Goal: Task Accomplishment & Management: Manage account settings

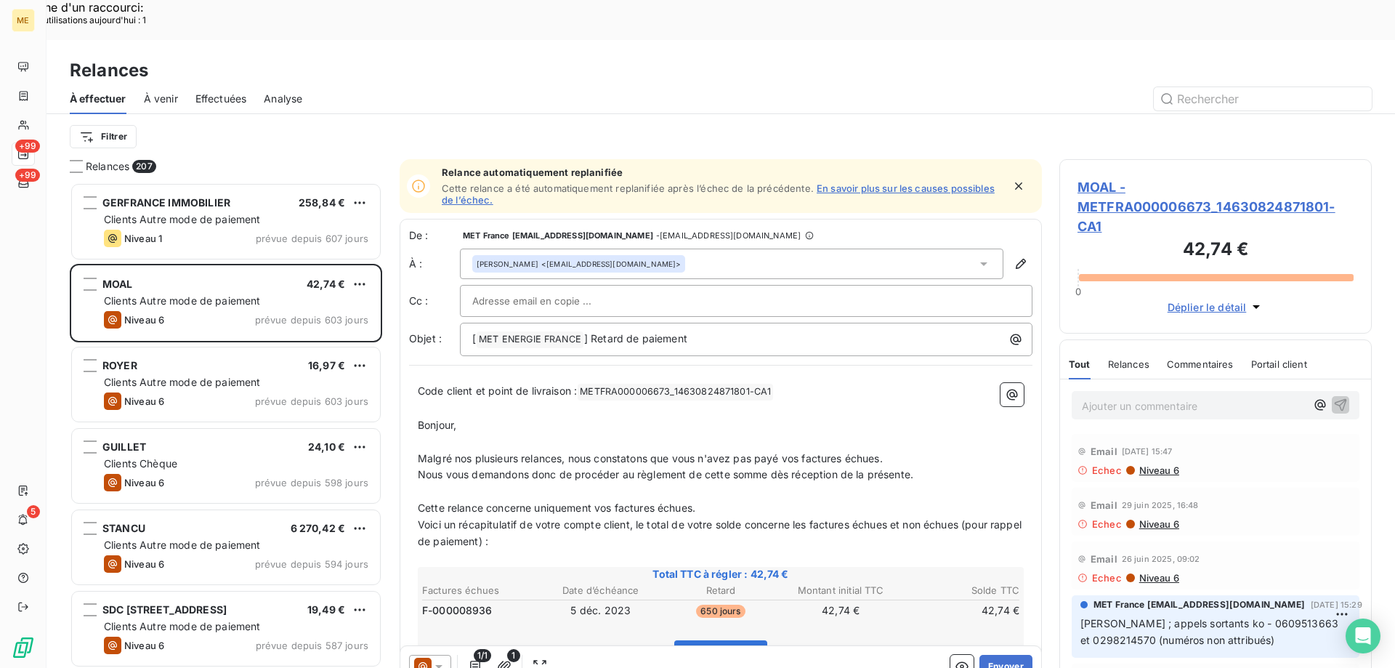
scroll to position [515, 302]
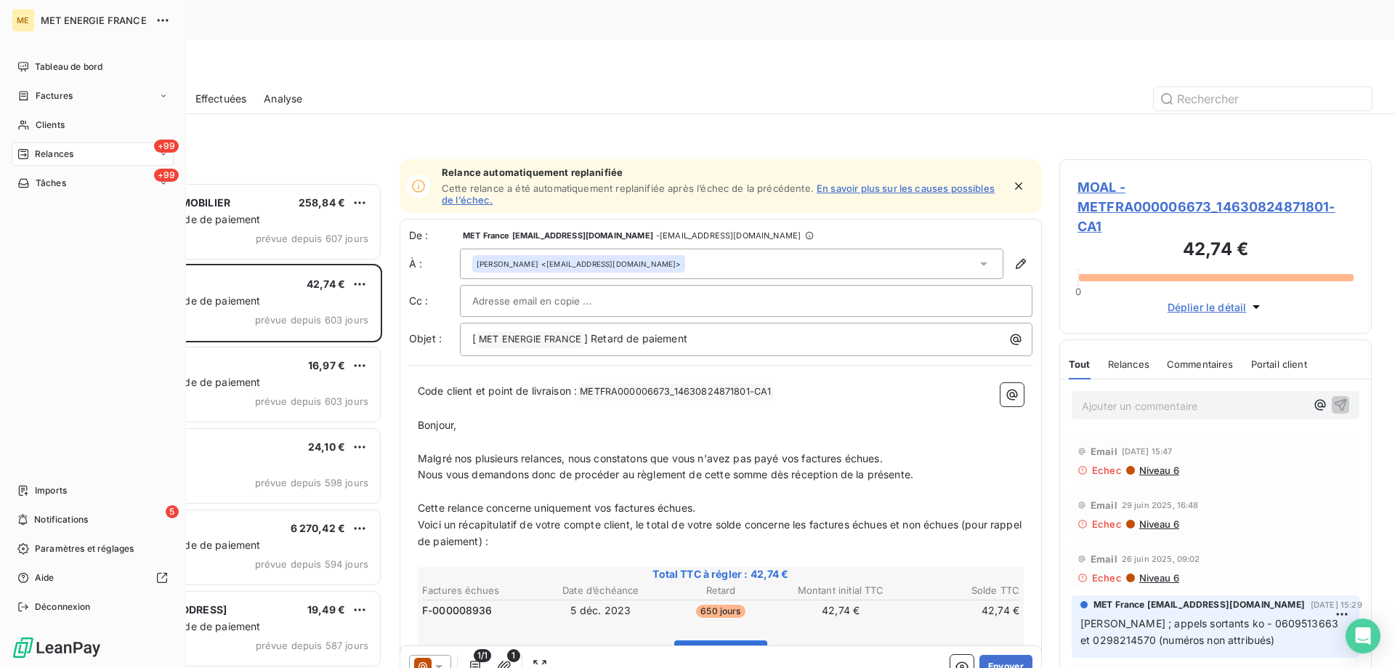
click at [44, 185] on span "Tâches" at bounding box center [51, 183] width 31 height 13
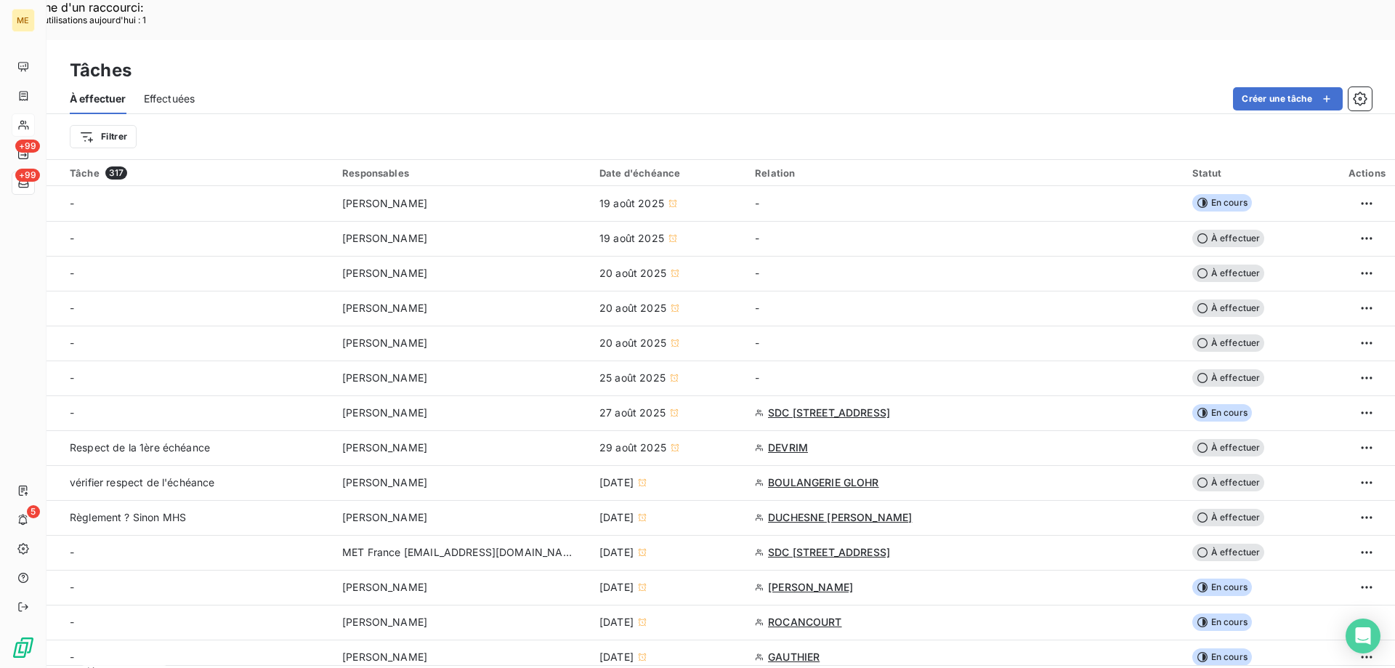
click at [31, 119] on div at bounding box center [23, 124] width 23 height 23
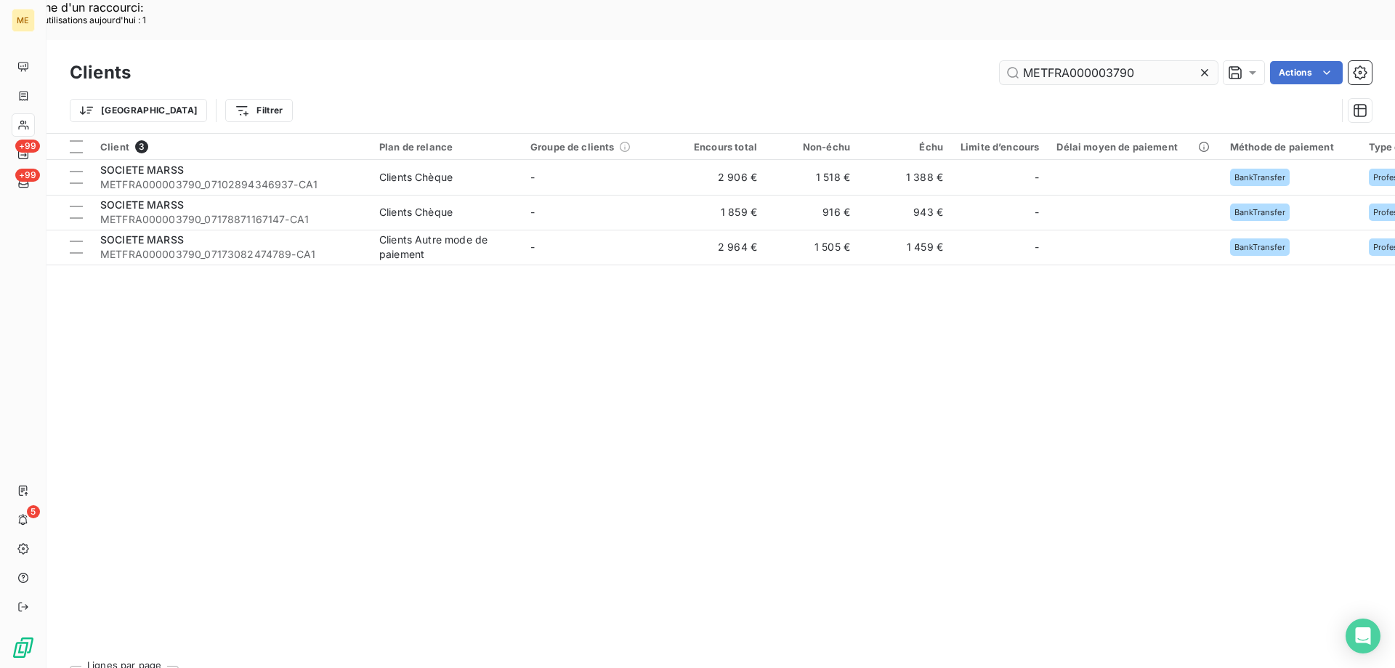
click at [1113, 61] on input "METFRA000003790" at bounding box center [1109, 72] width 218 height 23
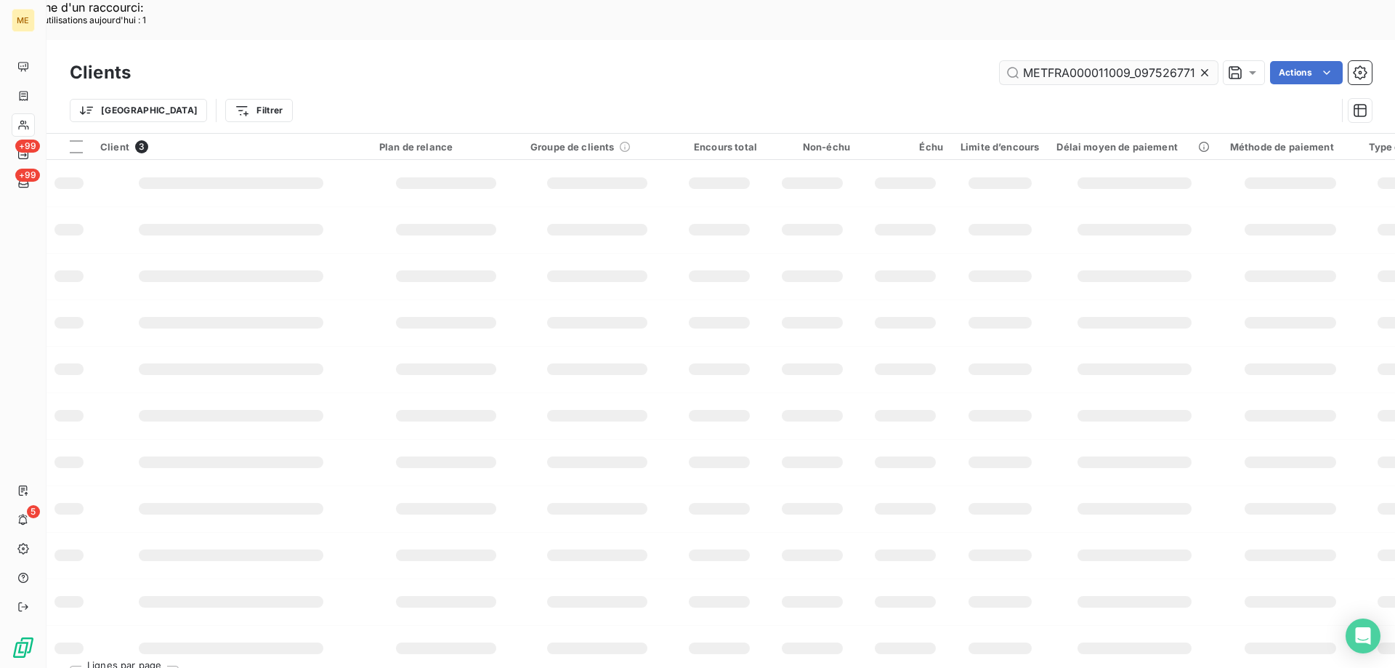
scroll to position [0, 60]
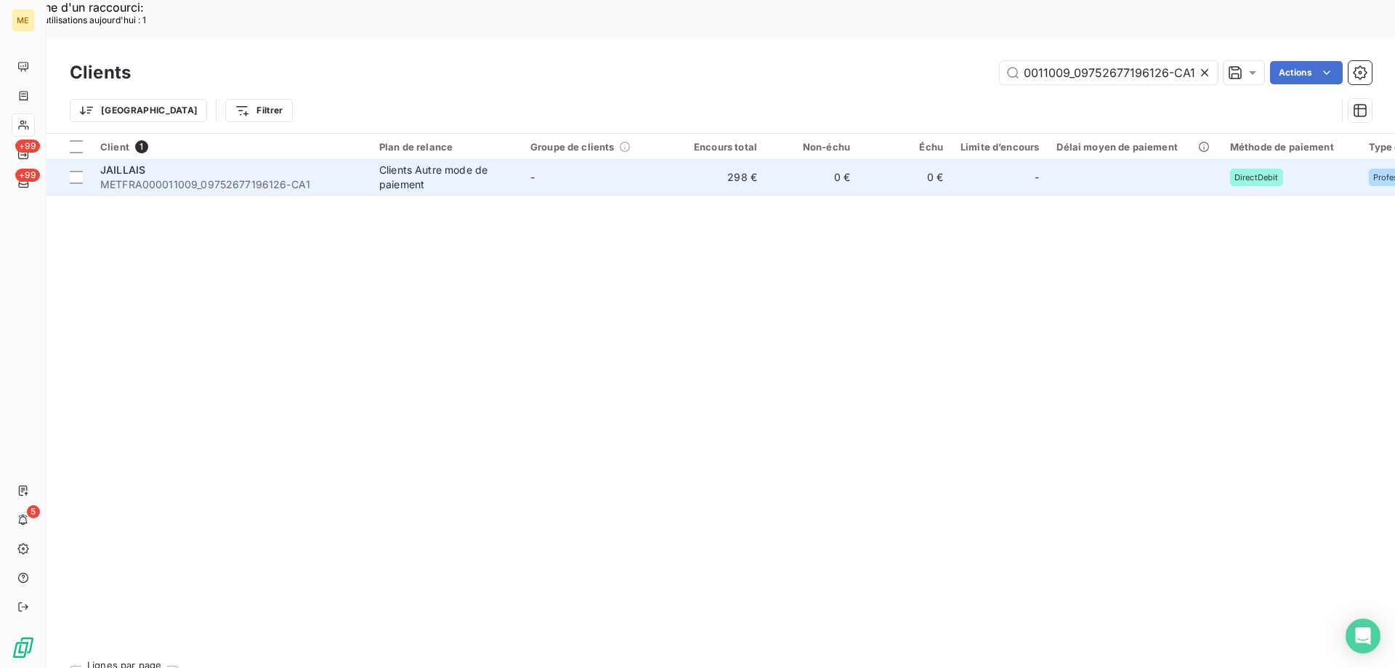
type input "METFRA000011009_09752677196126-CA1"
click at [139, 177] on span "METFRA000011009_09752677196126-CA1" at bounding box center [231, 184] width 262 height 15
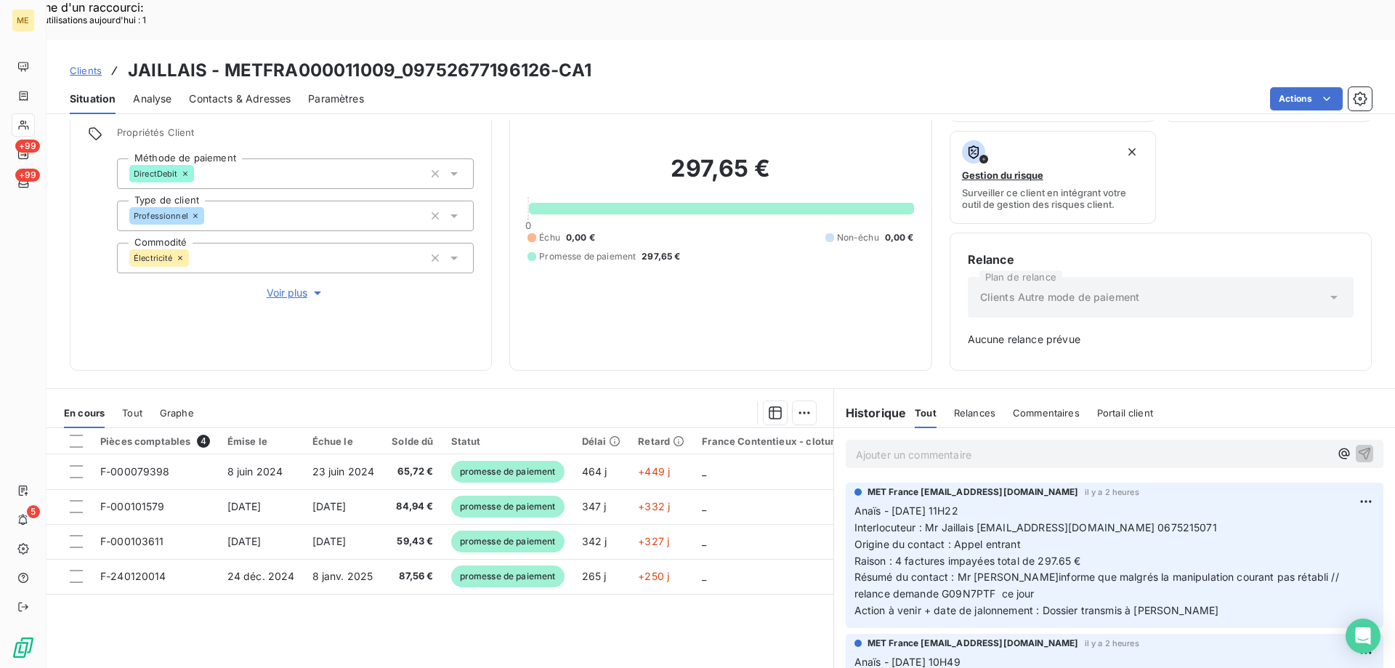
scroll to position [143, 0]
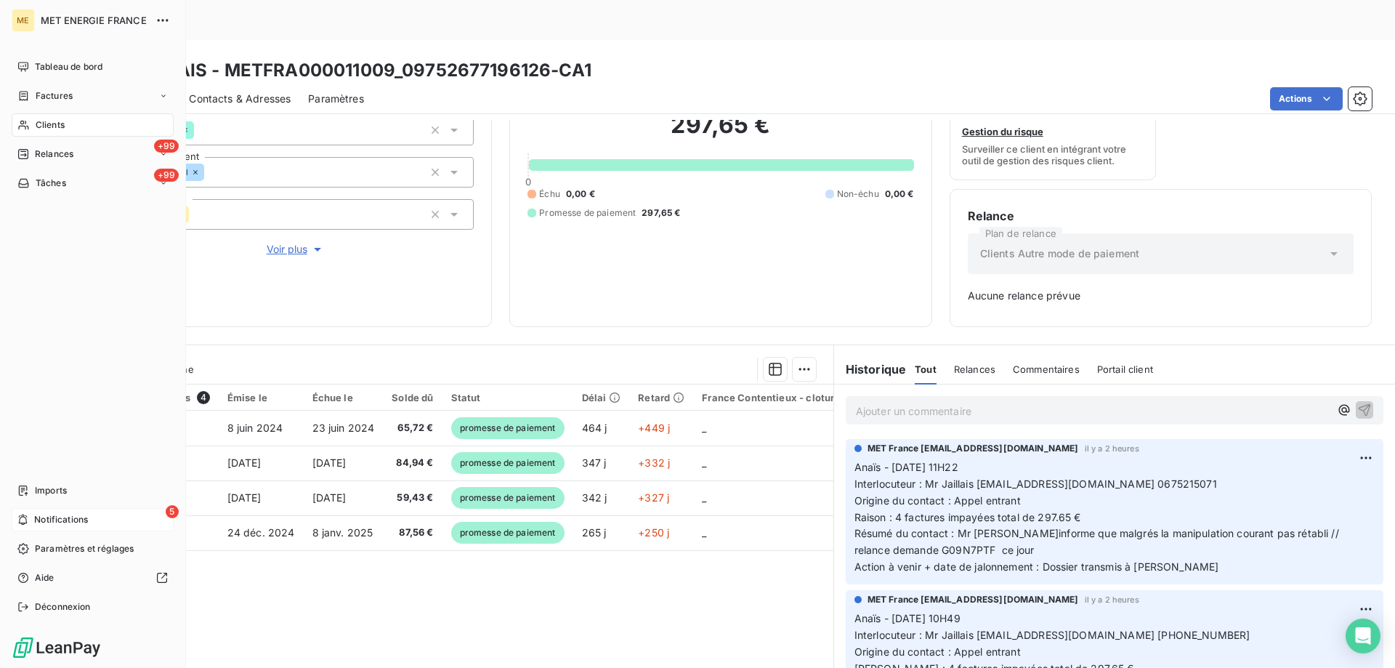
click at [31, 518] on div "5 Notifications" at bounding box center [93, 519] width 162 height 23
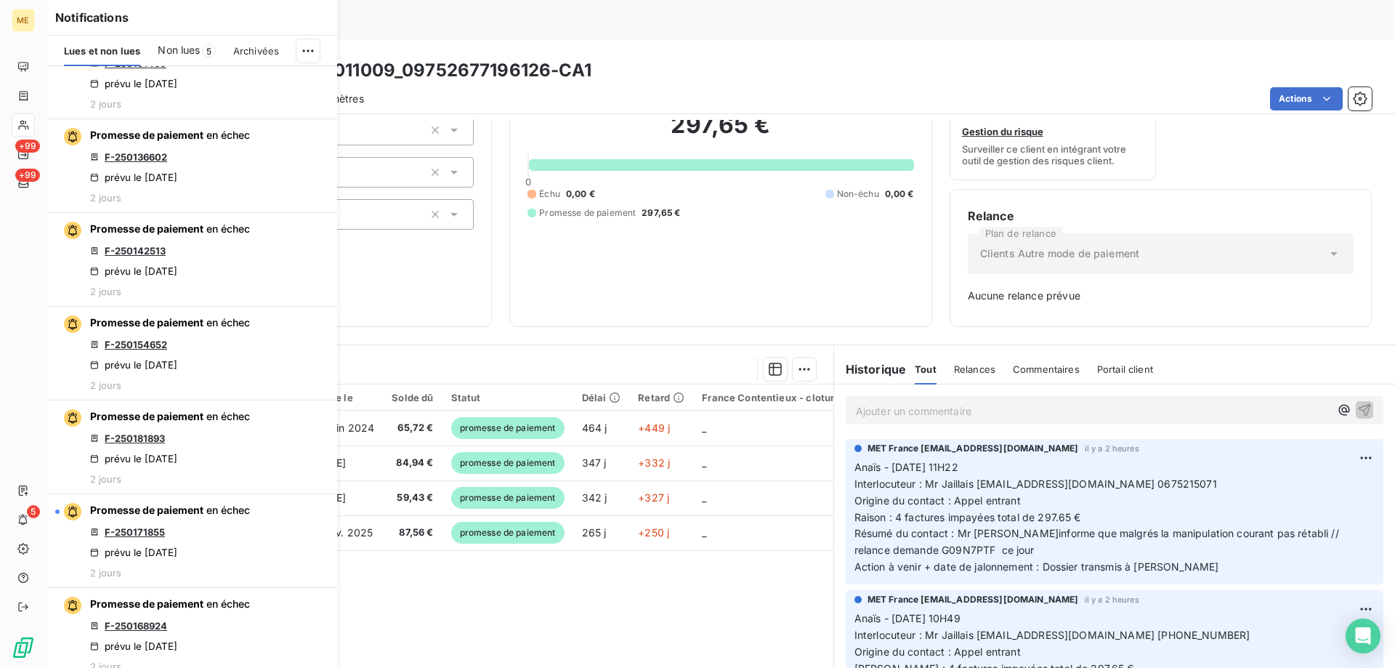
scroll to position [1018, 0]
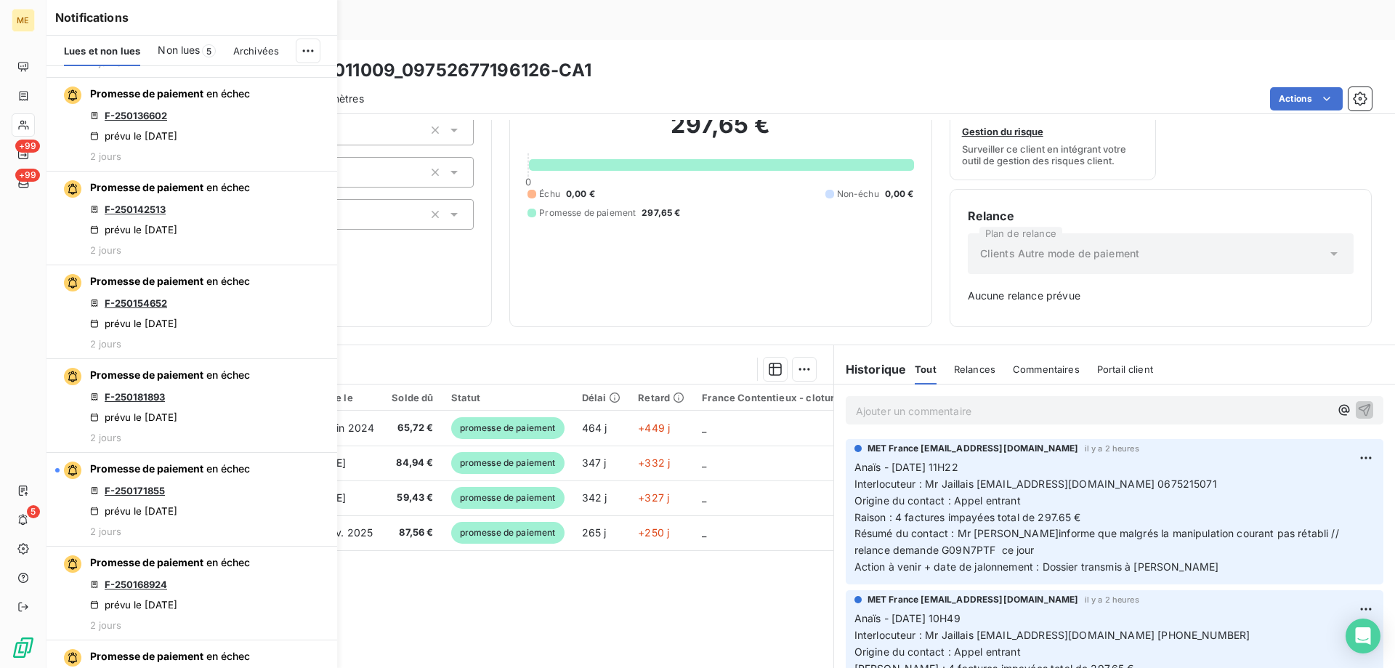
click at [543, 576] on div "Pièces comptables 4 Émise le Échue le Solde dû Statut Délai Retard France Conte…" at bounding box center [440, 524] width 787 height 280
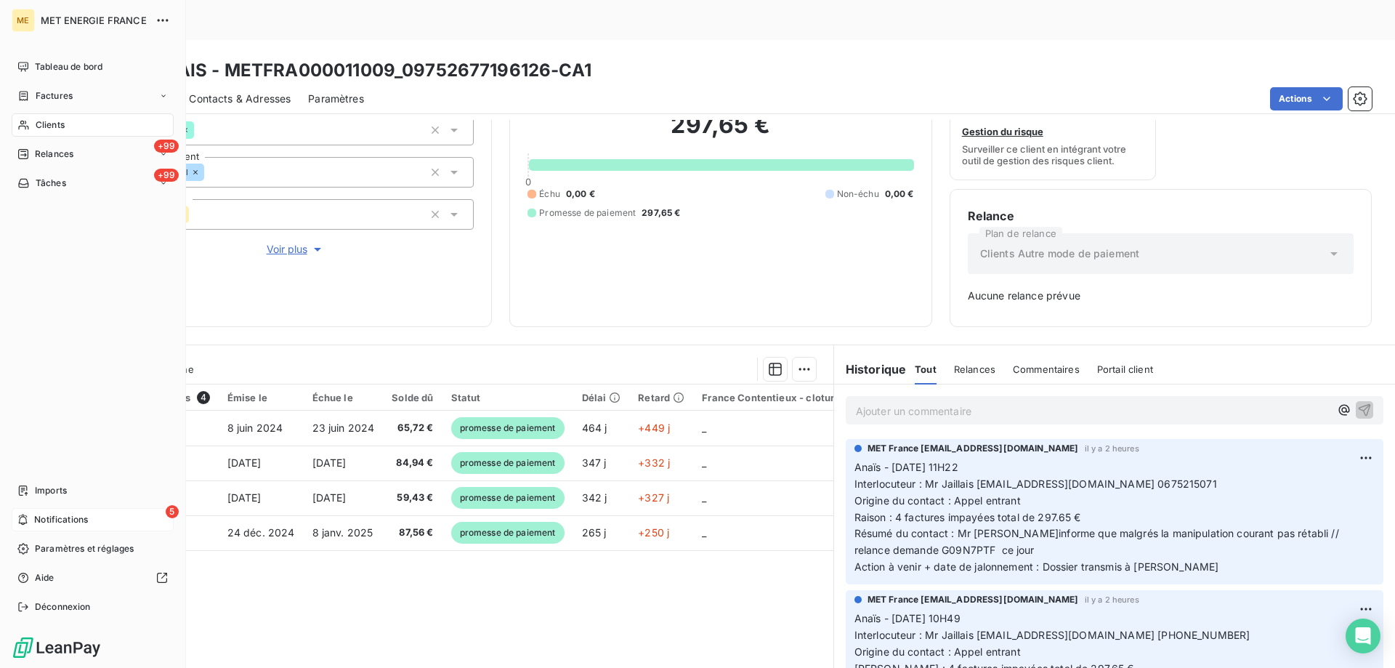
click at [17, 520] on icon at bounding box center [22, 520] width 11 height 12
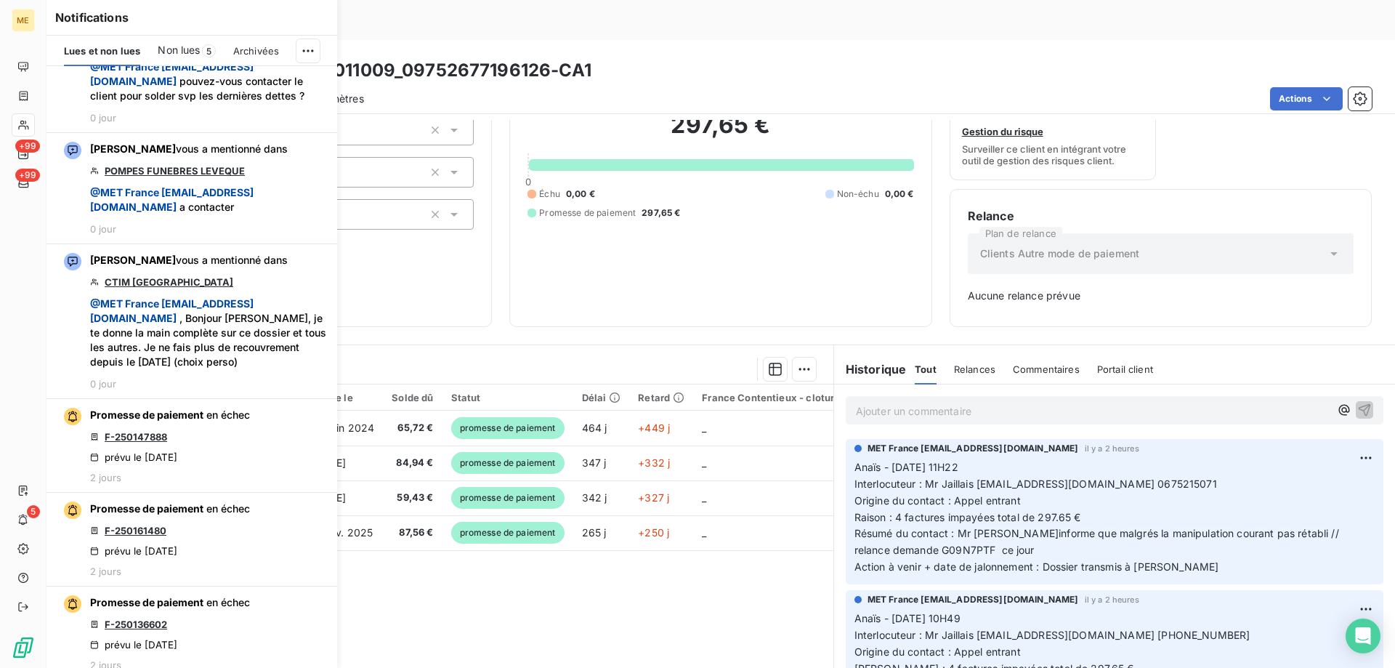
scroll to position [436, 0]
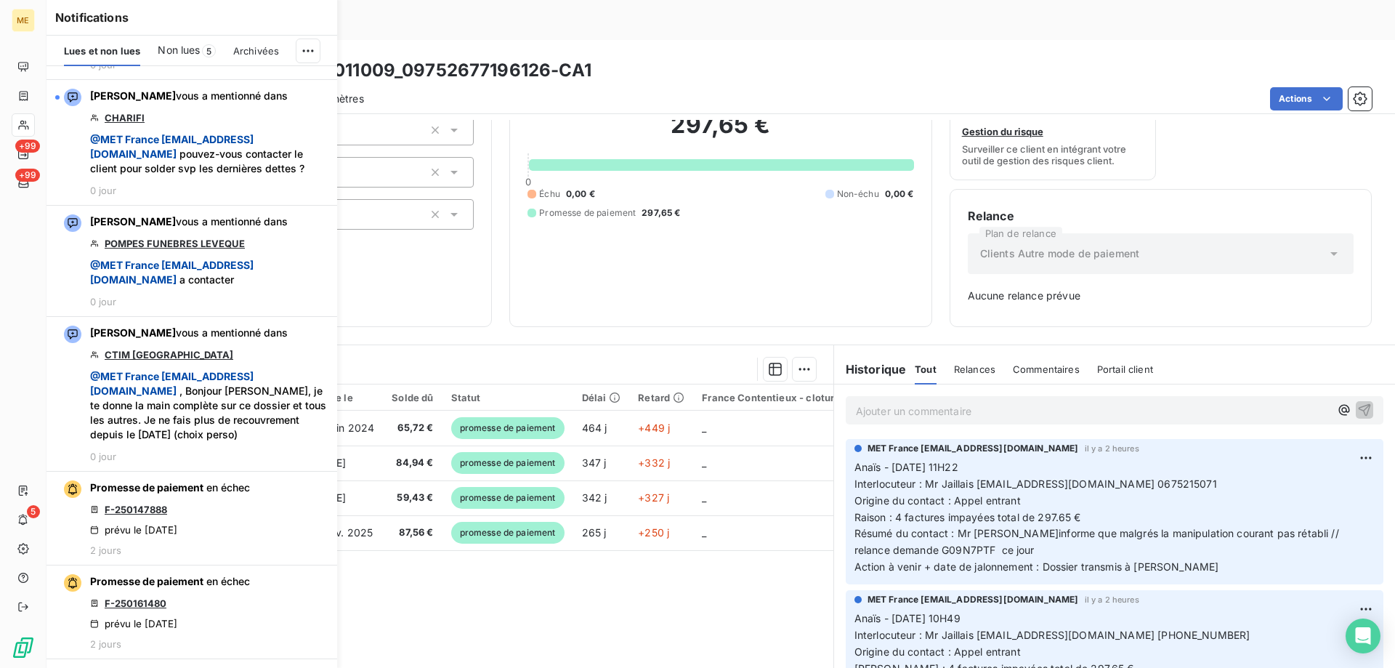
click at [791, 267] on div "297,65 € 0 Échu 0,00 € Non-échu 0,00 € Promesse de paiement 297,65 €" at bounding box center [721, 165] width 386 height 288
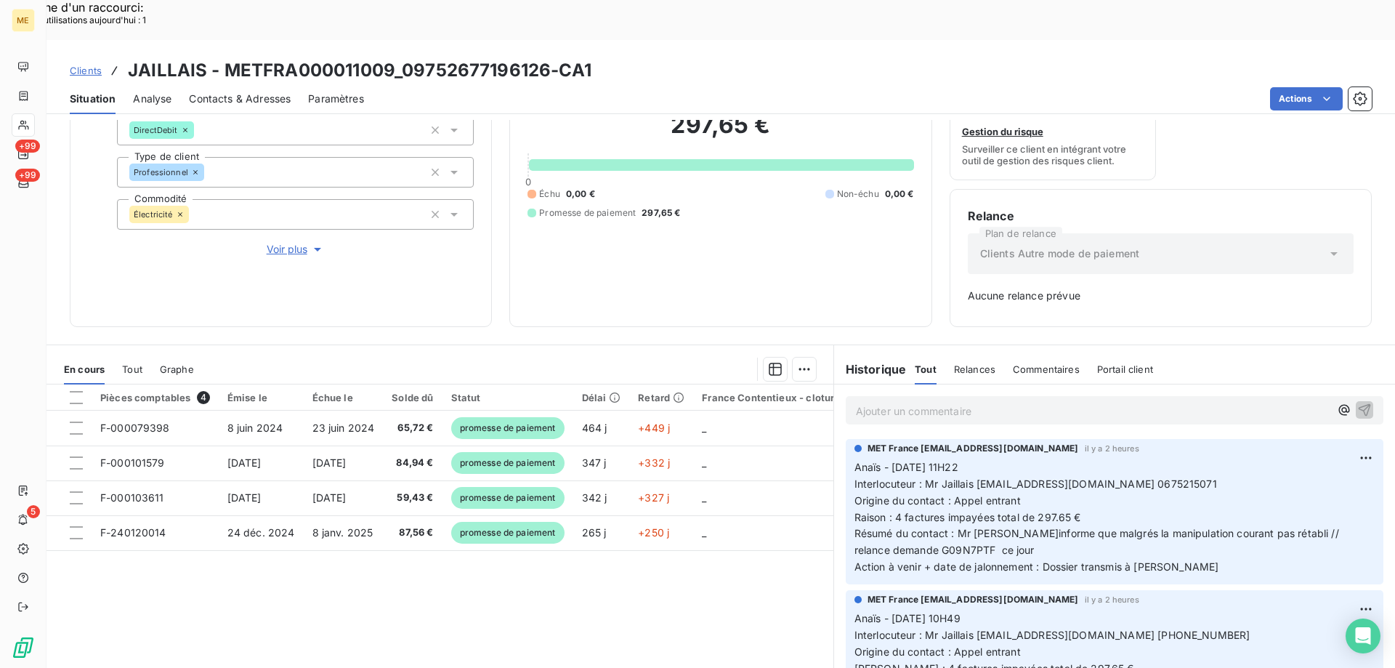
click at [94, 65] on span "Clients" at bounding box center [86, 71] width 32 height 12
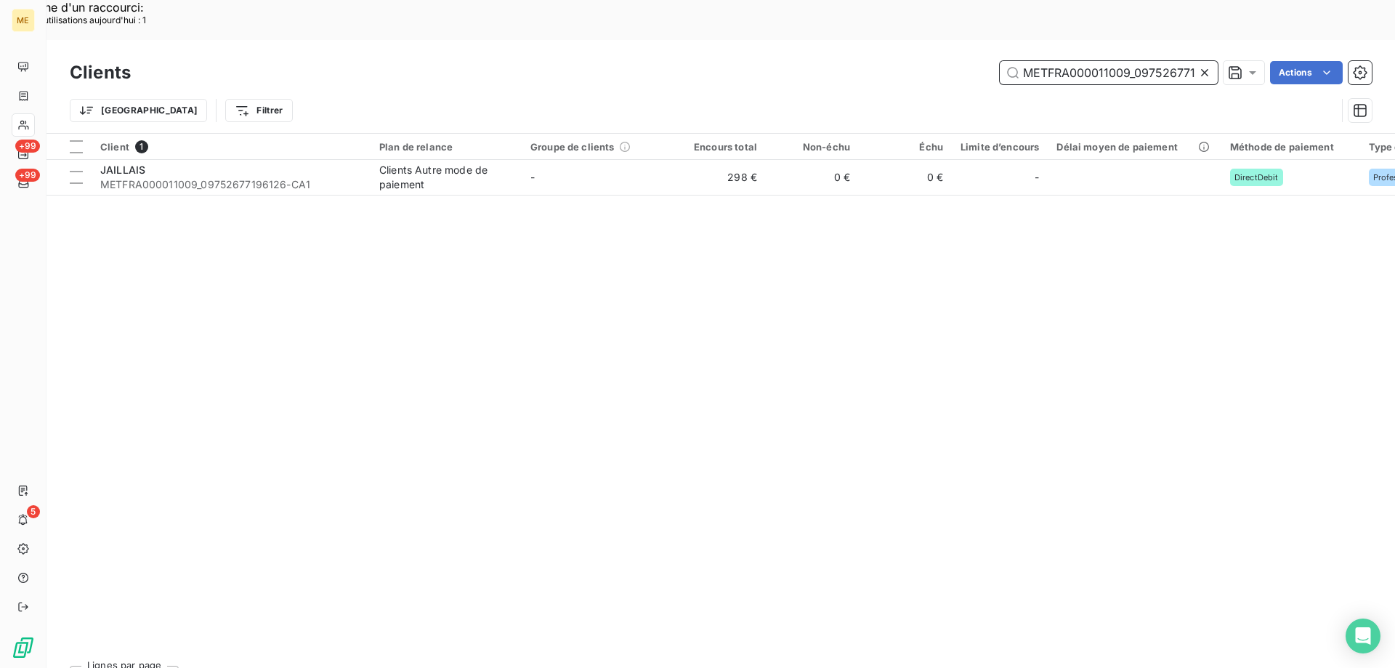
click at [1100, 61] on input "METFRA000011009_09752677196126-CA1" at bounding box center [1109, 72] width 218 height 23
paste input "03299_19895658383606"
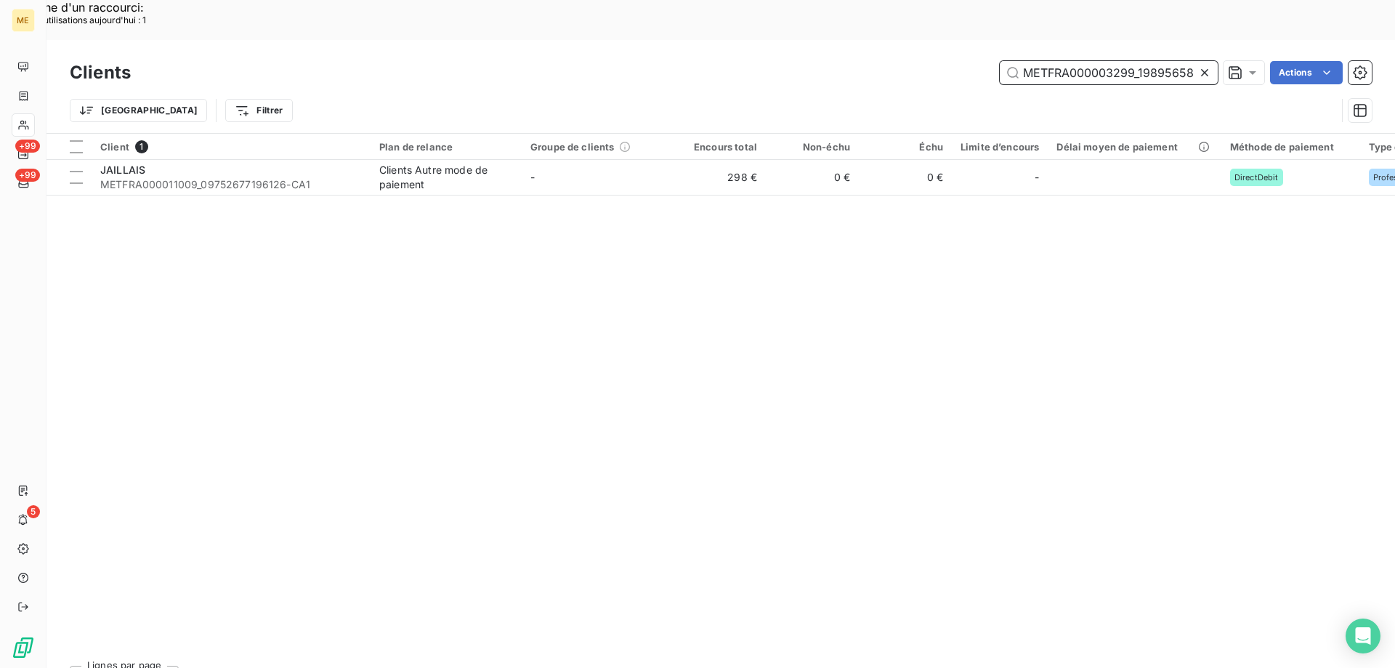
scroll to position [0, 42]
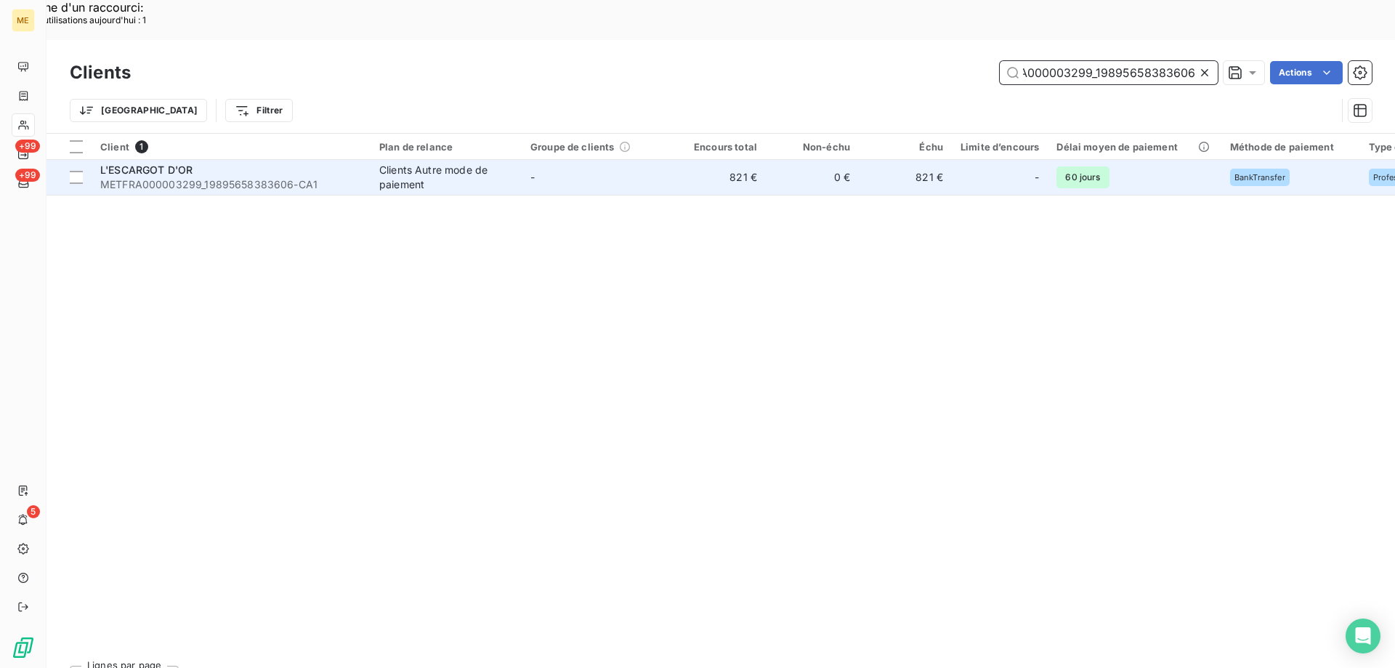
type input "METFRA000003299_19895658383606"
click at [156, 164] on span "L'ESCARGOT D'OR" at bounding box center [146, 170] width 92 height 12
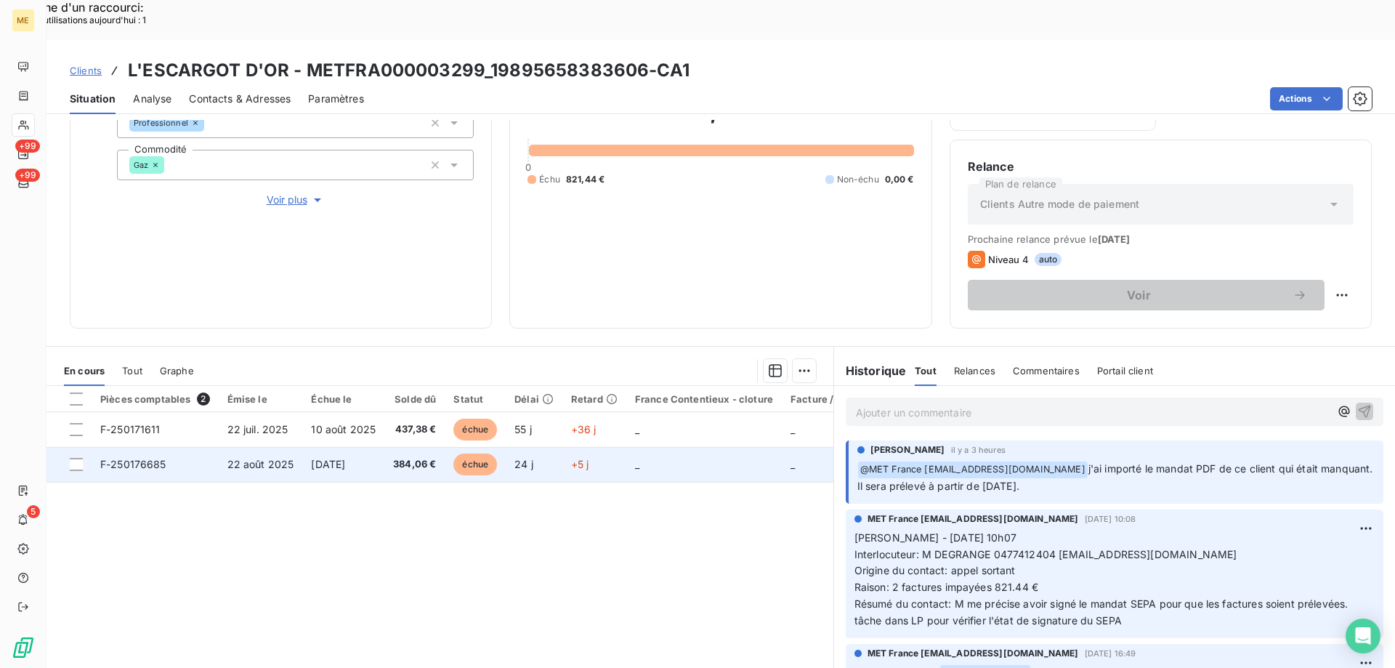
scroll to position [194, 0]
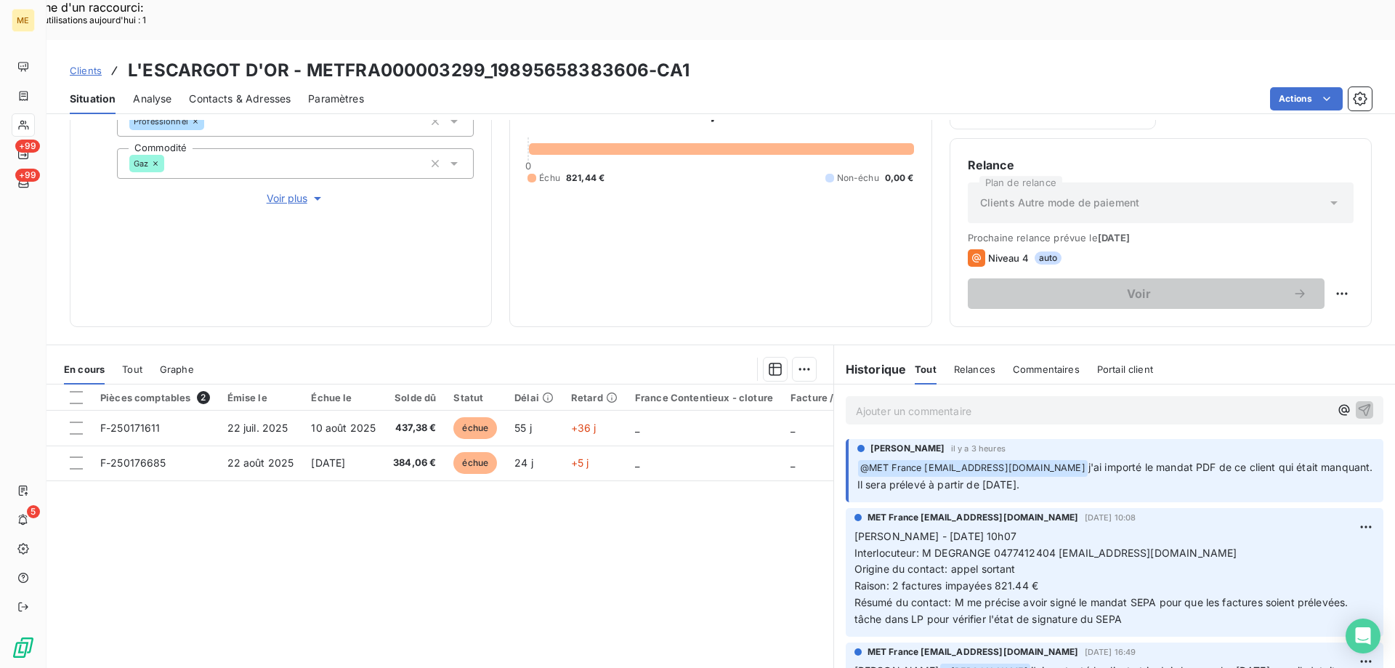
click at [903, 402] on p "Ajouter un commentaire ﻿" at bounding box center [1093, 411] width 474 height 18
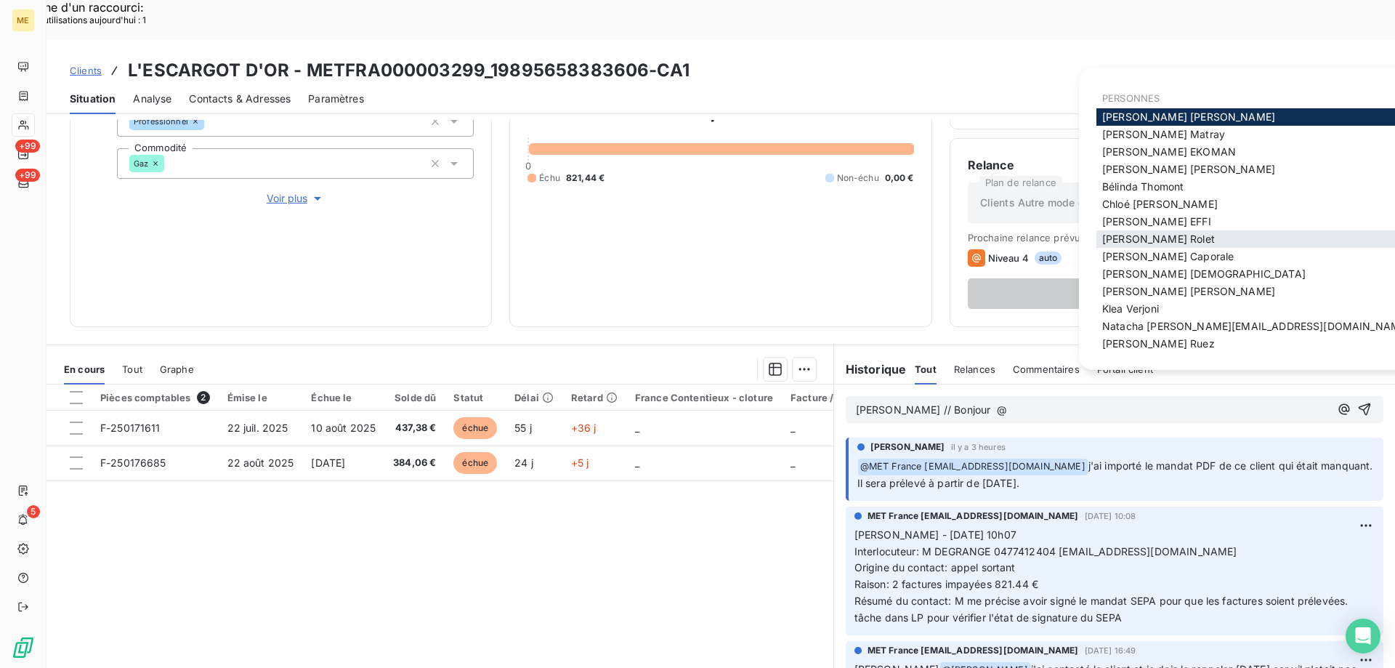
click at [1141, 240] on span "François Rolet" at bounding box center [1159, 239] width 113 height 12
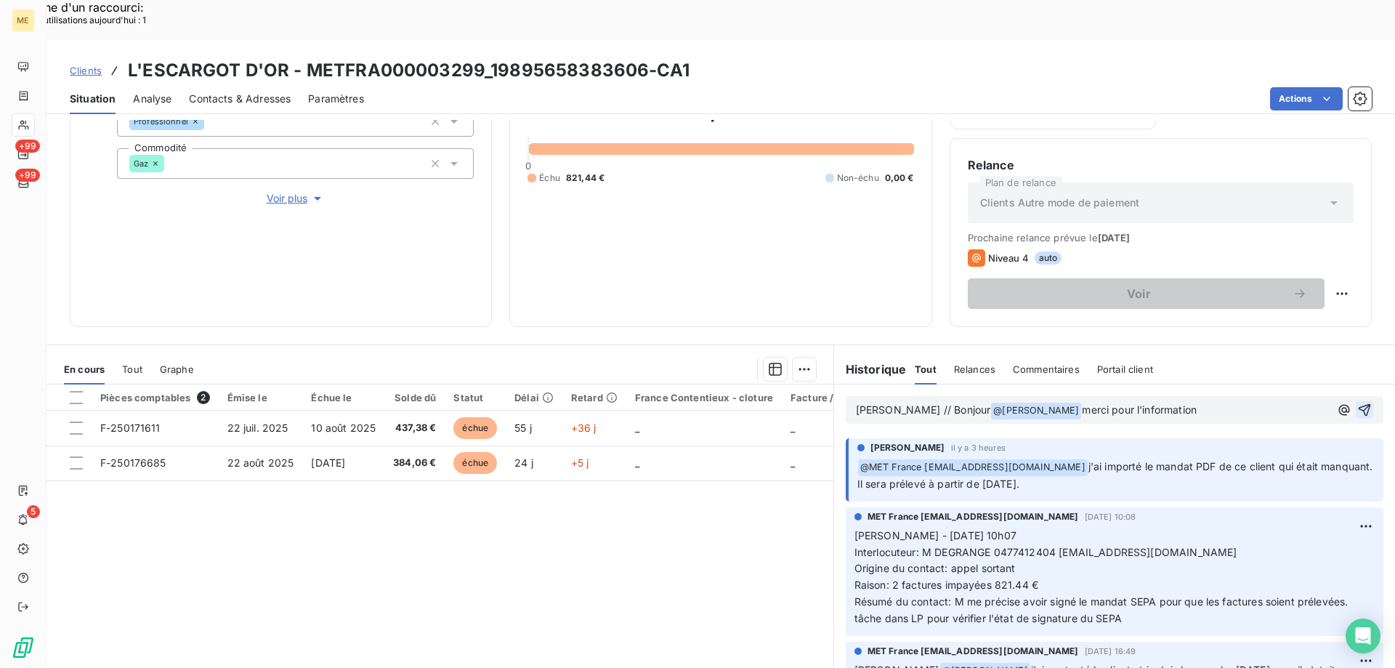
click at [1359, 404] on icon "button" at bounding box center [1365, 410] width 12 height 12
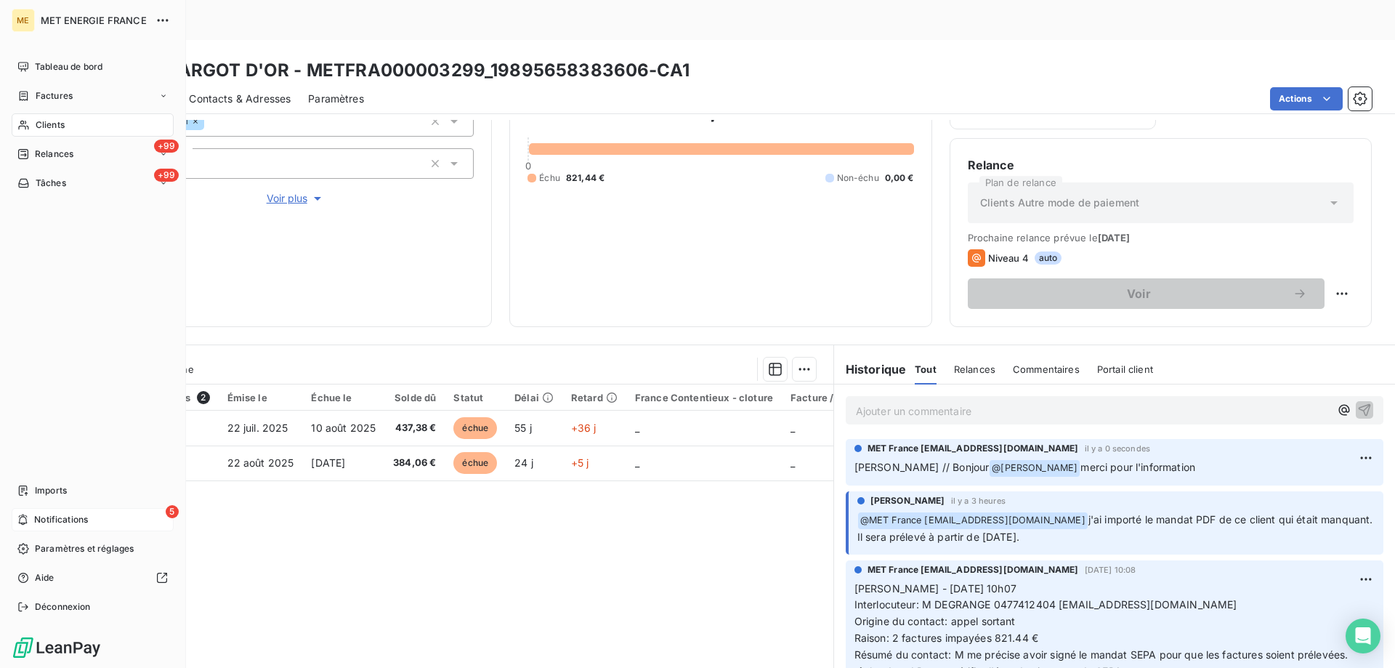
click at [55, 521] on span "Notifications" at bounding box center [61, 519] width 54 height 13
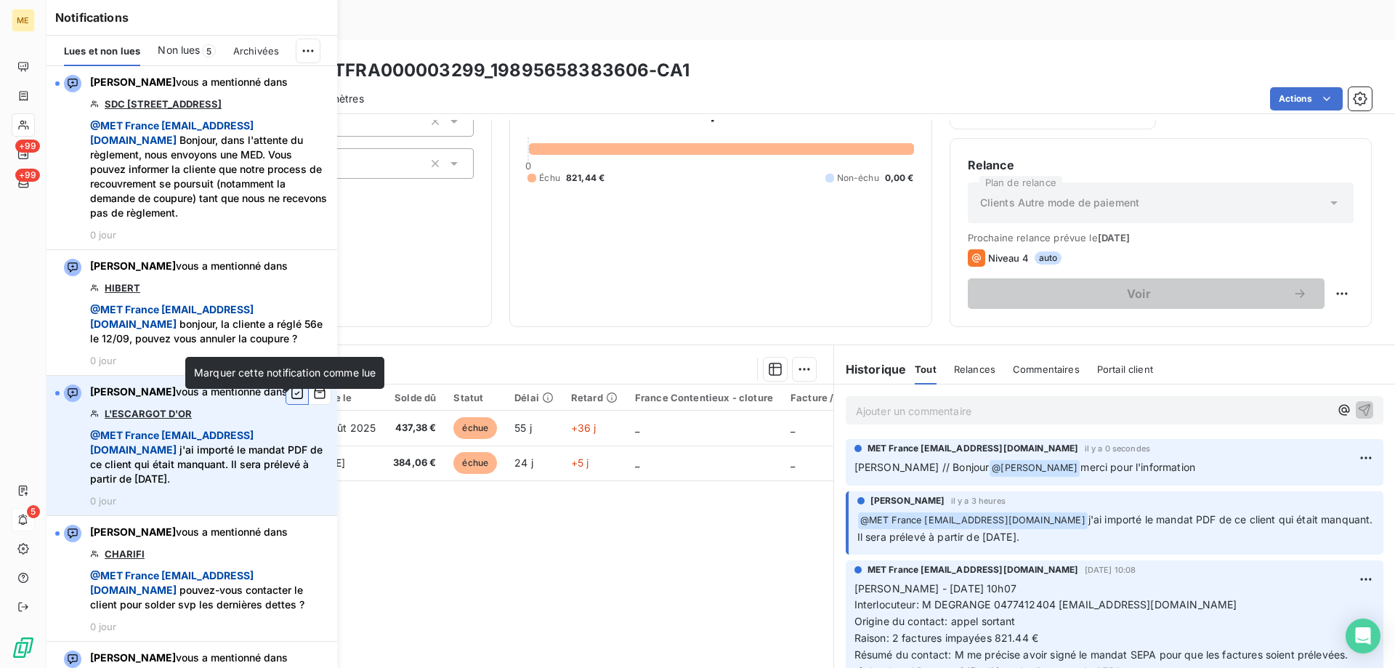
click at [291, 400] on icon "button" at bounding box center [297, 393] width 13 height 15
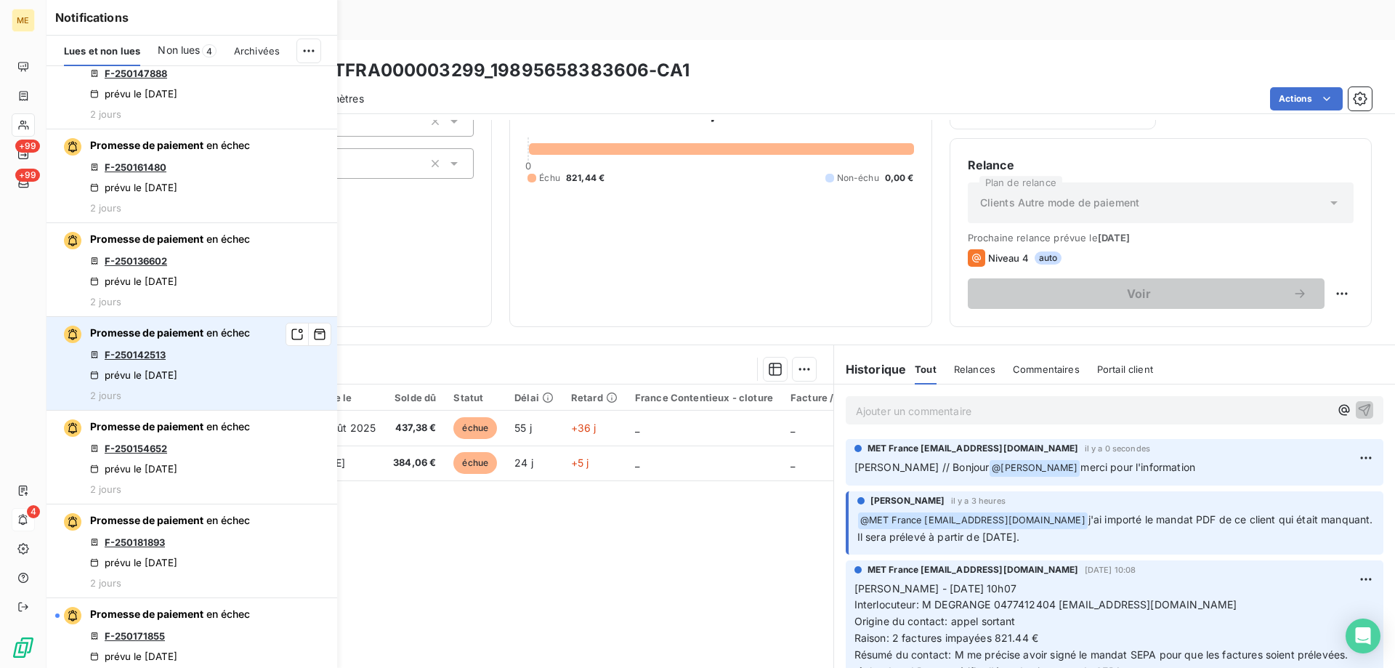
scroll to position [945, 0]
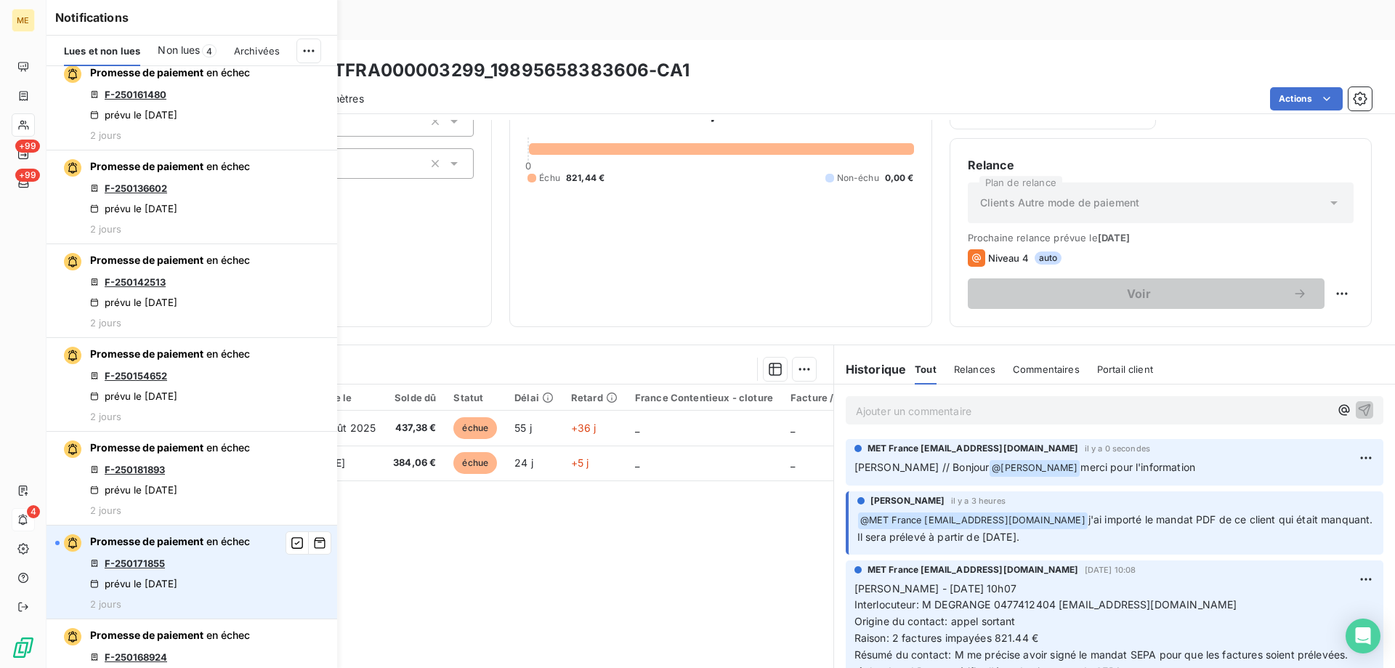
click at [116, 569] on link "F-250171855" at bounding box center [135, 563] width 60 height 12
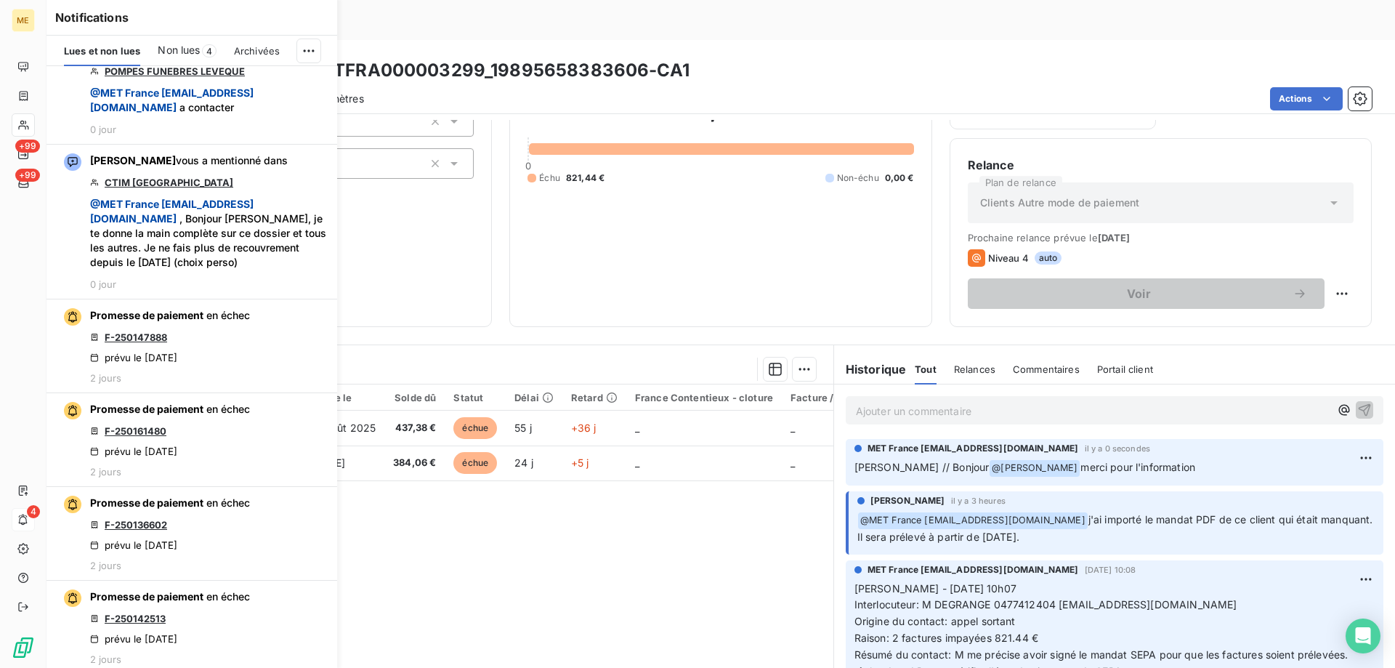
scroll to position [581, 0]
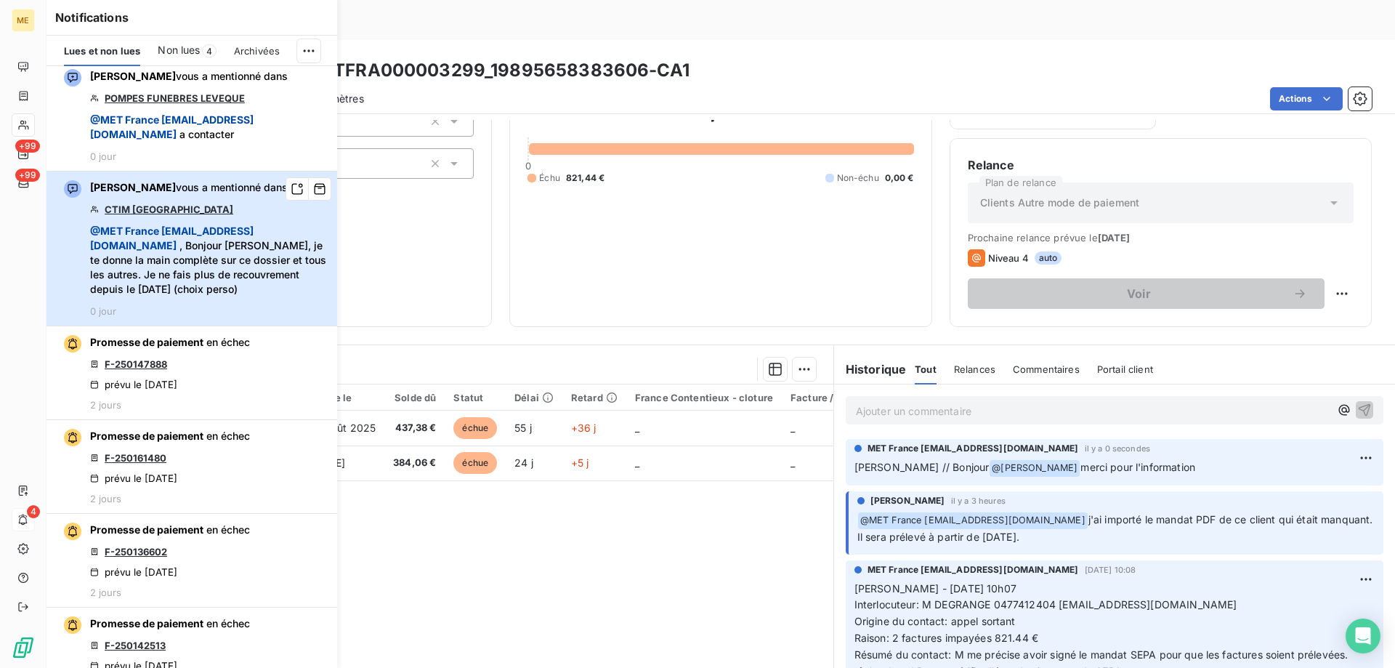
click at [160, 297] on span "@ MET France met-france@recouvrement.met.com , Bonjour Sylvain, je te donne la …" at bounding box center [209, 260] width 238 height 73
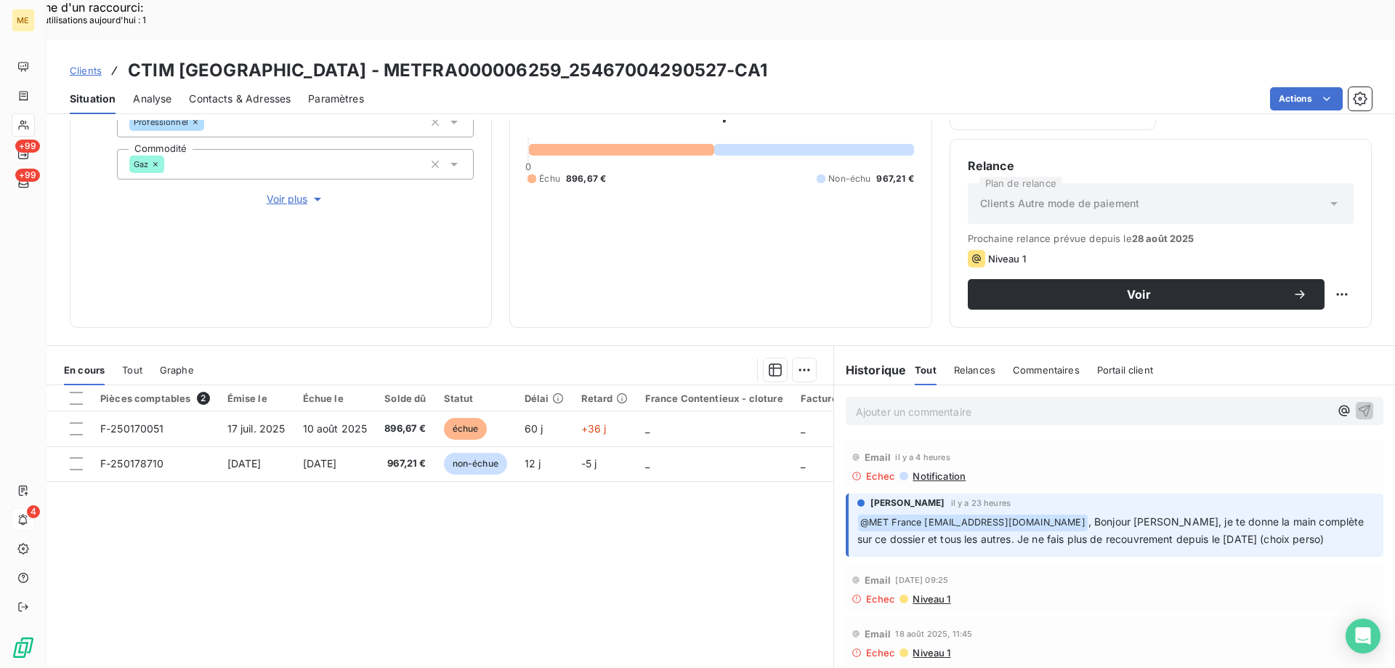
scroll to position [194, 0]
click at [890, 402] on p "Ajouter un commentaire ﻿" at bounding box center [1093, 411] width 474 height 18
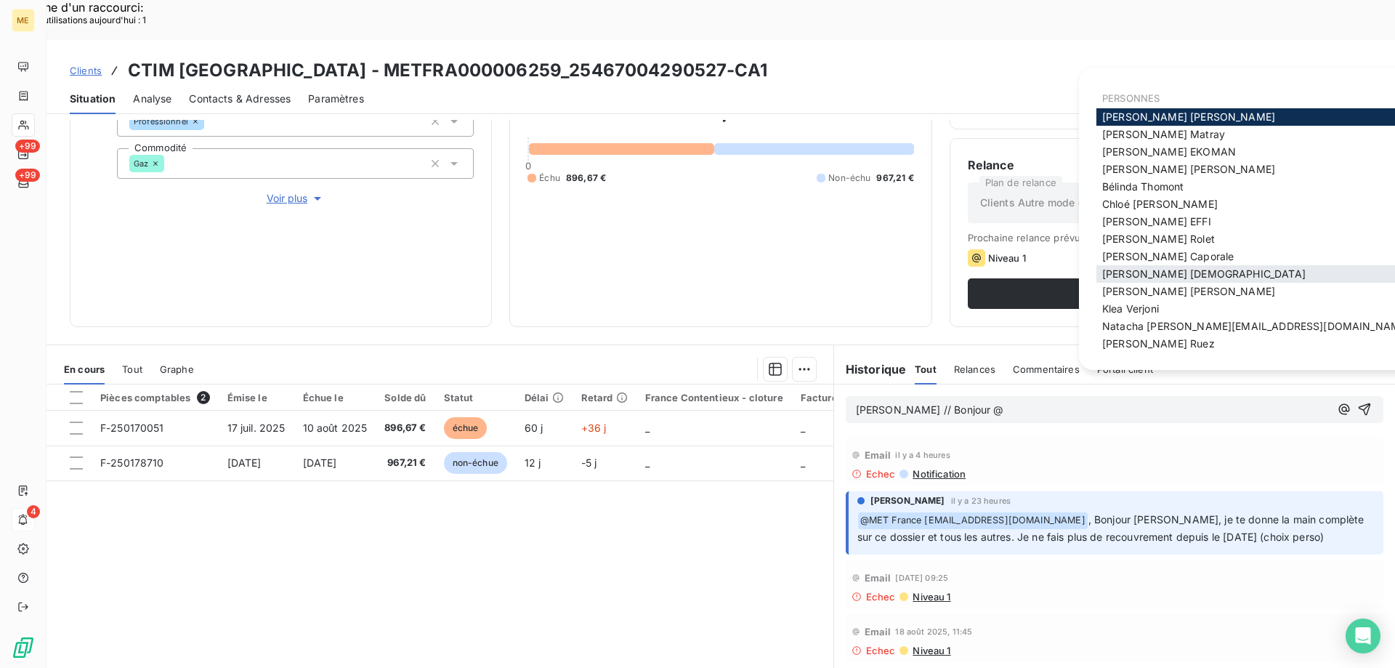
click at [1188, 278] on span "Géraldine Moutafis" at bounding box center [1205, 273] width 204 height 12
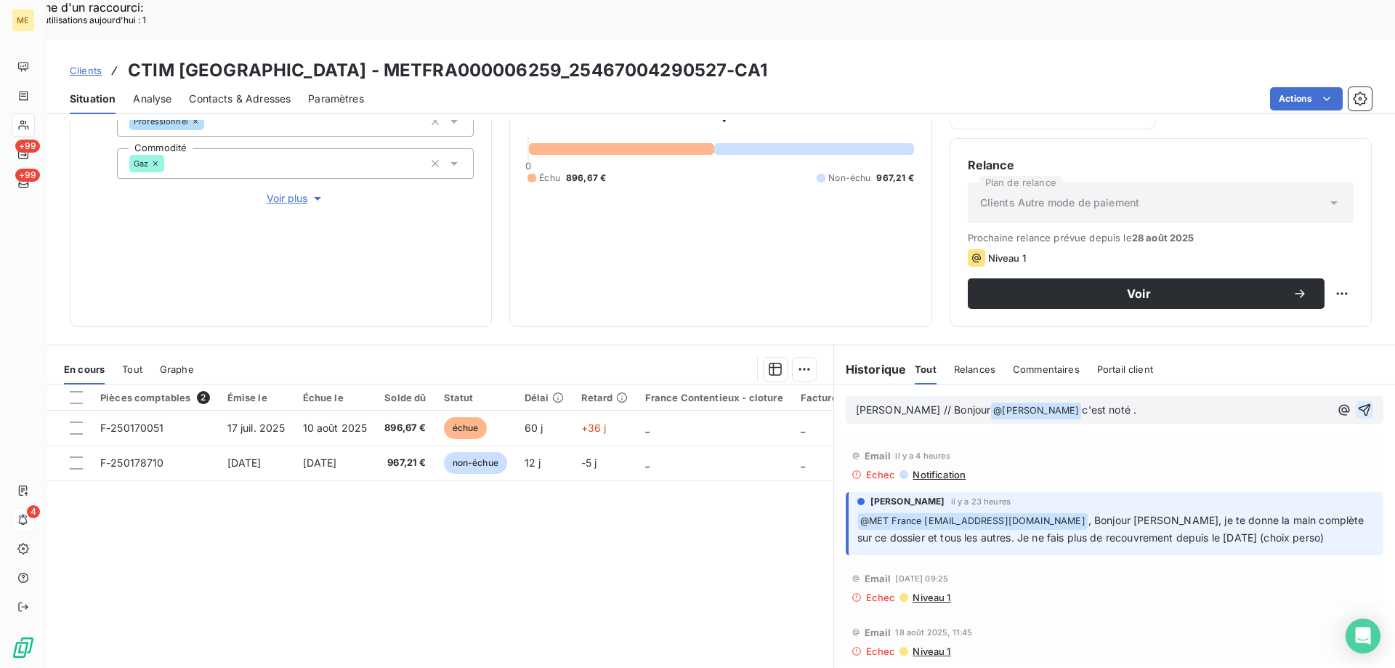
click at [1358, 403] on icon "button" at bounding box center [1365, 410] width 15 height 15
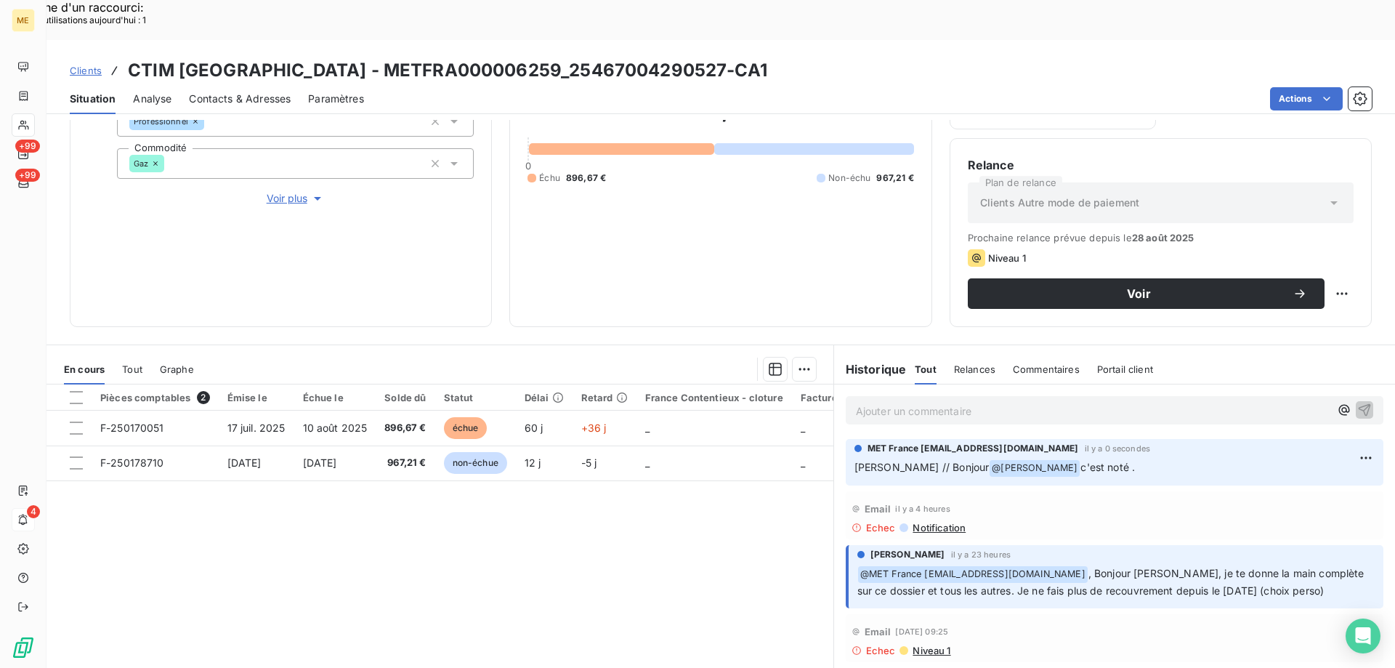
click at [912, 522] on span "Notification" at bounding box center [938, 528] width 55 height 12
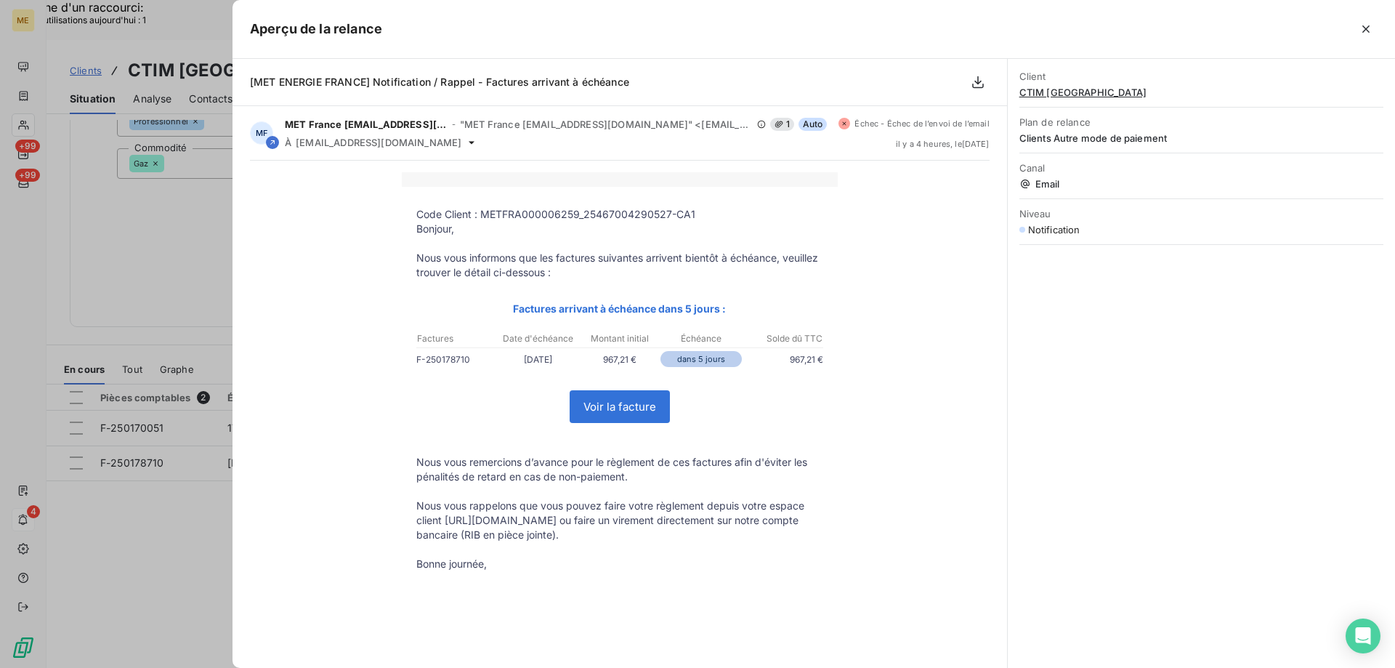
click at [132, 164] on div at bounding box center [697, 334] width 1395 height 668
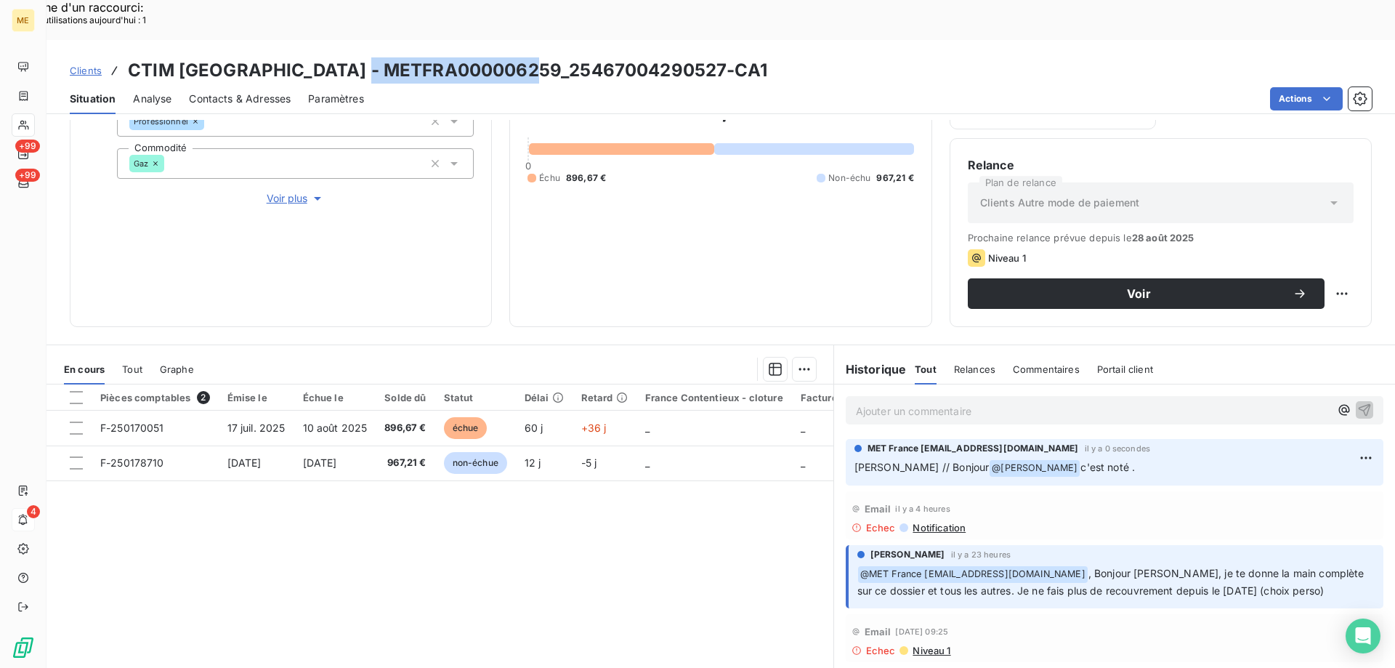
drag, startPoint x: 352, startPoint y: 29, endPoint x: 527, endPoint y: 34, distance: 175.2
click at [527, 57] on h3 "CTIM VILLA BELLOCHIO - METFRA000006259_25467004290527-CA1" at bounding box center [448, 70] width 640 height 26
copy h3 "METFRA000006259"
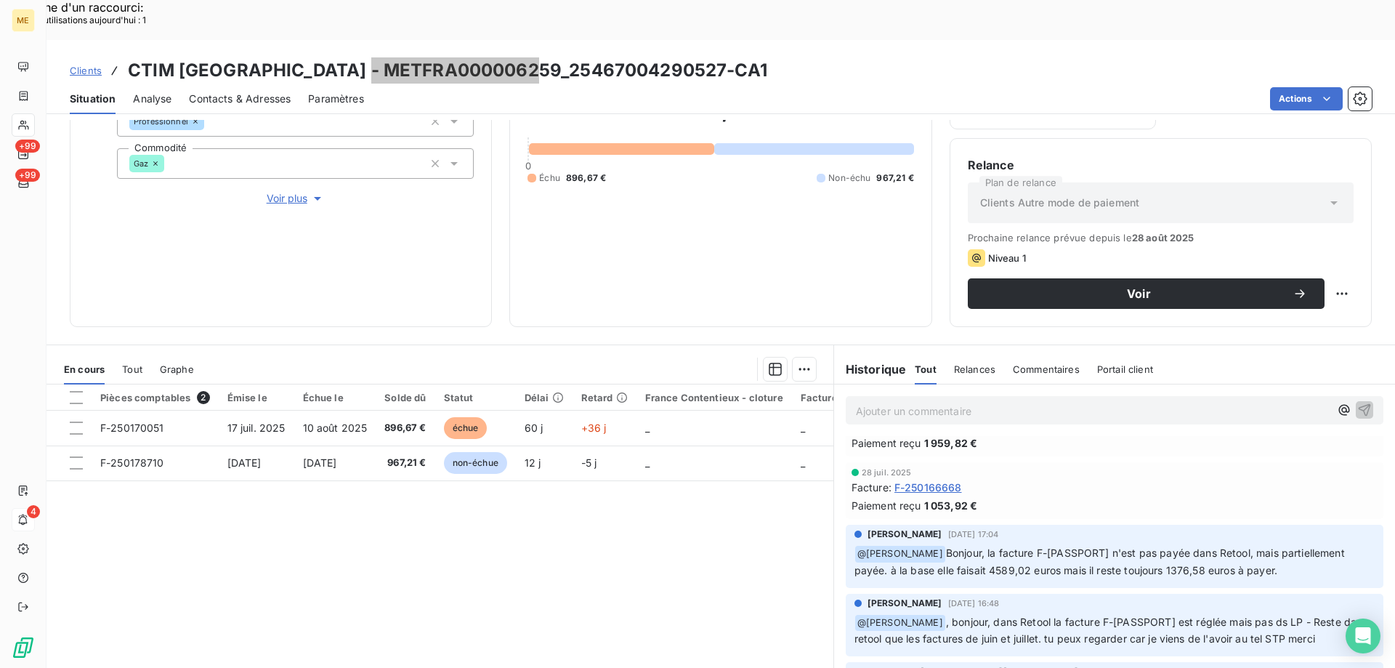
scroll to position [727, 0]
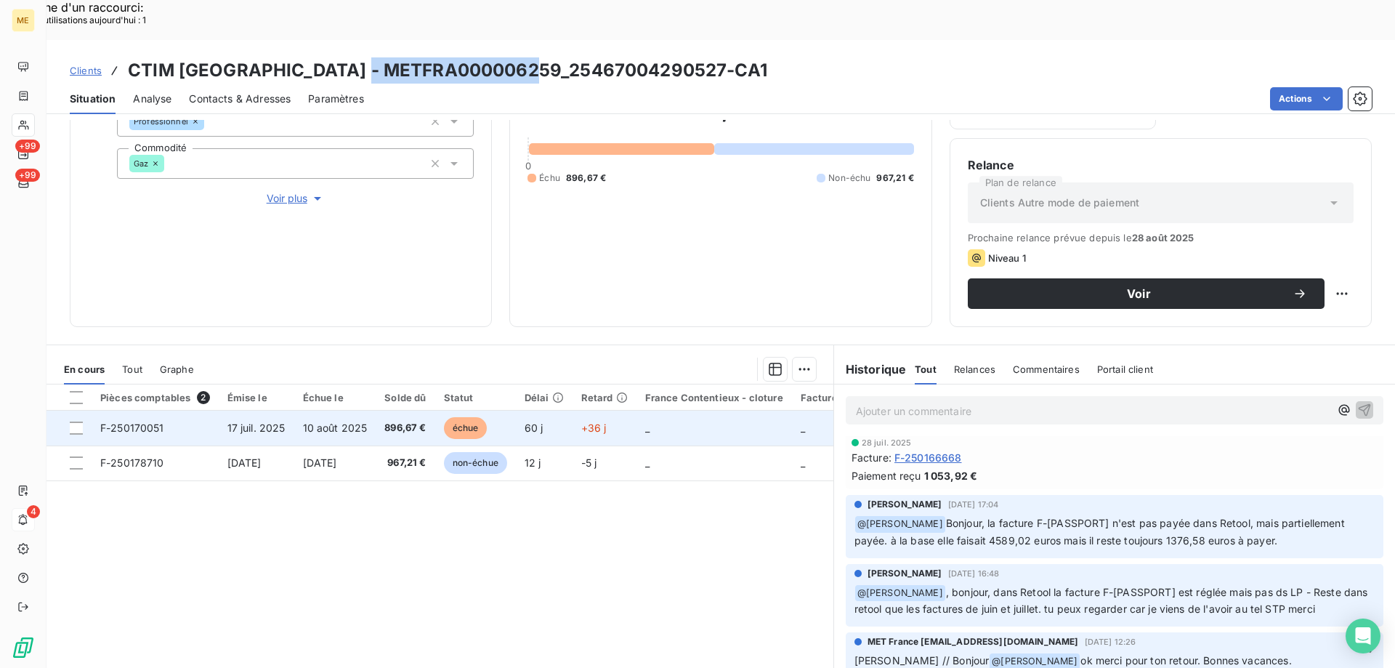
click at [158, 422] on span "F-250170051" at bounding box center [132, 428] width 64 height 12
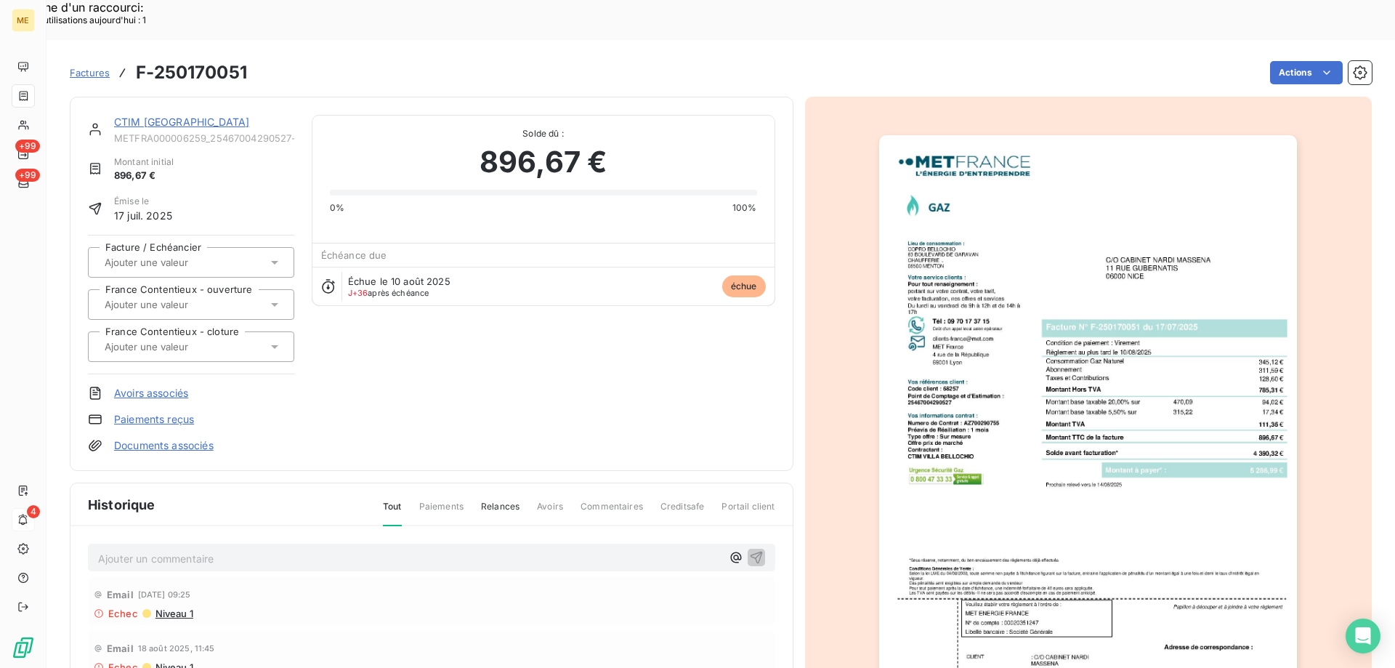
click at [165, 97] on div "CTIM VILLA BELLOCHIO METFRA000006259_25467004290527-CA1 Montant initial 896,67 …" at bounding box center [432, 284] width 724 height 374
click at [168, 116] on link "CTIM VILLA BELLOCHIO" at bounding box center [181, 122] width 135 height 12
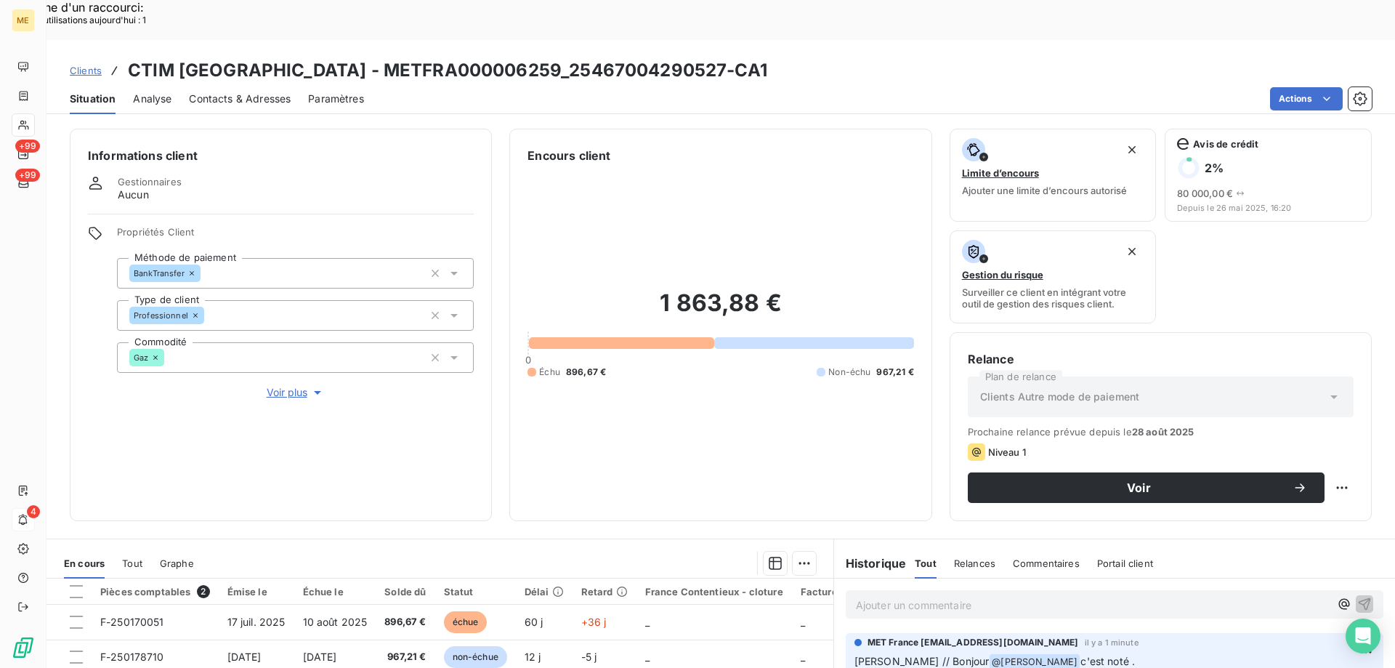
click at [137, 557] on span "Tout" at bounding box center [132, 563] width 20 height 12
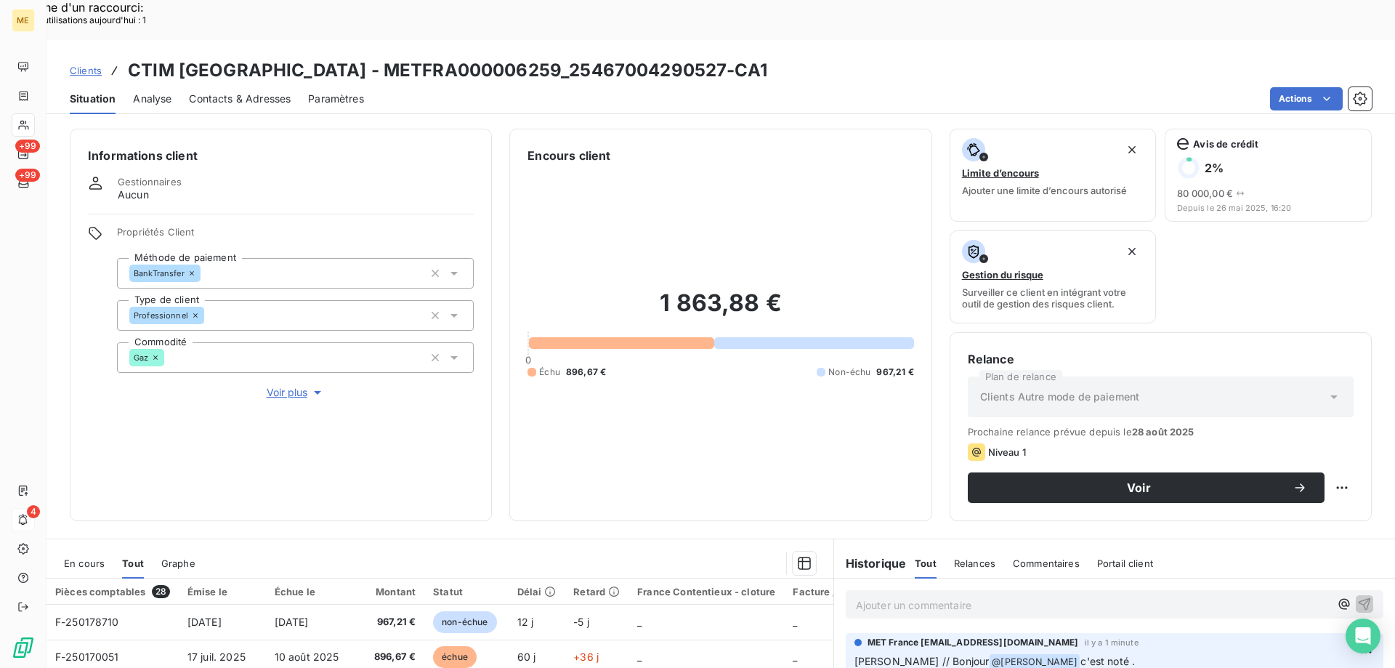
scroll to position [145, 0]
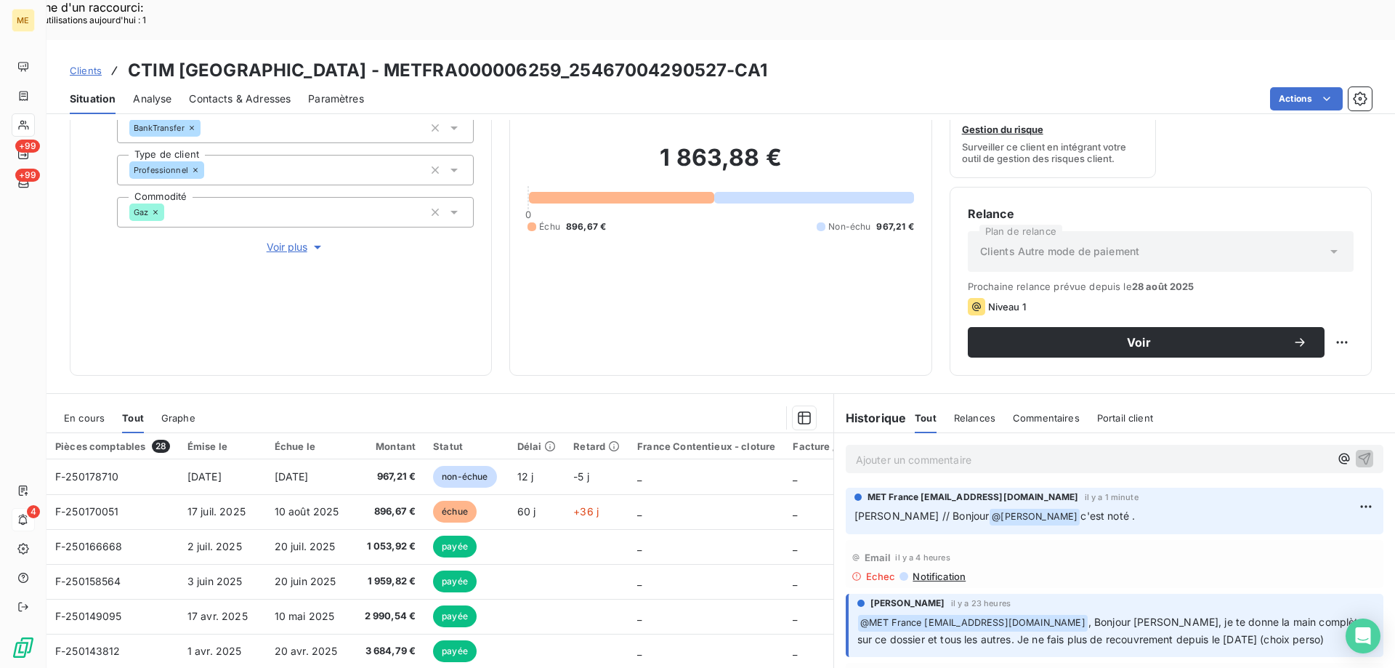
click at [86, 412] on span "En cours" at bounding box center [84, 418] width 41 height 12
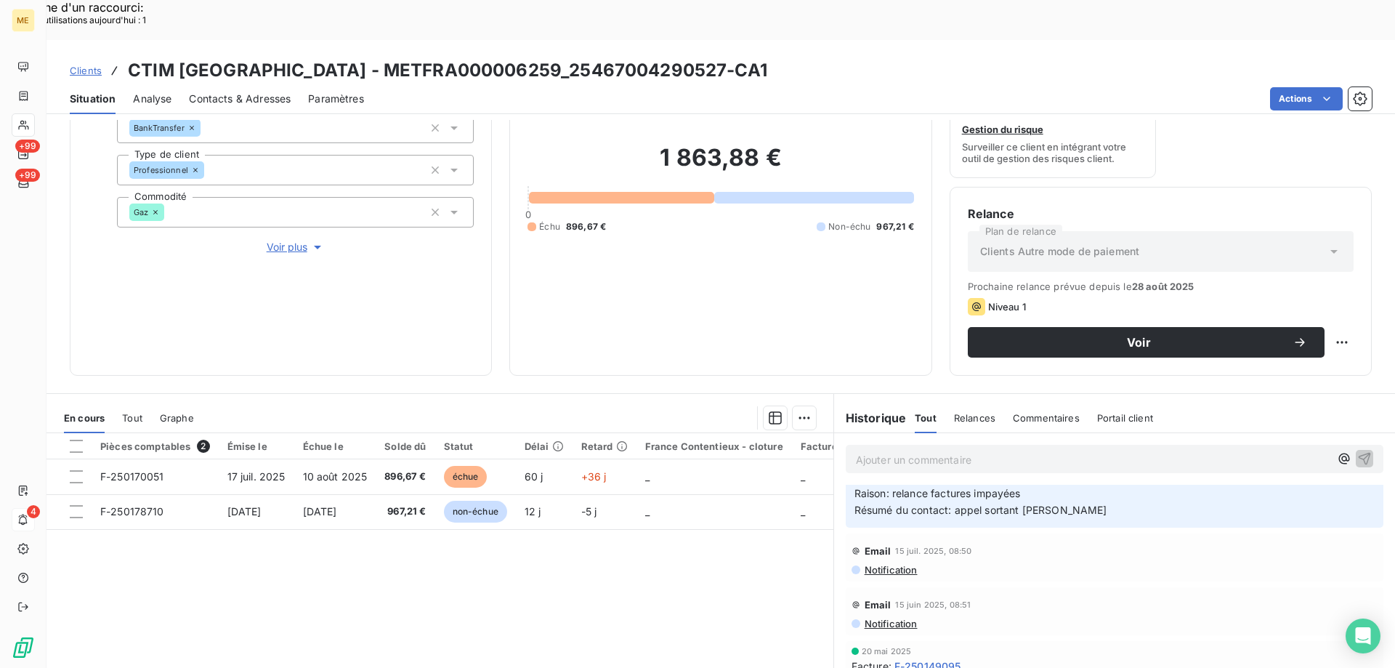
scroll to position [1163, 0]
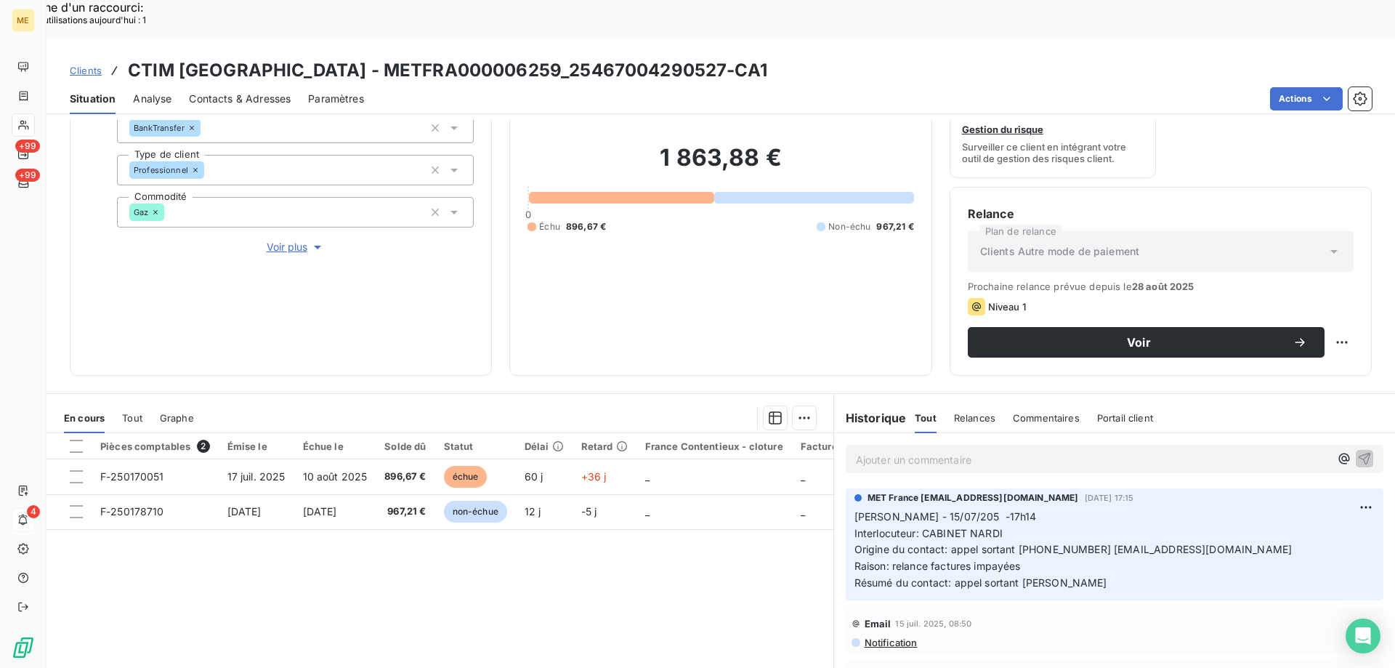
click at [264, 92] on span "Contacts & Adresses" at bounding box center [240, 99] width 102 height 15
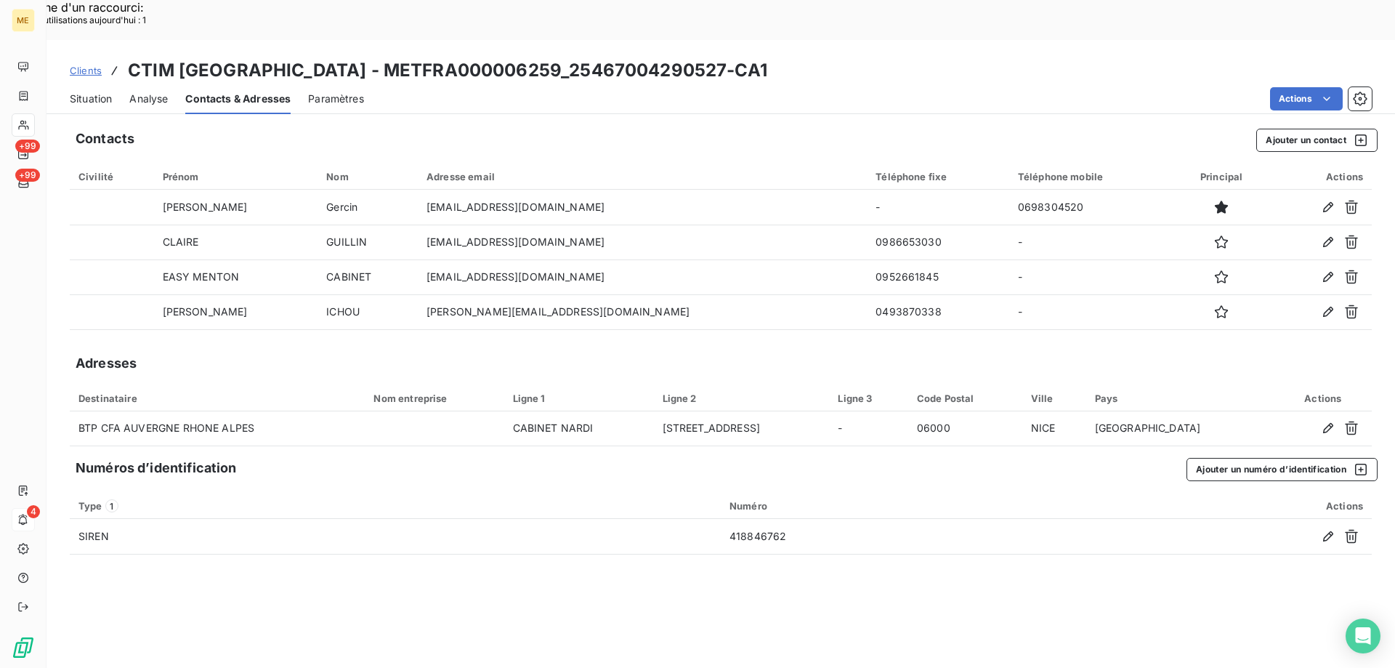
click at [96, 92] on span "Situation" at bounding box center [91, 99] width 42 height 15
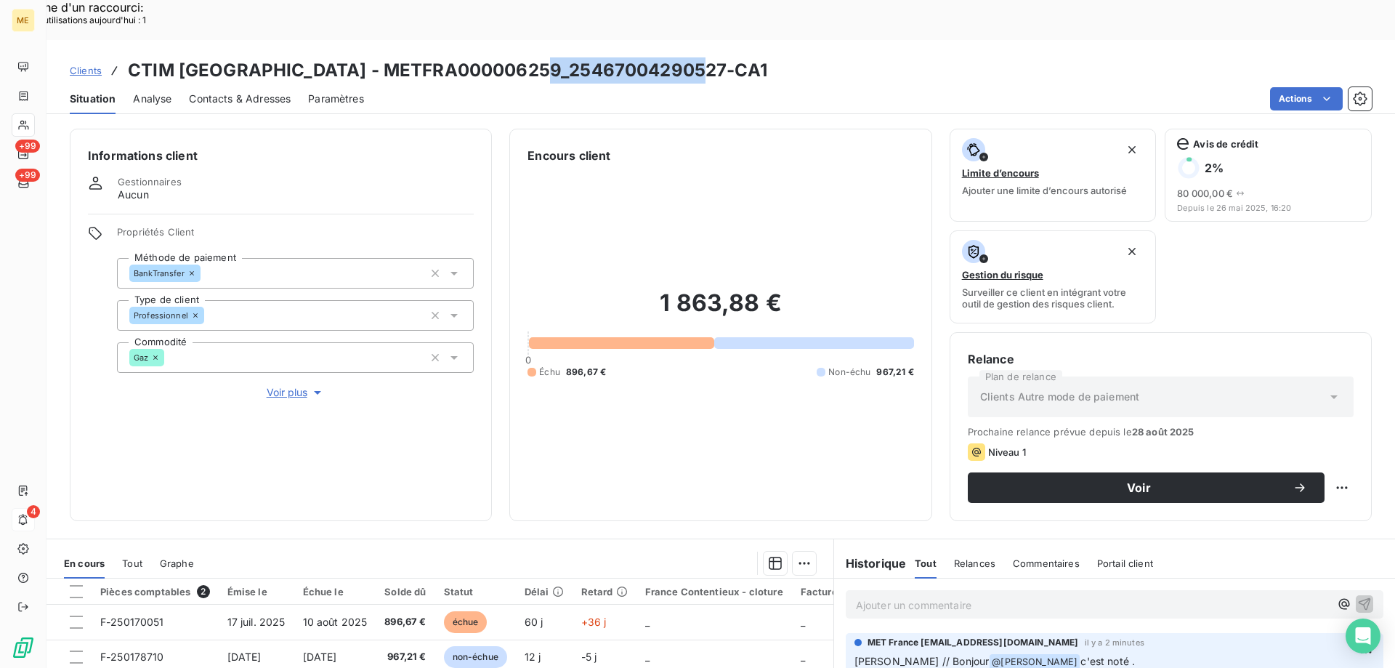
drag, startPoint x: 537, startPoint y: 31, endPoint x: 693, endPoint y: 28, distance: 155.6
click at [693, 57] on h3 "CTIM VILLA BELLOCHIO - METFRA000006259_25467004290527-CA1" at bounding box center [448, 70] width 640 height 26
copy h3 "25467004290527"
click at [903, 596] on p "Ajouter un commentaire ﻿" at bounding box center [1093, 605] width 474 height 18
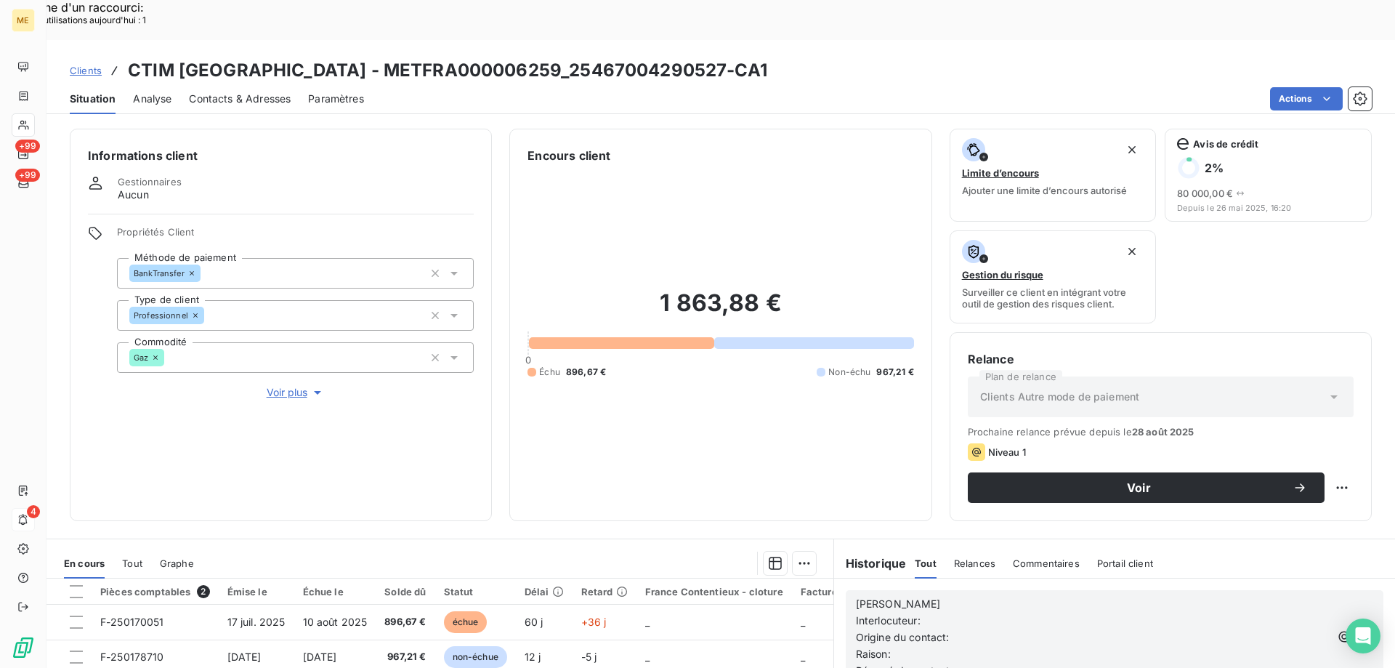
click at [903, 596] on p "Sylvain" at bounding box center [1093, 604] width 474 height 17
click at [932, 613] on p "Interlocuteur:" at bounding box center [1093, 621] width 474 height 17
click at [1041, 613] on p "Interlocuteur: Cabinet nardi" at bounding box center [1093, 621] width 474 height 17
click at [1068, 613] on p "Interlocuteur: Cabinet nardi 0492477144" at bounding box center [1093, 621] width 474 height 17
click at [972, 629] on p "Origine du contact:" at bounding box center [1093, 637] width 474 height 17
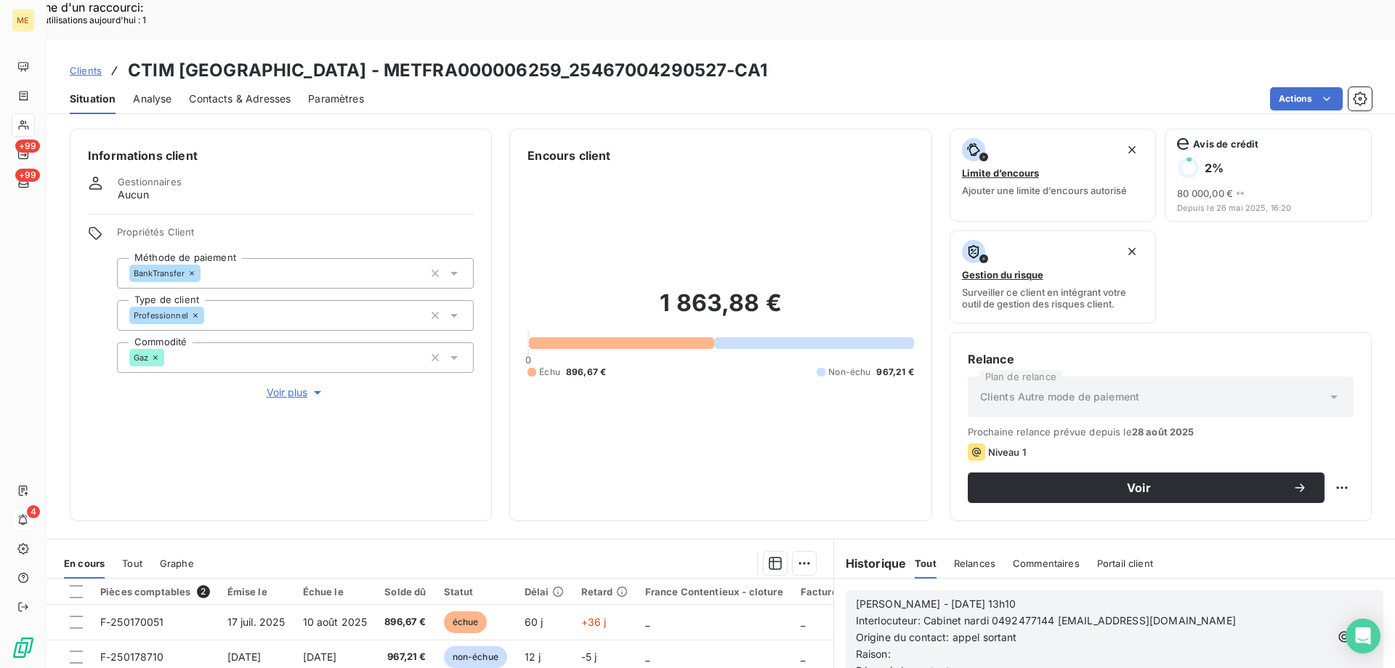
click at [938, 646] on p "Raison:" at bounding box center [1093, 654] width 474 height 17
click at [956, 648] on span "Raison: 1 facture impâyée de 896.67 €" at bounding box center [950, 654] width 189 height 12
click at [0, 0] on lt-span "impayée" at bounding box center [0, 0] width 0 height 0
click at [965, 663] on p "Résumé du contact:" at bounding box center [1093, 671] width 474 height 17
click at [1358, 629] on icon "button" at bounding box center [1365, 636] width 15 height 15
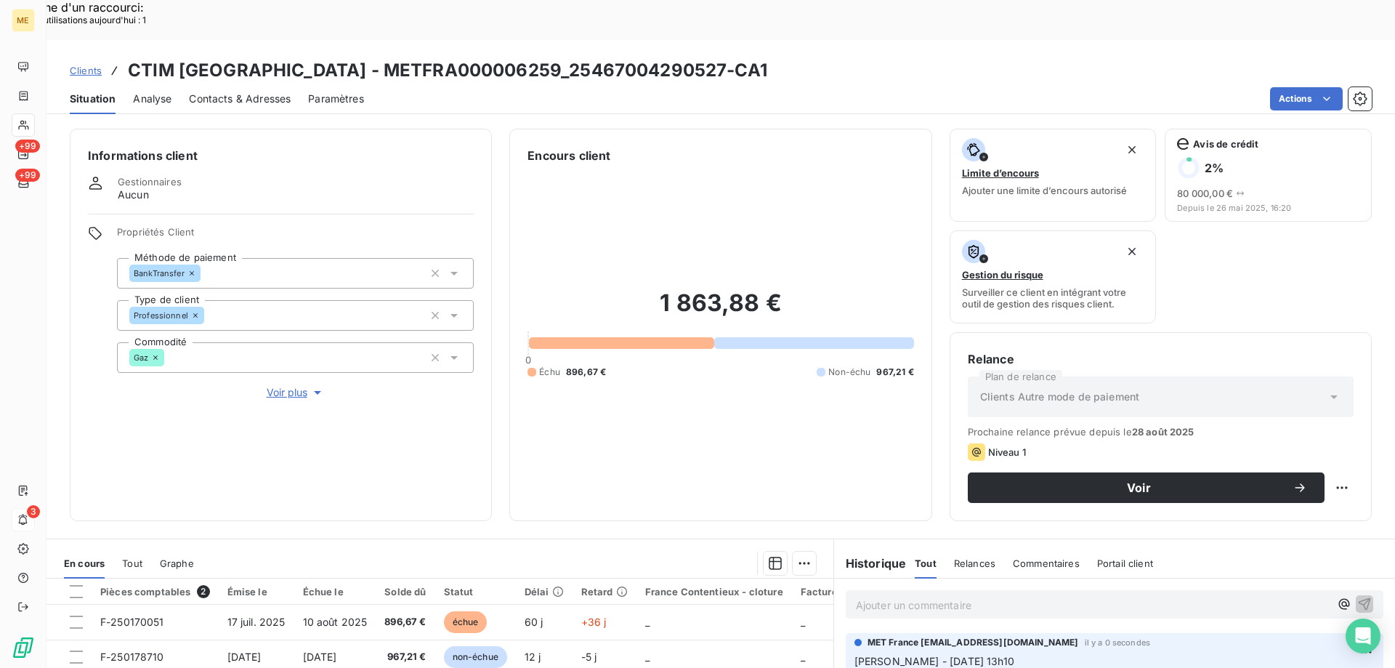
click at [90, 65] on span "Clients" at bounding box center [86, 71] width 32 height 12
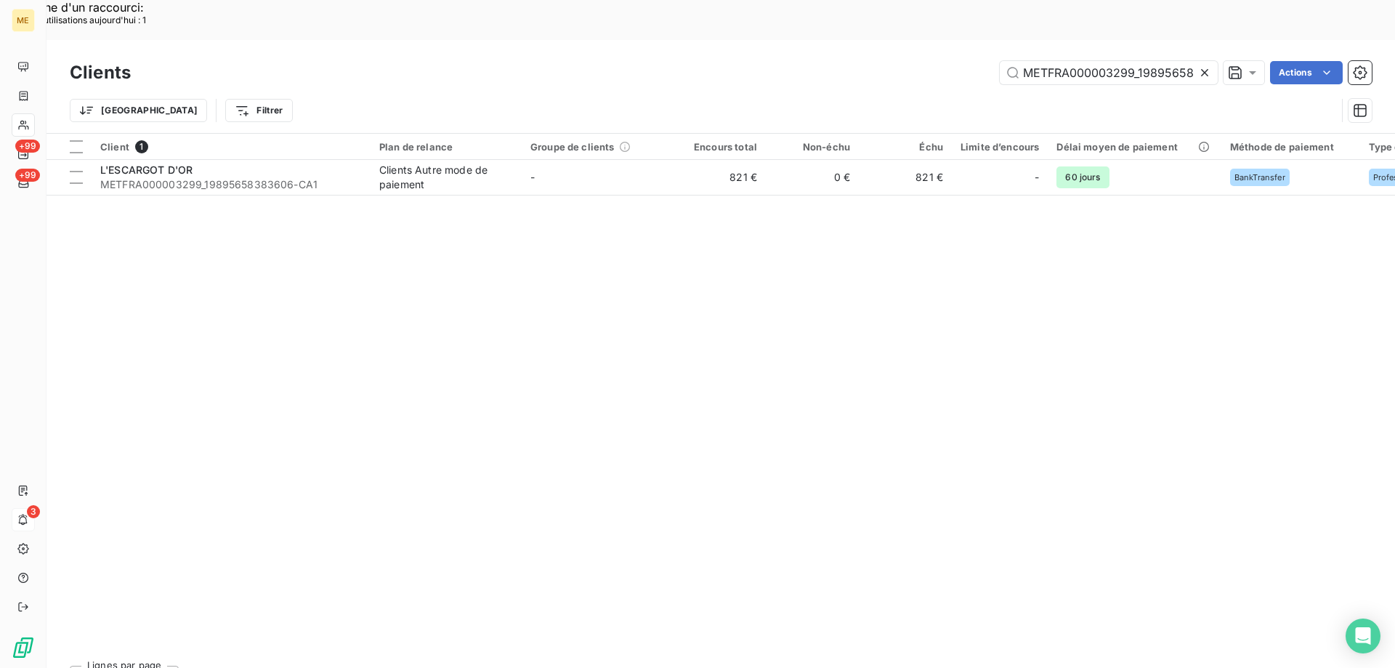
scroll to position [0, 43]
click at [1103, 61] on input "METFRA000003299_19895658383606" at bounding box center [1109, 72] width 218 height 23
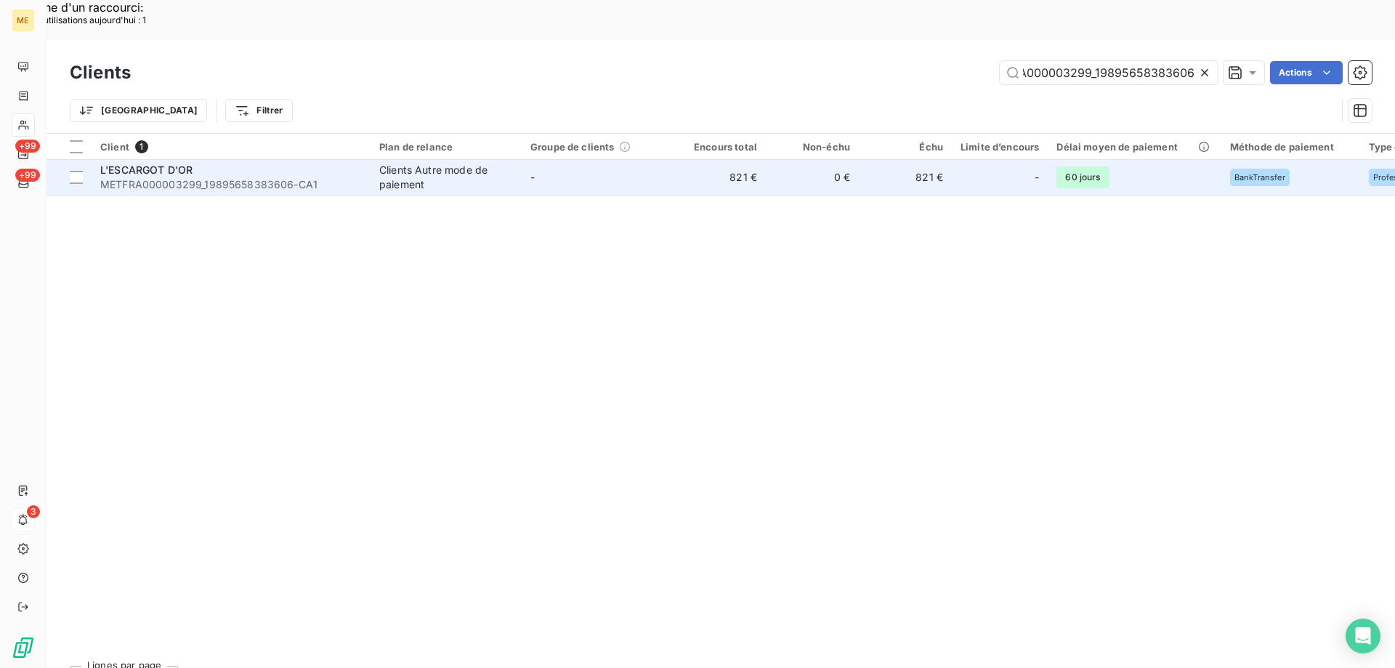
click at [159, 177] on span "METFRA000003299_19895658383606-CA1" at bounding box center [231, 184] width 262 height 15
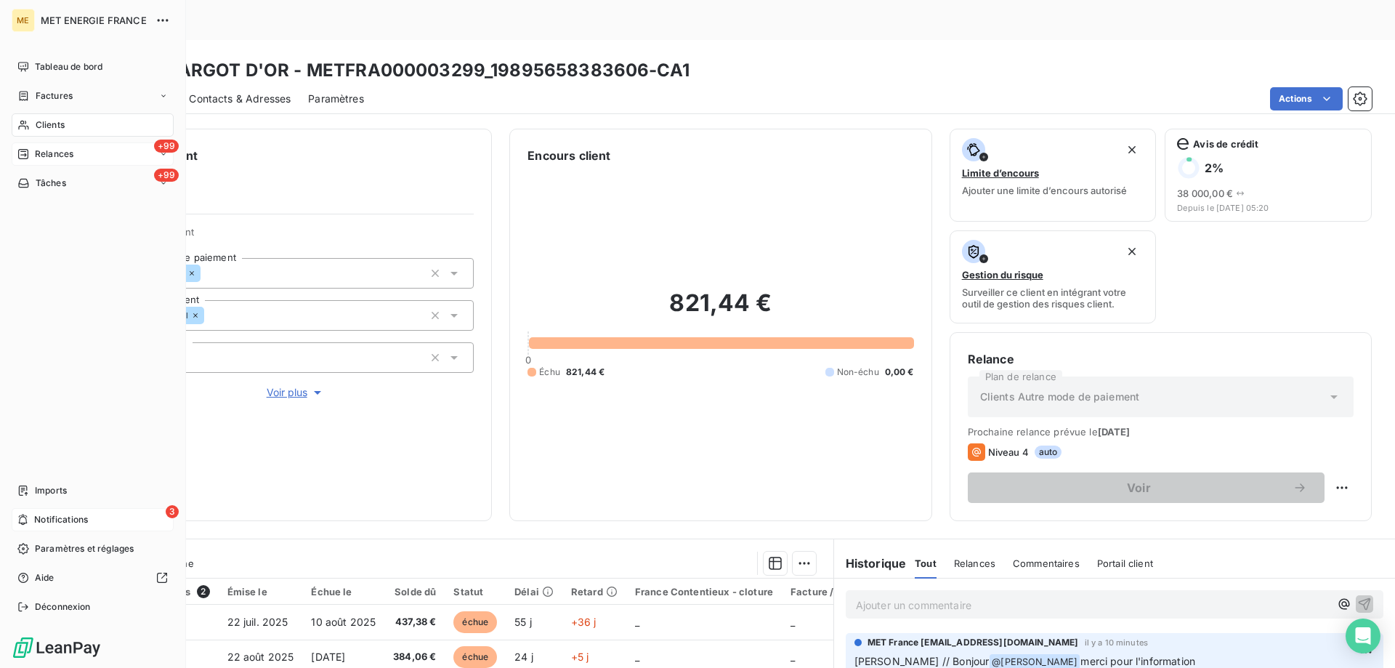
click at [34, 151] on div "Relances" at bounding box center [45, 154] width 56 height 13
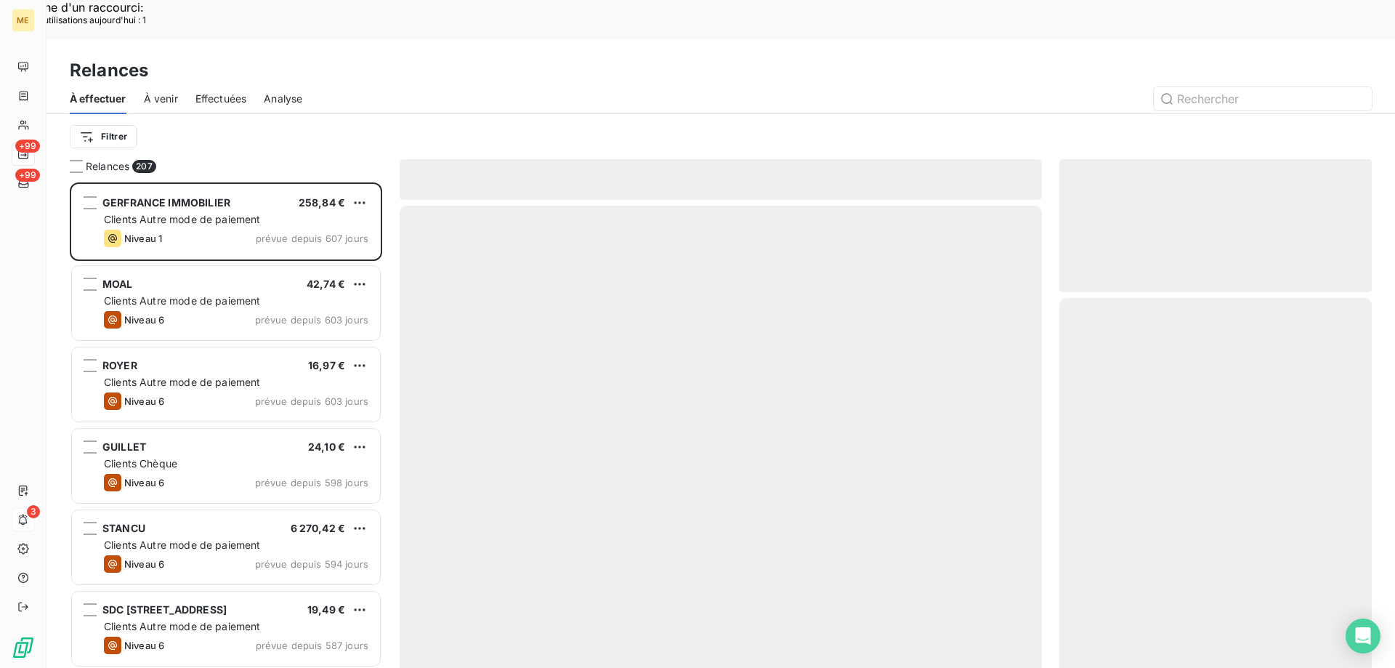
scroll to position [515, 302]
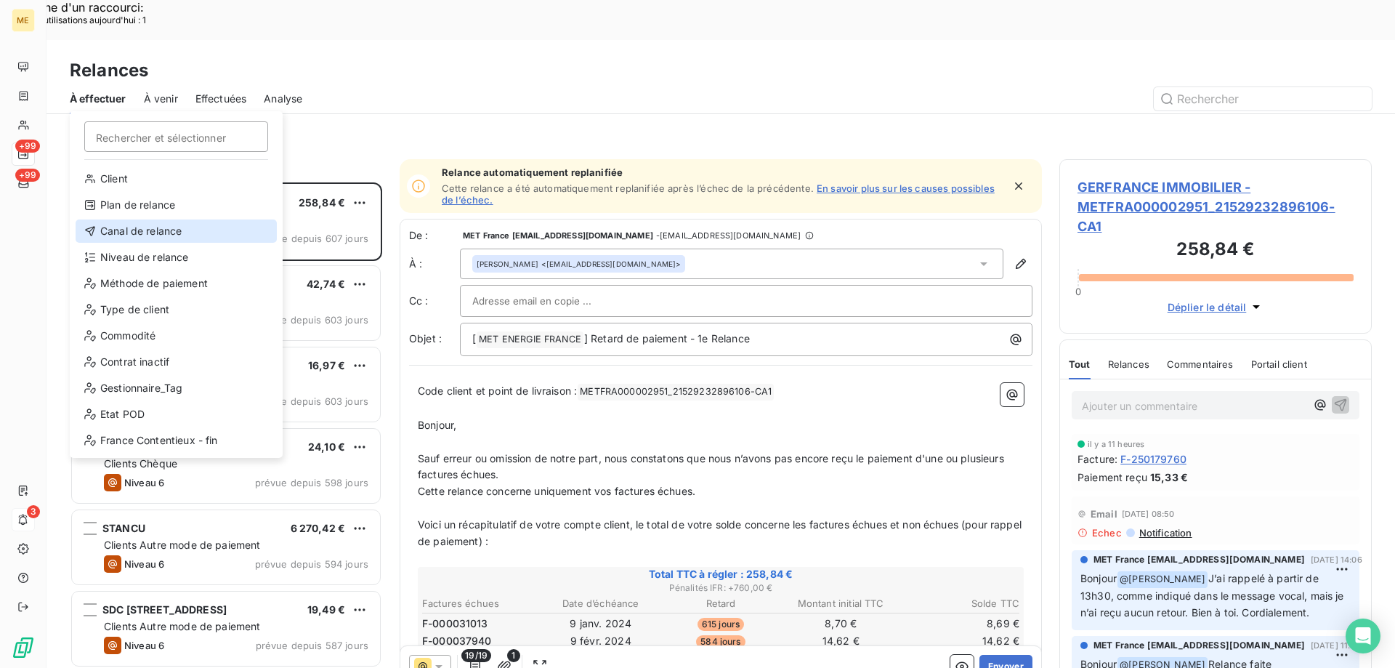
click at [117, 232] on div "Canal de relance" at bounding box center [176, 230] width 201 height 23
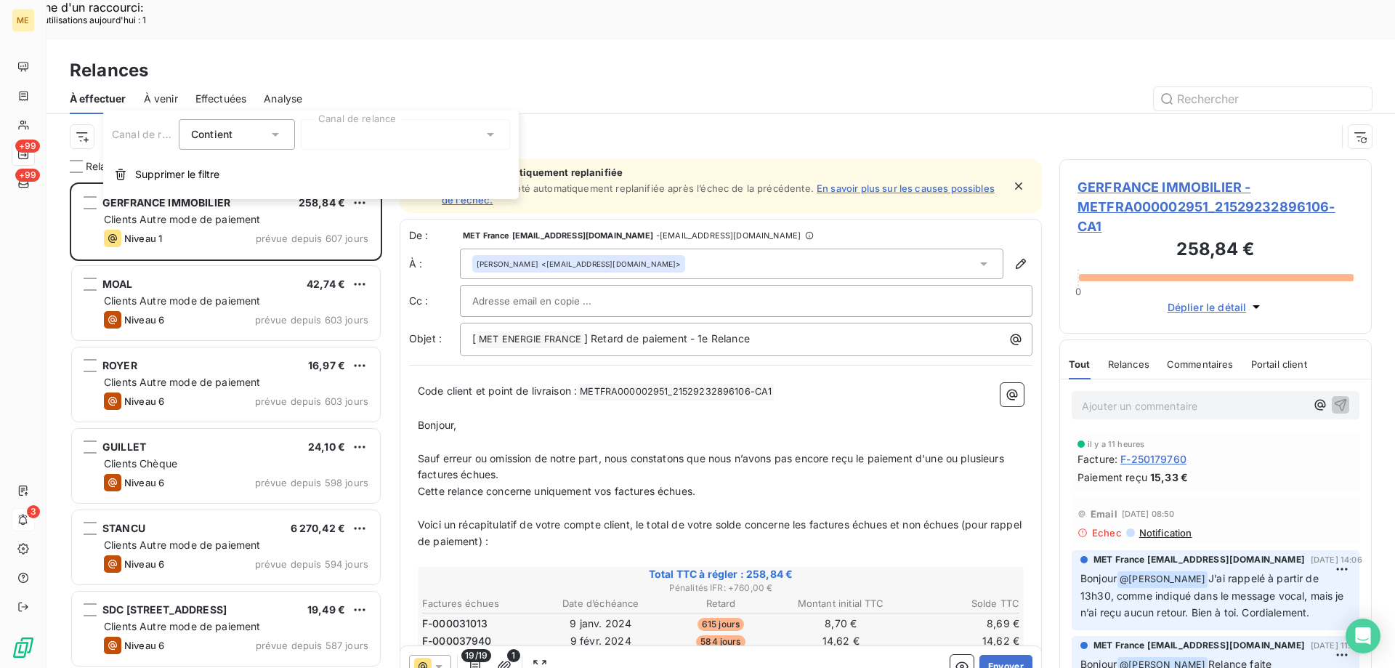
click at [345, 144] on div at bounding box center [405, 134] width 209 height 31
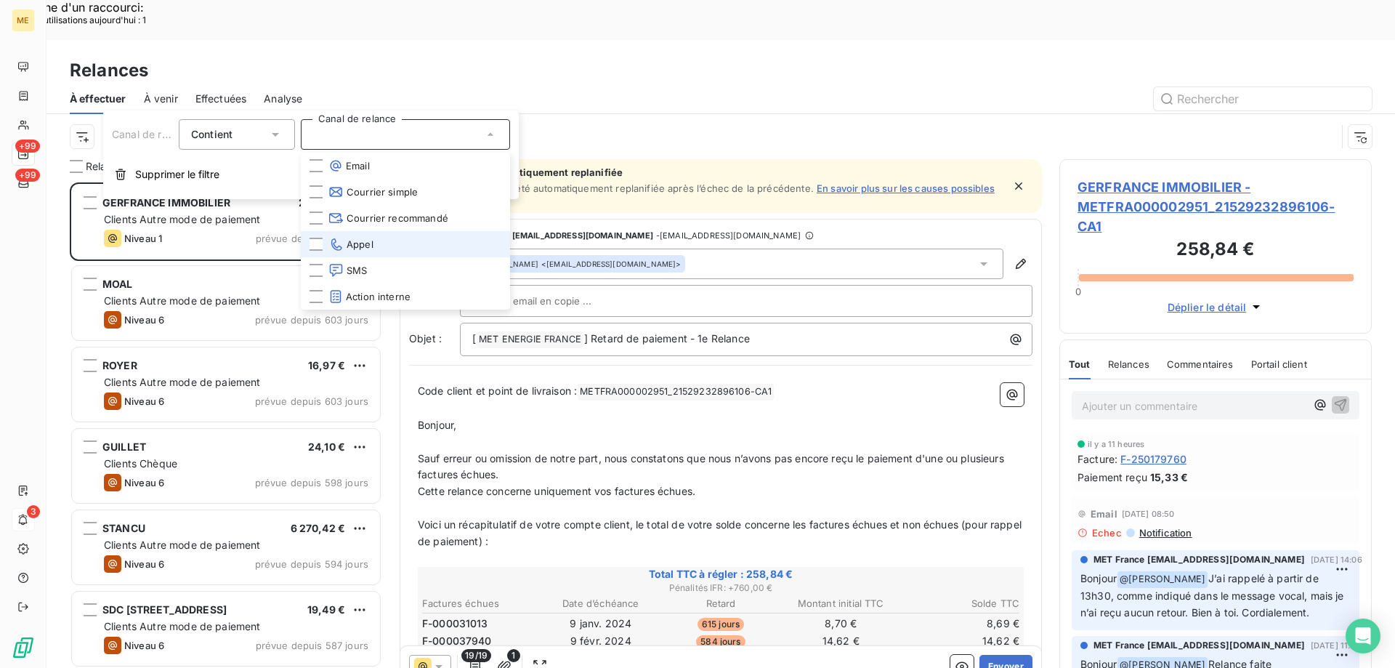
click at [387, 235] on li "Appel" at bounding box center [405, 244] width 209 height 26
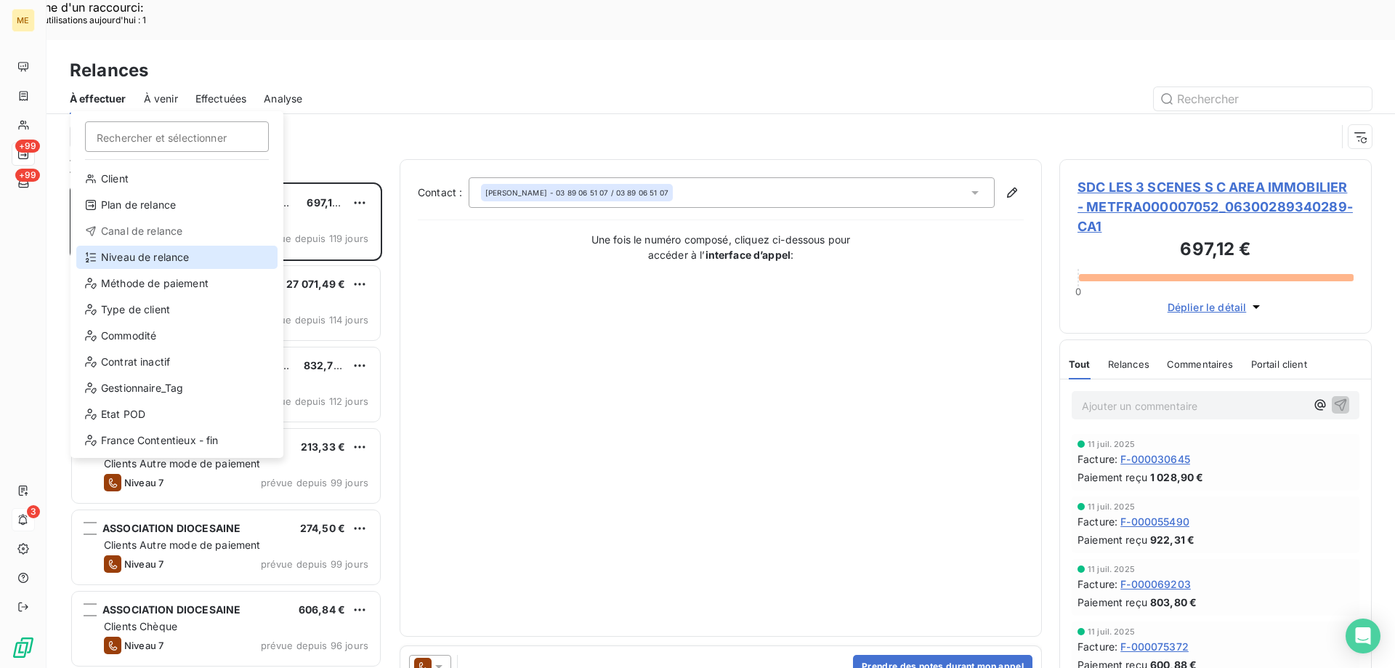
click at [180, 254] on div "Niveau de relance" at bounding box center [176, 257] width 201 height 23
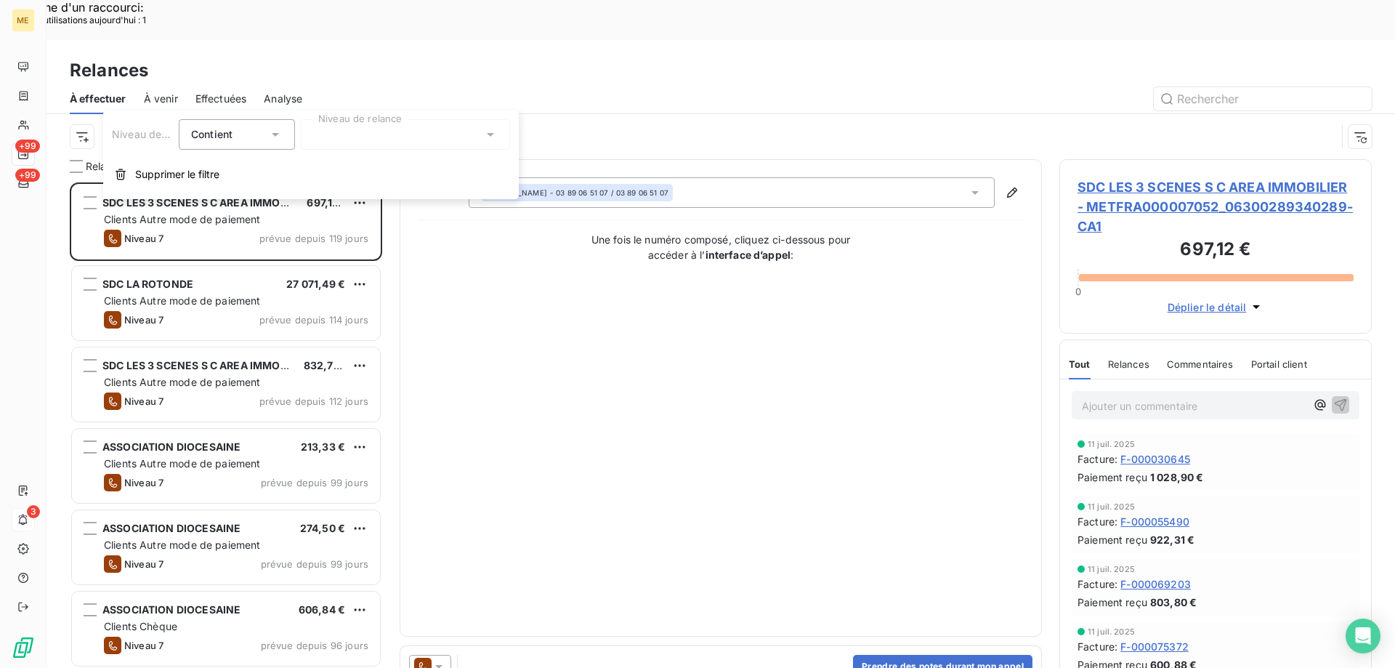
click at [368, 137] on div at bounding box center [405, 134] width 209 height 31
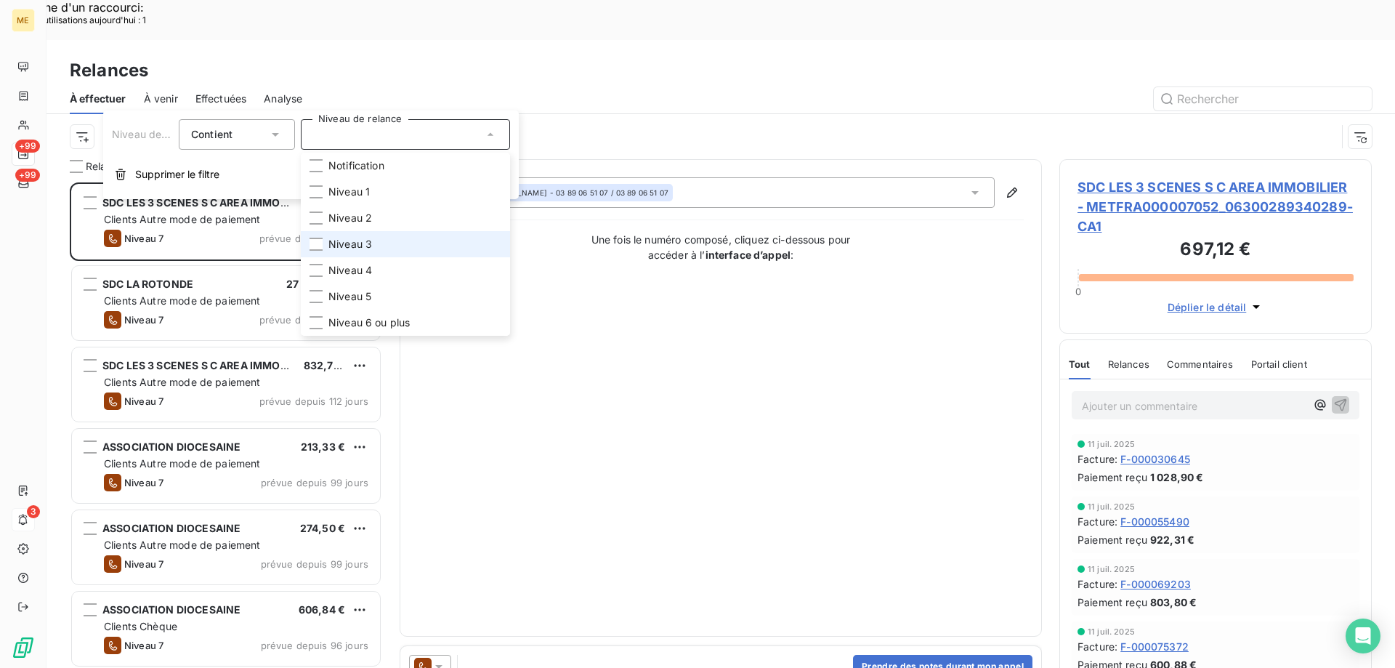
click at [360, 242] on span "Niveau 3" at bounding box center [351, 244] width 44 height 15
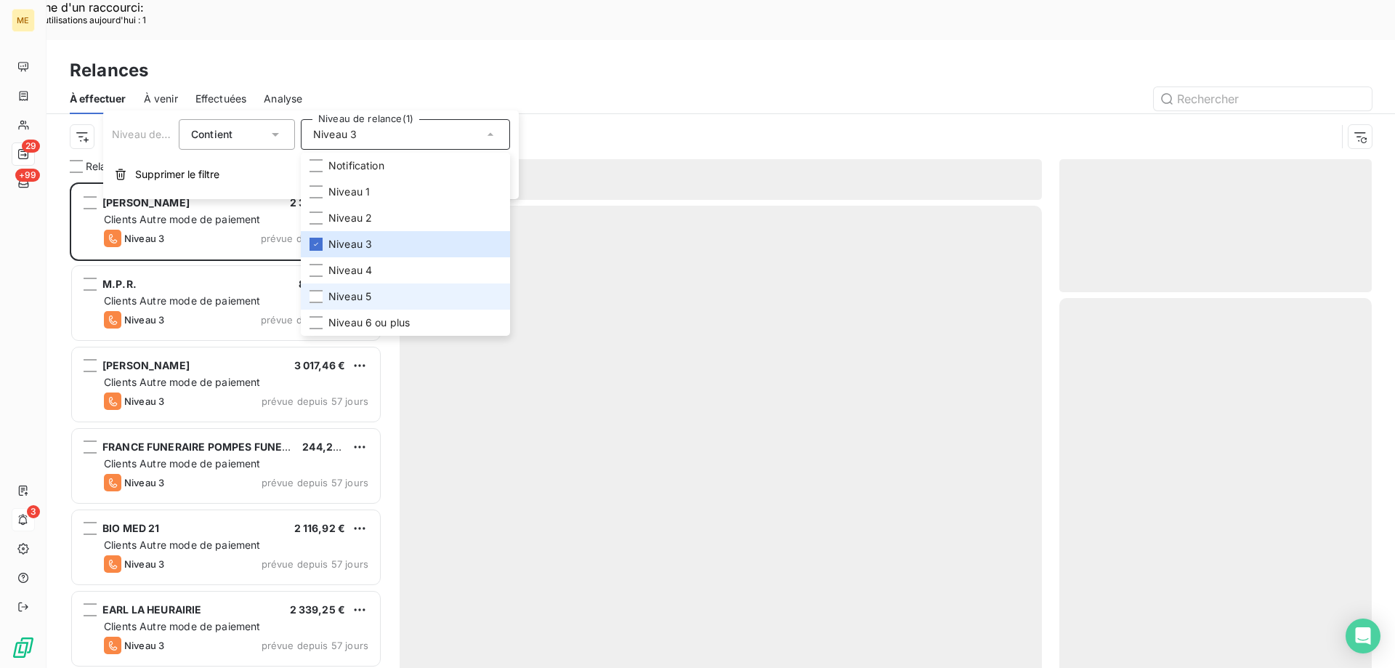
scroll to position [515, 302]
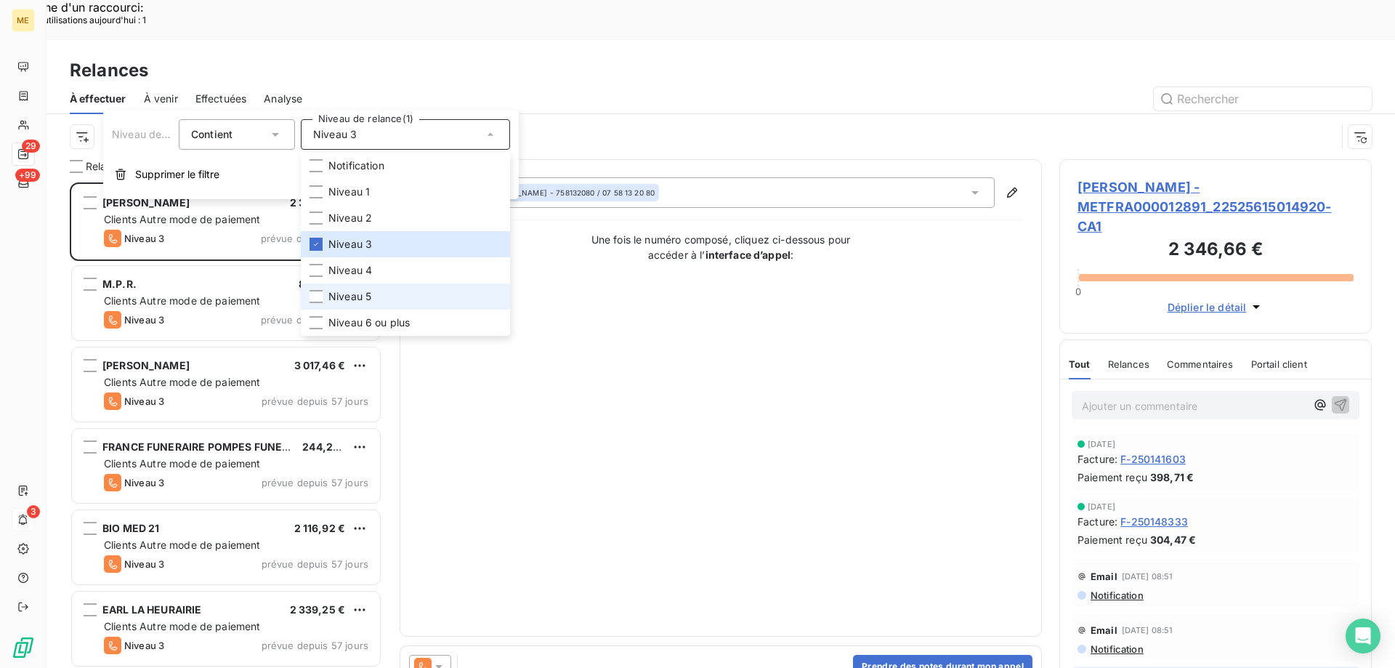
click at [371, 289] on span "Niveau 5" at bounding box center [350, 296] width 43 height 15
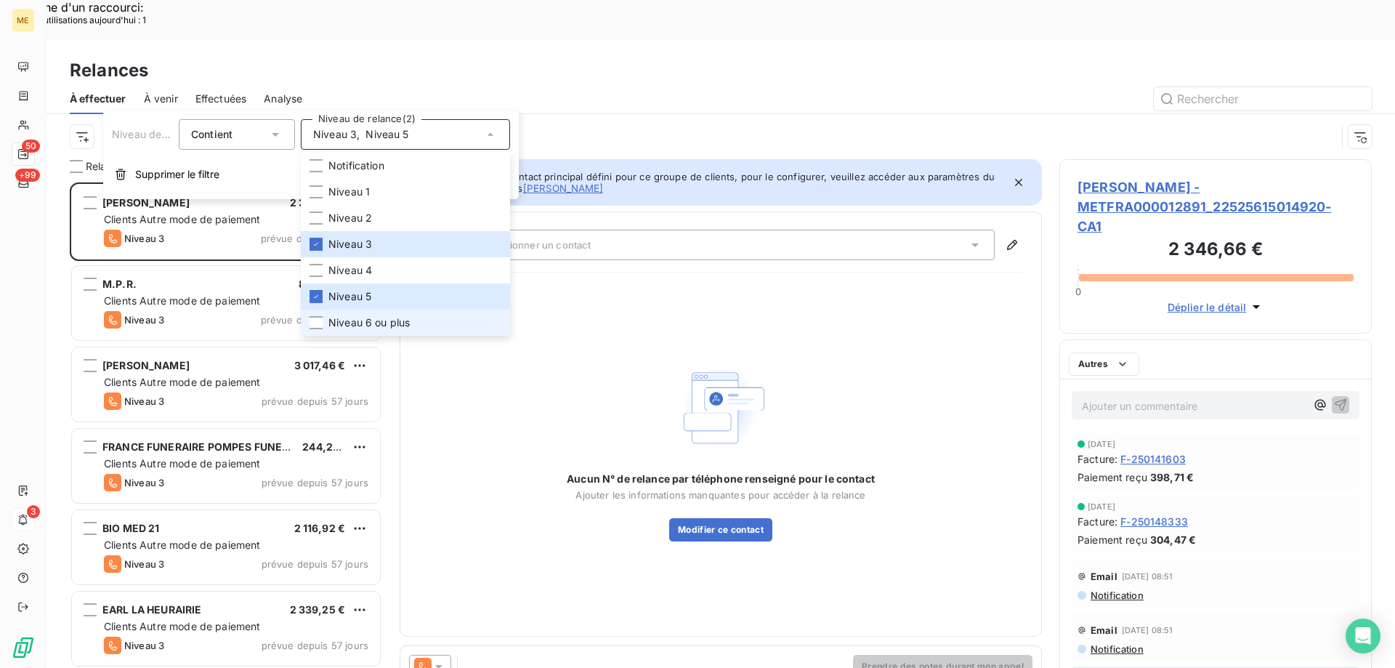
click at [366, 326] on span "Niveau 6 ou plus" at bounding box center [369, 322] width 81 height 15
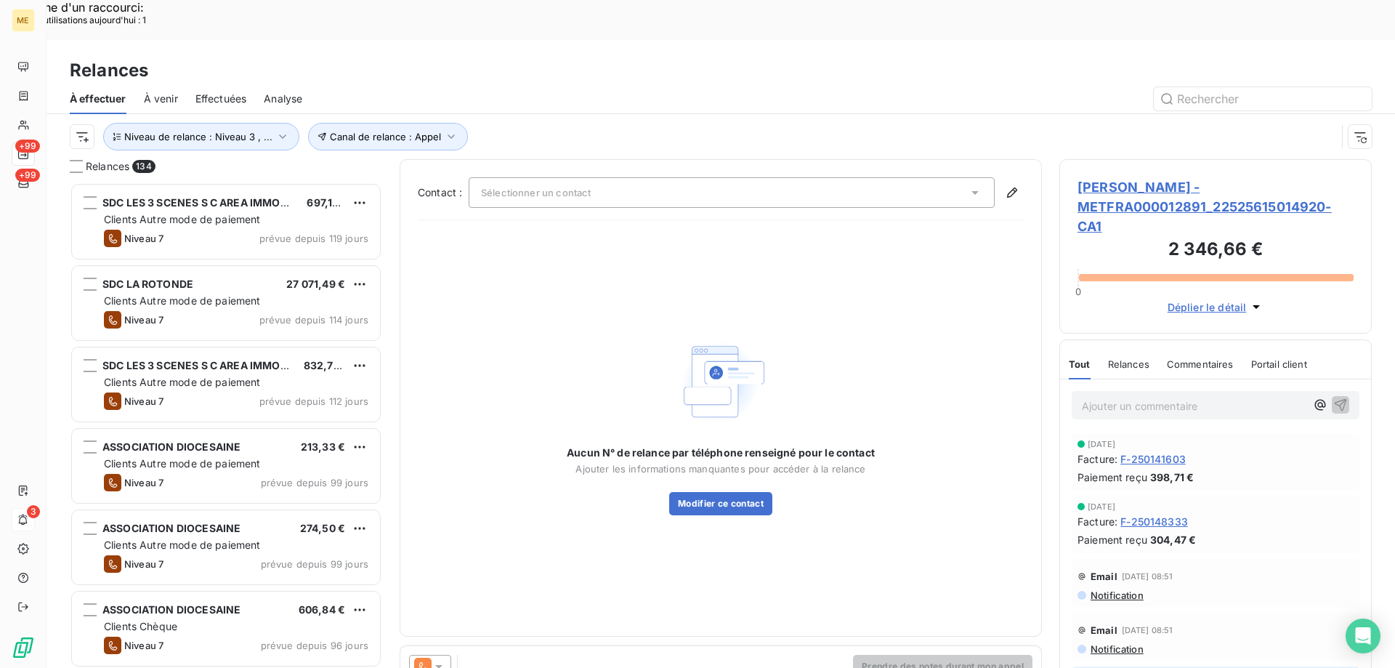
click at [647, 232] on div "Aucun N° de relance par téléphone renseigné pour le contact Ajouter les informa…" at bounding box center [721, 425] width 606 height 387
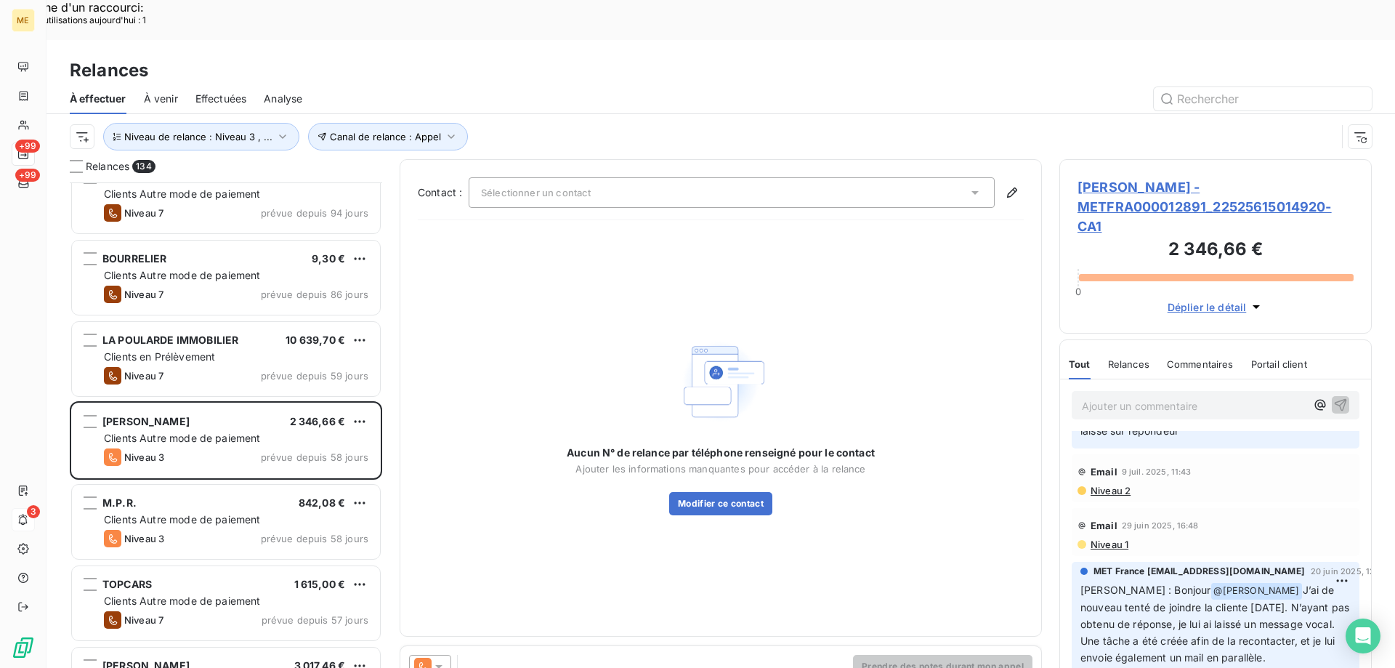
scroll to position [582, 0]
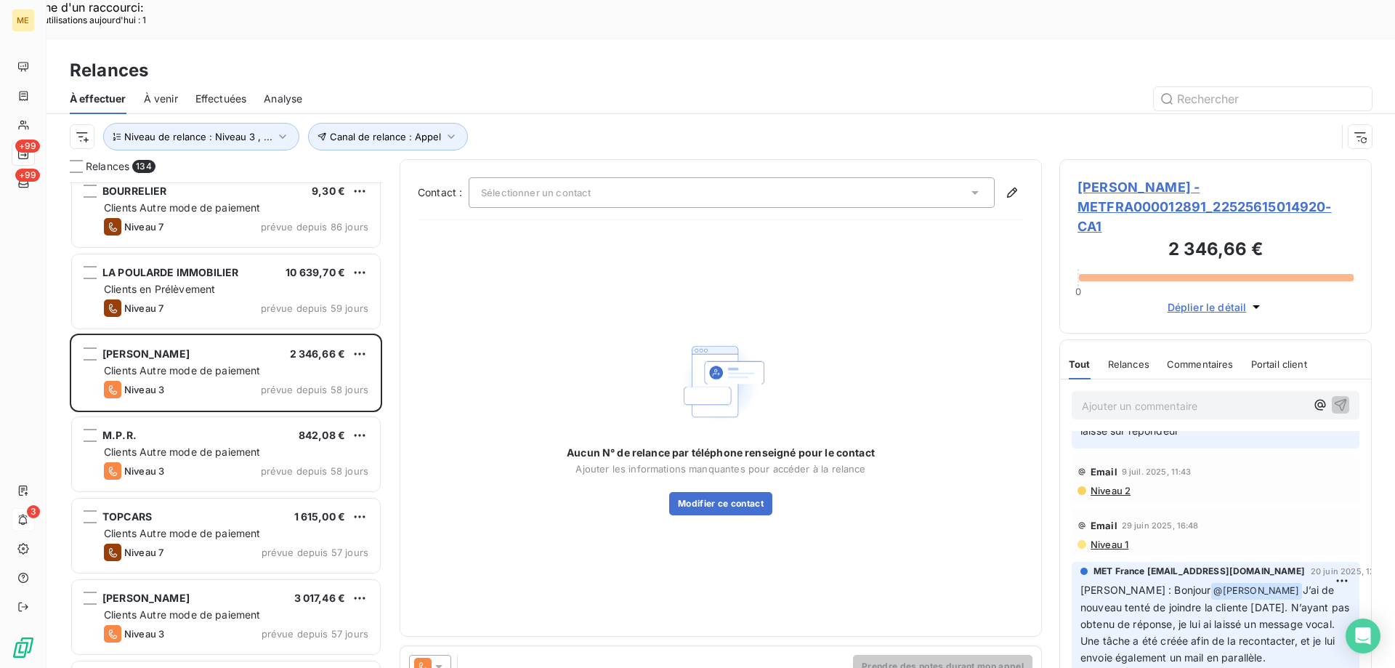
click at [251, 445] on div "M.P.R. 842,08 € Clients Autre mode de paiement Niveau 3 prévue depuis 58 jours" at bounding box center [226, 454] width 308 height 74
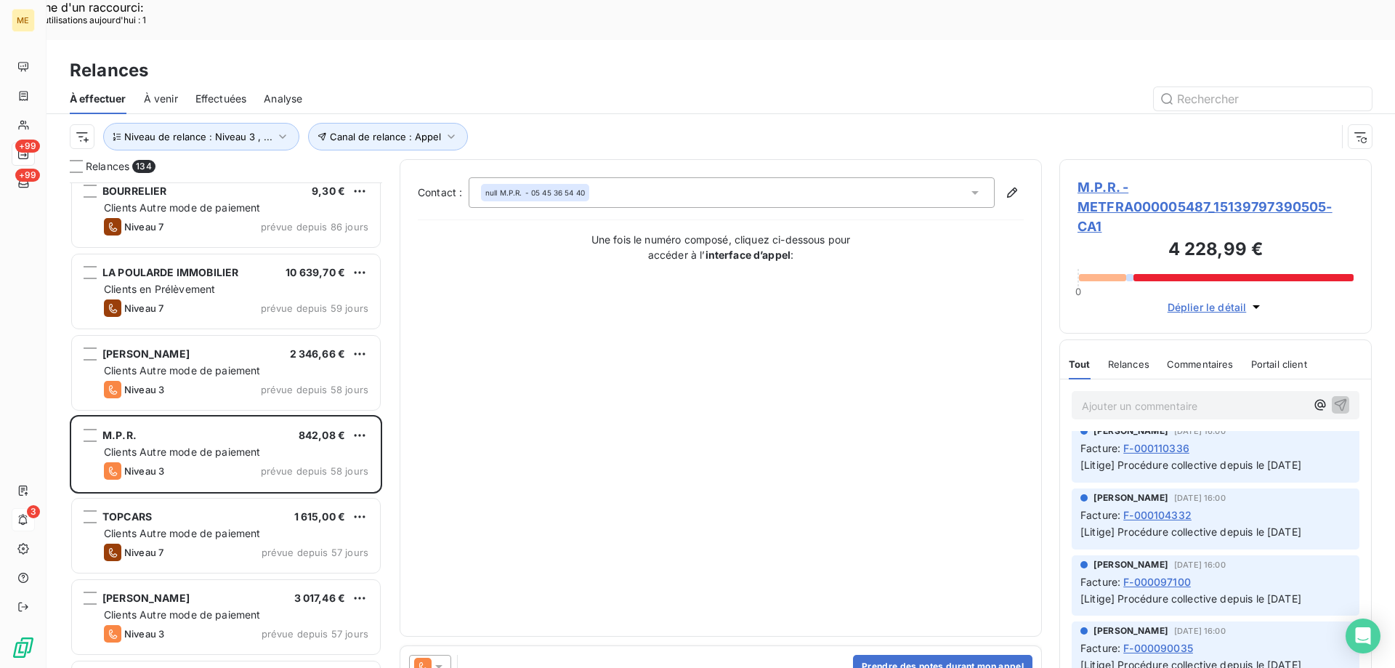
scroll to position [1018, 0]
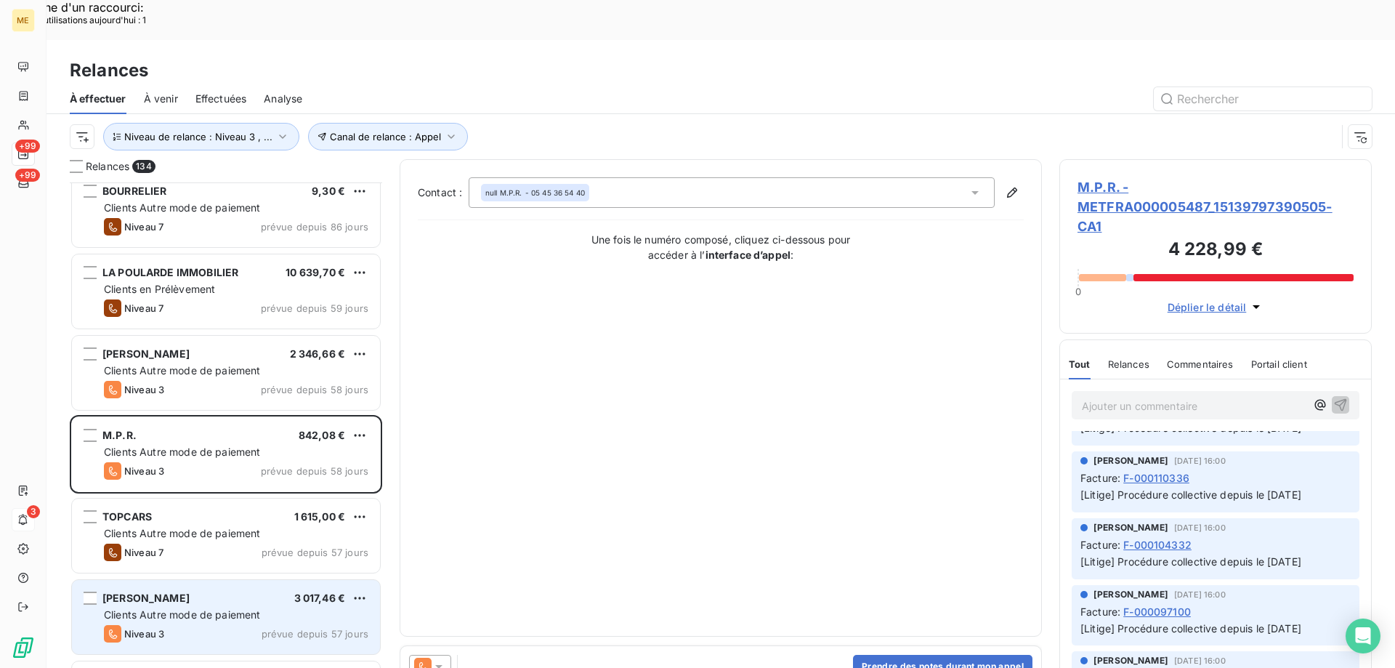
click at [211, 592] on div "SADIKI ABDELLA 3 017,46 €" at bounding box center [236, 598] width 265 height 13
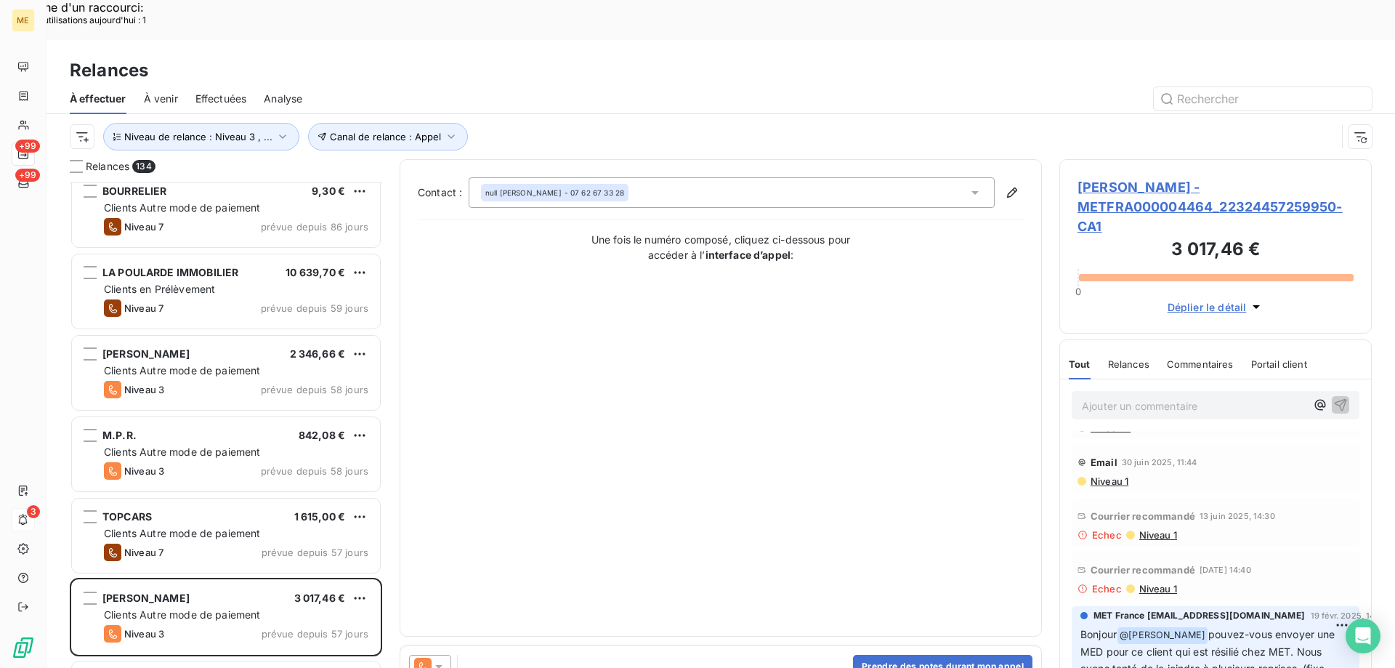
scroll to position [73, 0]
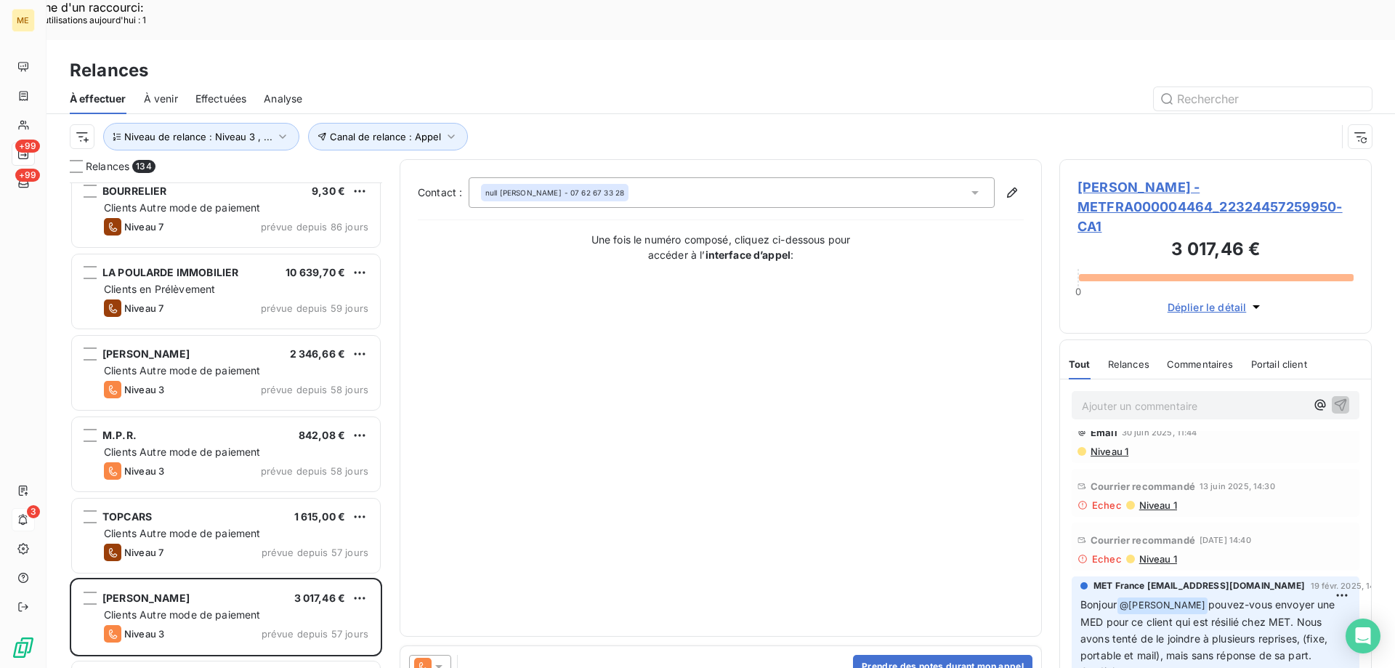
click at [1081, 177] on span "SADIKI ABDELLA - METFRA000004464_22324457259950-CA1" at bounding box center [1216, 206] width 276 height 59
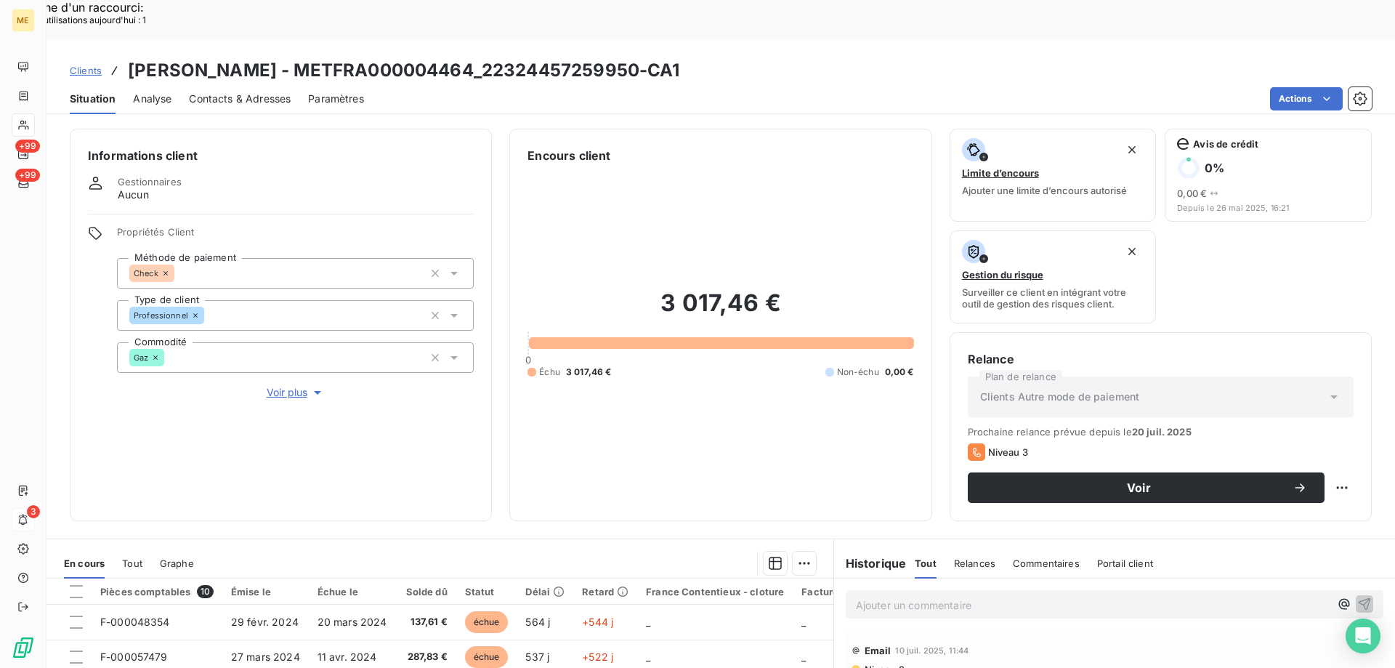
click at [294, 385] on span "Voir plus" at bounding box center [296, 392] width 58 height 15
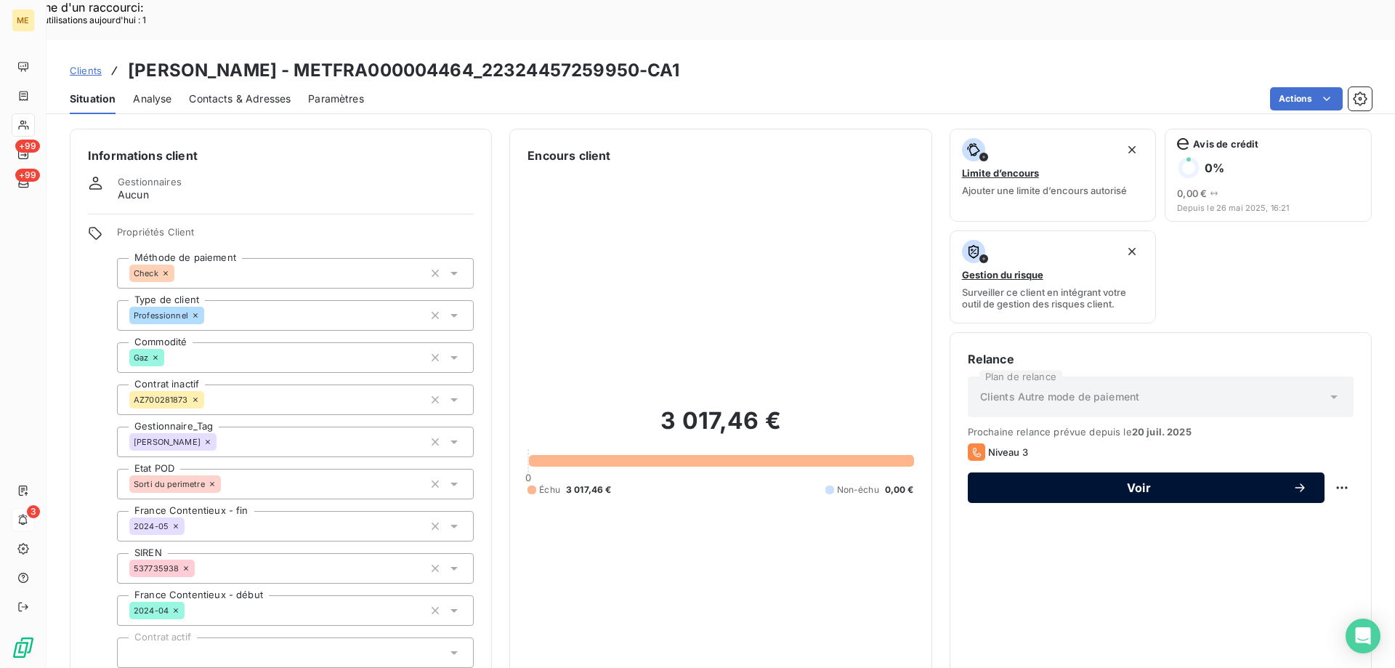
click at [1141, 472] on button "Voir" at bounding box center [1146, 487] width 357 height 31
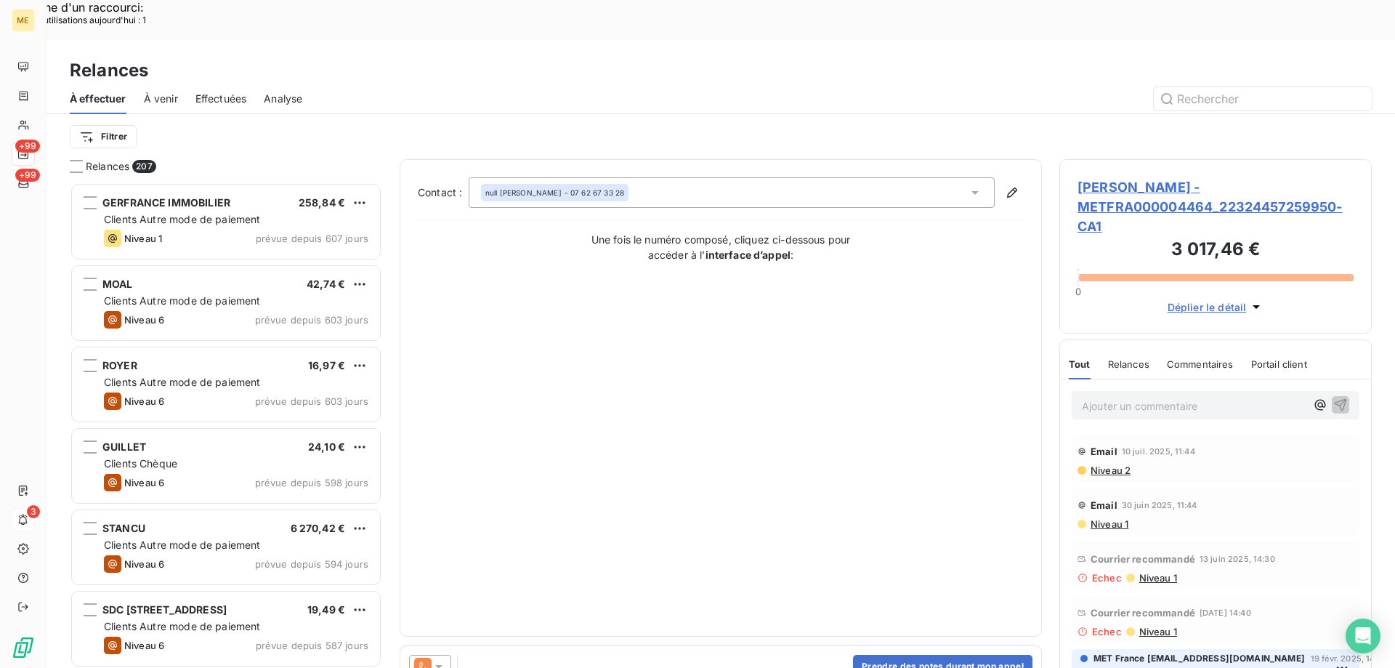
scroll to position [515, 302]
click at [442, 659] on icon at bounding box center [439, 666] width 15 height 15
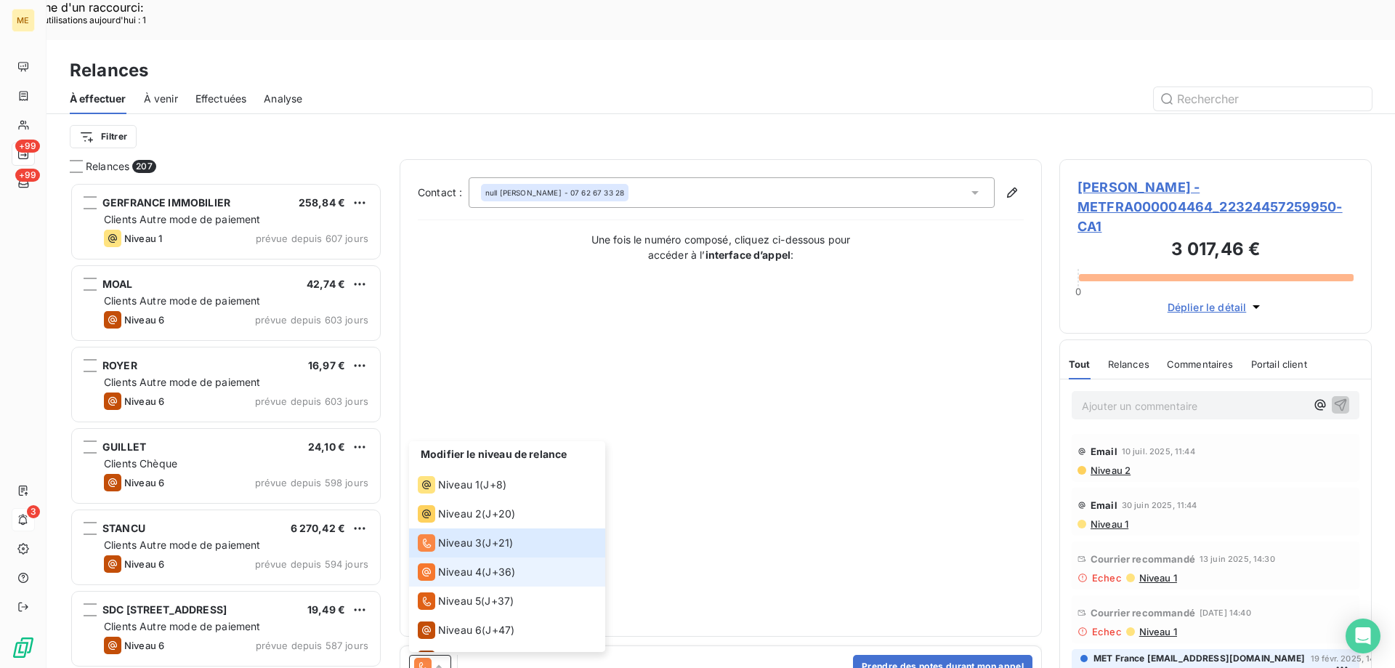
click at [449, 565] on span "Niveau 4" at bounding box center [460, 572] width 44 height 15
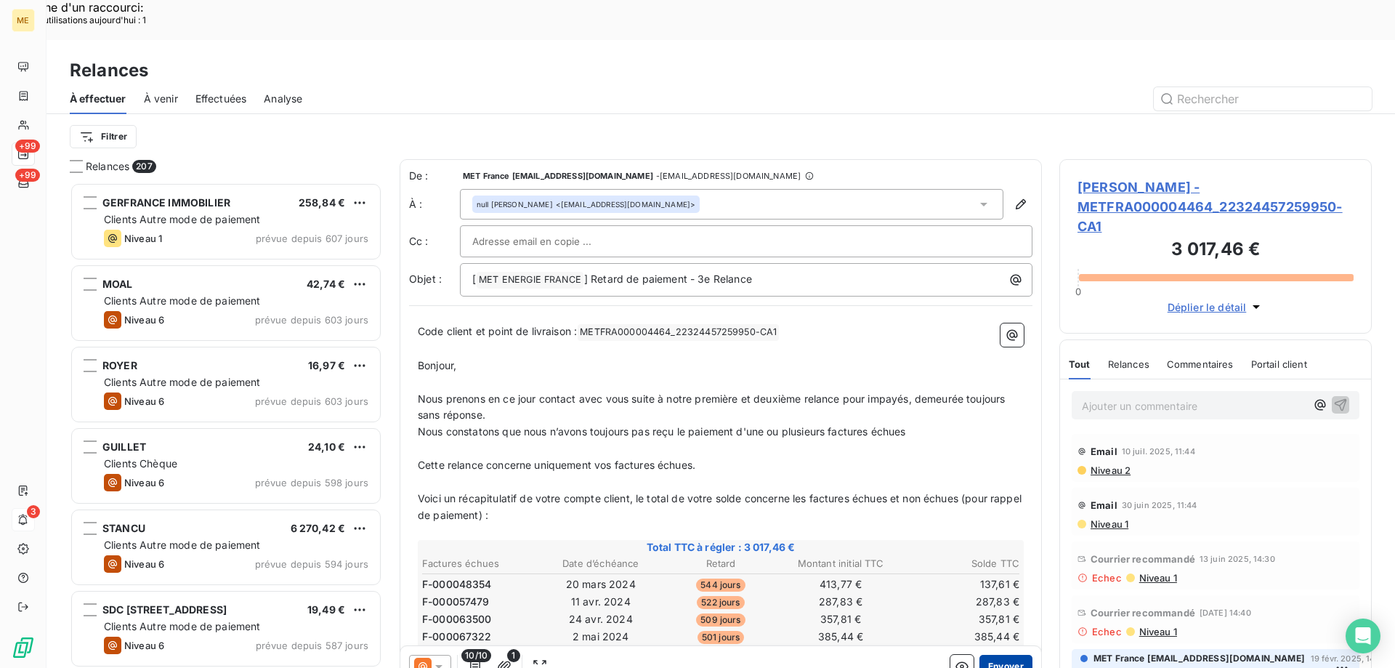
click at [994, 655] on button "Envoyer" at bounding box center [1006, 666] width 53 height 23
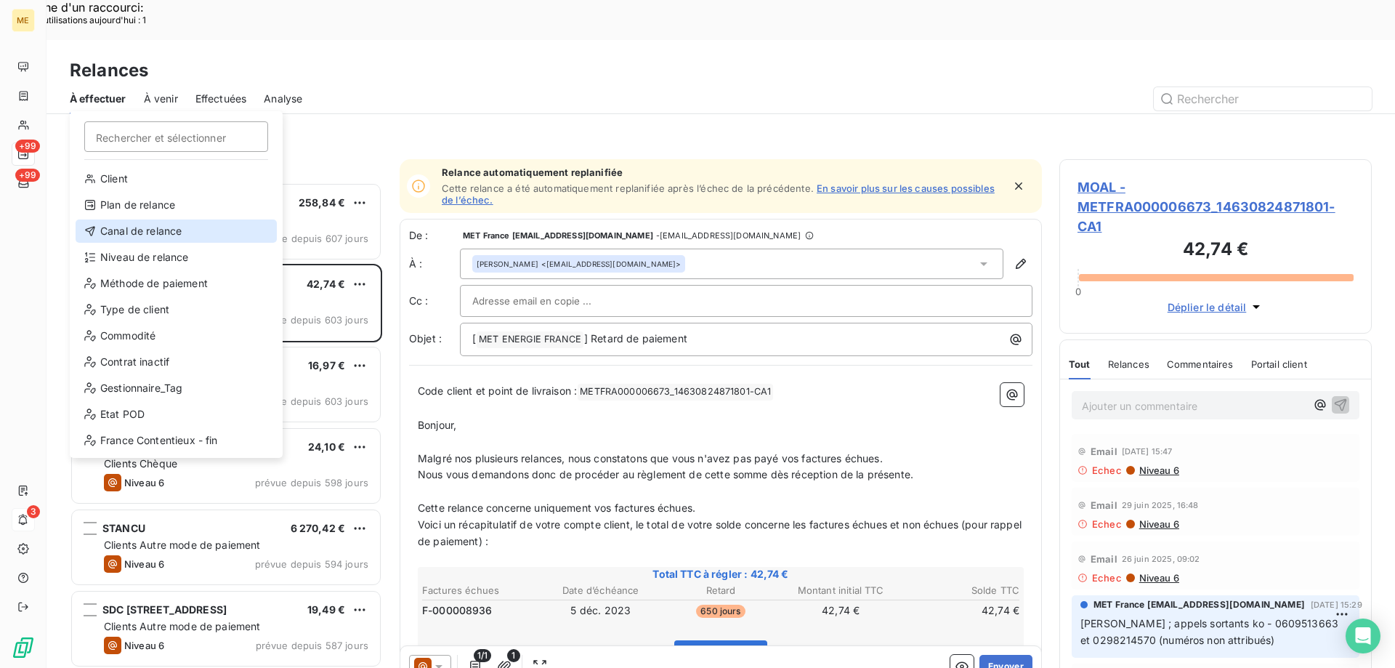
click at [174, 236] on div "Canal de relance" at bounding box center [176, 230] width 201 height 23
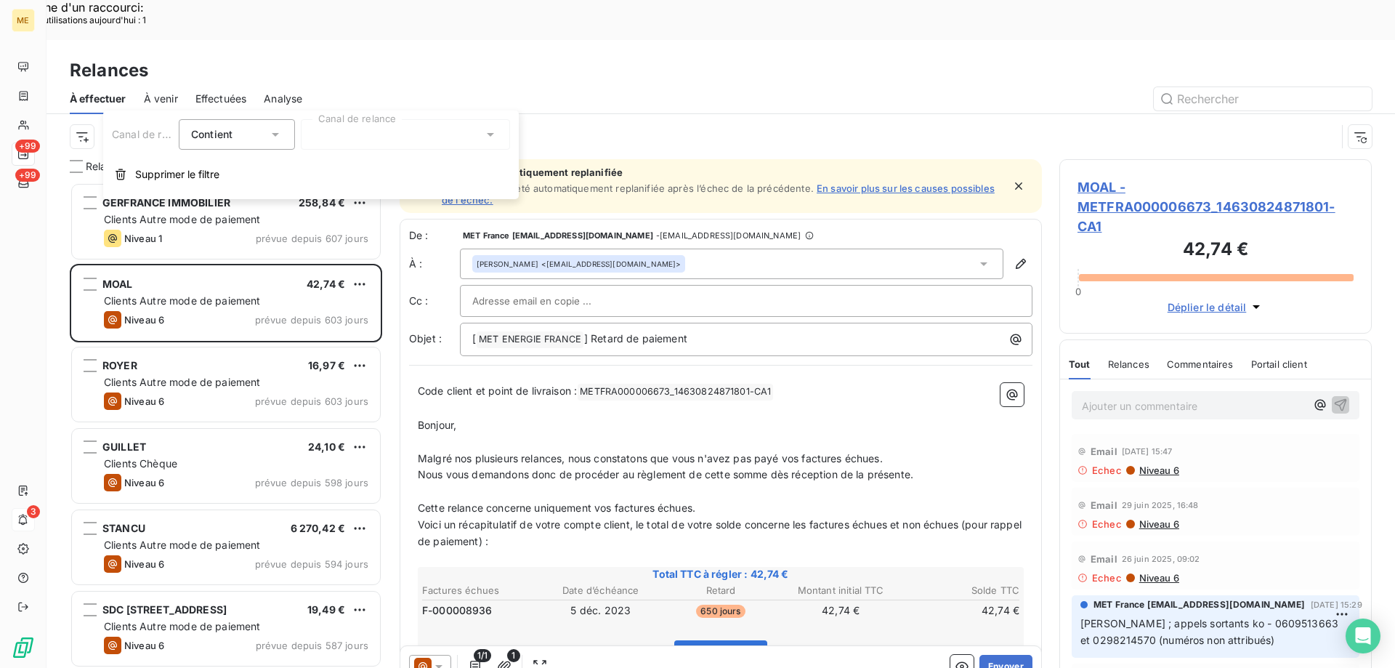
click at [392, 145] on div at bounding box center [405, 134] width 209 height 31
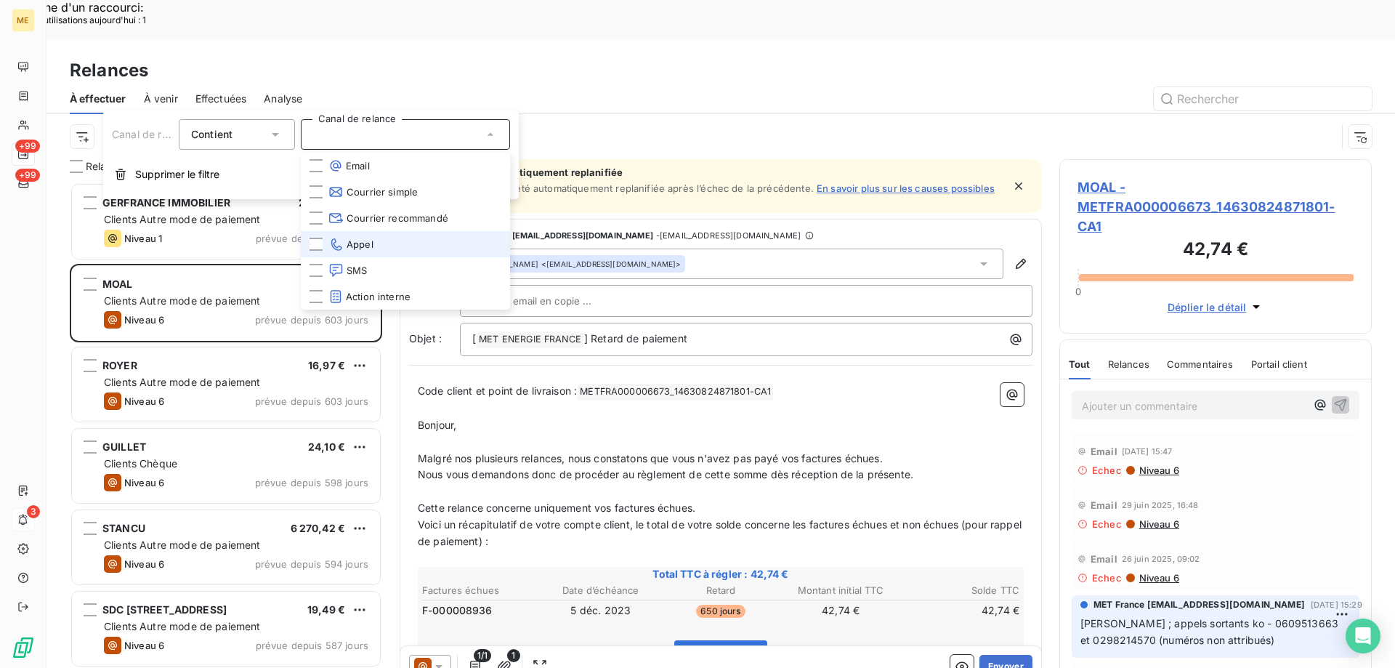
click at [375, 244] on li "Appel" at bounding box center [405, 244] width 209 height 26
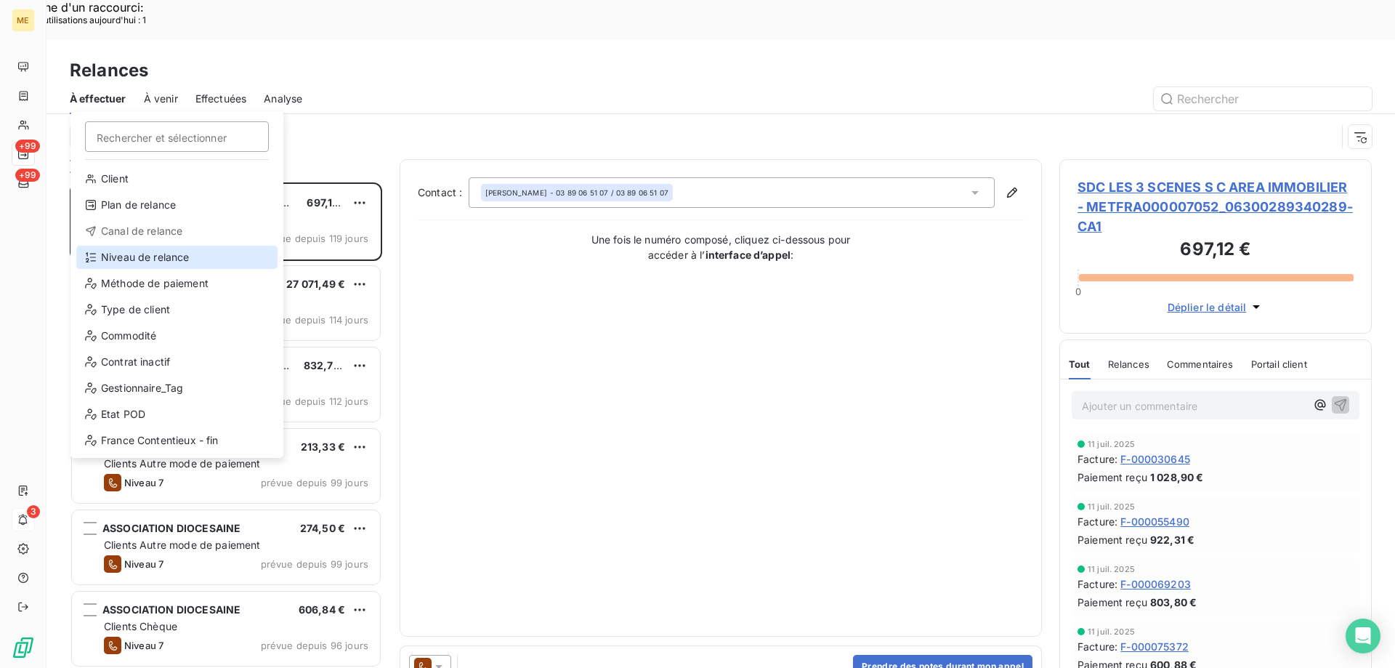
click at [170, 252] on div "Niveau de relance" at bounding box center [176, 257] width 201 height 23
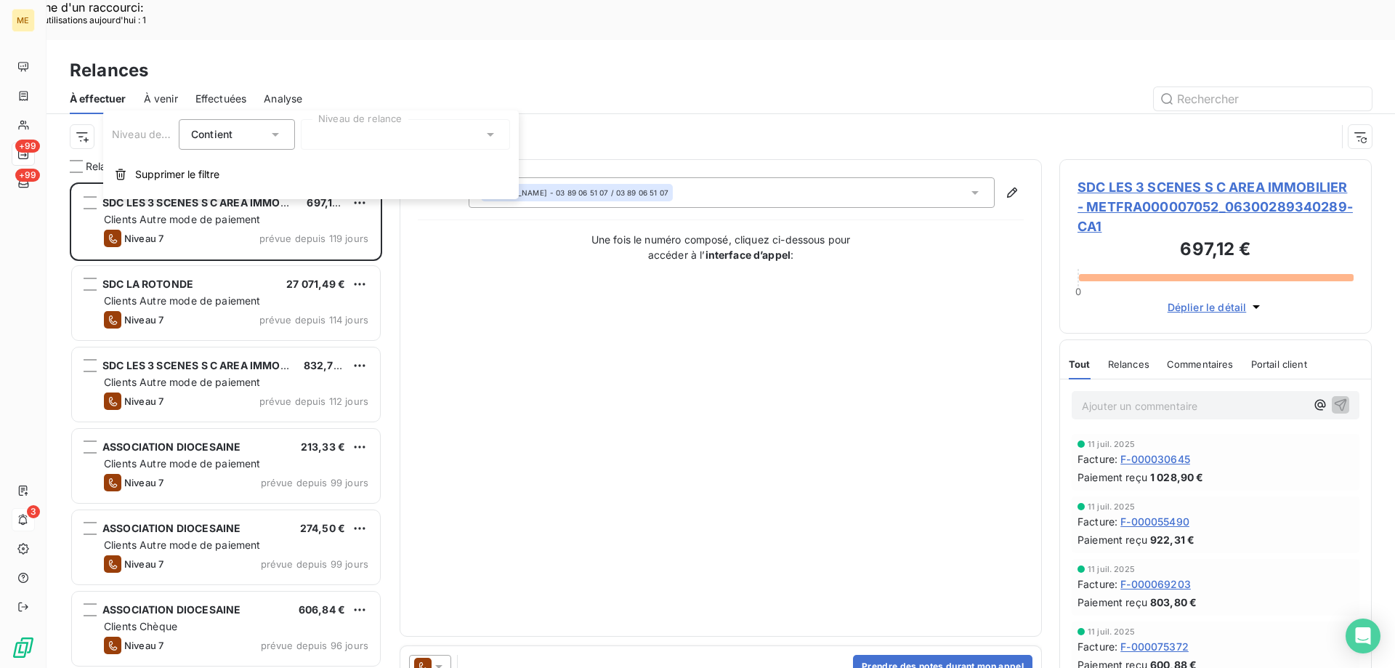
click at [419, 153] on div "Niveau de relance Contient is Niveau de relance Supprimer le filtre" at bounding box center [311, 154] width 416 height 89
click at [420, 126] on div at bounding box center [405, 134] width 209 height 31
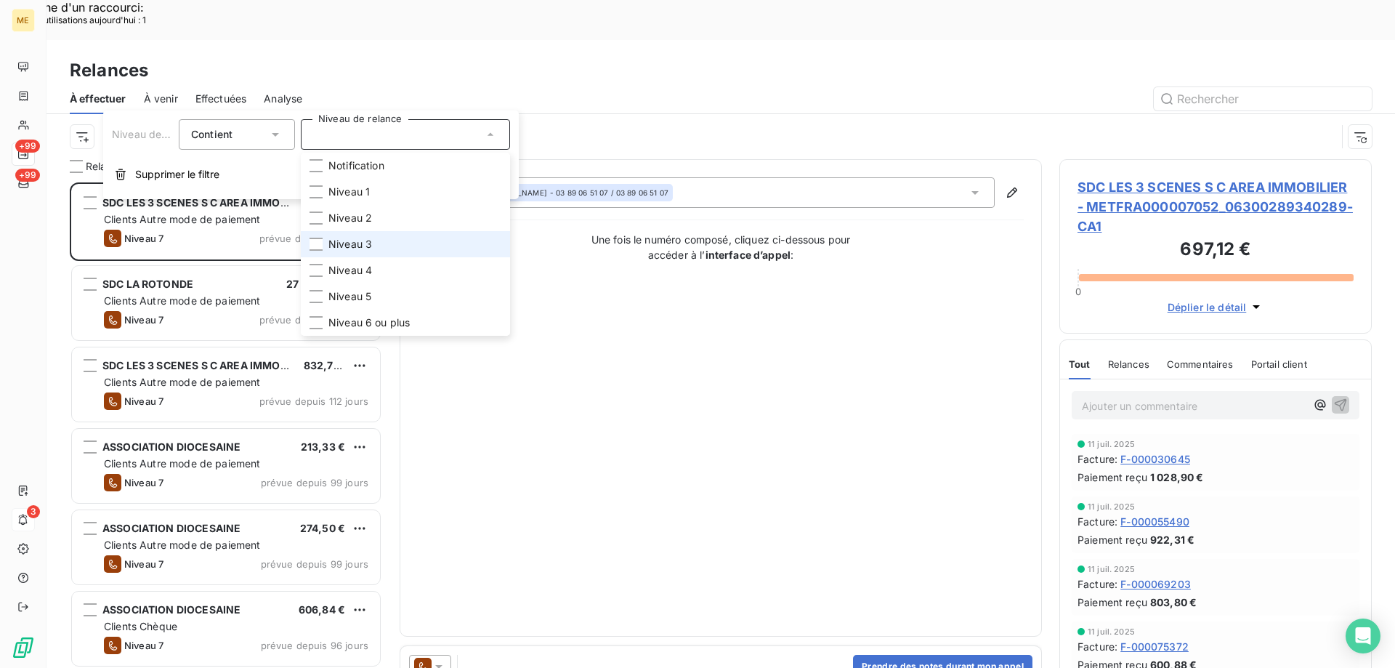
click at [372, 235] on li "Niveau 3" at bounding box center [405, 244] width 209 height 26
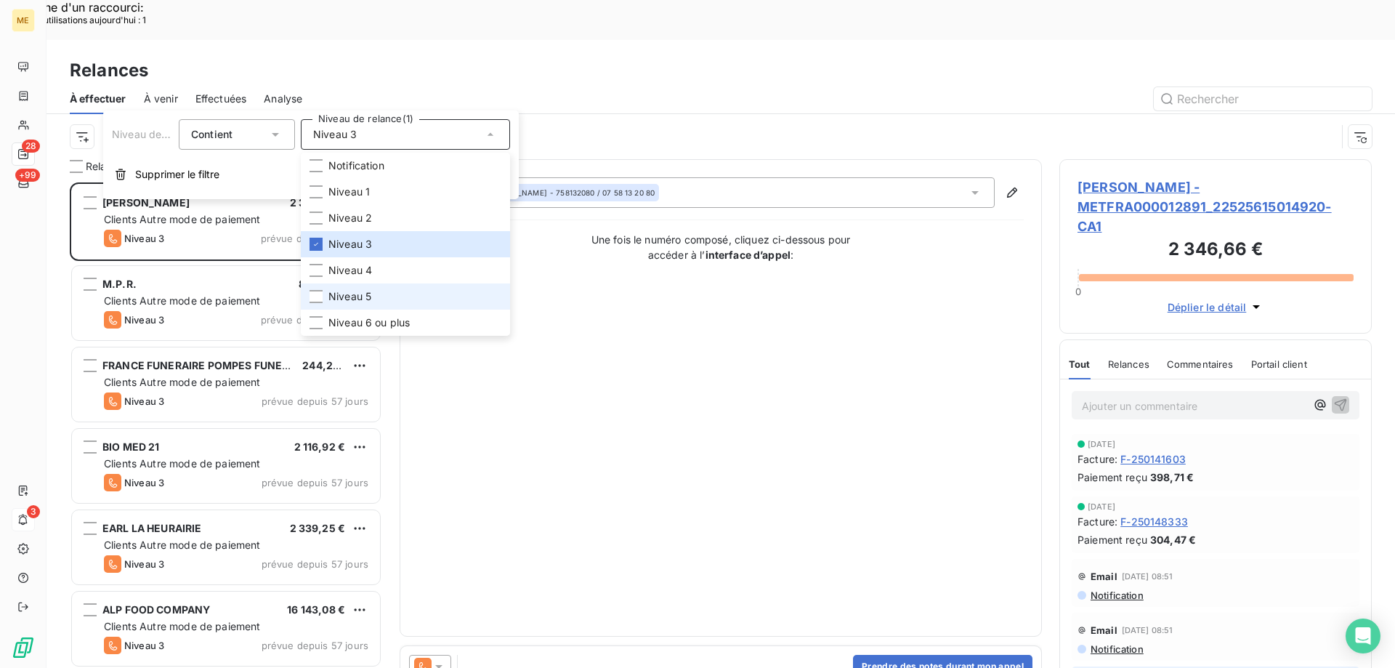
click at [370, 296] on span "Niveau 5" at bounding box center [350, 296] width 43 height 15
click at [368, 322] on span "Niveau 6 ou plus" at bounding box center [369, 322] width 81 height 15
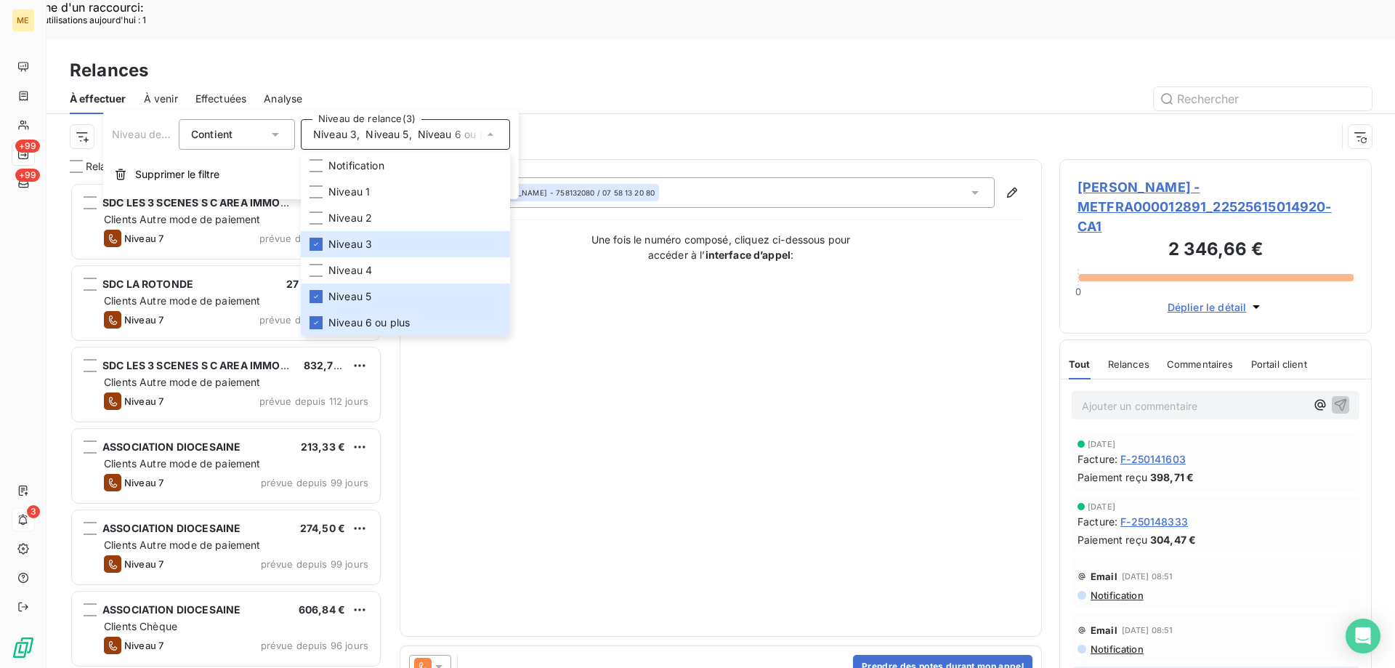
click at [801, 393] on div "Contact : Maysha Hossain - 758132080 / 07 58 13 20 80 Une fois le numéro compos…" at bounding box center [721, 397] width 606 height 441
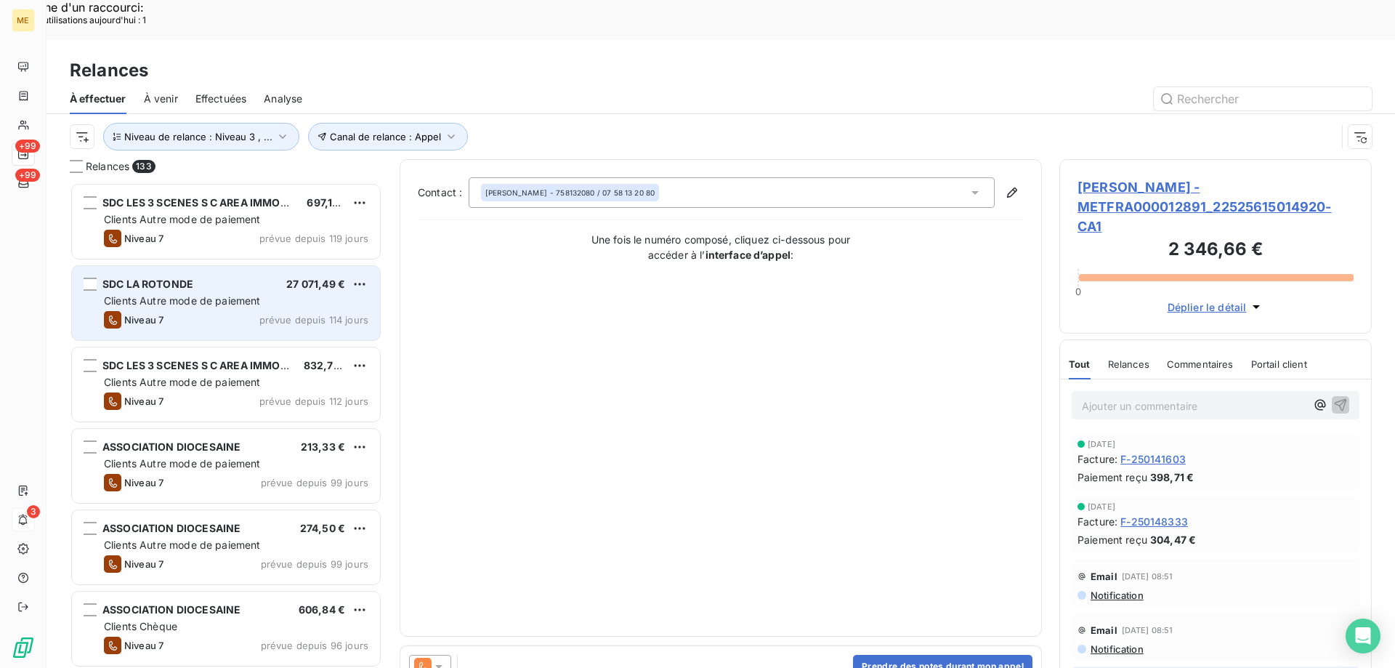
click at [177, 278] on span "SDC LA ROTONDE" at bounding box center [147, 284] width 91 height 12
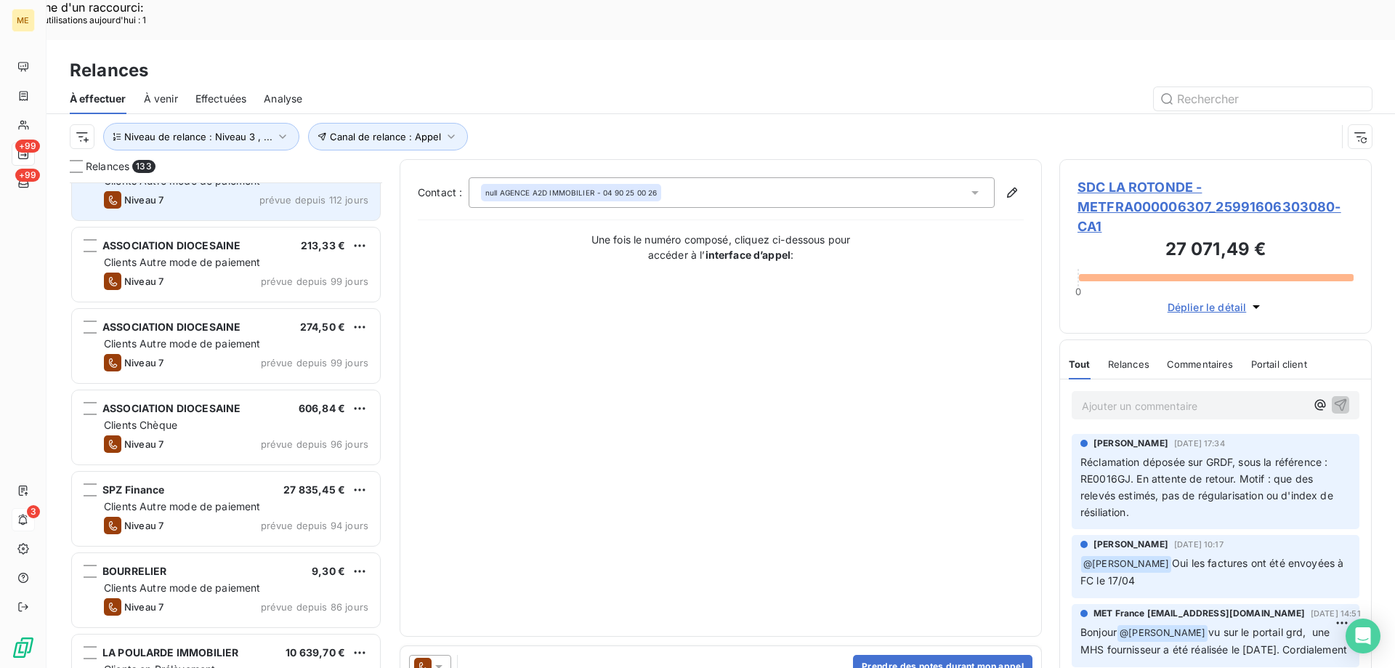
scroll to position [219, 0]
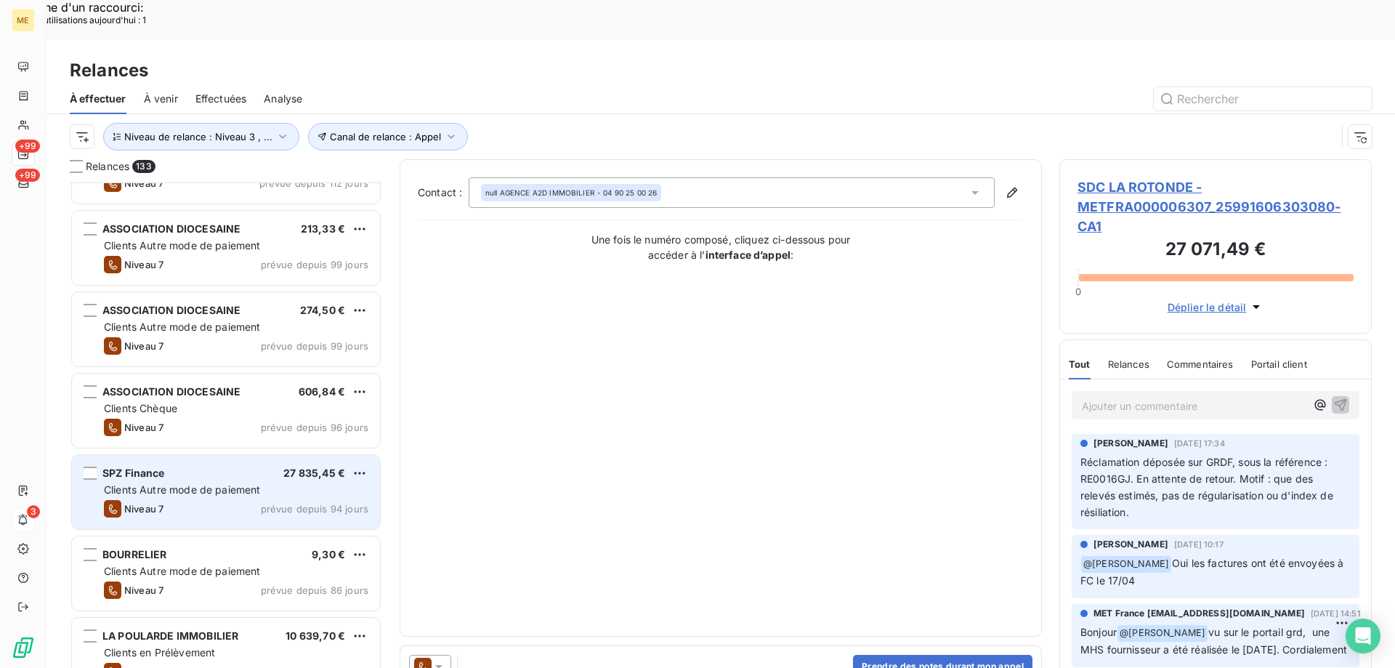
click at [195, 467] on div "SPZ Finance 27 835,45 €" at bounding box center [236, 473] width 265 height 13
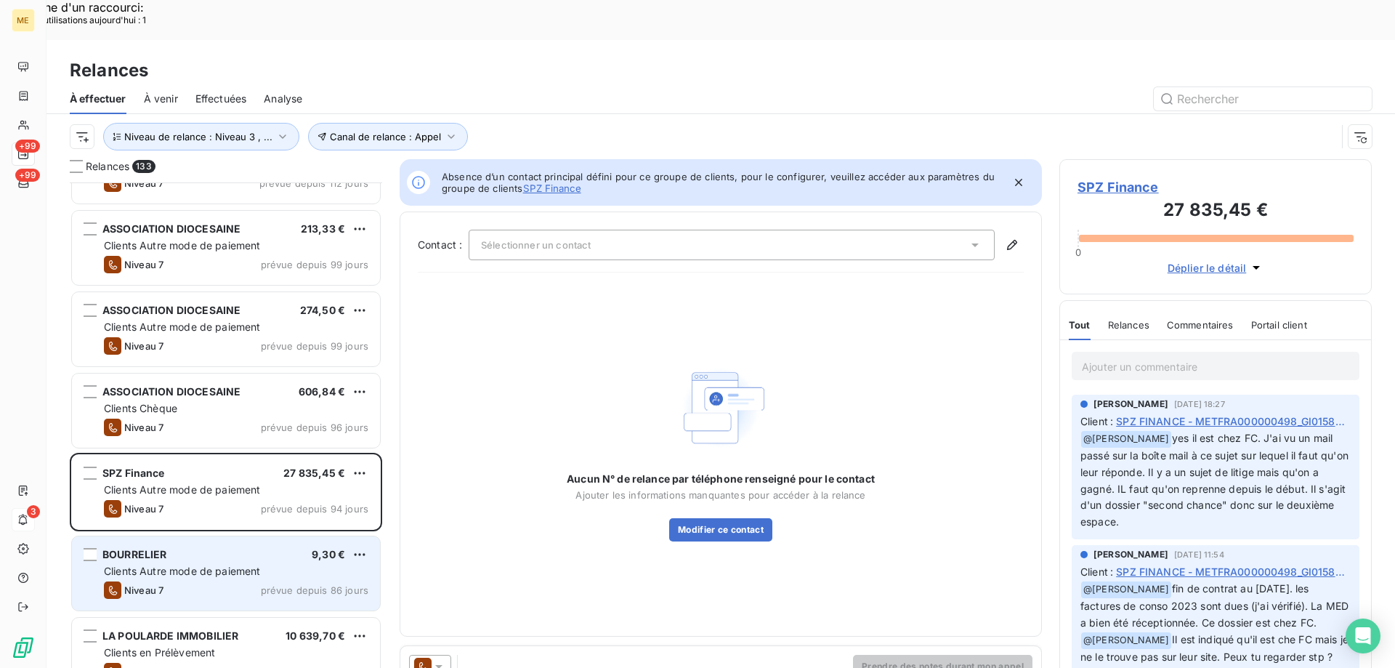
click at [243, 536] on div "BOURRELIER 9,30 € Clients Autre mode de paiement Niveau 7 prévue depuis 86 jours" at bounding box center [226, 573] width 308 height 74
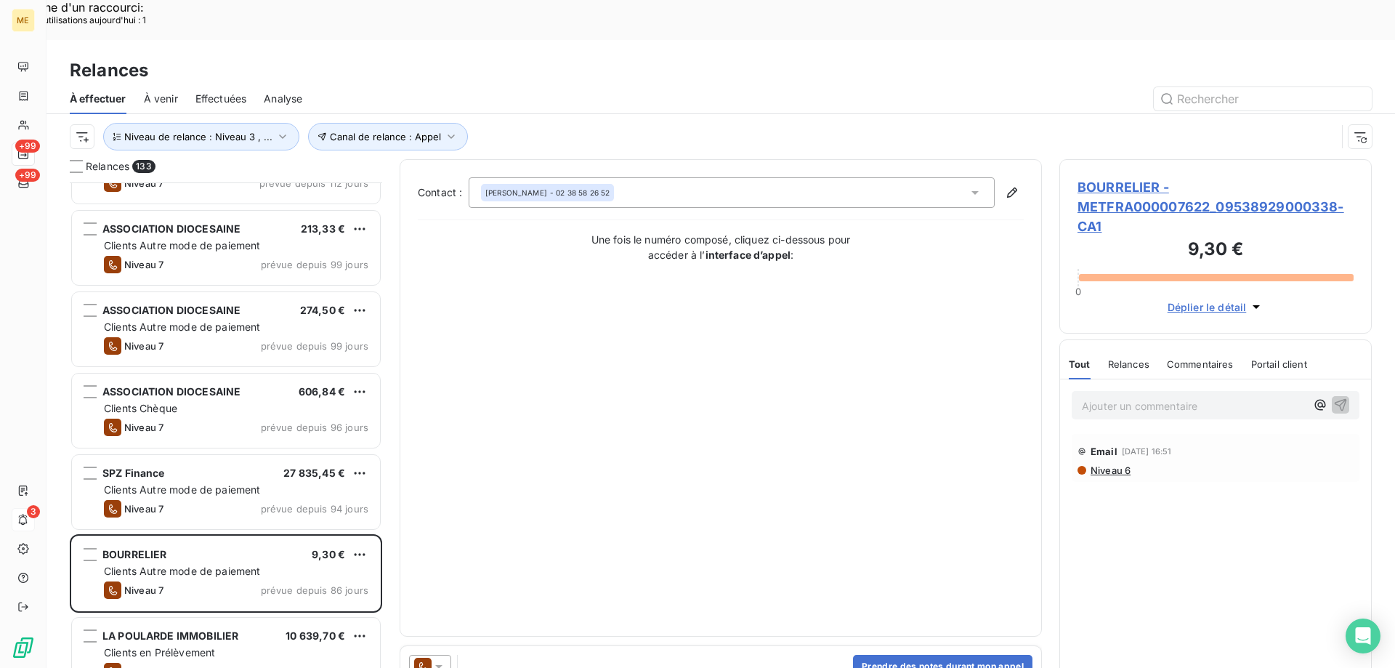
click at [1135, 180] on span "BOURRELIER - METFRA000007622_09538929000338-CA1" at bounding box center [1216, 206] width 276 height 59
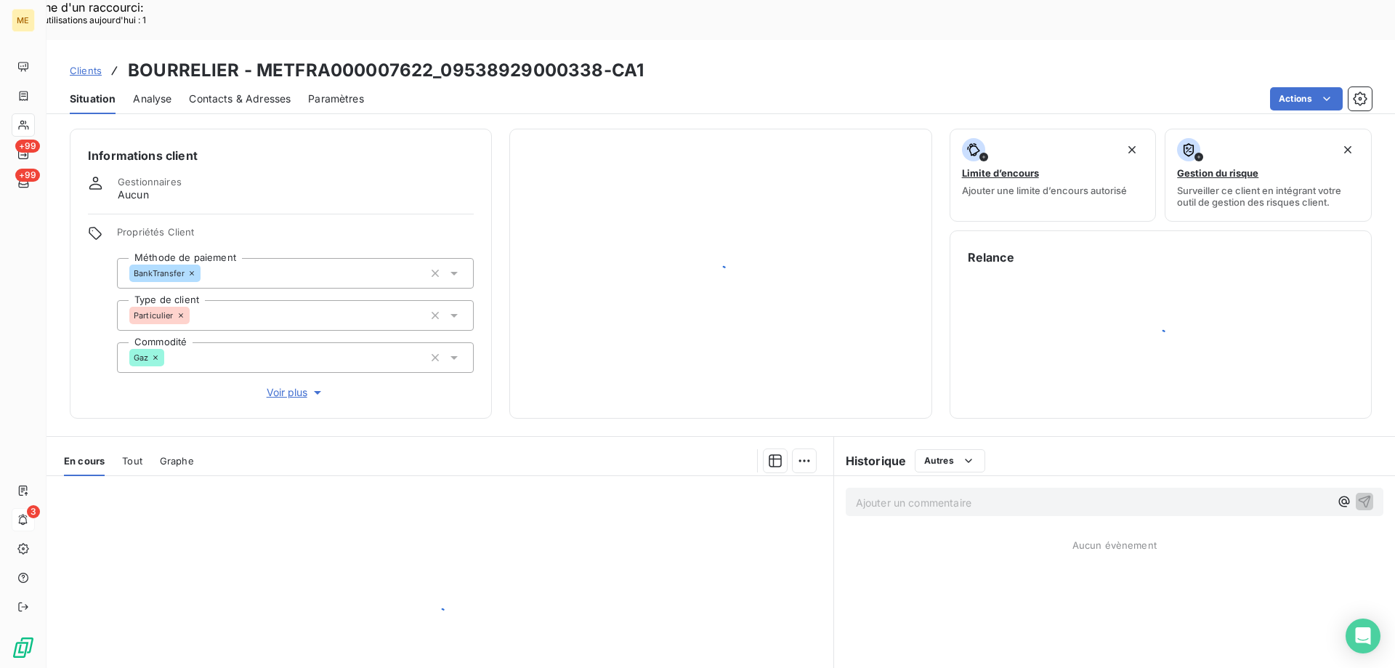
click at [1129, 170] on button "Limite d’encours Ajouter une limite d’encours autorisé" at bounding box center [1053, 175] width 207 height 93
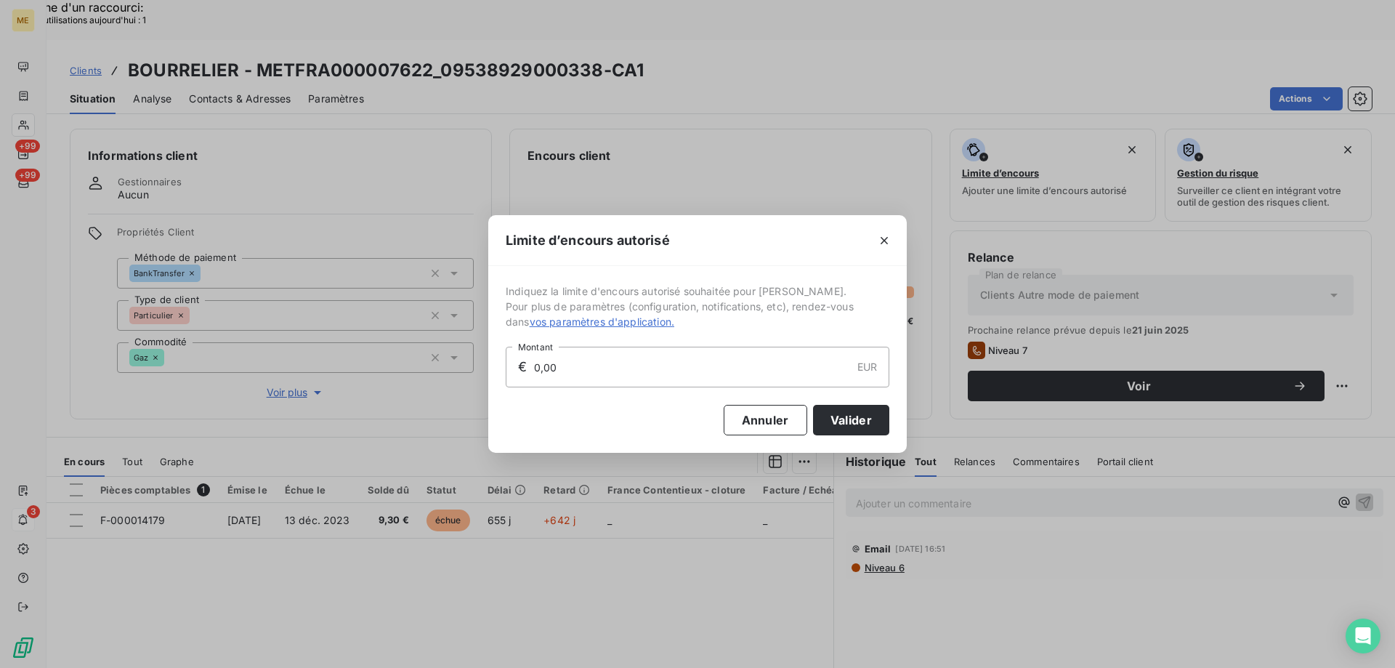
click at [754, 403] on div "Annuler Valider" at bounding box center [698, 411] width 384 height 48
click at [742, 424] on button "Annuler" at bounding box center [766, 420] width 84 height 31
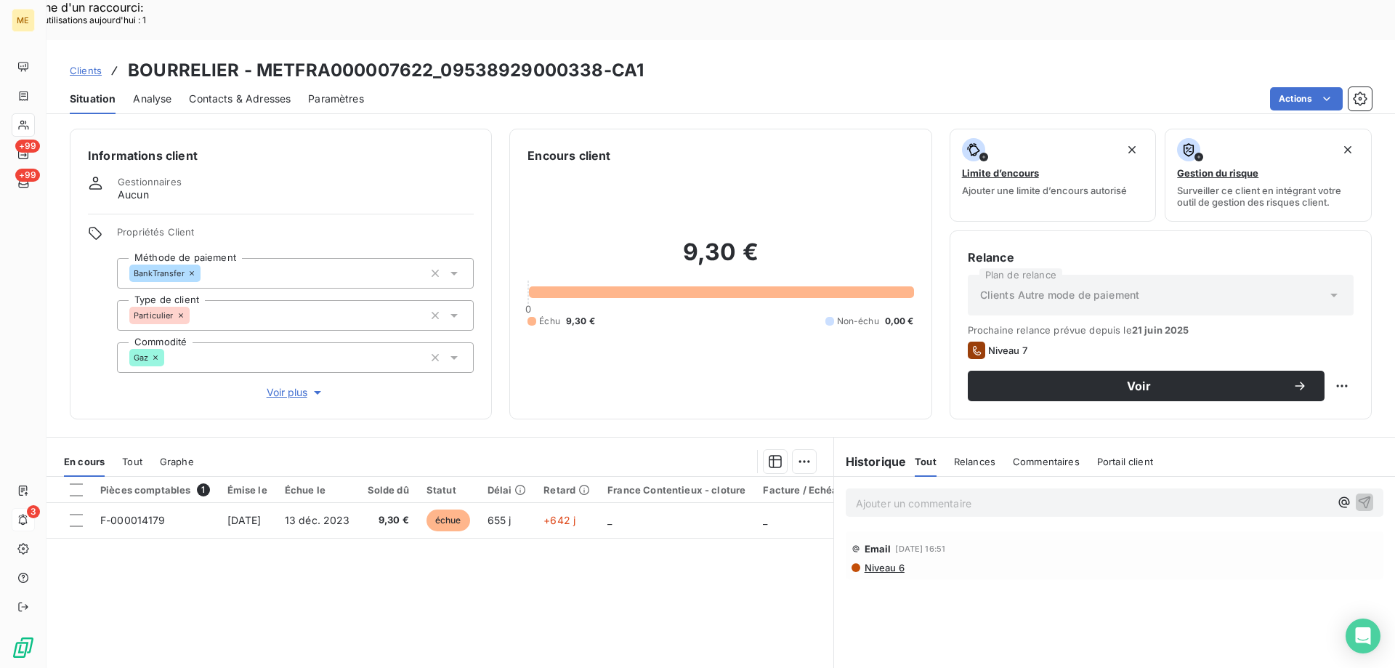
click at [284, 385] on span "Voir plus" at bounding box center [296, 392] width 58 height 15
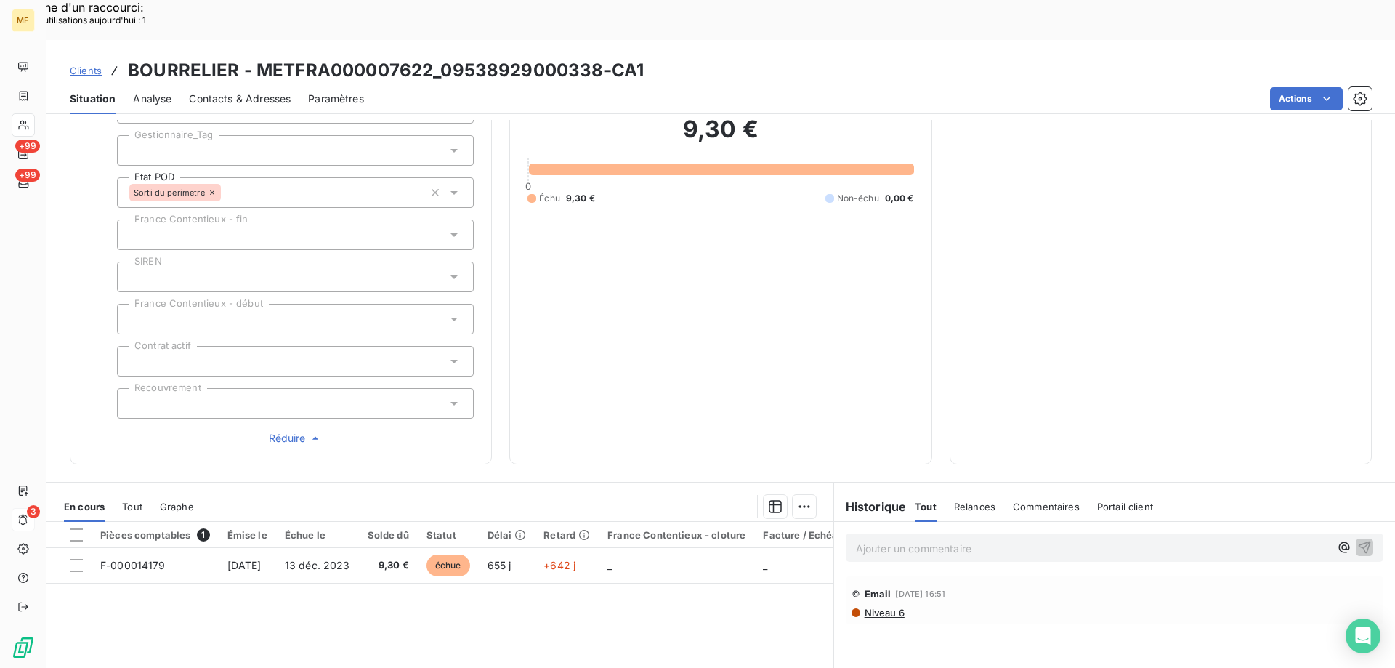
scroll to position [419, 0]
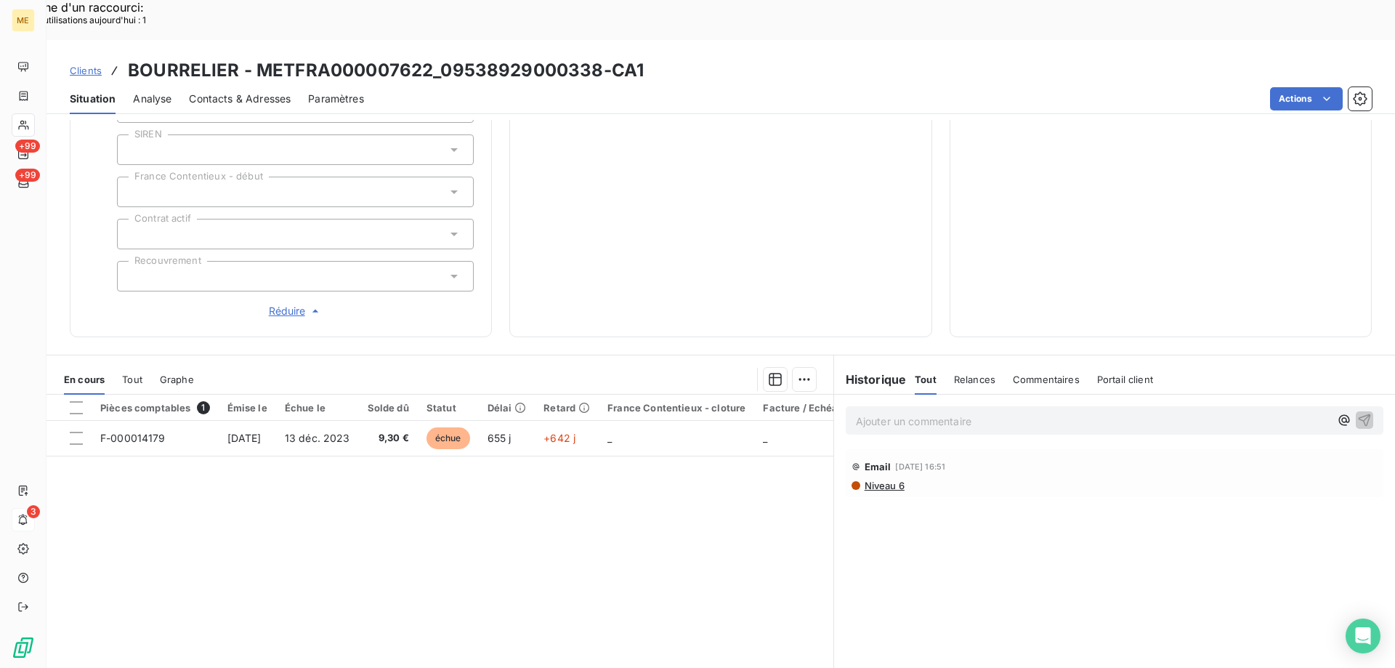
click at [142, 374] on span "Tout" at bounding box center [132, 380] width 20 height 12
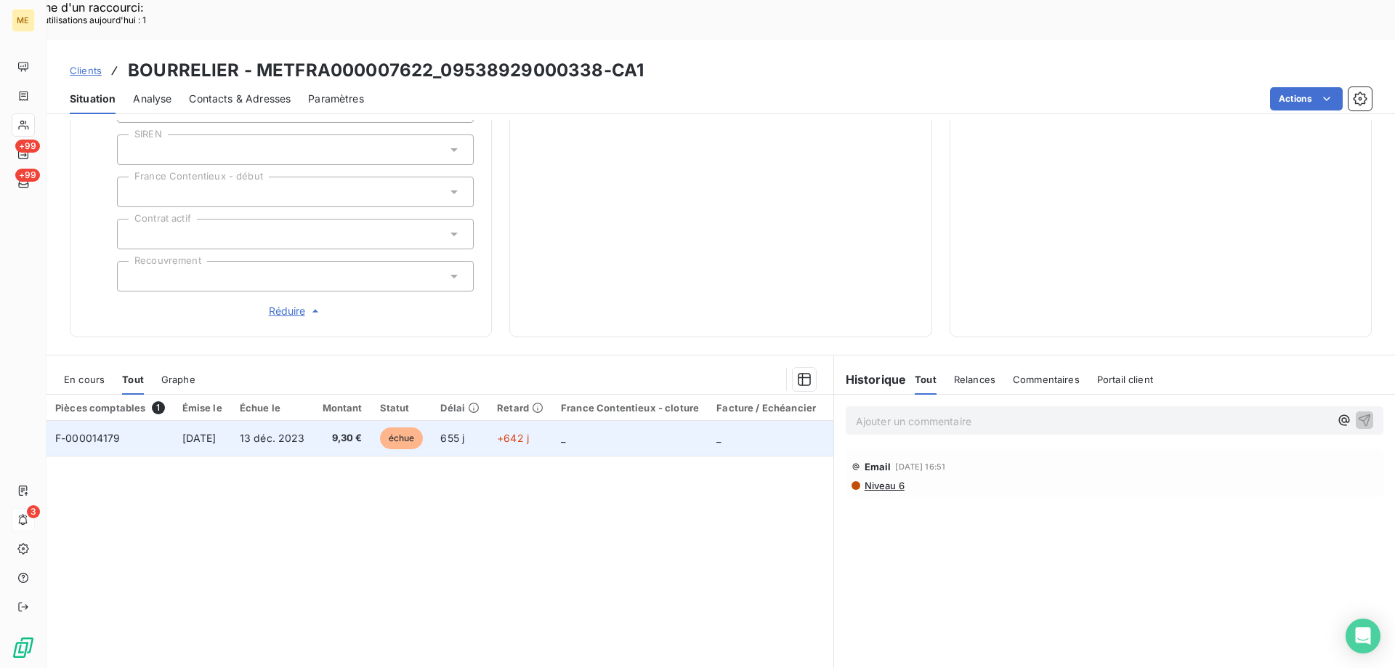
click at [102, 421] on td "F-000014179" at bounding box center [110, 438] width 127 height 35
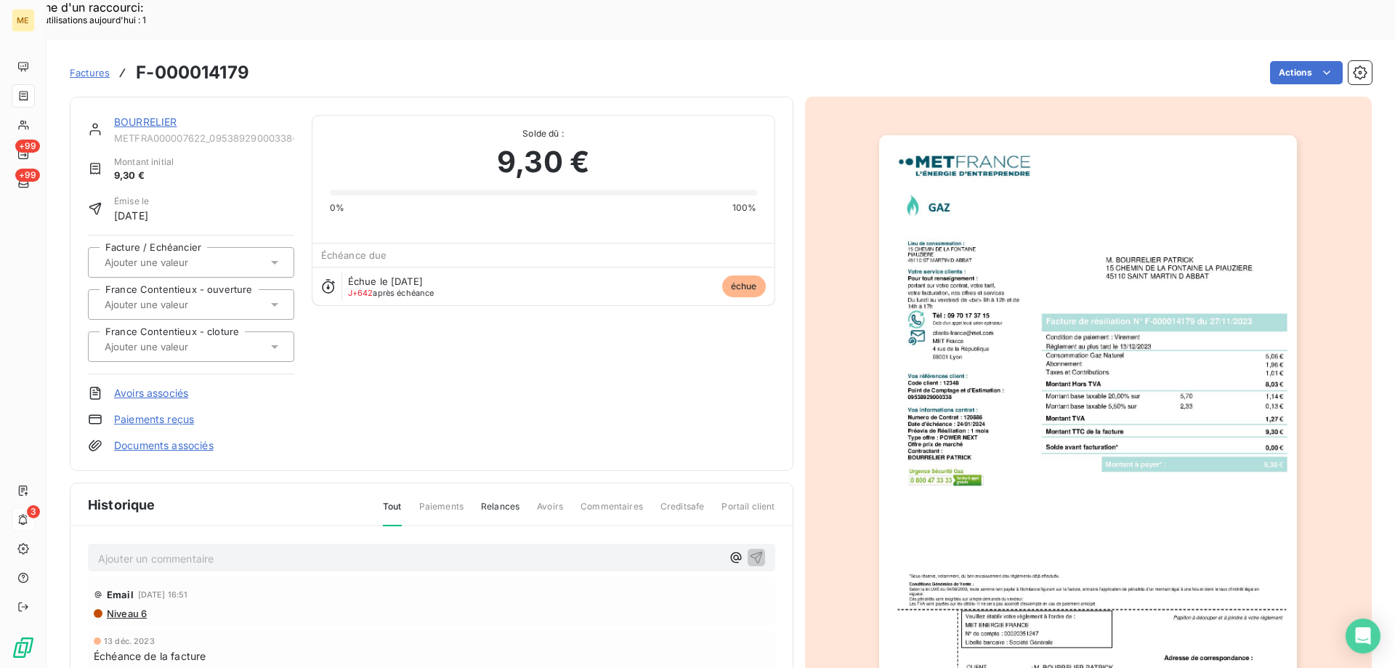
click at [124, 116] on link "BOURRELIER" at bounding box center [145, 122] width 63 height 12
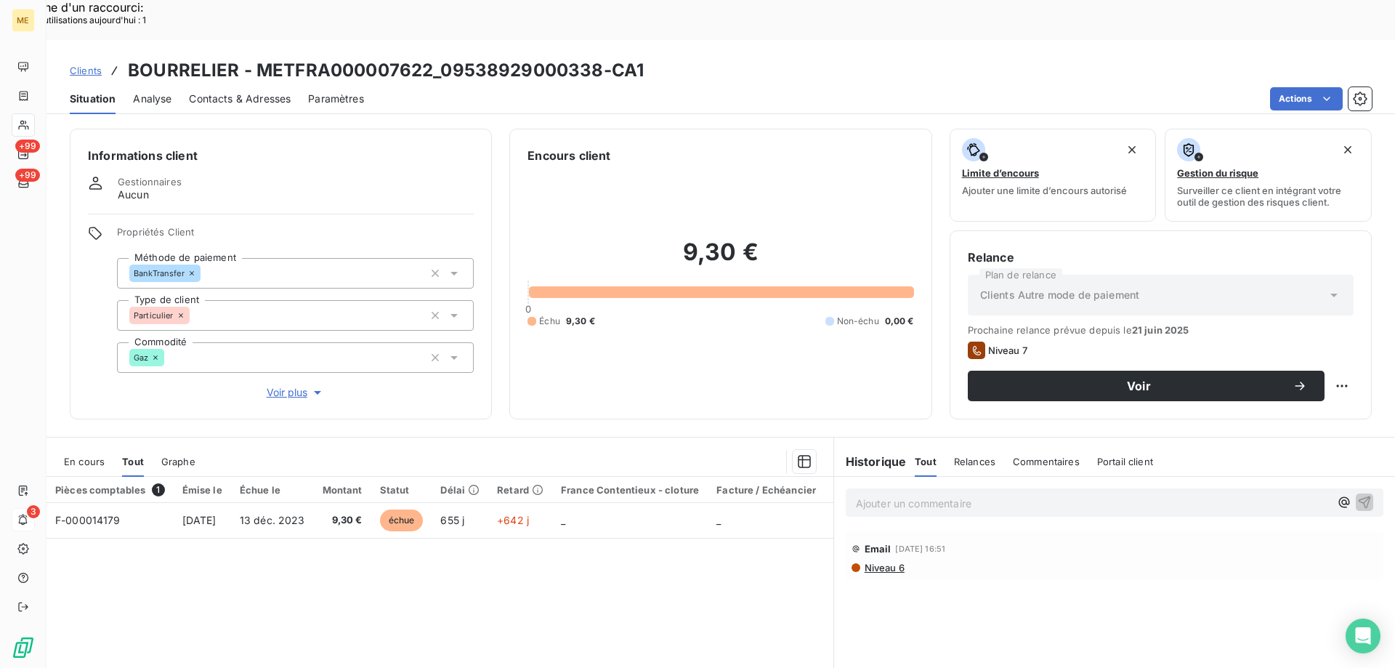
click at [269, 385] on span "Voir plus" at bounding box center [296, 392] width 58 height 15
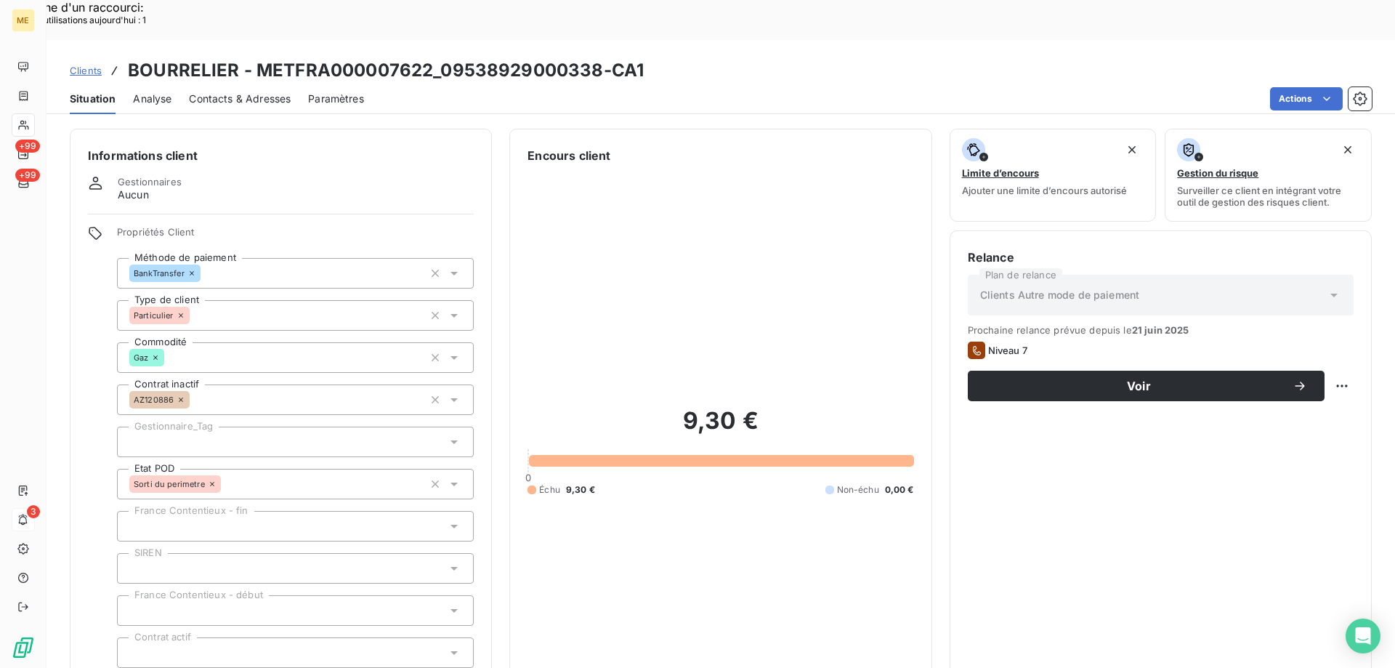
click at [193, 427] on div at bounding box center [295, 442] width 357 height 31
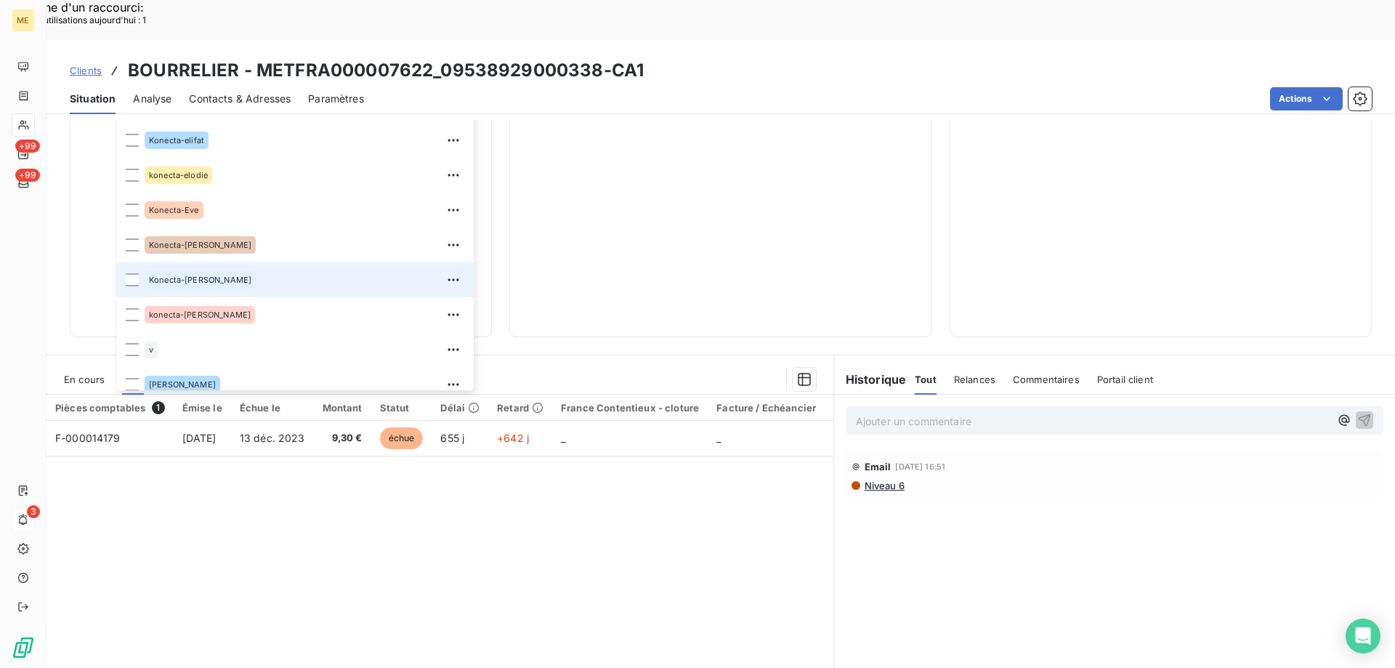
scroll to position [419, 0]
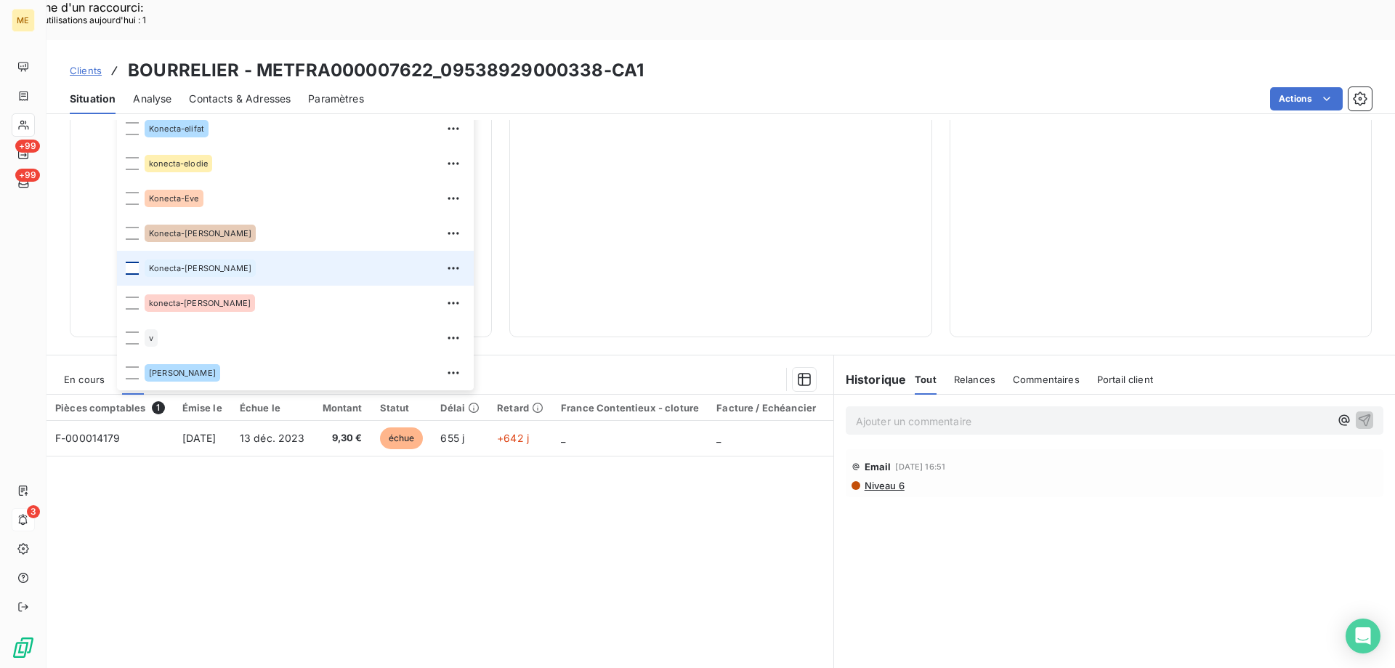
click at [134, 262] on div at bounding box center [132, 268] width 13 height 13
click at [91, 65] on span "Clients" at bounding box center [86, 71] width 32 height 12
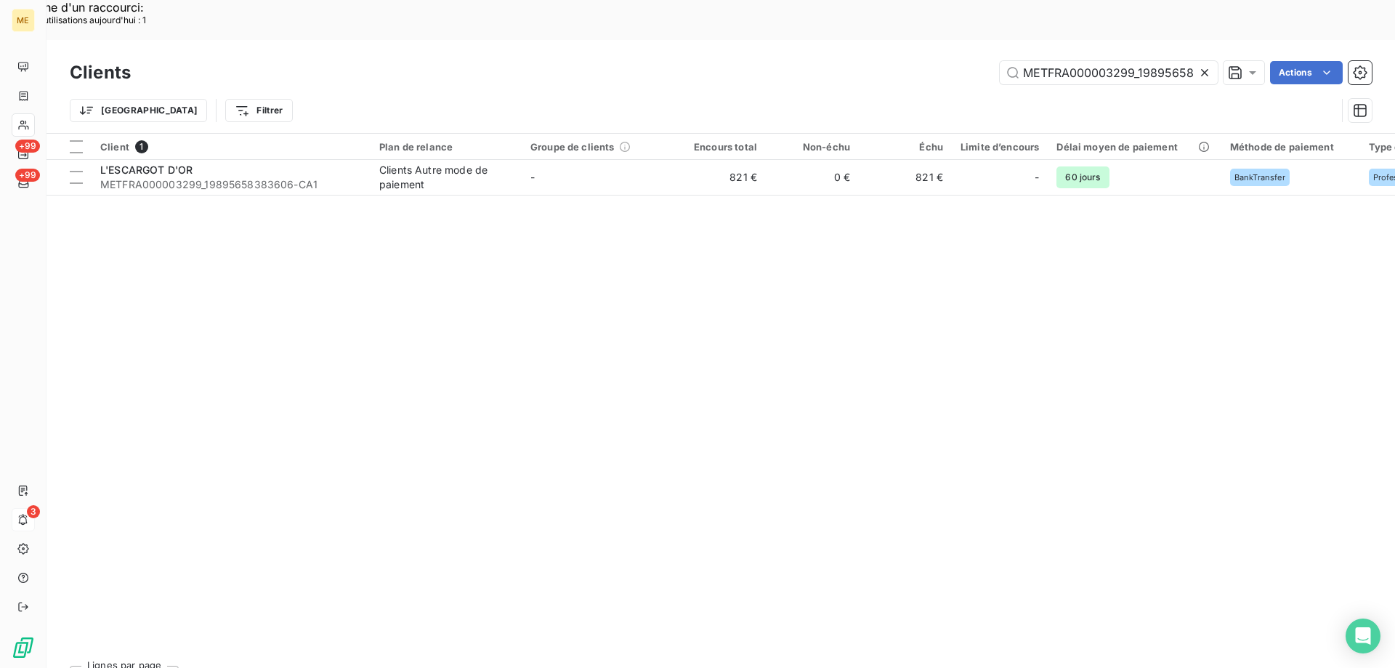
scroll to position [0, 43]
click at [1067, 61] on input "METFRA000003299_19895658383606" at bounding box center [1109, 72] width 218 height 23
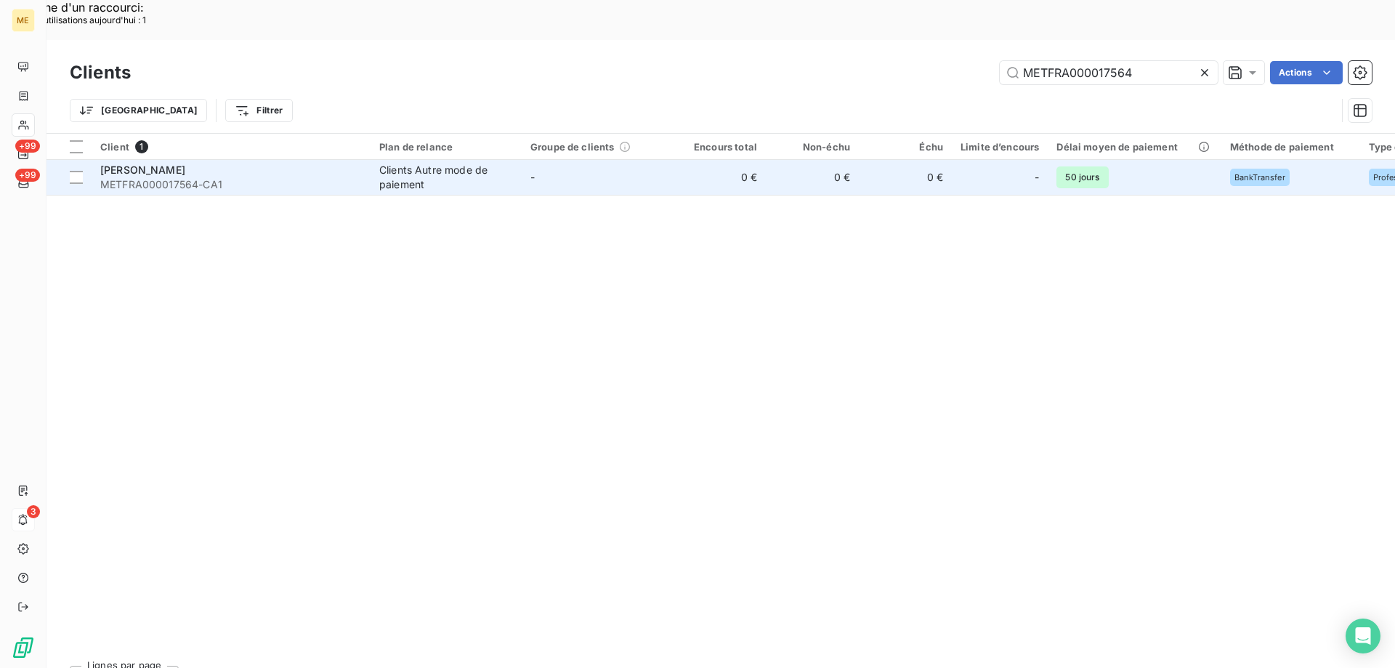
type input "METFRA000017564"
click at [185, 164] on span "PILLOIX JENNIFER NEE GOZARD" at bounding box center [142, 170] width 85 height 12
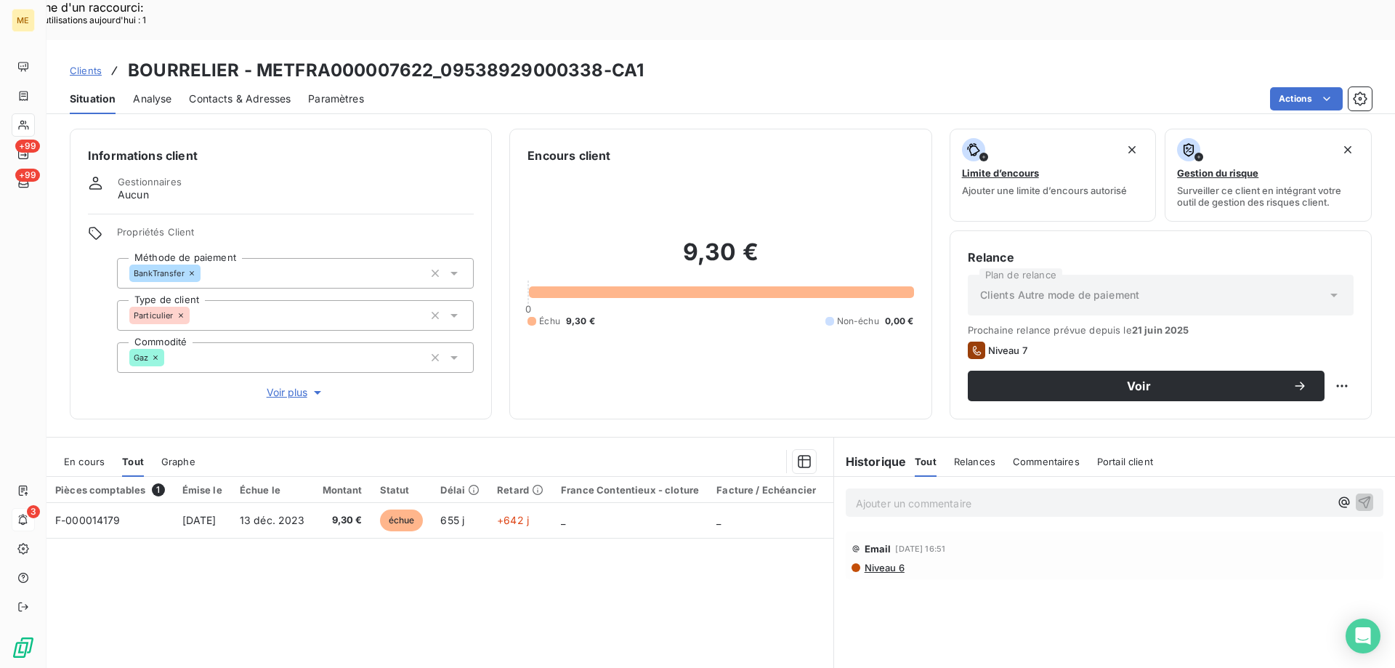
click at [444, 57] on h3 "BOURRELIER - METFRA000007622_09538929000338-CA1" at bounding box center [386, 70] width 516 height 26
drag, startPoint x: 439, startPoint y: 31, endPoint x: 587, endPoint y: 35, distance: 147.6
click at [587, 57] on h3 "BOURRELIER - METFRA000007622_09538929000338-CA1" at bounding box center [386, 70] width 516 height 26
drag, startPoint x: 472, startPoint y: 33, endPoint x: 767, endPoint y: 23, distance: 295.3
click at [767, 57] on div "Clients BOURRELIER - METFRA000007622_09538929000338-CA1" at bounding box center [721, 70] width 1349 height 26
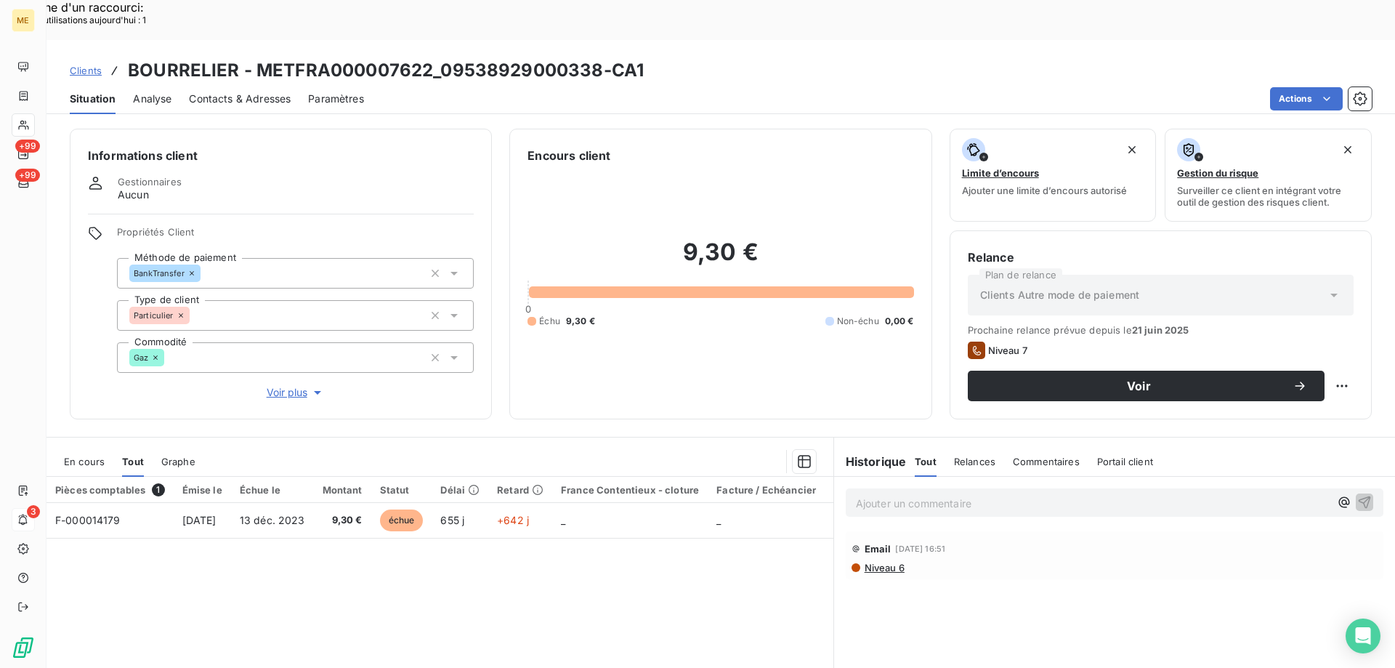
click at [433, 57] on h3 "BOURRELIER - METFRA000007622_09538929000338-CA1" at bounding box center [386, 70] width 516 height 26
drag, startPoint x: 440, startPoint y: 33, endPoint x: 595, endPoint y: 34, distance: 154.1
click at [595, 57] on h3 "BOURRELIER - METFRA000007622_09538929000338-CA1" at bounding box center [386, 70] width 516 height 26
copy h3 "09538929000338"
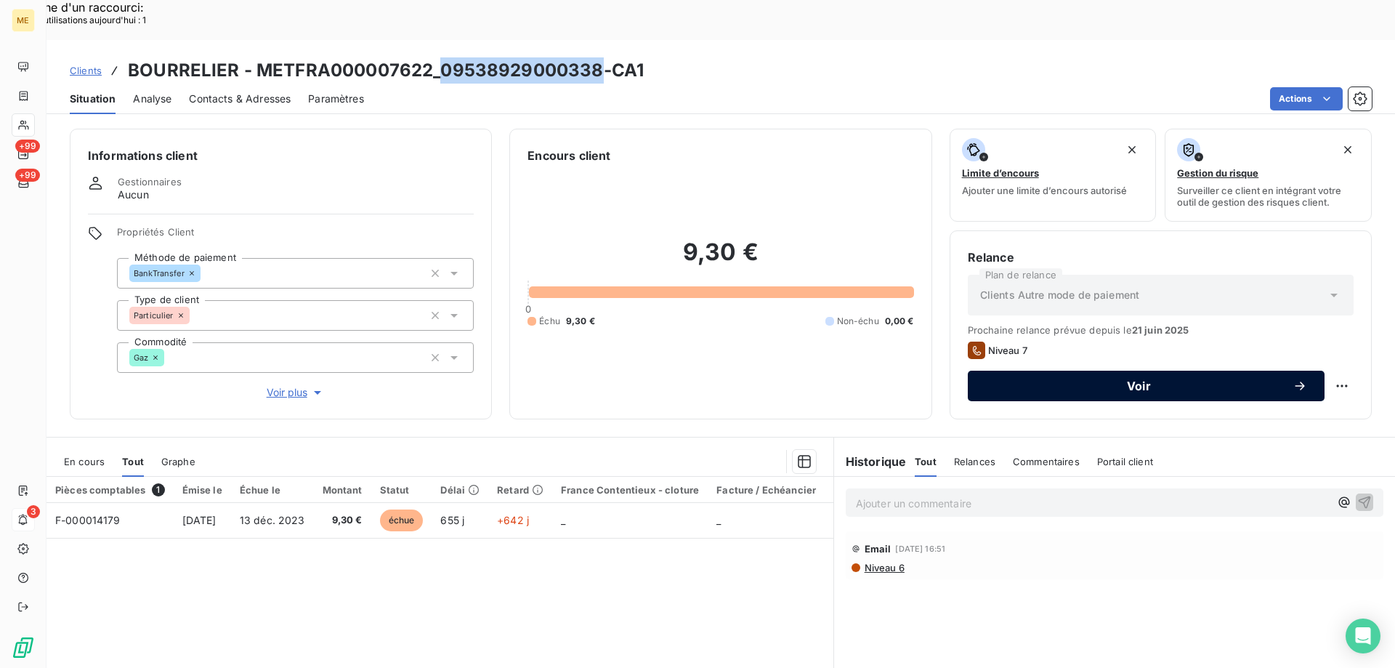
click at [1127, 371] on button "Voir" at bounding box center [1146, 386] width 357 height 31
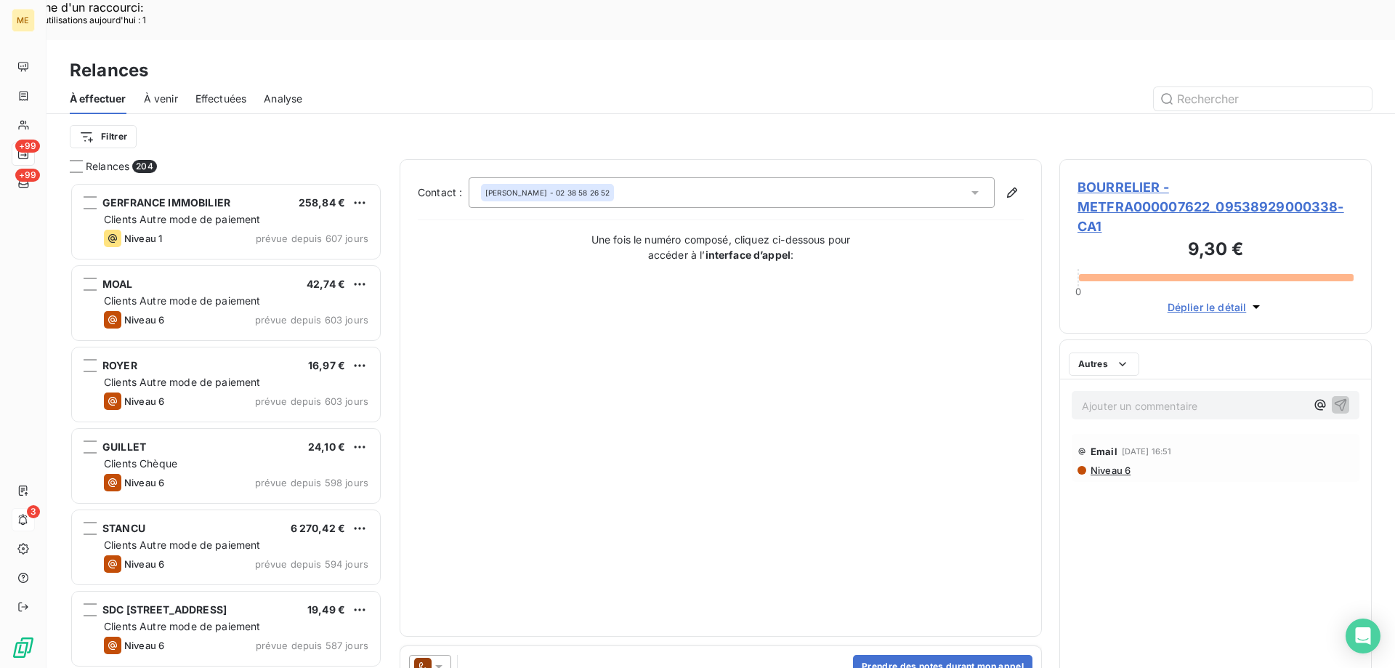
scroll to position [515, 302]
click at [1123, 177] on span "BOURRELIER - METFRA000007622_09538929000338-CA1" at bounding box center [1216, 206] width 276 height 59
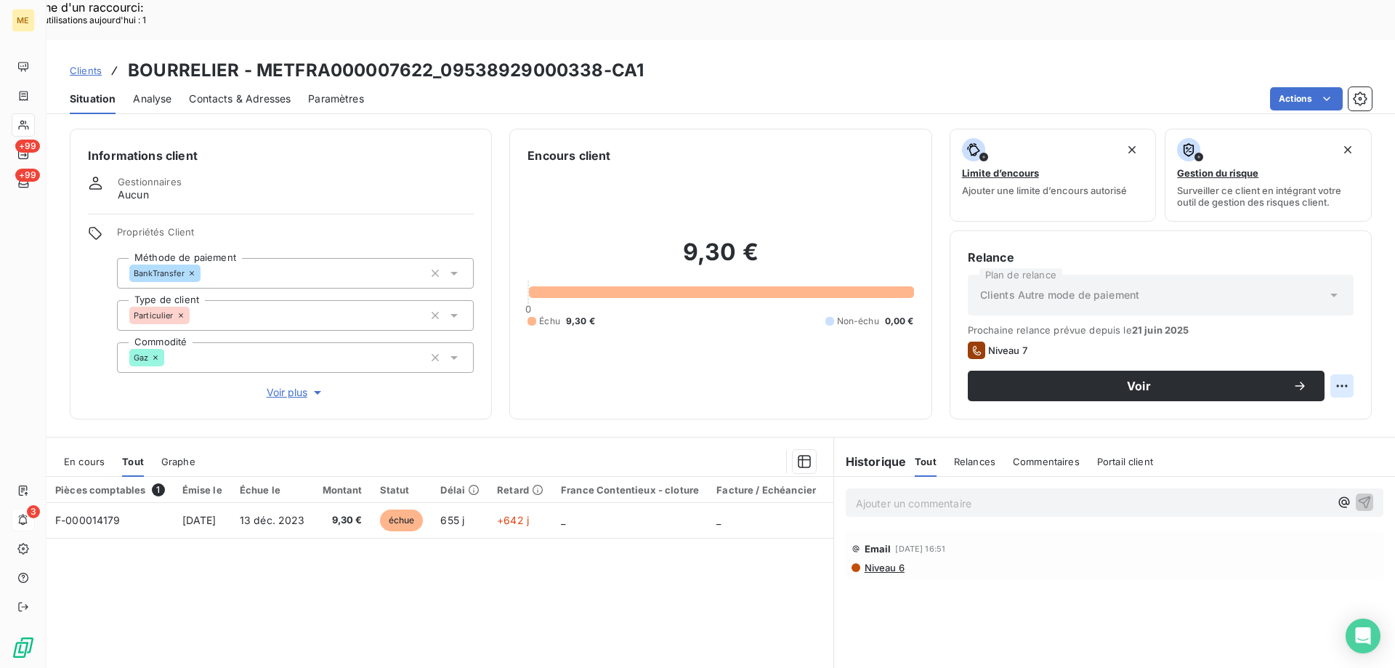
click at [1307, 385] on div "Replanifier cette action" at bounding box center [1271, 377] width 130 height 23
select select "8"
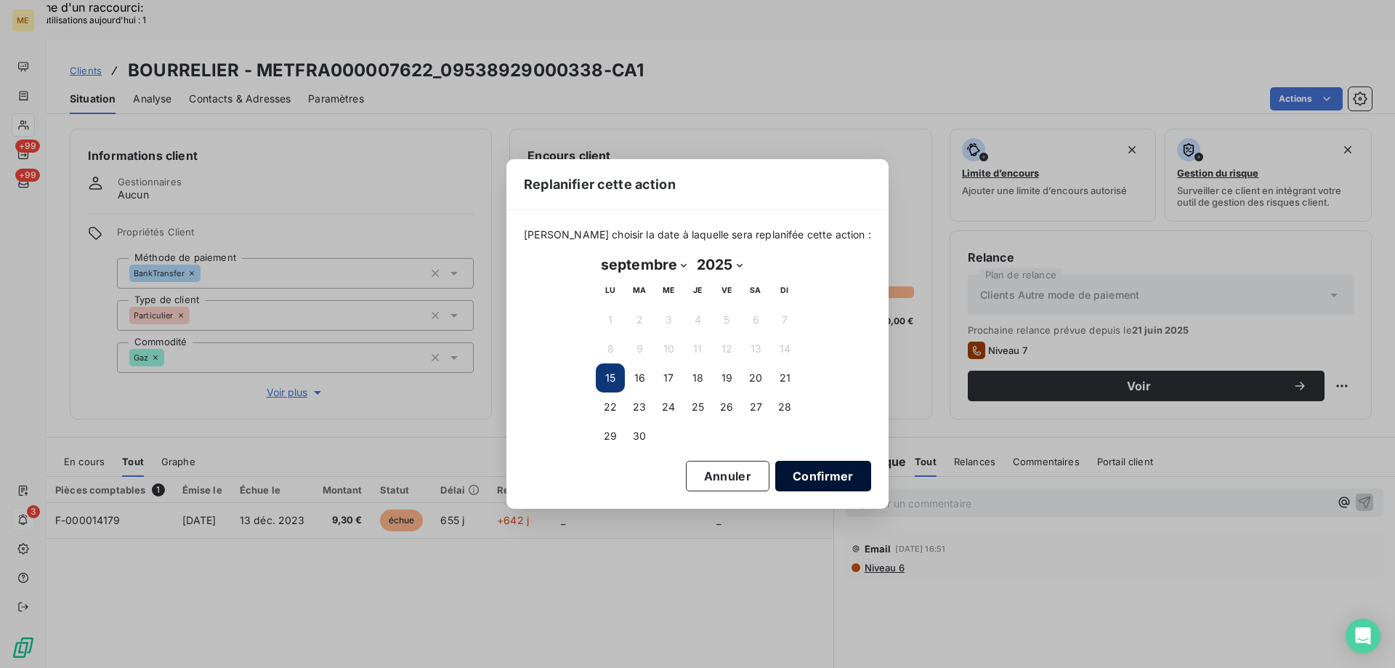
click at [789, 475] on button "Confirmer" at bounding box center [823, 476] width 96 height 31
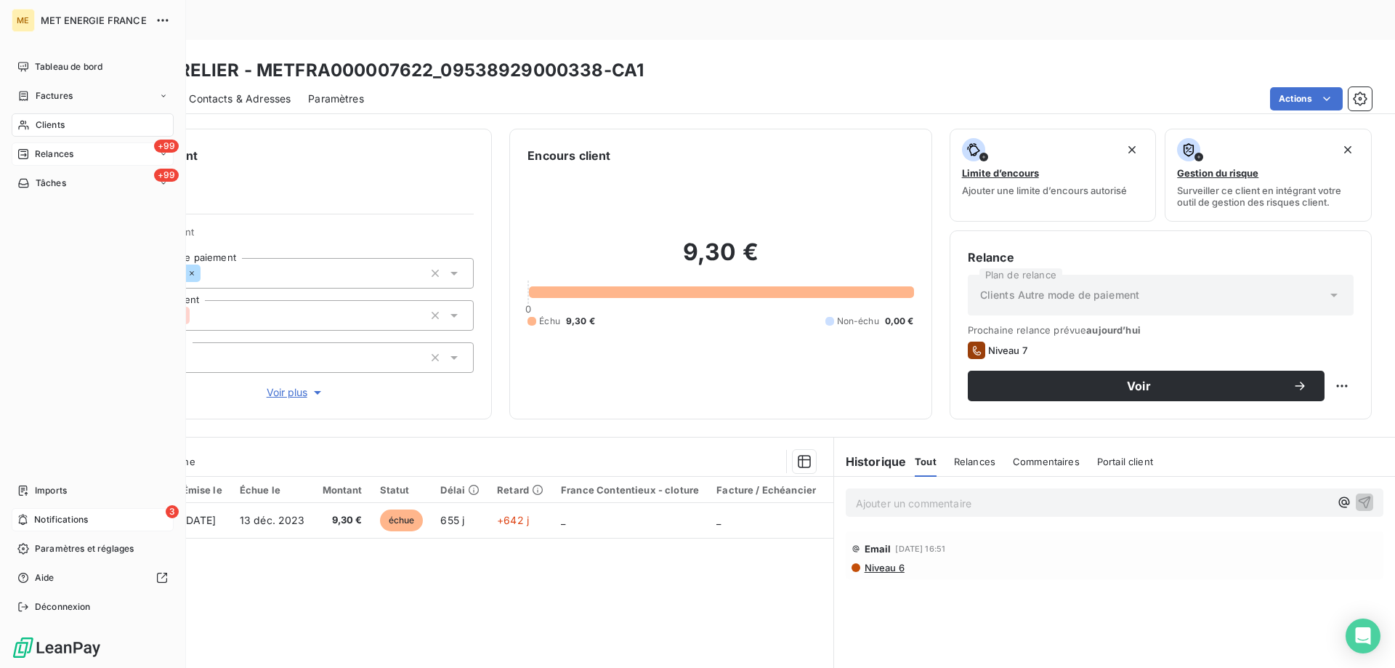
click at [44, 156] on span "Relances" at bounding box center [54, 154] width 39 height 13
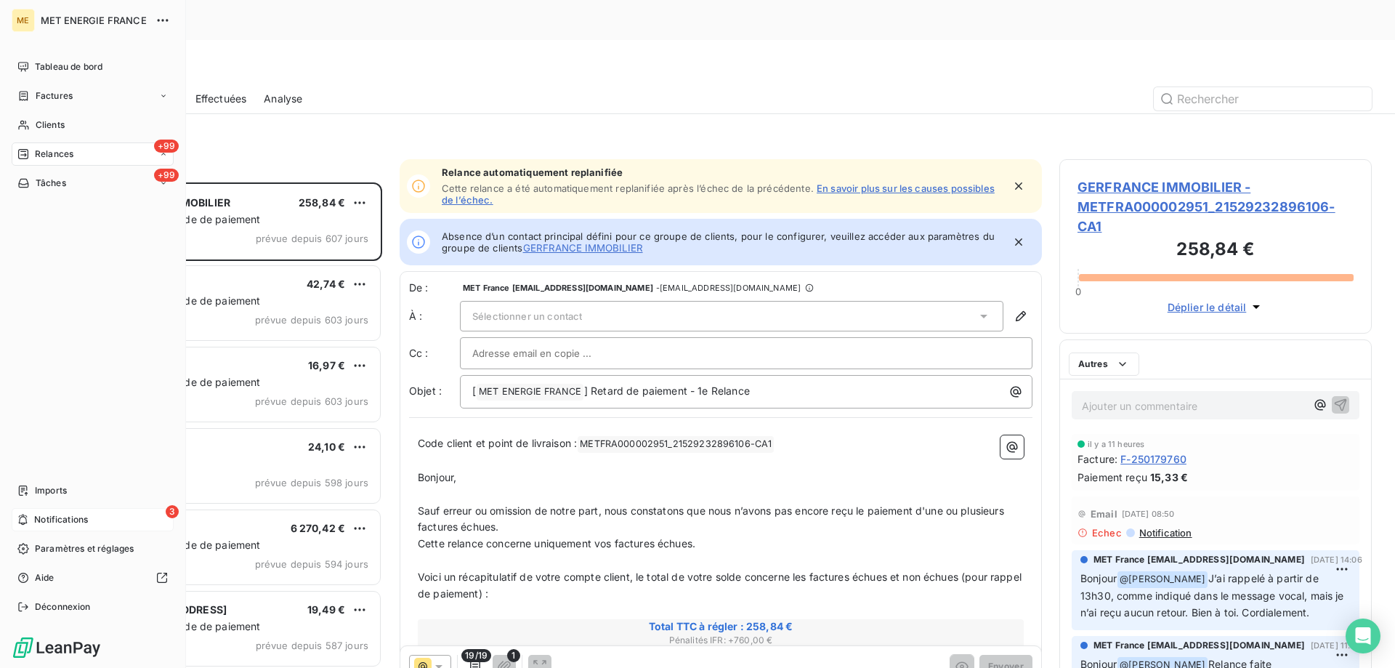
scroll to position [515, 302]
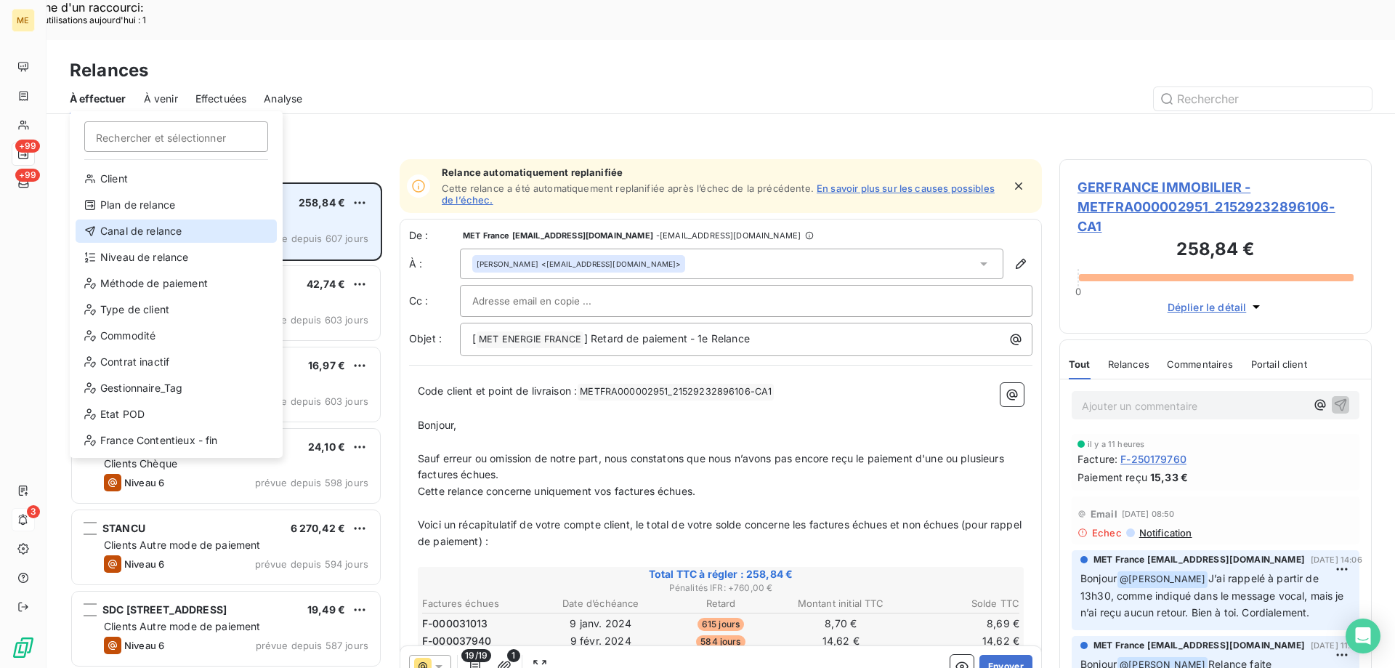
drag, startPoint x: 138, startPoint y: 234, endPoint x: 190, endPoint y: 155, distance: 94.5
click at [139, 233] on div "Canal de relance" at bounding box center [176, 230] width 201 height 23
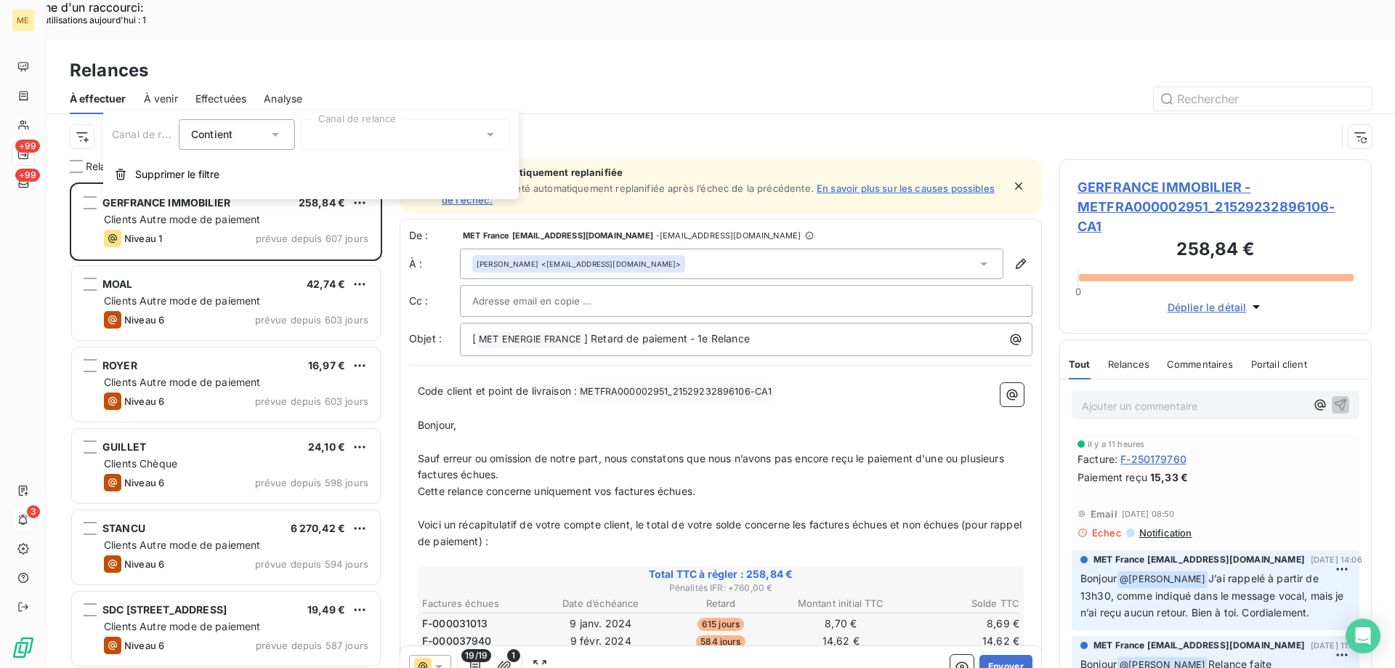
click at [403, 142] on div at bounding box center [405, 134] width 209 height 31
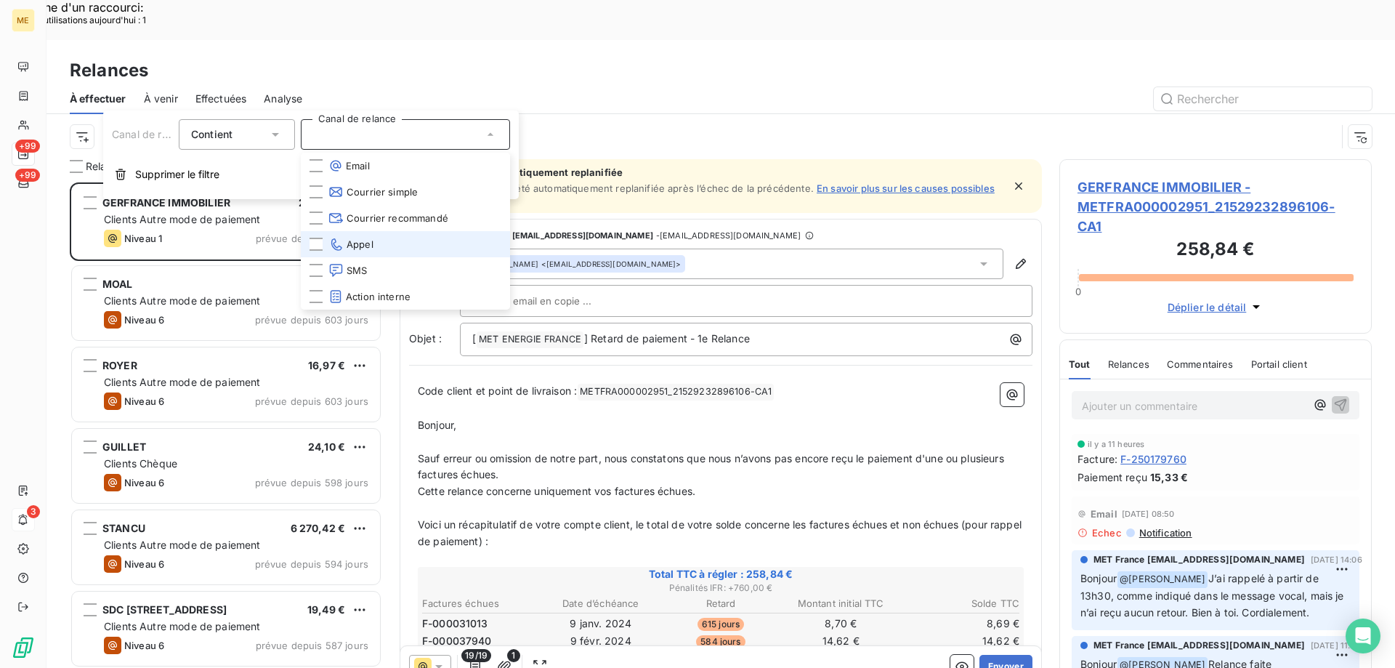
click at [345, 248] on span "Appel" at bounding box center [351, 244] width 45 height 15
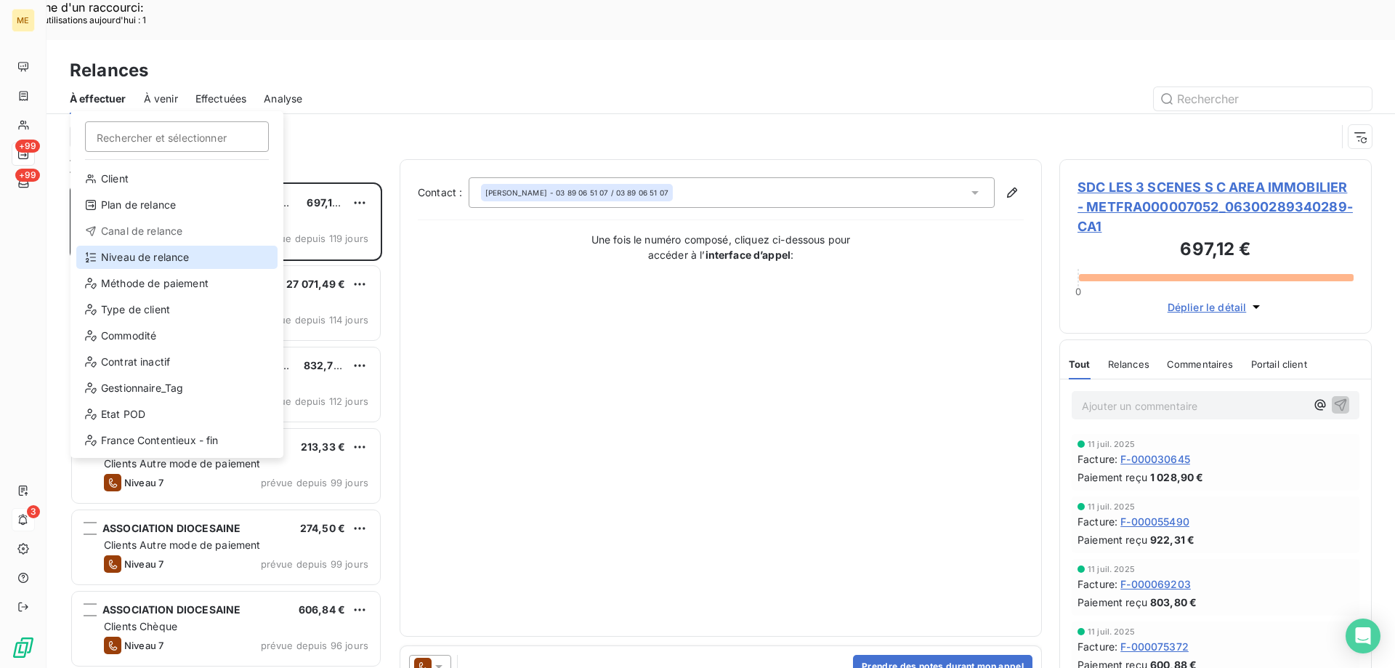
click at [174, 257] on div "Niveau de relance" at bounding box center [176, 257] width 201 height 23
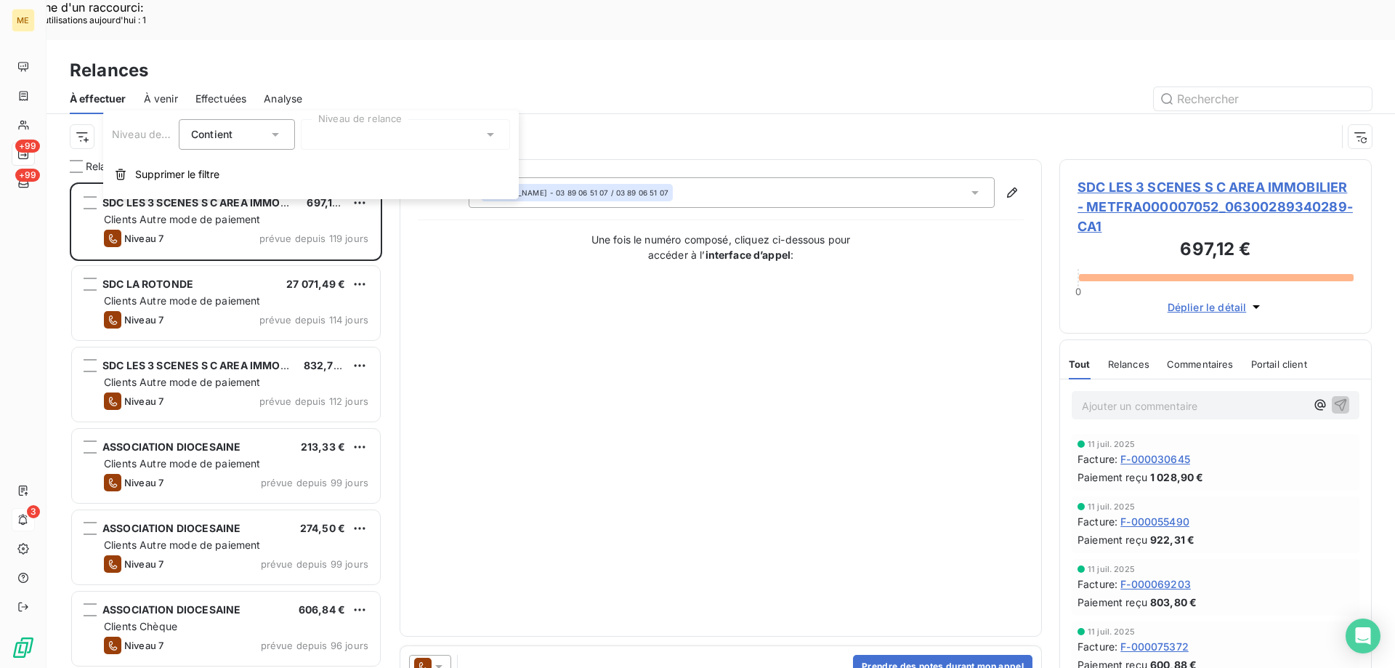
click at [363, 136] on div at bounding box center [405, 134] width 209 height 31
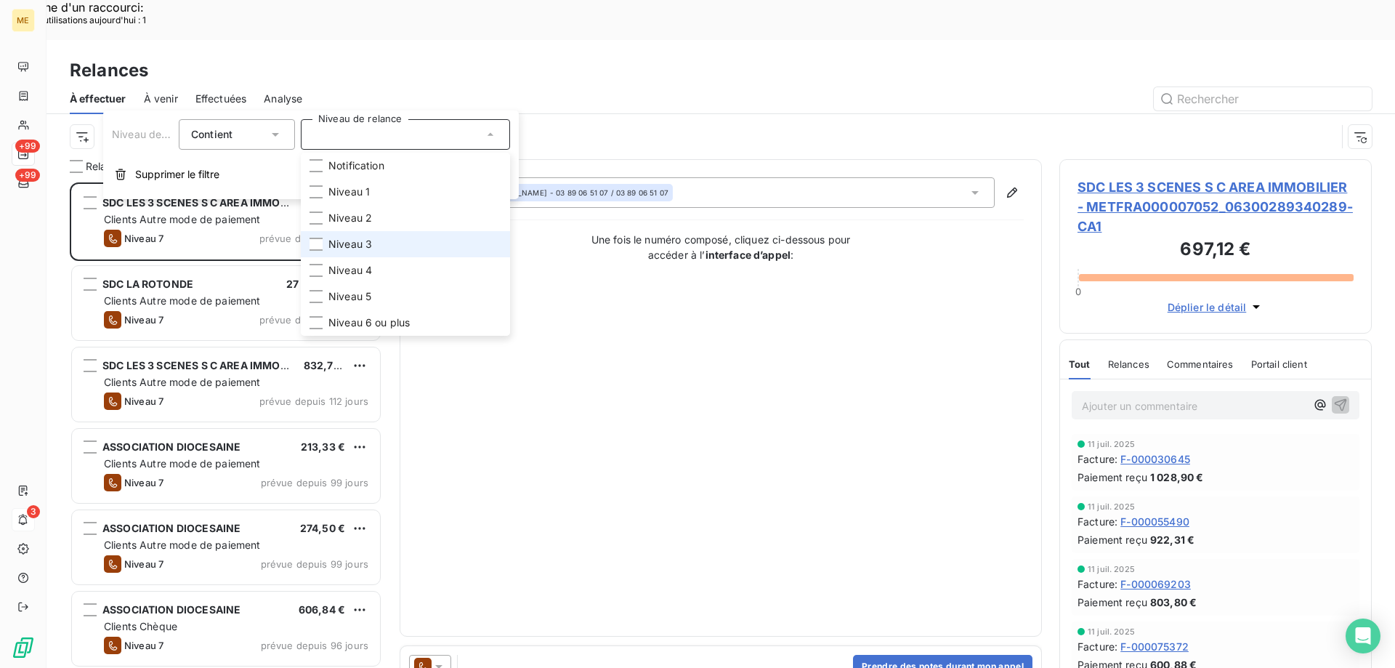
click at [363, 240] on span "Niveau 3" at bounding box center [351, 244] width 44 height 15
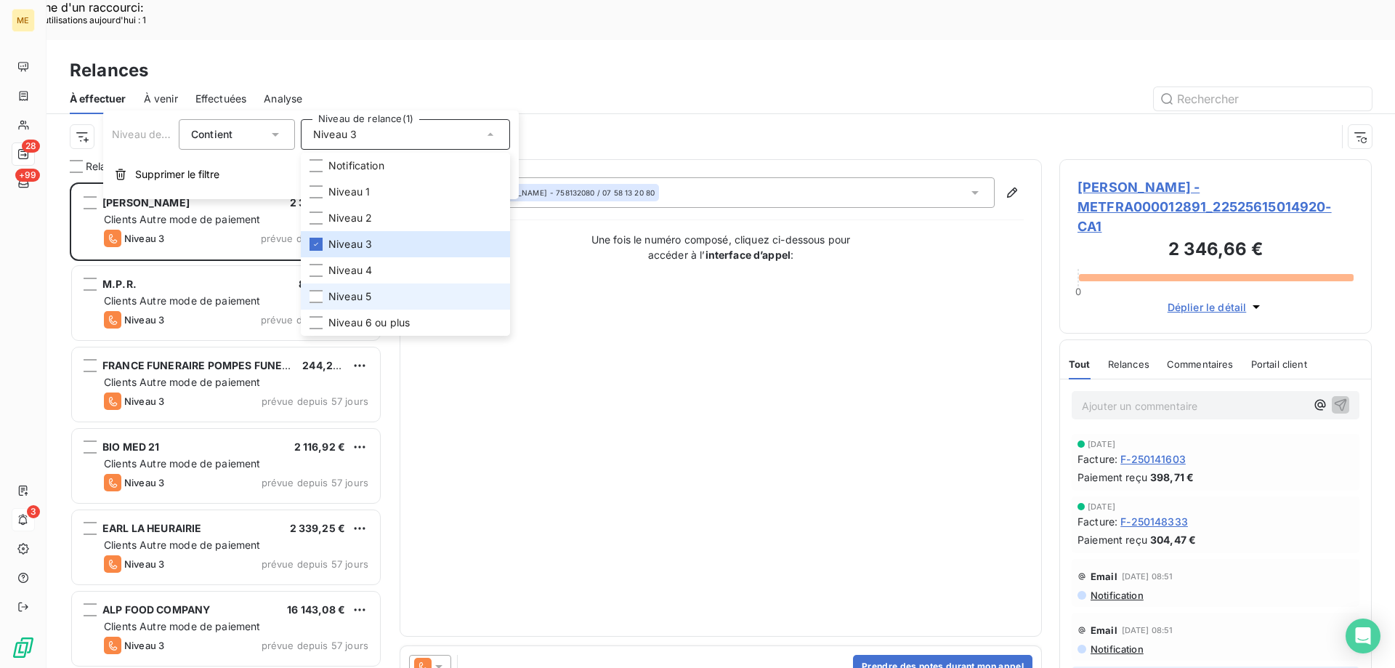
click at [392, 292] on li "Niveau 5" at bounding box center [405, 296] width 209 height 26
click at [360, 319] on span "Niveau 6 ou plus" at bounding box center [369, 322] width 81 height 15
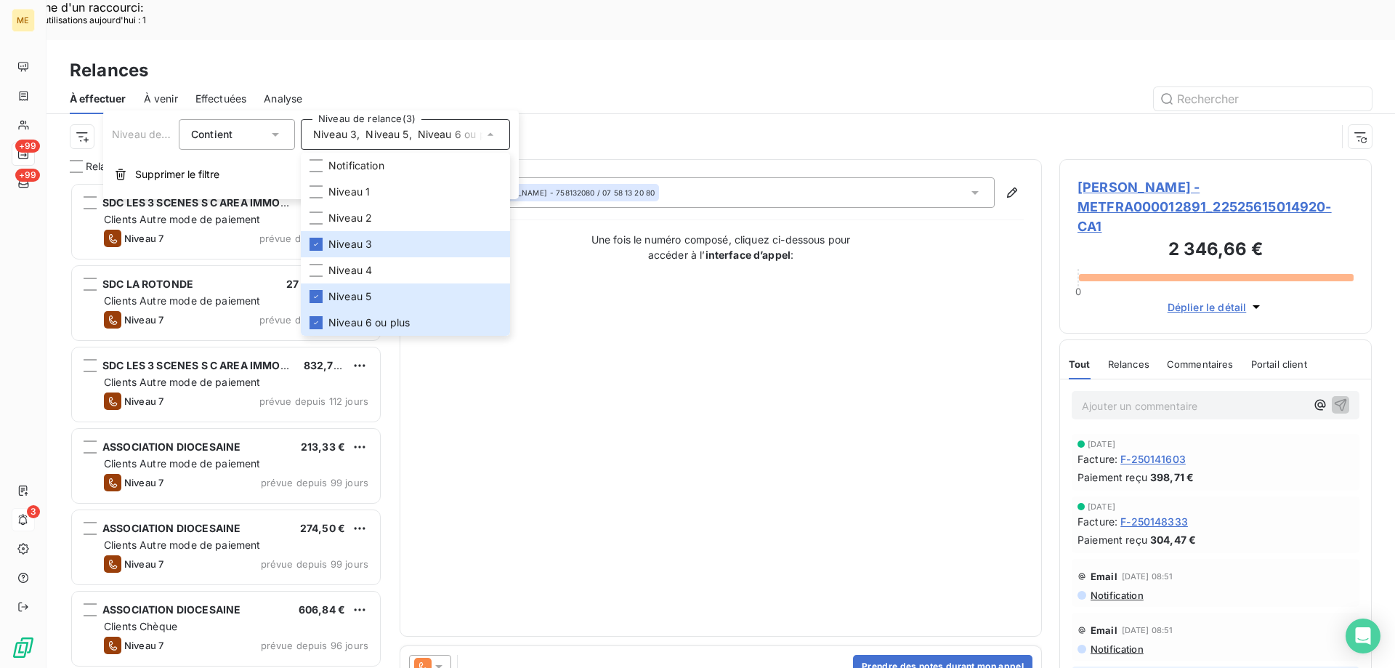
click at [656, 422] on div "Contact : Maysha Hossain - 758132080 / 07 58 13 20 80 Une fois le numéro compos…" at bounding box center [721, 397] width 606 height 441
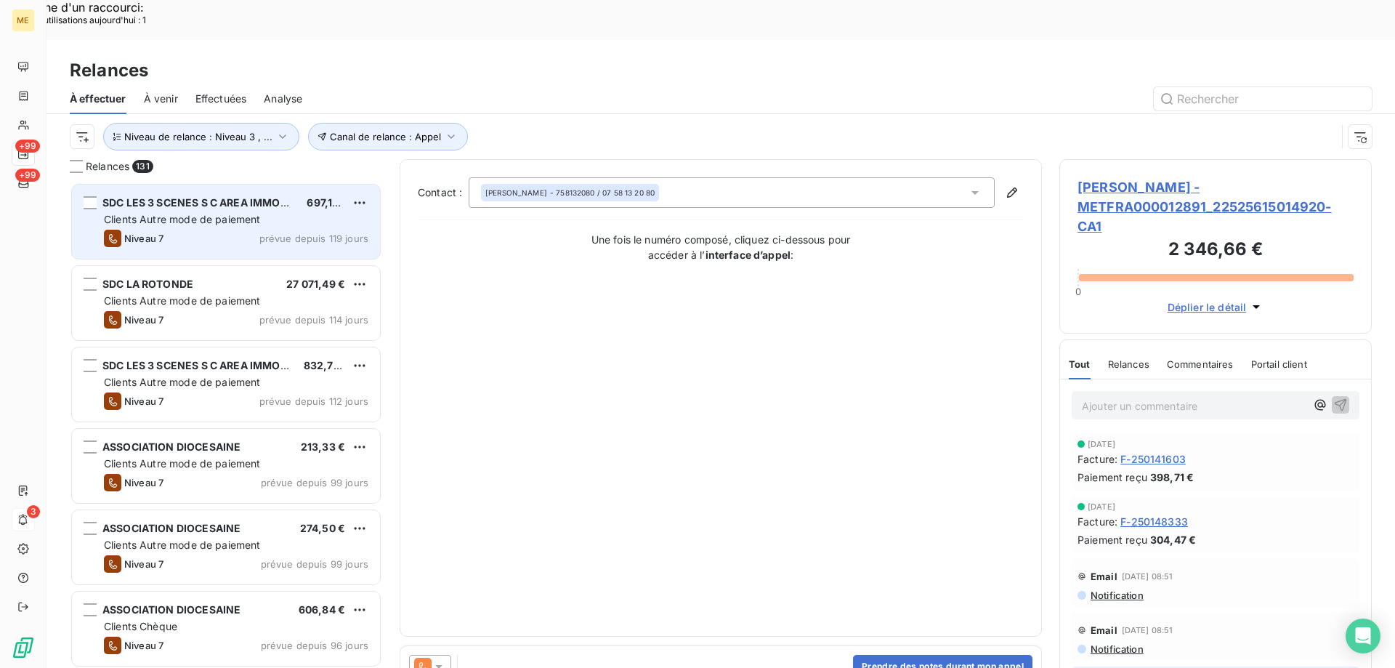
click at [227, 213] on span "Clients Autre mode de paiement" at bounding box center [182, 219] width 157 height 12
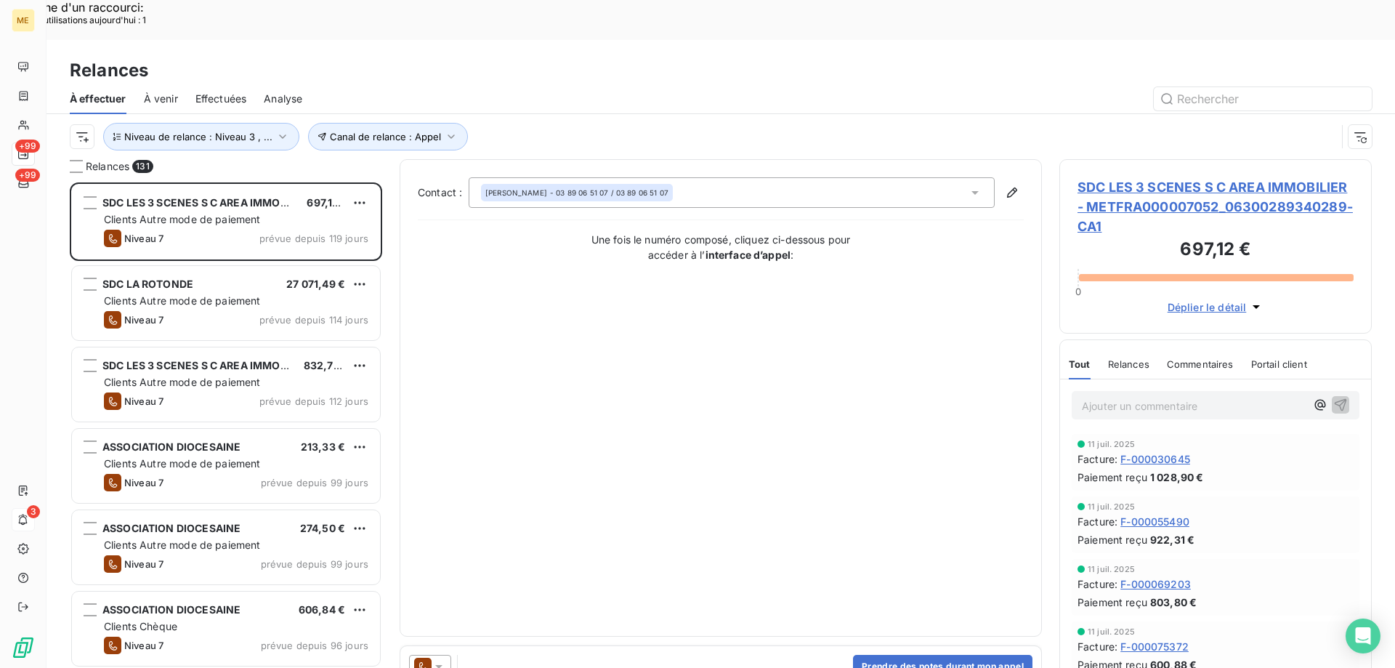
click at [1100, 177] on span "SDC LES 3 SCENES S C AREA IMMOBILIER - METFRA000007052_06300289340289-CA1" at bounding box center [1216, 206] width 276 height 59
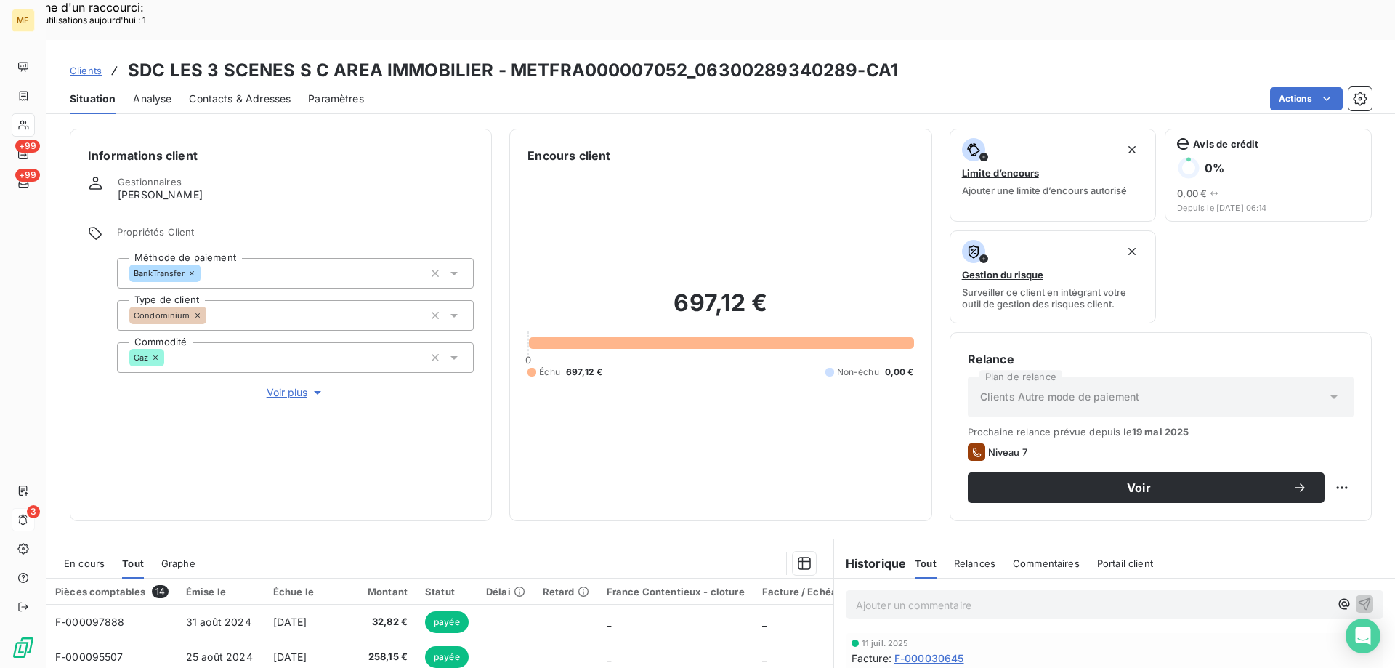
click at [90, 548] on div "En cours" at bounding box center [84, 563] width 41 height 31
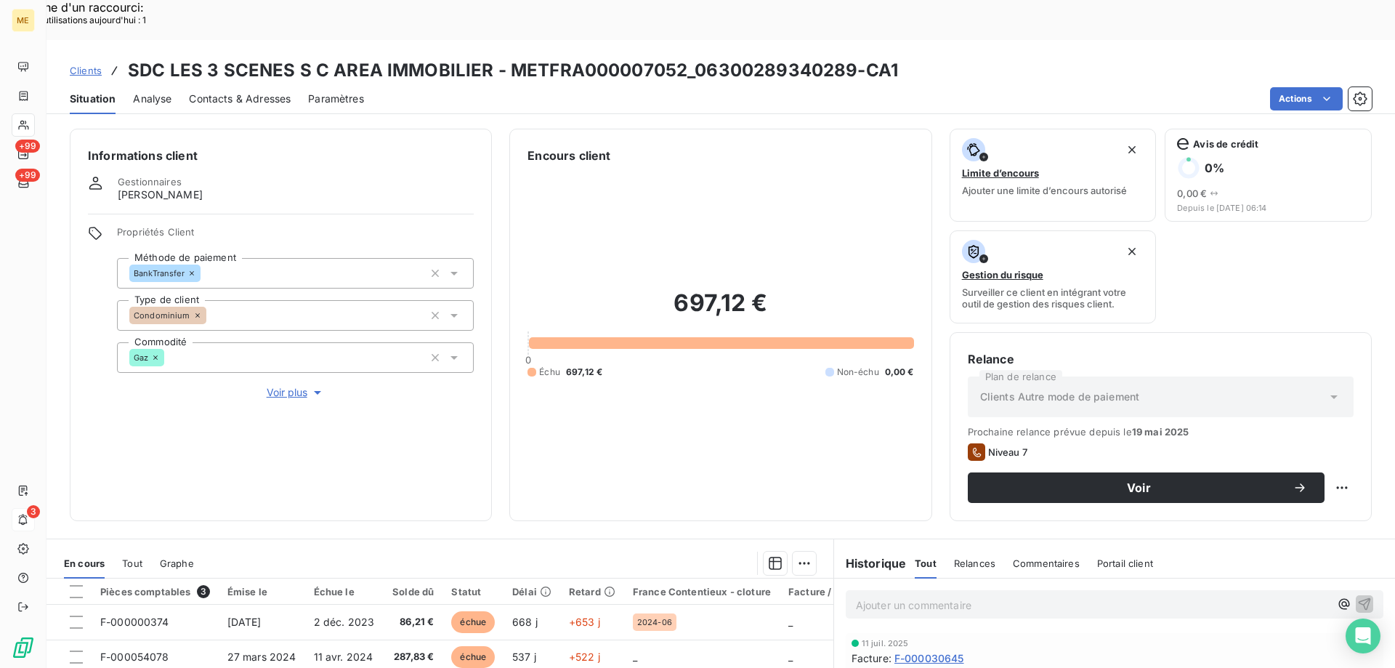
click at [278, 385] on span "Voir plus" at bounding box center [296, 392] width 58 height 15
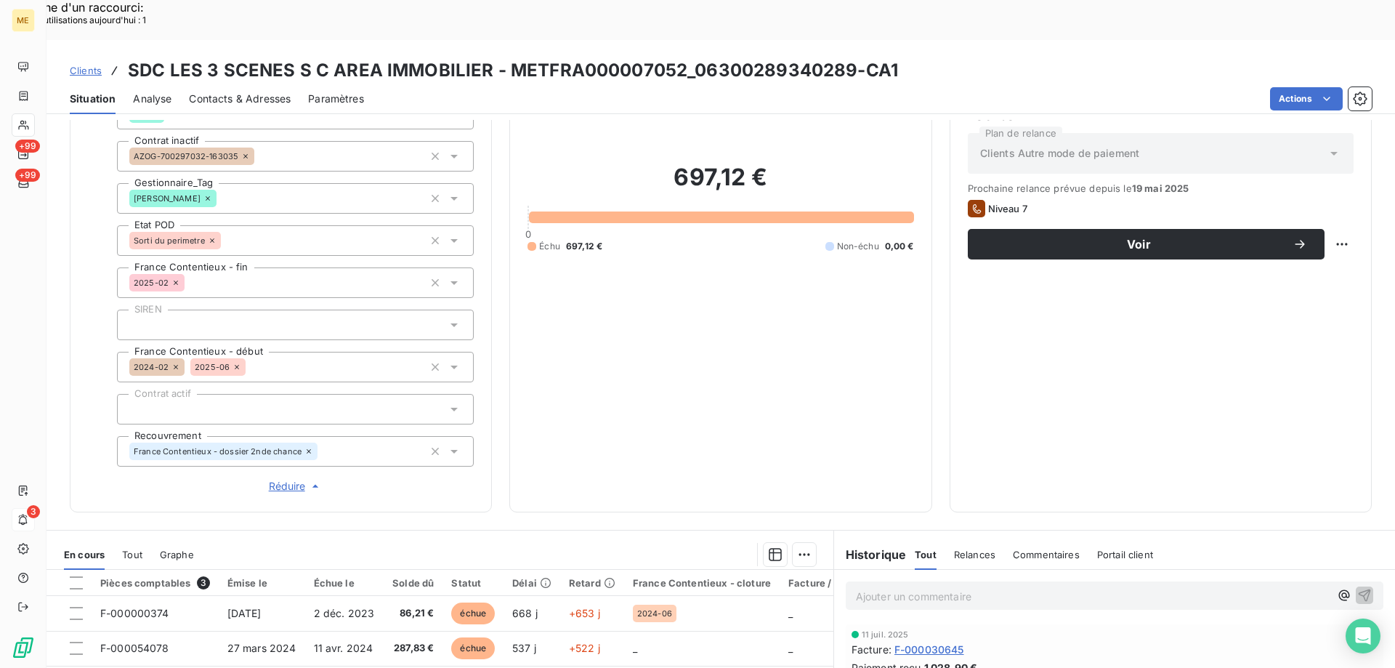
scroll to position [419, 0]
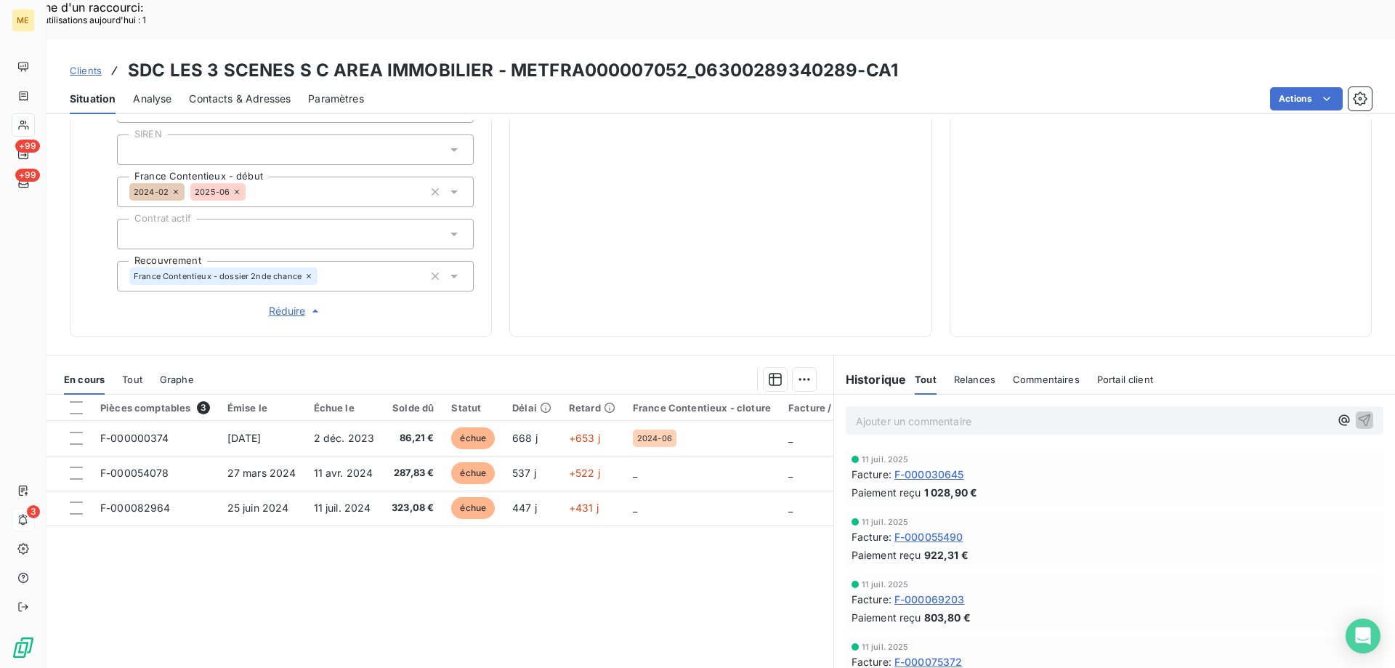
click at [902, 412] on p "Ajouter un commentaire ﻿" at bounding box center [1093, 421] width 474 height 18
drag, startPoint x: 985, startPoint y: 371, endPoint x: 781, endPoint y: 363, distance: 203.7
click at [781, 363] on div "En cours Tout Graphe Pièces comptables 3 Émise le Échue le Solde dû Statut Déla…" at bounding box center [721, 536] width 1349 height 363
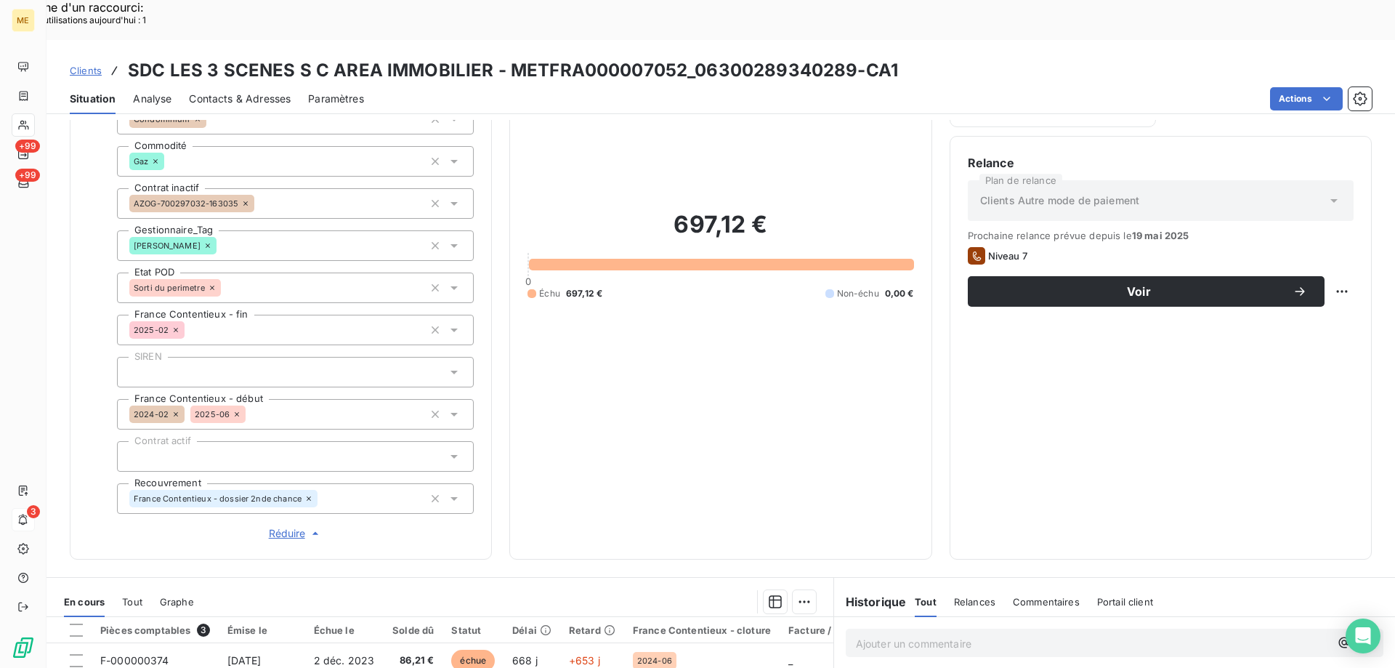
scroll to position [201, 0]
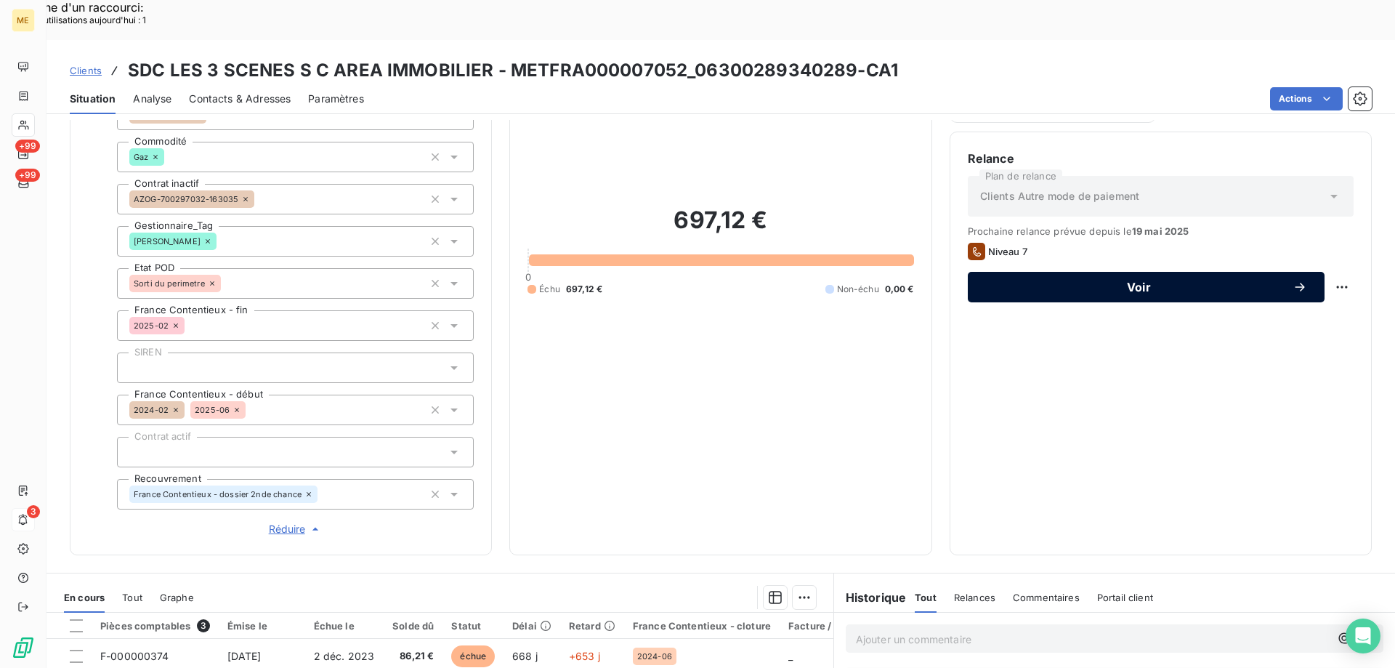
click at [1108, 281] on span "Voir" at bounding box center [1139, 287] width 307 height 12
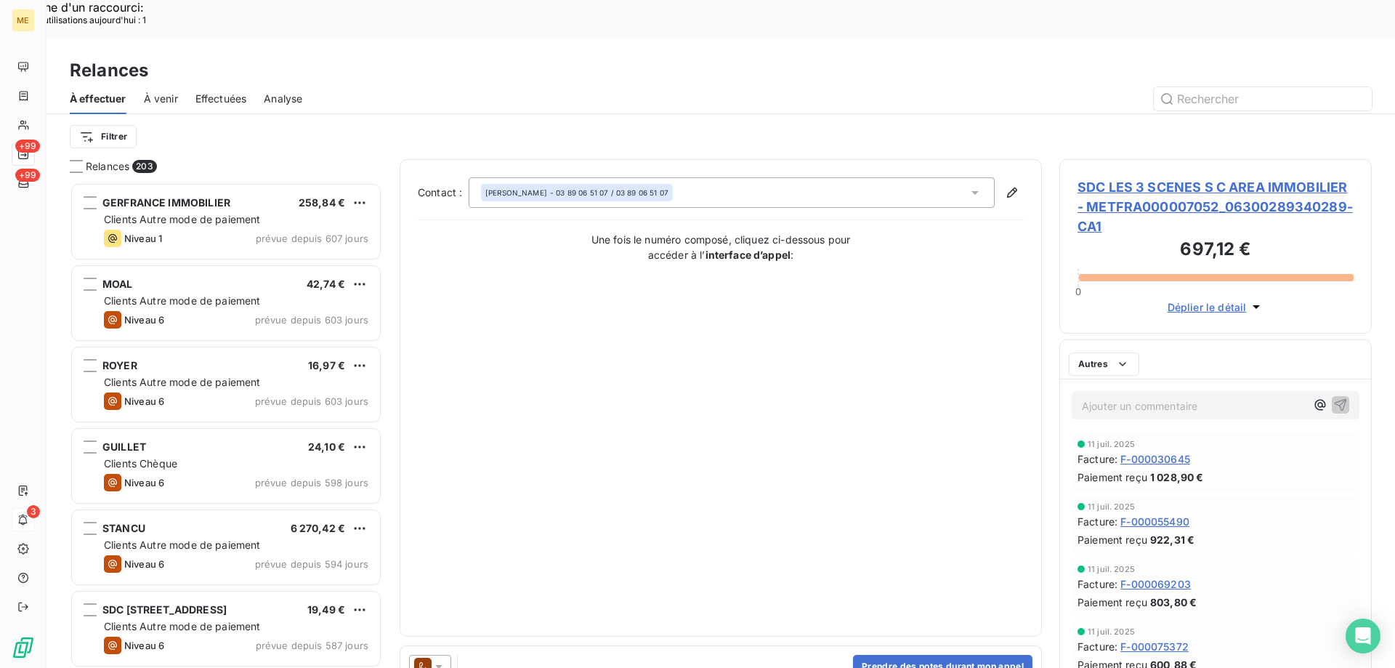
scroll to position [515, 302]
click at [434, 659] on icon at bounding box center [439, 666] width 15 height 15
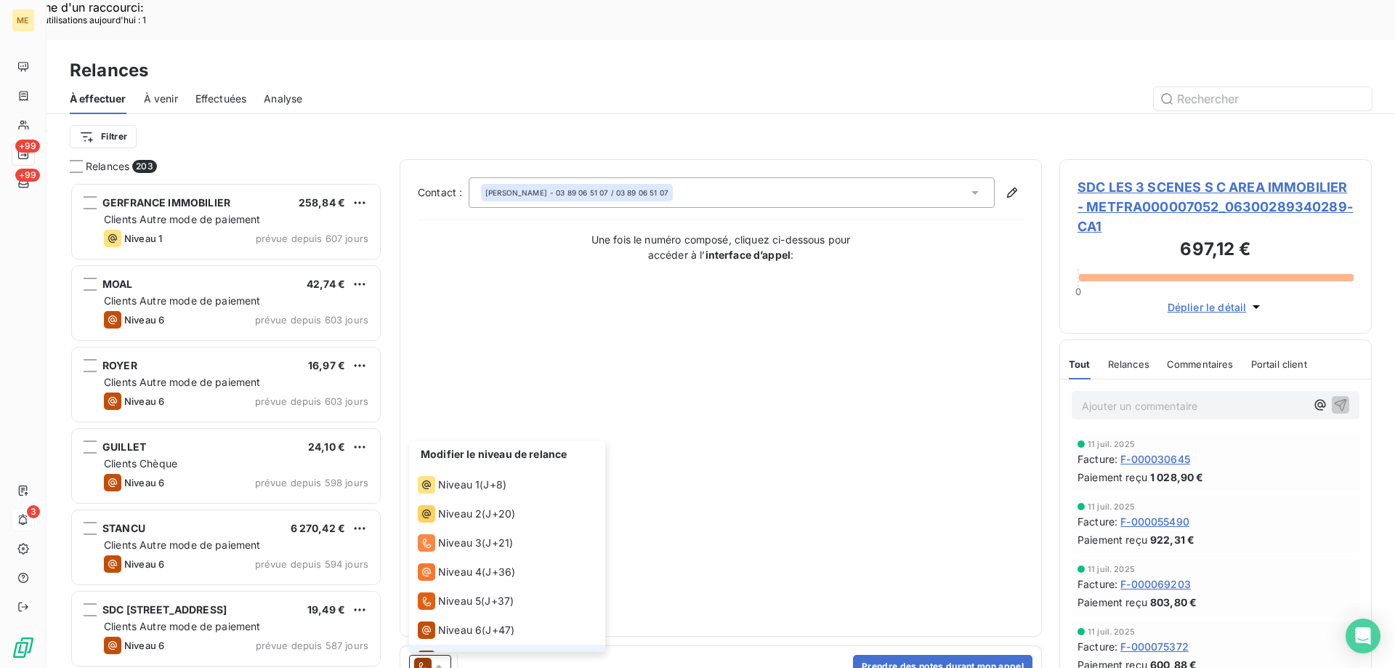
scroll to position [22, 0]
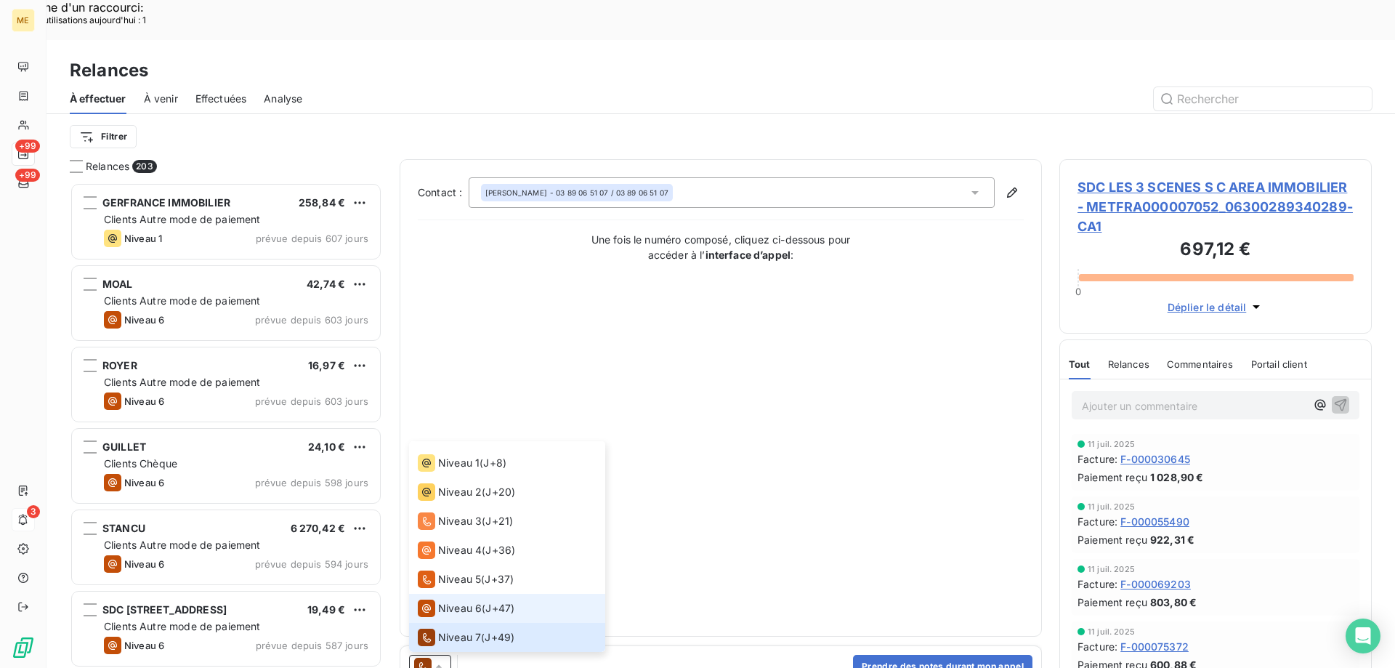
click at [443, 601] on span "Niveau 6" at bounding box center [460, 608] width 44 height 15
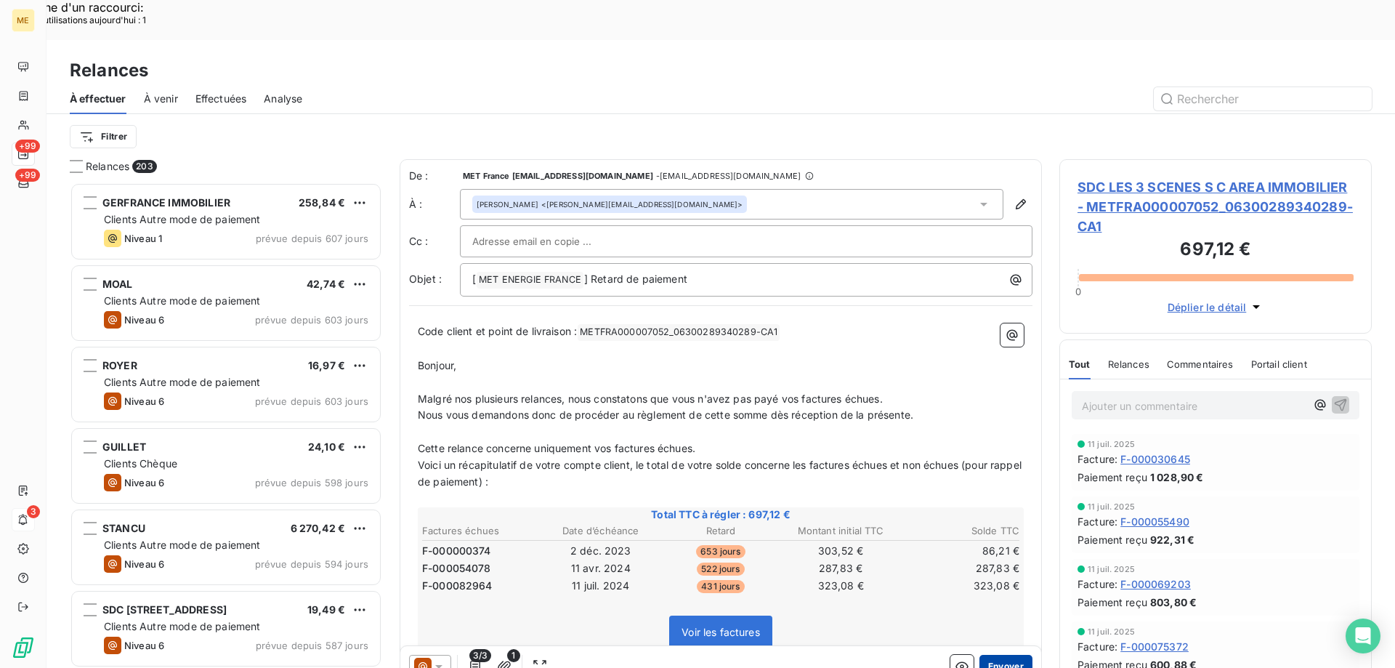
click at [996, 655] on button "Envoyer" at bounding box center [1006, 666] width 53 height 23
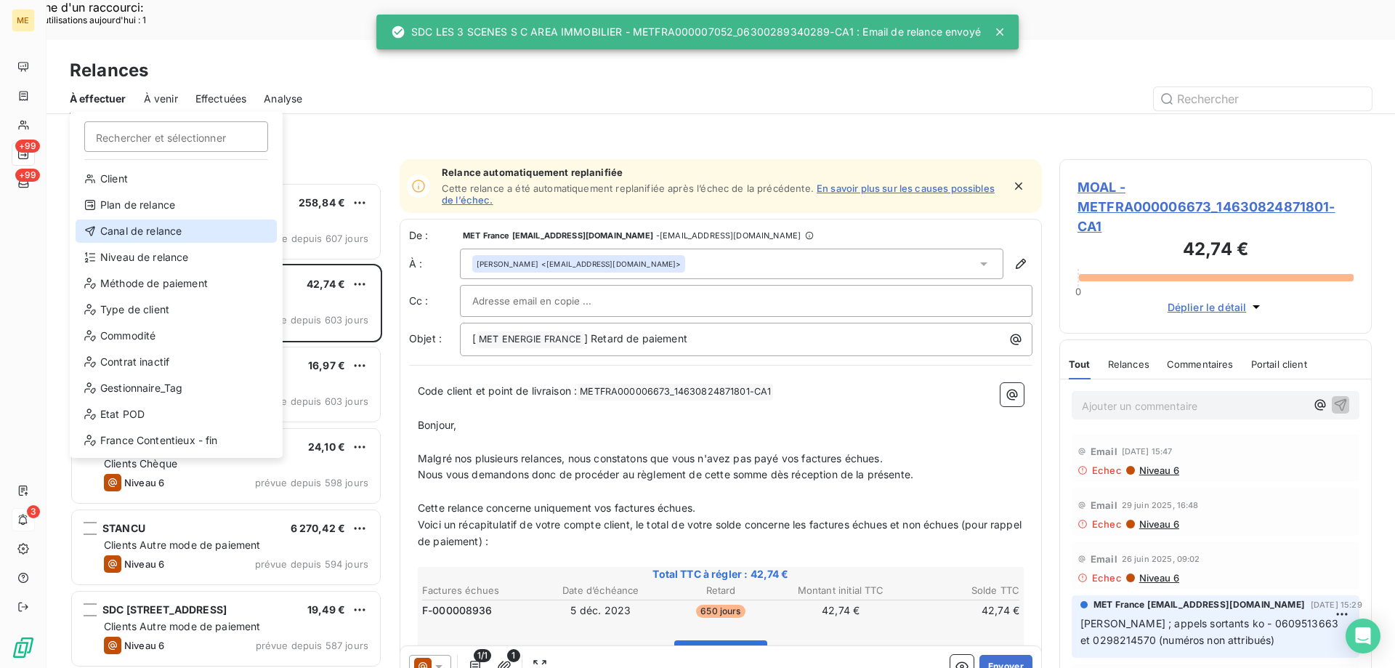
click at [142, 235] on div "Canal de relance" at bounding box center [176, 230] width 201 height 23
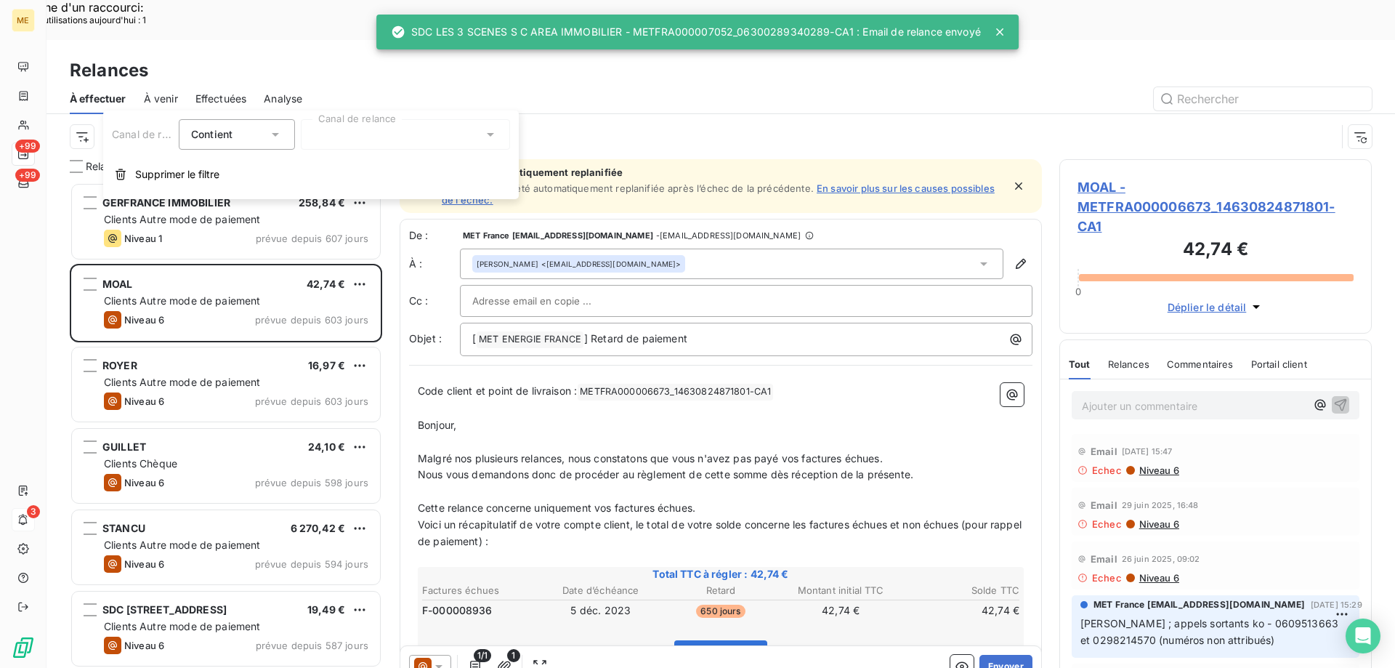
click at [342, 146] on div at bounding box center [405, 134] width 209 height 31
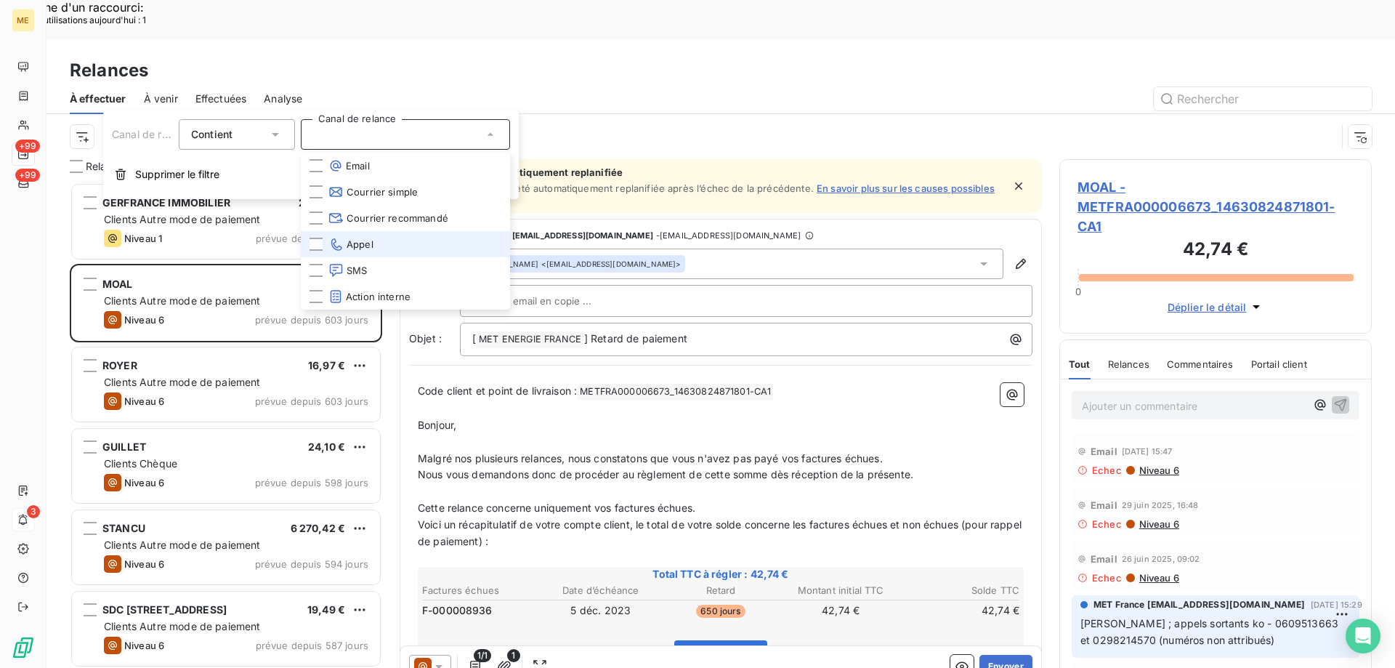
click at [386, 238] on li "Appel" at bounding box center [405, 244] width 209 height 26
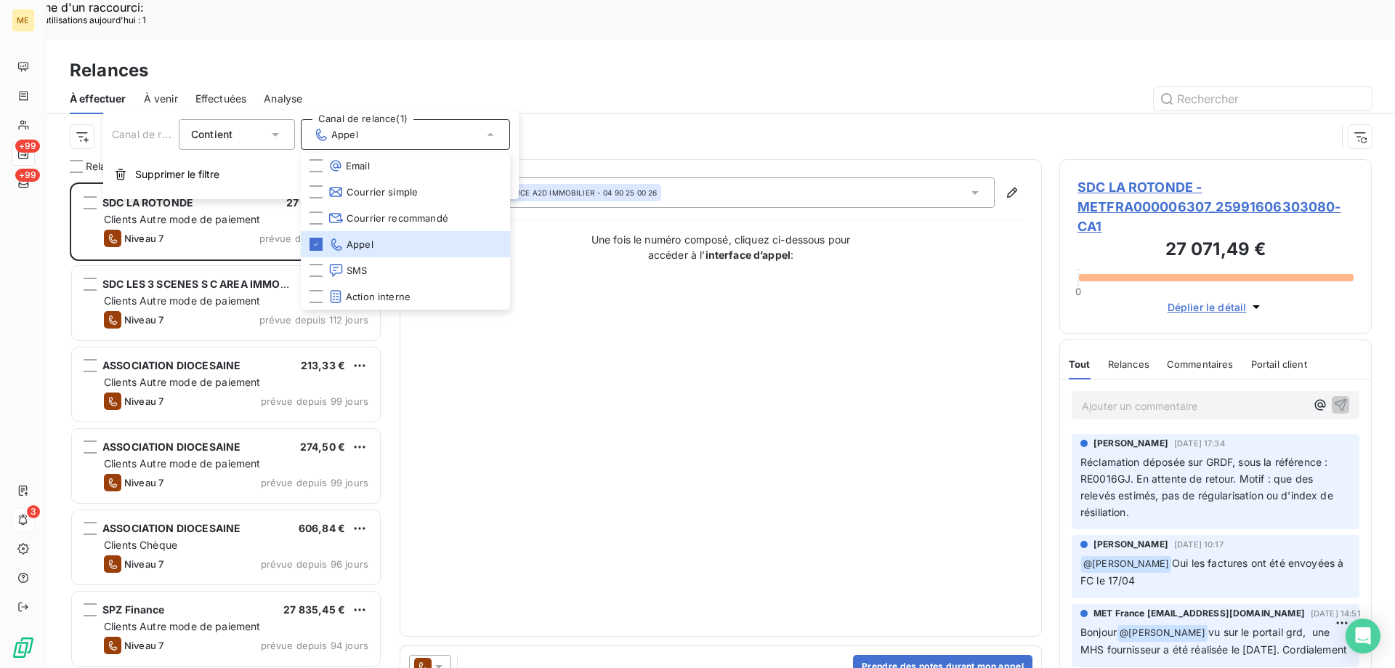
click at [95, 114] on div "Canal de relance : Appel" at bounding box center [721, 136] width 1302 height 45
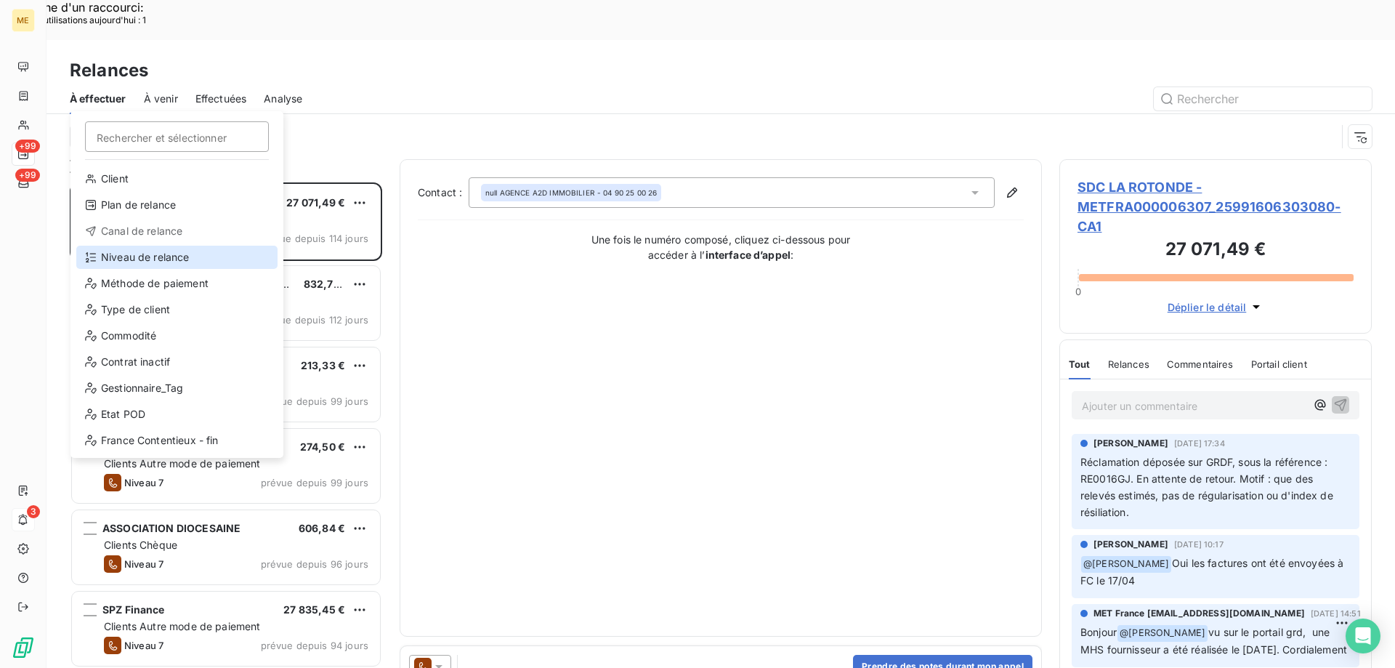
click at [174, 257] on div "Niveau de relance" at bounding box center [176, 257] width 201 height 23
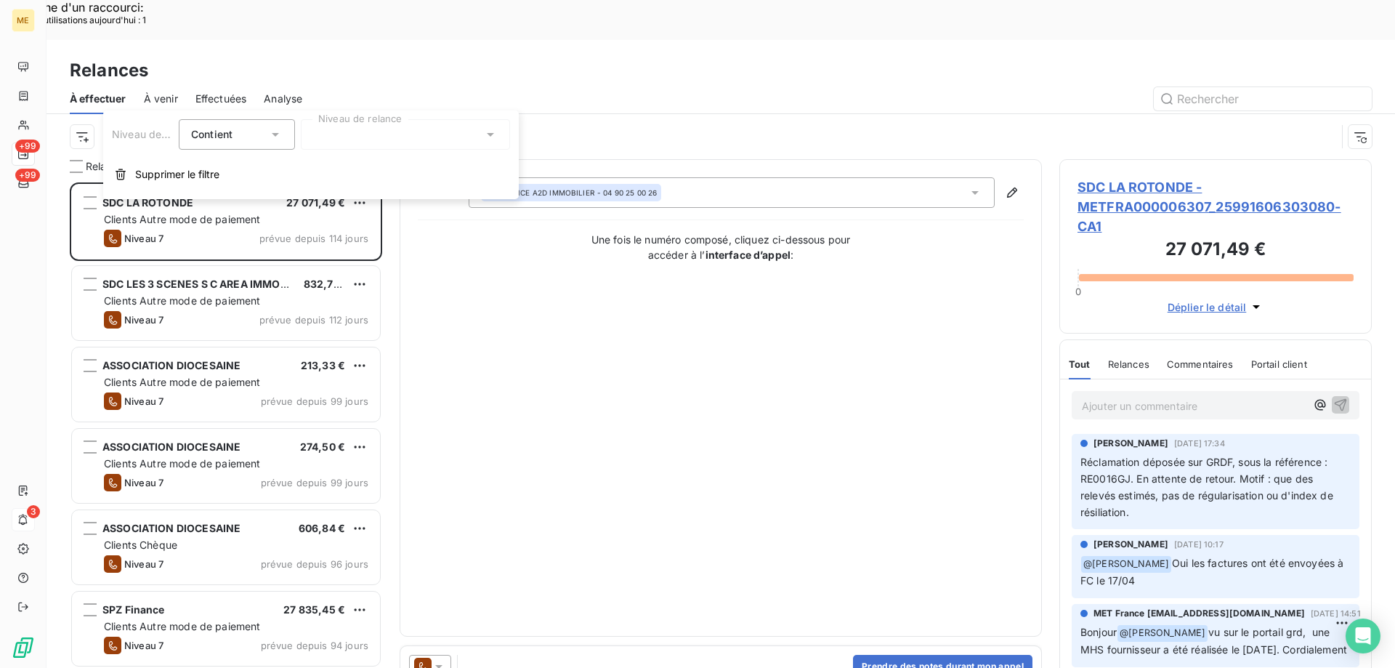
click at [365, 144] on div at bounding box center [405, 134] width 209 height 31
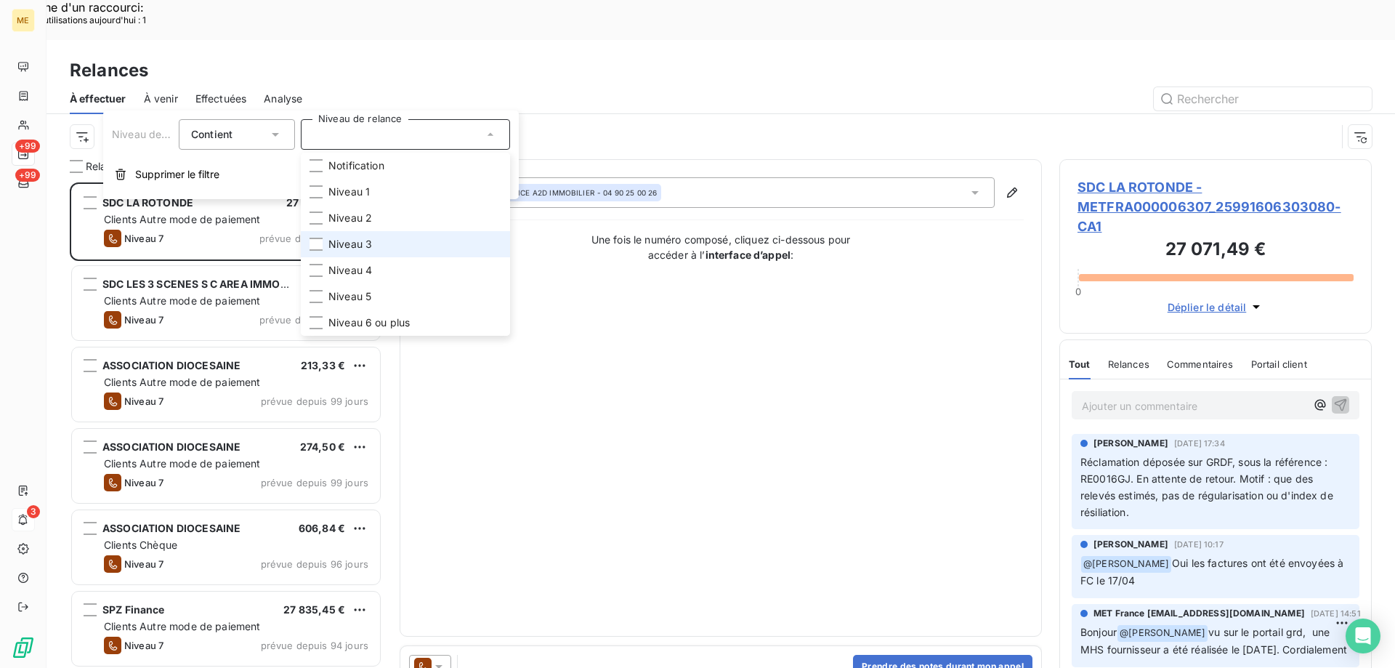
click at [363, 242] on span "Niveau 3" at bounding box center [351, 244] width 44 height 15
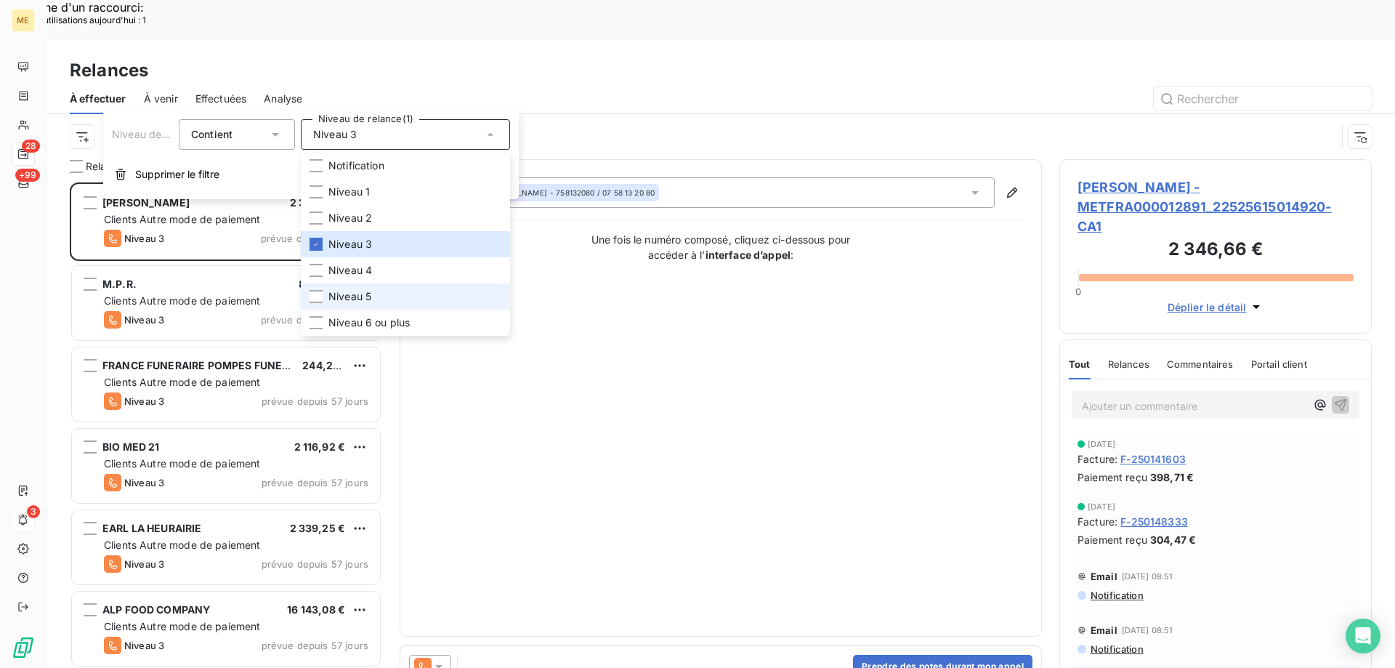
click at [364, 295] on span "Niveau 5" at bounding box center [350, 296] width 43 height 15
click at [366, 321] on span "Niveau 6 ou plus" at bounding box center [369, 322] width 81 height 15
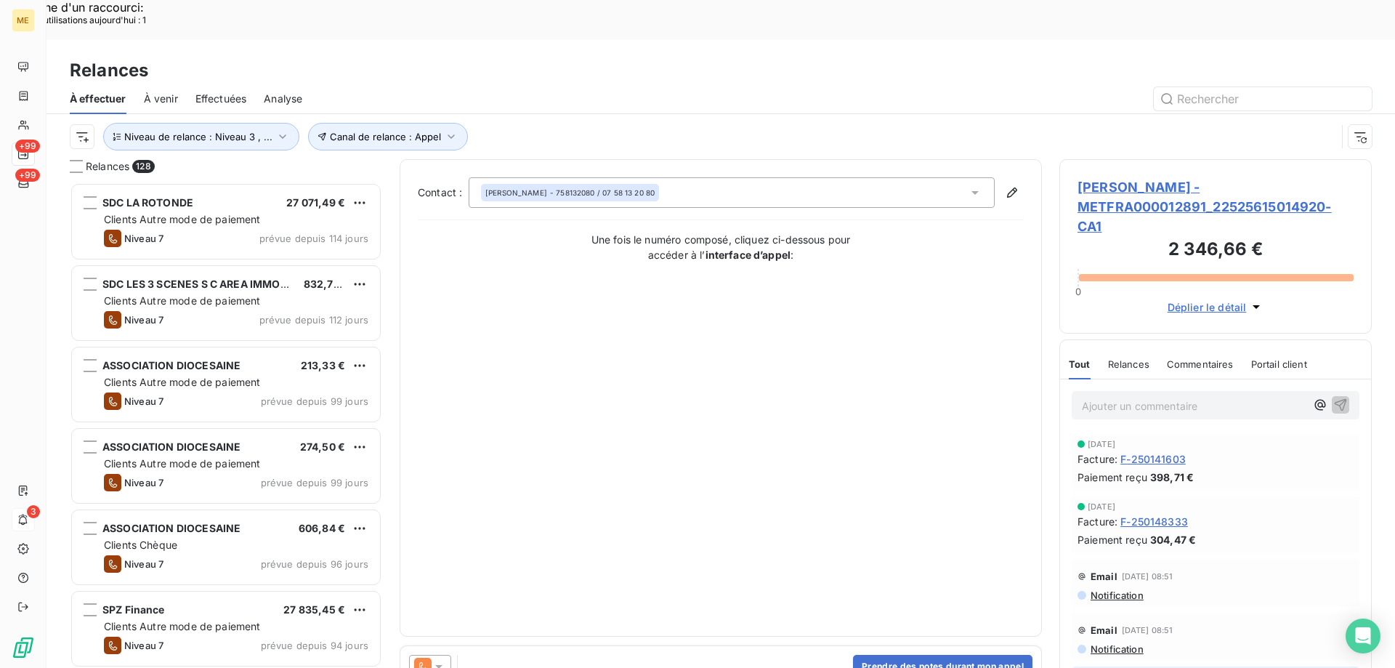
click at [754, 396] on div "Contact : Maysha Hossain - 758132080 / 07 58 13 20 80 Une fois le numéro compos…" at bounding box center [721, 397] width 606 height 441
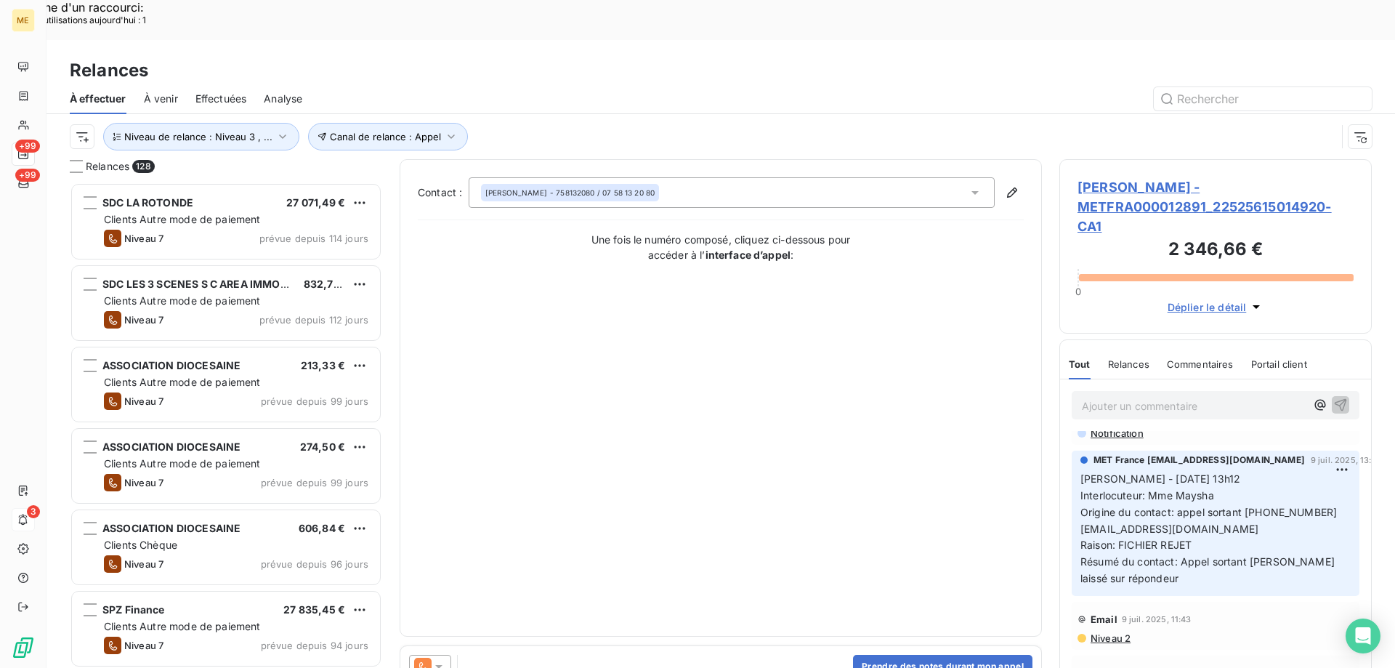
scroll to position [218, 0]
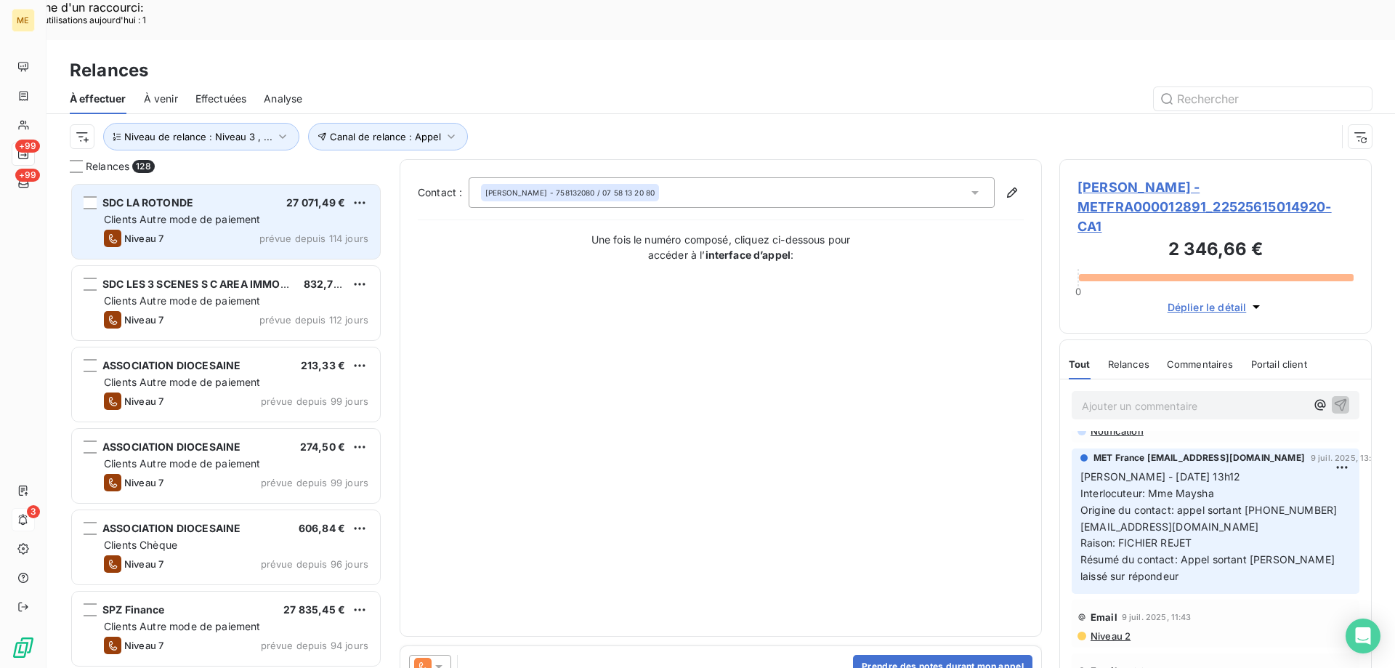
click at [172, 213] on span "Clients Autre mode de paiement" at bounding box center [182, 219] width 157 height 12
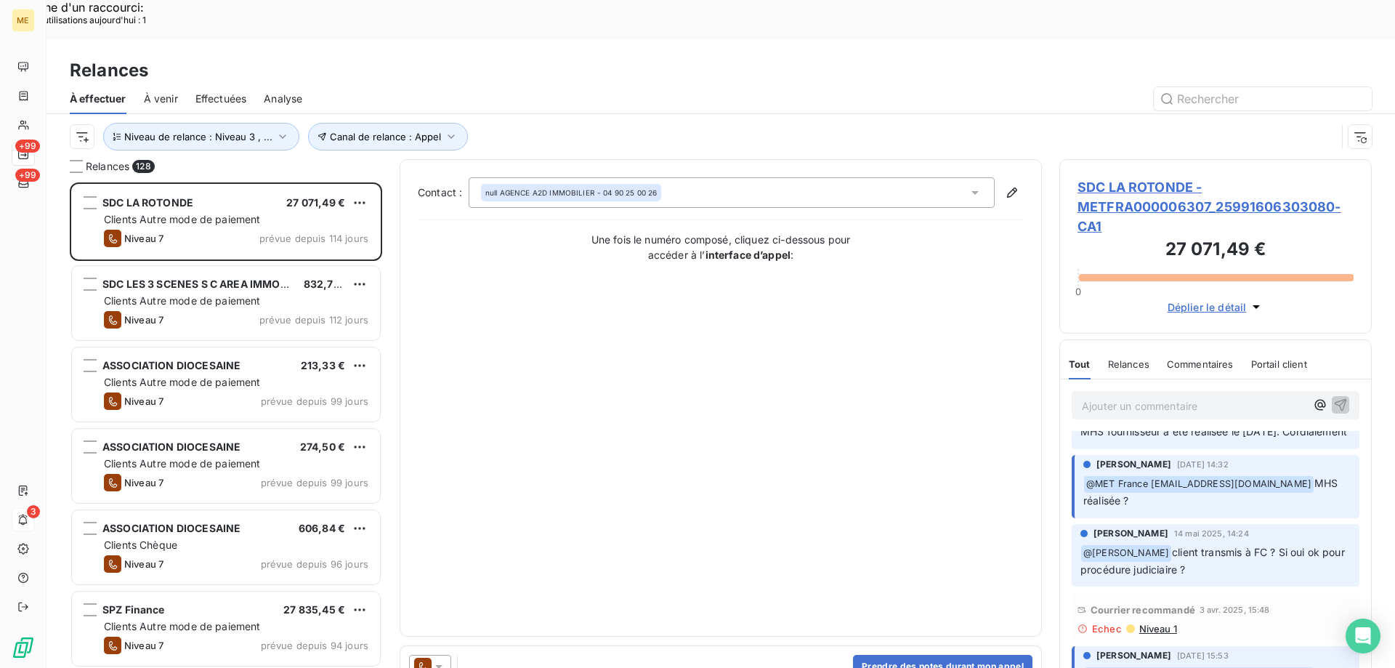
click at [1149, 177] on span "SDC LA ROTONDE - METFRA000006307_25991606303080-CA1" at bounding box center [1216, 206] width 276 height 59
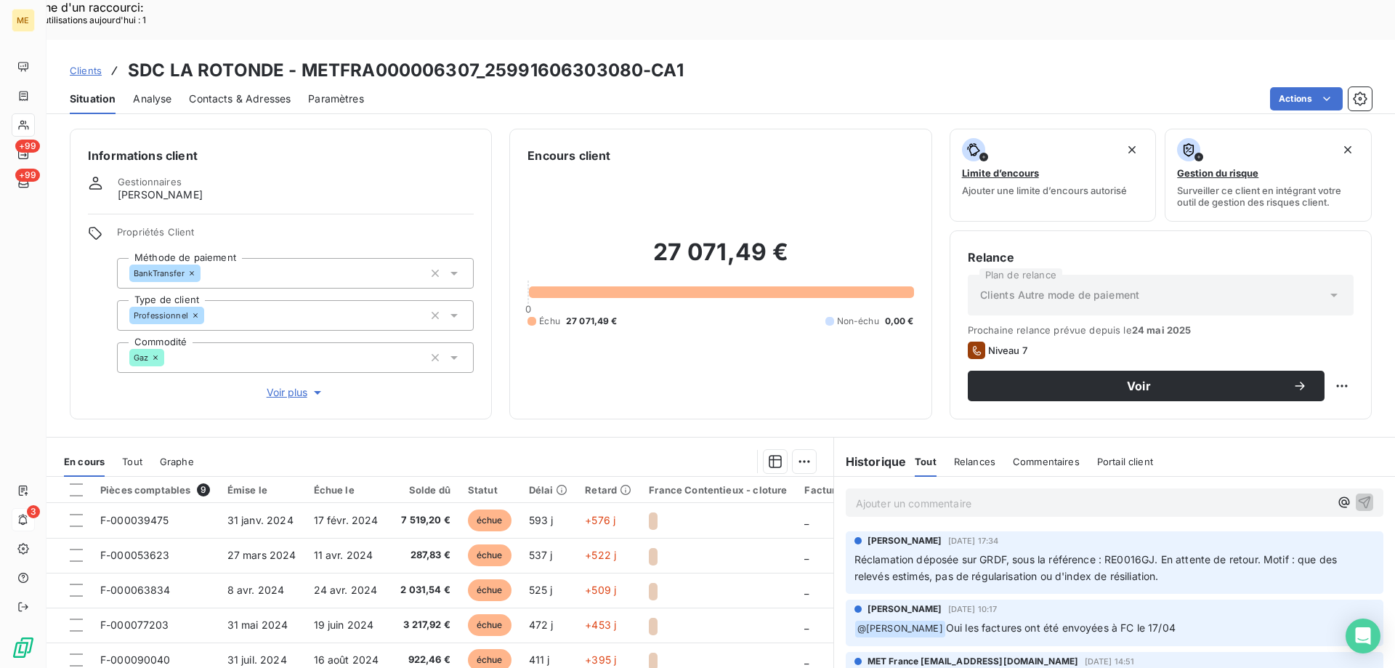
click at [270, 385] on span "Voir plus" at bounding box center [296, 392] width 58 height 15
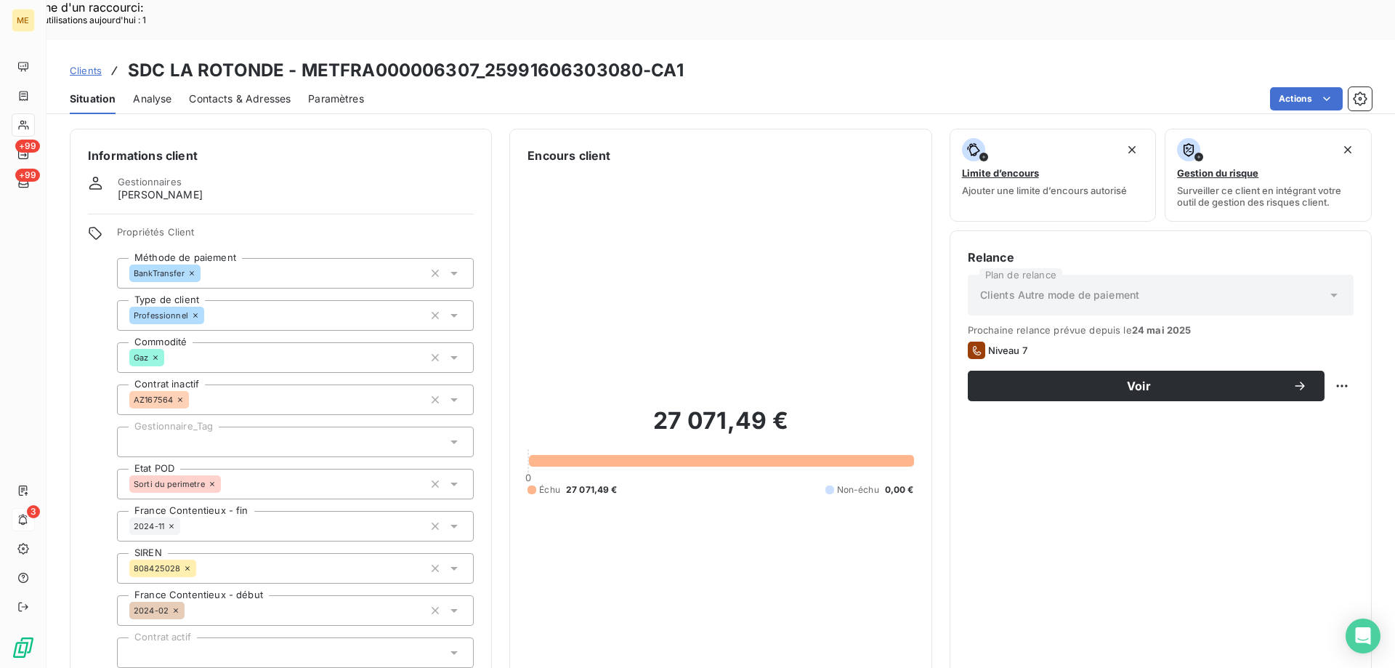
click at [248, 427] on div at bounding box center [295, 442] width 357 height 31
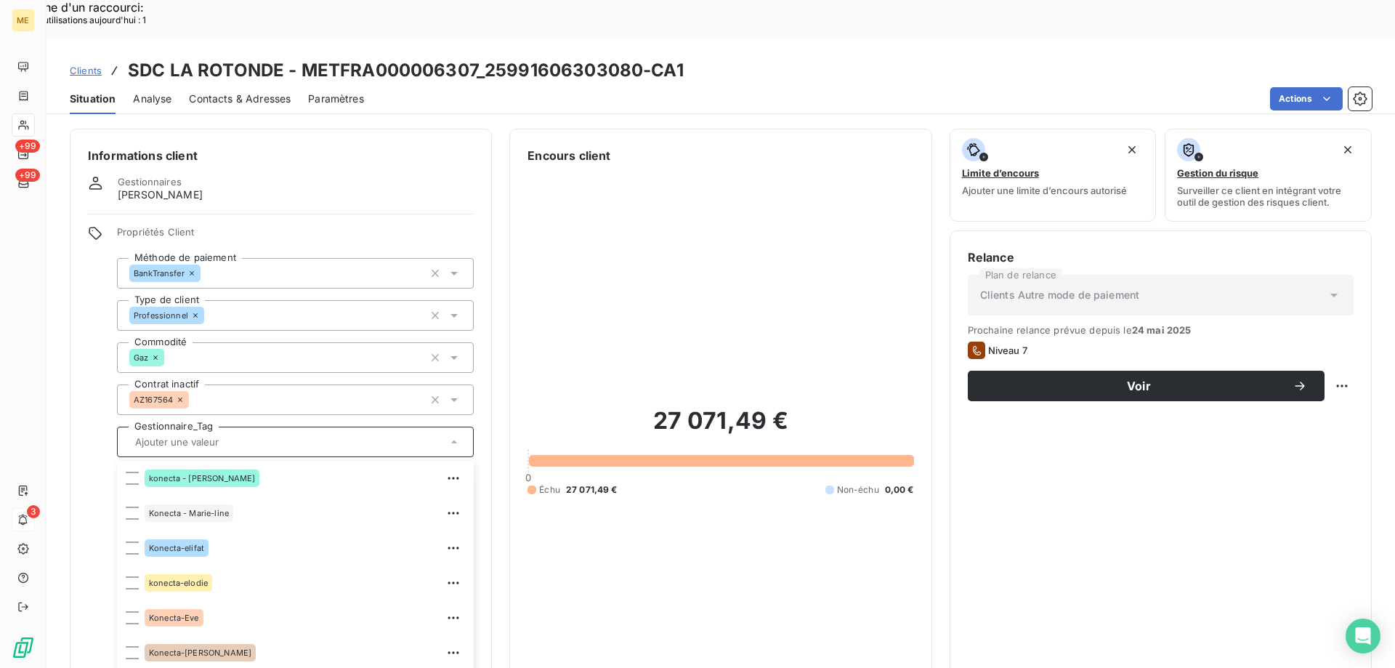
scroll to position [419, 0]
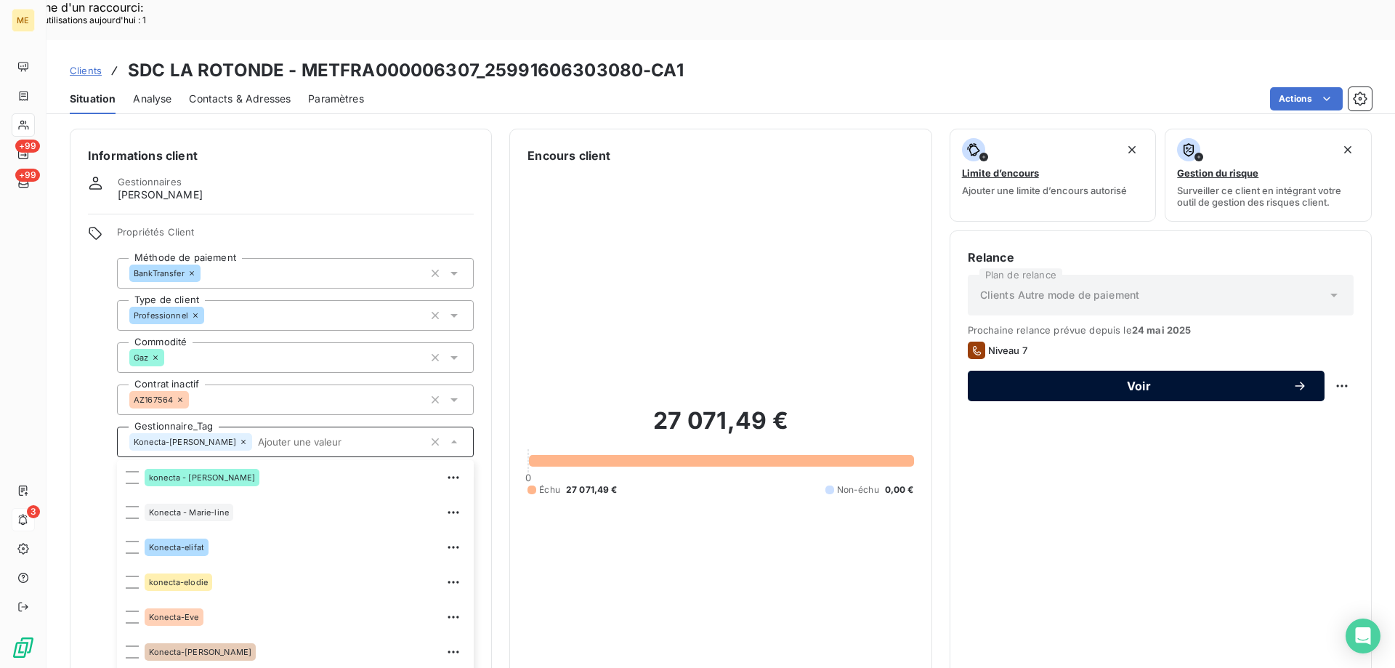
click at [1172, 371] on button "Voir" at bounding box center [1146, 386] width 357 height 31
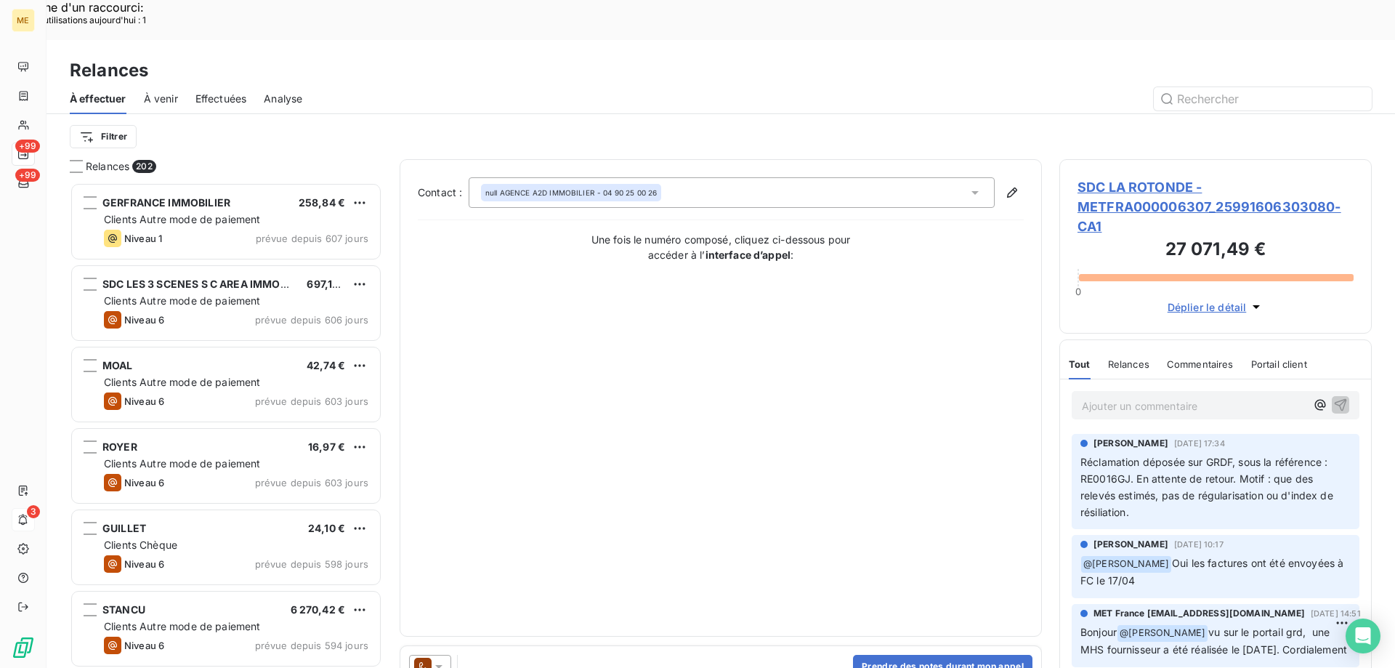
scroll to position [515, 302]
click at [1151, 177] on span "SDC LA ROTONDE - METFRA000006307_25991606303080-CA1" at bounding box center [1216, 206] width 276 height 59
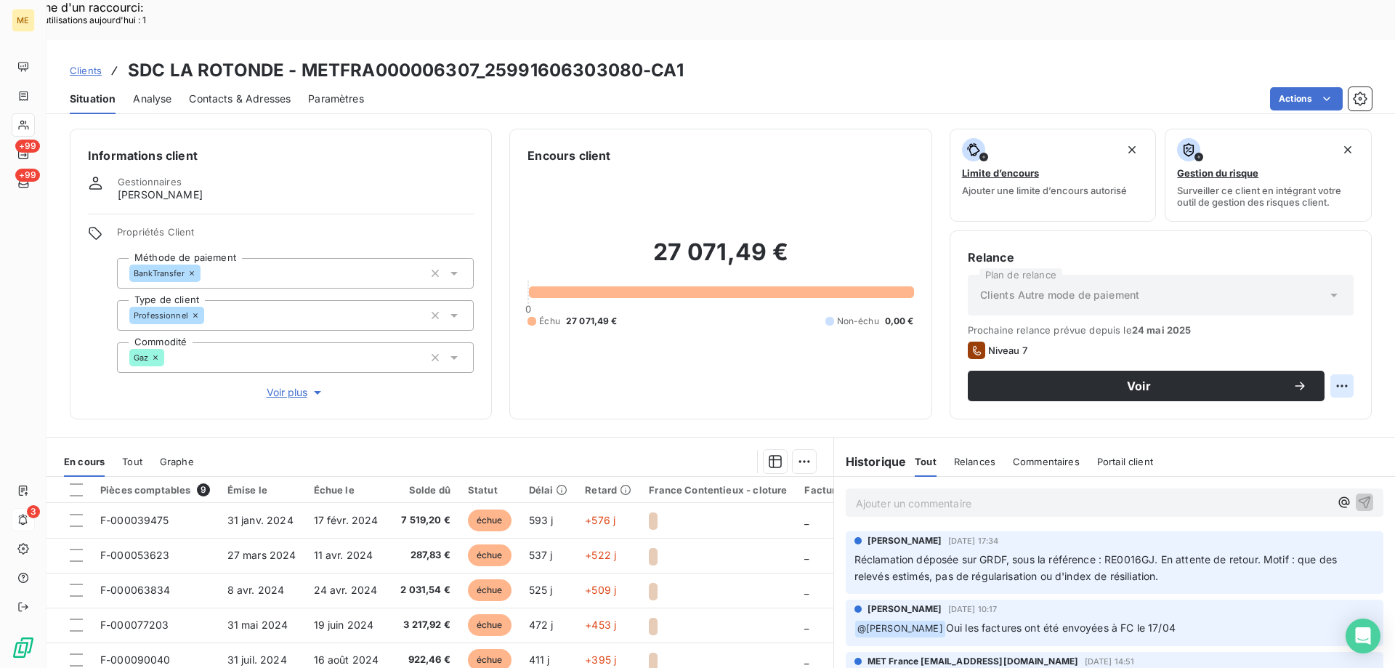
click at [1275, 376] on div "Replanifier cette action" at bounding box center [1271, 377] width 130 height 23
select select "8"
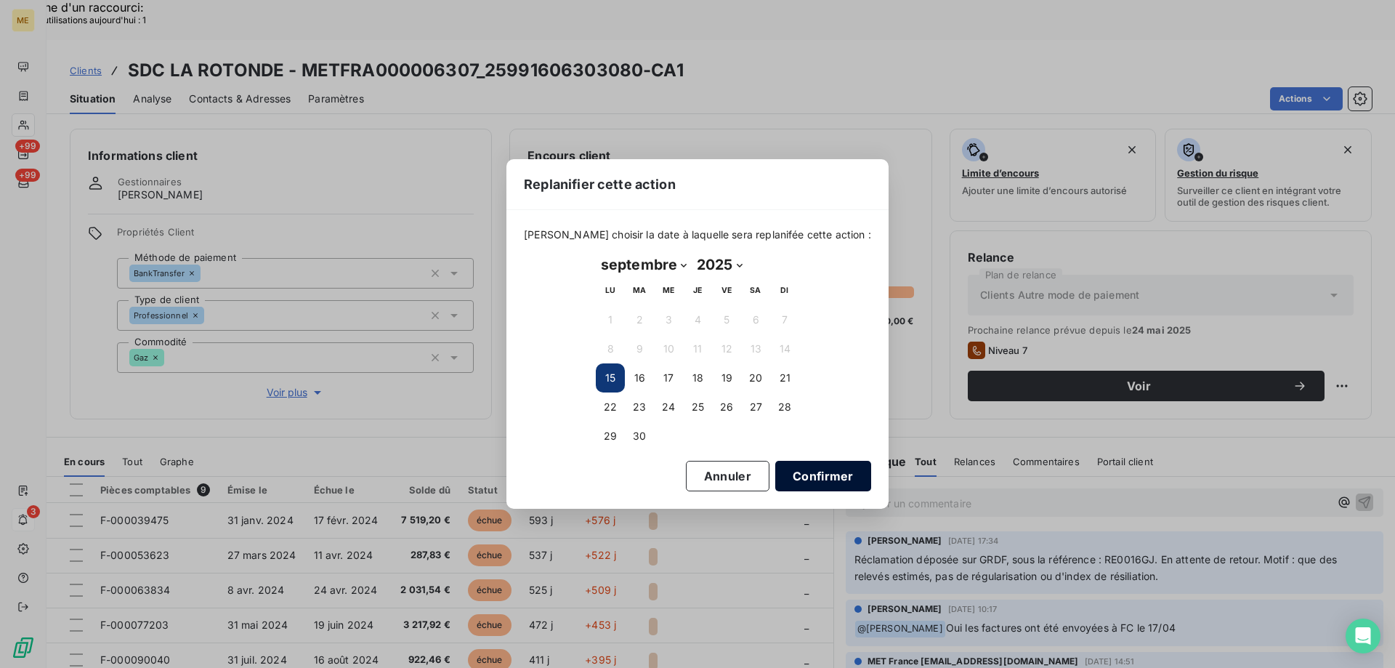
click at [792, 479] on button "Confirmer" at bounding box center [823, 476] width 96 height 31
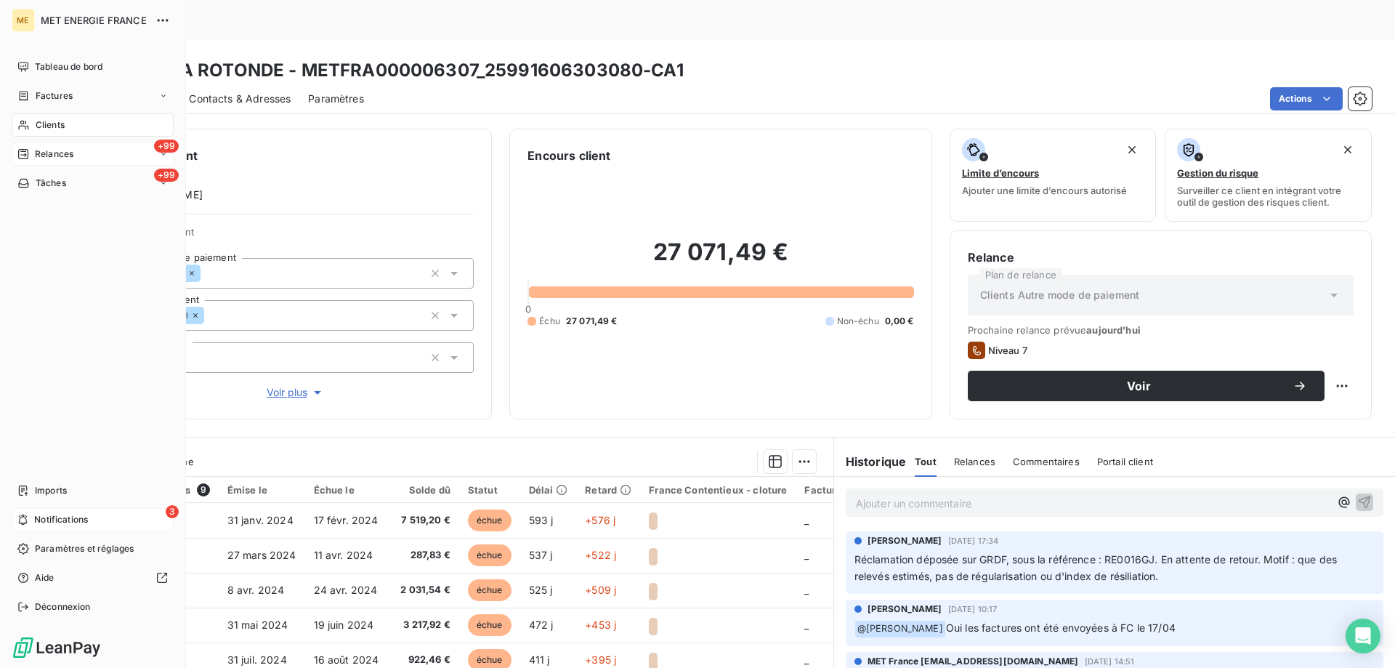
click at [33, 161] on div "+99 Relances" at bounding box center [93, 153] width 162 height 23
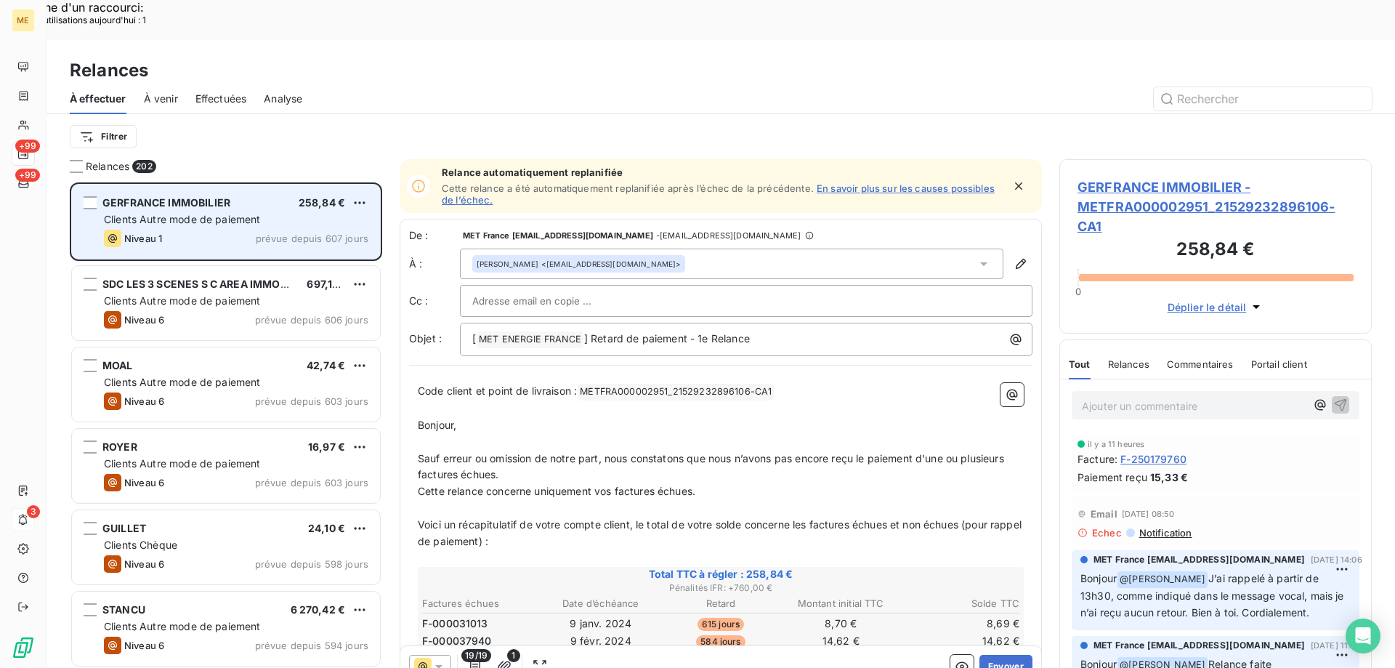
scroll to position [515, 302]
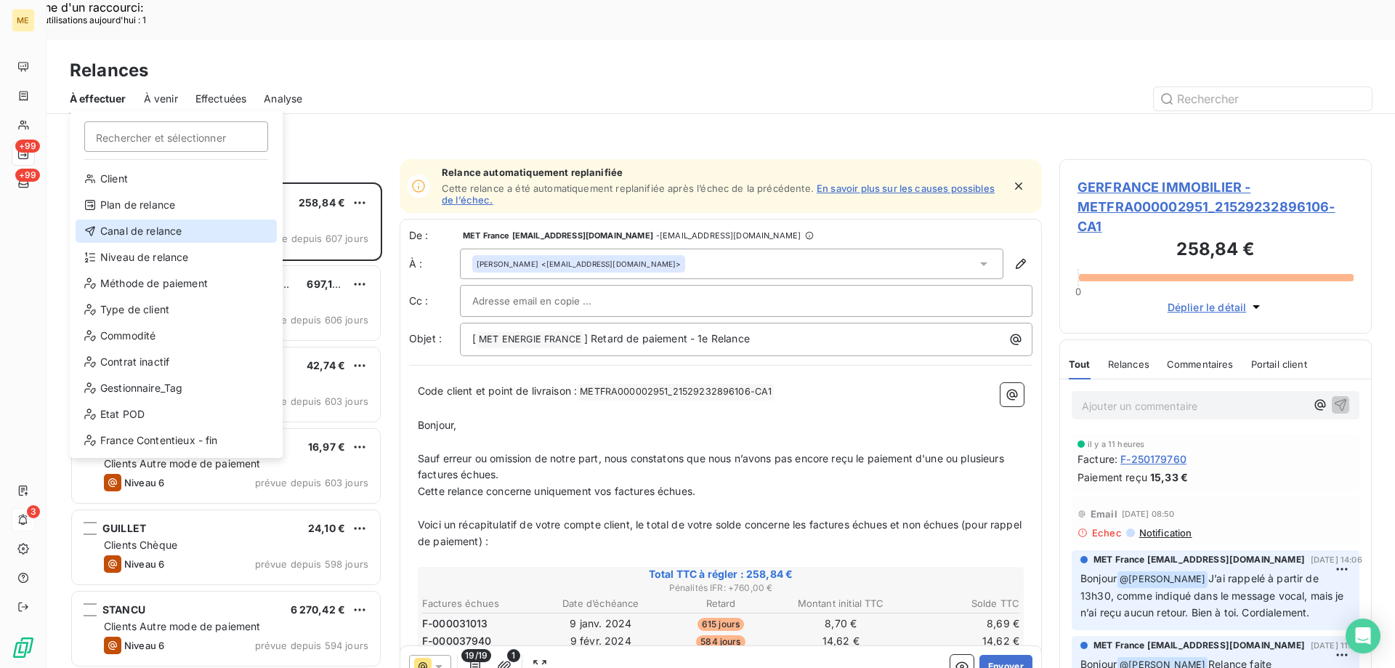
click at [151, 225] on div "Canal de relance" at bounding box center [176, 230] width 201 height 23
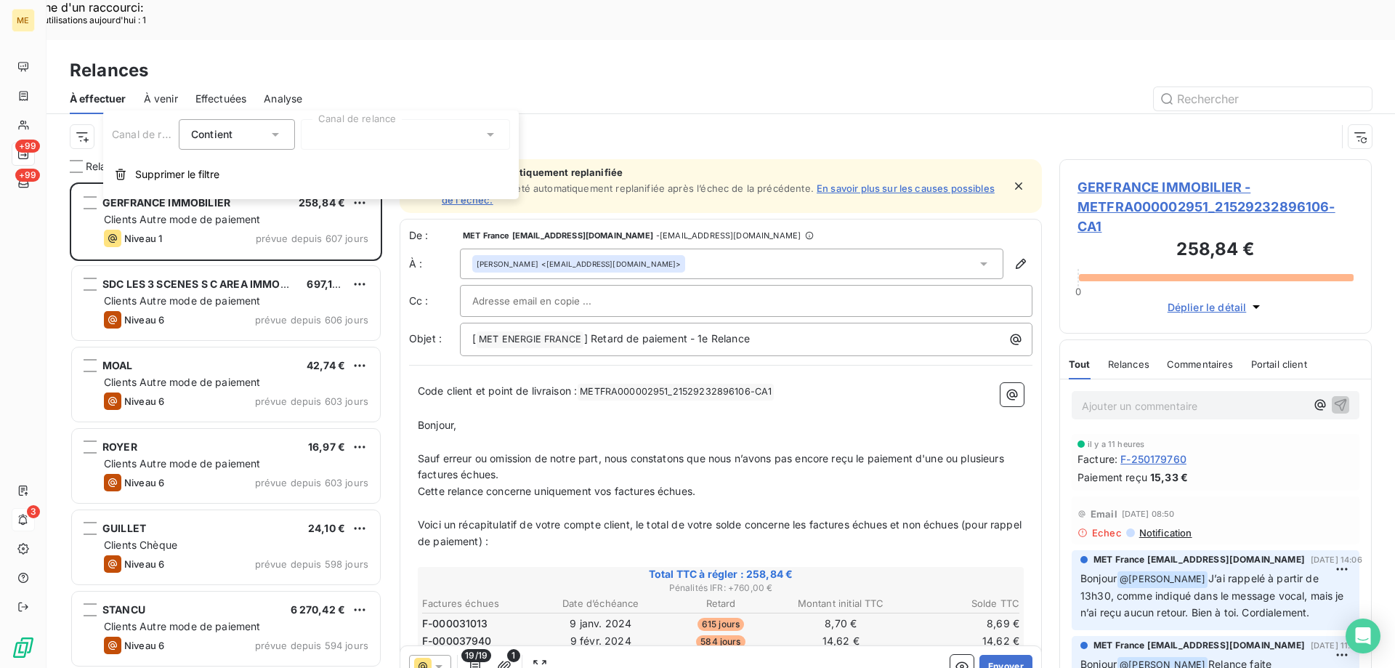
click at [372, 137] on div at bounding box center [405, 134] width 209 height 31
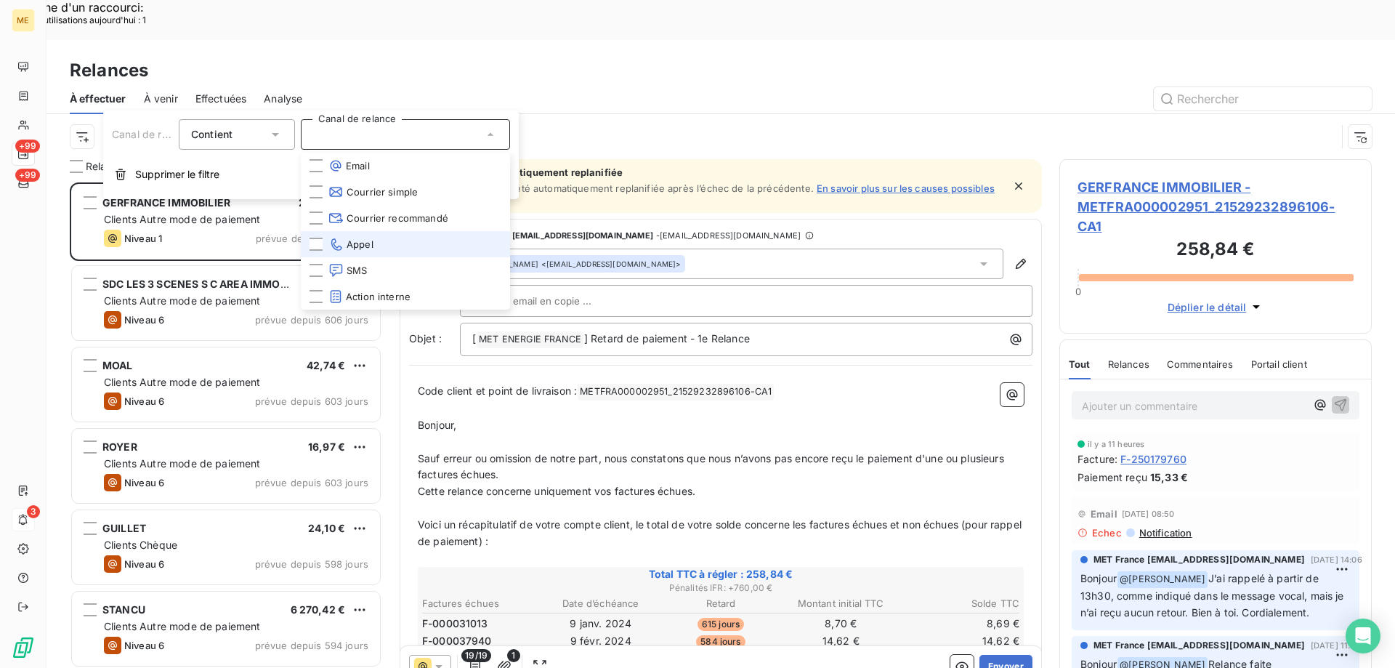
click at [365, 246] on span "Appel" at bounding box center [351, 244] width 45 height 15
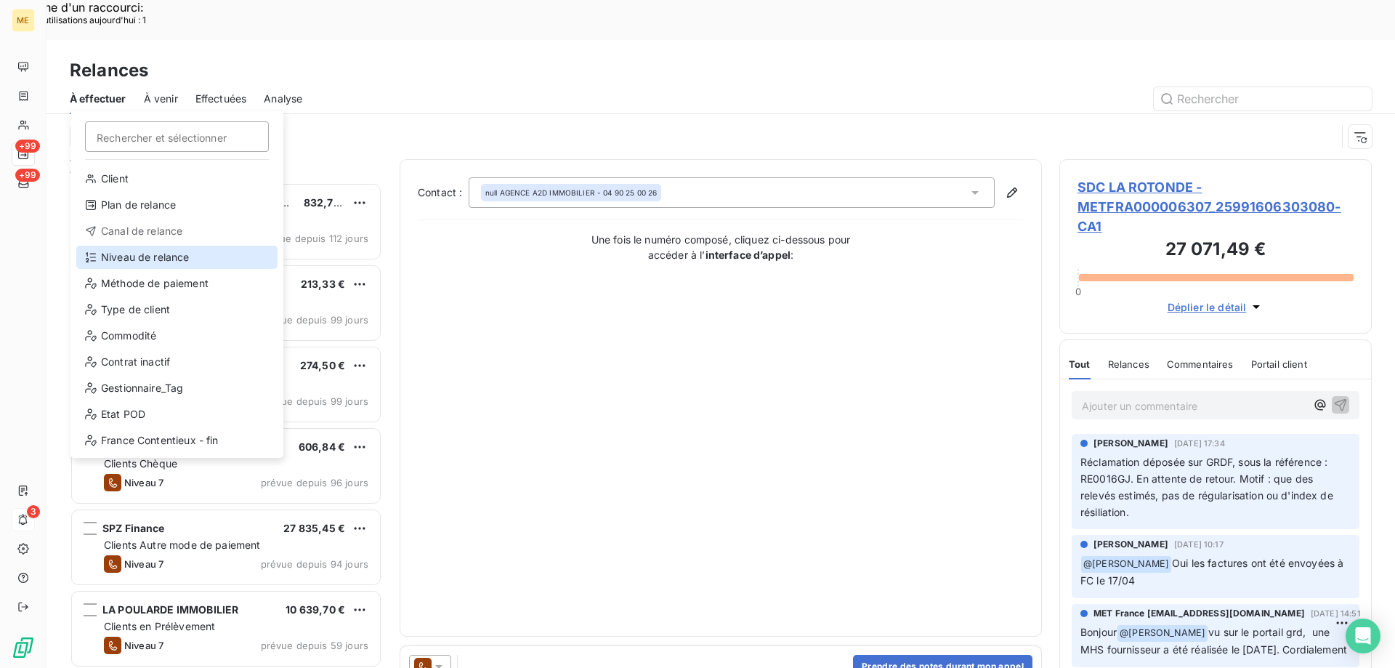
click at [168, 259] on div "Niveau de relance" at bounding box center [176, 257] width 201 height 23
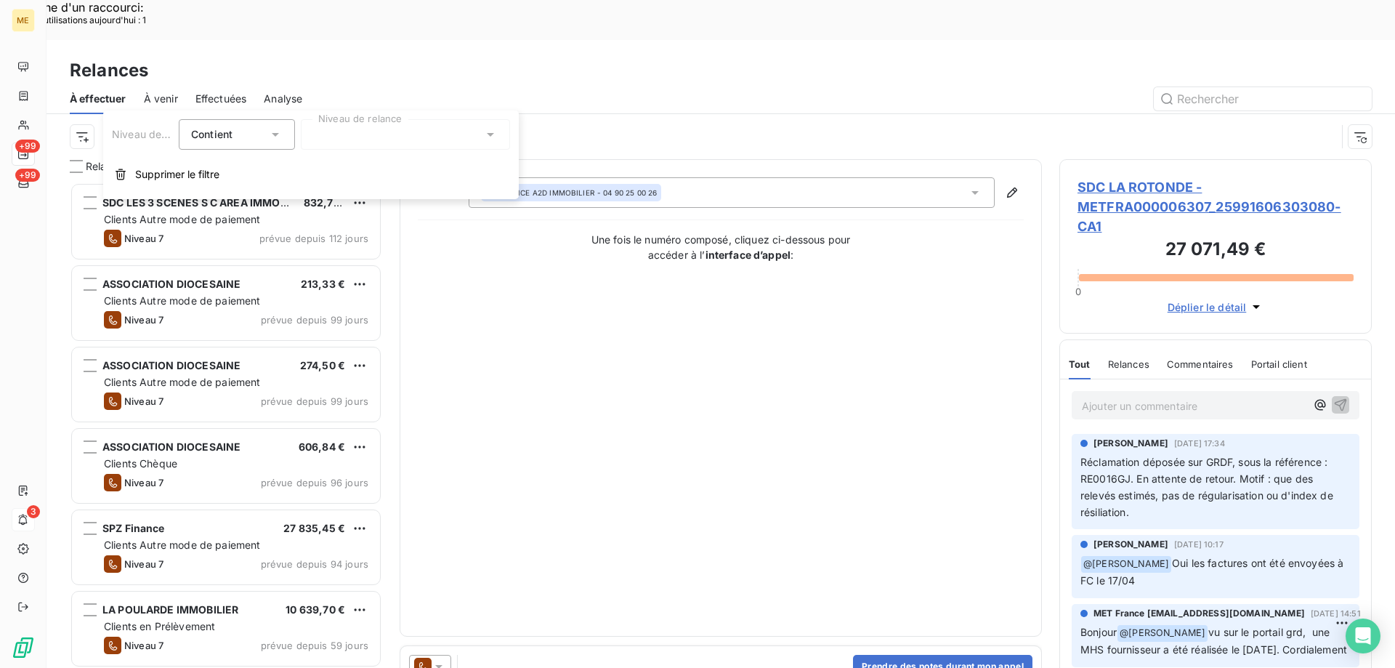
click at [395, 128] on div at bounding box center [405, 134] width 209 height 31
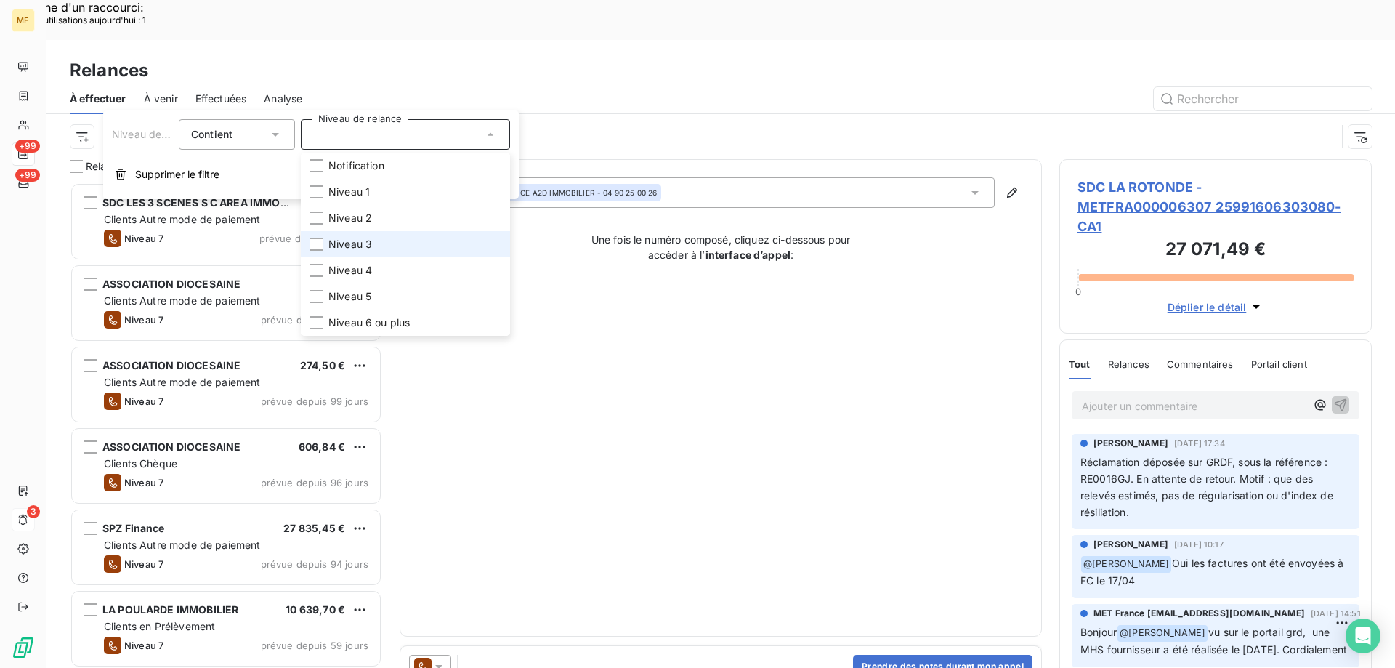
click at [375, 254] on li "Niveau 3" at bounding box center [405, 244] width 209 height 26
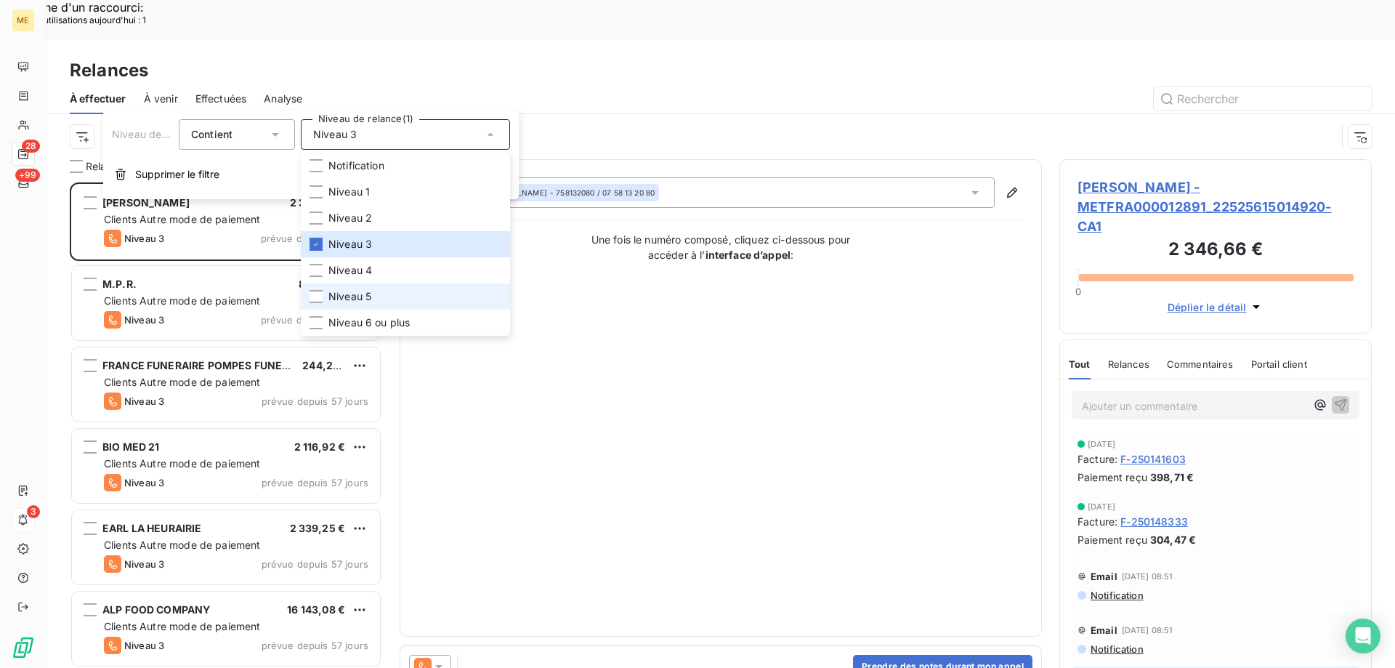
click at [360, 303] on span "Niveau 5" at bounding box center [350, 296] width 43 height 15
click at [357, 325] on span "Niveau 6 ou plus" at bounding box center [369, 322] width 81 height 15
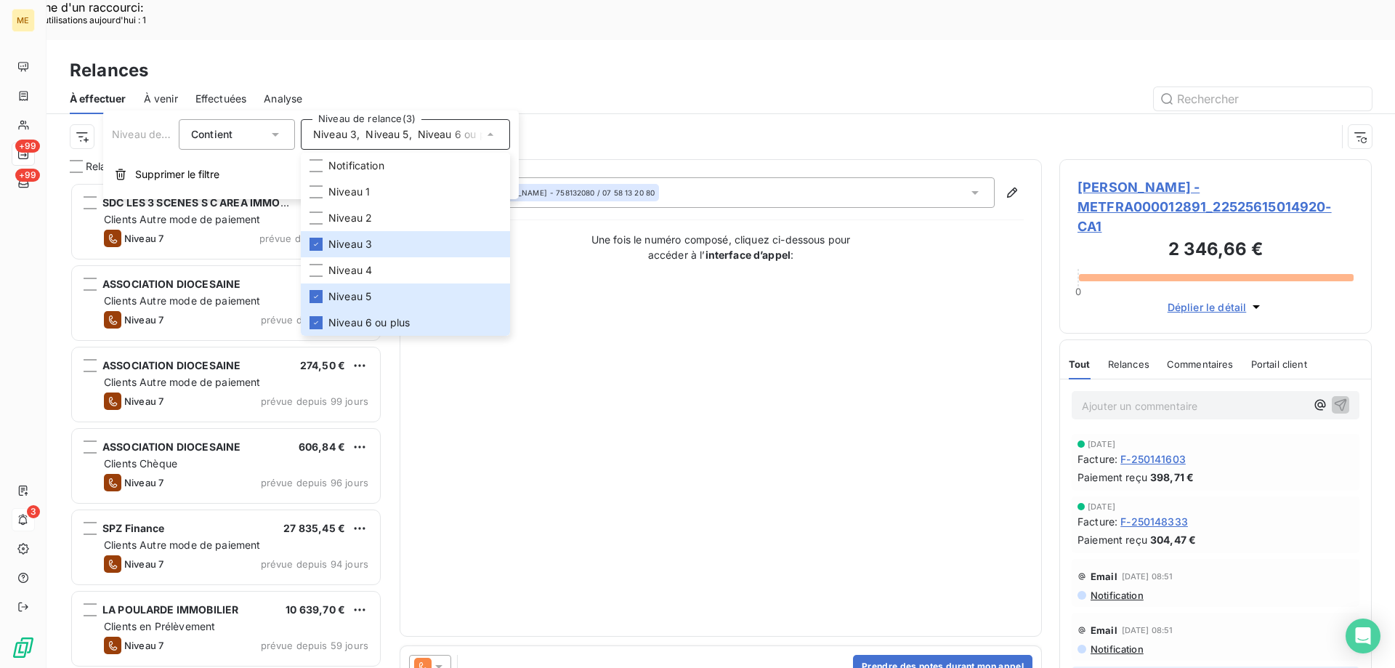
click at [857, 339] on div "Contact : Maysha Hossain - 758132080 / 07 58 13 20 80 Une fois le numéro compos…" at bounding box center [721, 397] width 606 height 441
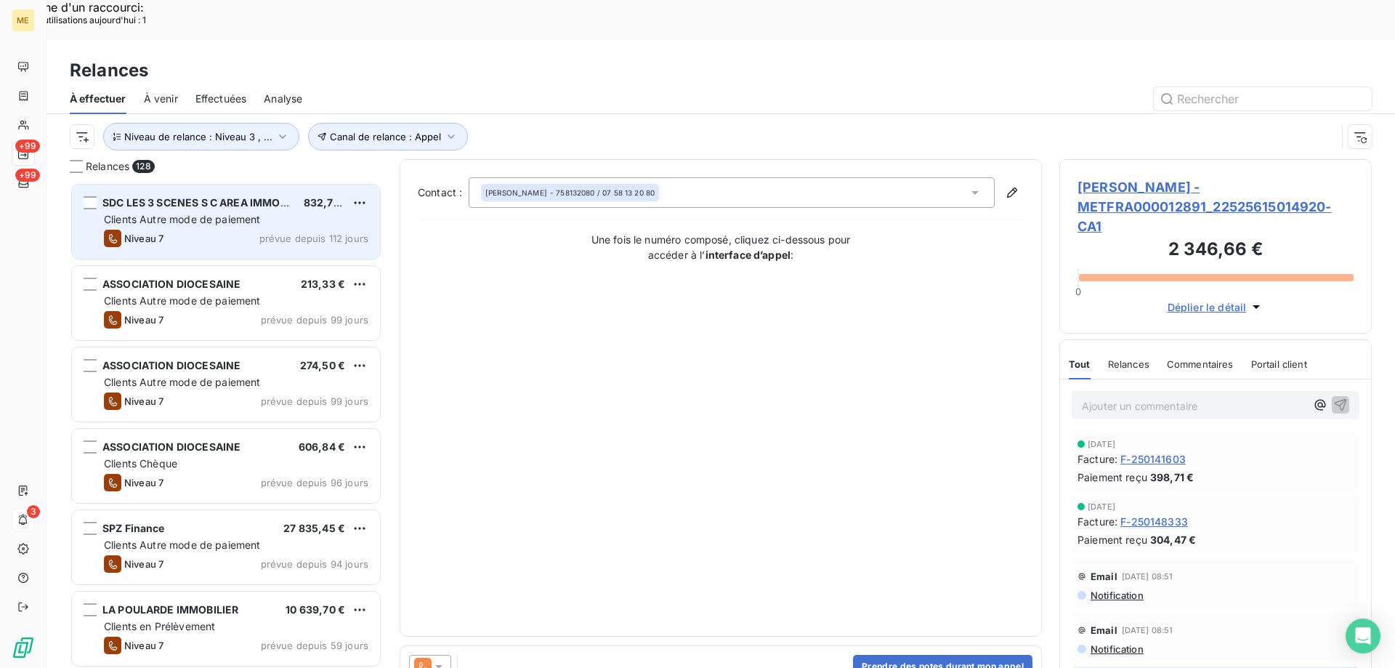
click at [198, 212] on div "Clients Autre mode de paiement" at bounding box center [236, 219] width 265 height 15
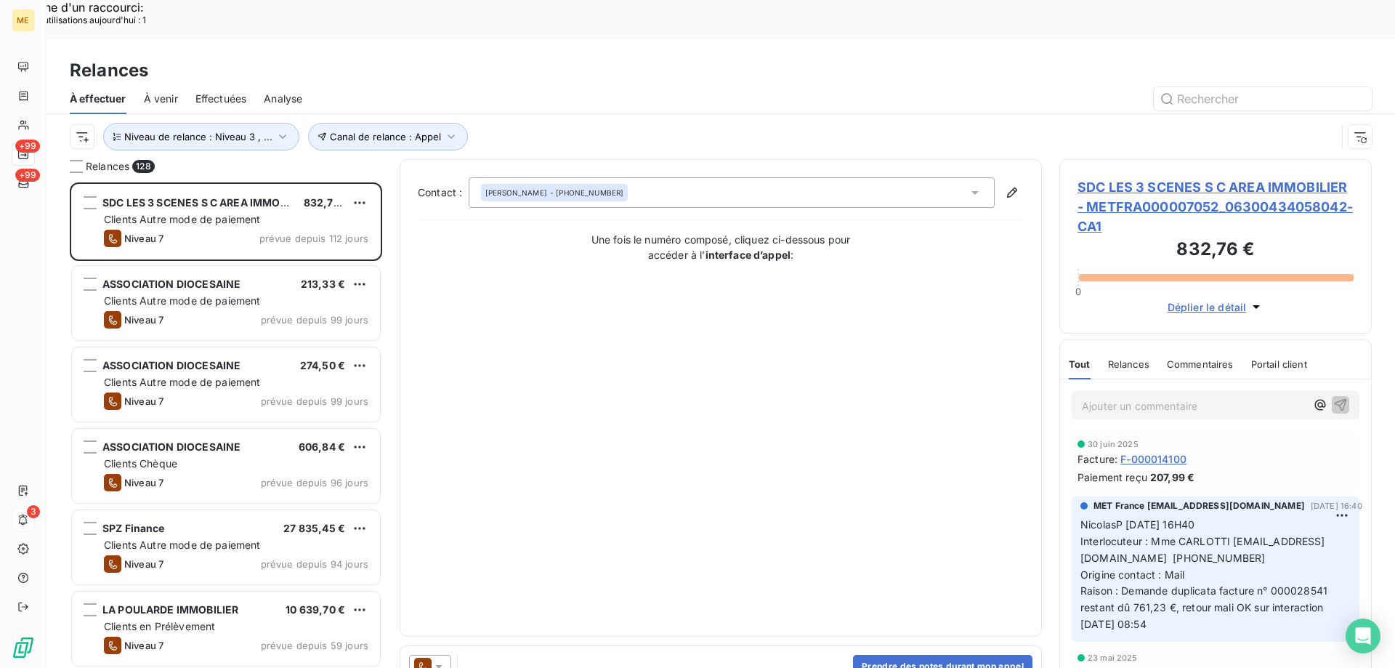
click at [1112, 177] on span "SDC LES 3 SCENES S C AREA IMMOBILIER - METFRA000007052_06300434058042-CA1" at bounding box center [1216, 206] width 276 height 59
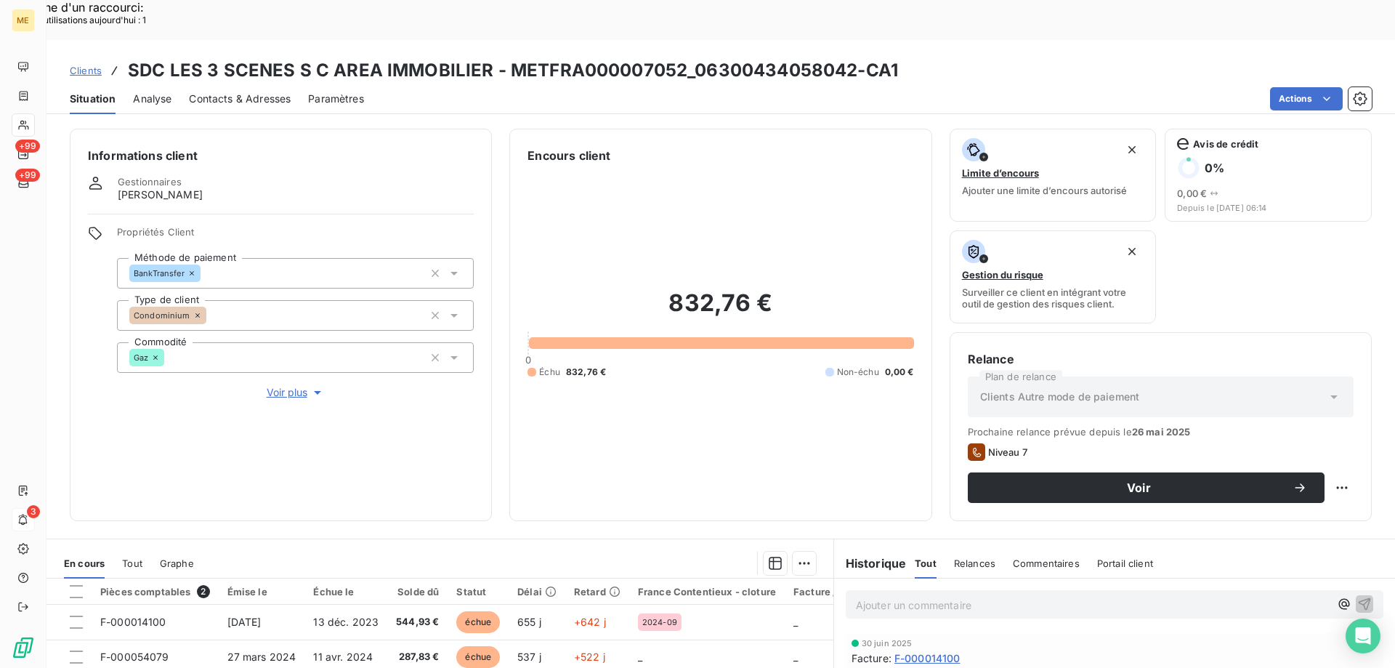
click at [286, 353] on div "Informations client Gestionnaires Virginie Garcia Propriétés Client Méthode de …" at bounding box center [281, 325] width 422 height 392
click at [281, 385] on span "Voir plus" at bounding box center [296, 392] width 58 height 15
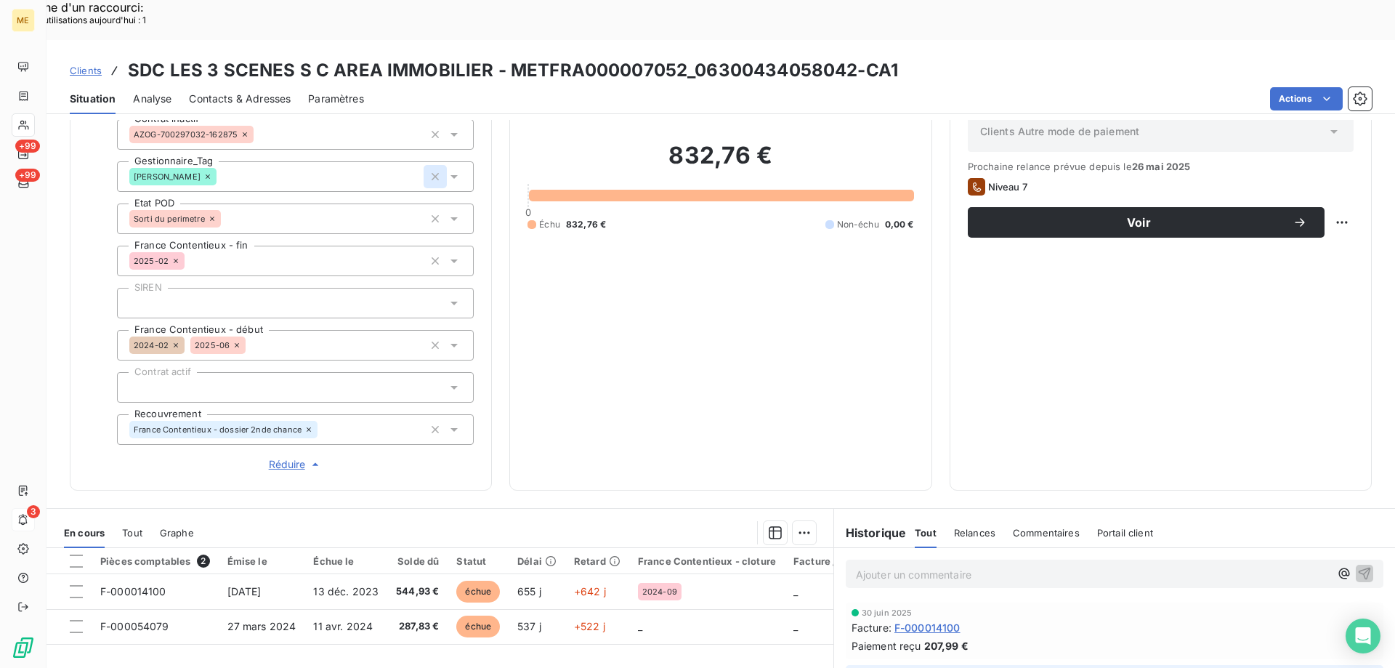
scroll to position [419, 0]
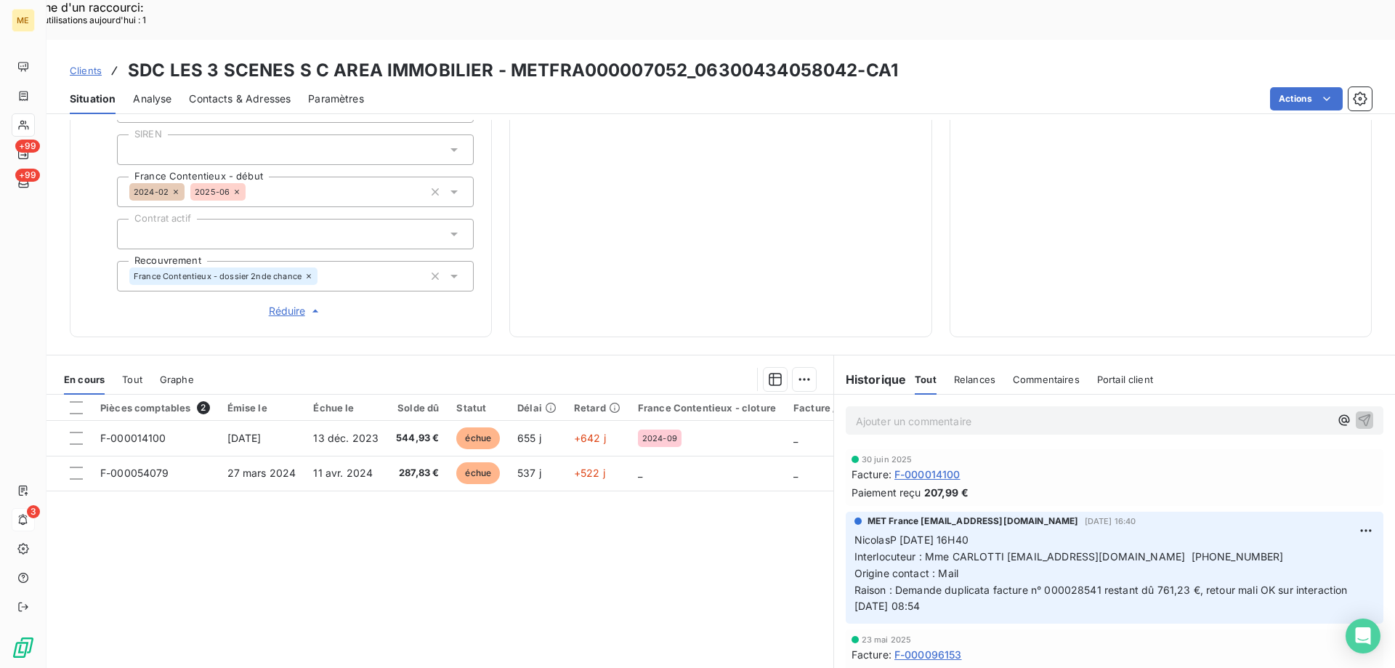
click at [859, 412] on p "Ajouter un commentaire ﻿" at bounding box center [1093, 421] width 474 height 18
click at [1358, 412] on icon "button" at bounding box center [1365, 419] width 15 height 15
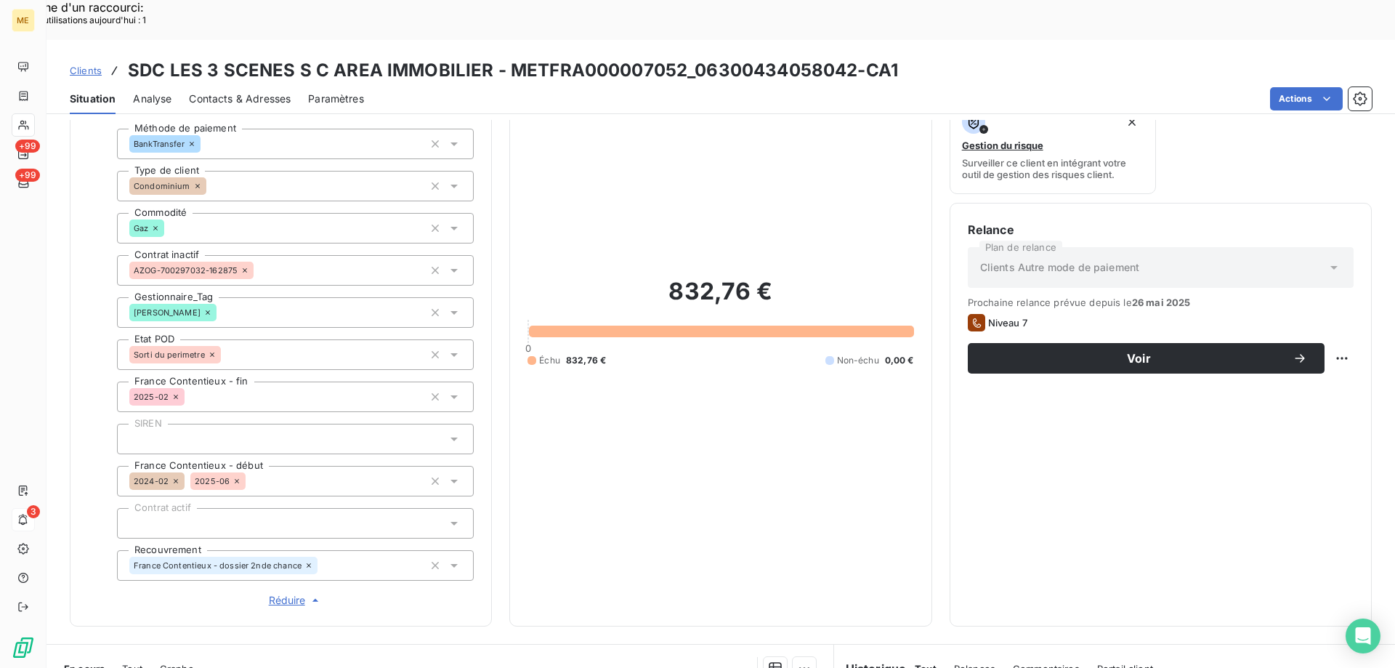
scroll to position [128, 0]
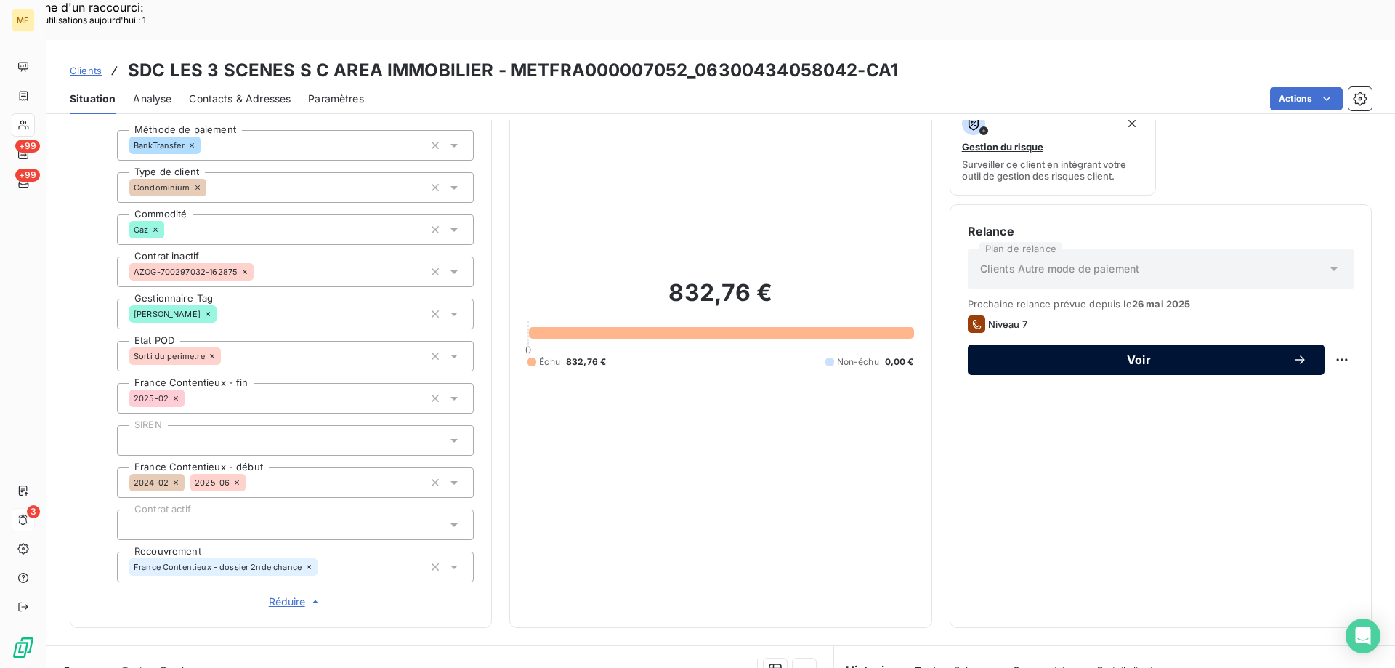
click at [1185, 354] on span "Voir" at bounding box center [1139, 360] width 307 height 12
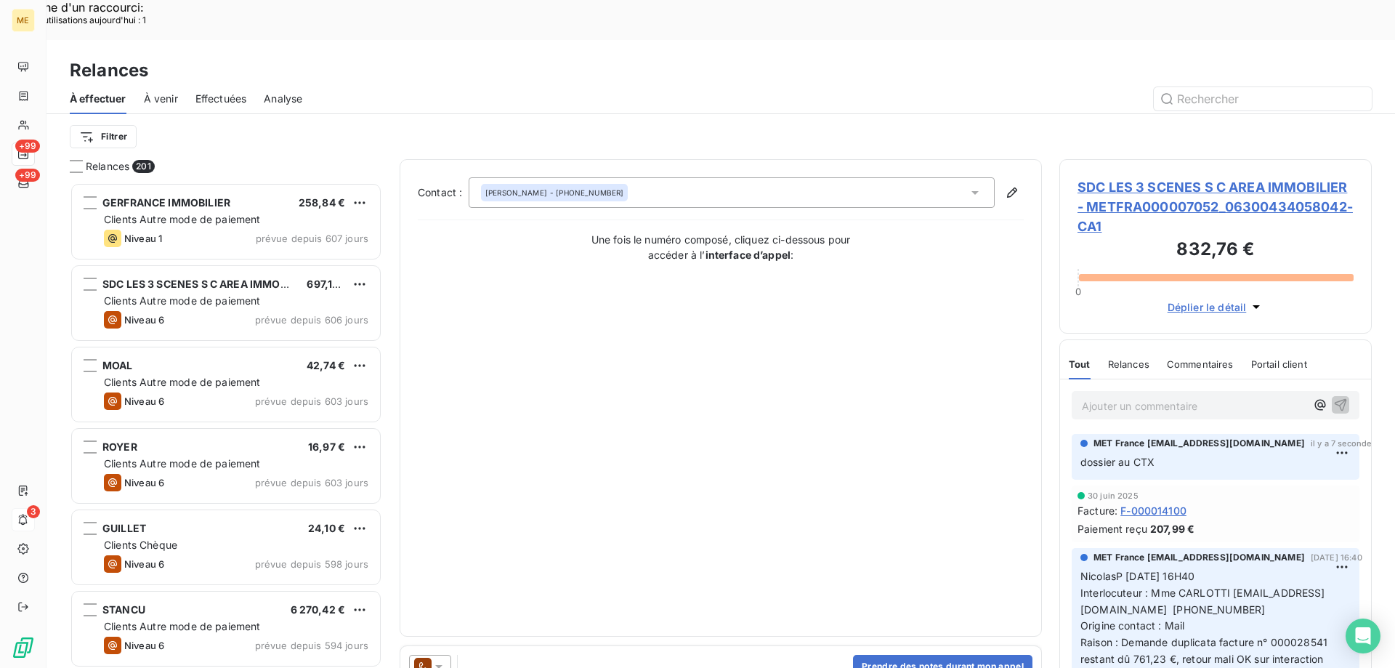
scroll to position [515, 302]
click at [440, 659] on icon at bounding box center [439, 666] width 15 height 15
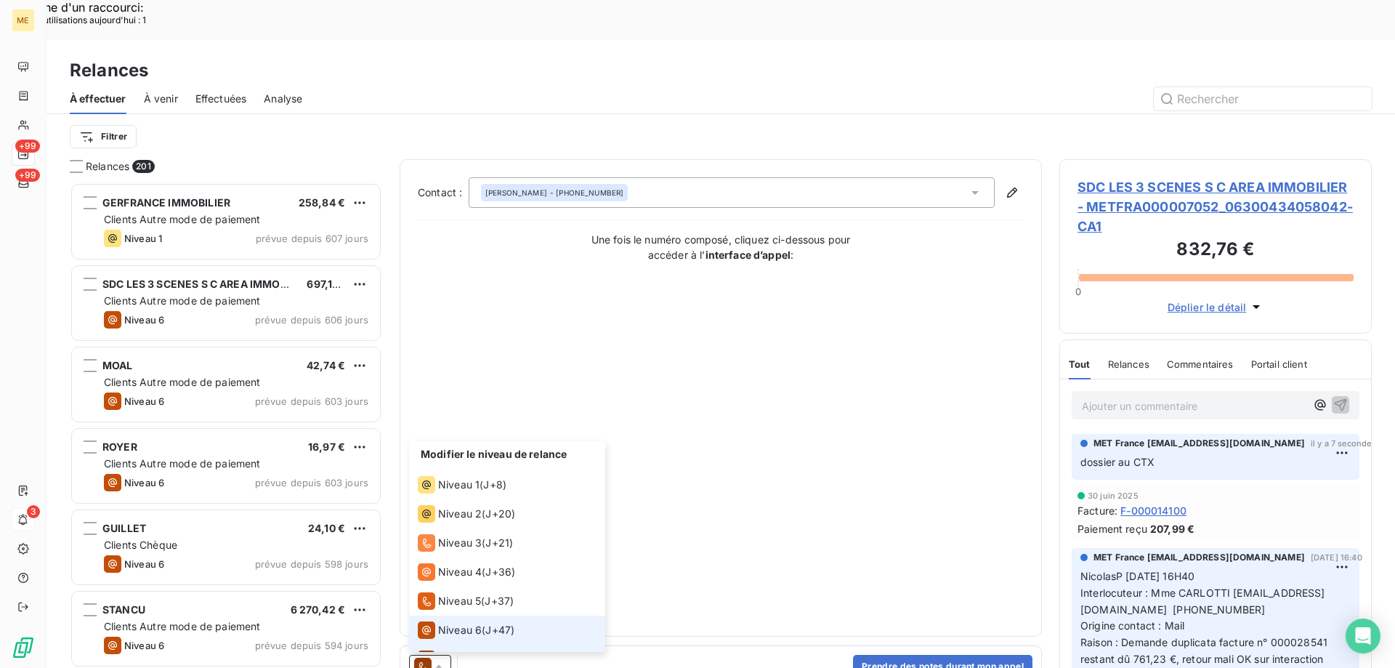
scroll to position [22, 0]
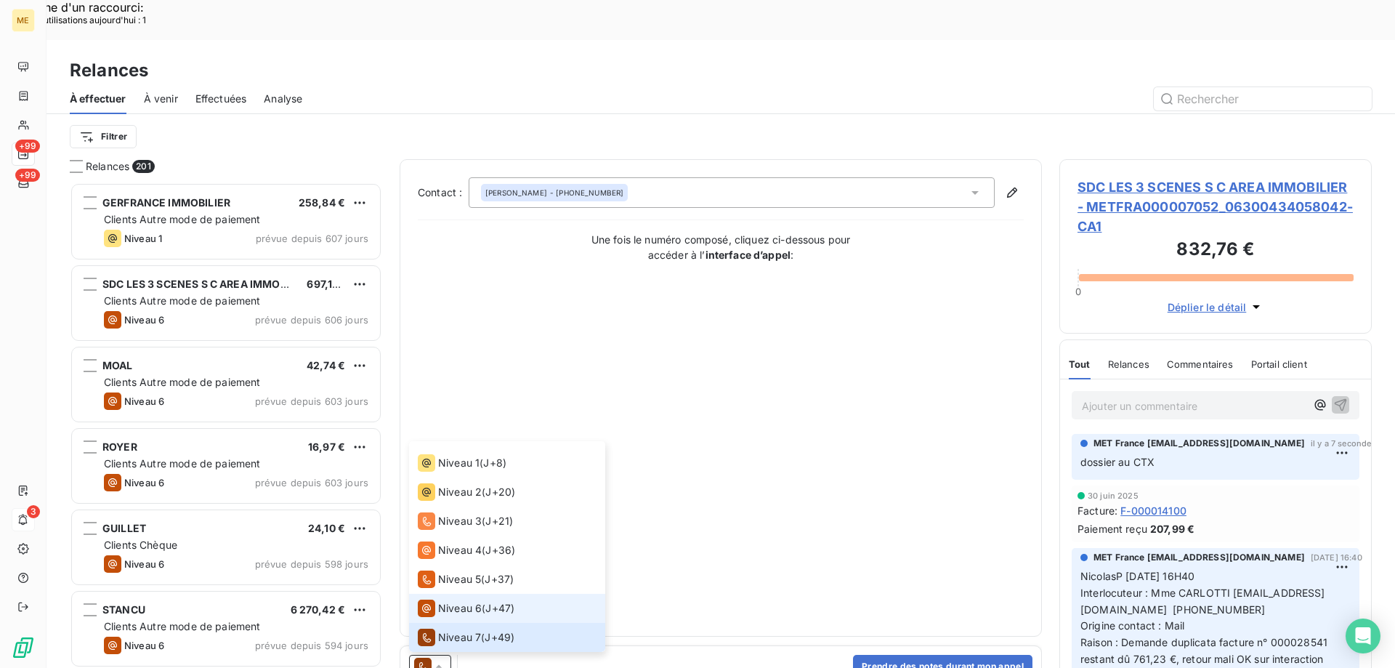
click at [453, 601] on span "Niveau 6" at bounding box center [460, 608] width 44 height 15
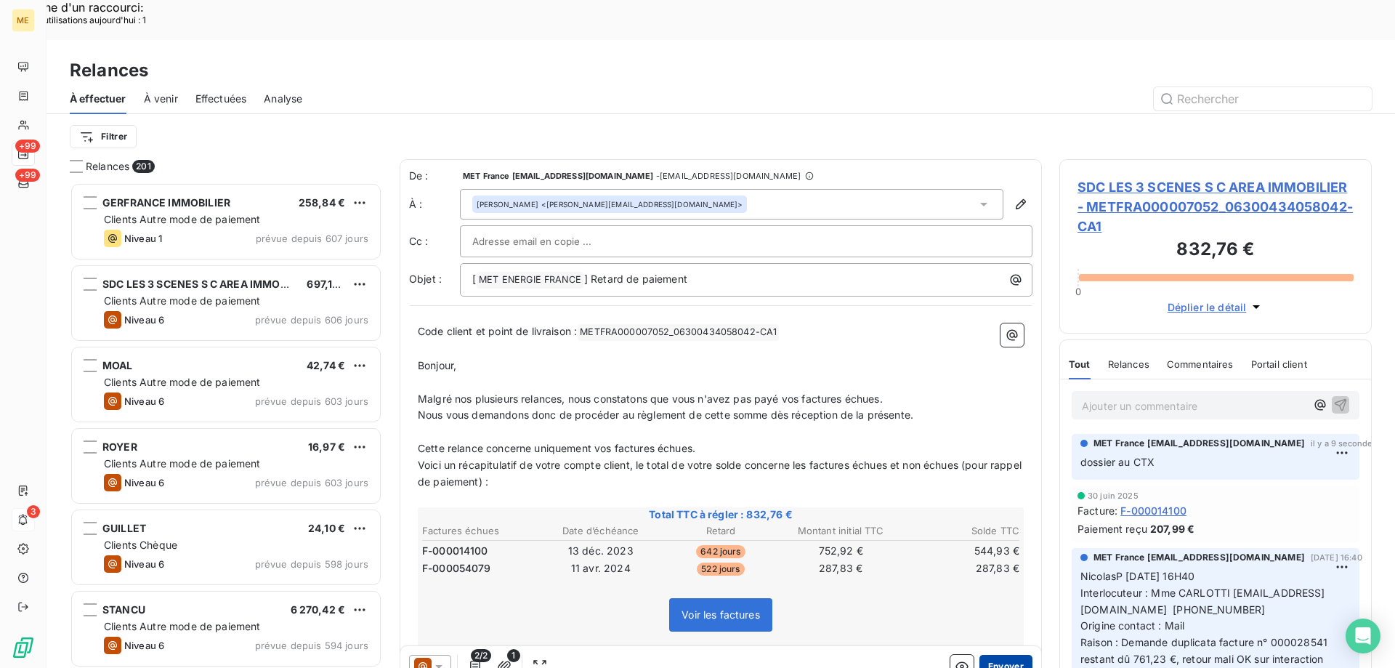
click at [1007, 655] on button "Envoyer" at bounding box center [1006, 666] width 53 height 23
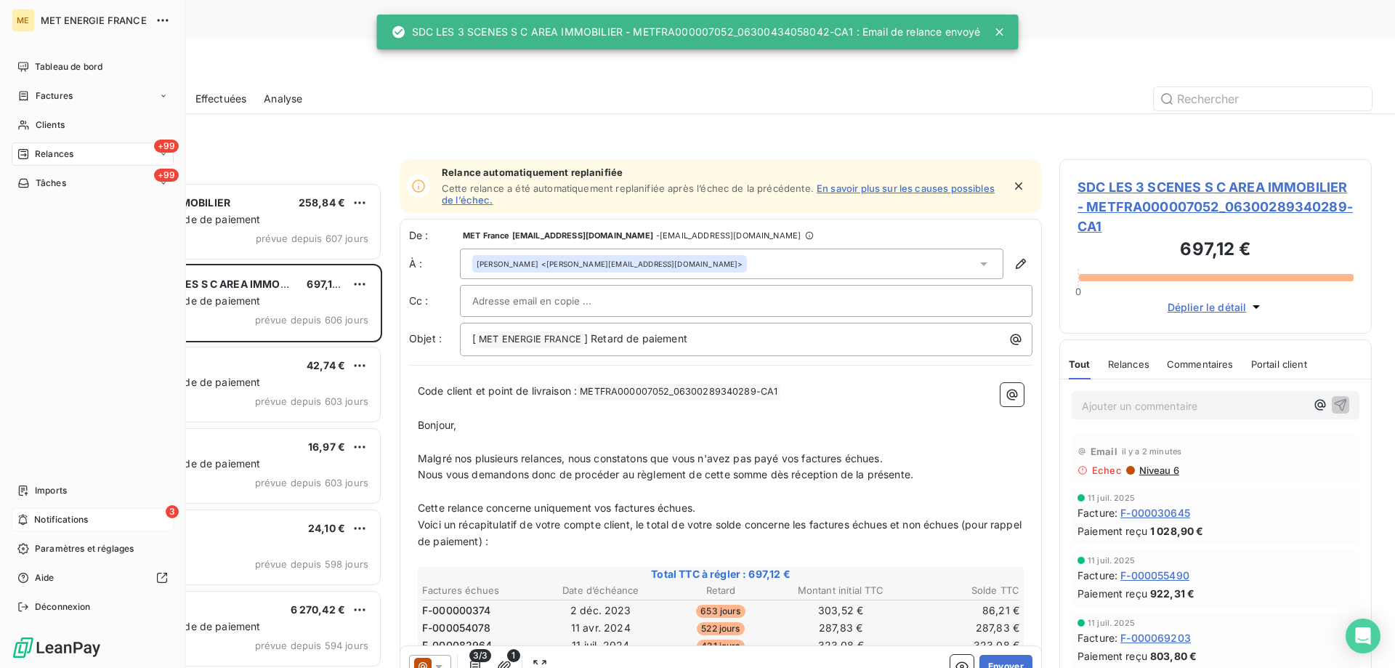
click at [49, 153] on span "Relances" at bounding box center [54, 154] width 39 height 13
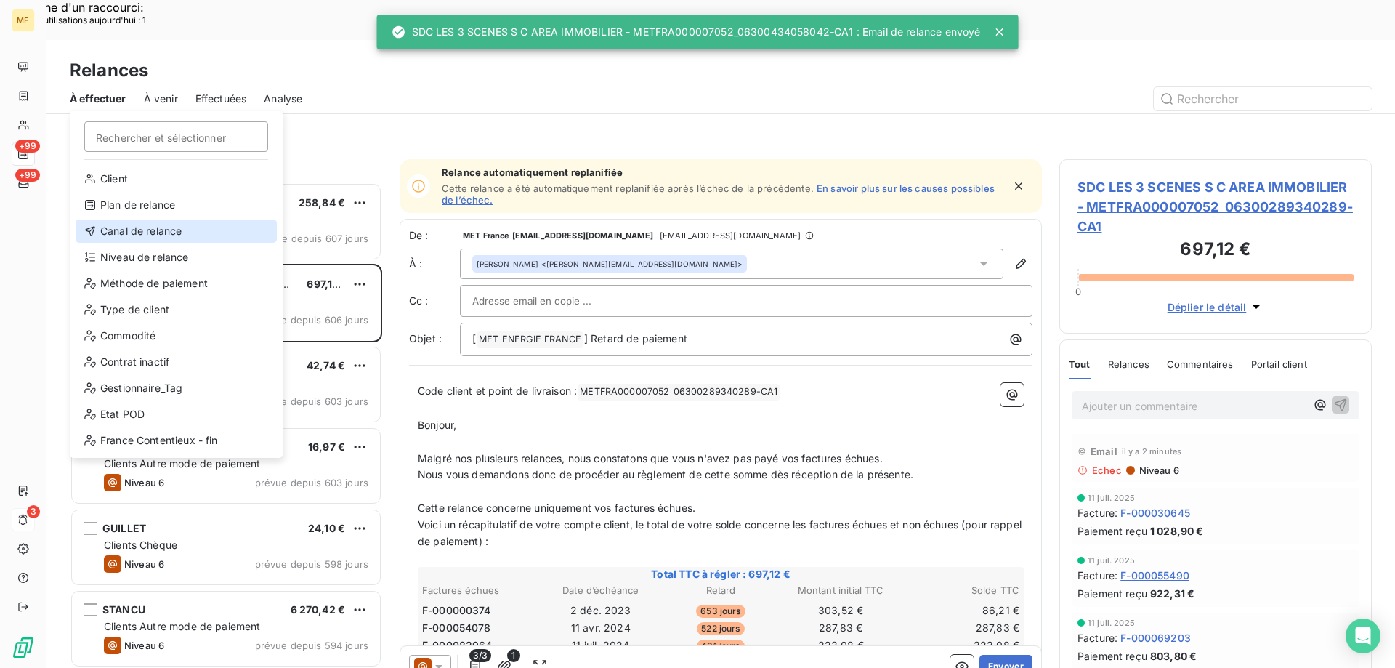
click at [165, 227] on div "Canal de relance" at bounding box center [176, 230] width 201 height 23
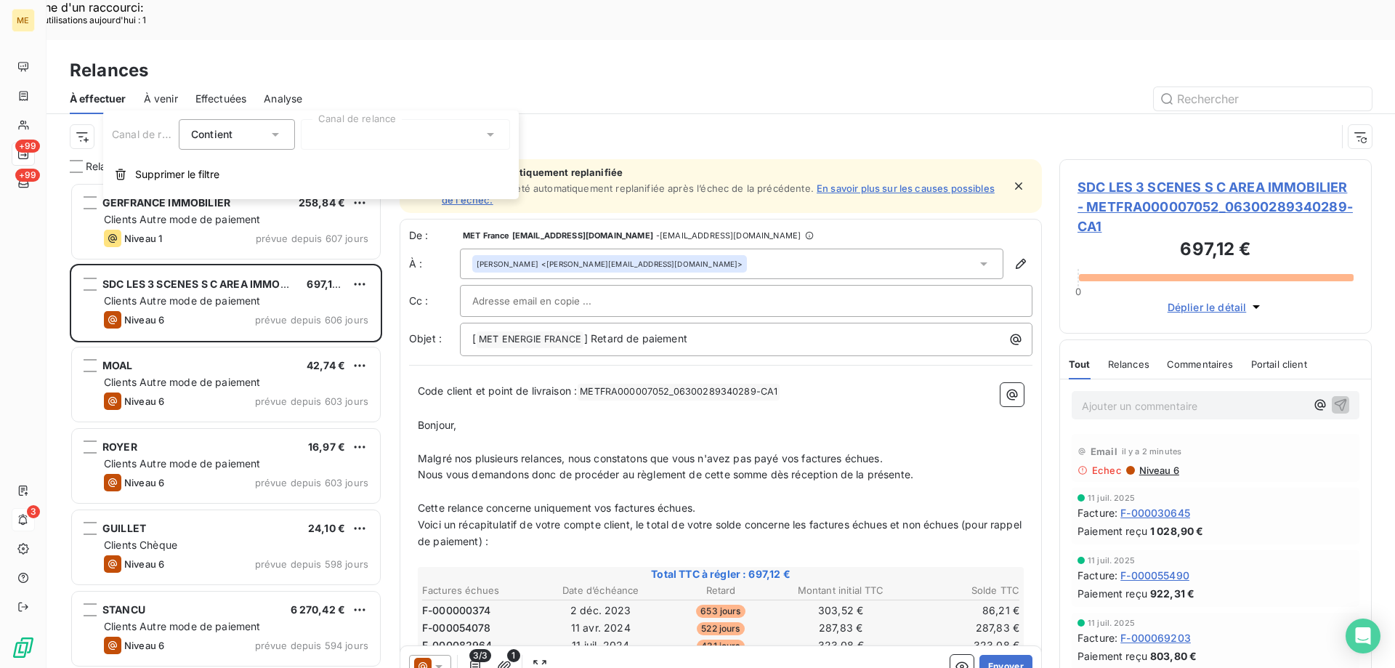
click at [370, 129] on div at bounding box center [405, 134] width 209 height 31
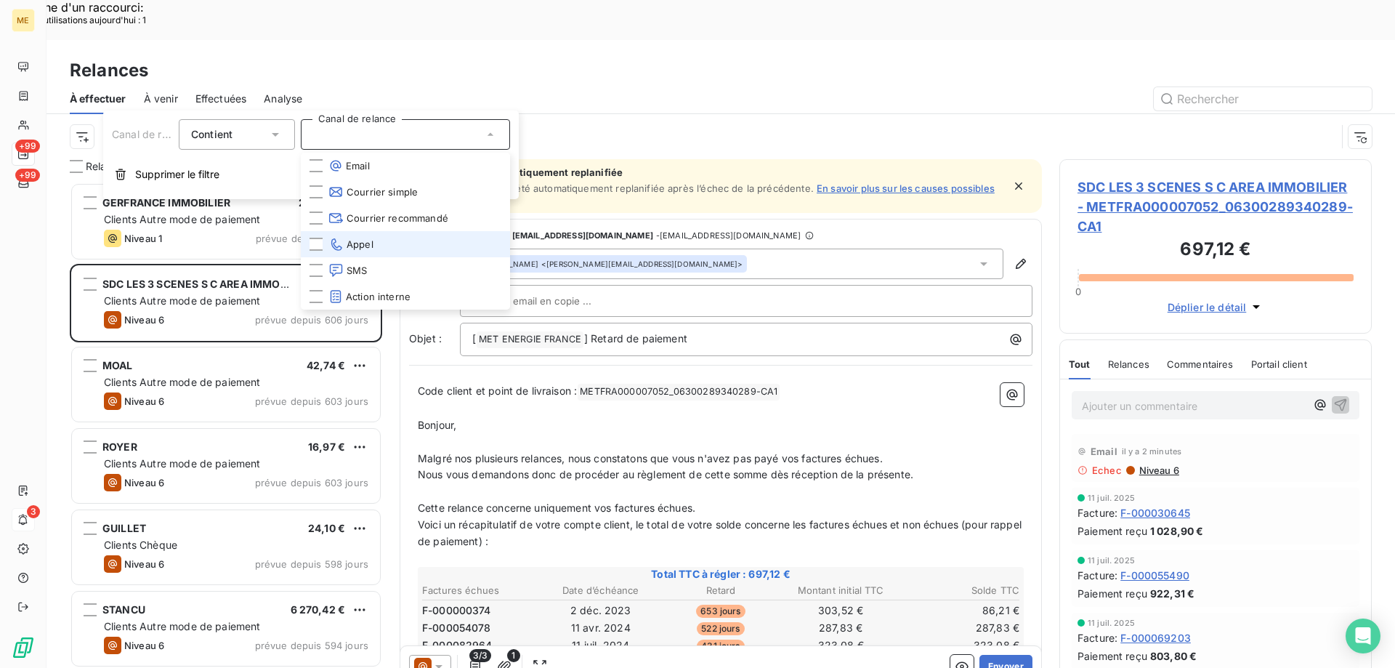
click at [414, 245] on li "Appel" at bounding box center [405, 244] width 209 height 26
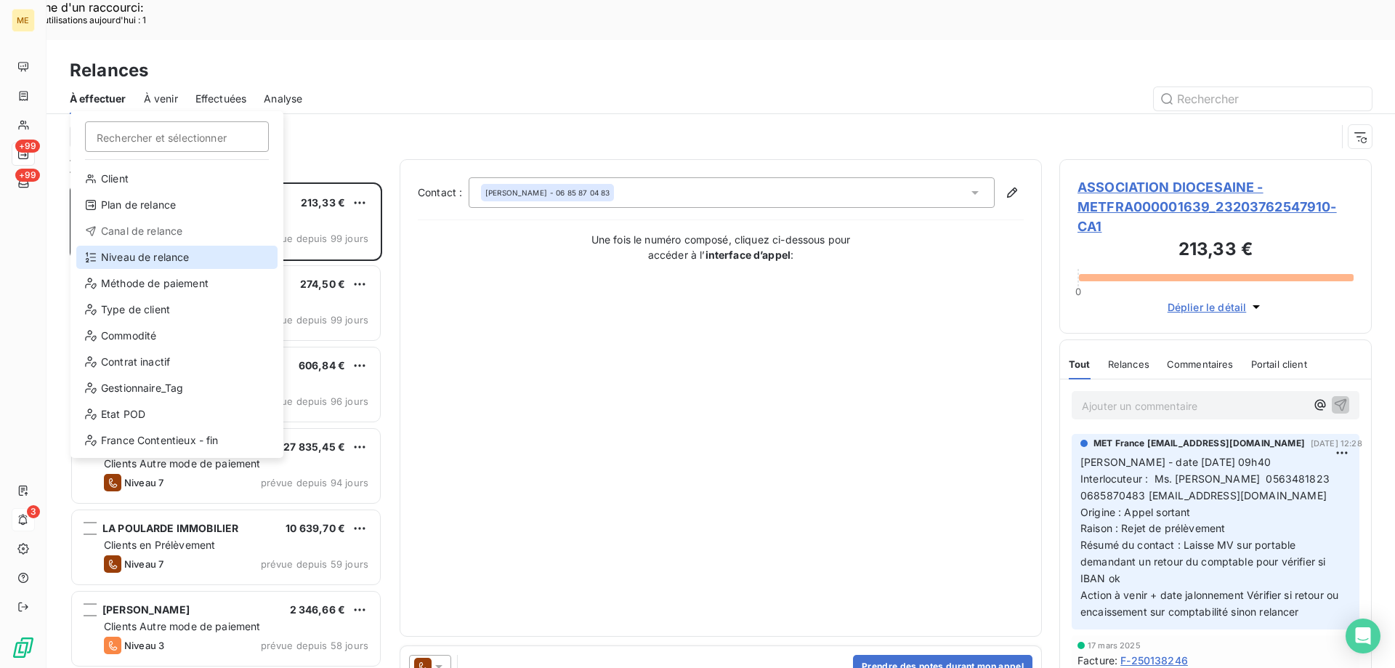
click at [189, 257] on div "Niveau de relance" at bounding box center [176, 257] width 201 height 23
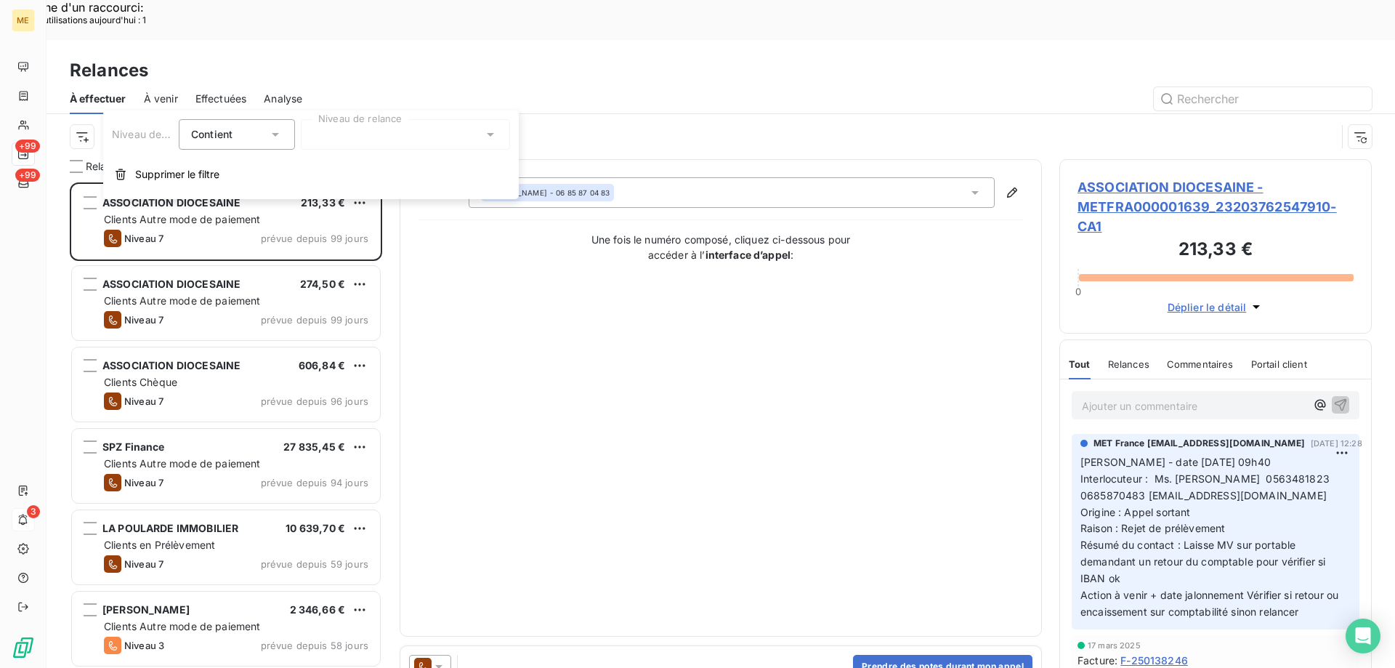
click at [387, 132] on div at bounding box center [405, 134] width 209 height 31
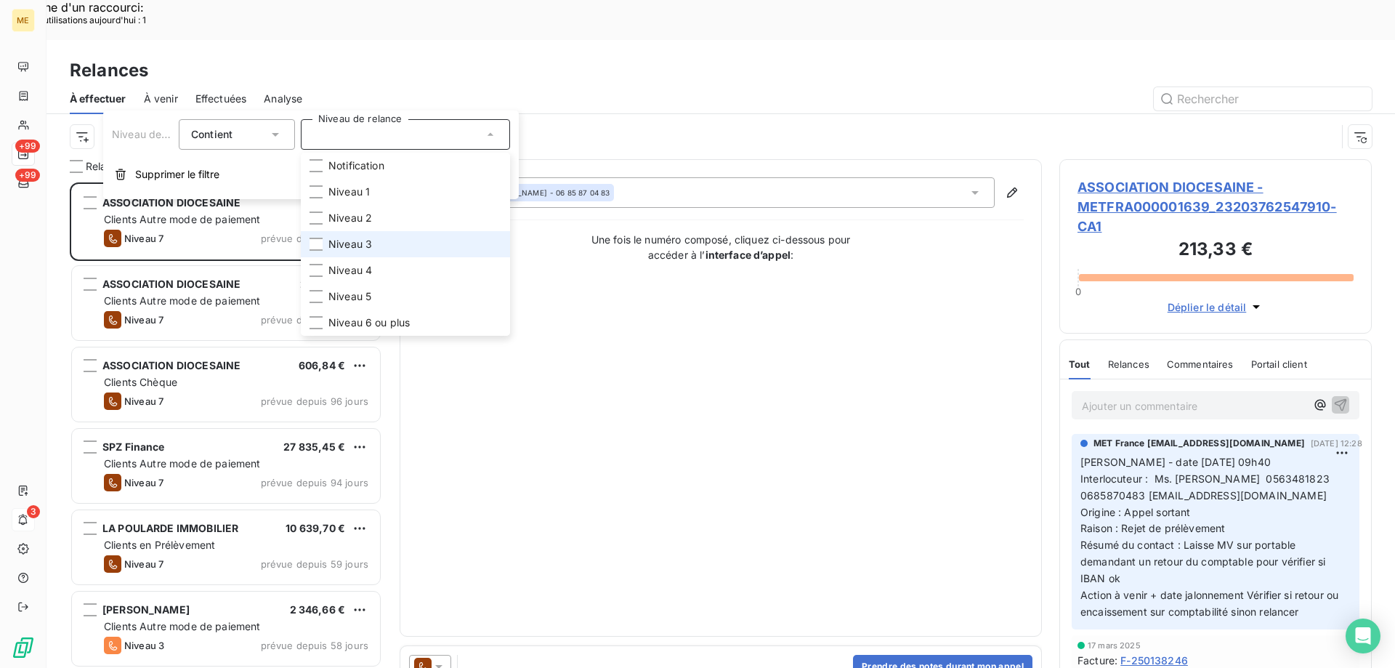
click at [368, 238] on span "Niveau 3" at bounding box center [351, 244] width 44 height 15
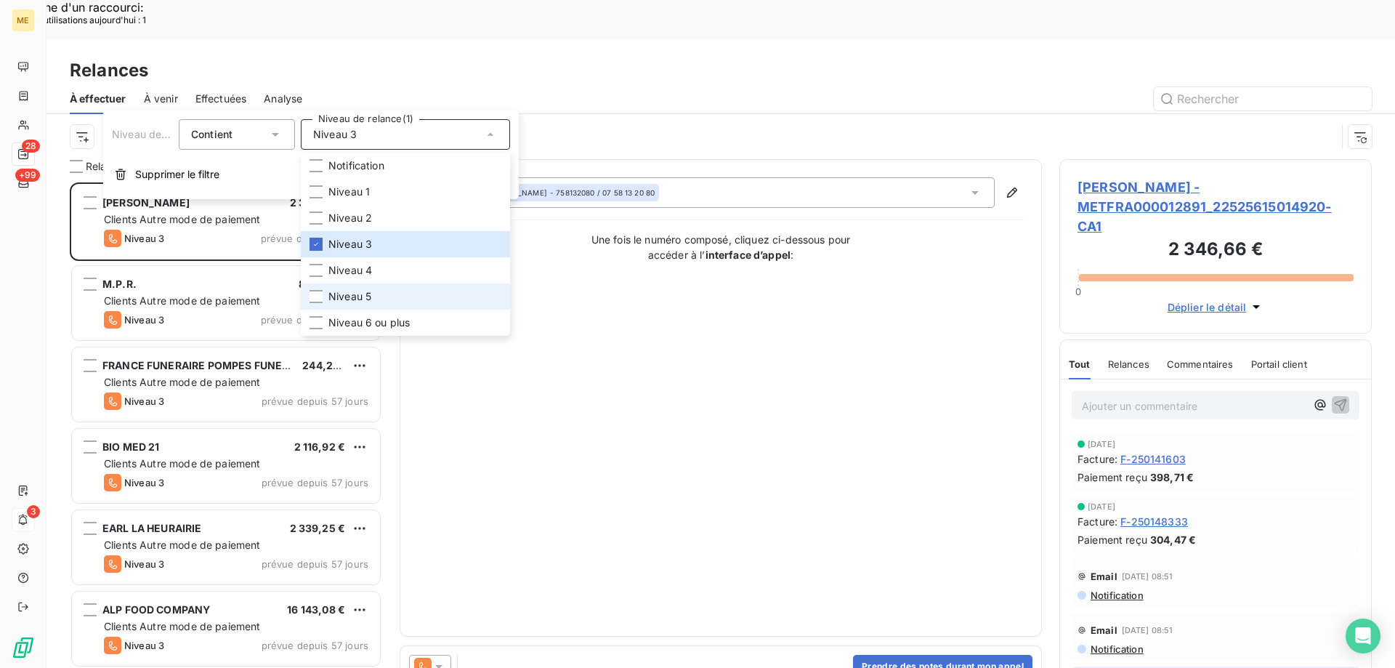
click at [387, 302] on li "Niveau 5" at bounding box center [405, 296] width 209 height 26
click at [391, 323] on span "Niveau 6 ou plus" at bounding box center [369, 322] width 81 height 15
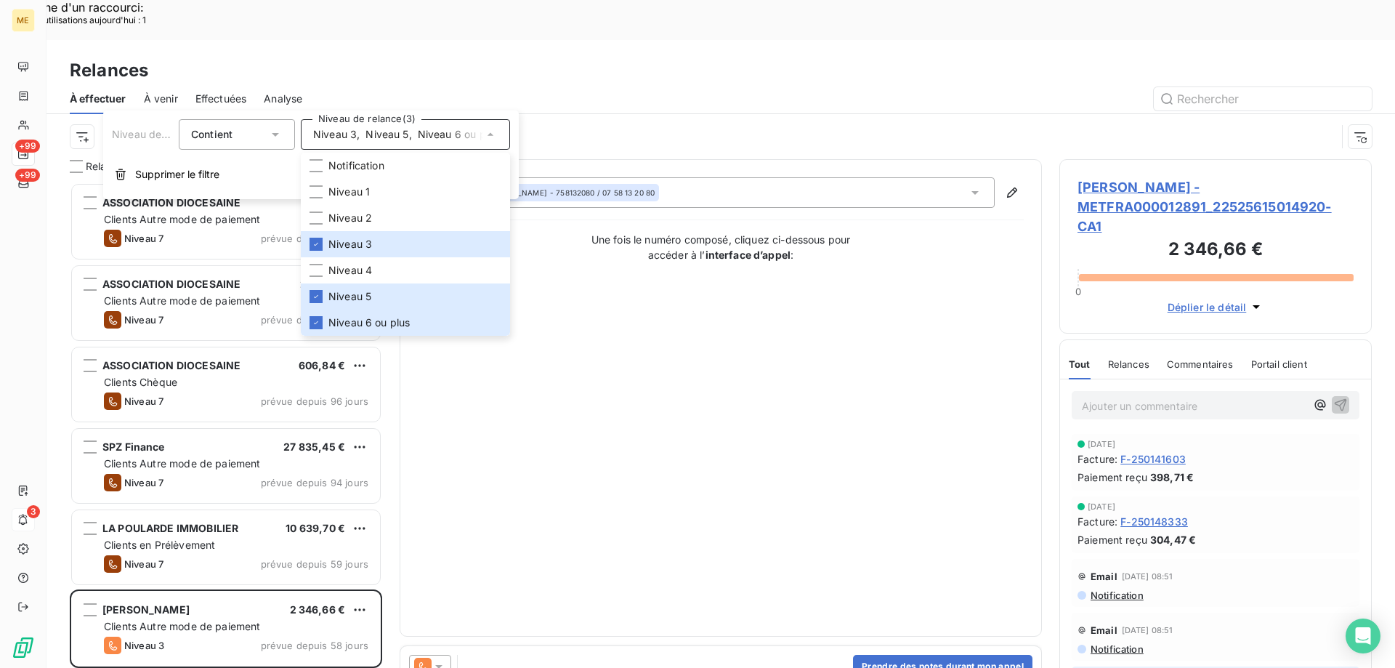
click at [690, 399] on div "Contact : Maysha Hossain - 758132080 / 07 58 13 20 80 Une fois le numéro compos…" at bounding box center [721, 397] width 606 height 441
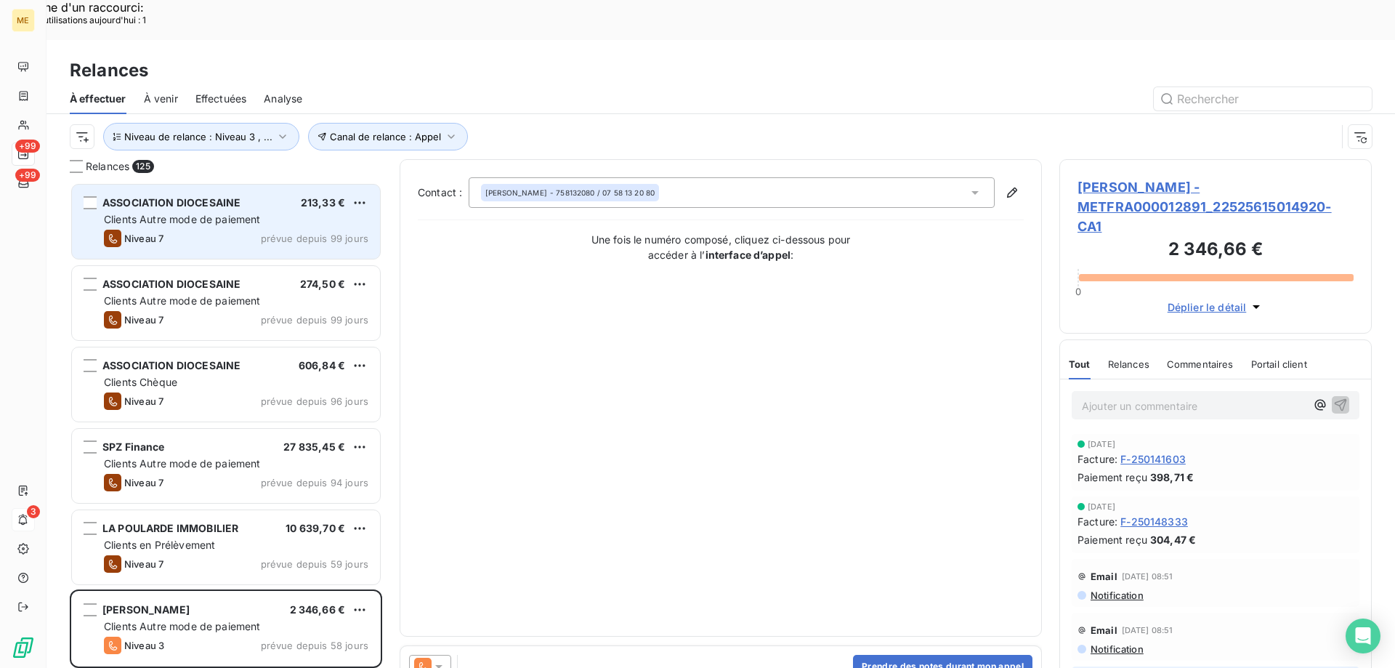
click at [234, 196] on div "ASSOCIATION DIOCESAINE" at bounding box center [171, 203] width 138 height 15
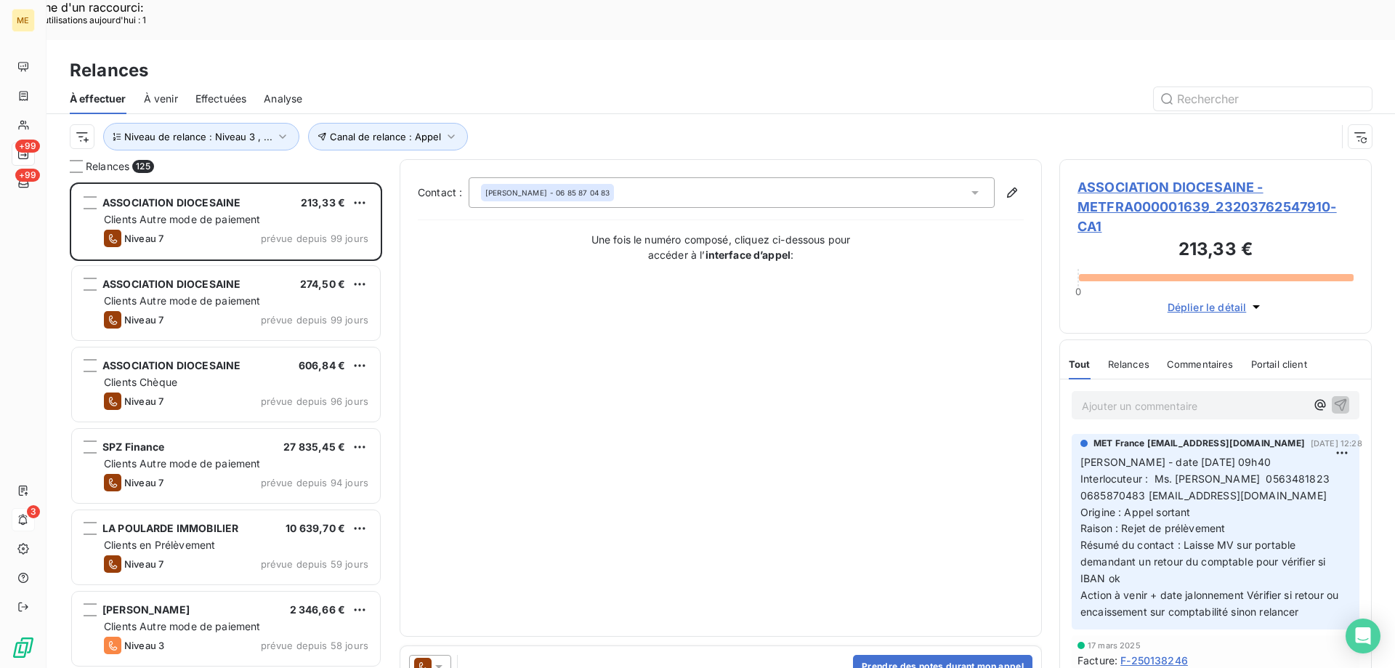
click at [1197, 177] on span "ASSOCIATION DIOCESAINE - METFRA000001639_23203762547910-CA1" at bounding box center [1216, 206] width 276 height 59
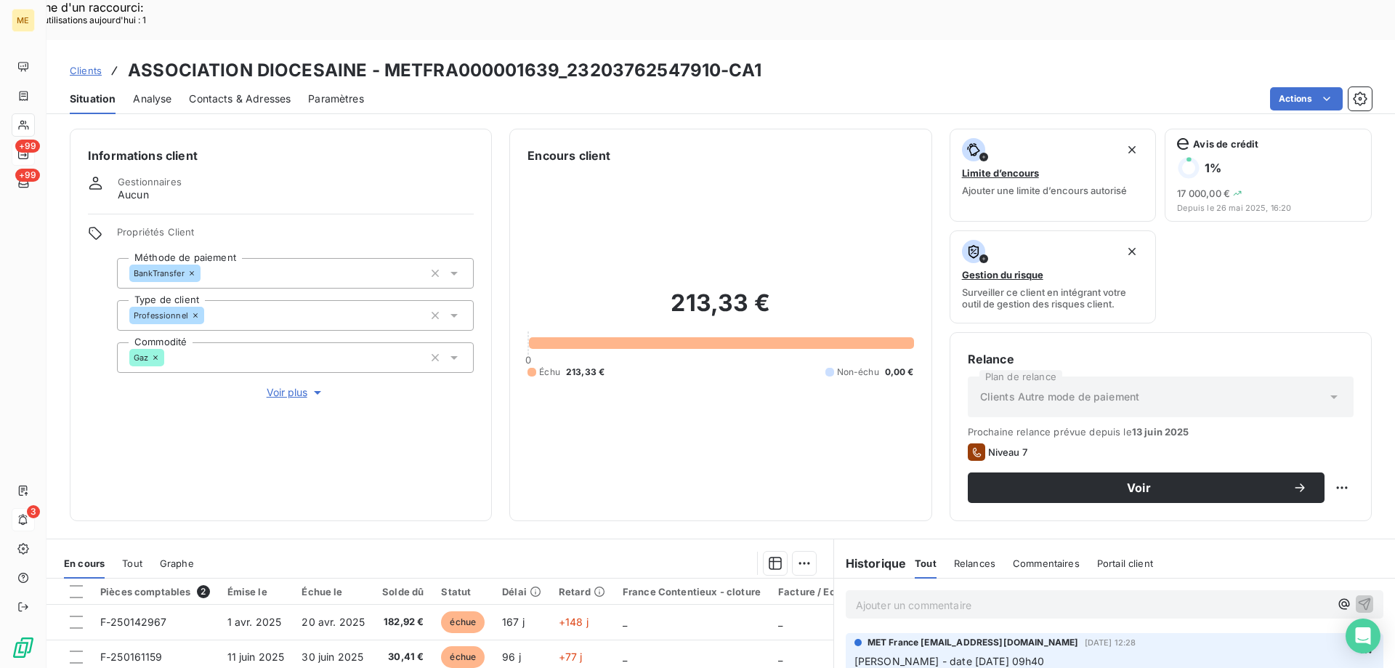
click at [283, 385] on span "Voir plus" at bounding box center [296, 392] width 58 height 15
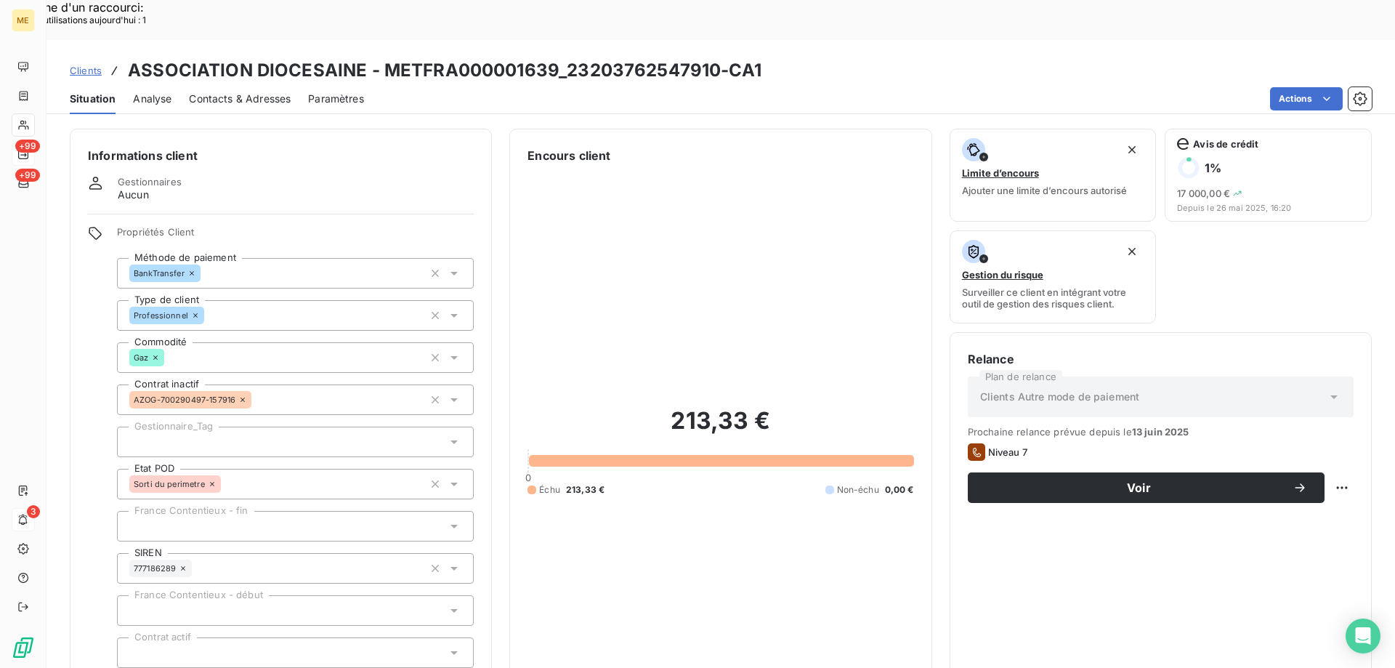
click at [234, 427] on div at bounding box center [295, 442] width 357 height 31
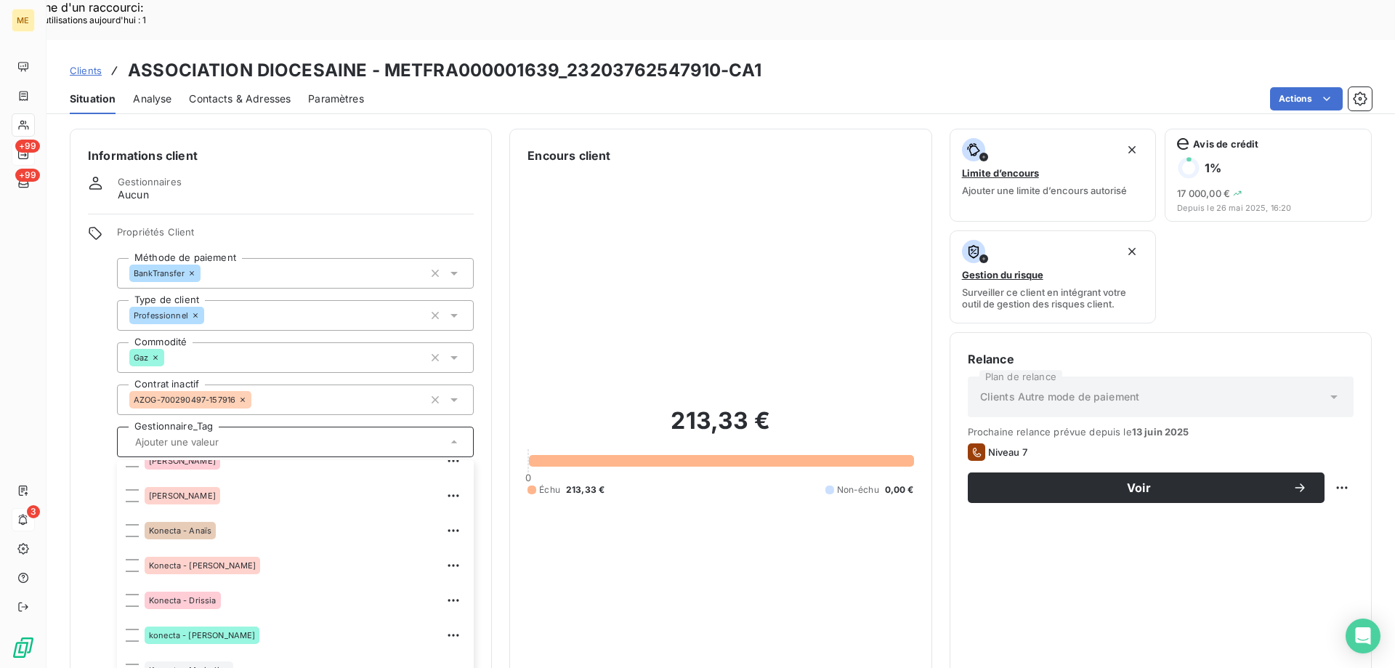
scroll to position [291, 0]
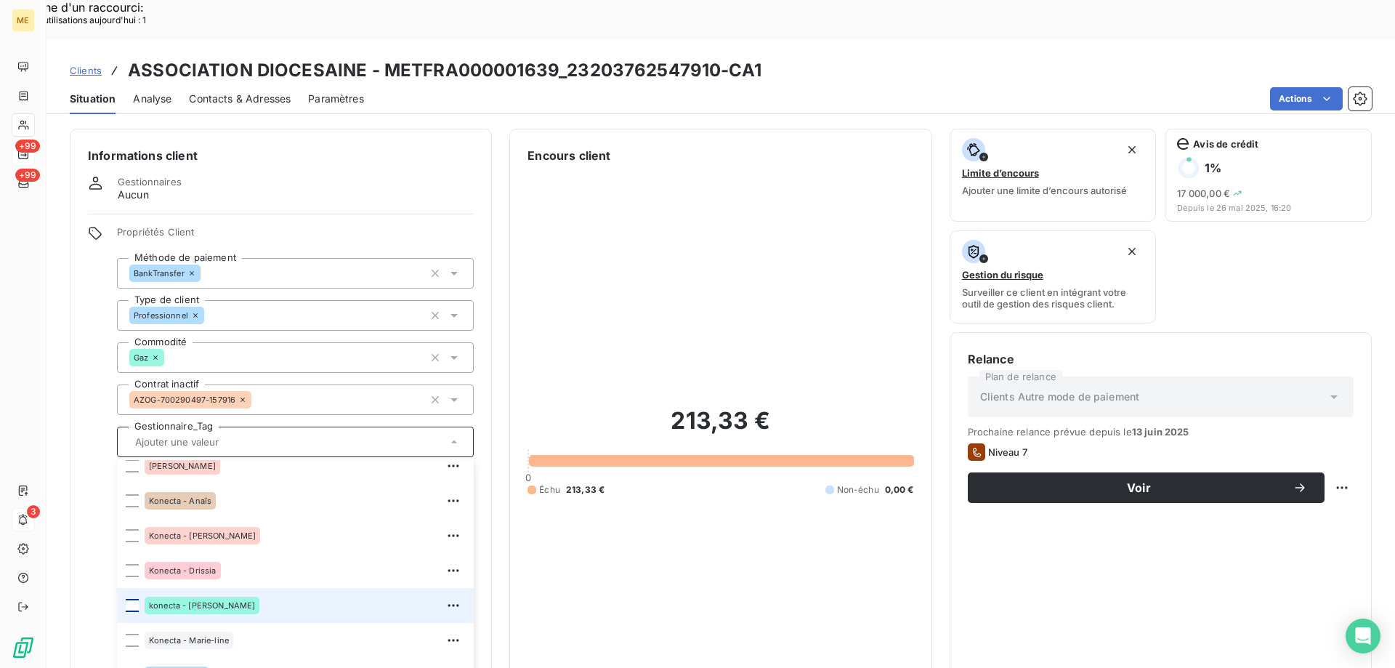
click at [129, 599] on div at bounding box center [132, 605] width 13 height 13
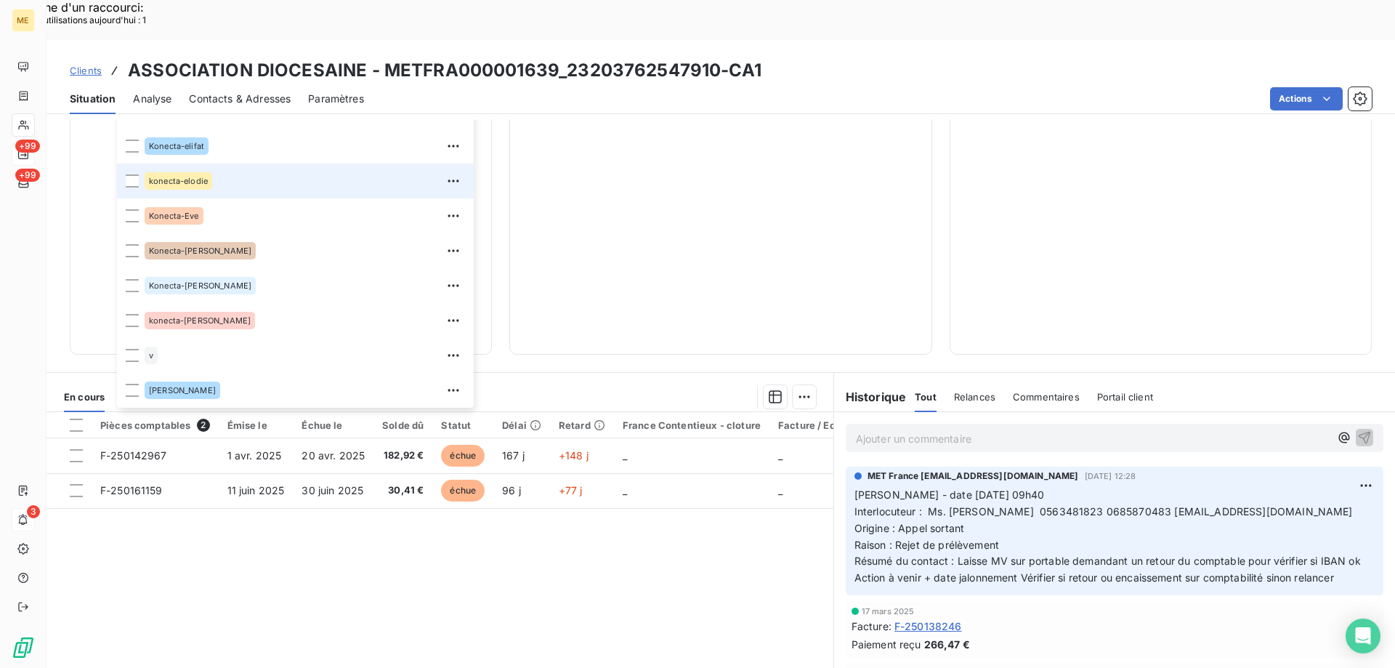
scroll to position [419, 0]
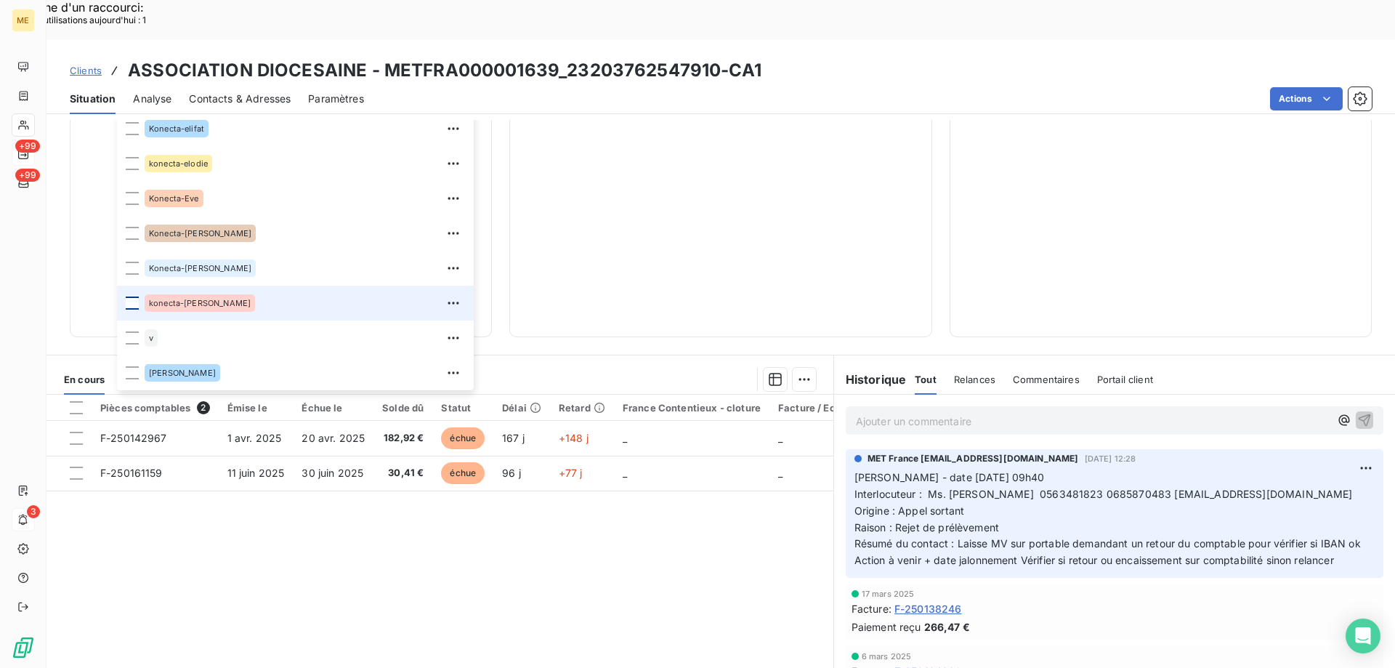
click at [131, 297] on div at bounding box center [132, 303] width 13 height 13
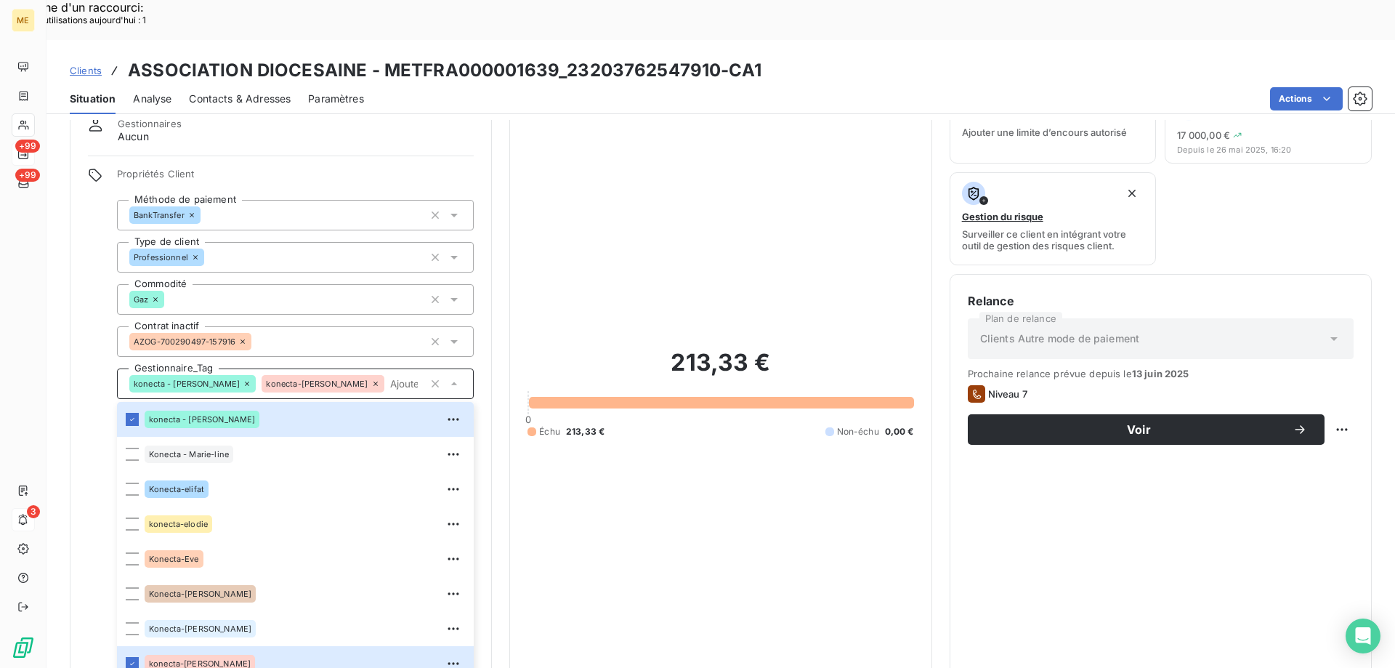
scroll to position [0, 0]
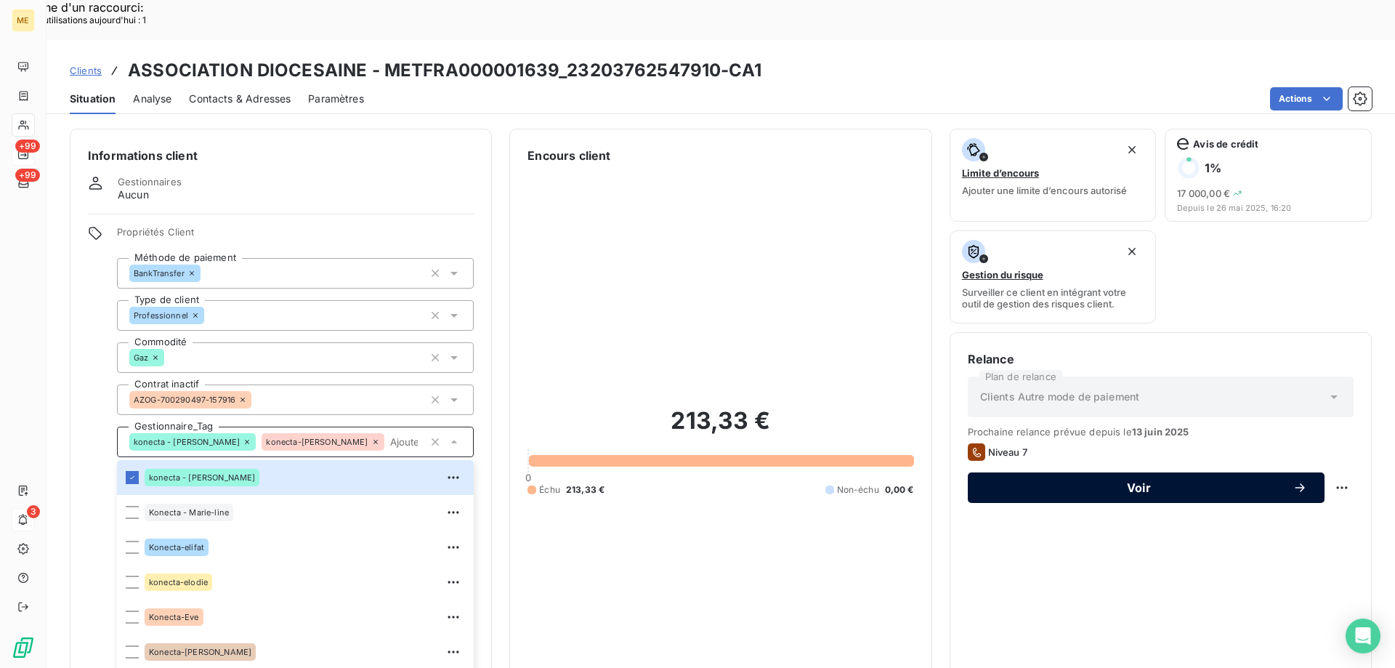
click at [1114, 480] on div "Voir" at bounding box center [1147, 487] width 322 height 15
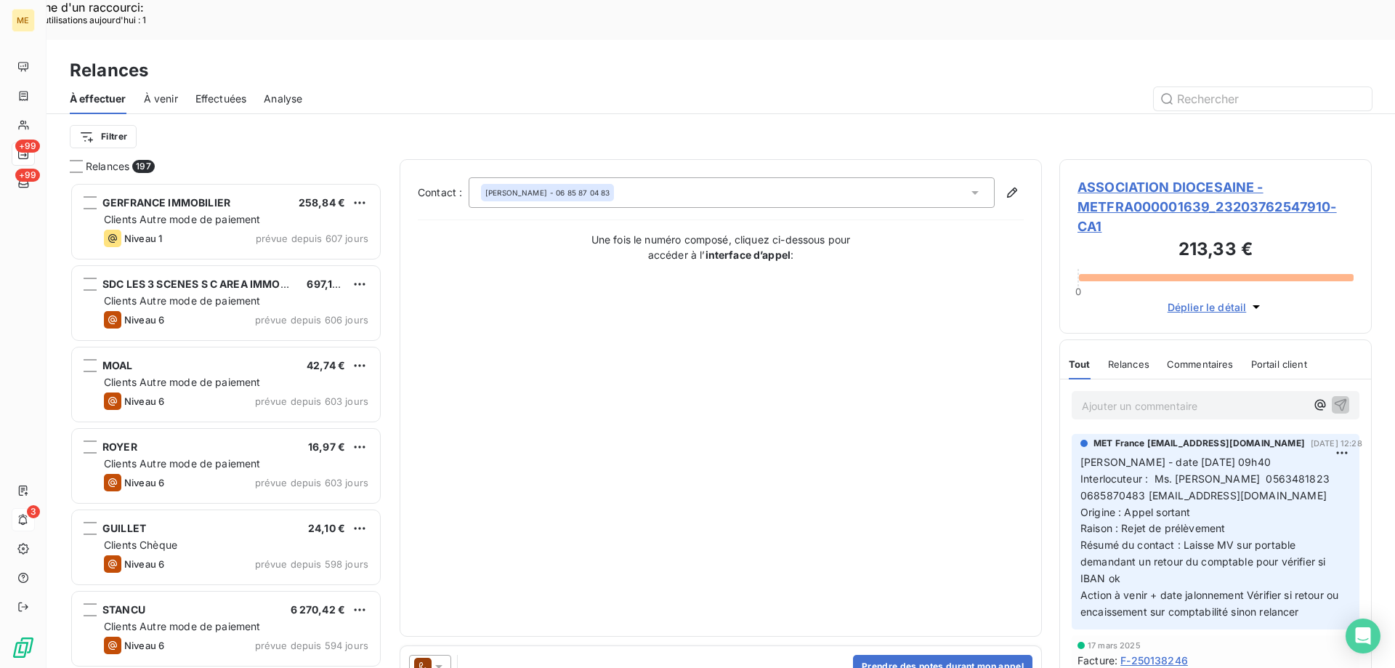
scroll to position [515, 302]
click at [437, 659] on icon at bounding box center [439, 666] width 15 height 15
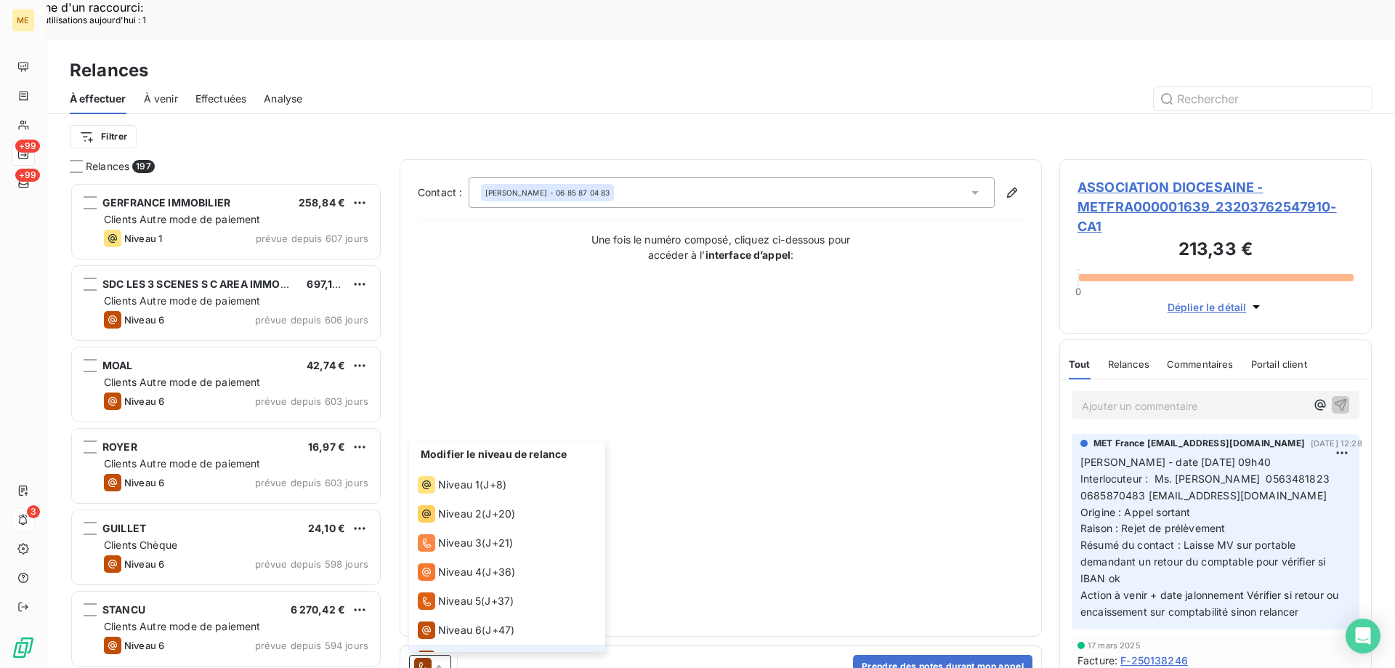
scroll to position [22, 0]
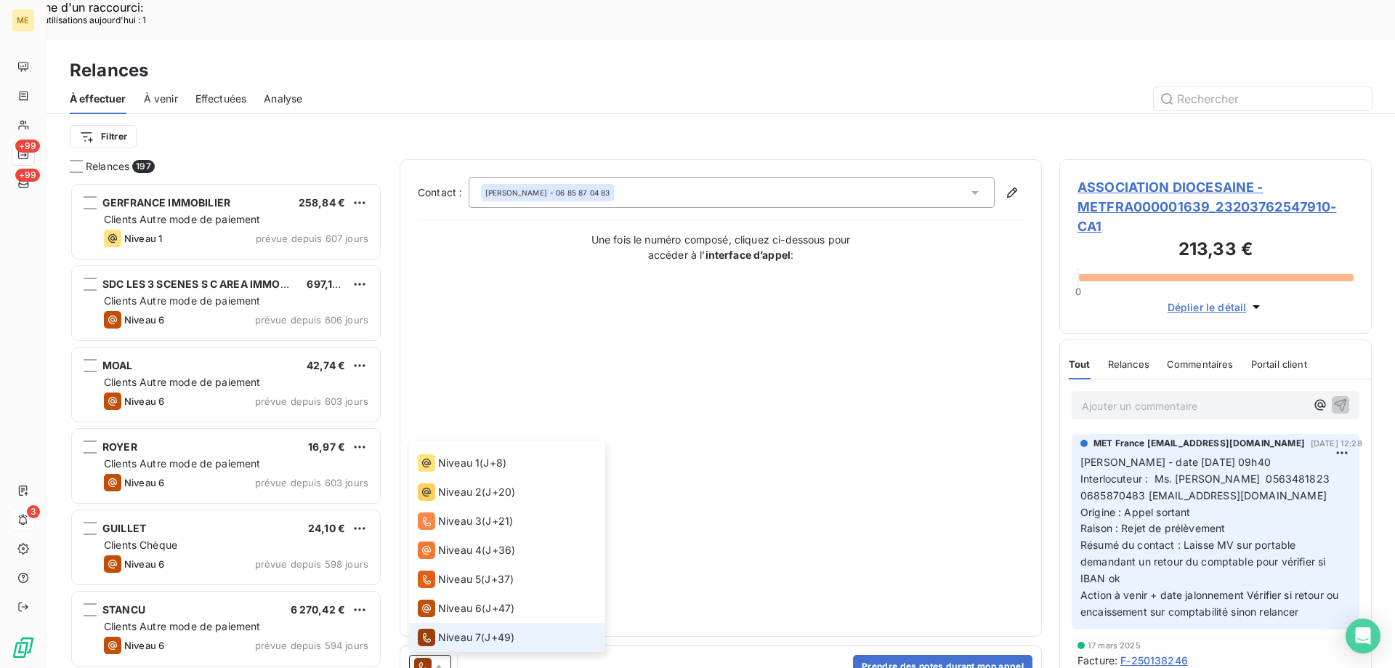
click at [1111, 177] on span "ASSOCIATION DIOCESAINE - METFRA000001639_23203762547910-CA1" at bounding box center [1216, 206] width 276 height 59
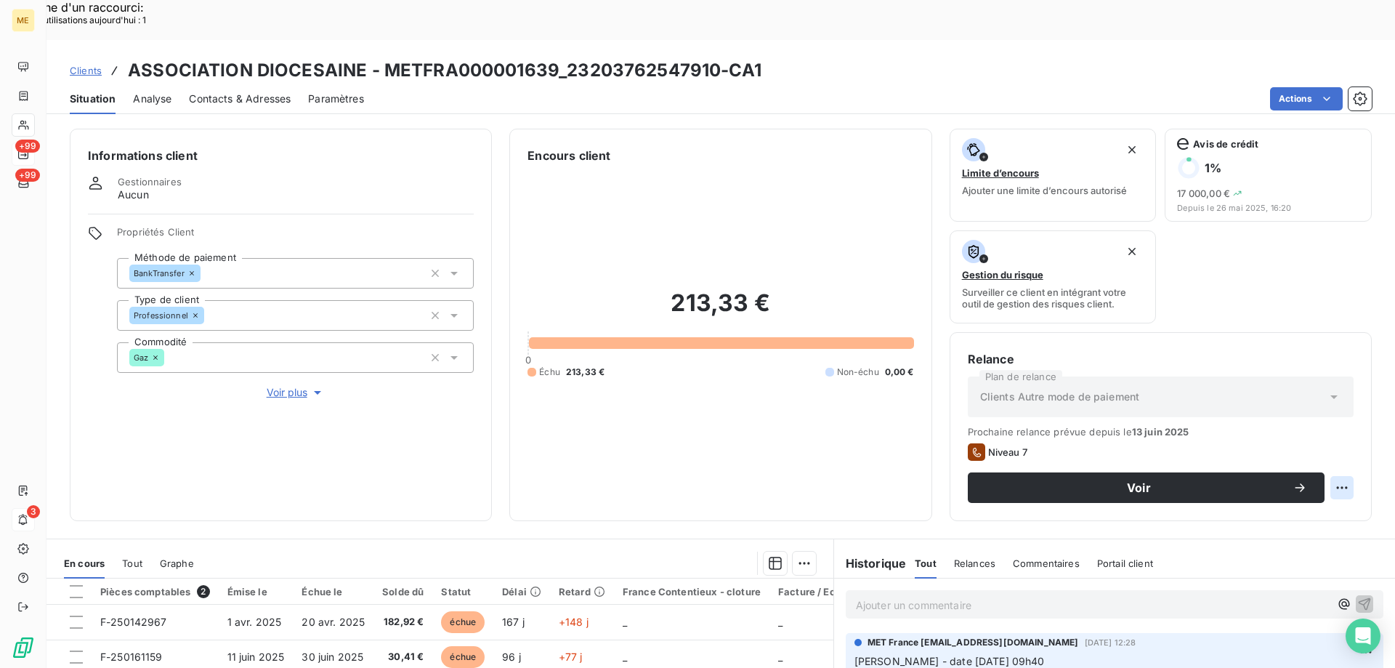
click at [1297, 488] on div "Replanifier cette action" at bounding box center [1271, 479] width 130 height 23
select select "8"
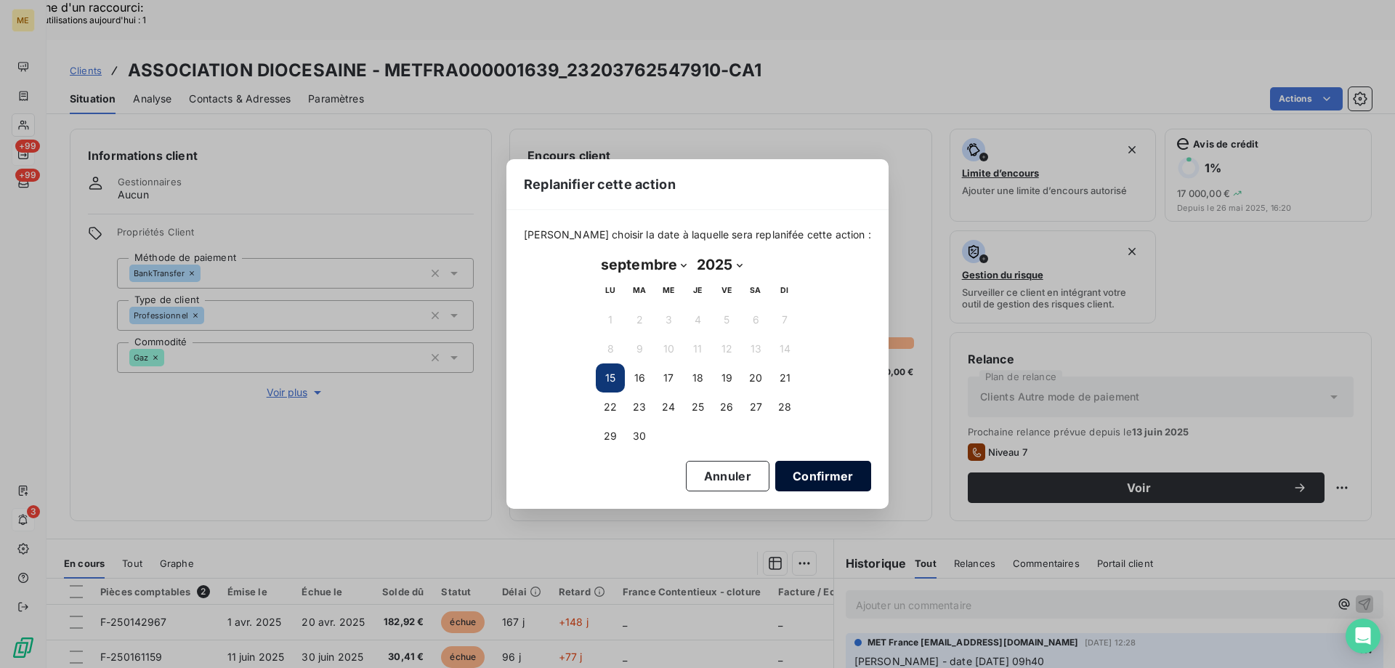
click at [798, 480] on button "Confirmer" at bounding box center [823, 476] width 96 height 31
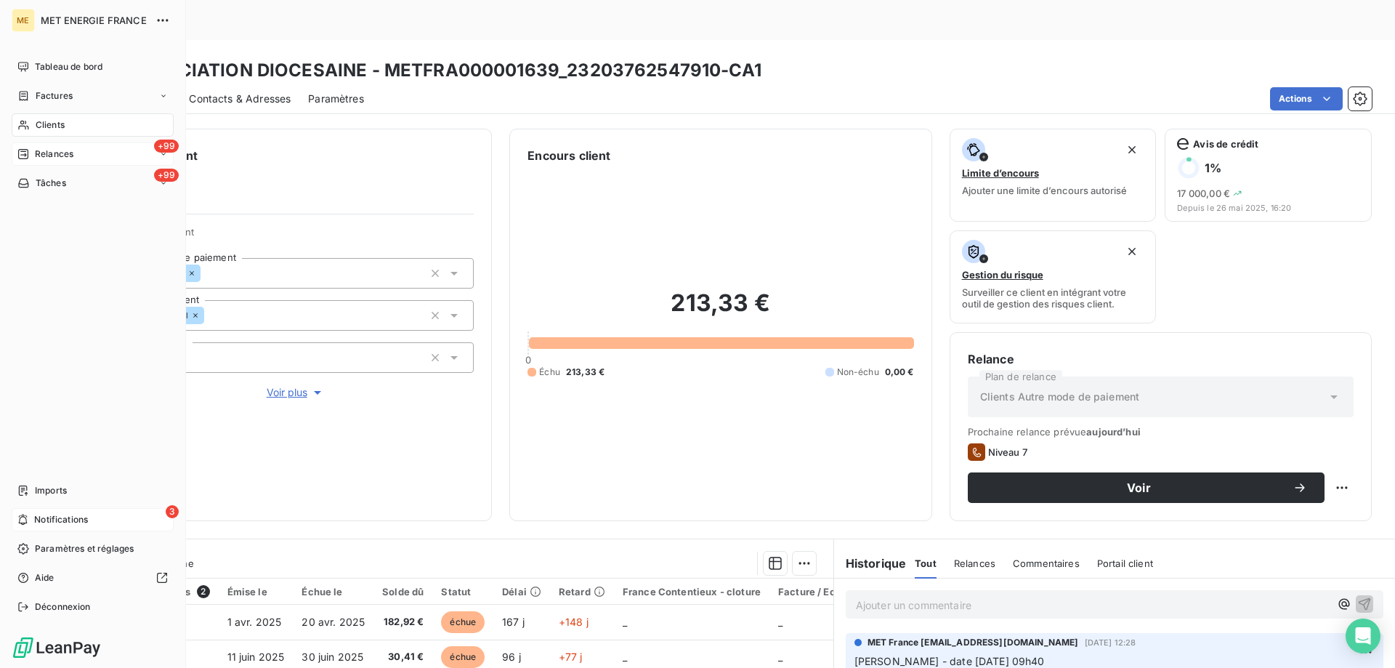
click at [24, 158] on icon at bounding box center [23, 154] width 10 height 10
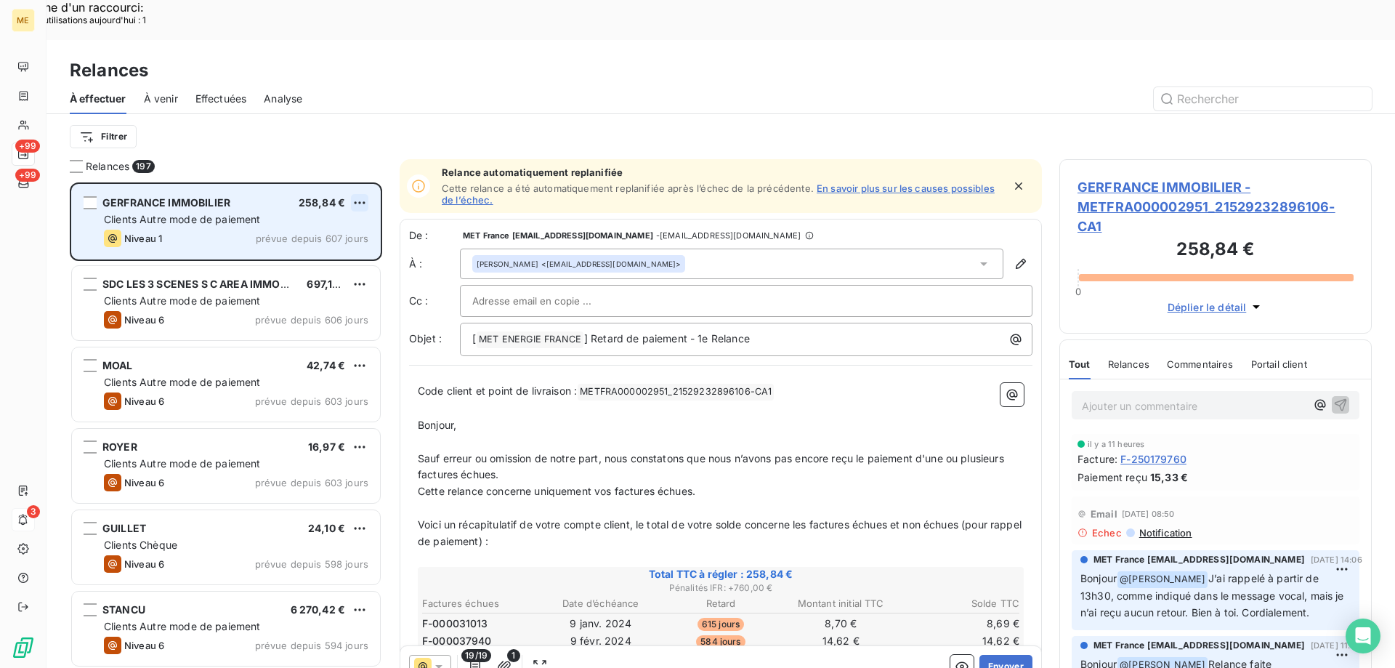
scroll to position [515, 302]
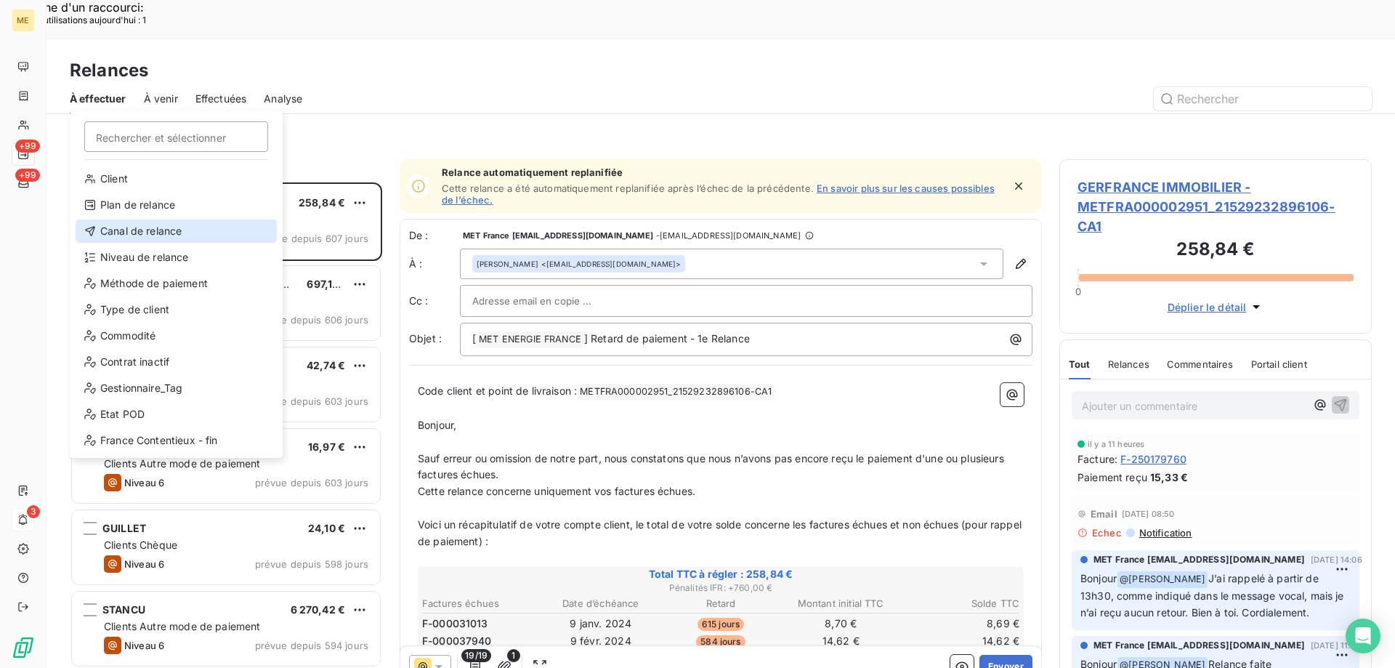
click at [172, 227] on div "Canal de relance" at bounding box center [176, 230] width 201 height 23
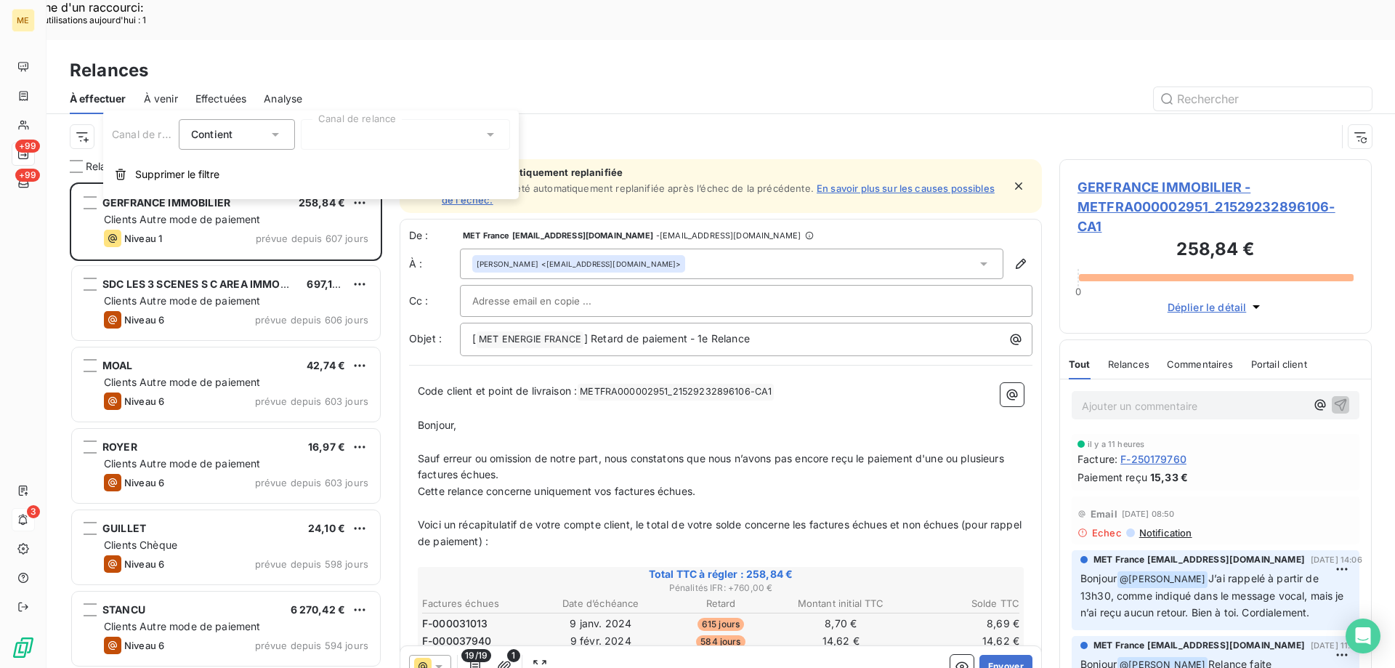
click at [338, 121] on div at bounding box center [405, 134] width 209 height 31
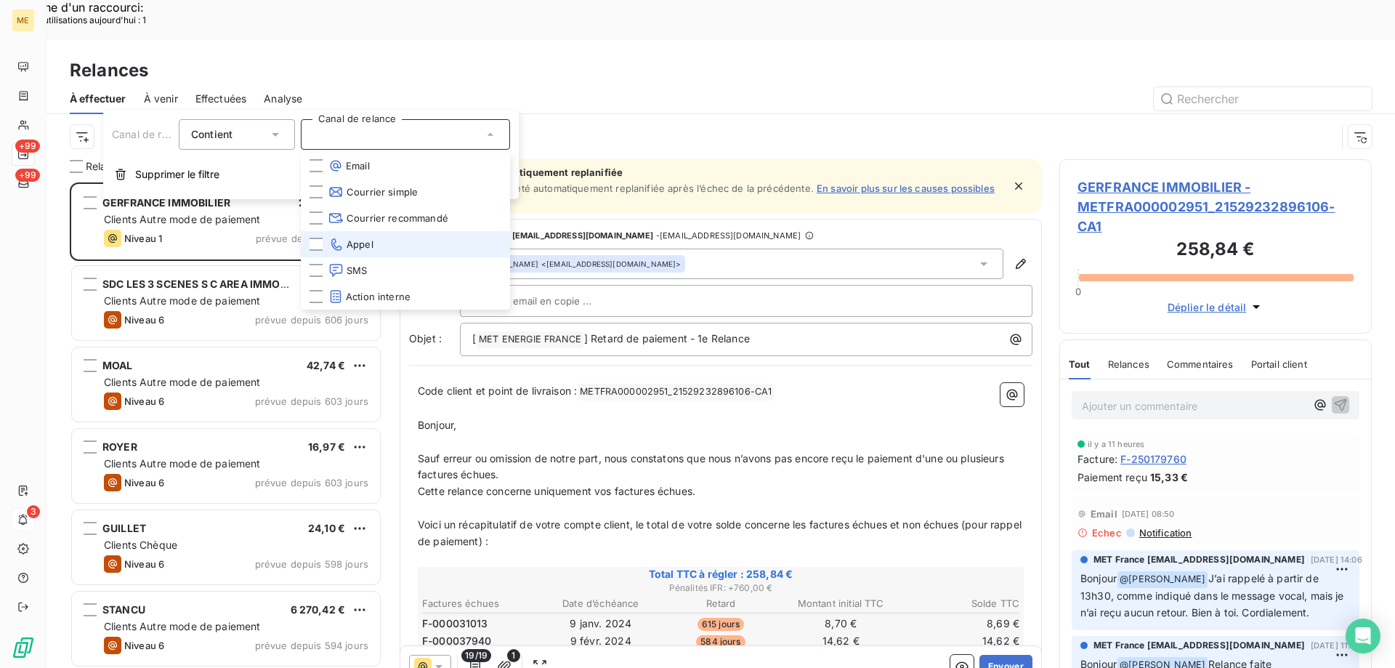
click at [332, 246] on icon at bounding box center [336, 244] width 15 height 15
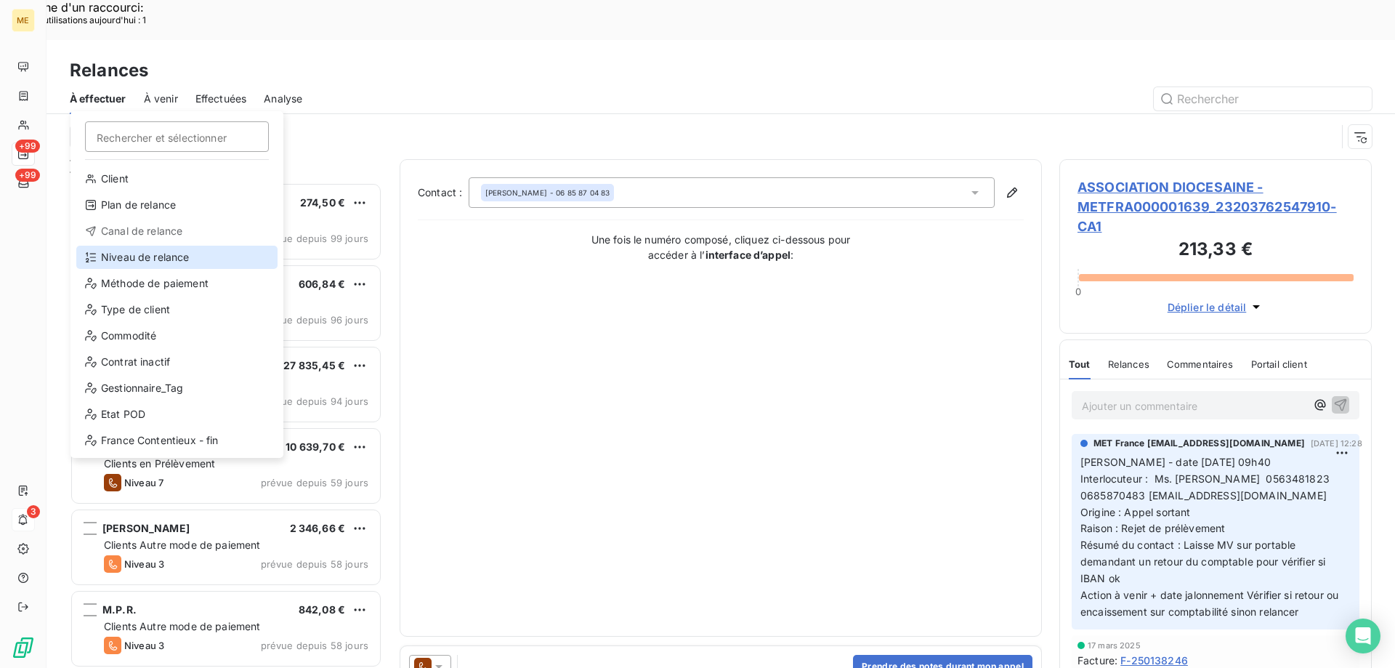
click at [124, 254] on div "Niveau de relance" at bounding box center [176, 257] width 201 height 23
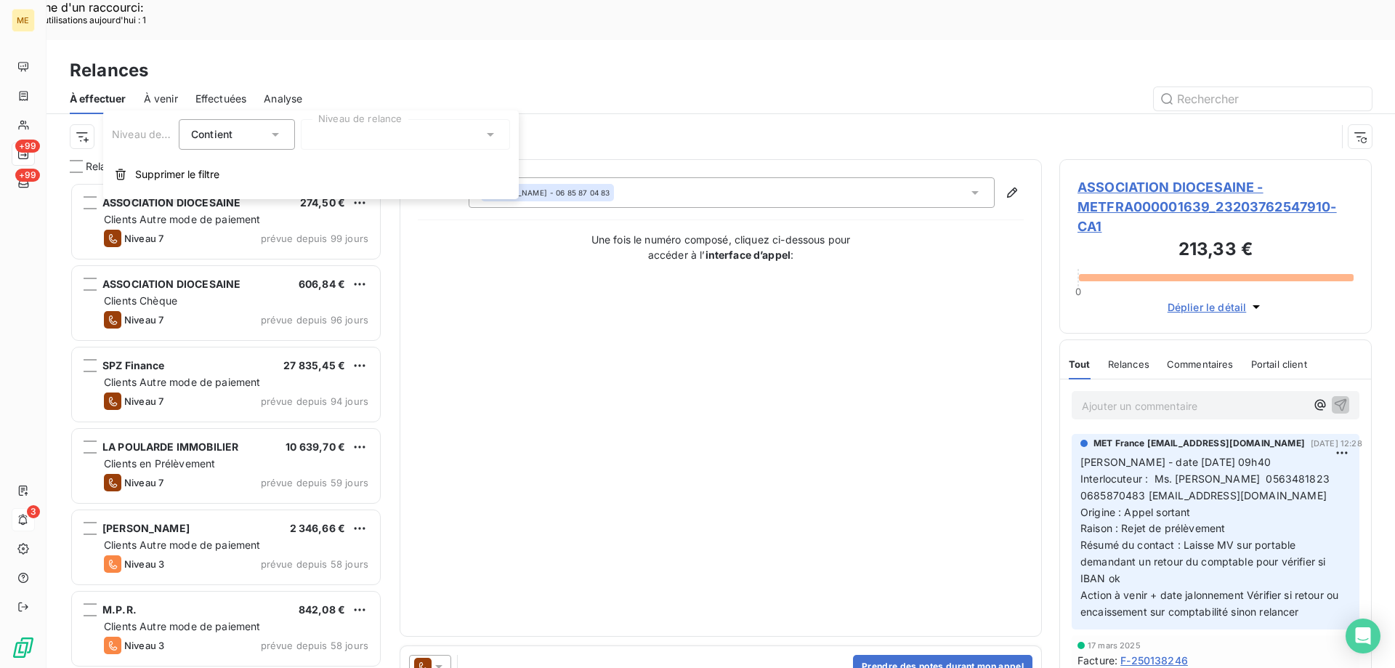
click at [353, 140] on div at bounding box center [405, 134] width 209 height 31
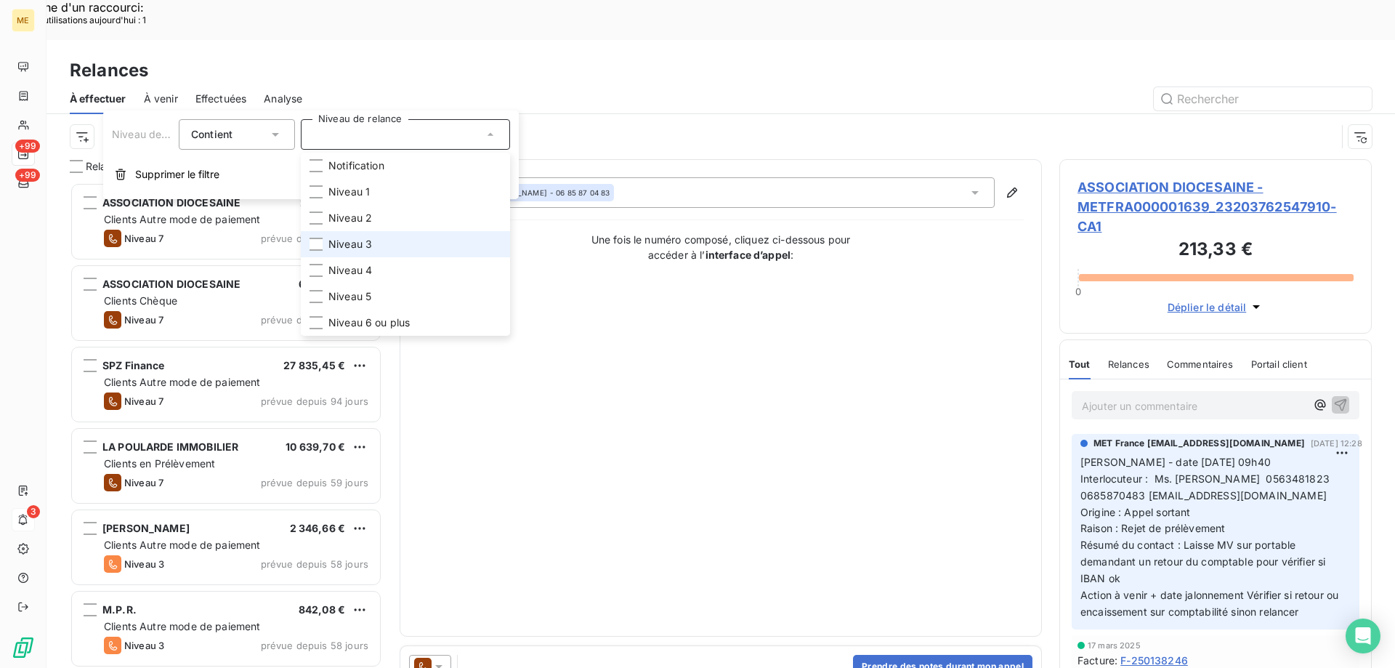
click at [334, 248] on span "Niveau 3" at bounding box center [351, 244] width 44 height 15
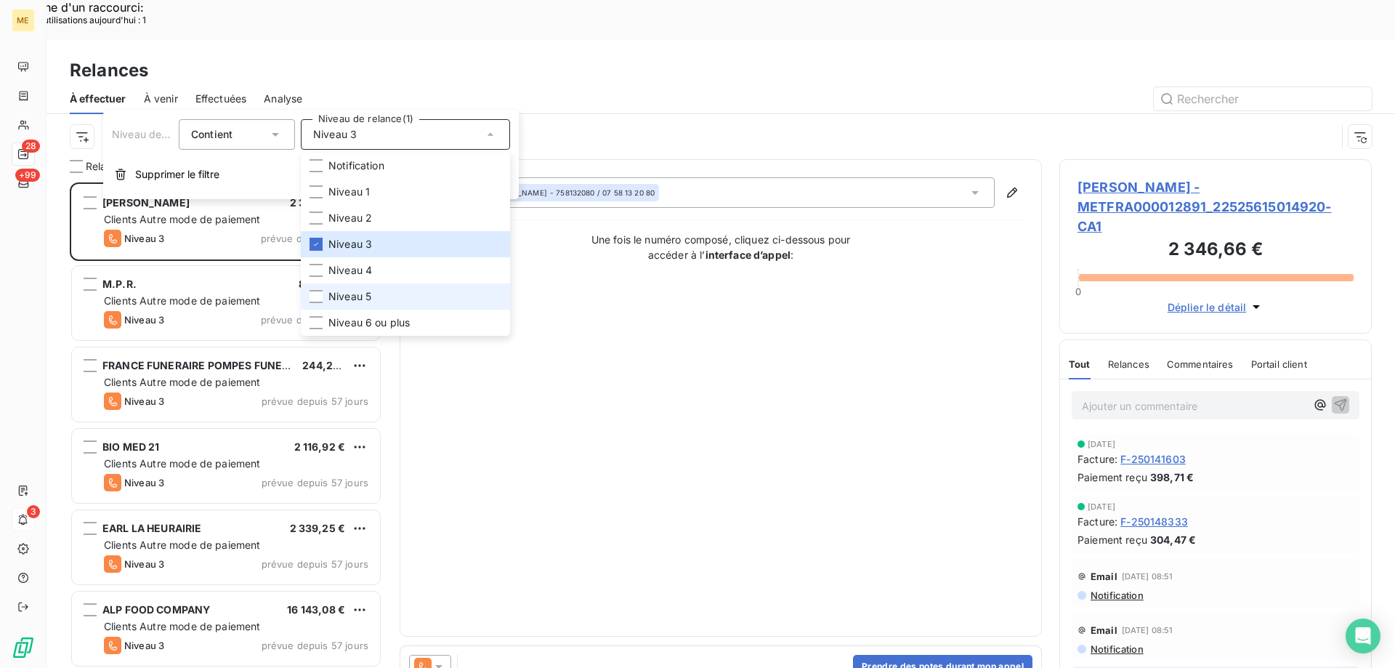
click at [330, 297] on span "Niveau 5" at bounding box center [350, 296] width 43 height 15
click at [315, 319] on div at bounding box center [316, 322] width 13 height 13
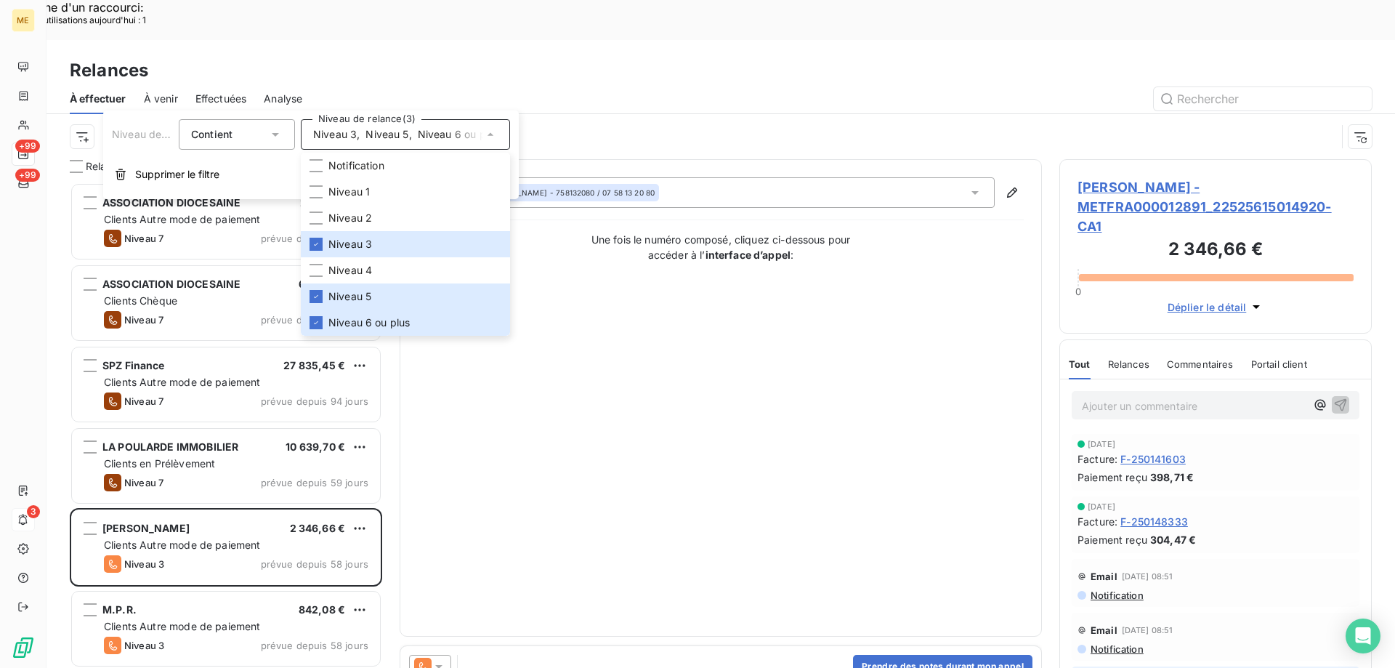
click at [555, 384] on div "Contact : Maysha Hossain - 758132080 / 07 58 13 20 80 Une fois le numéro compos…" at bounding box center [721, 397] width 606 height 441
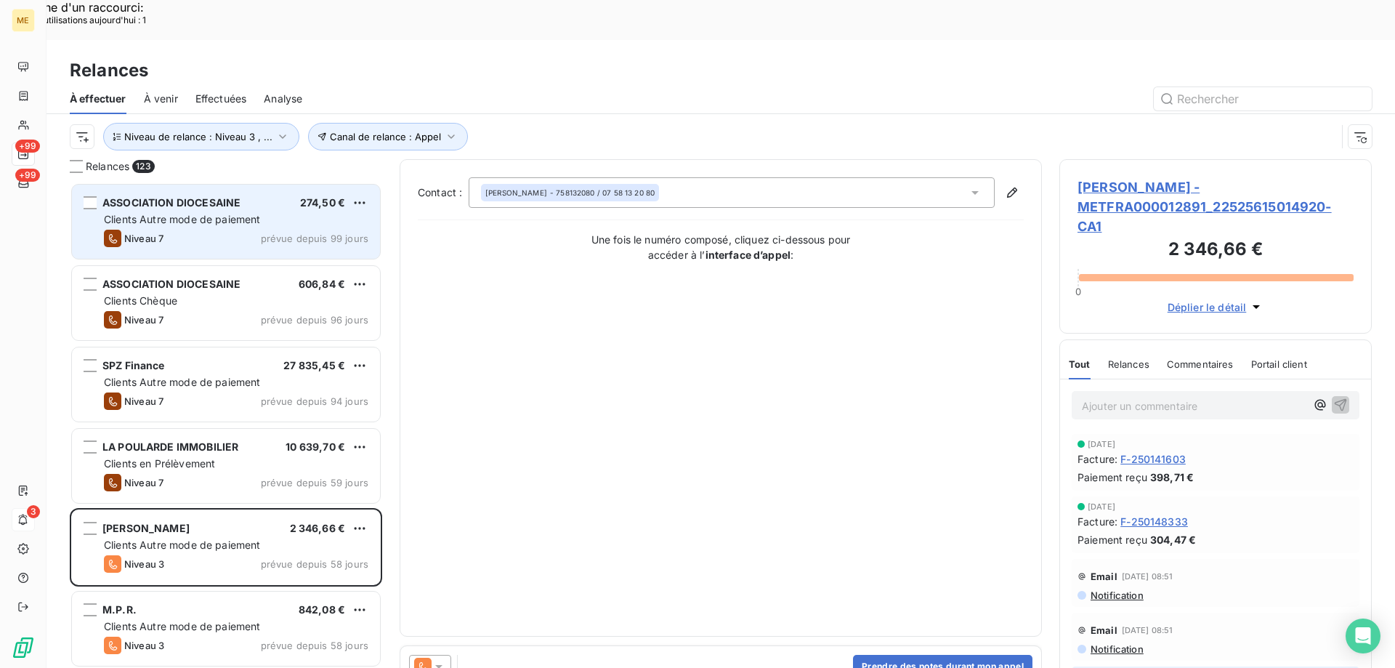
click at [211, 230] on div "Niveau 7 prévue depuis 99 jours" at bounding box center [236, 238] width 265 height 17
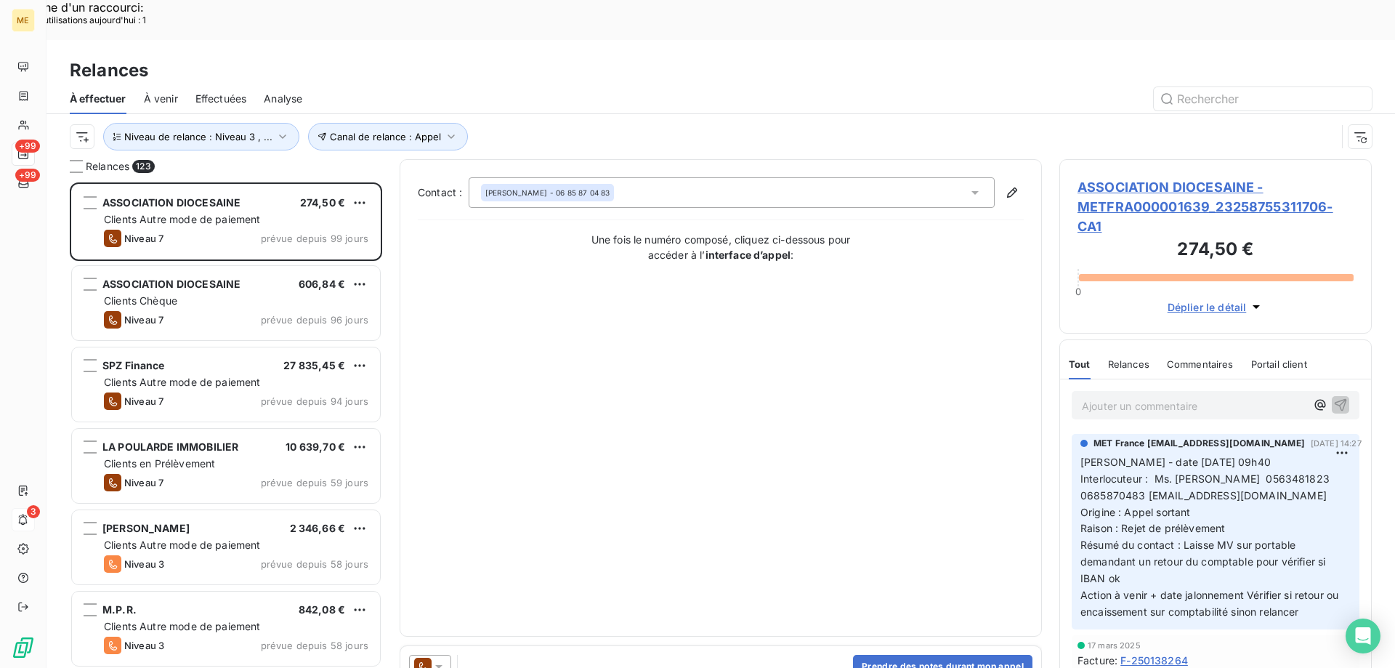
click at [1122, 177] on span "ASSOCIATION DIOCESAINE - METFRA000001639_23258755311706-CA1" at bounding box center [1216, 206] width 276 height 59
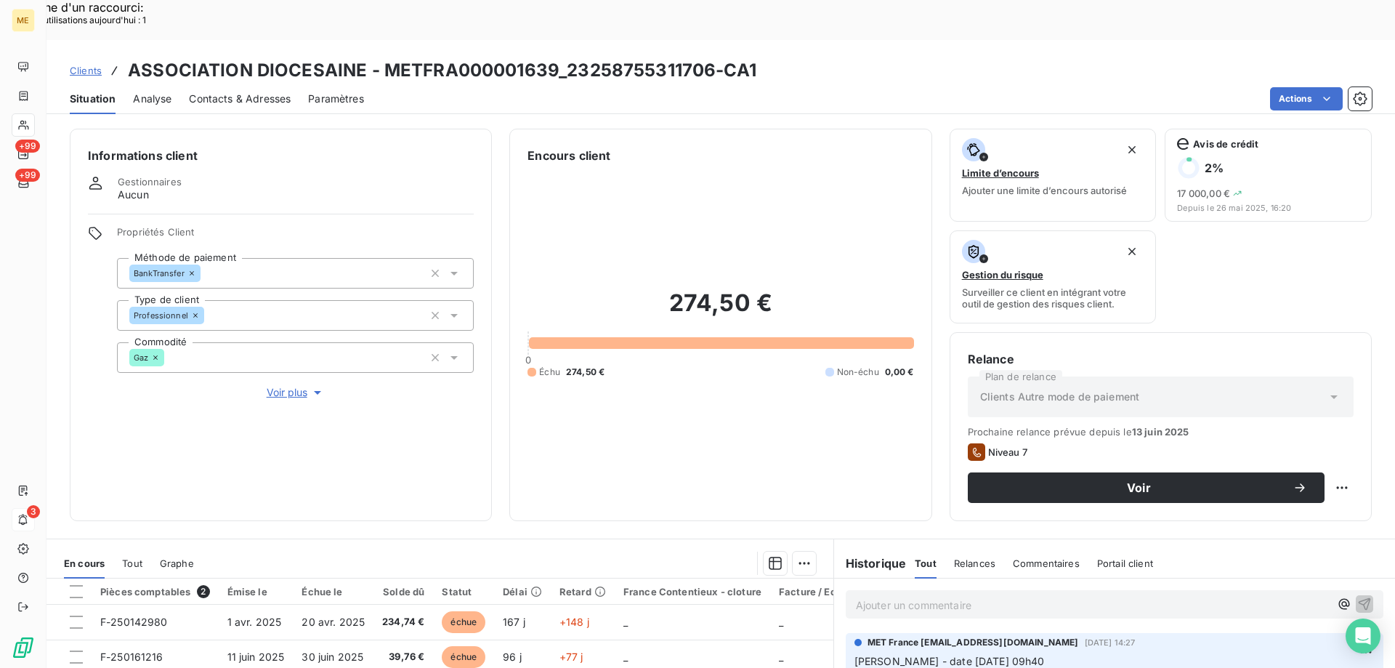
click at [276, 385] on span "Voir plus" at bounding box center [296, 392] width 58 height 15
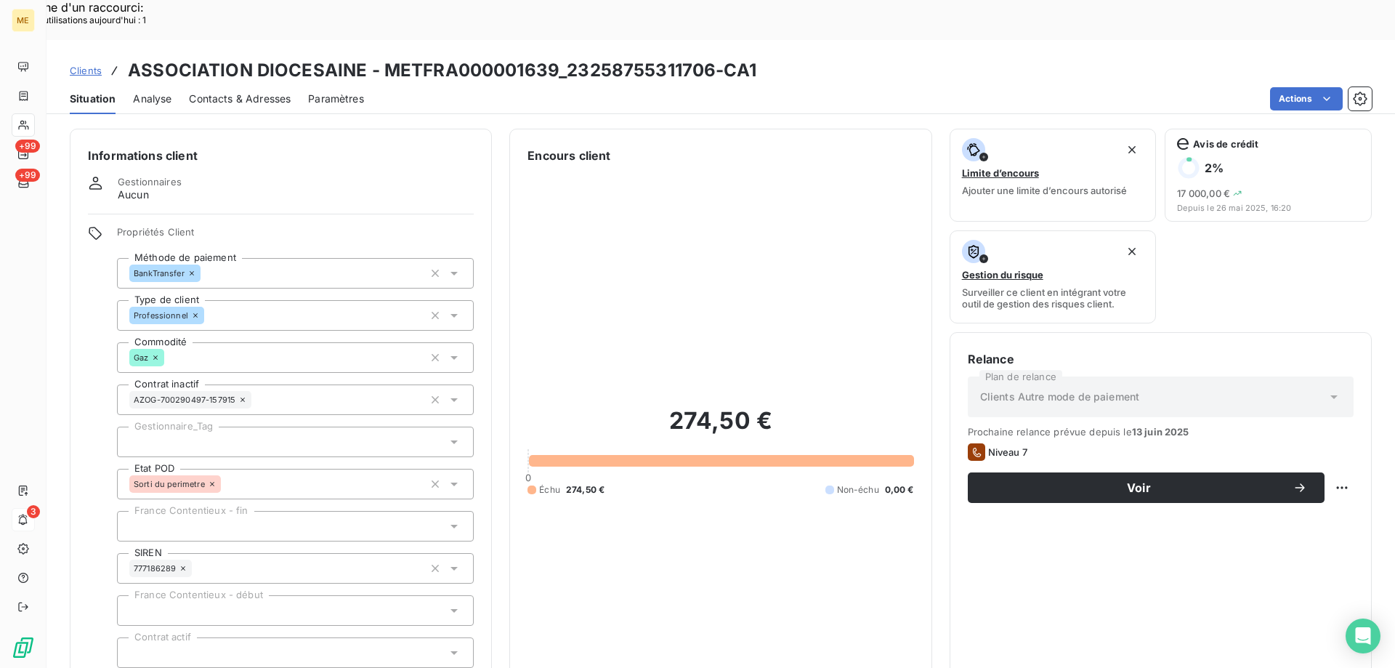
click at [218, 427] on div at bounding box center [295, 442] width 357 height 31
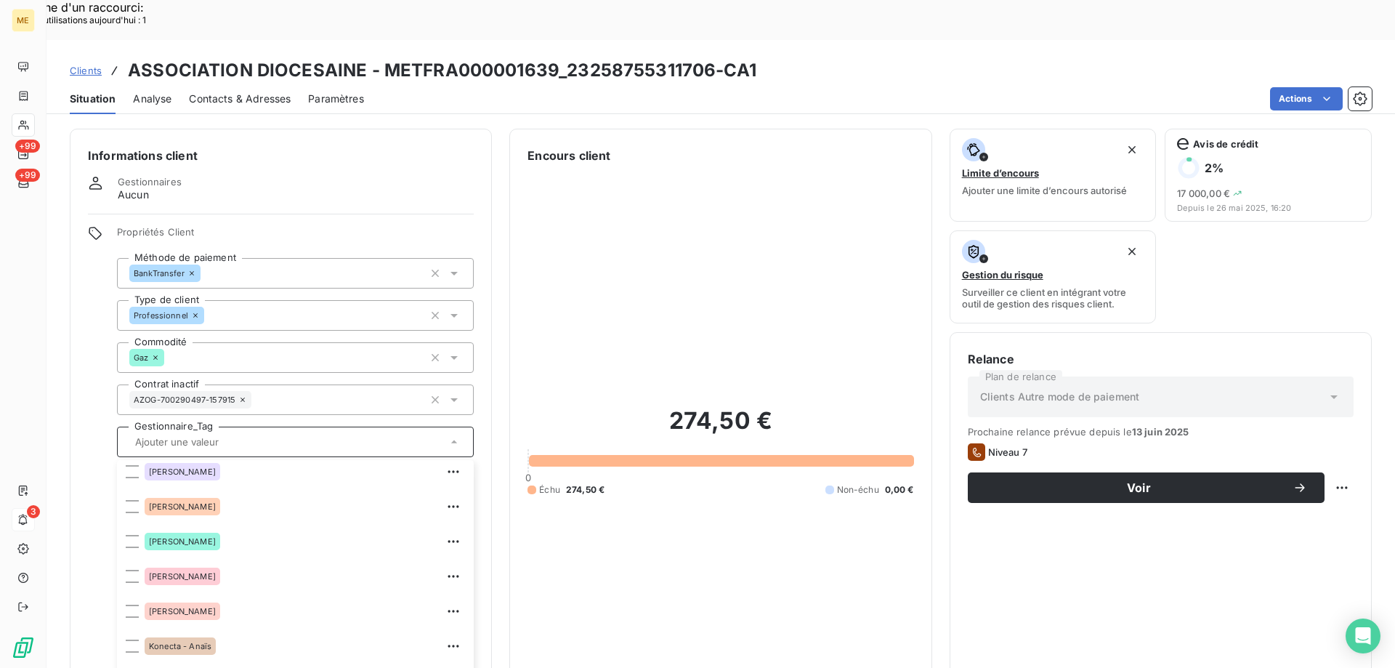
scroll to position [291, 0]
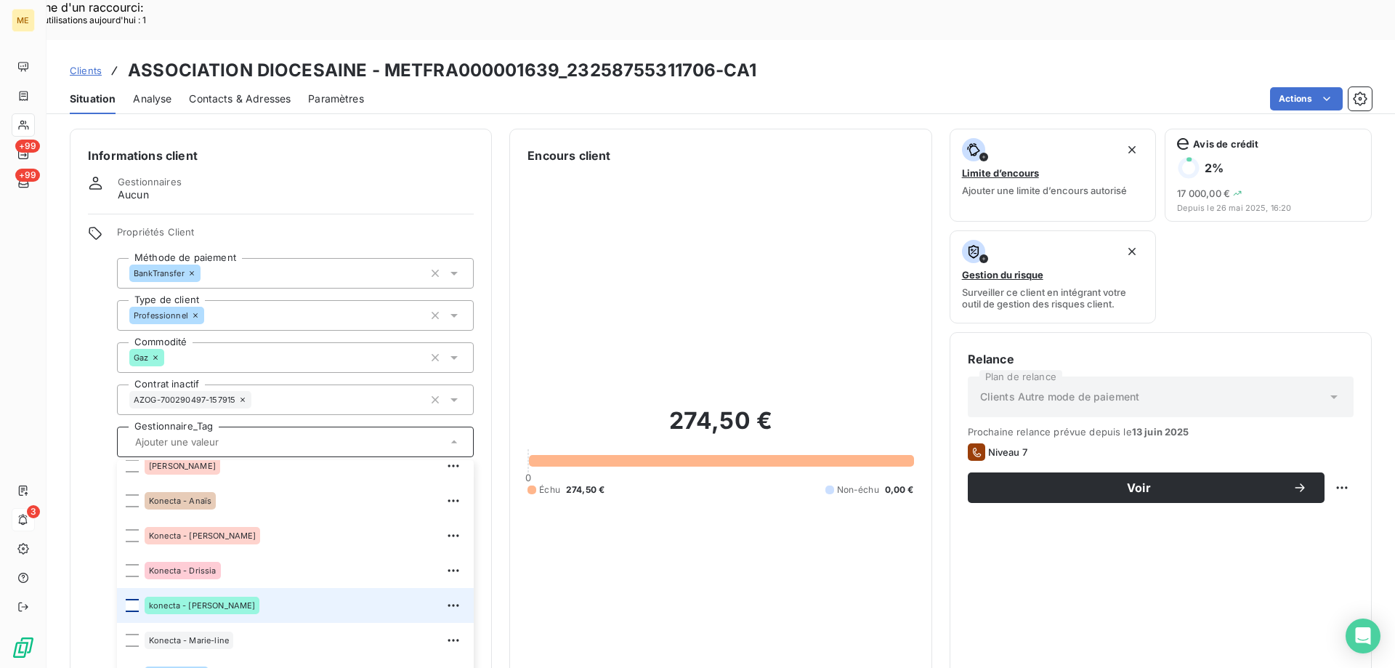
click at [131, 599] on div at bounding box center [132, 605] width 13 height 13
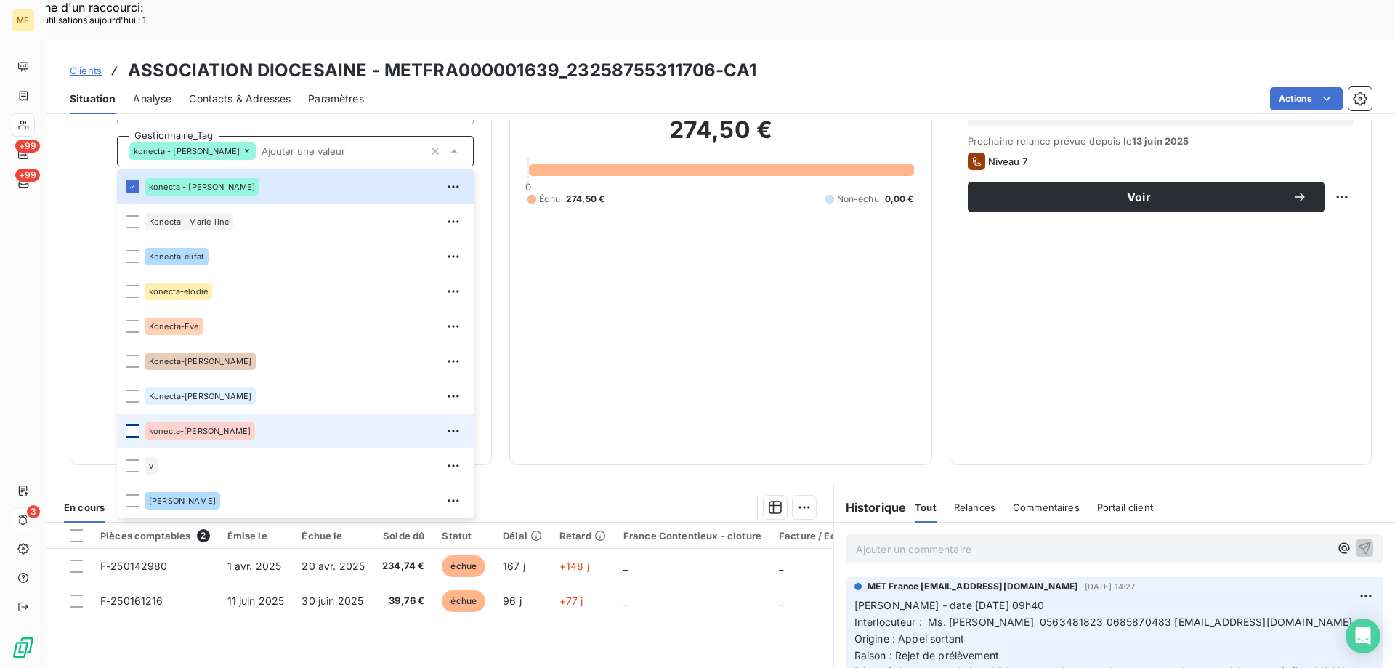
click at [135, 424] on div at bounding box center [132, 430] width 13 height 13
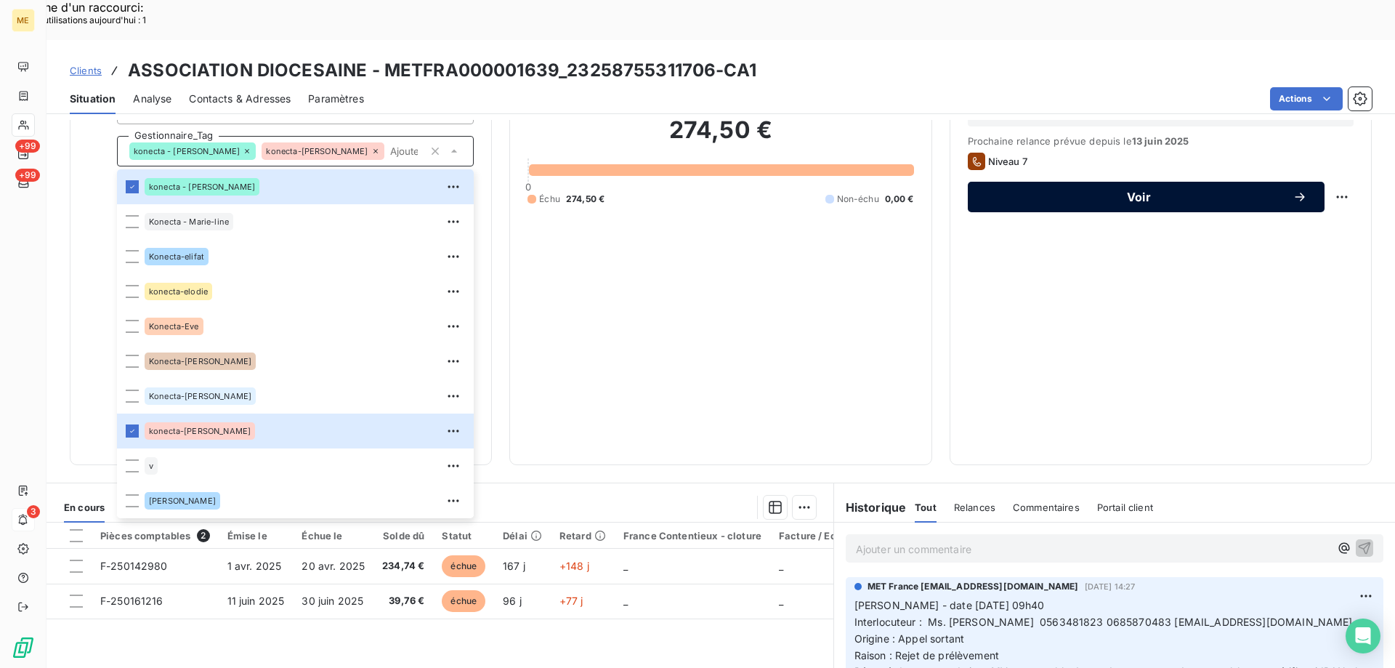
click at [1087, 191] on span "Voir" at bounding box center [1139, 197] width 307 height 12
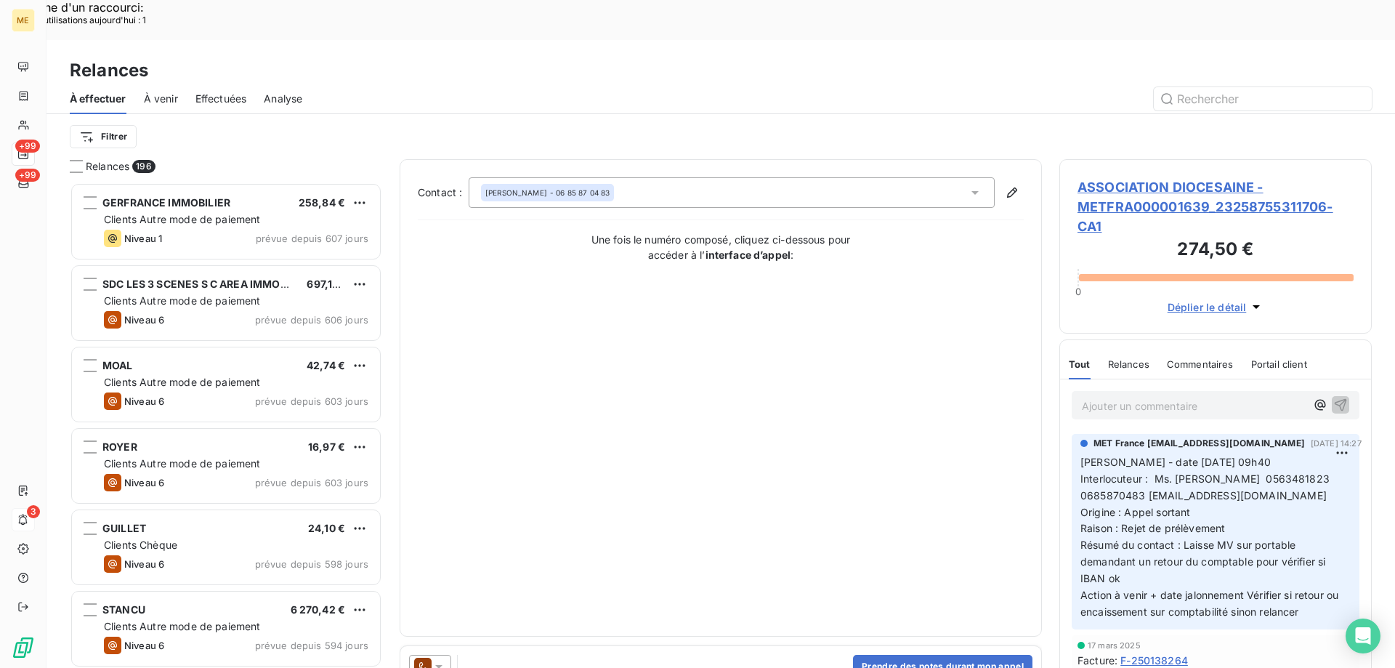
scroll to position [515, 302]
click at [1101, 177] on span "ASSOCIATION DIOCESAINE - METFRA000001639_23258755311706-CA1" at bounding box center [1216, 206] width 276 height 59
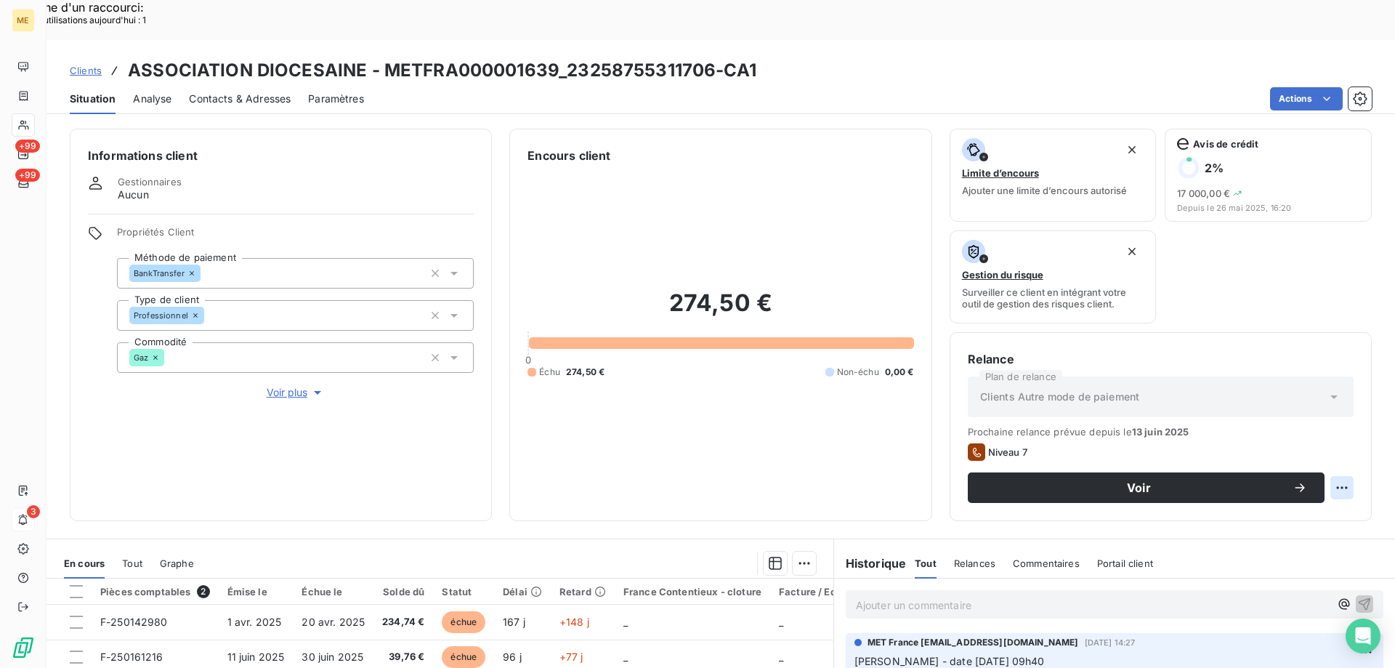
click at [1250, 488] on div "Replanifier cette action" at bounding box center [1271, 479] width 130 height 23
select select "8"
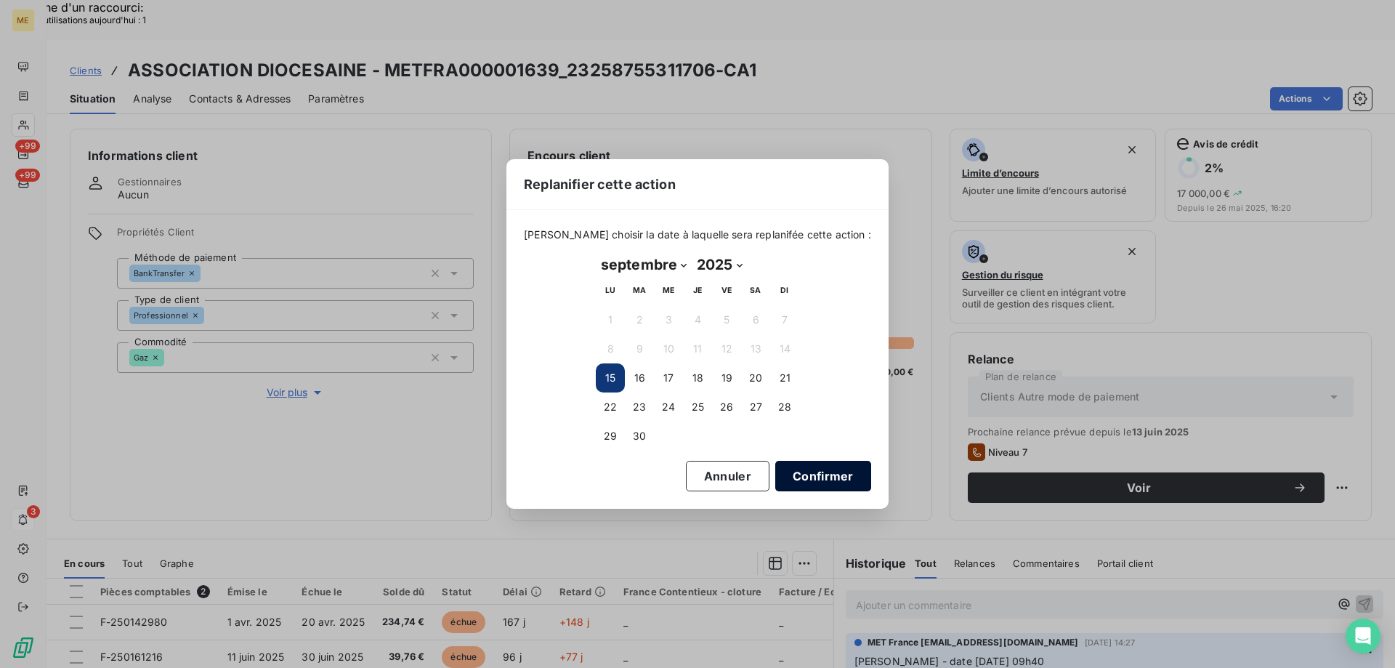
click at [822, 480] on button "Confirmer" at bounding box center [823, 476] width 96 height 31
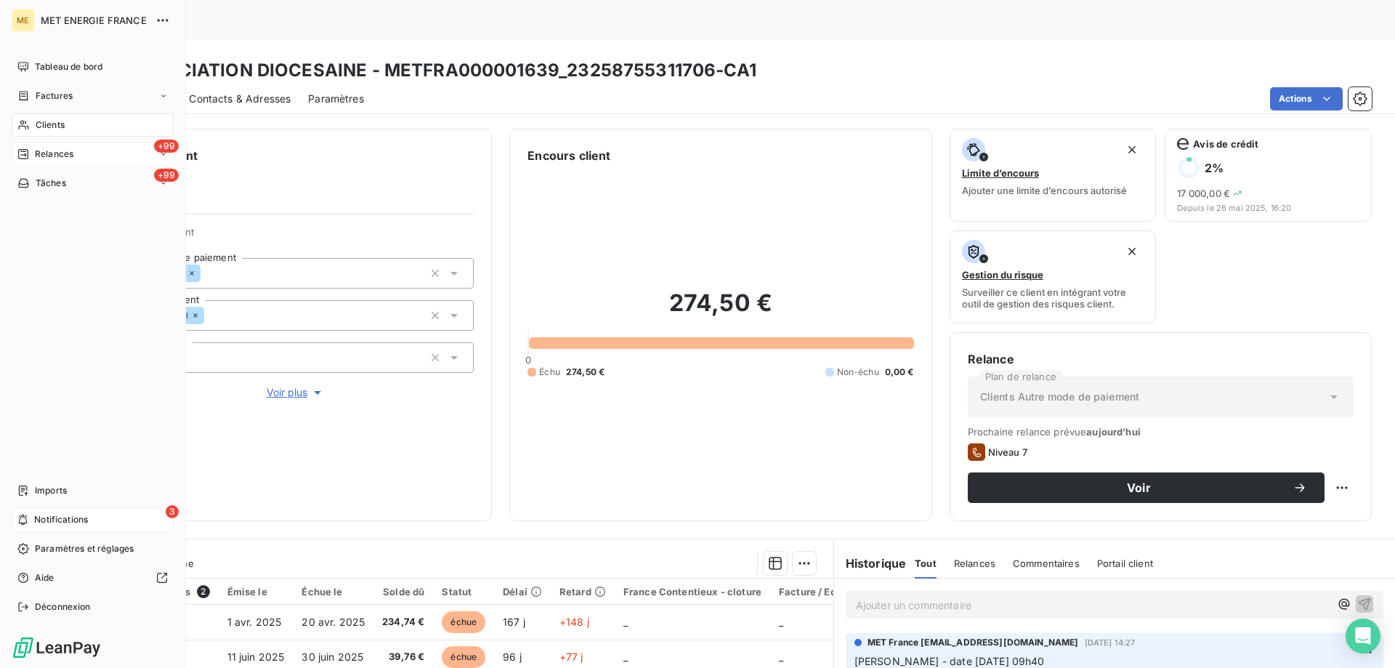
click at [44, 158] on span "Relances" at bounding box center [54, 154] width 39 height 13
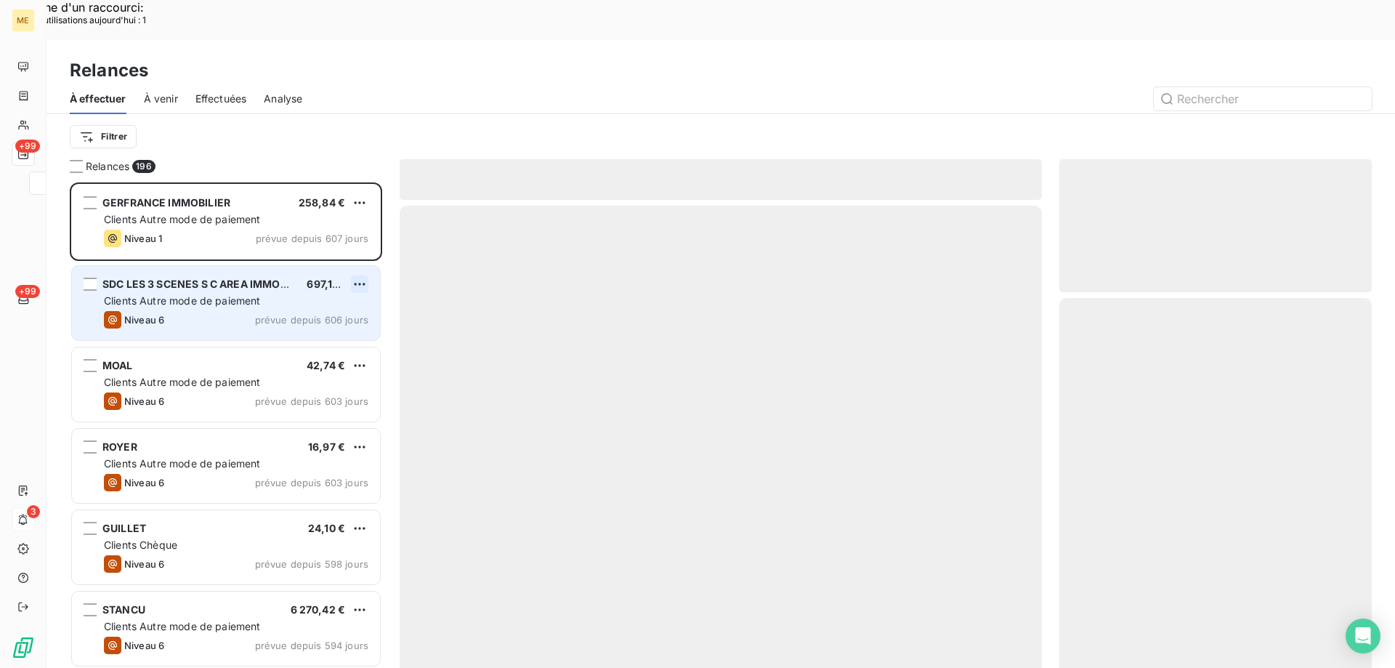
scroll to position [515, 302]
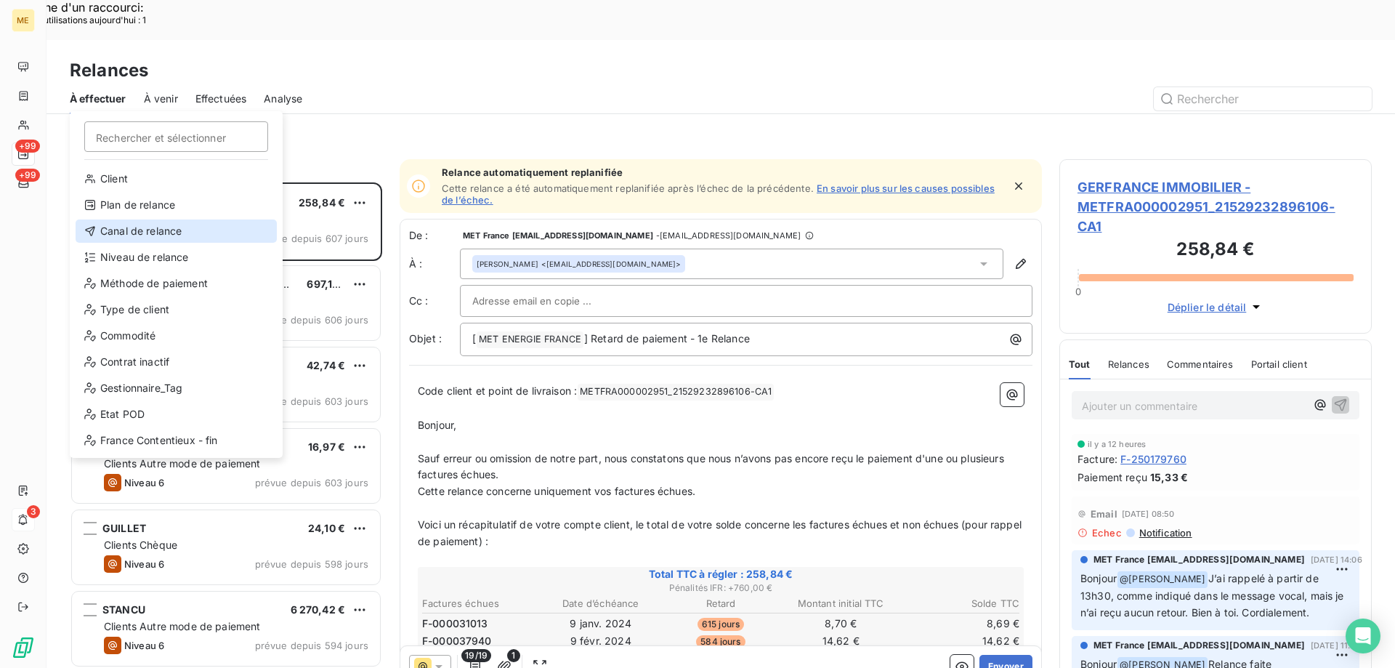
click at [130, 233] on div "Canal de relance" at bounding box center [176, 230] width 201 height 23
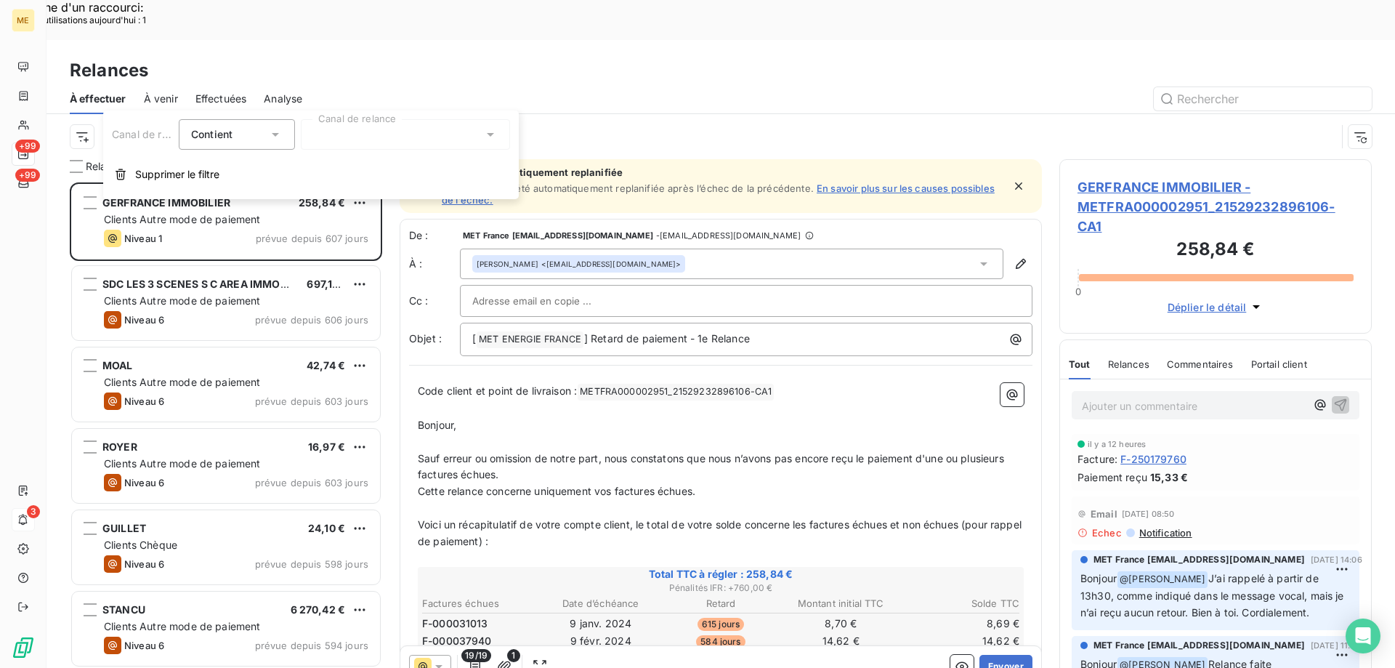
click at [325, 137] on div at bounding box center [405, 134] width 209 height 31
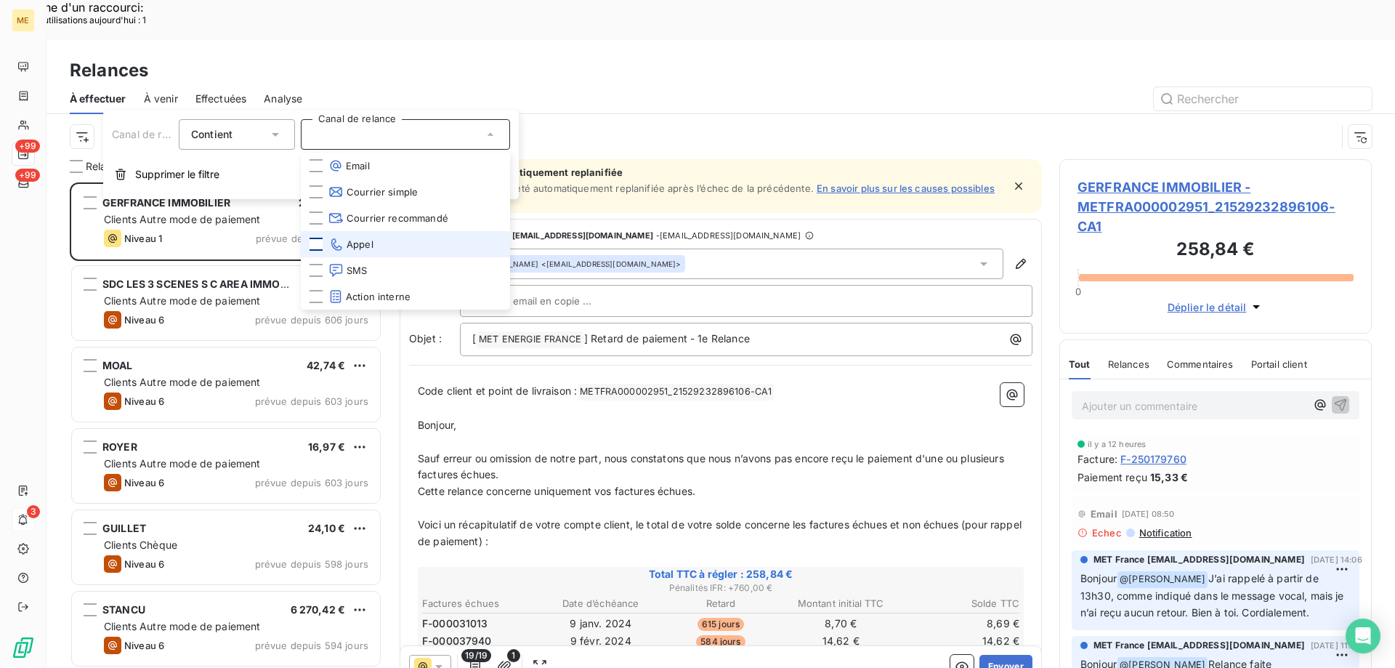
click at [318, 246] on div at bounding box center [316, 244] width 13 height 13
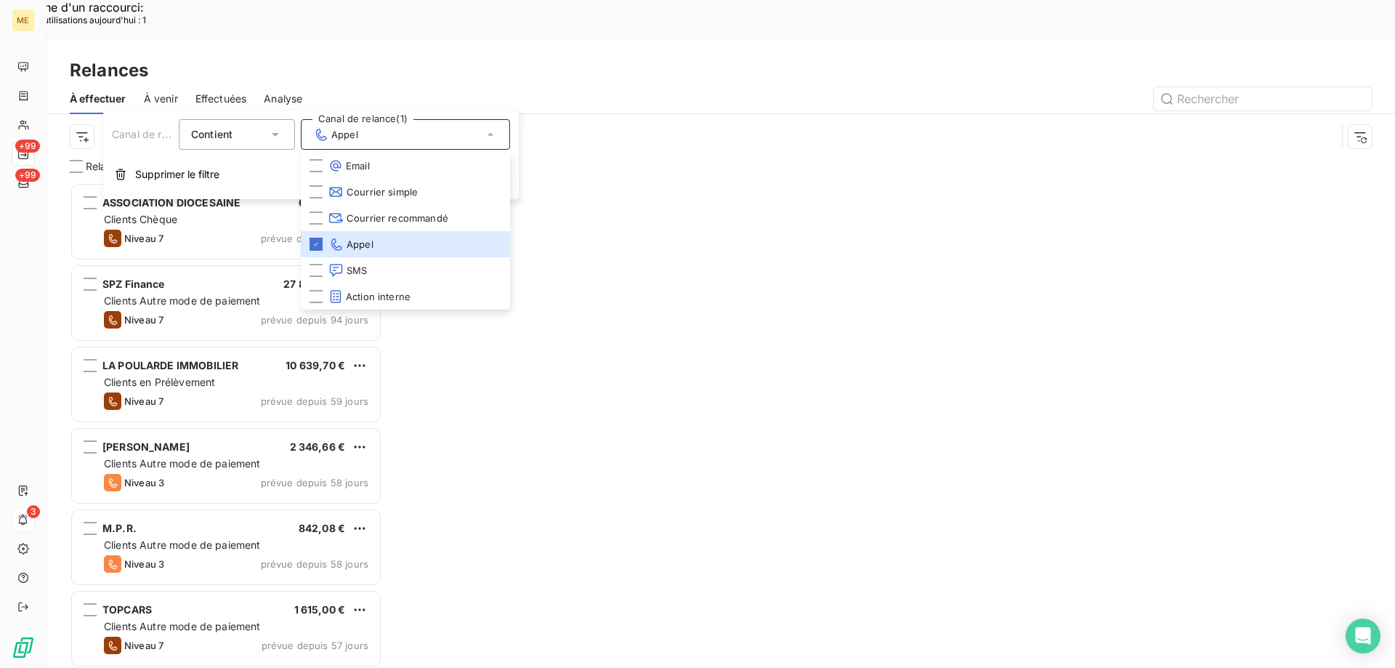
scroll to position [515, 302]
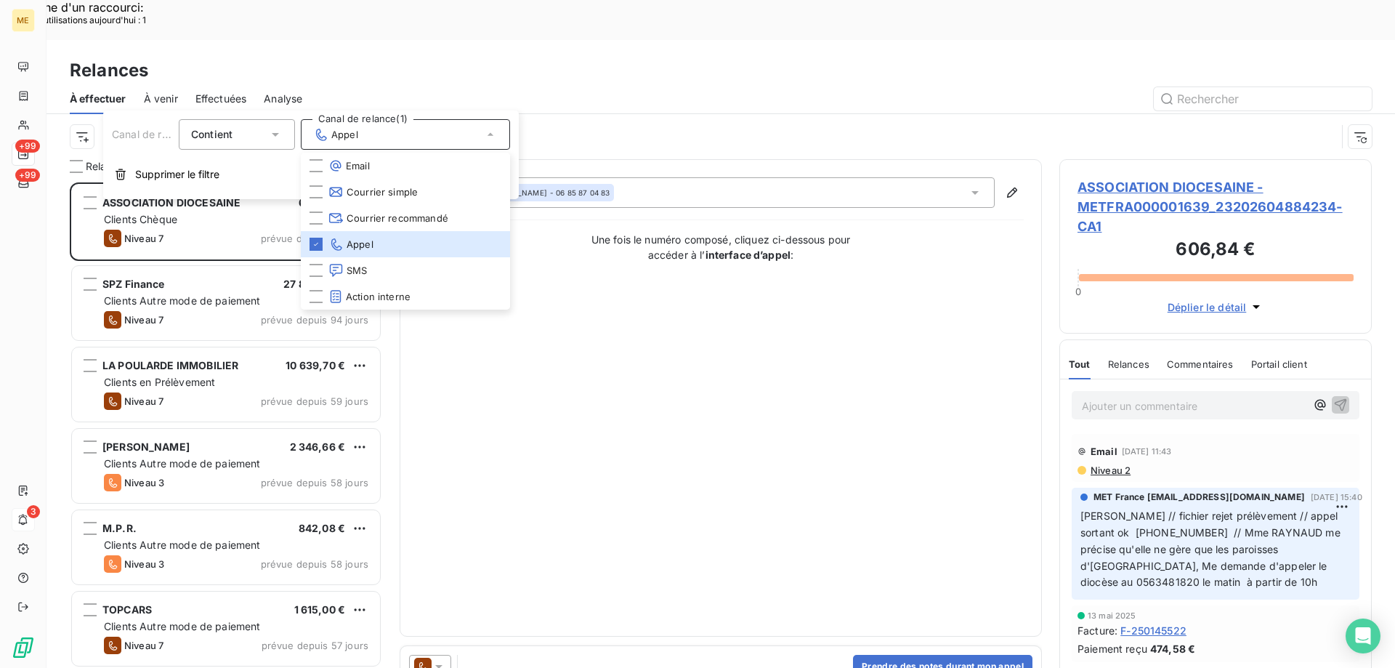
click at [94, 123] on div "Canal de relance : Appel" at bounding box center [703, 137] width 1267 height 28
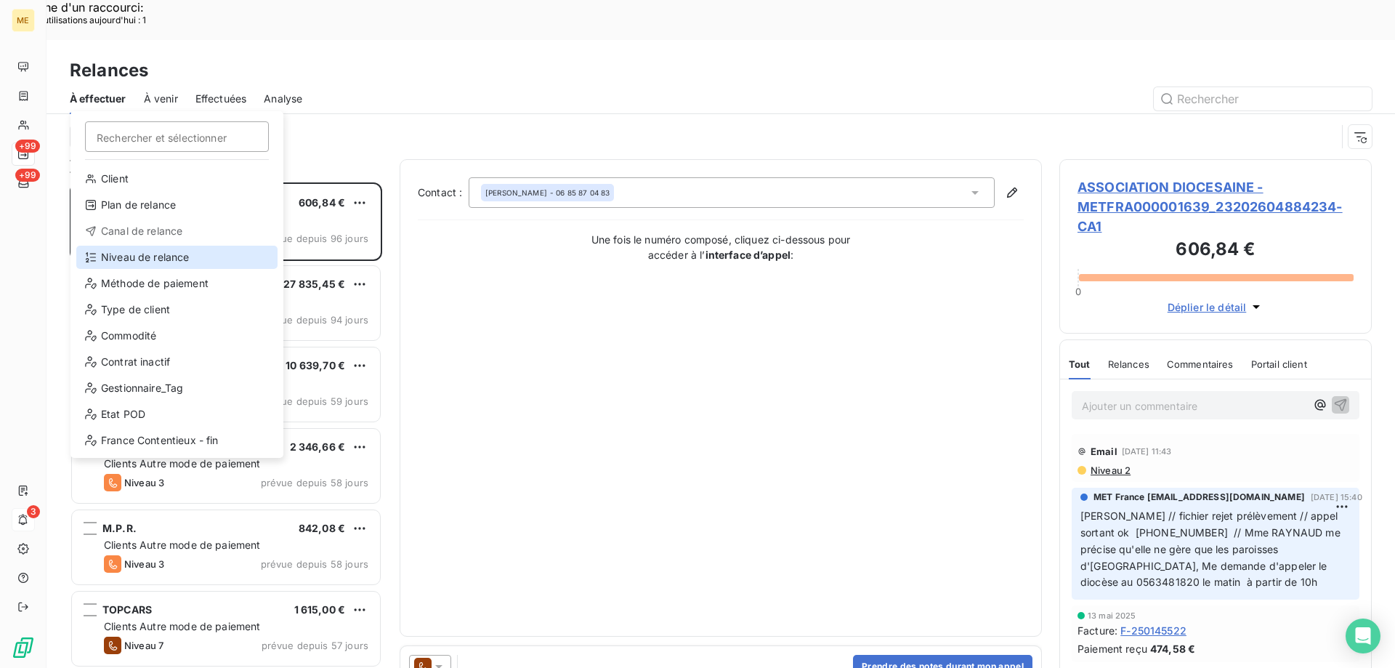
click at [126, 254] on div "Niveau de relance" at bounding box center [176, 257] width 201 height 23
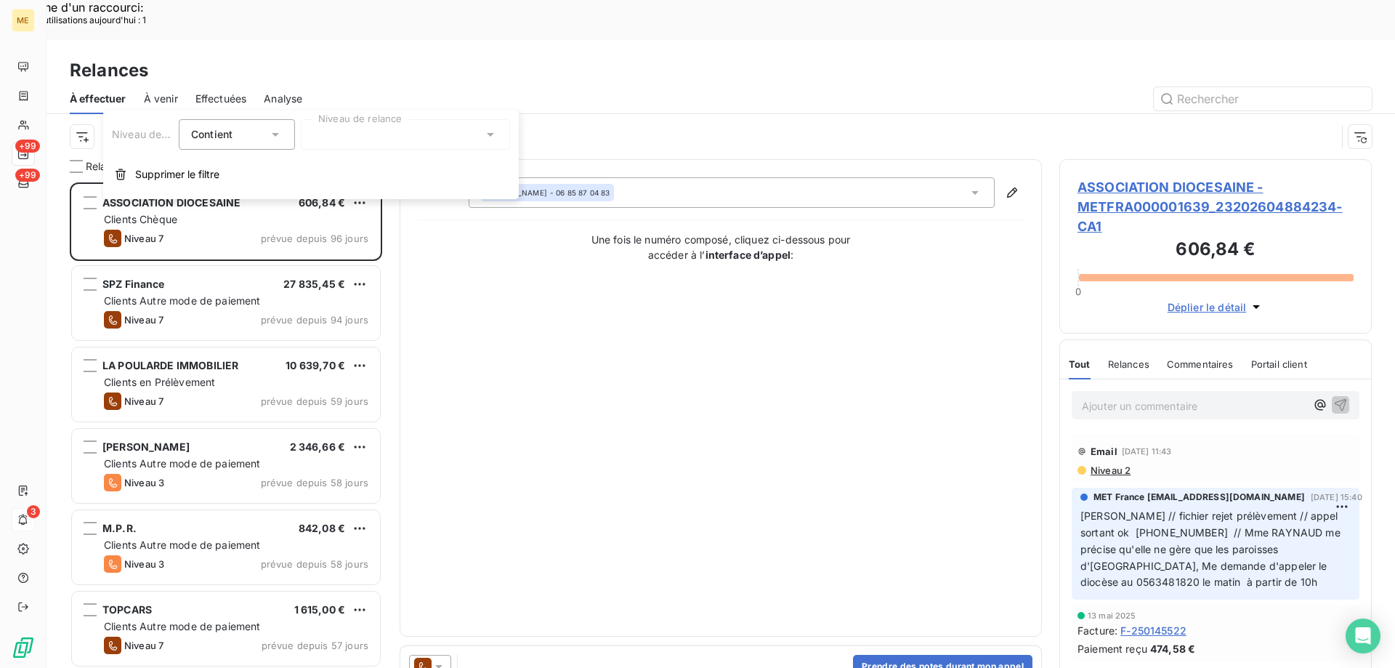
click at [420, 129] on div at bounding box center [405, 134] width 209 height 31
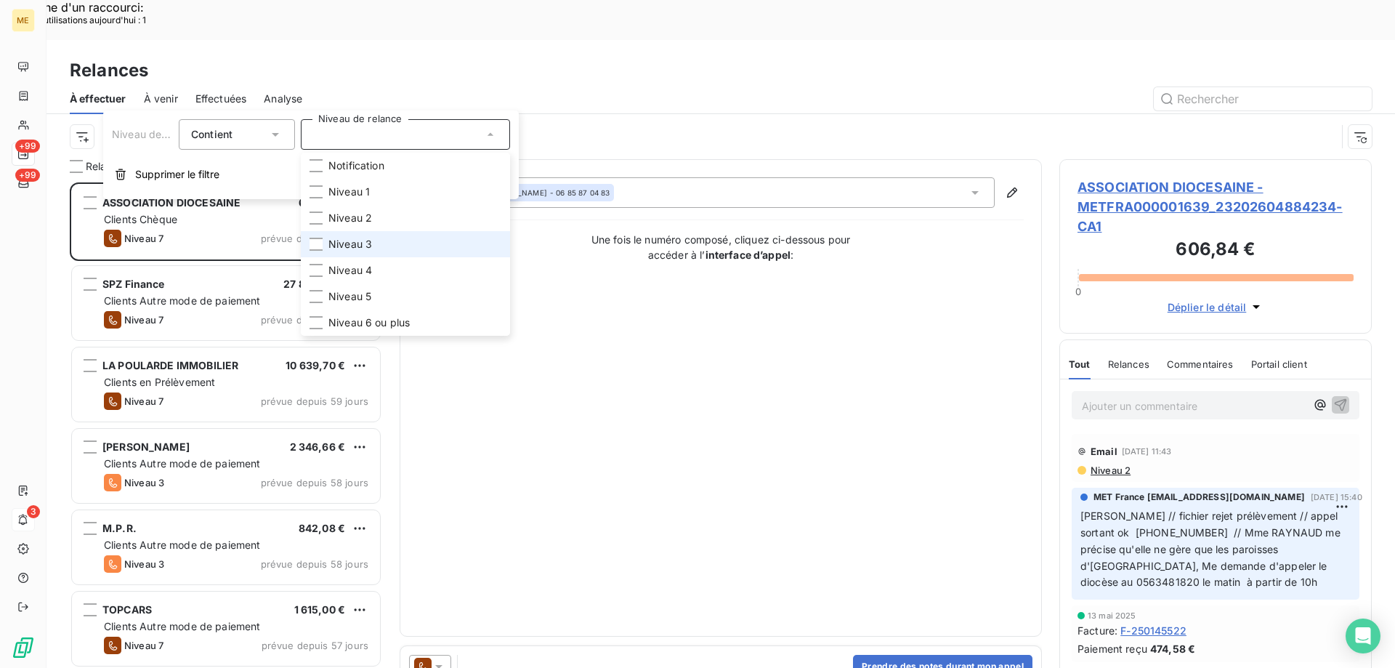
click at [383, 237] on li "Niveau 3" at bounding box center [405, 244] width 209 height 26
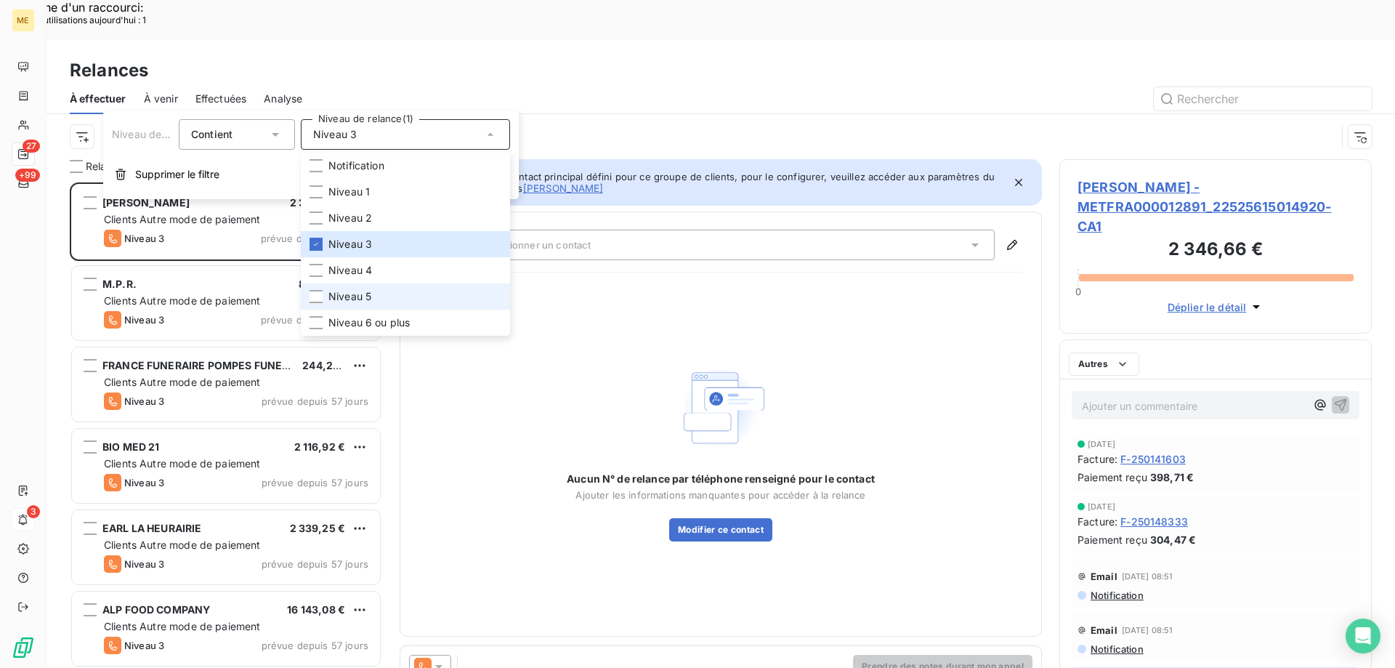
scroll to position [515, 302]
click at [374, 291] on li "Niveau 5" at bounding box center [405, 296] width 209 height 26
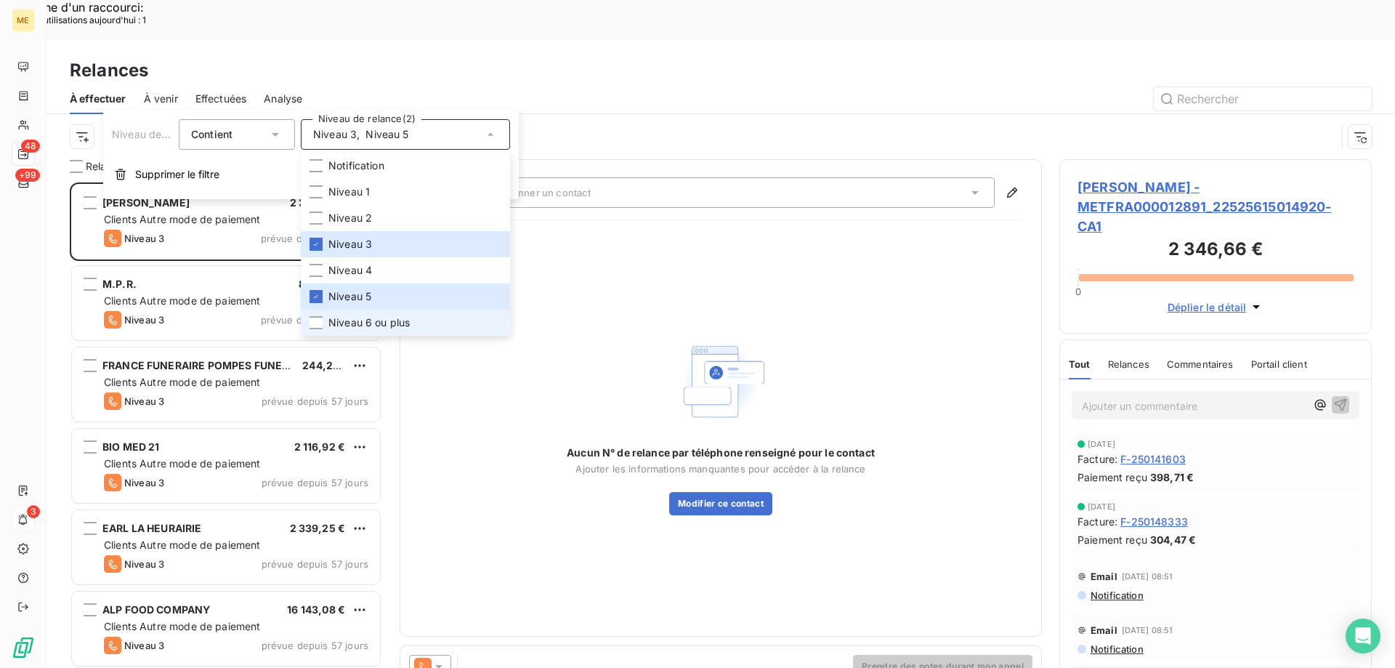
click at [366, 324] on span "Niveau 6 ou plus" at bounding box center [369, 322] width 81 height 15
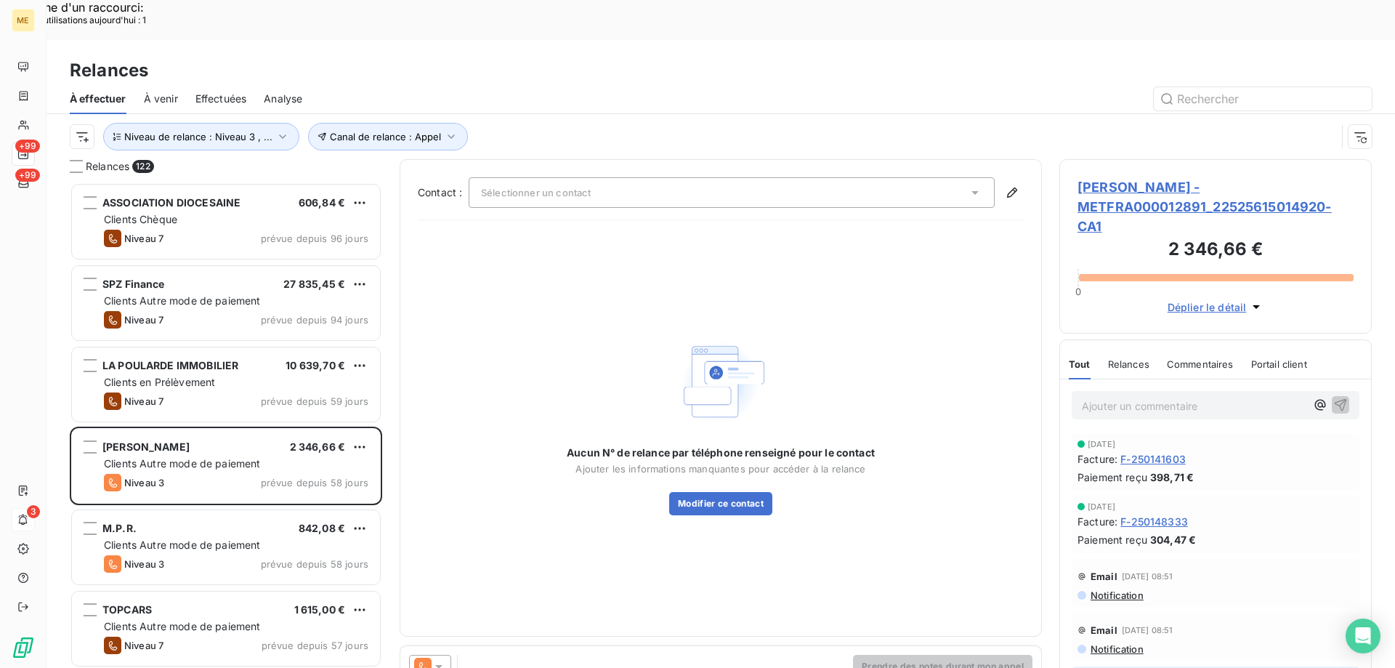
click at [729, 232] on div "Aucun N° de relance par téléphone renseigné pour le contact Ajouter les informa…" at bounding box center [721, 425] width 606 height 387
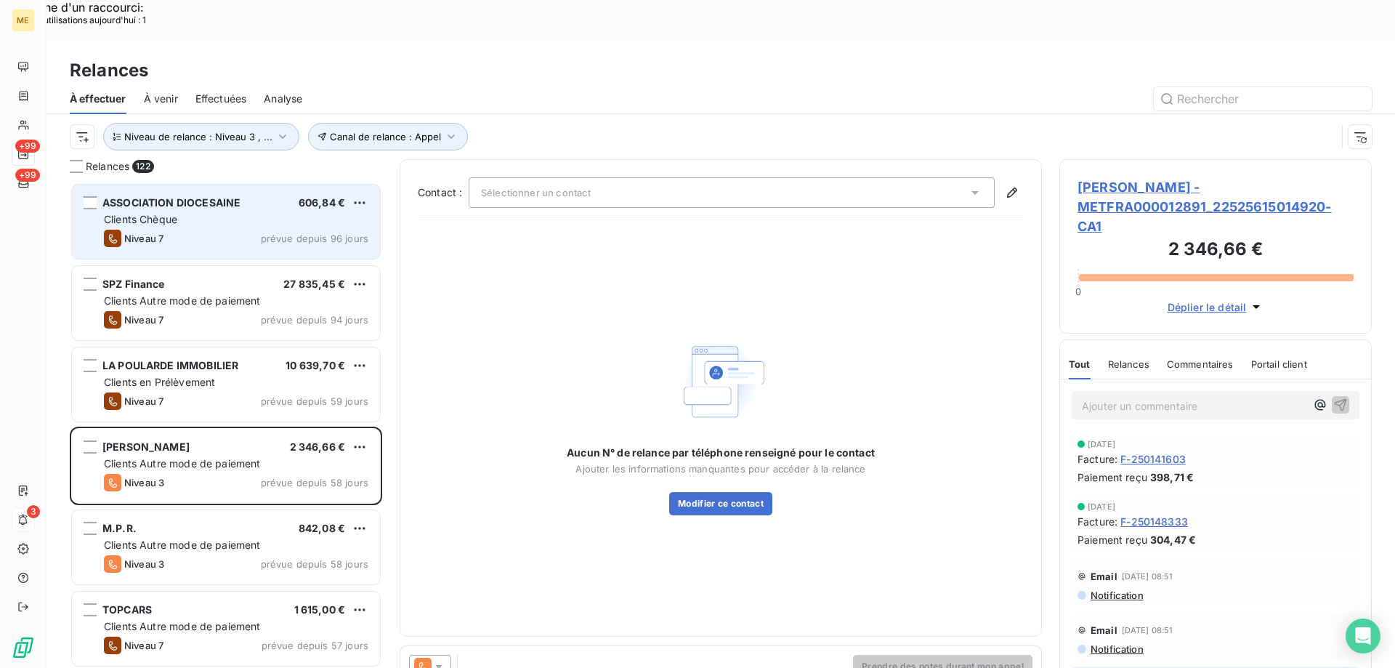
click at [209, 196] on div "ASSOCIATION DIOCESAINE" at bounding box center [171, 203] width 138 height 15
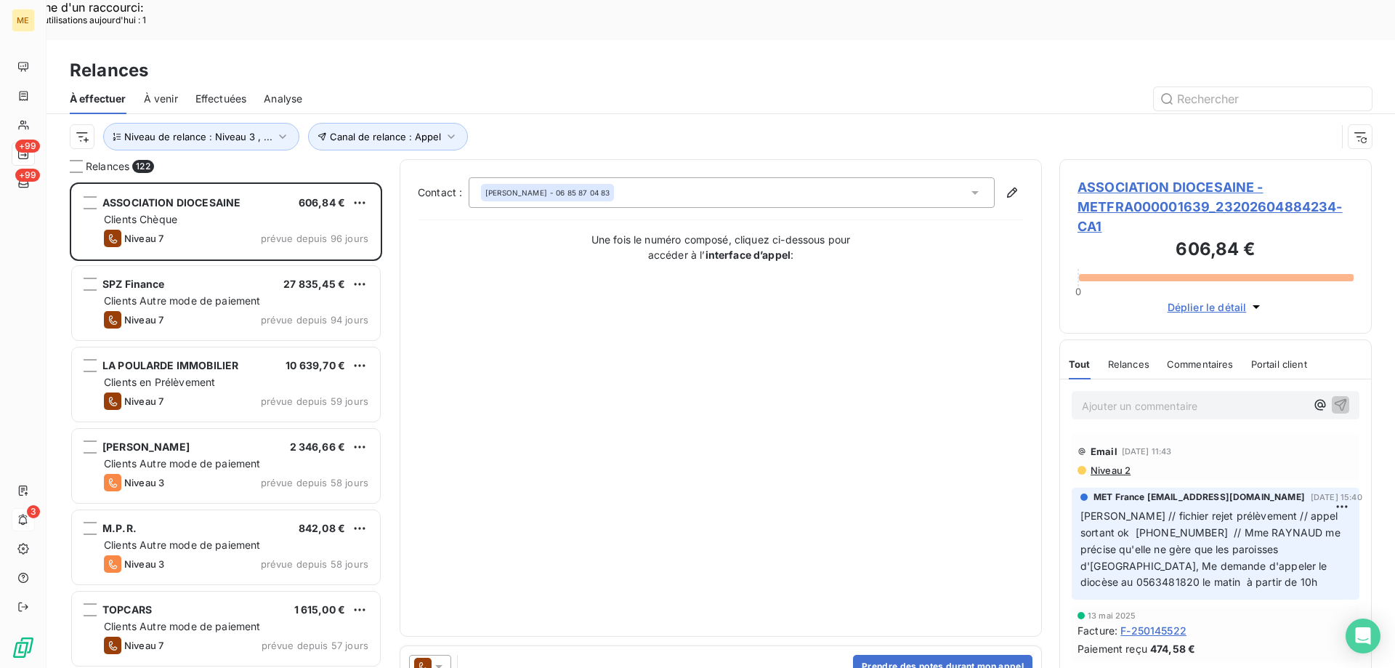
click at [1124, 177] on span "ASSOCIATION DIOCESAINE - METFRA000001639_23202604884234-CA1" at bounding box center [1216, 206] width 276 height 59
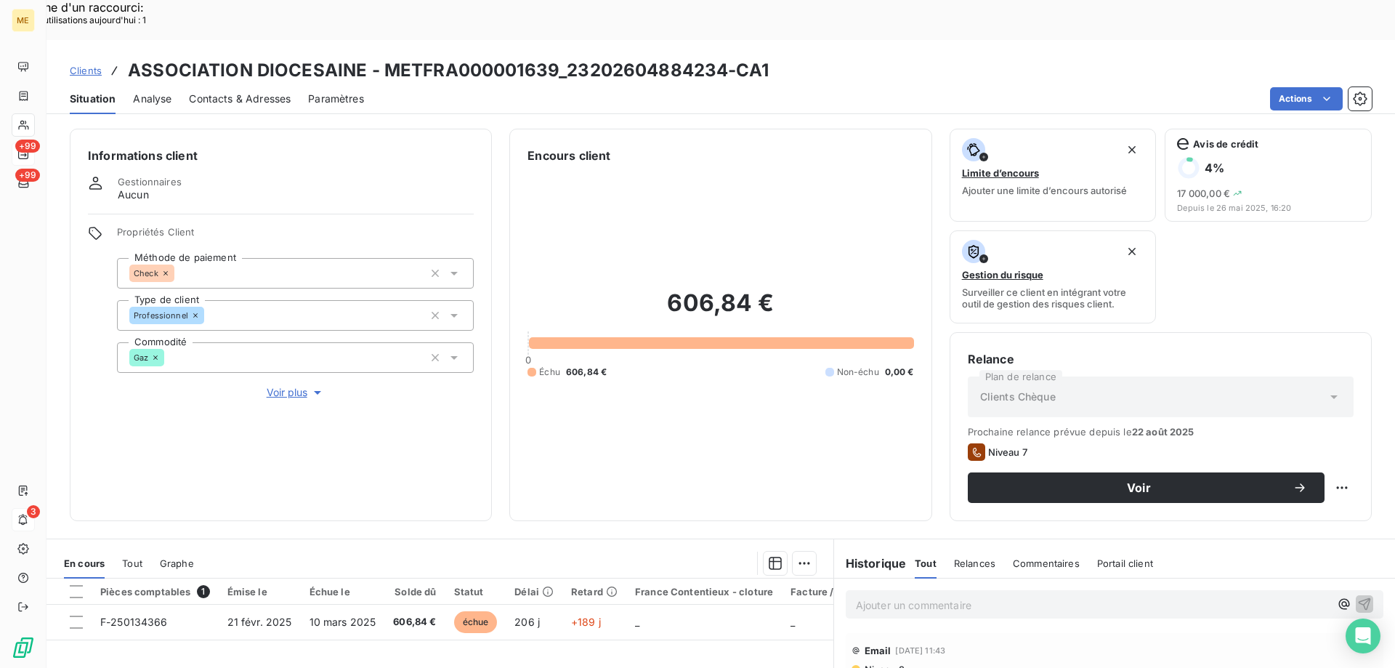
click at [301, 385] on span "Voir plus" at bounding box center [296, 392] width 58 height 15
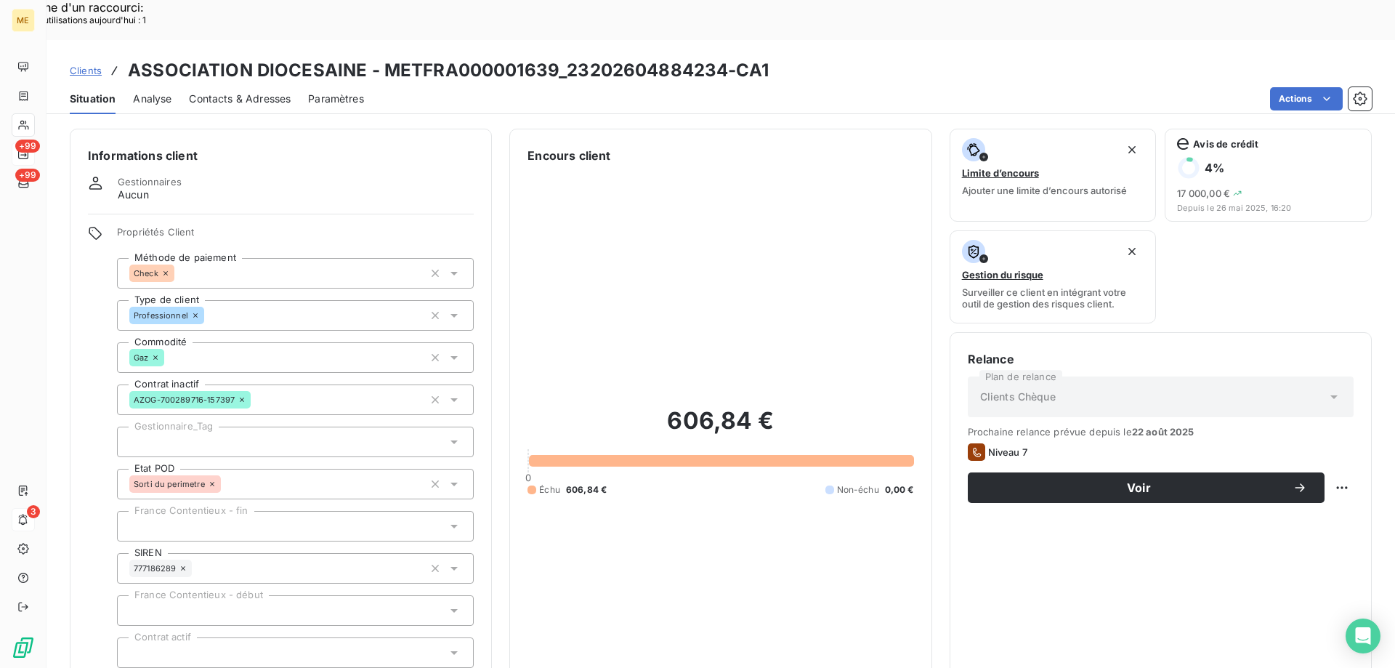
click at [257, 427] on div at bounding box center [295, 442] width 357 height 31
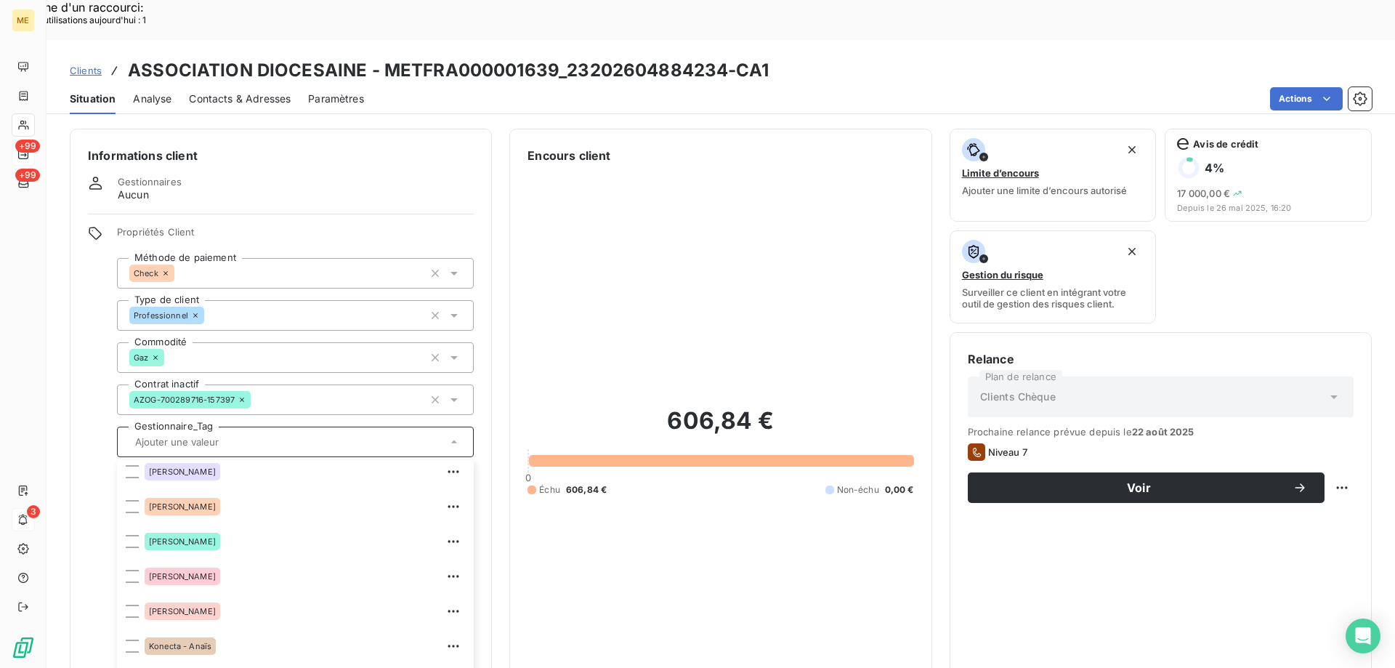
scroll to position [218, 0]
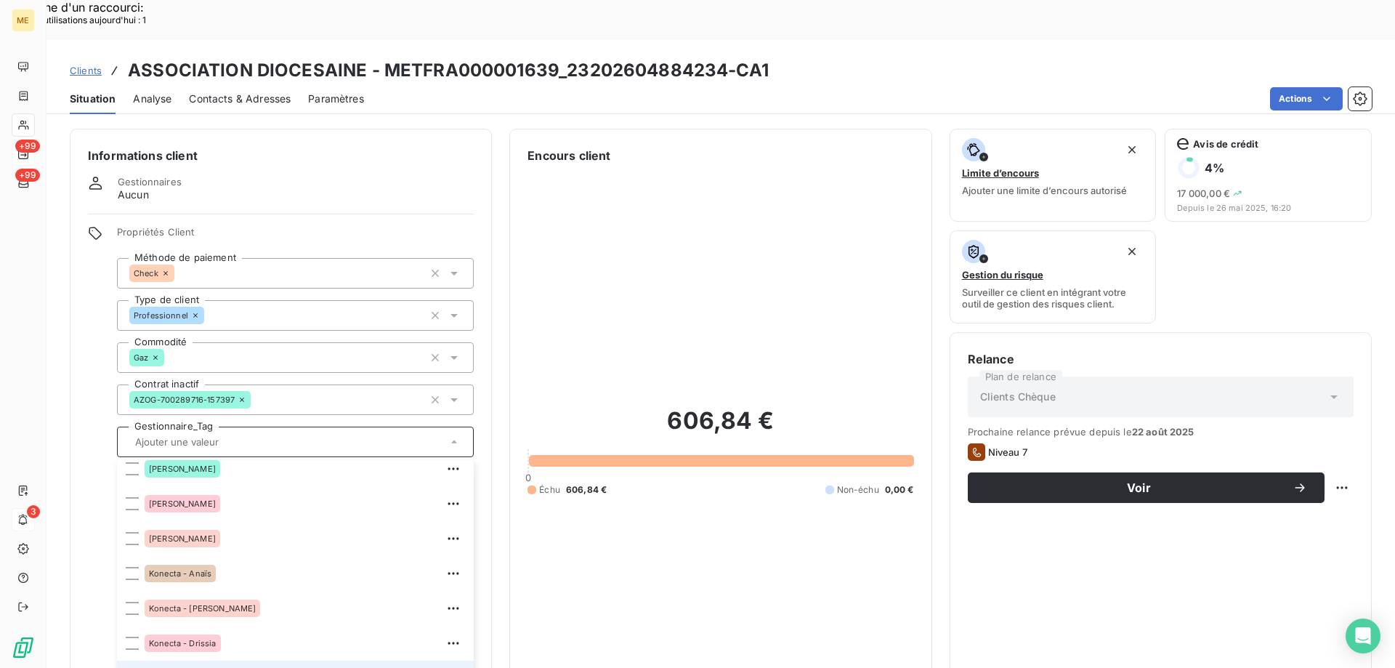
click at [134, 667] on div at bounding box center [132, 678] width 13 height 13
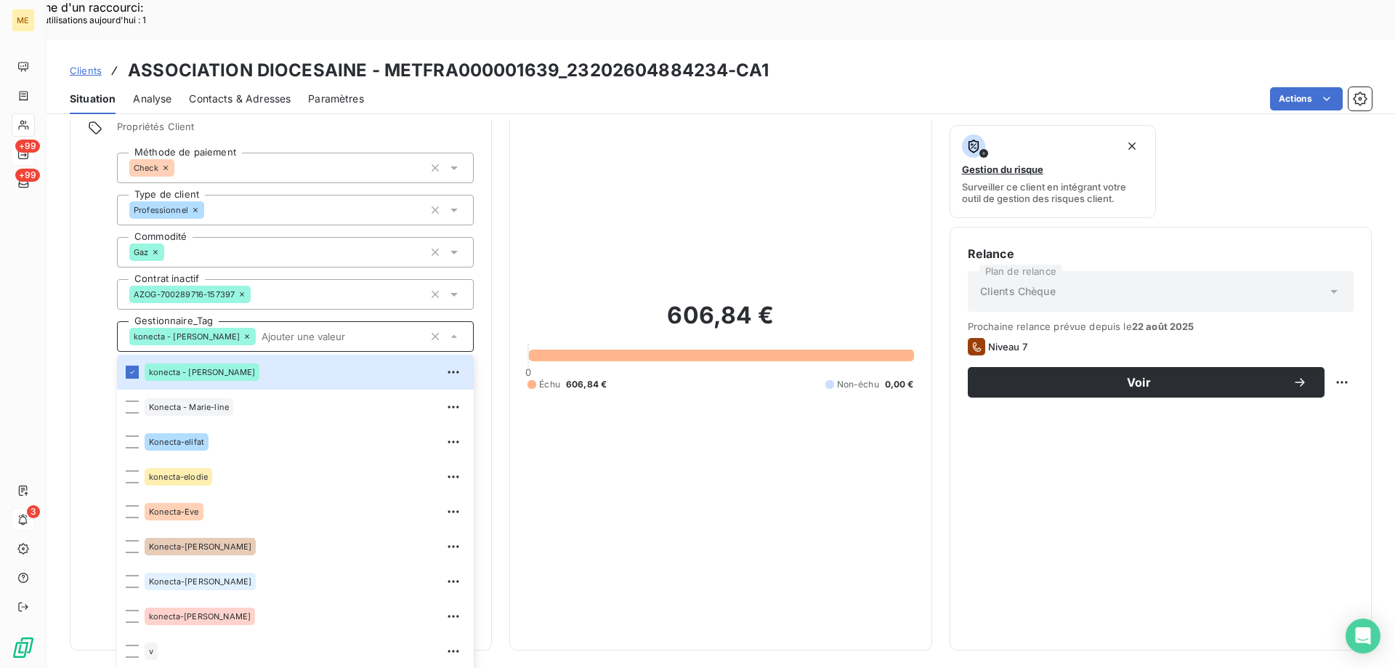
scroll to position [145, 0]
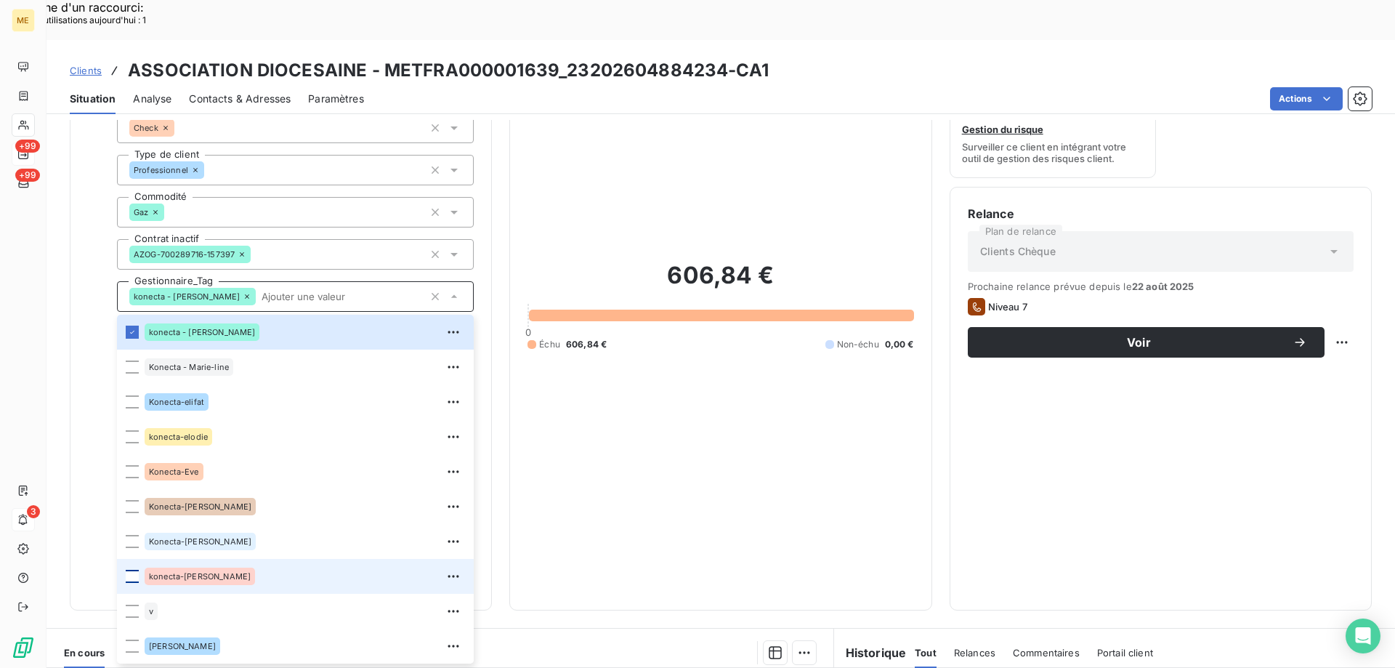
click at [129, 570] on div at bounding box center [132, 576] width 13 height 13
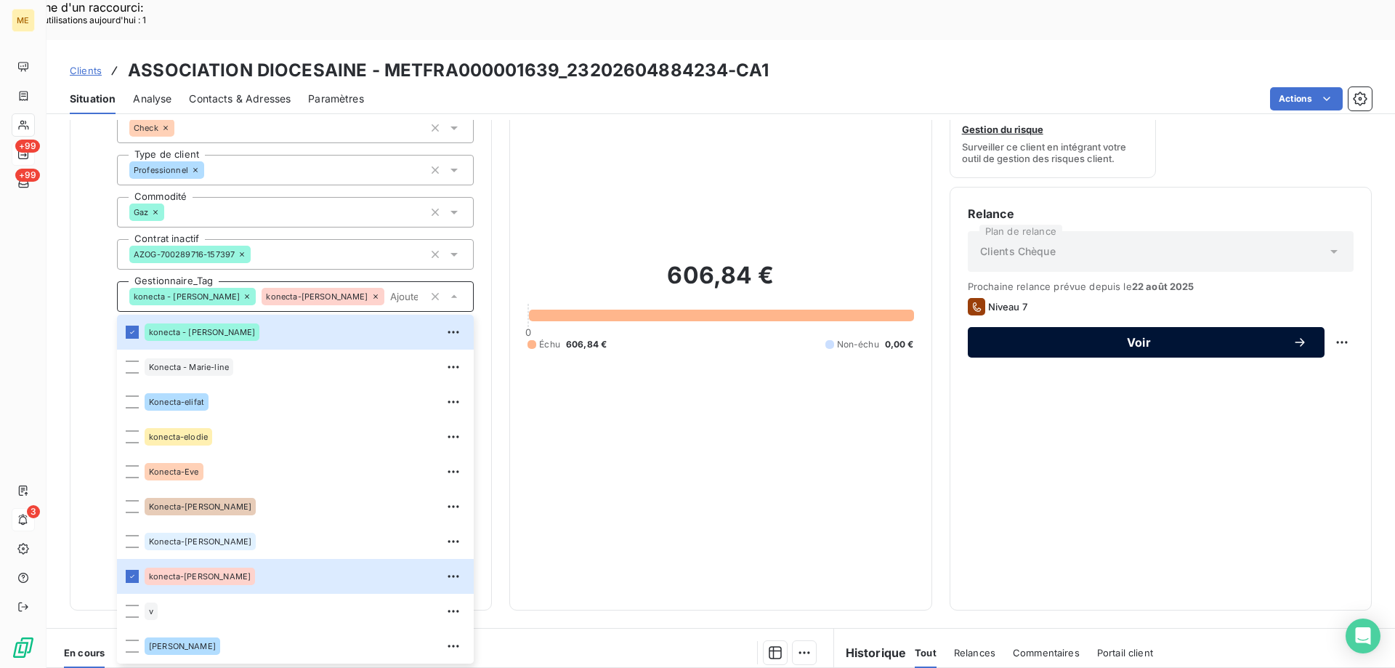
click at [1002, 337] on span "Voir" at bounding box center [1139, 343] width 307 height 12
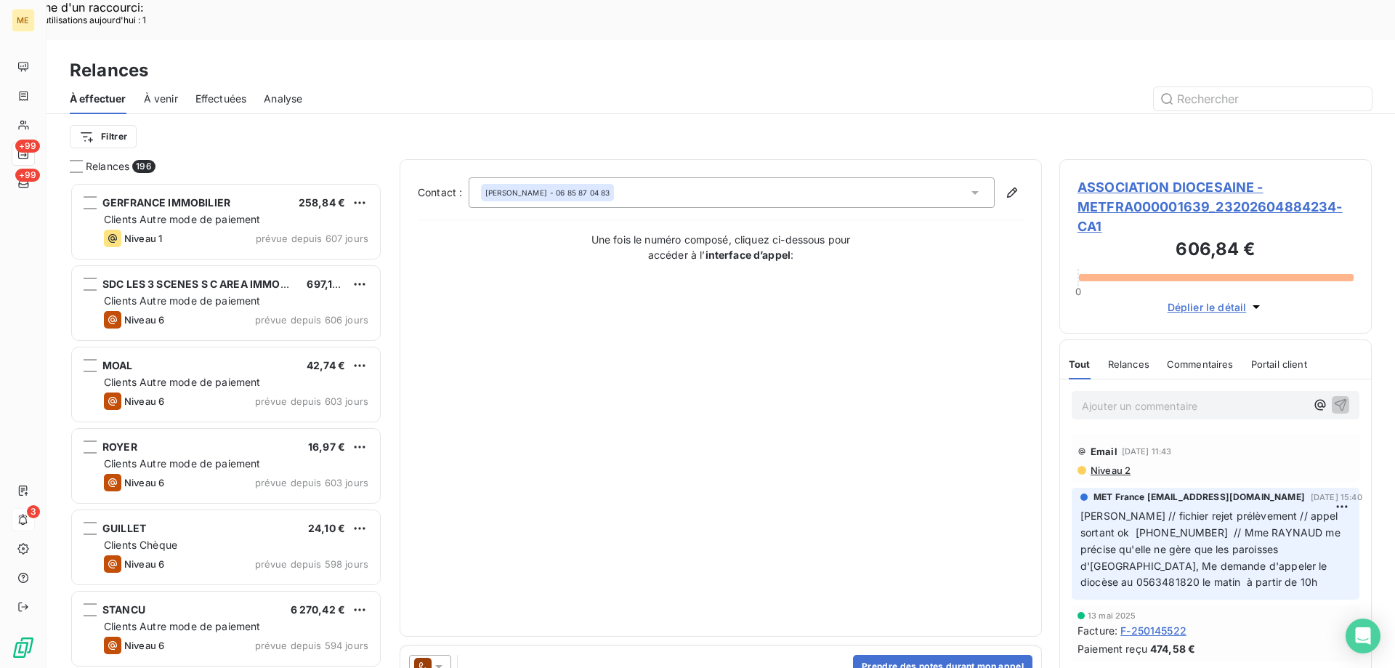
scroll to position [515, 302]
click at [1096, 177] on span "ASSOCIATION DIOCESAINE - METFRA000001639_23202604884234-CA1" at bounding box center [1216, 206] width 276 height 59
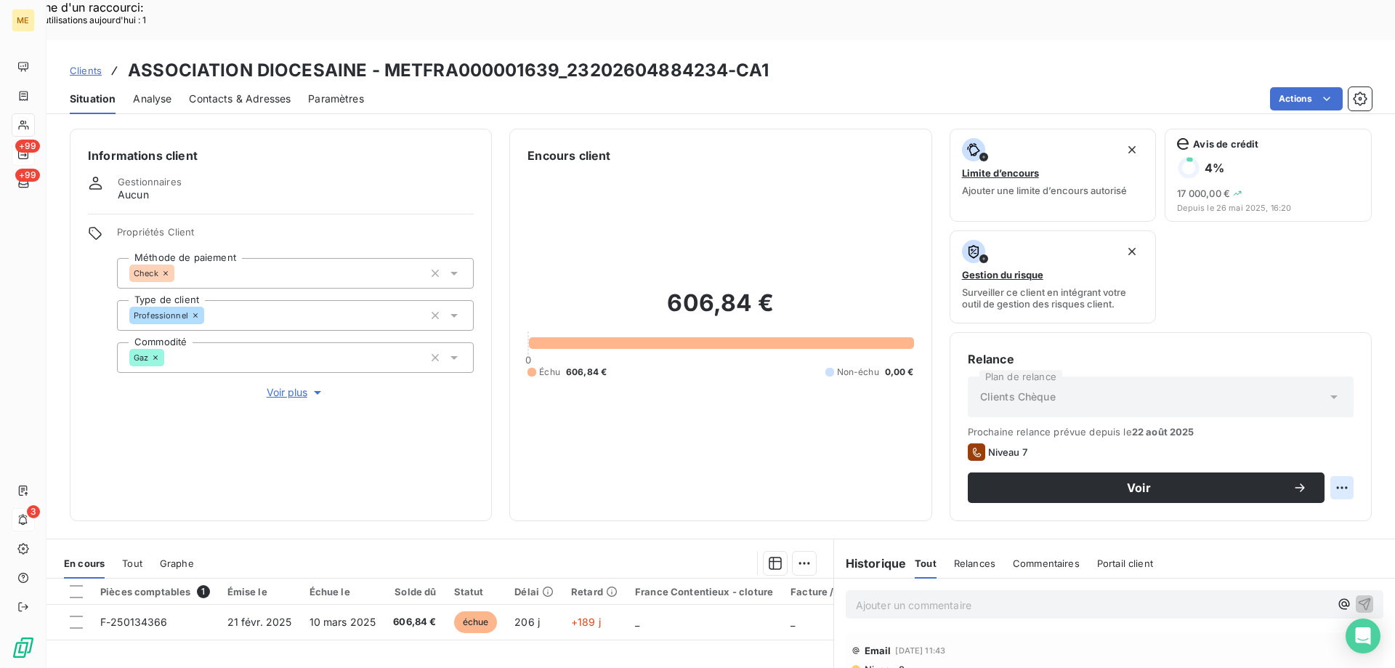
click at [1283, 479] on div "Replanifier cette action" at bounding box center [1271, 479] width 130 height 23
select select "8"
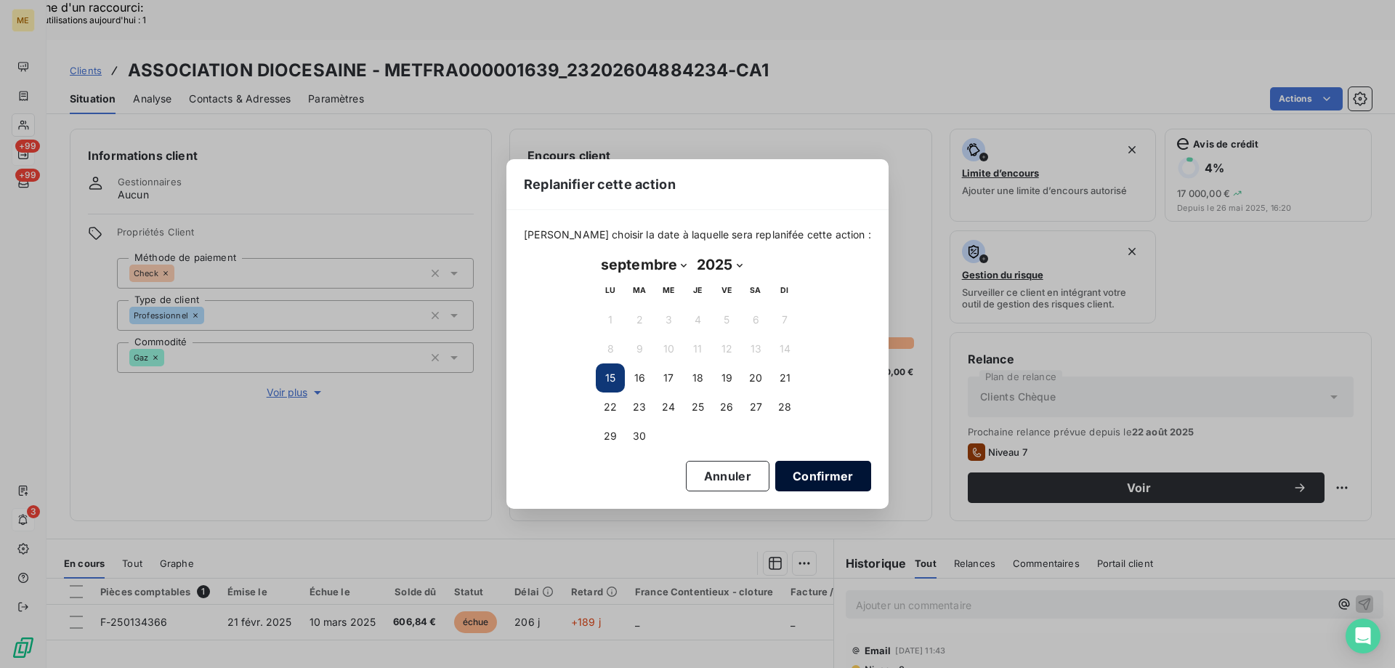
click at [789, 466] on button "Confirmer" at bounding box center [823, 476] width 96 height 31
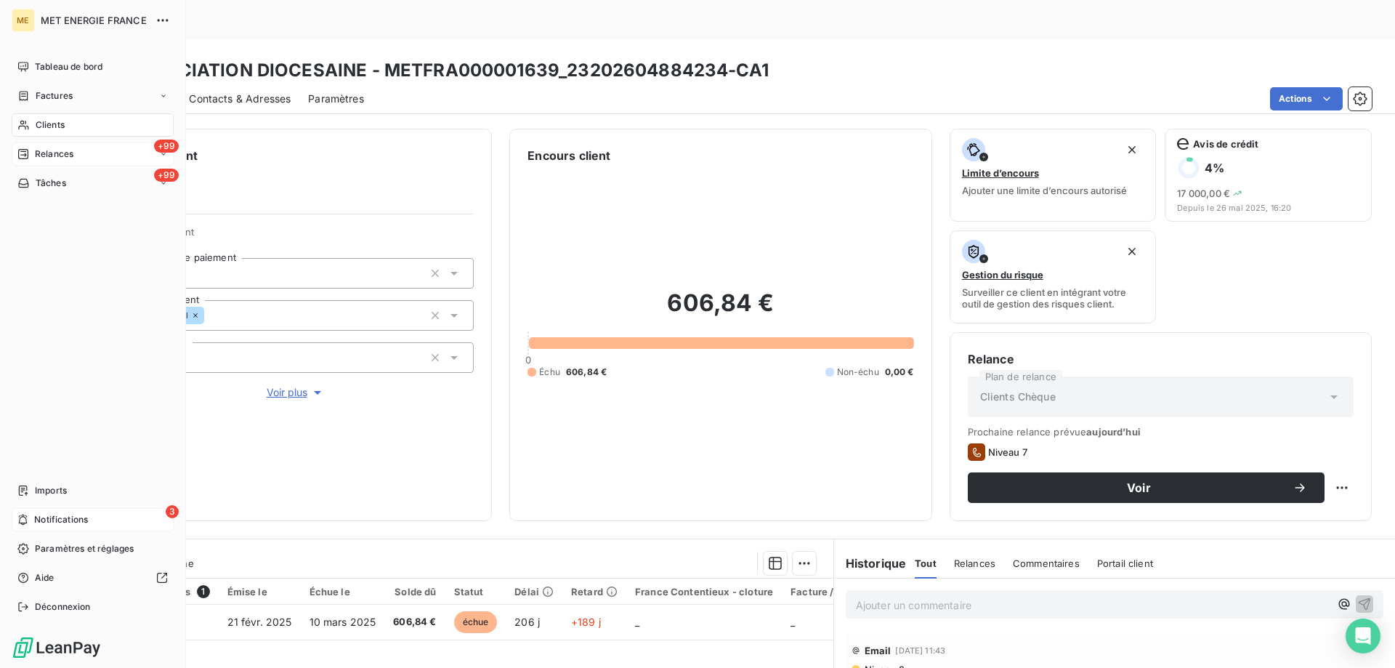
click at [39, 150] on span "Relances" at bounding box center [54, 154] width 39 height 13
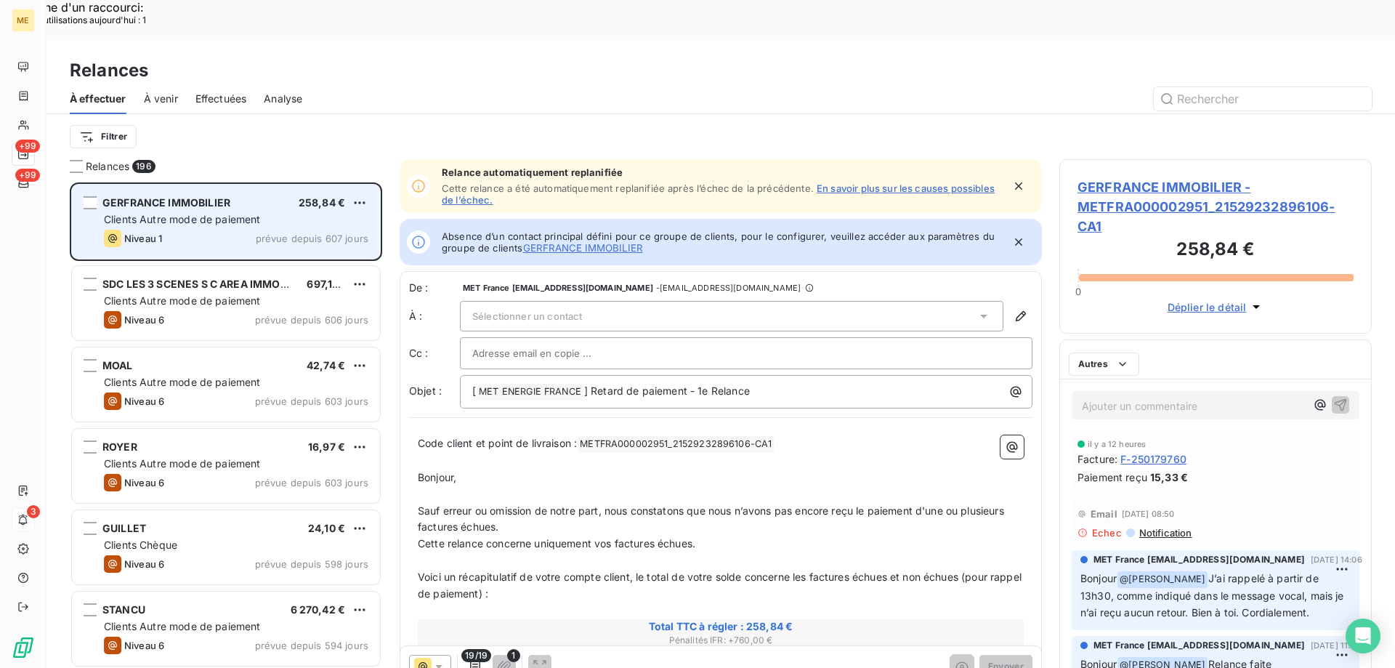
scroll to position [515, 302]
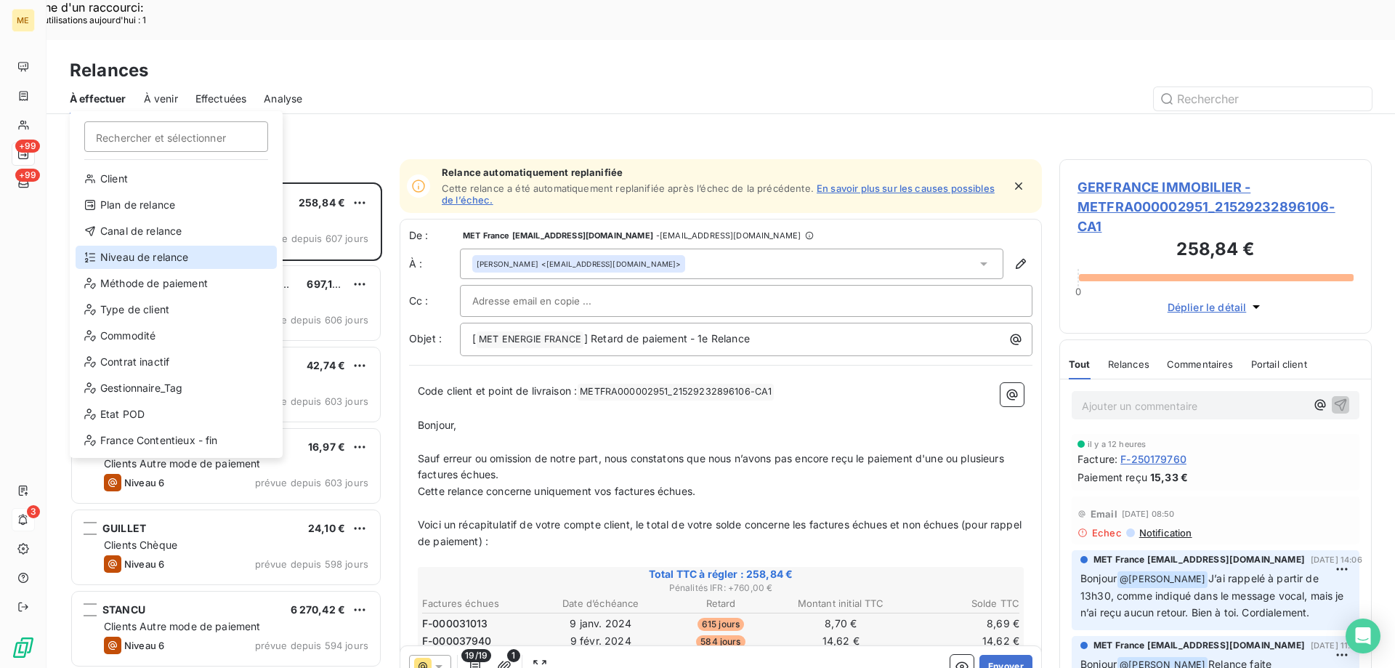
click at [180, 252] on div "Niveau de relance" at bounding box center [176, 257] width 201 height 23
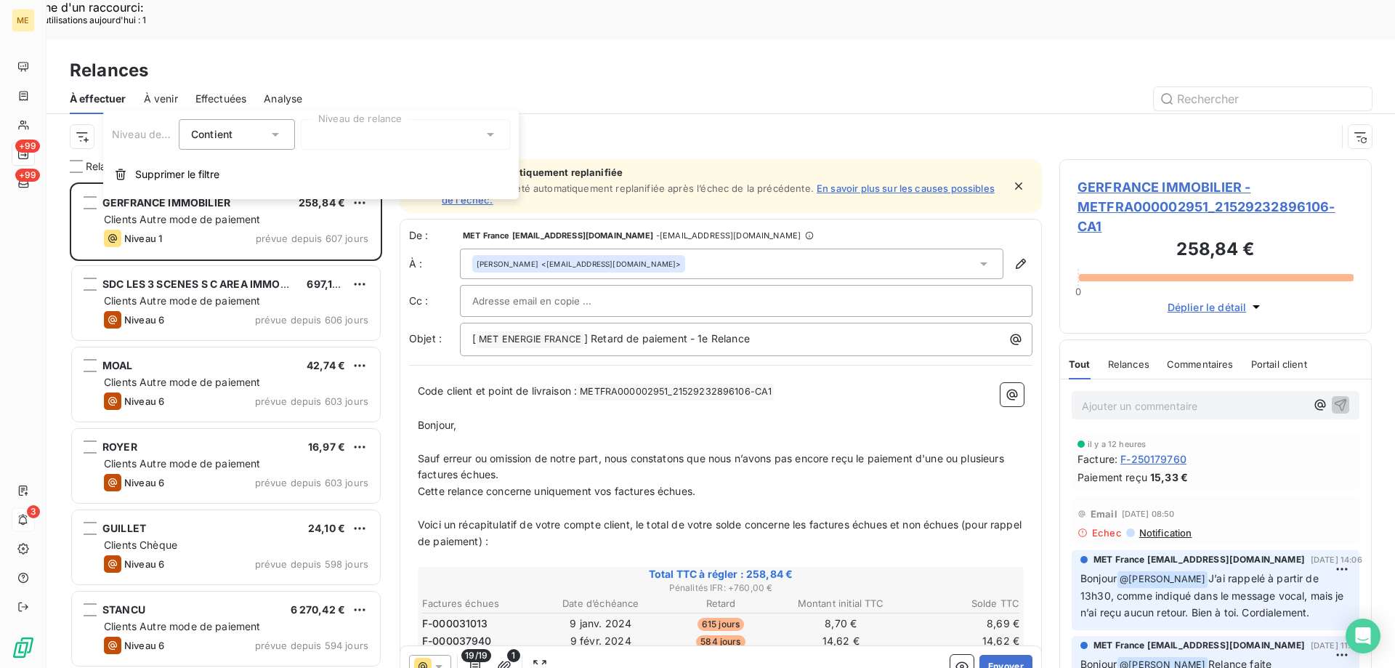
click at [328, 139] on div at bounding box center [405, 134] width 209 height 31
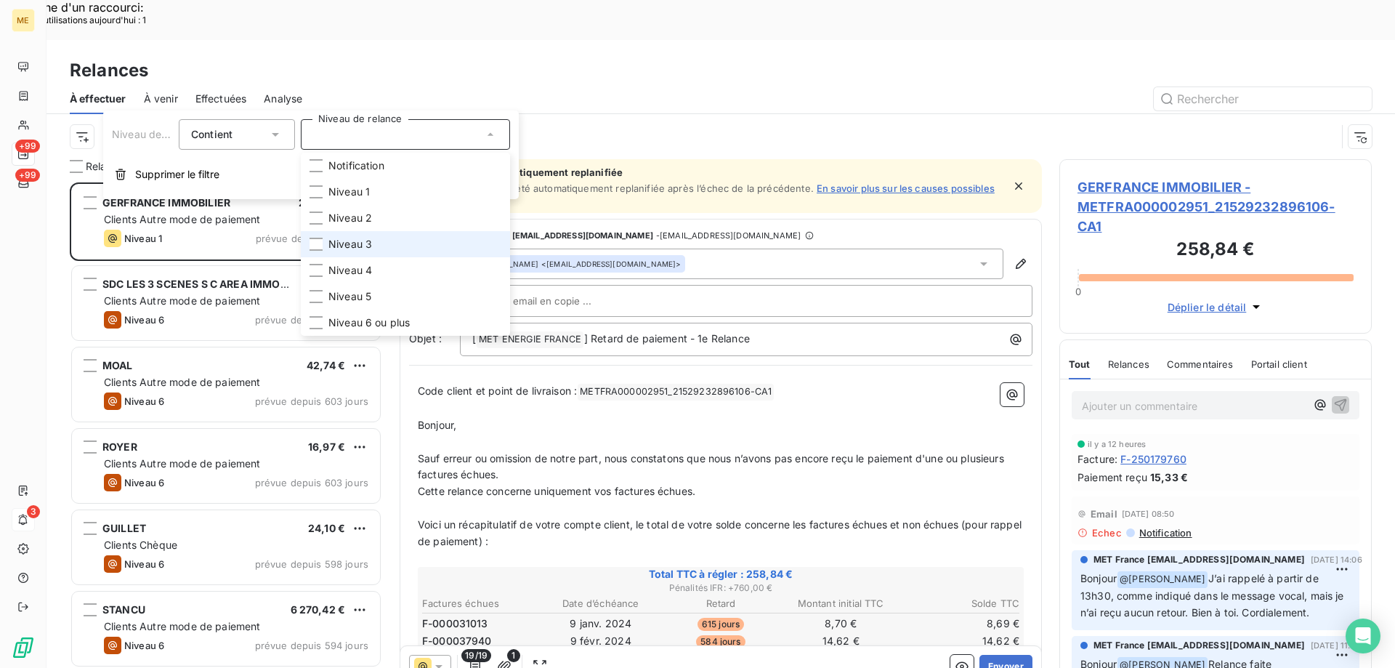
click at [395, 242] on li "Niveau 3" at bounding box center [405, 244] width 209 height 26
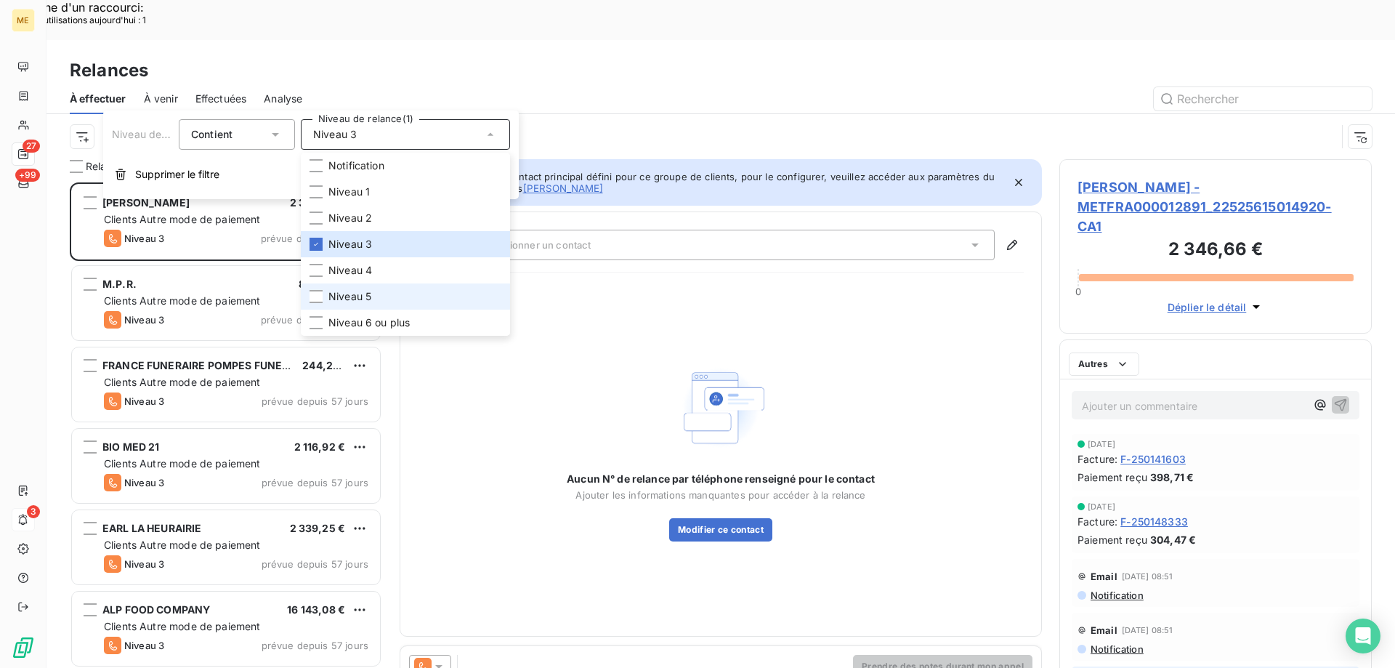
scroll to position [515, 302]
click at [375, 293] on li "Niveau 5" at bounding box center [405, 296] width 209 height 26
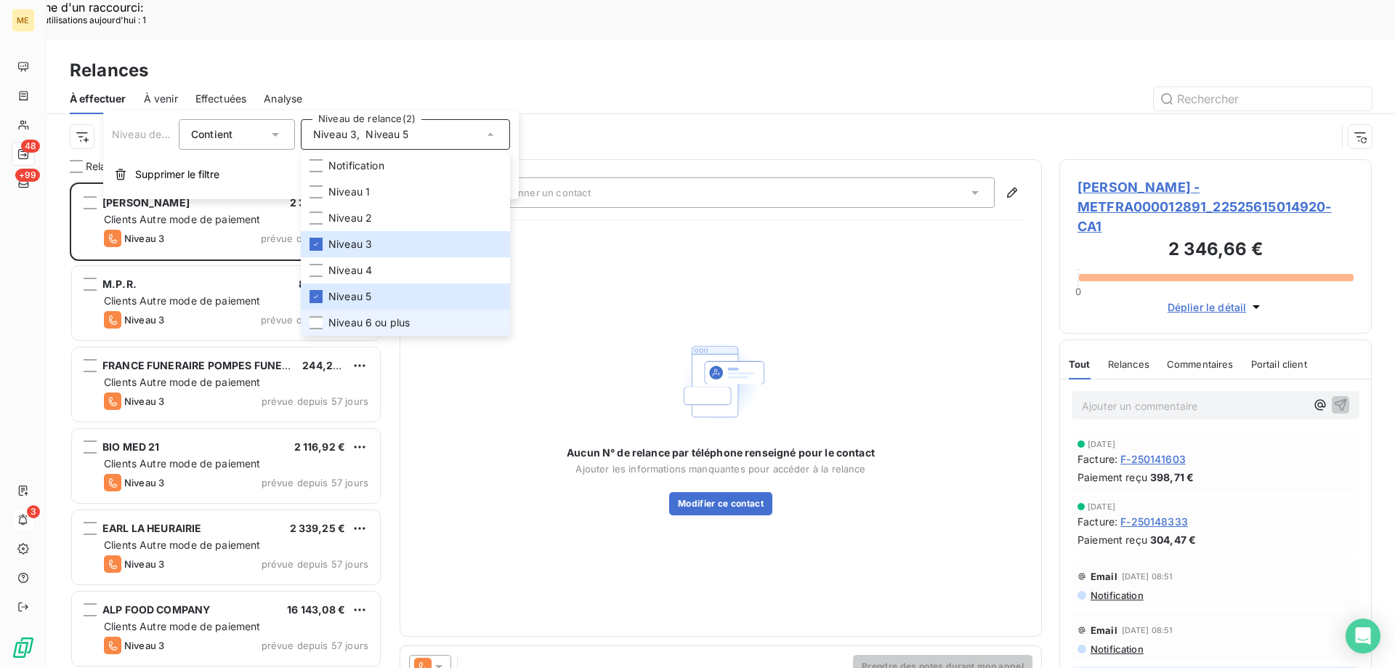
click at [365, 322] on span "Niveau 6 ou plus" at bounding box center [369, 322] width 81 height 15
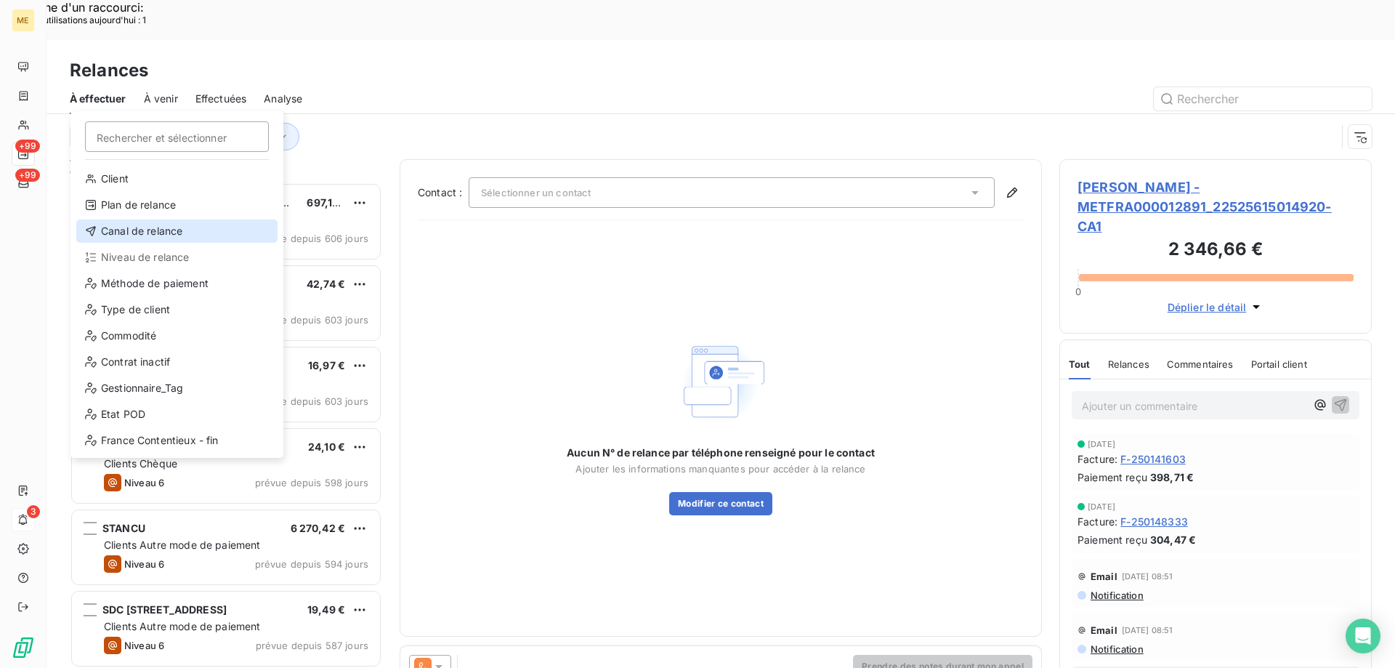
click at [172, 224] on div "Canal de relance" at bounding box center [176, 230] width 201 height 23
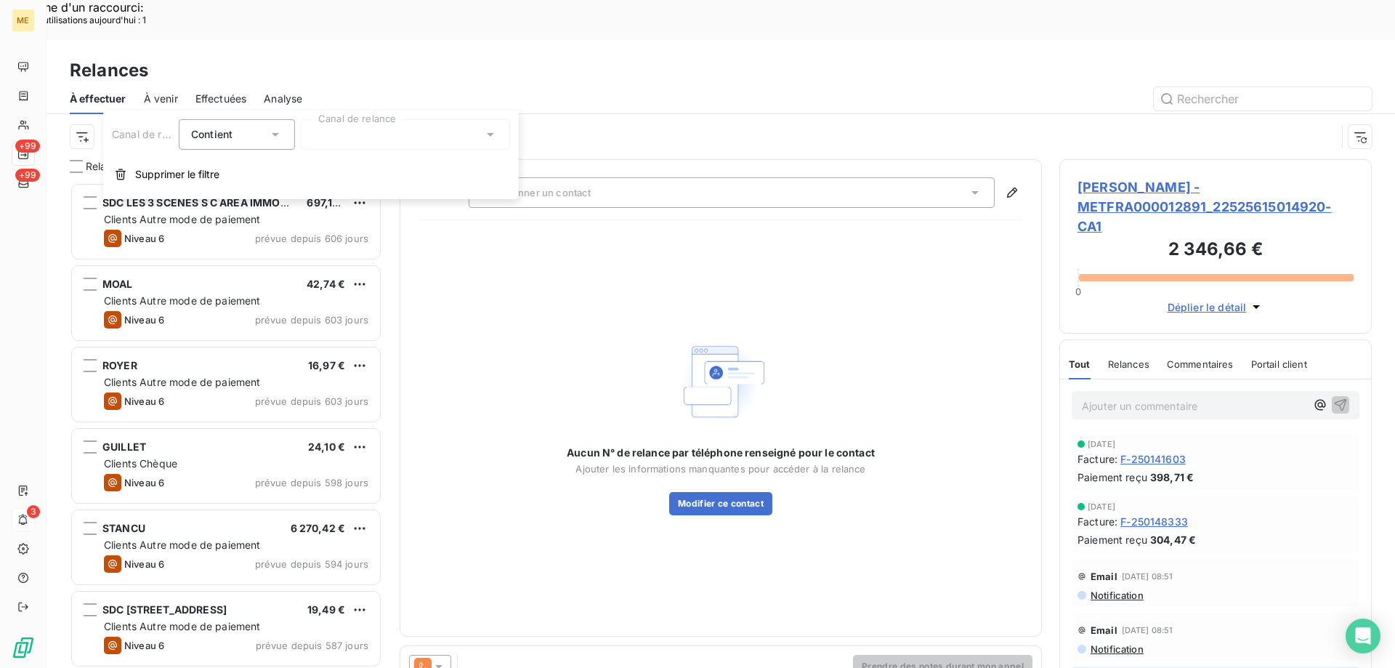
click at [424, 133] on div at bounding box center [405, 134] width 209 height 31
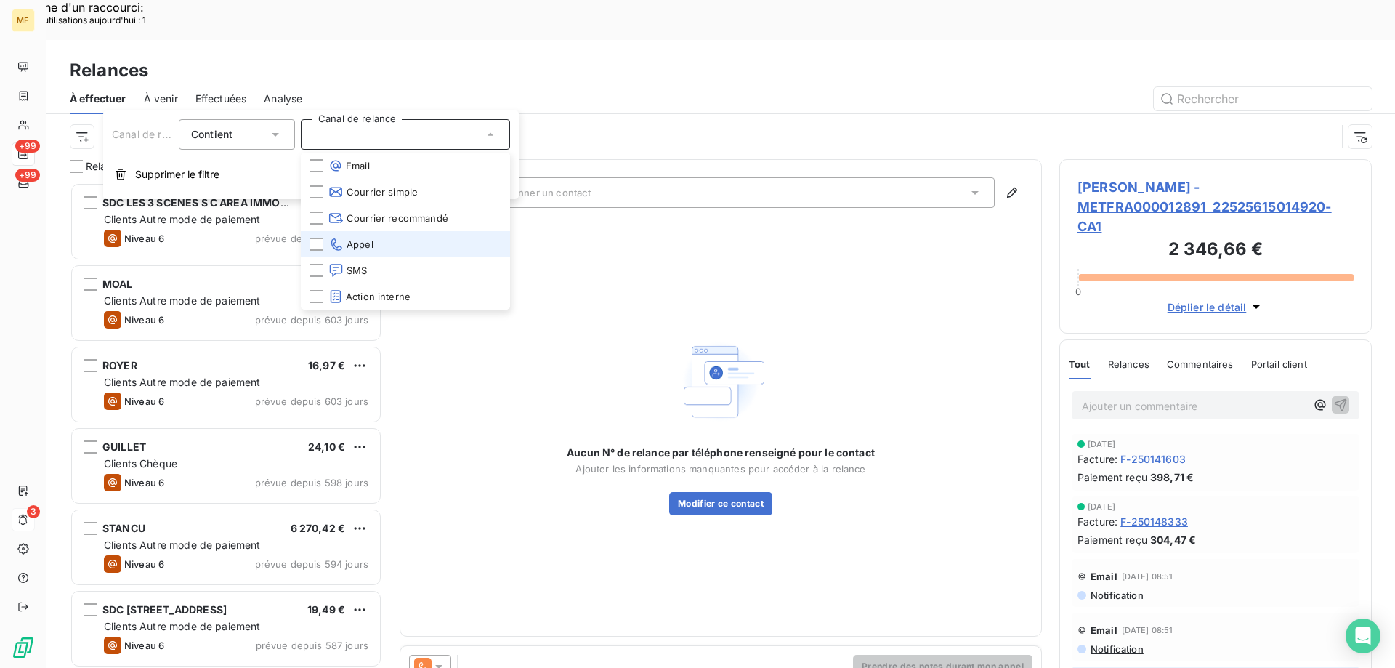
click at [349, 241] on span "Appel" at bounding box center [351, 244] width 45 height 15
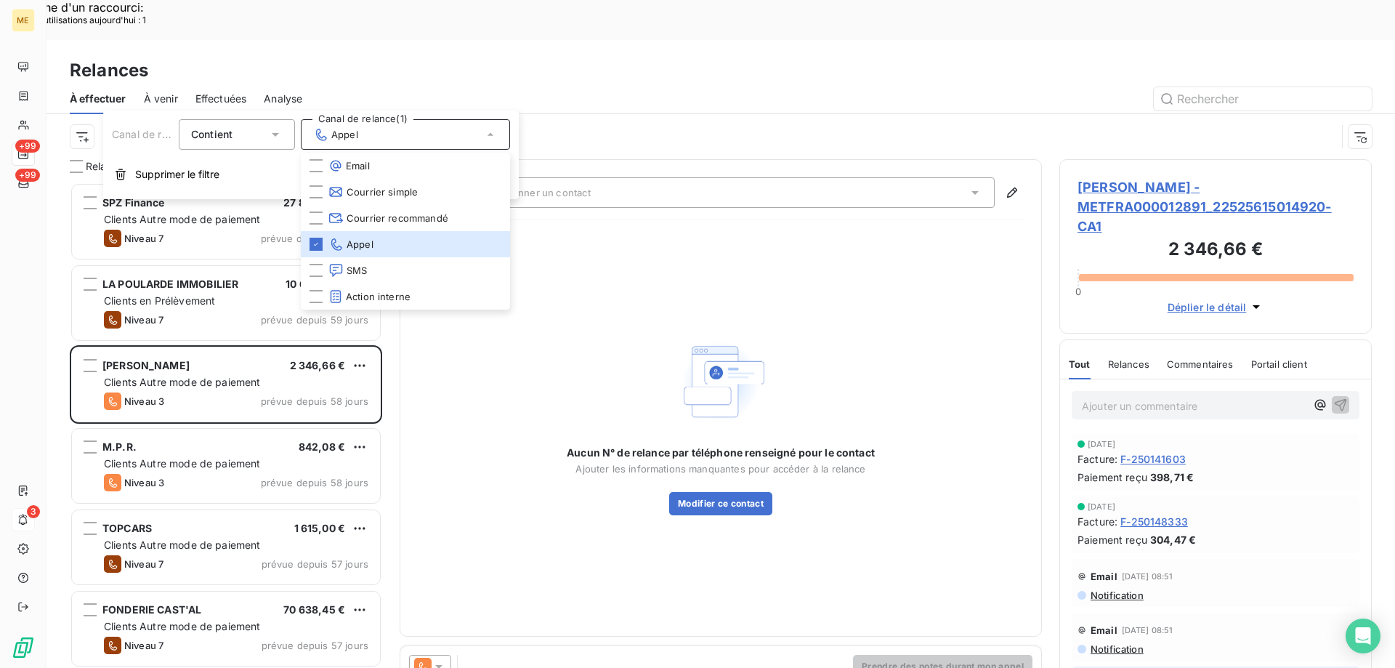
click at [631, 335] on div "Aucun N° de relance par téléphone renseigné pour le contact Ajouter les informa…" at bounding box center [721, 425] width 308 height 181
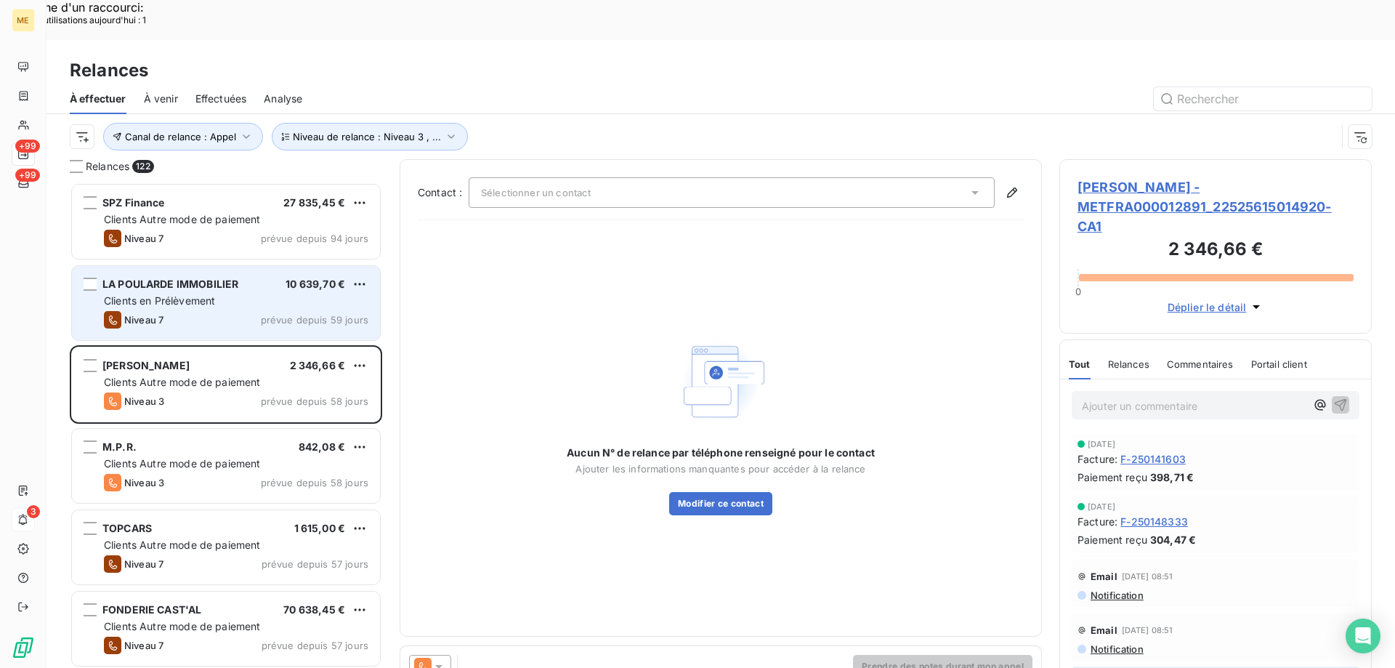
click at [259, 294] on div "Clients en Prélèvement" at bounding box center [236, 301] width 265 height 15
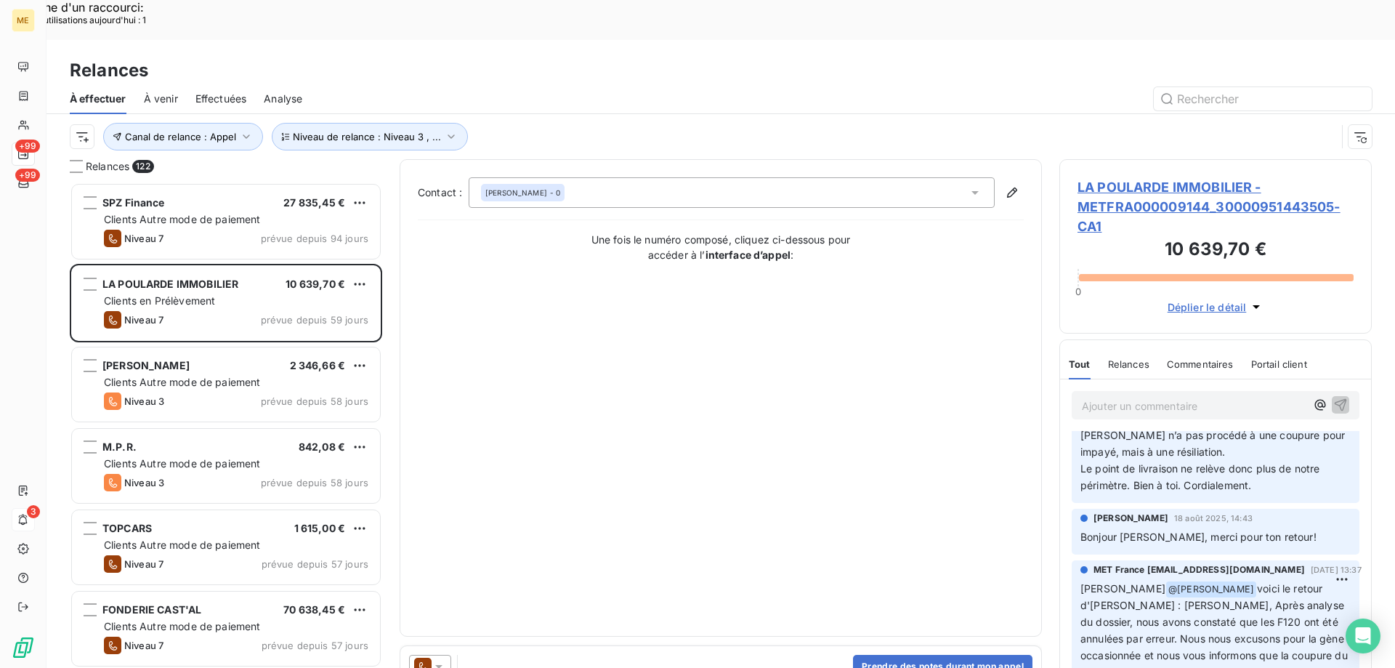
scroll to position [291, 0]
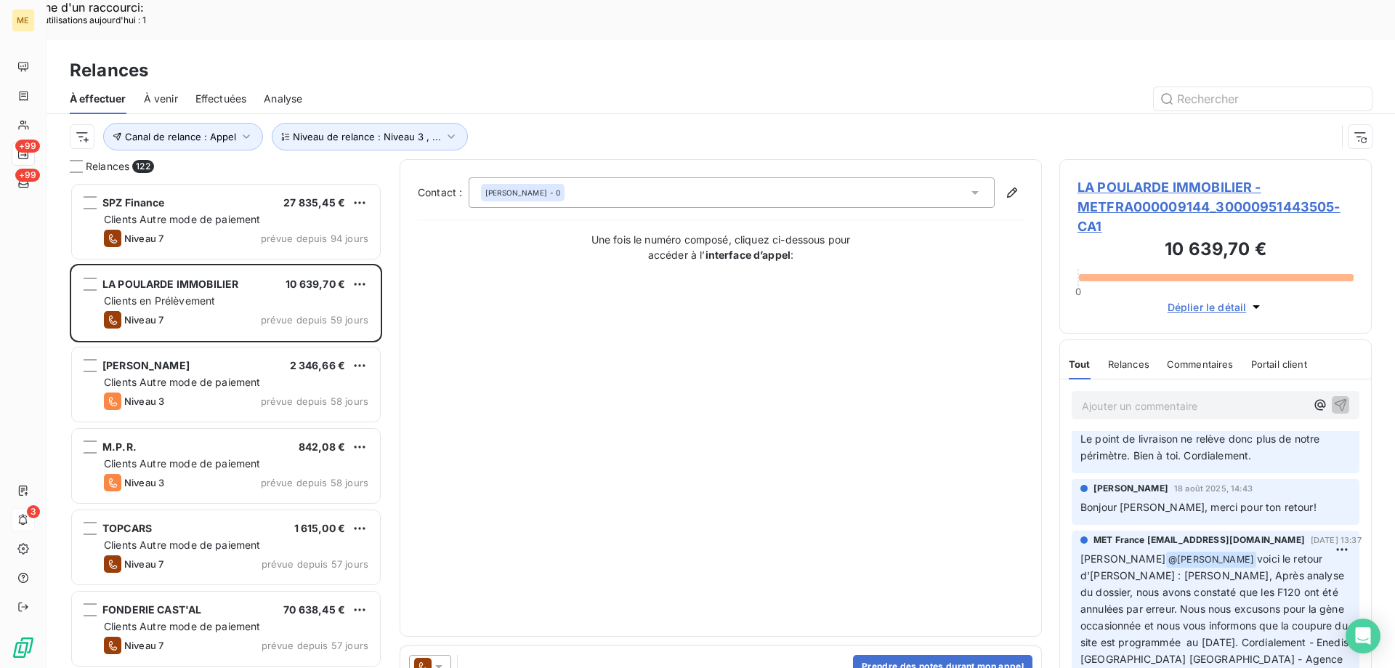
click at [1127, 177] on span "LA POULARDE IMMOBILIER - METFRA000009144_30000951443505-CA1" at bounding box center [1216, 206] width 276 height 59
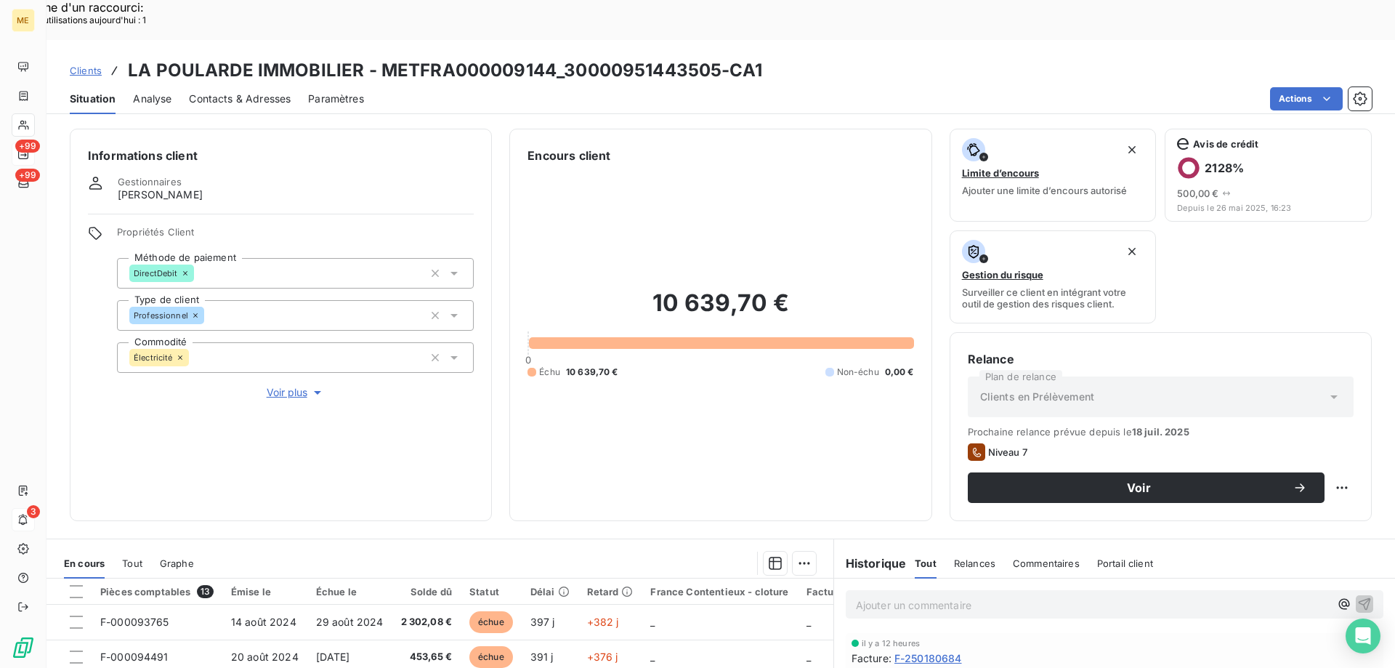
click at [284, 385] on span "Voir plus" at bounding box center [296, 392] width 58 height 15
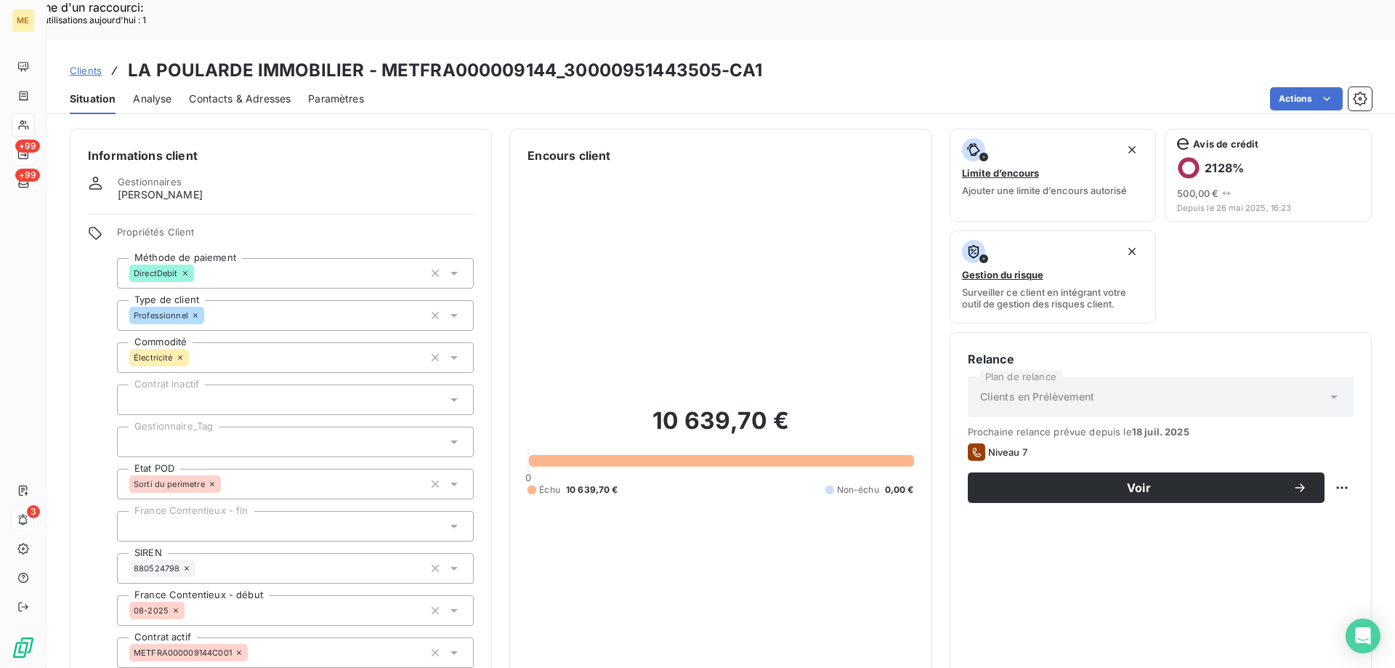
click at [180, 427] on div at bounding box center [295, 442] width 357 height 31
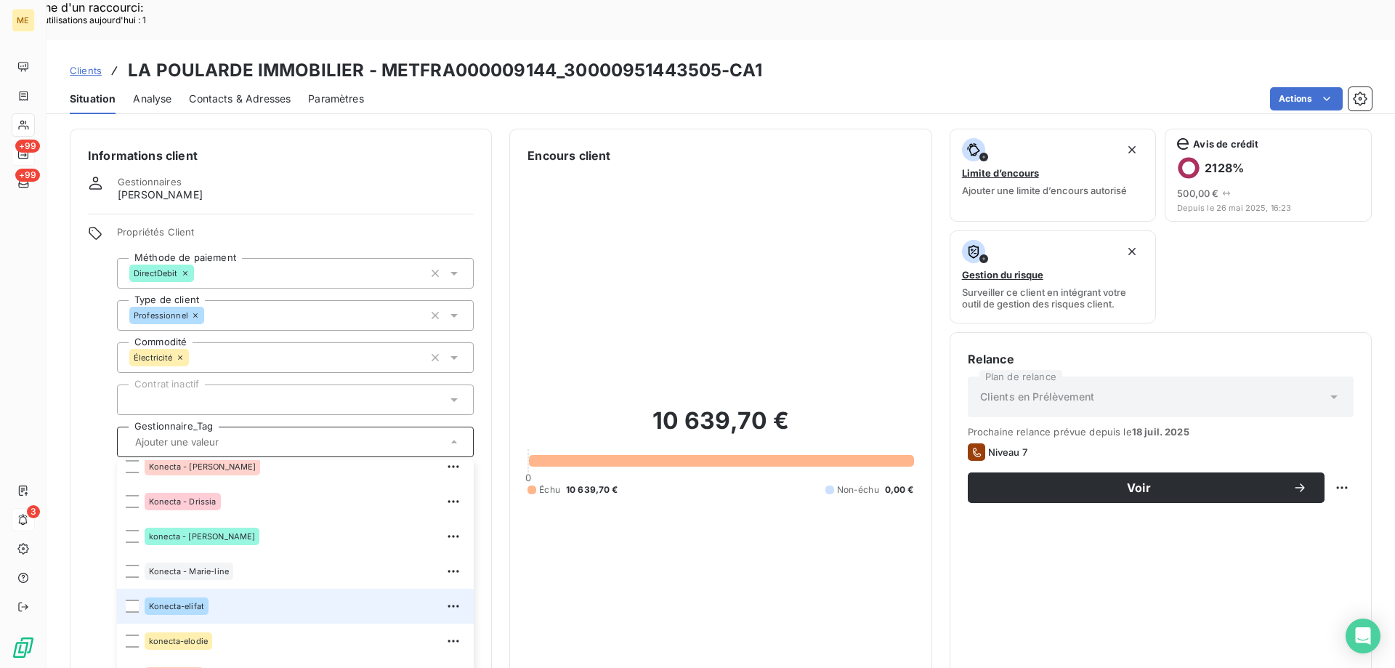
scroll to position [363, 0]
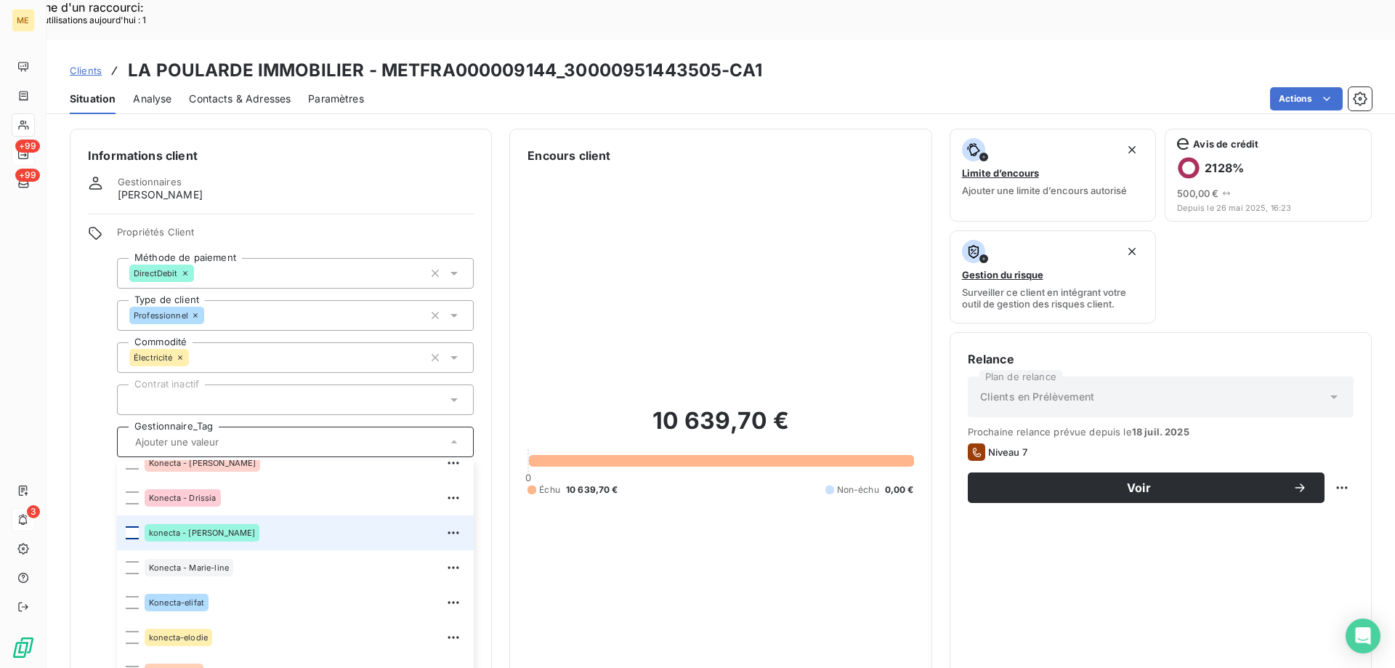
click at [135, 526] on div at bounding box center [132, 532] width 13 height 13
click at [624, 509] on div "10 639,70 € 0 Échu 10 639,70 € Non-échu 0,00 €" at bounding box center [721, 450] width 386 height 573
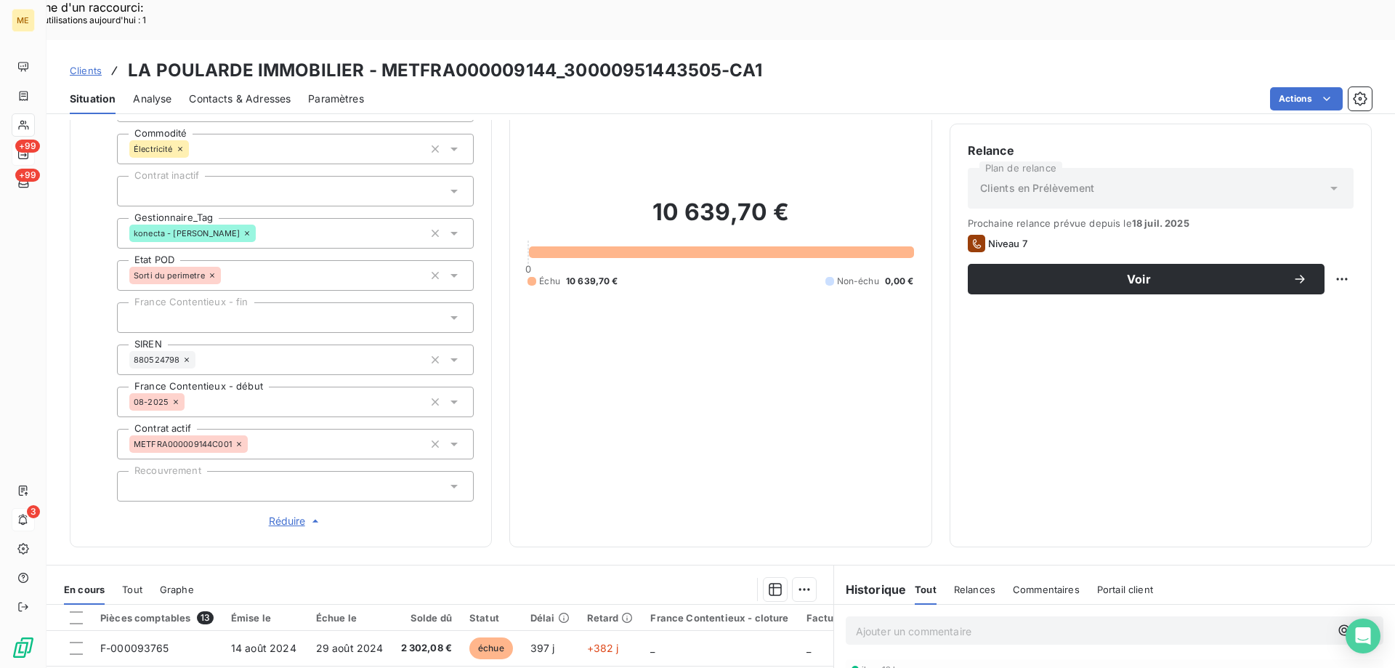
scroll to position [218, 0]
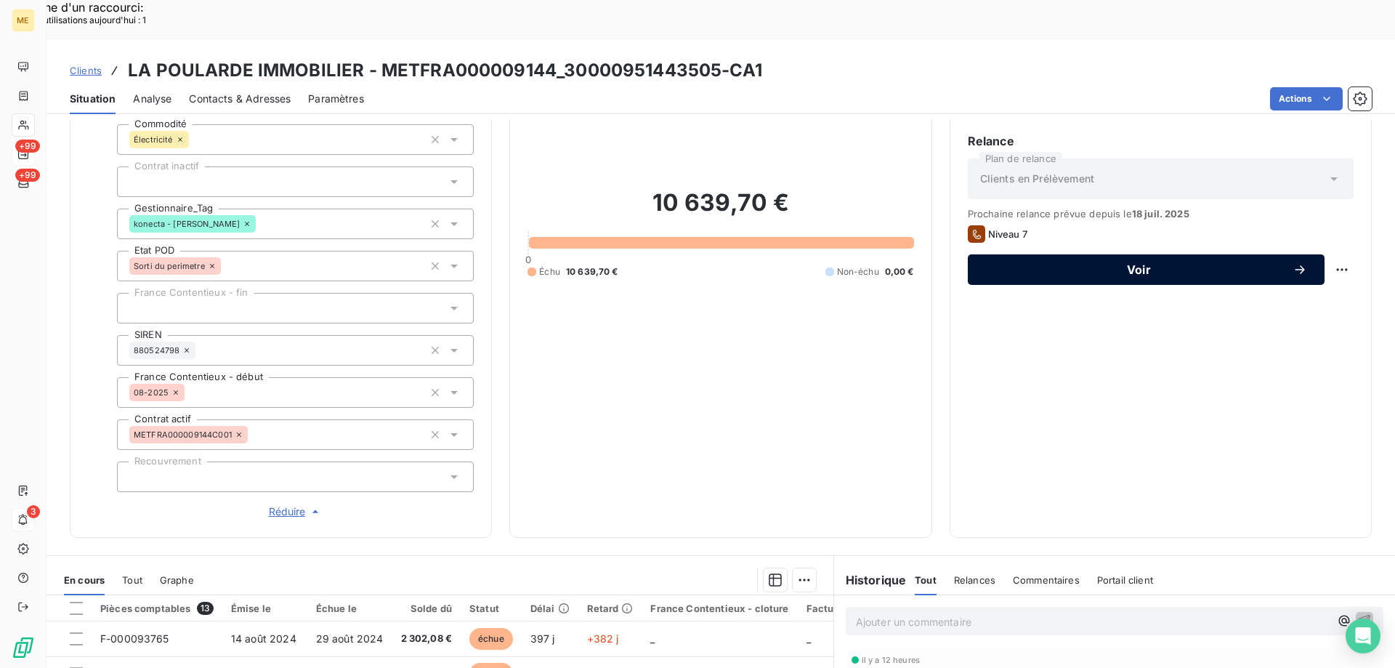
click at [1123, 264] on span "Voir" at bounding box center [1139, 270] width 307 height 12
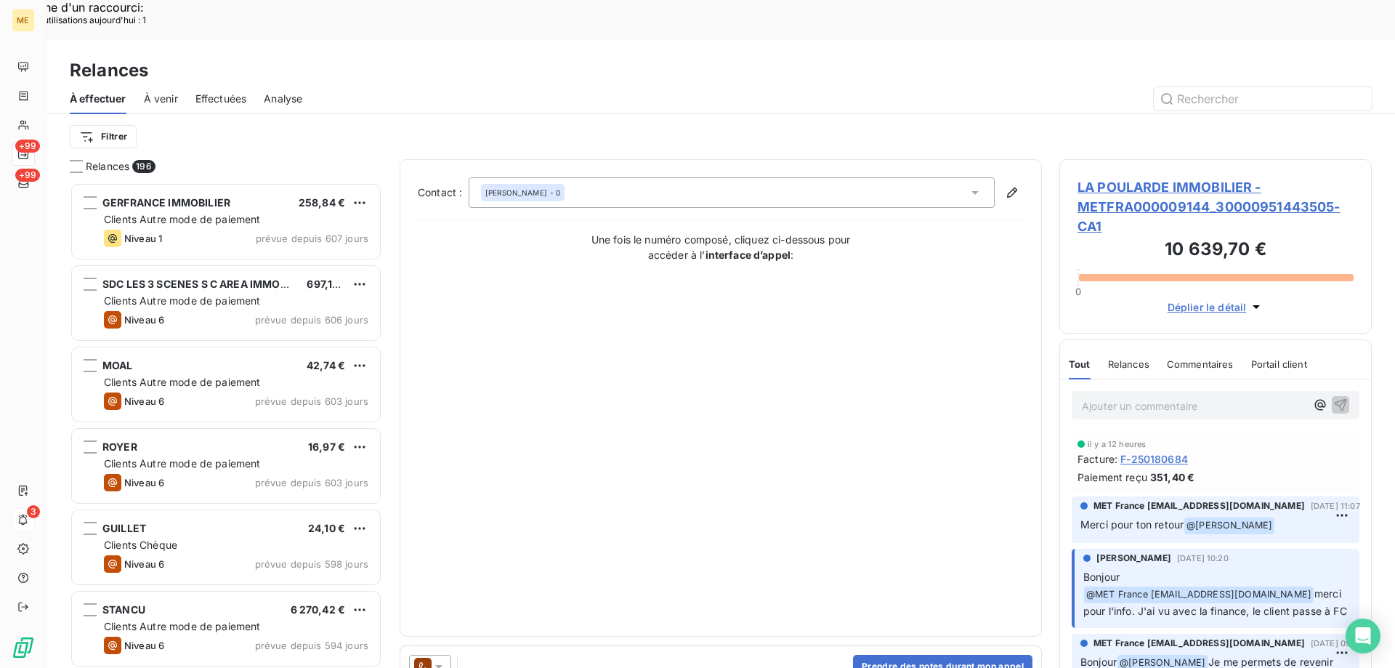
scroll to position [515, 302]
click at [436, 655] on div at bounding box center [430, 666] width 42 height 23
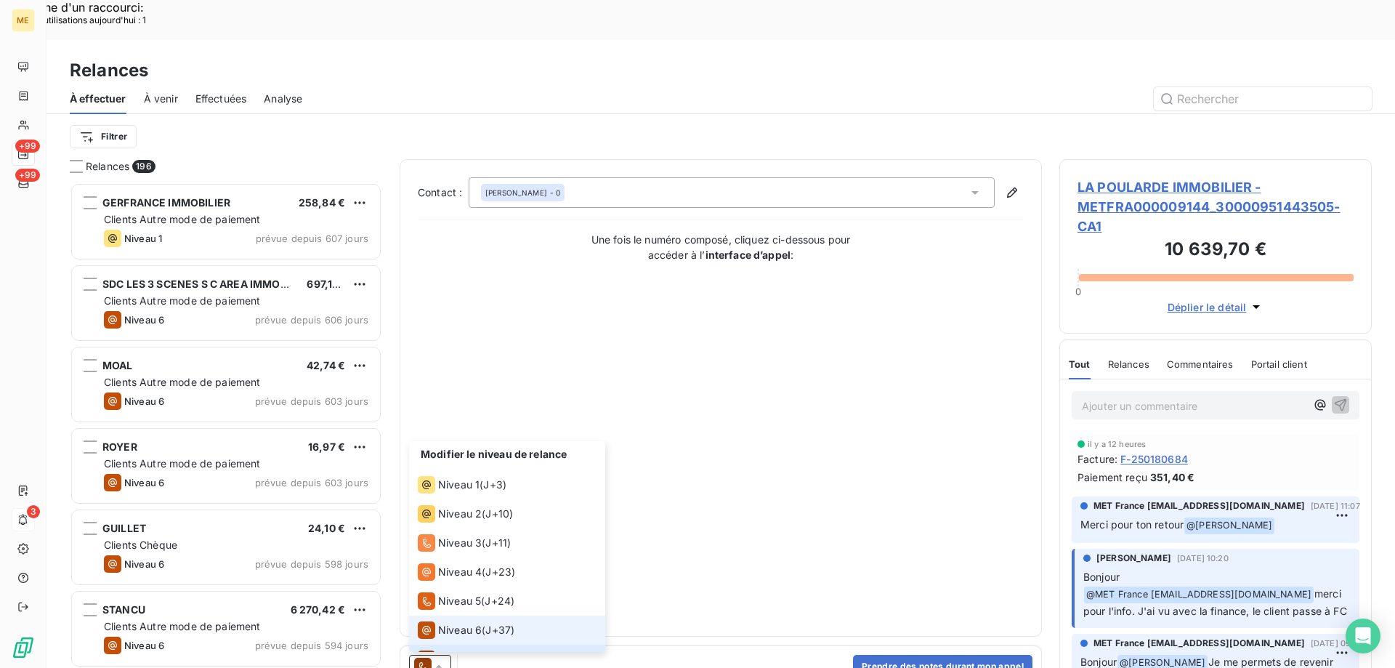
scroll to position [22, 0]
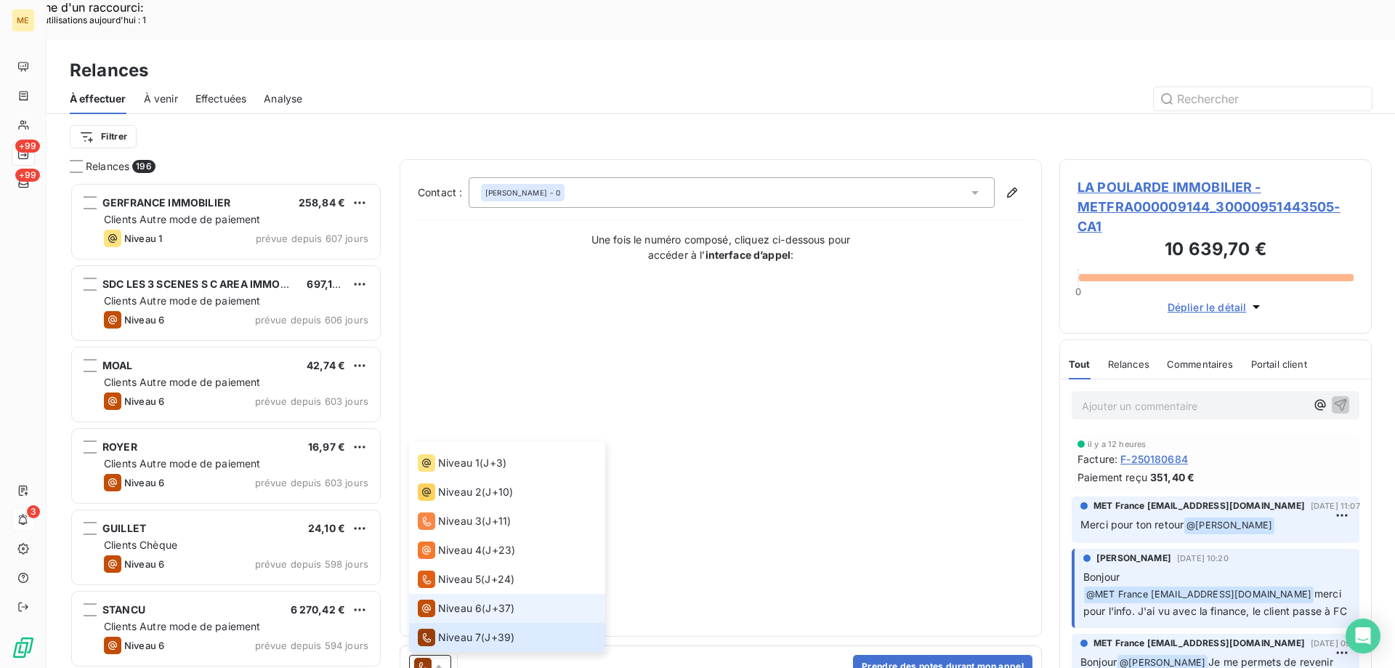
click at [435, 600] on icon at bounding box center [426, 608] width 17 height 17
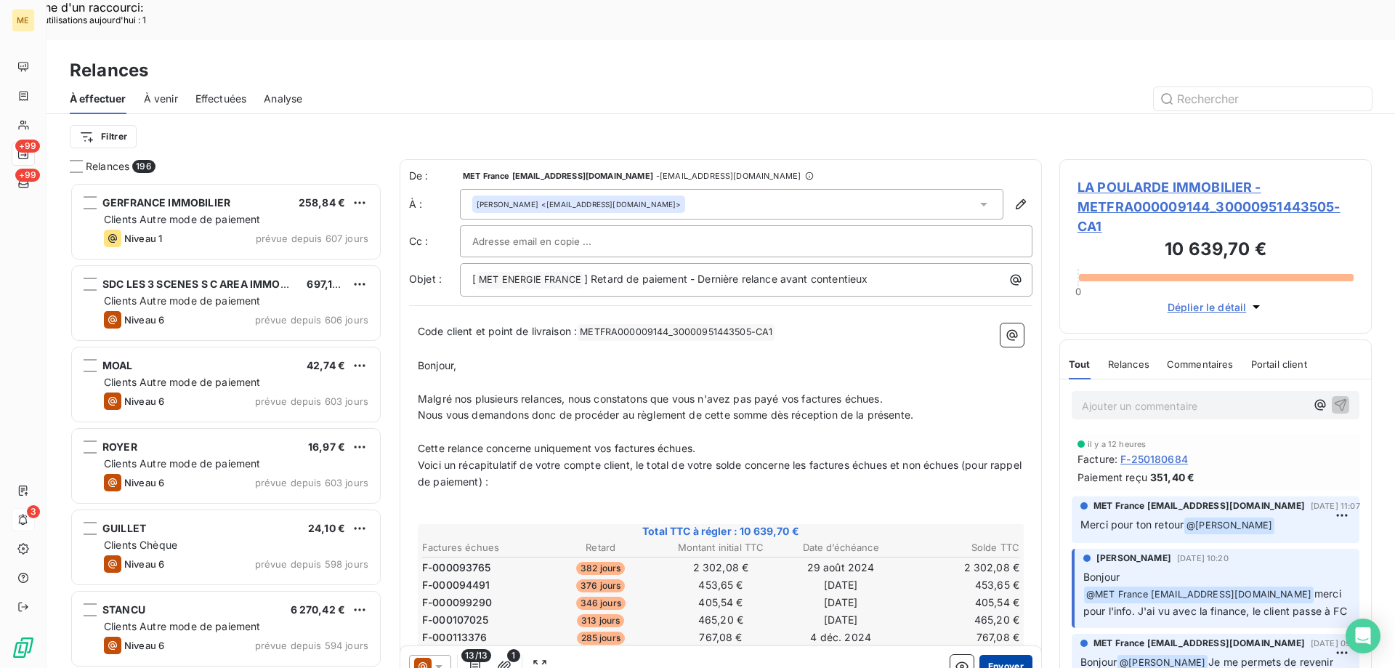
click at [991, 655] on button "Envoyer" at bounding box center [1006, 666] width 53 height 23
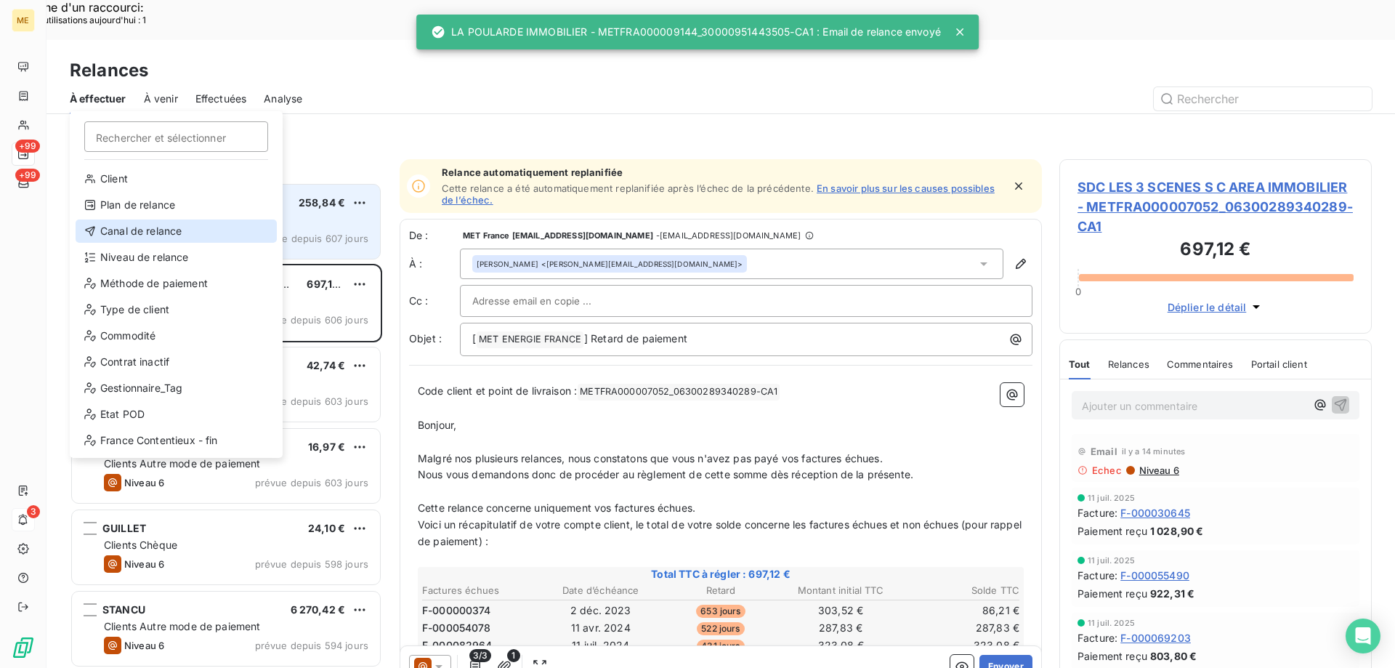
click at [193, 235] on div "Canal de relance" at bounding box center [176, 230] width 201 height 23
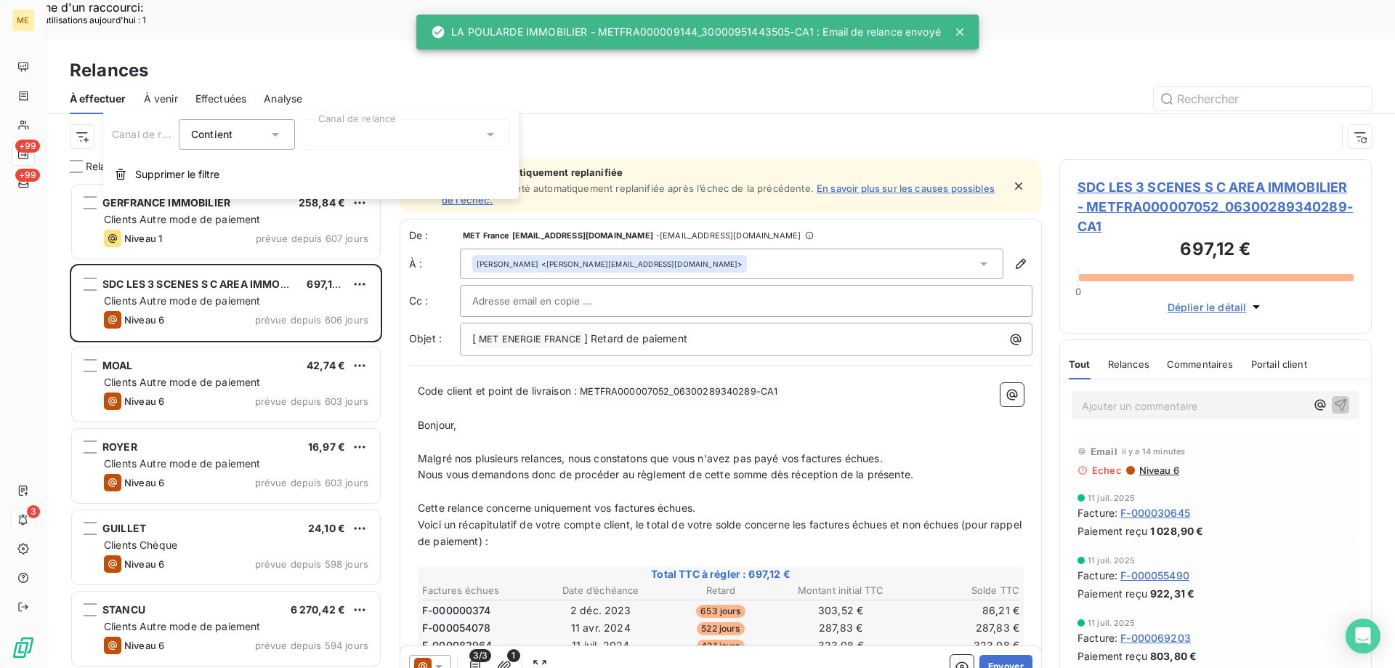
click at [377, 140] on div at bounding box center [405, 134] width 209 height 31
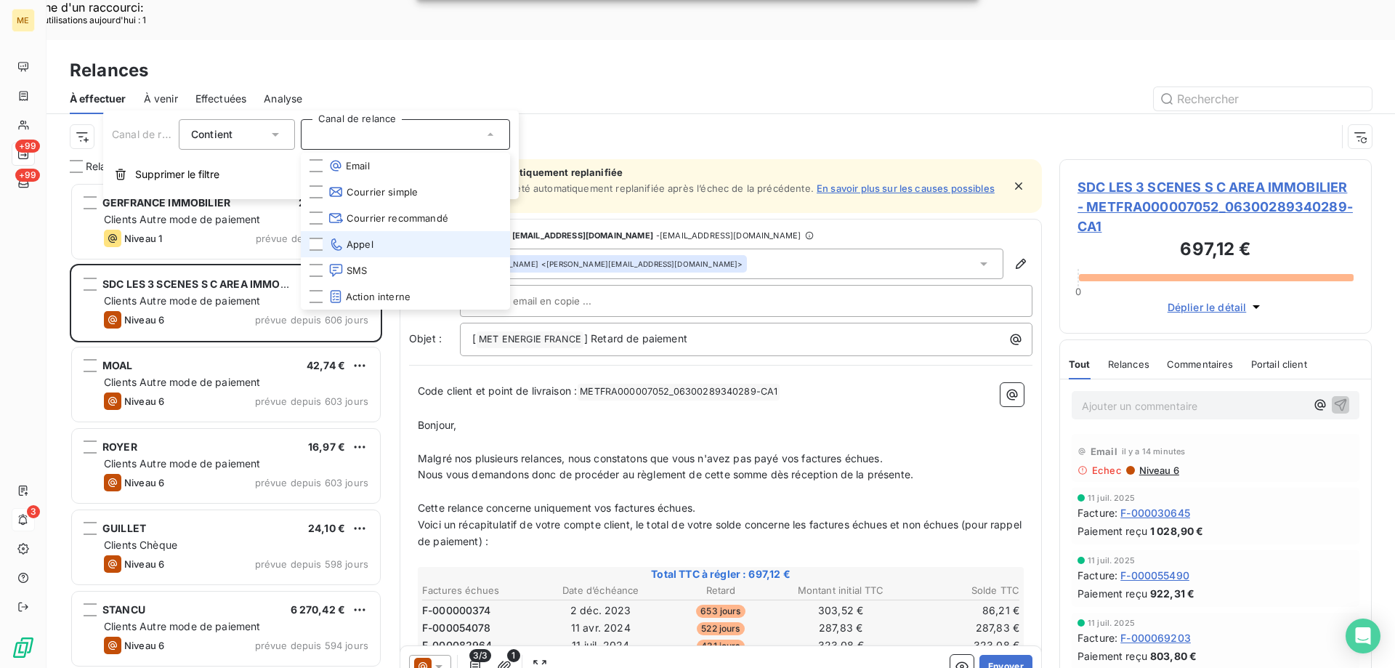
click at [360, 245] on span "Appel" at bounding box center [351, 244] width 45 height 15
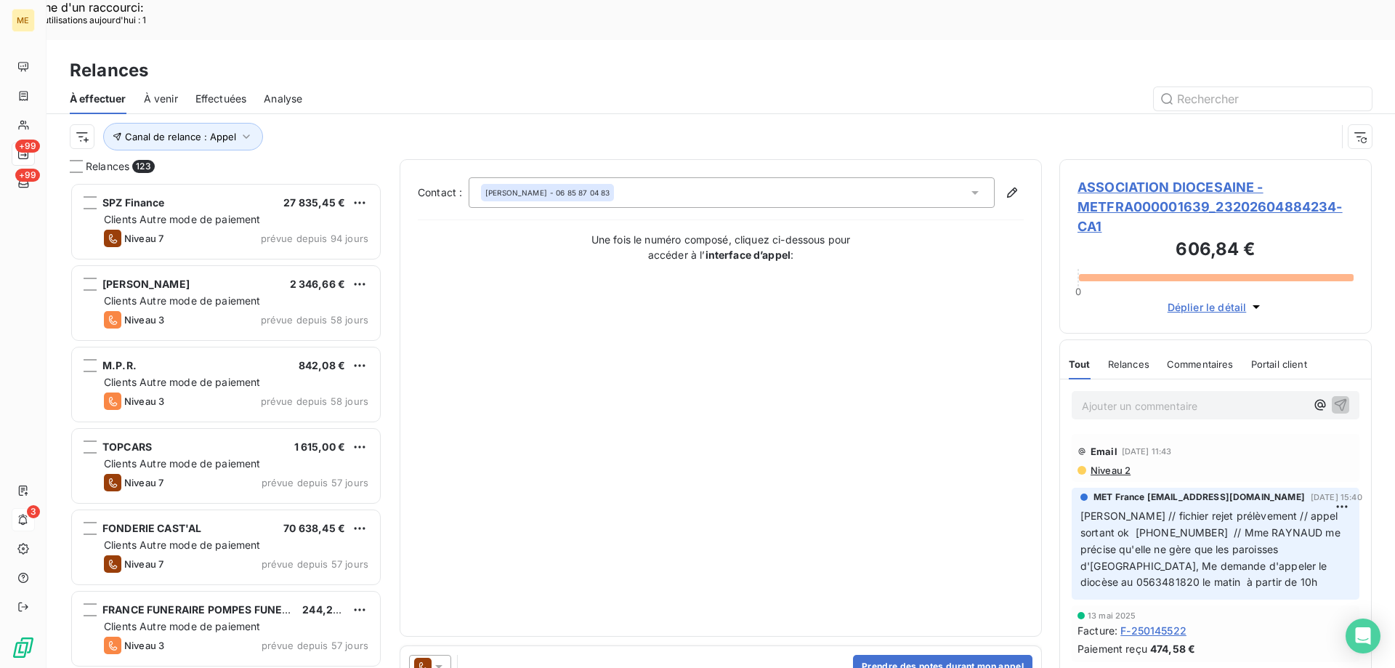
click at [66, 114] on div "Canal de relance : Appel" at bounding box center [721, 136] width 1349 height 45
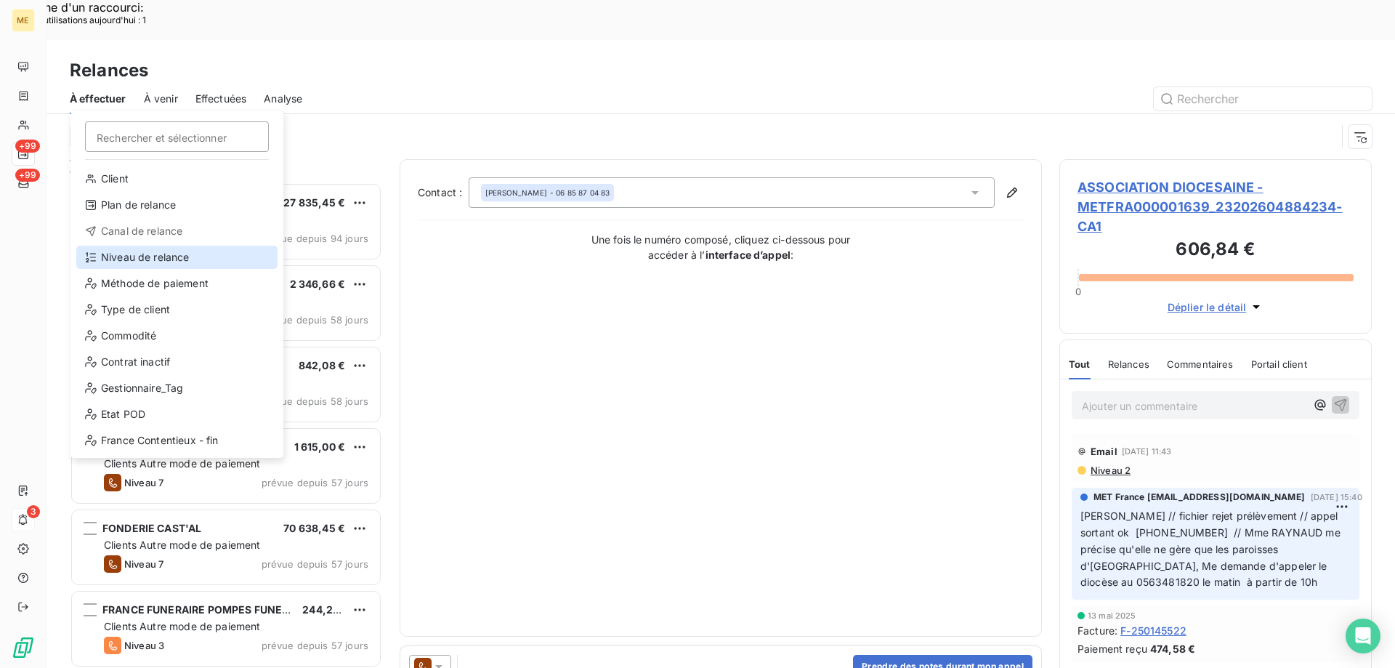
click at [119, 262] on div "Niveau de relance" at bounding box center [176, 257] width 201 height 23
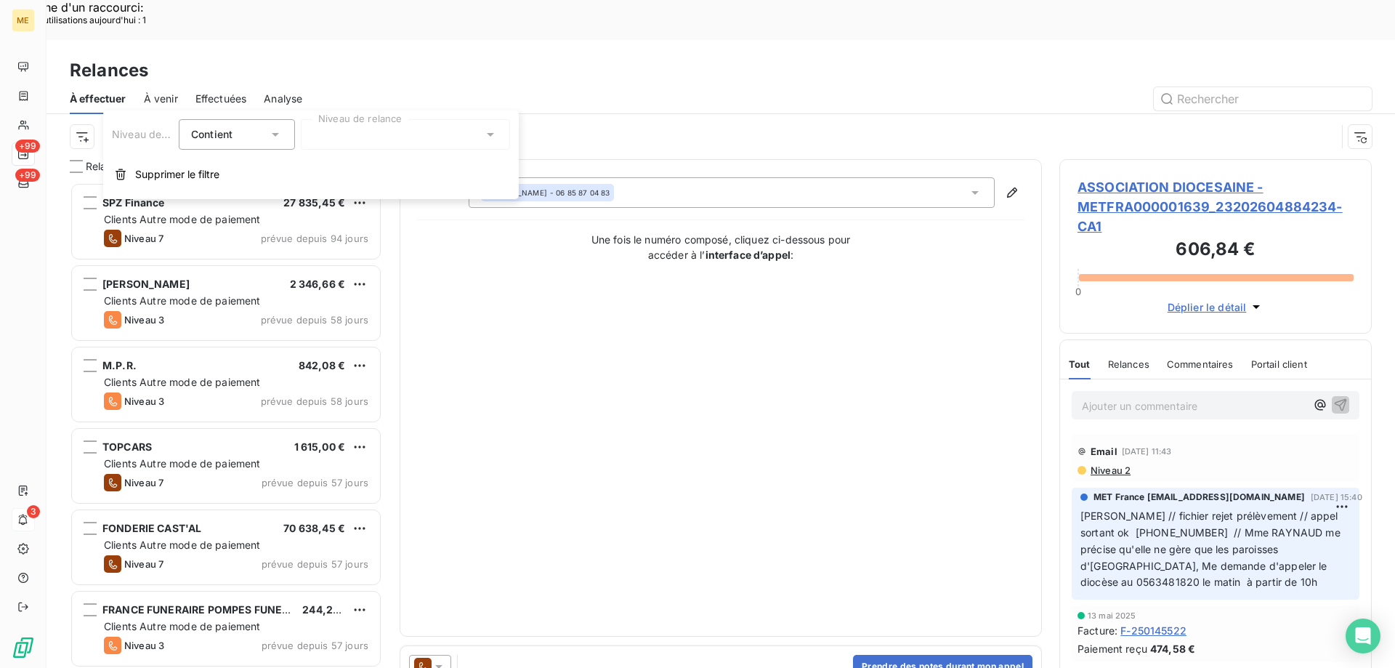
click at [448, 143] on div at bounding box center [405, 134] width 209 height 31
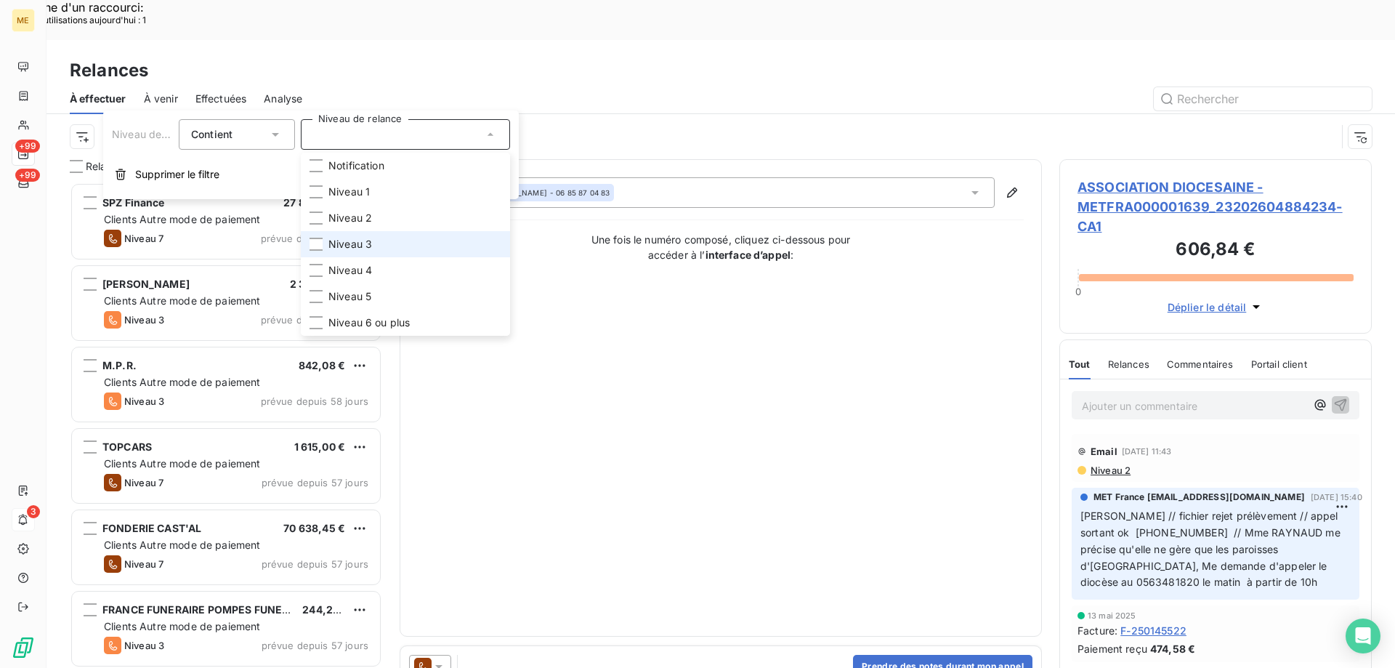
click at [374, 238] on li "Niveau 3" at bounding box center [405, 244] width 209 height 26
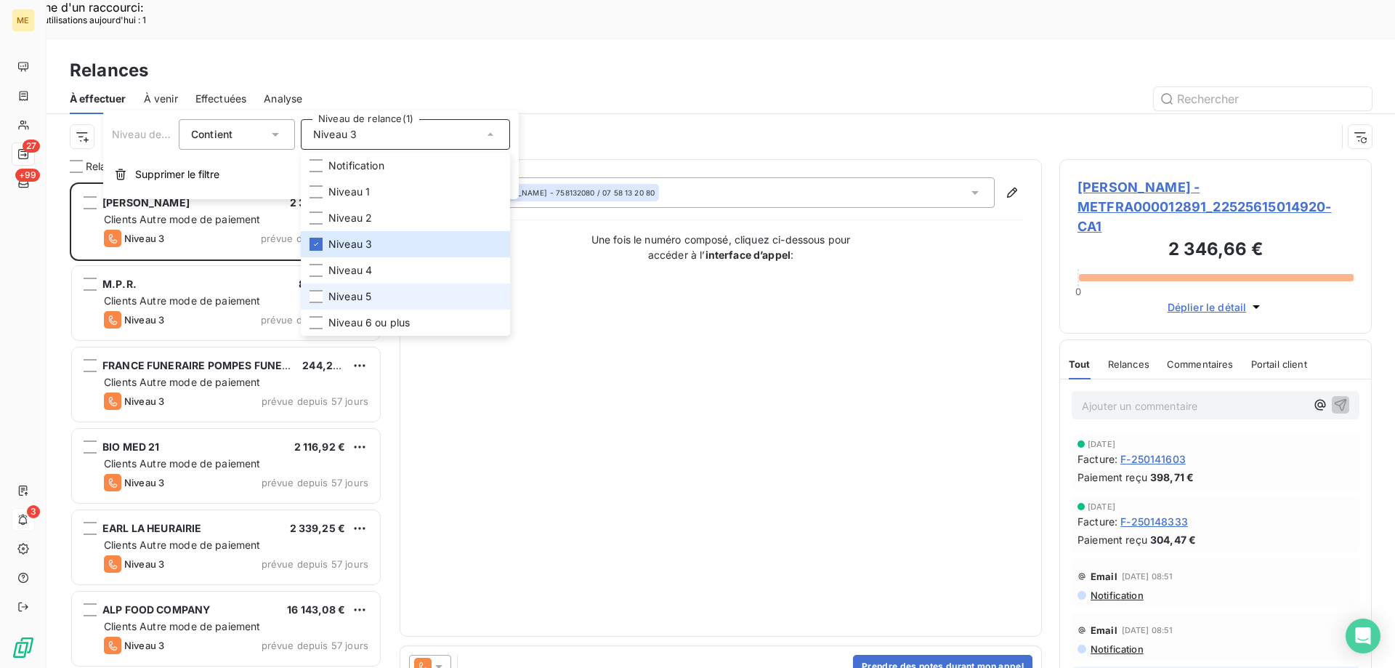
click at [381, 288] on li "Niveau 5" at bounding box center [405, 296] width 209 height 26
click at [376, 329] on span "Niveau 6 ou plus" at bounding box center [369, 322] width 81 height 15
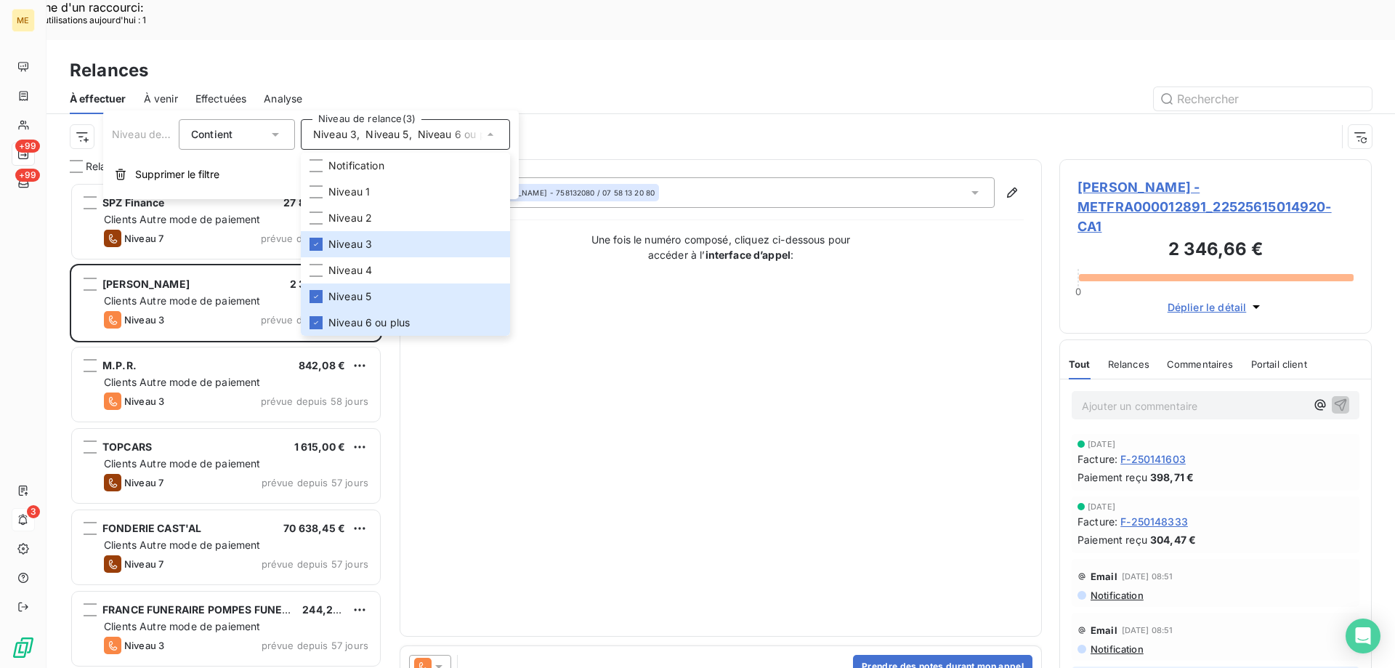
click at [732, 454] on div "Contact : Maysha Hossain - 758132080 / 07 58 13 20 80 Une fois le numéro compos…" at bounding box center [721, 397] width 606 height 441
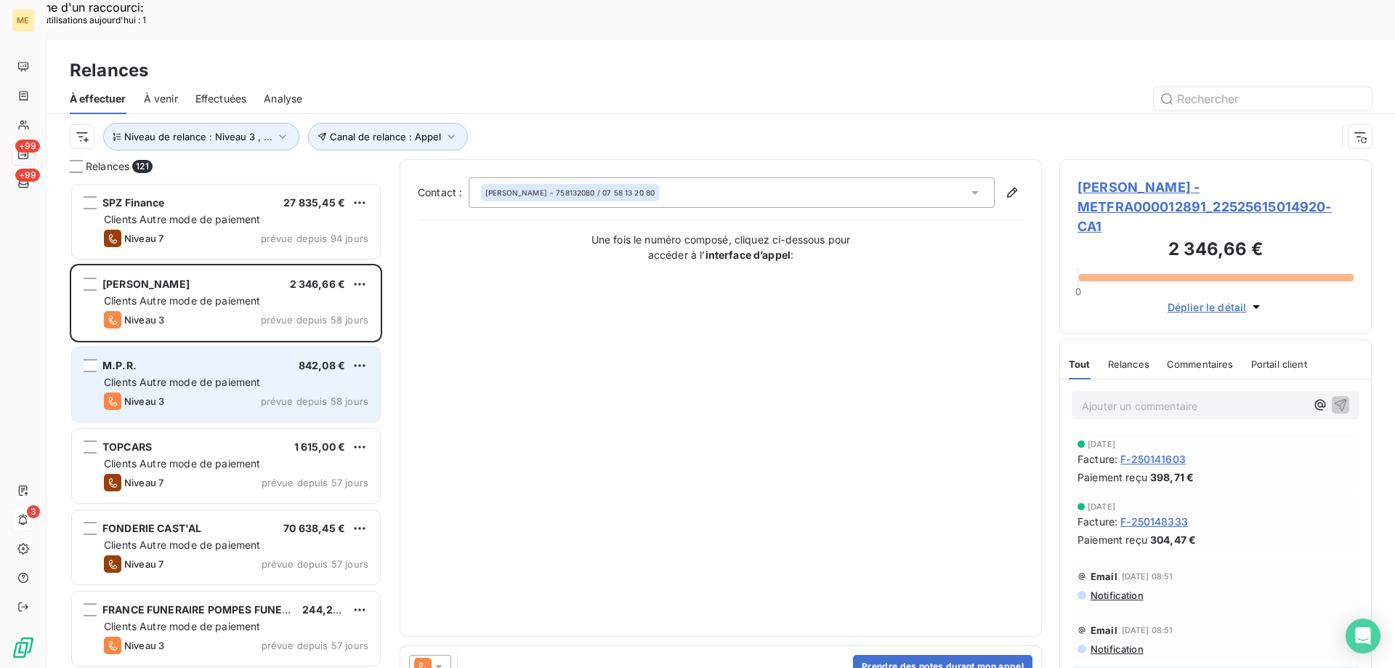
click at [212, 376] on span "Clients Autre mode de paiement" at bounding box center [182, 382] width 157 height 12
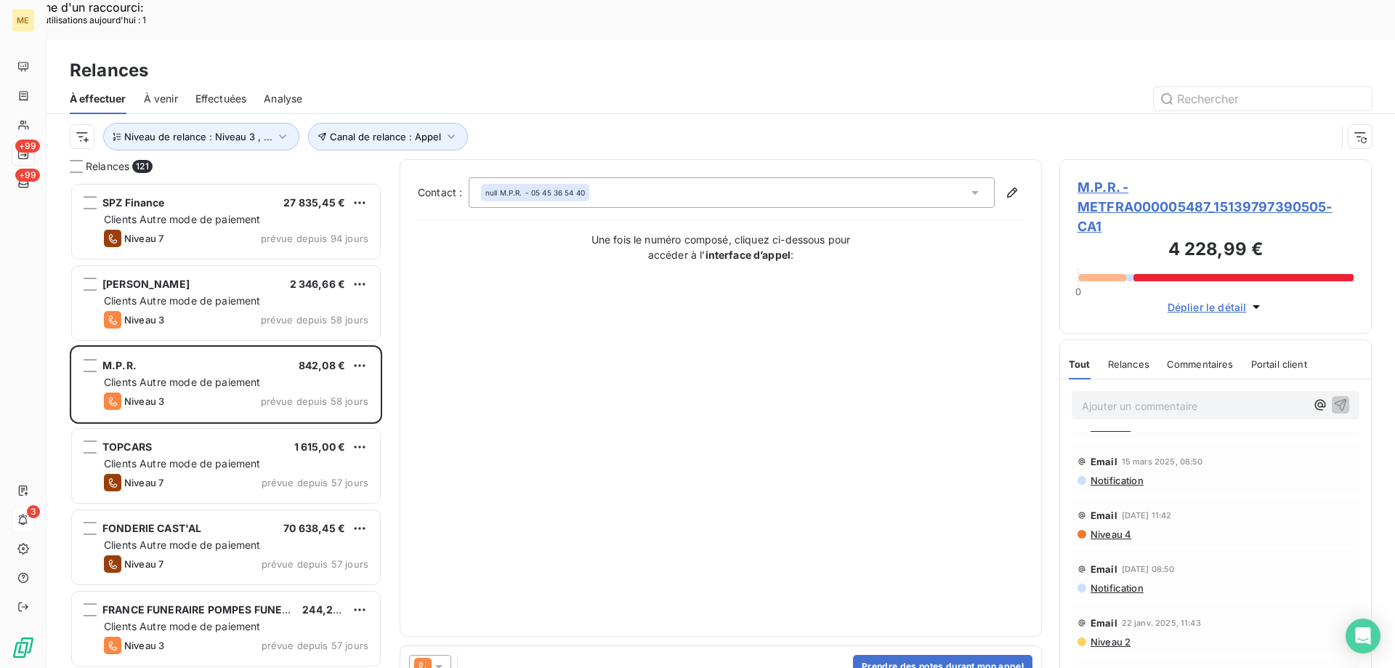
scroll to position [799, 0]
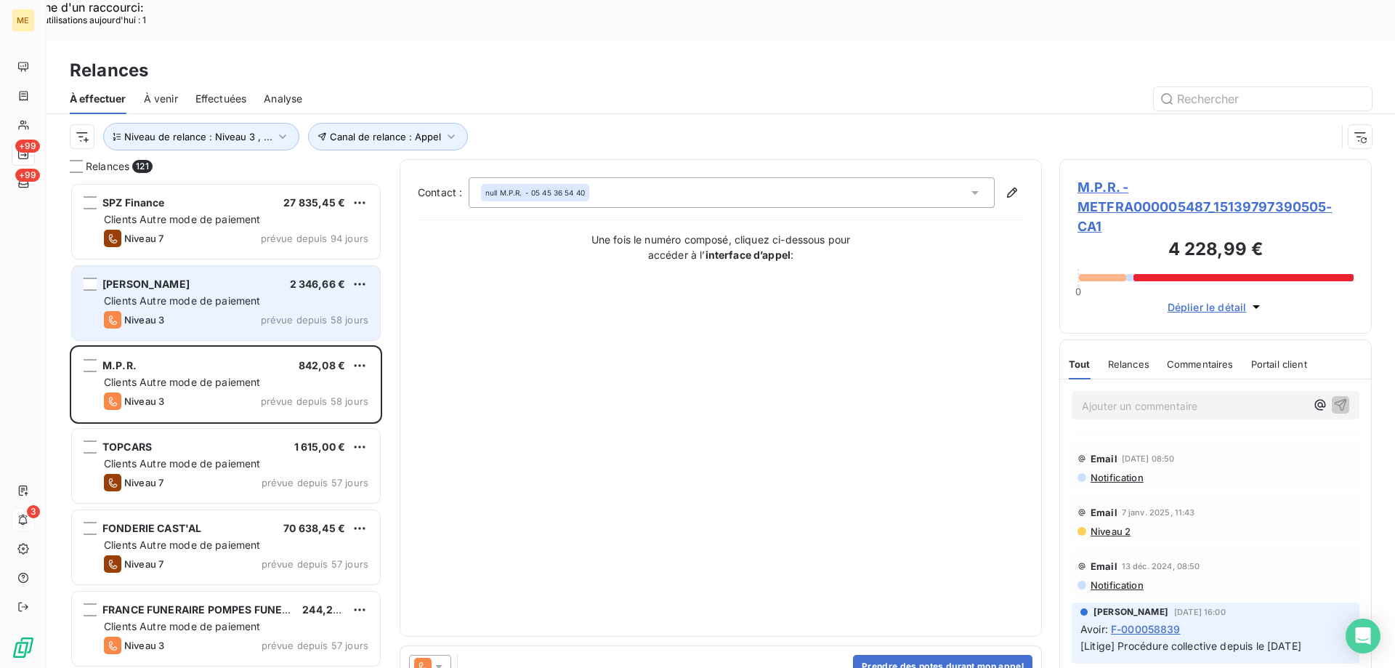
click at [120, 294] on span "Clients Autre mode de paiement" at bounding box center [182, 300] width 157 height 12
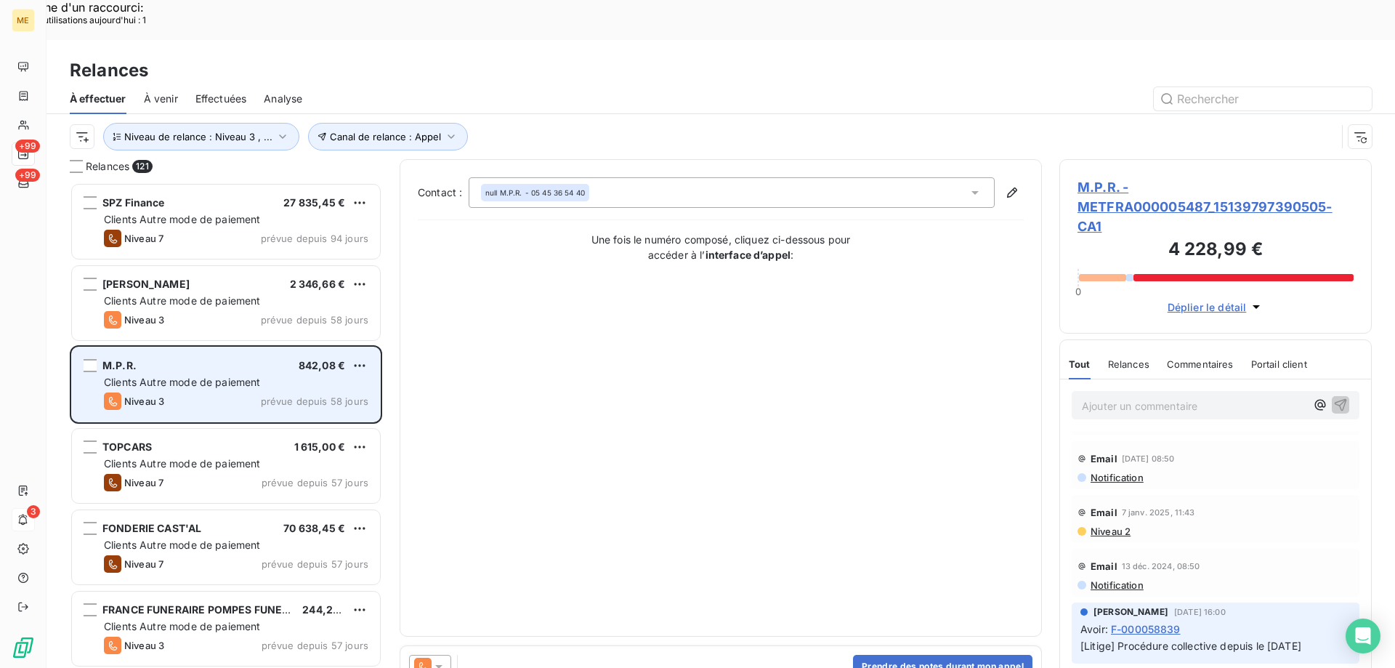
scroll to position [797, 0]
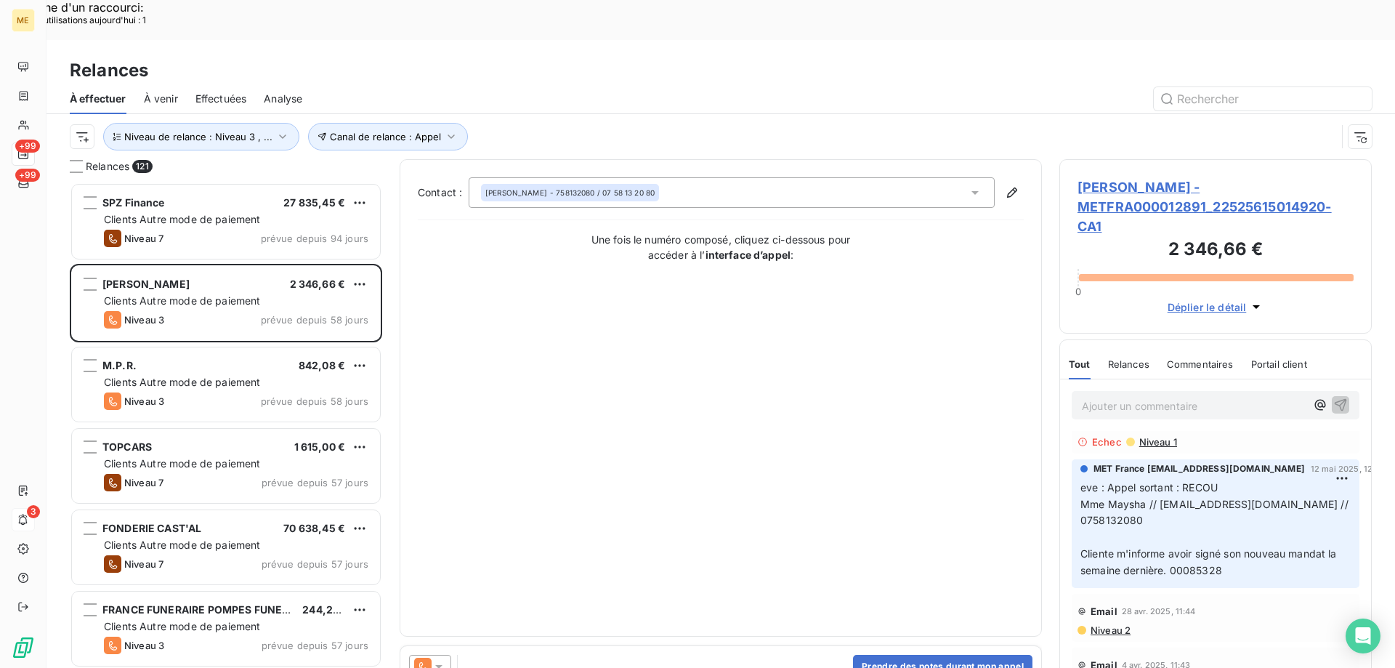
click at [1154, 177] on span "OLIVIER - METFRA000012891_22525615014920-CA1" at bounding box center [1216, 206] width 276 height 59
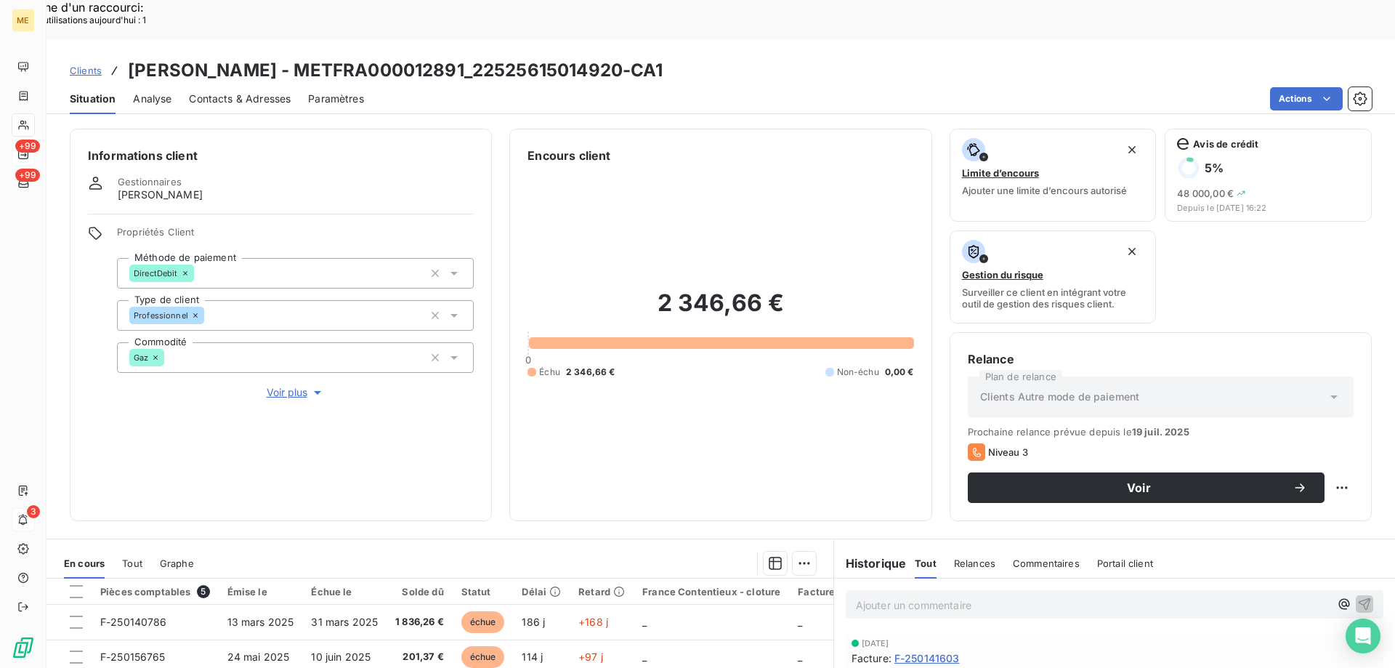
click at [304, 385] on span "Voir plus" at bounding box center [296, 392] width 58 height 15
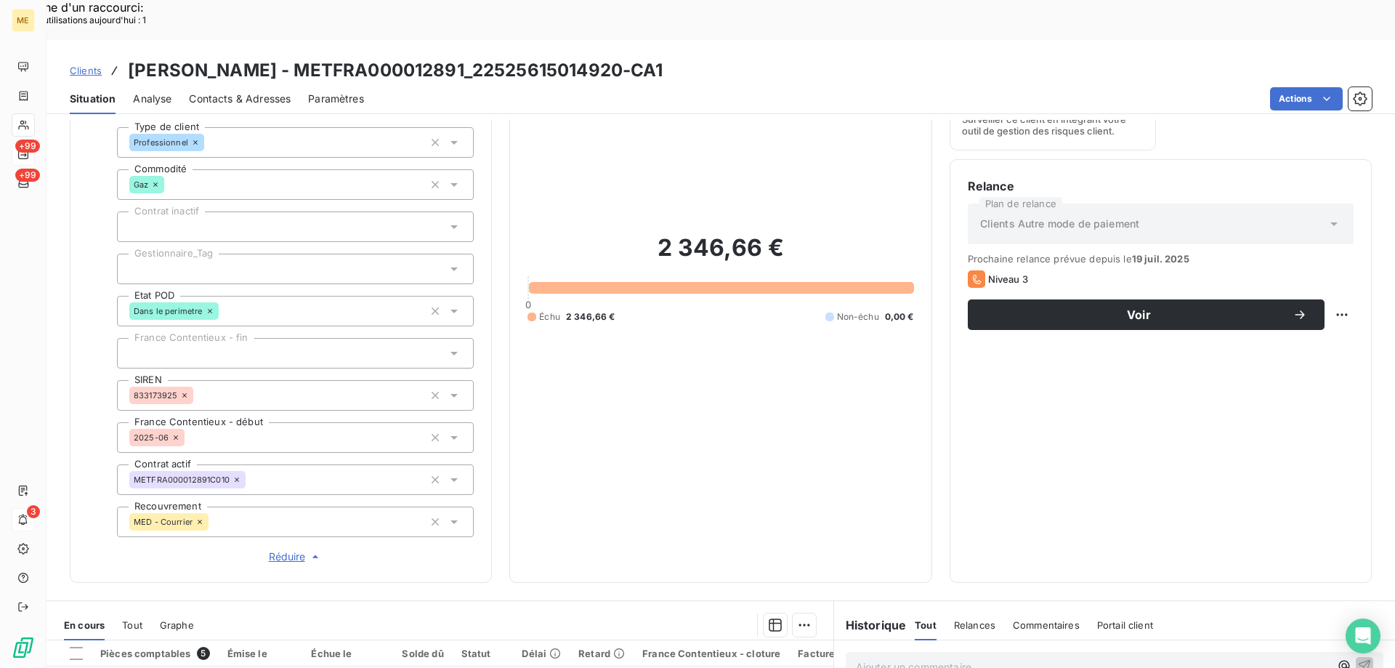
scroll to position [218, 0]
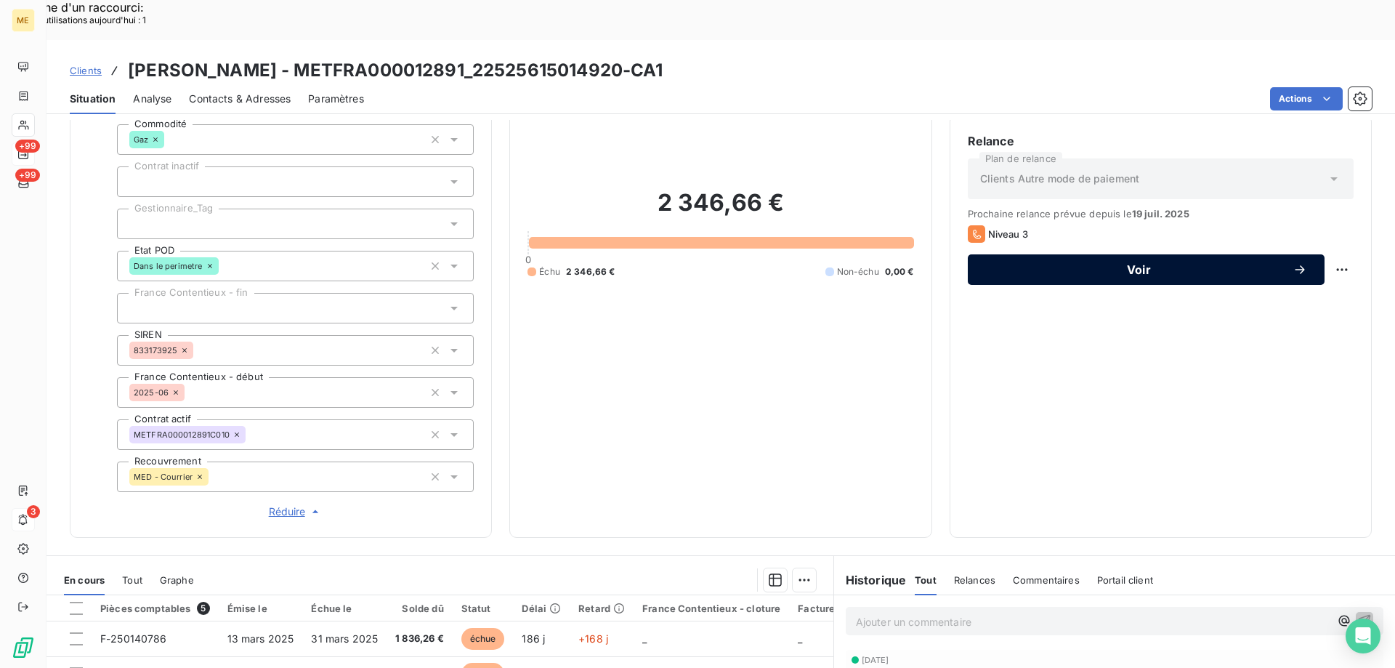
click at [1161, 264] on span "Voir" at bounding box center [1139, 270] width 307 height 12
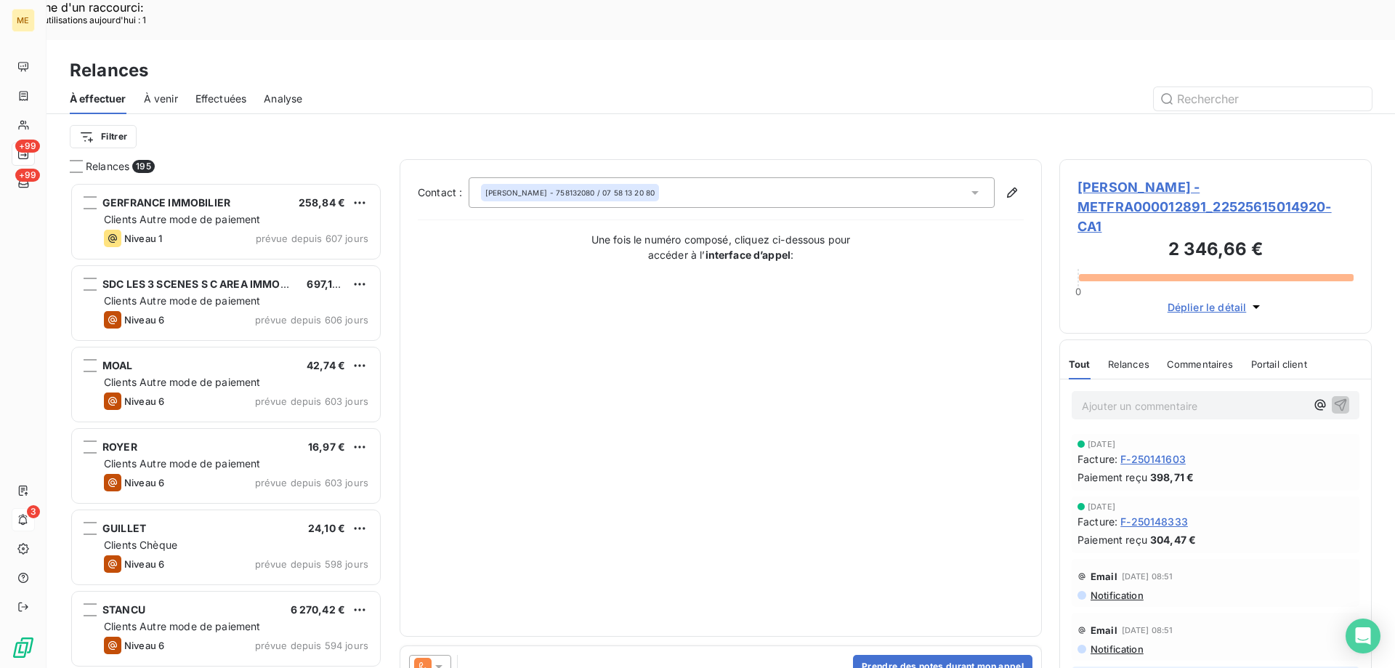
scroll to position [515, 302]
click at [440, 655] on div at bounding box center [430, 666] width 42 height 23
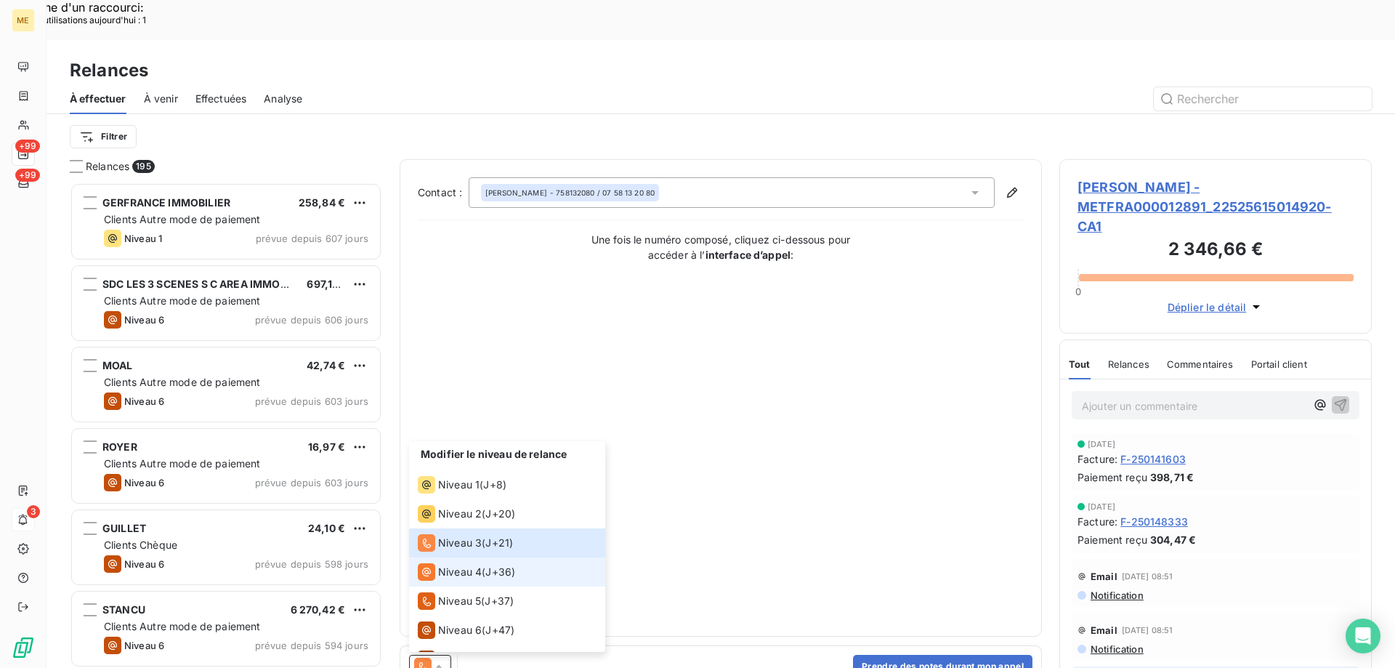
click at [452, 565] on span "Niveau 4" at bounding box center [460, 572] width 44 height 15
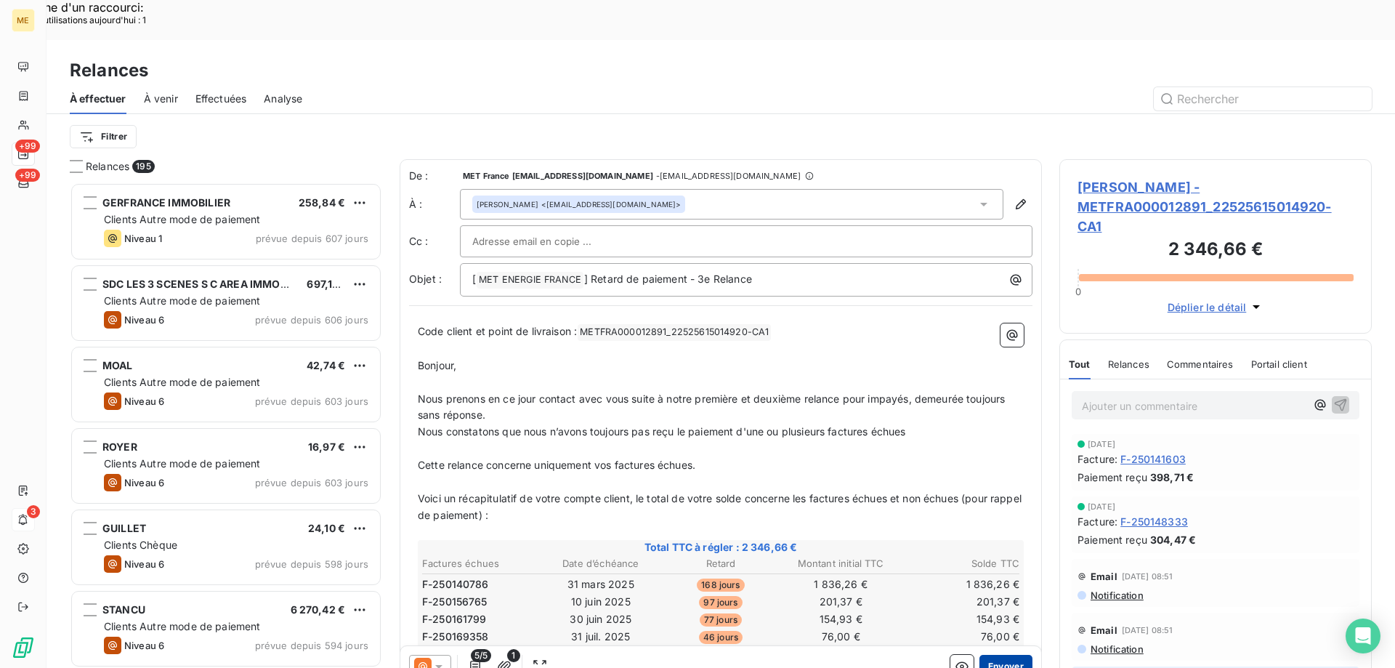
click at [994, 655] on button "Envoyer" at bounding box center [1006, 666] width 53 height 23
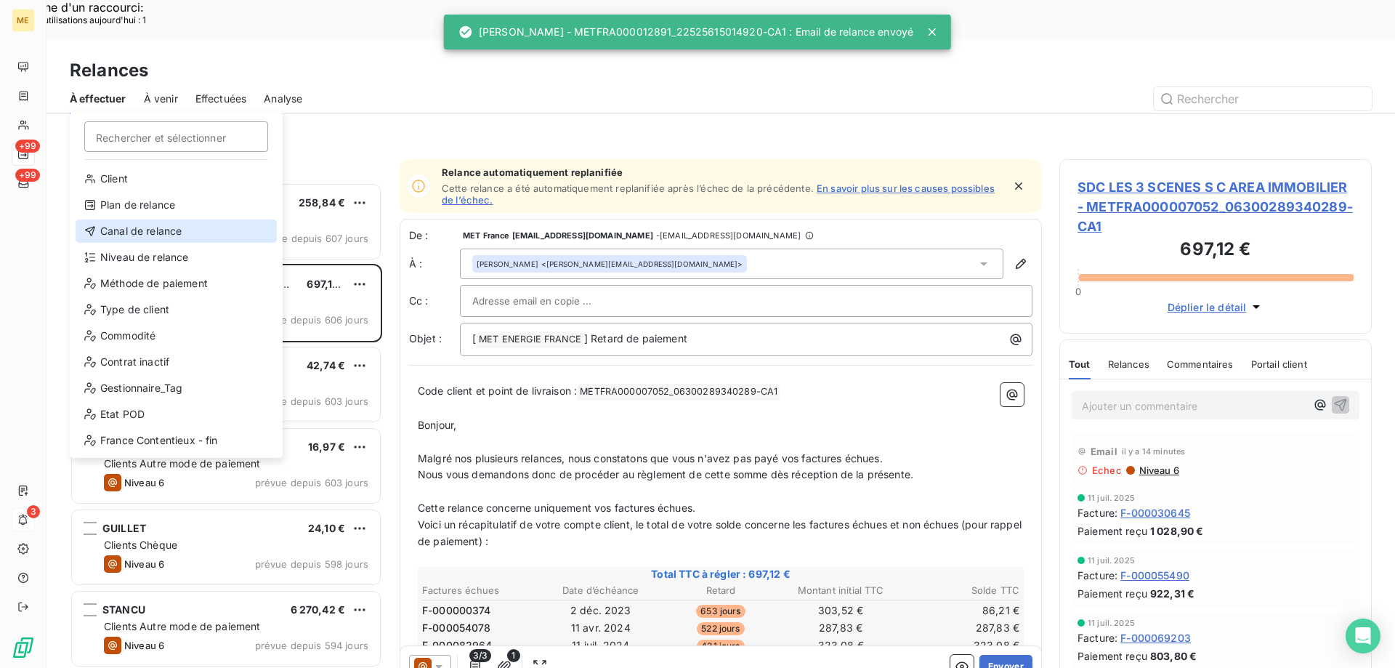
click at [178, 228] on div "Canal de relance" at bounding box center [176, 230] width 201 height 23
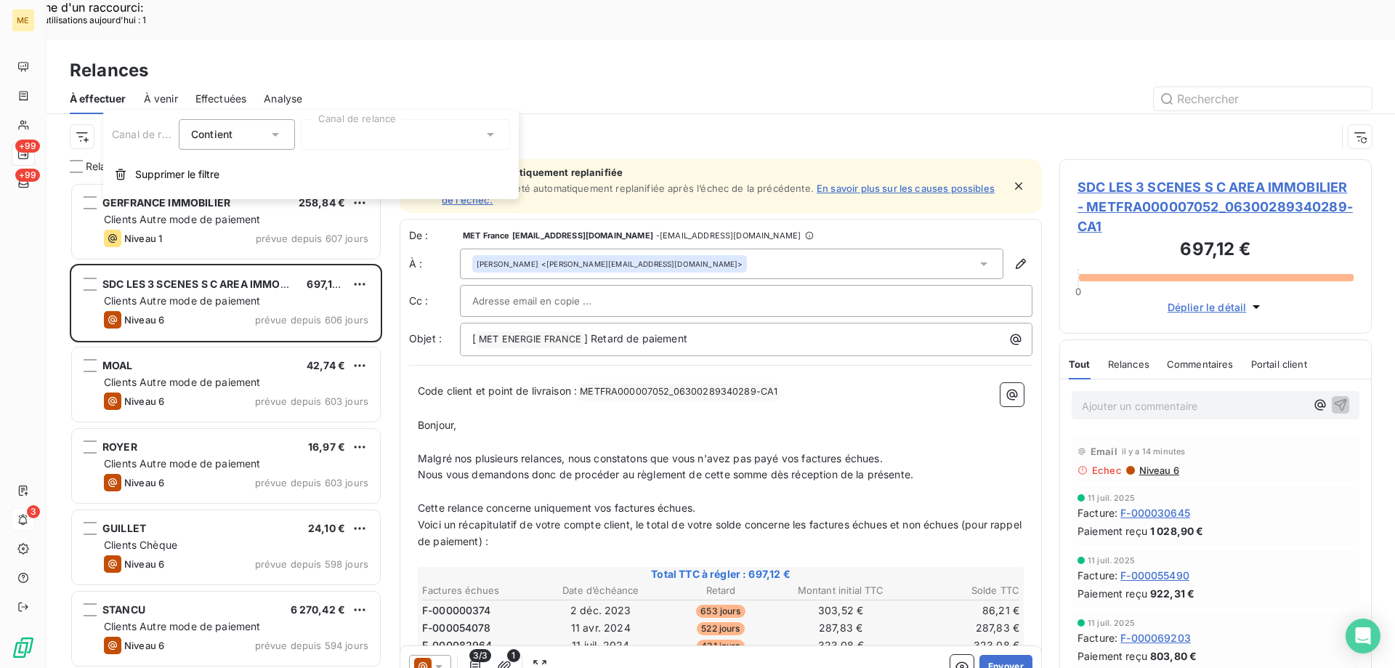
click at [350, 139] on div at bounding box center [405, 134] width 209 height 31
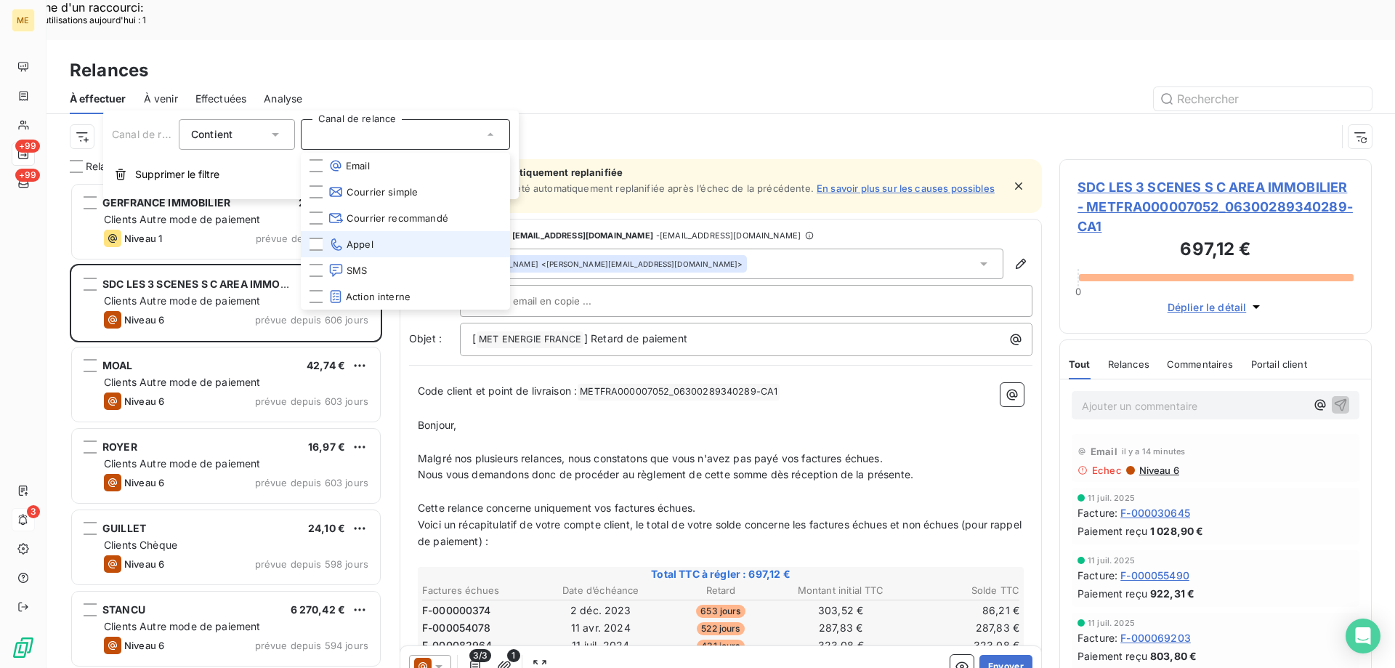
click at [360, 241] on span "Appel" at bounding box center [351, 244] width 45 height 15
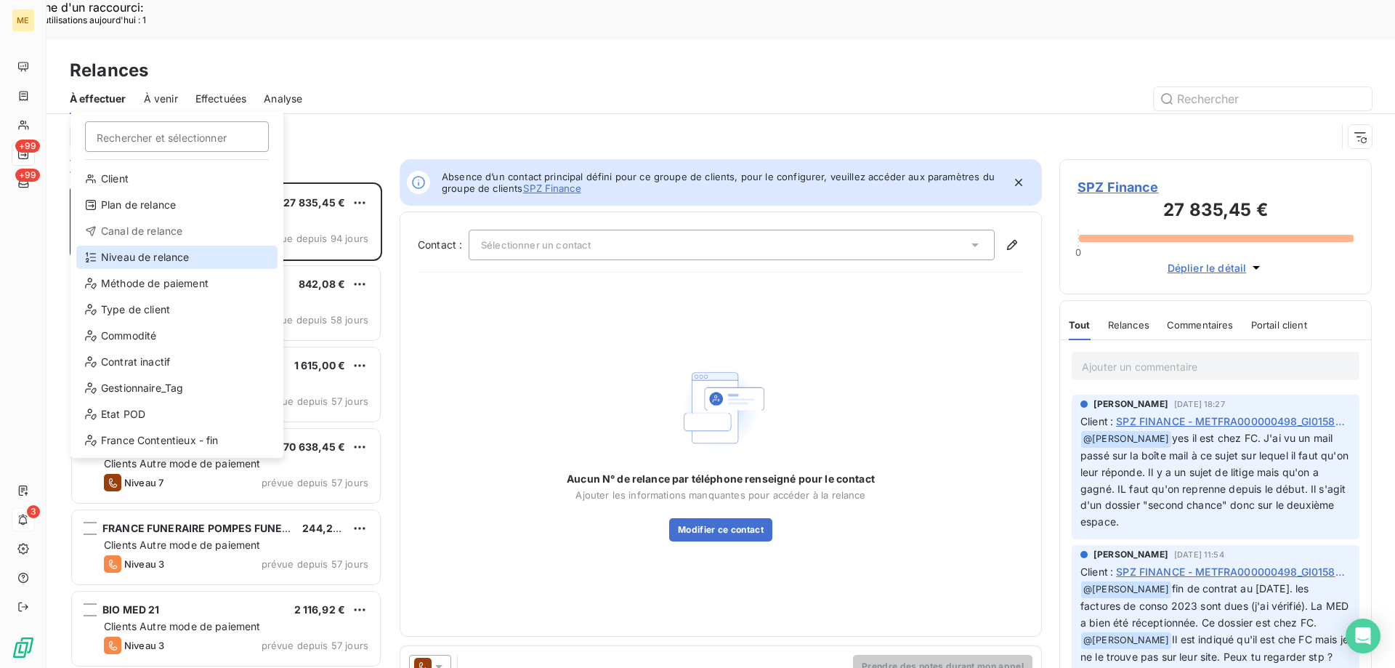
click at [132, 256] on div "Niveau de relance" at bounding box center [176, 257] width 201 height 23
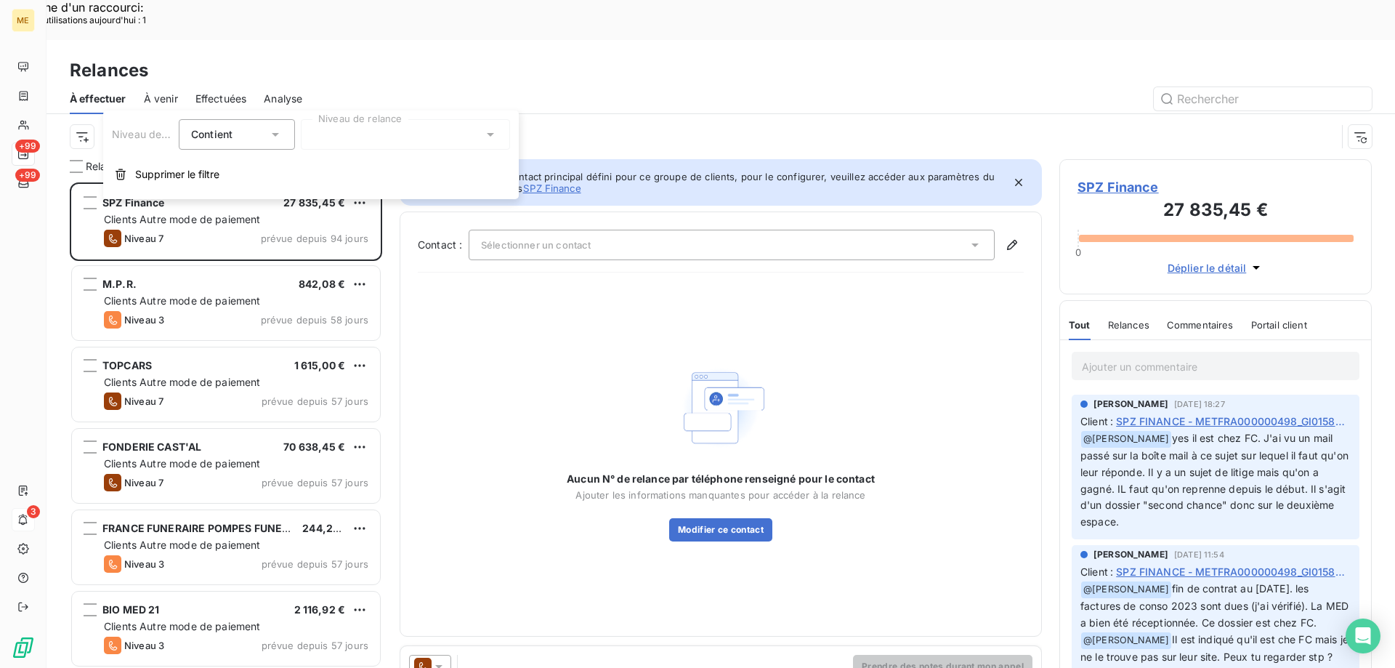
click at [372, 140] on div at bounding box center [405, 134] width 209 height 31
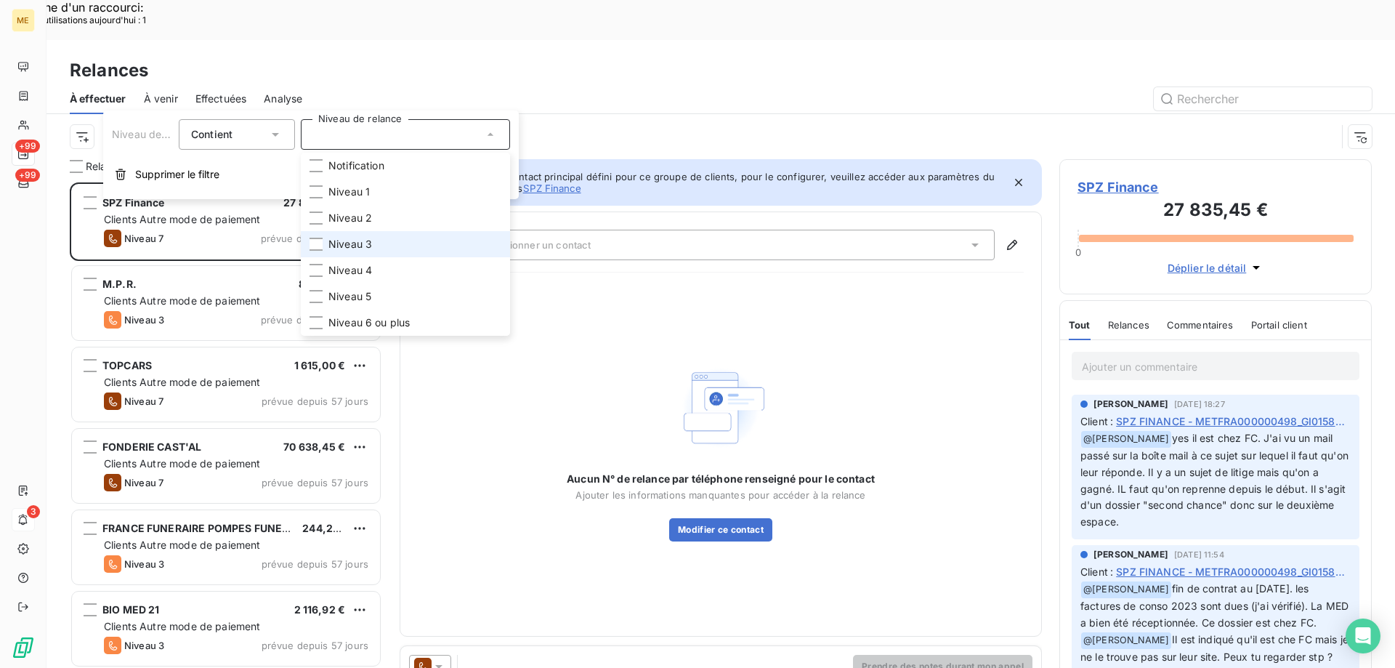
click at [393, 237] on li "Niveau 3" at bounding box center [405, 244] width 209 height 26
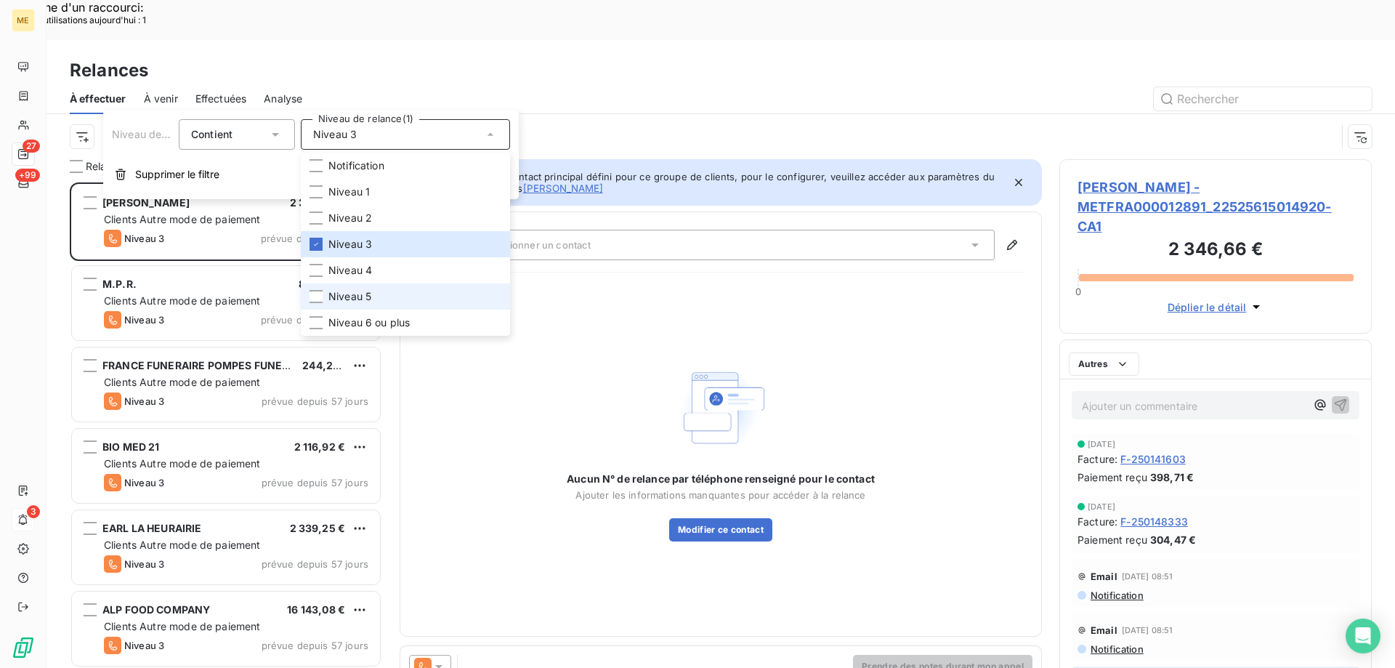
click at [403, 296] on li "Niveau 5" at bounding box center [405, 296] width 209 height 26
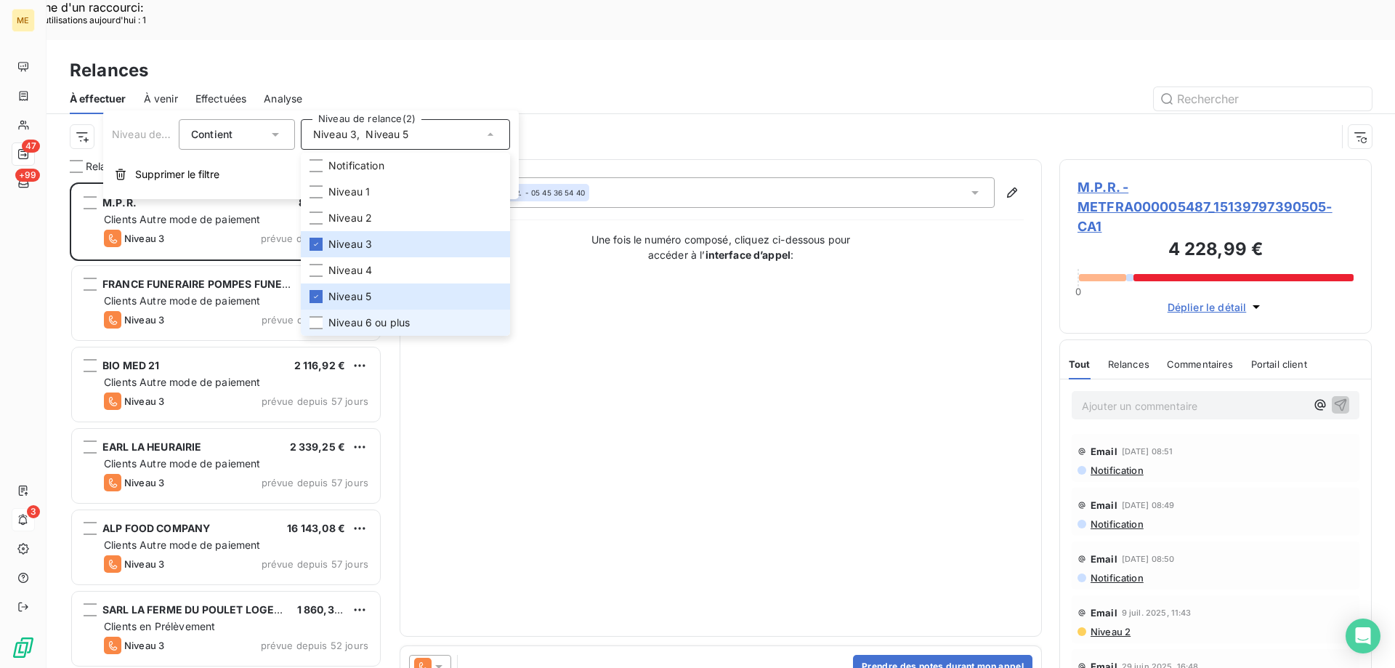
click at [414, 323] on li "Niveau 6 ou plus" at bounding box center [405, 323] width 209 height 26
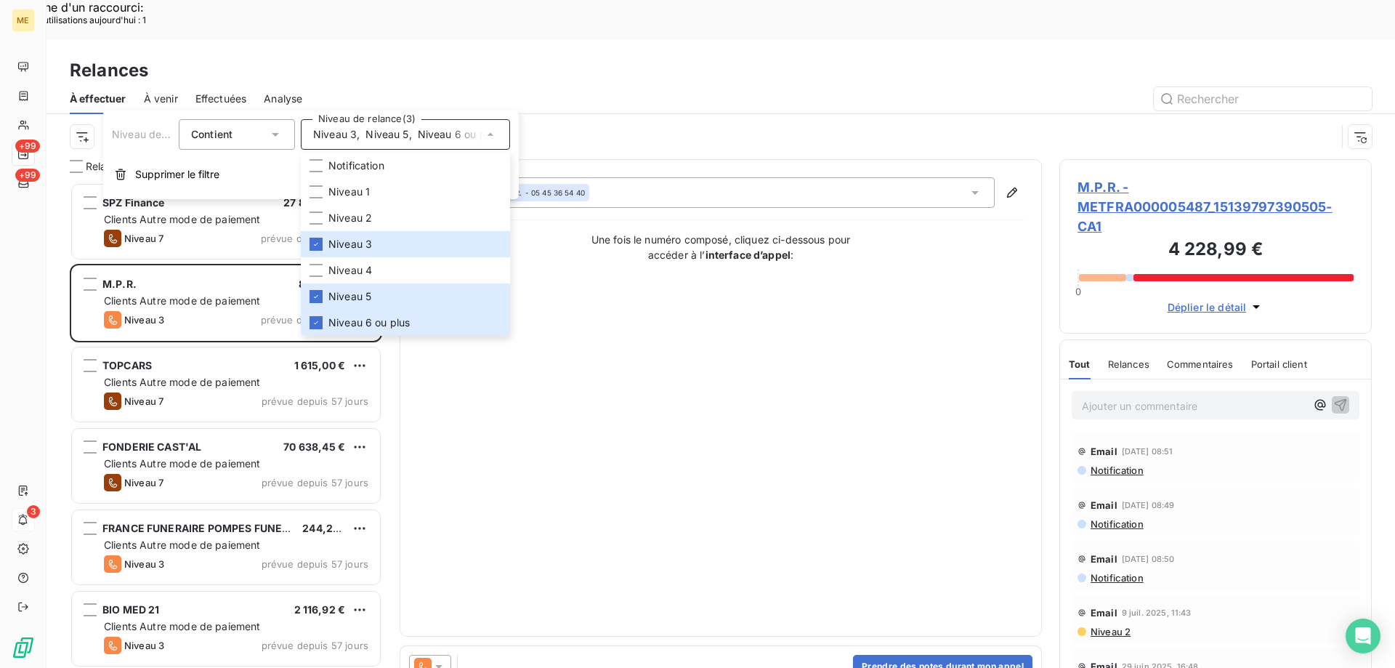
click at [623, 448] on div "Contact : null M.P.R. - 05 45 36 54 40 Une fois le numéro composé, cliquez ci-d…" at bounding box center [721, 397] width 606 height 441
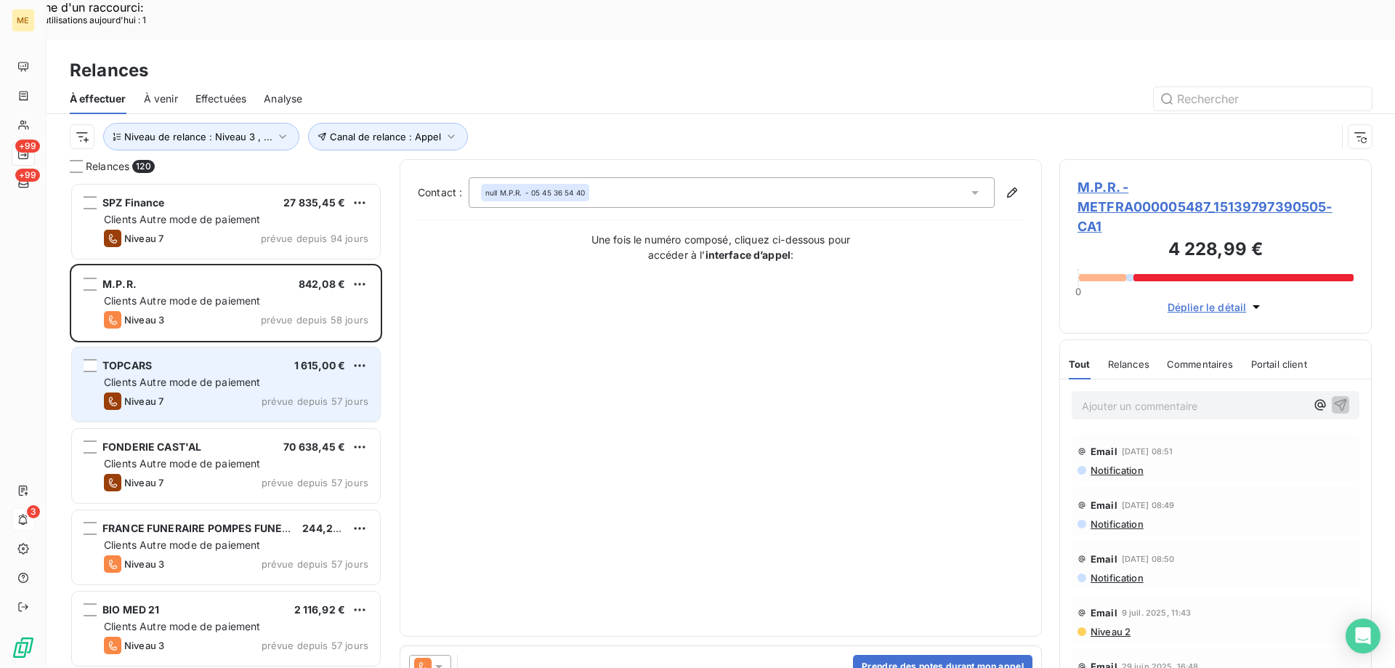
click at [180, 359] on div "TOPCARS 1 615,00 €" at bounding box center [236, 365] width 265 height 13
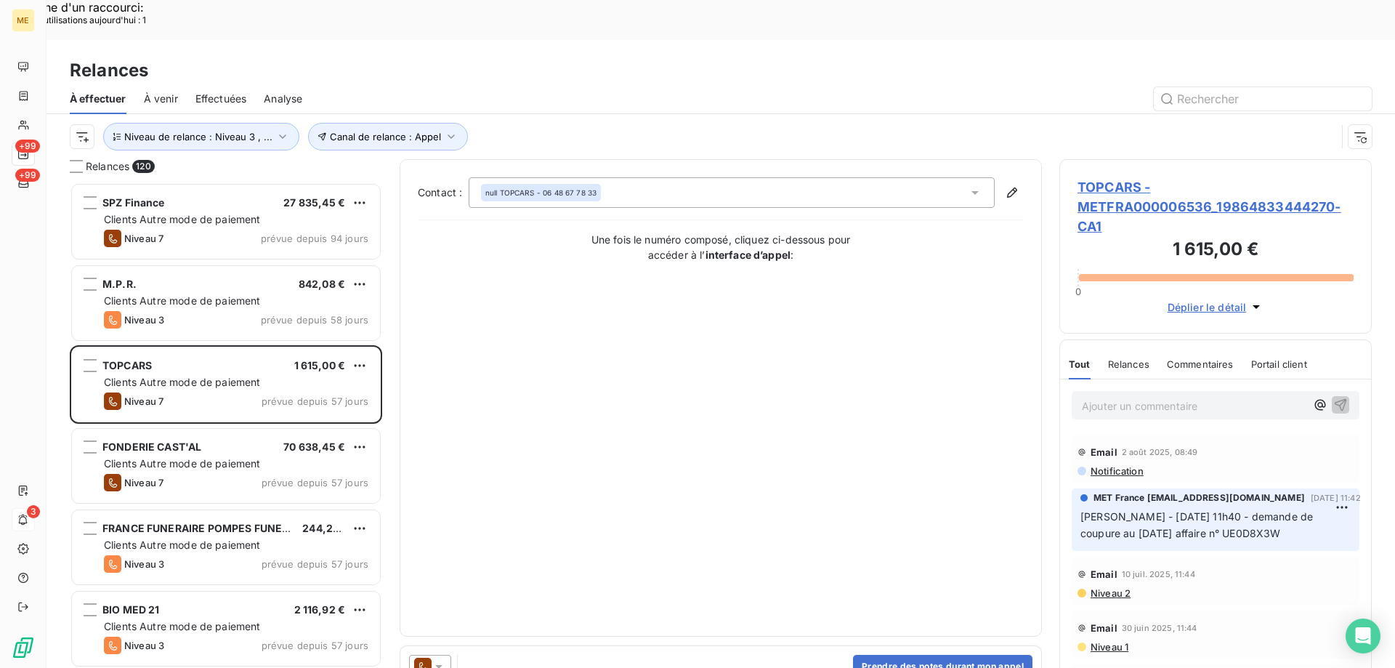
scroll to position [581, 0]
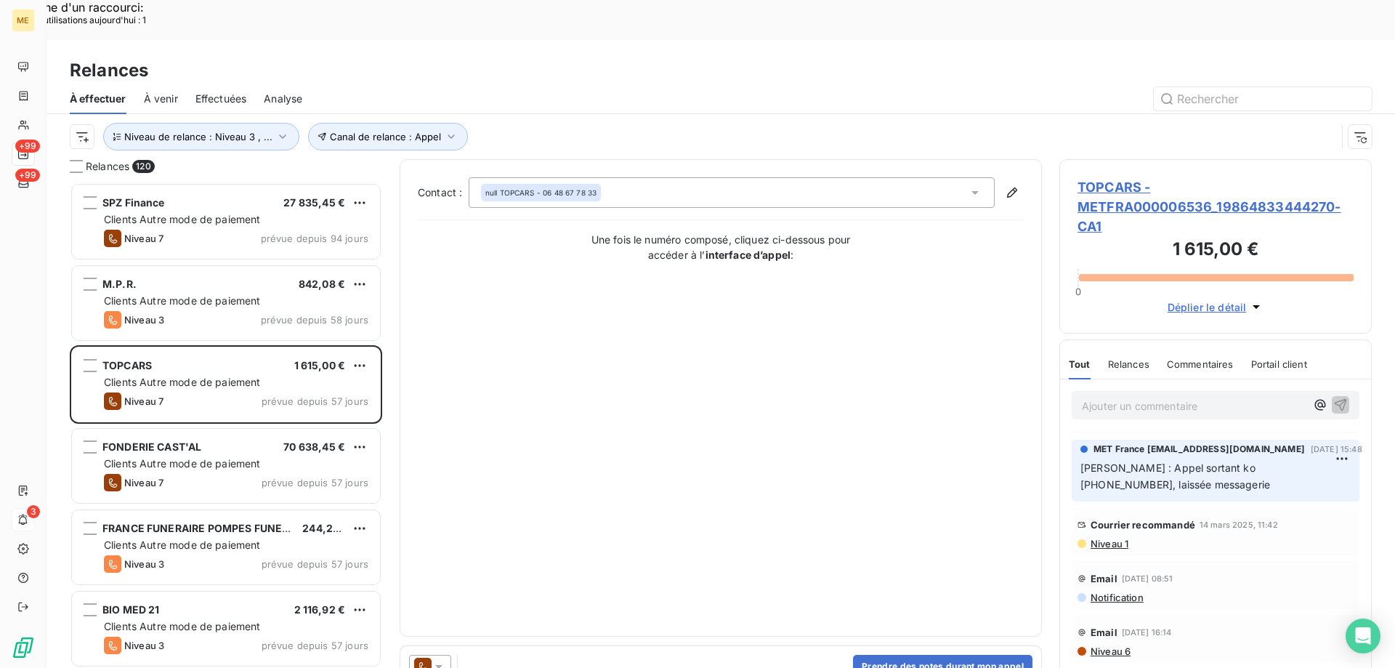
click at [1088, 177] on span "TOPCARS - METFRA000006536_19864833444270-CA1" at bounding box center [1216, 206] width 276 height 59
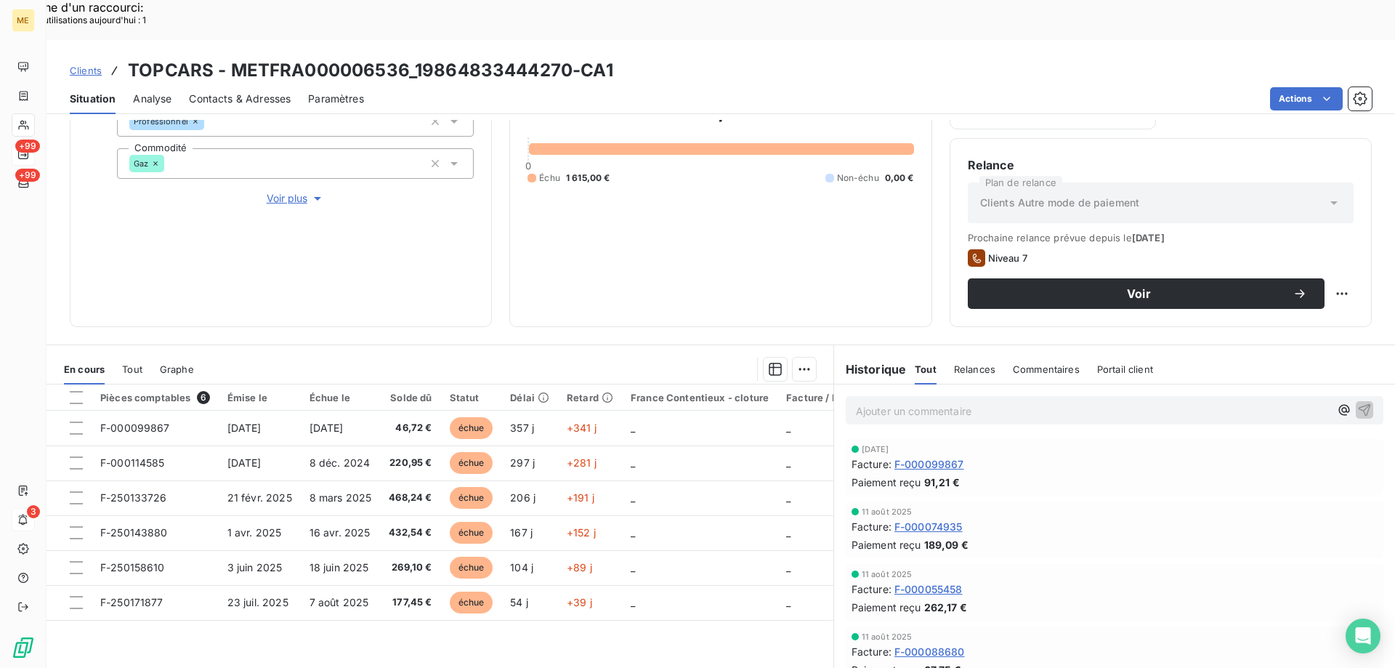
click at [284, 191] on span "Voir plus" at bounding box center [296, 198] width 58 height 15
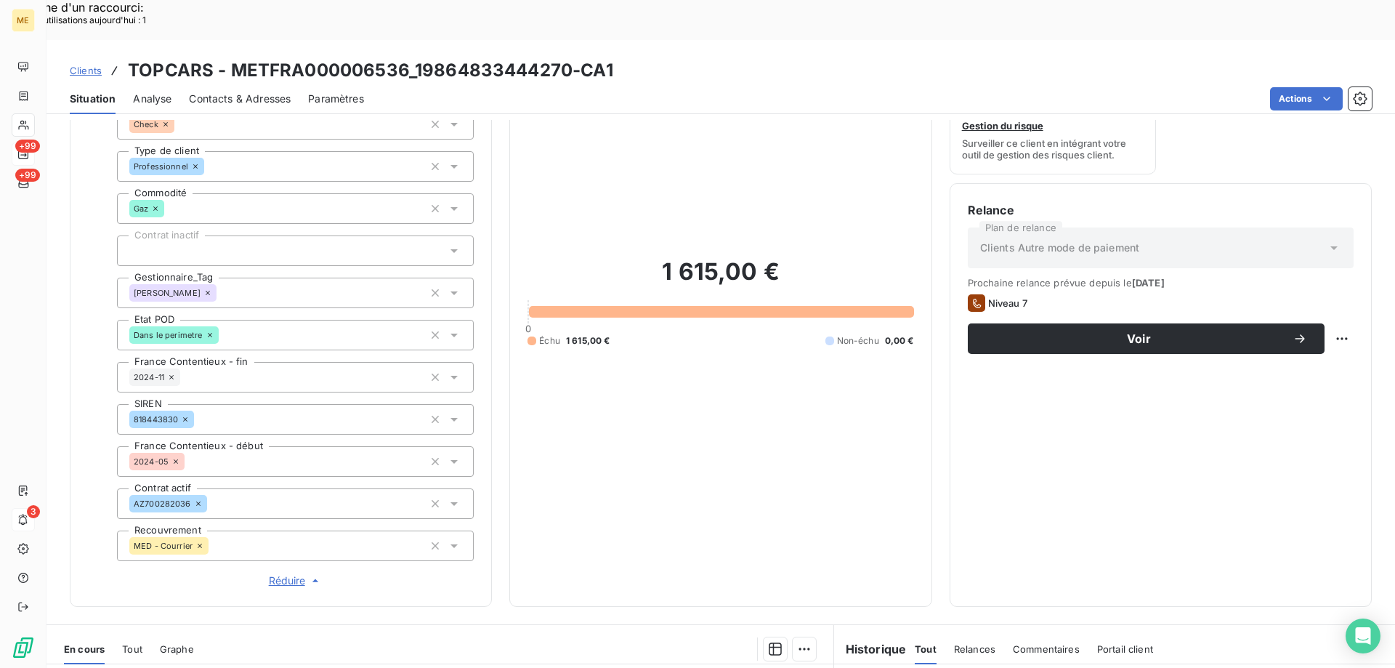
scroll to position [121, 0]
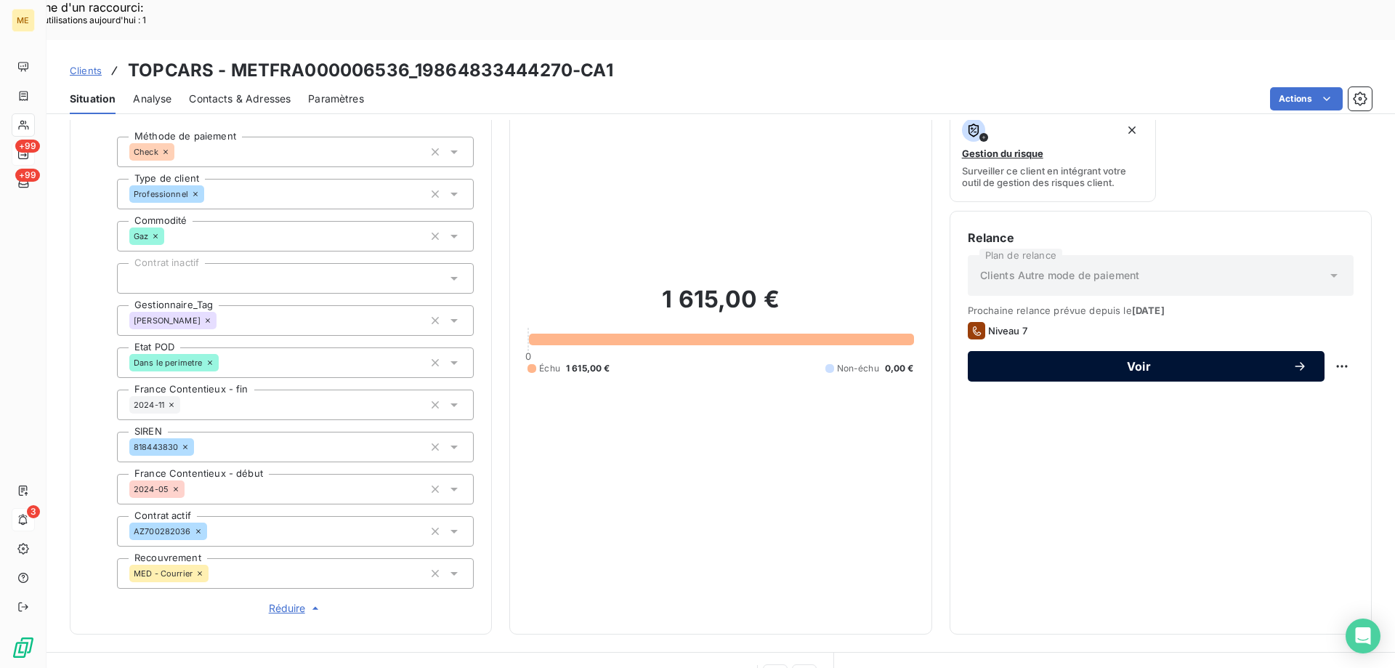
click at [1124, 360] on span "Voir" at bounding box center [1139, 366] width 307 height 12
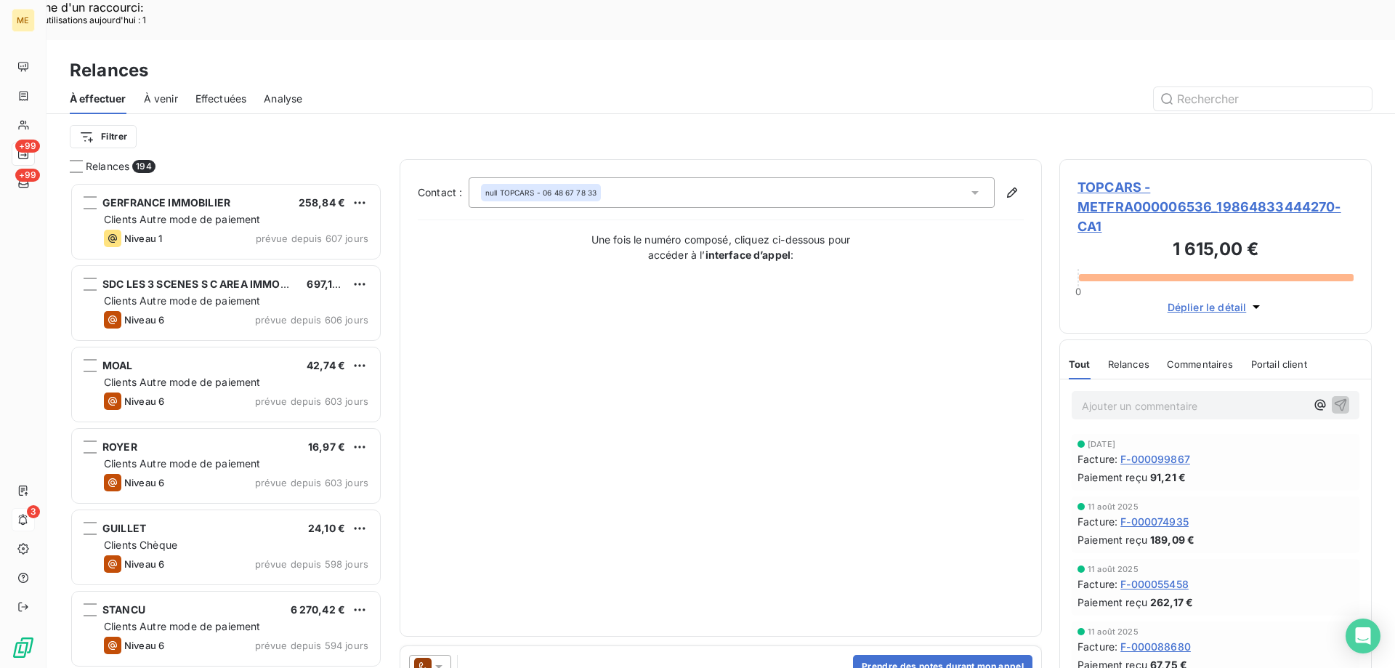
scroll to position [515, 302]
click at [439, 659] on icon at bounding box center [439, 666] width 15 height 15
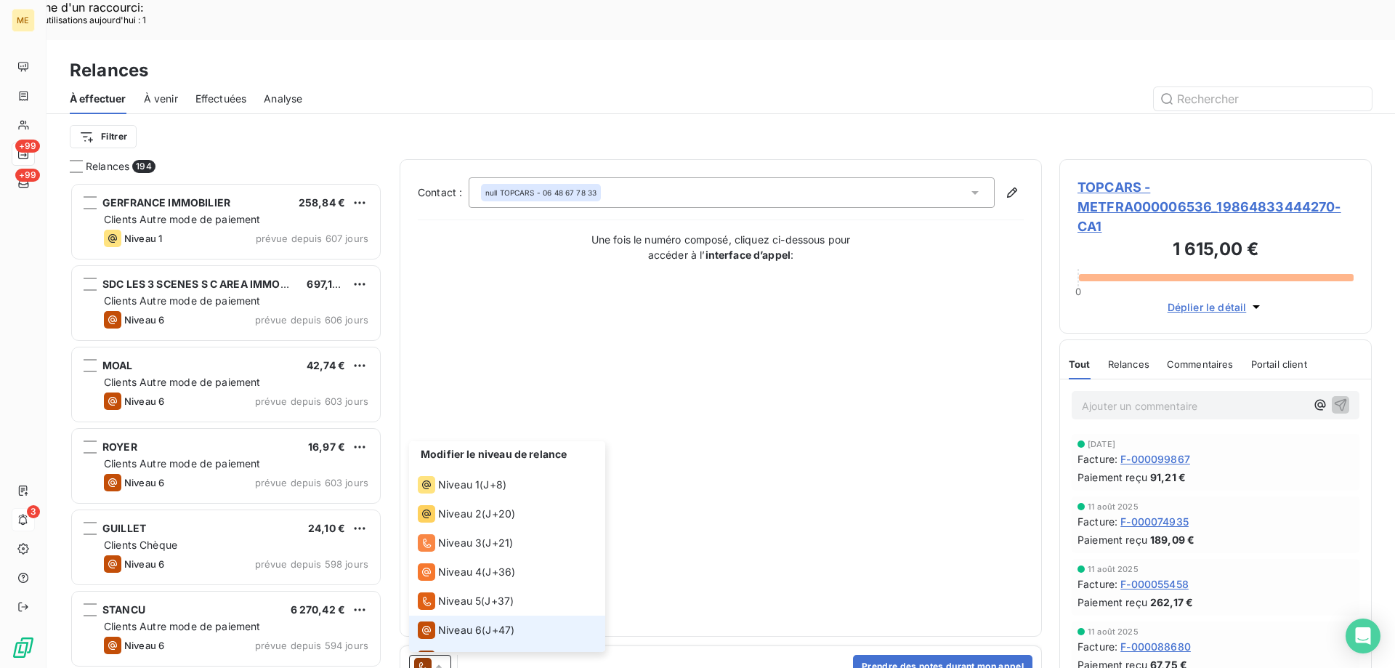
scroll to position [22, 0]
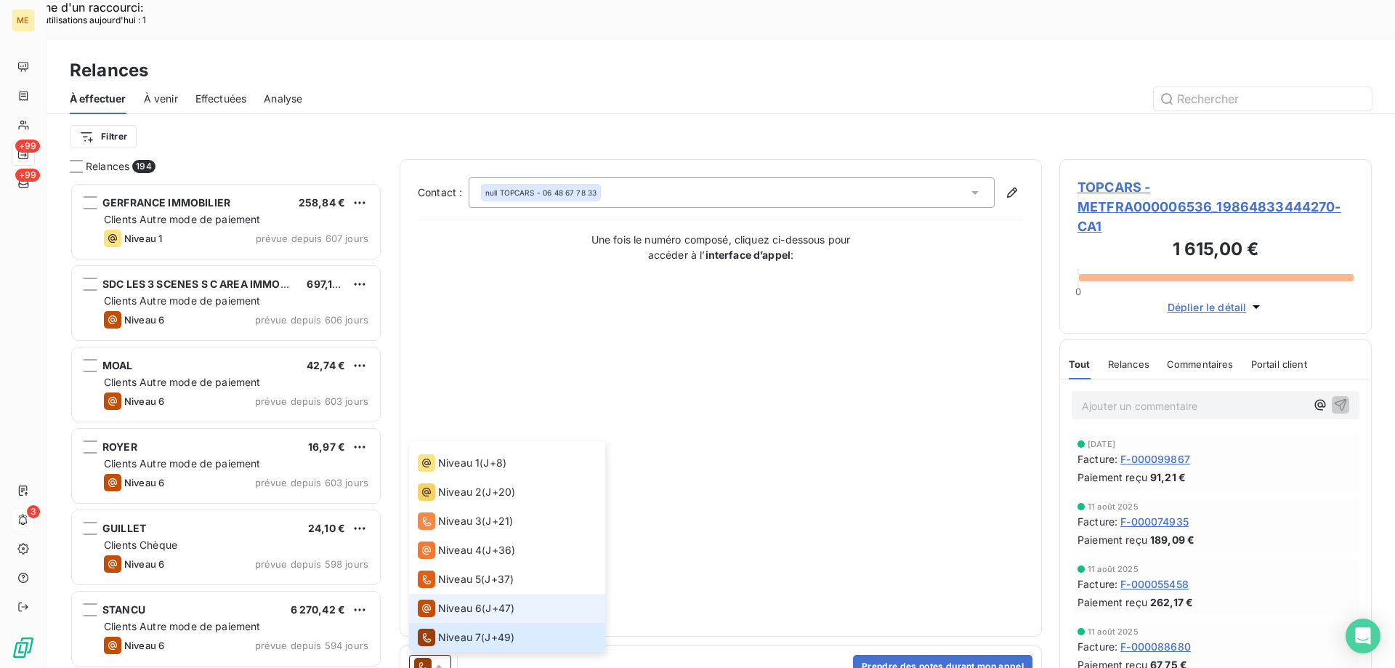
click at [440, 600] on div "Niveau 6" at bounding box center [450, 608] width 64 height 17
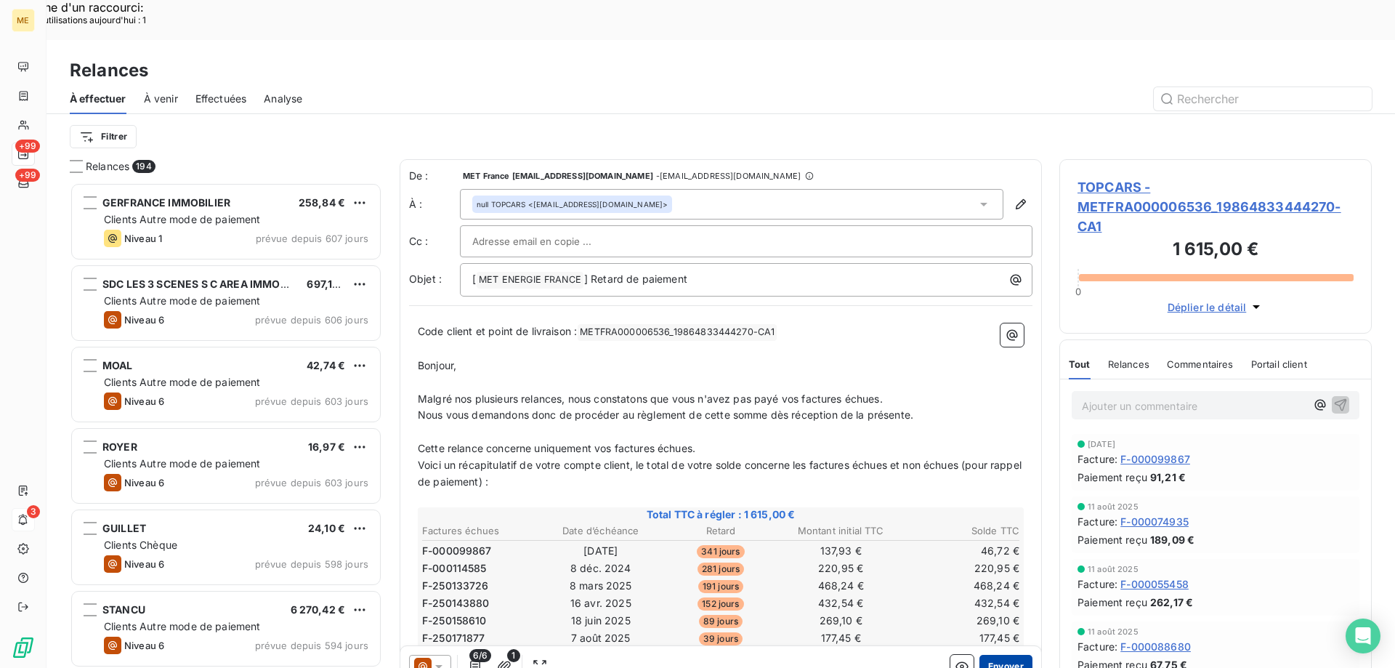
click at [999, 655] on button "Envoyer" at bounding box center [1006, 666] width 53 height 23
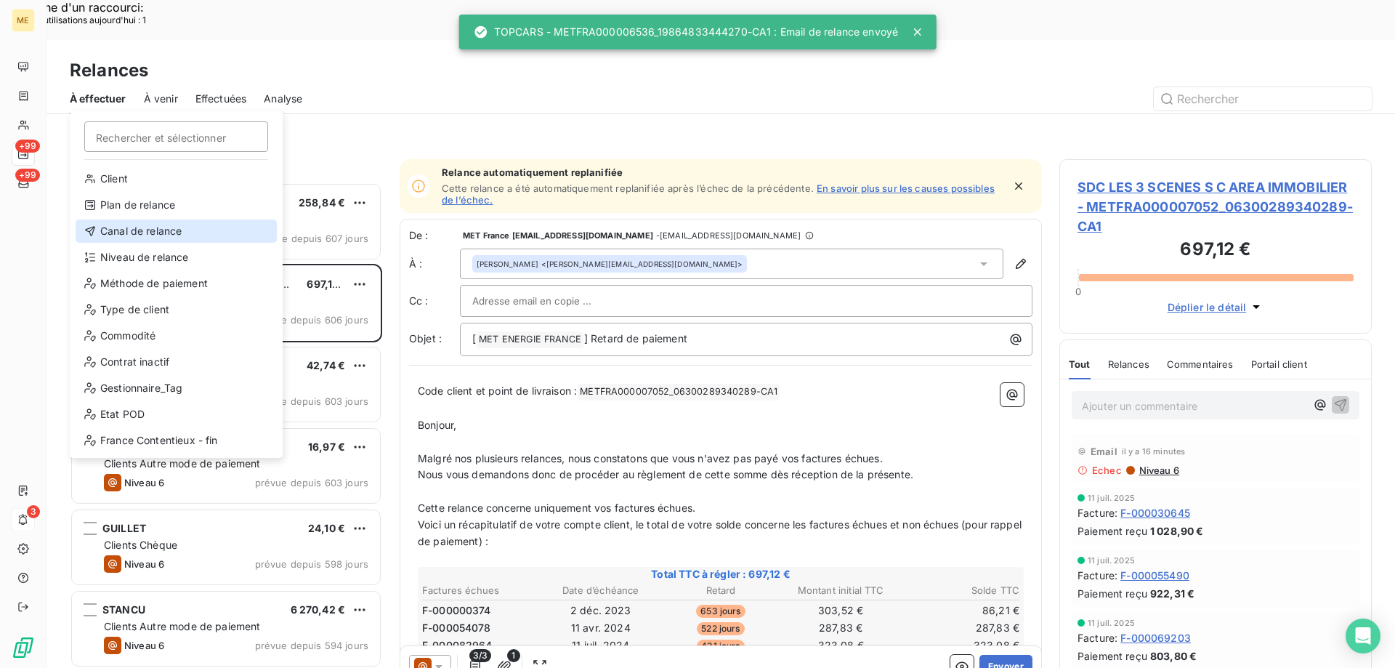
click at [124, 233] on div "Canal de relance" at bounding box center [176, 230] width 201 height 23
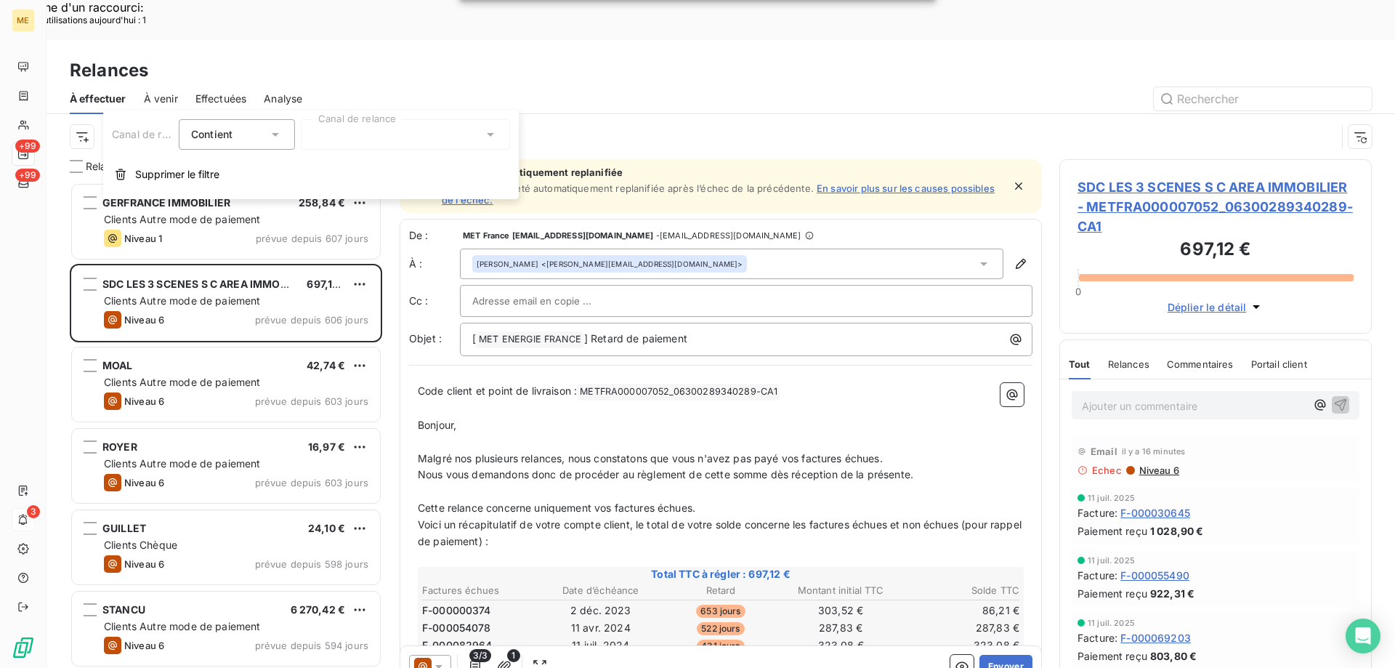
click at [390, 139] on div at bounding box center [405, 134] width 209 height 31
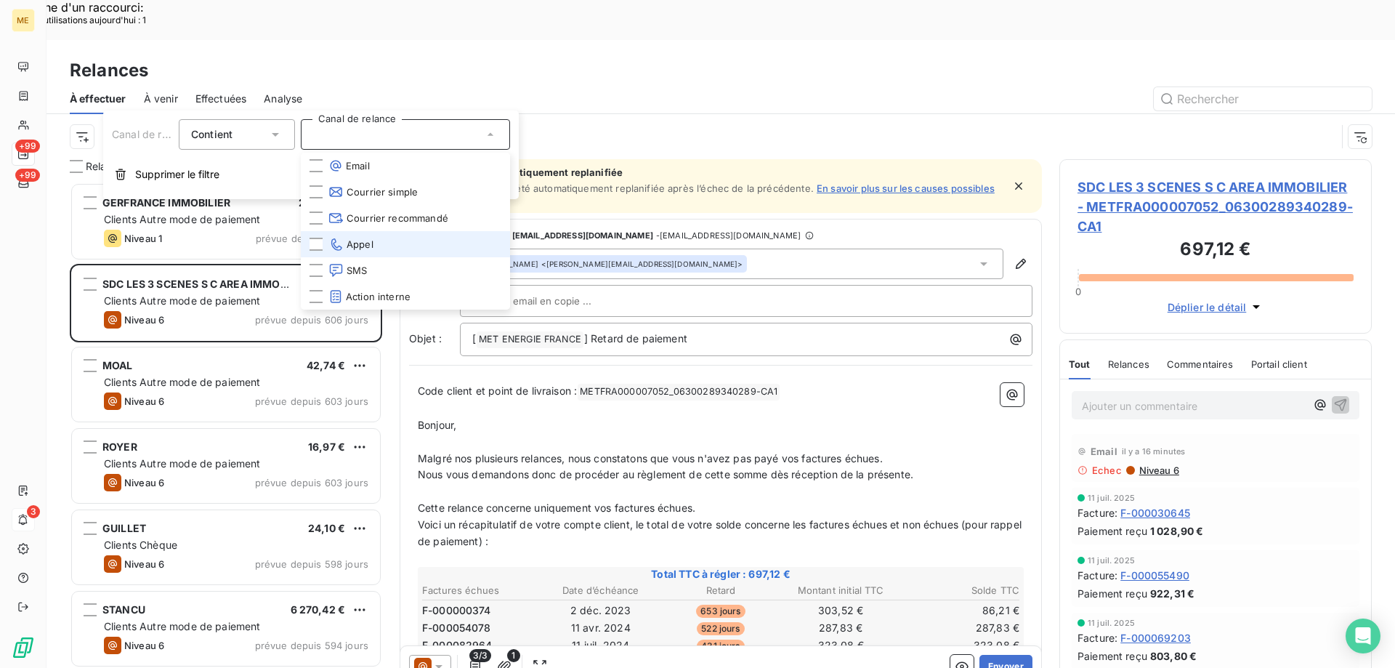
click at [360, 249] on span "Appel" at bounding box center [351, 244] width 45 height 15
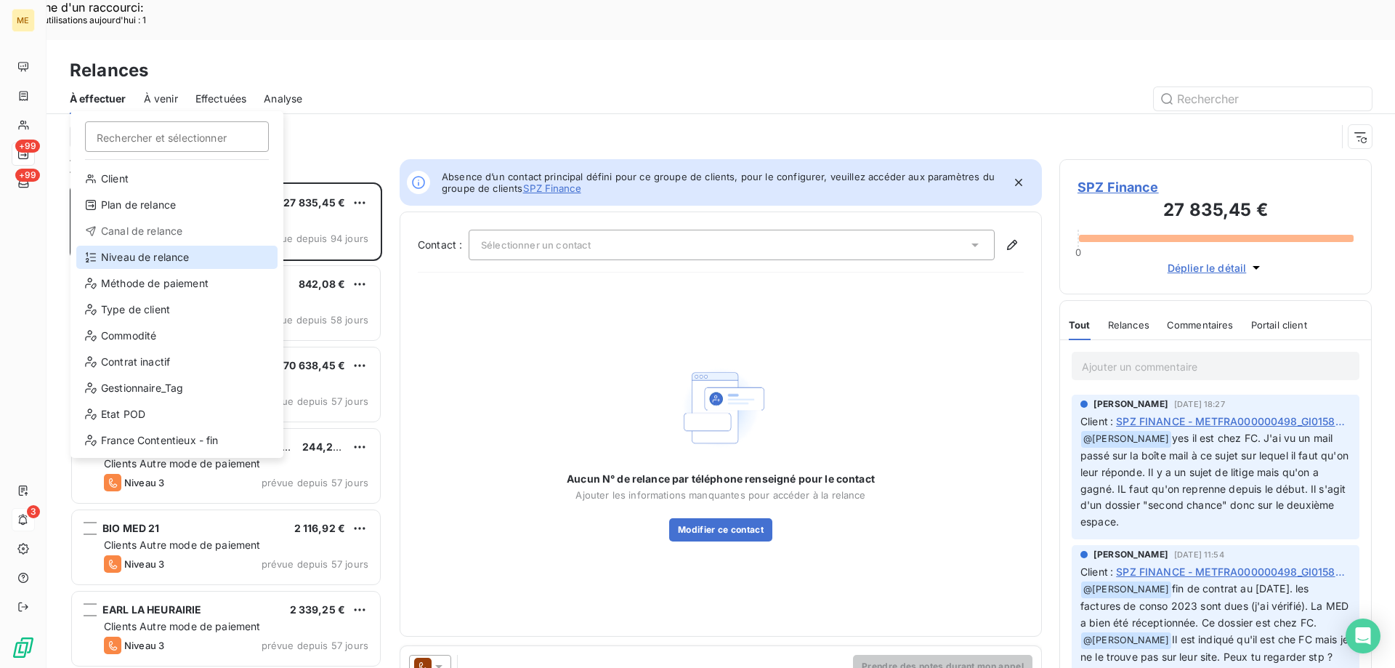
click at [105, 251] on div "Niveau de relance" at bounding box center [176, 257] width 201 height 23
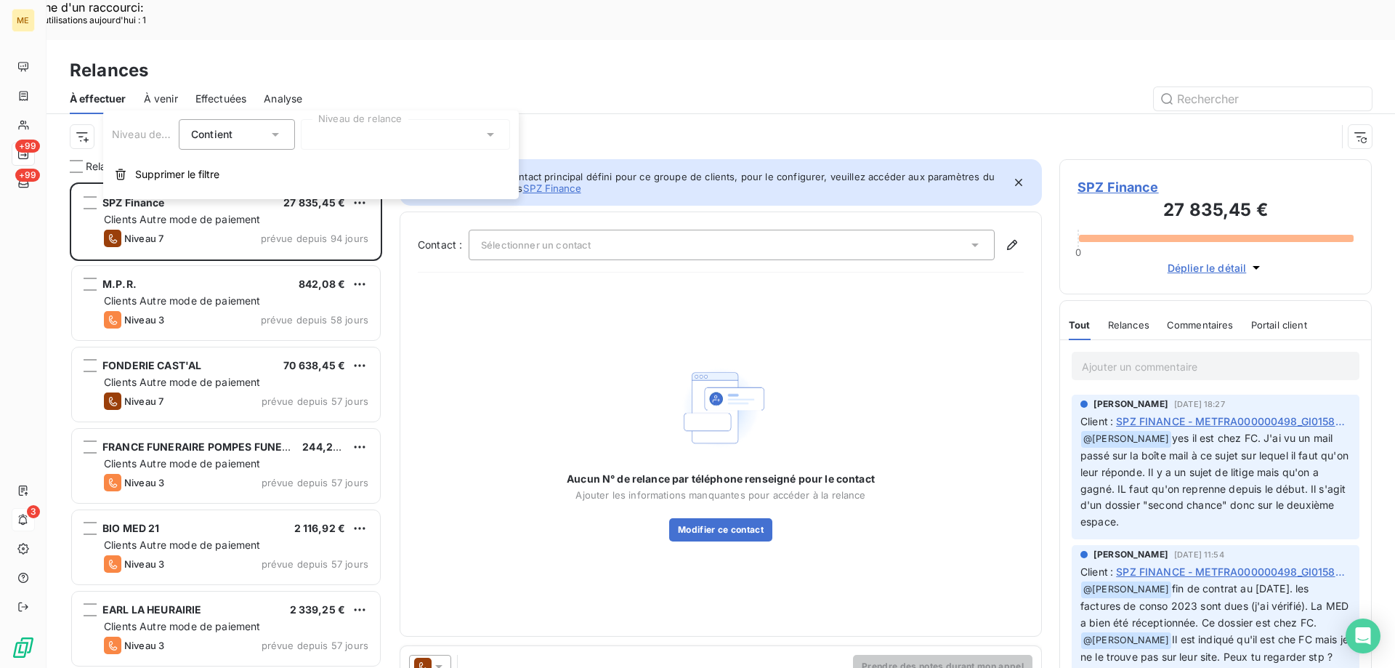
click at [355, 136] on div at bounding box center [405, 134] width 209 height 31
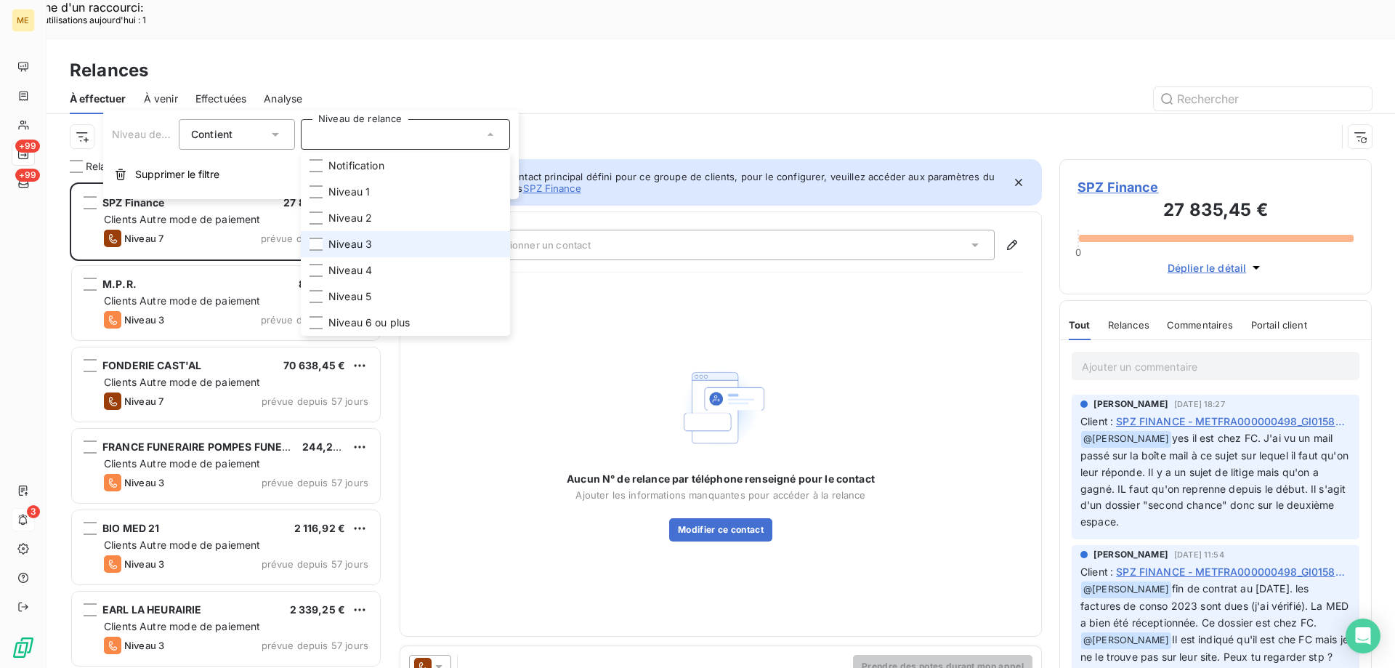
click at [393, 242] on li "Niveau 3" at bounding box center [405, 244] width 209 height 26
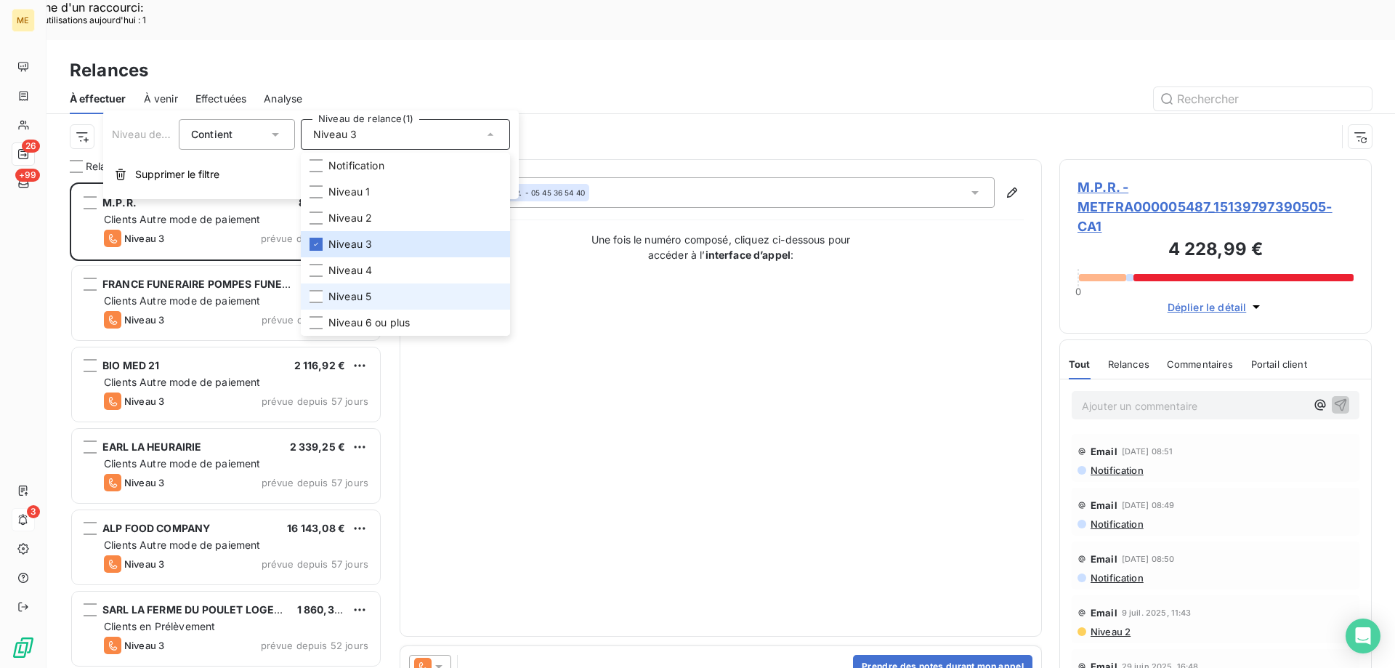
click at [381, 286] on li "Niveau 5" at bounding box center [405, 296] width 209 height 26
click at [372, 311] on li "Niveau 6 ou plus" at bounding box center [405, 323] width 209 height 26
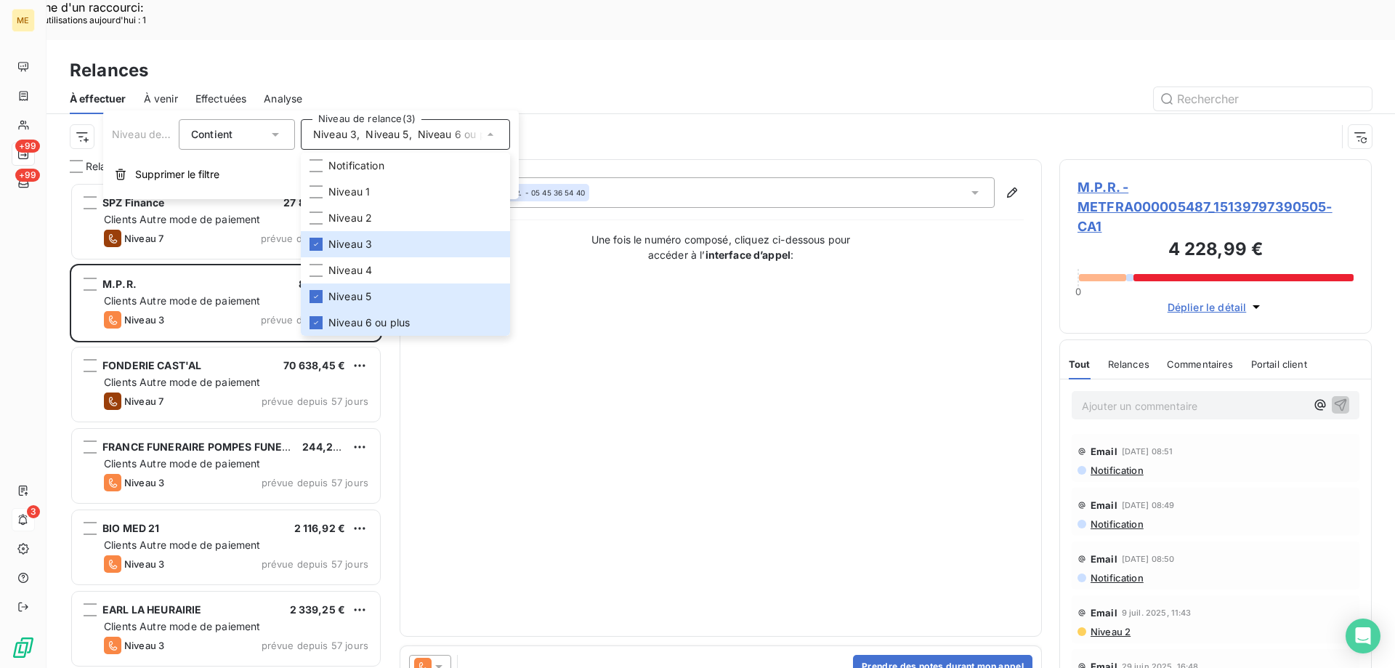
click at [771, 330] on div "Contact : null M.P.R. - 05 45 36 54 40 Une fois le numéro composé, cliquez ci-d…" at bounding box center [721, 397] width 606 height 441
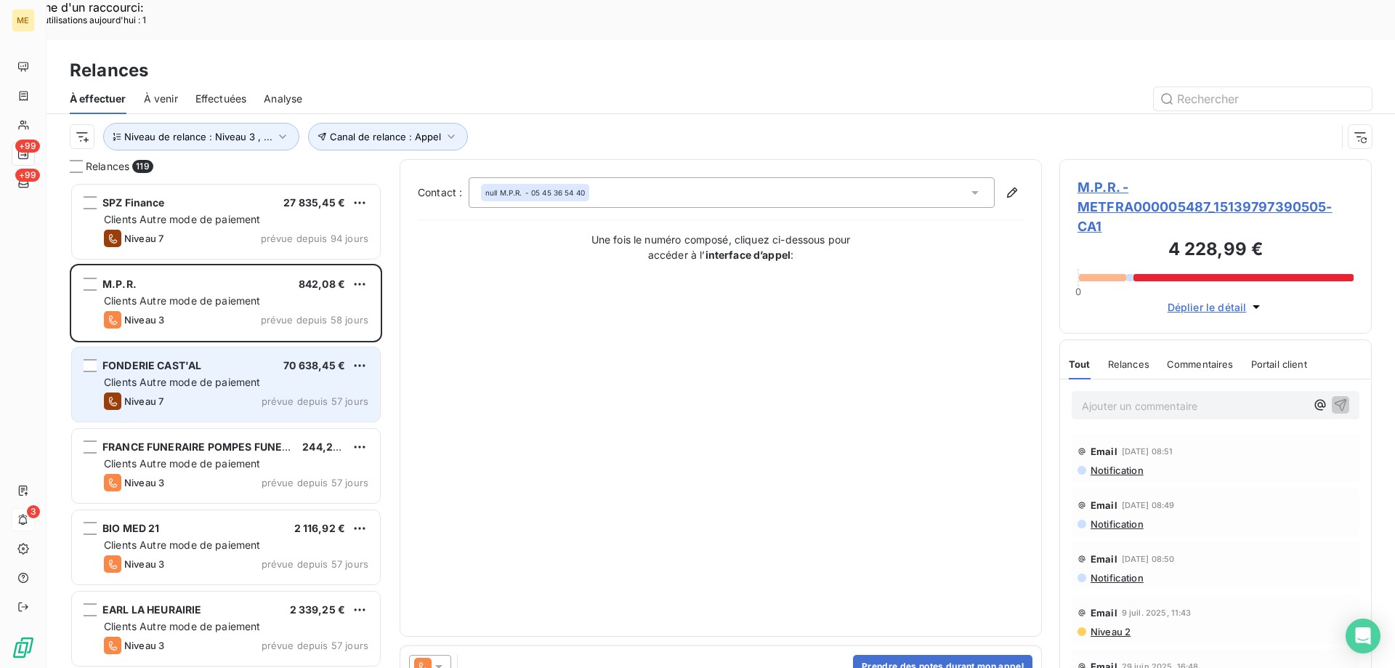
click at [178, 376] on span "Clients Autre mode de paiement" at bounding box center [182, 382] width 157 height 12
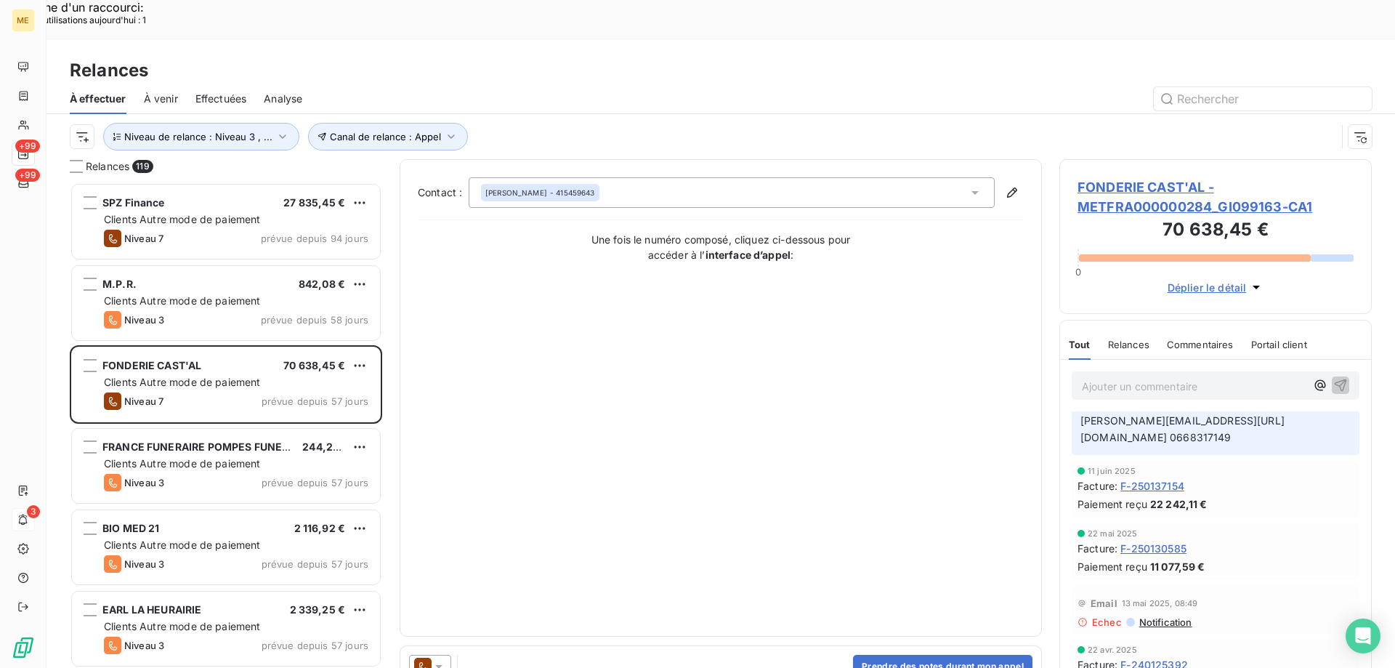
scroll to position [436, 0]
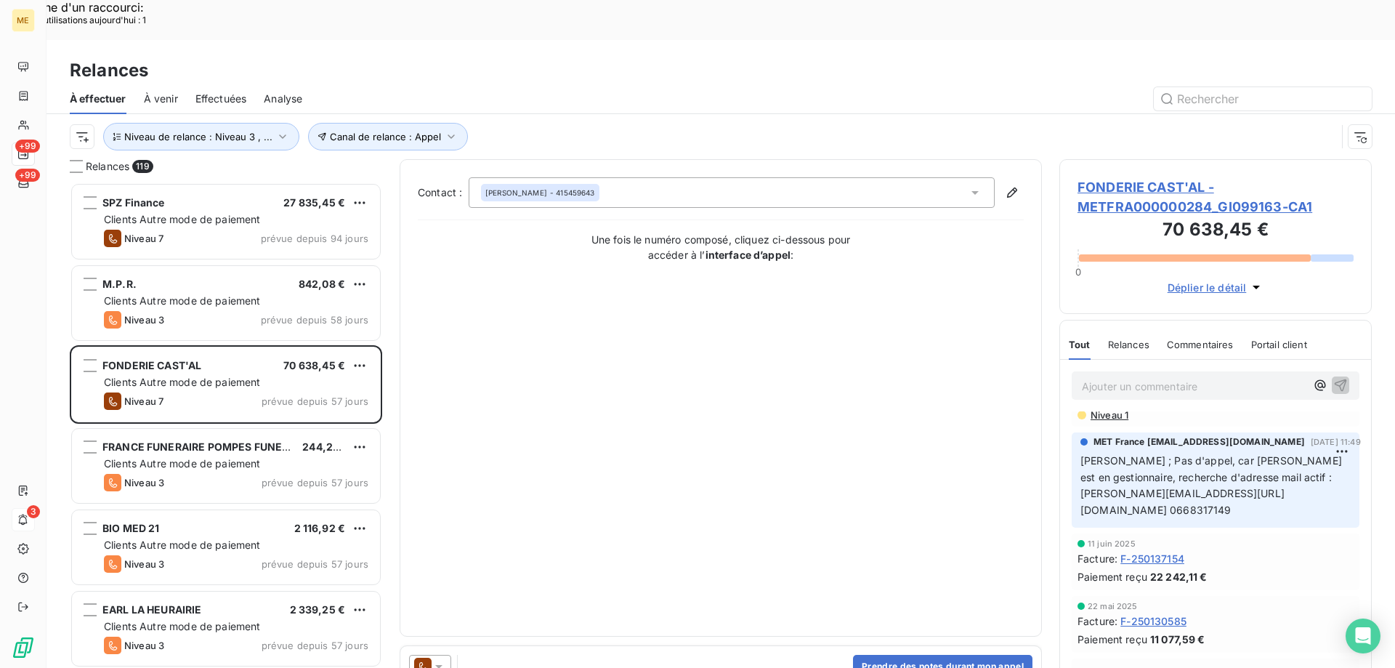
click at [1109, 177] on span "FONDERIE CAST'AL - METFRA000000284_GI099163-CA1" at bounding box center [1216, 196] width 276 height 39
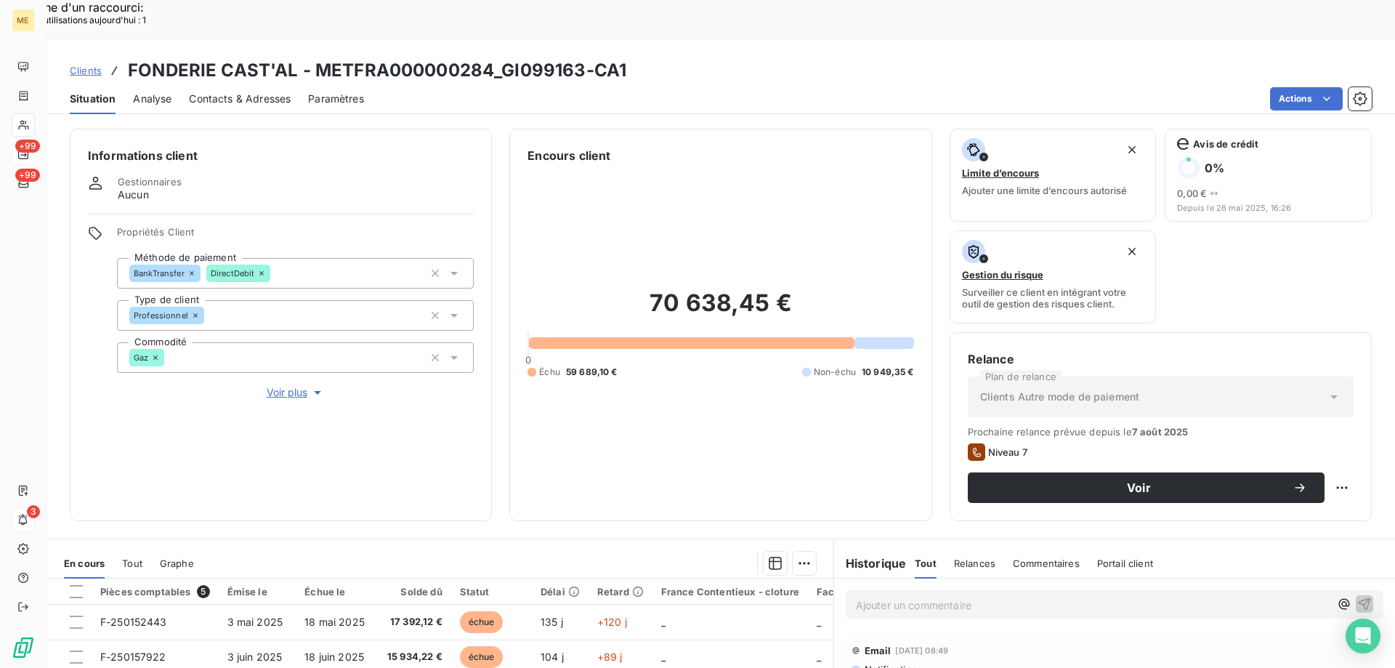
click at [279, 385] on span "Voir plus" at bounding box center [296, 392] width 58 height 15
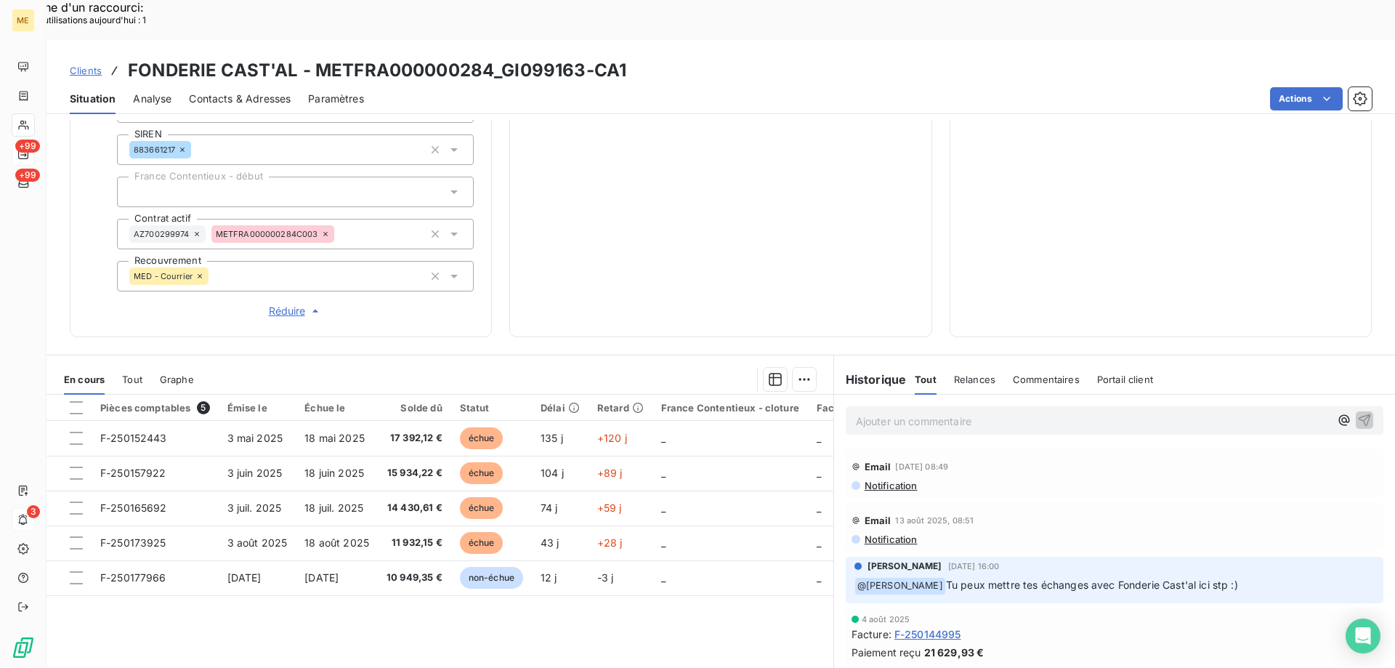
scroll to position [273, 0]
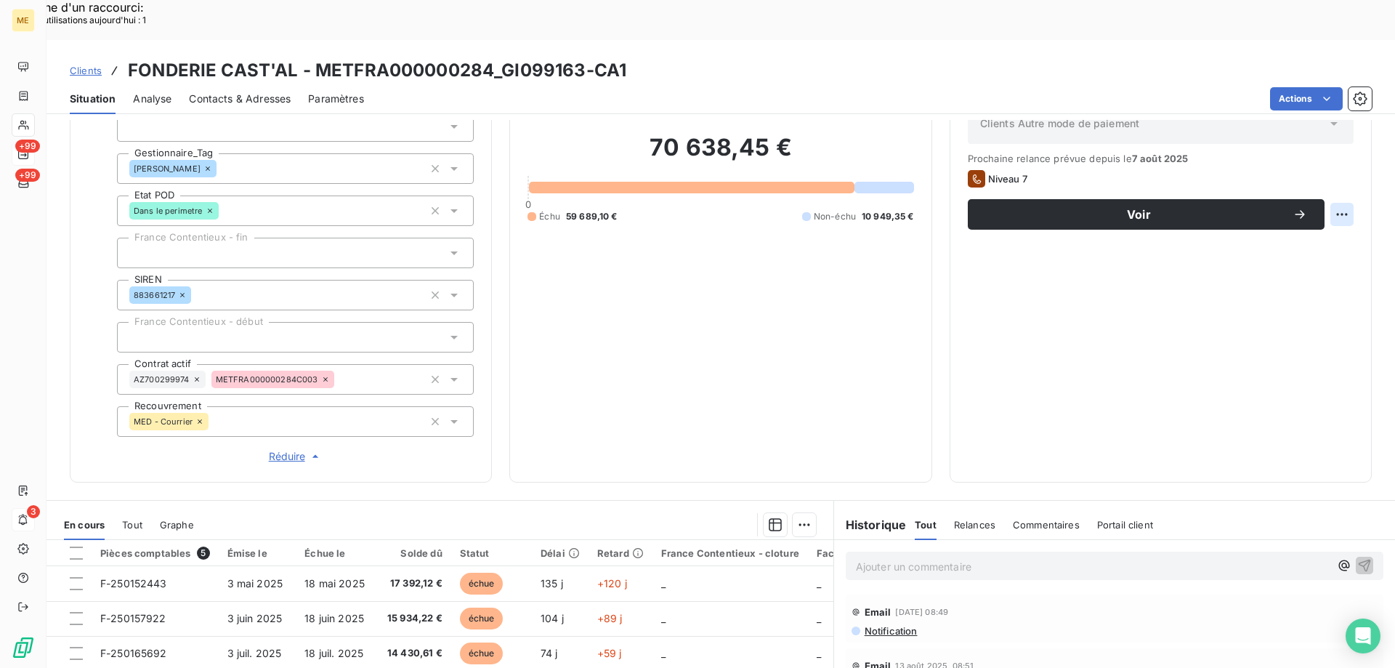
click at [1229, 210] on div "Replanifier cette action" at bounding box center [1271, 206] width 130 height 23
select select "8"
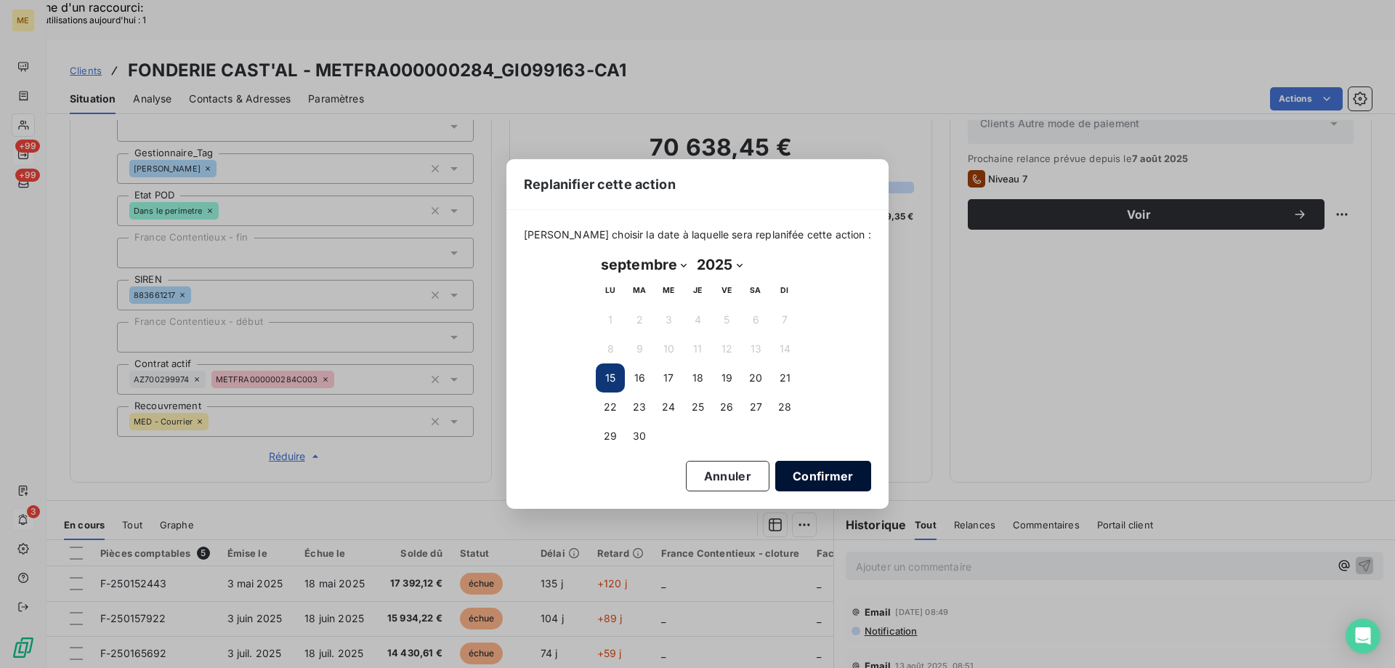
click at [821, 467] on button "Confirmer" at bounding box center [823, 476] width 96 height 31
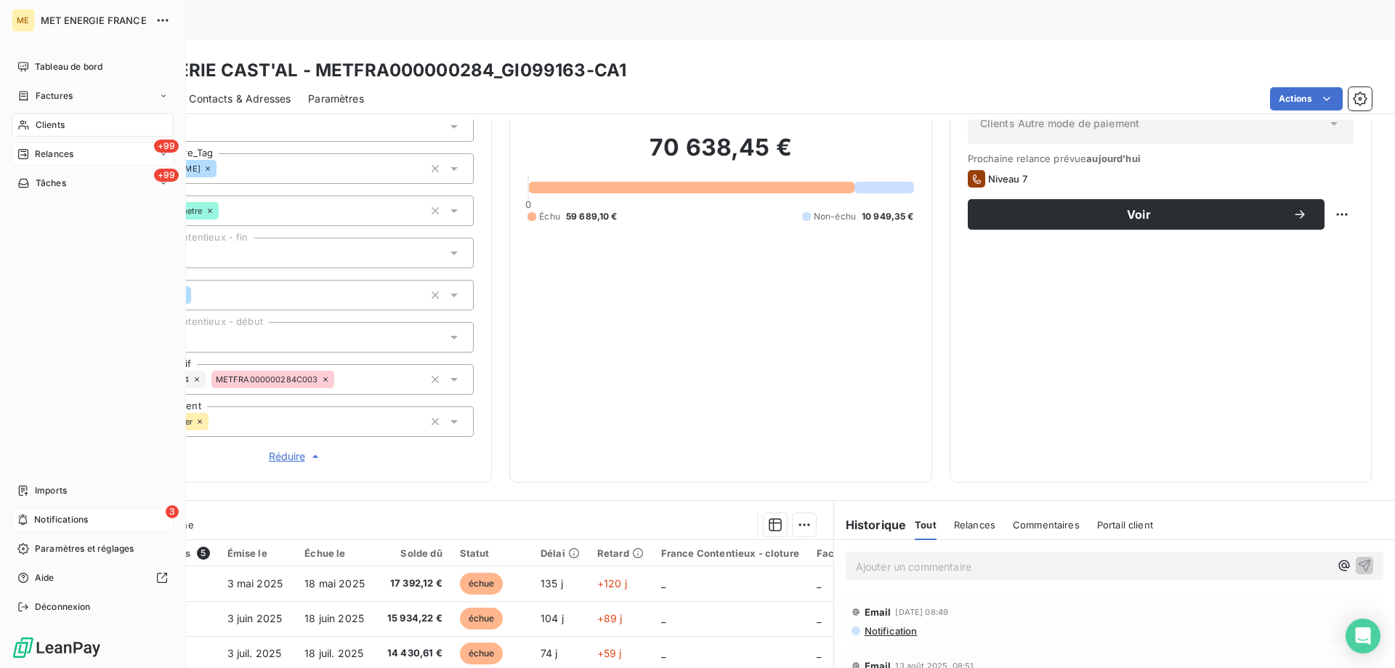
click at [65, 152] on span "Relances" at bounding box center [54, 154] width 39 height 13
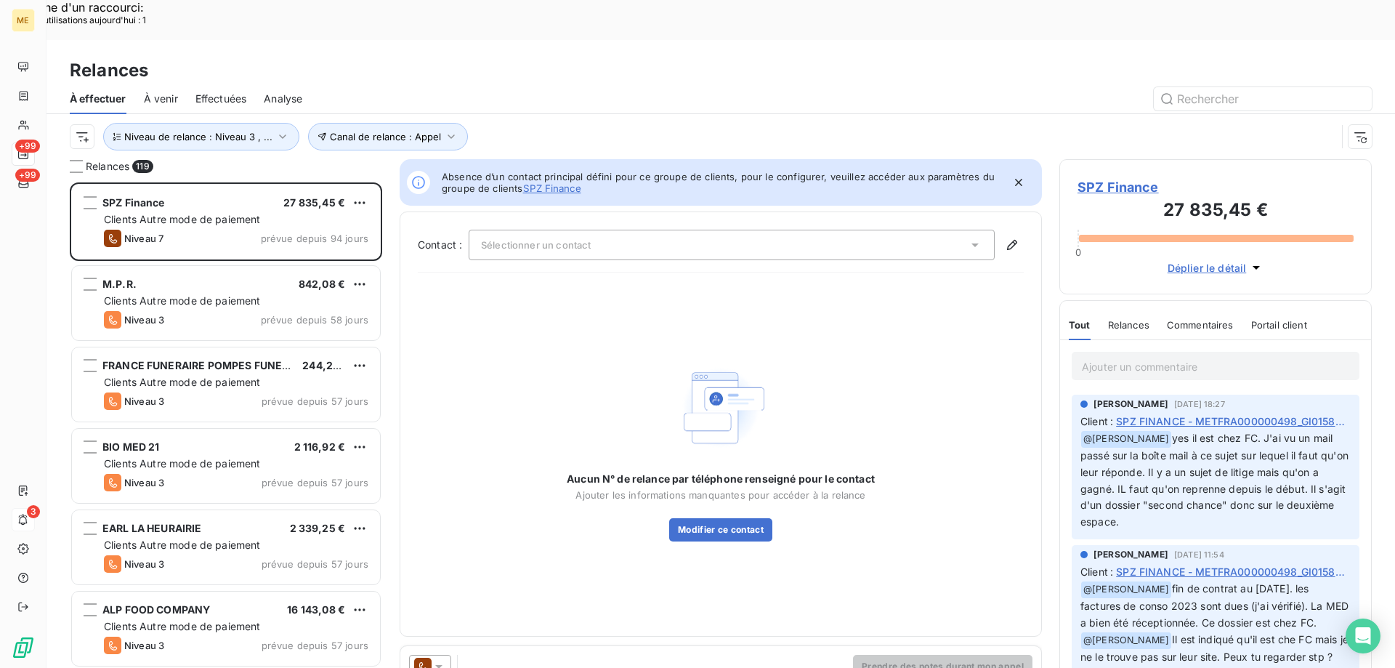
scroll to position [515, 302]
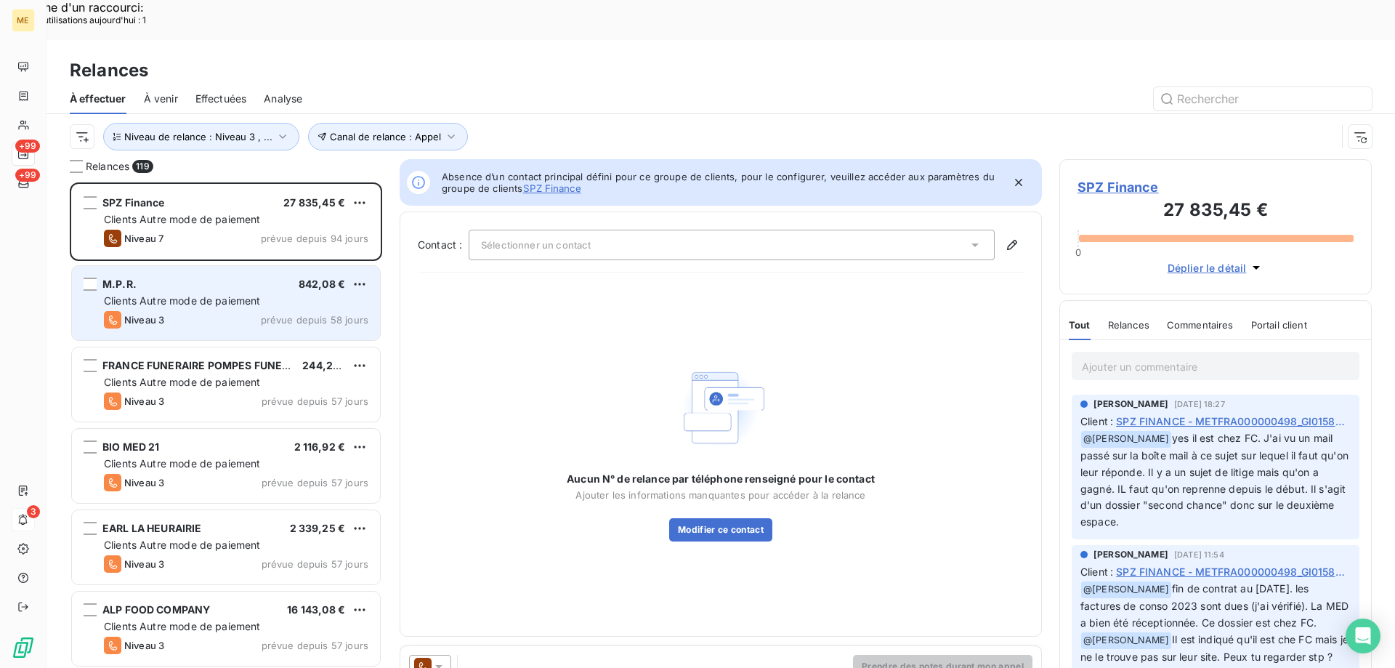
click at [235, 311] on div "Niveau 3 prévue depuis 58 jours" at bounding box center [236, 319] width 265 height 17
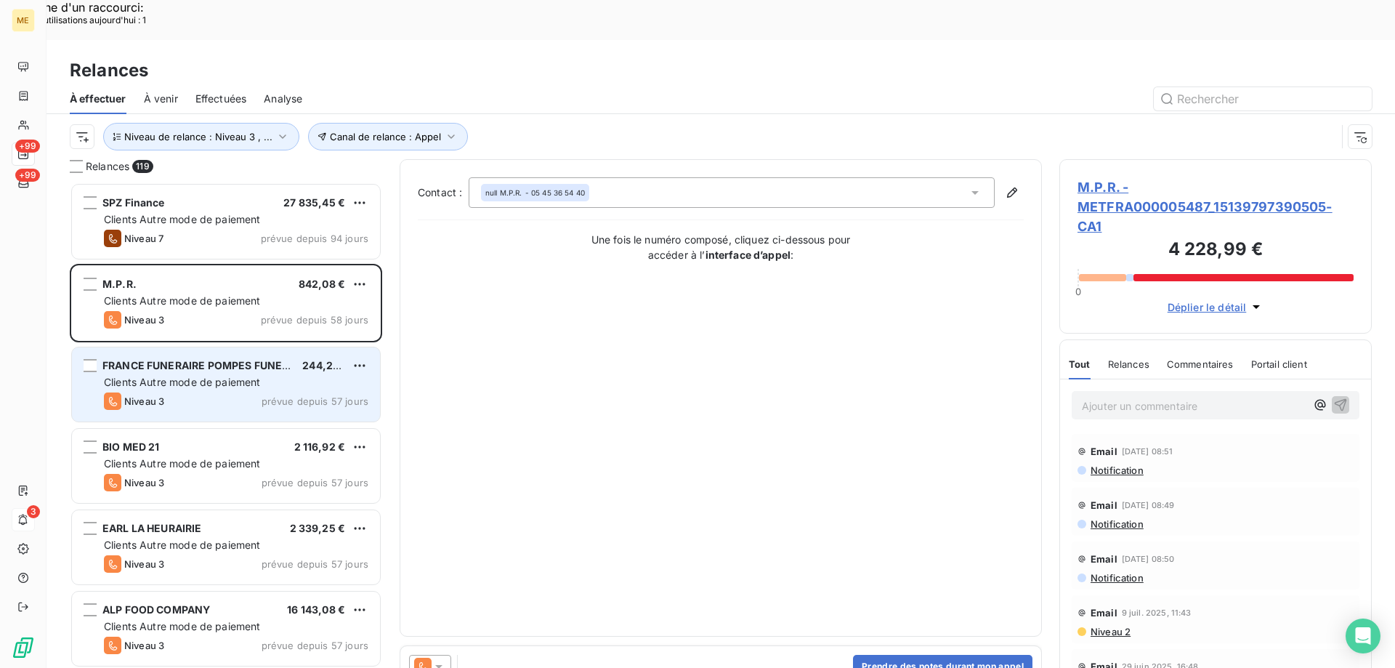
click at [198, 392] on div "Niveau 3 prévue depuis 57 jours" at bounding box center [236, 400] width 265 height 17
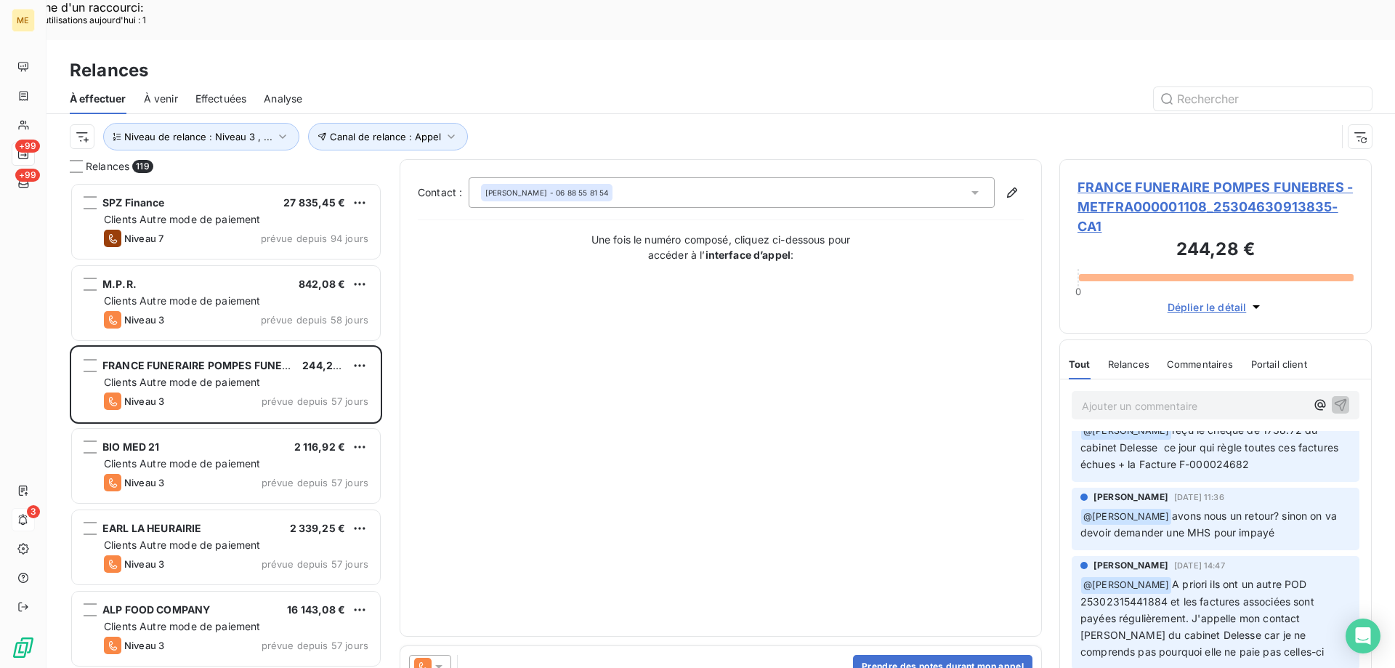
scroll to position [1121, 0]
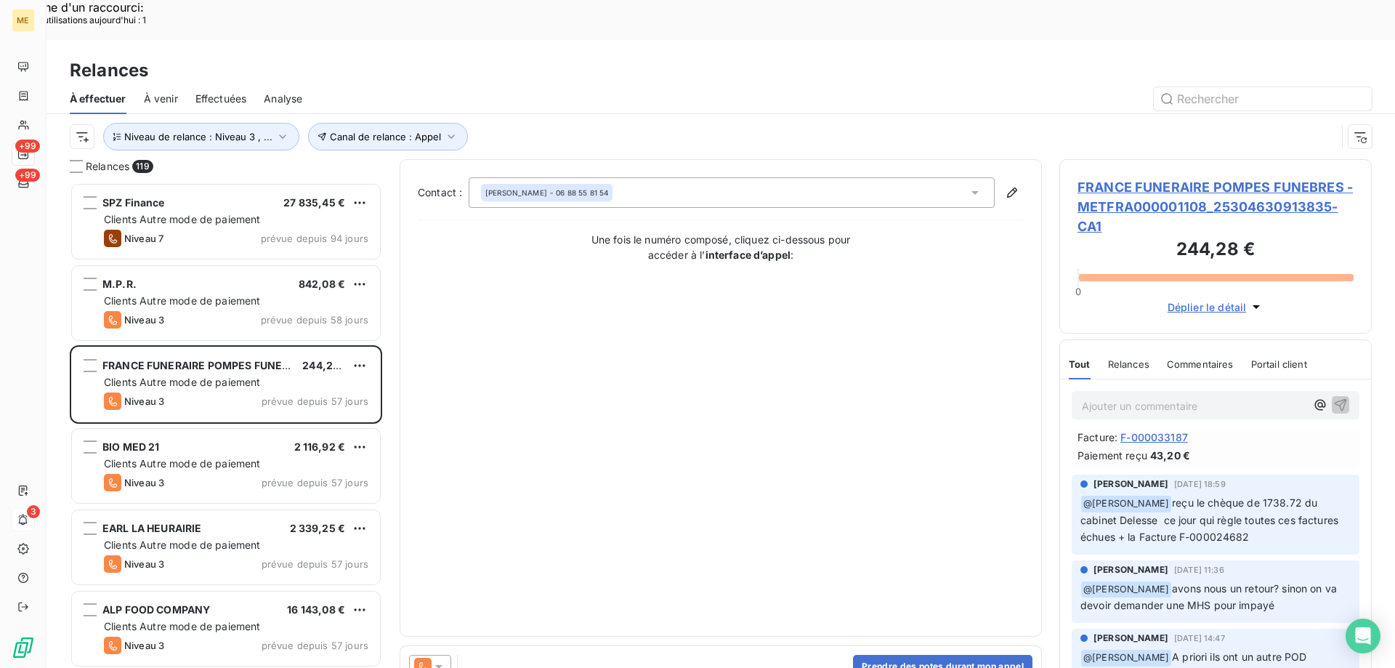
click at [1113, 177] on span "FRANCE FUNERAIRE POMPES FUNEBRES - METFRA000001108_25304630913835-CA1" at bounding box center [1216, 206] width 276 height 59
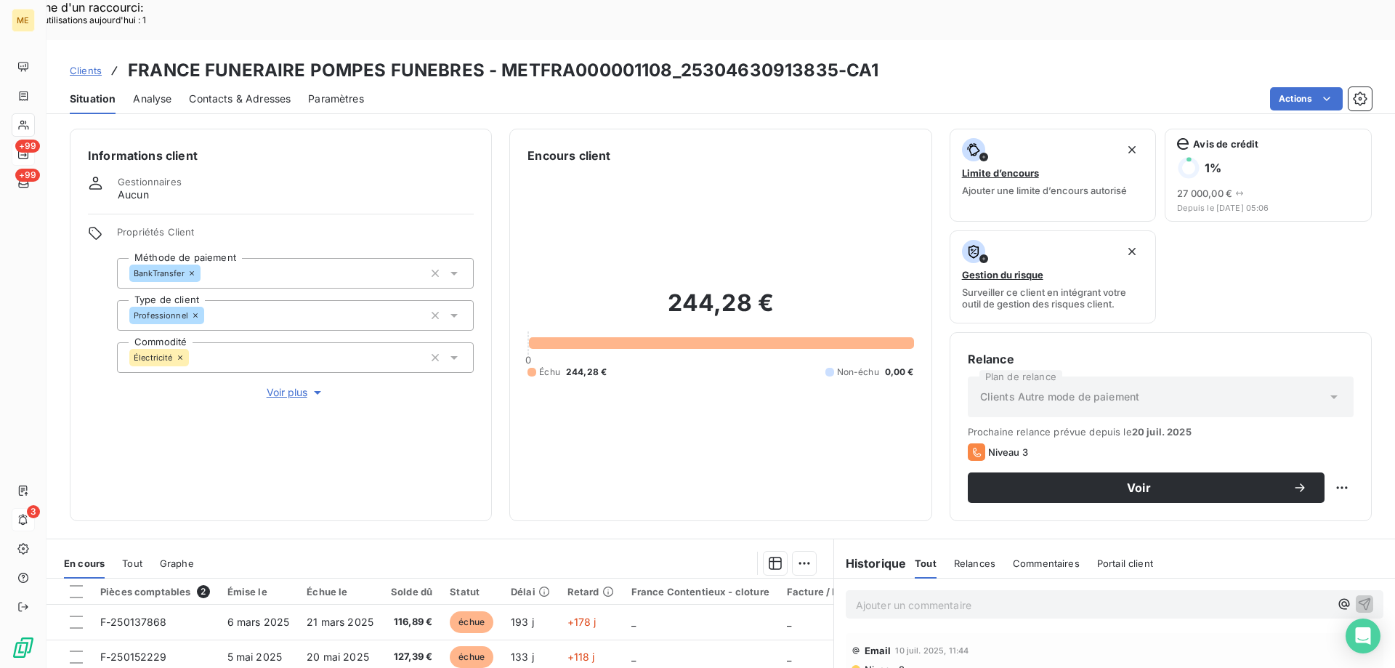
click at [303, 385] on span "Voir plus" at bounding box center [296, 392] width 58 height 15
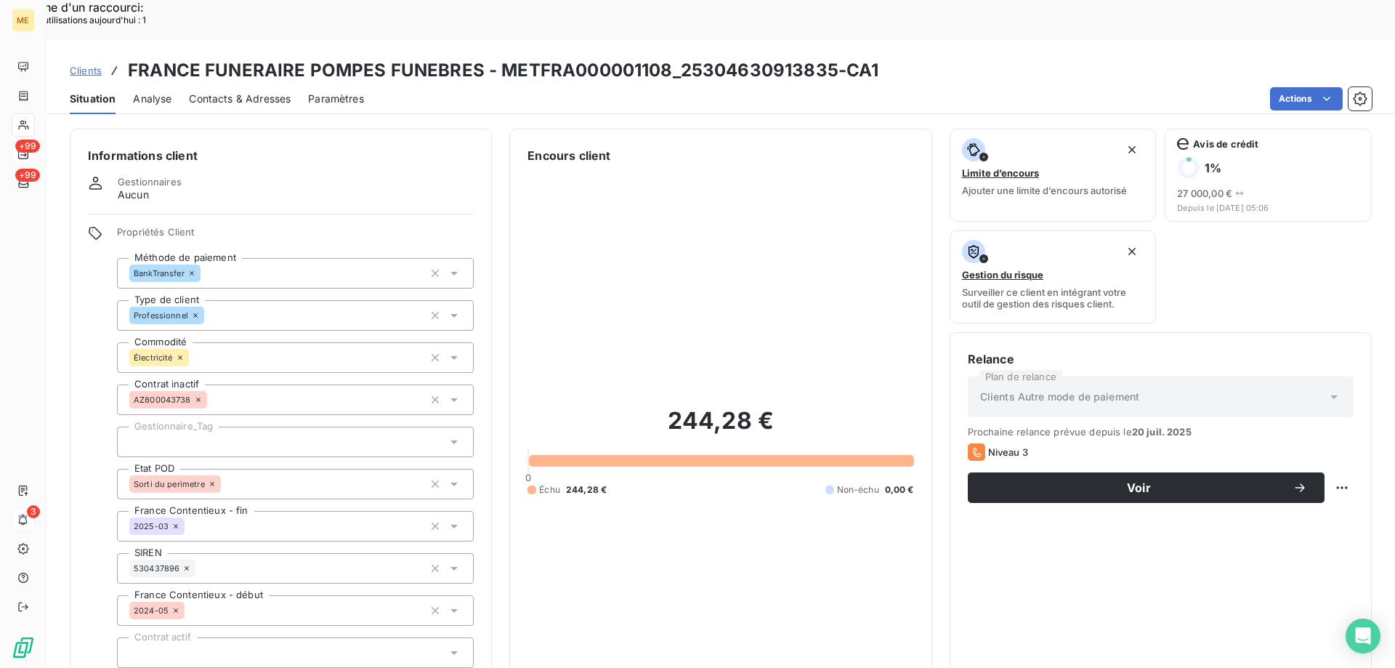
scroll to position [73, 0]
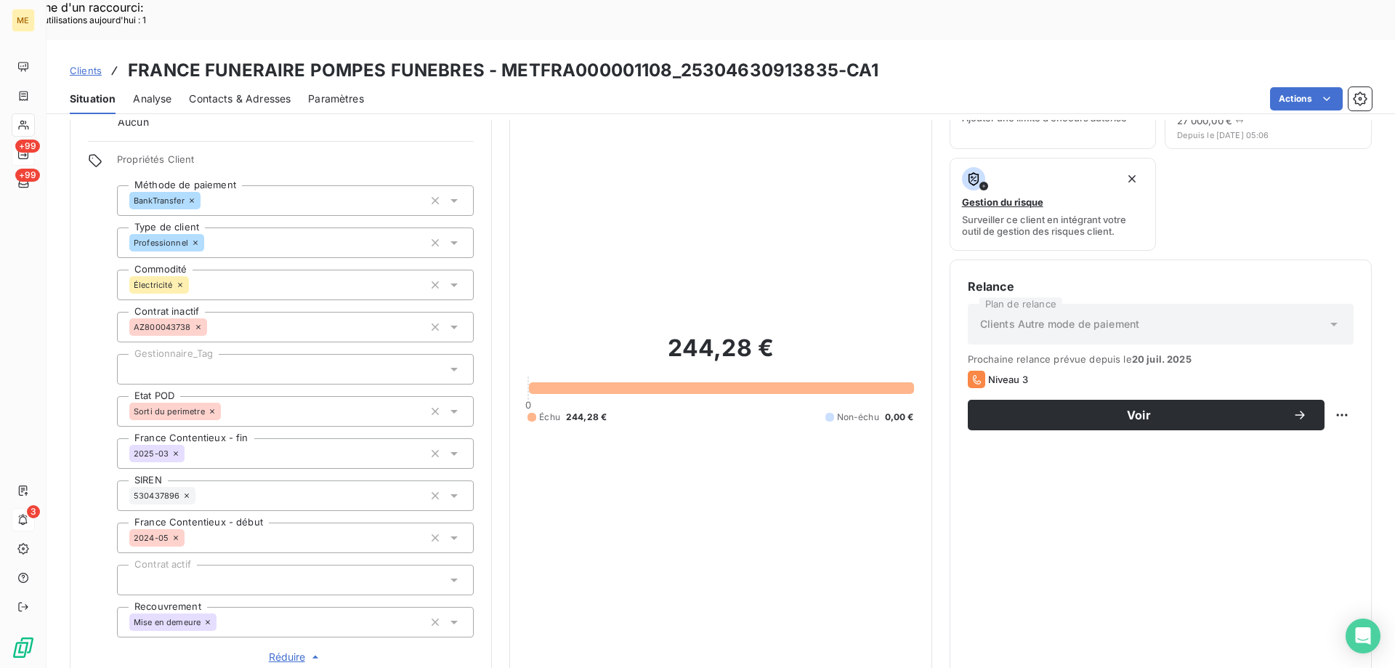
click at [218, 354] on div at bounding box center [295, 369] width 357 height 31
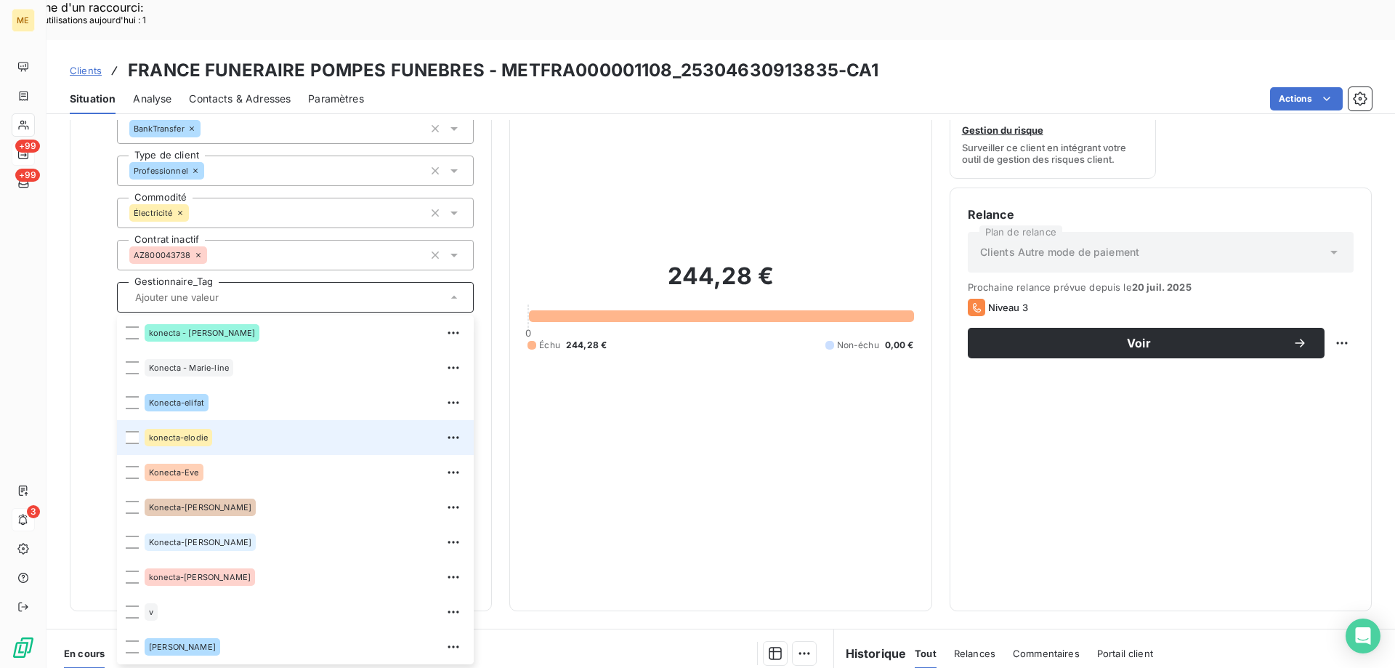
scroll to position [145, 0]
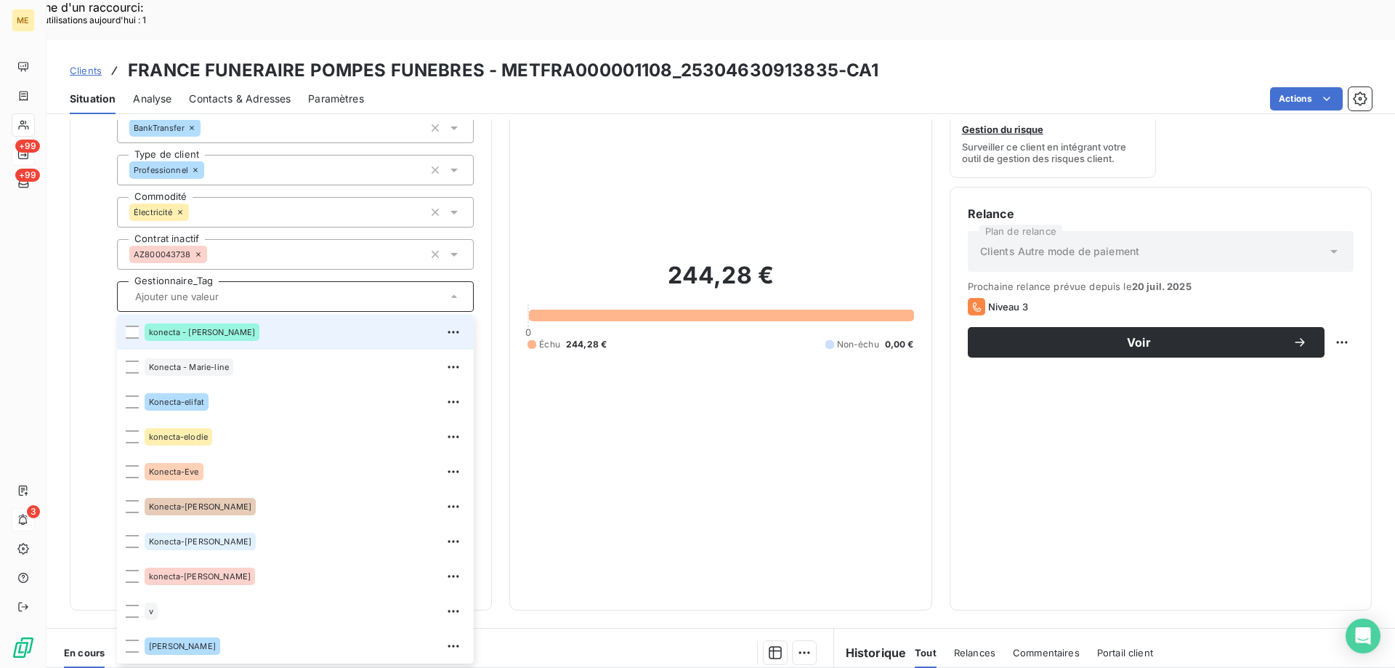
drag, startPoint x: 125, startPoint y: 281, endPoint x: 551, endPoint y: 440, distance: 454.4
click at [126, 315] on li "konecta - lisa" at bounding box center [295, 332] width 357 height 35
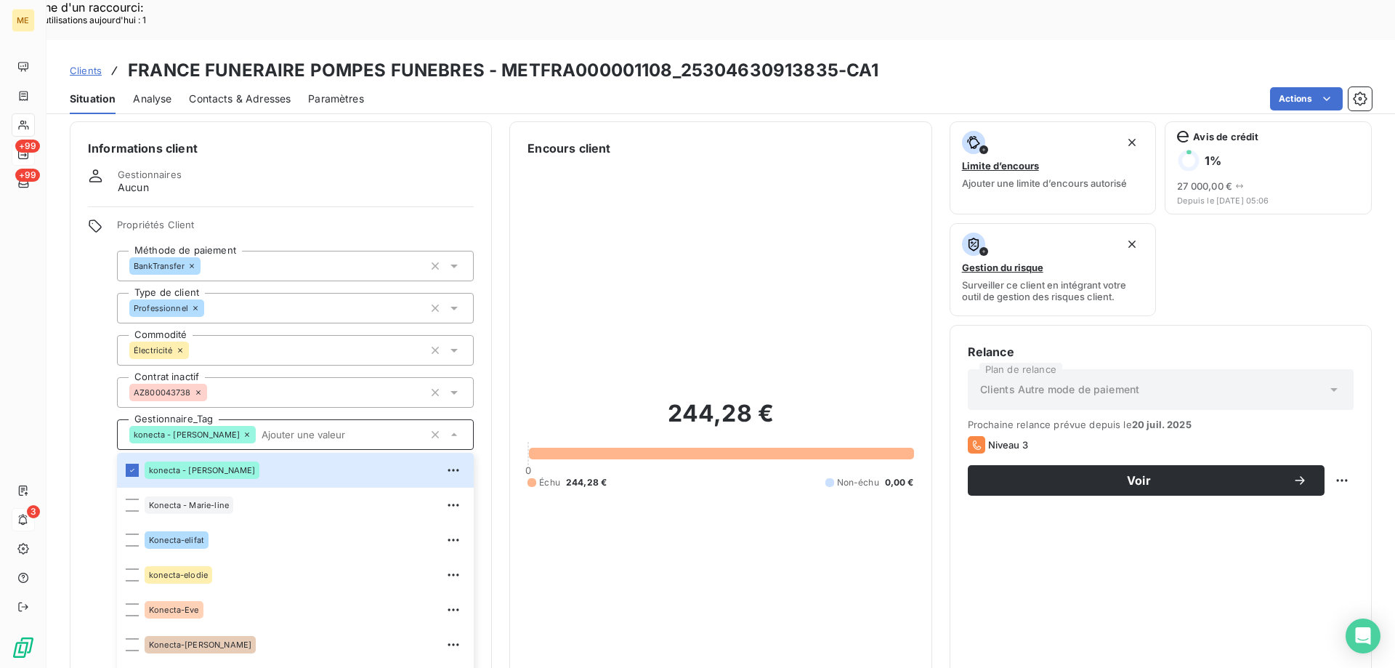
scroll to position [0, 0]
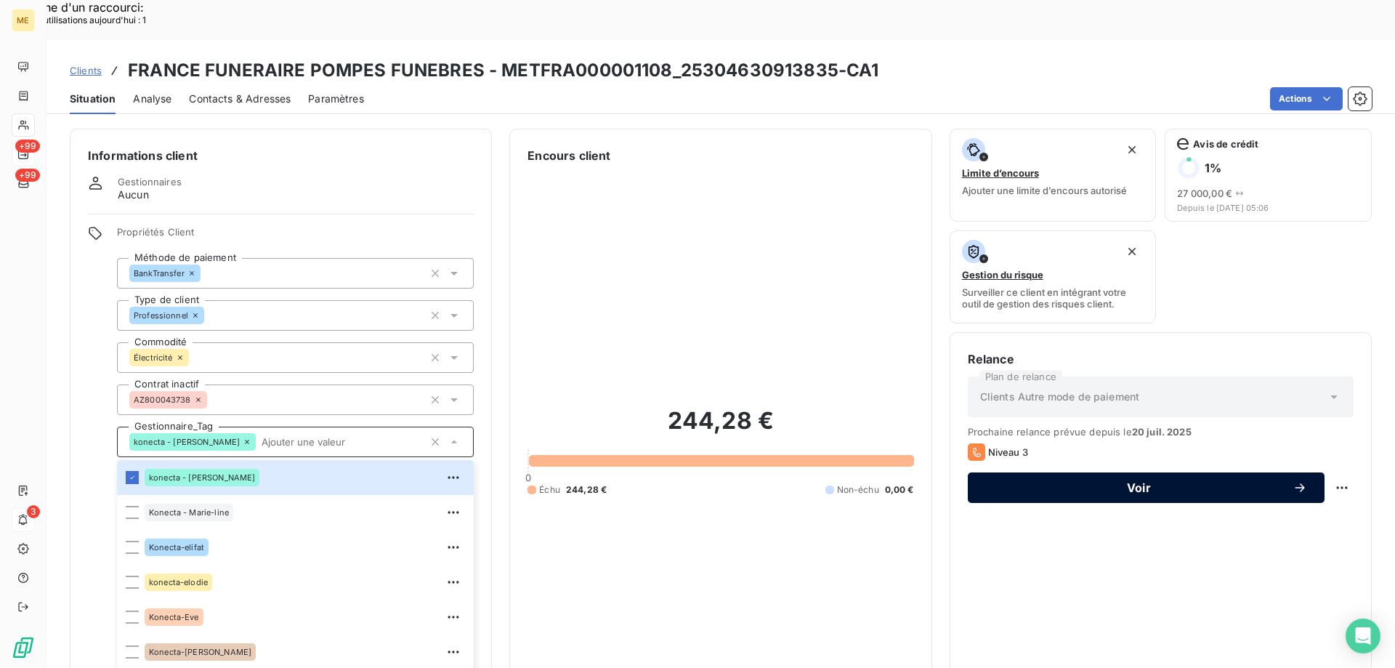
click at [1177, 482] on span "Voir" at bounding box center [1139, 488] width 307 height 12
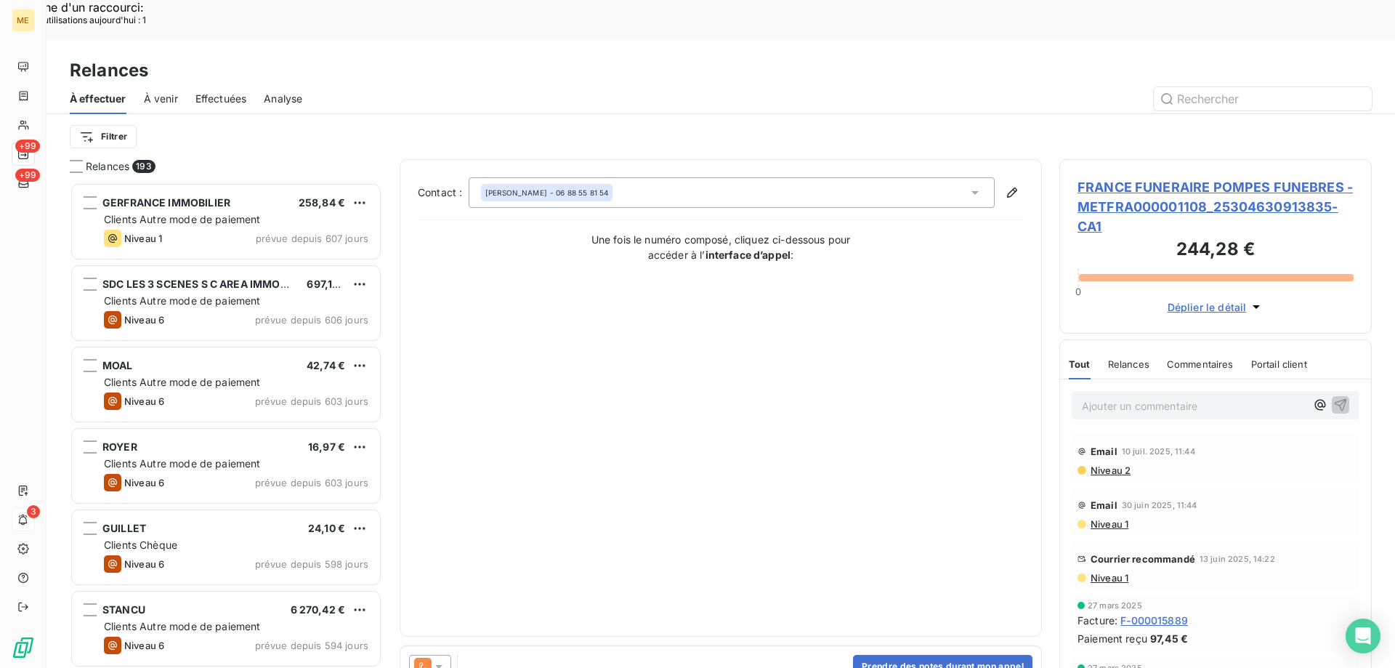
scroll to position [515, 302]
click at [441, 659] on icon at bounding box center [439, 666] width 15 height 15
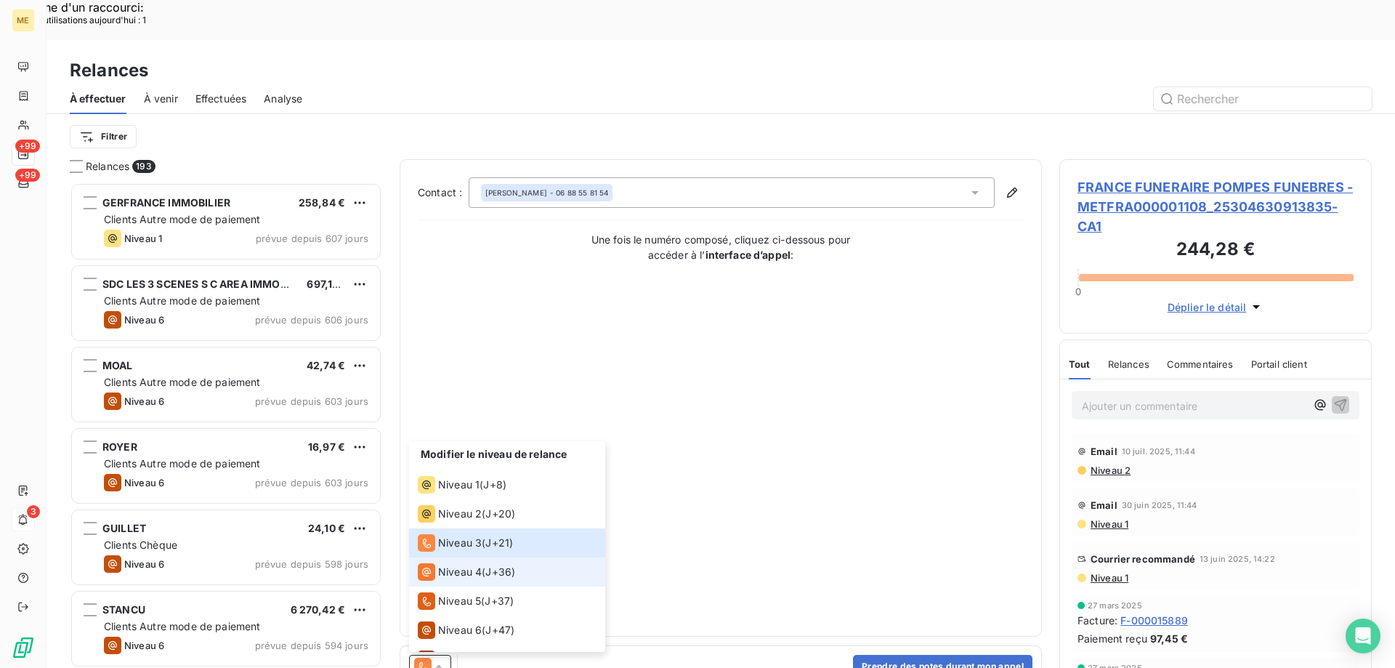
click at [451, 565] on span "Niveau 4" at bounding box center [460, 572] width 44 height 15
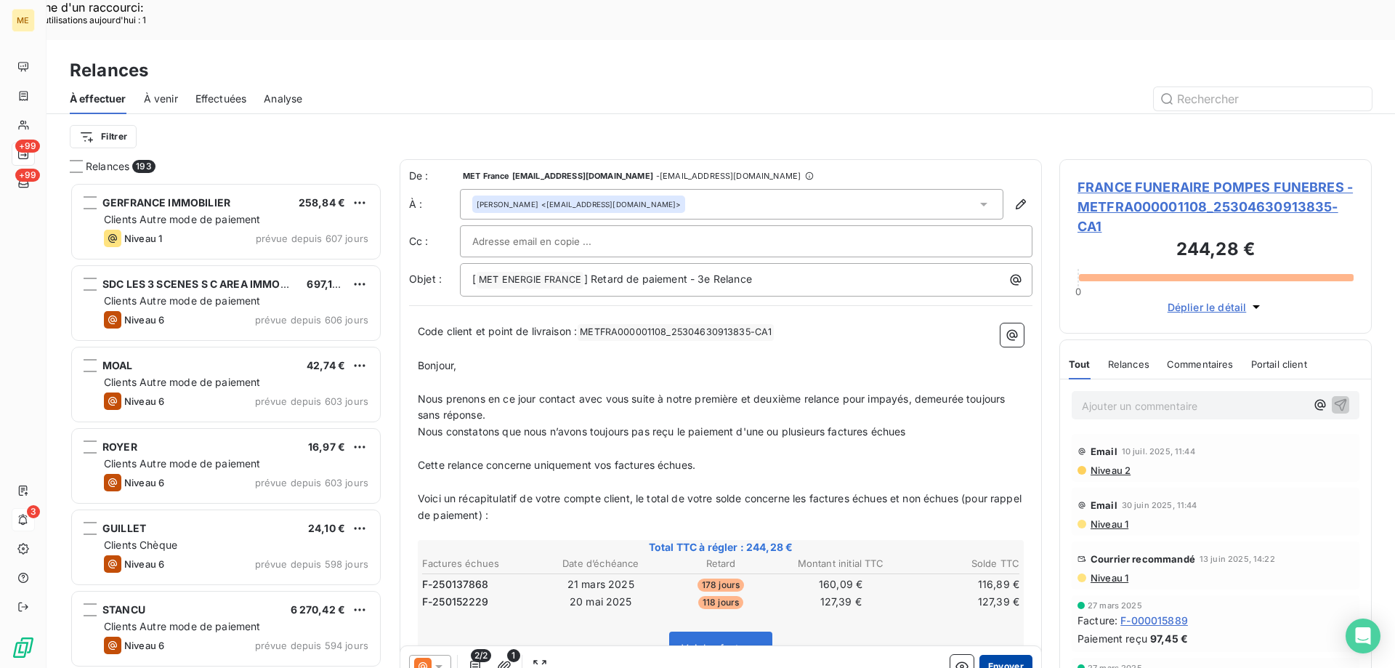
click at [990, 655] on button "Envoyer" at bounding box center [1006, 666] width 53 height 23
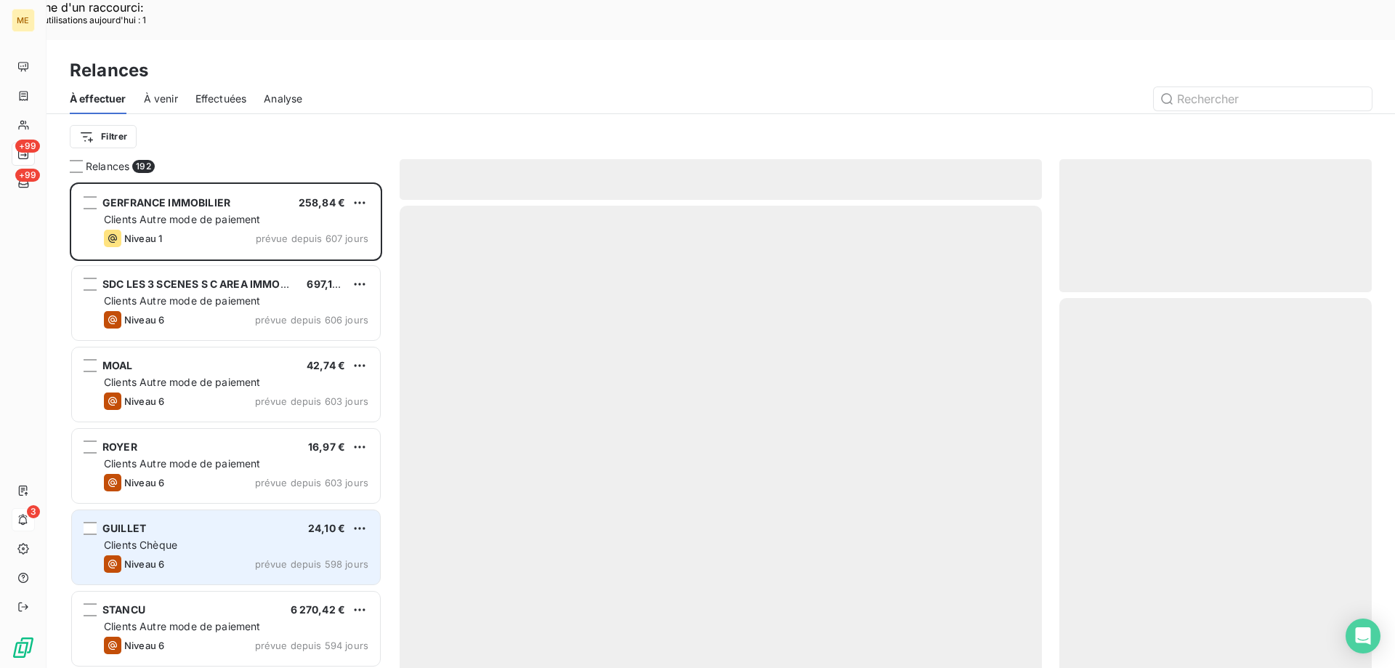
click at [166, 522] on div "GUILLET 24,10 €" at bounding box center [236, 528] width 265 height 13
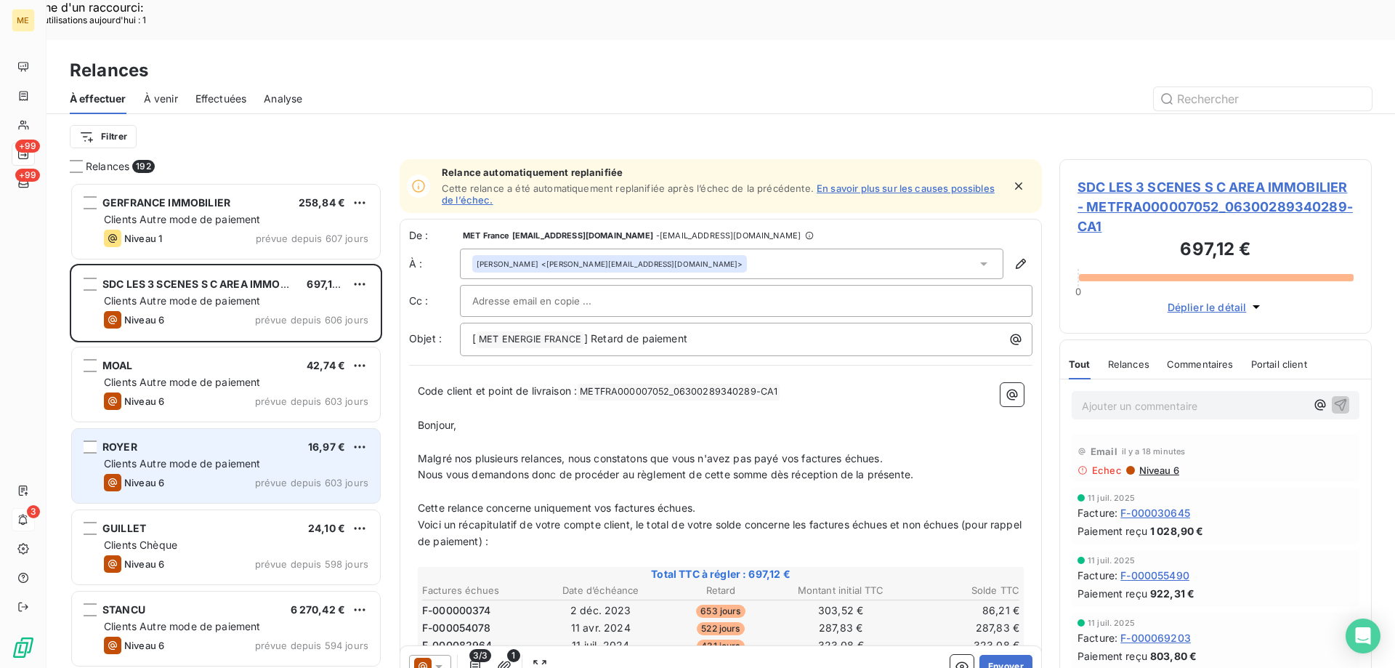
click at [243, 456] on div "Clients Autre mode de paiement" at bounding box center [236, 463] width 265 height 15
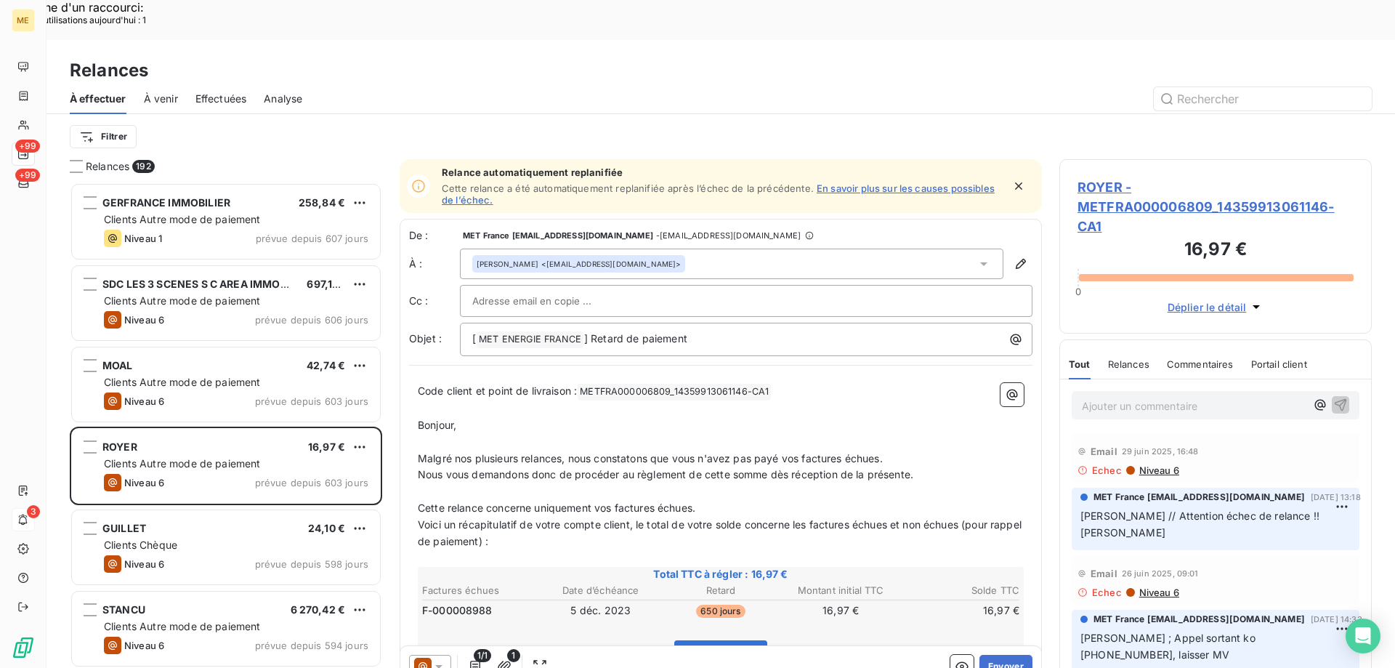
click at [1101, 177] on span "ROYER - METFRA000006809_14359913061146-CA1" at bounding box center [1216, 206] width 276 height 59
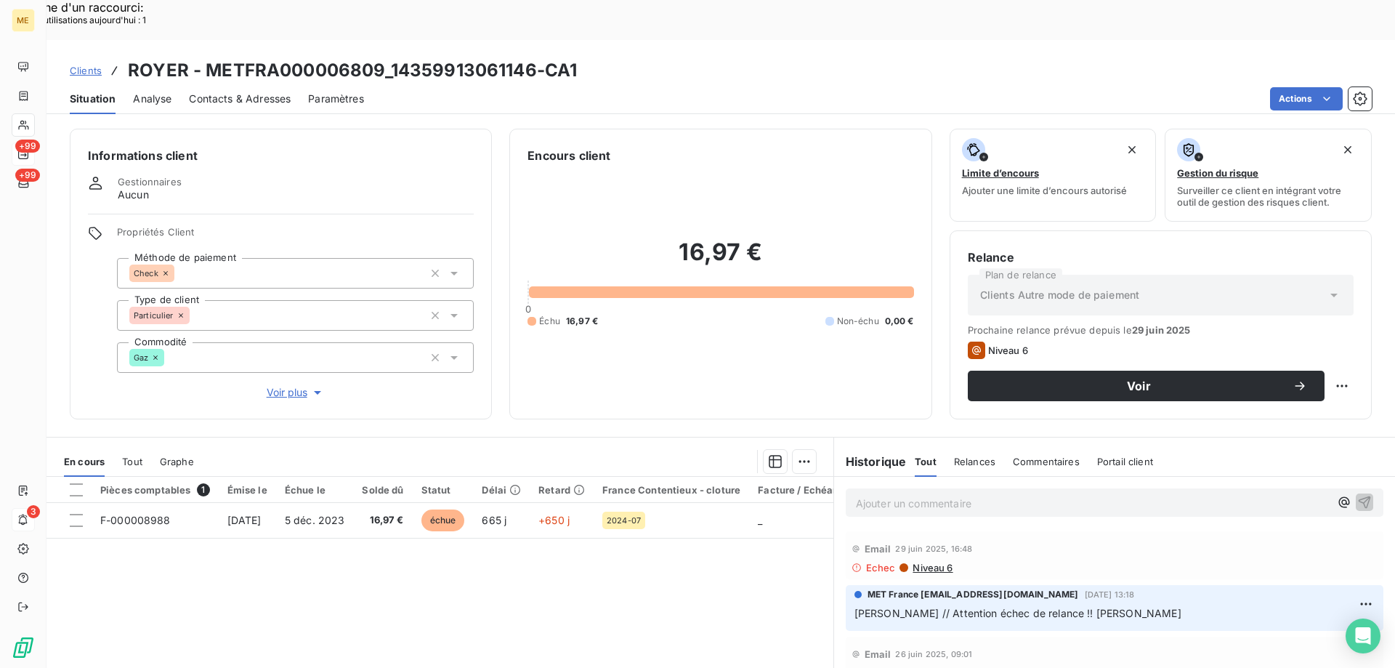
scroll to position [73, 0]
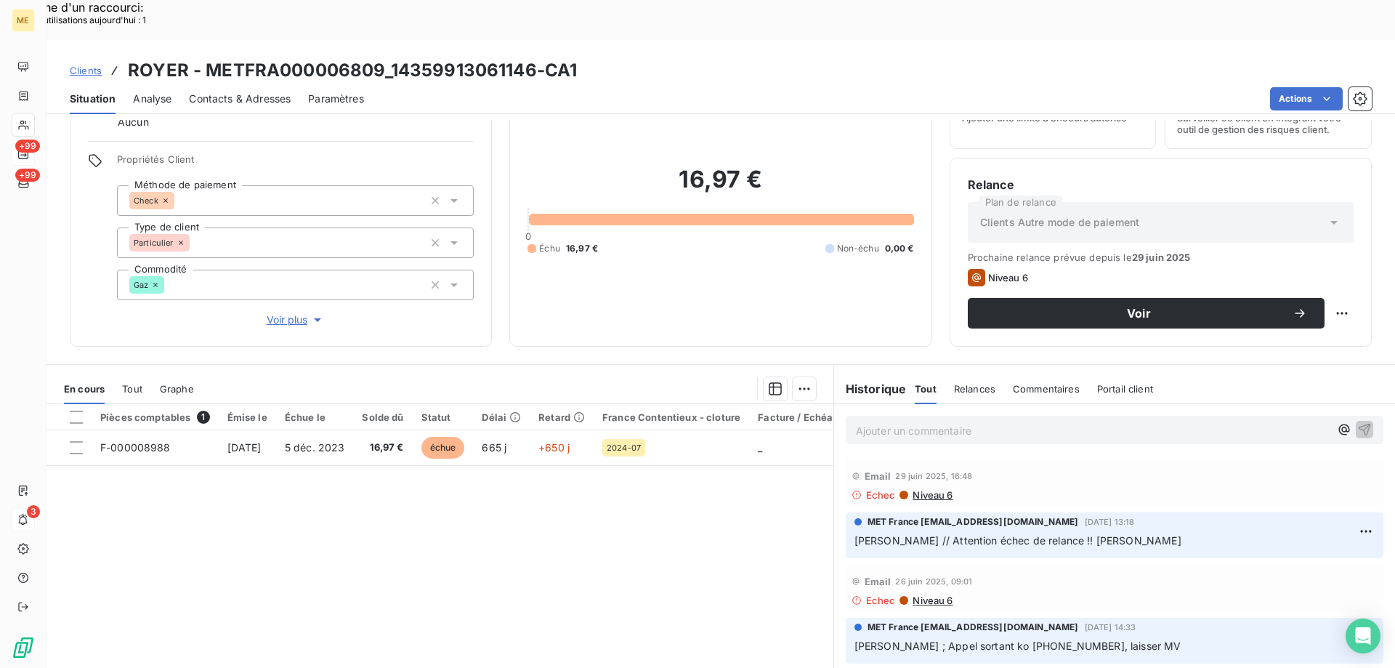
click at [291, 313] on span "Voir plus" at bounding box center [296, 320] width 58 height 15
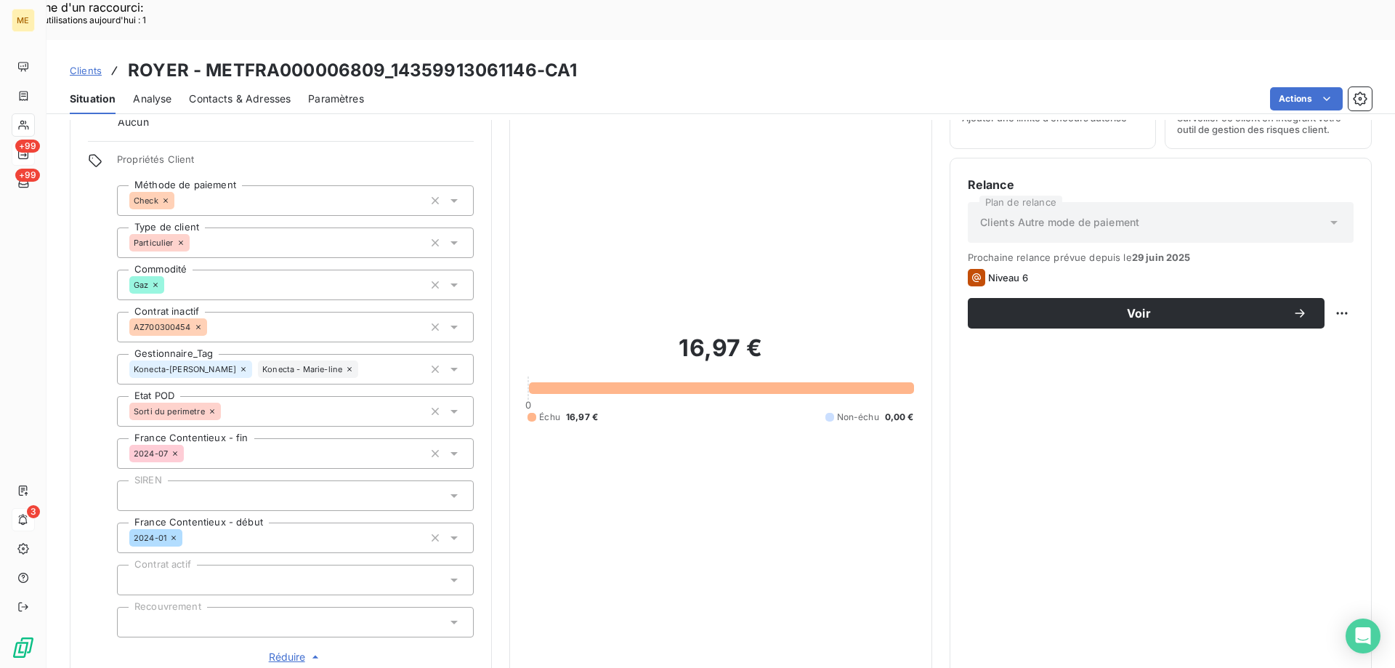
click at [345, 365] on icon at bounding box center [349, 369] width 9 height 9
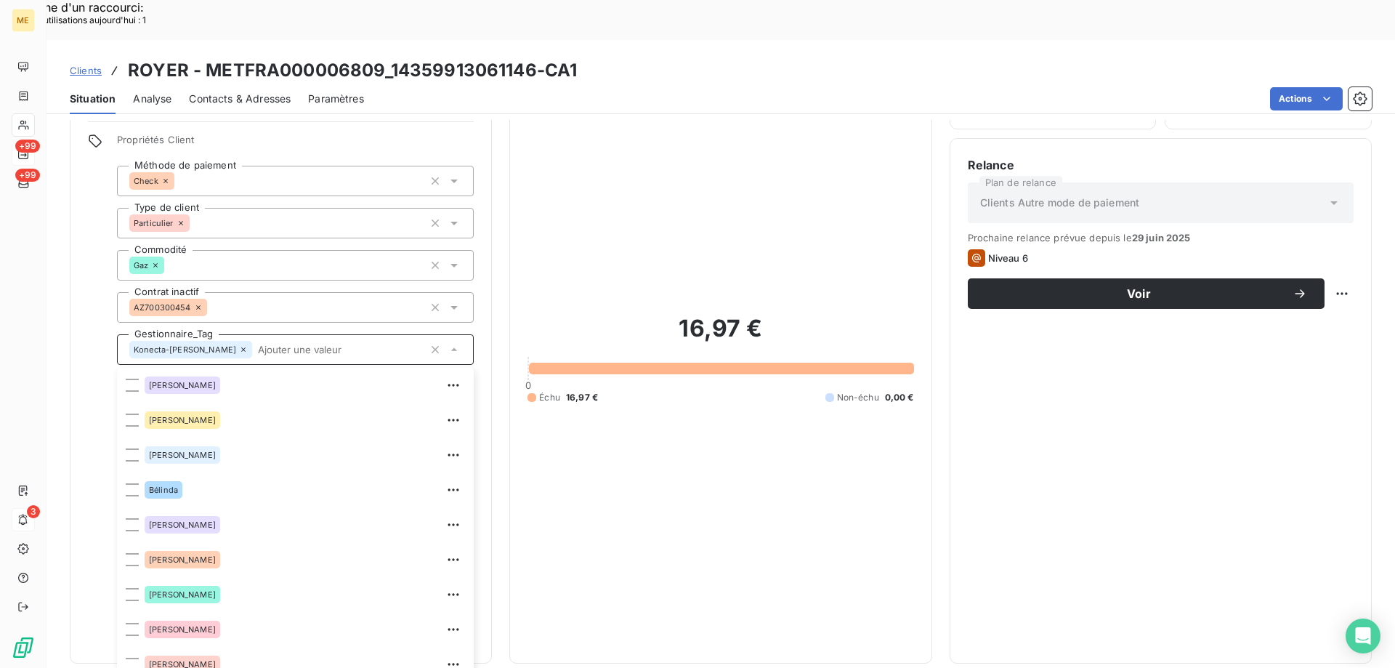
scroll to position [140, 0]
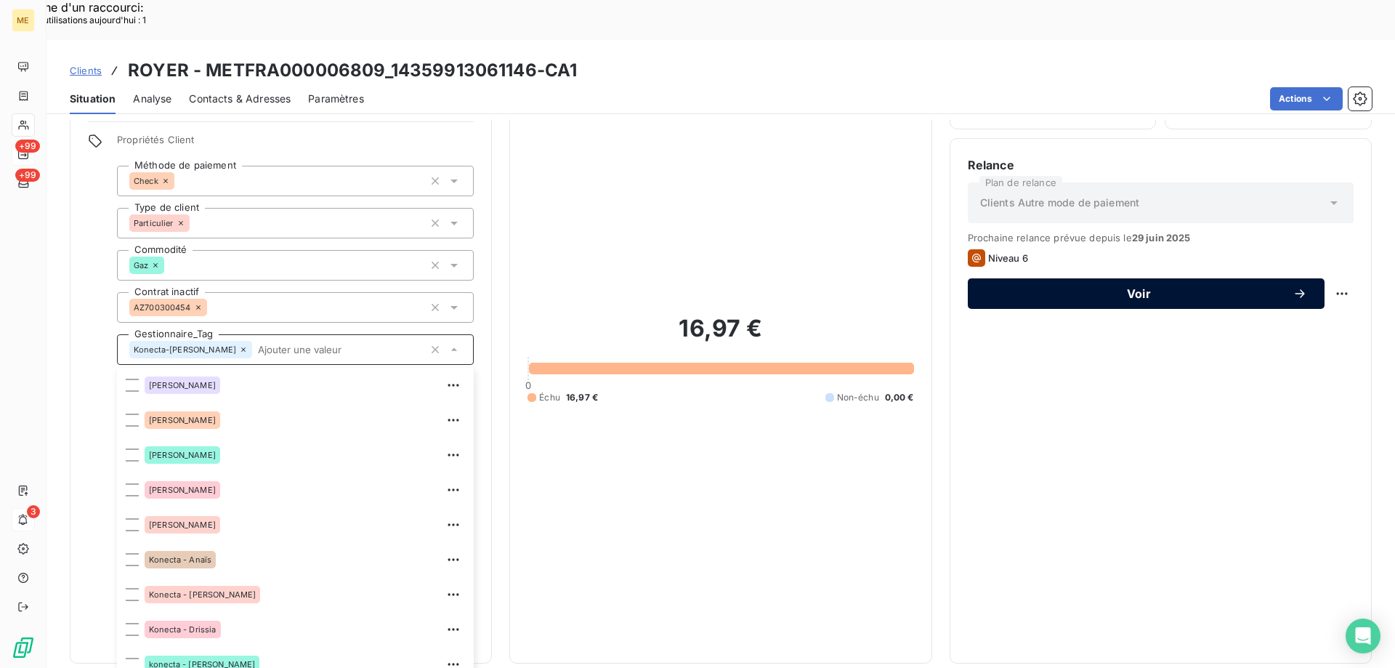
click at [1124, 288] on span "Voir" at bounding box center [1139, 294] width 307 height 12
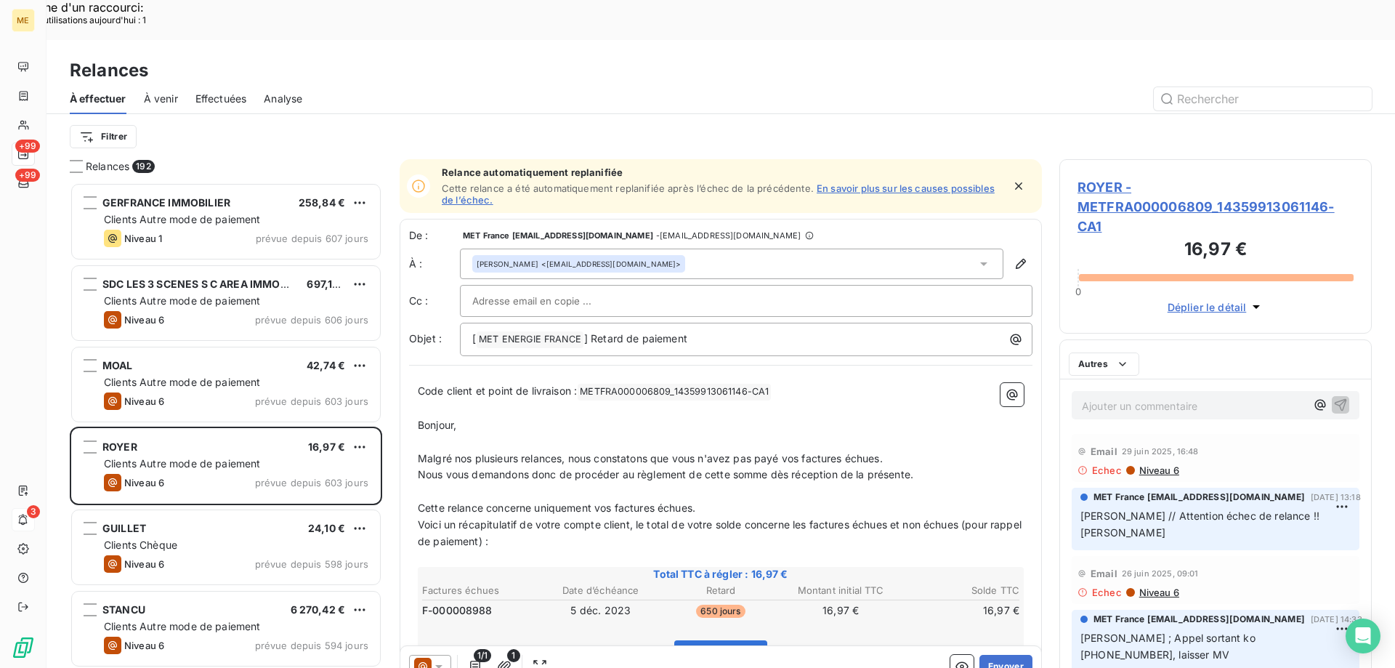
scroll to position [515, 302]
click at [1156, 177] on span "ROYER - METFRA000006809_14359913061146-CA1" at bounding box center [1216, 206] width 276 height 59
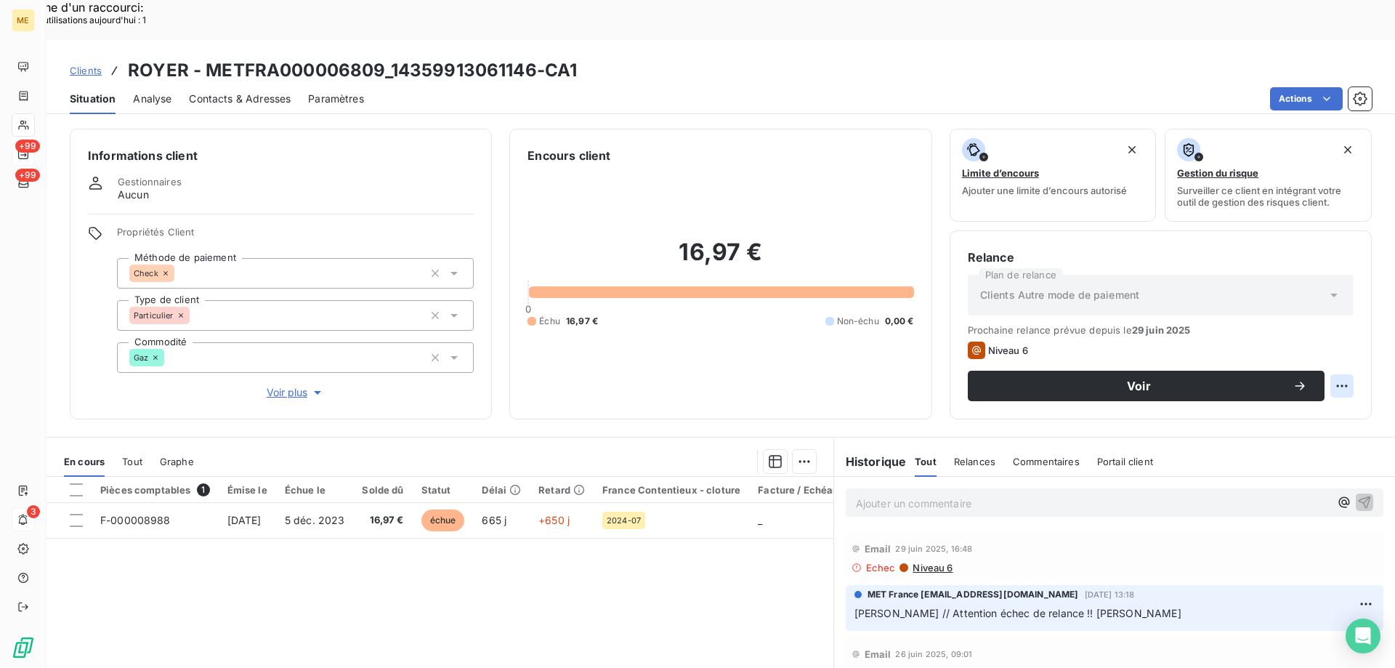
click at [1298, 381] on div "Replanifier cette action" at bounding box center [1271, 377] width 130 height 23
select select "8"
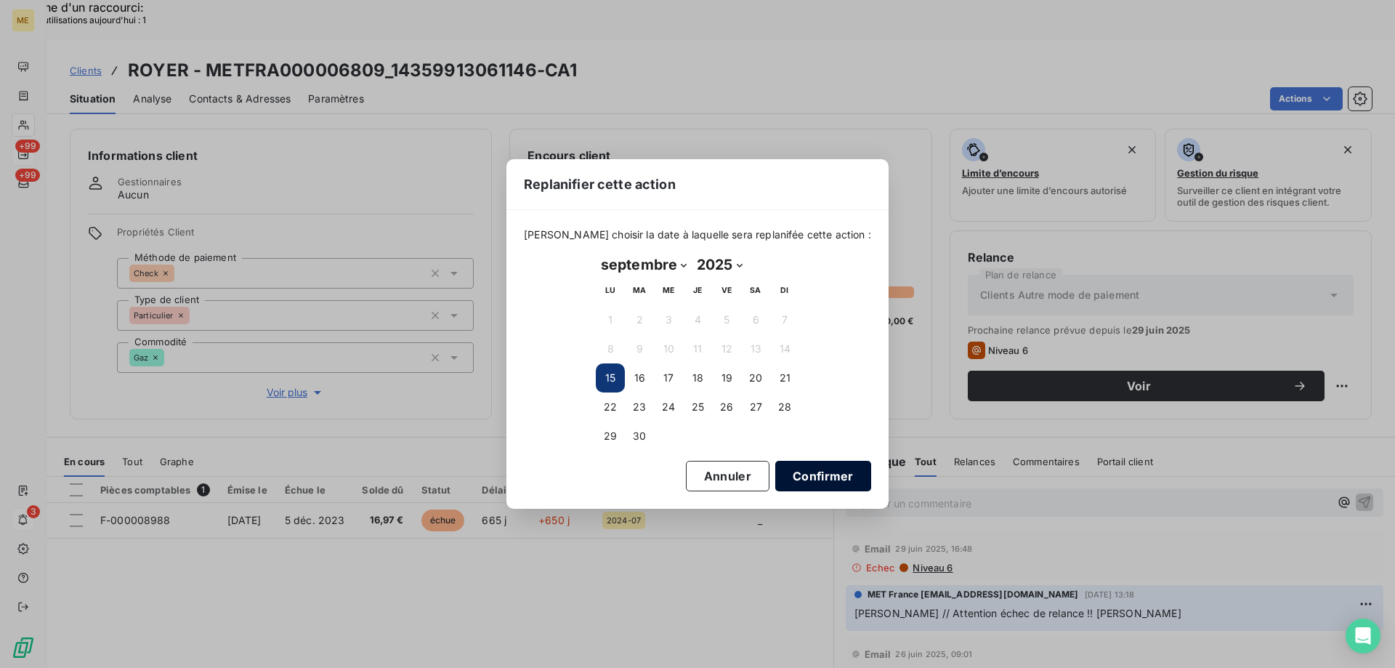
click at [810, 476] on button "Confirmer" at bounding box center [823, 476] width 96 height 31
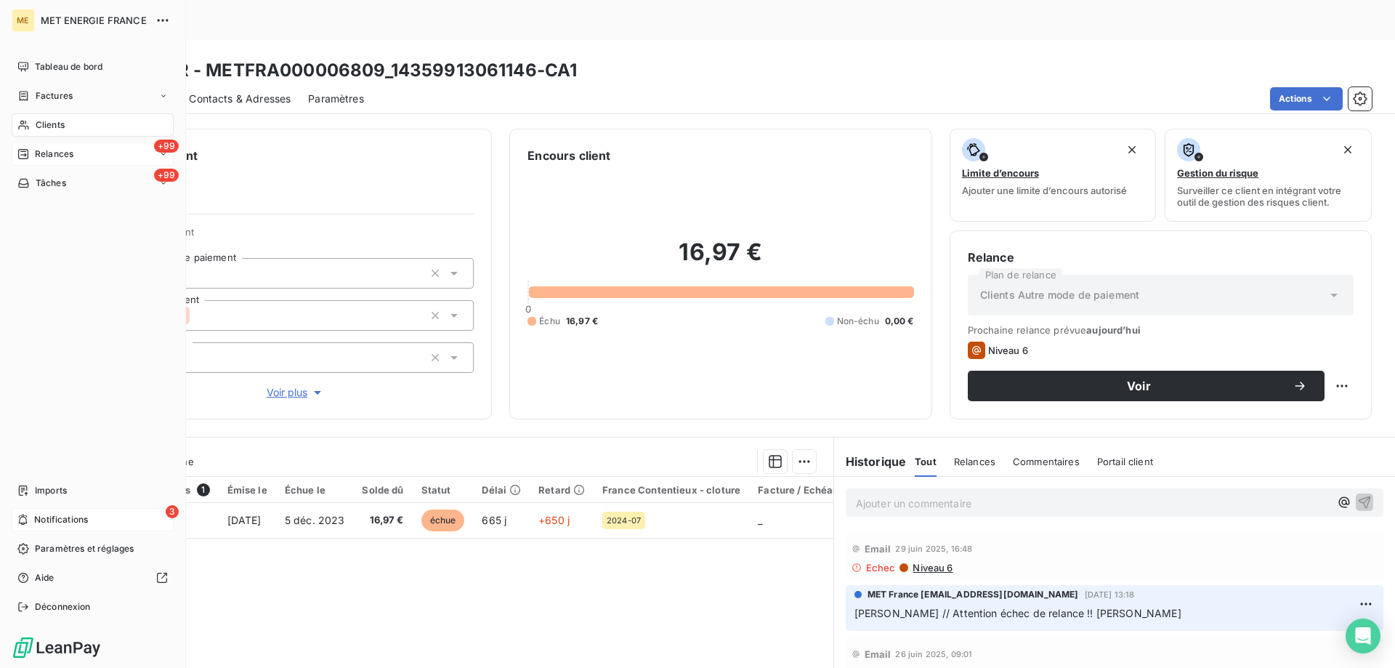
click at [52, 143] on div "+99 Relances" at bounding box center [93, 153] width 162 height 23
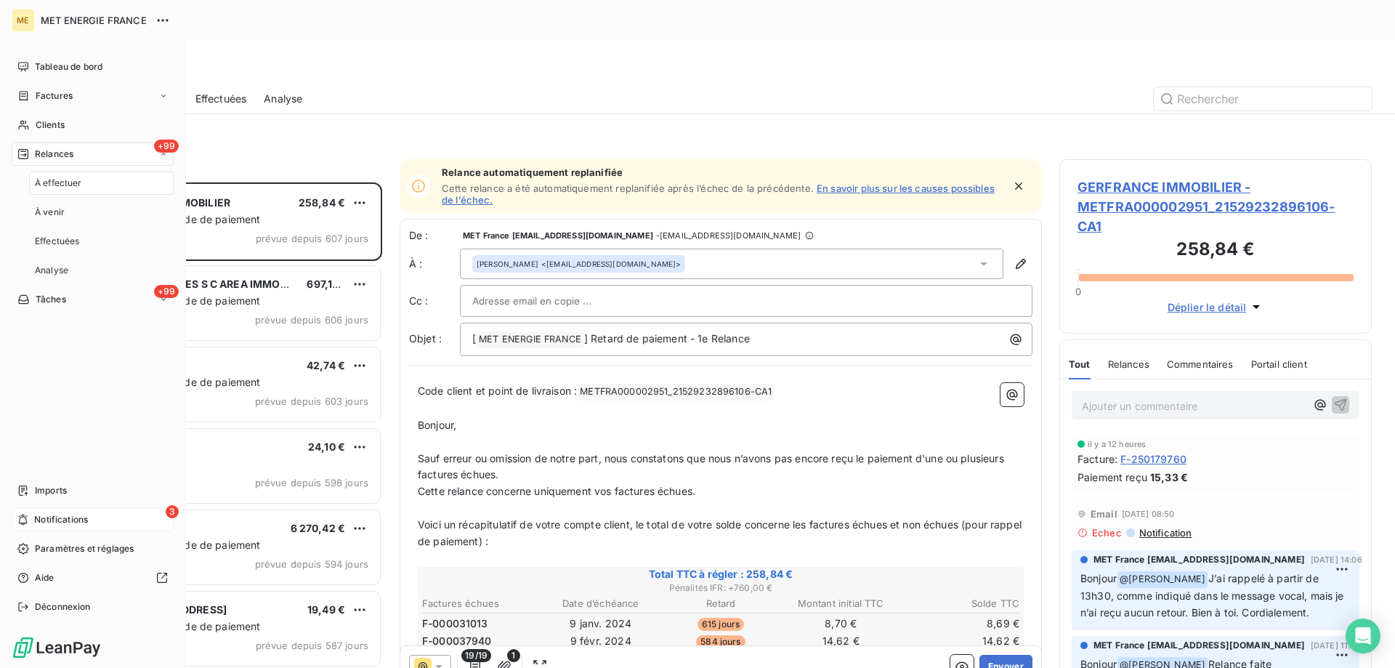
scroll to position [515, 302]
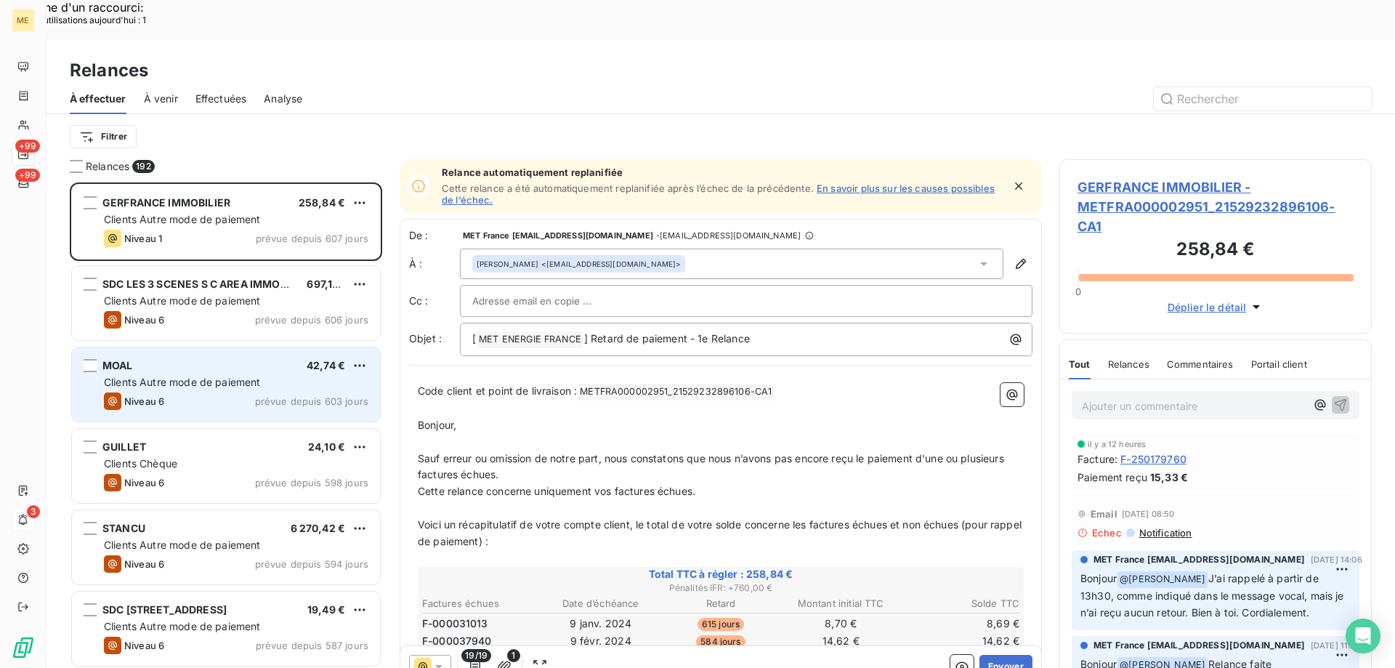
click at [160, 347] on div "MOAL 42,74 € Clients Autre mode de paiement Niveau 6 prévue depuis 603 jours" at bounding box center [226, 384] width 308 height 74
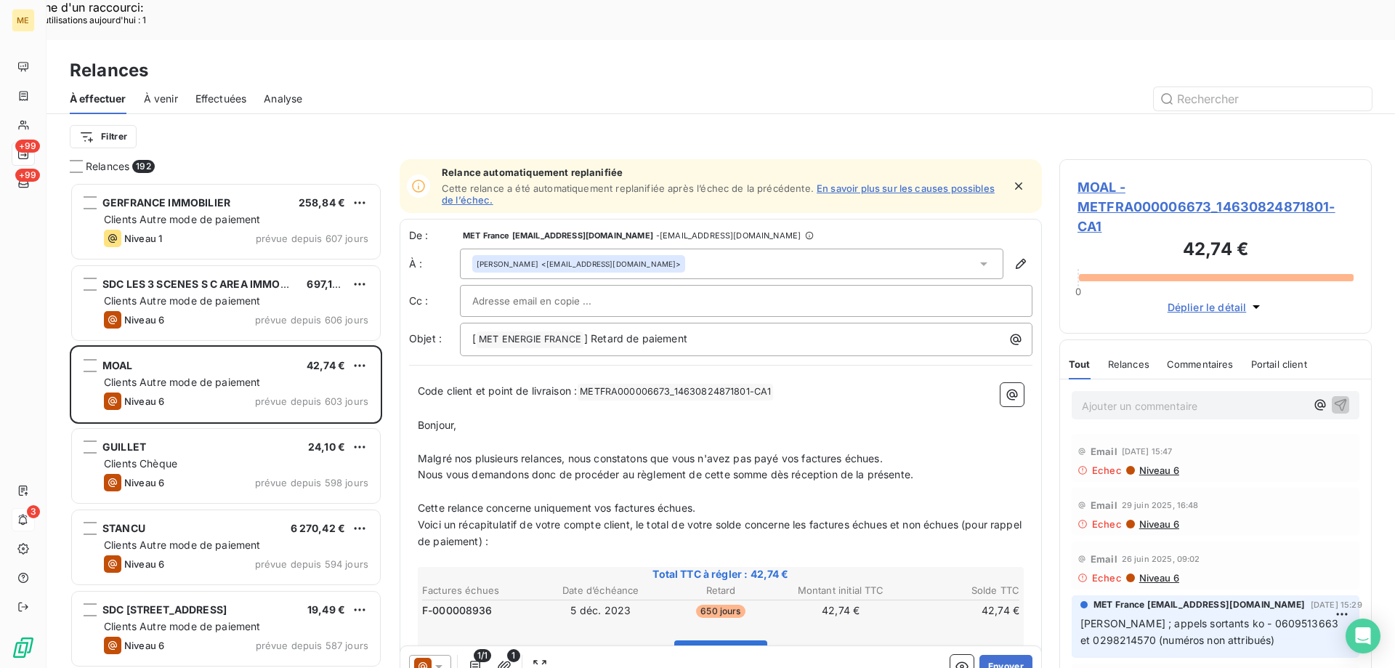
click at [1106, 177] on span "MOAL - METFRA000006673_14630824871801-CA1" at bounding box center [1216, 206] width 276 height 59
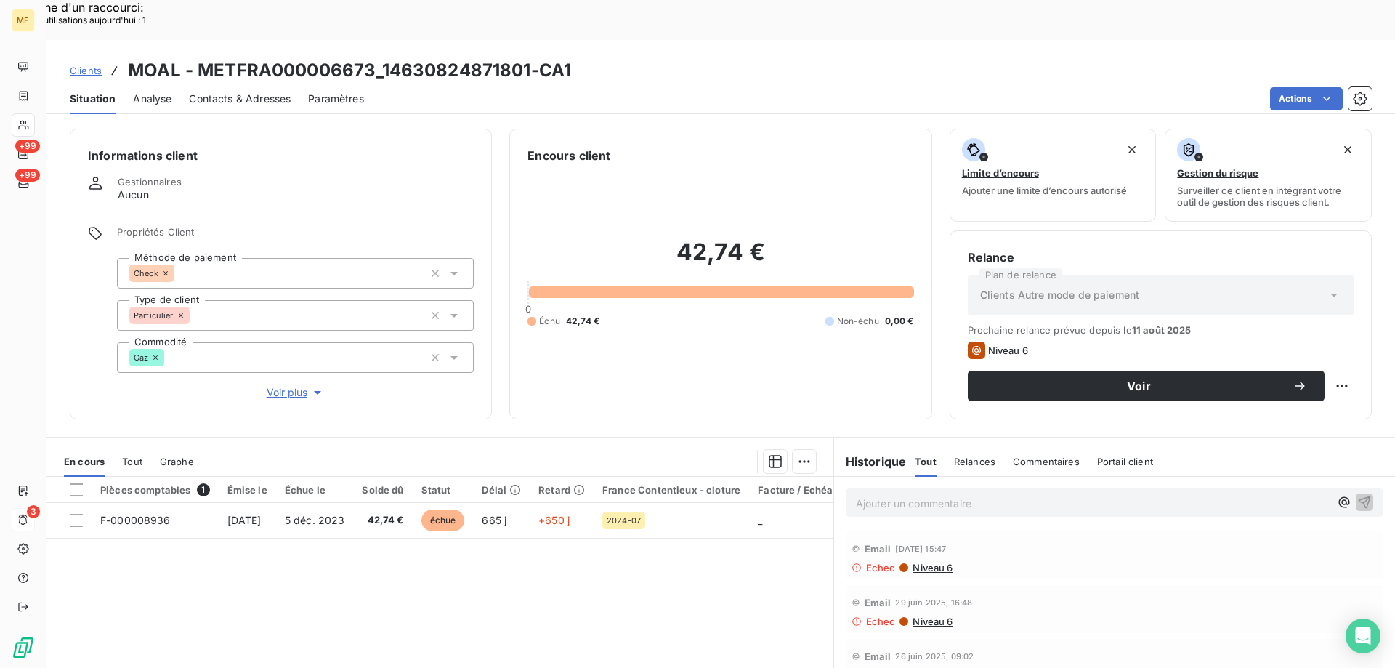
click at [306, 385] on span "Voir plus" at bounding box center [296, 392] width 58 height 15
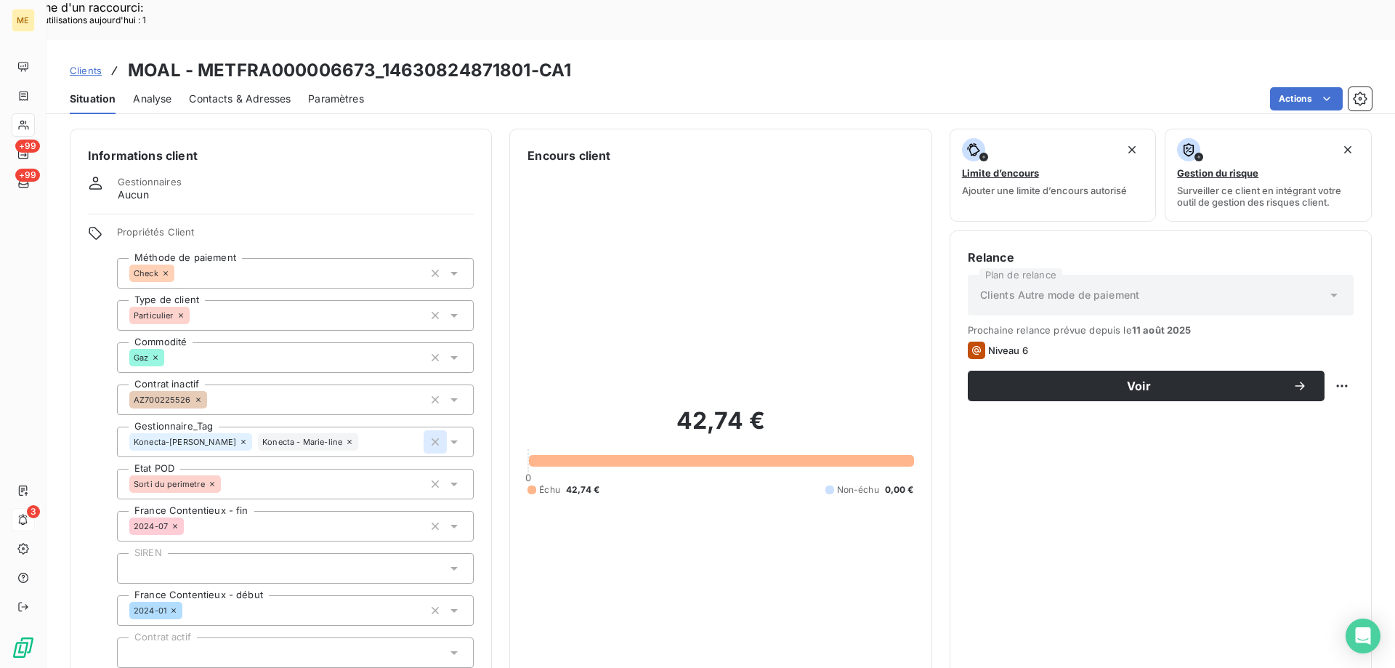
click at [432, 435] on icon "button" at bounding box center [435, 442] width 15 height 15
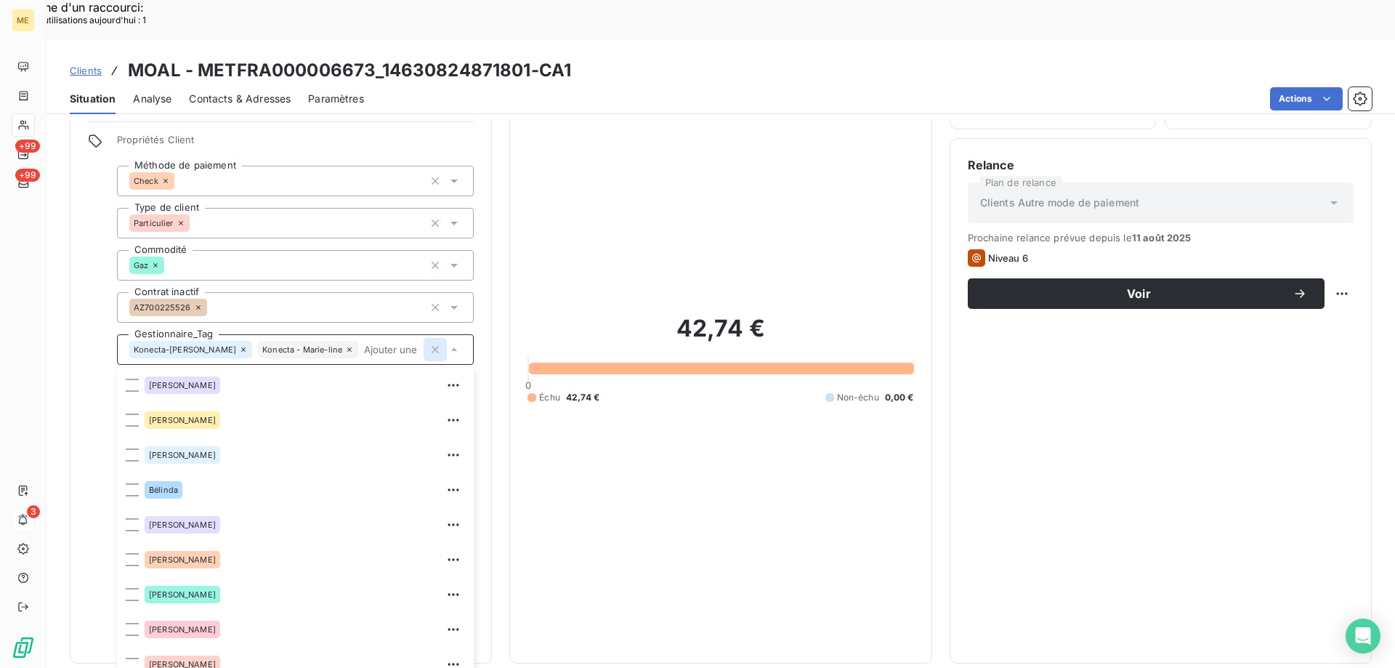
scroll to position [140, 0]
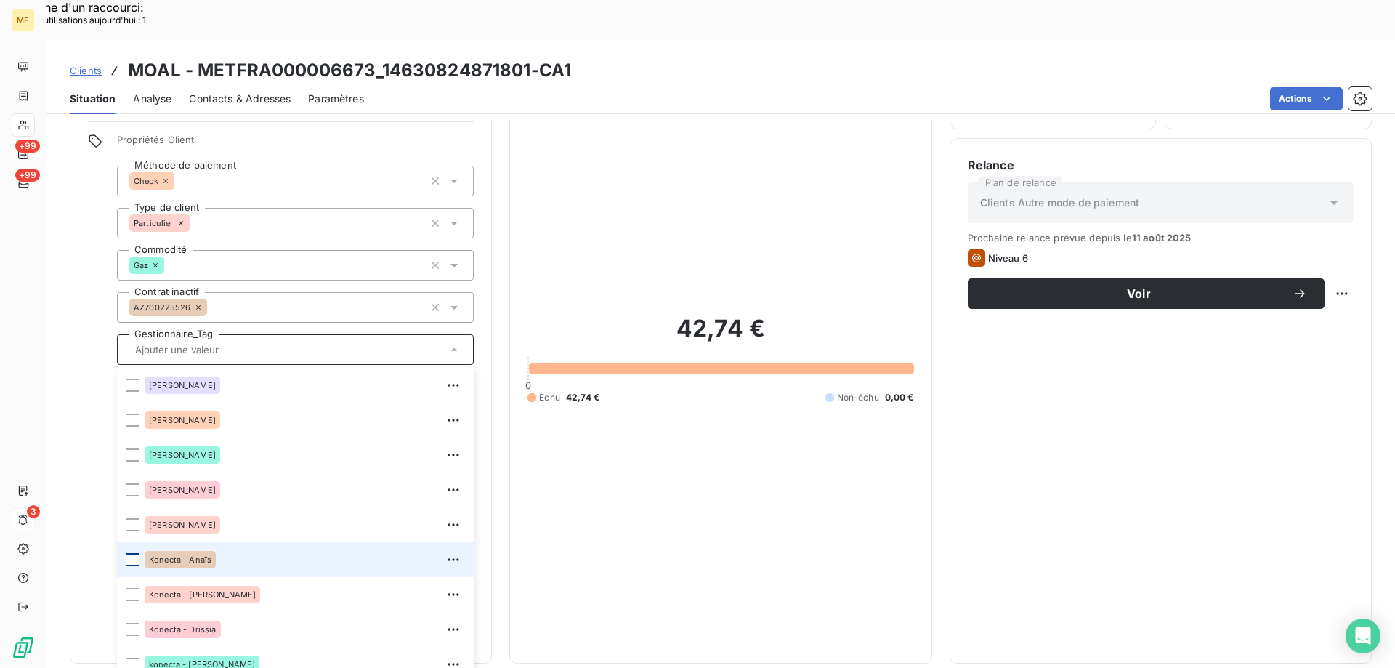
click at [131, 553] on div at bounding box center [132, 559] width 13 height 13
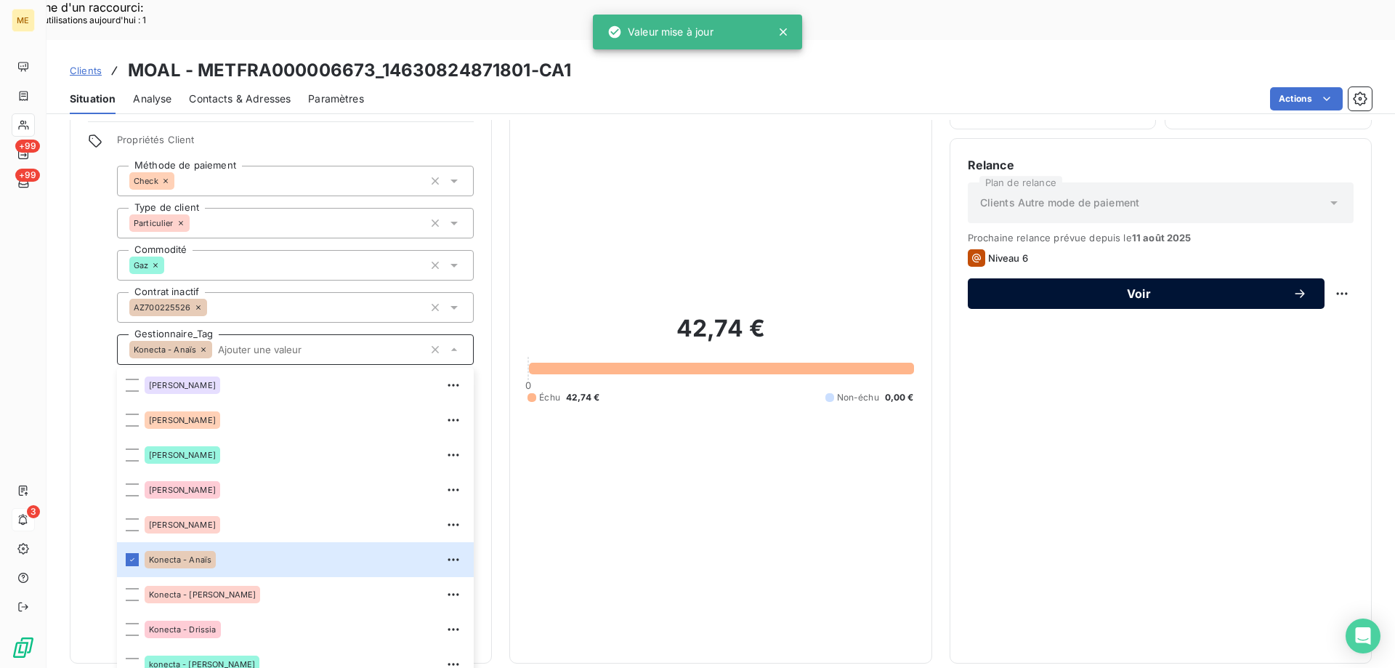
click at [1088, 288] on span "Voir" at bounding box center [1139, 294] width 307 height 12
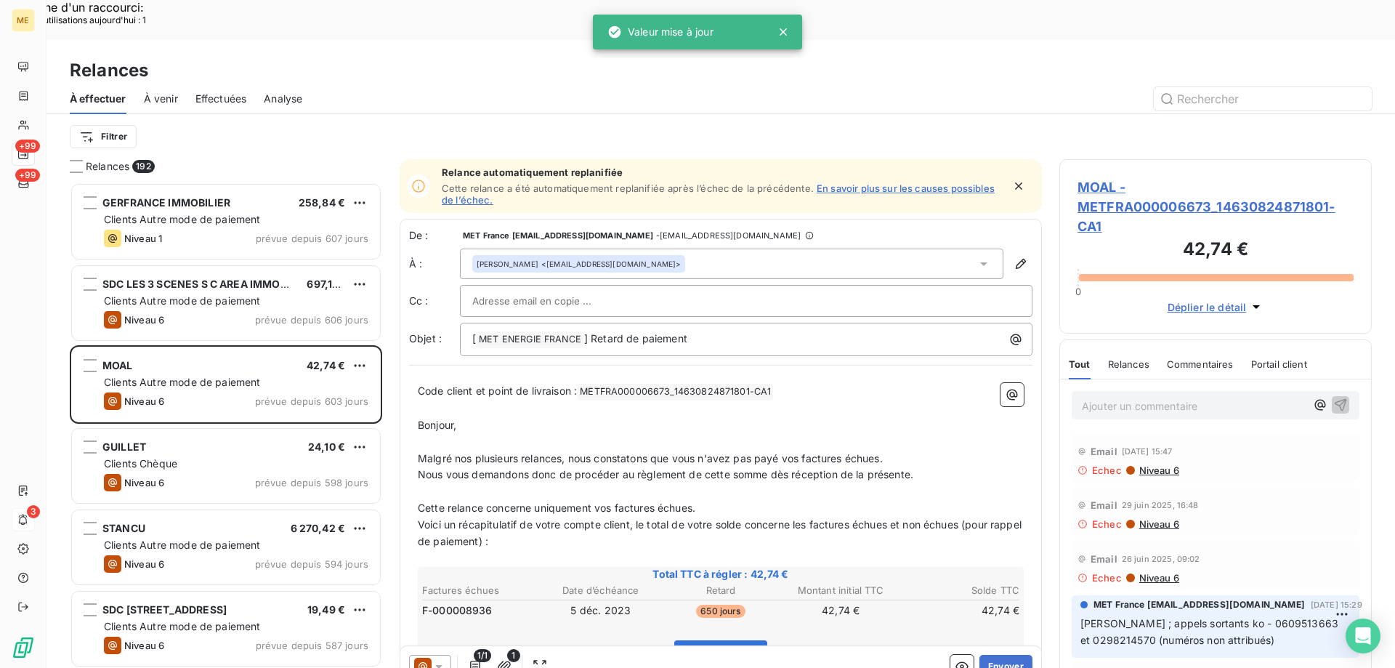
scroll to position [515, 302]
click at [1125, 177] on span "MOAL - METFRA000006673_14630824871801-CA1" at bounding box center [1216, 206] width 276 height 59
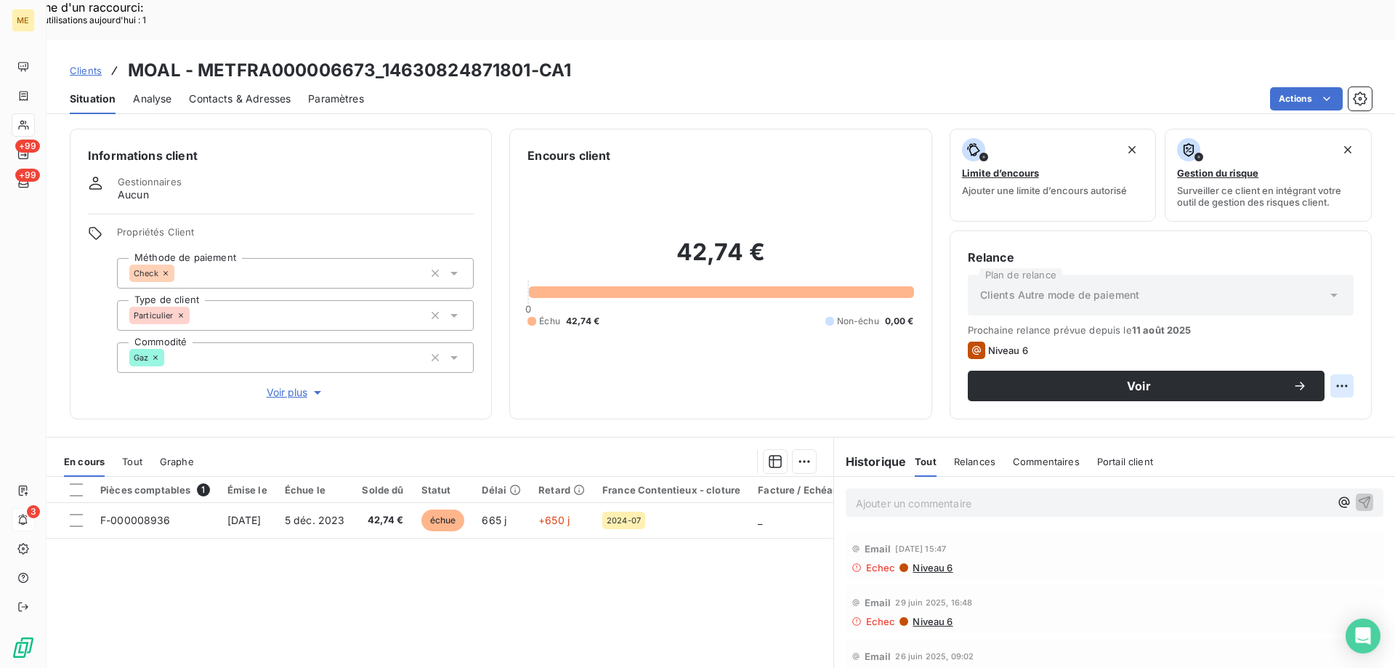
click at [1298, 373] on div "Replanifier cette action" at bounding box center [1271, 377] width 130 height 23
select select "8"
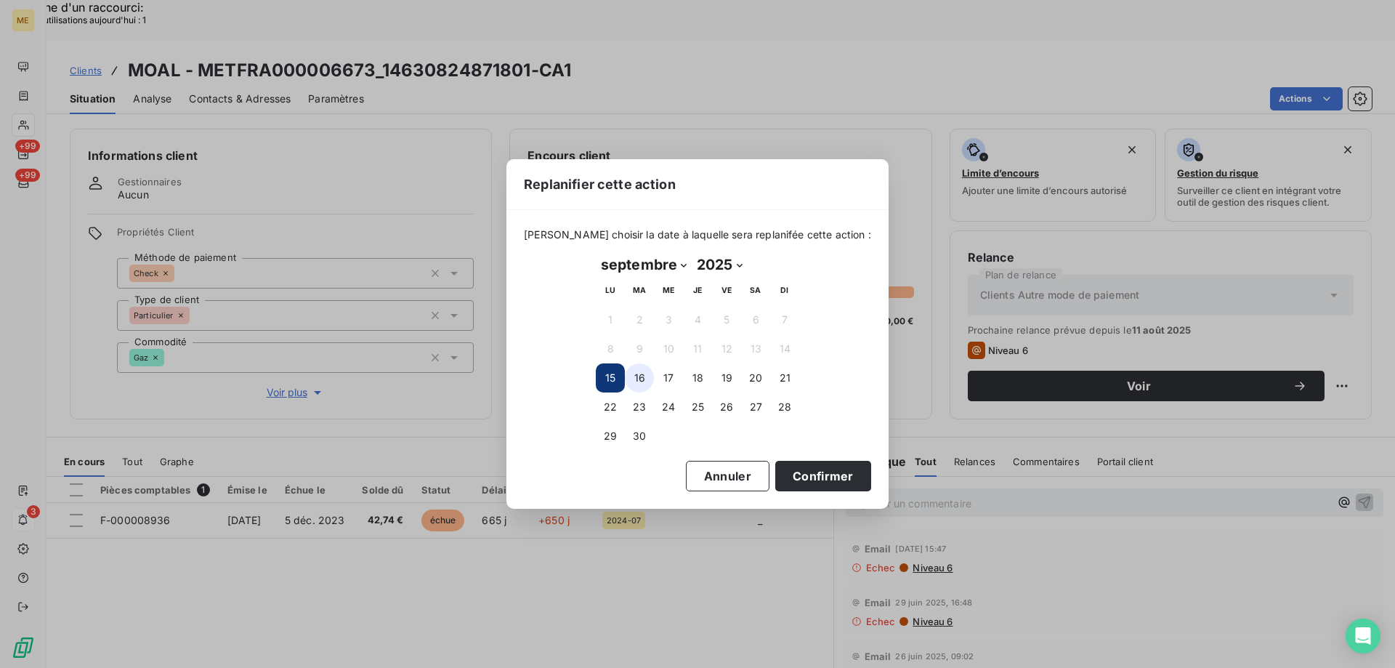
click at [635, 379] on button "16" at bounding box center [639, 377] width 29 height 29
click at [798, 472] on button "Confirmer" at bounding box center [823, 476] width 96 height 31
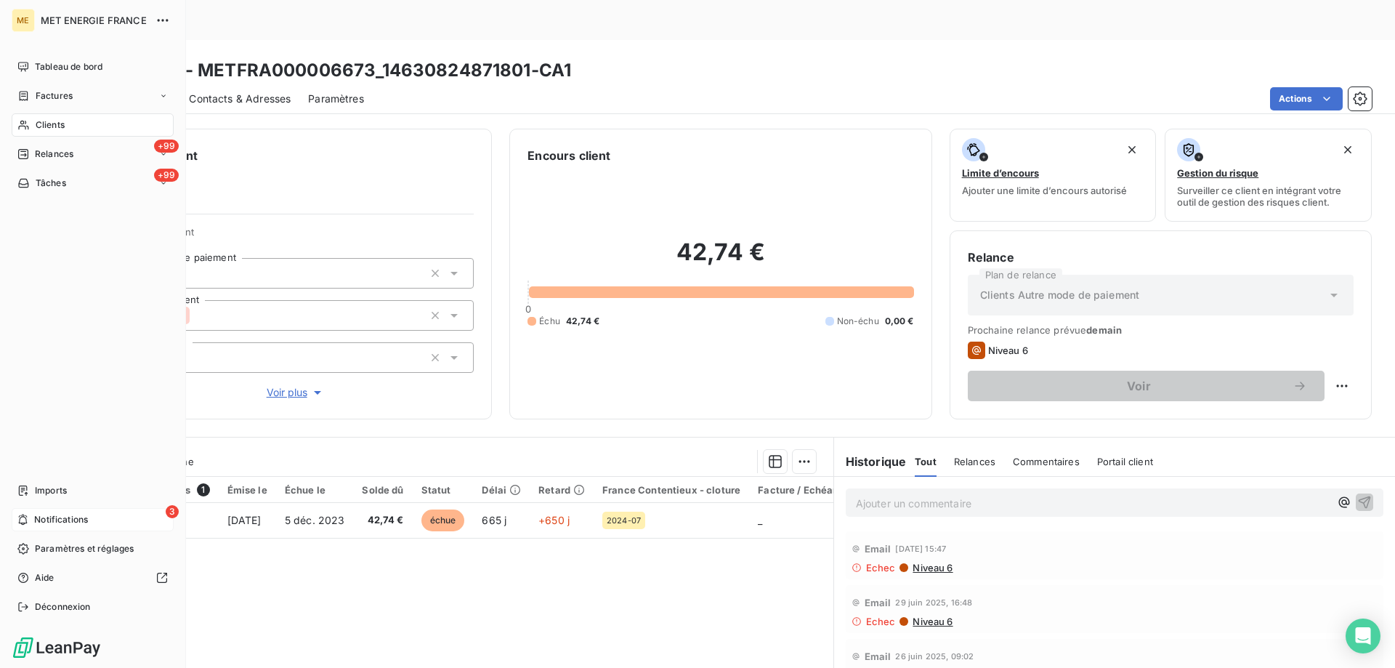
click at [44, 154] on span "Relances" at bounding box center [54, 154] width 39 height 13
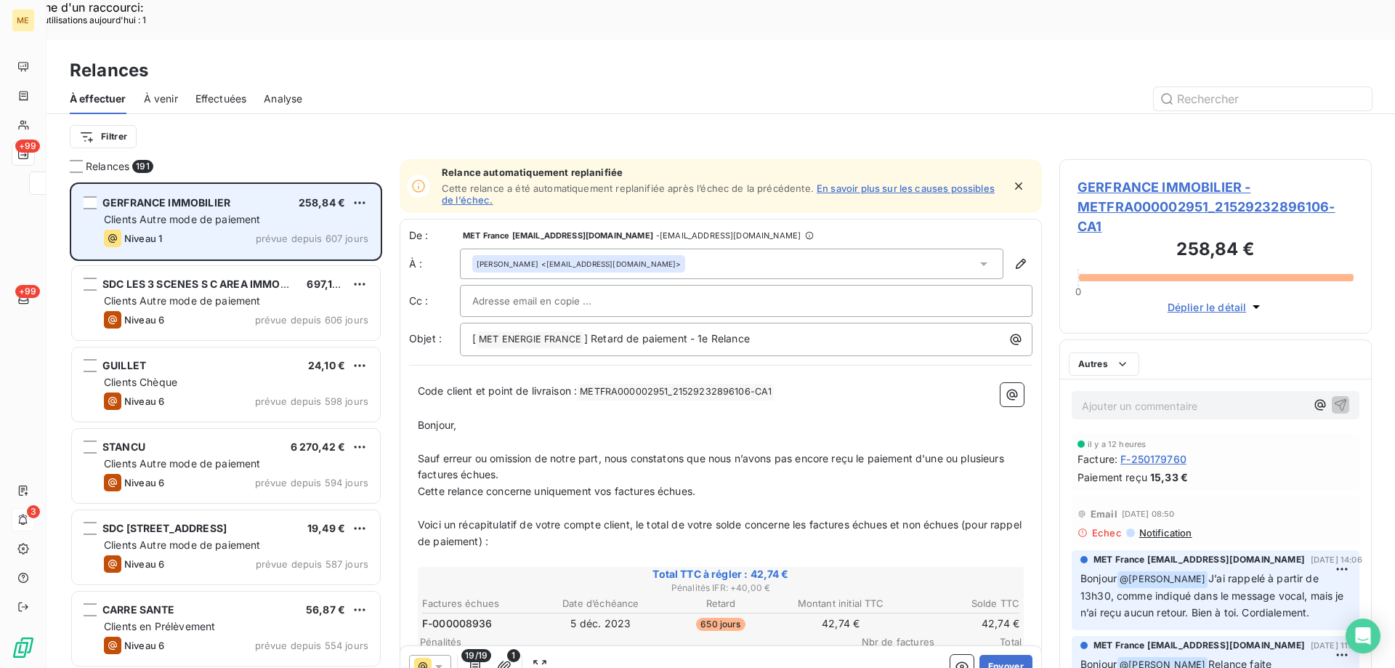
scroll to position [515, 302]
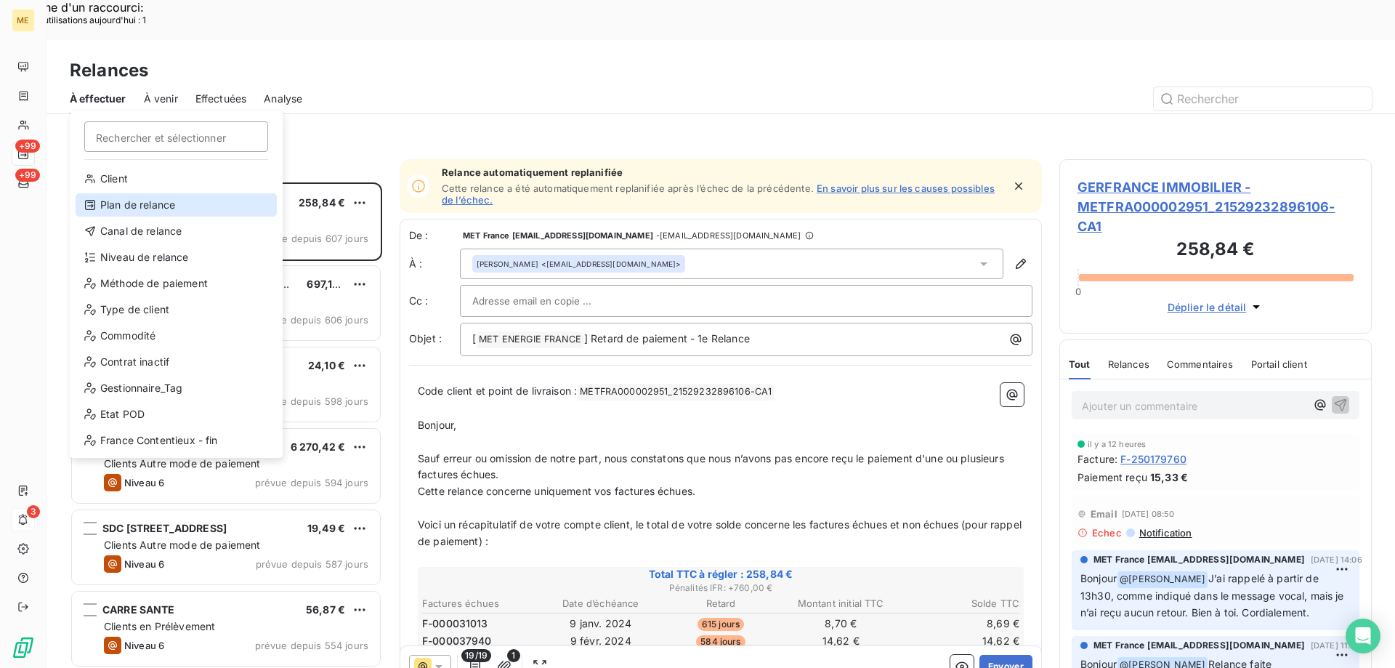
click at [116, 203] on div "Plan de relance" at bounding box center [176, 204] width 201 height 23
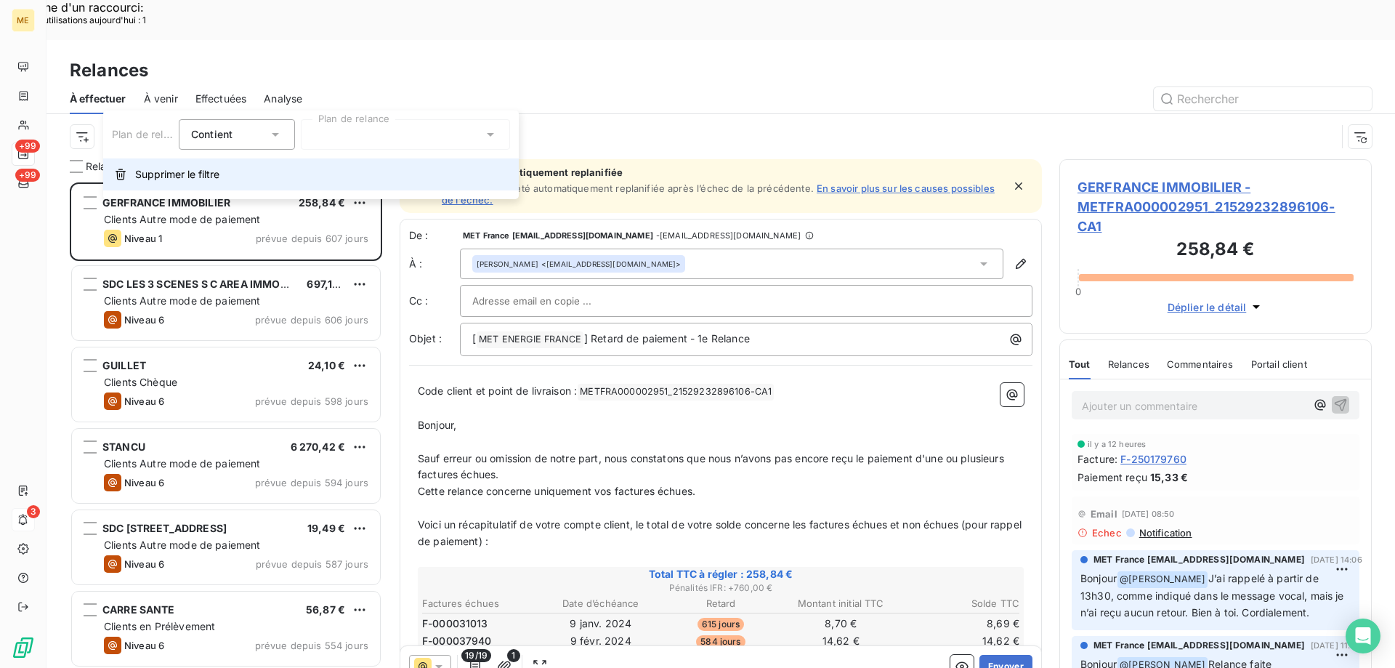
click at [193, 180] on span "Supprimer le filtre" at bounding box center [177, 174] width 84 height 15
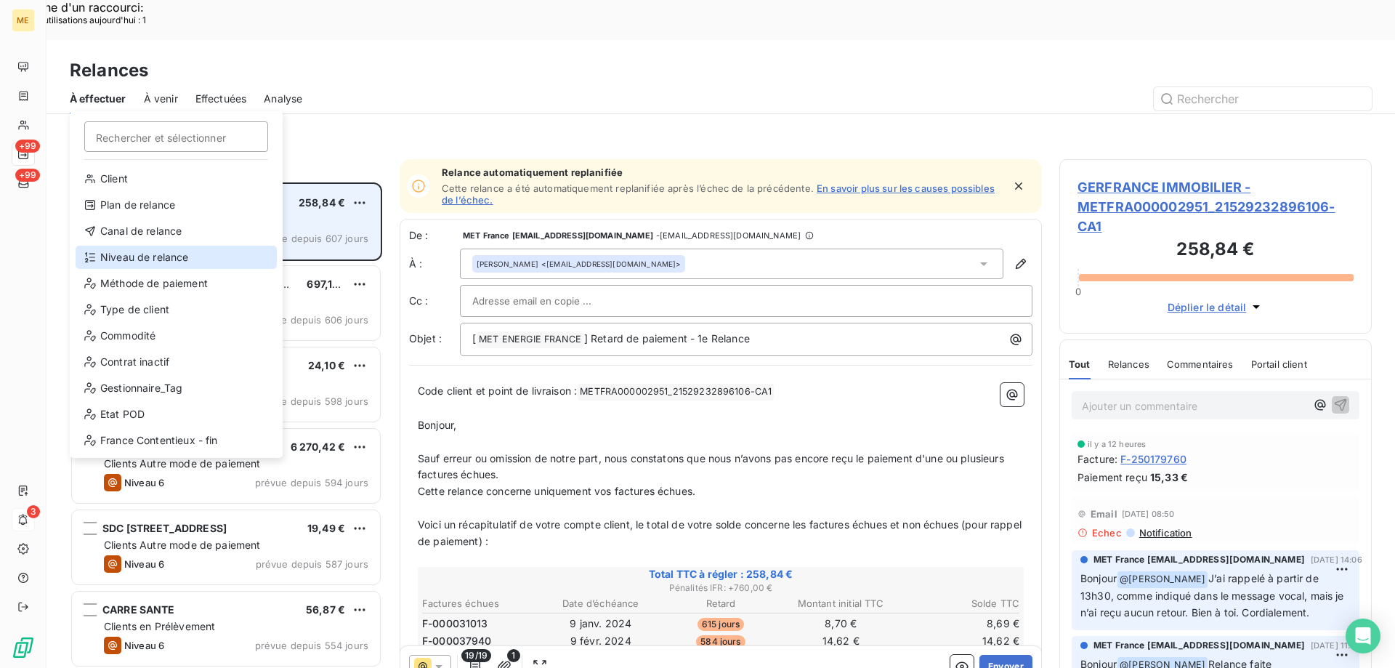
drag, startPoint x: 95, startPoint y: 265, endPoint x: 352, endPoint y: 151, distance: 281.5
click at [96, 264] on div "Niveau de relance" at bounding box center [176, 257] width 201 height 23
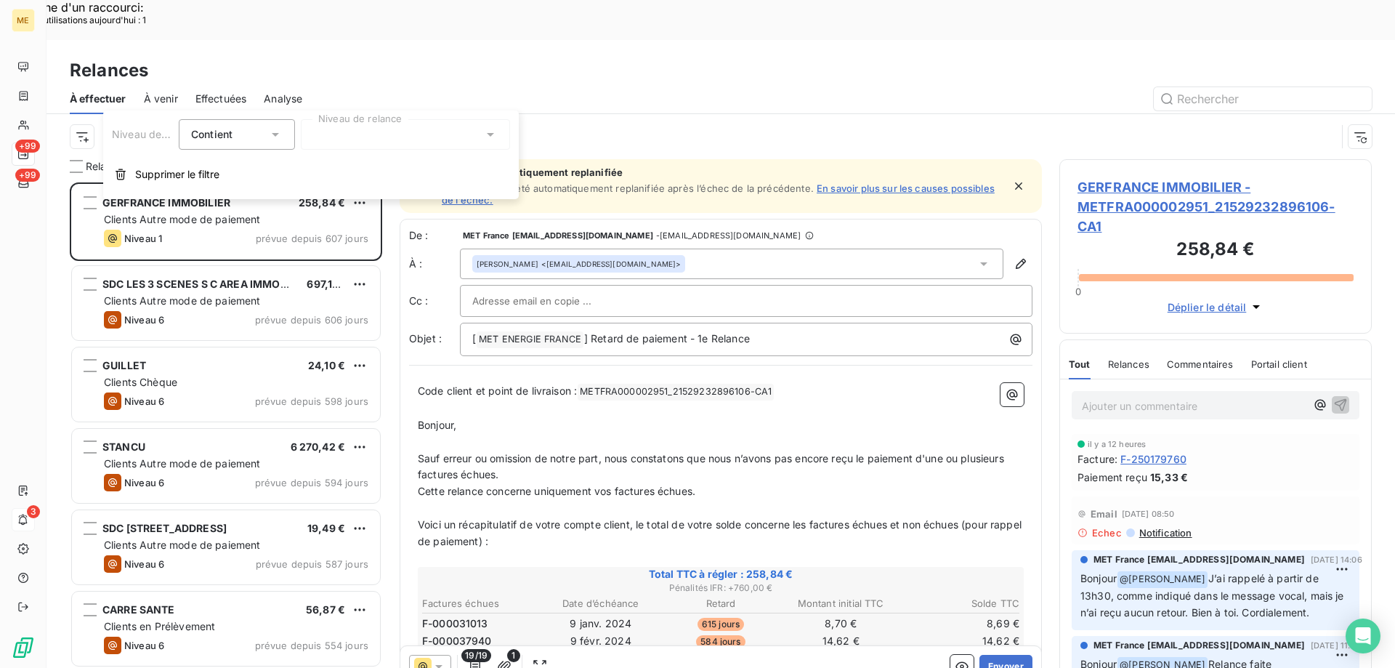
click at [351, 120] on div at bounding box center [405, 134] width 209 height 31
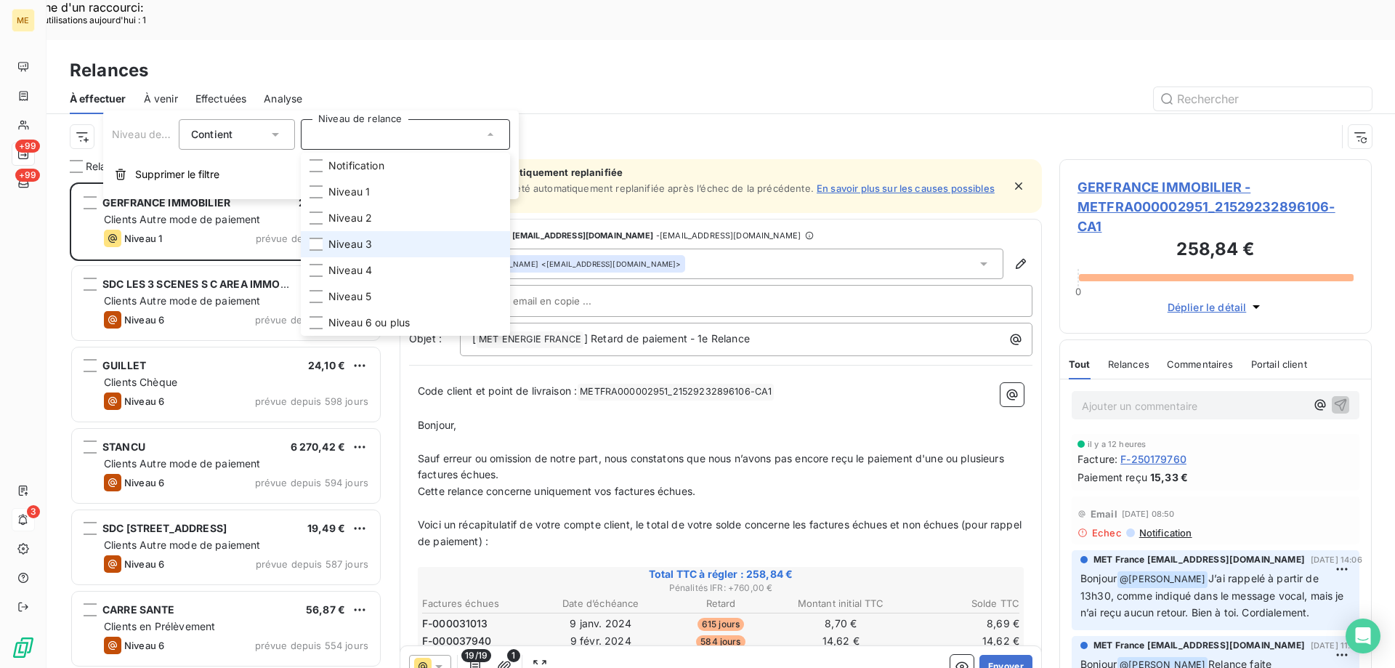
click at [365, 238] on span "Niveau 3" at bounding box center [351, 244] width 44 height 15
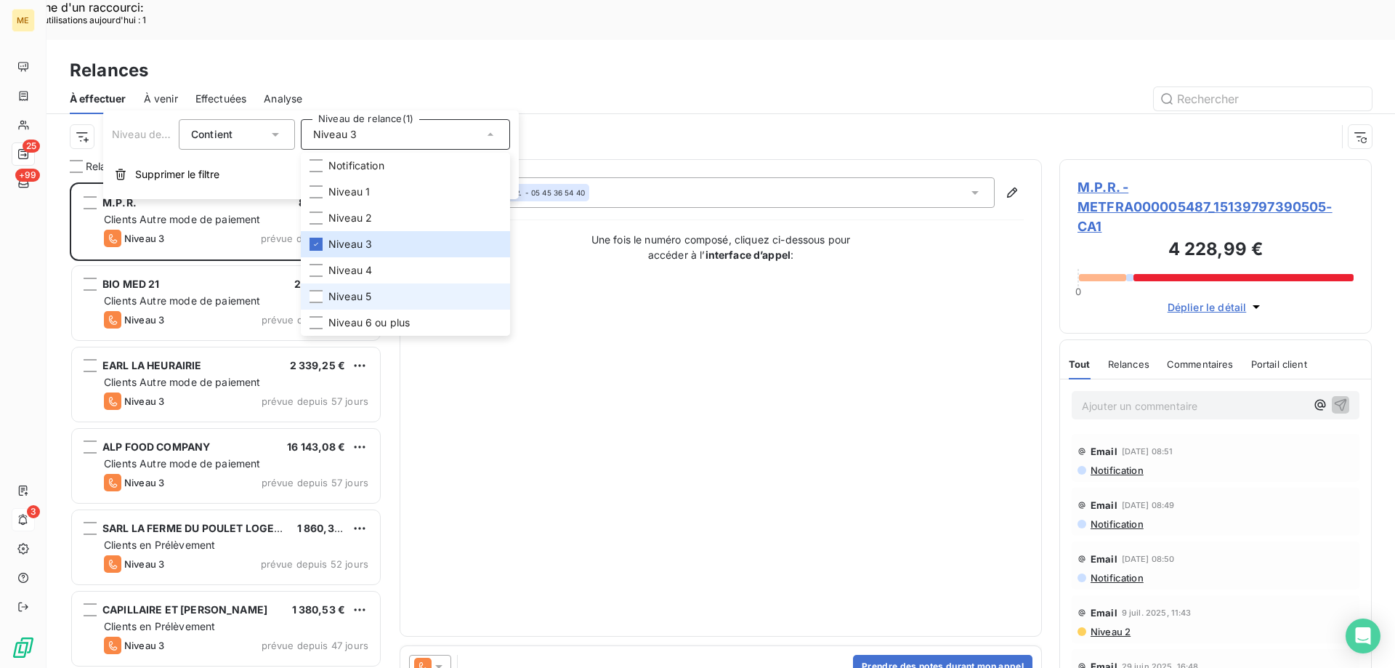
click at [368, 294] on span "Niveau 5" at bounding box center [350, 296] width 43 height 15
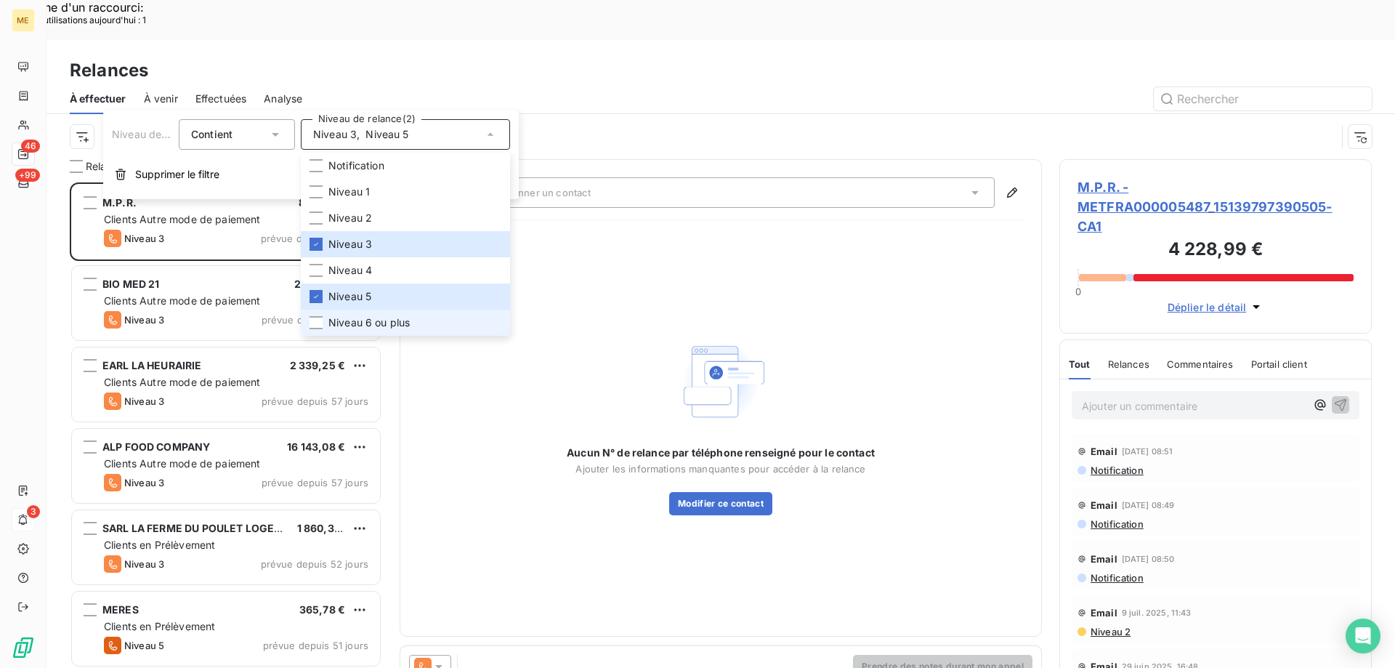
click at [372, 321] on span "Niveau 6 ou plus" at bounding box center [369, 322] width 81 height 15
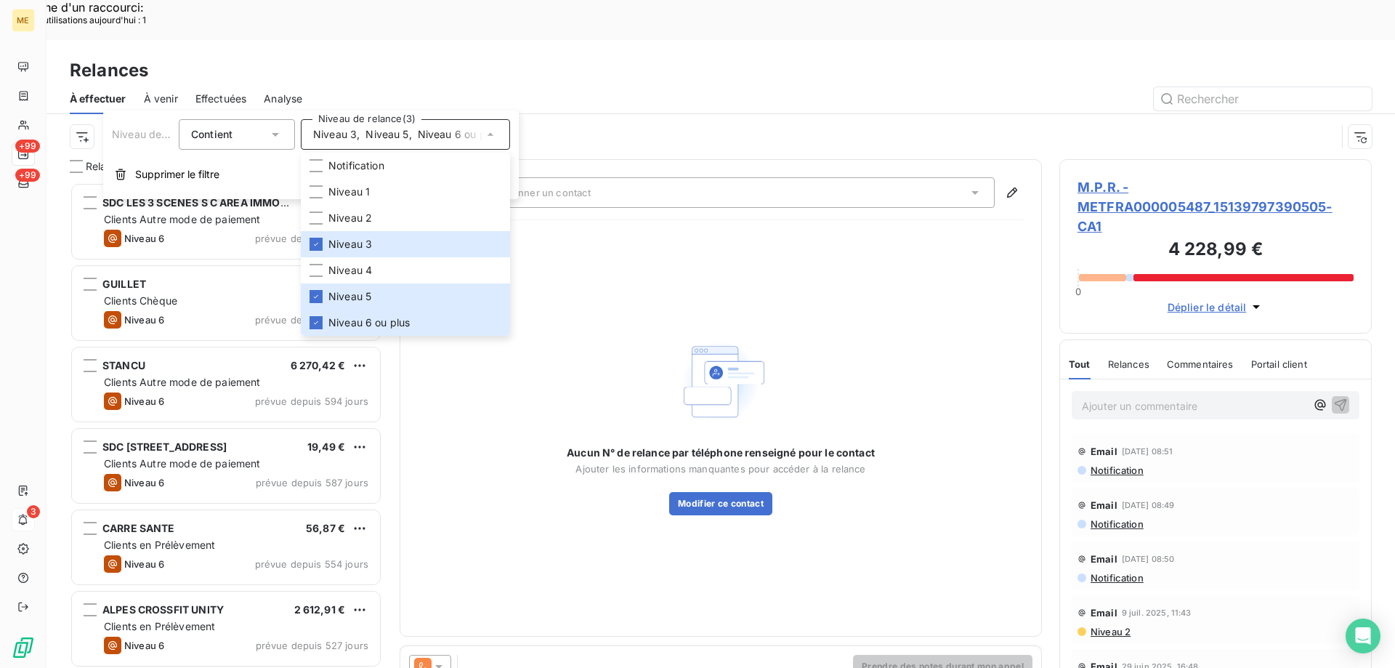
scroll to position [515, 302]
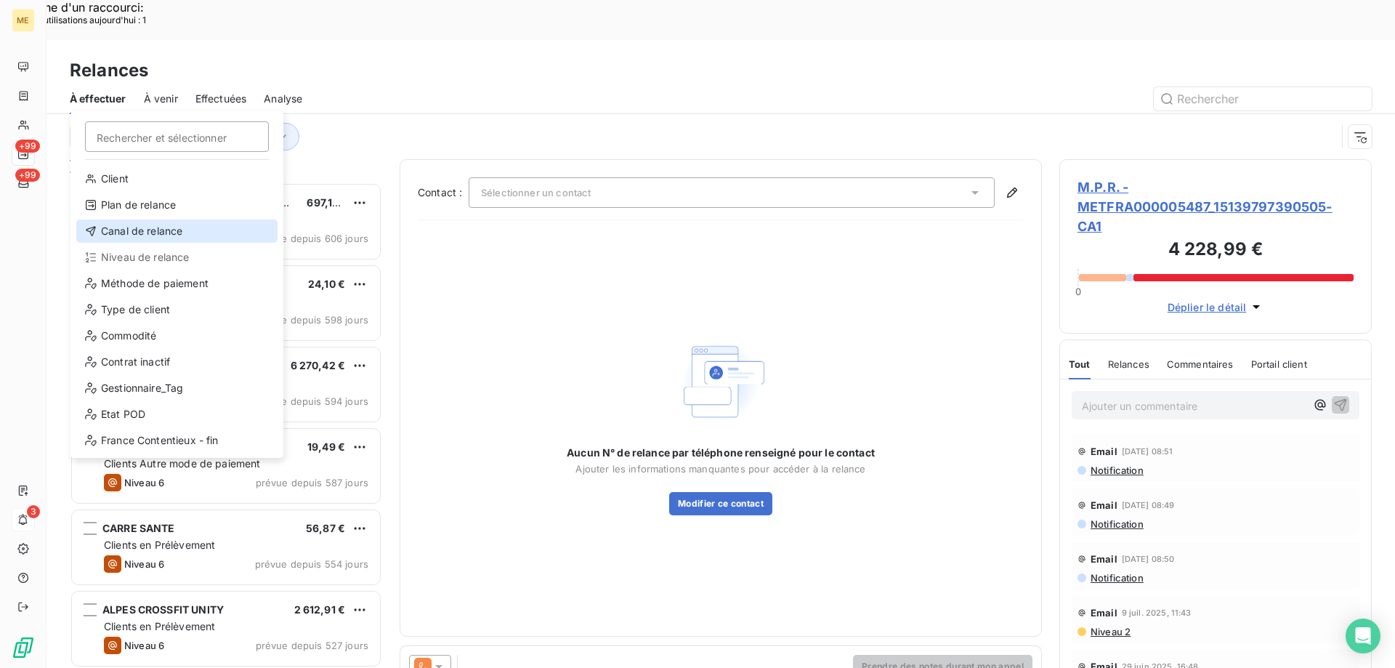
click at [113, 234] on div "Canal de relance" at bounding box center [176, 230] width 201 height 23
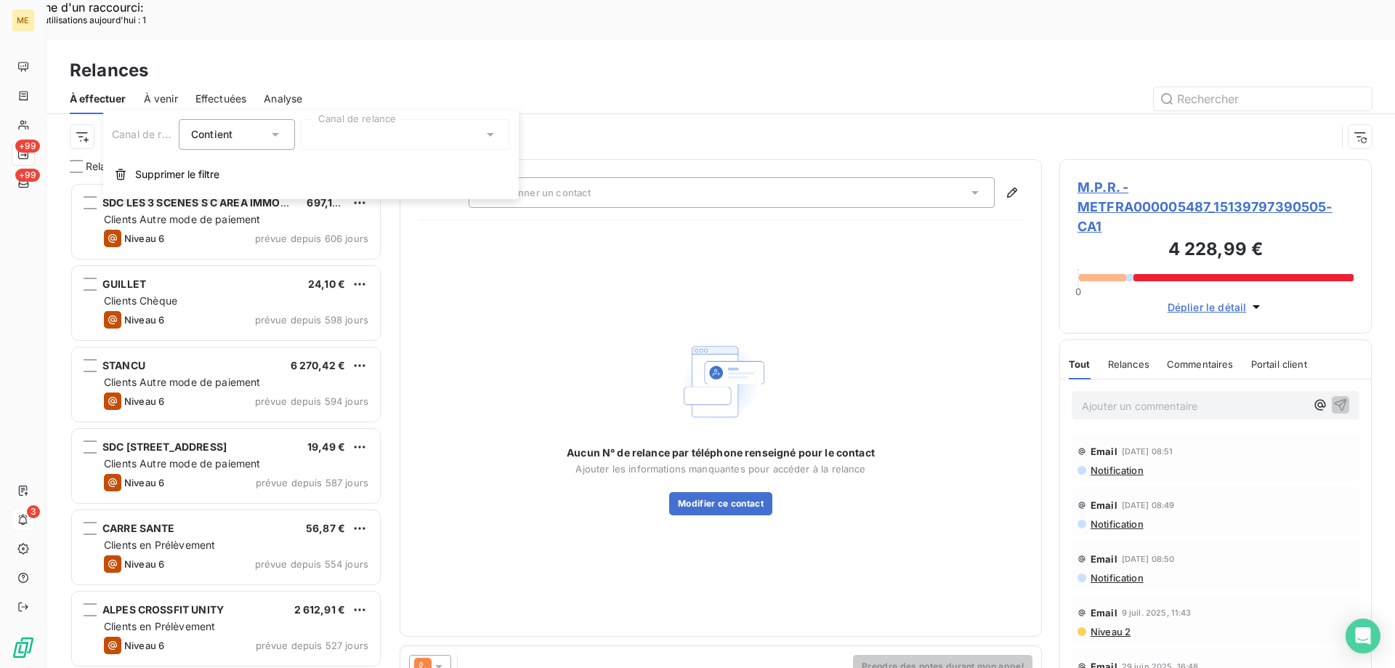
click at [414, 141] on div at bounding box center [405, 134] width 209 height 31
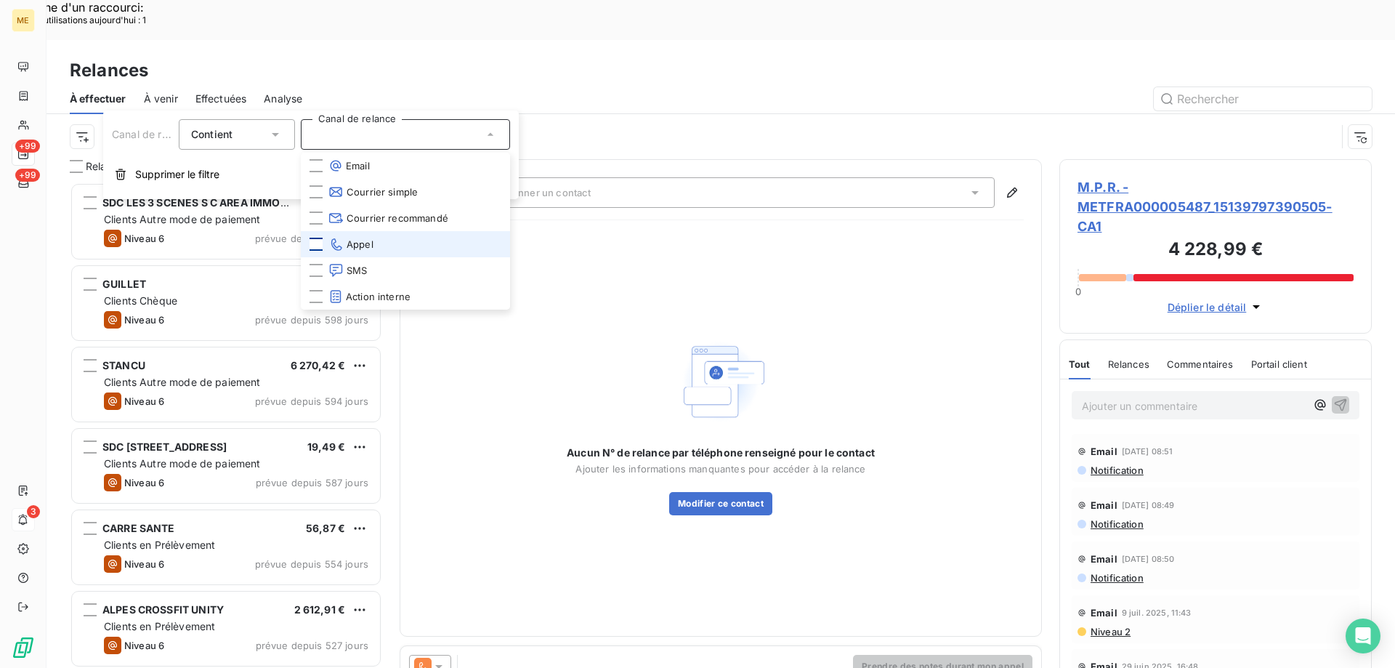
click at [318, 247] on div at bounding box center [316, 244] width 13 height 13
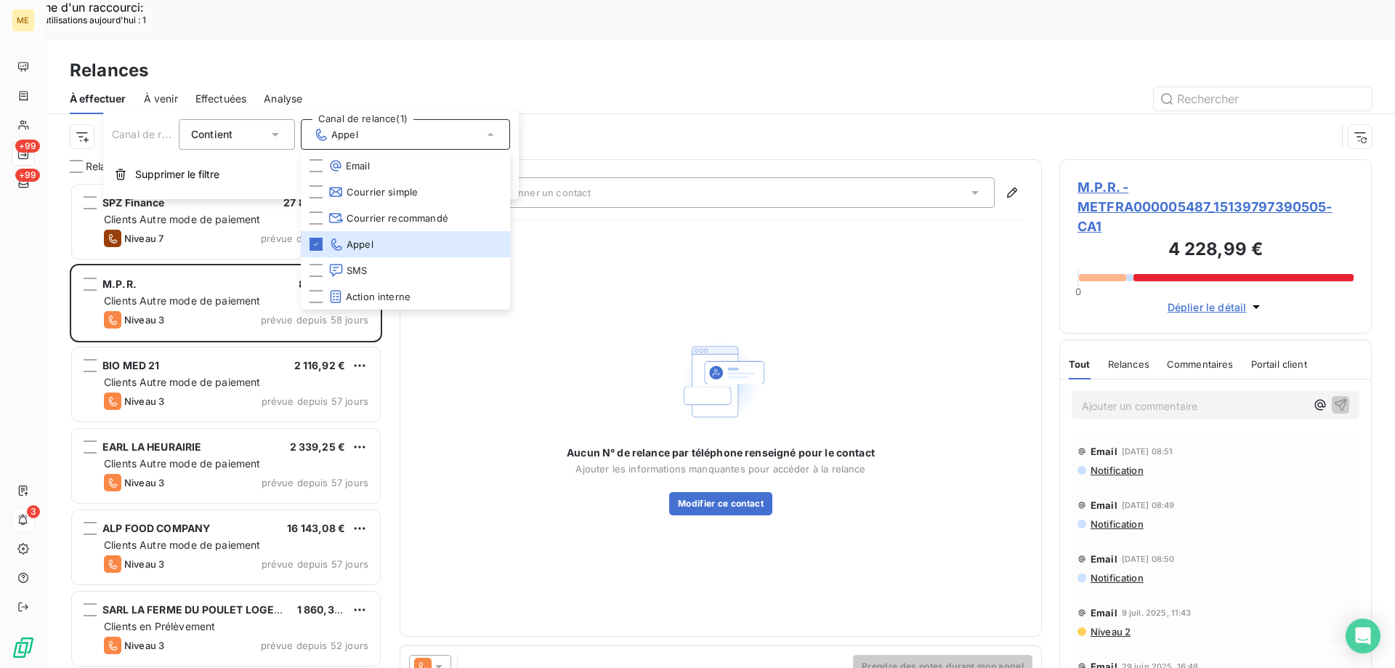
click at [814, 281] on div "Aucun N° de relance par téléphone renseigné pour le contact Ajouter les informa…" at bounding box center [721, 425] width 606 height 387
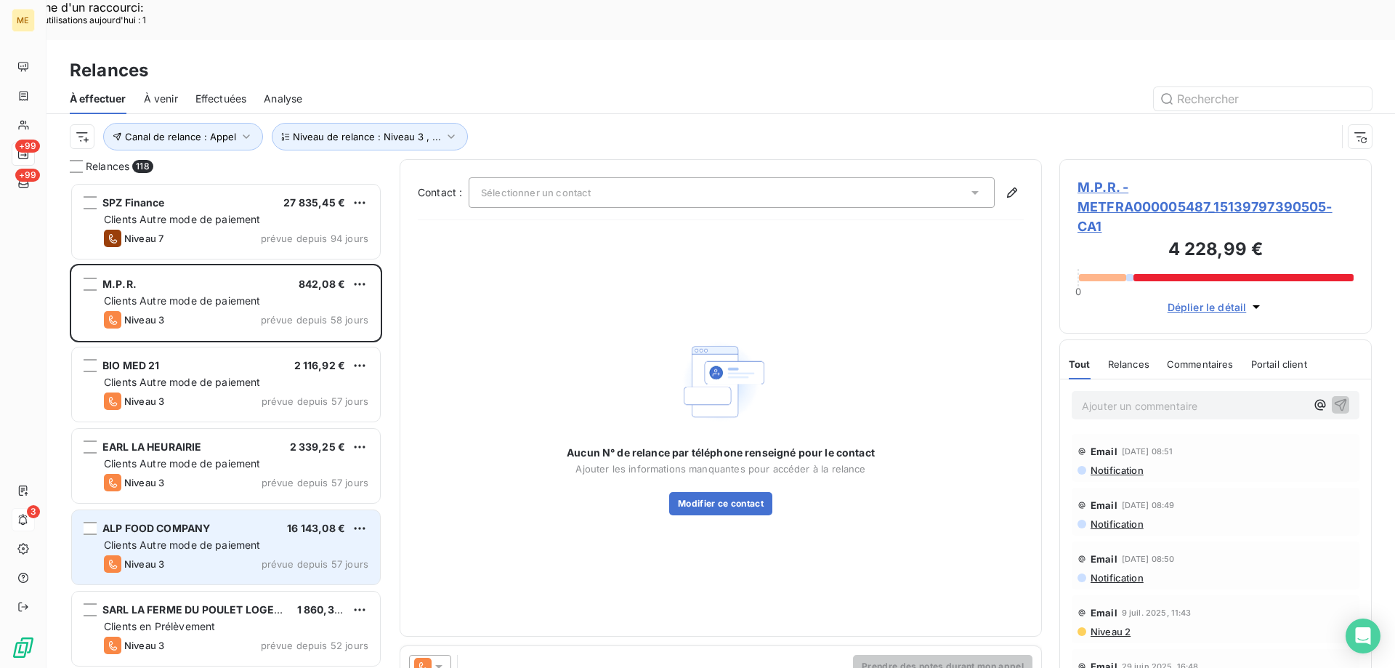
click at [214, 522] on div "ALP FOOD COMPANY 16 143,08 €" at bounding box center [236, 528] width 265 height 13
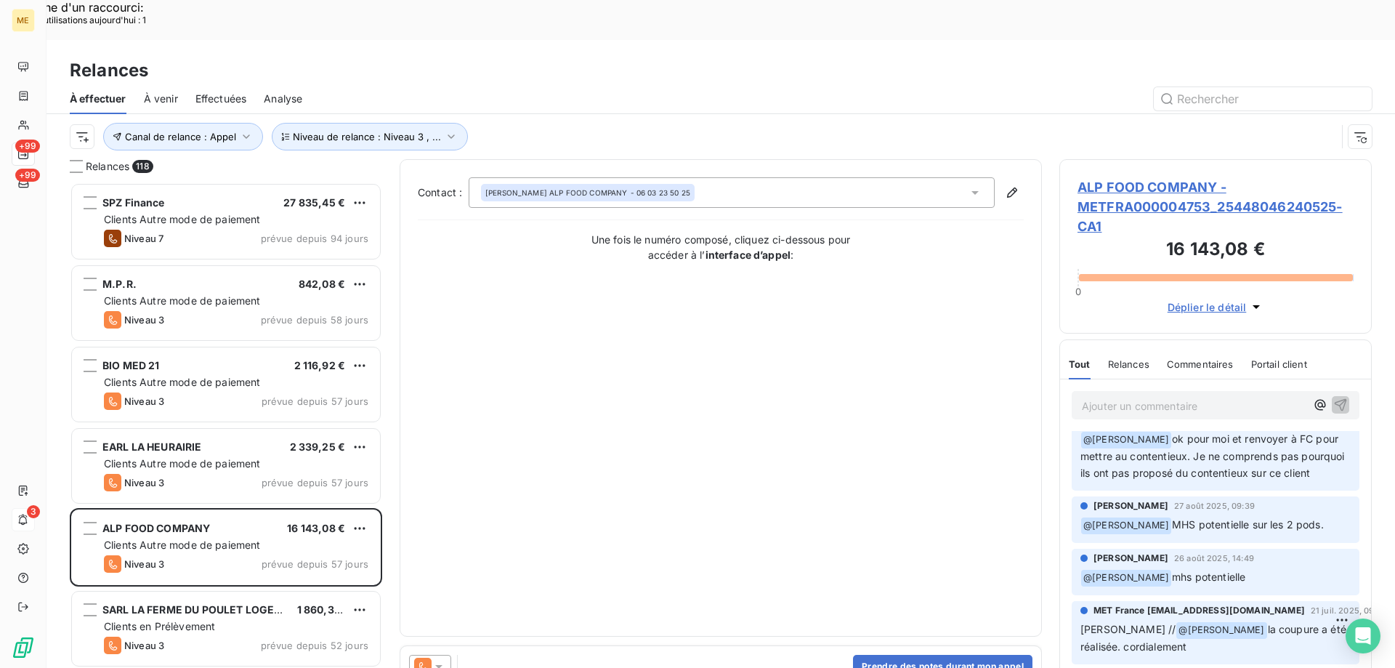
scroll to position [145, 0]
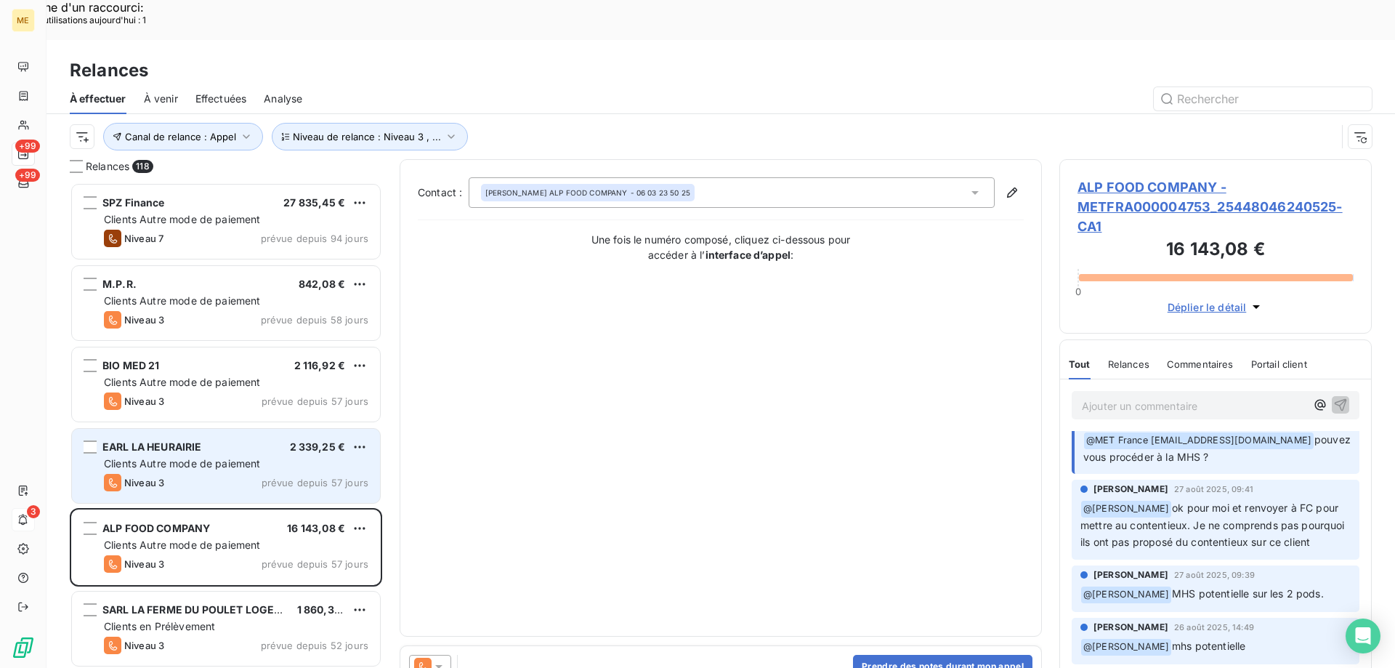
click at [214, 474] on div "Niveau 3 prévue depuis 57 jours" at bounding box center [236, 482] width 265 height 17
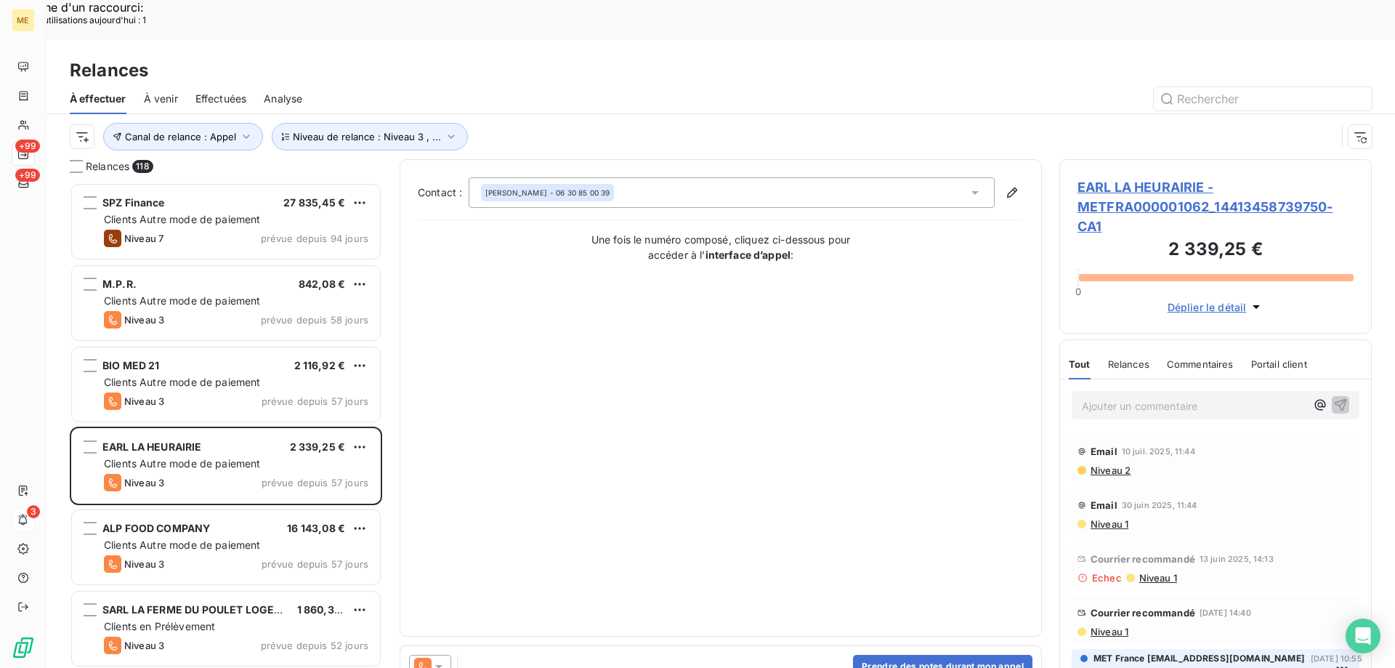
click at [1127, 177] on span "EARL LA HEURAIRIE - METFRA000001062_14413458739750-CA1" at bounding box center [1216, 206] width 276 height 59
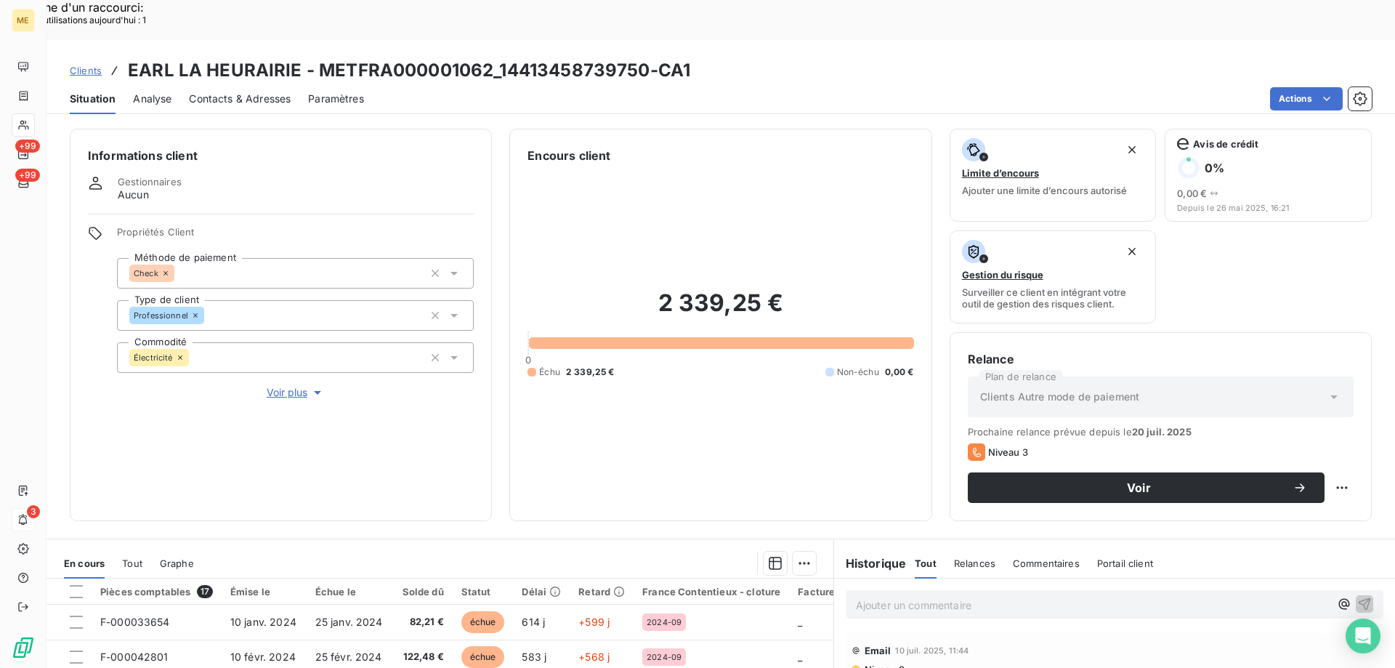
click at [291, 385] on span "Voir plus" at bounding box center [296, 392] width 58 height 15
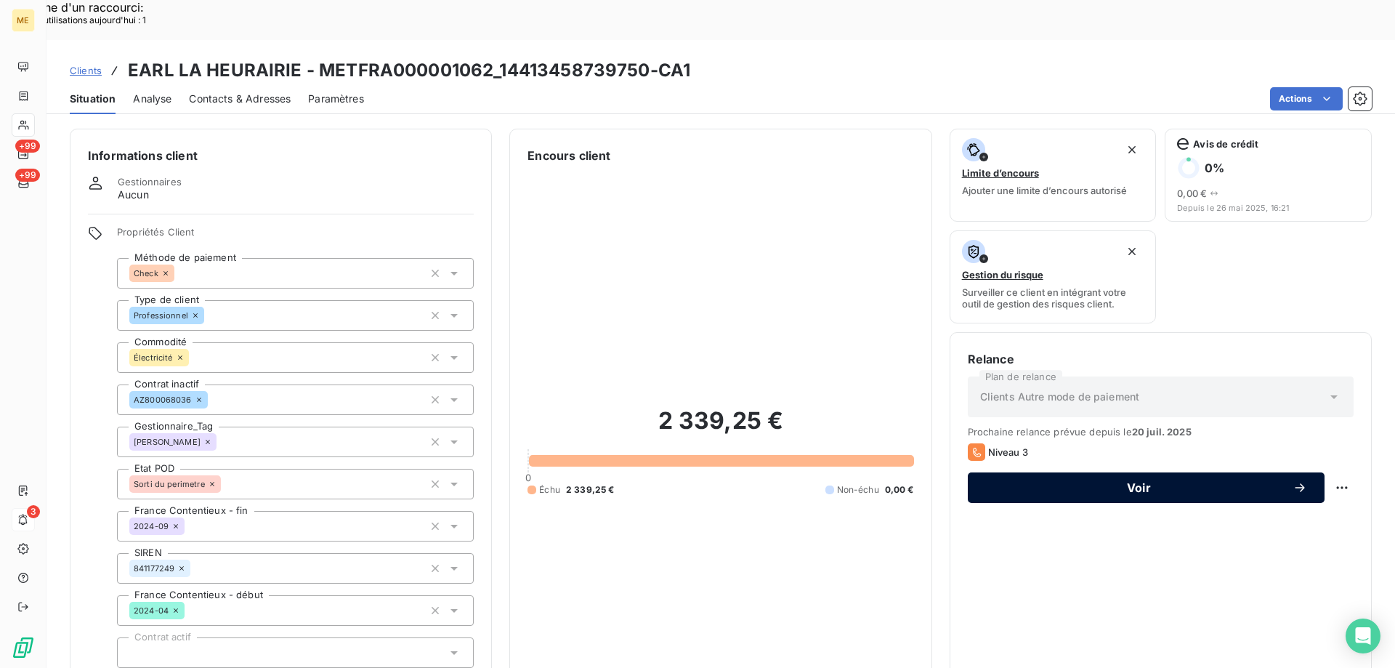
click at [1108, 482] on span "Voir" at bounding box center [1139, 488] width 307 height 12
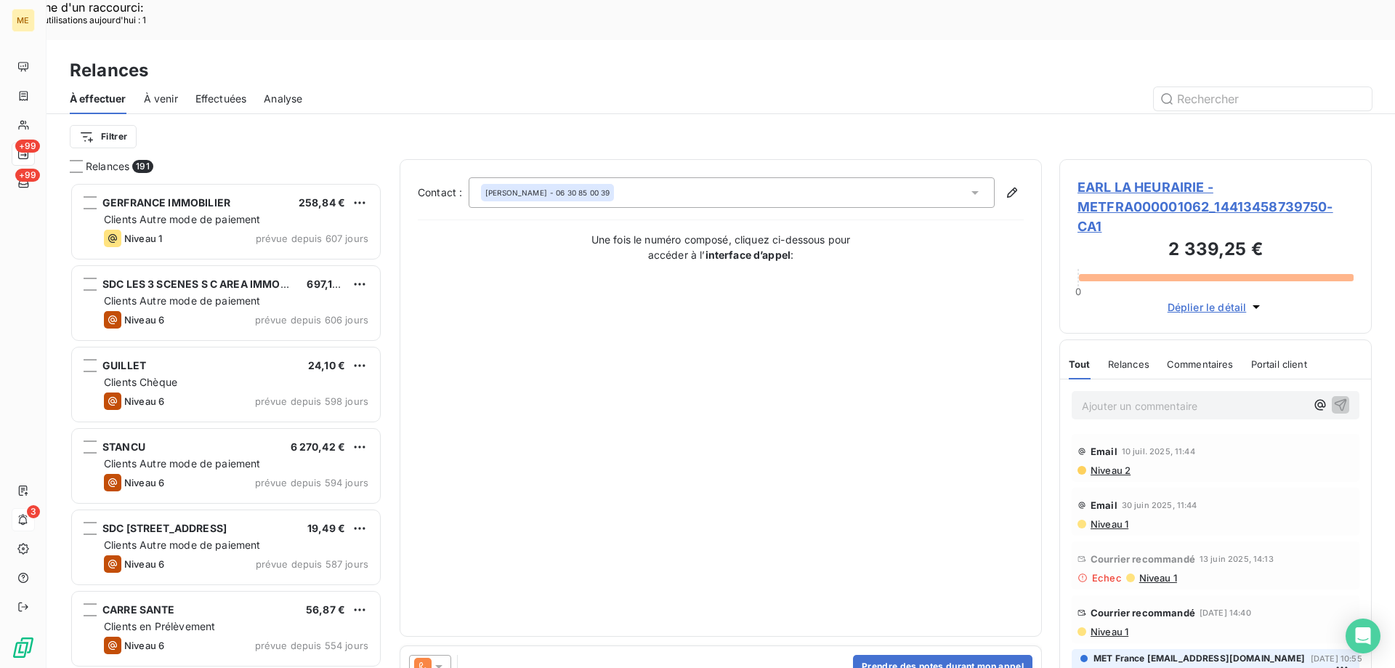
scroll to position [515, 302]
click at [432, 659] on icon at bounding box center [439, 666] width 15 height 15
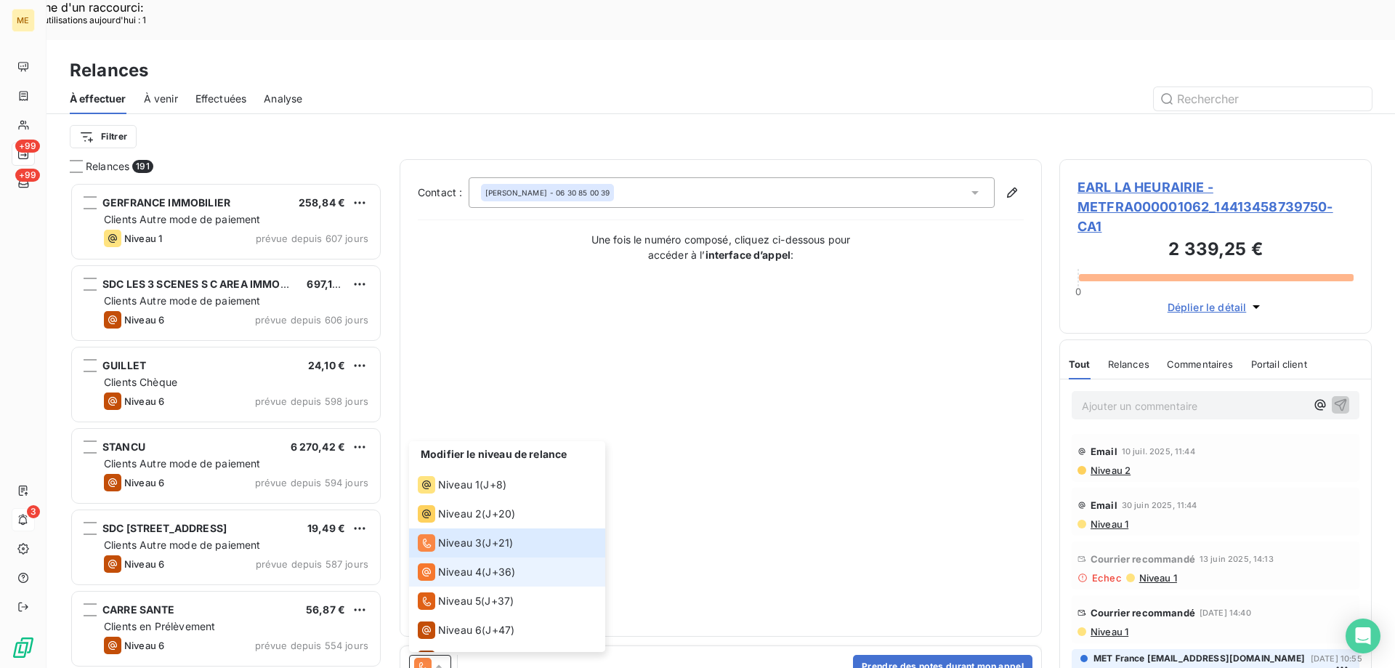
click at [445, 565] on span "Niveau 4" at bounding box center [460, 572] width 44 height 15
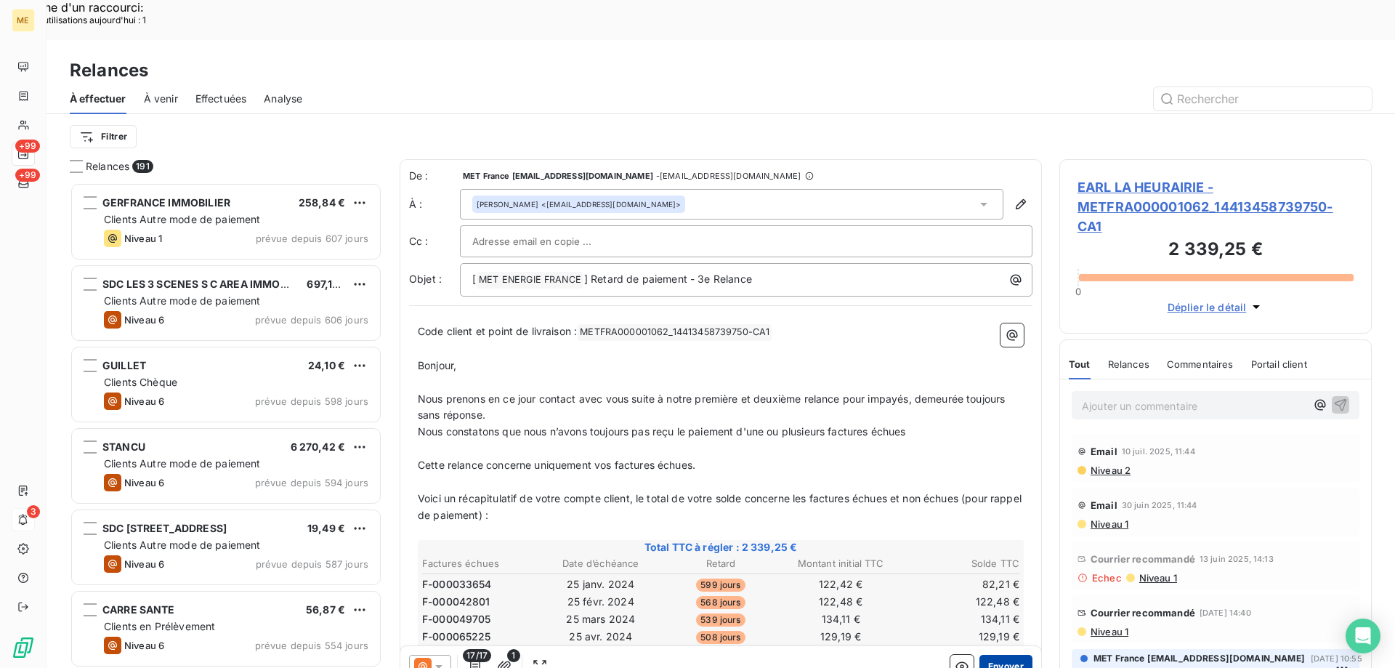
click at [1002, 655] on button "Envoyer" at bounding box center [1006, 666] width 53 height 23
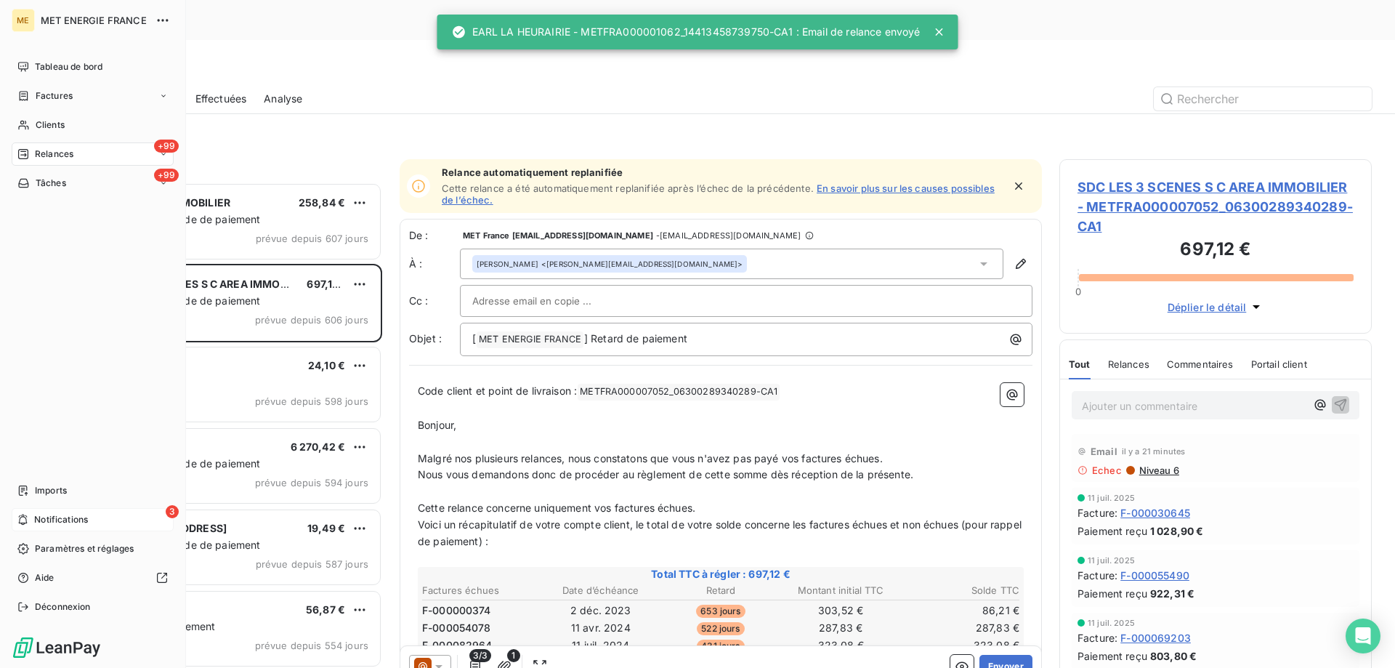
click at [44, 152] on span "Relances" at bounding box center [54, 154] width 39 height 13
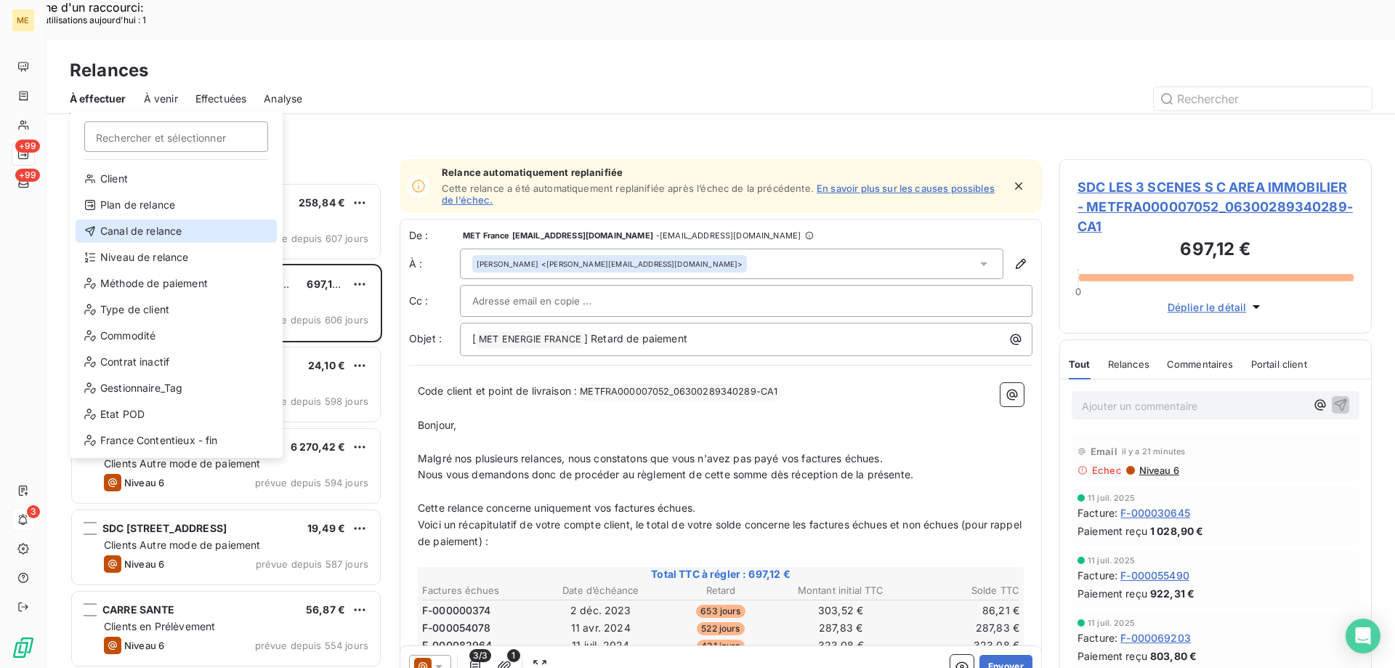
click at [194, 221] on div "Canal de relance" at bounding box center [176, 230] width 201 height 23
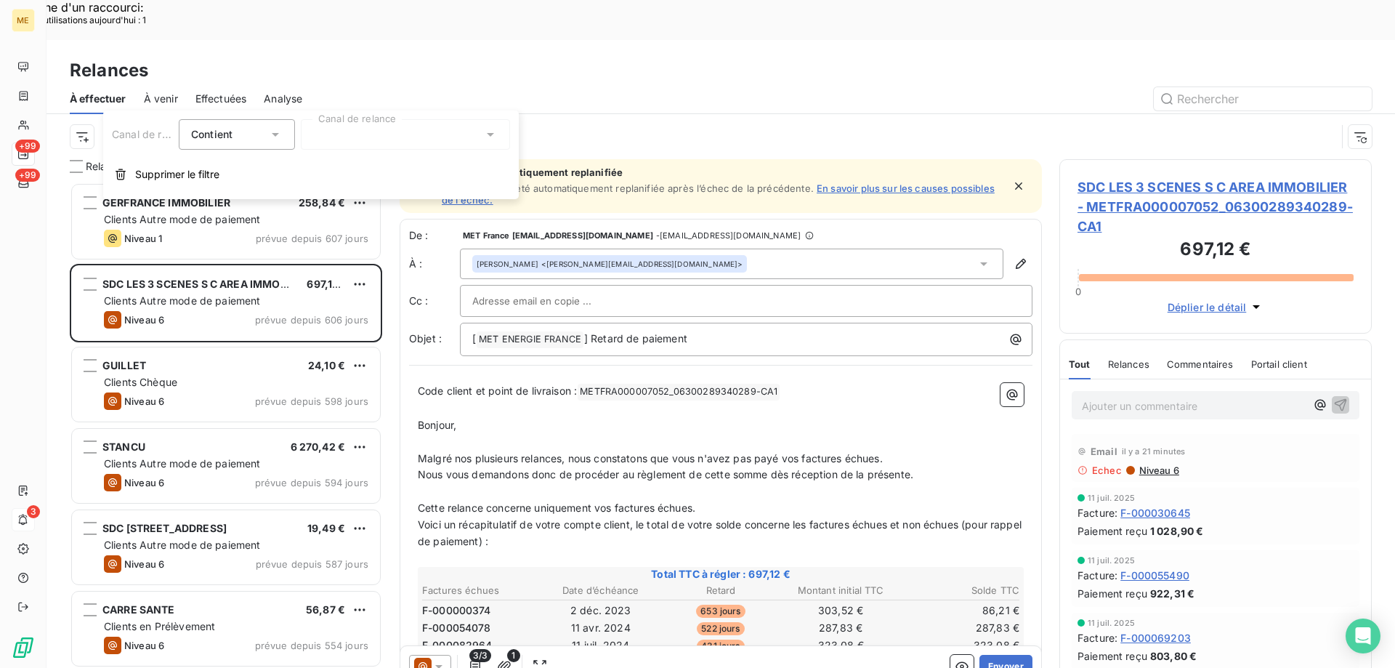
click at [404, 131] on div at bounding box center [405, 134] width 209 height 31
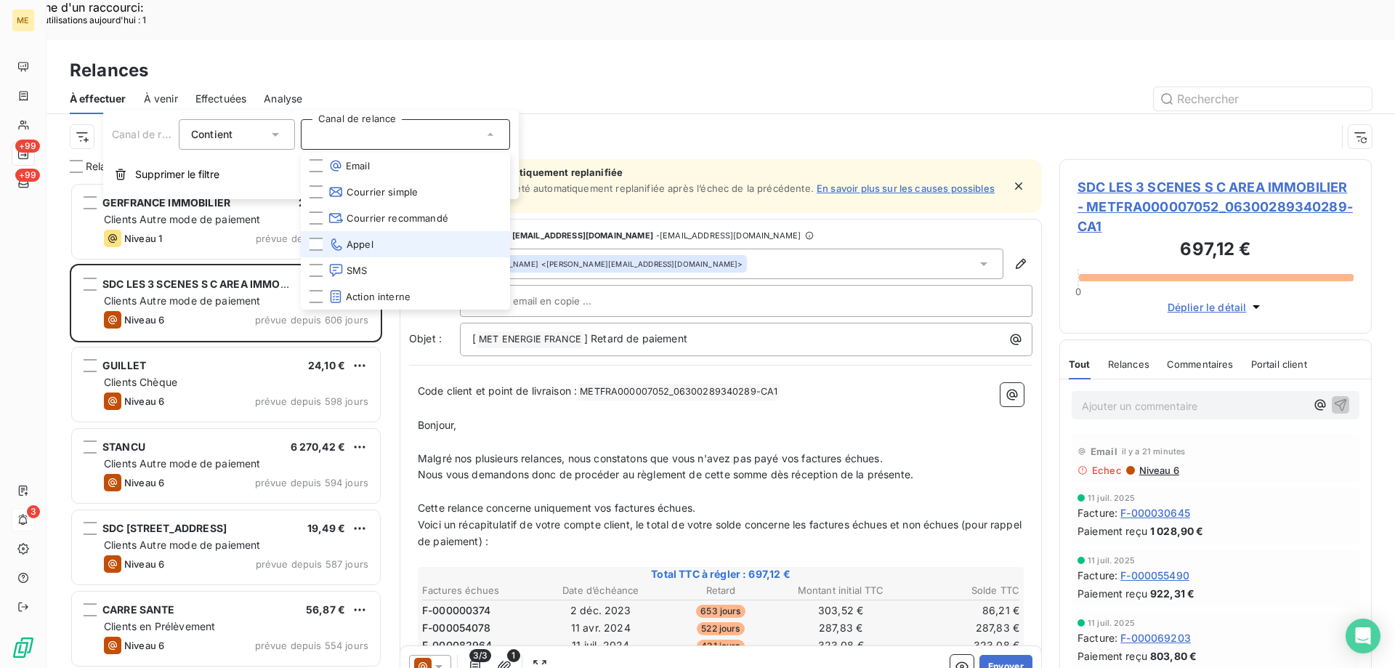
click at [384, 249] on li "Appel" at bounding box center [405, 244] width 209 height 26
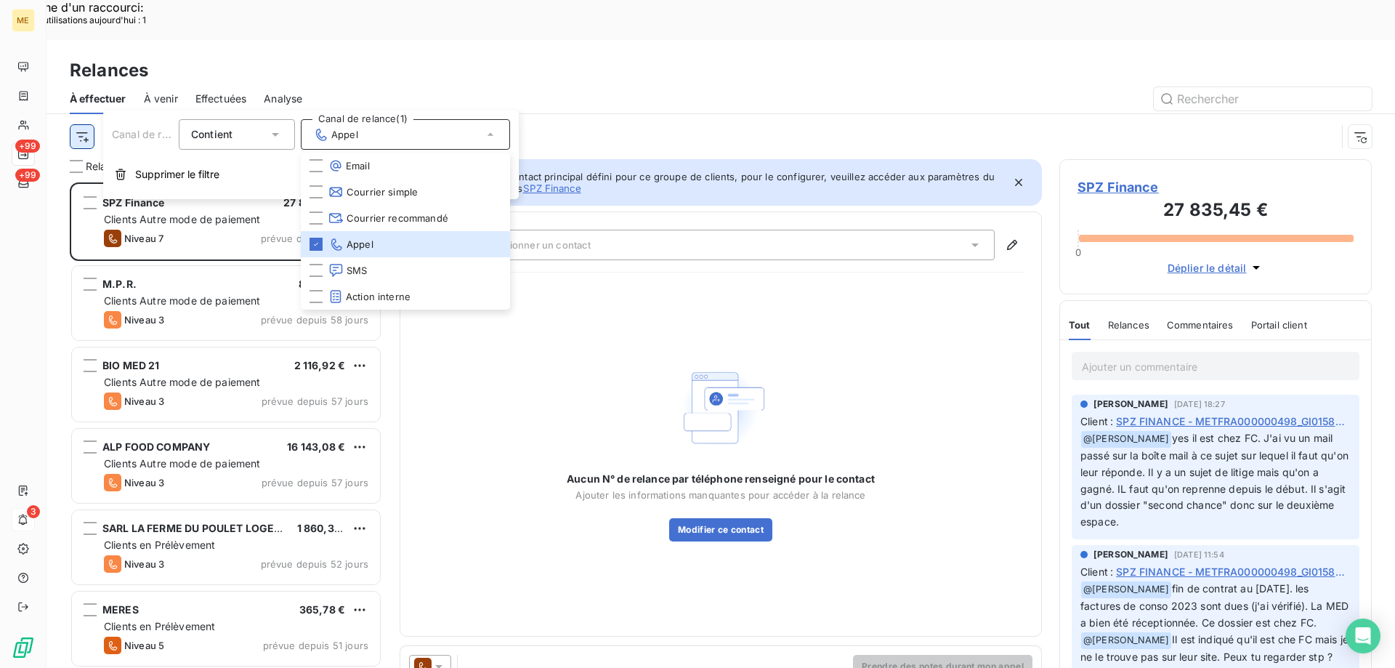
scroll to position [515, 302]
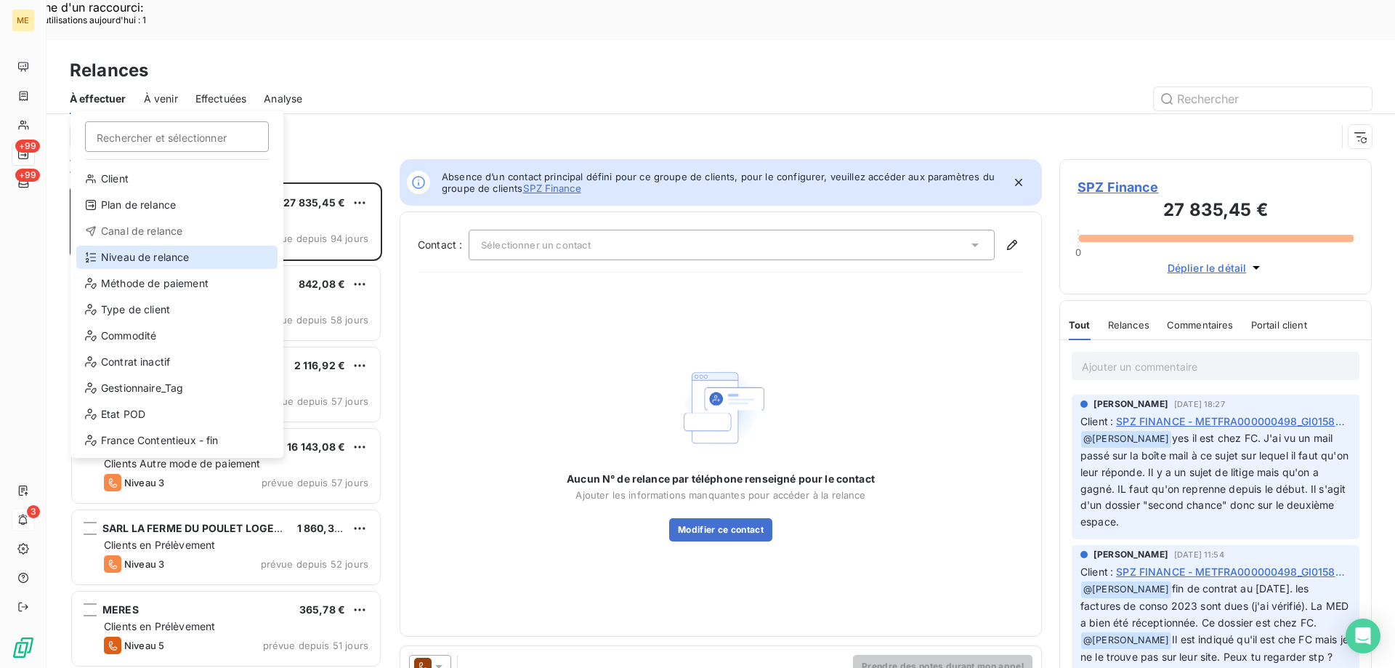
click at [169, 254] on div "Niveau de relance" at bounding box center [176, 257] width 201 height 23
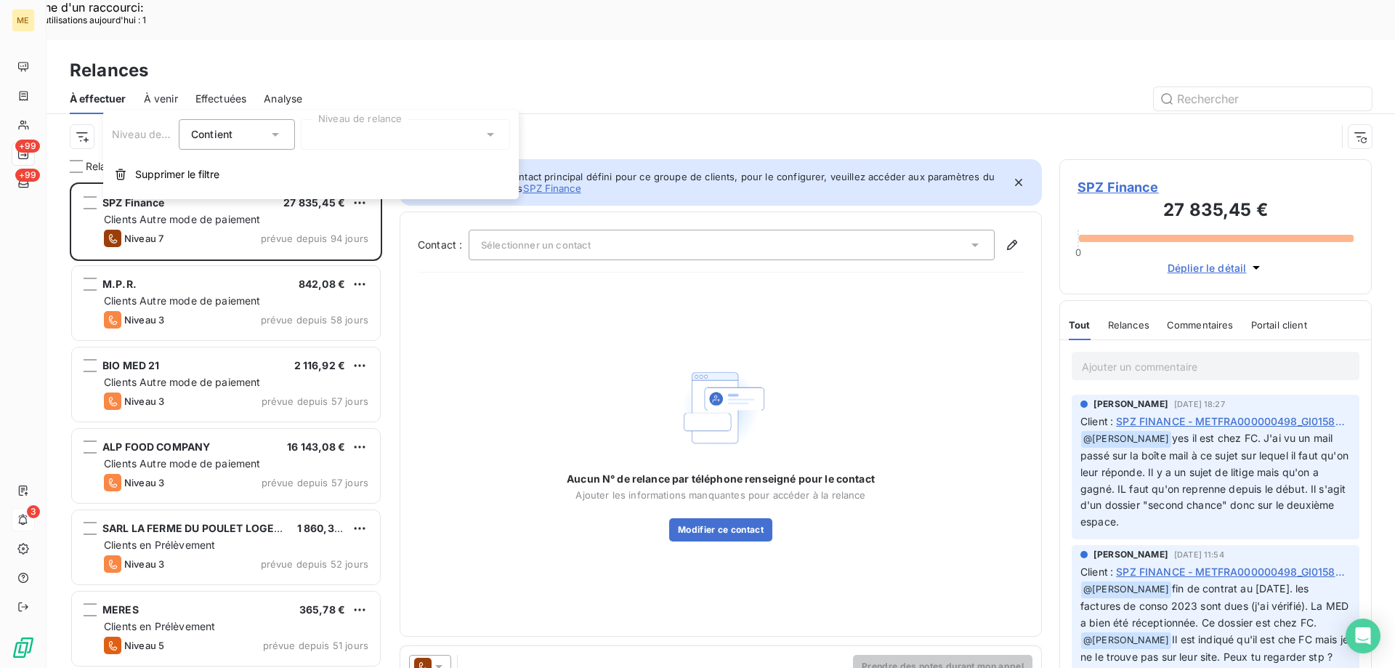
click at [347, 131] on div at bounding box center [405, 134] width 209 height 31
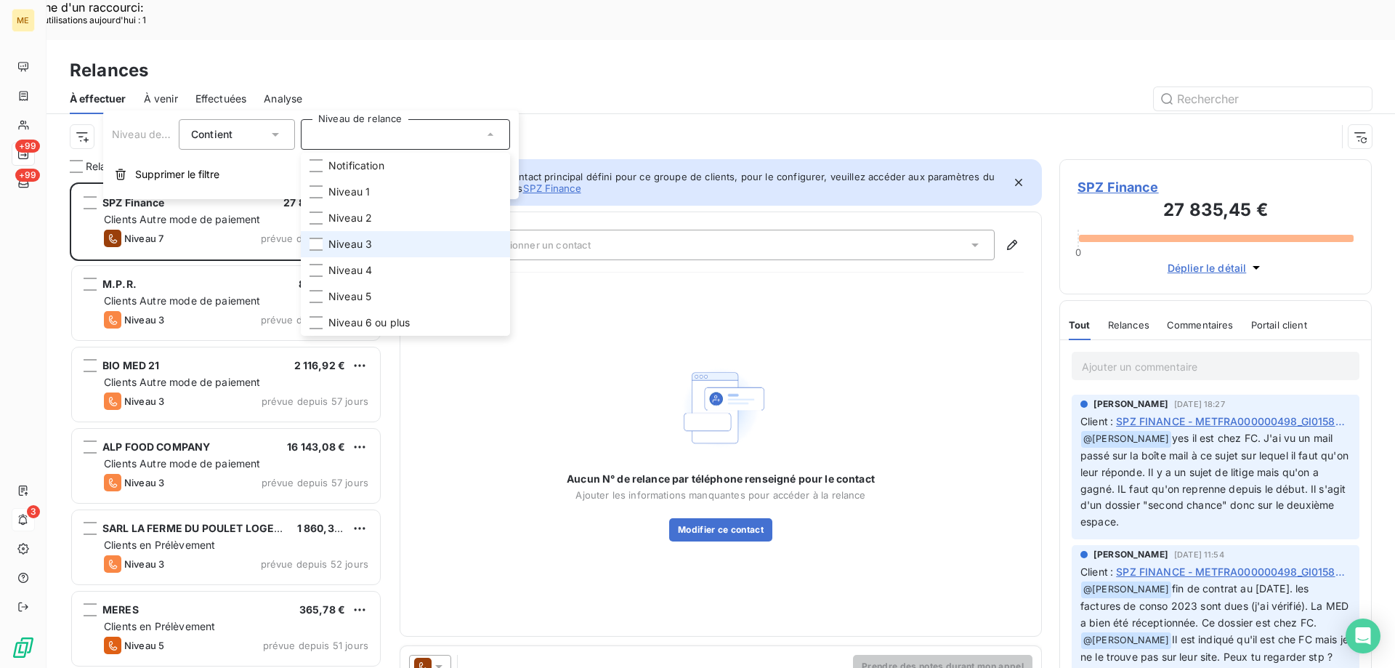
click at [358, 243] on span "Niveau 3" at bounding box center [351, 244] width 44 height 15
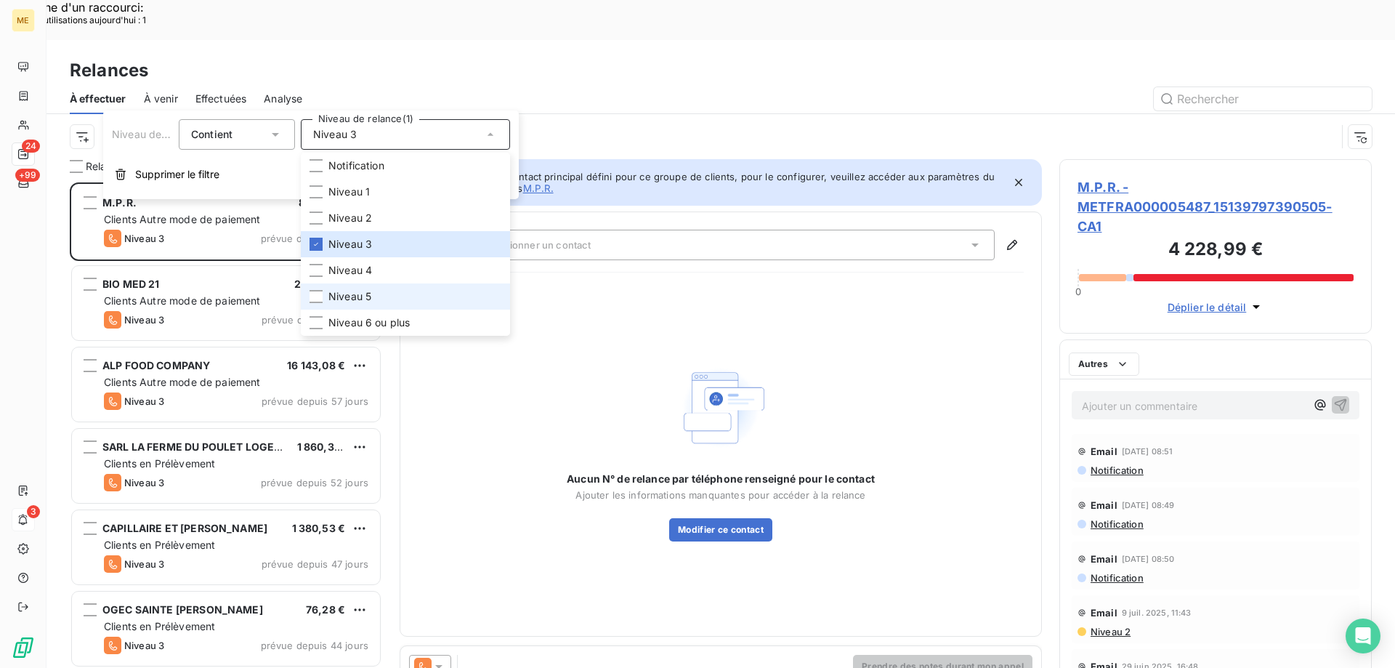
click at [360, 296] on span "Niveau 5" at bounding box center [350, 296] width 43 height 15
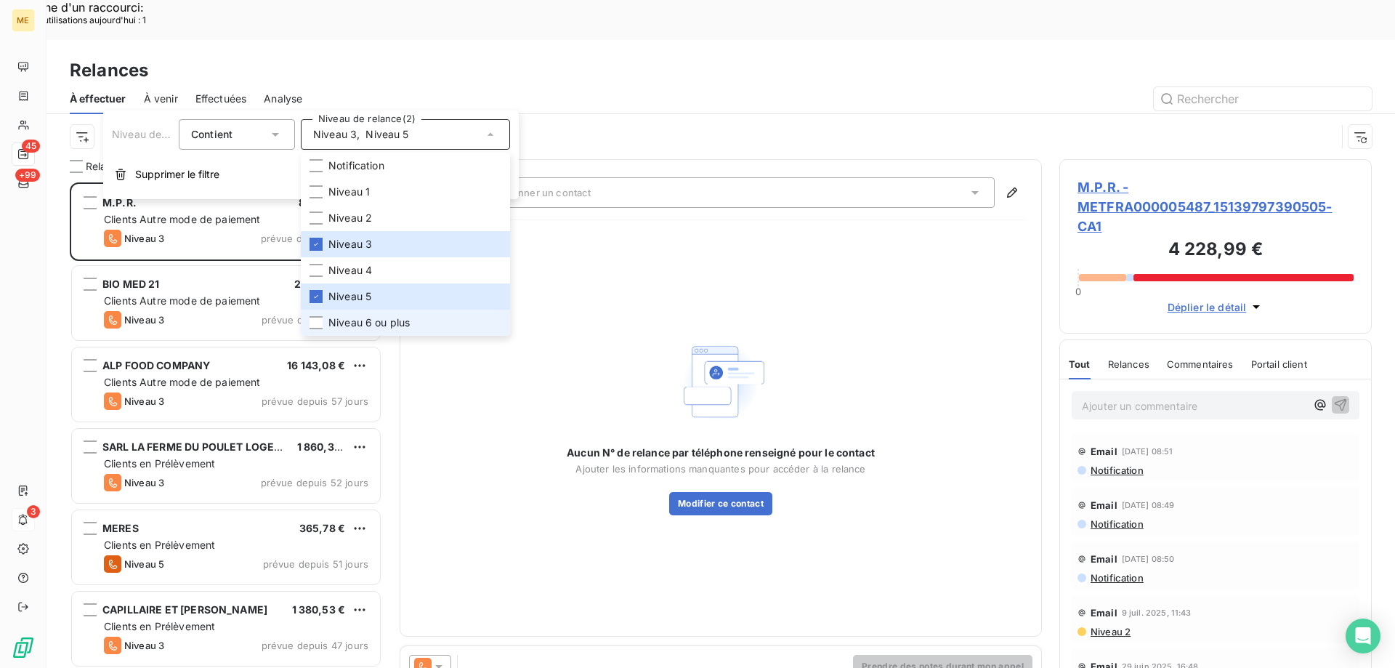
click at [363, 320] on span "Niveau 6 ou plus" at bounding box center [369, 322] width 81 height 15
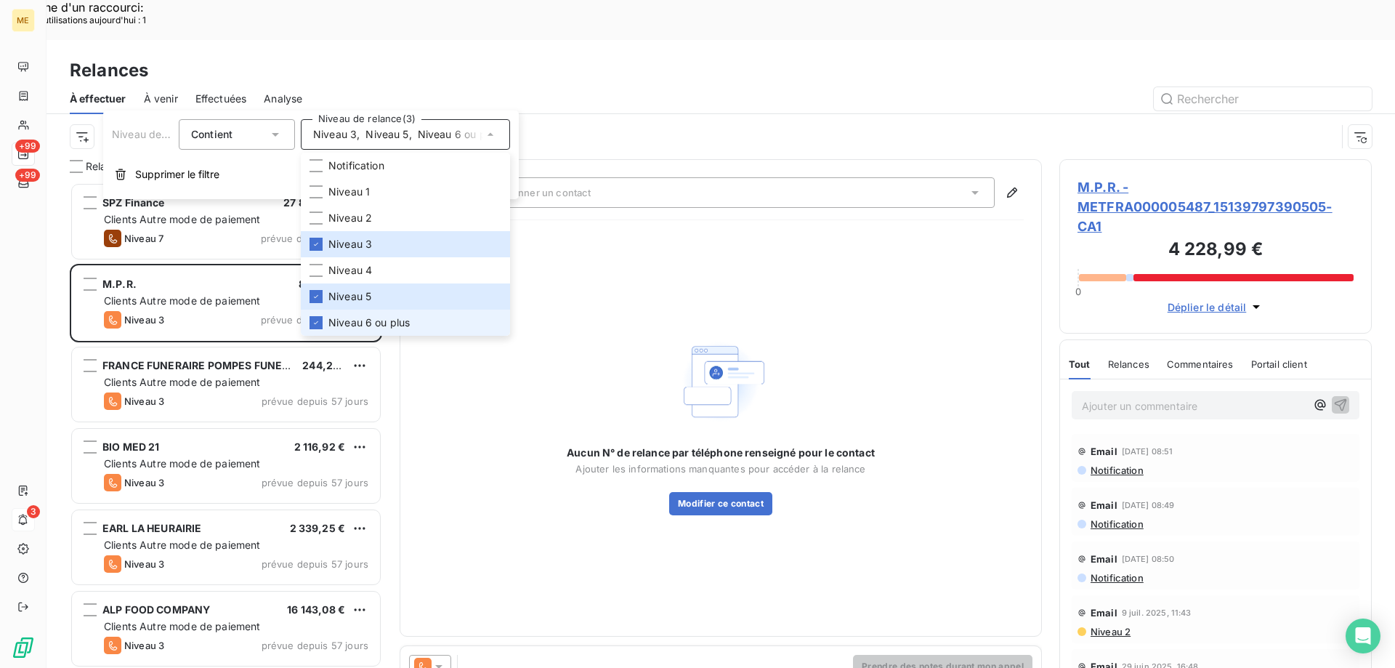
scroll to position [515, 302]
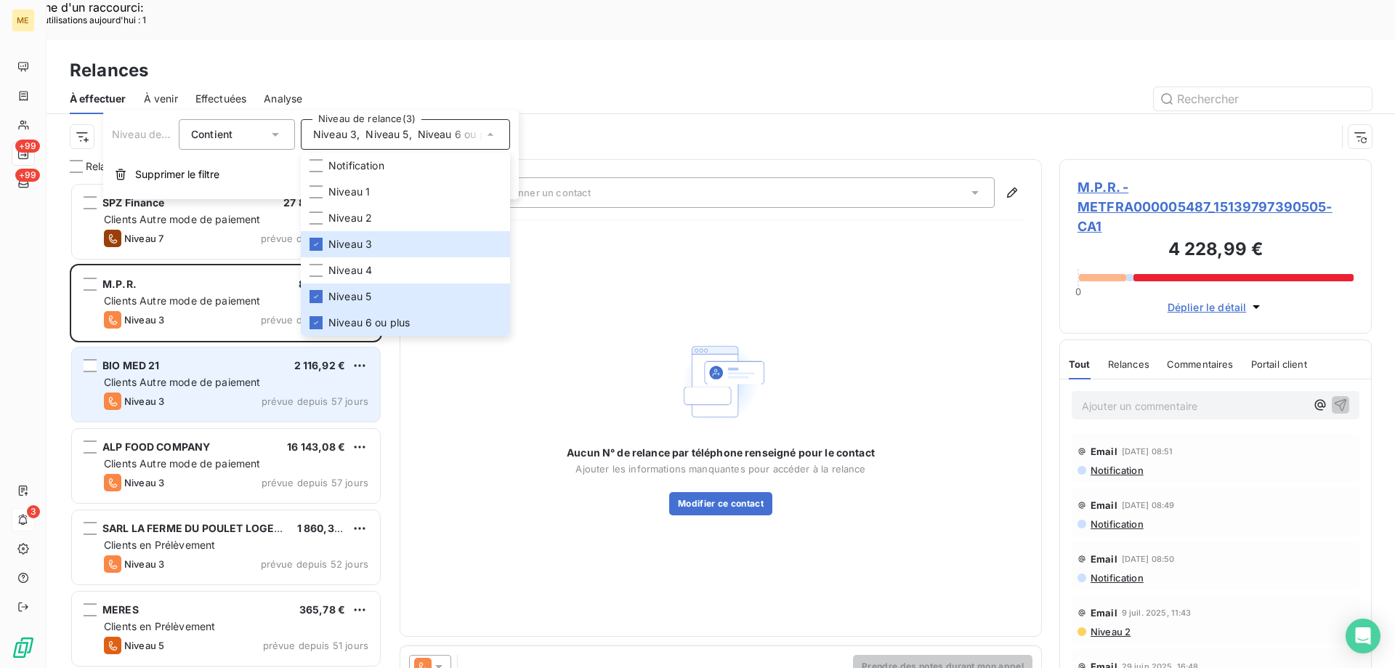
click at [193, 376] on span "Clients Autre mode de paiement" at bounding box center [182, 382] width 157 height 12
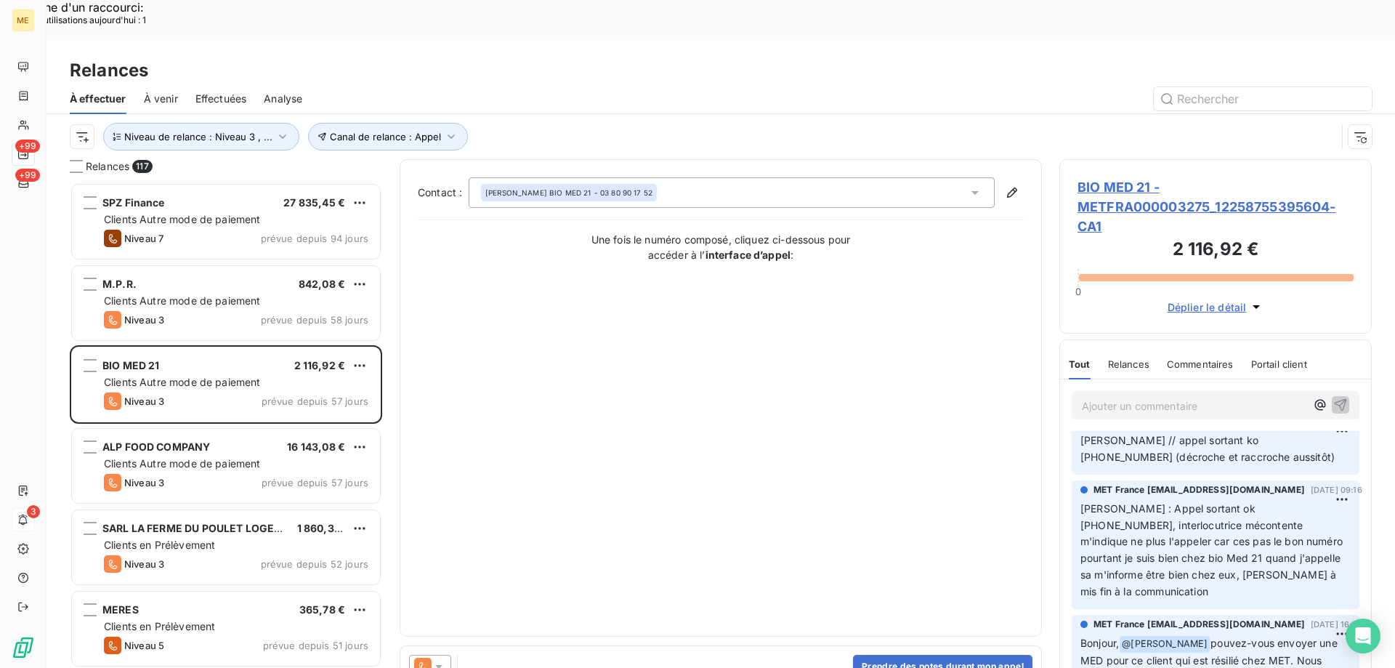
scroll to position [218, 0]
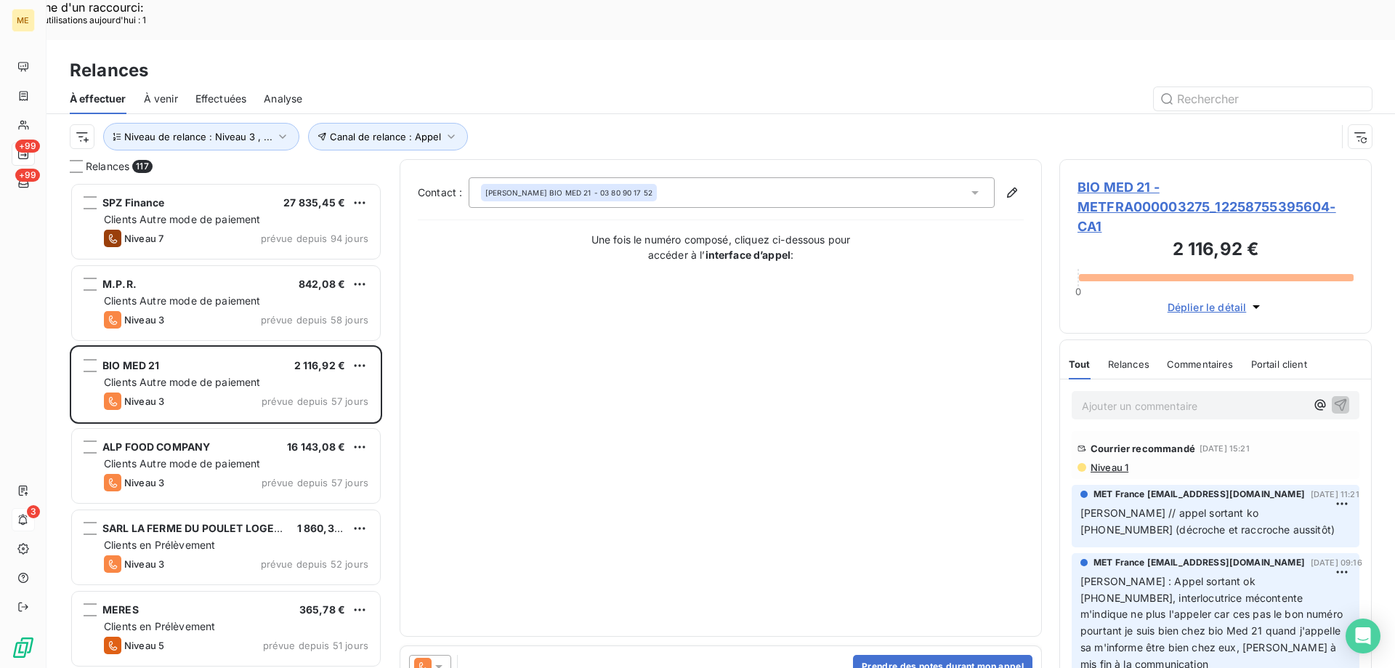
click at [1126, 177] on span "BIO MED 21 - METFRA000003275_12258755395604-CA1" at bounding box center [1216, 206] width 276 height 59
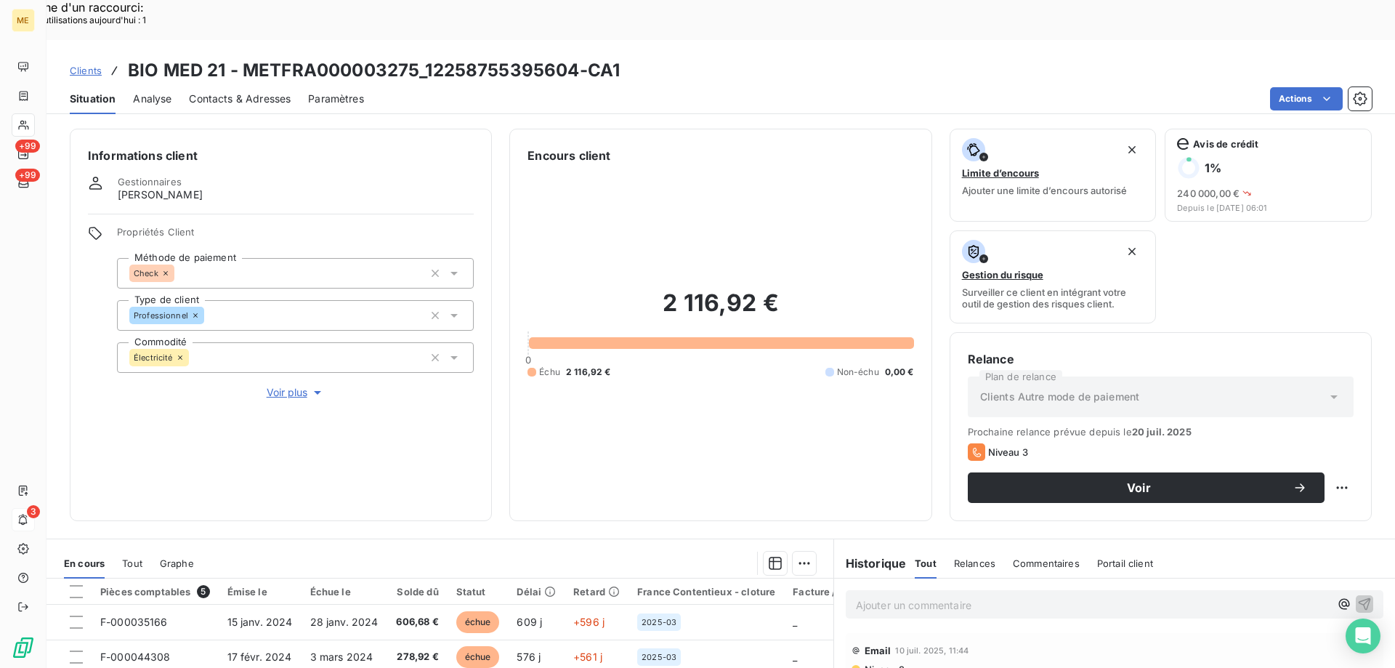
click at [306, 385] on span "Voir plus" at bounding box center [296, 392] width 58 height 15
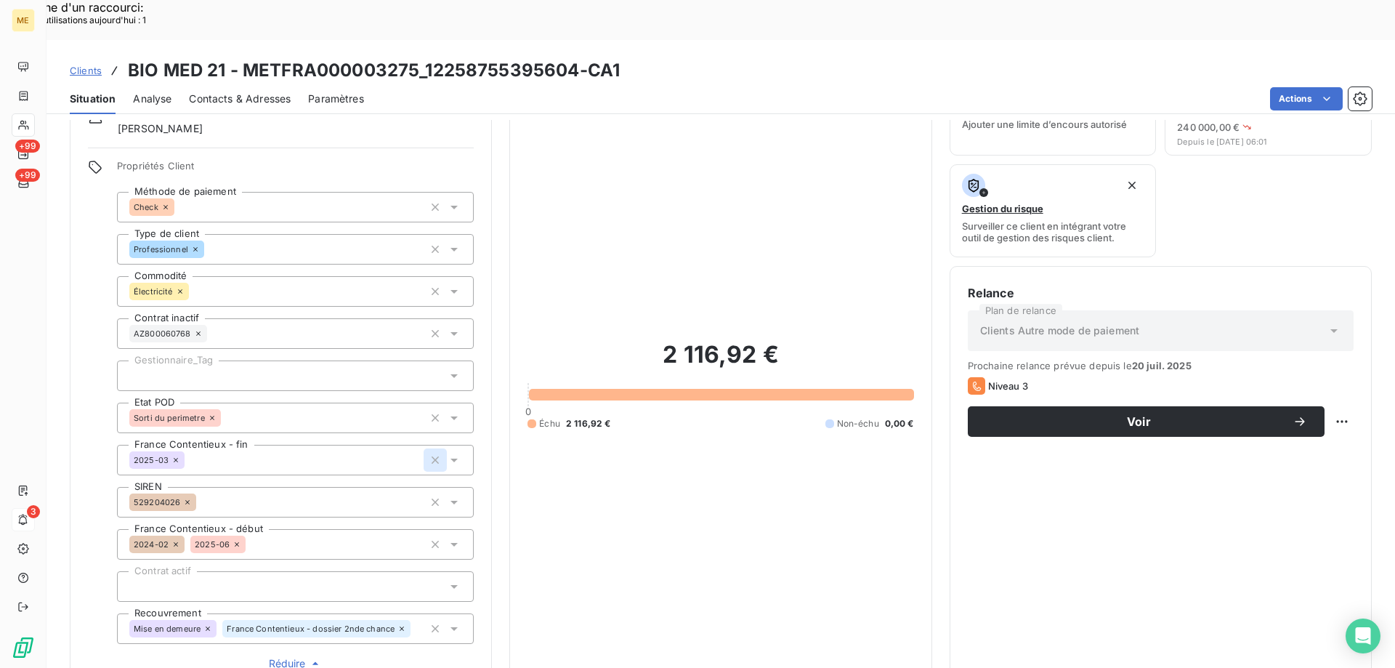
scroll to position [145, 0]
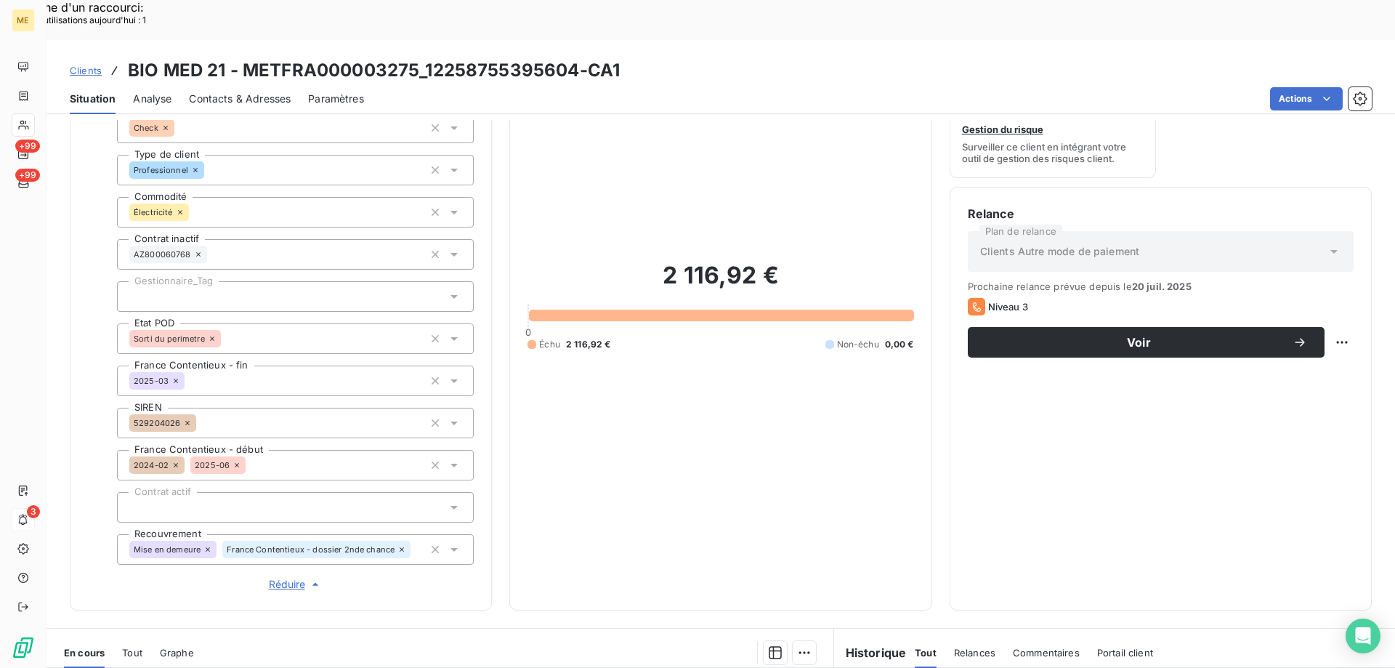
click at [289, 281] on div at bounding box center [295, 296] width 357 height 31
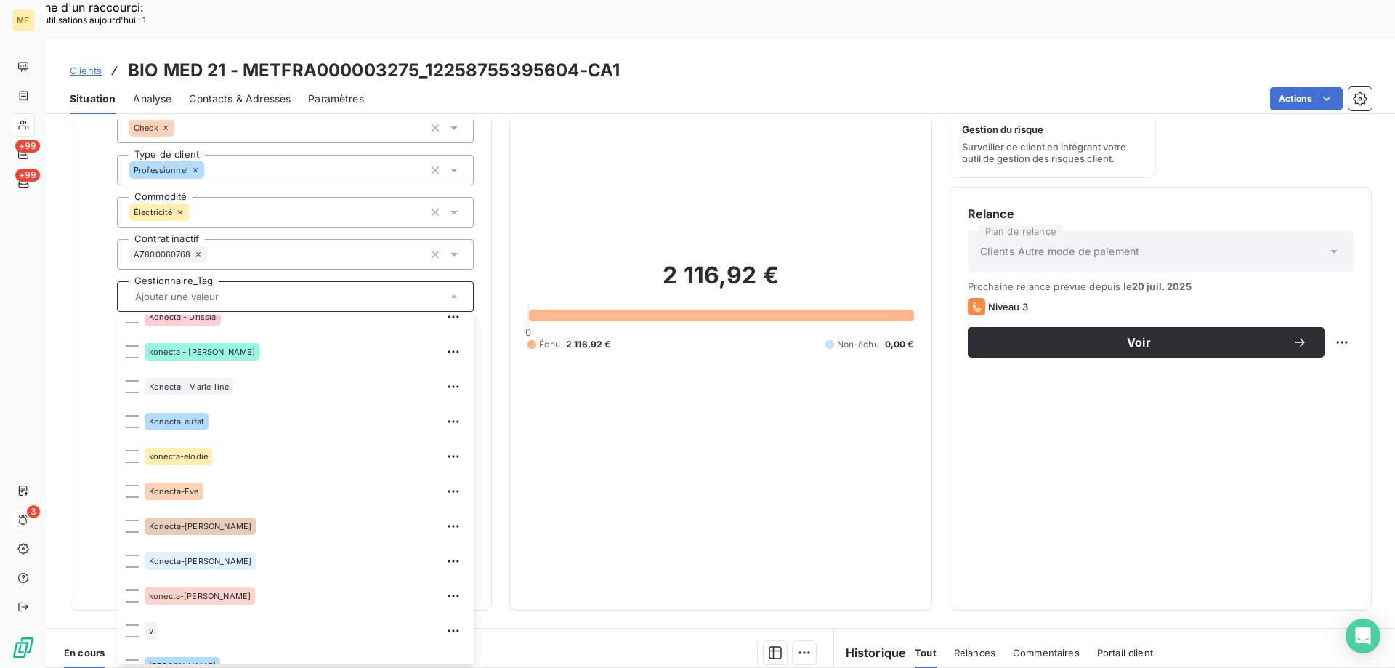
scroll to position [419, 0]
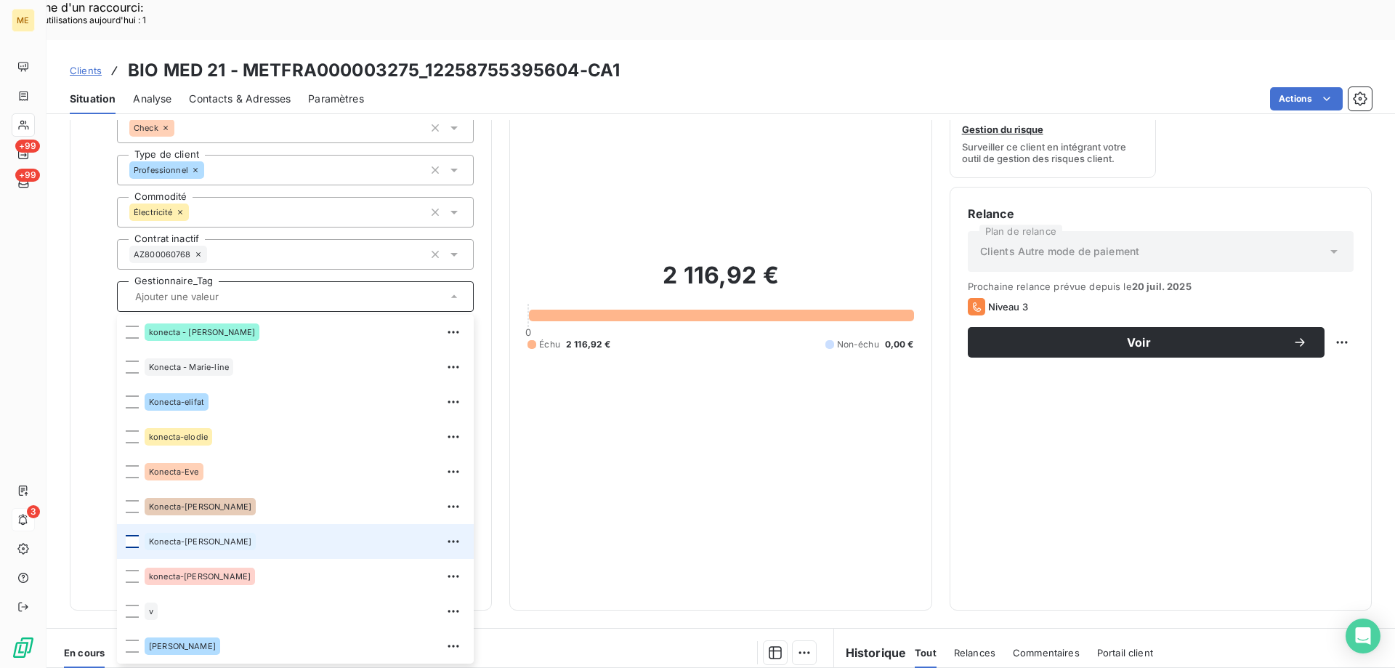
click at [130, 535] on div at bounding box center [132, 541] width 13 height 13
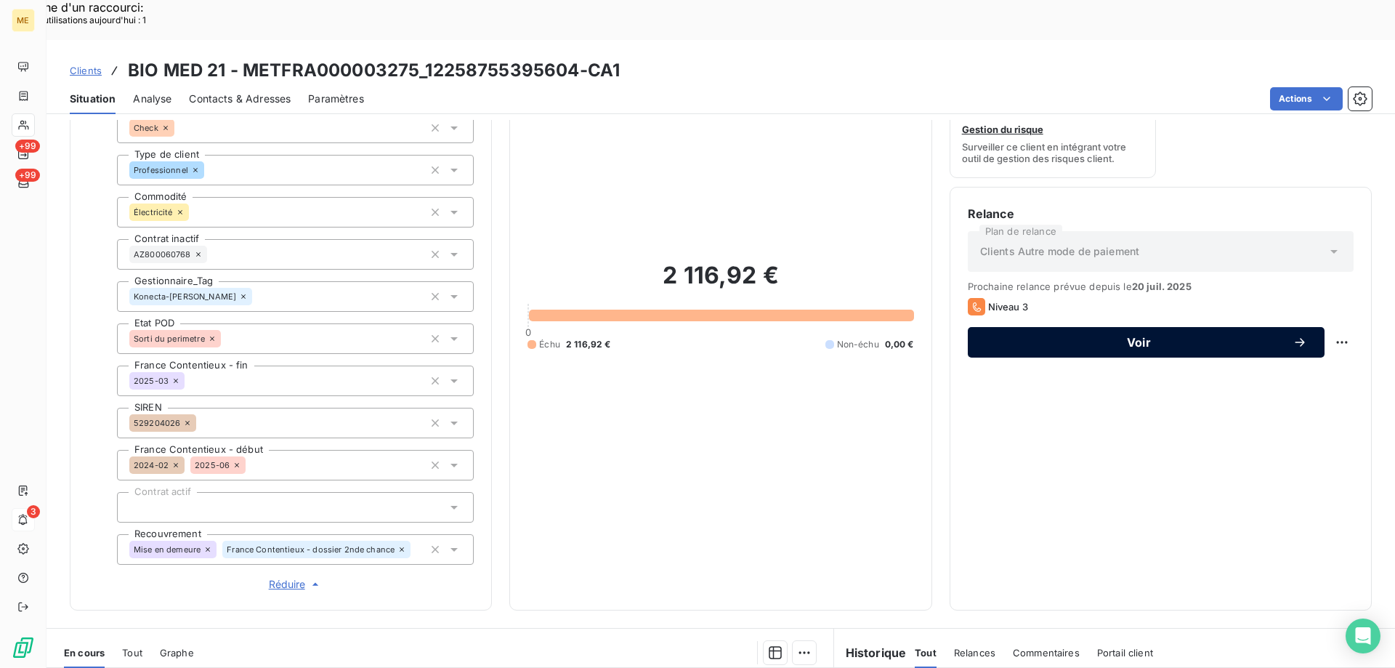
click at [1127, 327] on button "Voir" at bounding box center [1146, 342] width 357 height 31
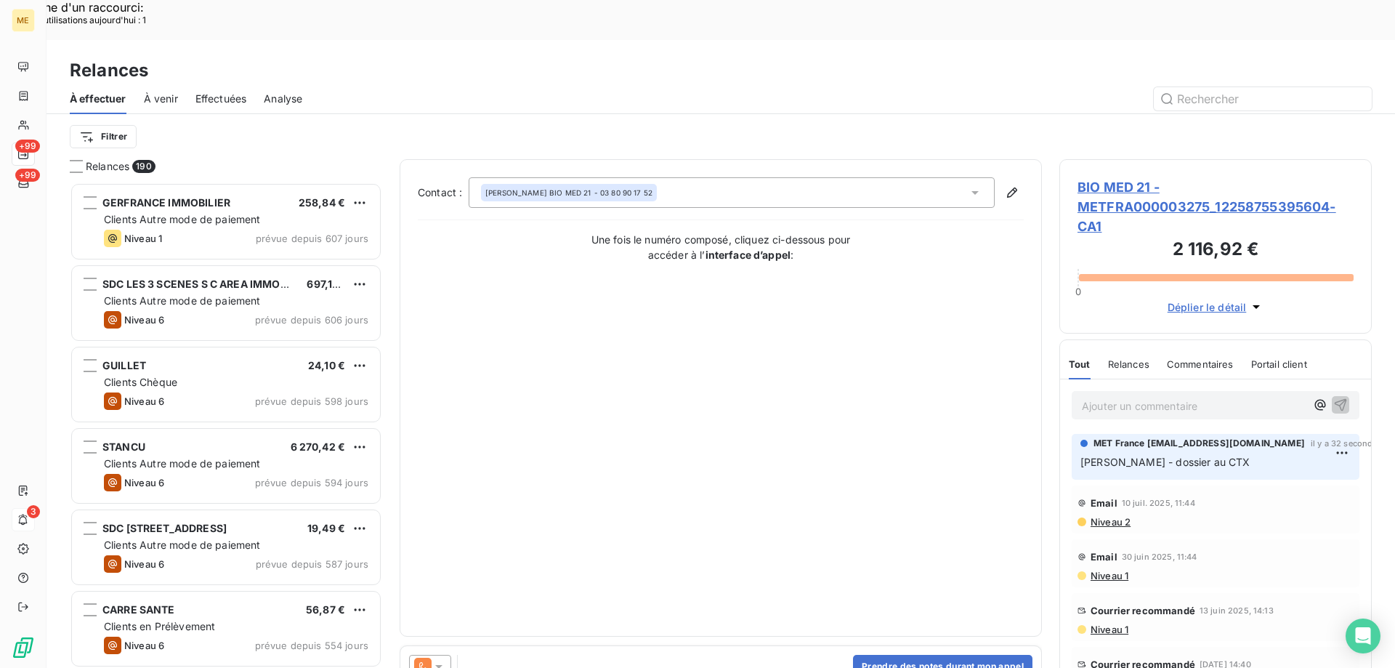
scroll to position [515, 302]
click at [444, 659] on icon at bounding box center [439, 666] width 15 height 15
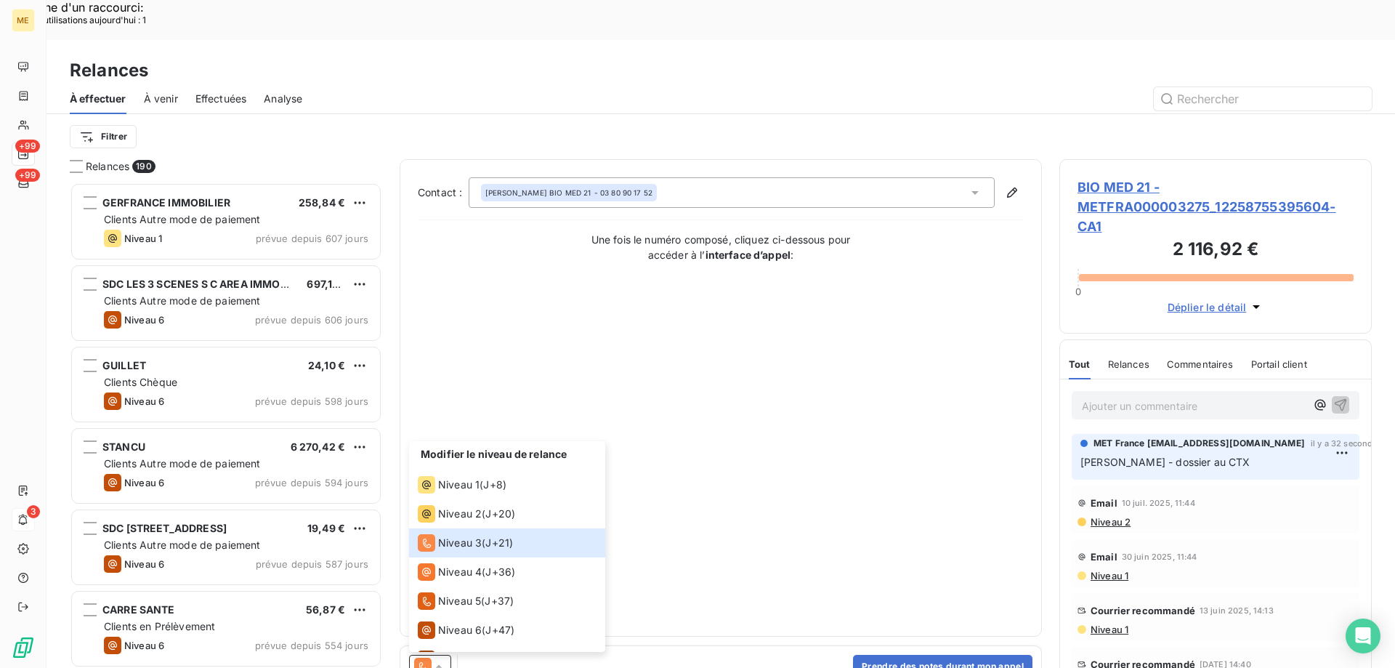
click at [1092, 182] on span "BIO MED 21 - METFRA000003275_12258755395604-CA1" at bounding box center [1216, 206] width 276 height 59
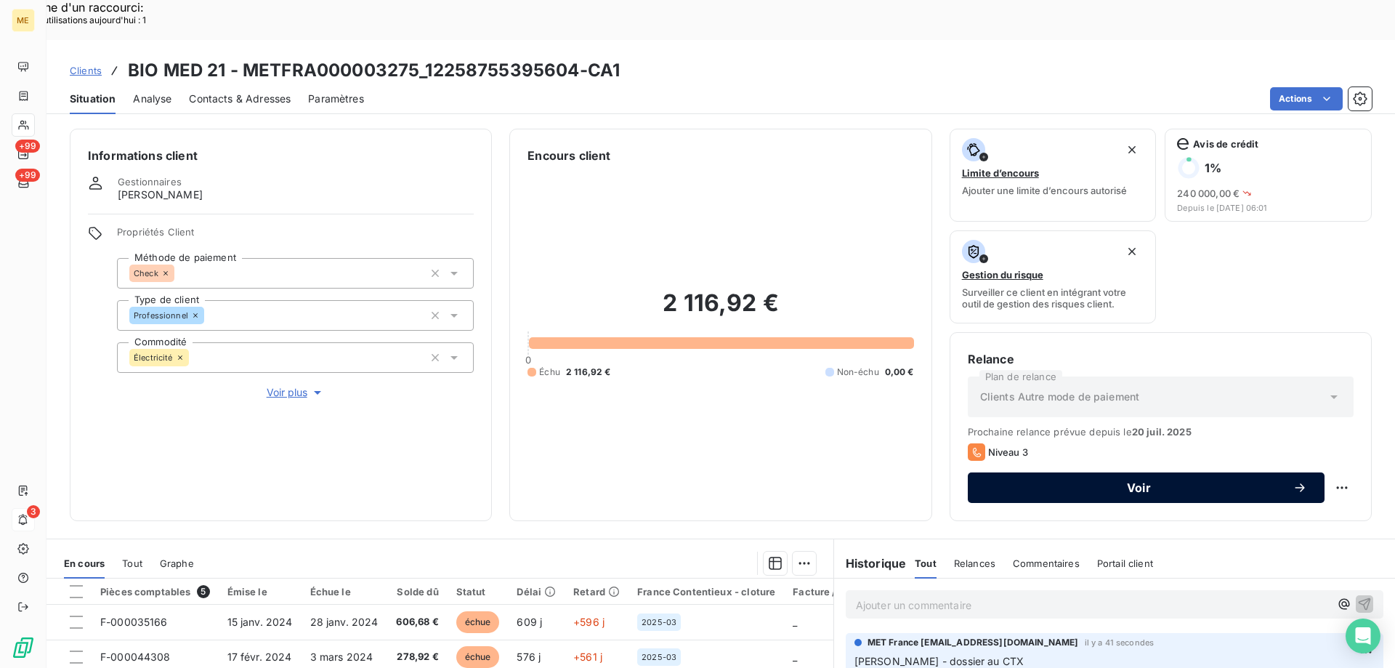
click at [1103, 472] on button "Voir" at bounding box center [1146, 487] width 357 height 31
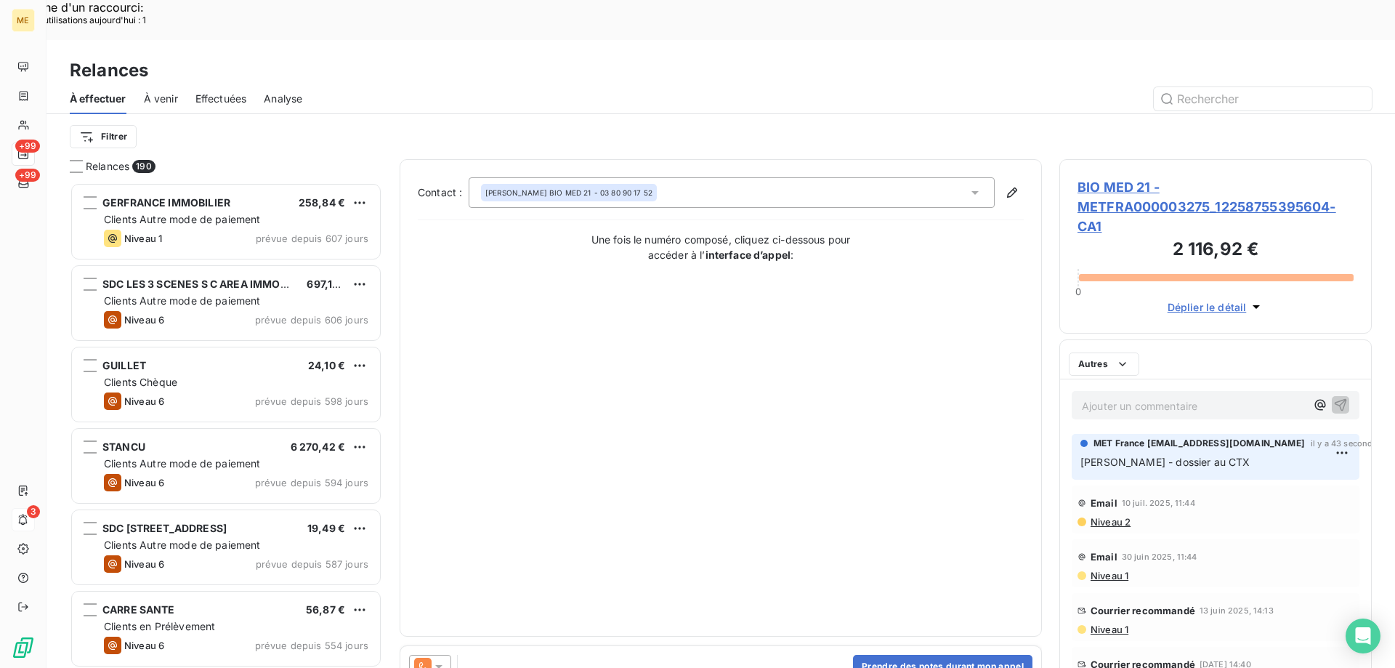
scroll to position [515, 302]
click at [429, 658] on icon at bounding box center [422, 666] width 17 height 17
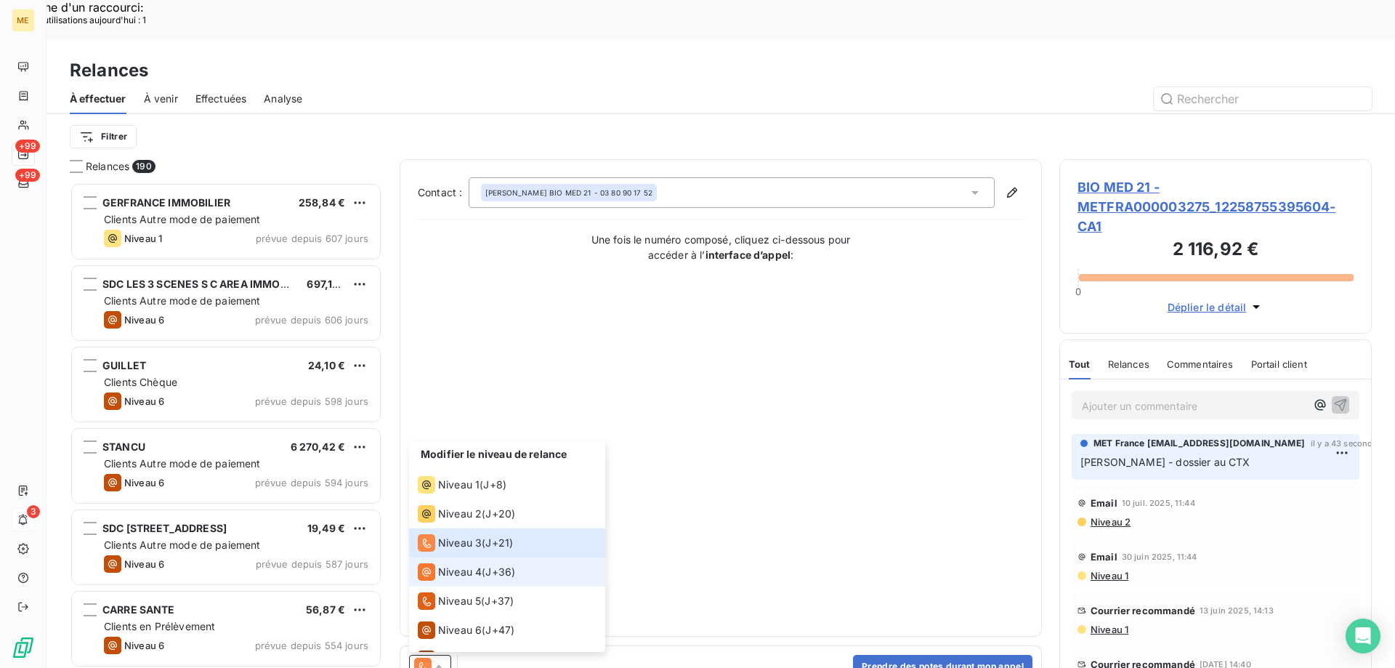
click at [463, 565] on span "Niveau 4" at bounding box center [460, 572] width 44 height 15
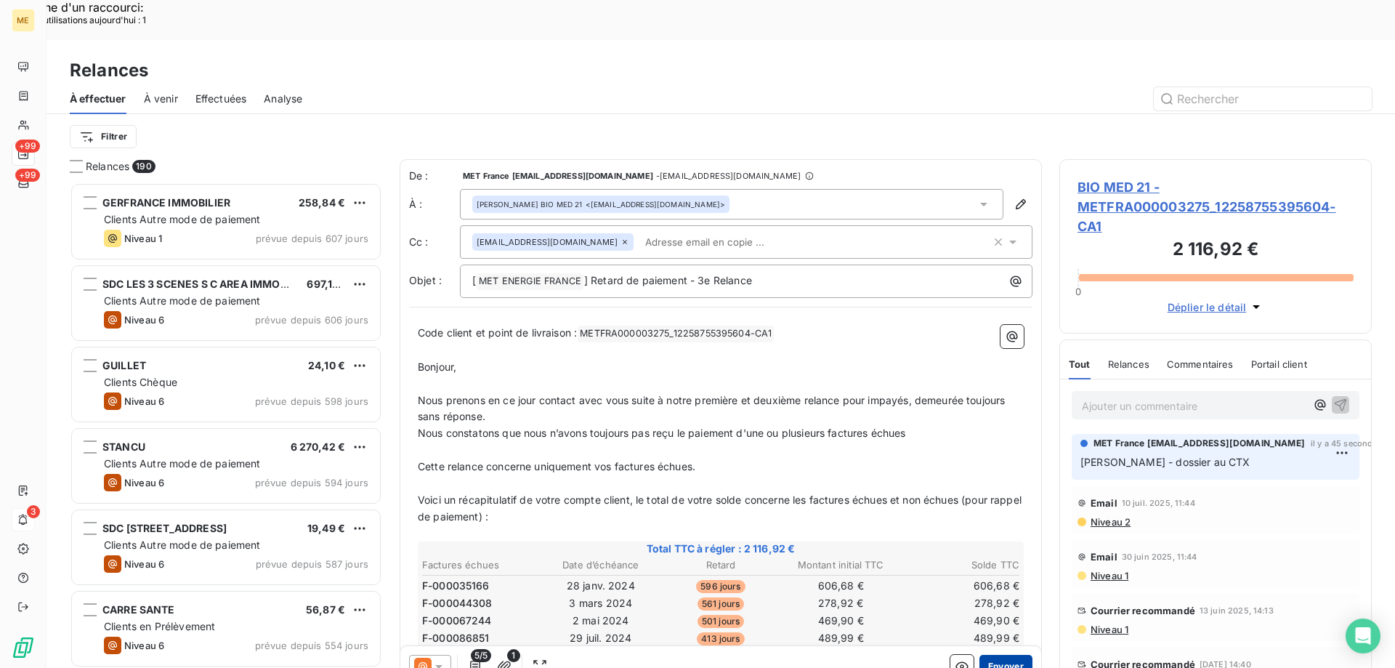
click at [980, 655] on button "Envoyer" at bounding box center [1006, 666] width 53 height 23
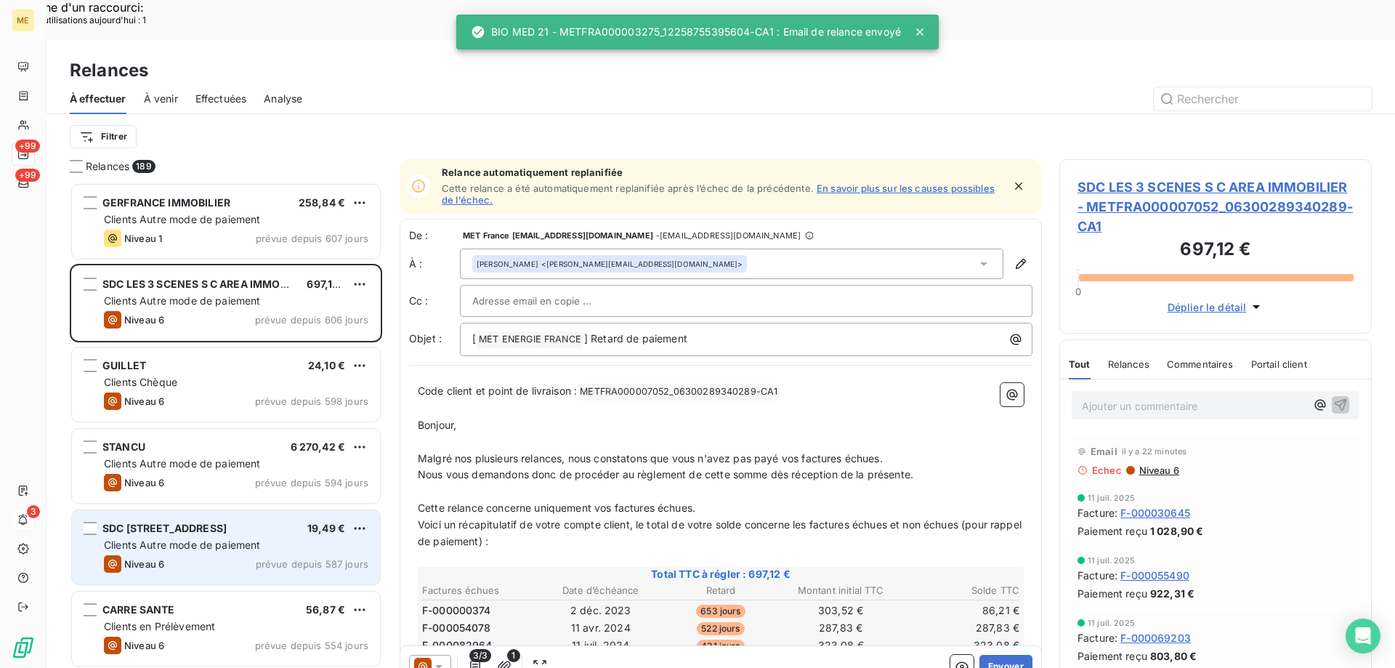
click at [181, 539] on span "Clients Autre mode de paiement" at bounding box center [182, 545] width 157 height 12
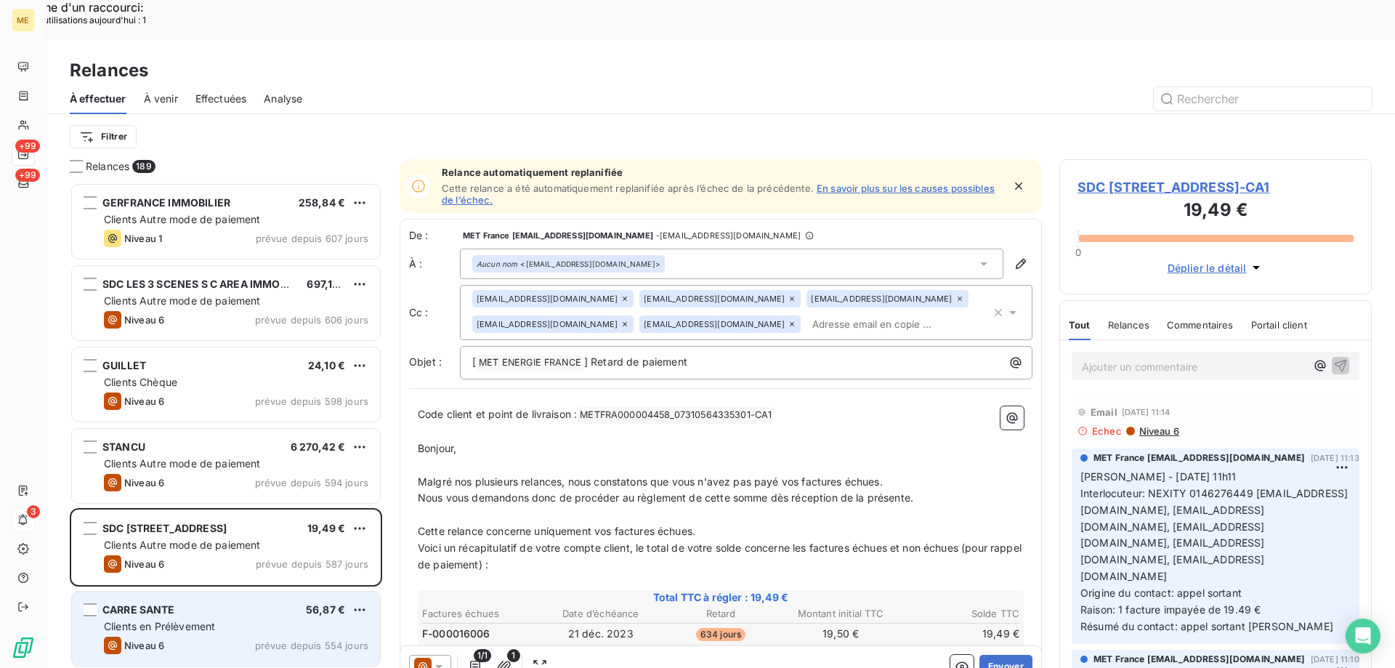
click at [155, 640] on span "Niveau 6" at bounding box center [144, 646] width 40 height 12
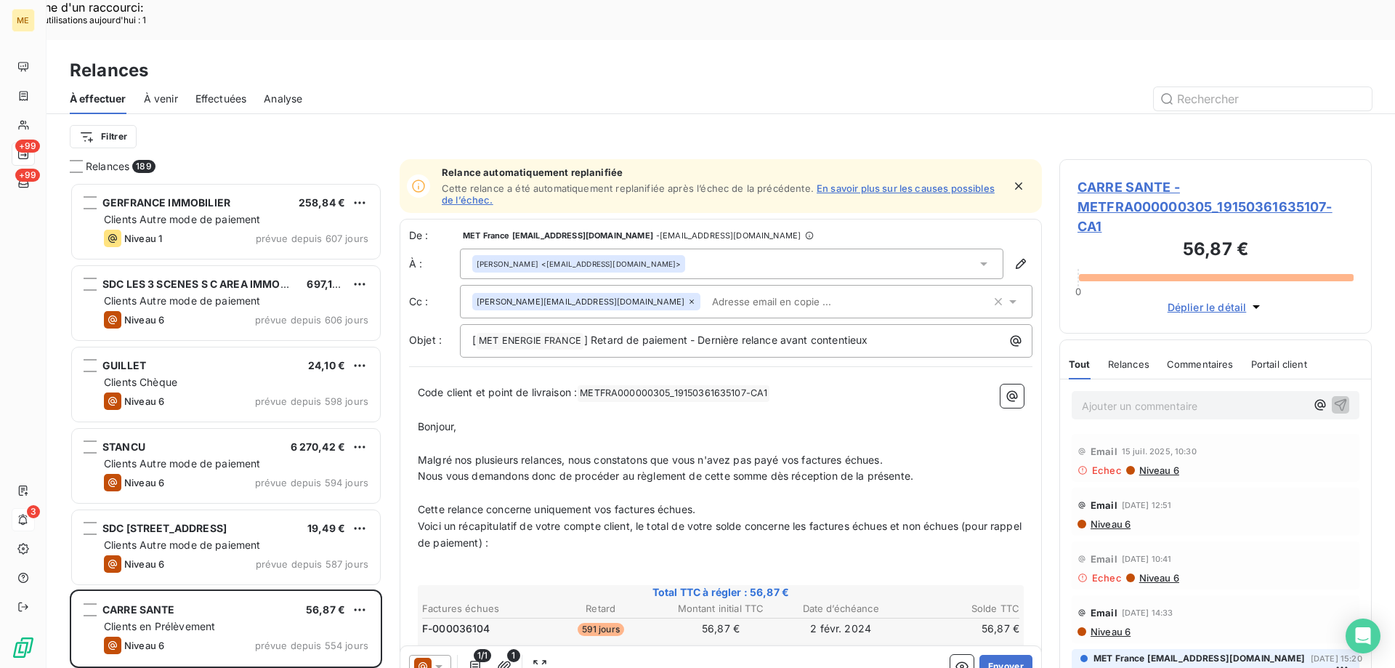
click at [1132, 177] on span "CARRE SANTE - METFRA000000305_19150361635107-CA1" at bounding box center [1216, 206] width 276 height 59
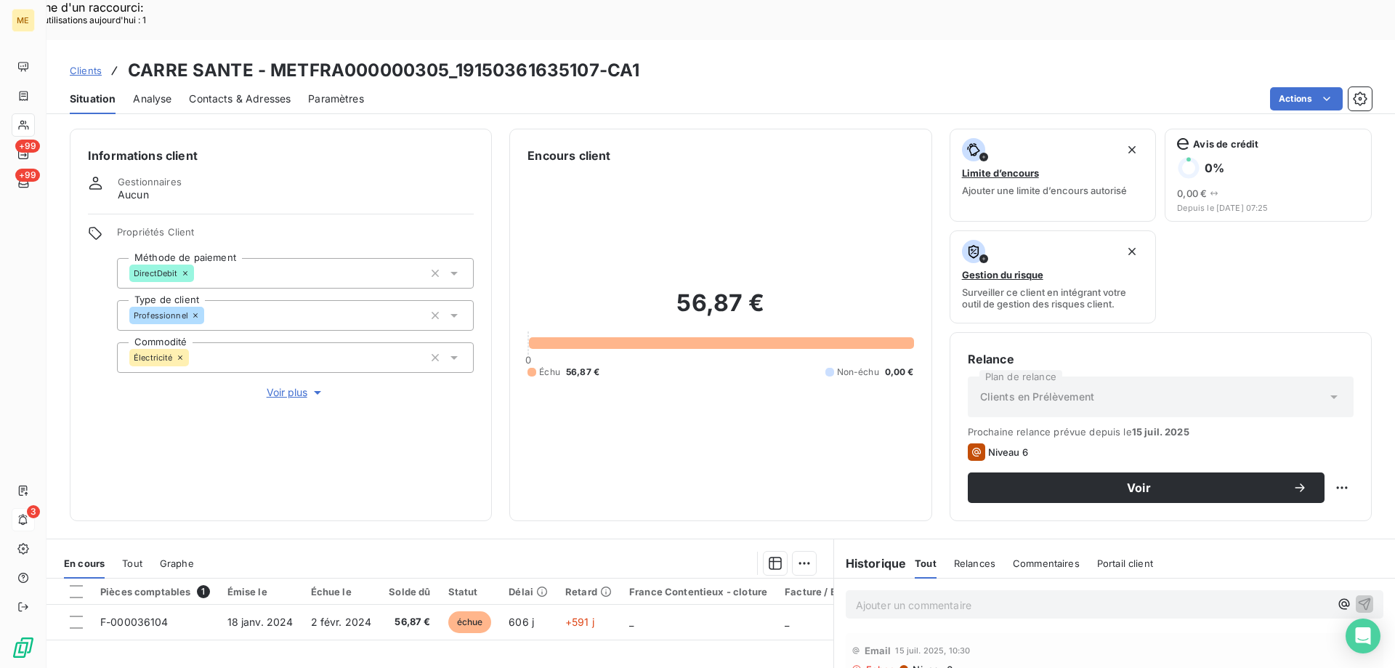
click at [278, 385] on span "Voir plus" at bounding box center [296, 392] width 58 height 15
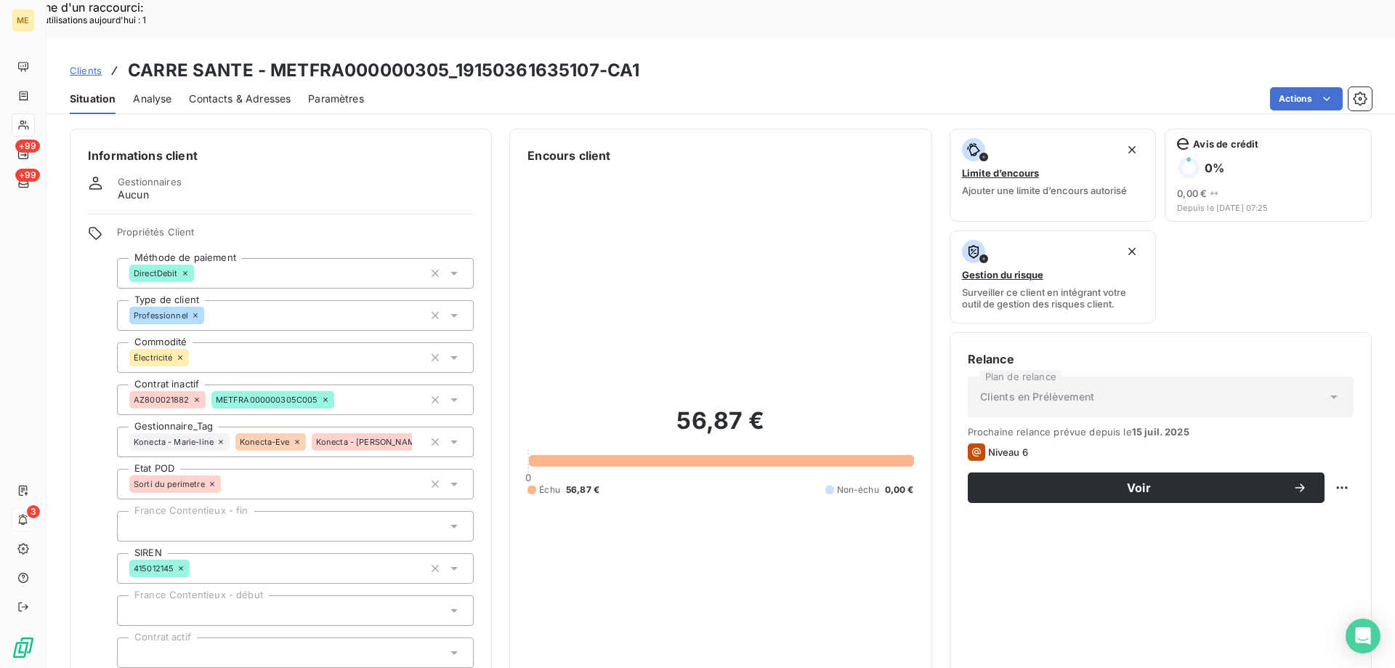
drag, startPoint x: 427, startPoint y: 394, endPoint x: 529, endPoint y: 247, distance: 178.6
click at [428, 435] on icon "button" at bounding box center [435, 442] width 15 height 15
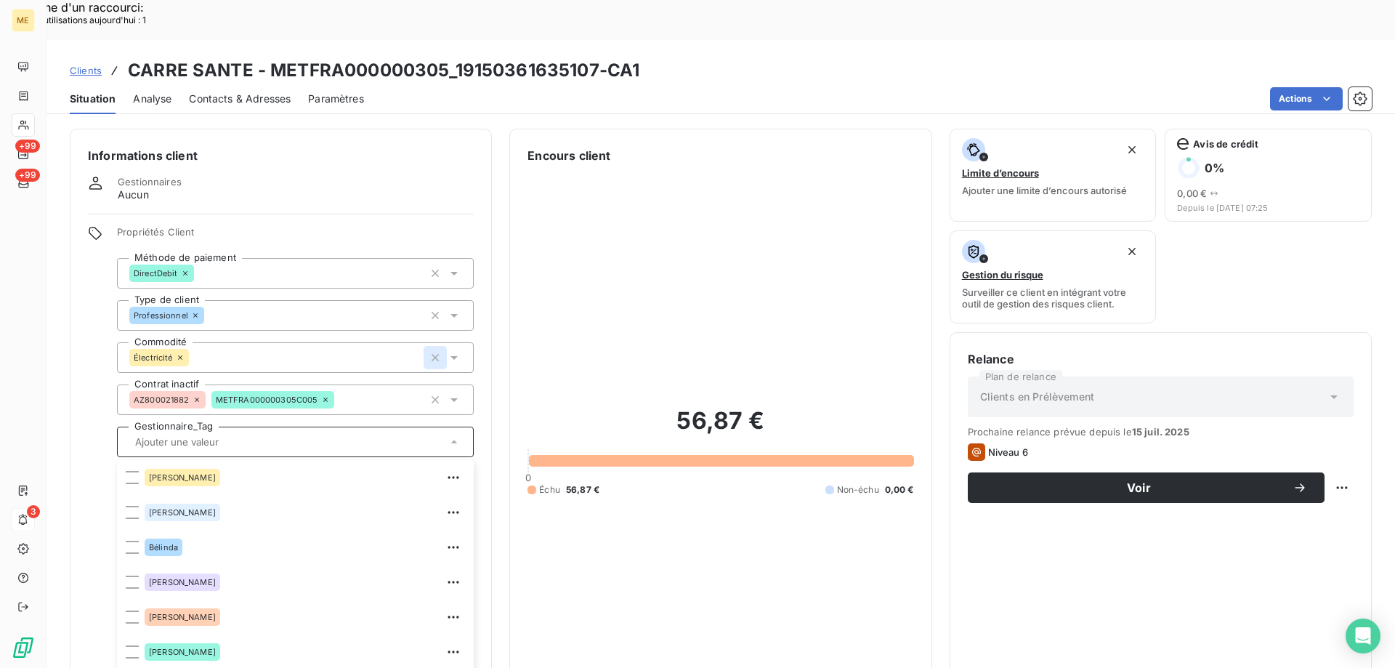
scroll to position [419, 0]
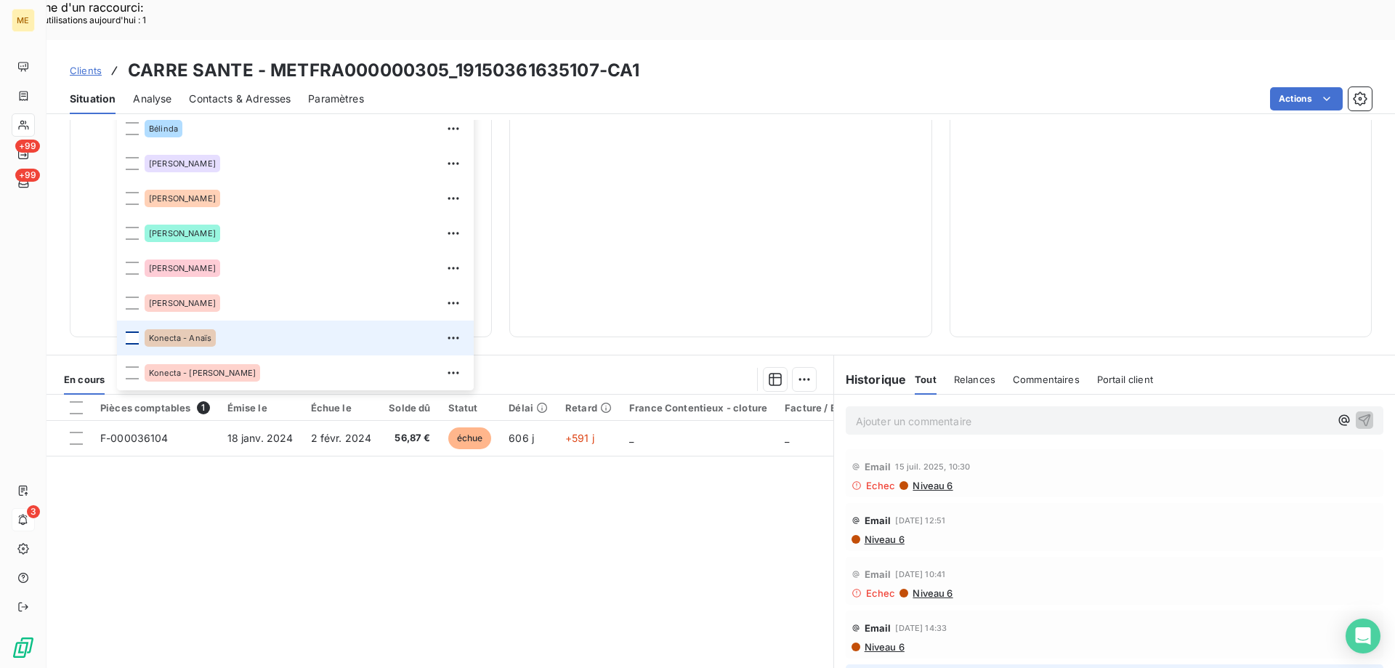
click at [128, 331] on div at bounding box center [132, 337] width 13 height 13
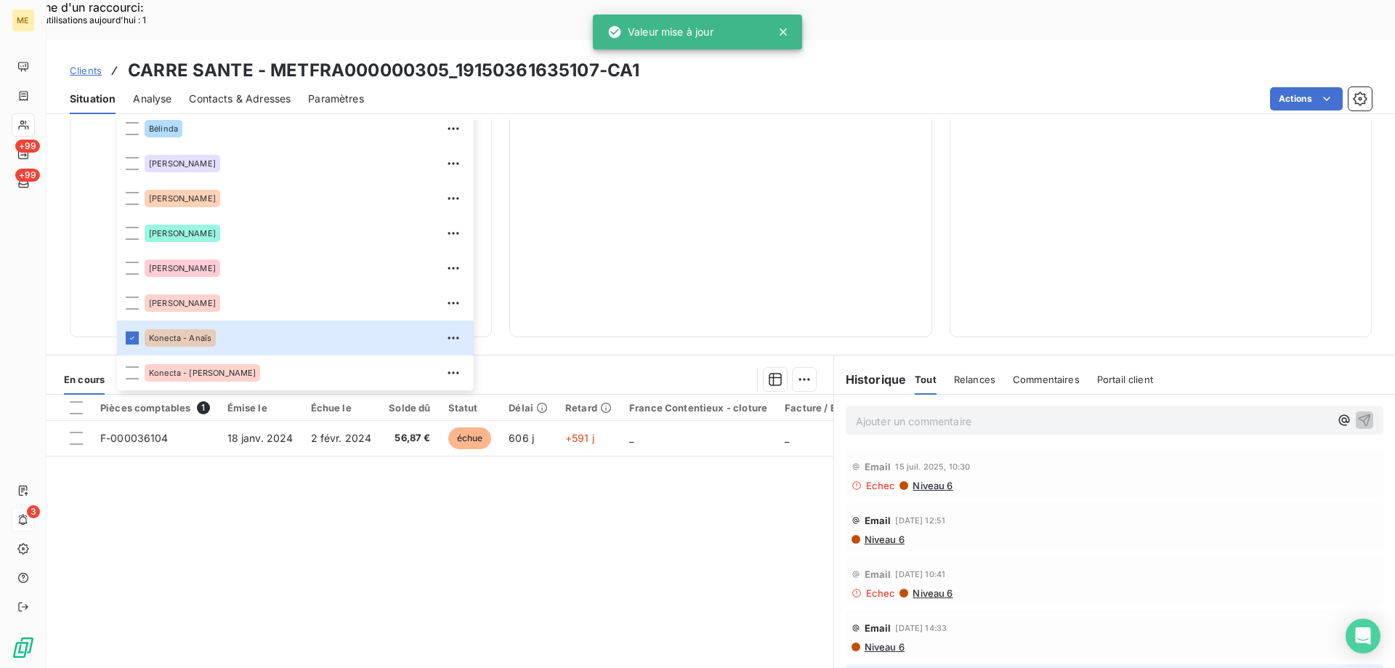
click at [1013, 364] on div "Commentaires" at bounding box center [1046, 379] width 67 height 31
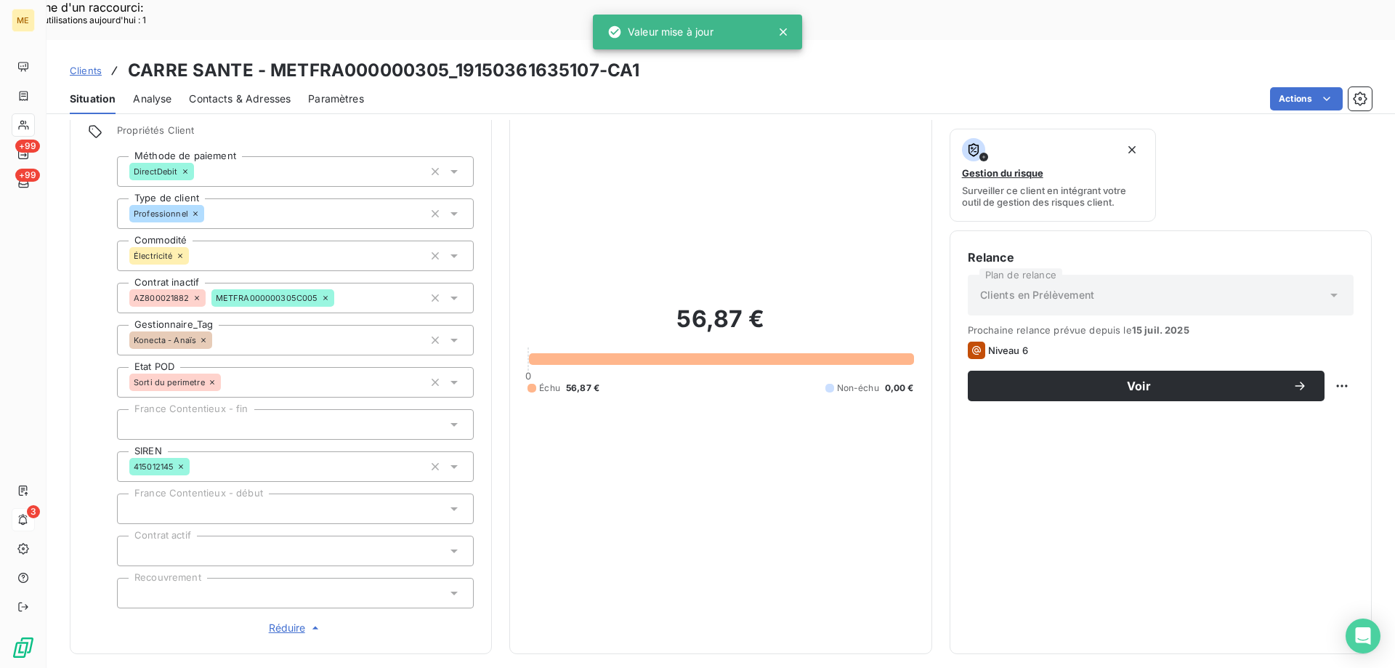
scroll to position [0, 0]
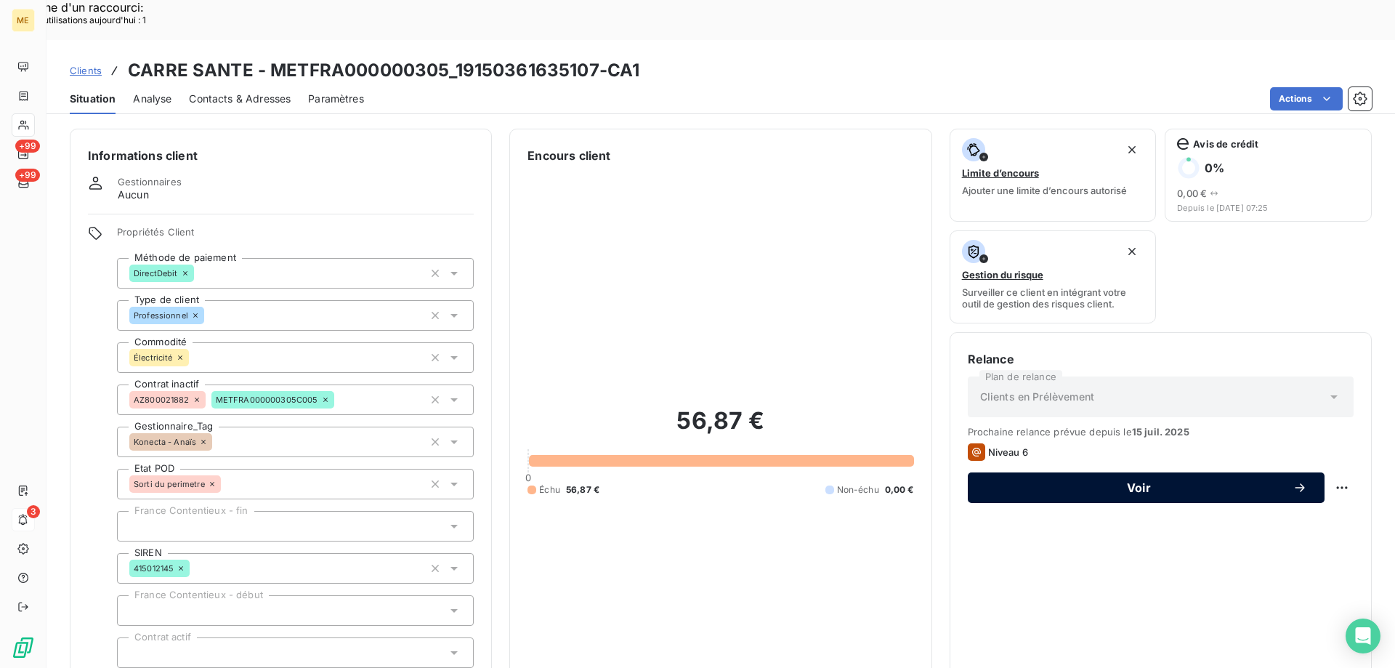
click at [1089, 482] on span "Voir" at bounding box center [1139, 488] width 307 height 12
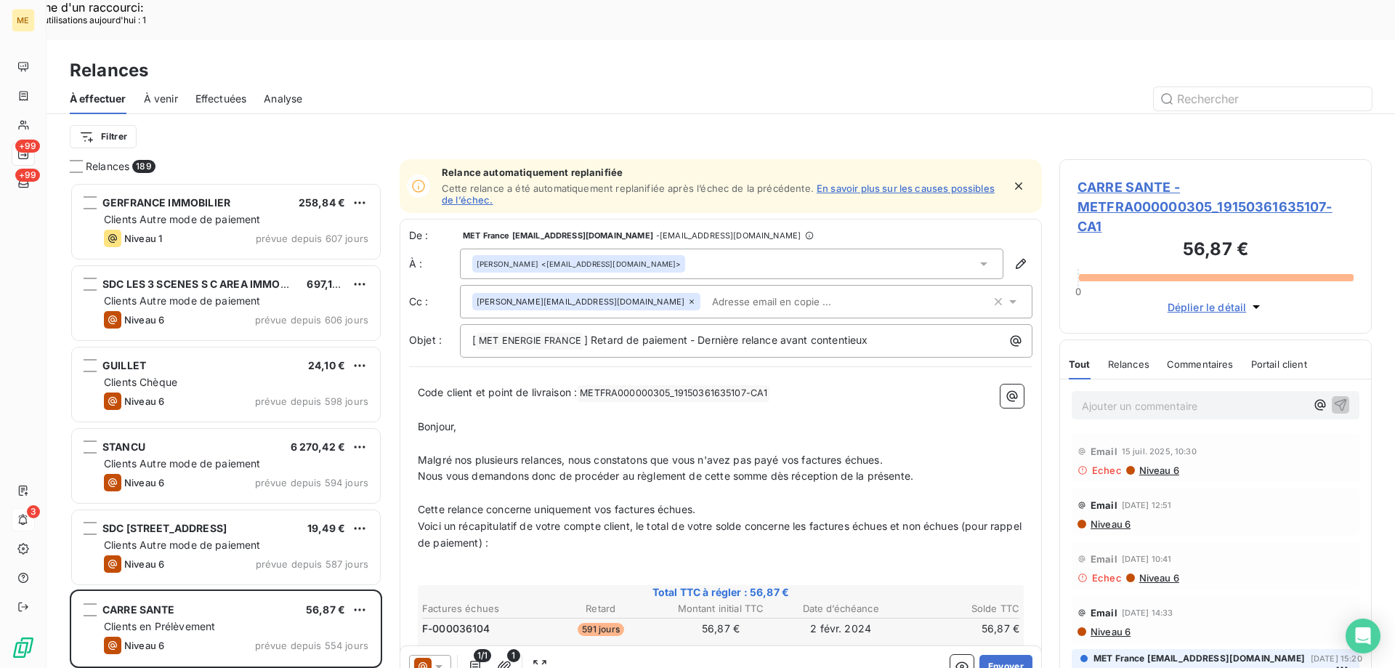
scroll to position [515, 302]
click at [1127, 177] on span "CARRE SANTE - METFRA000000305_19150361635107-CA1" at bounding box center [1216, 206] width 276 height 59
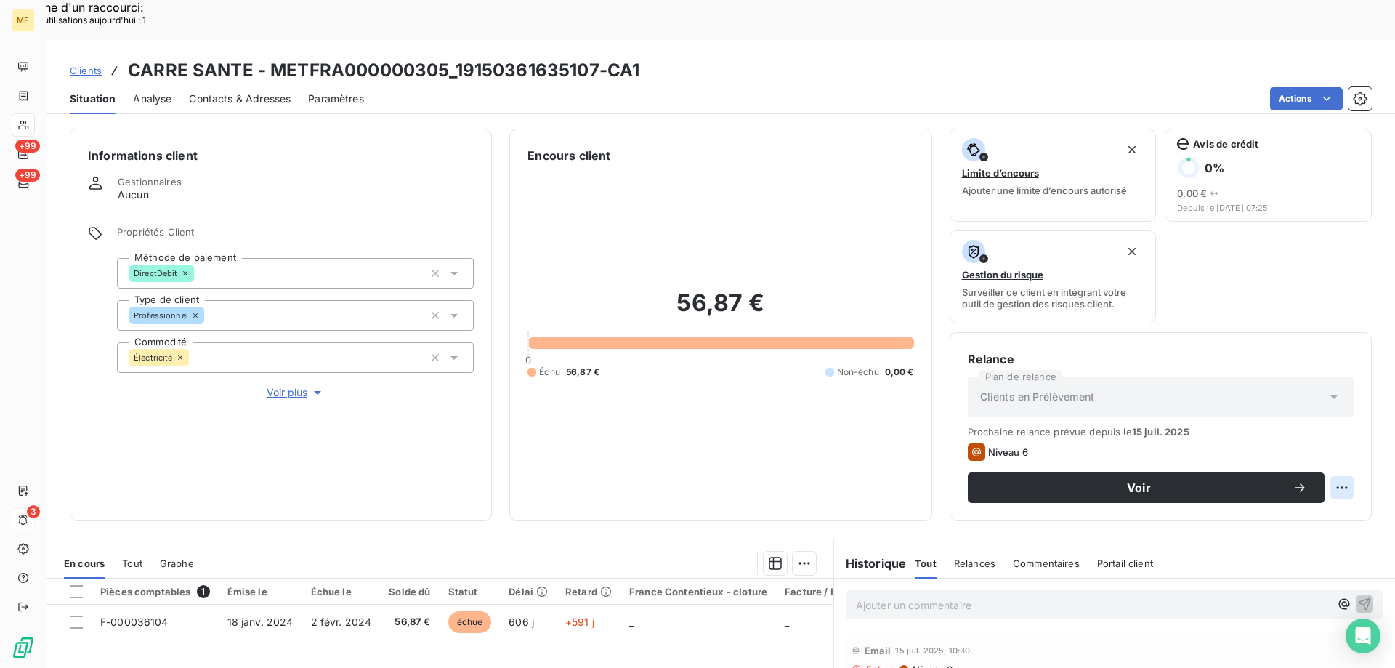
click at [1297, 480] on div "Replanifier cette action" at bounding box center [1271, 479] width 130 height 23
select select "8"
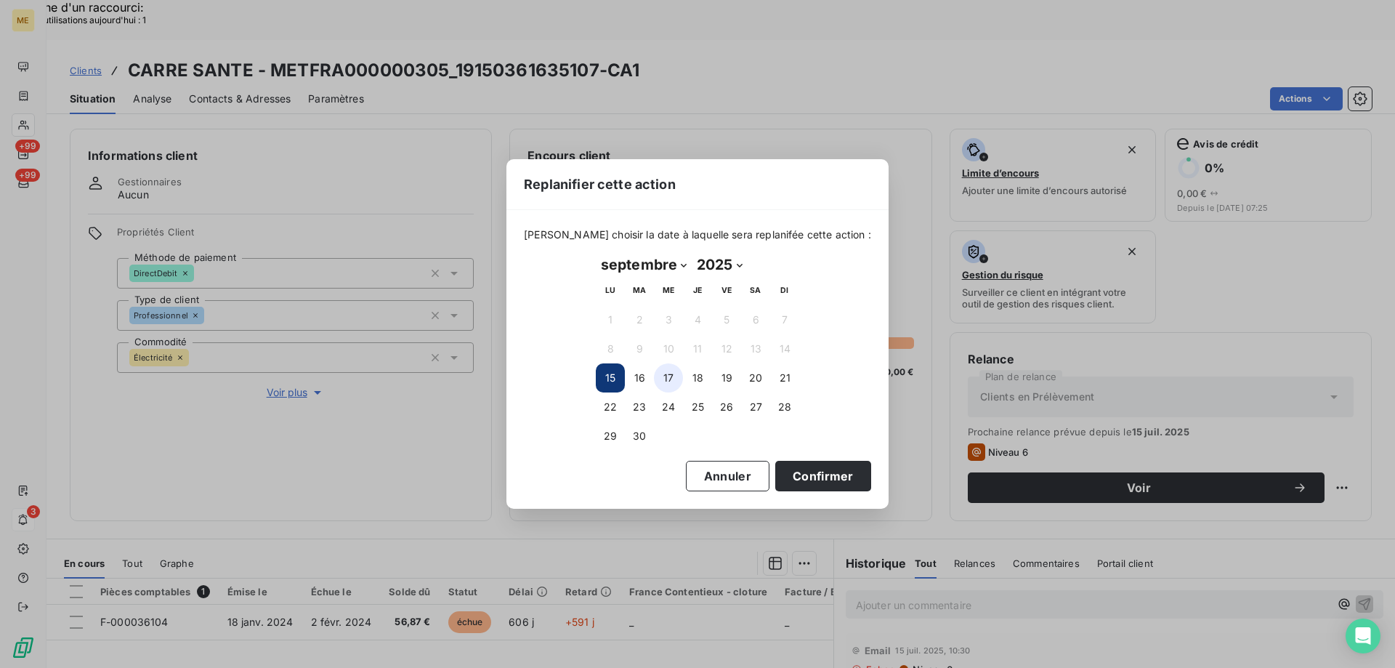
click at [674, 382] on button "17" at bounding box center [668, 377] width 29 height 29
click at [831, 487] on button "Confirmer" at bounding box center [823, 476] width 96 height 31
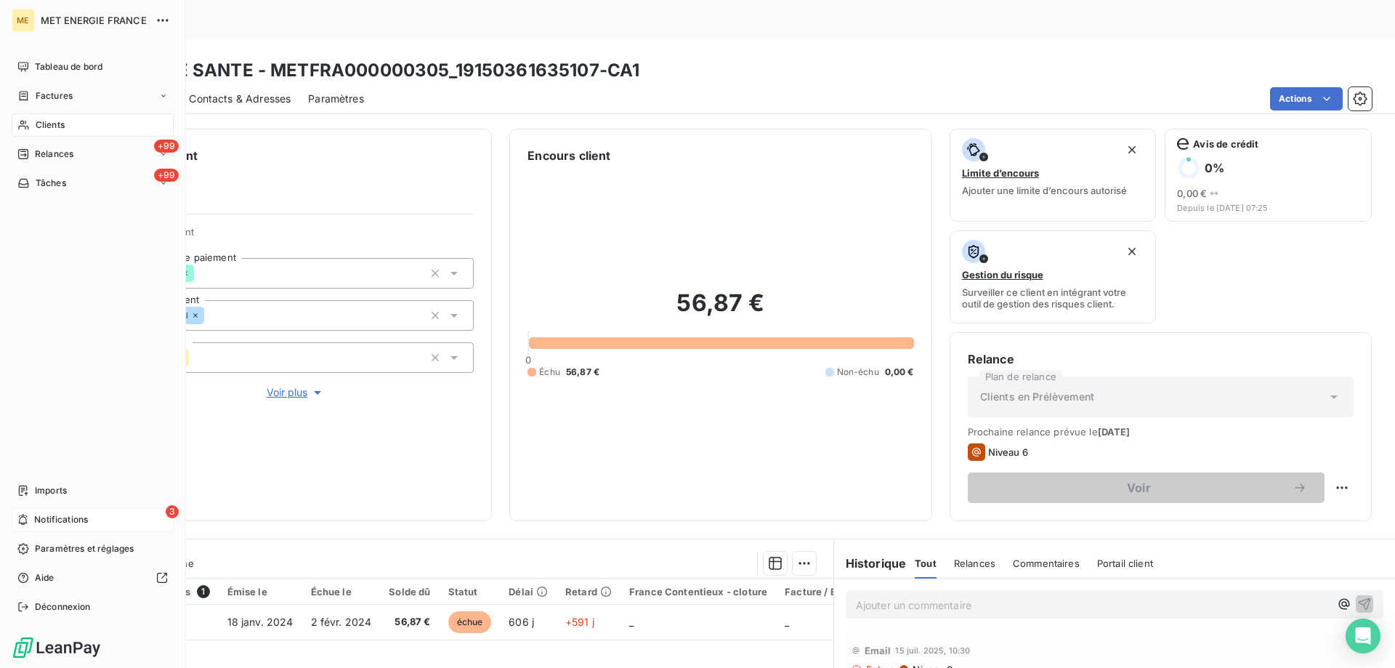
click at [42, 147] on div "+99 Relances" at bounding box center [93, 153] width 162 height 23
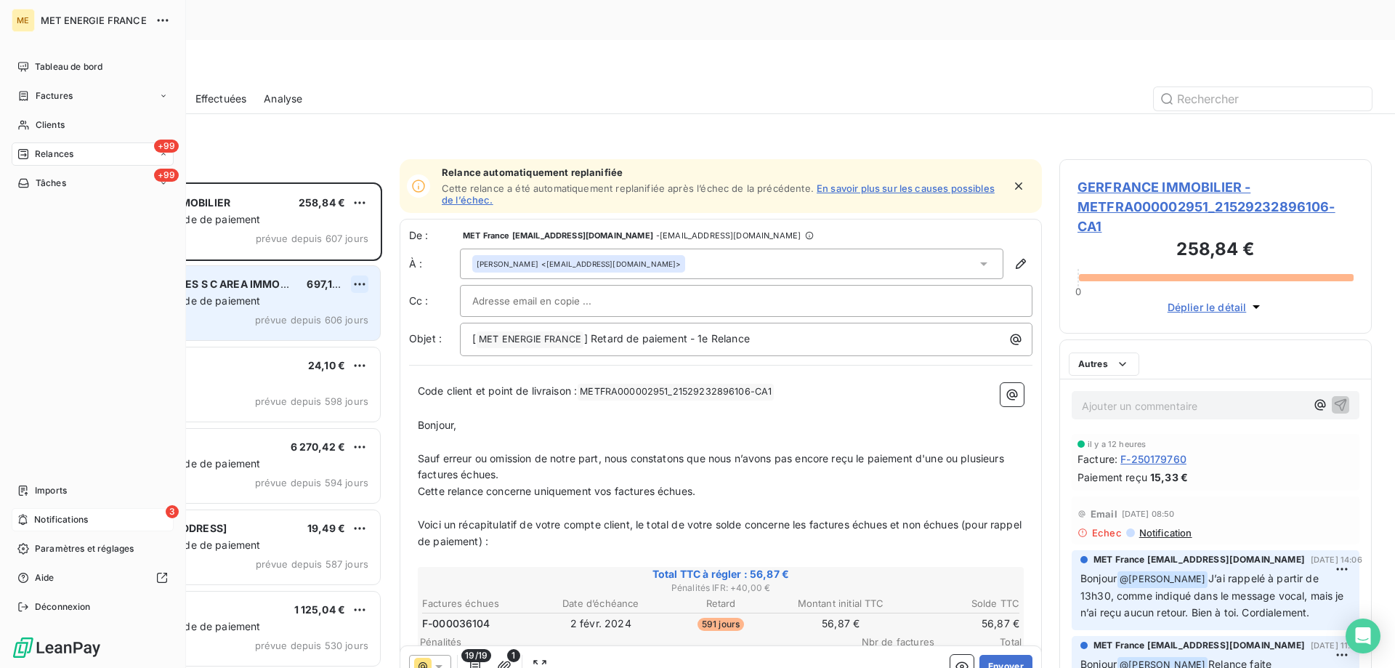
scroll to position [515, 302]
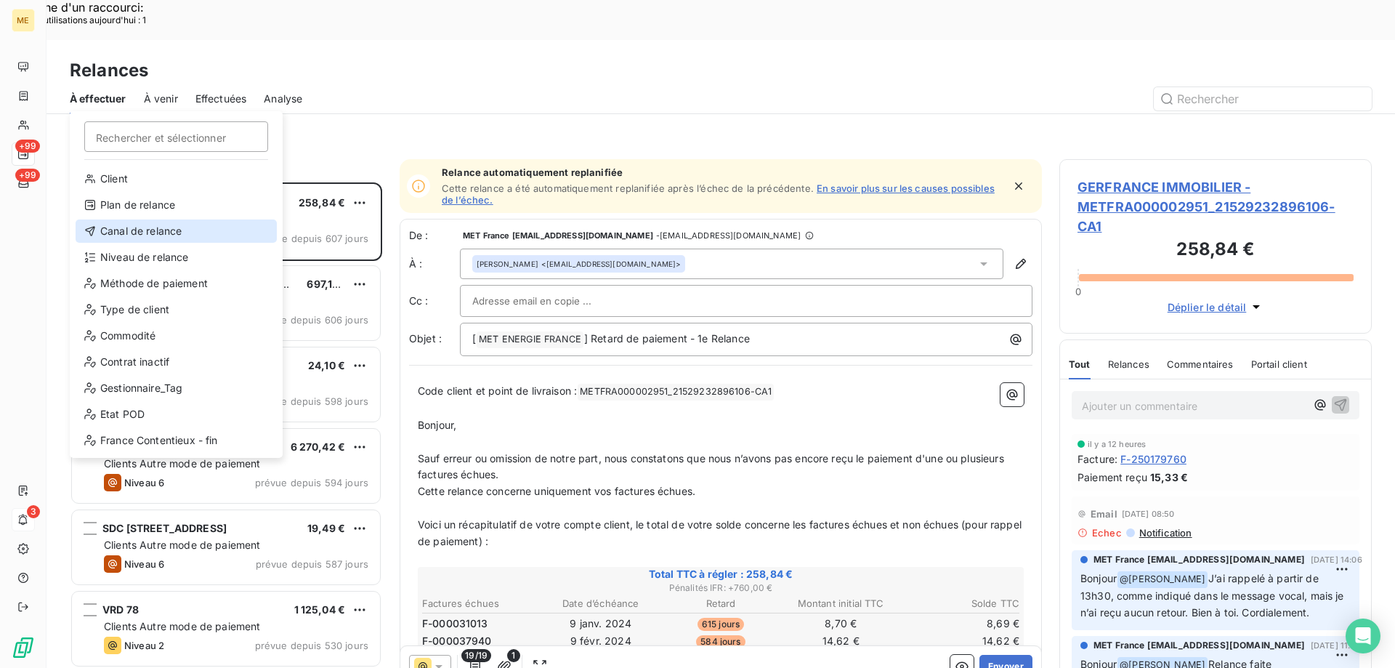
click at [201, 225] on div "Canal de relance" at bounding box center [176, 230] width 201 height 23
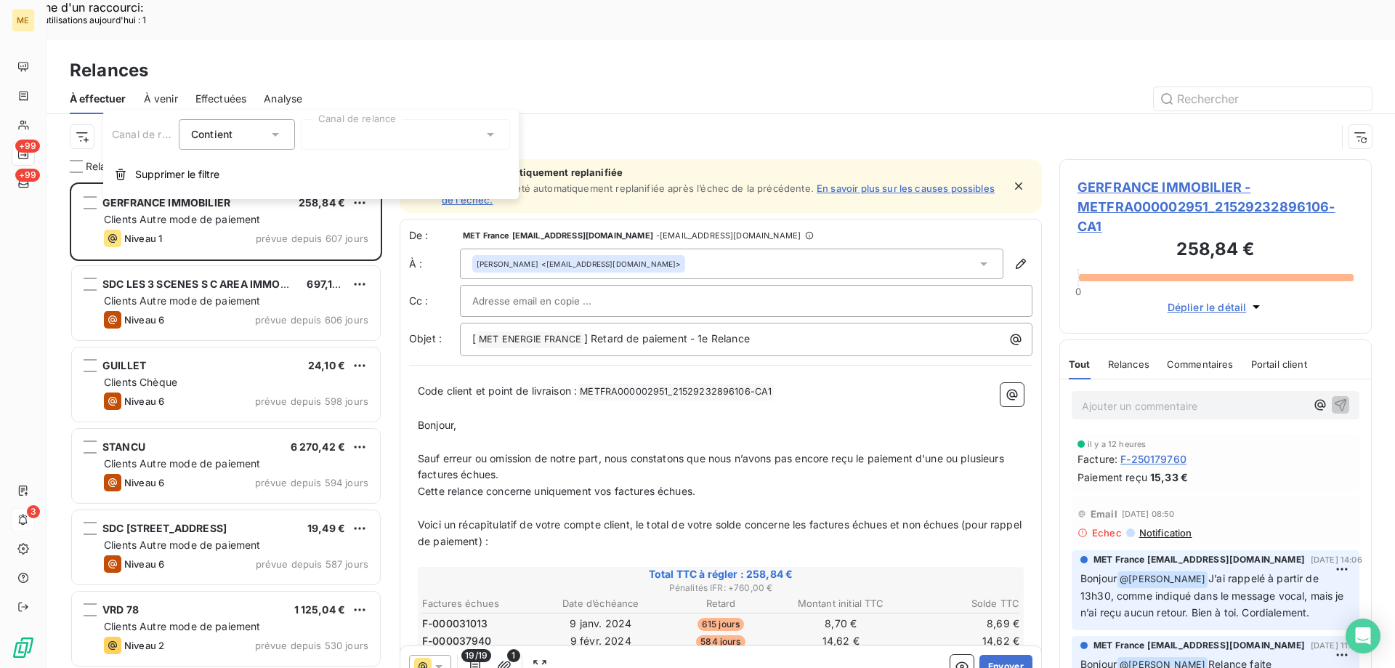
click at [340, 137] on div at bounding box center [405, 134] width 209 height 31
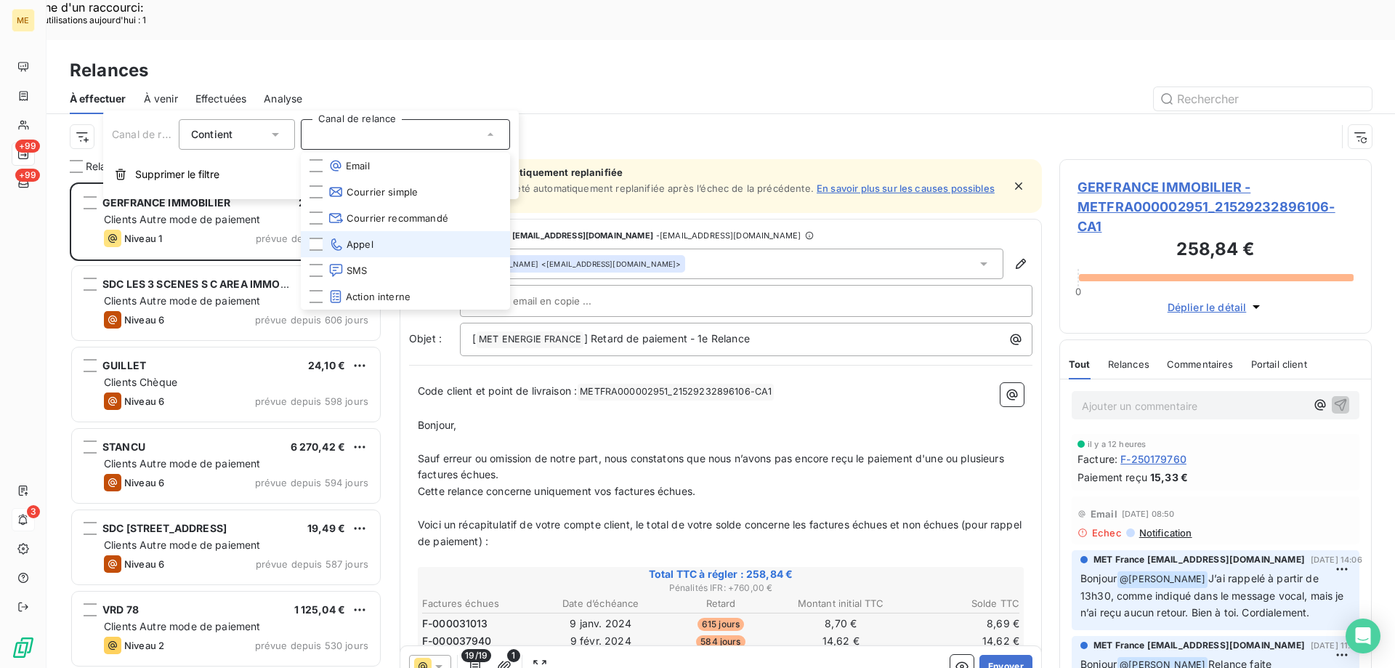
click at [418, 250] on li "Appel" at bounding box center [405, 244] width 209 height 26
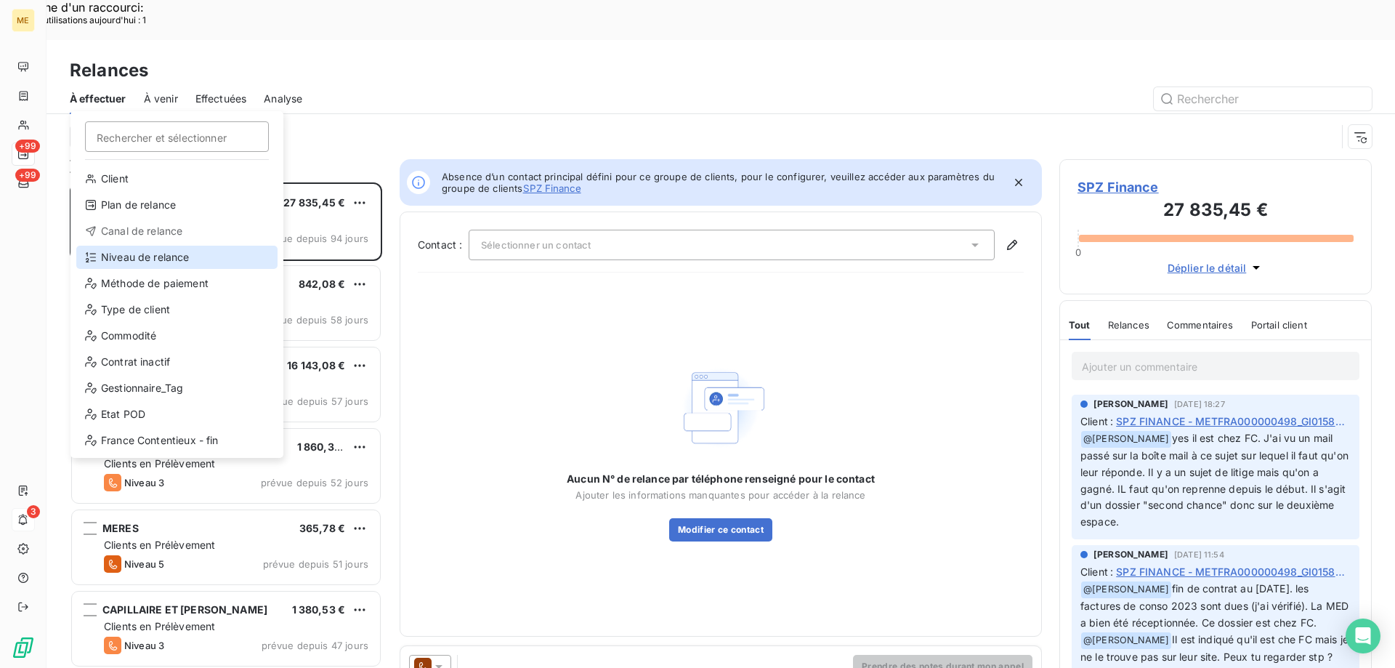
click at [178, 258] on div "Niveau de relance" at bounding box center [176, 257] width 201 height 23
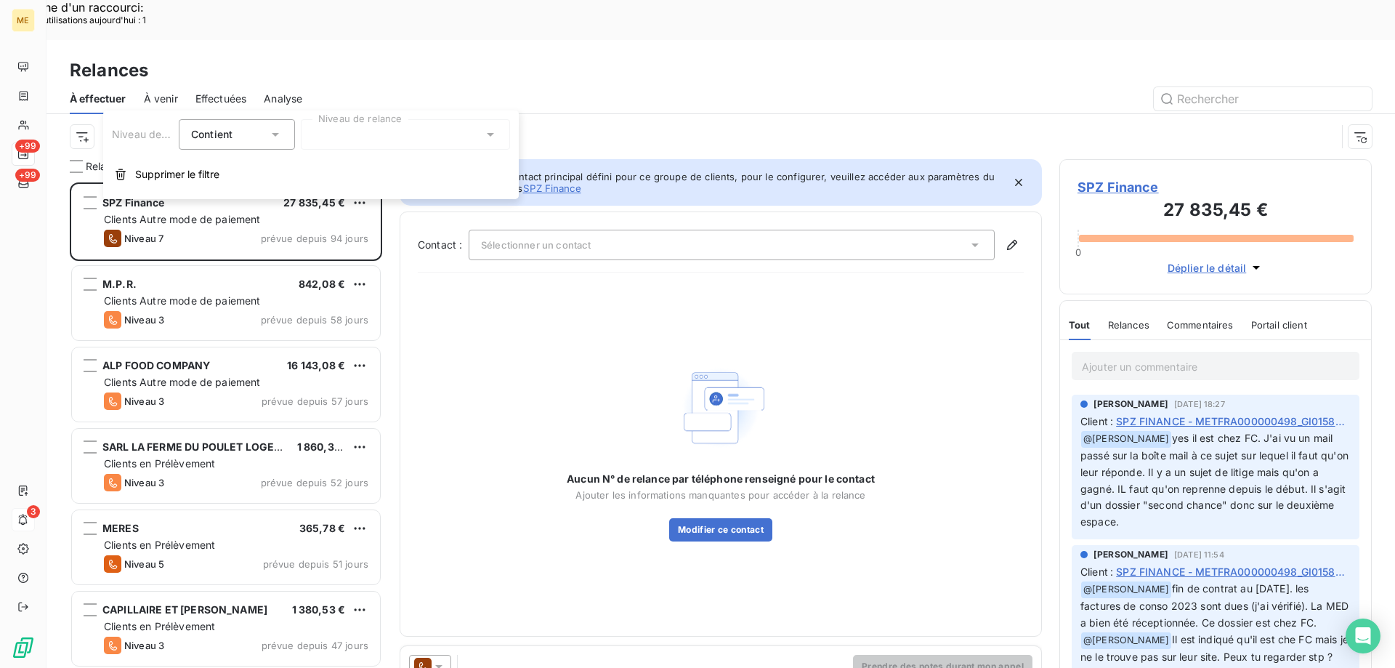
click at [414, 133] on div at bounding box center [405, 134] width 209 height 31
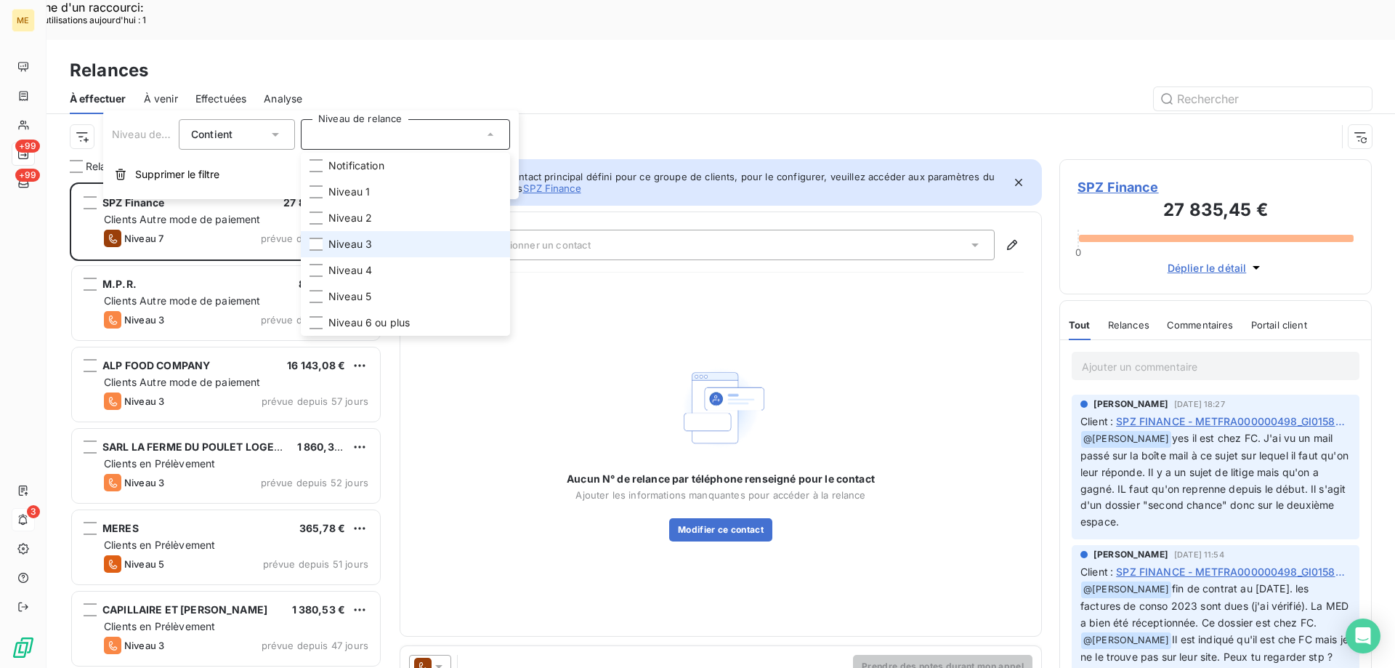
click at [417, 248] on li "Niveau 3" at bounding box center [405, 244] width 209 height 26
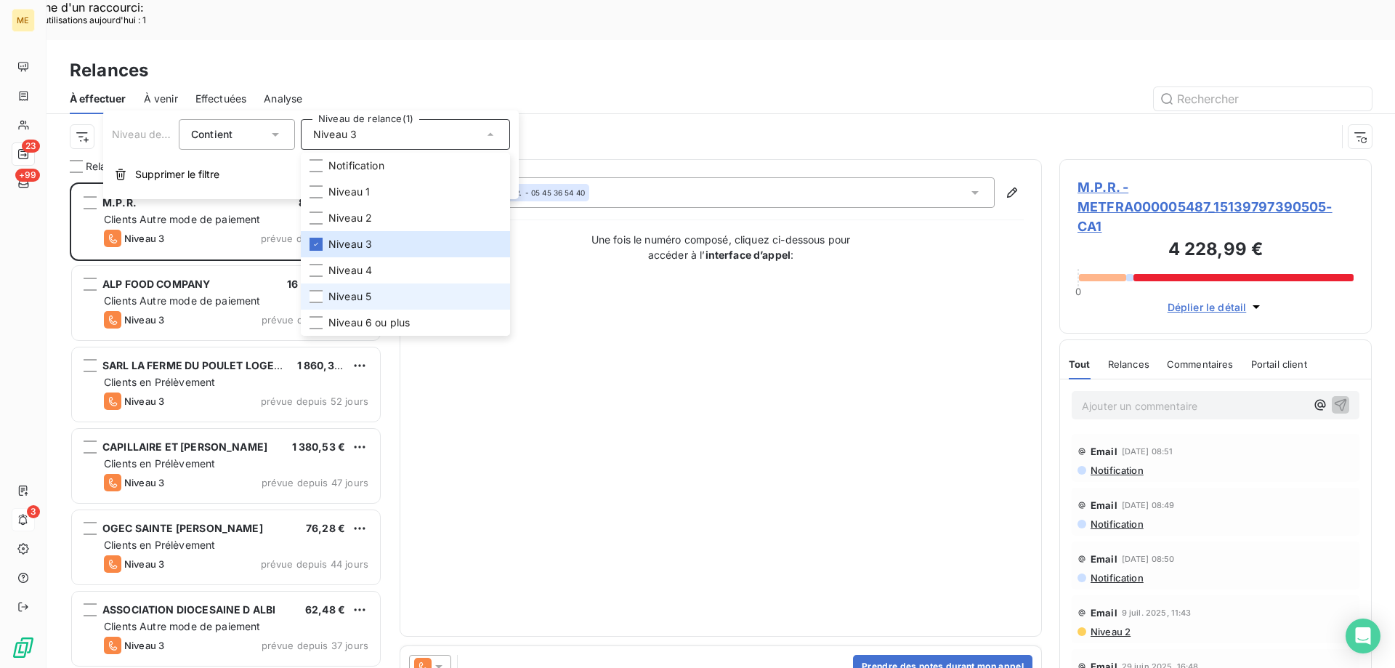
click at [383, 293] on li "Niveau 5" at bounding box center [405, 296] width 209 height 26
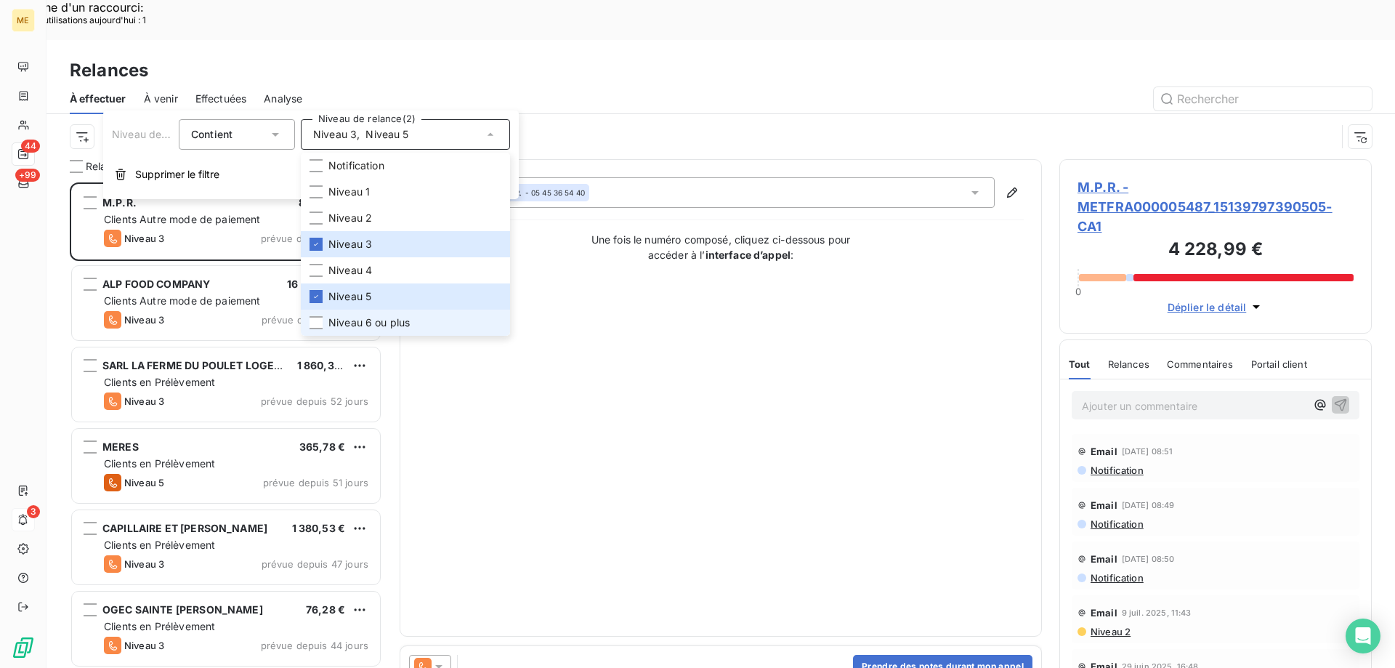
click at [379, 327] on span "Niveau 6 ou plus" at bounding box center [369, 322] width 81 height 15
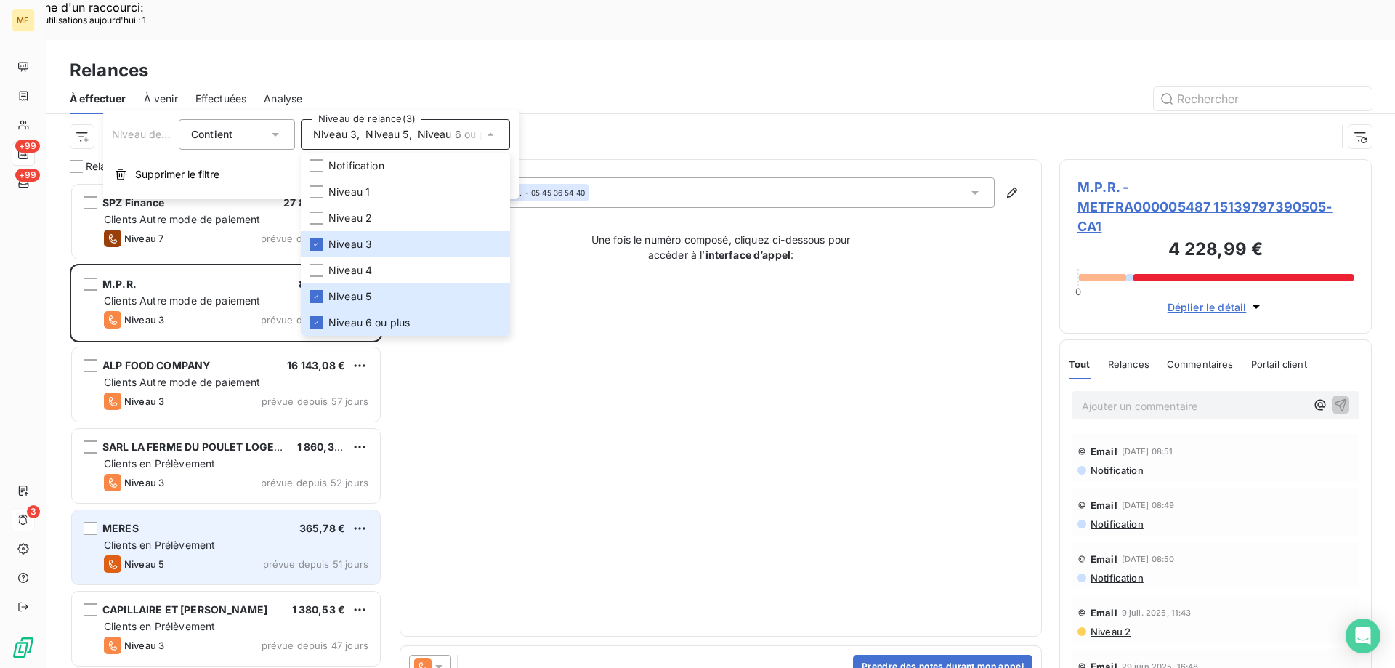
click at [171, 522] on div "MERES 365,78 €" at bounding box center [236, 528] width 265 height 13
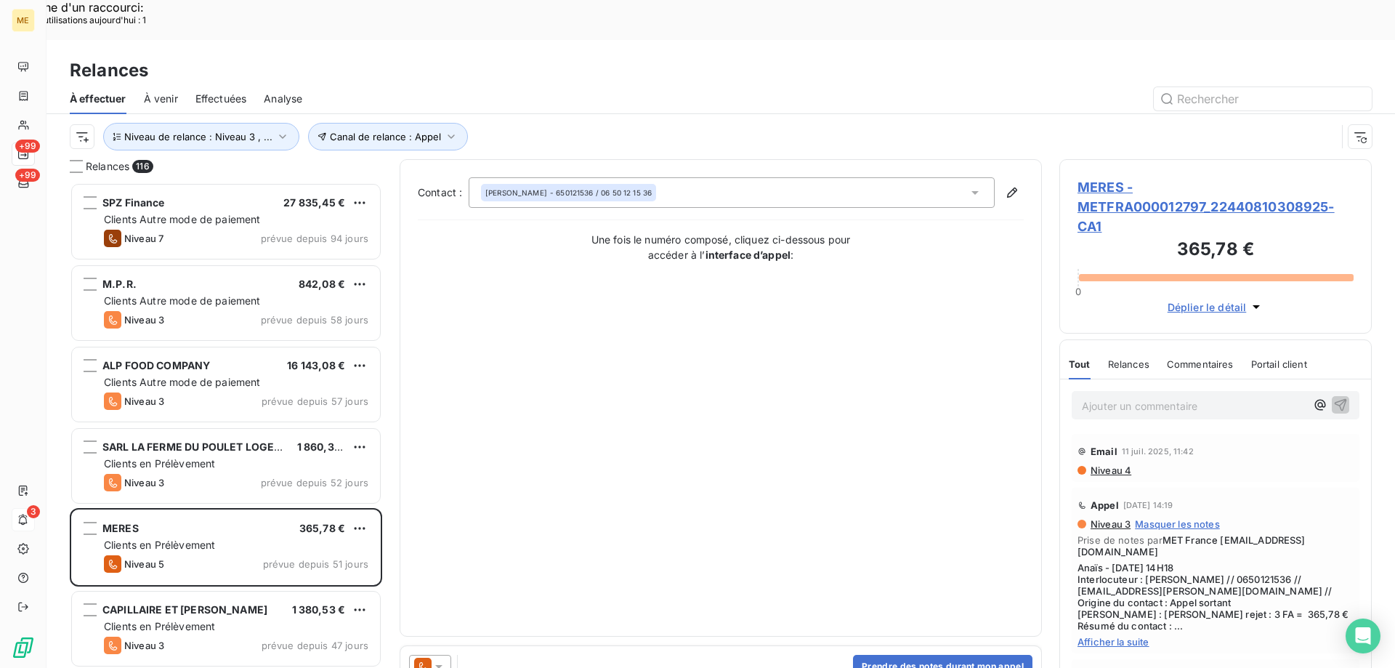
click at [1116, 177] on span "MERES - METFRA000012797_22440810308925-CA1" at bounding box center [1216, 206] width 276 height 59
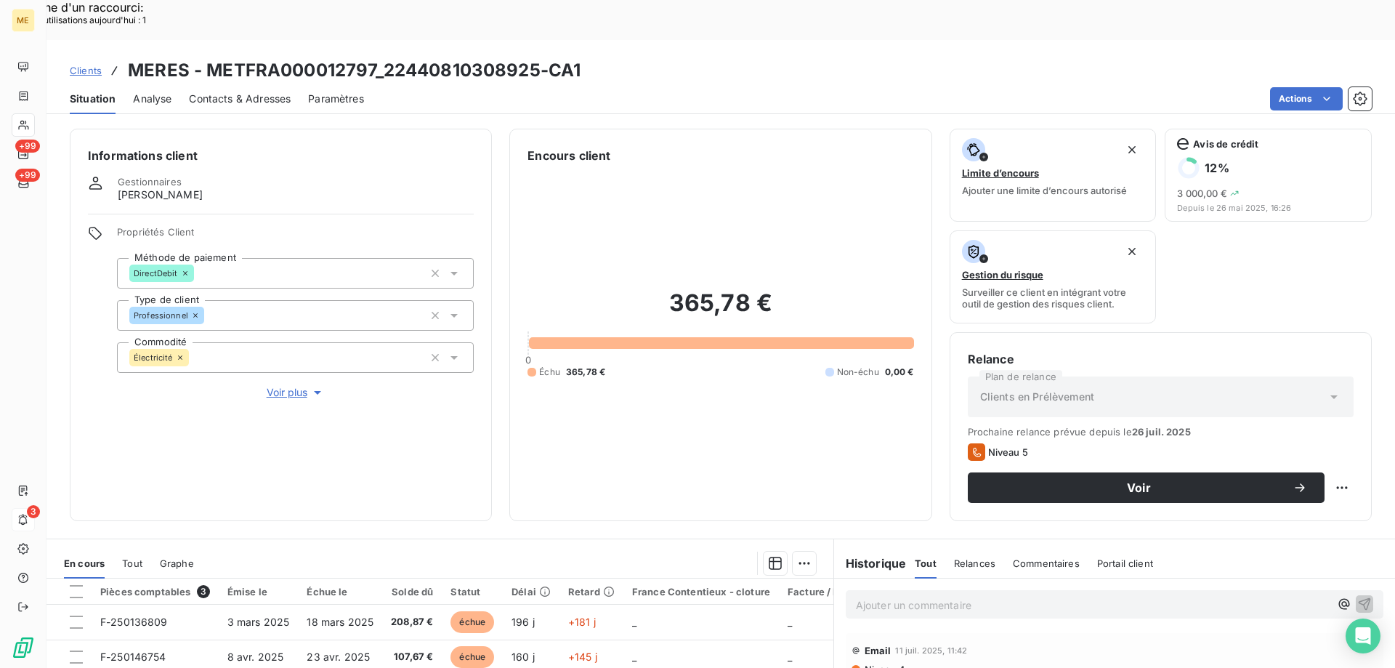
click at [303, 385] on span "Voir plus" at bounding box center [296, 392] width 58 height 15
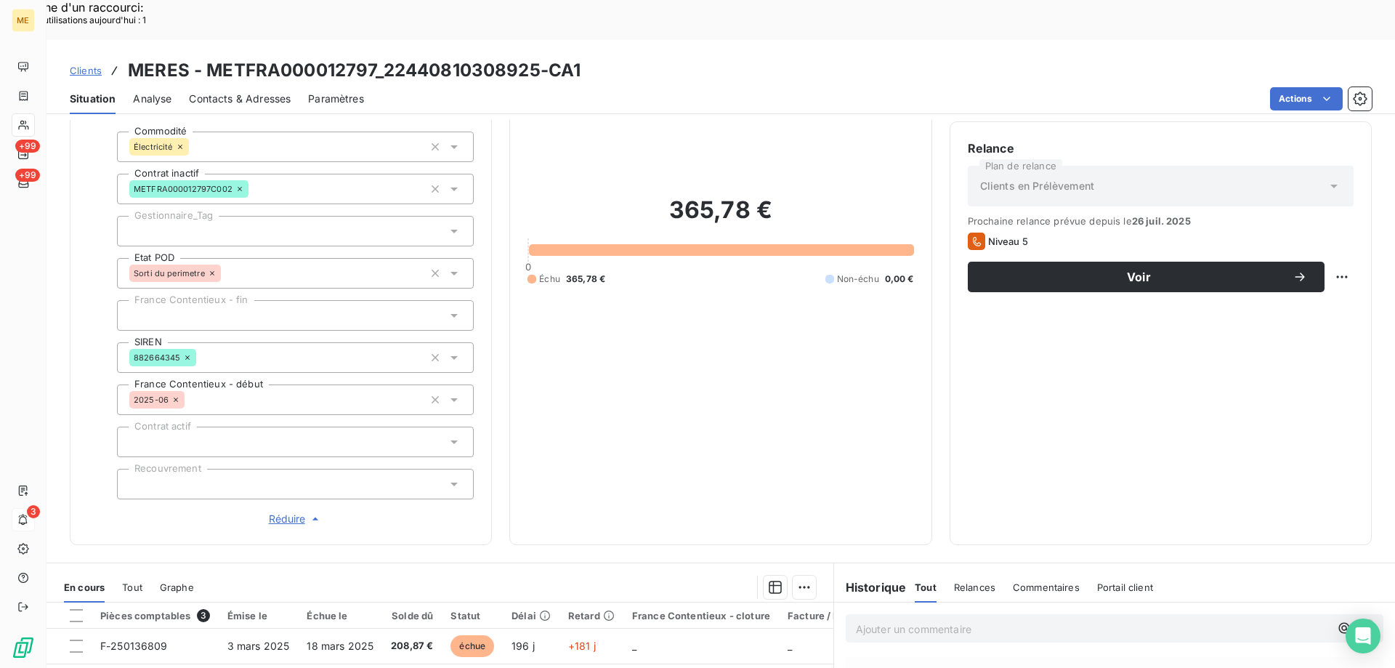
scroll to position [145, 0]
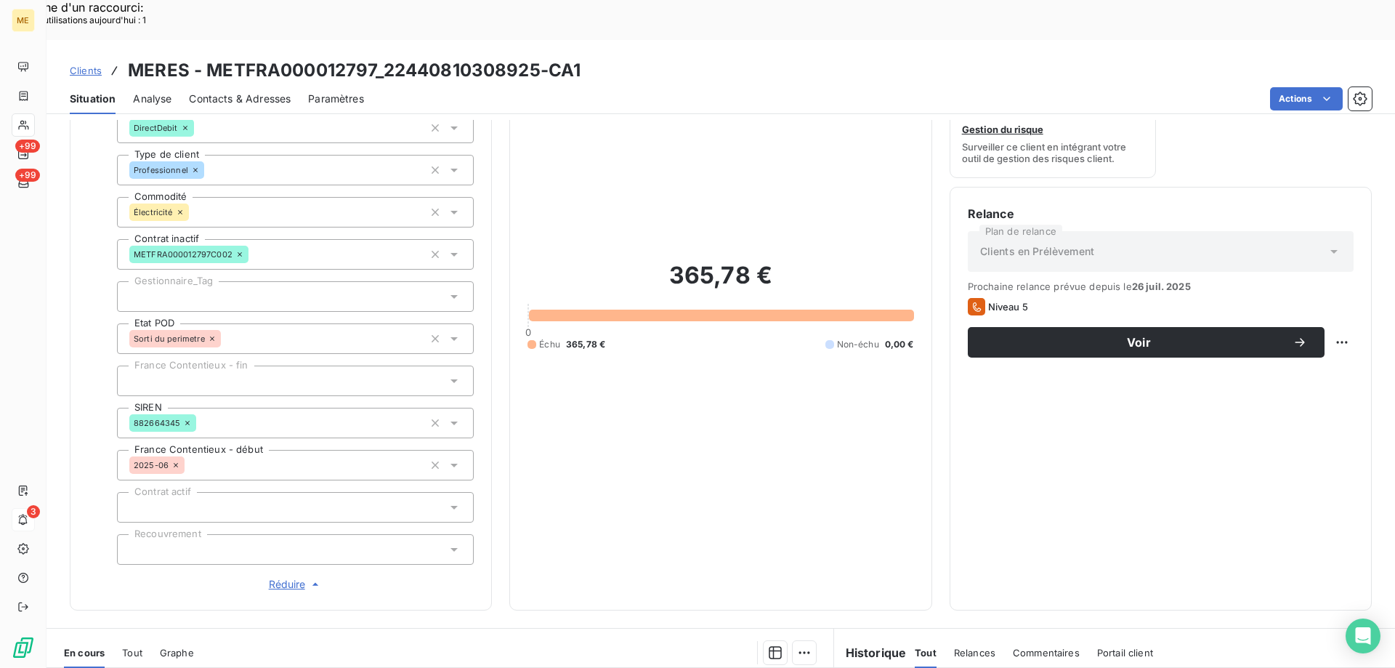
click at [185, 281] on div at bounding box center [295, 296] width 357 height 31
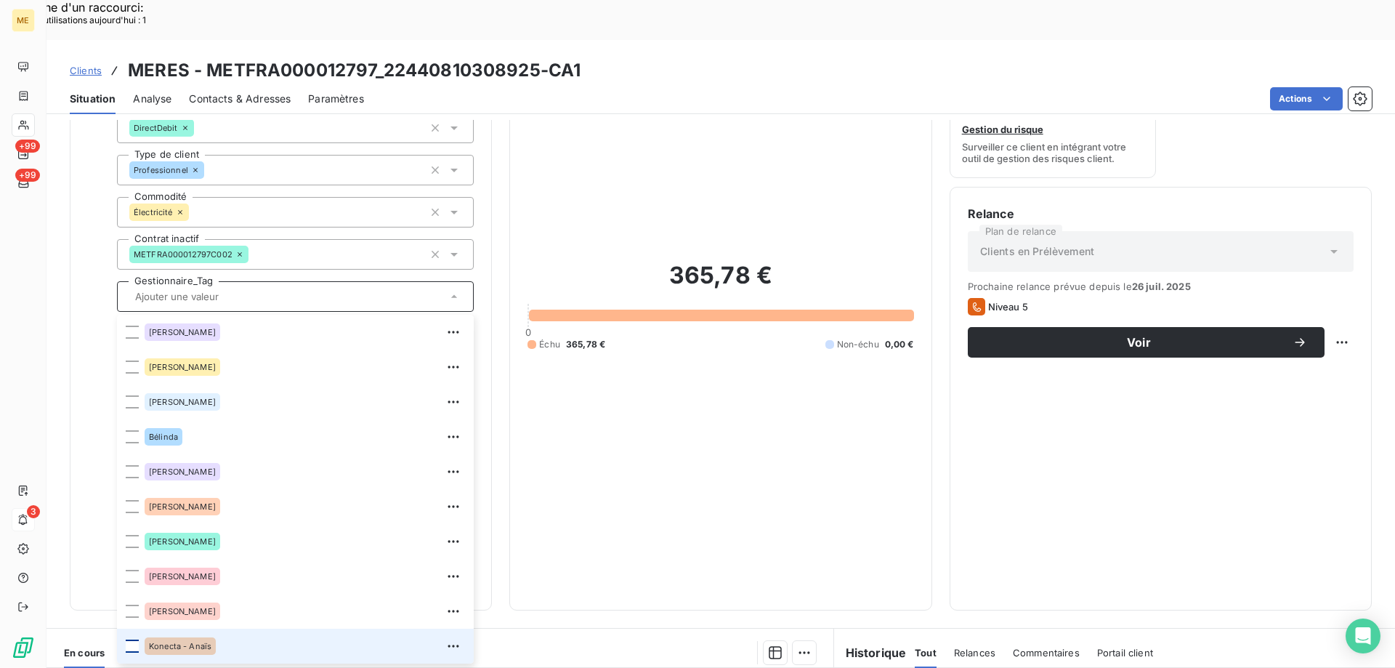
click at [135, 640] on div at bounding box center [132, 646] width 13 height 13
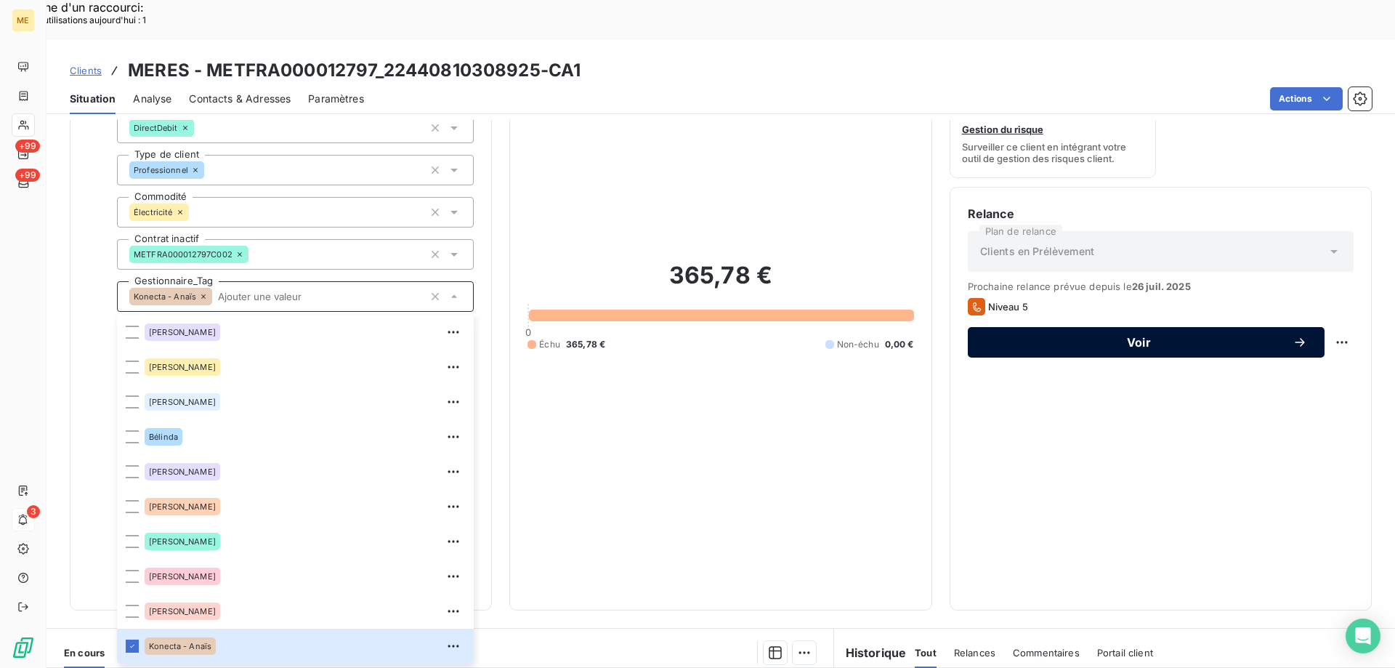
click at [1133, 337] on span "Voir" at bounding box center [1139, 343] width 307 height 12
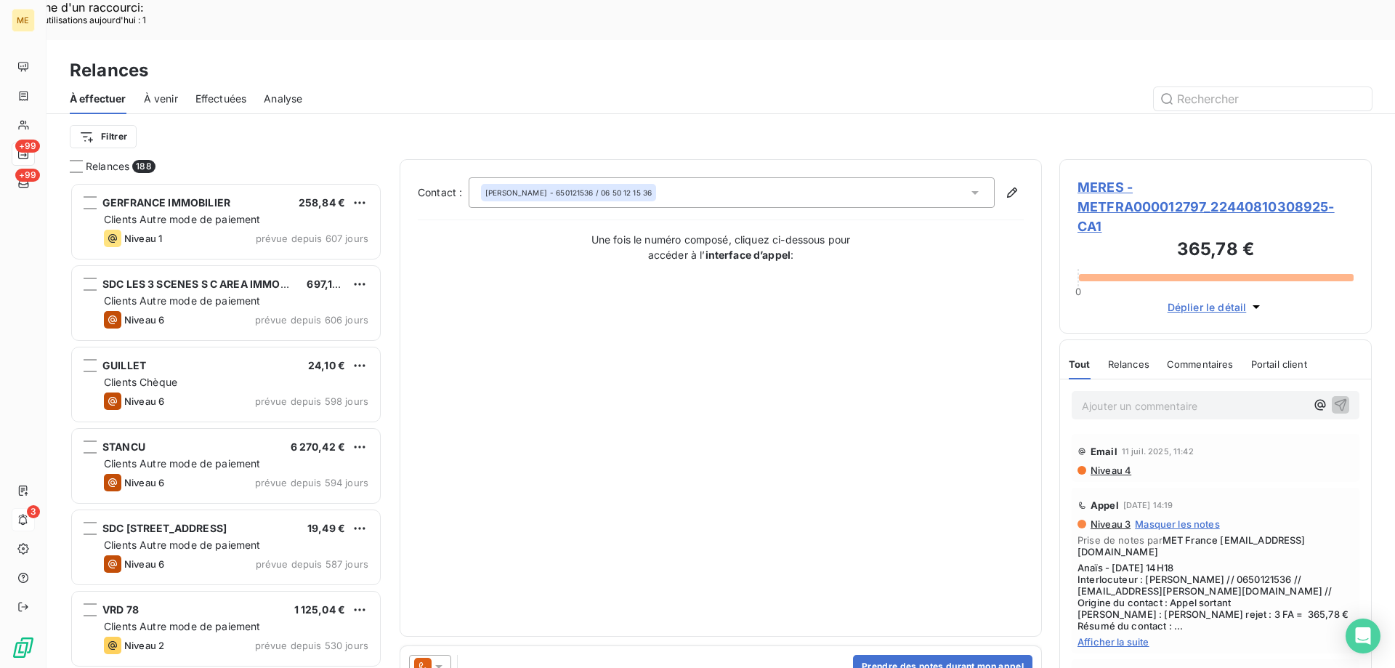
scroll to position [515, 302]
click at [446, 659] on icon at bounding box center [439, 666] width 15 height 15
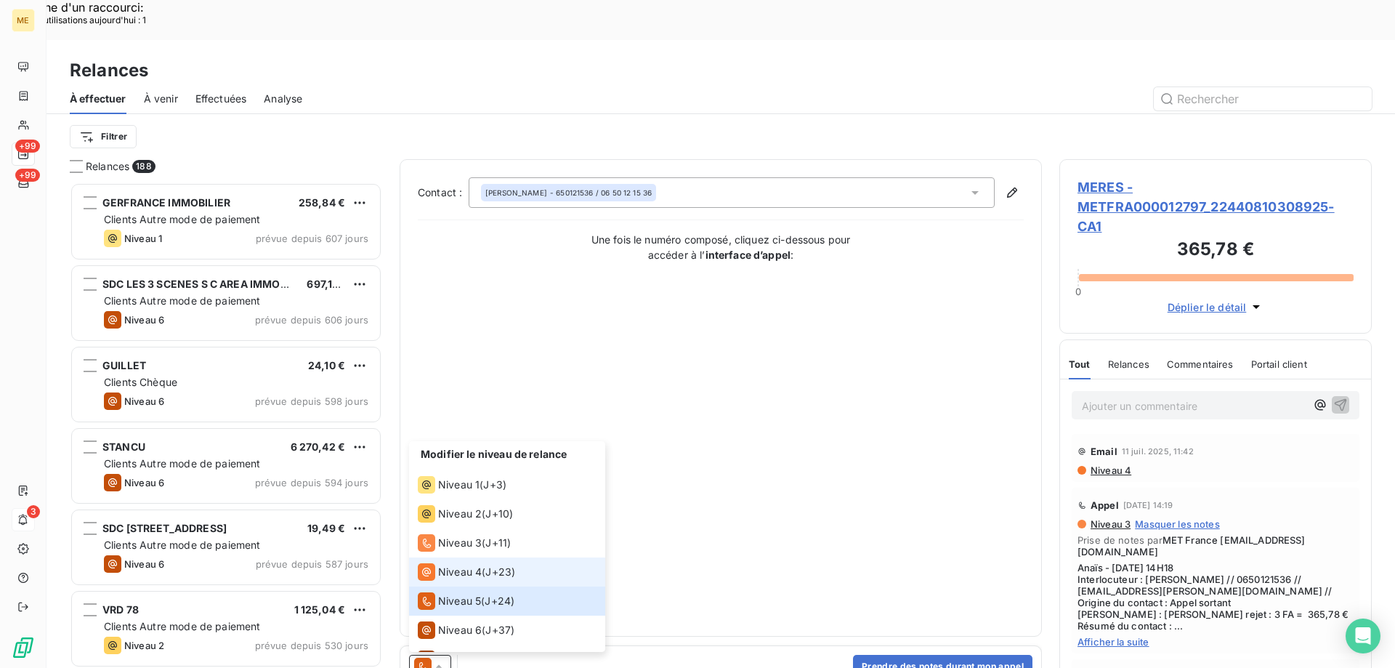
click at [455, 565] on span "Niveau 4" at bounding box center [460, 572] width 44 height 15
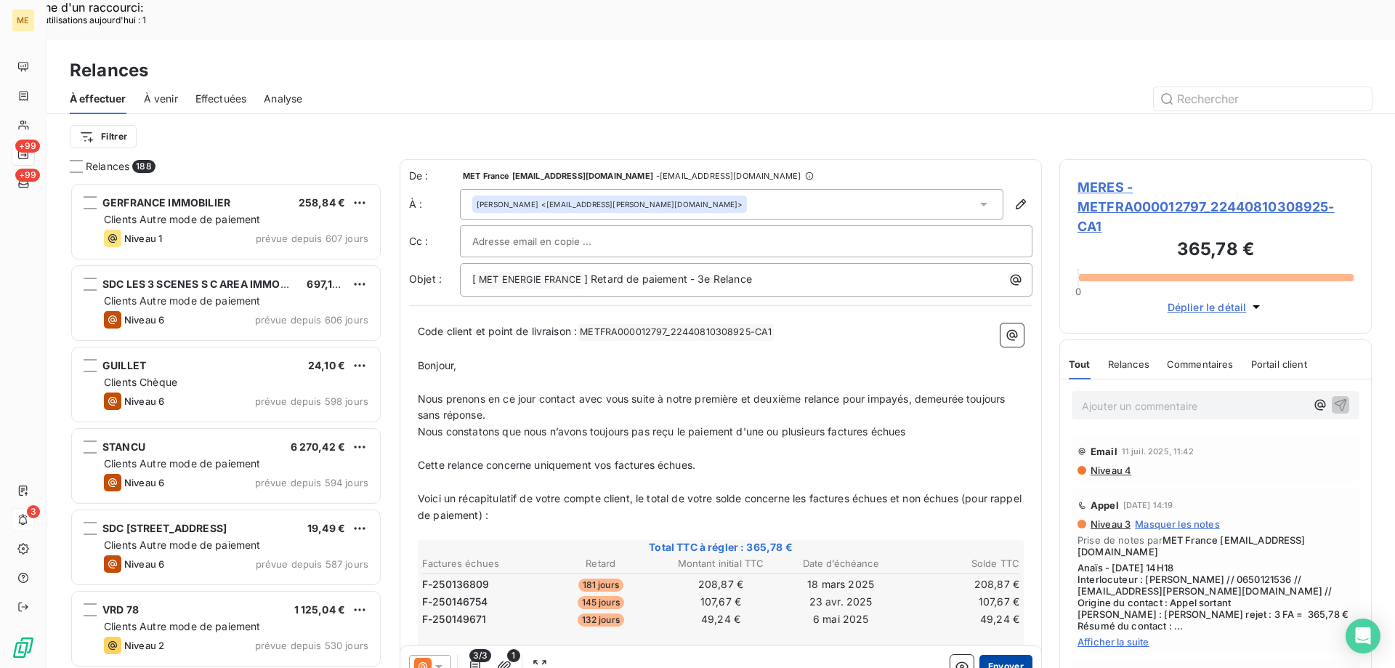
click at [1006, 655] on button "Envoyer" at bounding box center [1006, 666] width 53 height 23
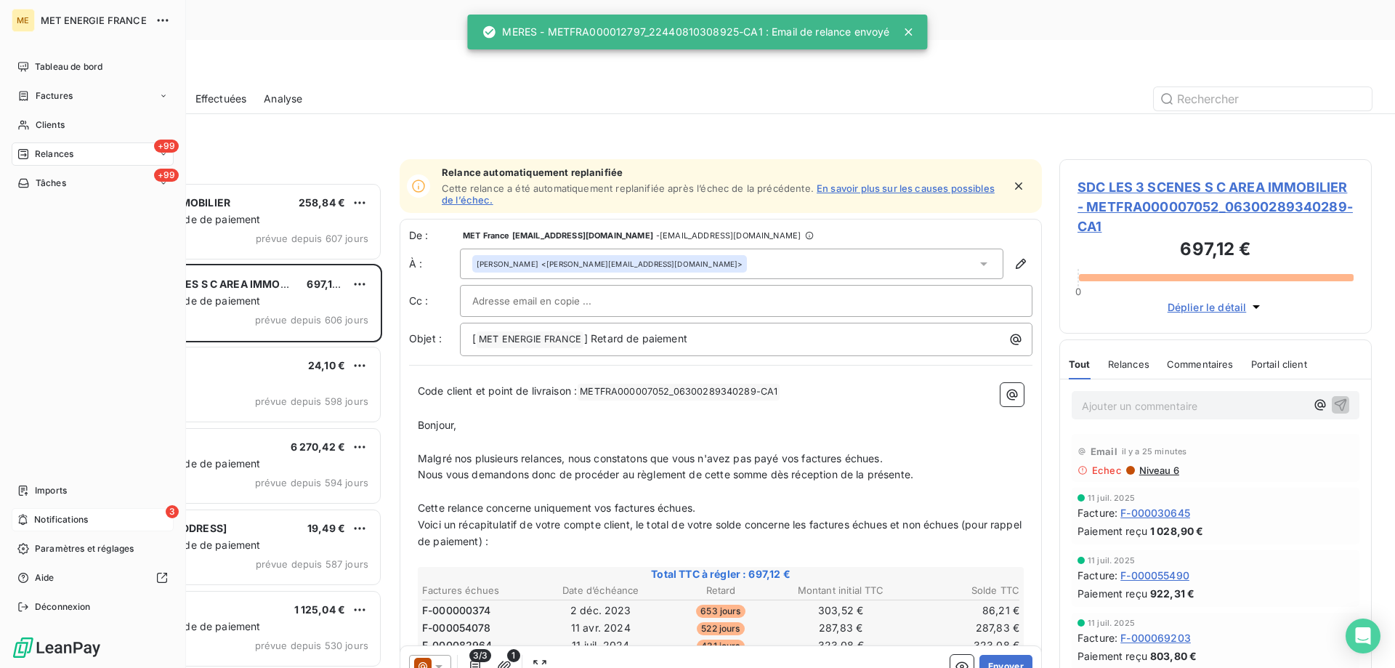
click at [37, 151] on span "Relances" at bounding box center [54, 154] width 39 height 13
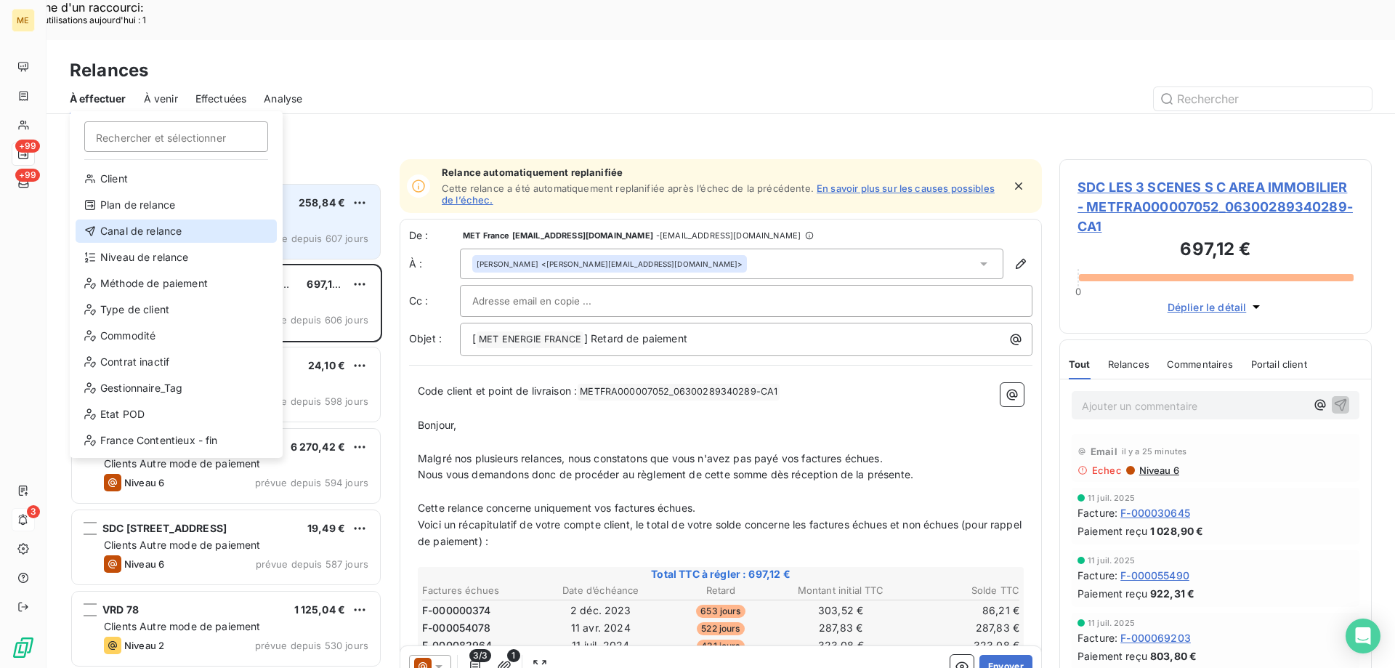
drag, startPoint x: 175, startPoint y: 234, endPoint x: 302, endPoint y: 168, distance: 142.7
click at [176, 233] on div "Canal de relance" at bounding box center [176, 230] width 201 height 23
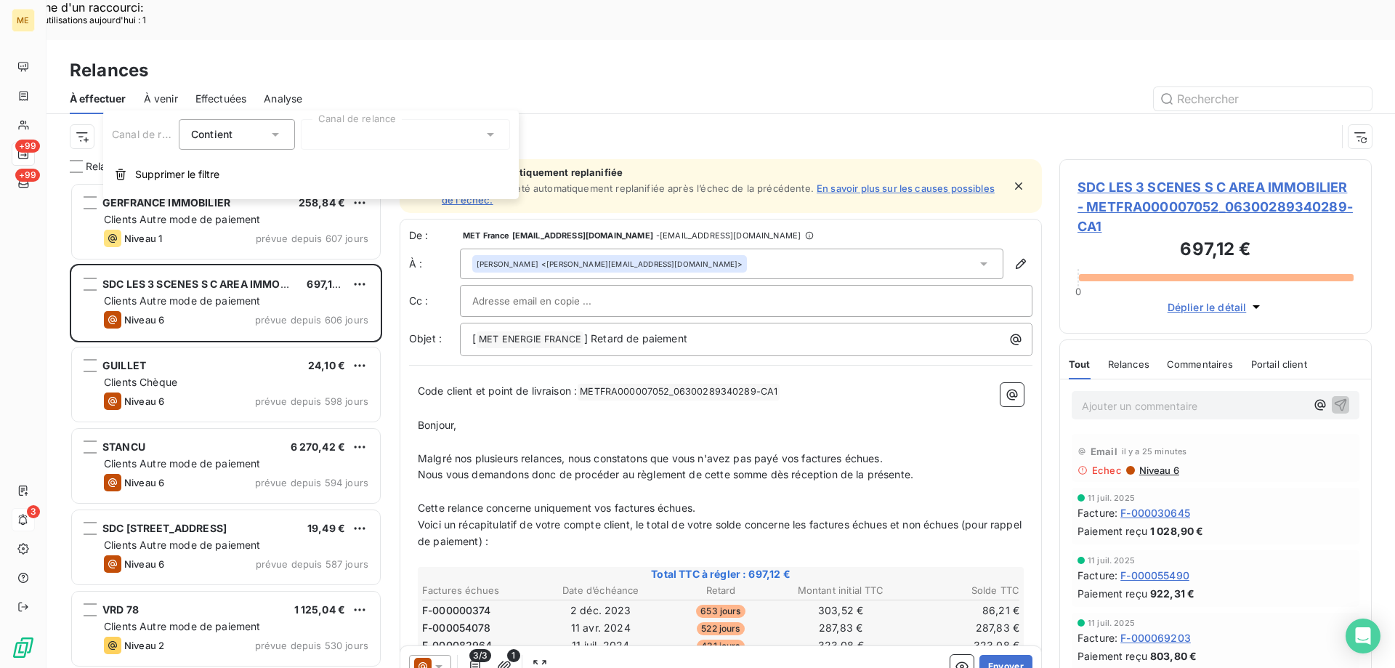
click at [351, 127] on div at bounding box center [405, 134] width 209 height 31
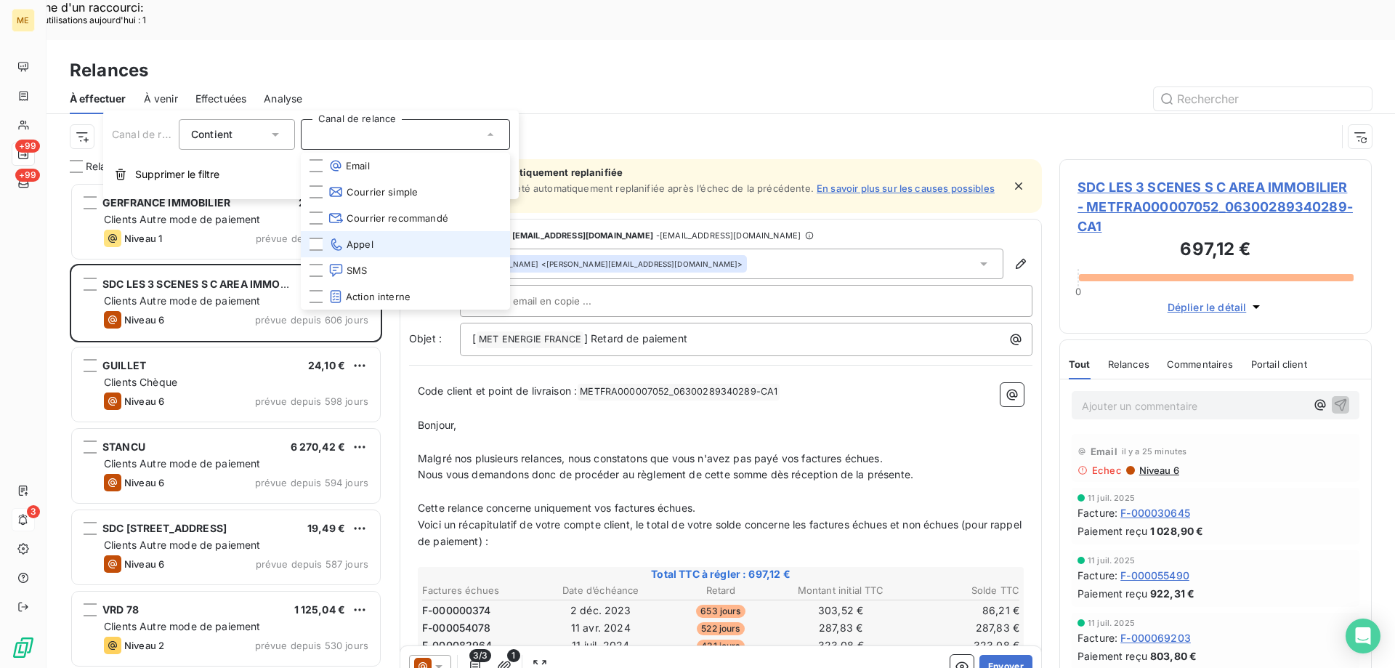
click at [345, 241] on span "Appel" at bounding box center [351, 244] width 45 height 15
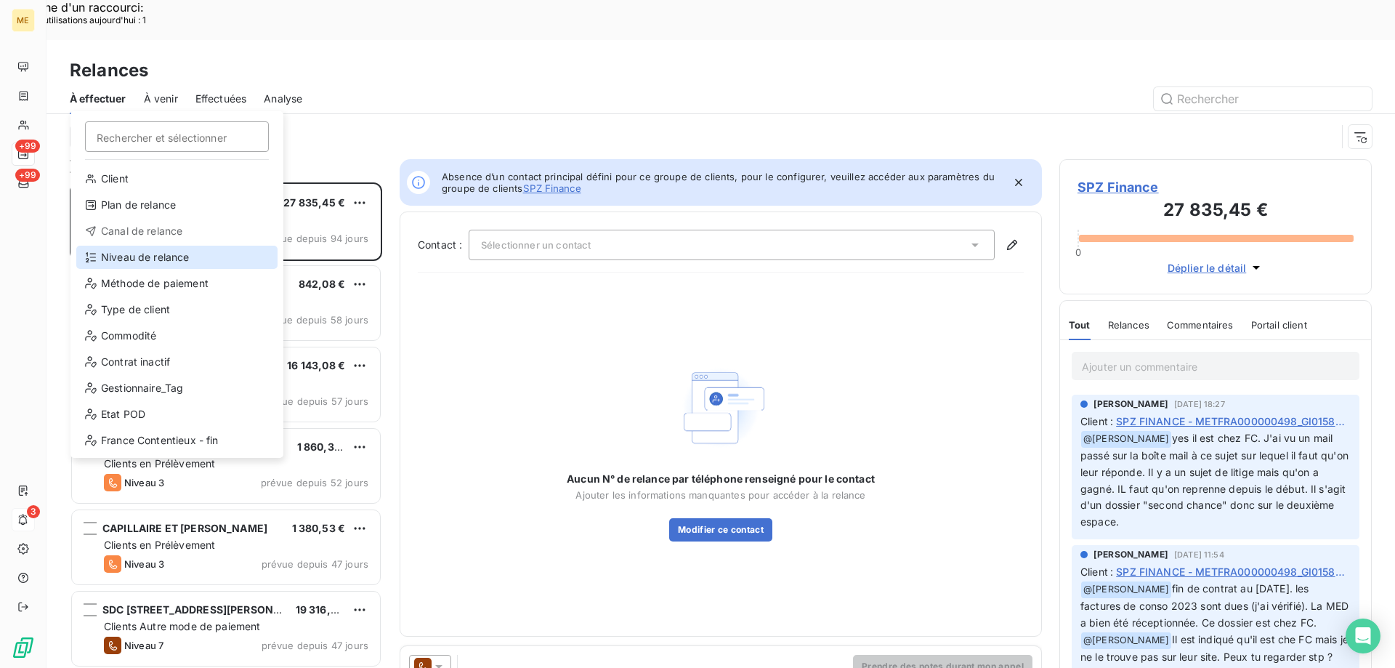
click at [111, 254] on div "Niveau de relance" at bounding box center [176, 257] width 201 height 23
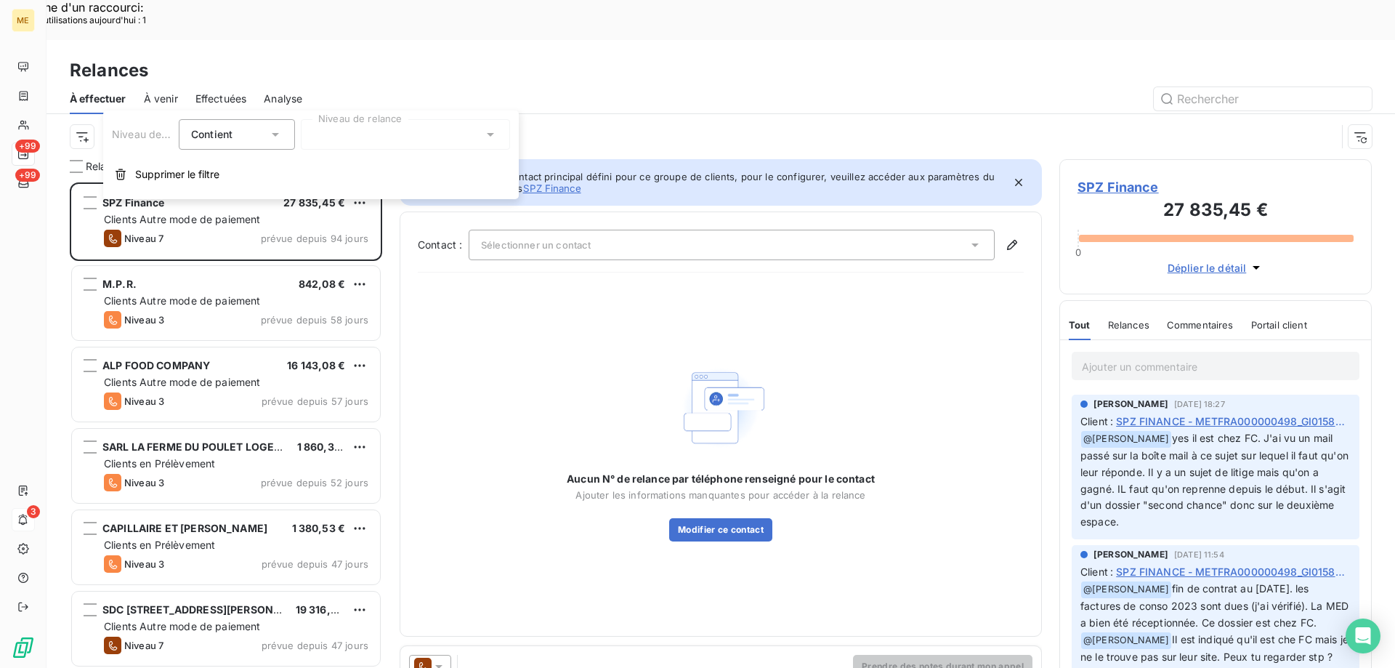
click at [340, 150] on div "Niveau de relance Contient is Niveau de relance Supprimer le filtre" at bounding box center [311, 154] width 416 height 89
click at [339, 140] on div at bounding box center [405, 134] width 209 height 31
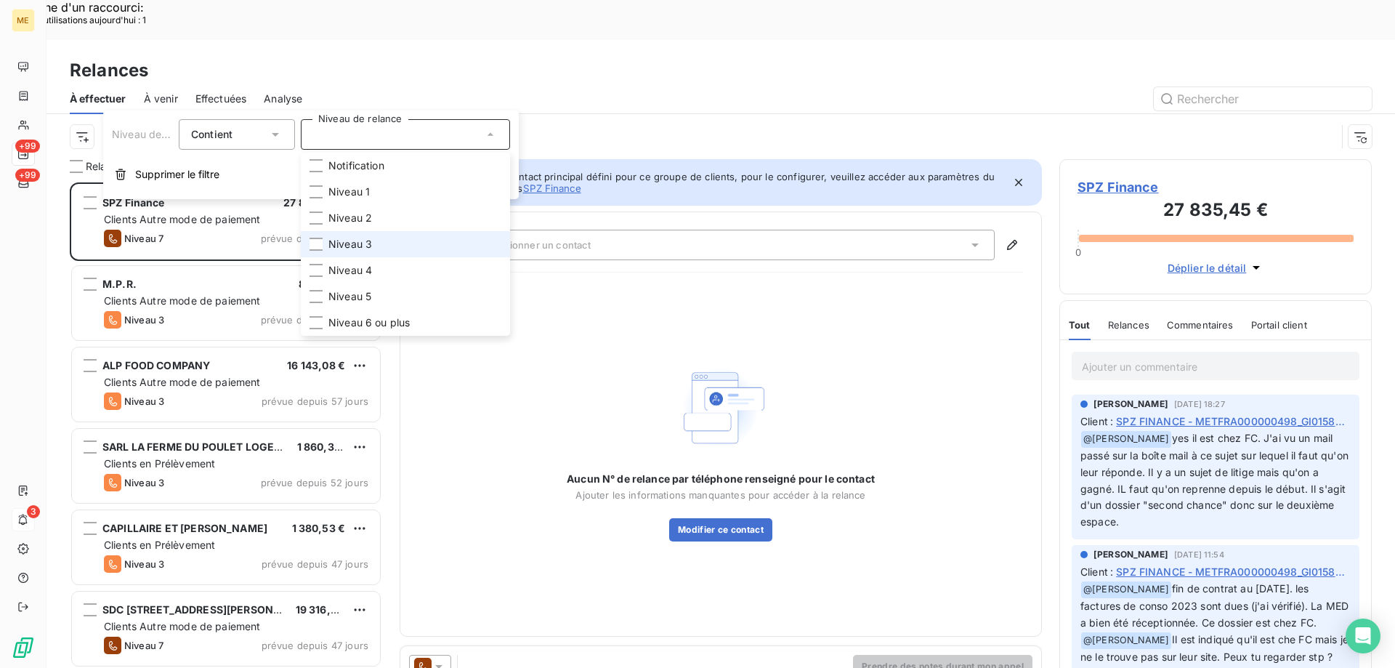
click at [358, 255] on li "Niveau 3" at bounding box center [405, 244] width 209 height 26
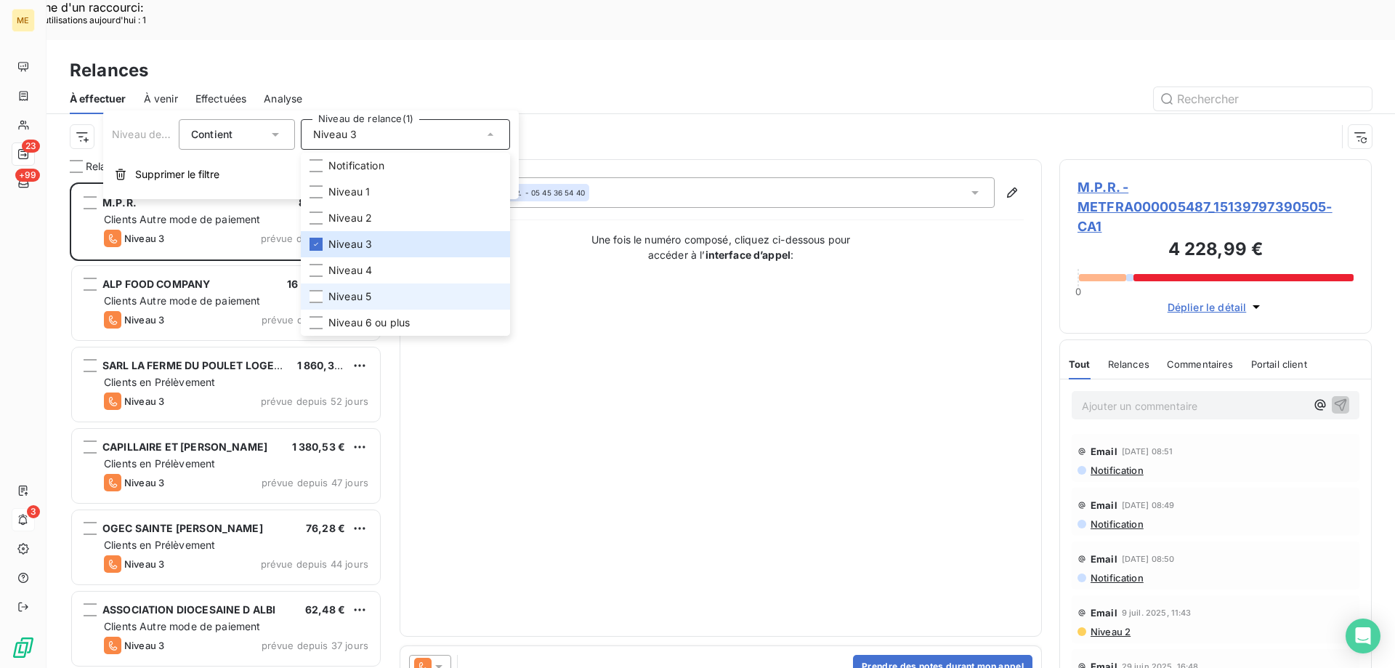
click at [353, 296] on span "Niveau 5" at bounding box center [350, 296] width 43 height 15
click at [358, 331] on li "Niveau 6 ou plus" at bounding box center [405, 323] width 209 height 26
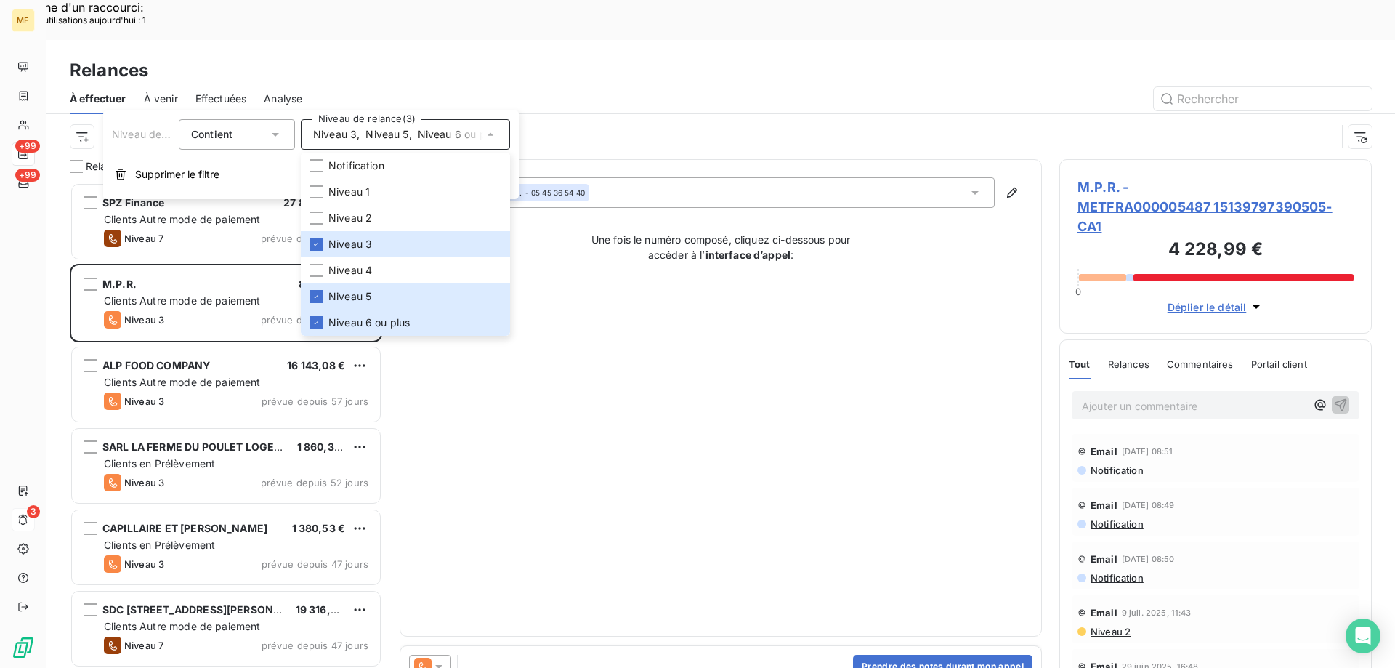
click at [718, 467] on div "Contact : null M.P.R. - 05 45 36 54 40 Une fois le numéro composé, cliquez ci-d…" at bounding box center [721, 397] width 606 height 441
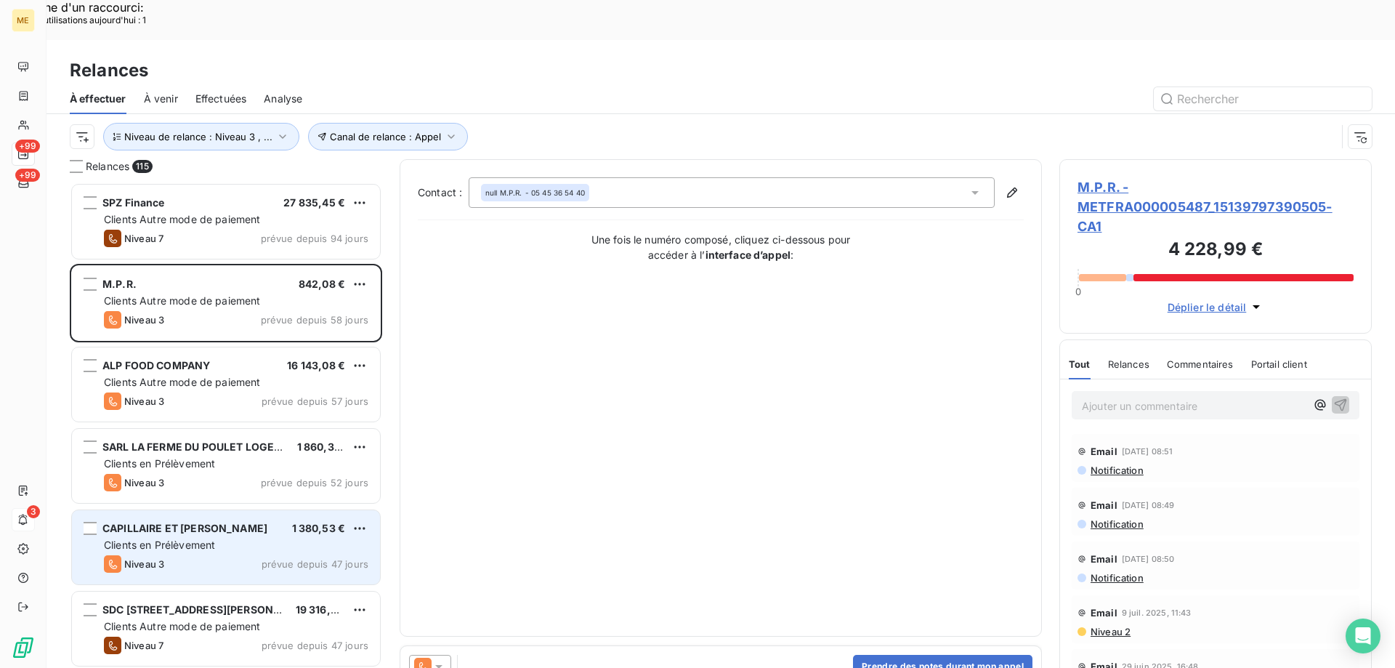
click at [280, 510] on div "CAPILLAIRE ET PELLETIER 1 380,53 € Clients en Prélèvement Niveau 3 prévue depui…" at bounding box center [226, 547] width 308 height 74
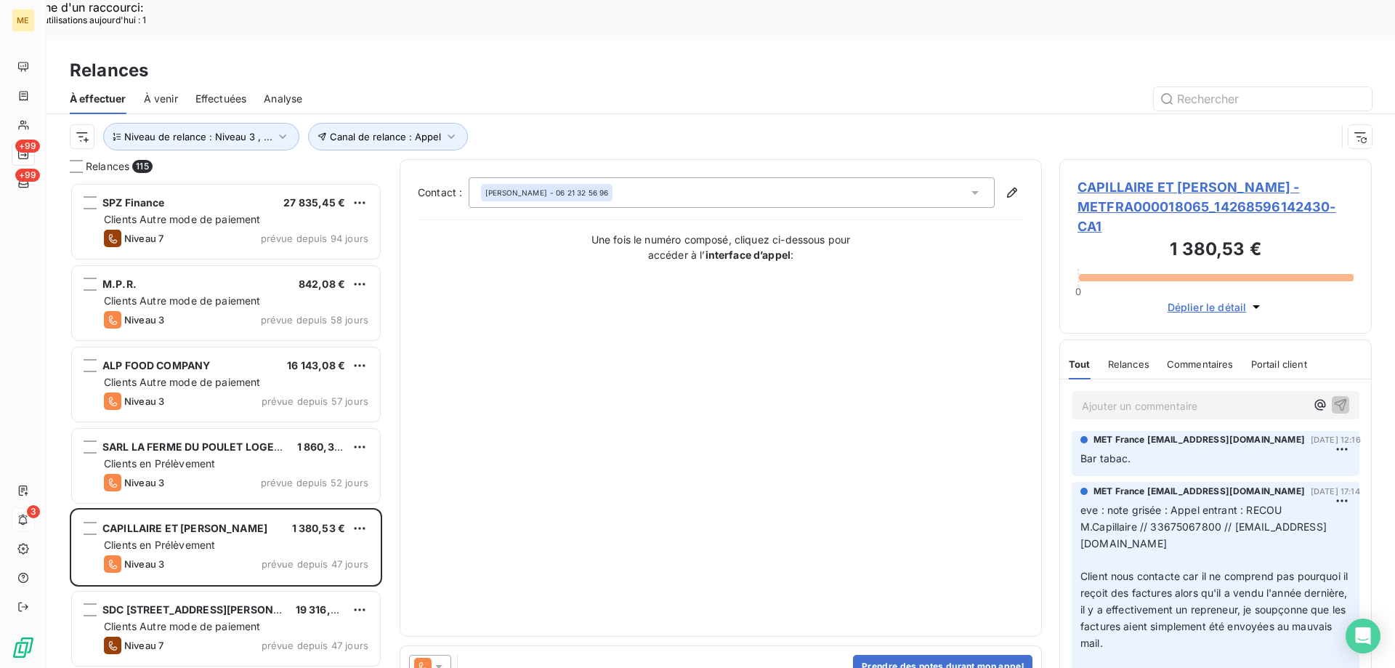
scroll to position [509, 0]
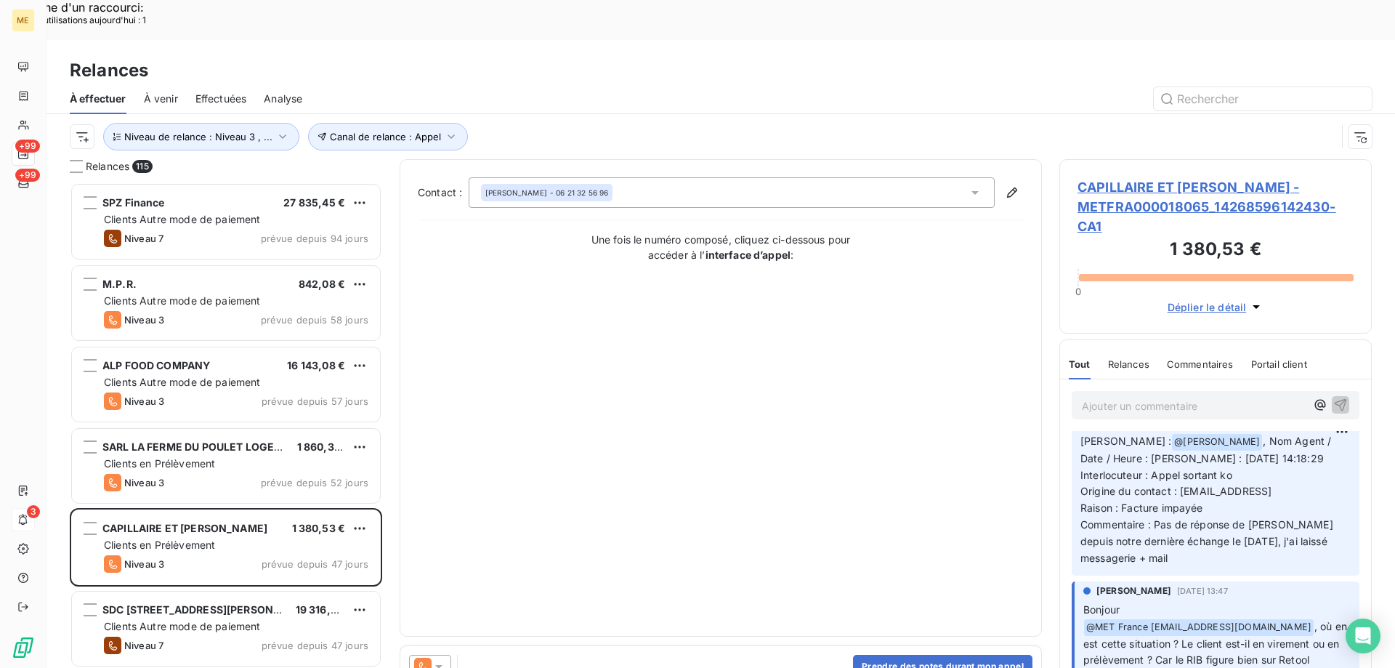
click at [1116, 177] on span "CAPILLAIRE ET PELLETIER - METFRA000018065_14268596142430-CA1" at bounding box center [1216, 206] width 276 height 59
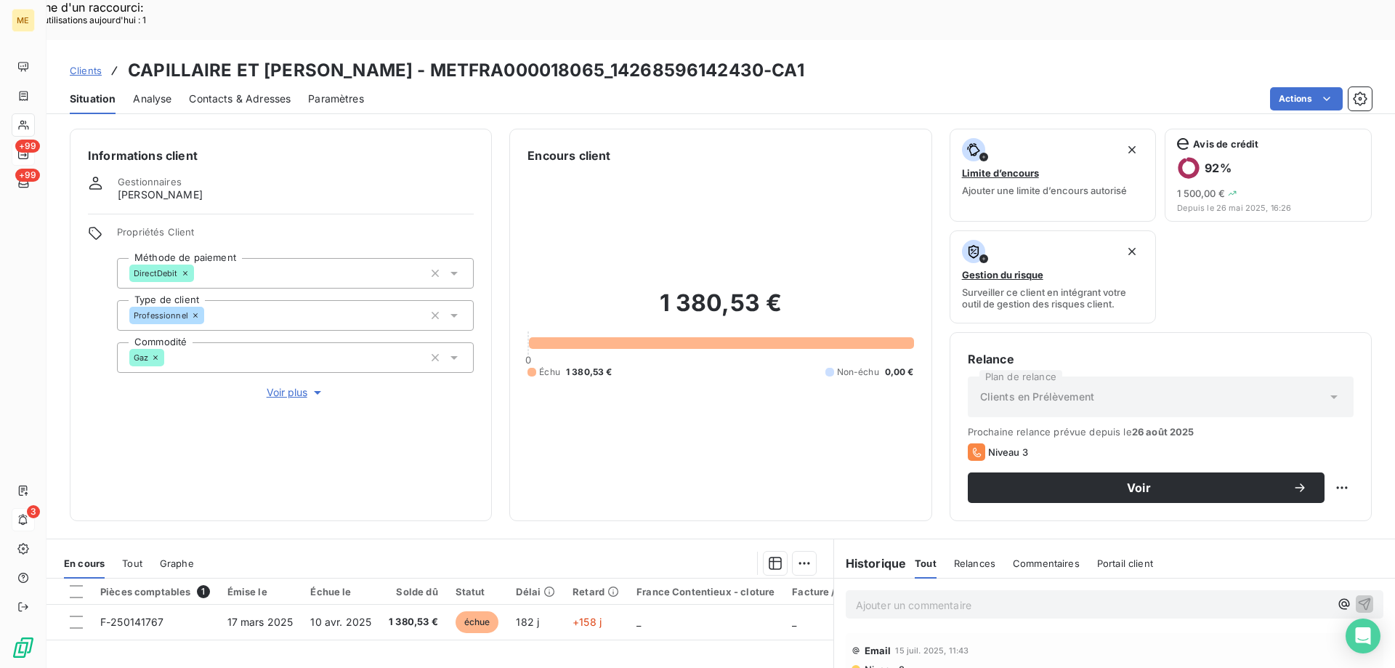
click at [284, 385] on span "Voir plus" at bounding box center [296, 392] width 58 height 15
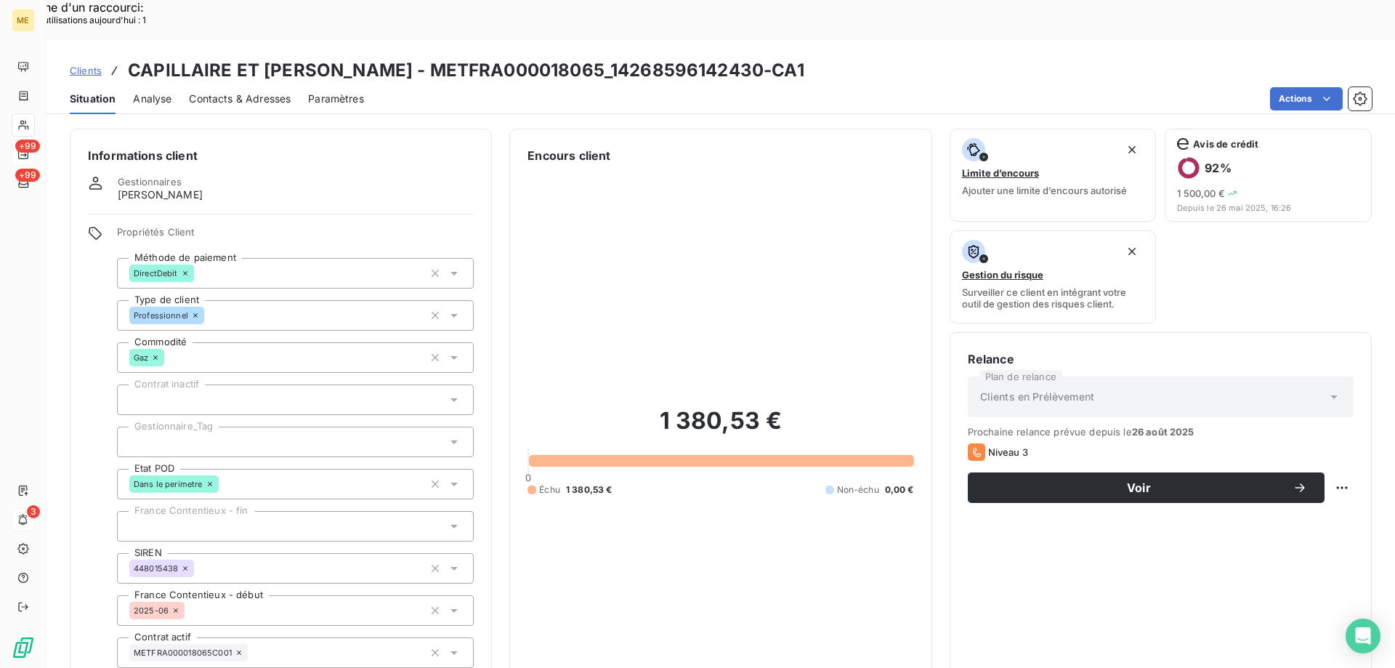
click at [227, 427] on div at bounding box center [295, 442] width 357 height 31
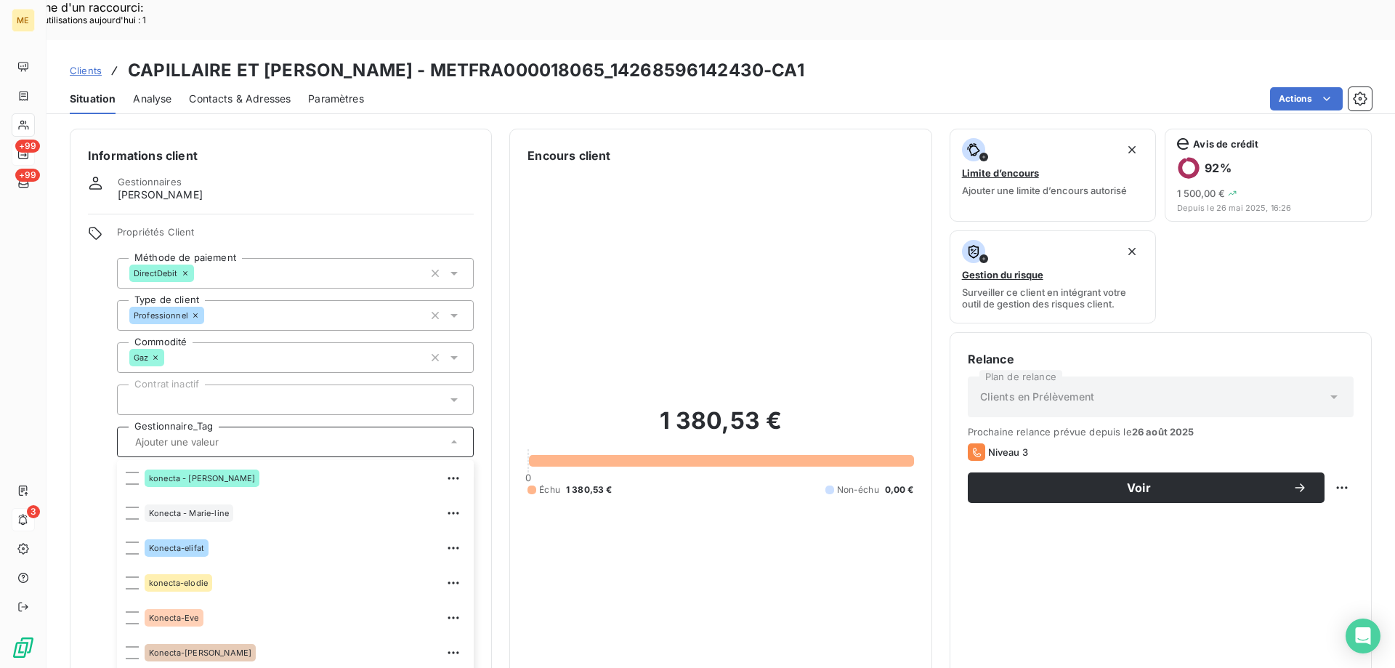
scroll to position [419, 0]
click at [129, 471] on div at bounding box center [132, 477] width 13 height 13
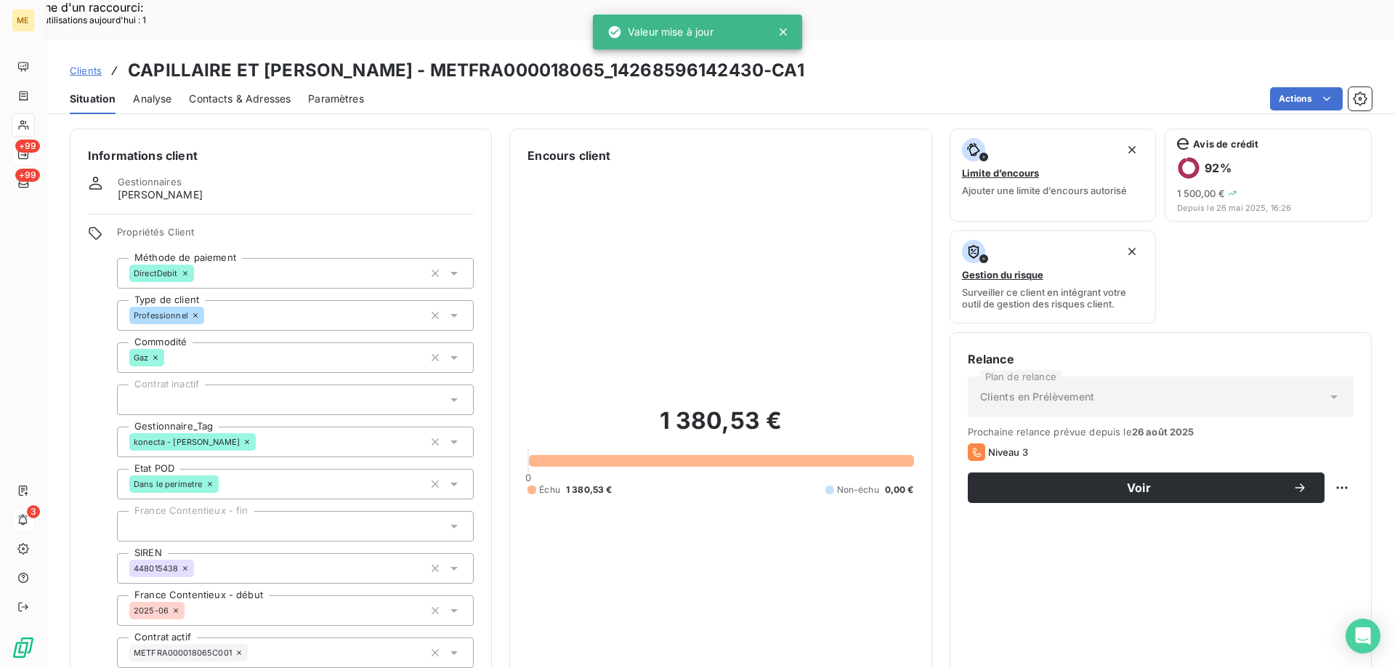
click at [1051, 576] on div "Relance Plan de relance Clients en Prélèvement Prochaine relance prévue depuis …" at bounding box center [1161, 543] width 386 height 387
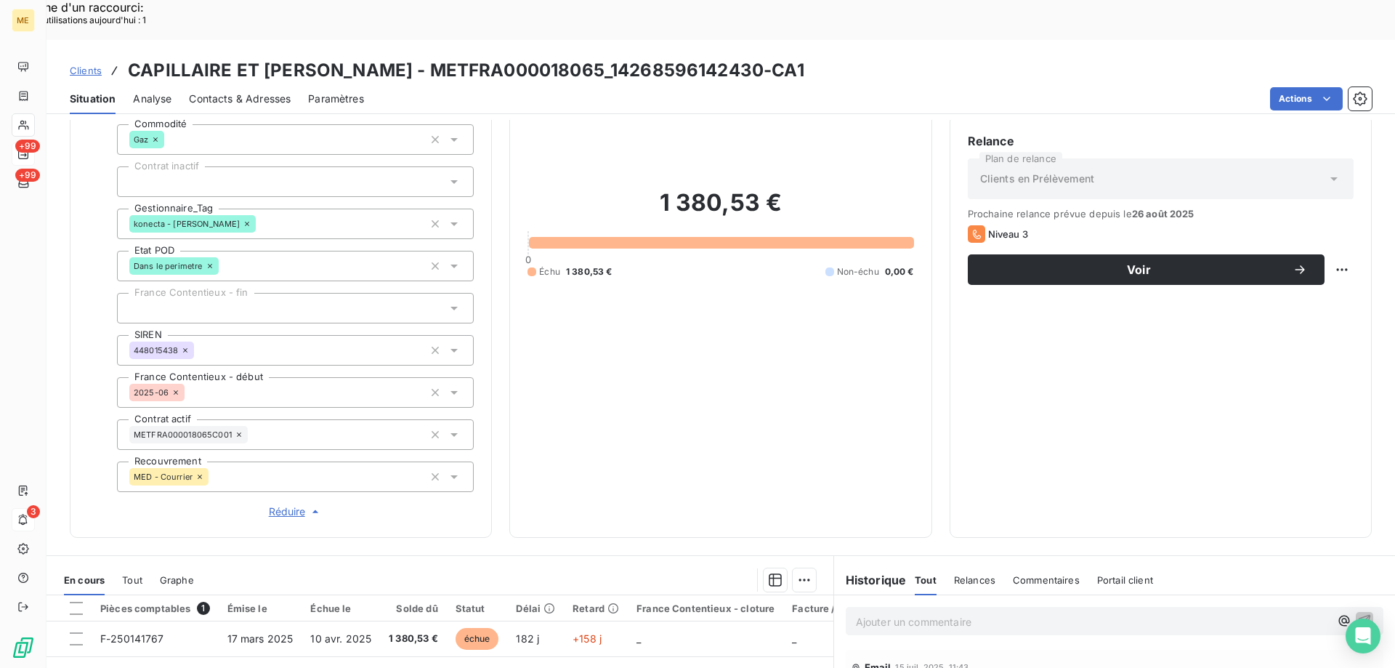
scroll to position [291, 0]
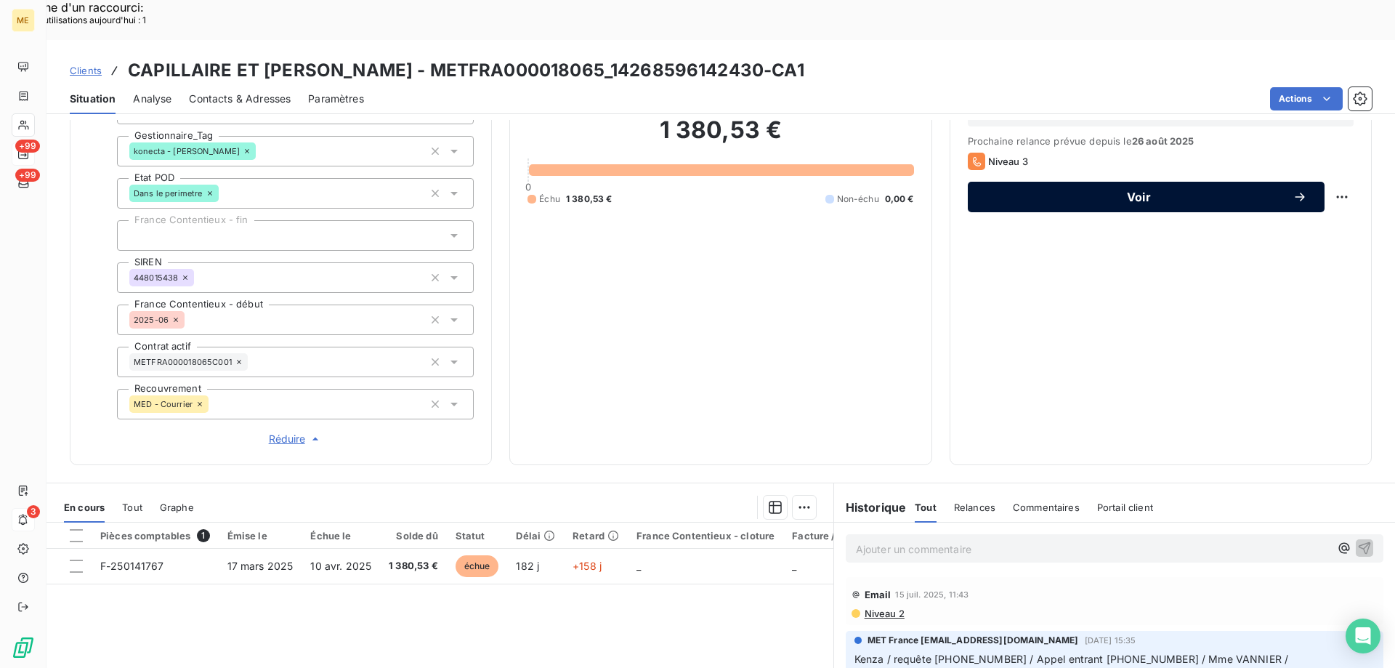
click at [1010, 182] on button "Voir" at bounding box center [1146, 197] width 357 height 31
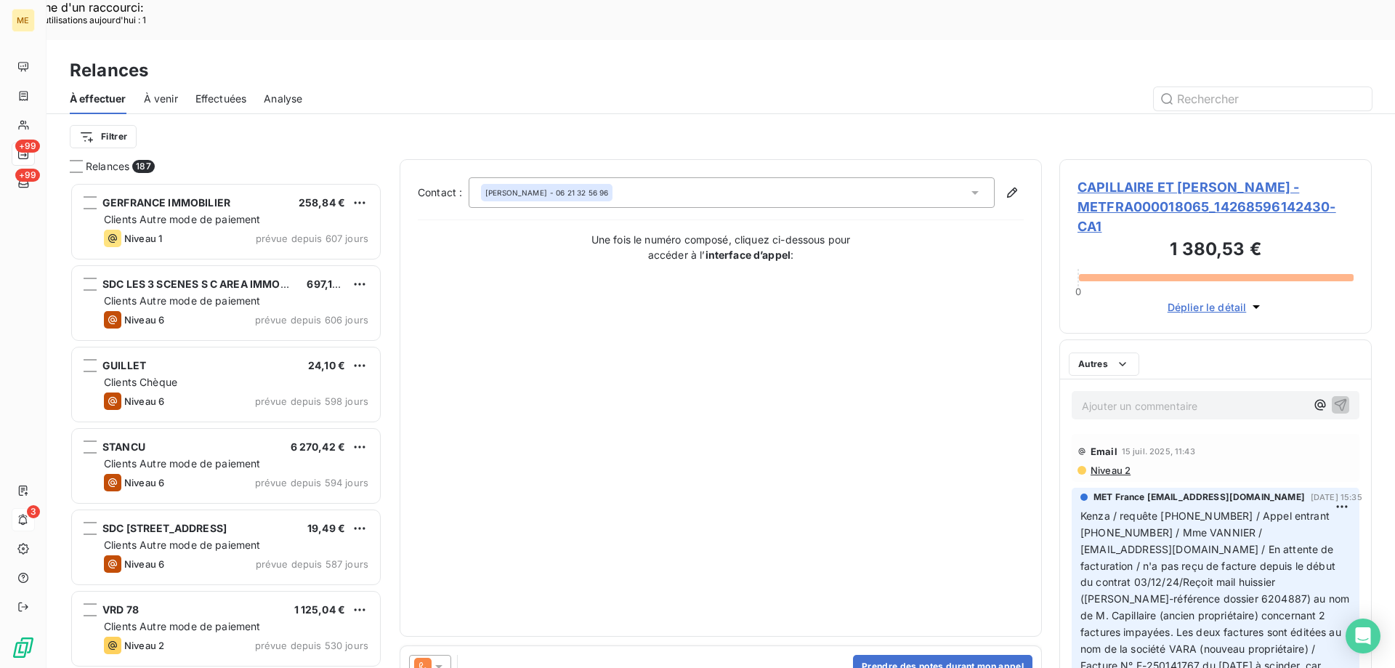
scroll to position [515, 302]
click at [435, 659] on icon at bounding box center [439, 666] width 15 height 15
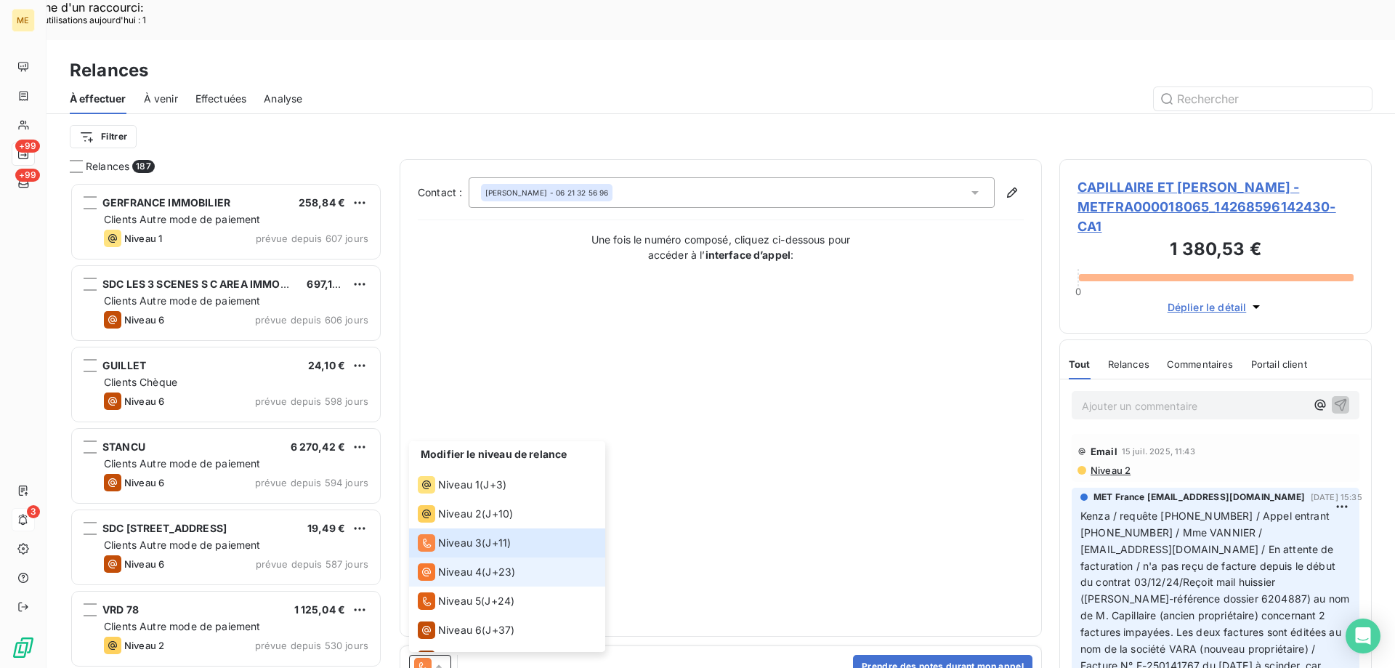
click at [451, 565] on span "Niveau 4" at bounding box center [460, 572] width 44 height 15
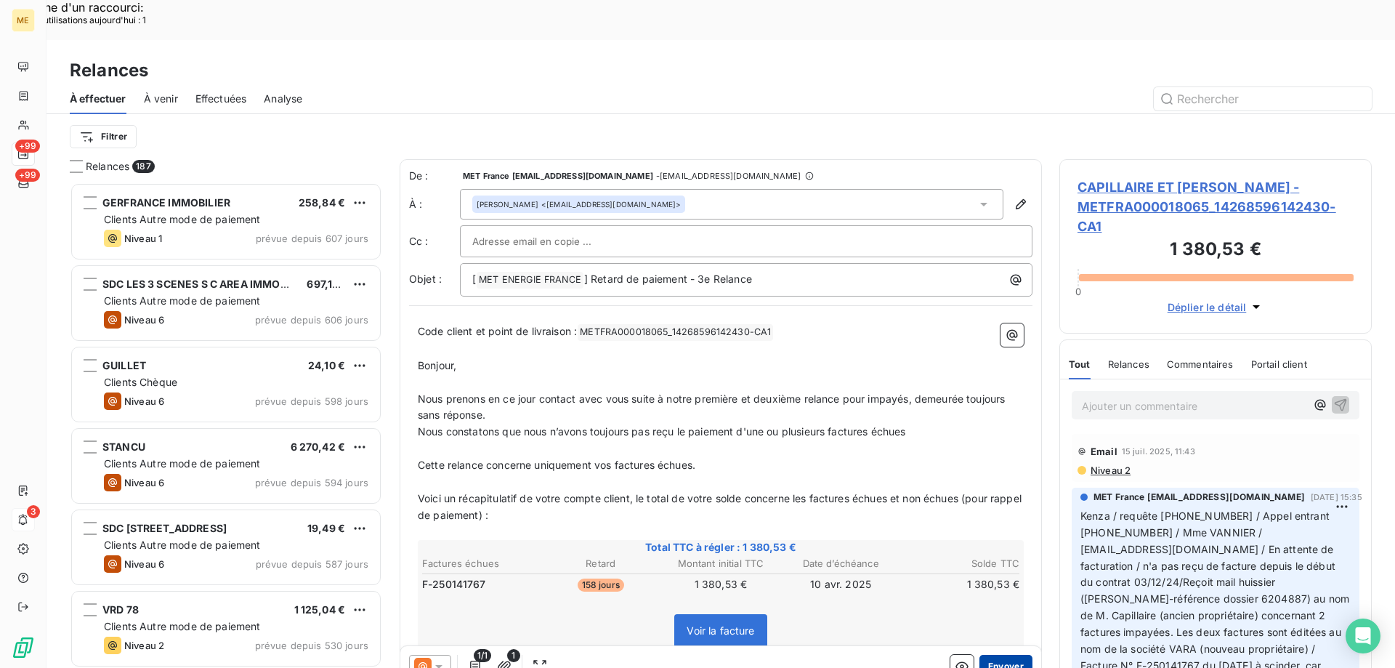
click at [1017, 655] on button "Envoyer" at bounding box center [1006, 666] width 53 height 23
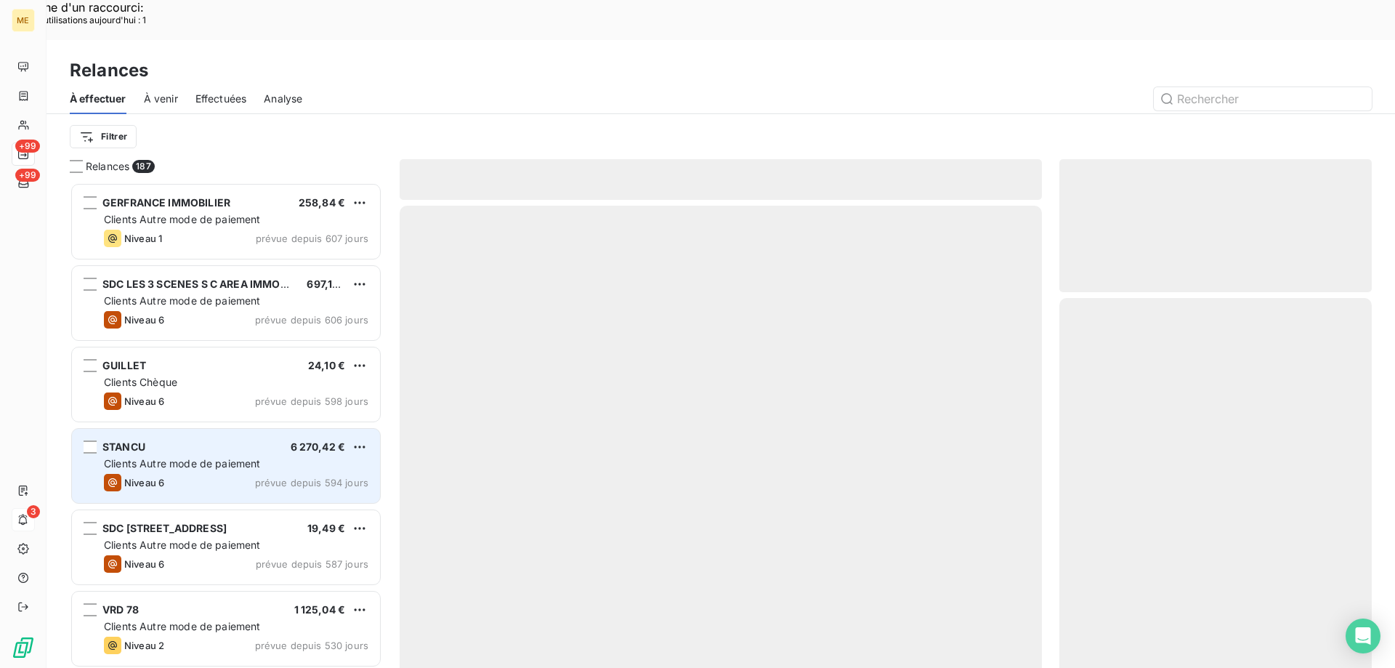
click at [200, 474] on div "Niveau 6 prévue depuis 594 jours" at bounding box center [236, 482] width 265 height 17
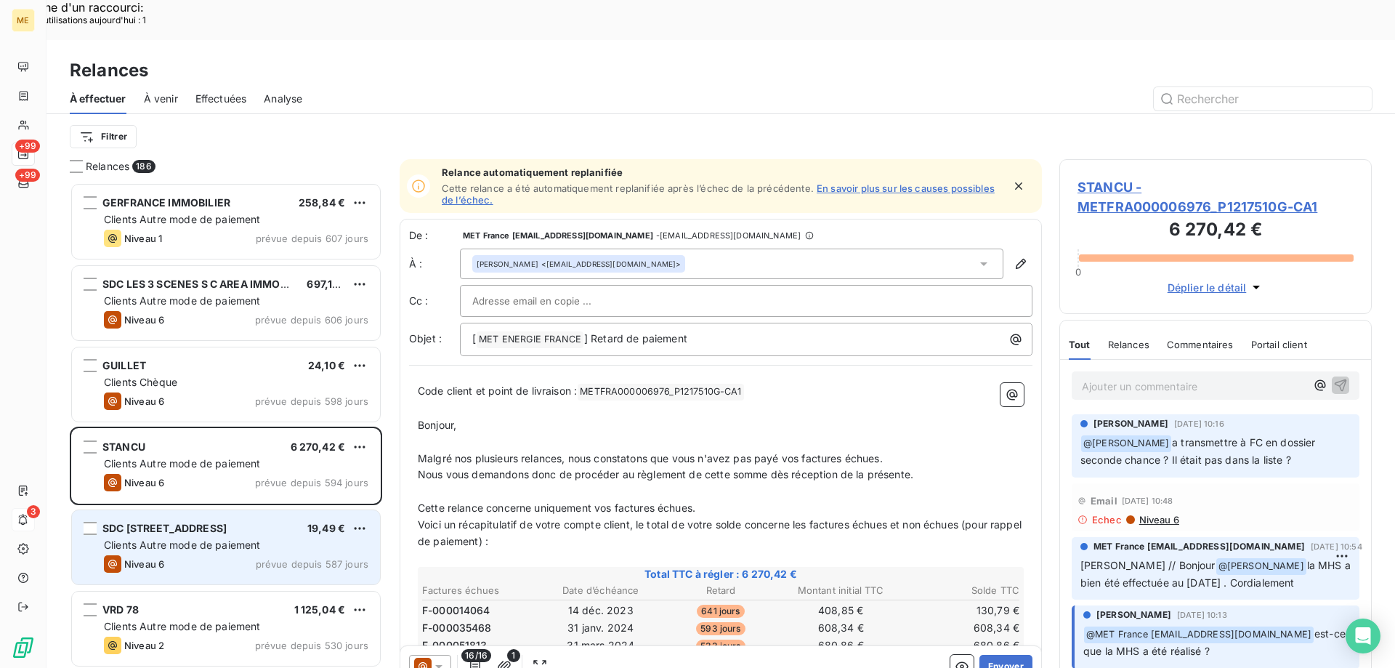
click at [201, 522] on span "SDC 47 RUE DE SEVRE" at bounding box center [164, 528] width 124 height 12
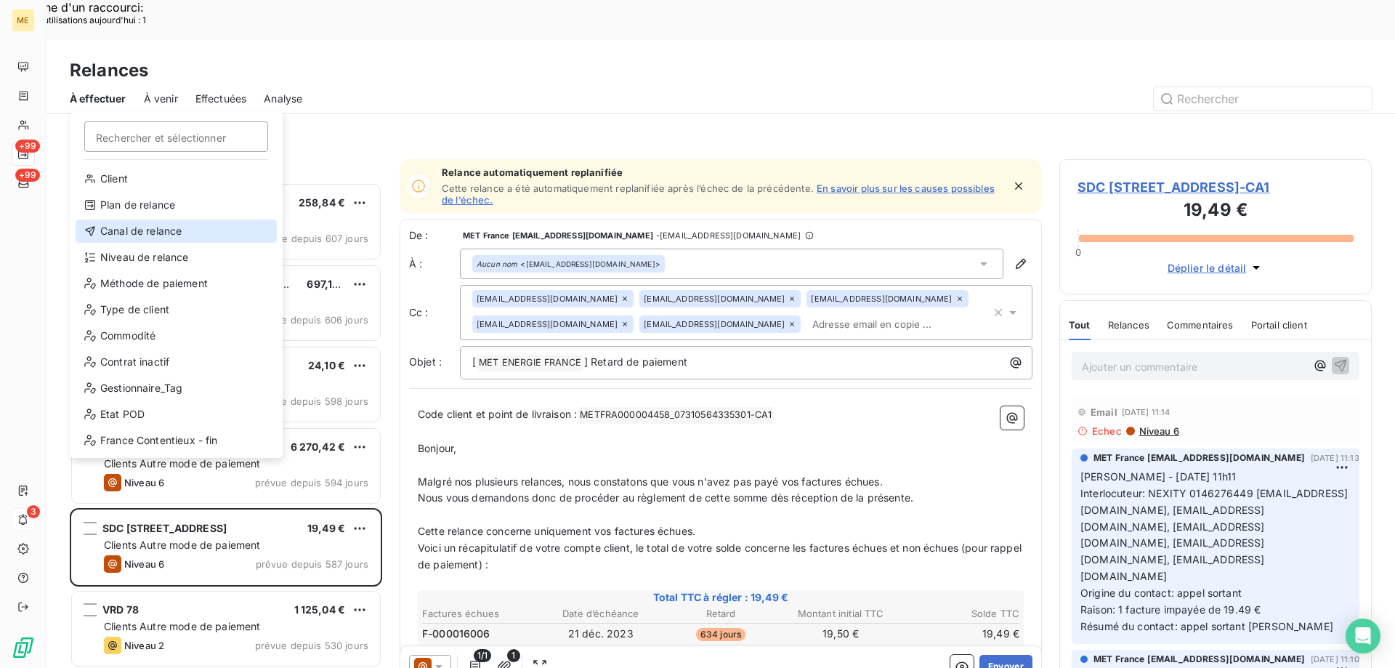
click at [121, 225] on div "Canal de relance" at bounding box center [176, 230] width 201 height 23
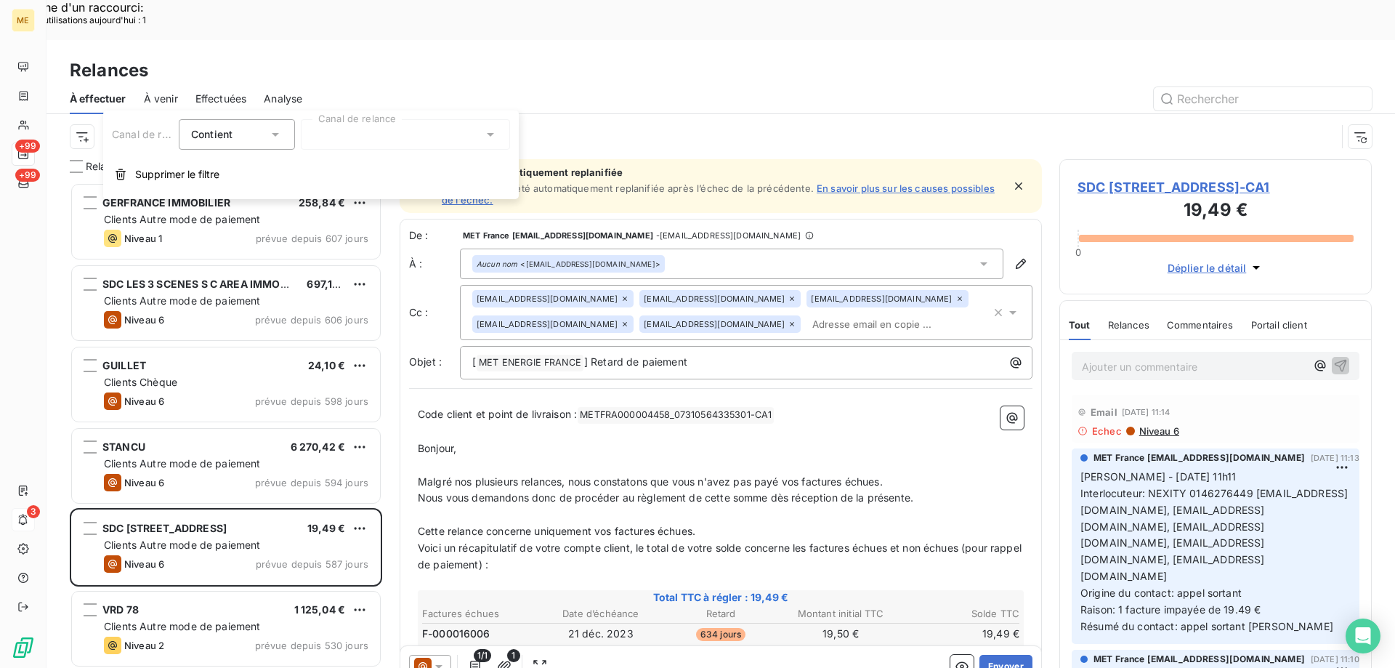
click at [345, 142] on div at bounding box center [405, 134] width 209 height 31
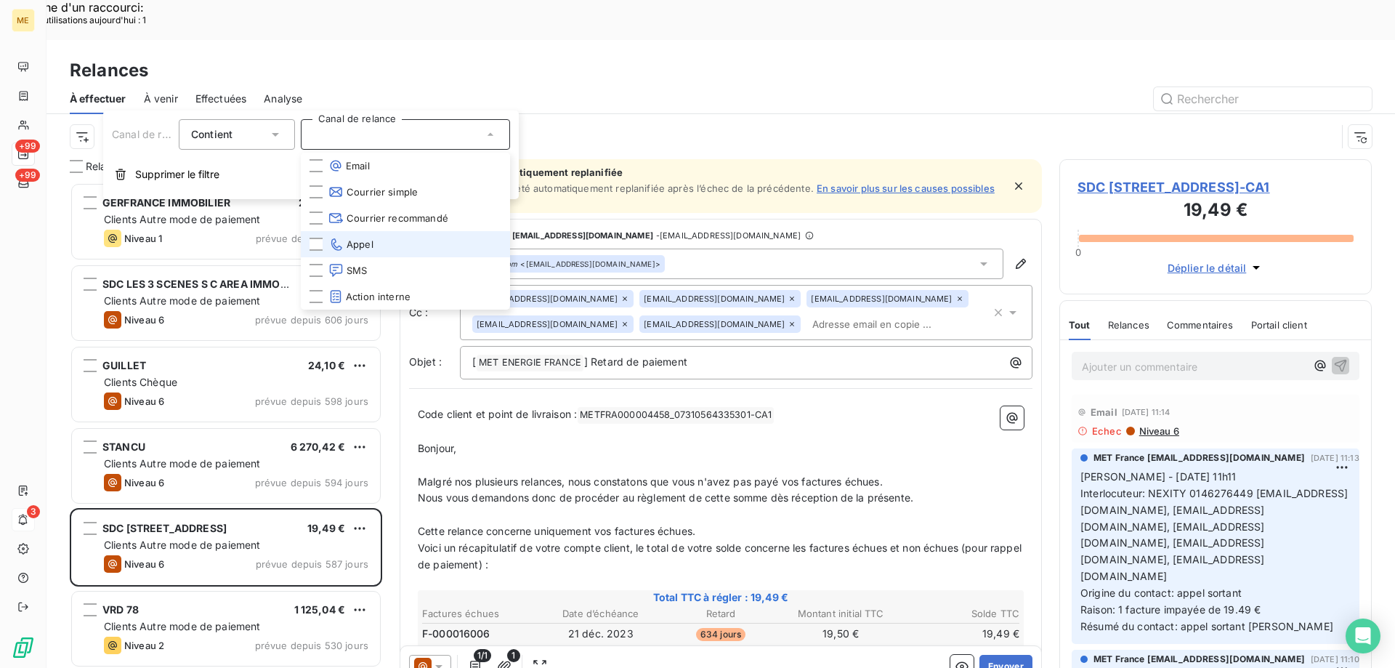
click at [354, 249] on span "Appel" at bounding box center [351, 244] width 45 height 15
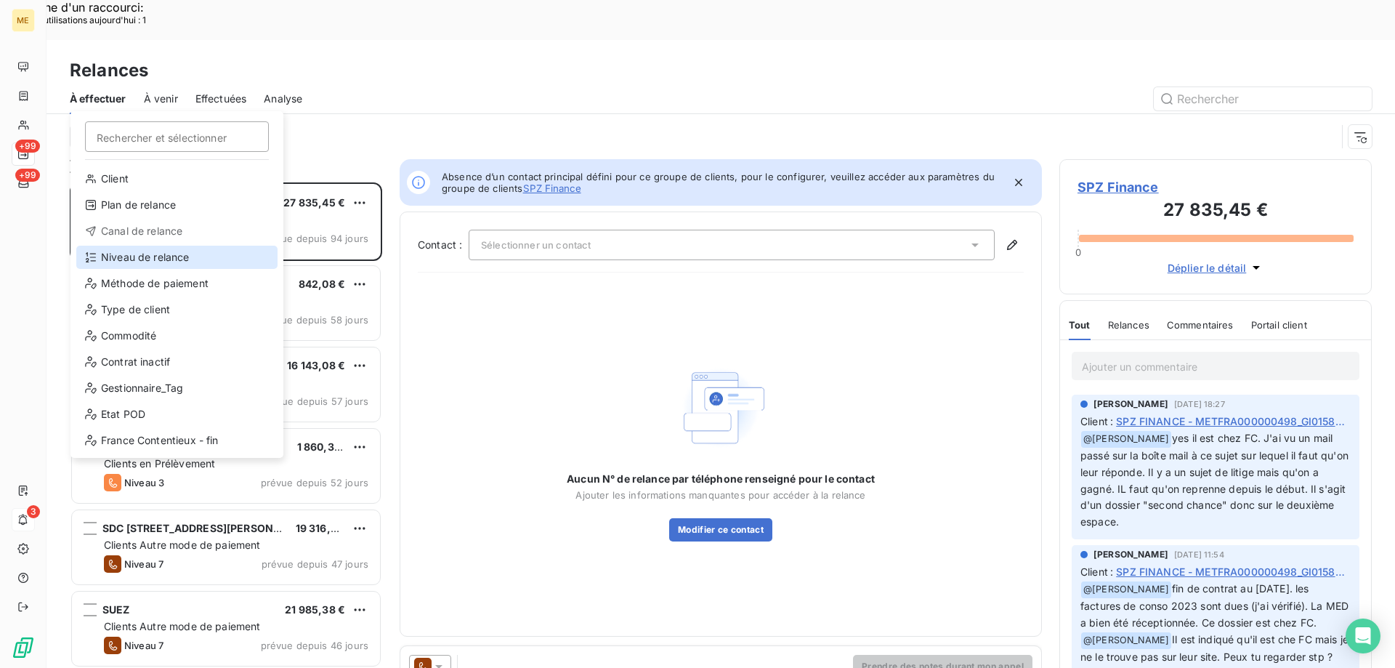
click at [148, 260] on div "Niveau de relance" at bounding box center [176, 257] width 201 height 23
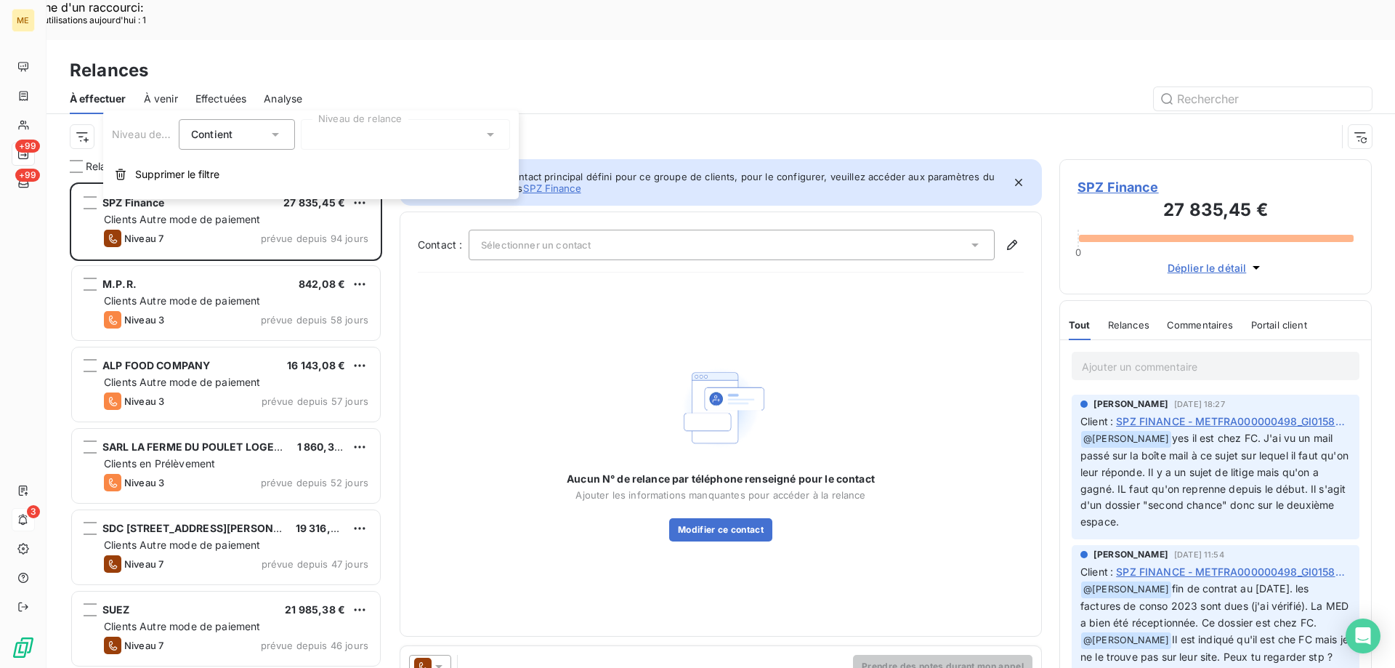
click at [388, 132] on div at bounding box center [405, 134] width 209 height 31
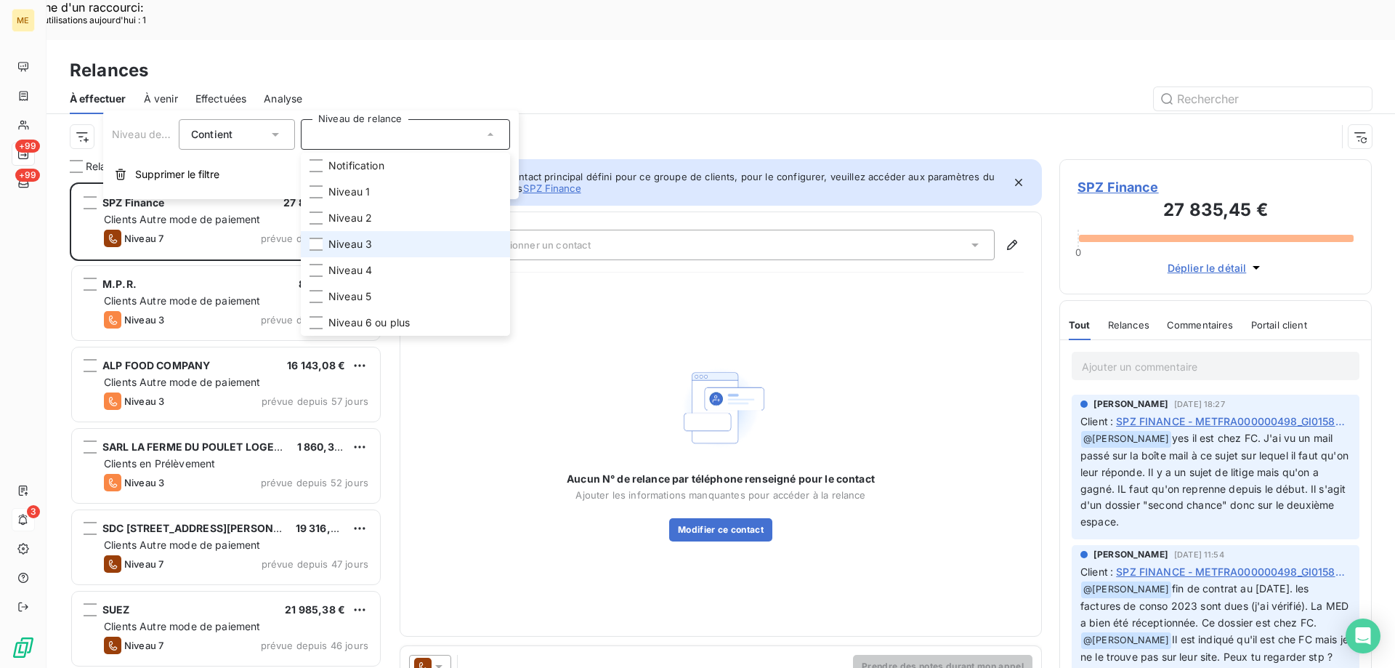
click at [364, 241] on span "Niveau 3" at bounding box center [351, 244] width 44 height 15
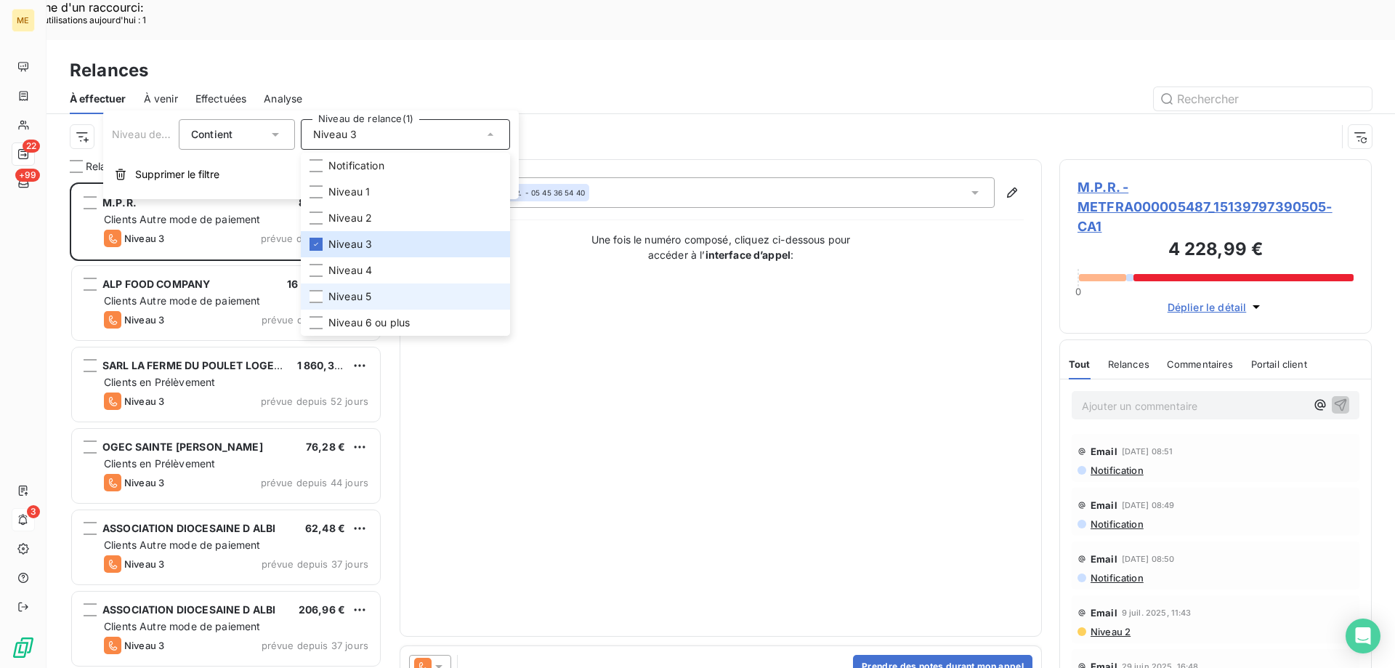
click at [358, 292] on span "Niveau 5" at bounding box center [350, 296] width 43 height 15
click at [353, 323] on span "Niveau 6 ou plus" at bounding box center [369, 322] width 81 height 15
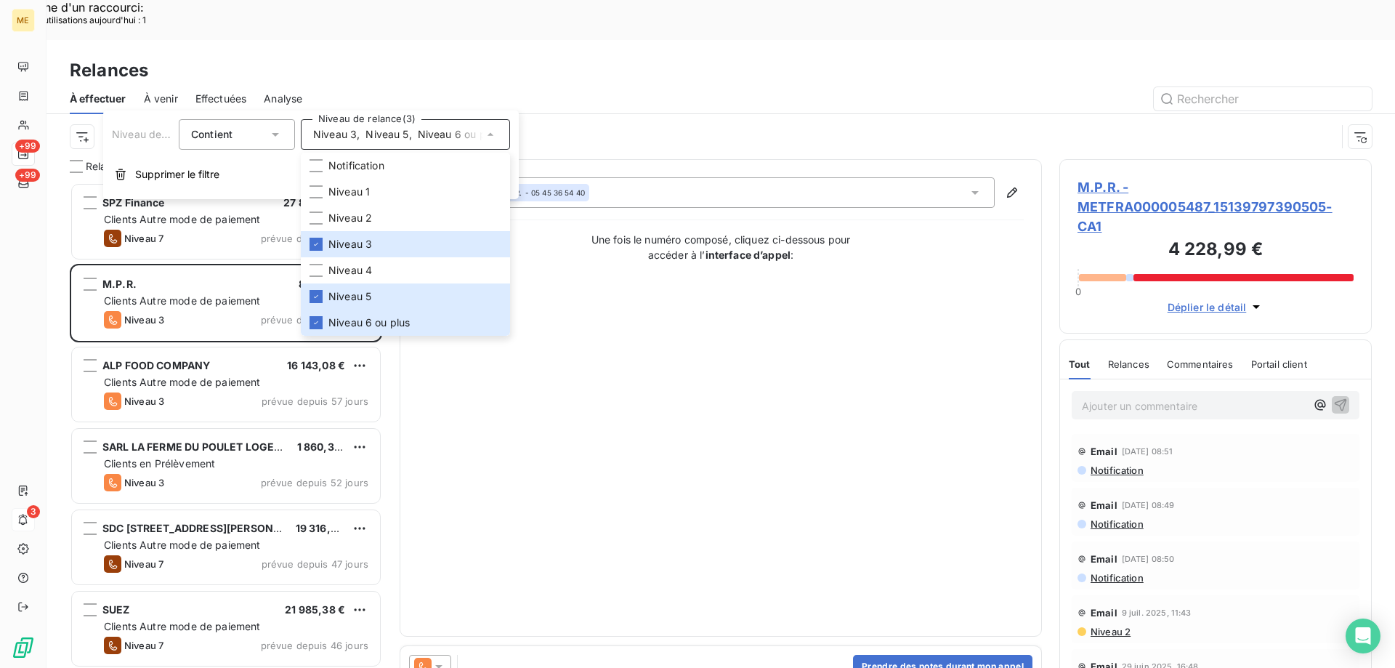
click at [736, 459] on div "Contact : null M.P.R. - 05 45 36 54 40 Une fois le numéro composé, cliquez ci-d…" at bounding box center [721, 397] width 606 height 441
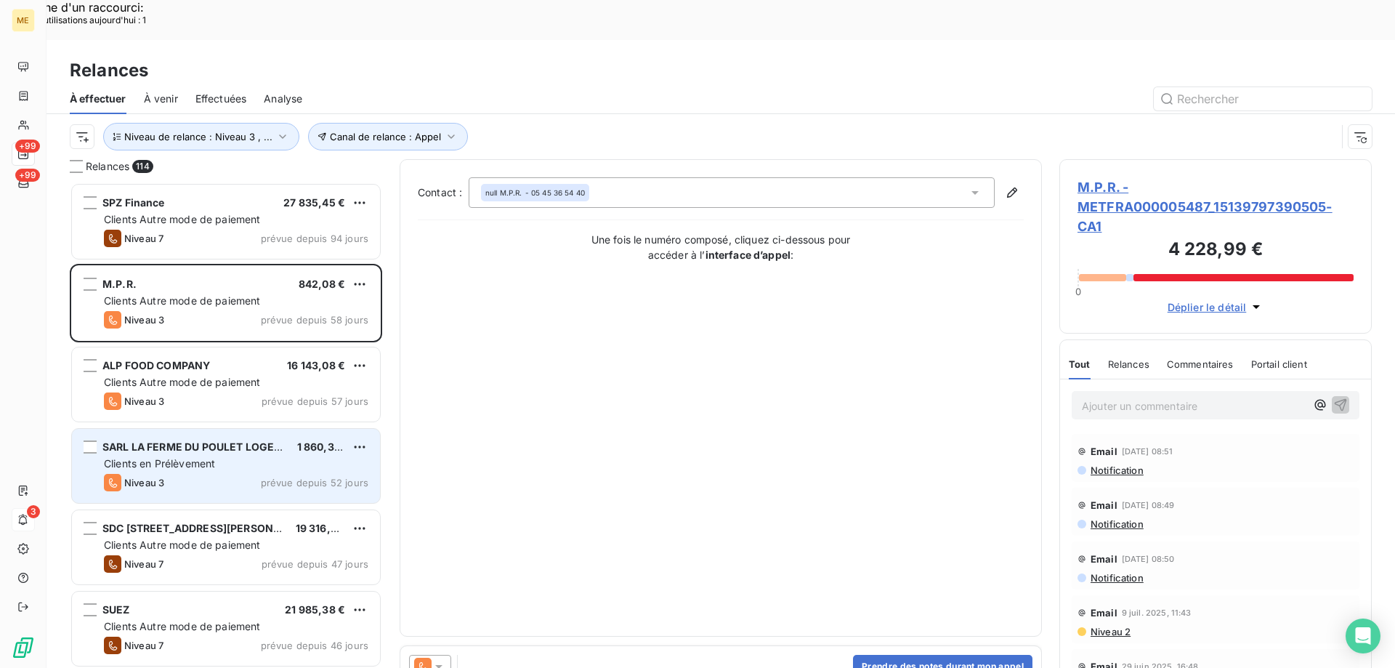
click at [101, 429] on div "SARL LA FERME DU POULET LOGEMENT 1 860,32 € Clients en Prélèvement Niveau 3 pré…" at bounding box center [226, 466] width 308 height 74
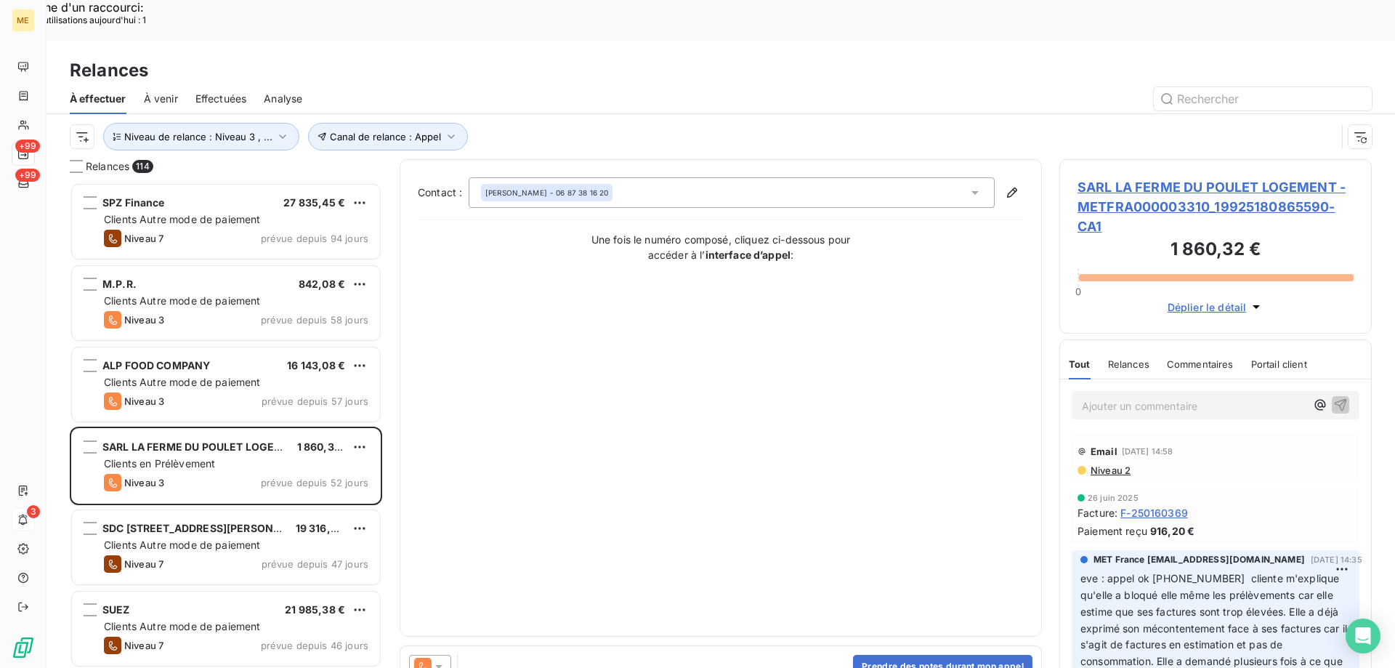
click at [1224, 177] on span "SARL LA FERME DU POULET LOGEMENT - METFRA000003310_19925180865590-CA1" at bounding box center [1216, 206] width 276 height 59
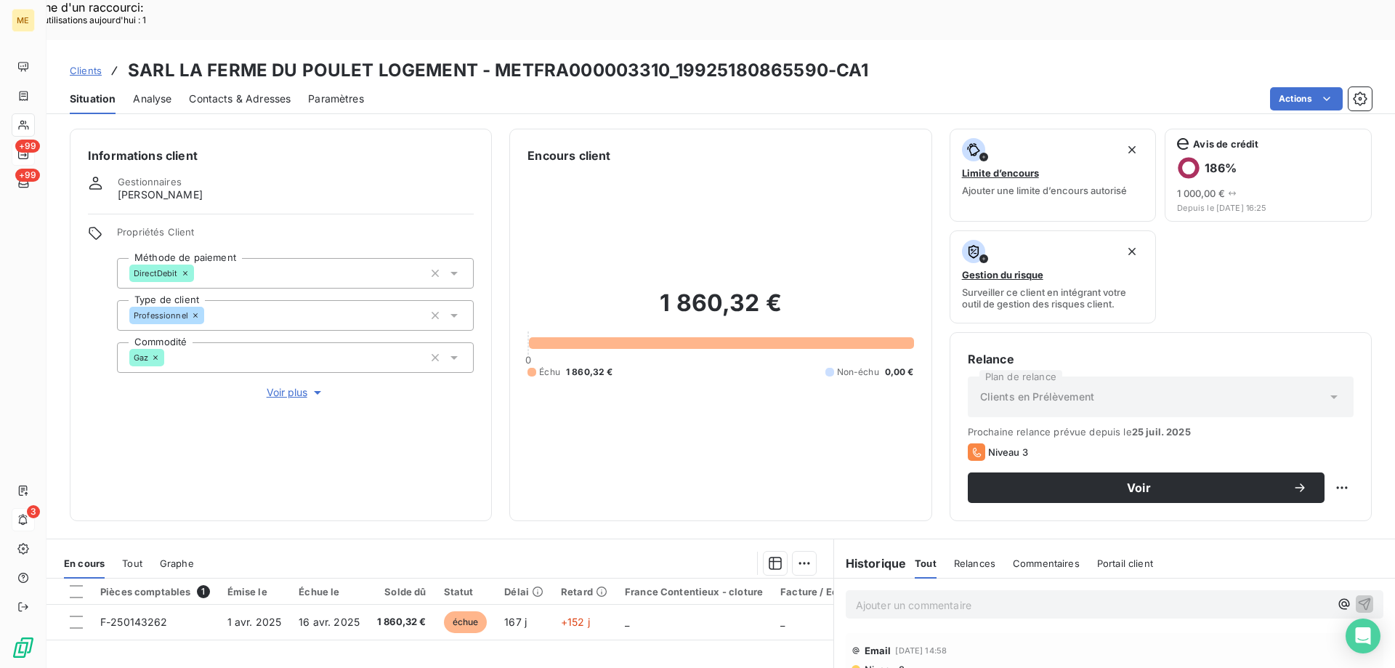
click at [289, 385] on span "Voir plus" at bounding box center [296, 392] width 58 height 15
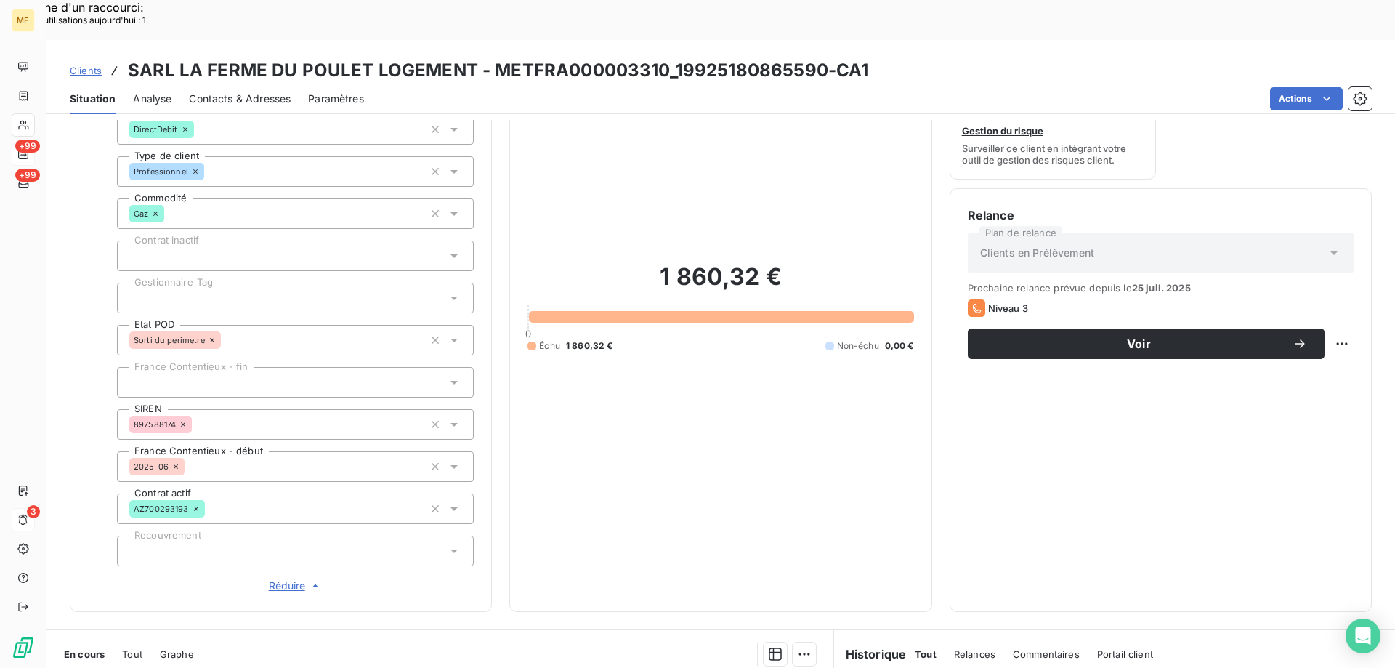
scroll to position [218, 0]
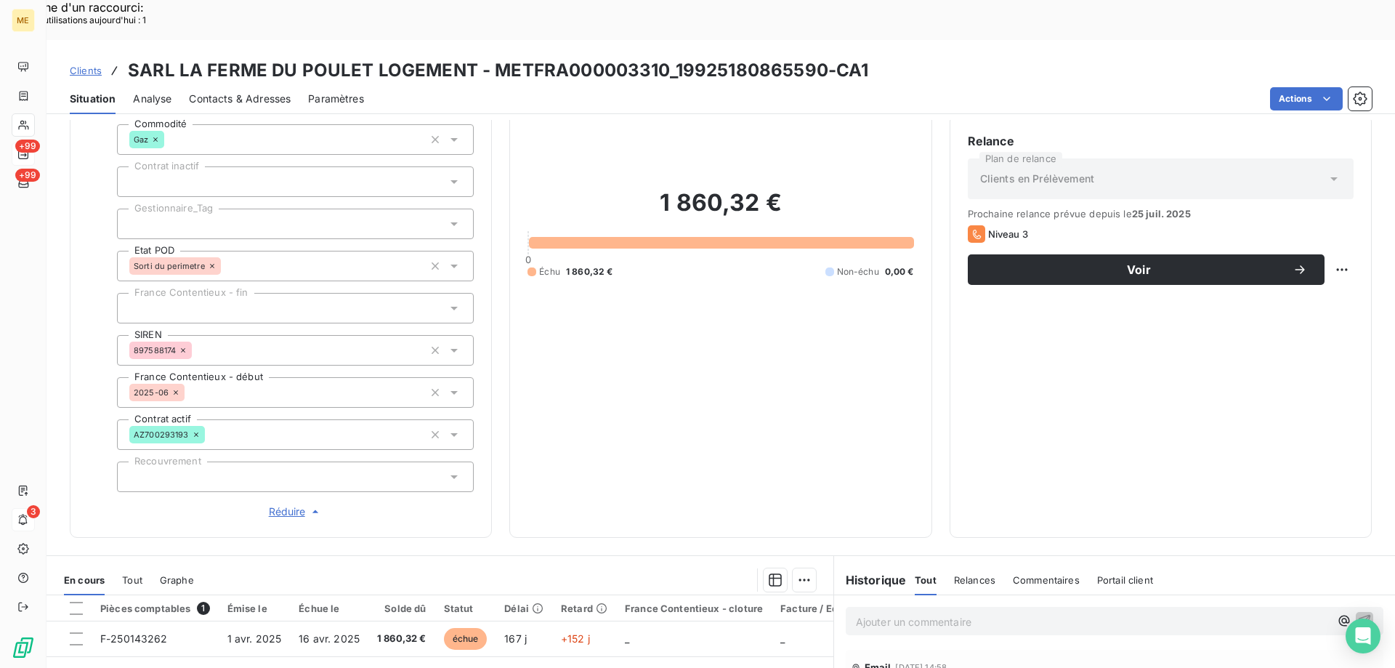
click at [217, 209] on div at bounding box center [295, 224] width 357 height 31
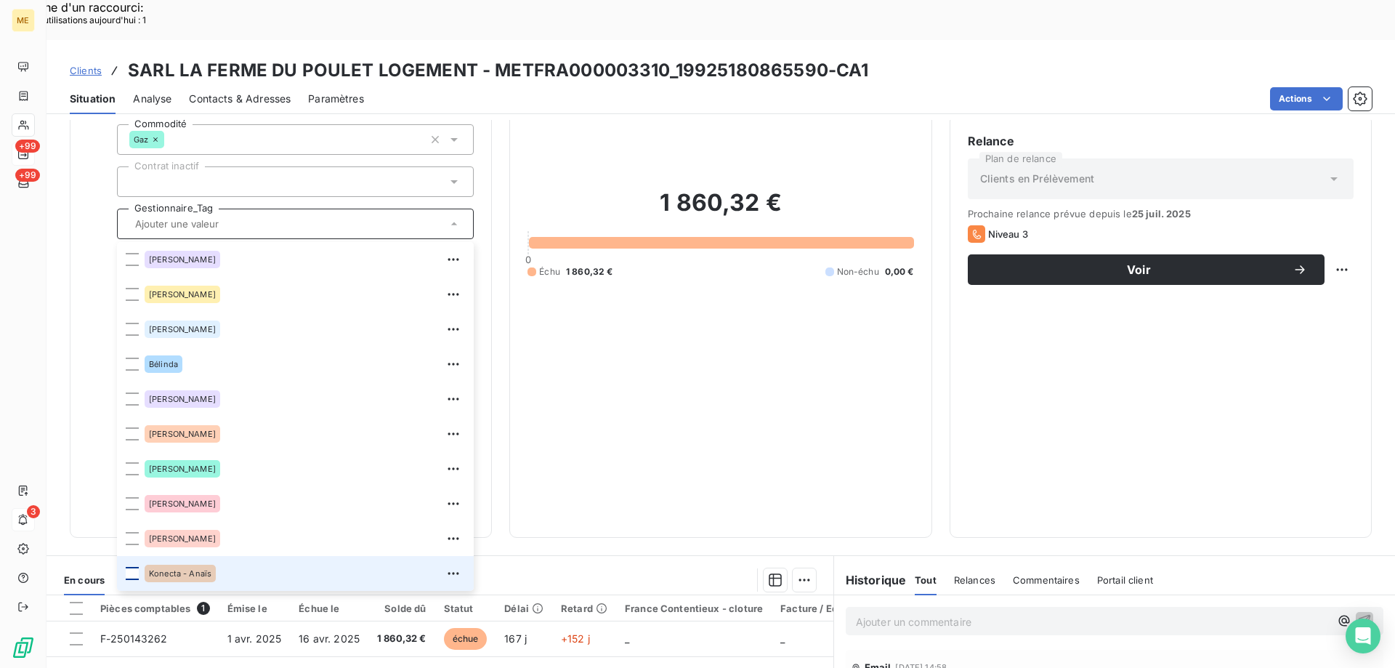
click at [134, 567] on div at bounding box center [132, 573] width 13 height 13
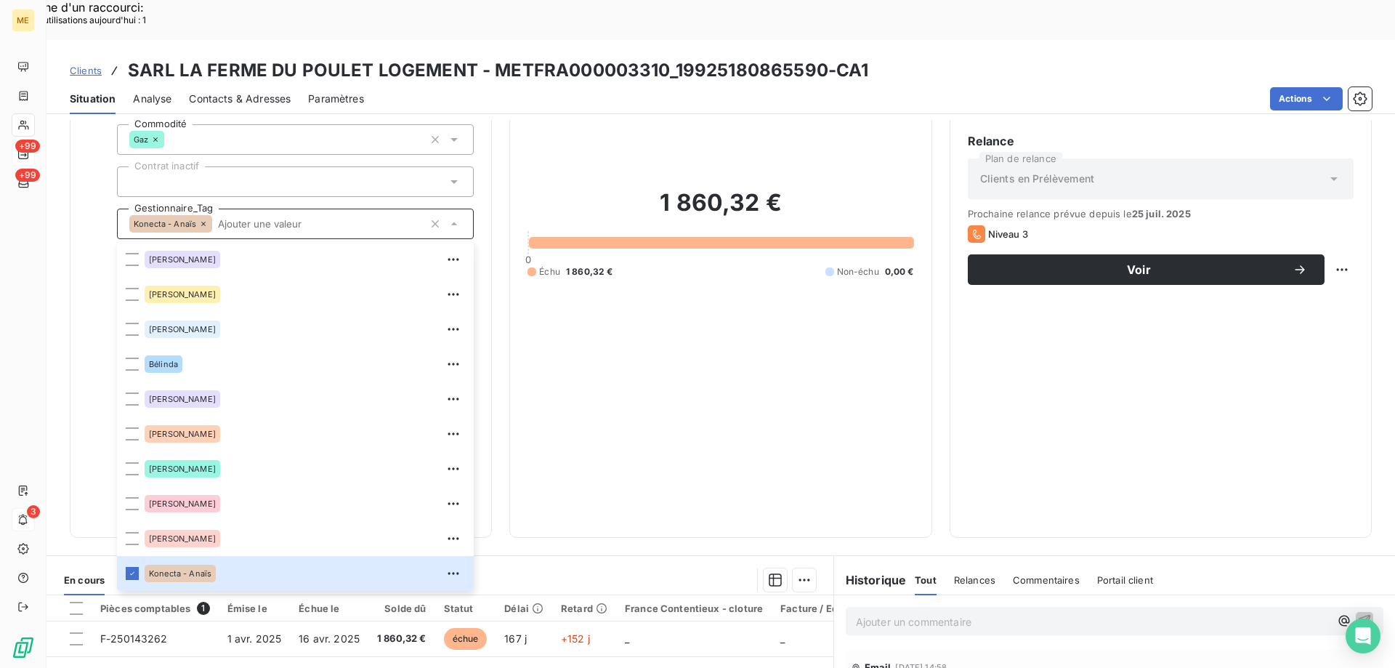
click at [1135, 318] on div "Relance Plan de relance Clients en Prélèvement Prochaine relance prévue depuis …" at bounding box center [1161, 325] width 386 height 387
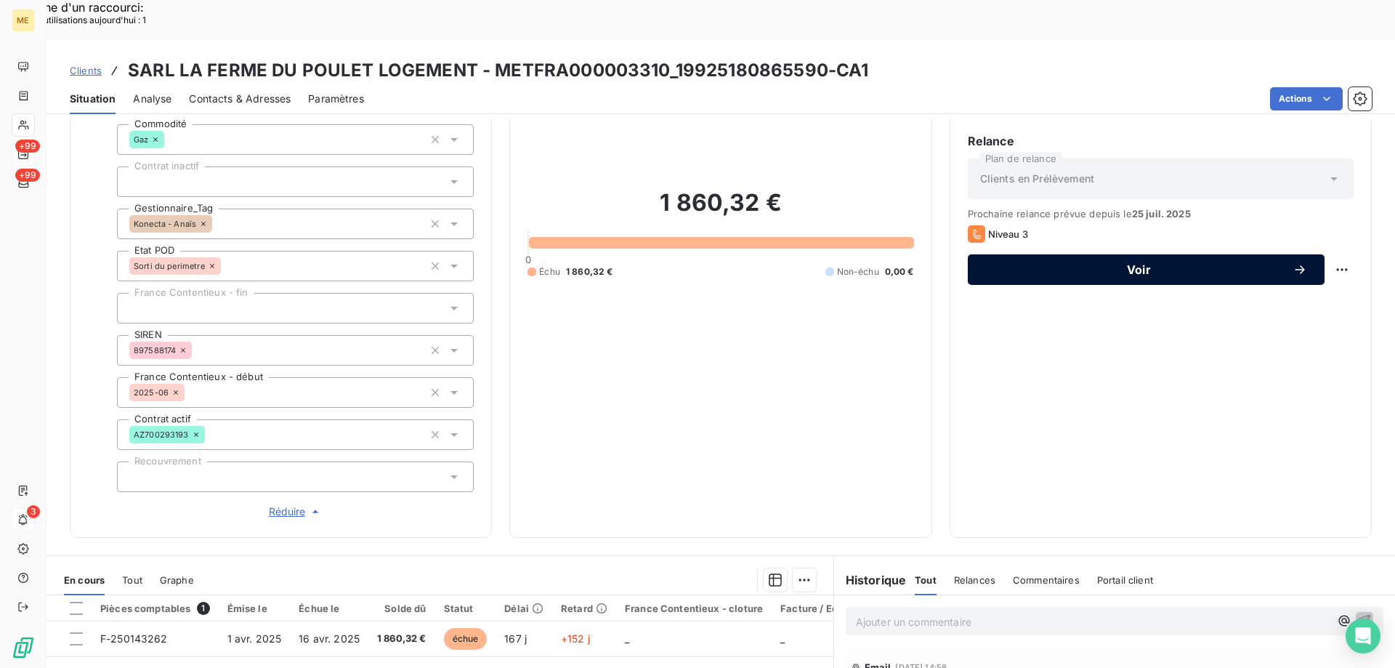
click at [1129, 264] on span "Voir" at bounding box center [1139, 270] width 307 height 12
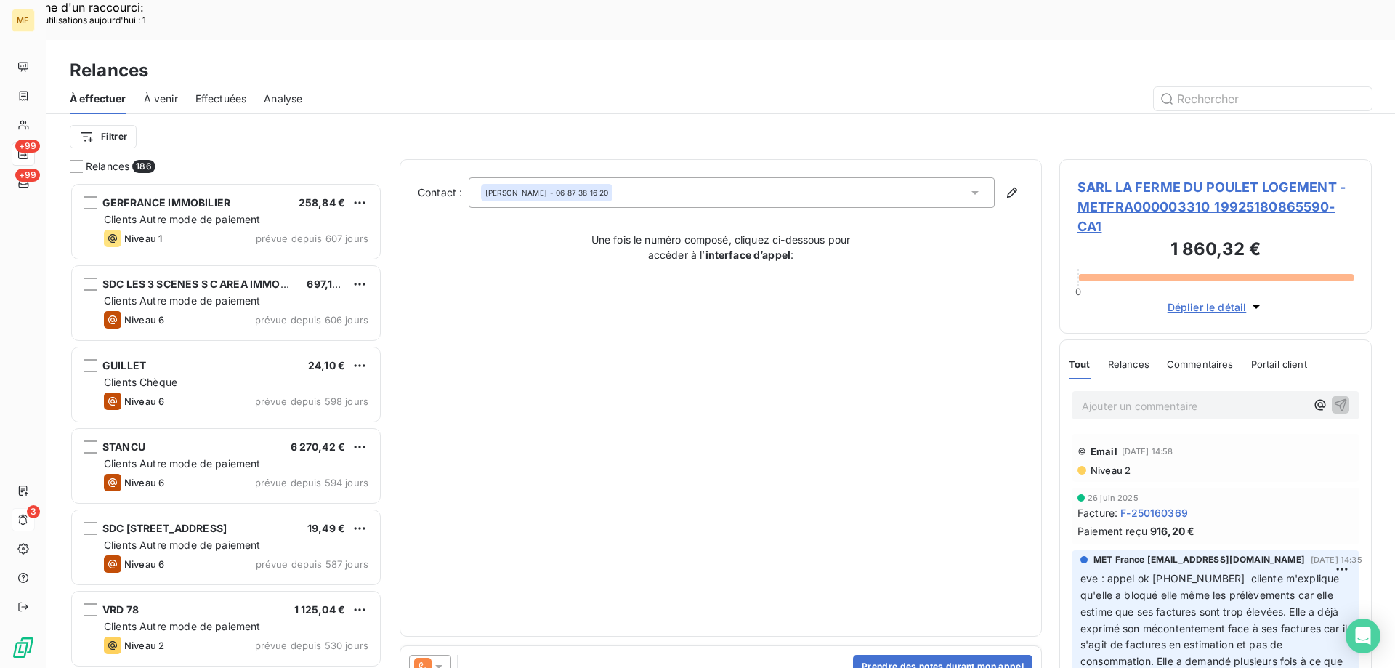
scroll to position [515, 302]
click at [438, 659] on icon at bounding box center [439, 666] width 15 height 15
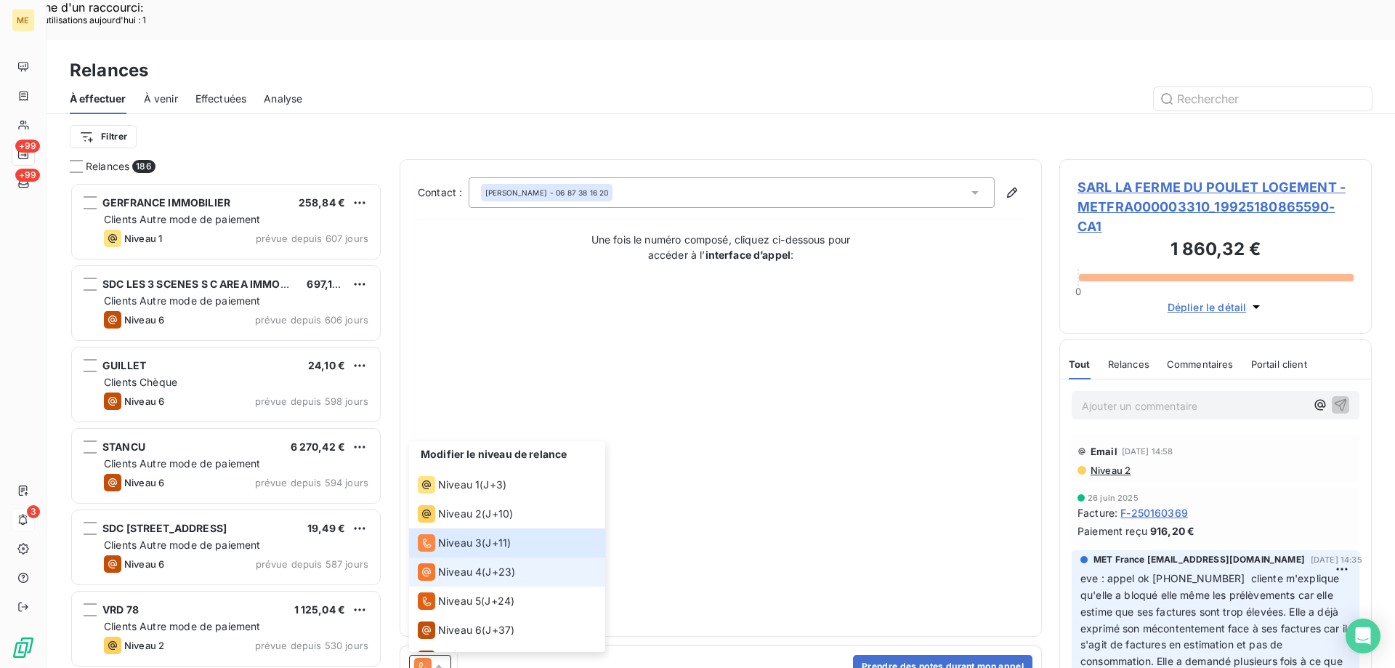
click at [443, 565] on span "Niveau 4" at bounding box center [460, 572] width 44 height 15
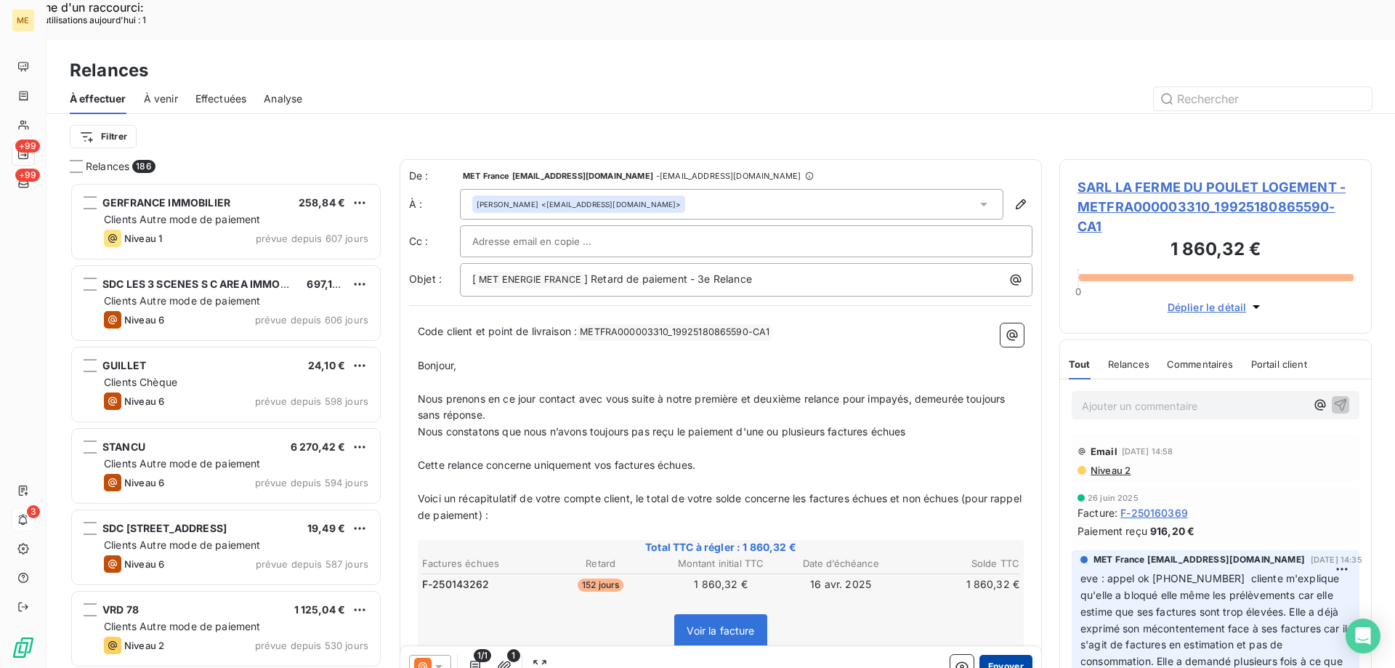
click at [1012, 655] on button "Envoyer" at bounding box center [1006, 666] width 53 height 23
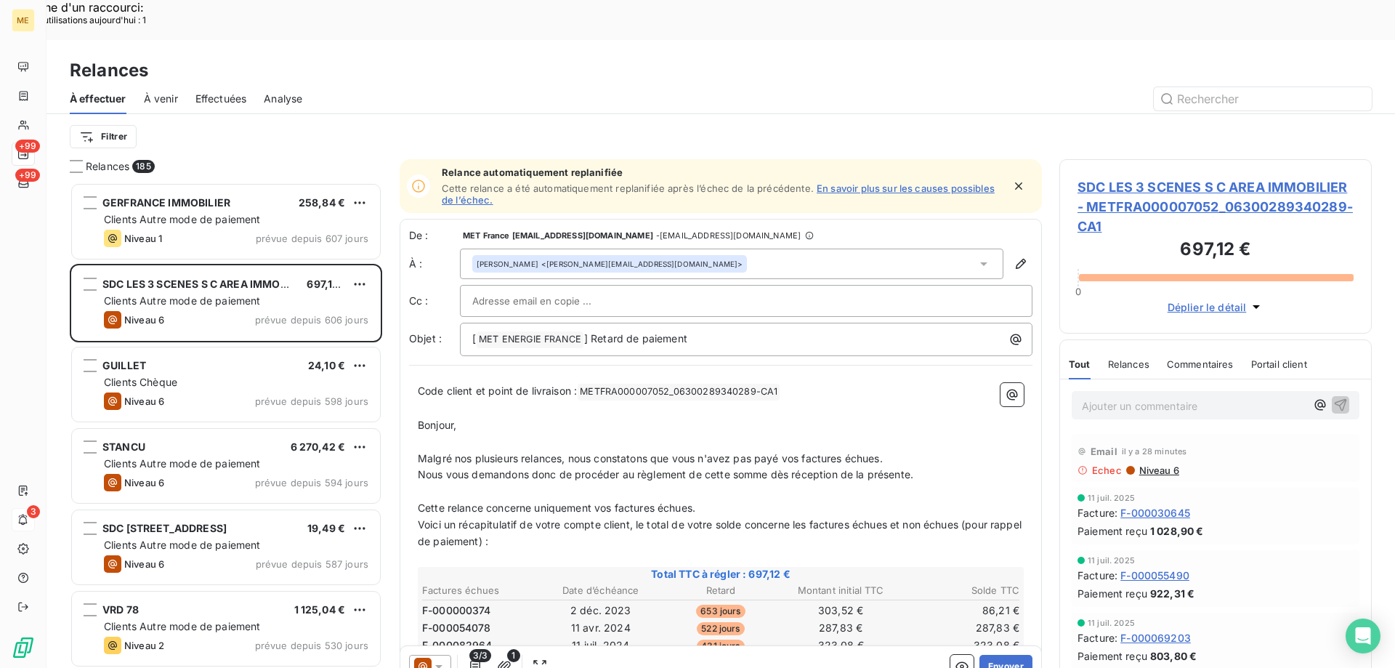
click at [221, 92] on span "Effectuées" at bounding box center [222, 99] width 52 height 15
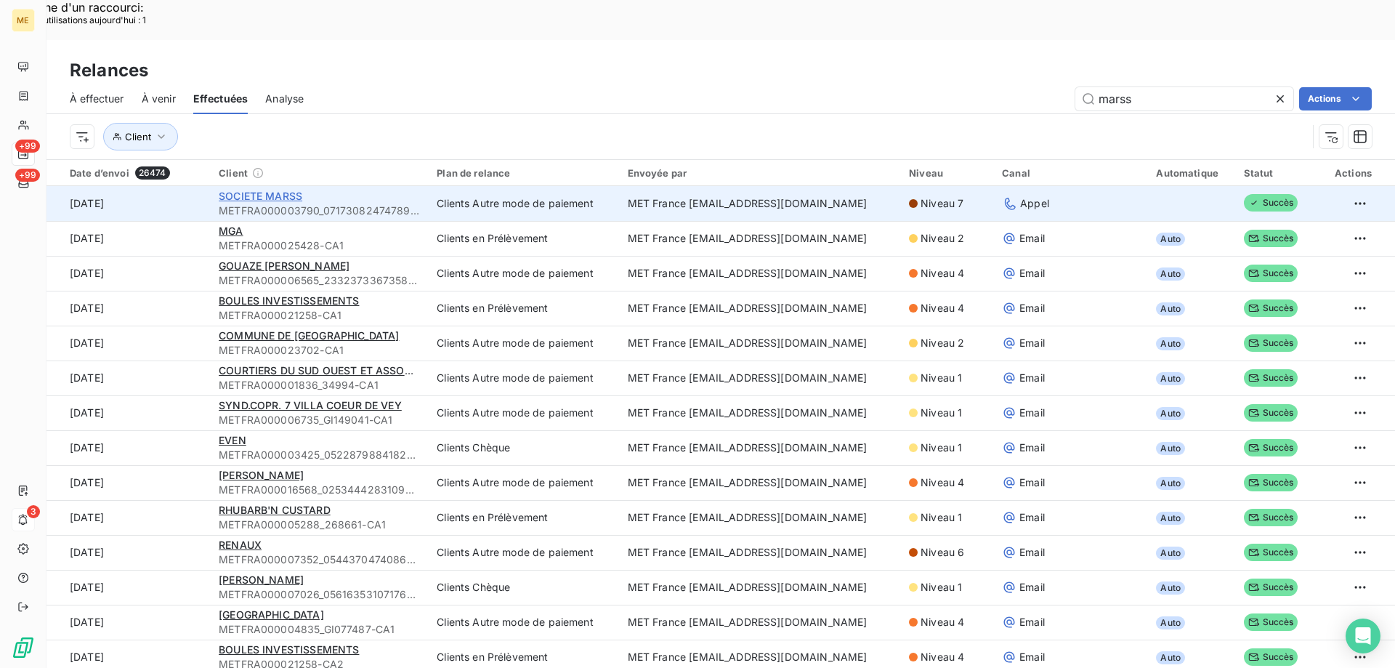
click at [265, 190] on span "SOCIETE MARSS" at bounding box center [261, 196] width 84 height 12
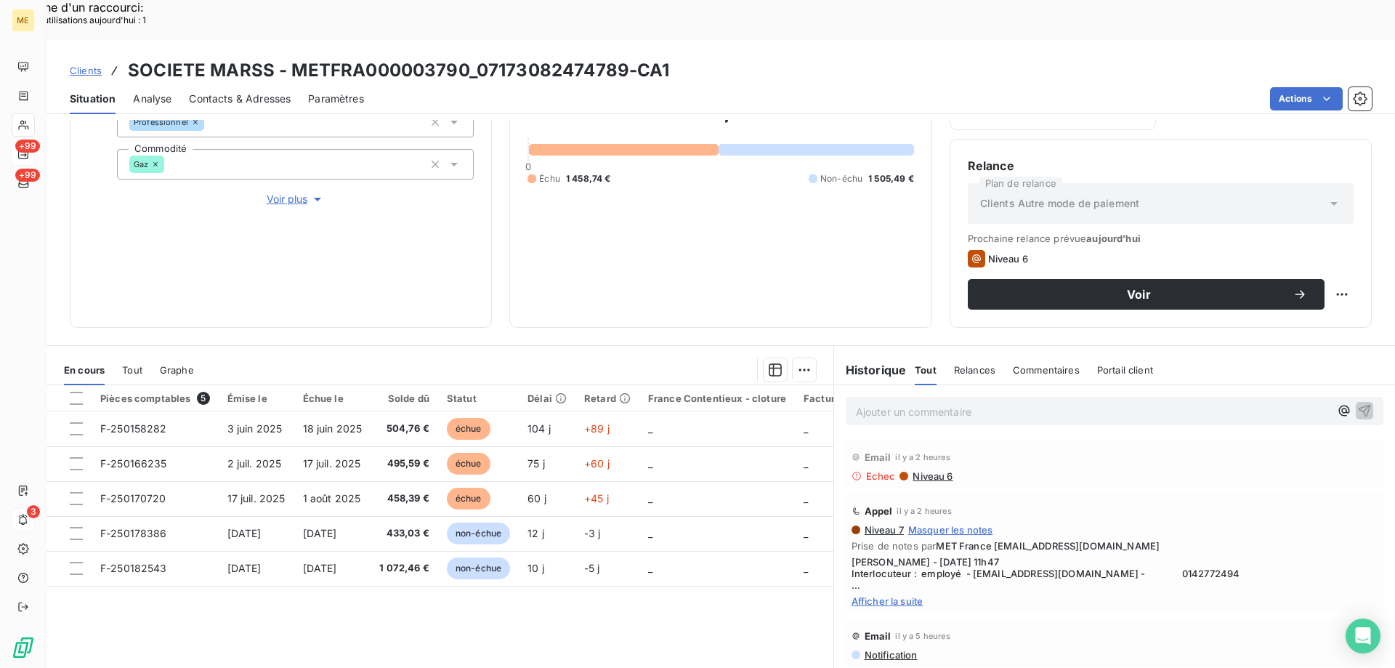
scroll to position [194, 0]
click at [230, 84] on div "Contacts & Adresses" at bounding box center [240, 99] width 102 height 31
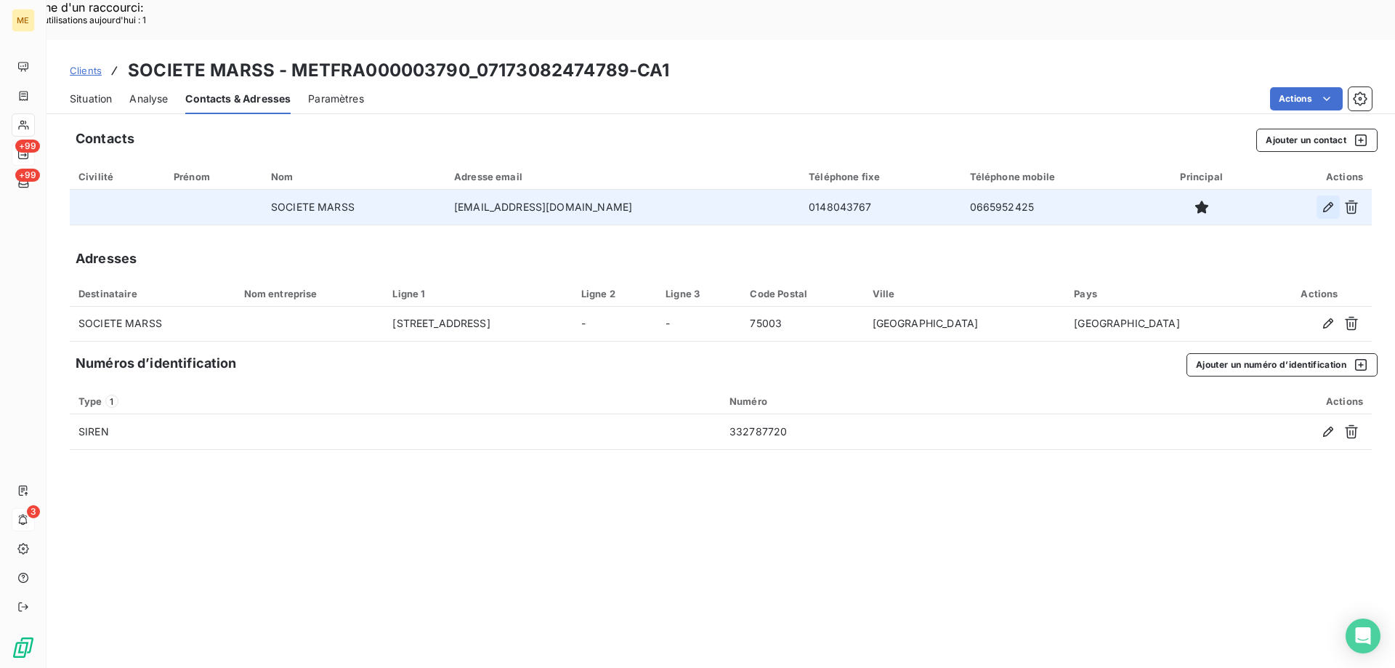
click at [1325, 200] on icon "button" at bounding box center [1328, 207] width 15 height 15
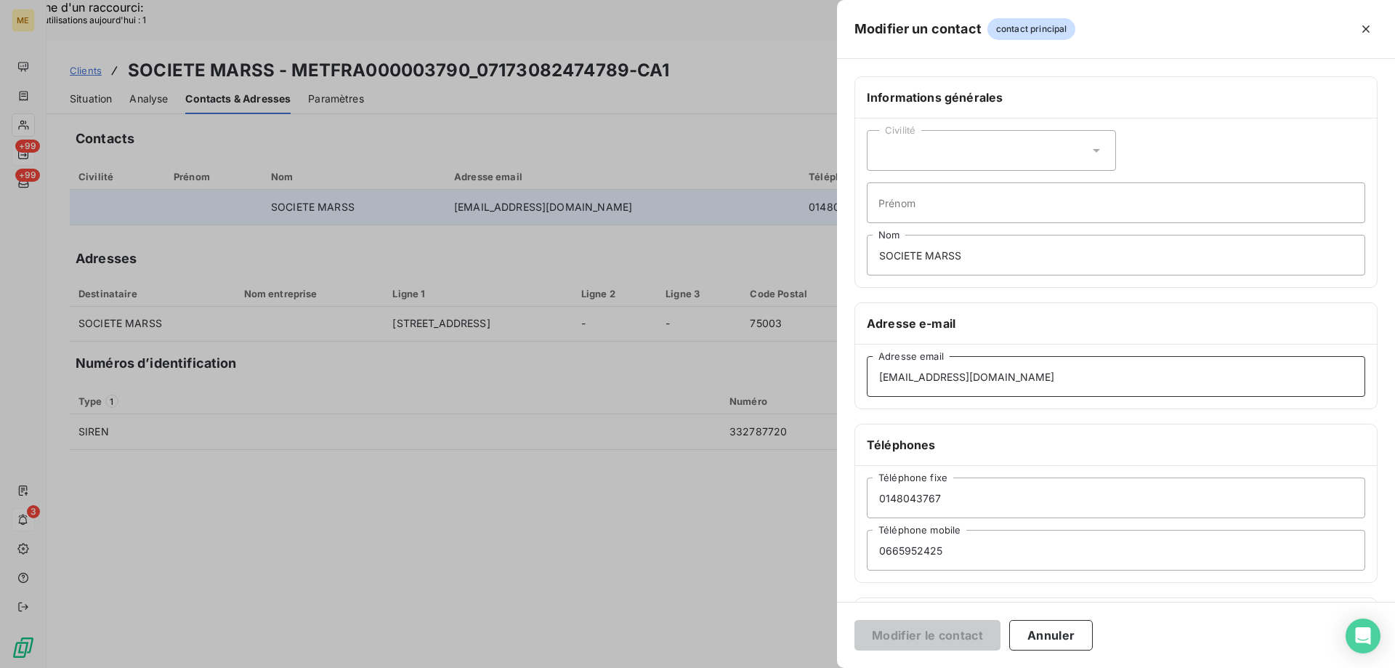
click at [886, 373] on input "adoroudianial@yahoo.fr" at bounding box center [1116, 376] width 499 height 41
type input "doroudianial@yahoo.fr"
click at [931, 627] on button "Modifier le contact" at bounding box center [928, 635] width 146 height 31
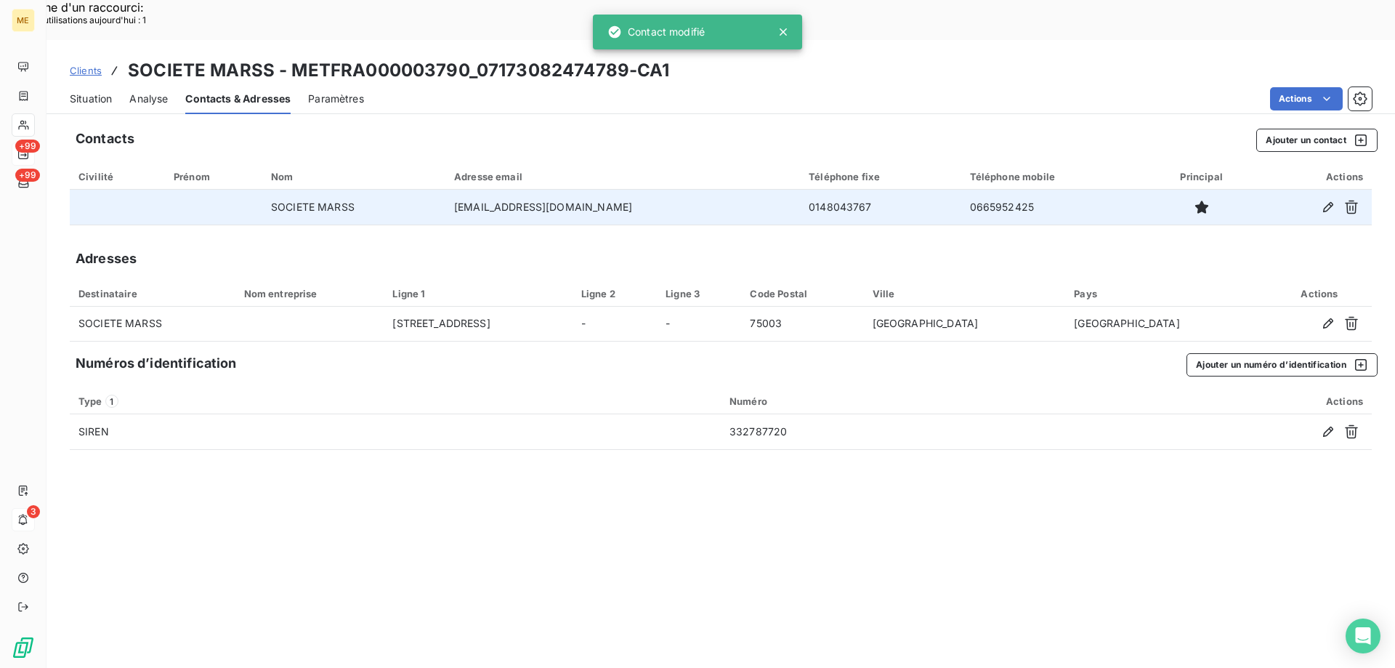
click at [93, 92] on span "Situation" at bounding box center [91, 99] width 42 height 15
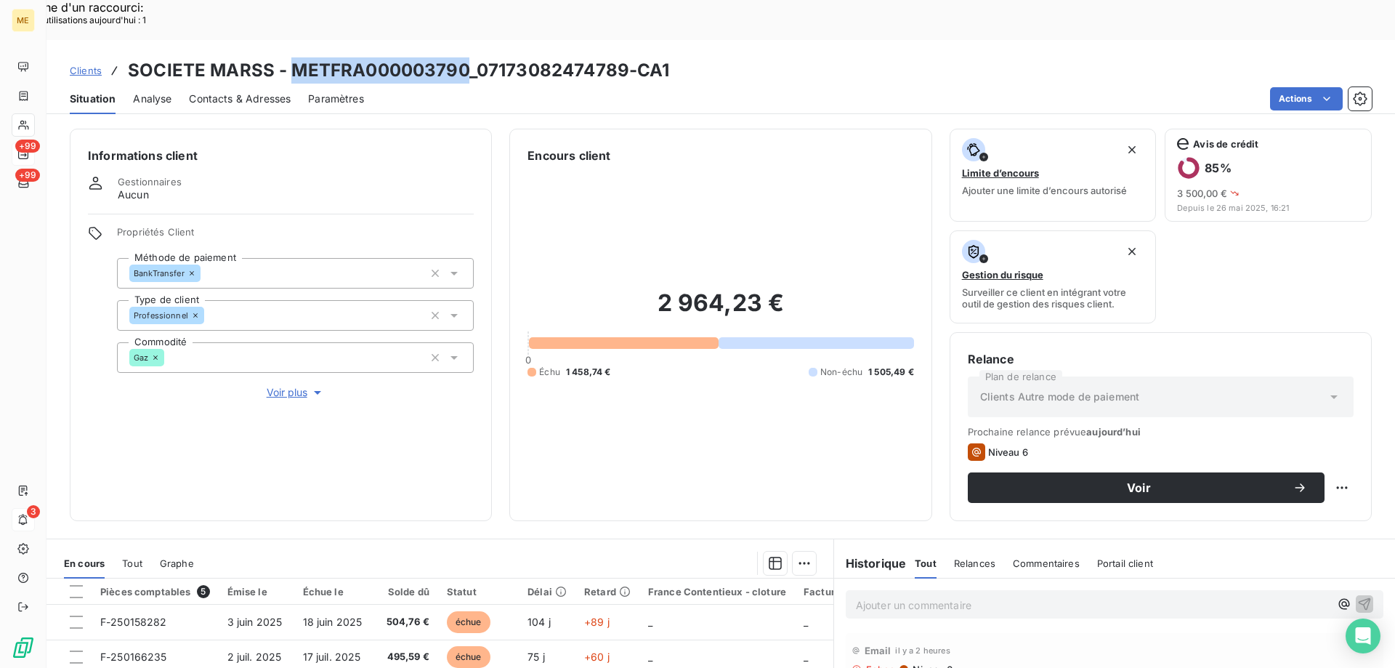
drag, startPoint x: 289, startPoint y: 31, endPoint x: 468, endPoint y: 25, distance: 178.9
click at [468, 57] on h3 "SOCIETE MARSS - METFRA000003790_07173082474789-CA1" at bounding box center [399, 70] width 542 height 26
copy h3 "METFRA000003790"
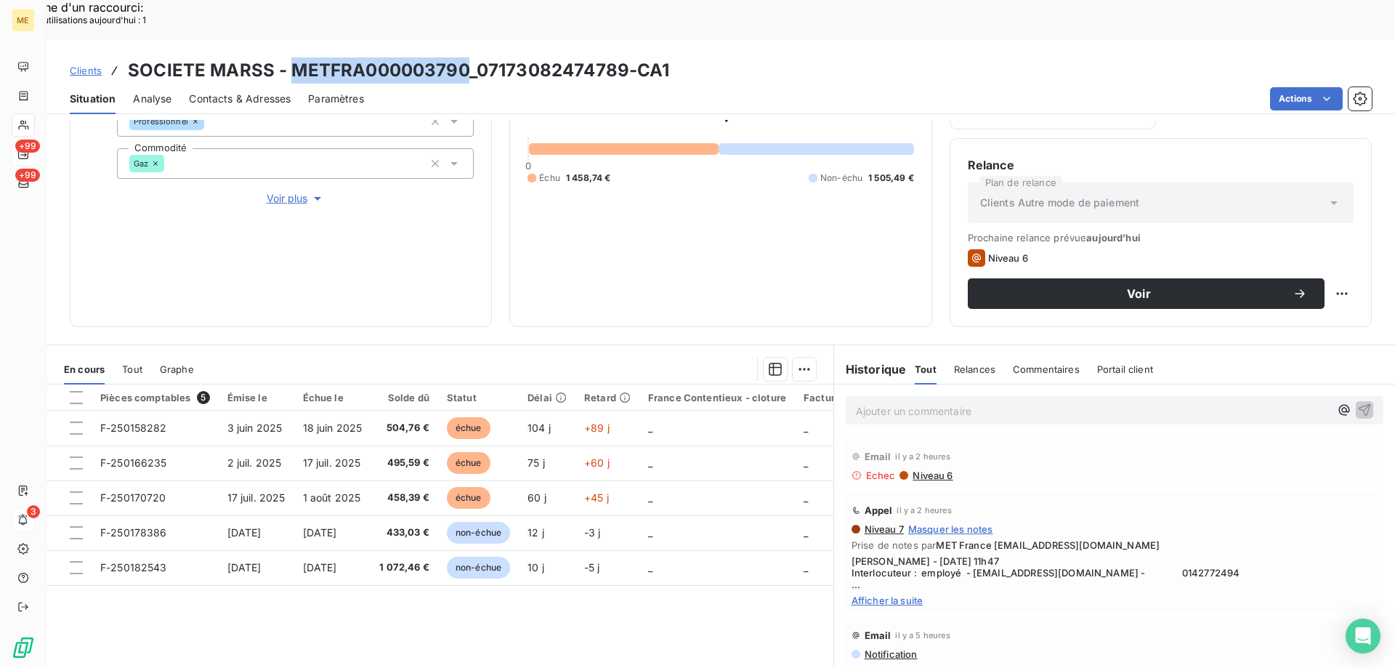
click at [872, 595] on span "Afficher la suite" at bounding box center [1115, 601] width 526 height 12
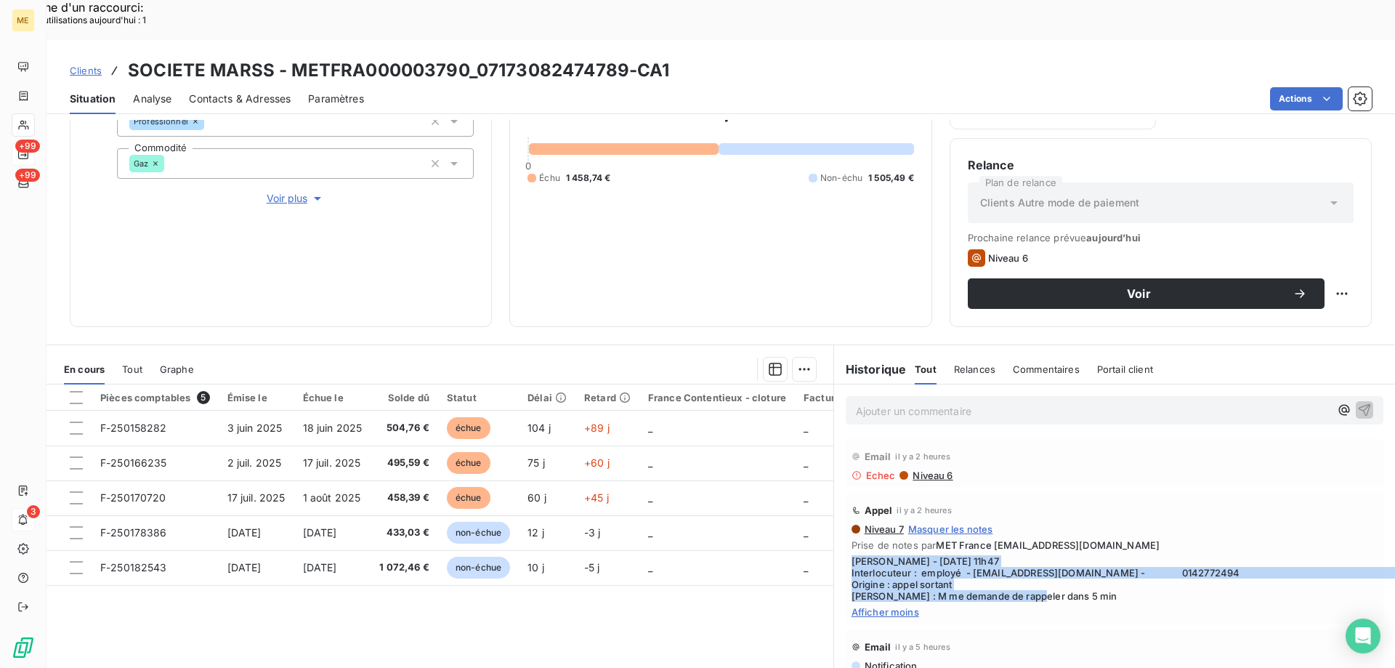
drag, startPoint x: 1071, startPoint y: 560, endPoint x: 837, endPoint y: 522, distance: 236.3
click at [837, 522] on div "Appel il y a 2 heures Niveau 7 Masquer les notes Prise de notes par MET France …" at bounding box center [1114, 558] width 561 height 137
copy span "Sylvain - 15/09/2025 - 11h47 Interlocuteur : employé - ADOROUDIANI@YAHOO.FR - 0…"
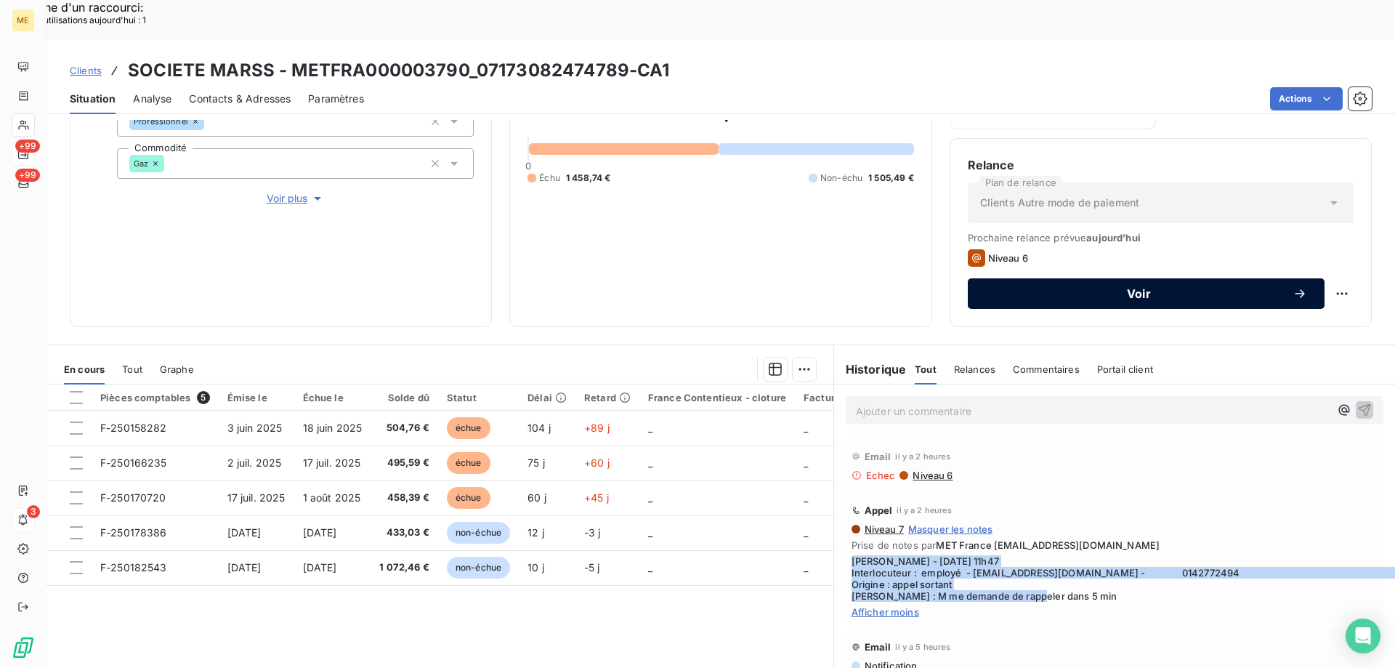
click at [1031, 288] on span "Voir" at bounding box center [1139, 294] width 307 height 12
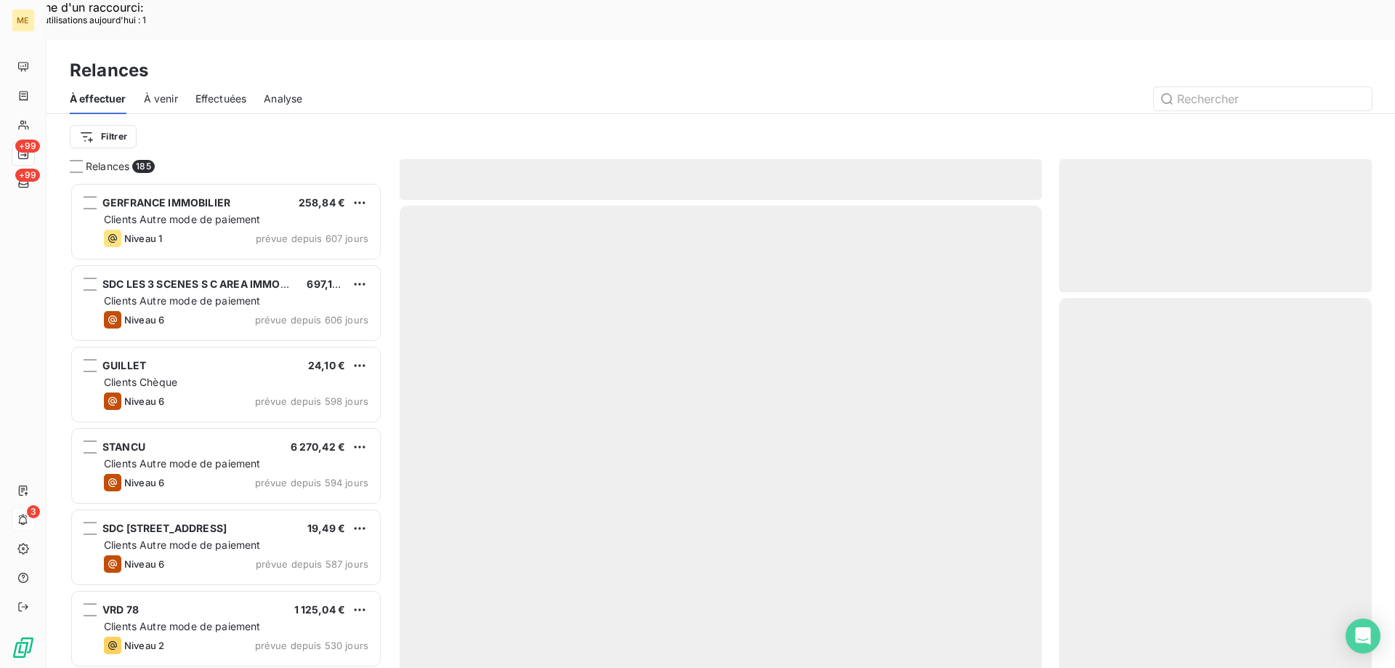
scroll to position [515, 302]
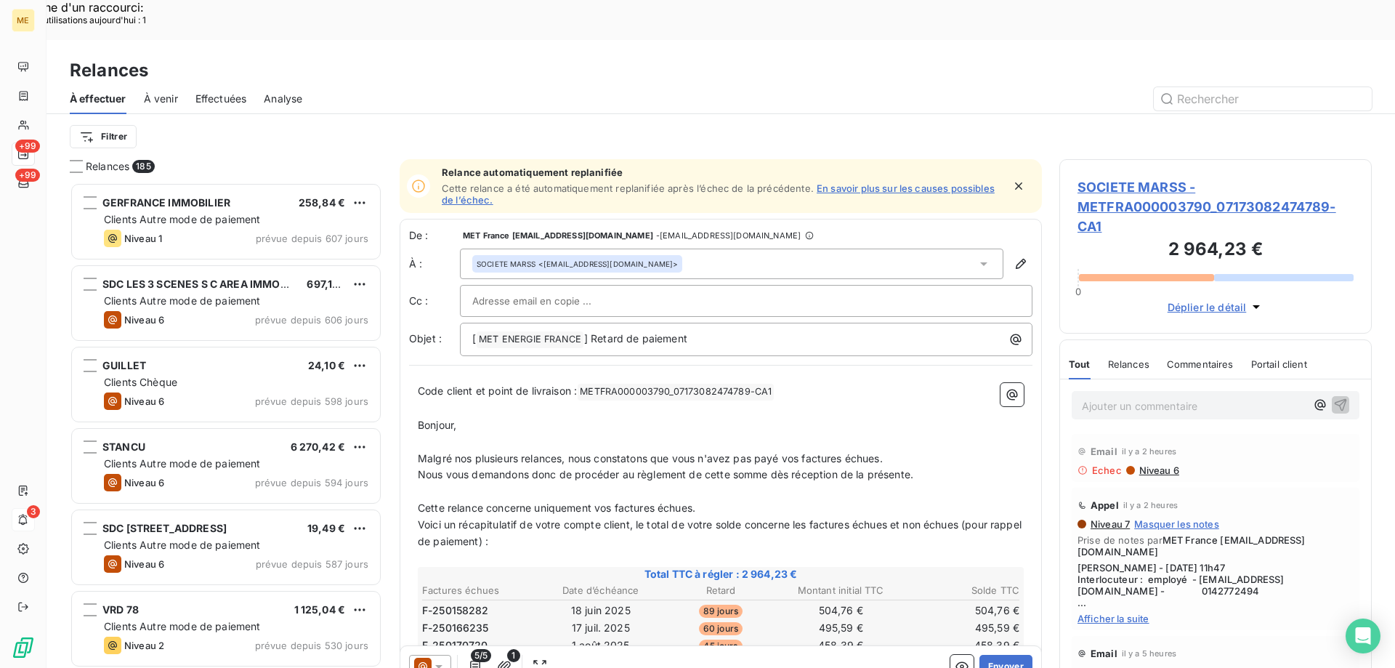
click at [445, 659] on icon at bounding box center [439, 666] width 15 height 15
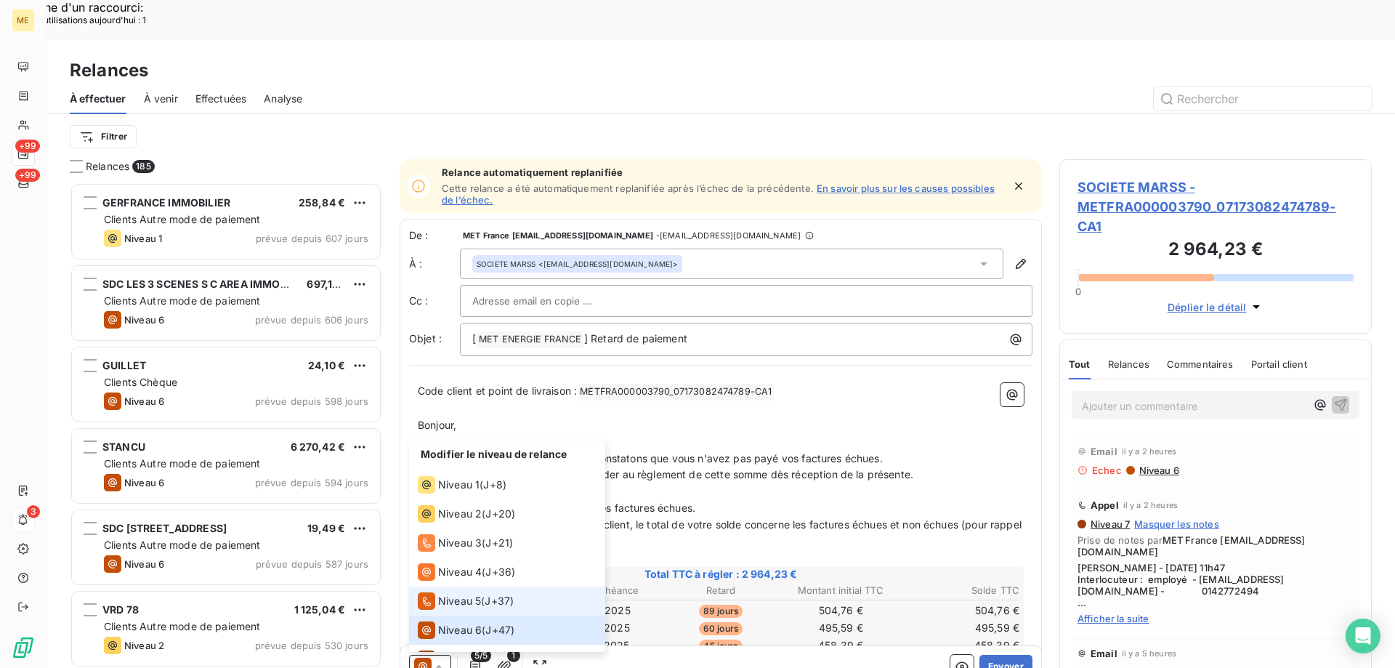
click at [443, 592] on div "Niveau 5" at bounding box center [449, 600] width 63 height 17
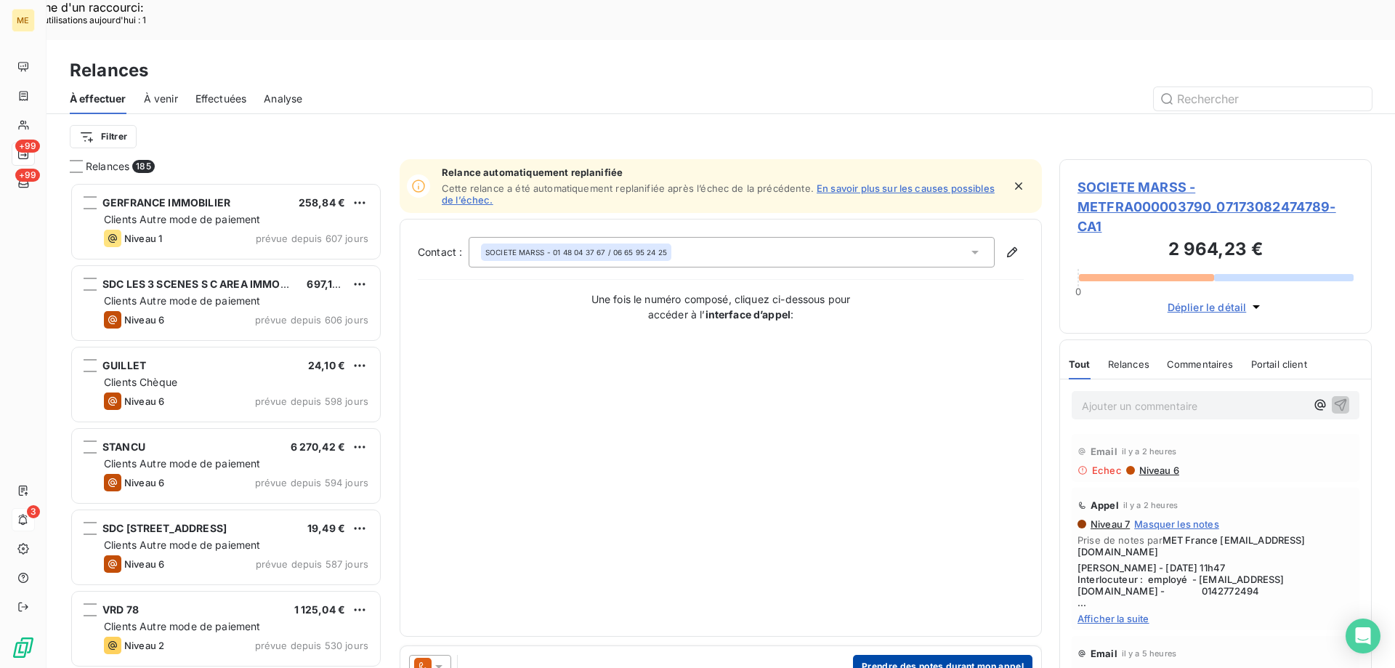
click at [874, 655] on button "Prendre des notes durant mon appel" at bounding box center [943, 666] width 180 height 23
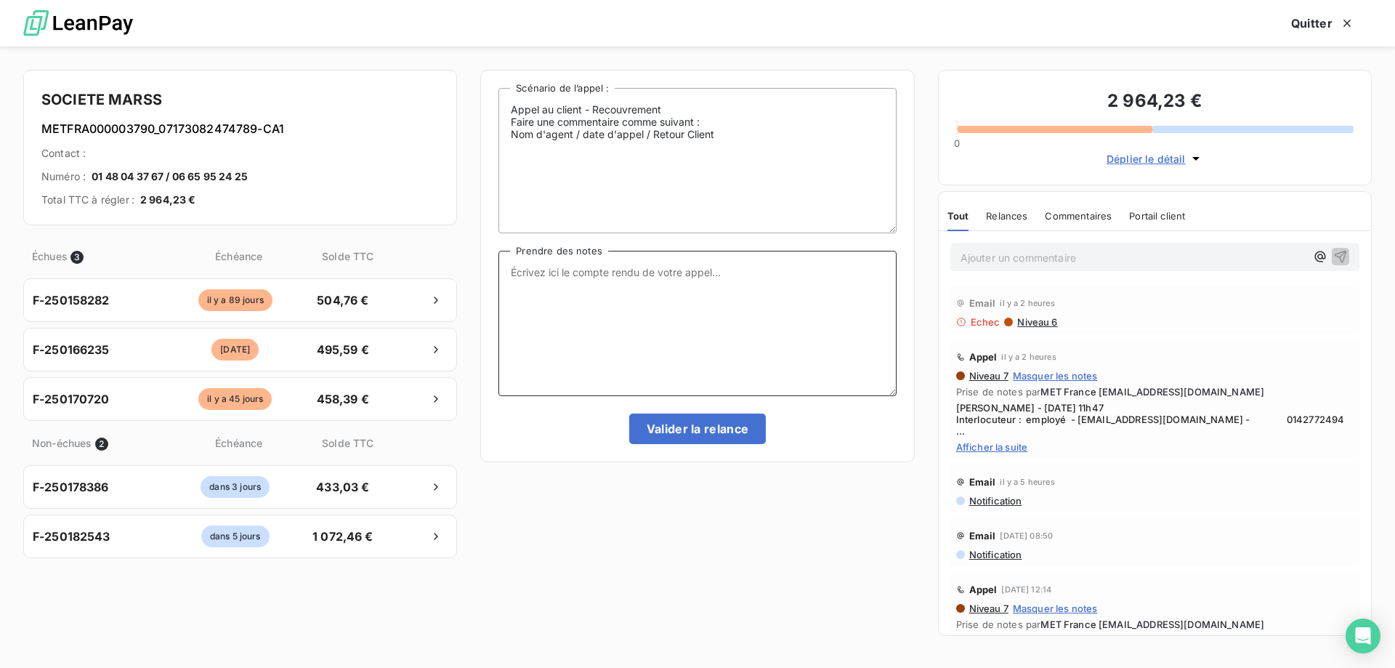
click at [601, 299] on textarea "Prendre des notes" at bounding box center [698, 323] width 398 height 145
paste textarea "Sylvain - 15/09/2025 - 11h47 Interlocuteur : employé - ADOROUDIANI@YAHOO.FR - 0…"
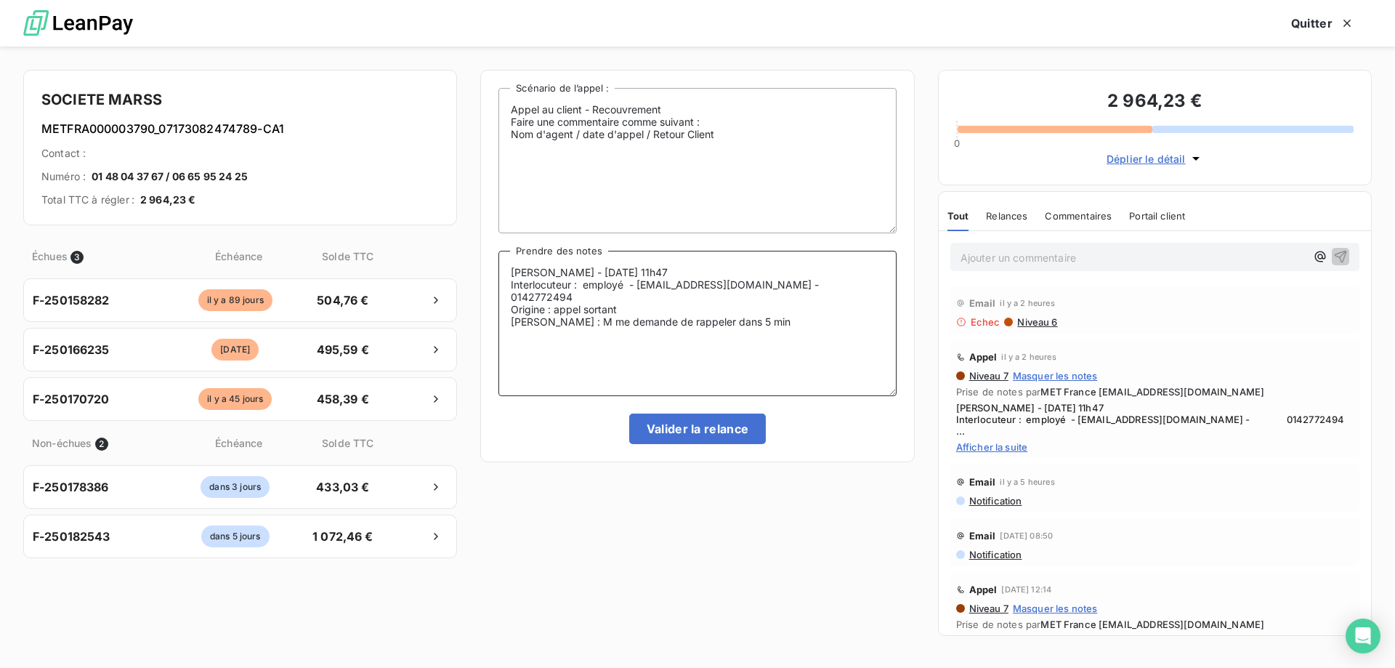
click at [629, 274] on textarea "Sylvain - 15/09/2025 - 11h47 Interlocuteur : employé - ADOROUDIANI@YAHOO.FR - 0…" at bounding box center [698, 323] width 398 height 145
click at [650, 270] on textarea "Sylvain - 15/09/2025 - 13h47 Interlocuteur : employé - ADOROUDIANI@YAHOO.FR - 0…" at bounding box center [698, 323] width 398 height 145
drag, startPoint x: 626, startPoint y: 286, endPoint x: 584, endPoint y: 286, distance: 42.2
click at [584, 286] on textarea "Sylvain - 15/09/2025 - 13h48 Interlocuteur : employé - ADOROUDIANI@YAHOO.FR - 0…" at bounding box center [698, 323] width 398 height 145
click at [681, 289] on textarea "Sylvain - 15/09/2025 - 13h48 Interlocuteur : M DOROURIANI - ADOROUDIANI@YAHOO.F…" at bounding box center [698, 323] width 398 height 145
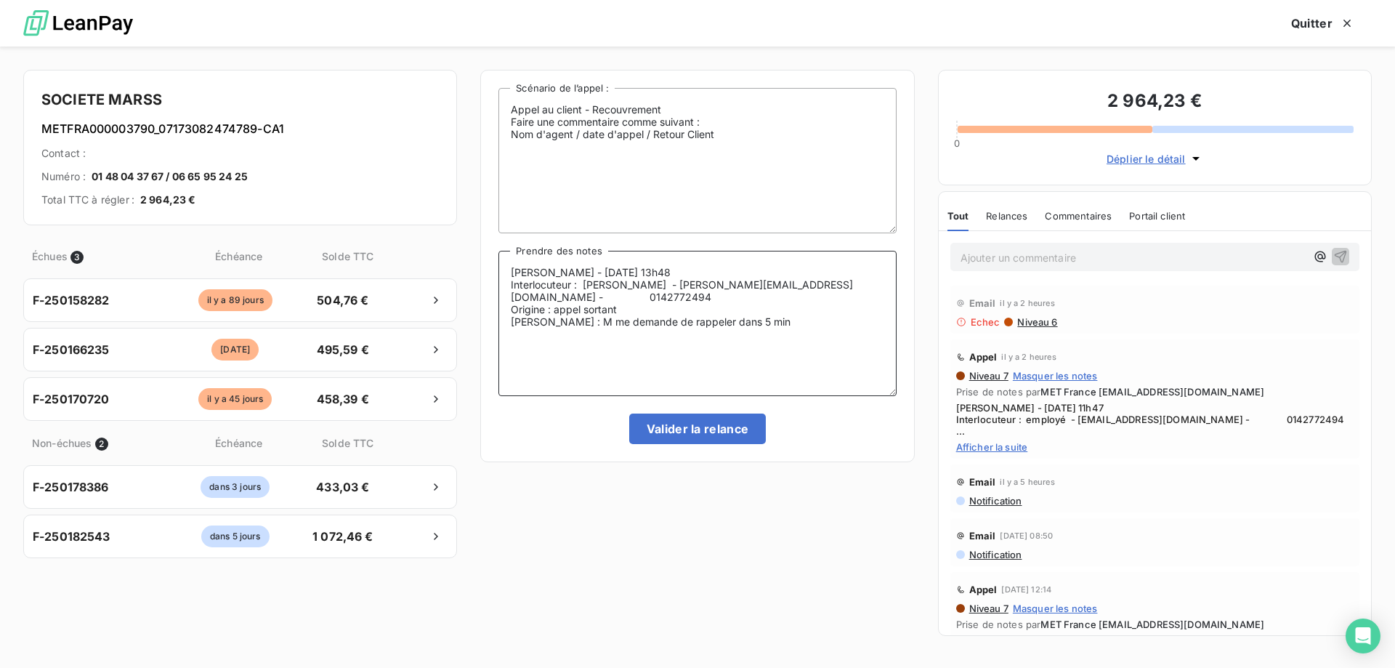
click at [739, 288] on textarea "Sylvain - 15/09/2025 - 13h48 Interlocuteur : M DOROURIANI - DOROUDIANI@YAHOO.FR…" at bounding box center [698, 323] width 398 height 145
click at [595, 297] on textarea "Sylvain - 15/09/2025 - 13h48 Interlocuteur : M DOROURIANI - DOROUDIANIAL@YAHOO.…" at bounding box center [698, 323] width 398 height 145
click at [756, 337] on textarea "Sylvain - 15/09/2025 - 13h48 Interlocuteur : M DOROURIANI - DOROUDIANIAL@YAHOO.…" at bounding box center [698, 323] width 398 height 145
click at [619, 324] on textarea "Sylvain - 15/09/2025 - 13h48 Interlocuteur : M DOROURIANI - DOROUDIANIAL@YAHOO.…" at bounding box center [698, 323] width 398 height 145
click at [0, 0] on lt-span "régler" at bounding box center [0, 0] width 0 height 0
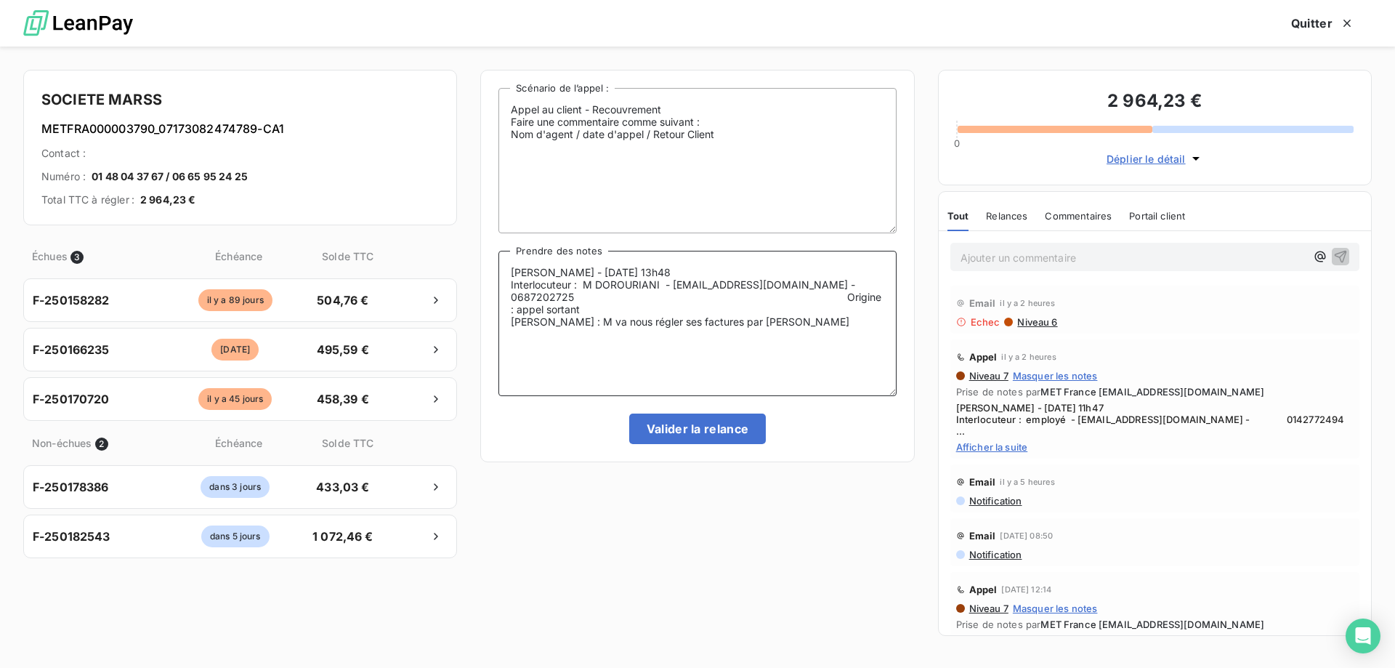
click at [741, 326] on textarea "Sylvain - 15/09/2025 - 13h48 Interlocuteur : M DOROURIANI - DOROUDIANIAL@YAHOO.…" at bounding box center [698, 323] width 398 height 145
type textarea "Sylvain - 15/09/2025 - 13h48 Interlocuteur : M DOROURIANI - DOROUDIANIAL@YAHOO.…"
click at [681, 428] on button "Valider la relance" at bounding box center [697, 429] width 137 height 31
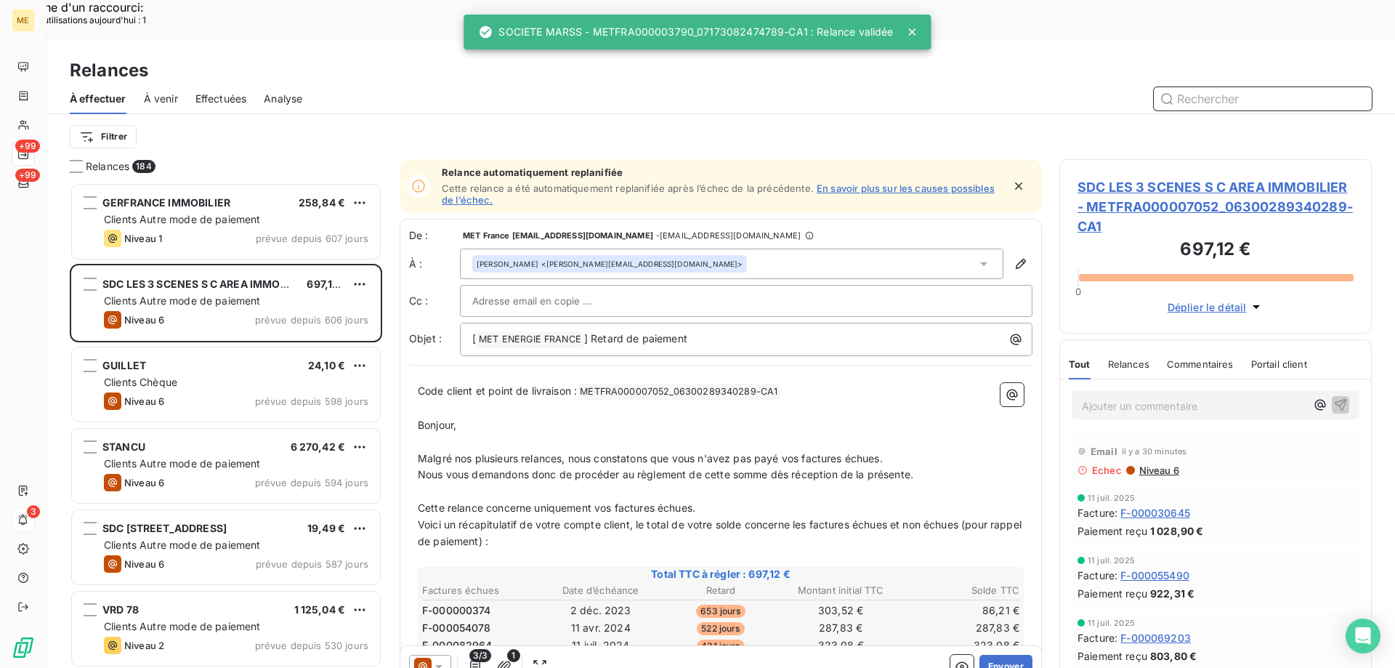
click at [223, 92] on span "Effectuées" at bounding box center [222, 99] width 52 height 15
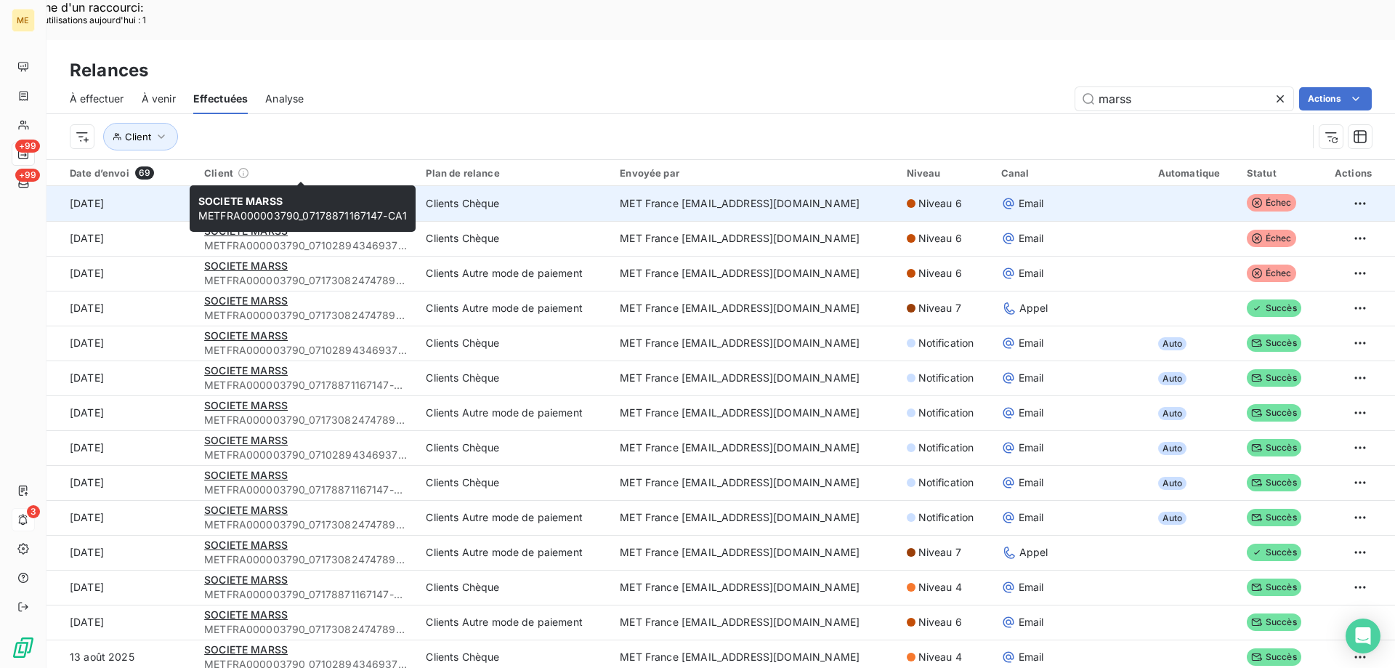
click at [270, 190] on span "SOCIETE MARSS" at bounding box center [246, 196] width 84 height 12
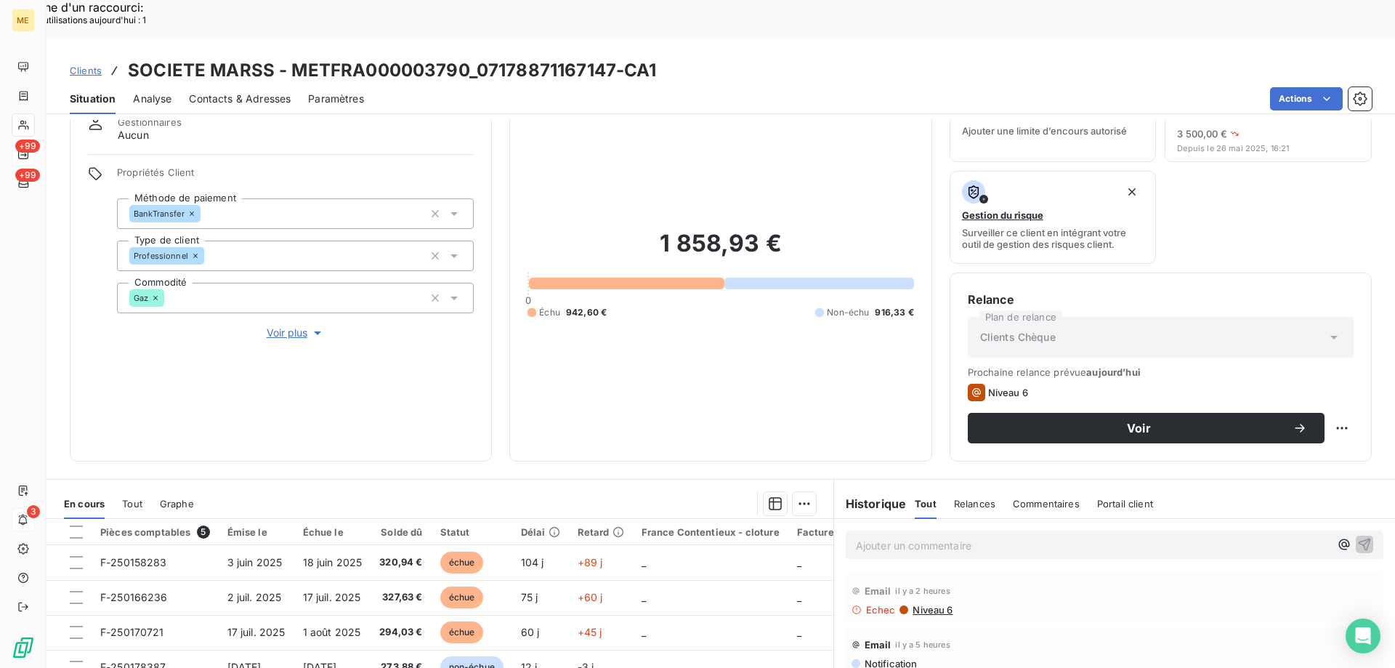
scroll to position [194, 0]
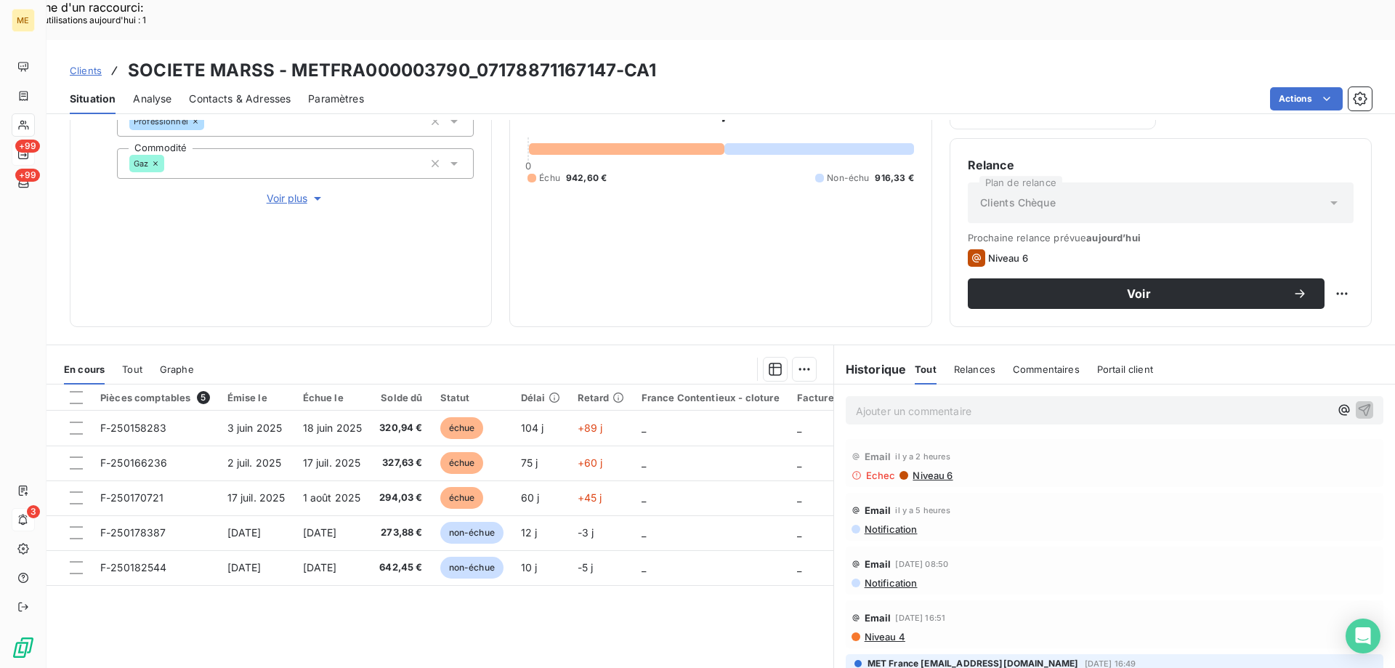
click at [224, 92] on span "Contacts & Adresses" at bounding box center [240, 99] width 102 height 15
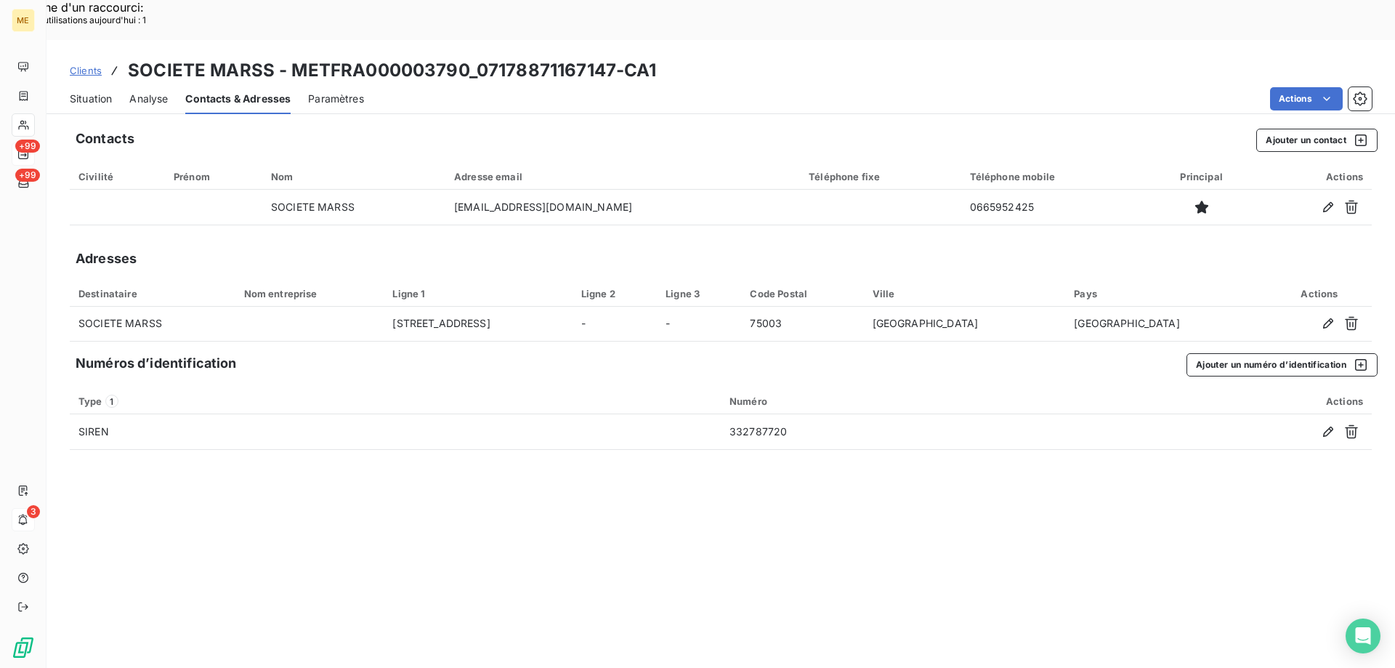
click at [72, 84] on div "Situation" at bounding box center [91, 99] width 42 height 31
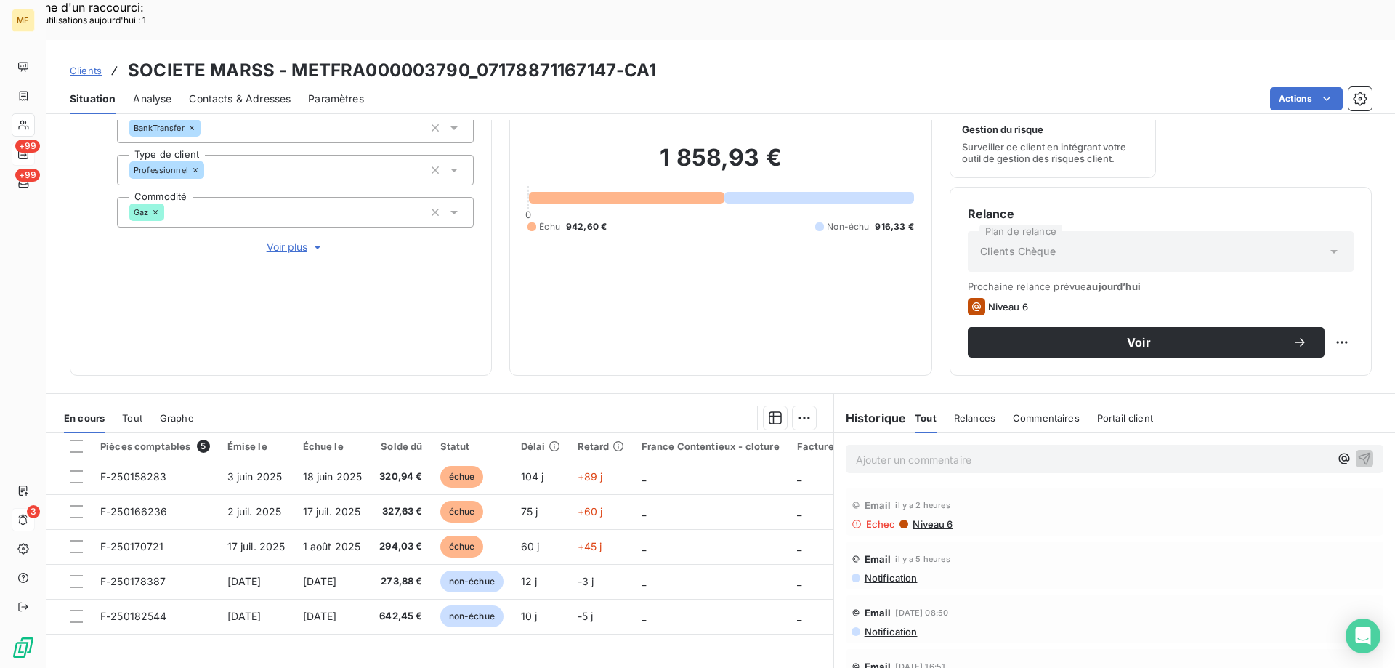
scroll to position [0, 0]
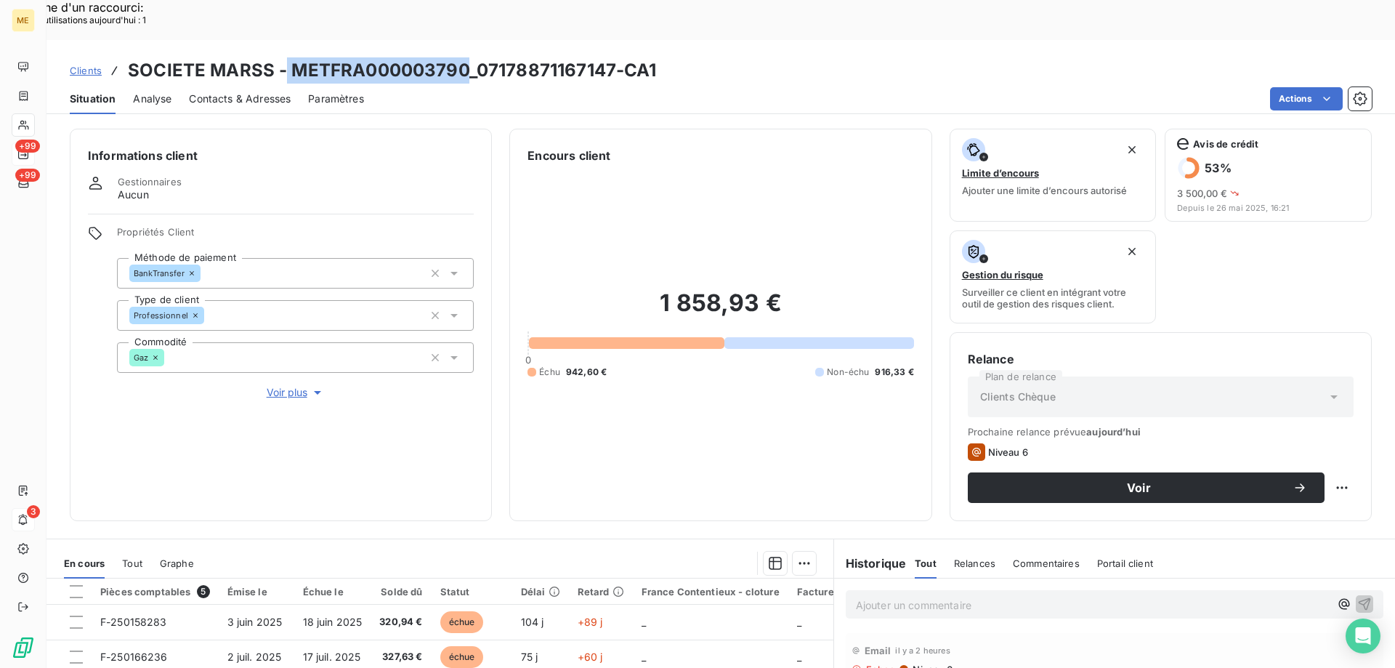
drag, startPoint x: 286, startPoint y: 30, endPoint x: 463, endPoint y: 30, distance: 176.6
click at [463, 57] on h3 "SOCIETE MARSS - METFRA000003790_07178871167147-CA1" at bounding box center [392, 70] width 529 height 26
copy h3 "METFRA000003790"
click at [89, 65] on span "Clients" at bounding box center [86, 71] width 32 height 12
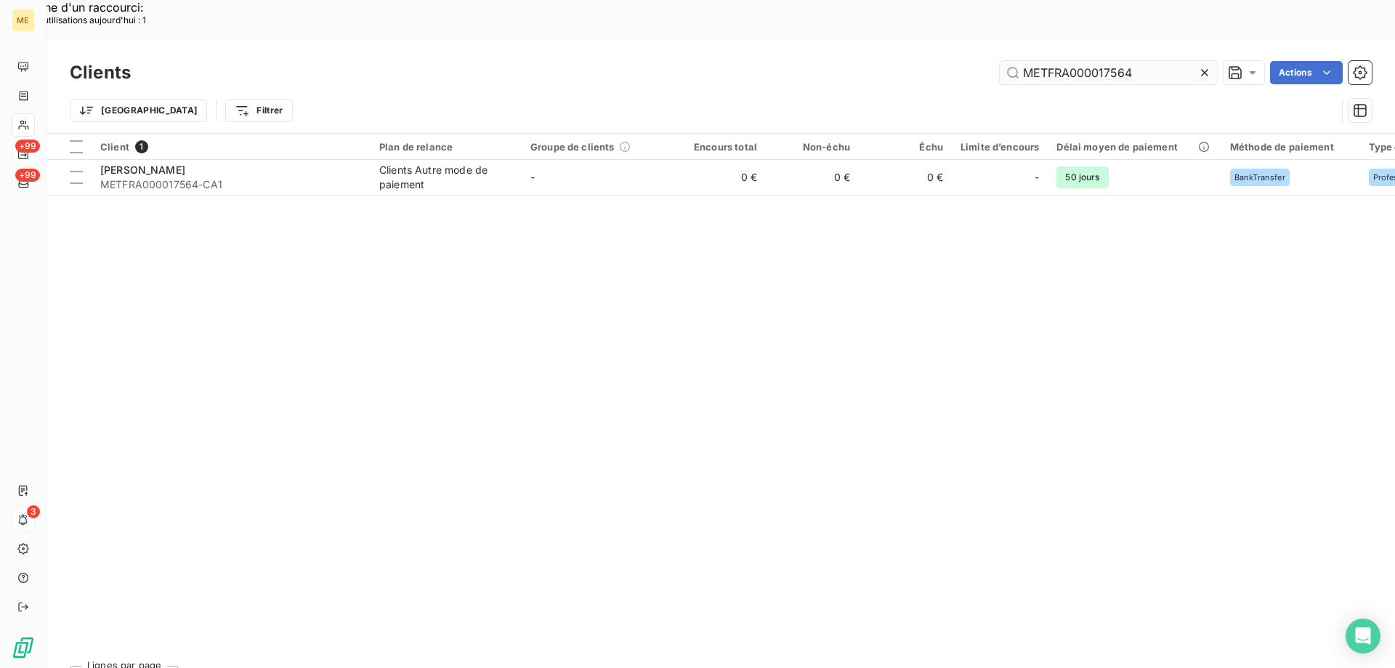
drag, startPoint x: 1161, startPoint y: 36, endPoint x: 1023, endPoint y: 33, distance: 137.4
click at [1023, 61] on input "METFRA000017564" at bounding box center [1109, 72] width 218 height 23
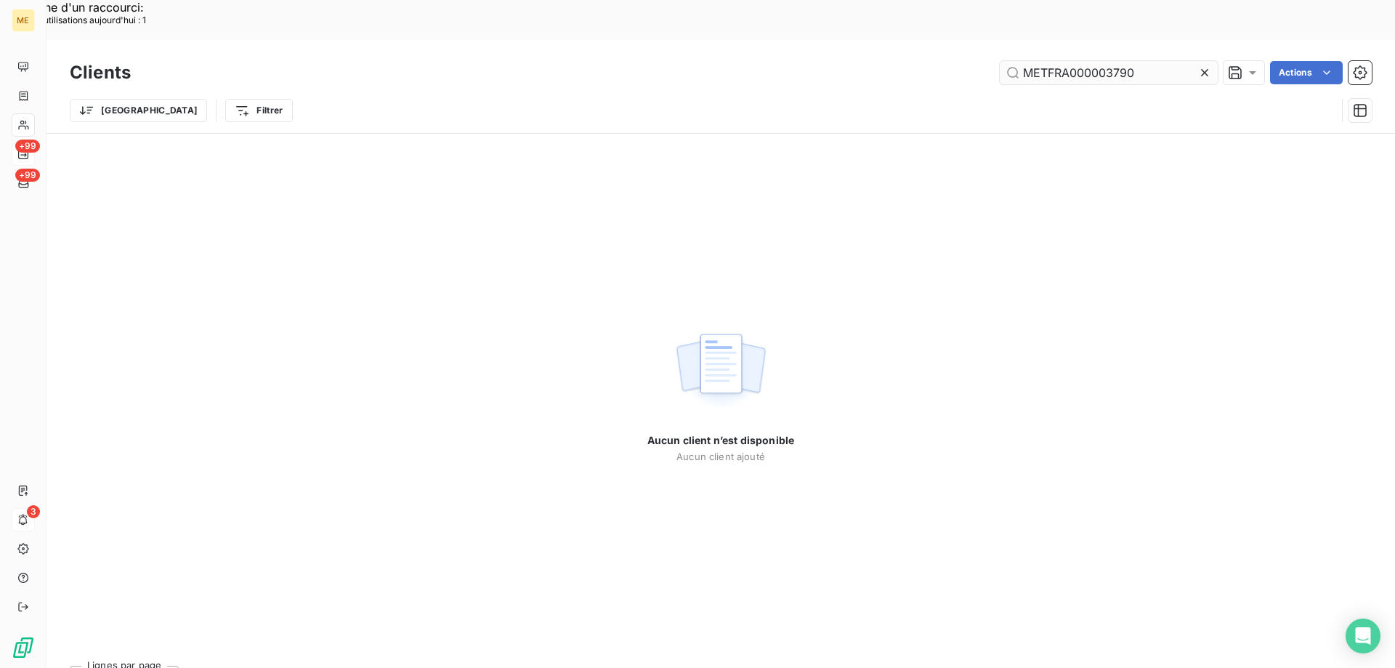
click at [1023, 61] on input "METFRA000003790" at bounding box center [1109, 72] width 218 height 23
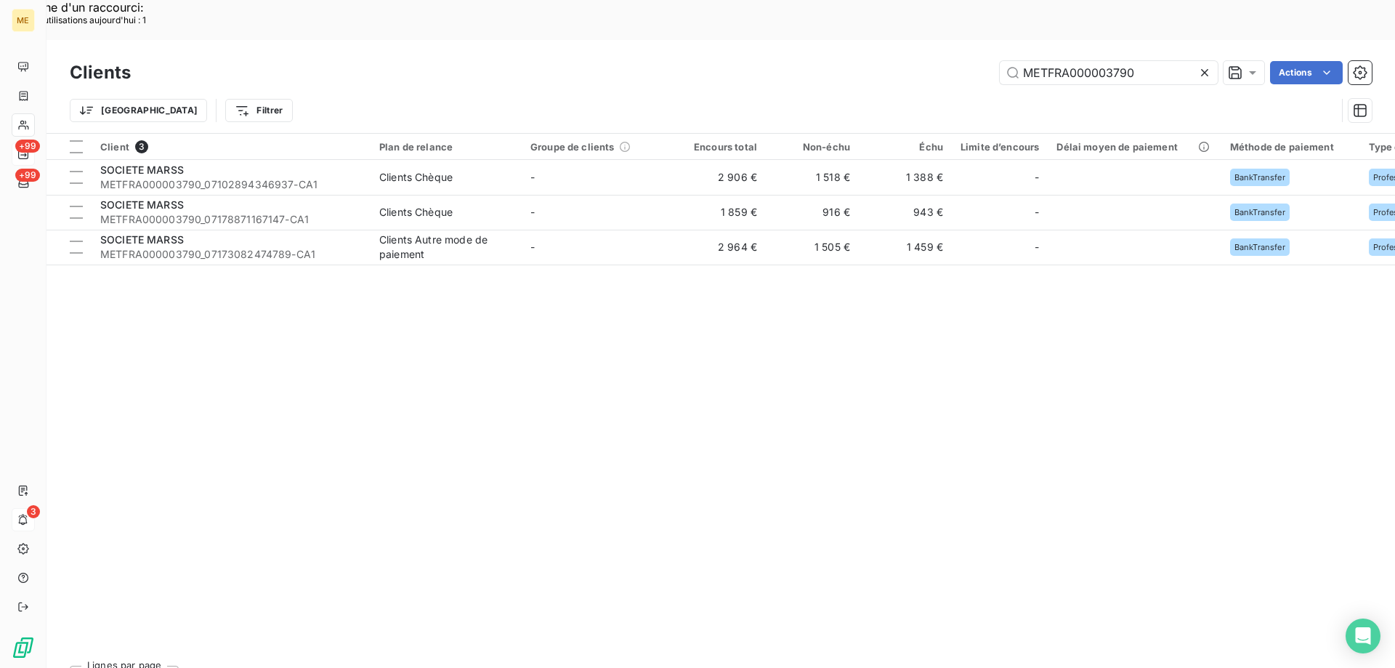
type input "METFRA000003790"
click at [179, 237] on div "Client 3 Plan de relance Groupe de clients Encours total Non-échu Échu Limite d…" at bounding box center [721, 394] width 1349 height 520
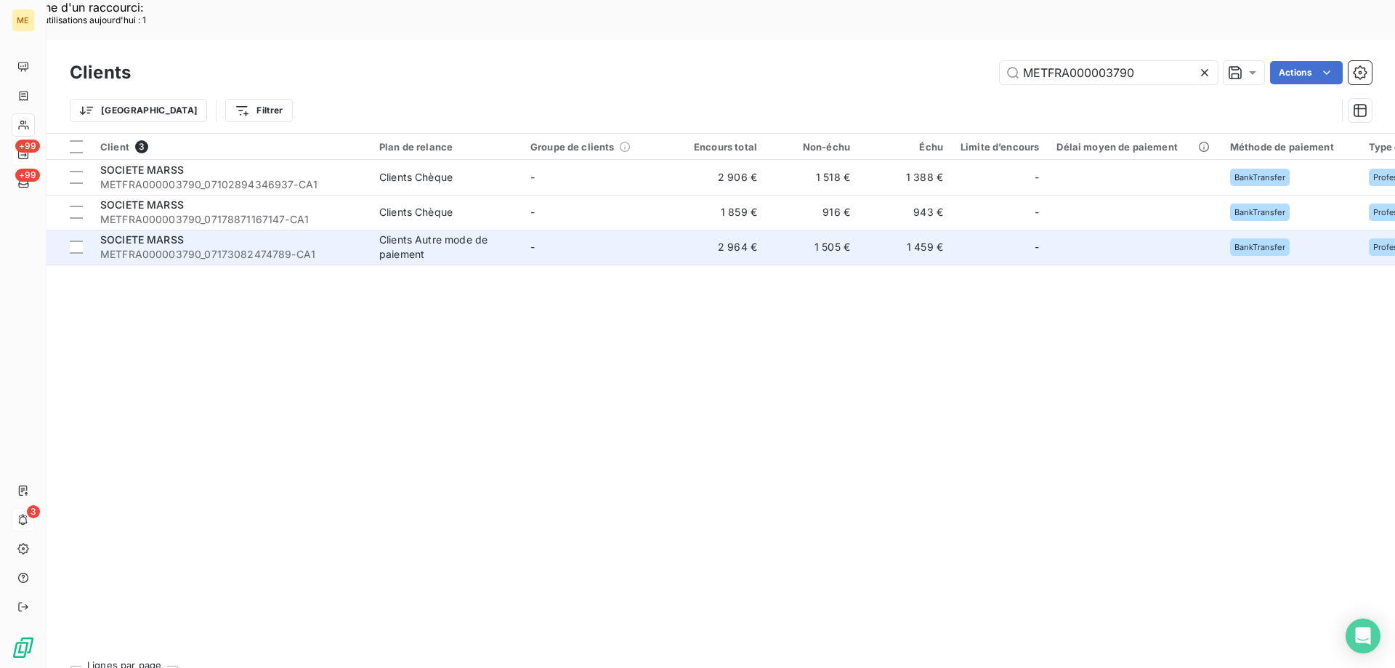
click at [167, 247] on span "METFRA000003790_07173082474789-CA1" at bounding box center [231, 254] width 262 height 15
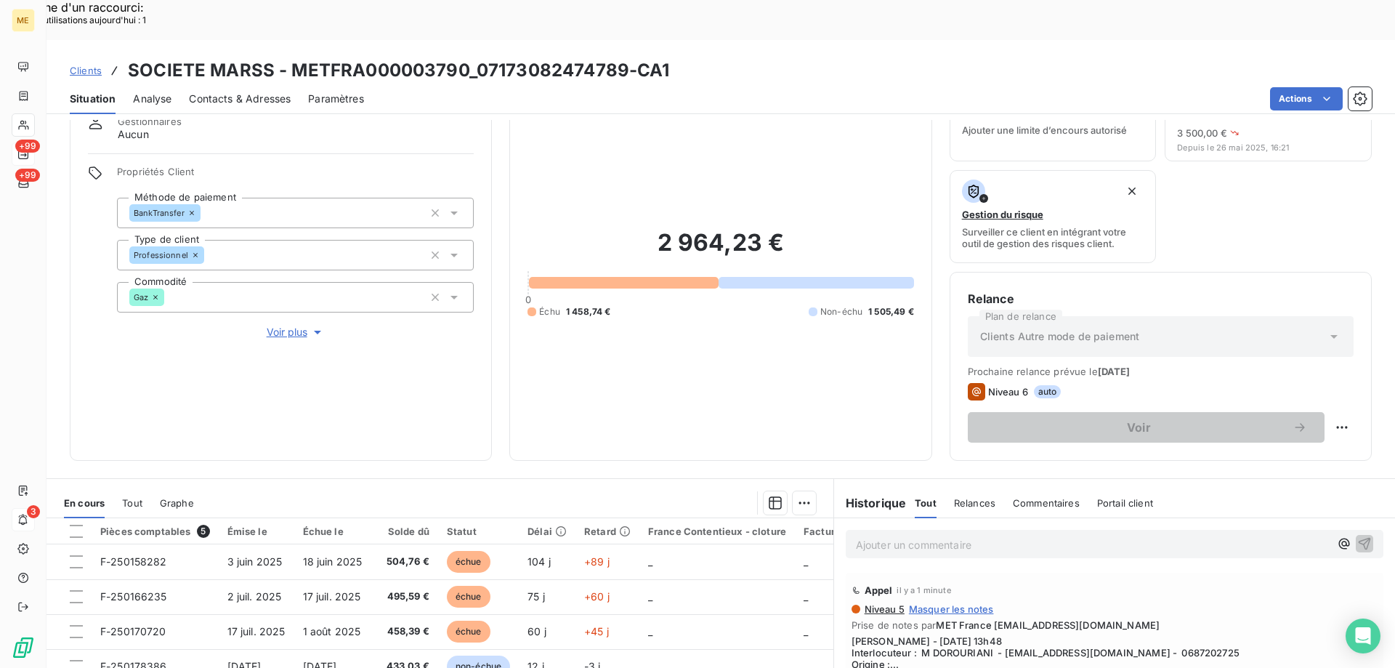
scroll to position [194, 0]
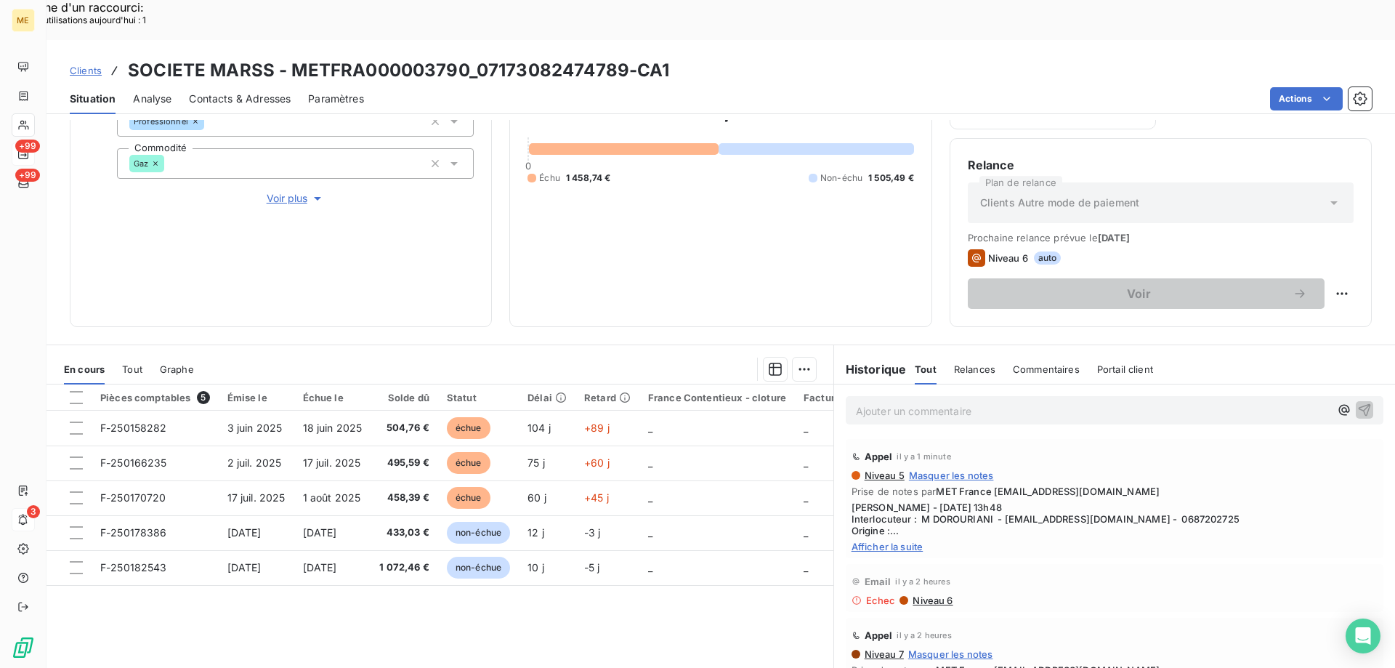
click at [879, 541] on span "Afficher la suite" at bounding box center [1115, 547] width 526 height 12
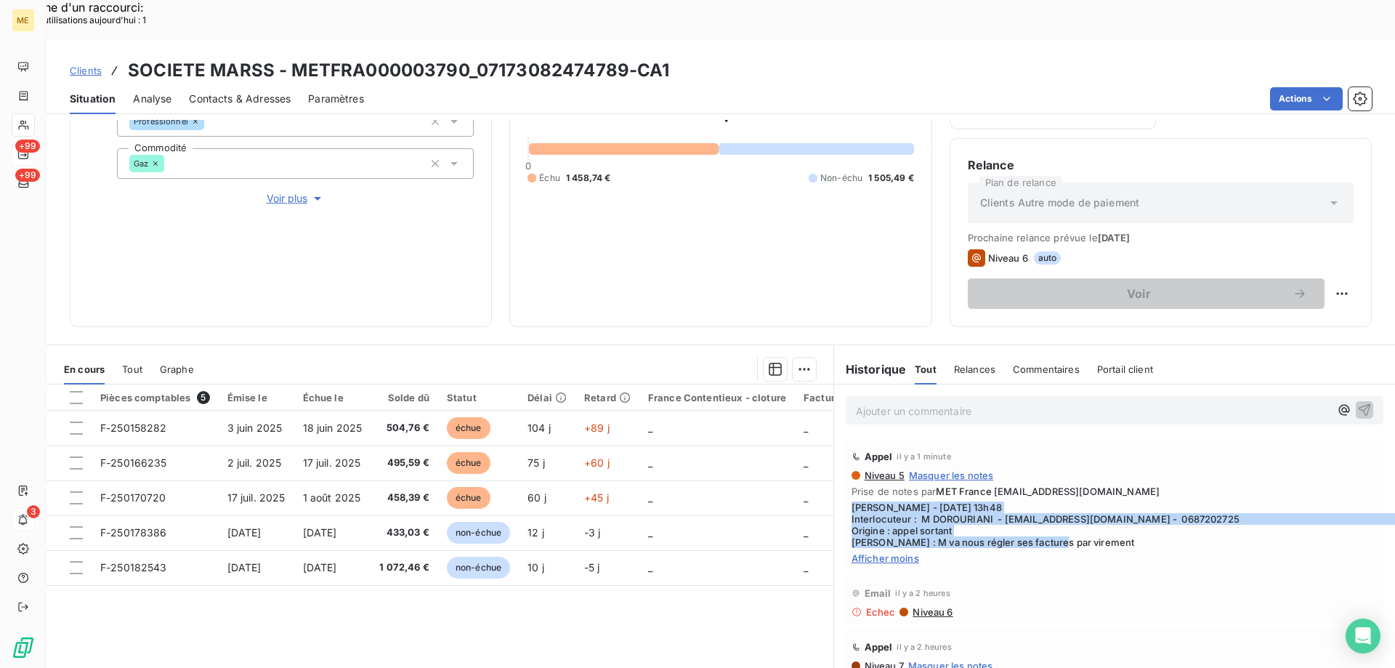
drag, startPoint x: 1101, startPoint y: 509, endPoint x: 842, endPoint y: 464, distance: 262.6
click at [846, 464] on div "Appel il y a 1 minute Niveau 5 Masquer les notes Prise de notes par MET France …" at bounding box center [1115, 504] width 538 height 131
copy span "Sylvain - 15/09/2025 - 13h48 Interlocuteur : M DOROURIANI - DOROUDIANIAL@YAHOO.…"
click at [78, 65] on span "Clients" at bounding box center [86, 71] width 32 height 12
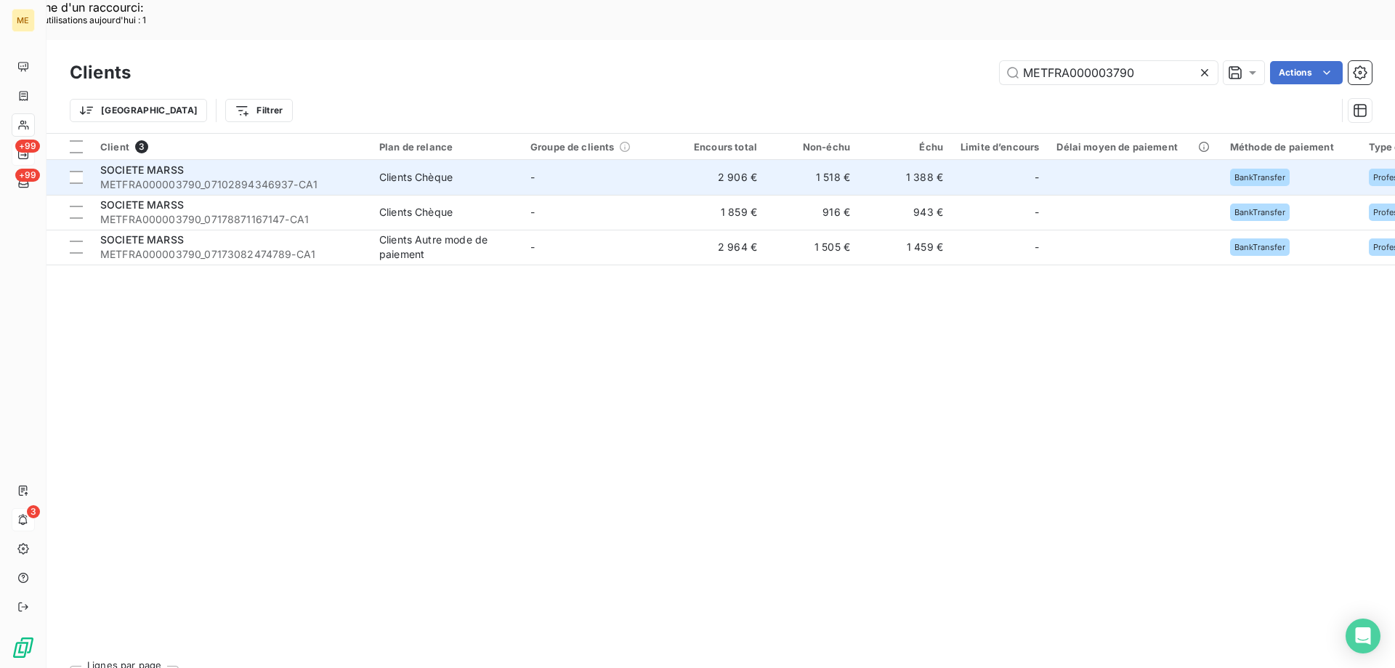
click at [180, 164] on span "SOCIETE MARSS" at bounding box center [142, 170] width 84 height 12
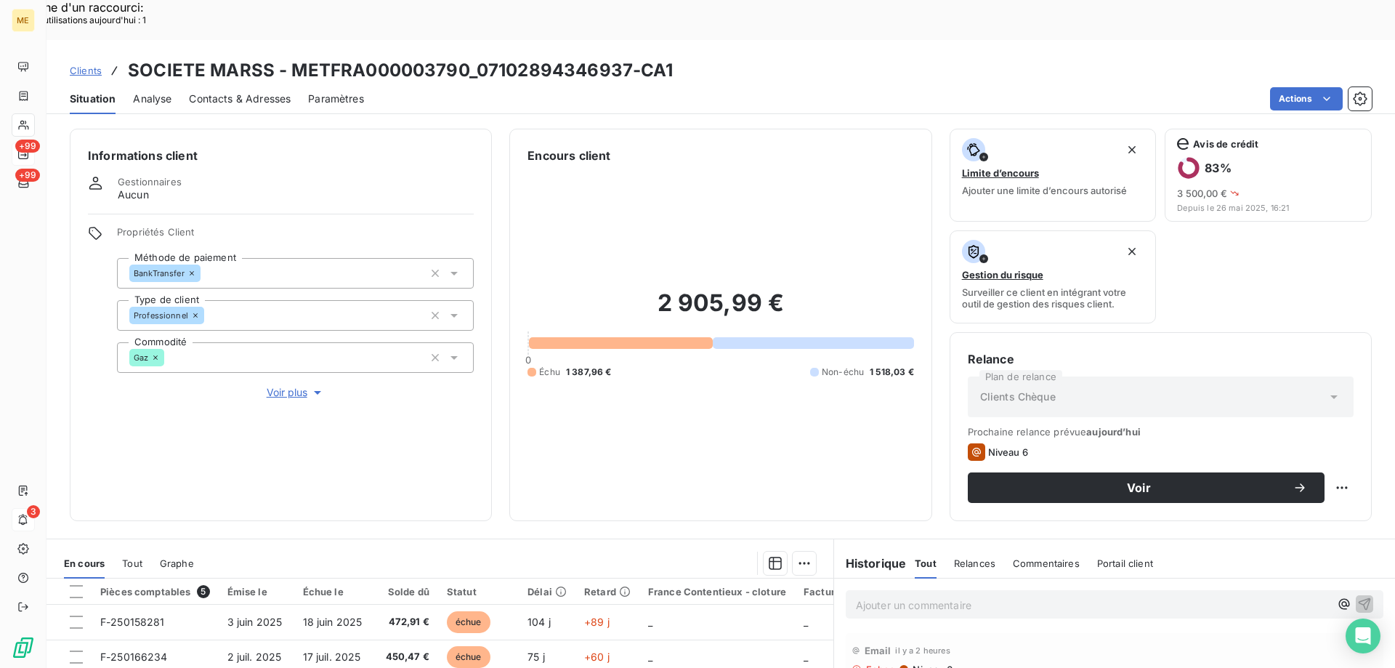
click at [232, 92] on span "Contacts & Adresses" at bounding box center [240, 99] width 102 height 15
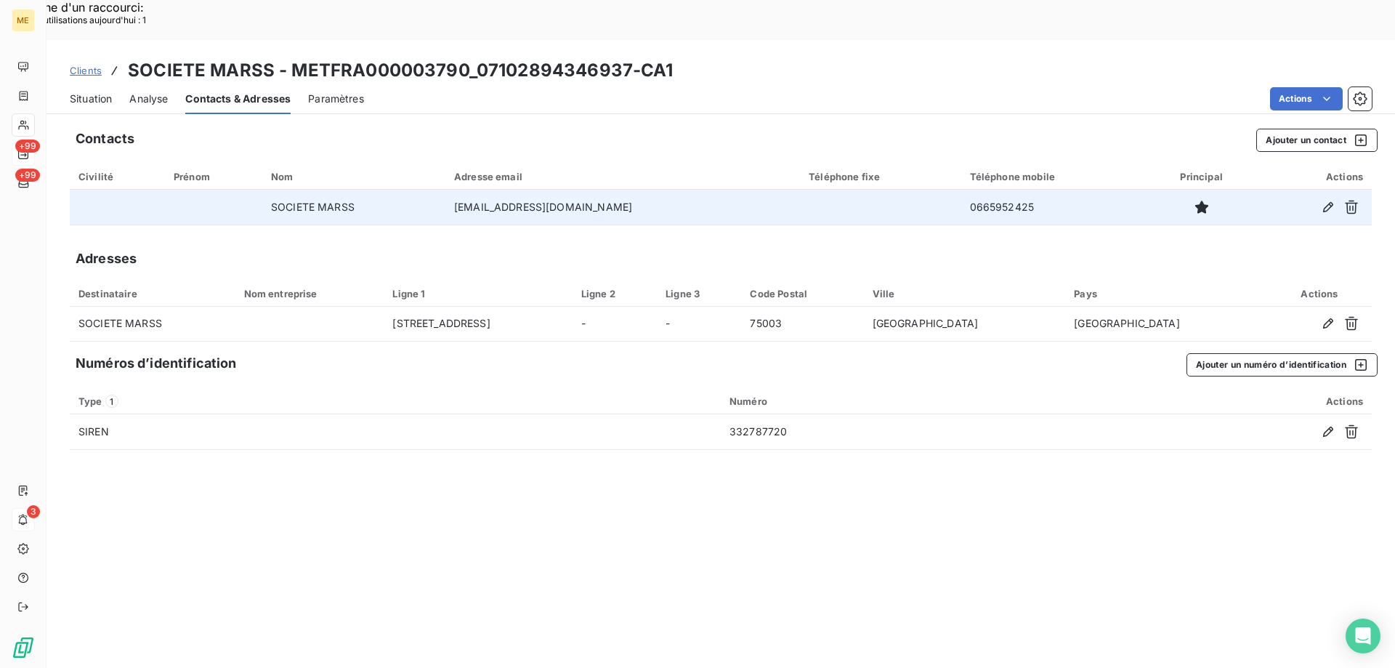
click at [493, 190] on td "adoroudianial@yahoo.fr" at bounding box center [623, 207] width 355 height 35
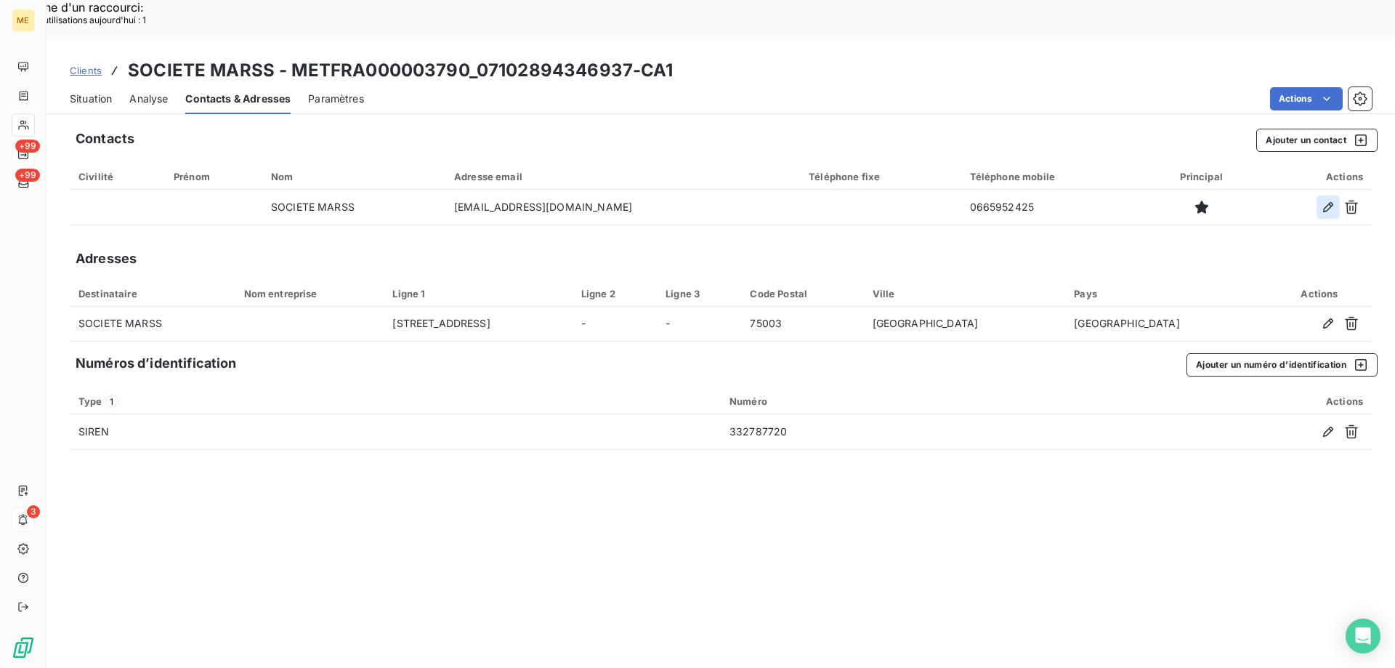
click at [1333, 200] on icon "button" at bounding box center [1328, 207] width 15 height 15
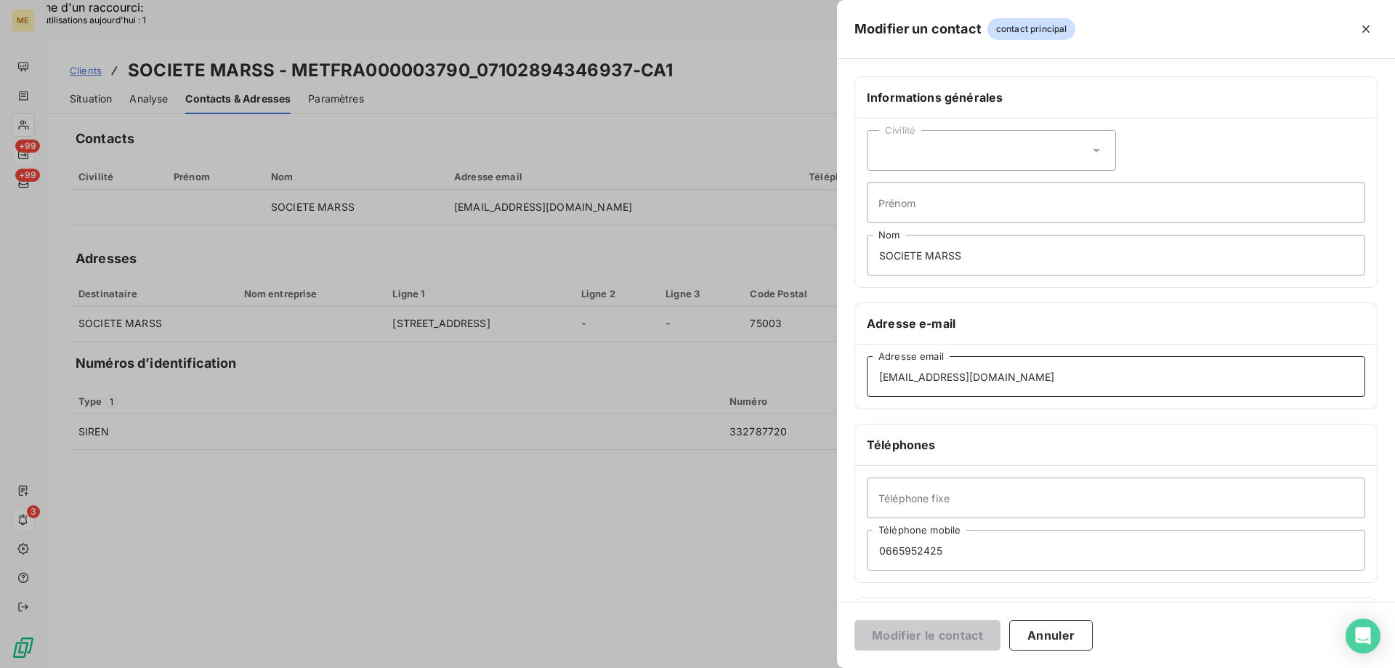
click at [887, 372] on input "adoroudianial@yahoo.fr" at bounding box center [1116, 376] width 499 height 41
type input "doroudianial@yahoo.fr"
click at [956, 644] on button "Modifier le contact" at bounding box center [928, 635] width 146 height 31
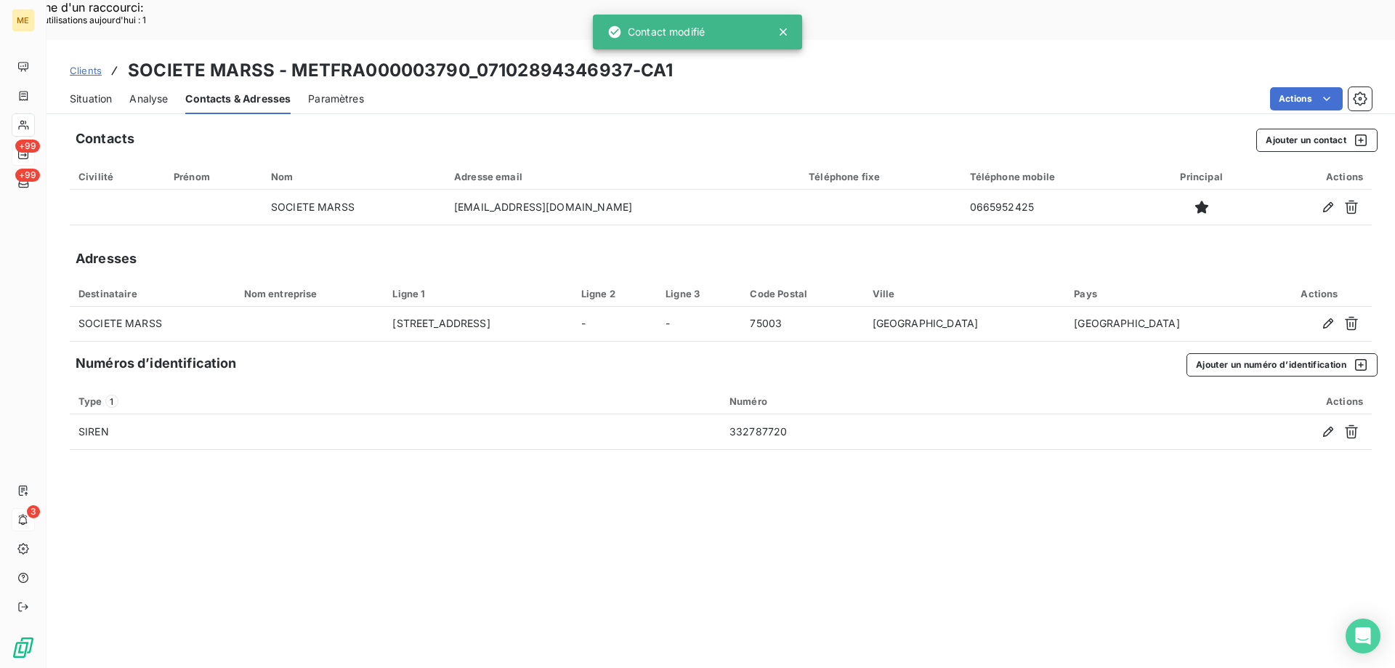
click at [89, 92] on span "Situation" at bounding box center [91, 99] width 42 height 15
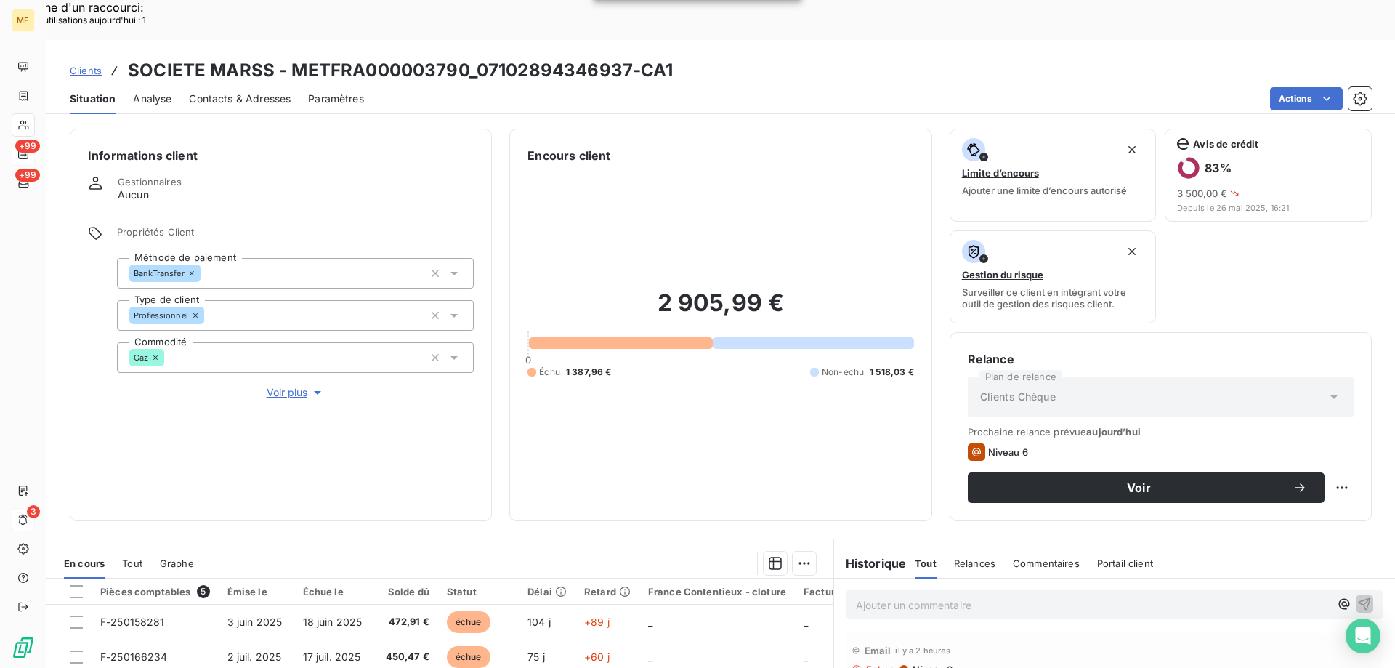
click at [722, 147] on div "Encours client" at bounding box center [721, 155] width 386 height 17
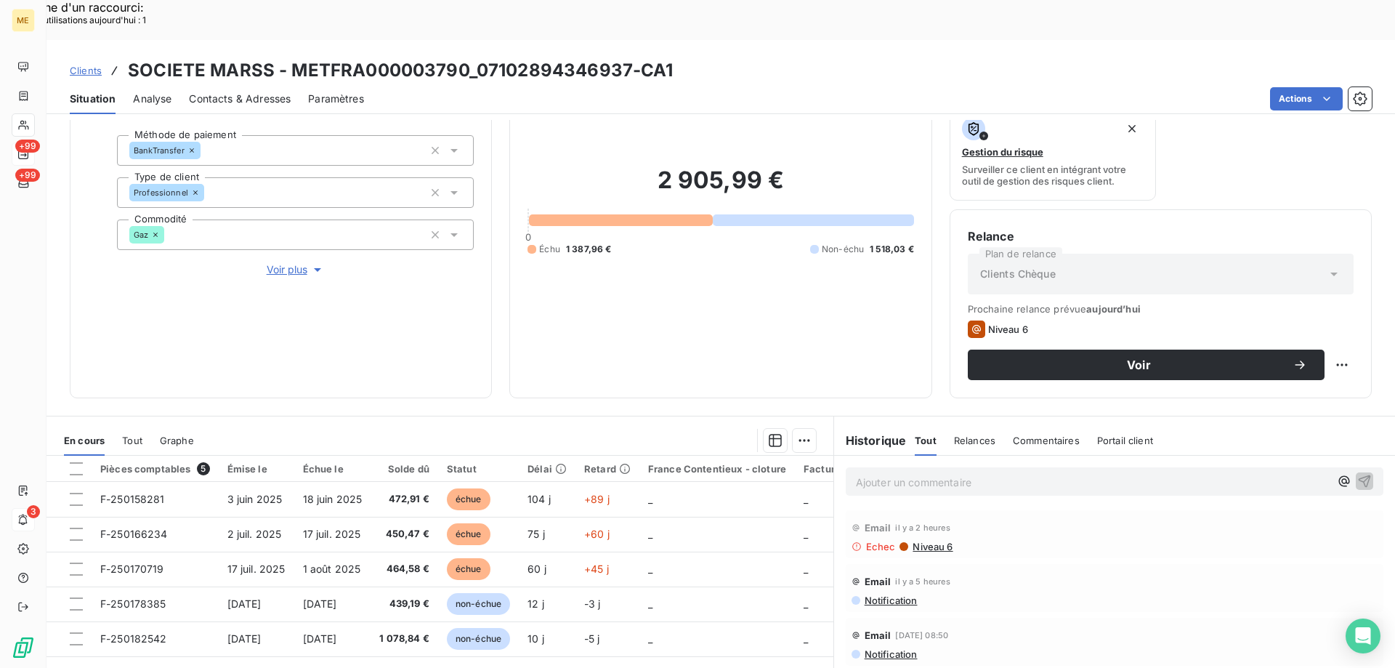
scroll to position [194, 0]
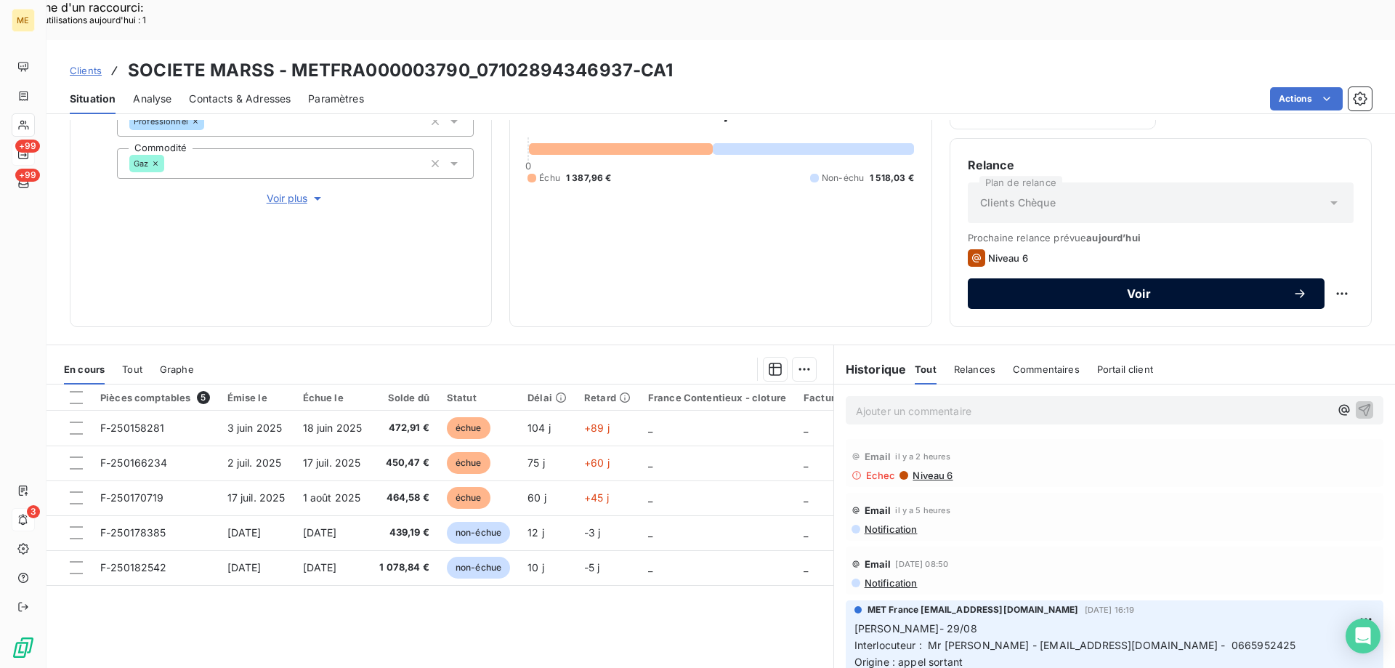
click at [1066, 288] on span "Voir" at bounding box center [1139, 294] width 307 height 12
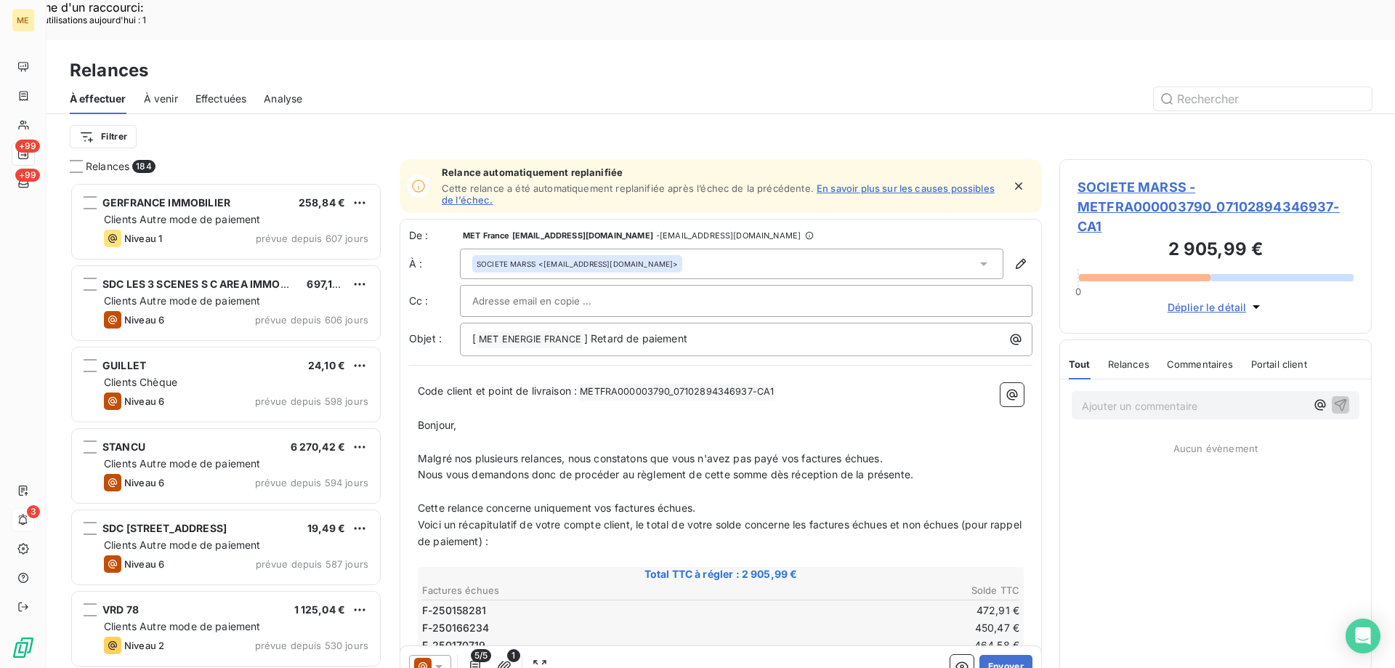
scroll to position [515, 302]
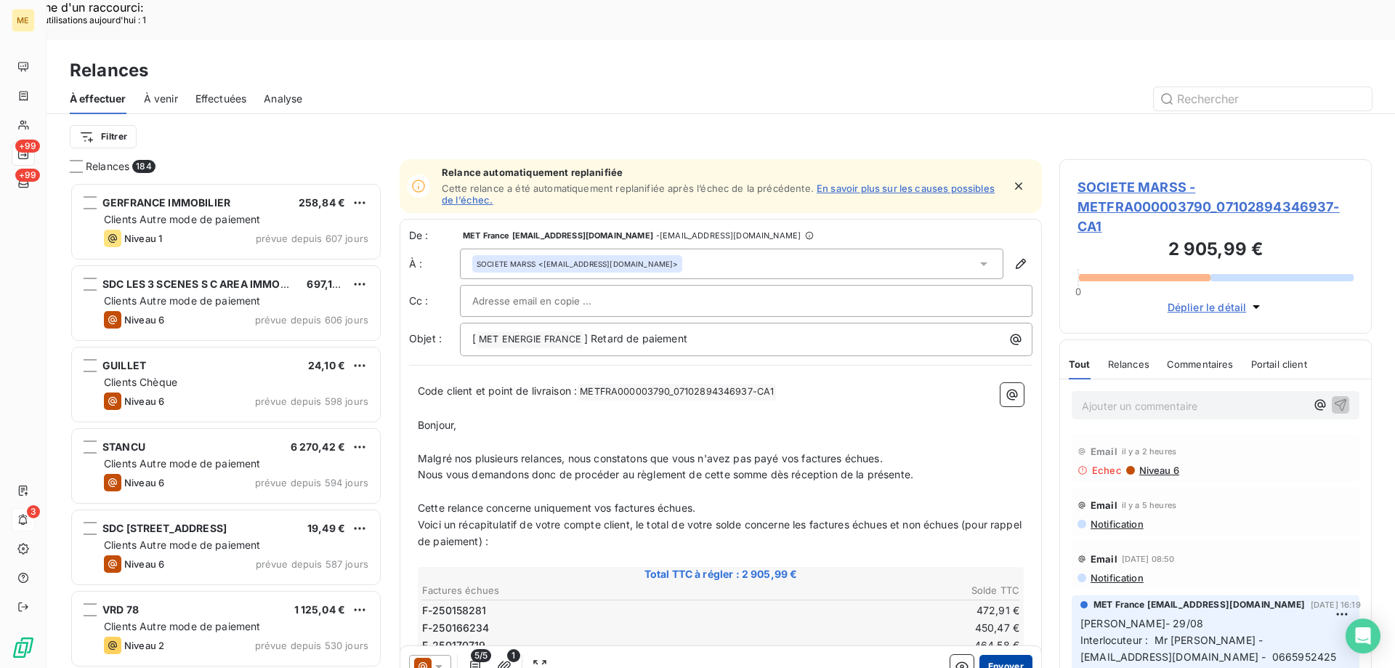
click at [993, 655] on button "Envoyer" at bounding box center [1006, 666] width 53 height 23
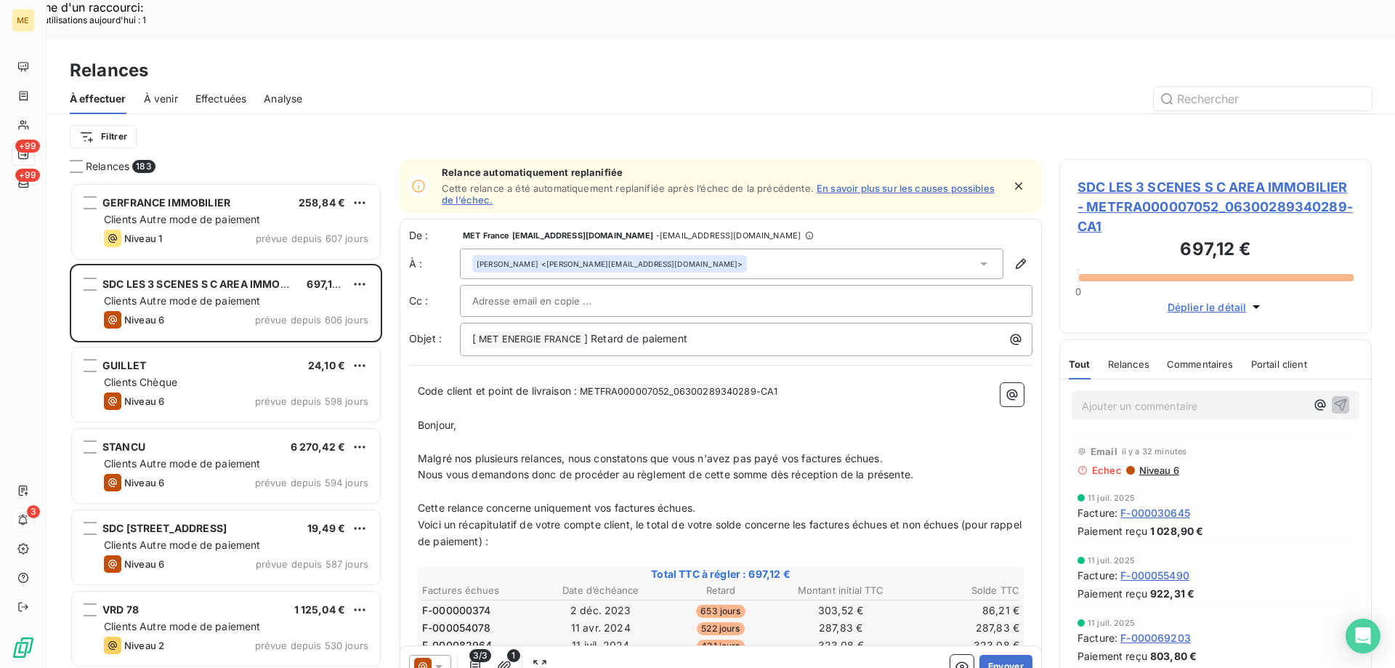
click at [212, 92] on span "Effectuées" at bounding box center [222, 99] width 52 height 15
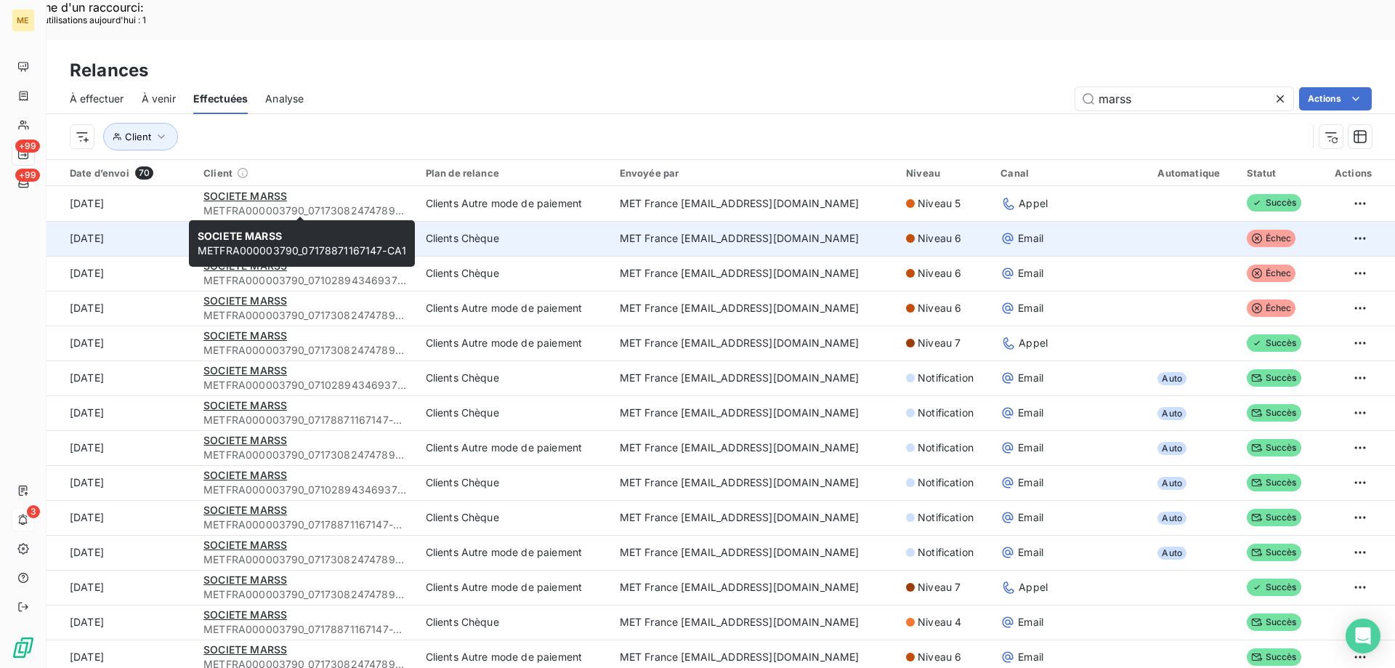
click at [238, 224] on div "SOCIETE MARSS" at bounding box center [306, 231] width 204 height 15
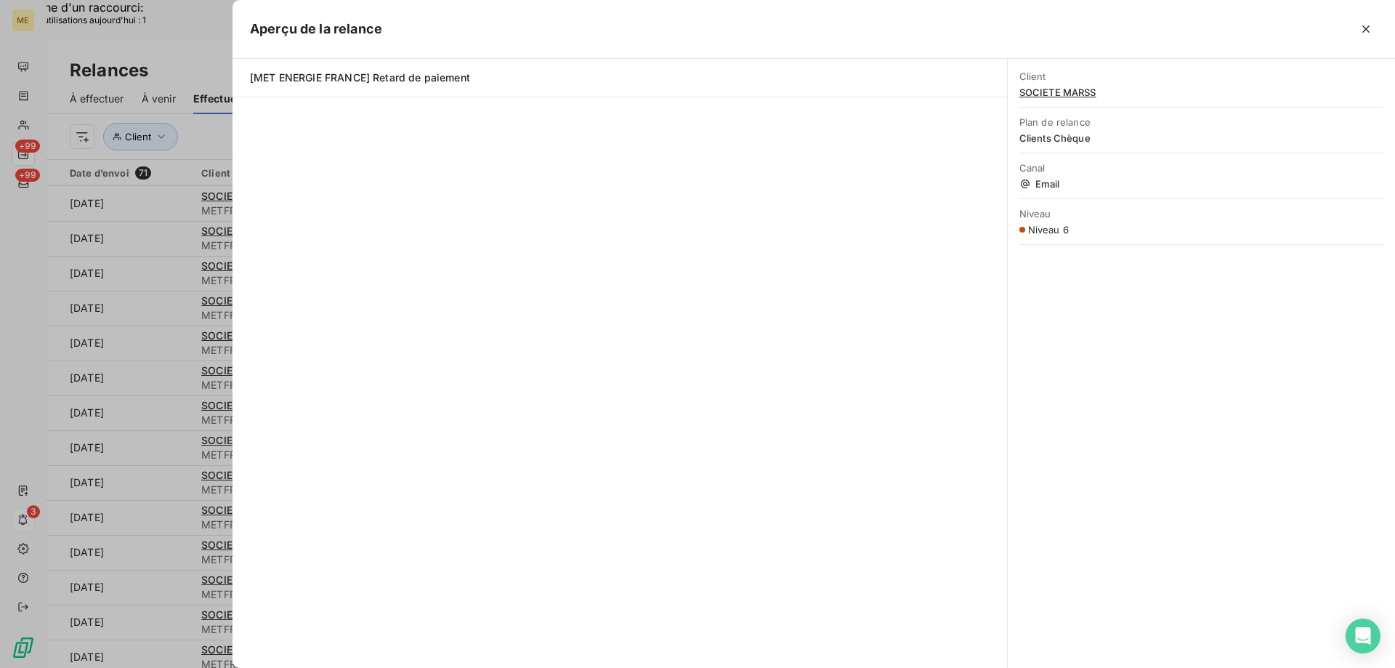
click at [1084, 94] on span "SOCIETE MARSS" at bounding box center [1202, 92] width 364 height 12
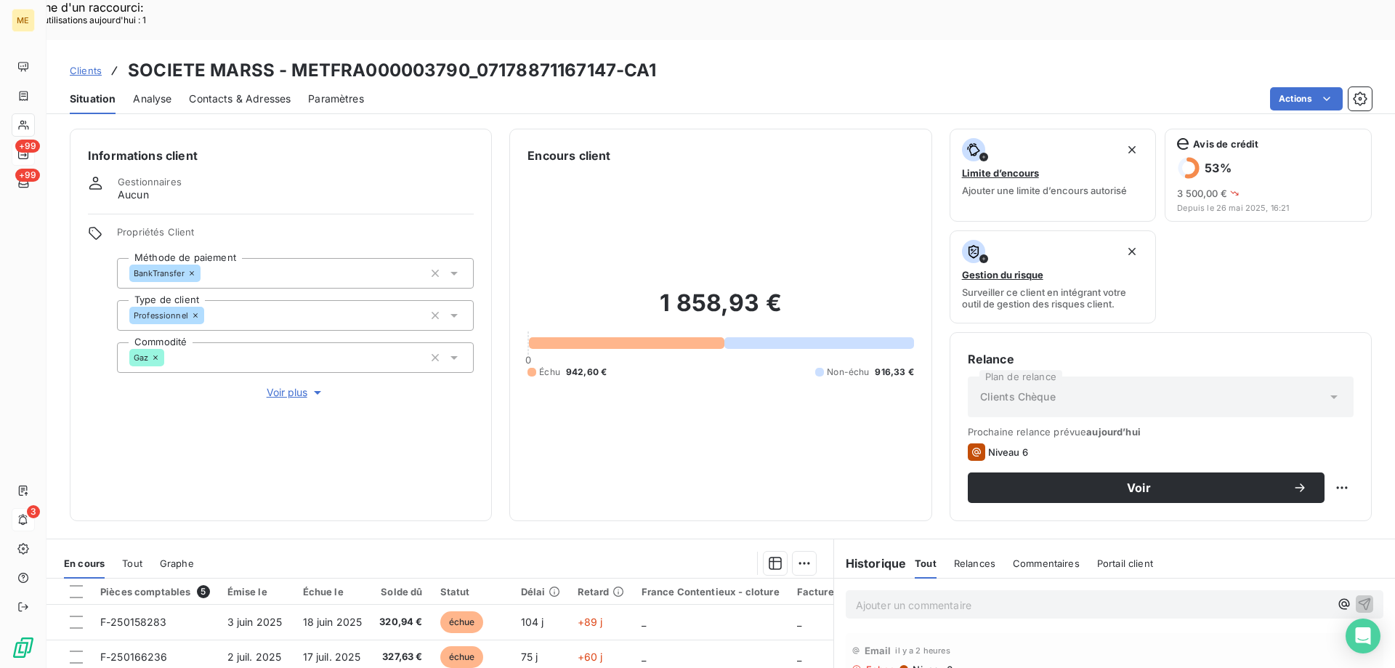
click at [72, 65] on span "Clients" at bounding box center [86, 71] width 32 height 12
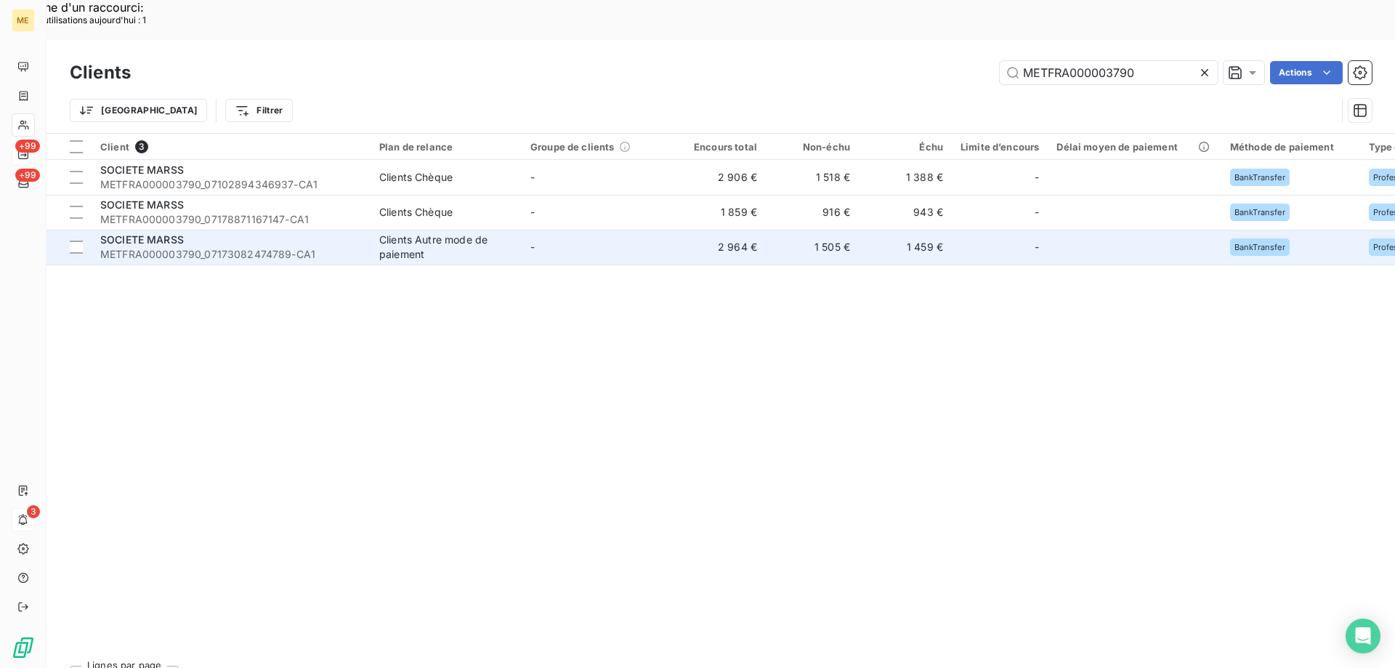
click at [167, 247] on span "METFRA000003790_07173082474789-CA1" at bounding box center [231, 254] width 262 height 15
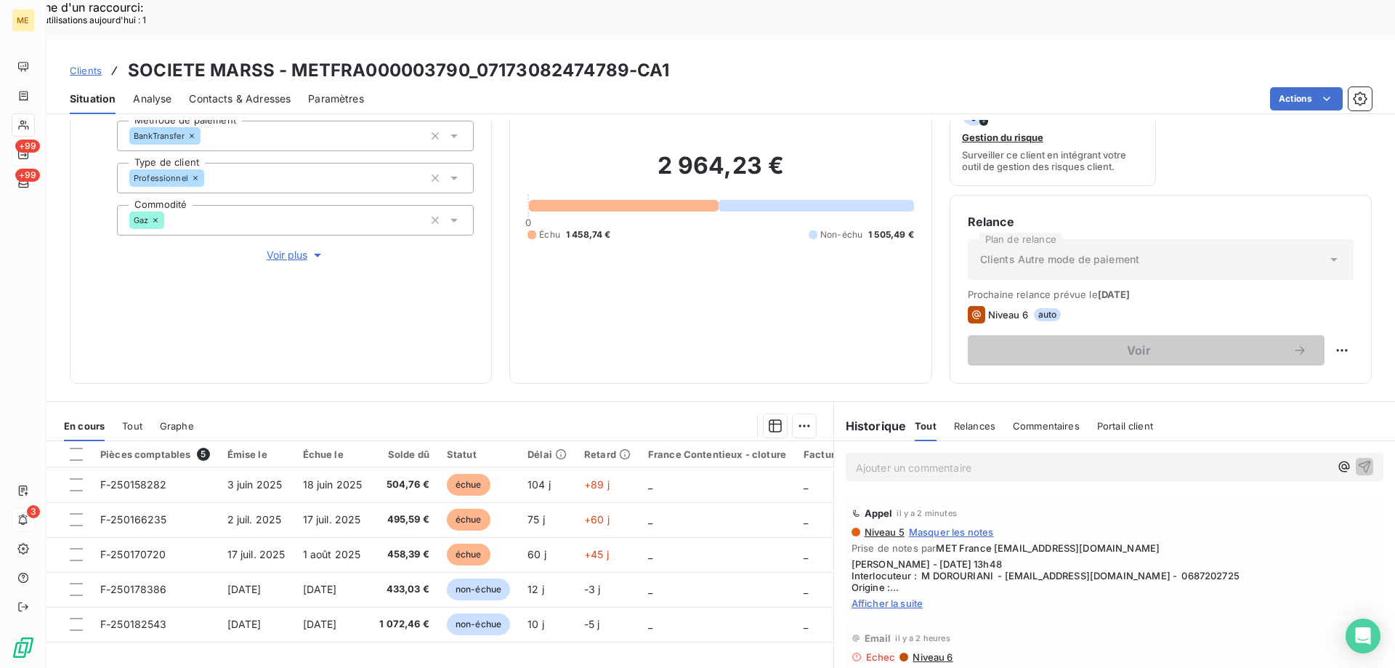
scroll to position [194, 0]
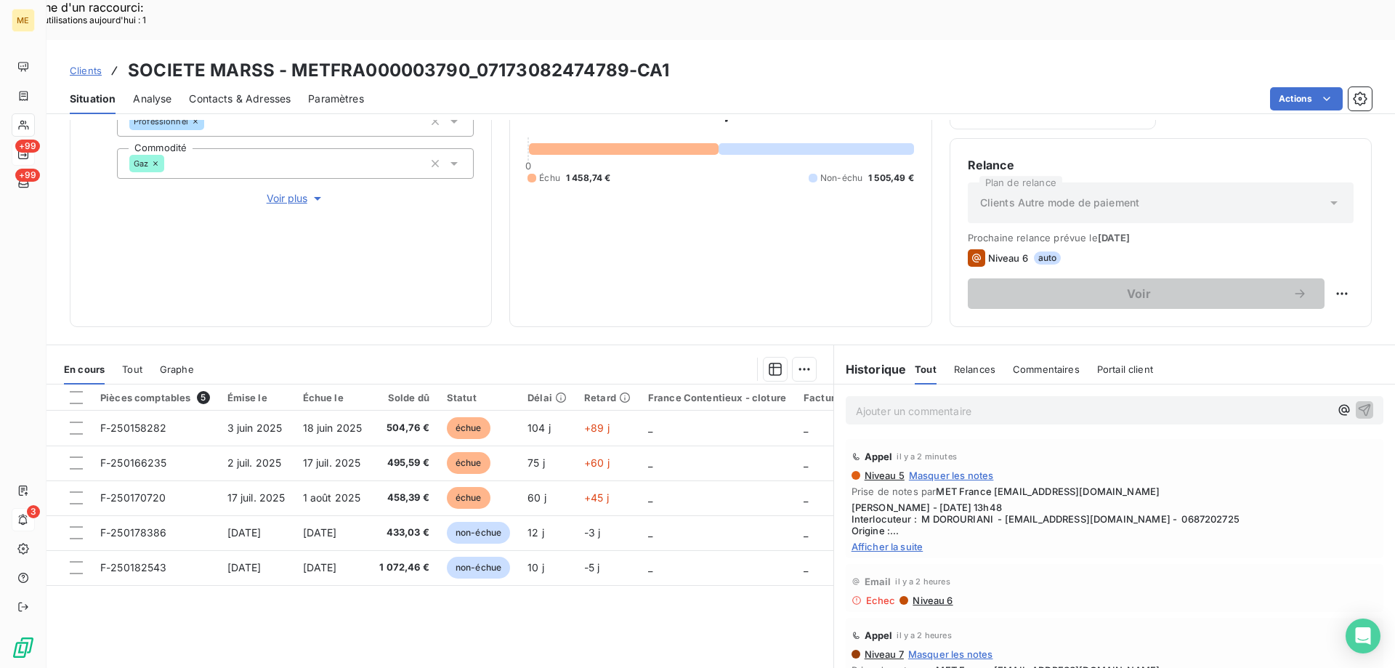
click at [870, 541] on span "Afficher la suite" at bounding box center [1115, 547] width 526 height 12
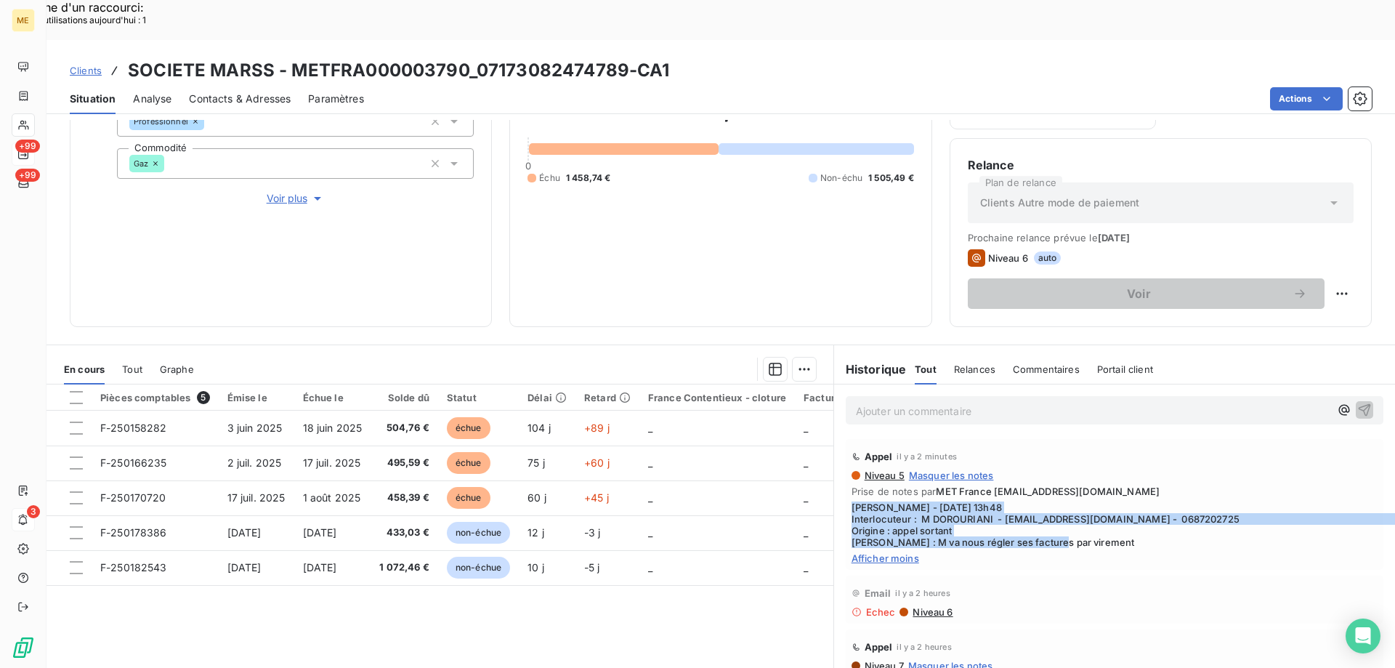
drag, startPoint x: 1143, startPoint y: 500, endPoint x: 841, endPoint y: 464, distance: 303.7
click at [846, 464] on div "Appel il y a 2 minutes Niveau 5 Masquer les notes Prise de notes par MET France…" at bounding box center [1115, 504] width 538 height 131
copy span "Sylvain - 15/09/2025 - 13h48 Interlocuteur : M DOROURIANI - DOROUDIANIAL@YAHOO.…"
click at [73, 65] on span "Clients" at bounding box center [86, 71] width 32 height 12
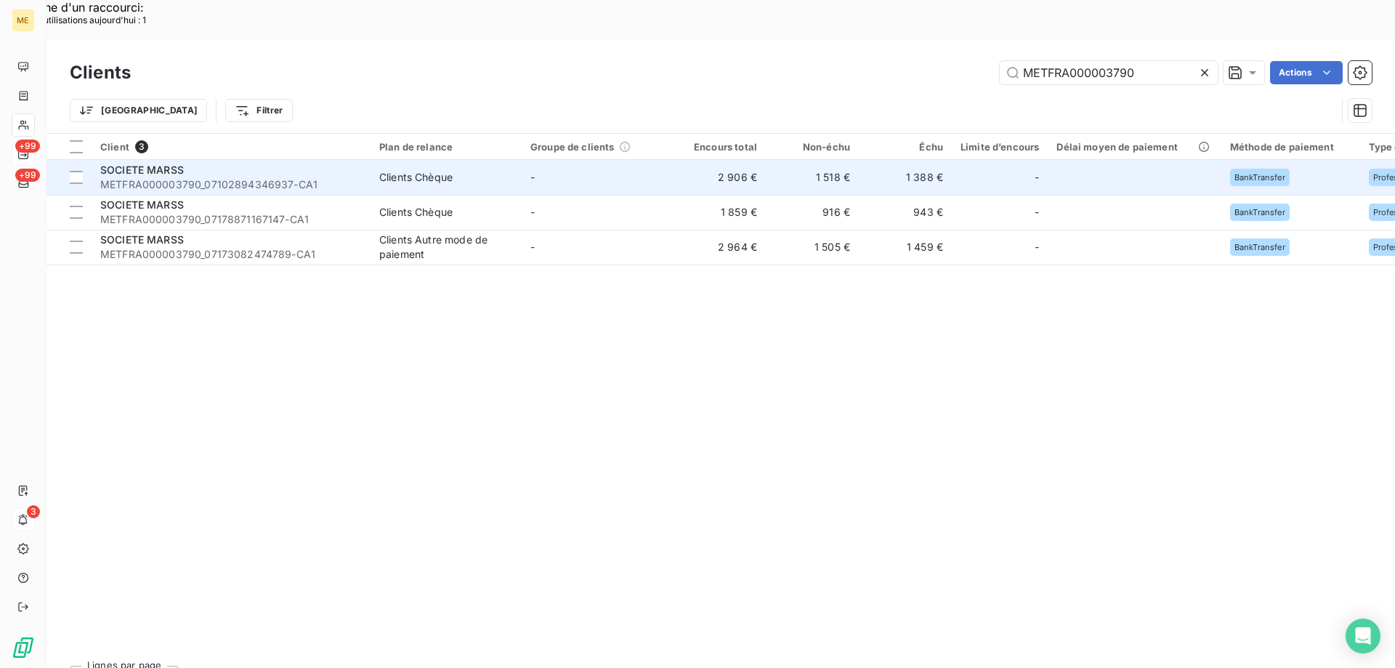
click at [228, 177] on span "METFRA000003790_07102894346937-CA1" at bounding box center [231, 184] width 262 height 15
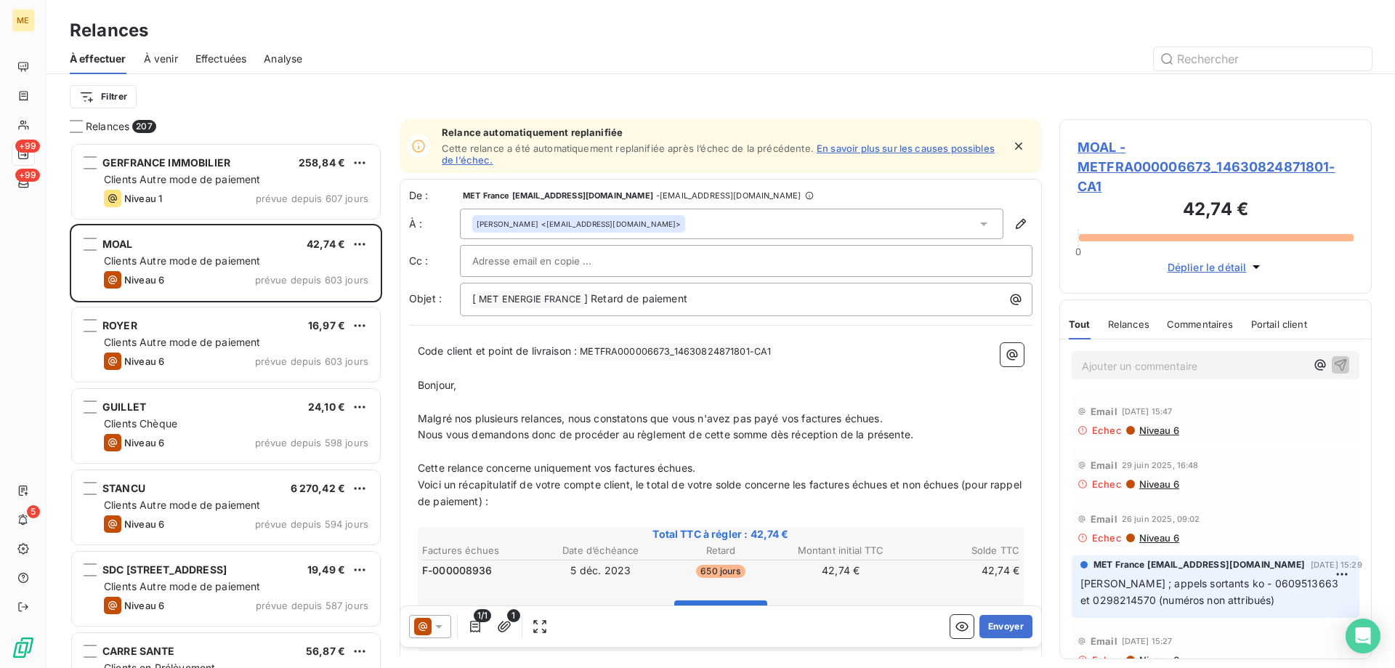
scroll to position [515, 302]
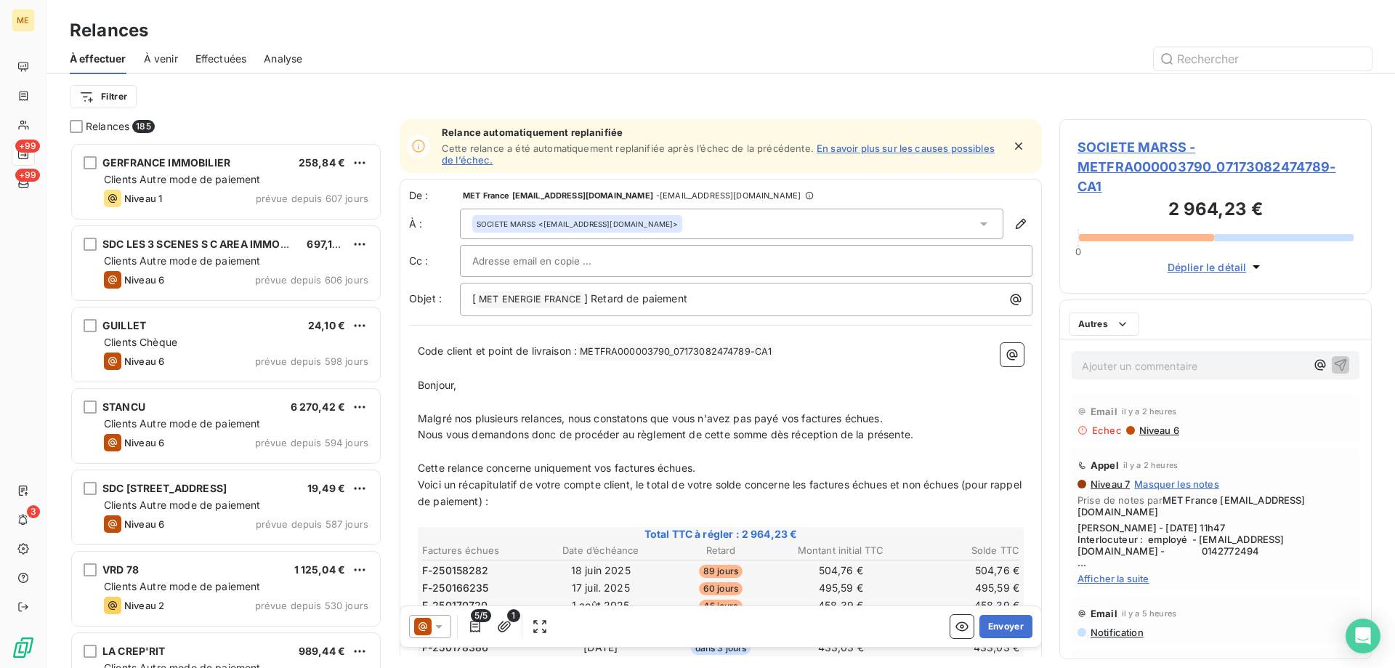
scroll to position [12, 12]
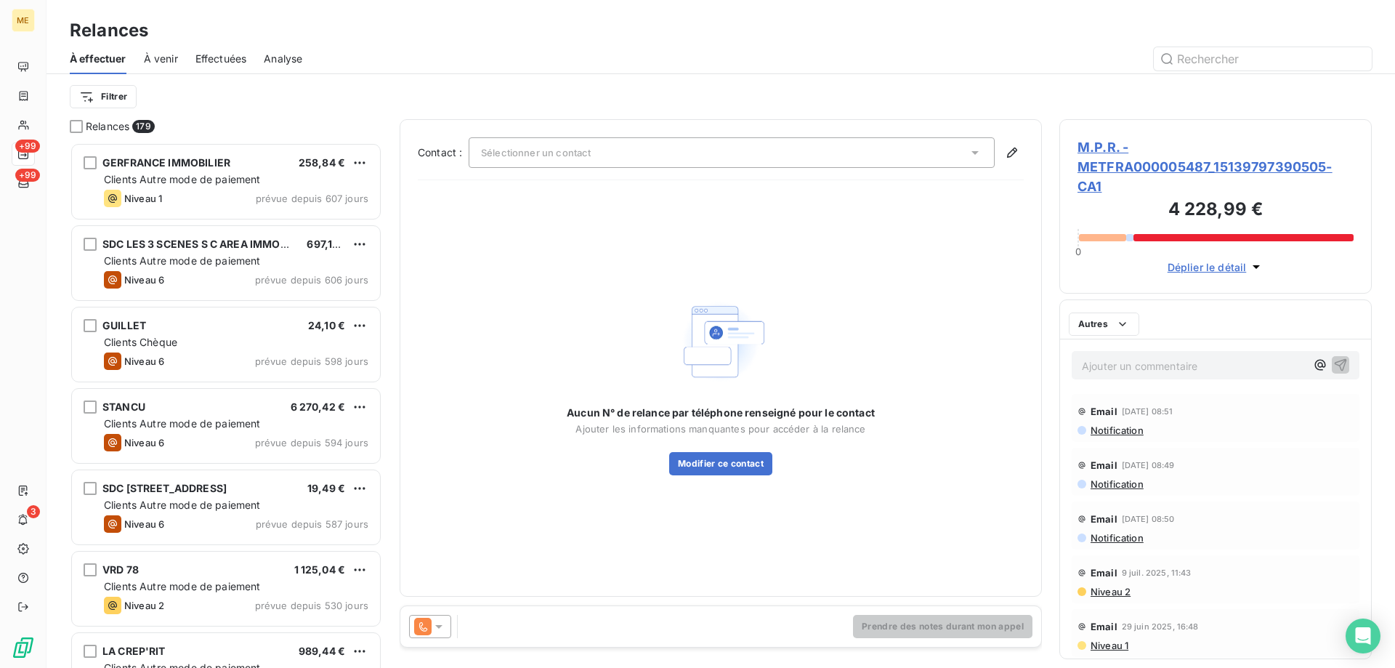
scroll to position [12, 12]
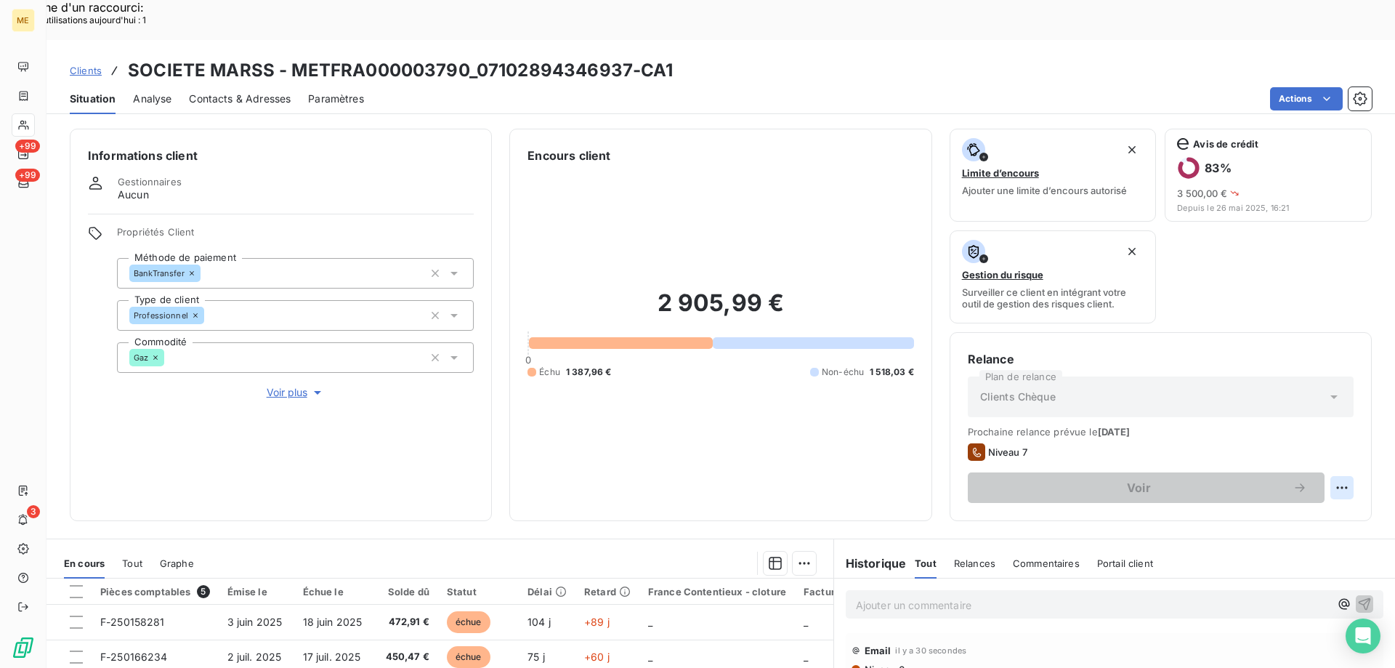
click at [1307, 472] on div "Replanifier cette action" at bounding box center [1271, 479] width 130 height 23
select select "8"
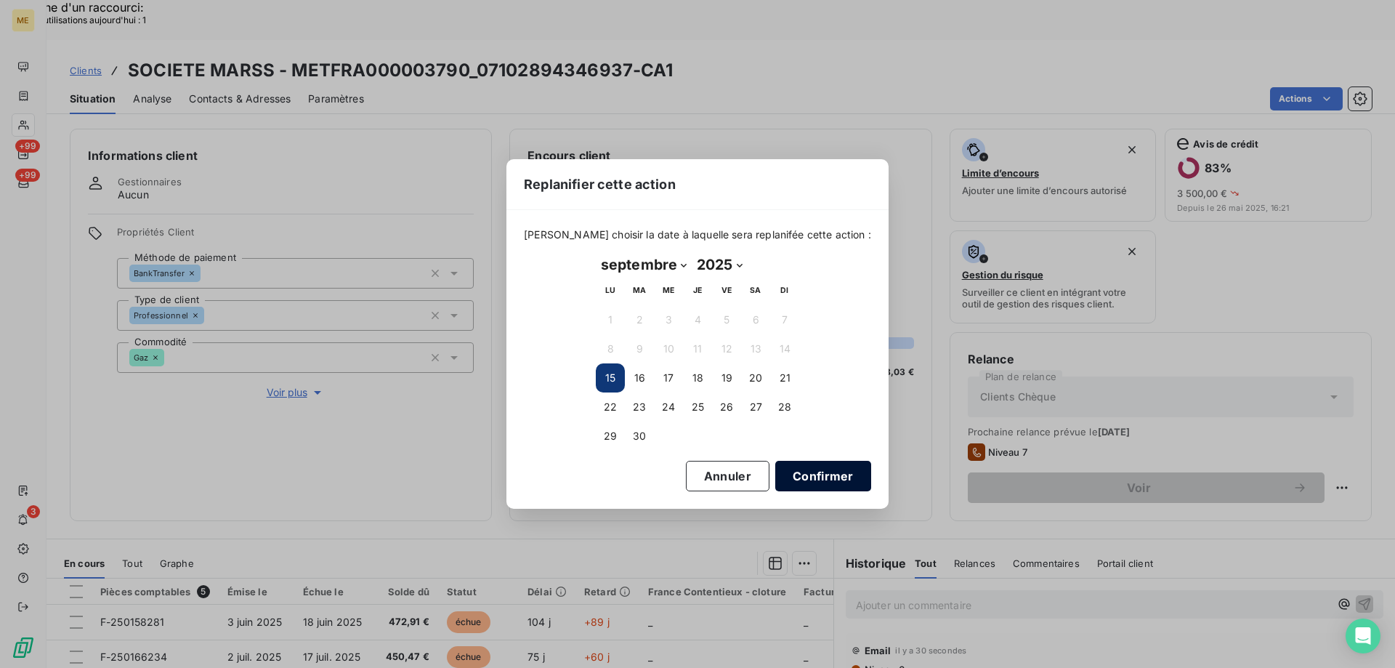
click at [818, 479] on button "Confirmer" at bounding box center [823, 476] width 96 height 31
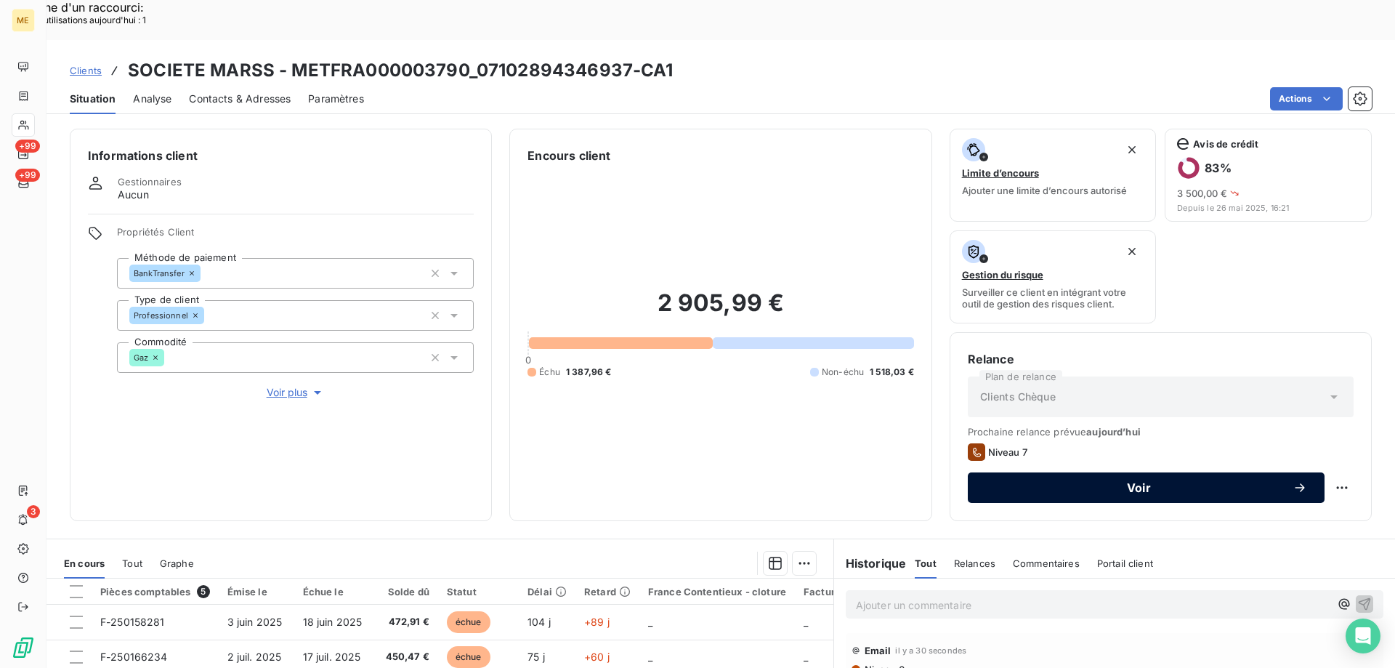
click at [1121, 482] on span "Voir" at bounding box center [1139, 488] width 307 height 12
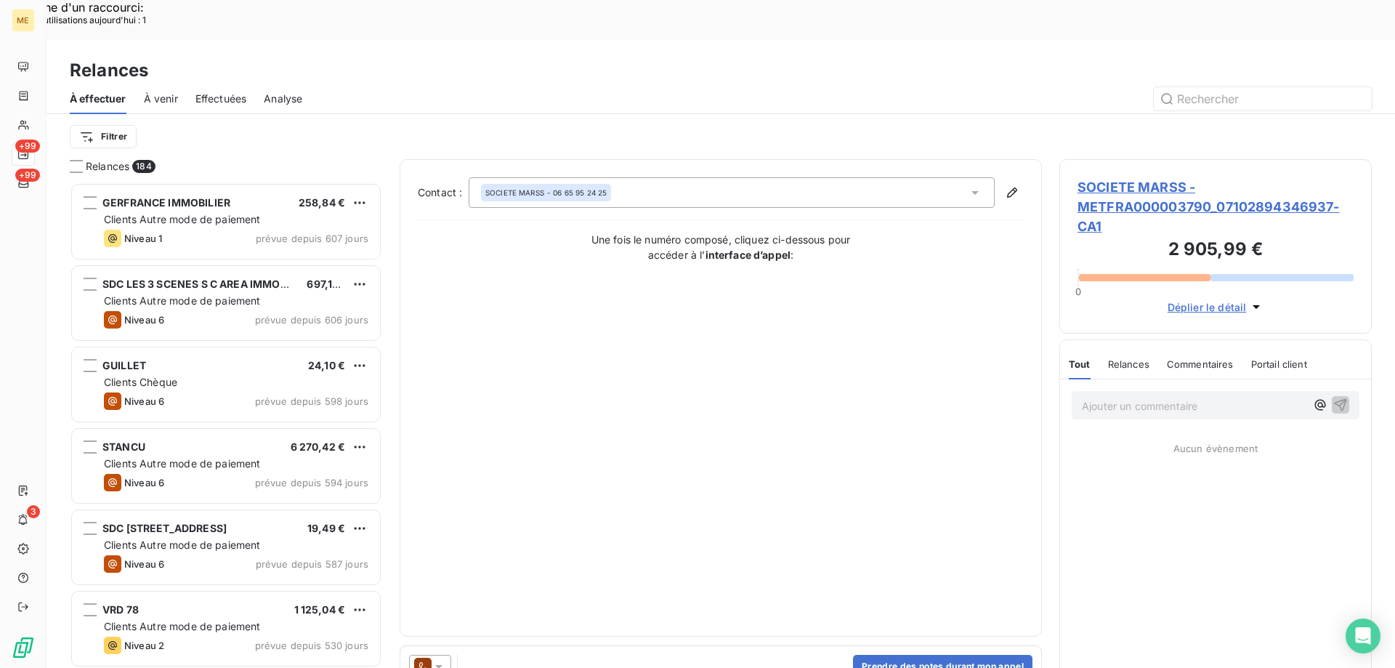
scroll to position [515, 302]
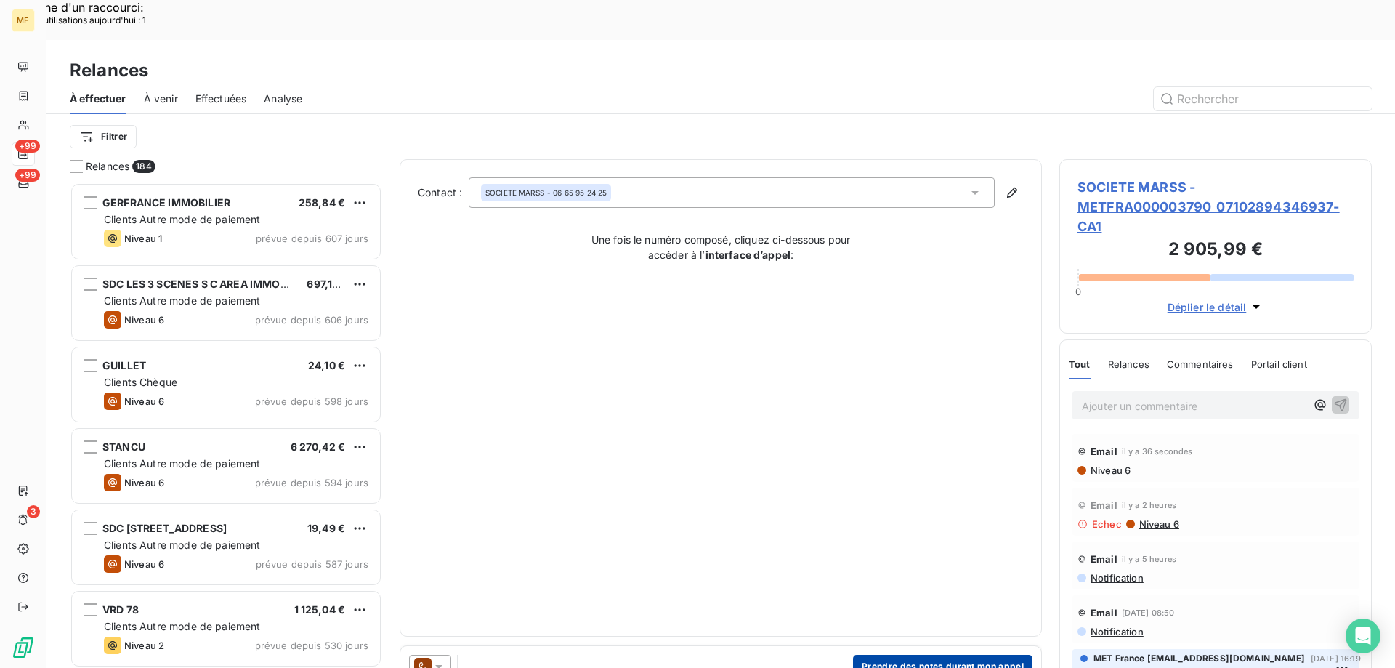
click at [887, 655] on button "Prendre des notes durant mon appel" at bounding box center [943, 666] width 180 height 23
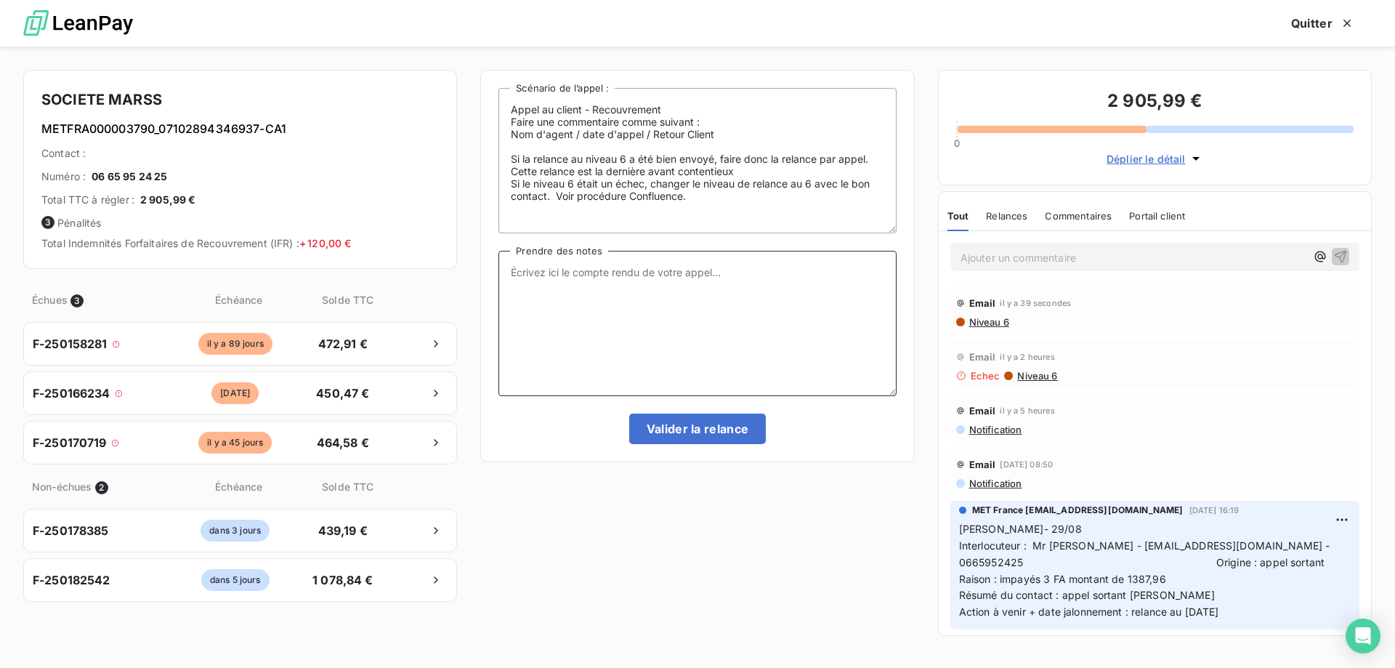
click at [664, 315] on textarea "Prendre des notes" at bounding box center [698, 323] width 398 height 145
paste textarea "Sylvain - 15/09/2025 - 13h48 Interlocuteur : M DOROURIANI - DOROUDIANIAL@YAHOO.…"
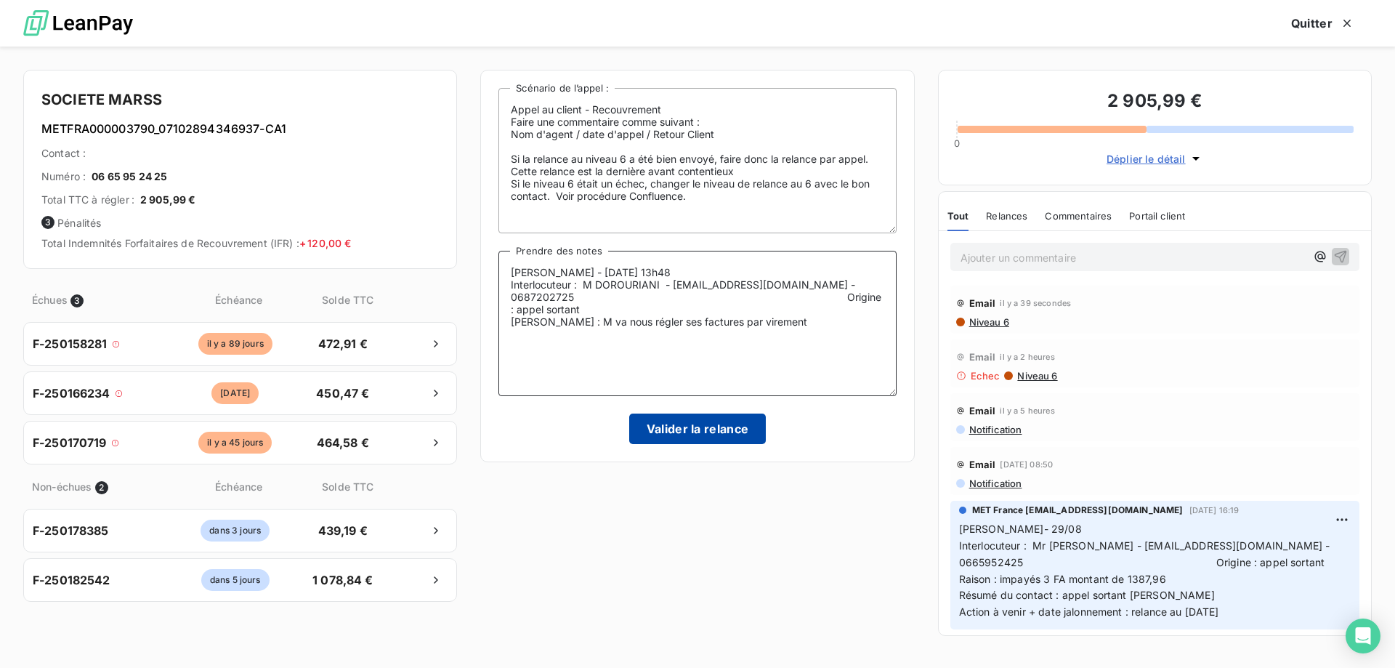
type textarea "Sylvain - 15/09/2025 - 13h48 Interlocuteur : M DOROURIANI - DOROUDIANIAL@YAHOO.…"
click at [724, 434] on button "Valider la relance" at bounding box center [697, 429] width 137 height 31
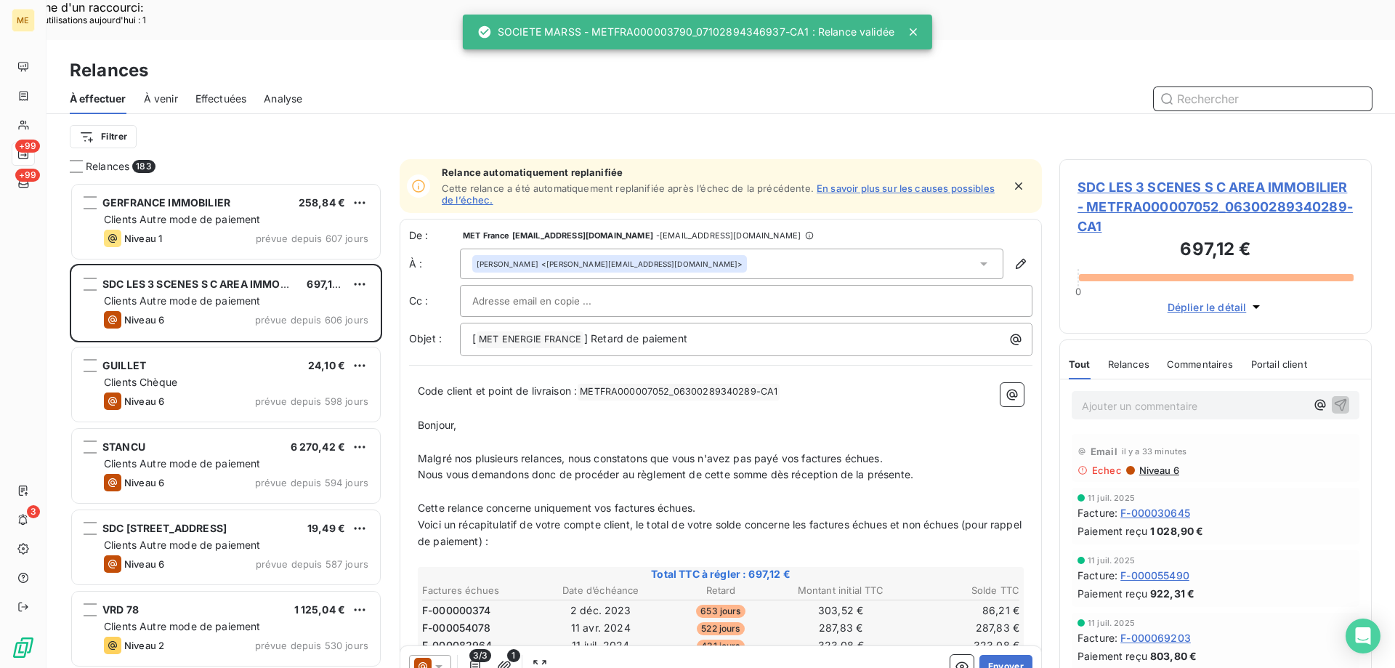
click at [220, 92] on span "Effectuées" at bounding box center [222, 99] width 52 height 15
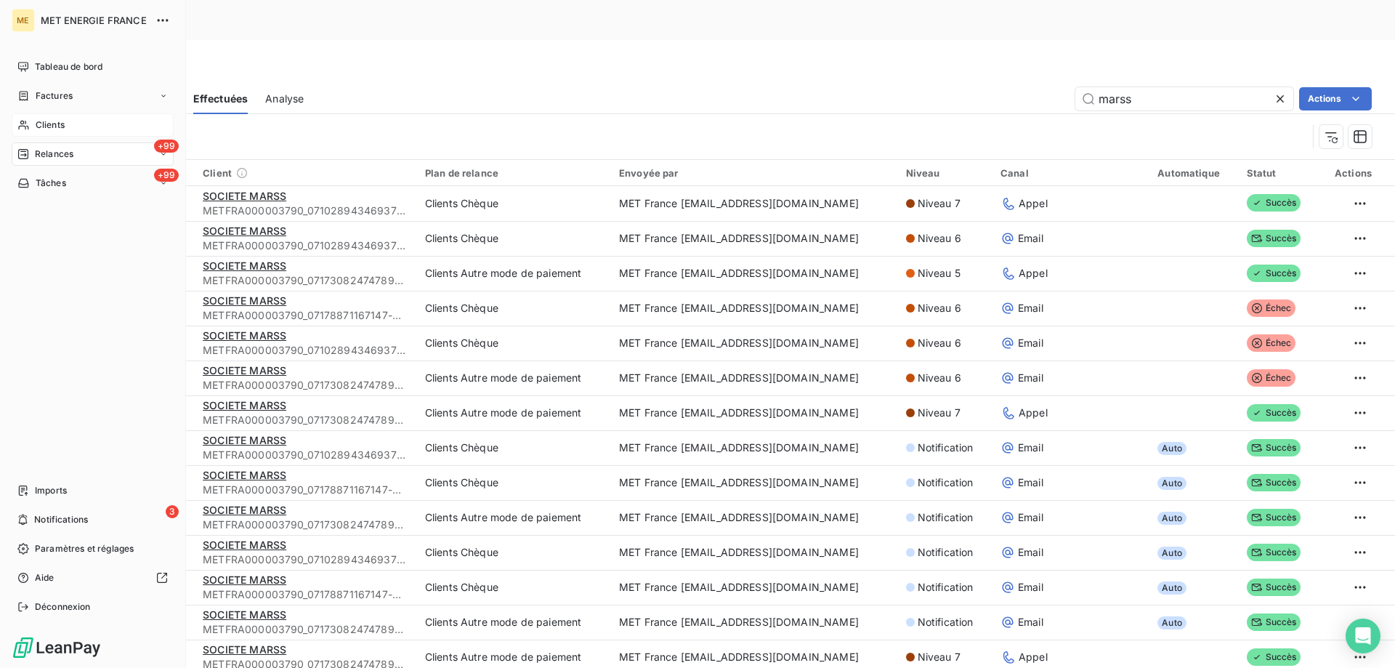
click at [21, 126] on icon at bounding box center [23, 125] width 10 height 9
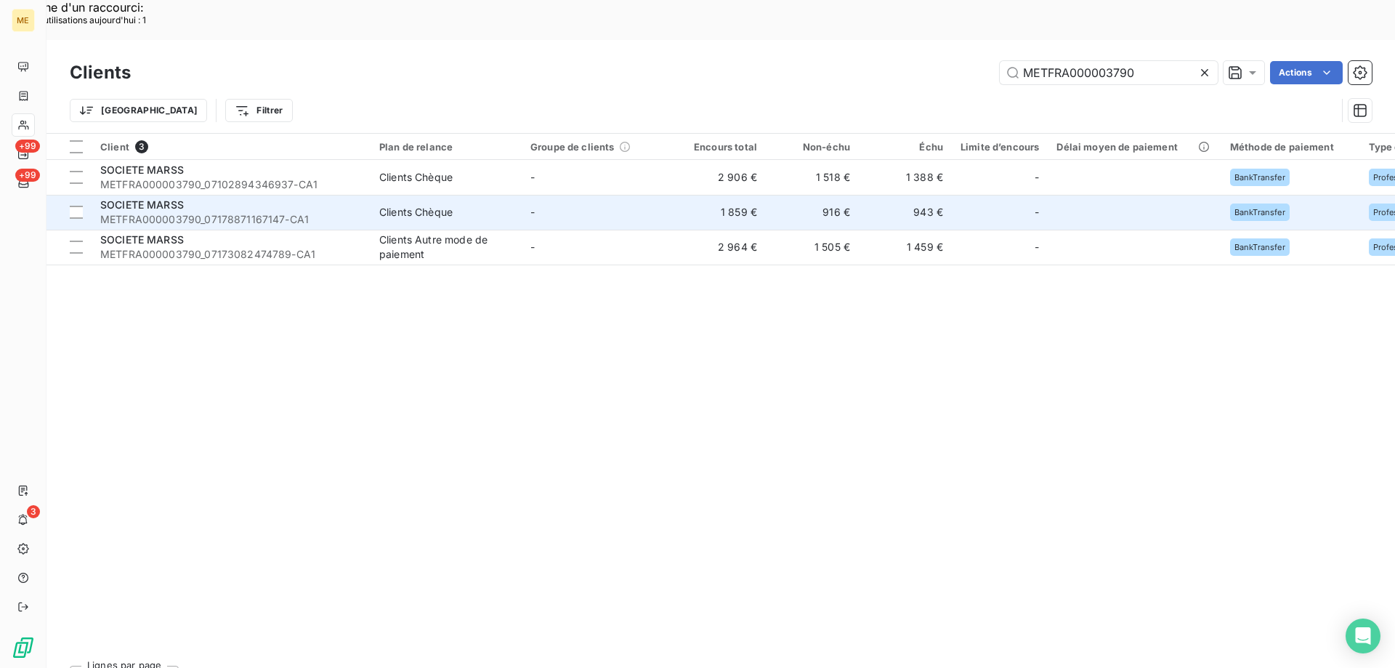
click at [159, 212] on span "METFRA000003790_07178871167147-CA1" at bounding box center [231, 219] width 262 height 15
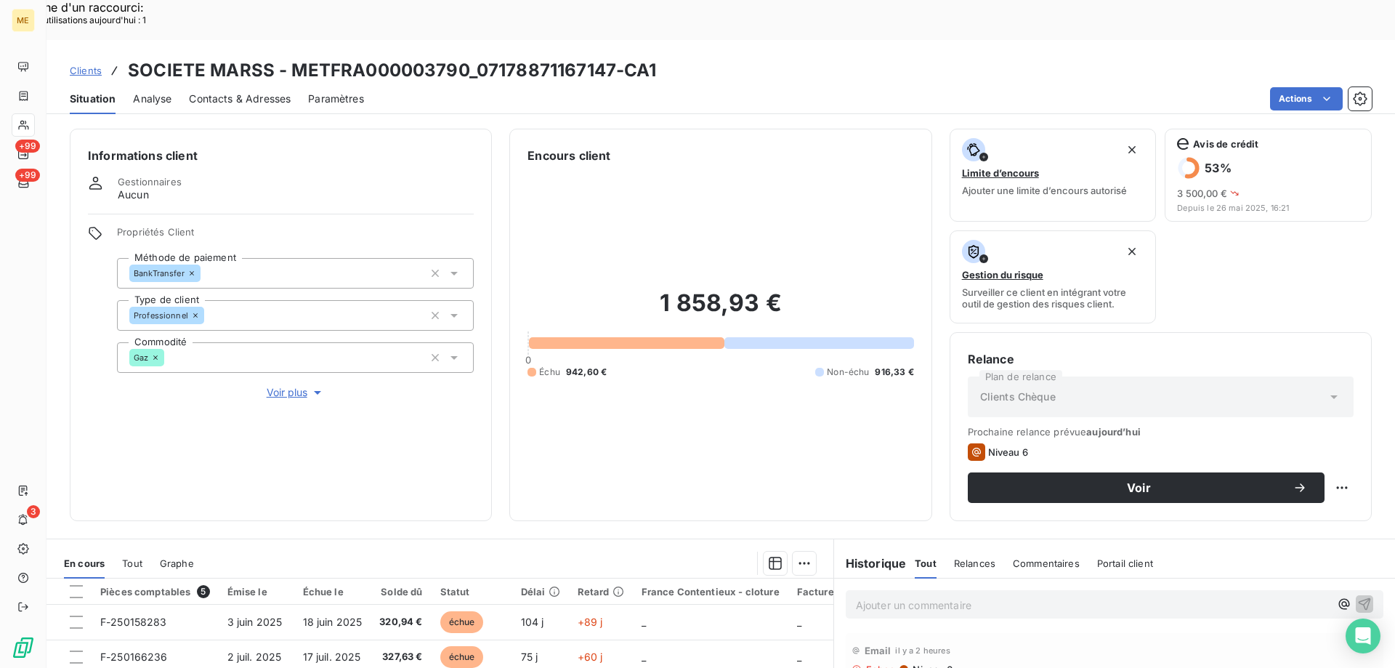
click at [217, 92] on span "Contacts & Adresses" at bounding box center [240, 99] width 102 height 15
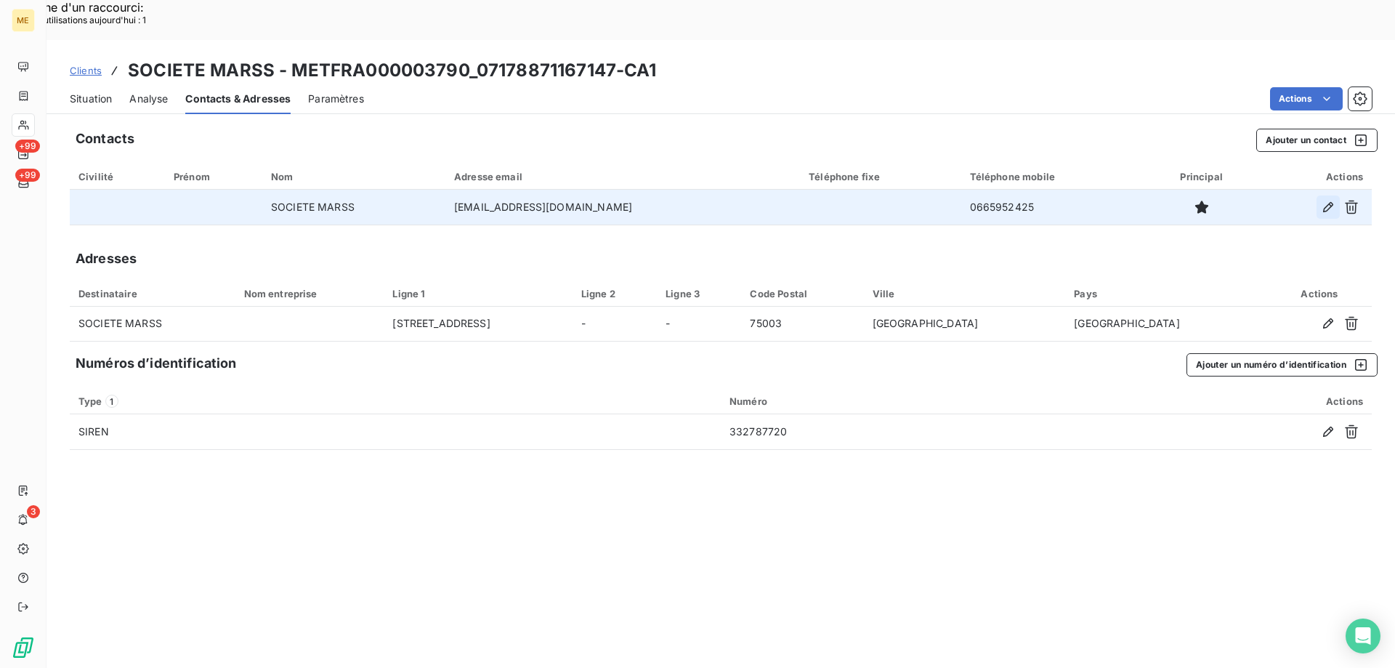
click at [1329, 200] on icon "button" at bounding box center [1328, 207] width 15 height 15
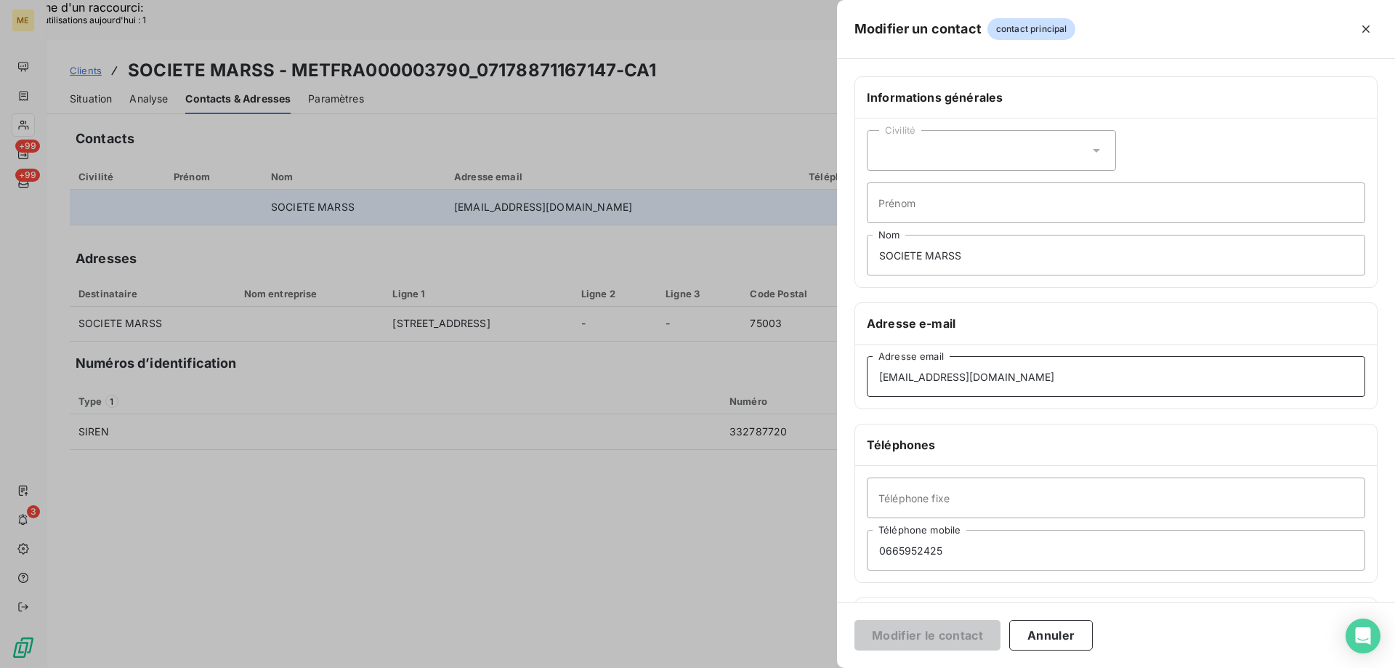
click at [882, 380] on input "adoroudianial@yahoo.fr" at bounding box center [1116, 376] width 499 height 41
click at [886, 374] on input "adoroudianial@yahoo.fr" at bounding box center [1116, 376] width 499 height 41
type input "doroudianial@yahoo.fr"
click at [959, 633] on button "Modifier le contact" at bounding box center [928, 635] width 146 height 31
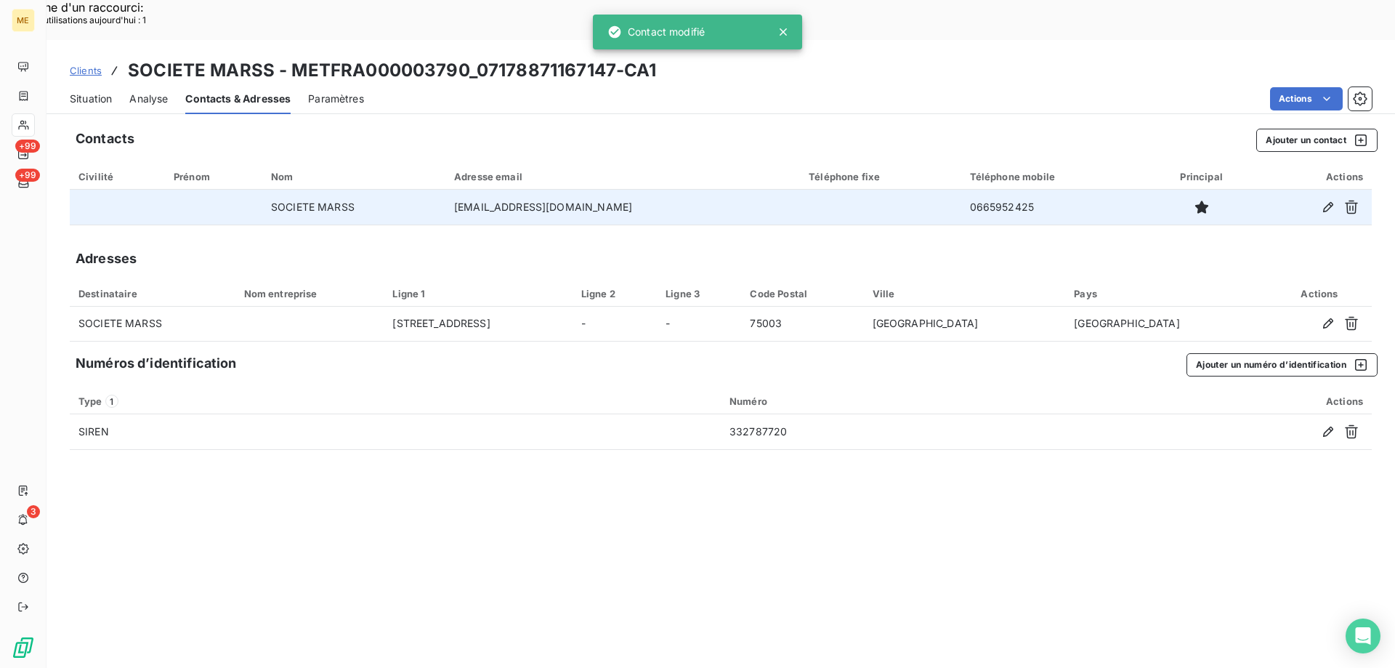
click at [89, 92] on span "Situation" at bounding box center [91, 99] width 42 height 15
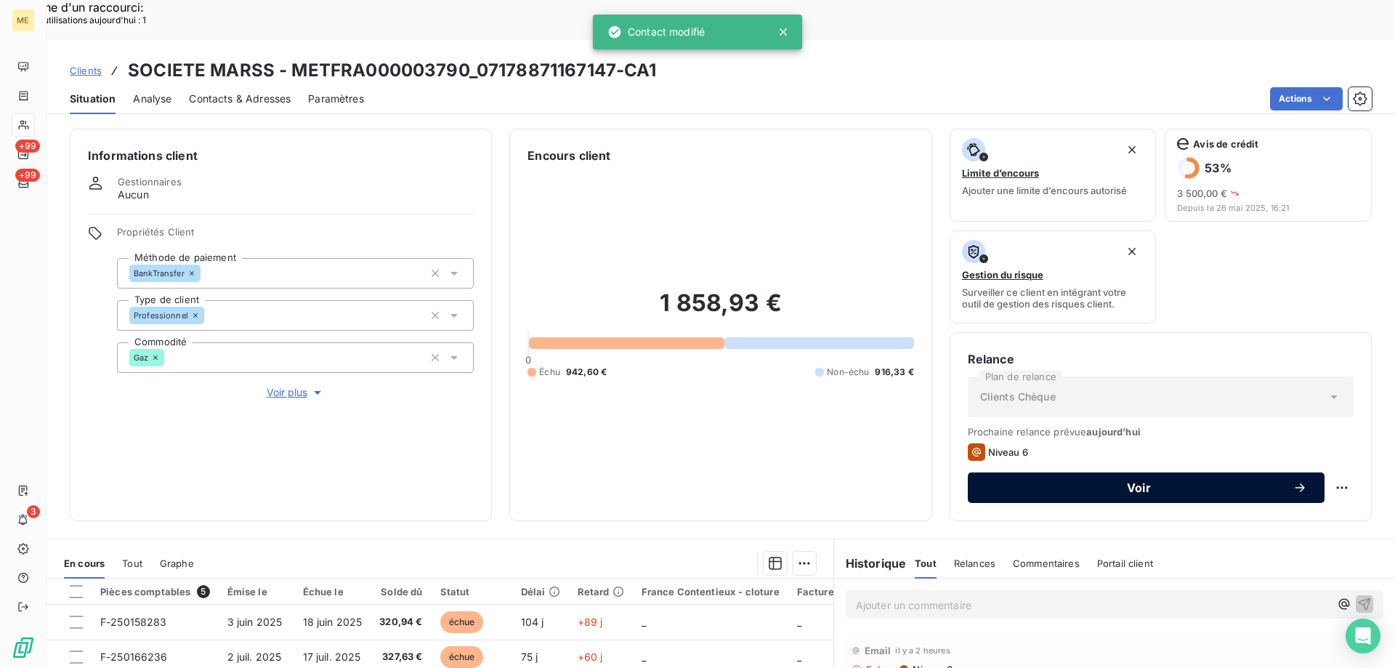
click at [1166, 482] on span "Voir" at bounding box center [1139, 488] width 307 height 12
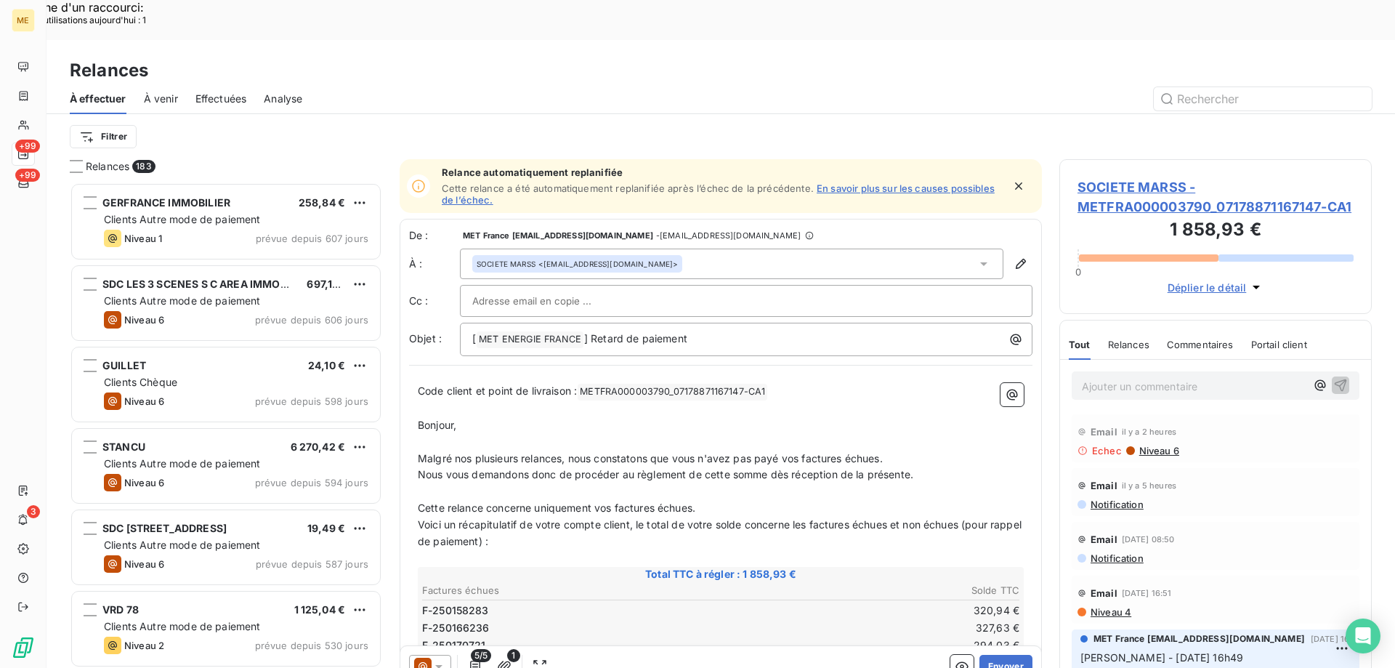
scroll to position [515, 302]
click at [440, 659] on icon at bounding box center [439, 666] width 15 height 15
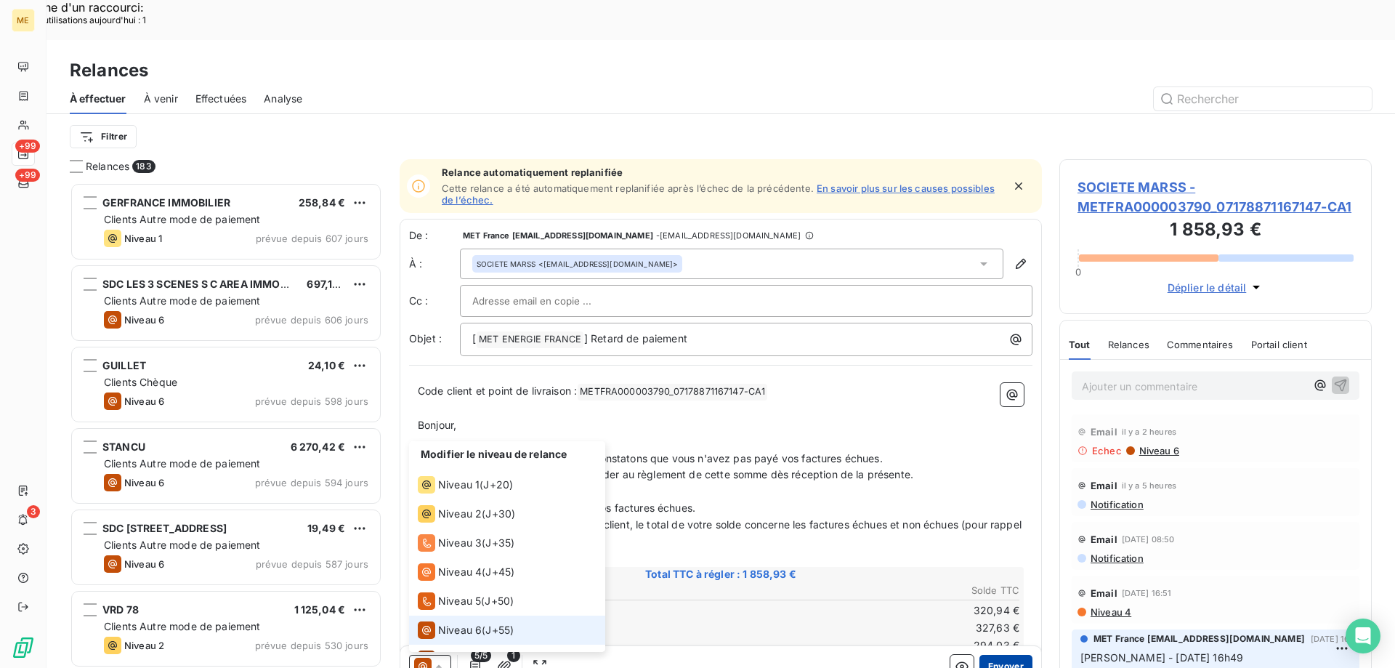
click at [1004, 655] on button "Envoyer" at bounding box center [1006, 666] width 53 height 23
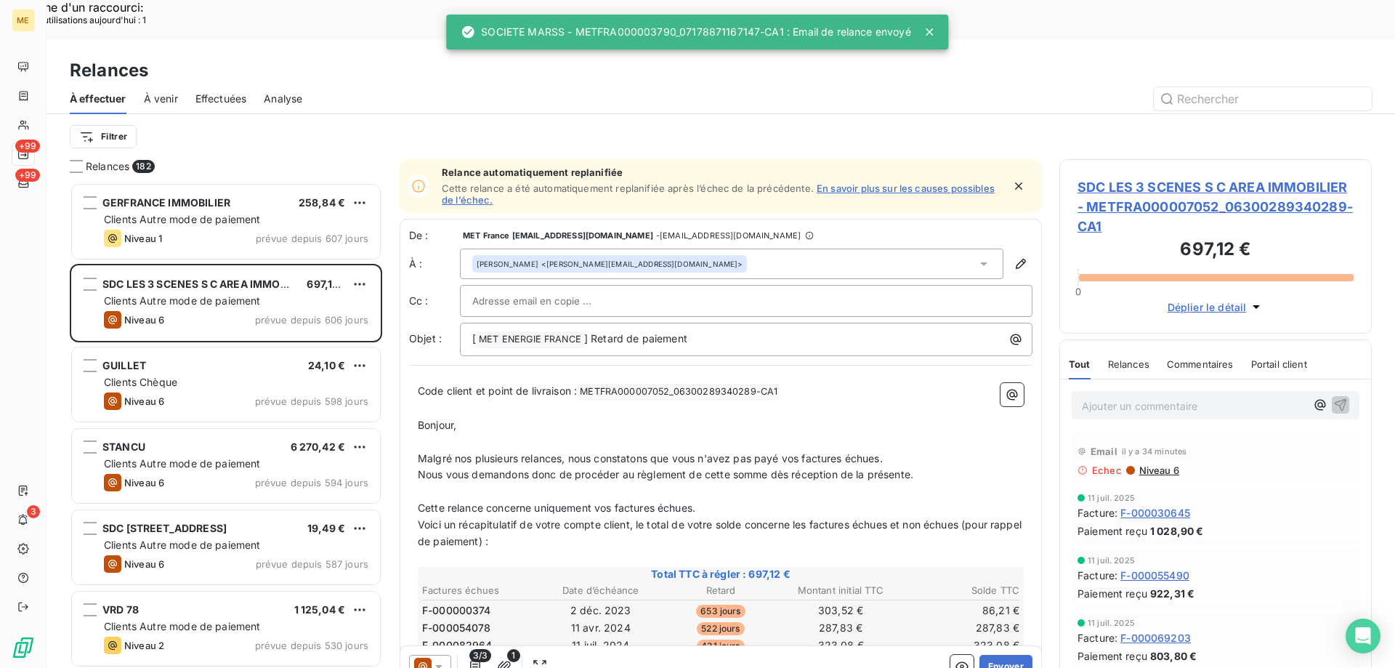
click at [220, 84] on div "Effectuées" at bounding box center [222, 99] width 52 height 31
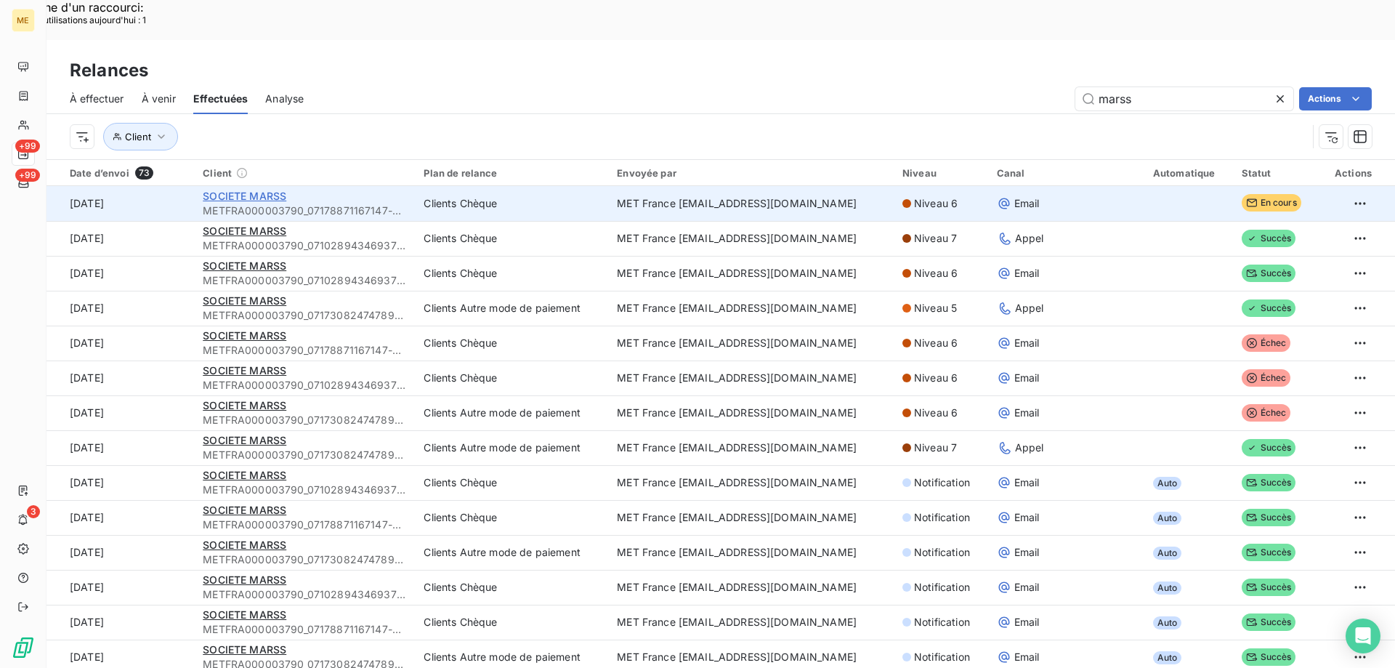
click at [255, 190] on span "SOCIETE MARSS" at bounding box center [245, 196] width 84 height 12
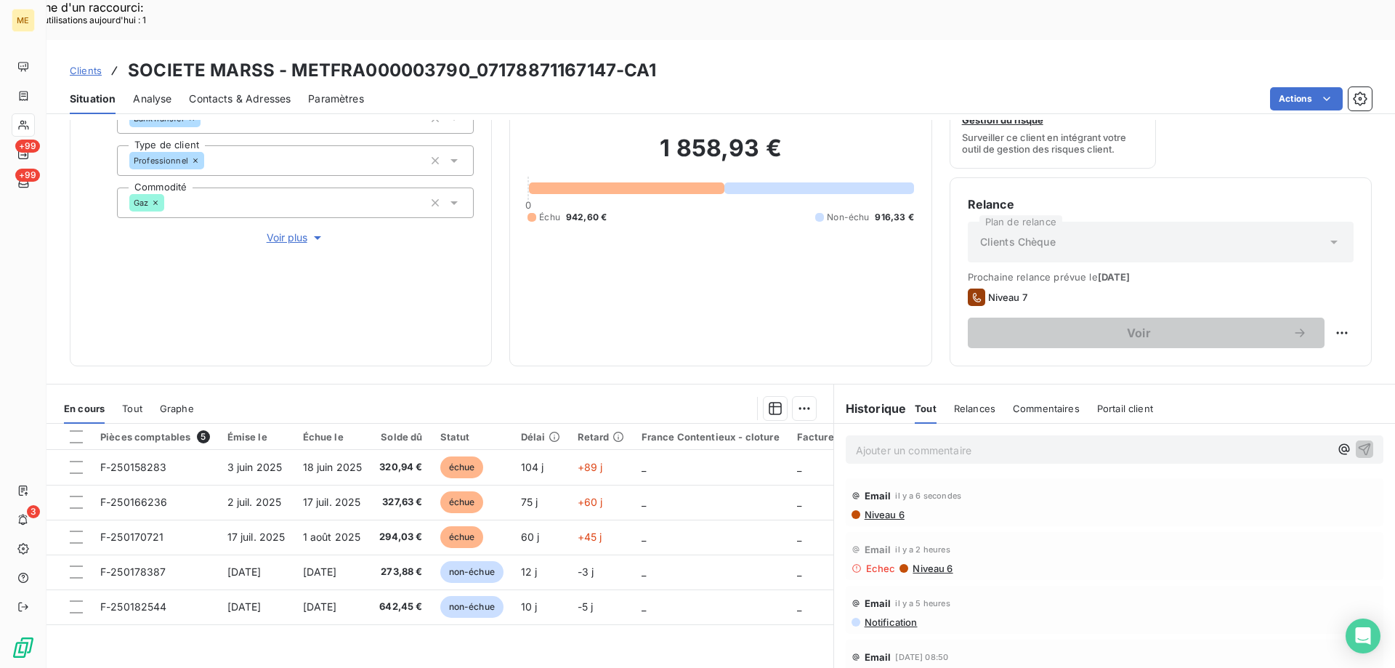
scroll to position [194, 0]
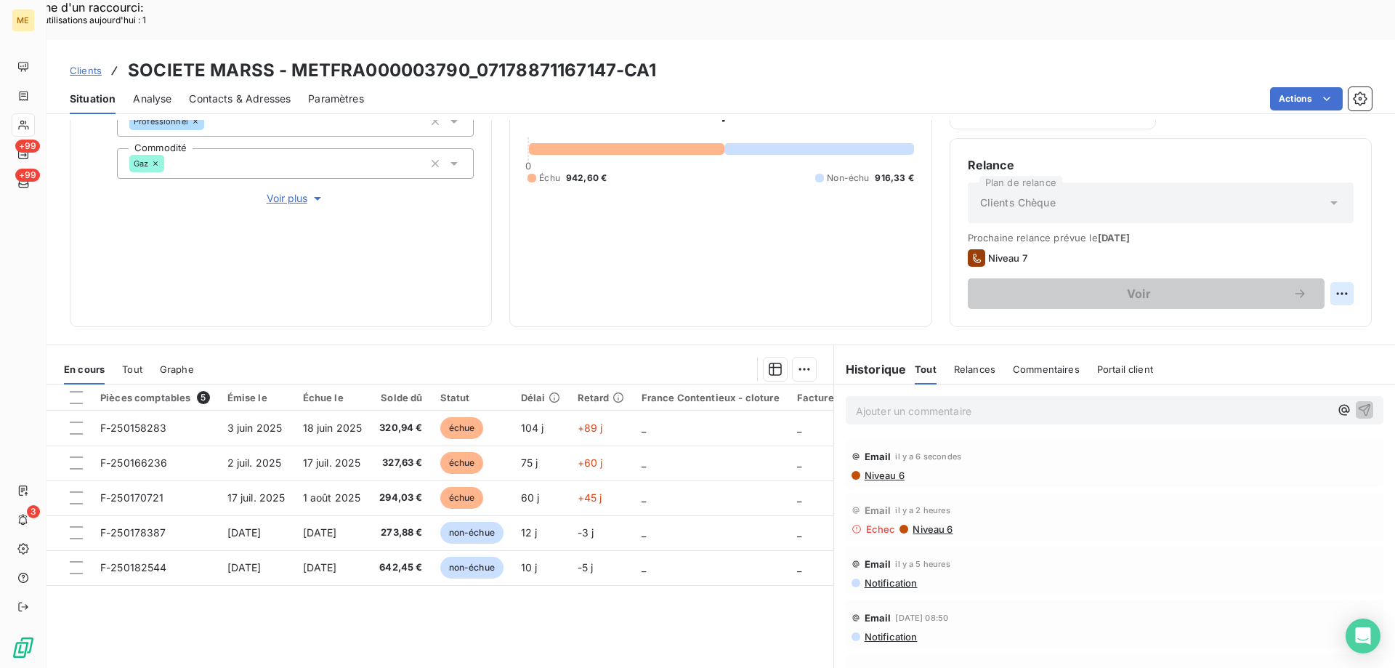
click at [1273, 298] on div "Replanifier cette action" at bounding box center [1272, 285] width 142 height 35
click at [1263, 291] on div "Replanifier cette action" at bounding box center [1271, 285] width 130 height 23
select select "8"
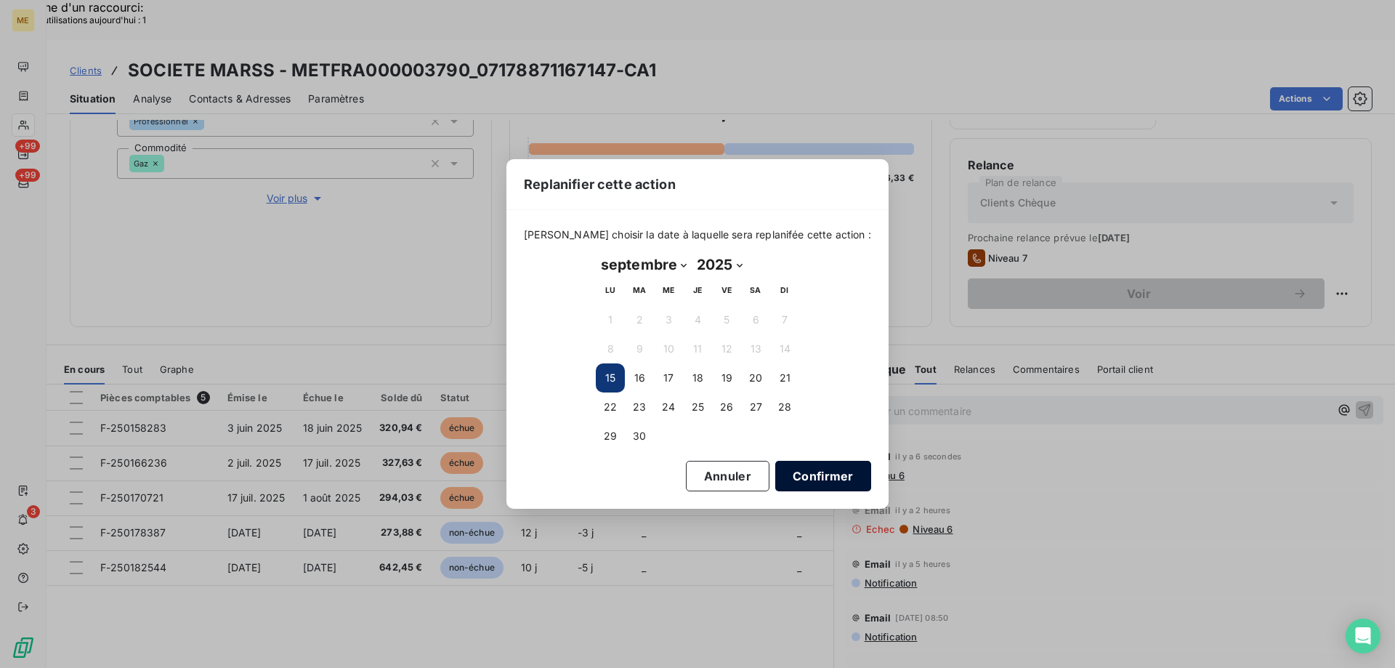
click at [818, 464] on button "Confirmer" at bounding box center [823, 476] width 96 height 31
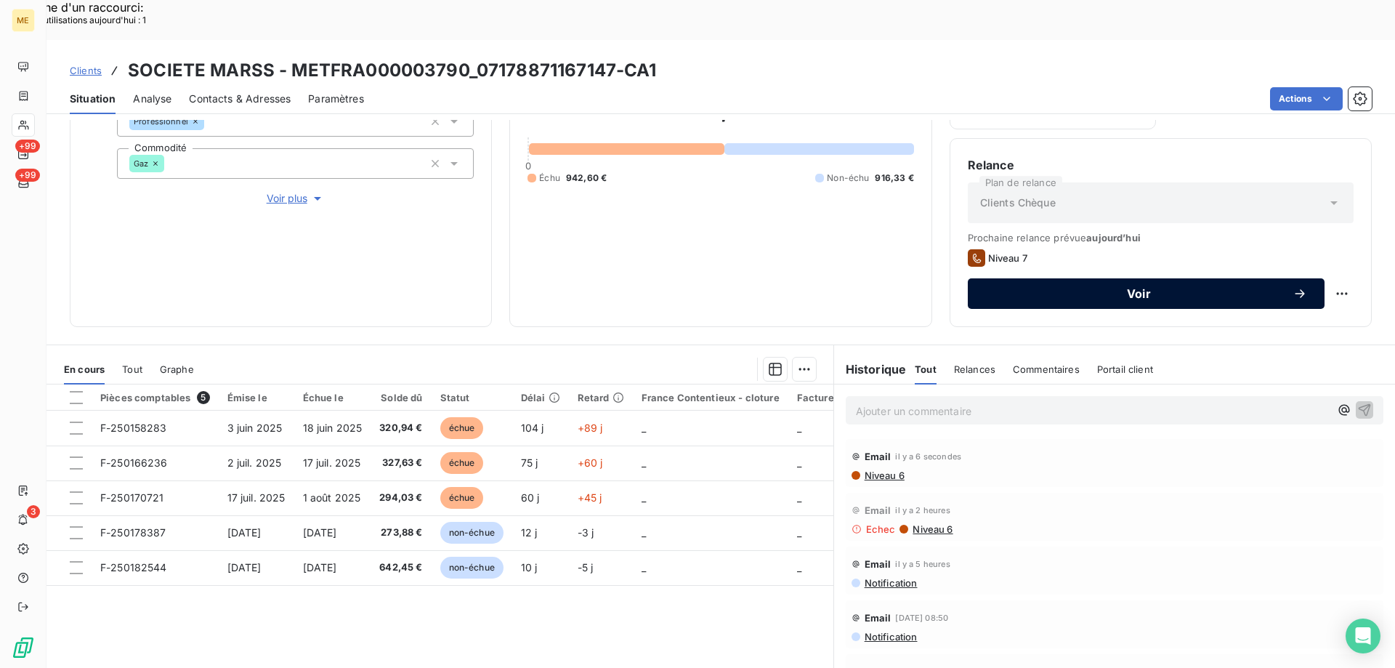
click at [1151, 278] on button "Voir" at bounding box center [1146, 293] width 357 height 31
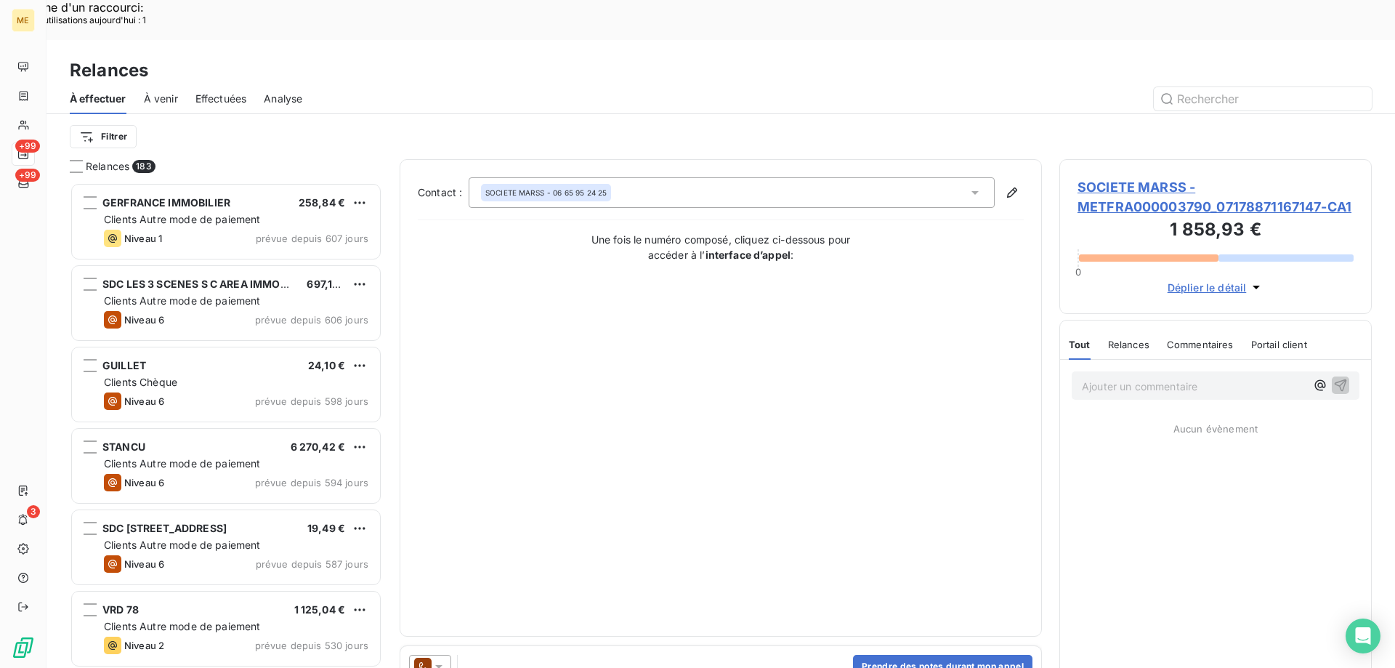
scroll to position [515, 302]
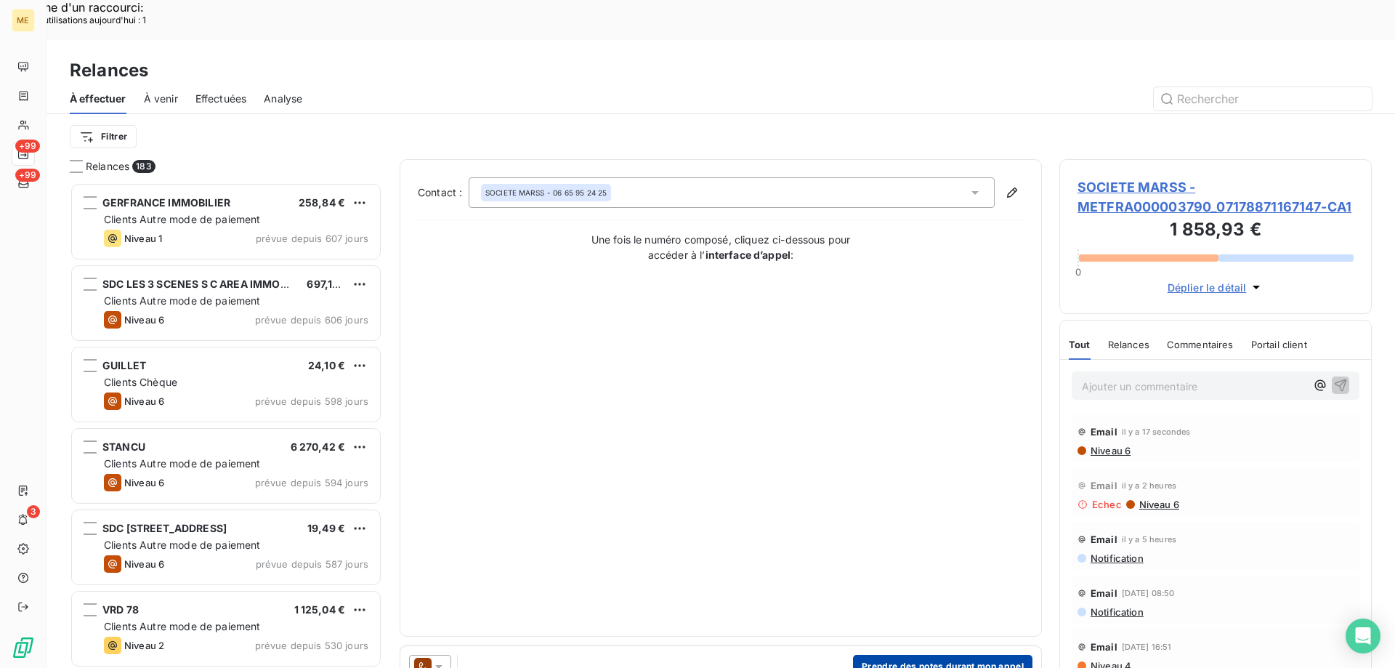
click at [924, 655] on button "Prendre des notes durant mon appel" at bounding box center [943, 666] width 180 height 23
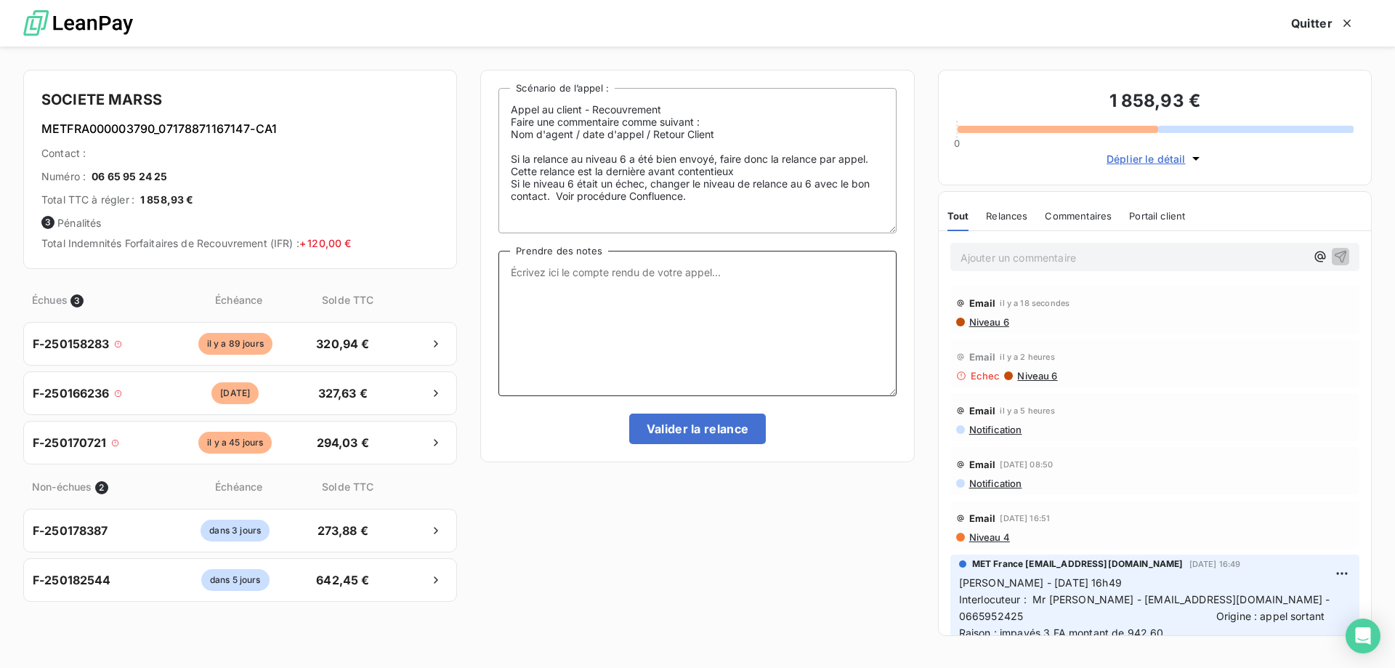
click at [671, 290] on textarea "Prendre des notes" at bounding box center [698, 323] width 398 height 145
paste textarea "Sylvain - 15/09/2025 - 13h48 Interlocuteur : M DOROURIANI - DOROUDIANIAL@YAHOO.…"
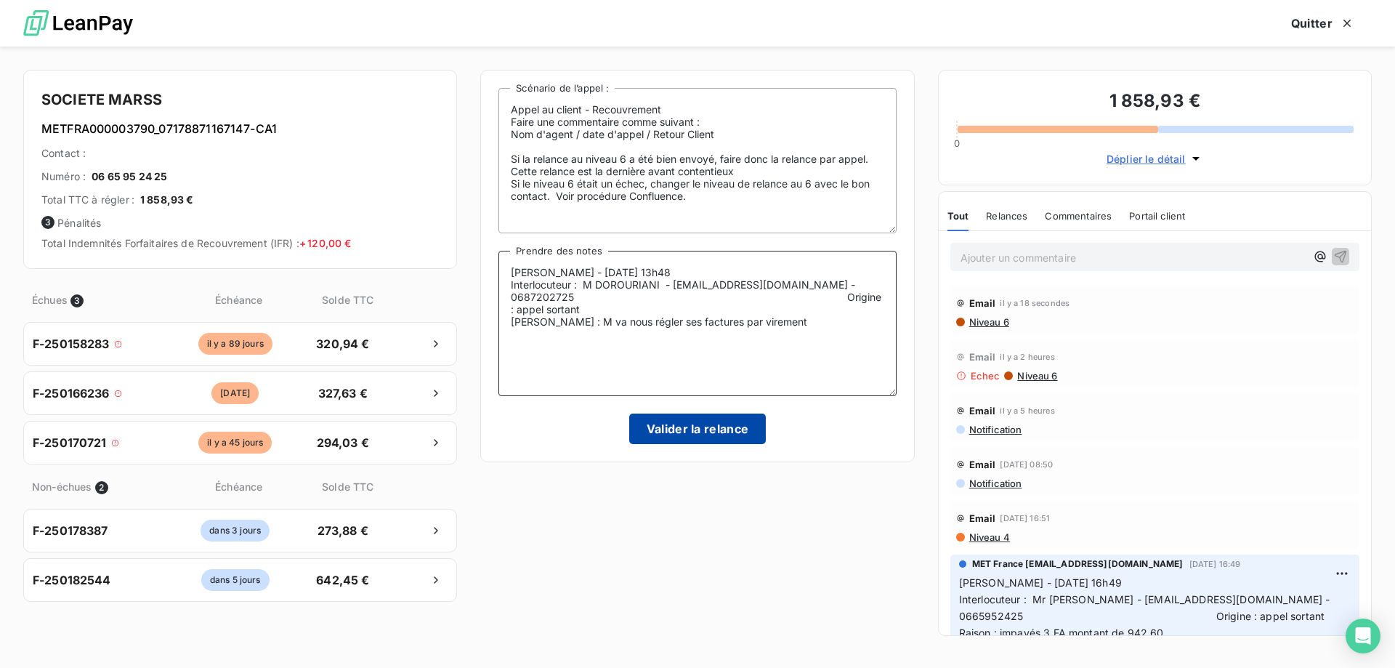
type textarea "Sylvain - 15/09/2025 - 13h48 Interlocuteur : M DOROURIANI - DOROUDIANIAL@YAHOO.…"
click at [674, 422] on button "Valider la relance" at bounding box center [697, 429] width 137 height 31
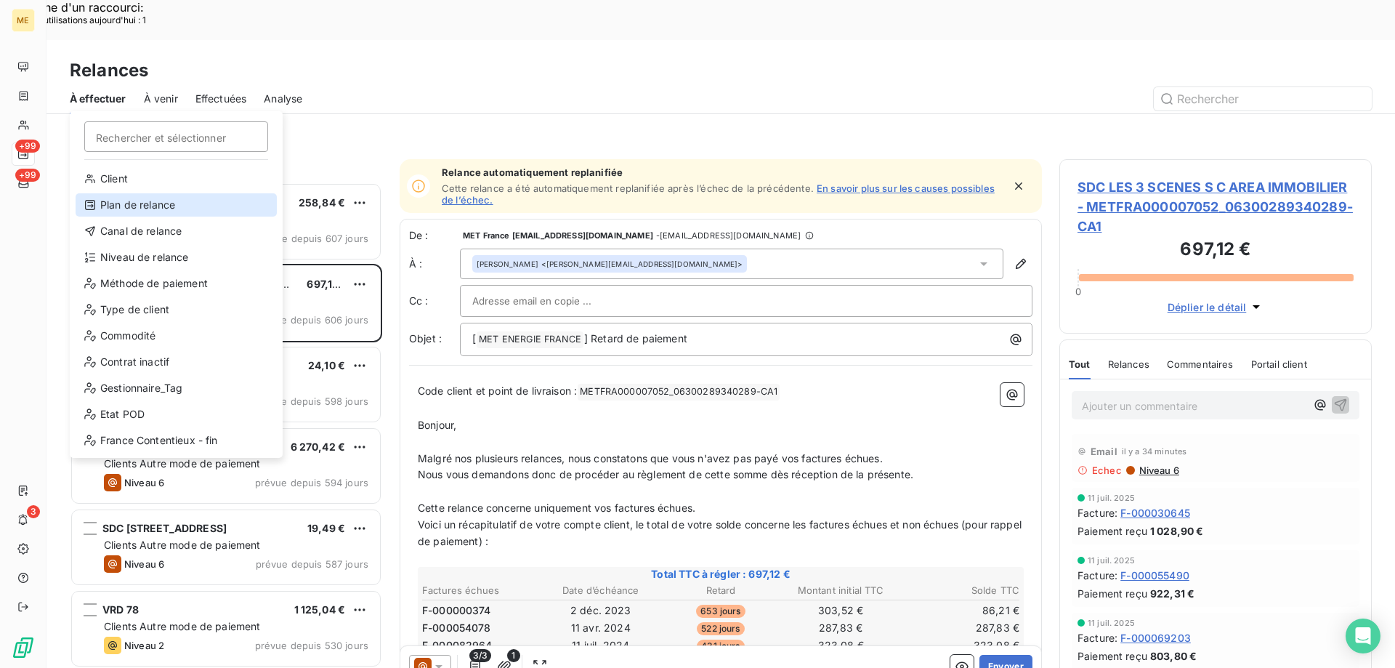
click at [158, 208] on div "Plan de relance" at bounding box center [176, 204] width 201 height 23
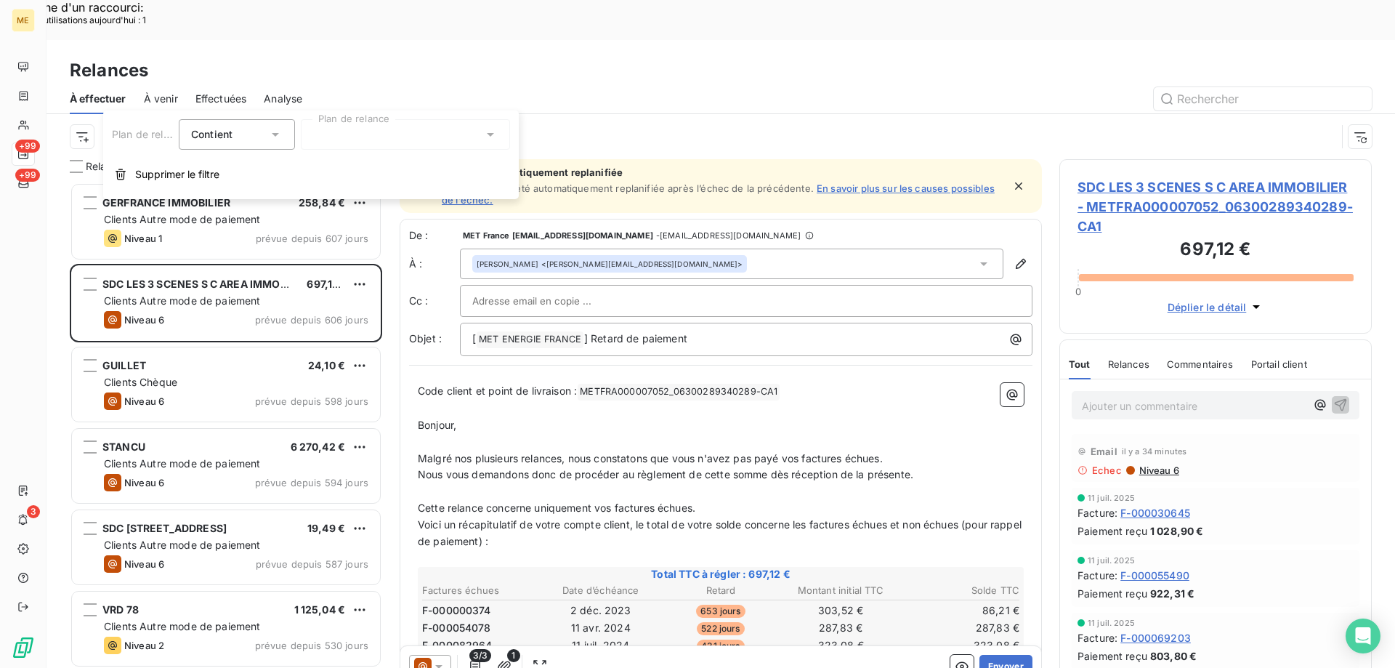
click at [338, 136] on div at bounding box center [405, 134] width 209 height 31
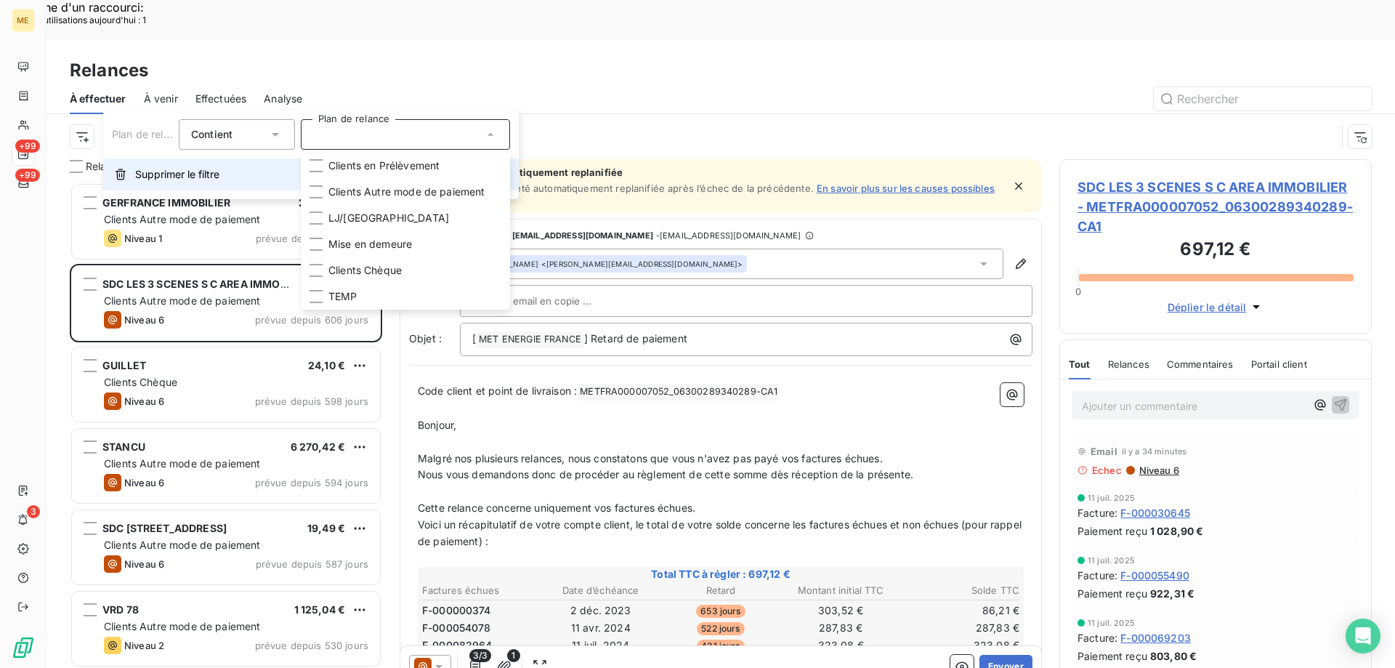
click at [152, 182] on button "Supprimer le filtre" at bounding box center [311, 174] width 416 height 32
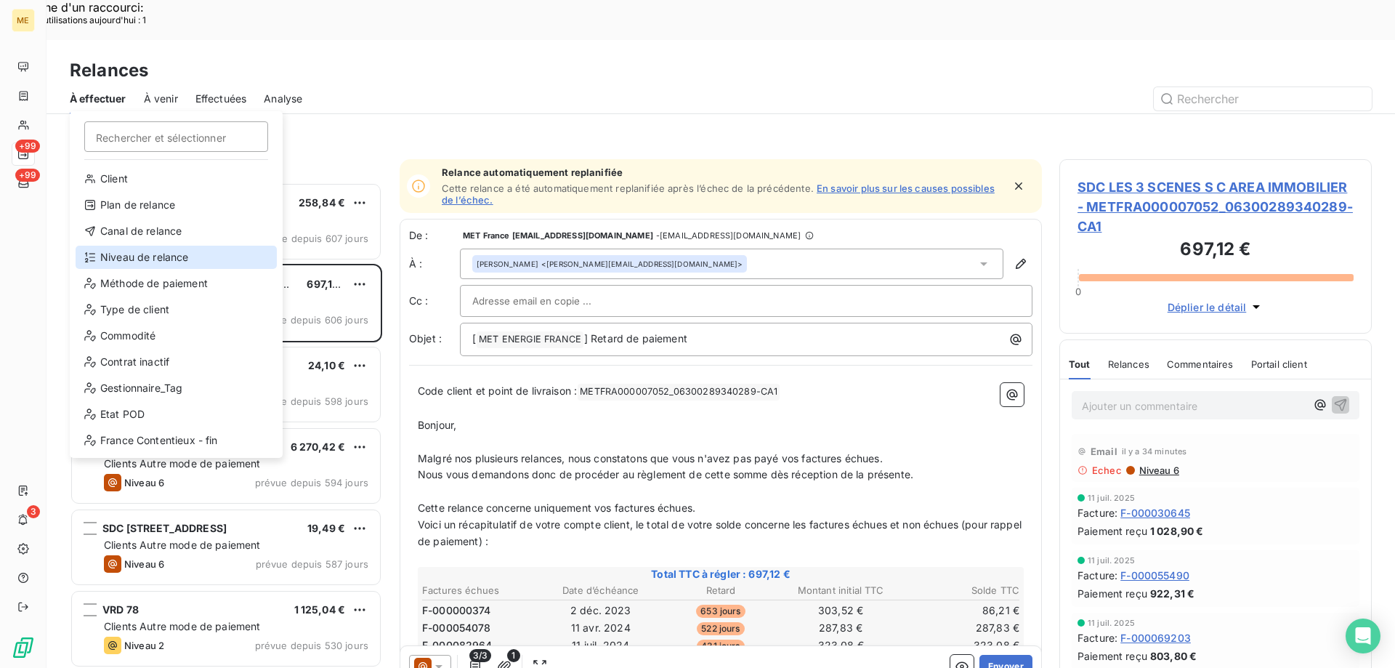
click at [158, 251] on div "Niveau de relance" at bounding box center [176, 257] width 201 height 23
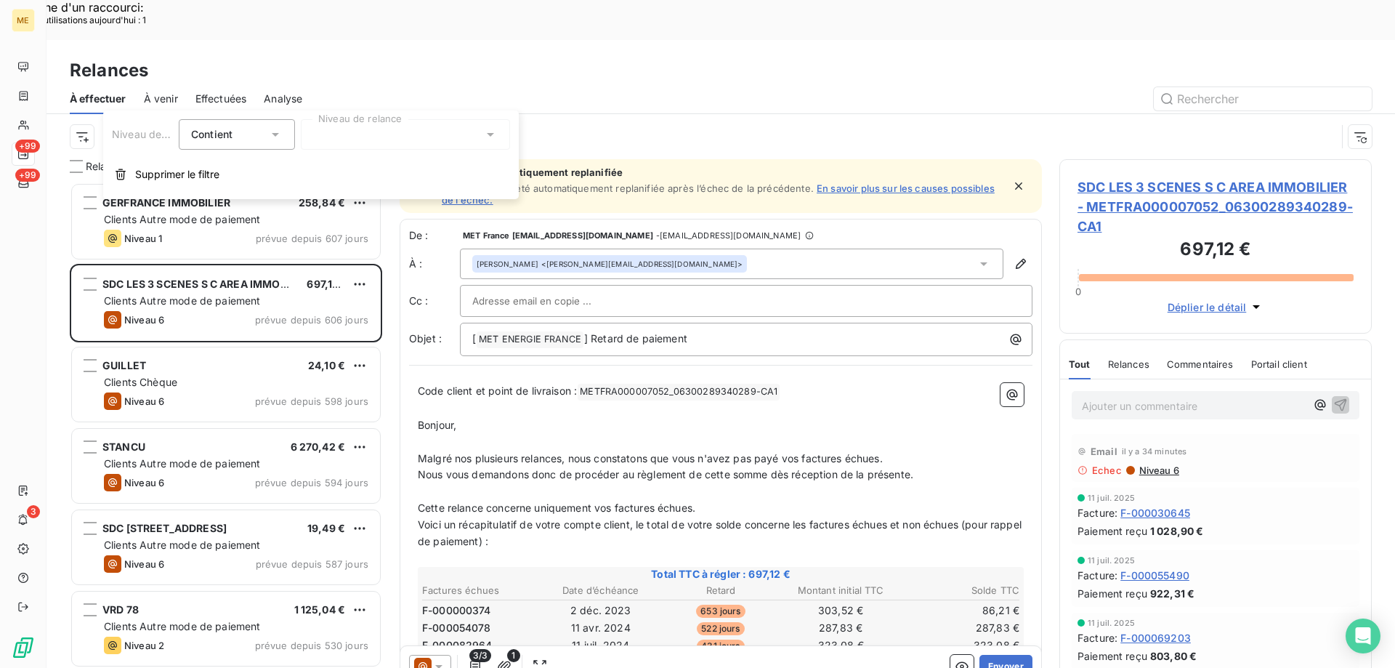
click at [351, 120] on div at bounding box center [405, 134] width 209 height 31
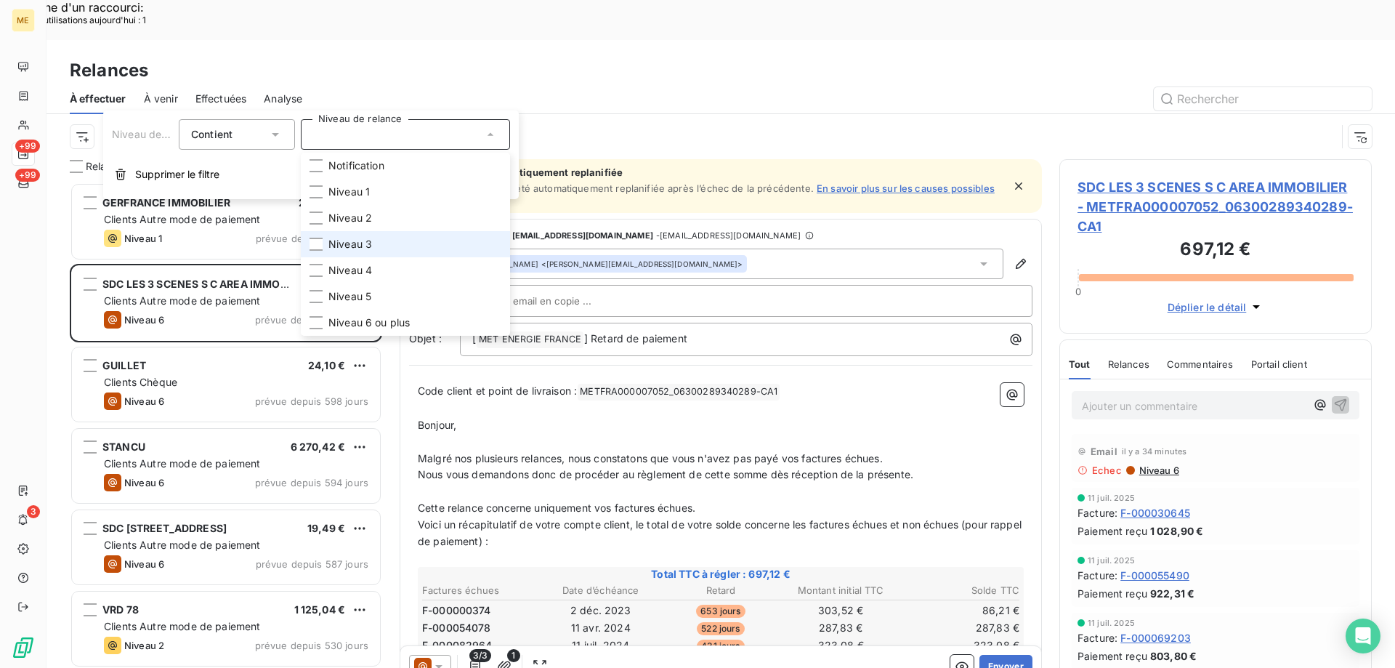
click at [362, 241] on span "Niveau 3" at bounding box center [351, 244] width 44 height 15
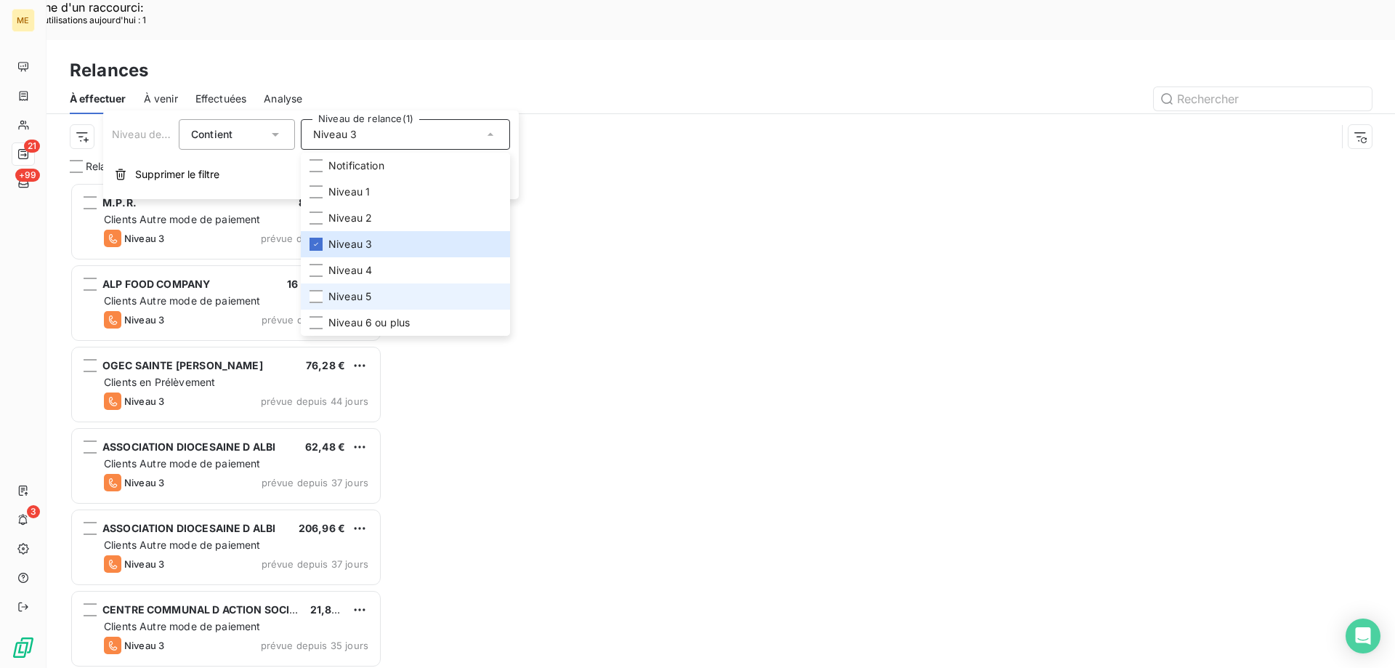
click at [362, 297] on span "Niveau 5" at bounding box center [350, 296] width 43 height 15
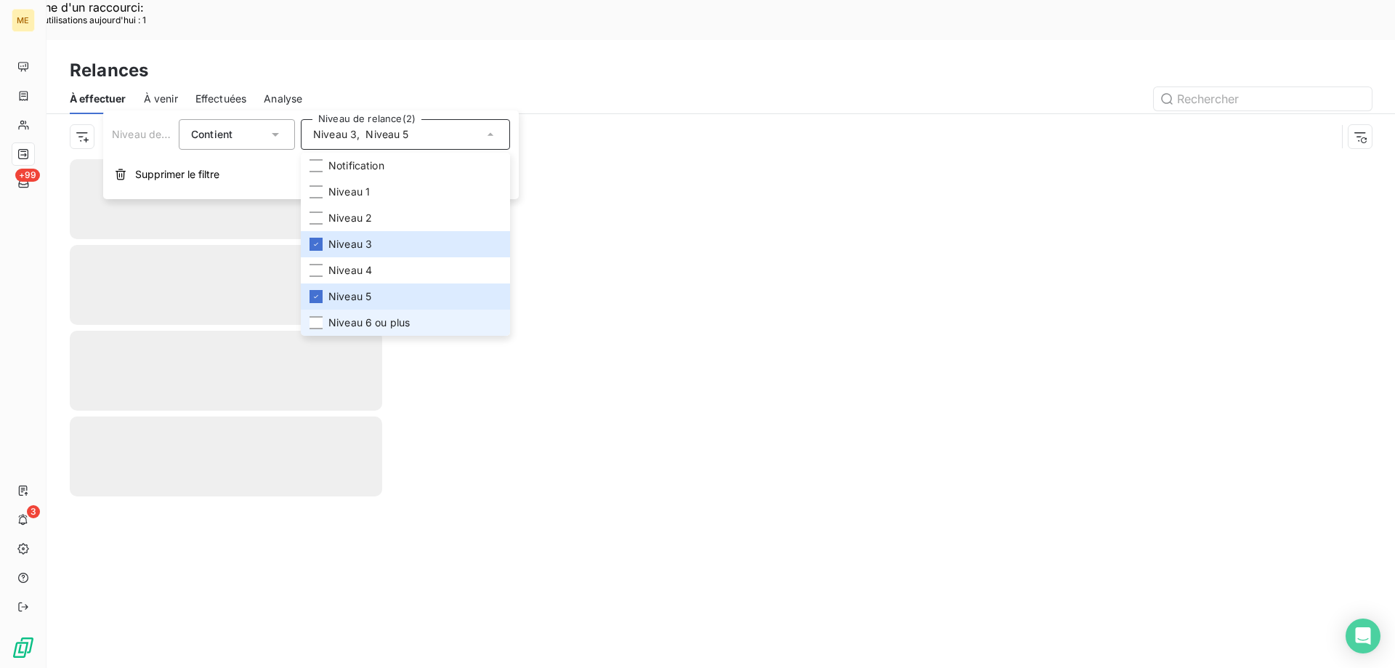
click at [360, 323] on span "Niveau 6 ou plus" at bounding box center [369, 322] width 81 height 15
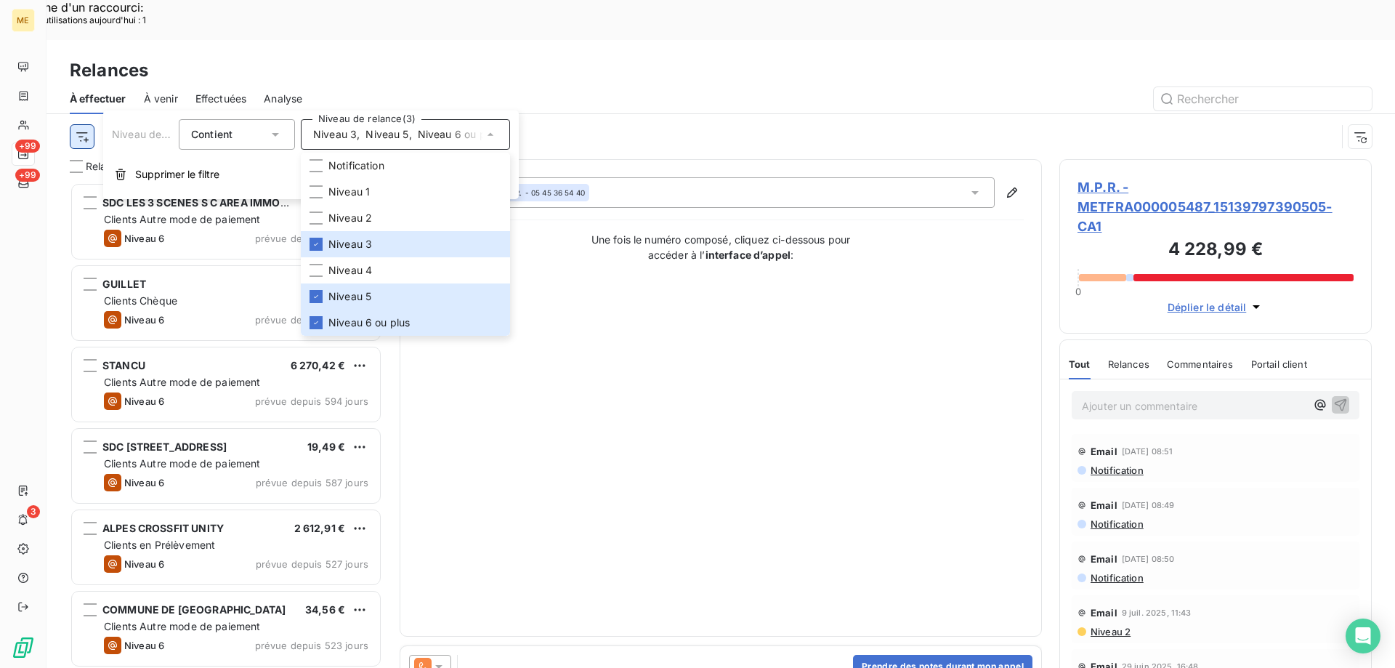
scroll to position [515, 302]
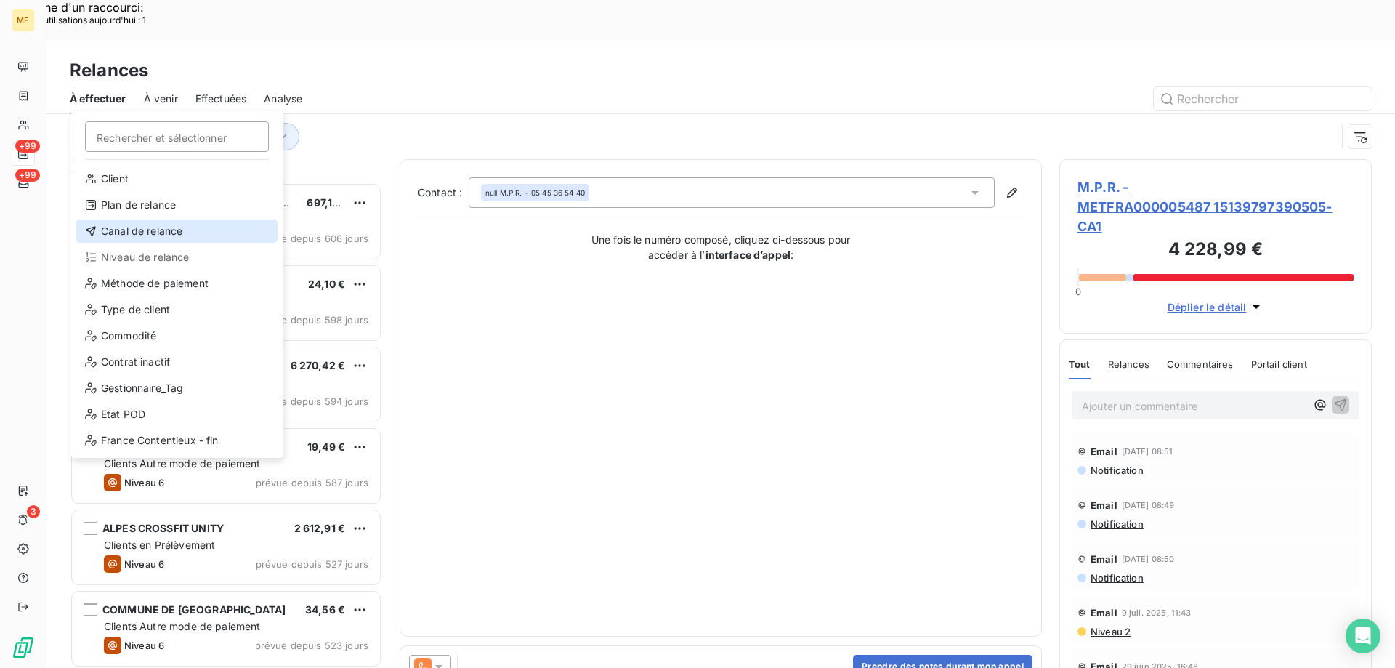
click at [109, 227] on div "Canal de relance" at bounding box center [176, 230] width 201 height 23
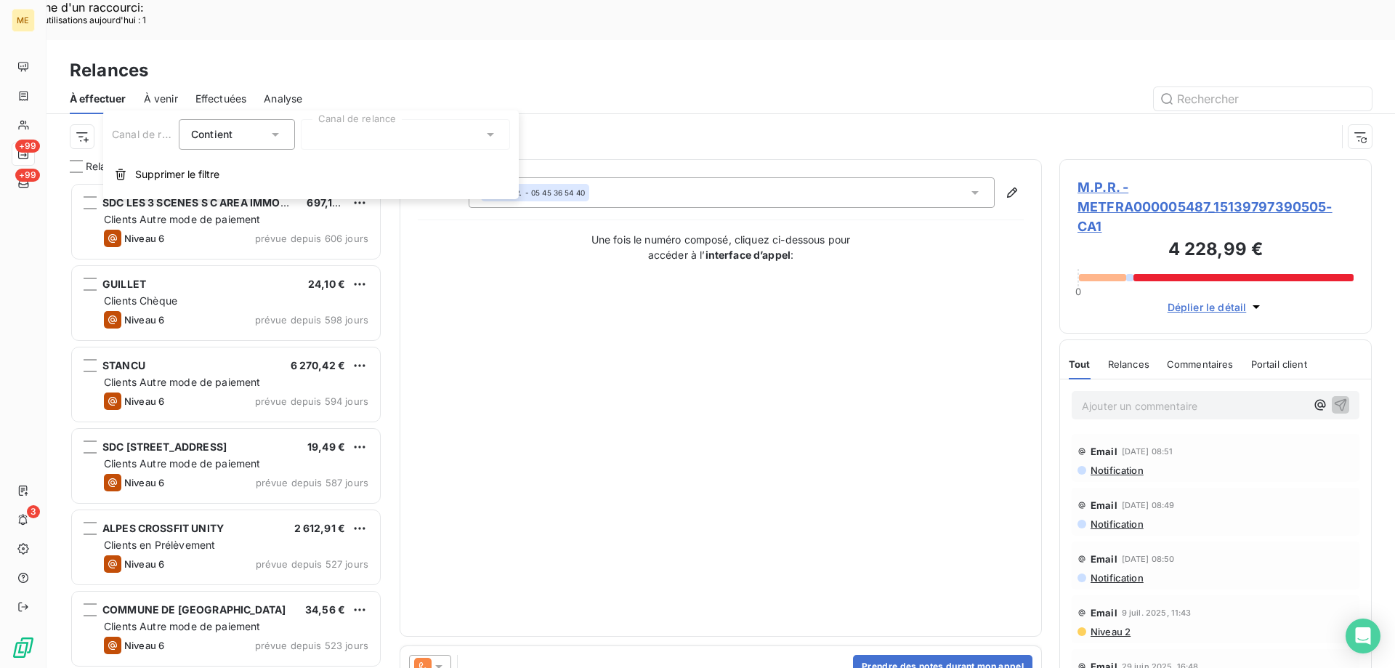
click at [433, 126] on div at bounding box center [405, 134] width 209 height 31
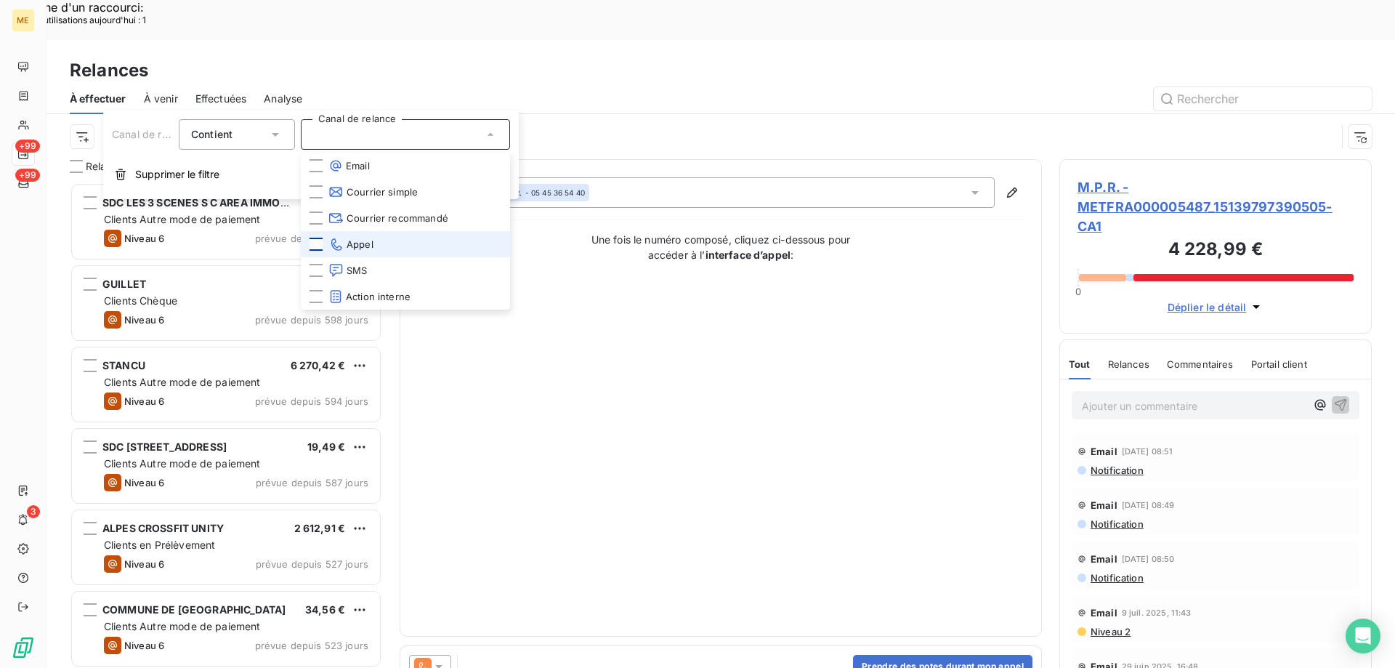
click at [321, 245] on div at bounding box center [316, 244] width 13 height 13
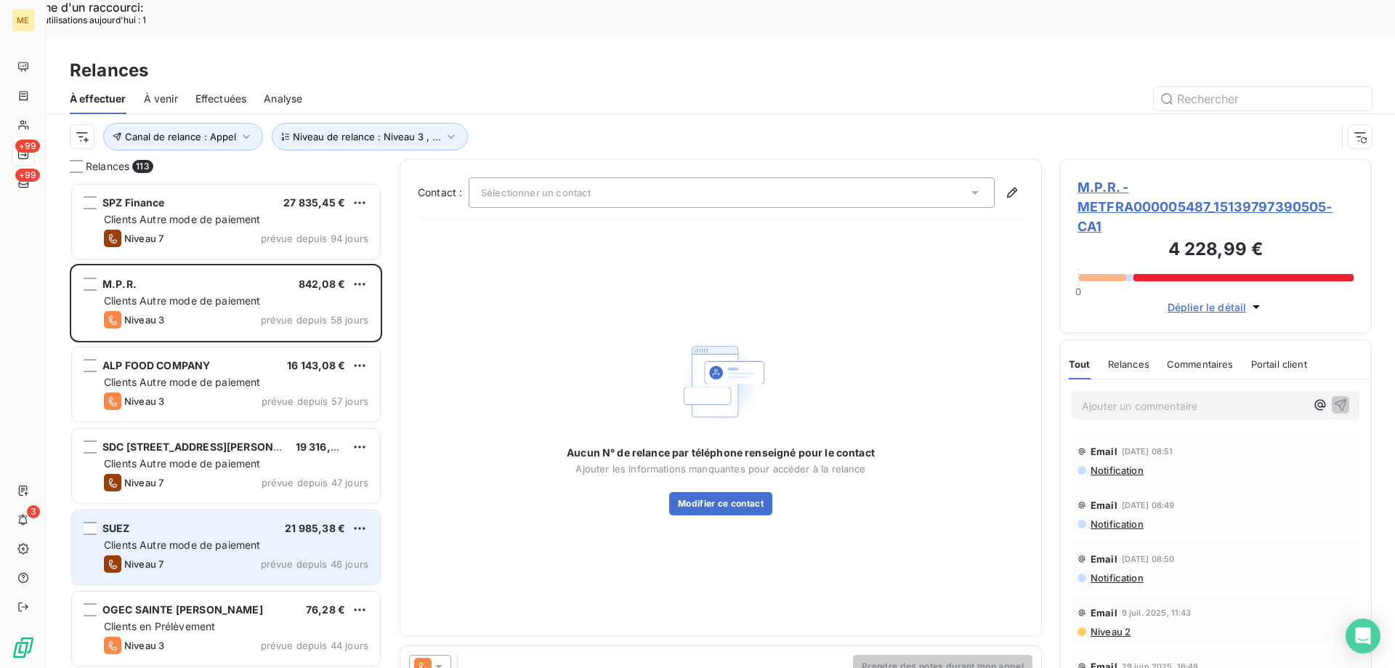
click at [215, 522] on div "SUEZ 21 985,38 €" at bounding box center [236, 528] width 265 height 13
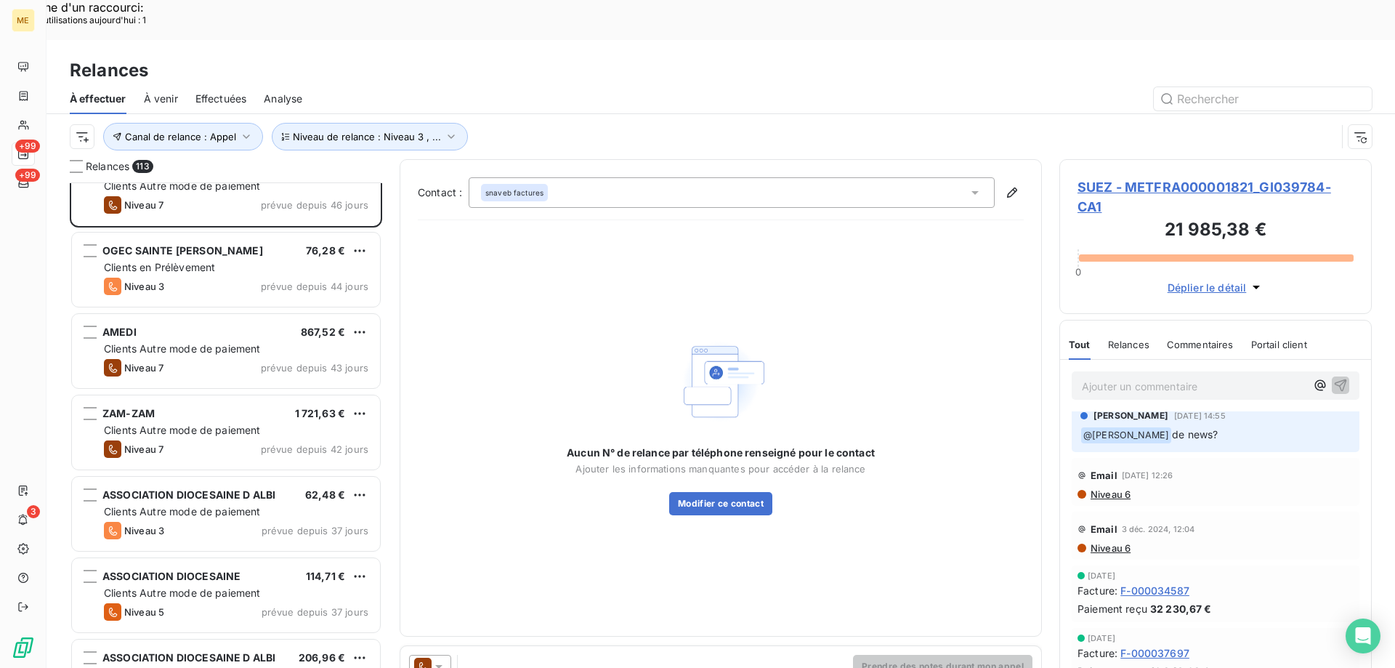
scroll to position [364, 0]
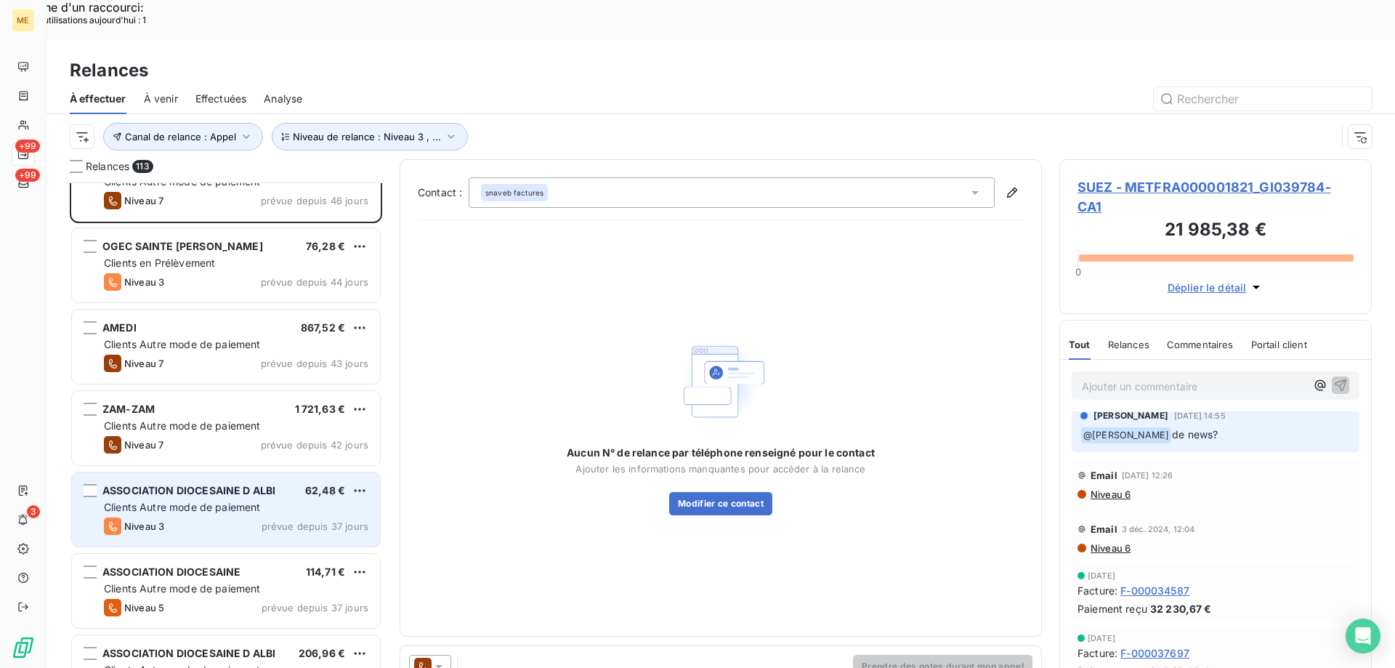
click at [192, 517] on div "Niveau 3 prévue depuis 37 jours" at bounding box center [236, 525] width 265 height 17
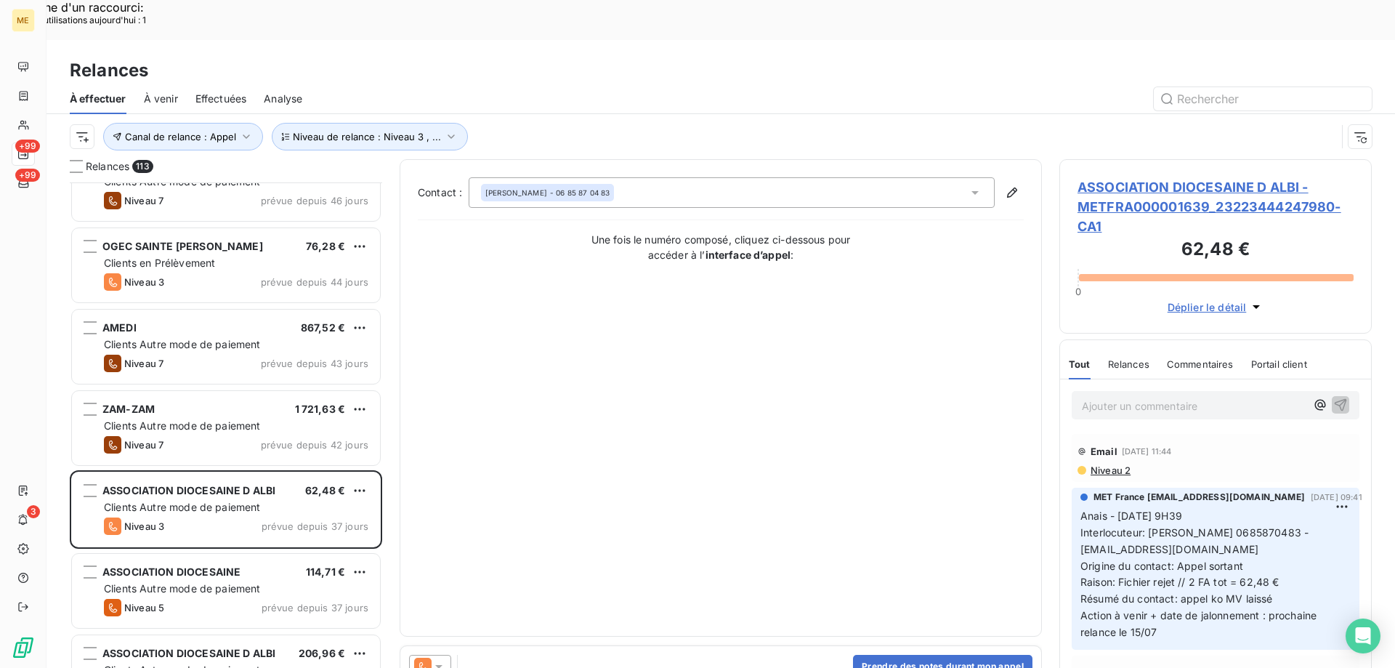
click at [1154, 177] on span "ASSOCIATION DIOCESAINE D ALBI - METFRA000001639_23223444247980-CA1" at bounding box center [1216, 206] width 276 height 59
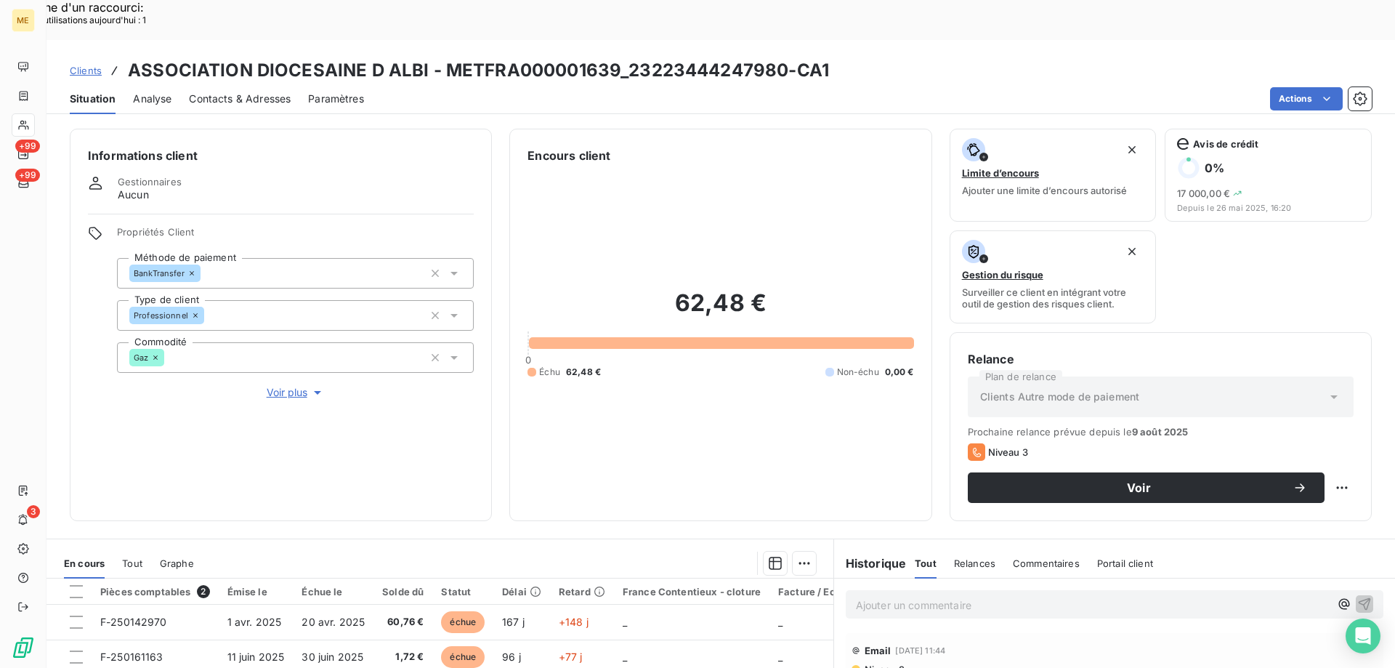
click at [294, 385] on span "Voir plus" at bounding box center [296, 392] width 58 height 15
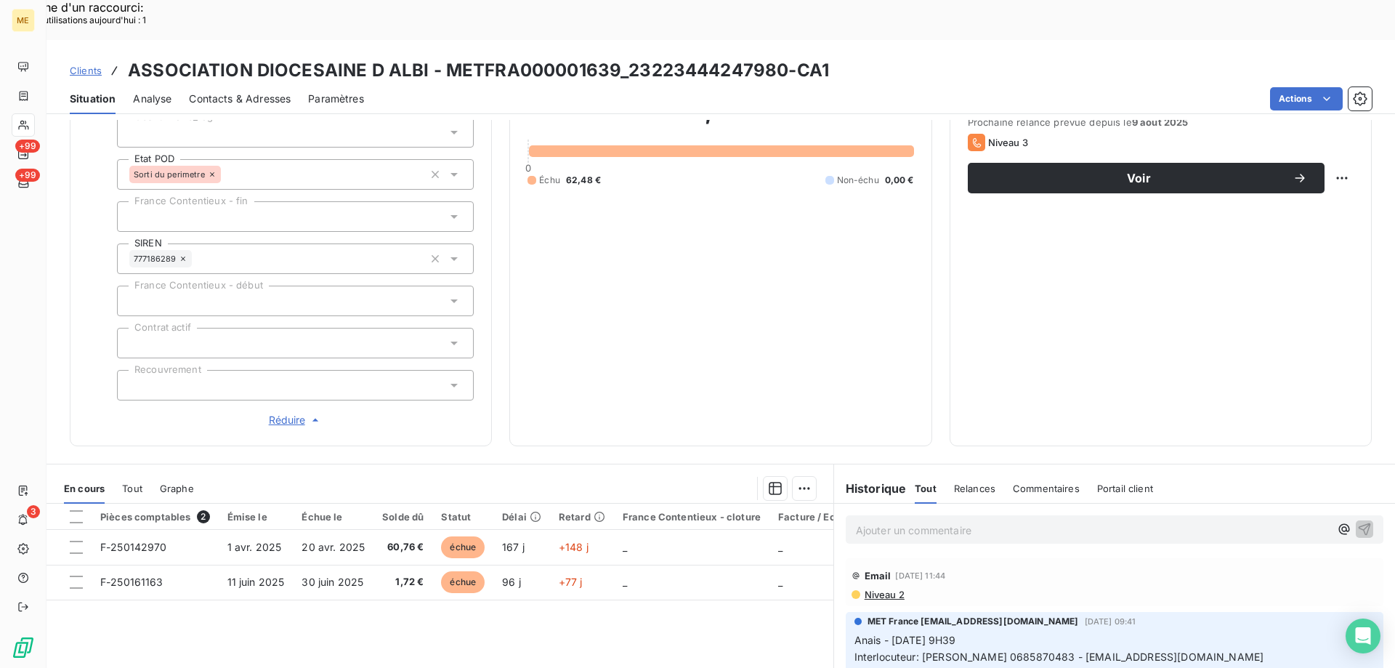
scroll to position [201, 0]
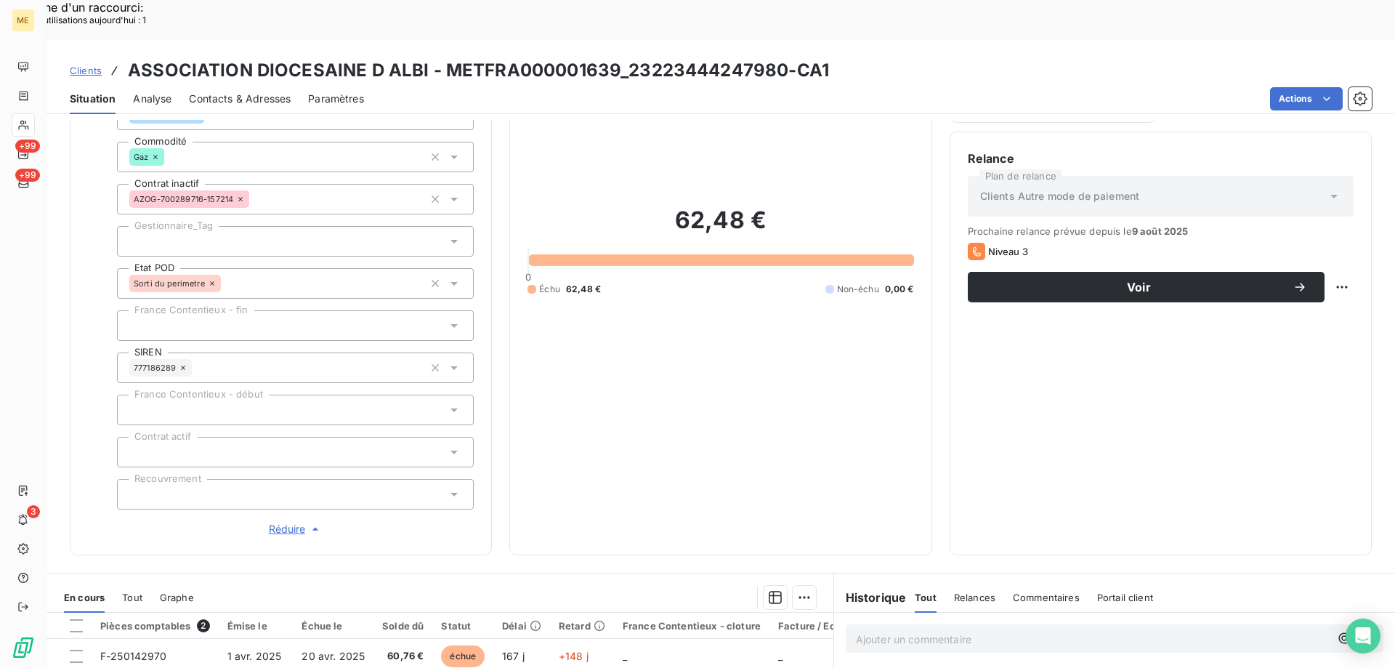
click at [151, 226] on div at bounding box center [295, 241] width 357 height 31
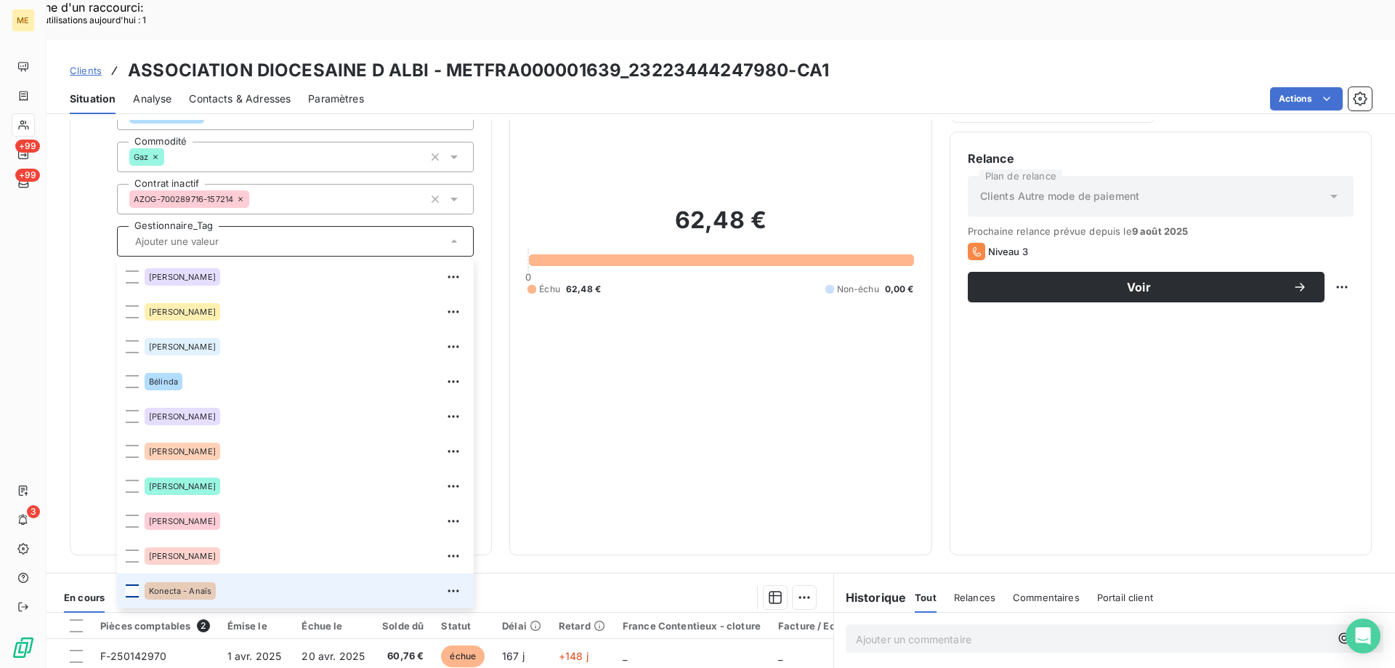
click at [132, 584] on div at bounding box center [132, 590] width 13 height 13
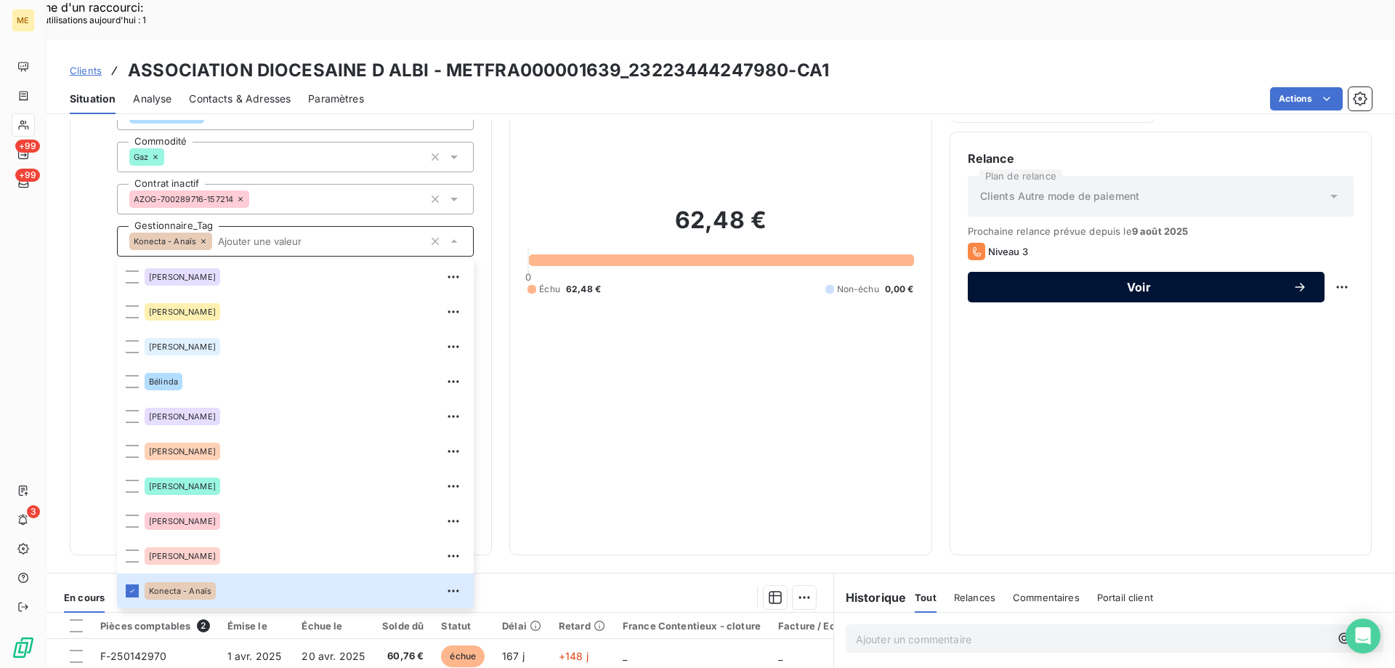
click at [1112, 281] on span "Voir" at bounding box center [1139, 287] width 307 height 12
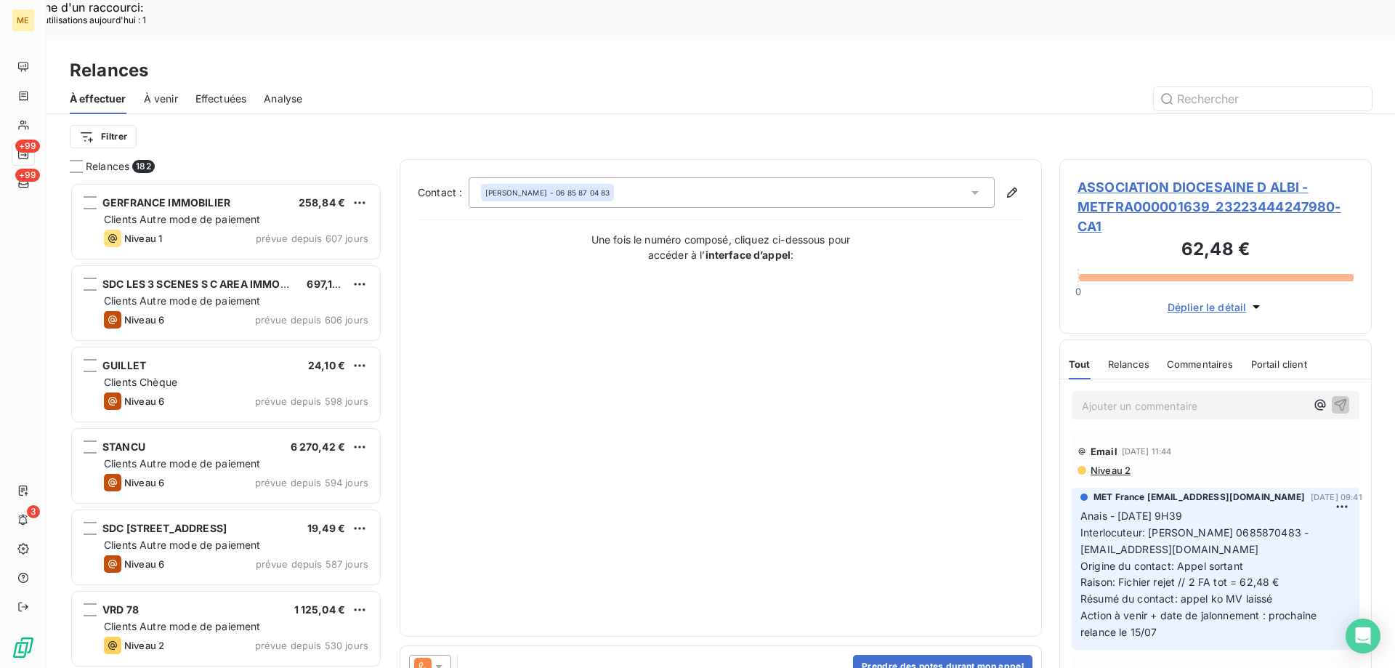
scroll to position [515, 302]
click at [1239, 177] on span "ASSOCIATION DIOCESAINE D ALBI - METFRA000001639_23223444247980-CA1" at bounding box center [1216, 206] width 276 height 59
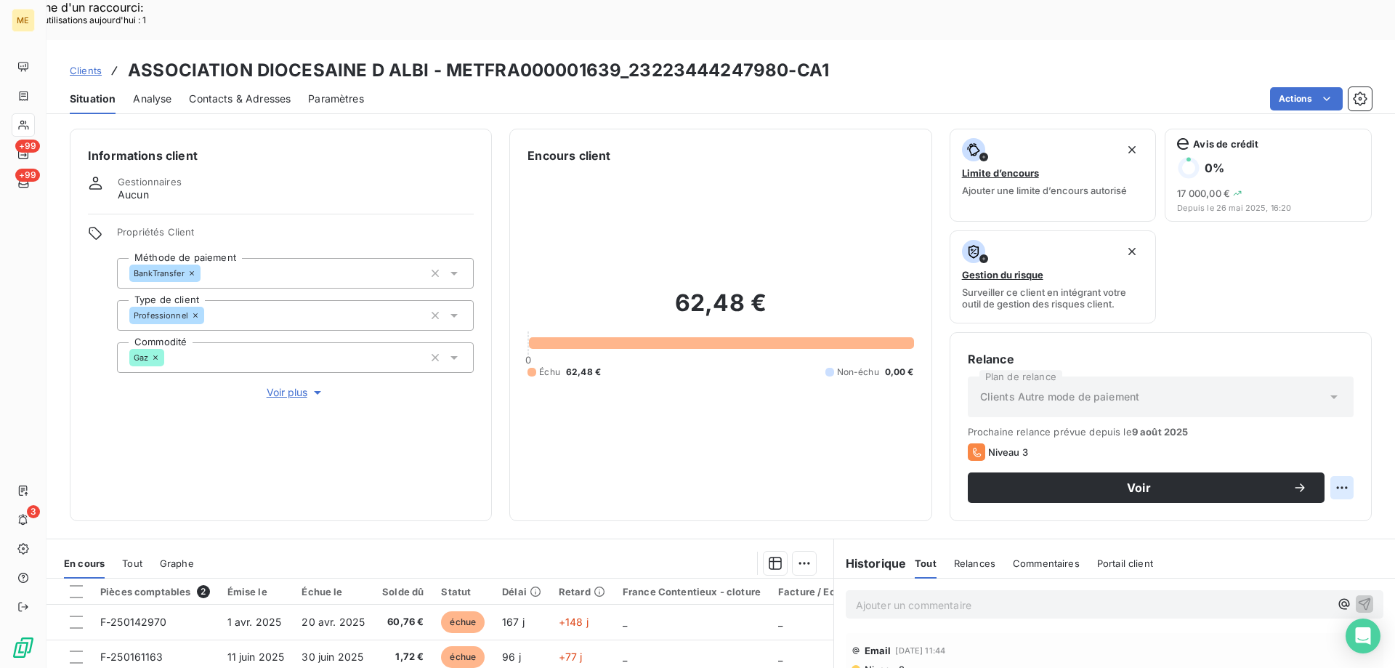
click at [1266, 485] on div "Replanifier cette action" at bounding box center [1271, 479] width 130 height 23
select select "8"
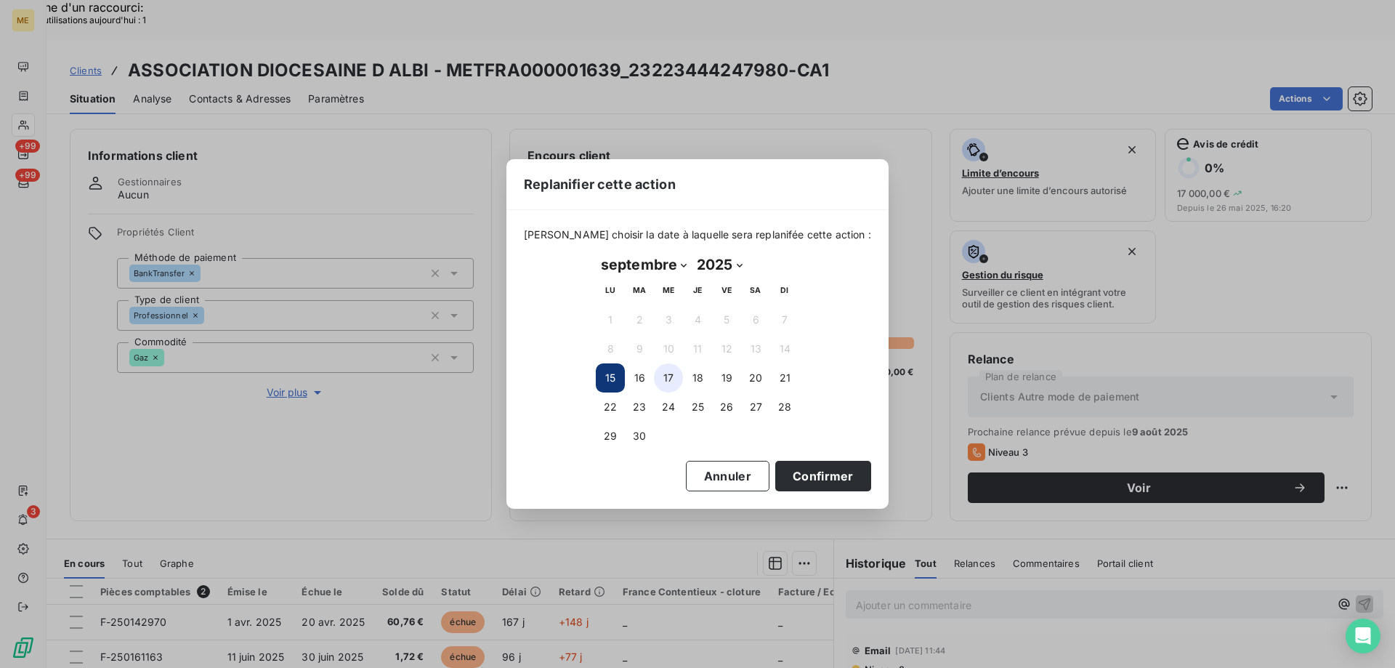
click at [671, 376] on button "17" at bounding box center [668, 377] width 29 height 29
click at [789, 483] on button "Confirmer" at bounding box center [823, 476] width 96 height 31
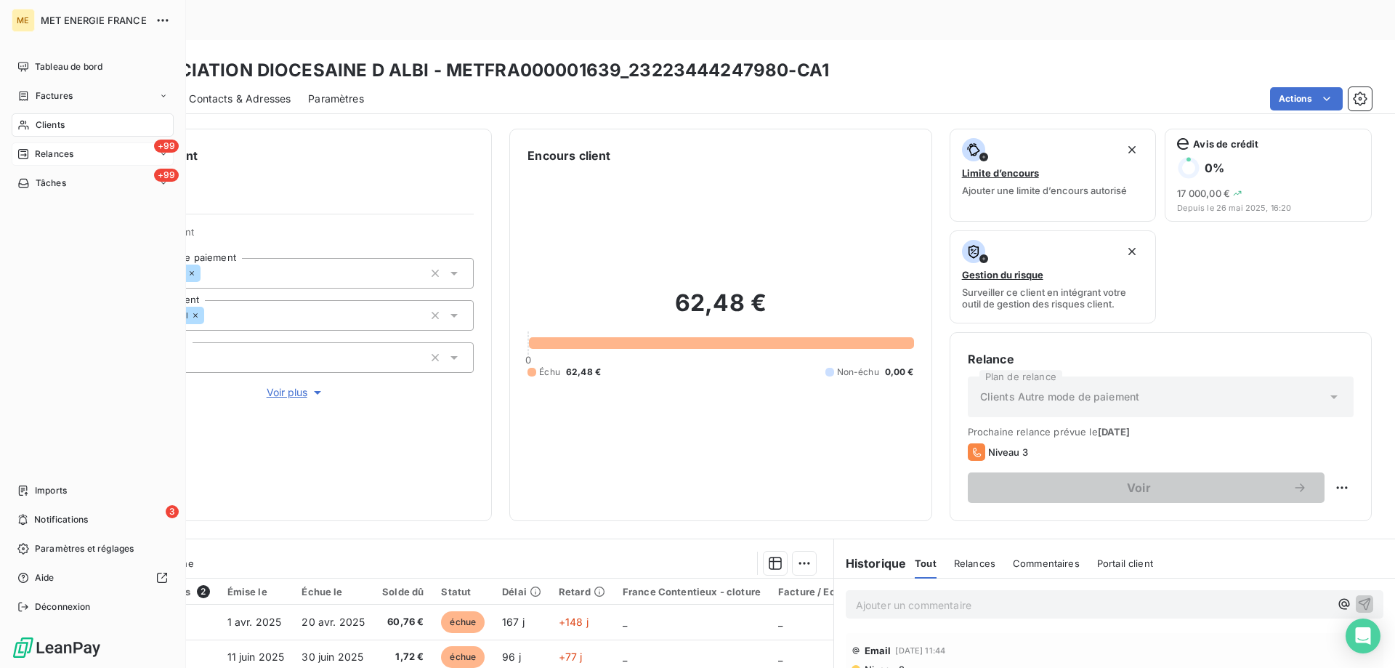
click at [63, 156] on span "Relances" at bounding box center [54, 154] width 39 height 13
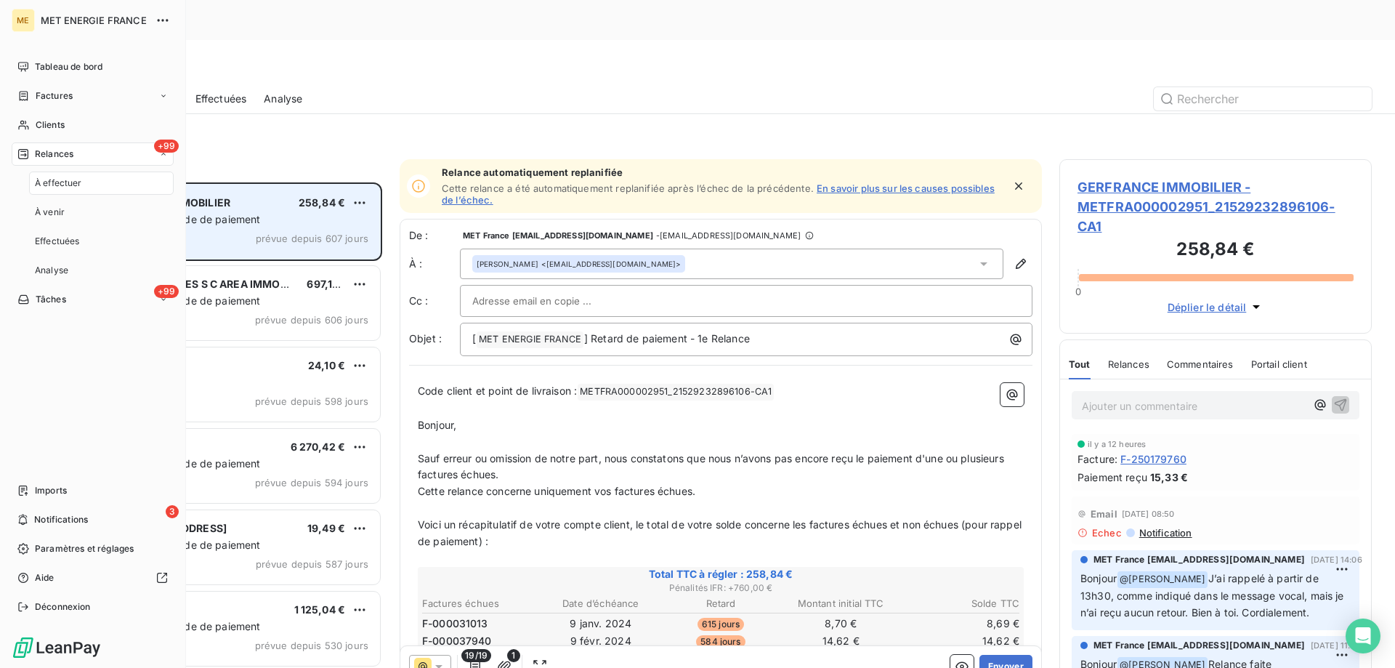
scroll to position [515, 302]
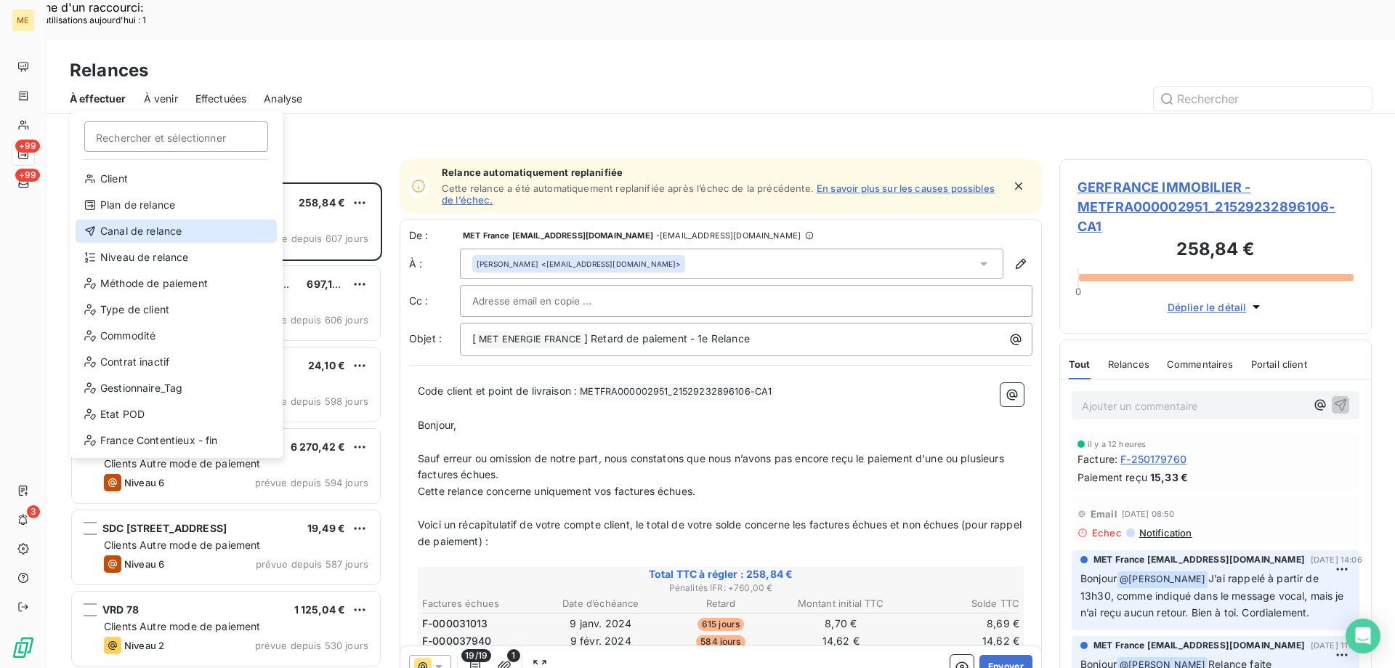
click at [131, 225] on div "Canal de relance" at bounding box center [176, 230] width 201 height 23
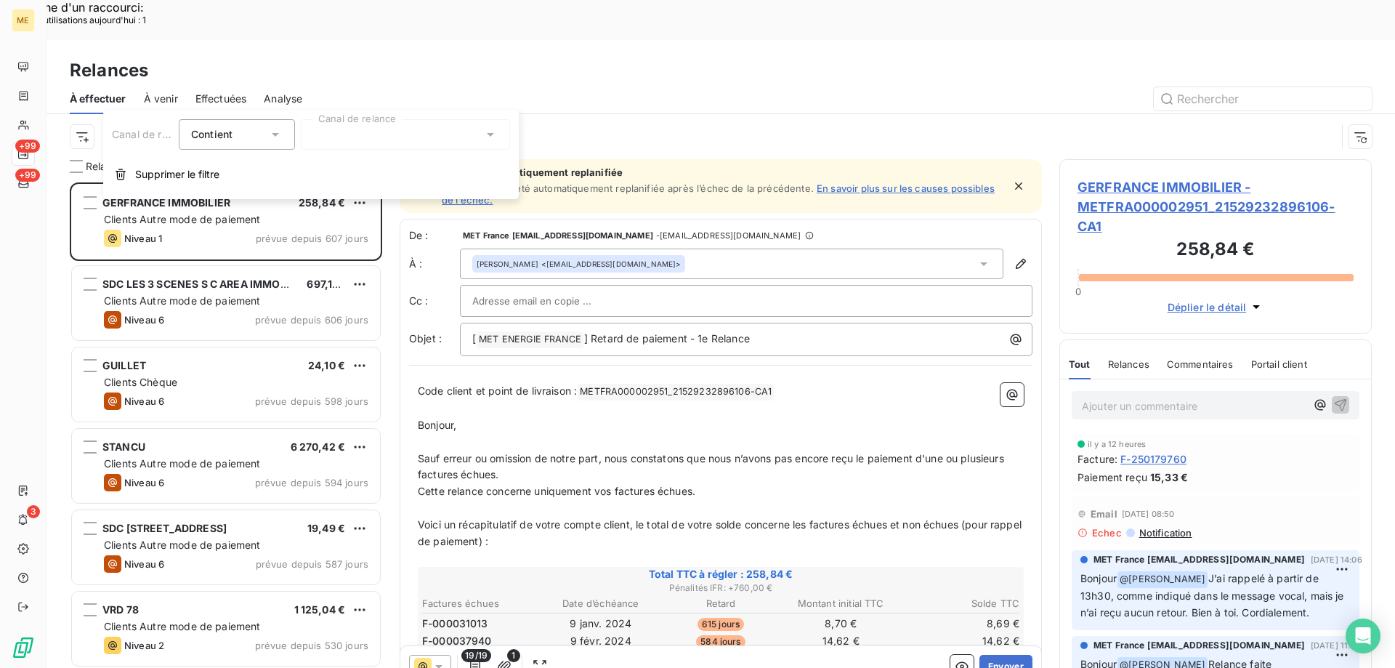
click at [318, 124] on div at bounding box center [405, 134] width 209 height 31
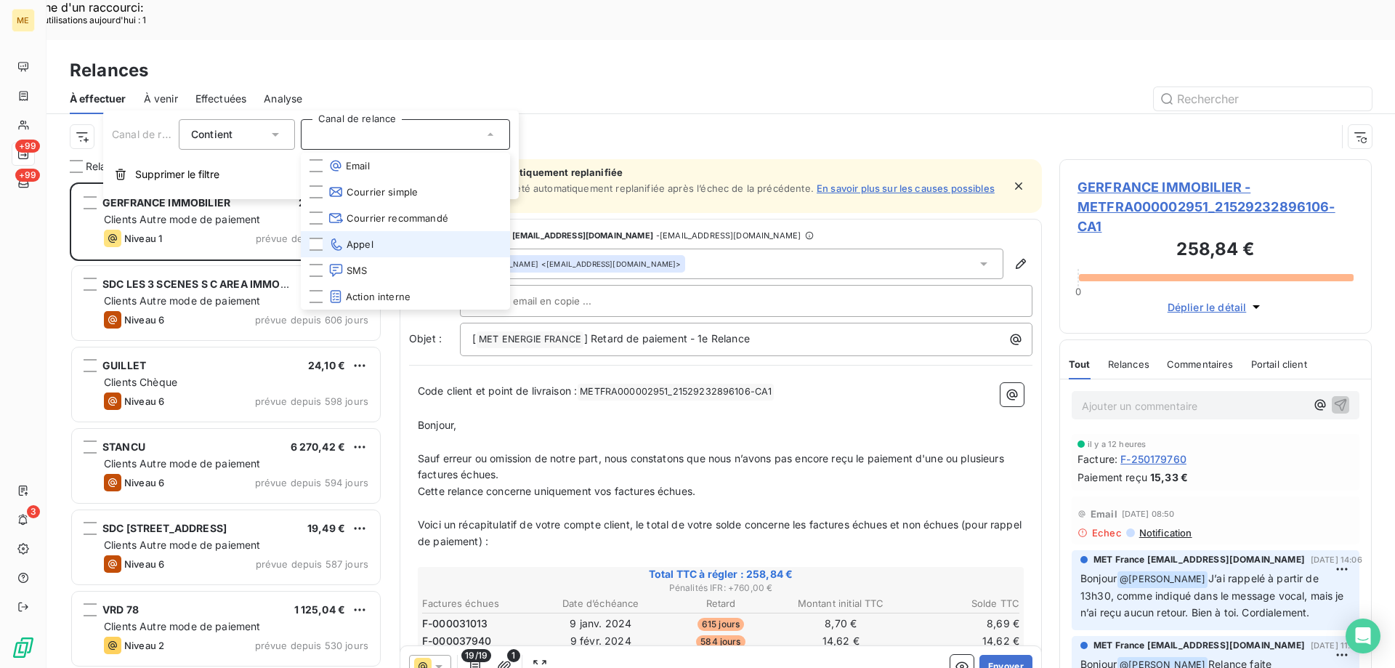
click at [355, 242] on span "Appel" at bounding box center [351, 244] width 45 height 15
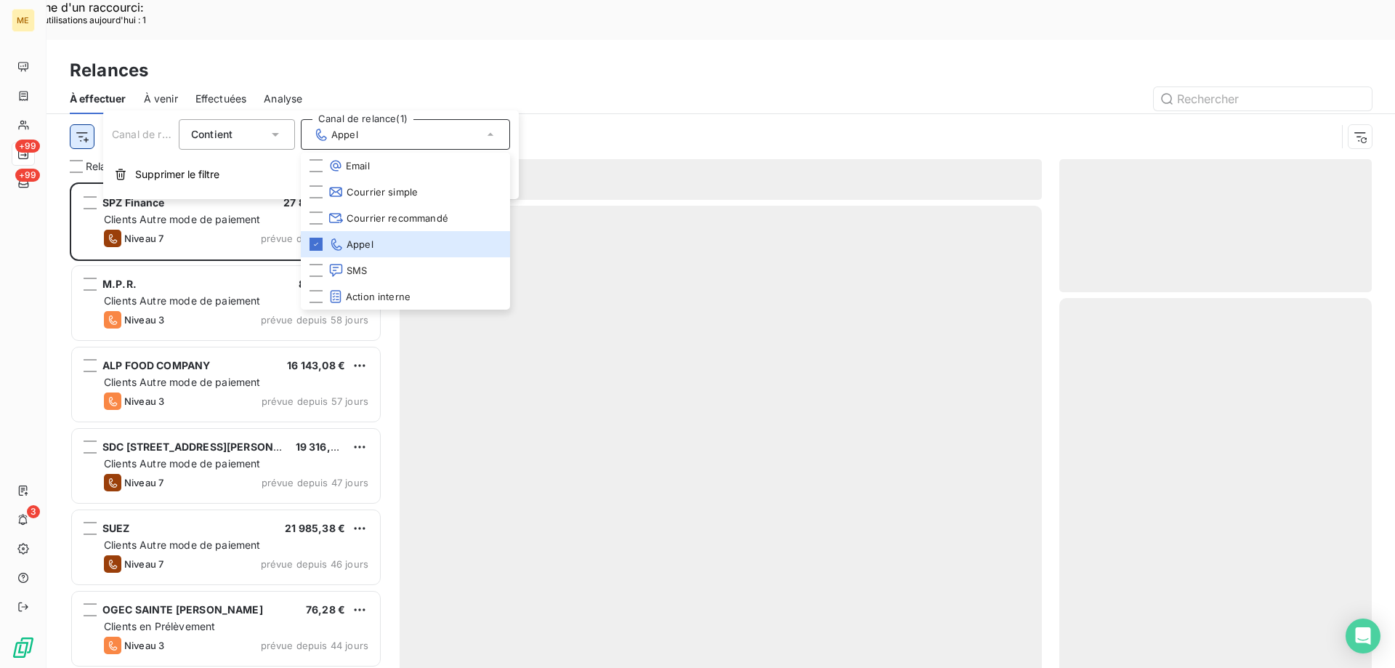
scroll to position [515, 302]
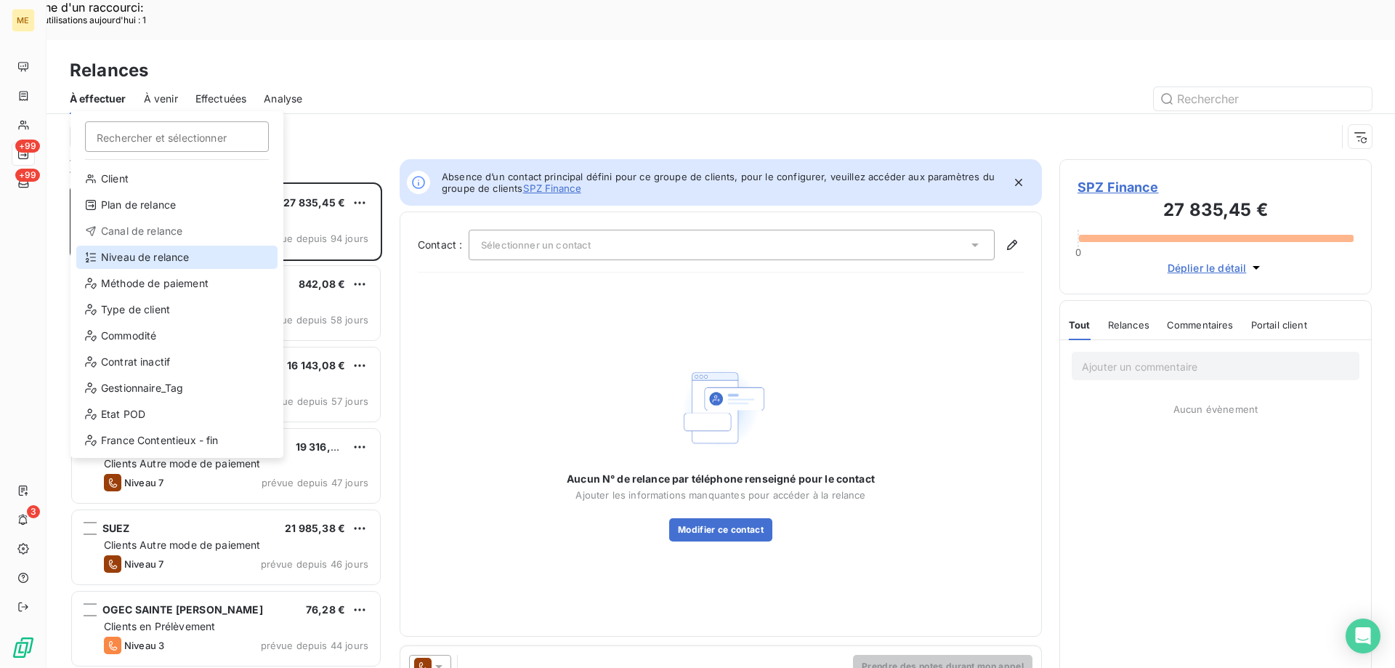
click at [120, 261] on div "Niveau de relance" at bounding box center [176, 257] width 201 height 23
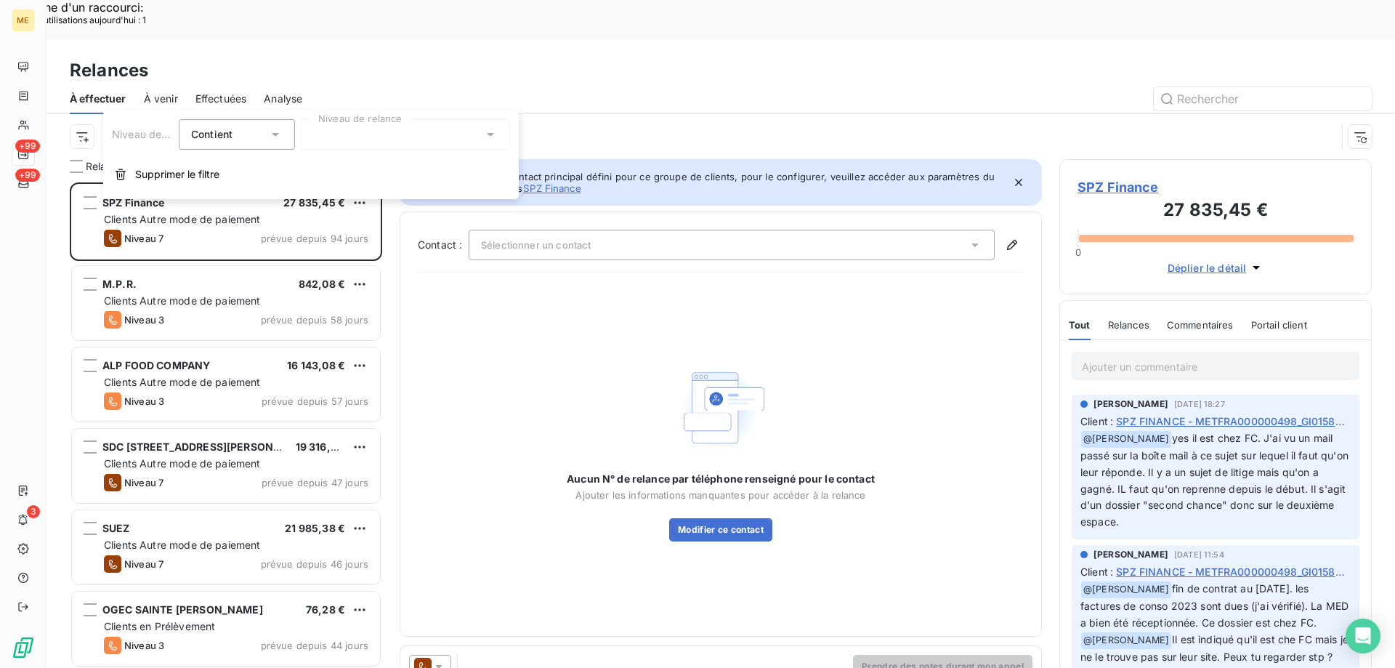
click at [417, 134] on div at bounding box center [405, 134] width 209 height 31
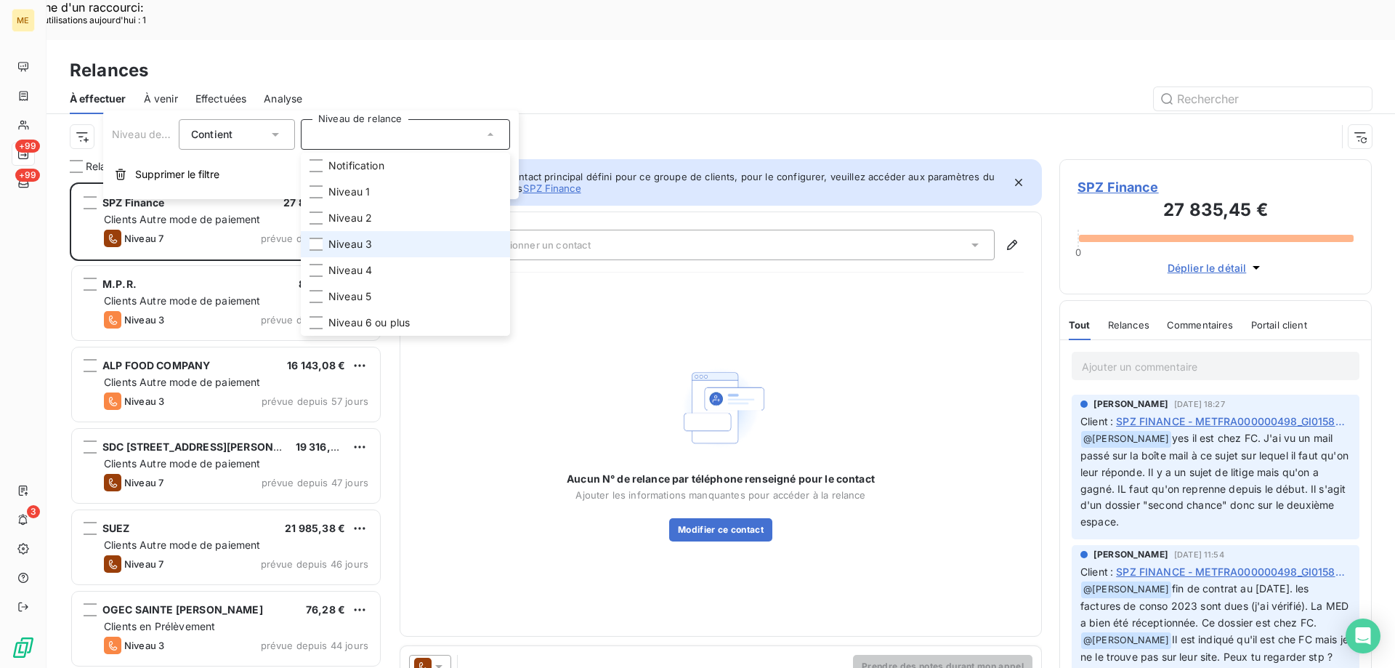
click at [354, 252] on li "Niveau 3" at bounding box center [405, 244] width 209 height 26
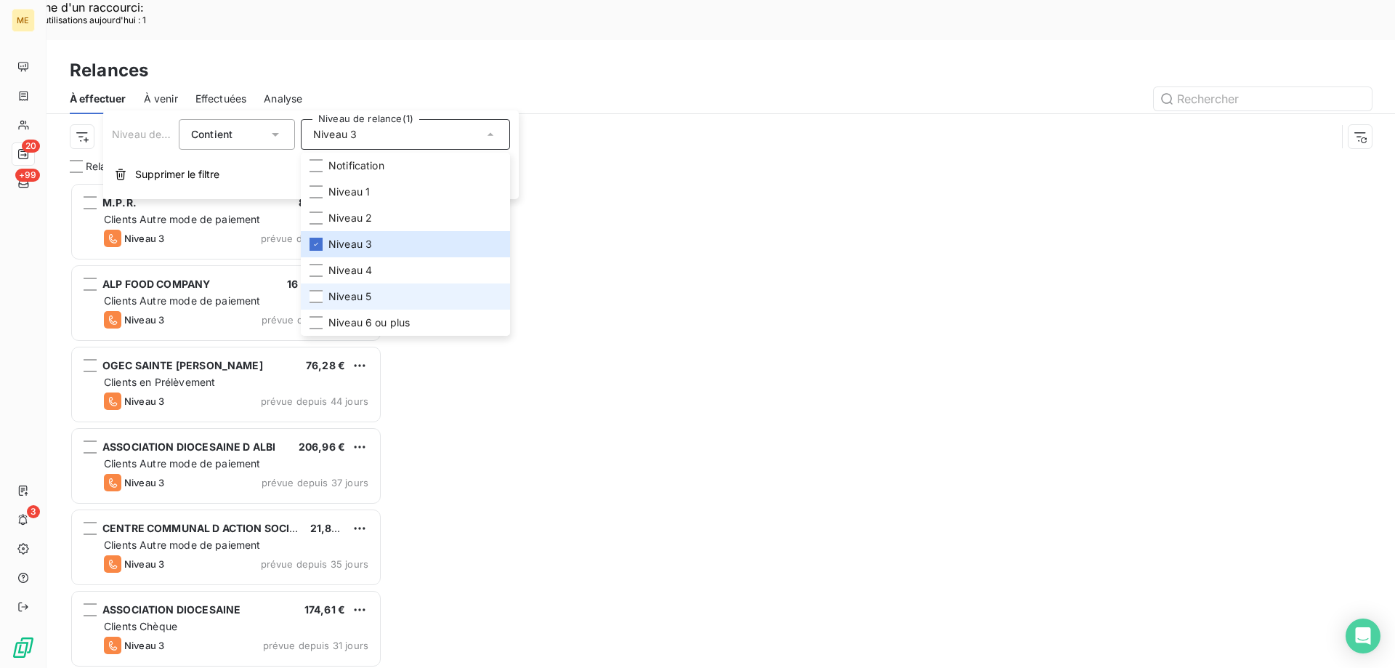
click at [357, 300] on span "Niveau 5" at bounding box center [350, 296] width 43 height 15
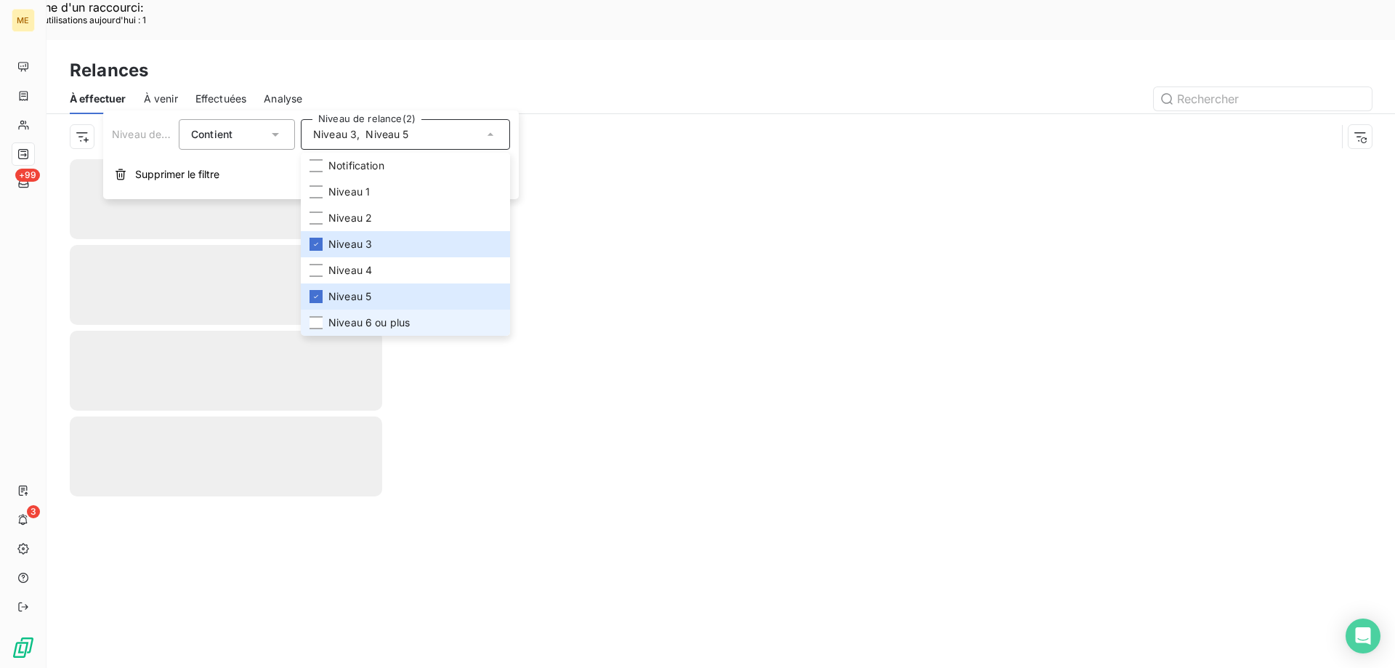
click at [359, 329] on span "Niveau 6 ou plus" at bounding box center [369, 322] width 81 height 15
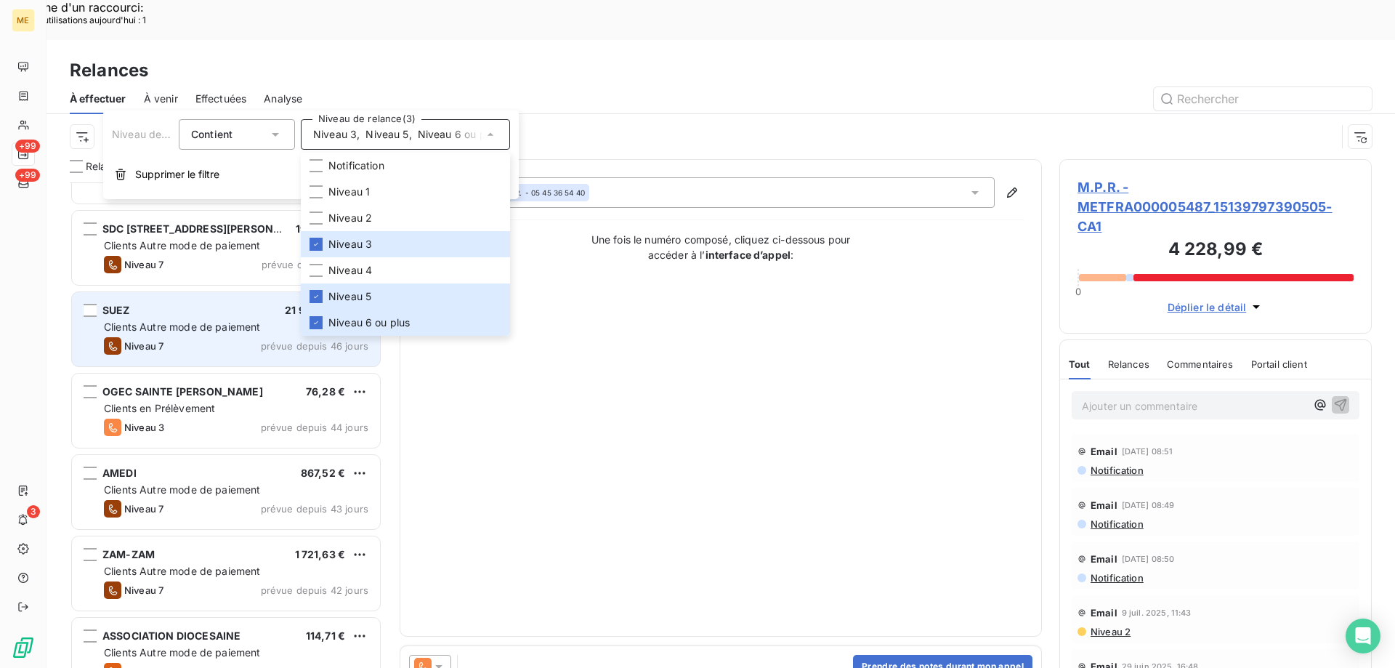
scroll to position [364, 0]
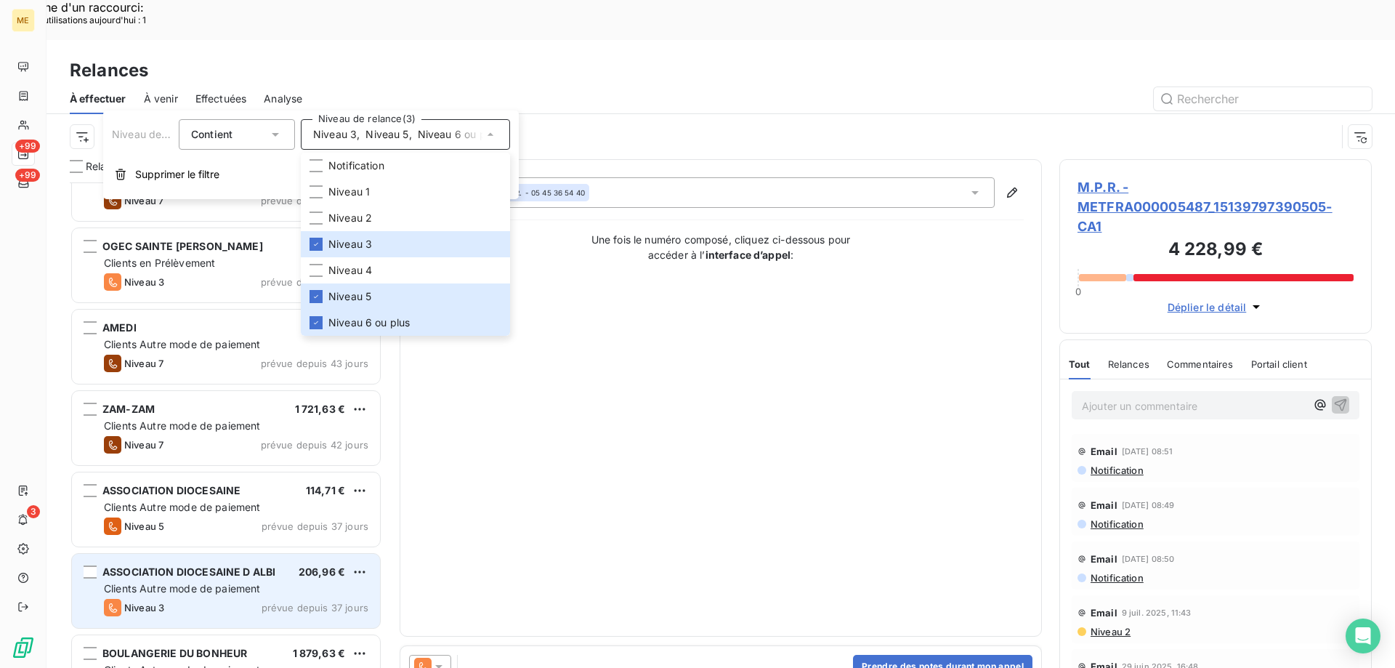
click at [220, 582] on span "Clients Autre mode de paiement" at bounding box center [182, 588] width 157 height 12
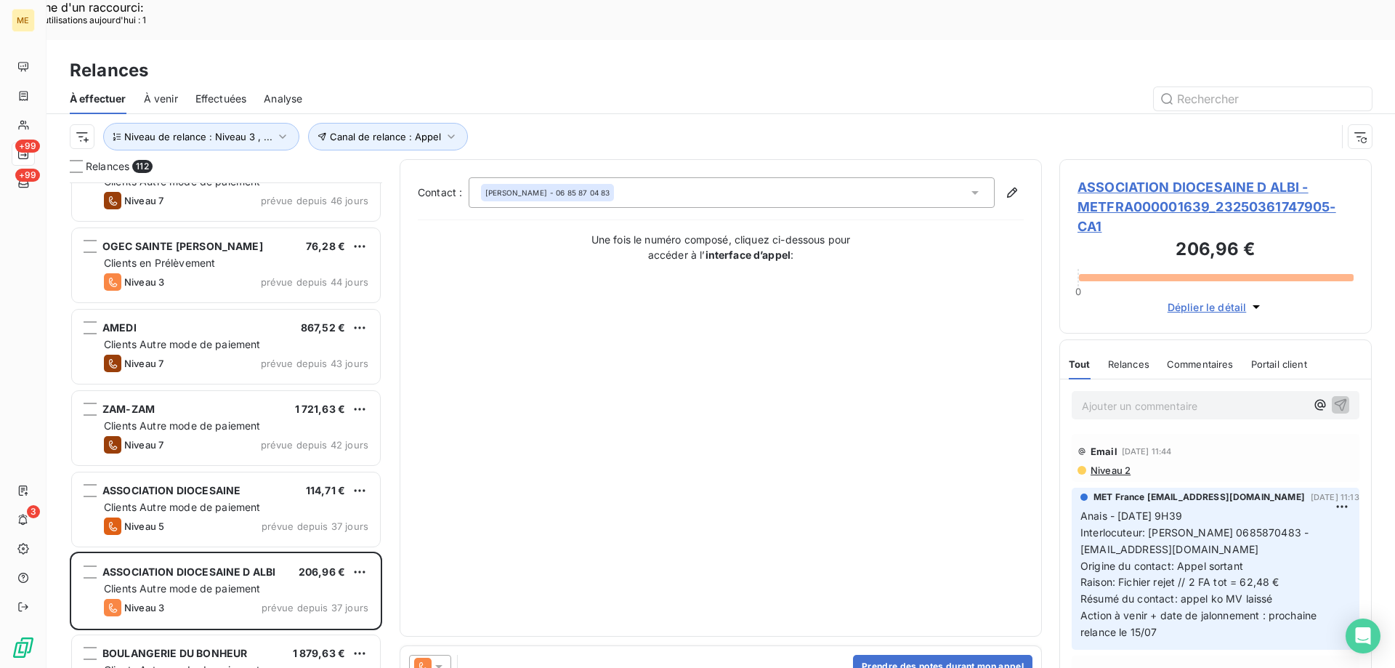
click at [1116, 177] on span "ASSOCIATION DIOCESAINE D ALBI - METFRA000001639_23250361747905-CA1" at bounding box center [1216, 206] width 276 height 59
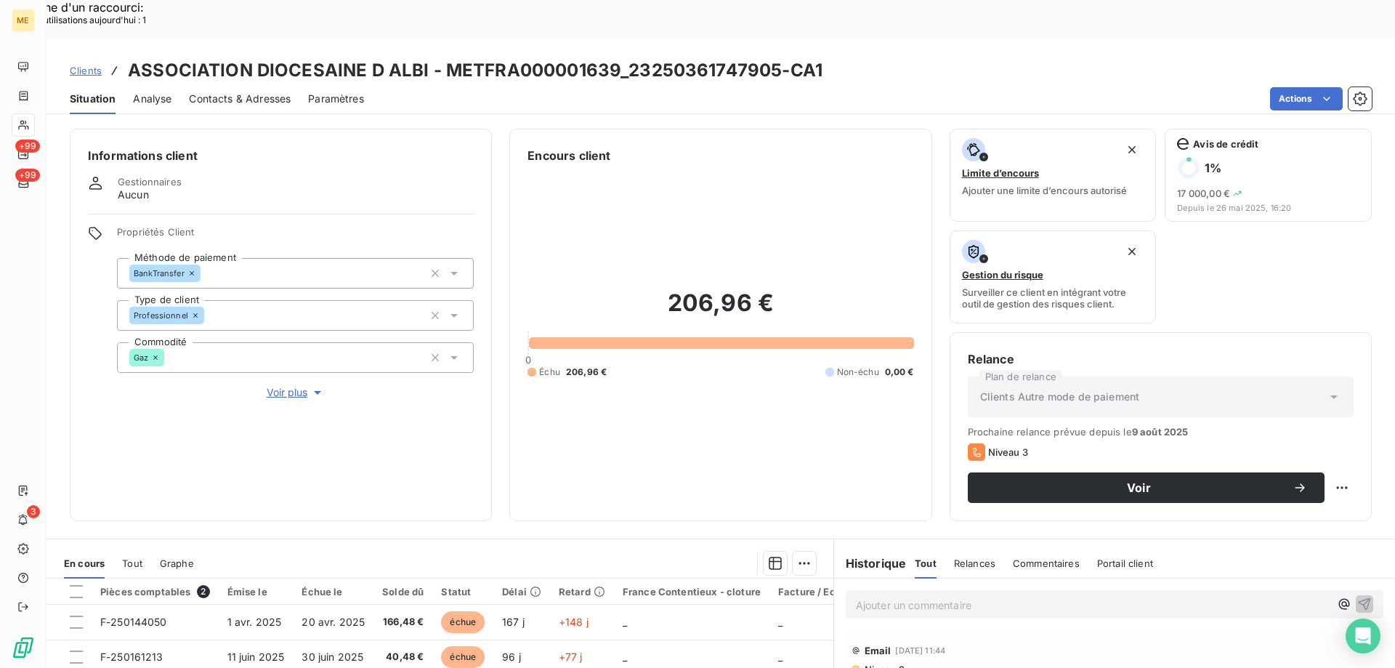
click at [296, 385] on span "Voir plus" at bounding box center [296, 392] width 58 height 15
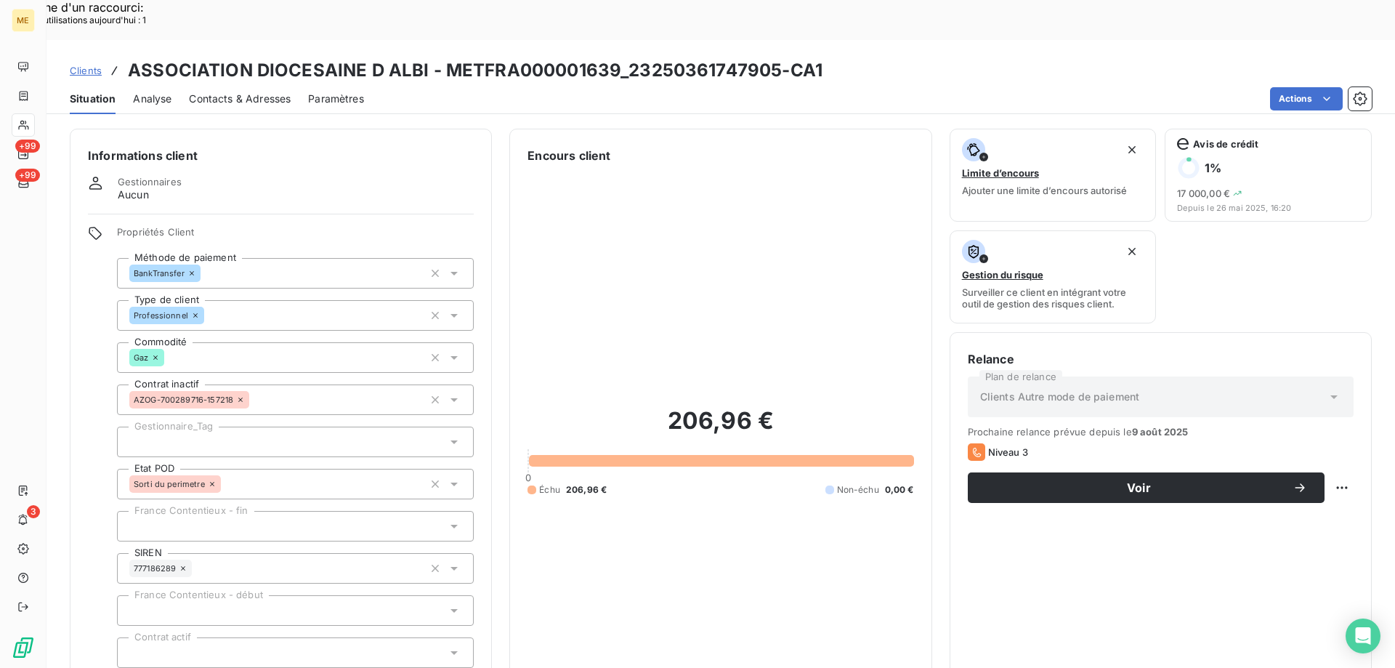
click at [173, 427] on div at bounding box center [295, 442] width 357 height 31
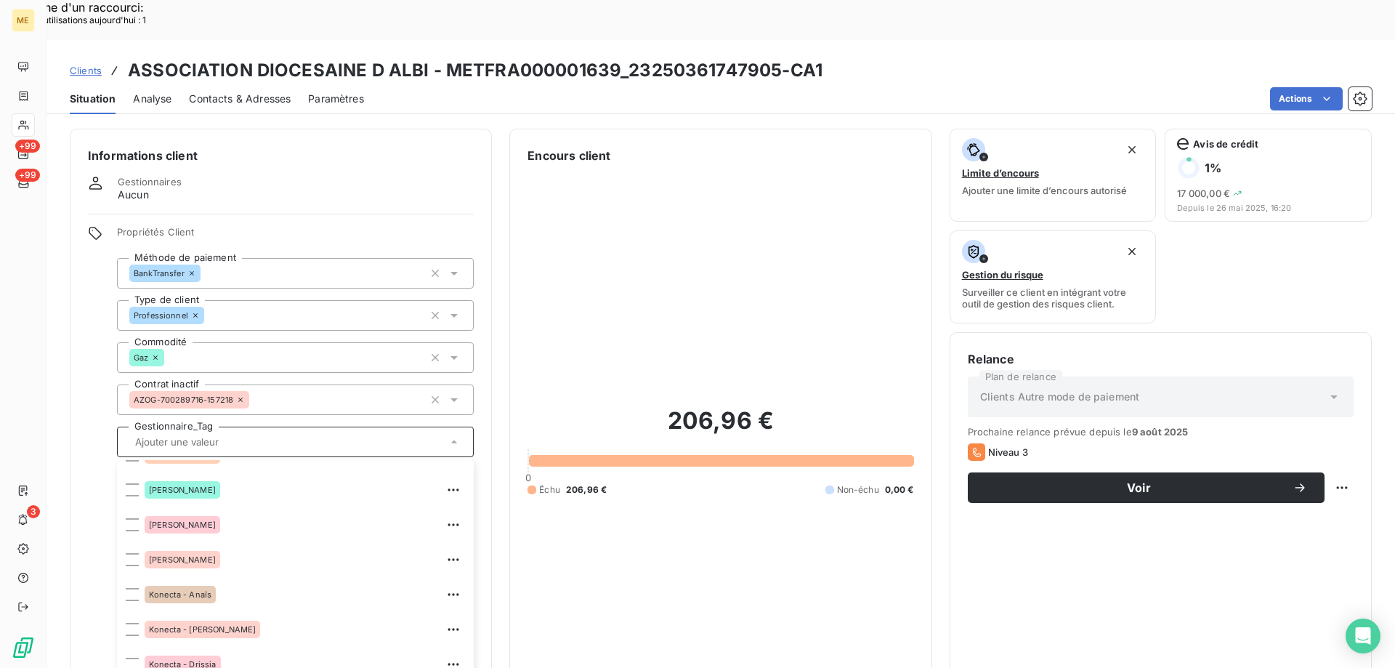
scroll to position [218, 0]
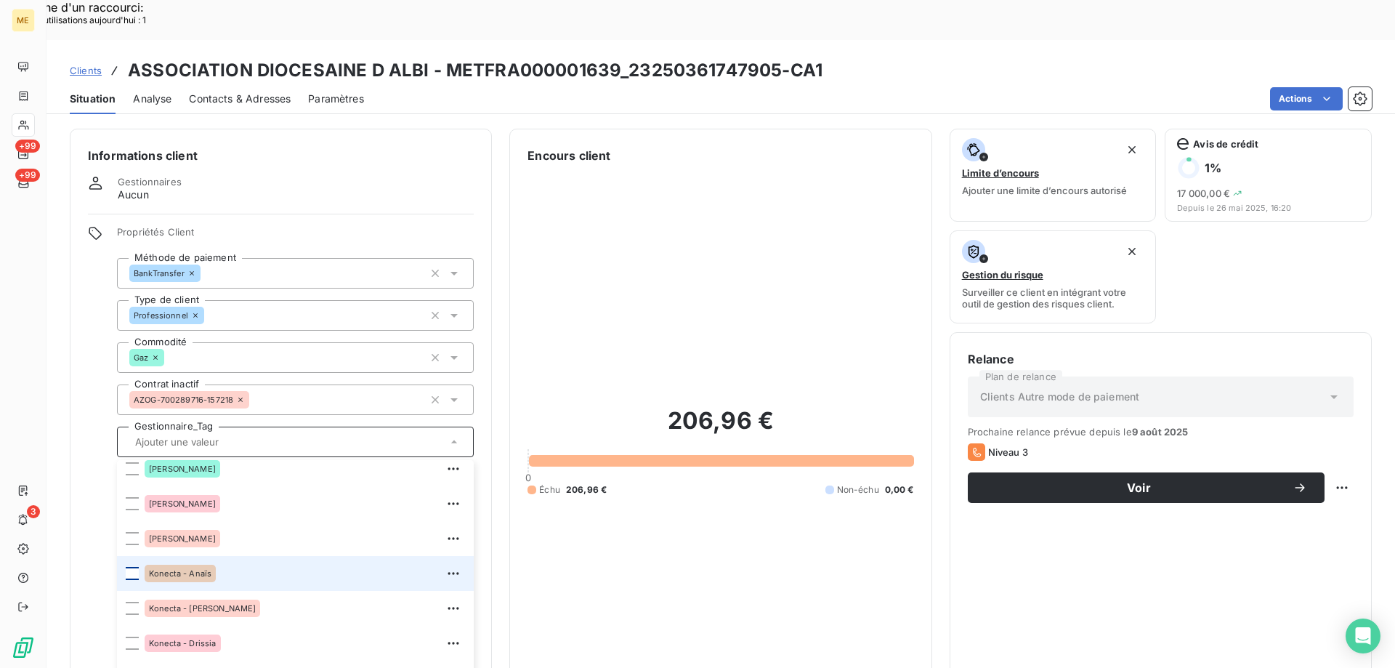
click at [135, 567] on div at bounding box center [132, 573] width 13 height 13
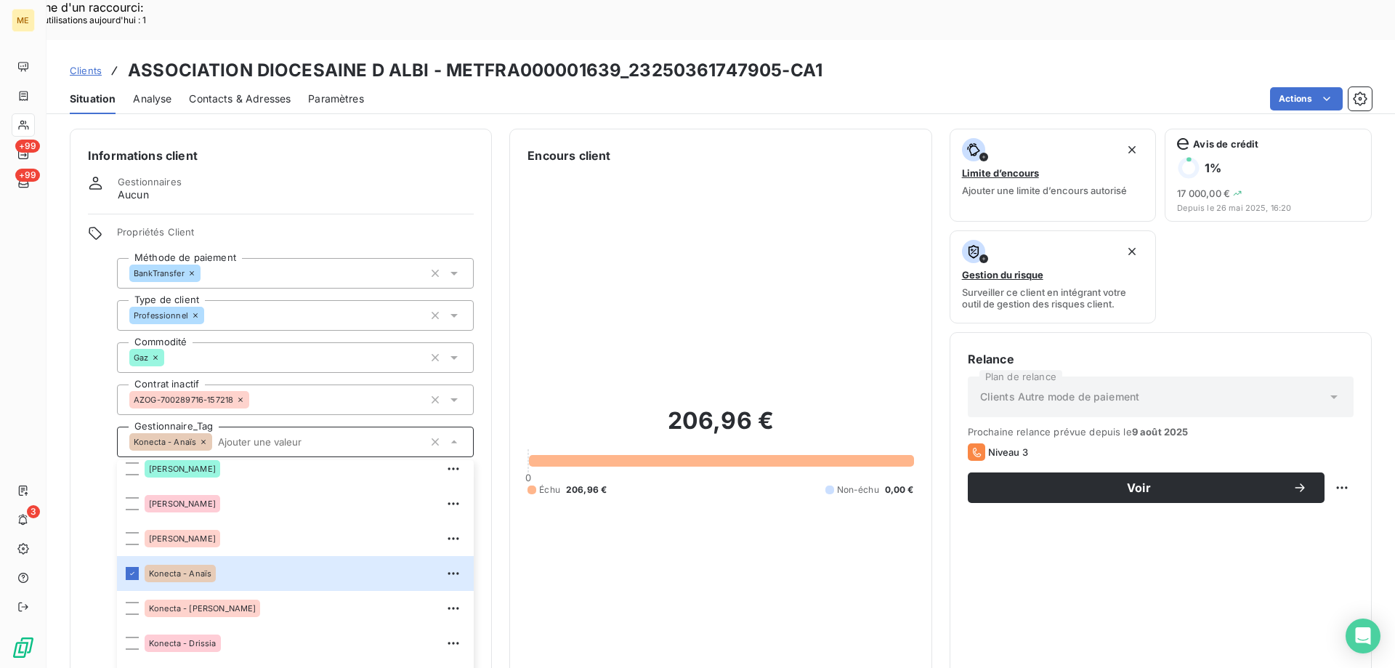
click at [757, 503] on div "206,96 € 0 Échu 206,96 € Non-échu 0,00 €" at bounding box center [721, 450] width 386 height 573
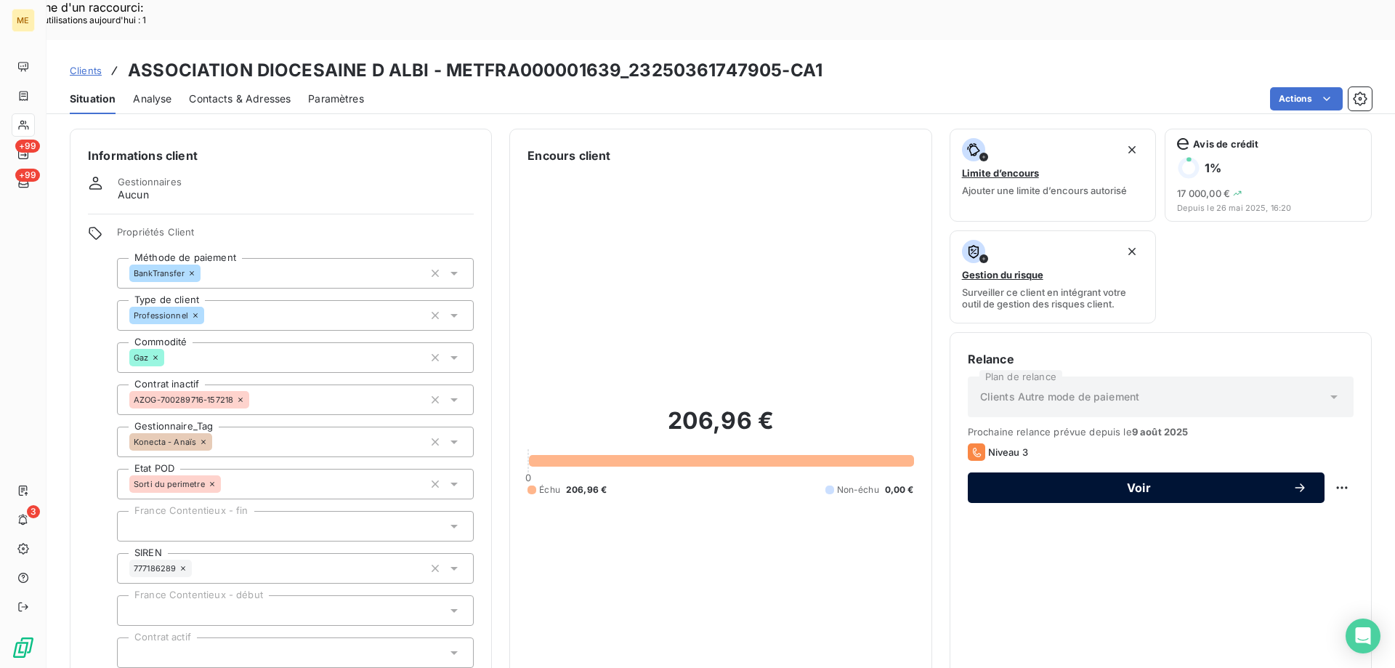
click at [1123, 482] on span "Voir" at bounding box center [1139, 488] width 307 height 12
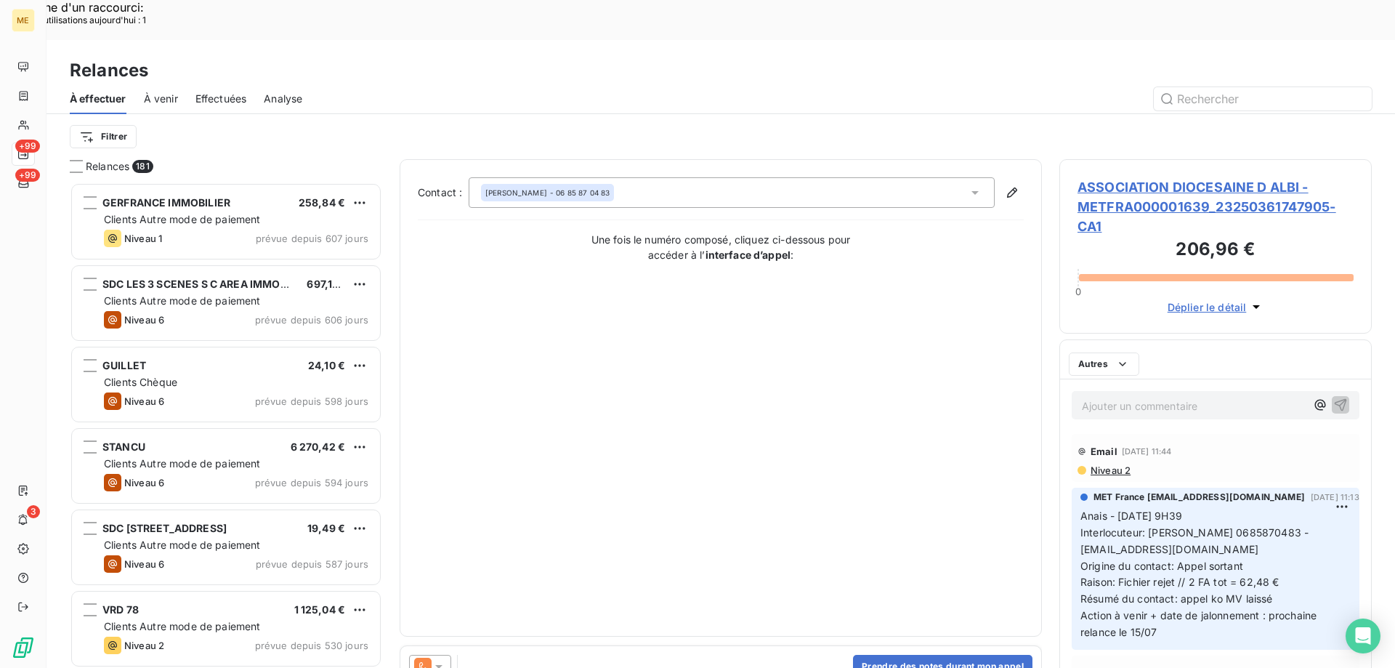
scroll to position [515, 302]
click at [1135, 177] on span "ASSOCIATION DIOCESAINE D ALBI - METFRA000001639_23250361747905-CA1" at bounding box center [1216, 206] width 276 height 59
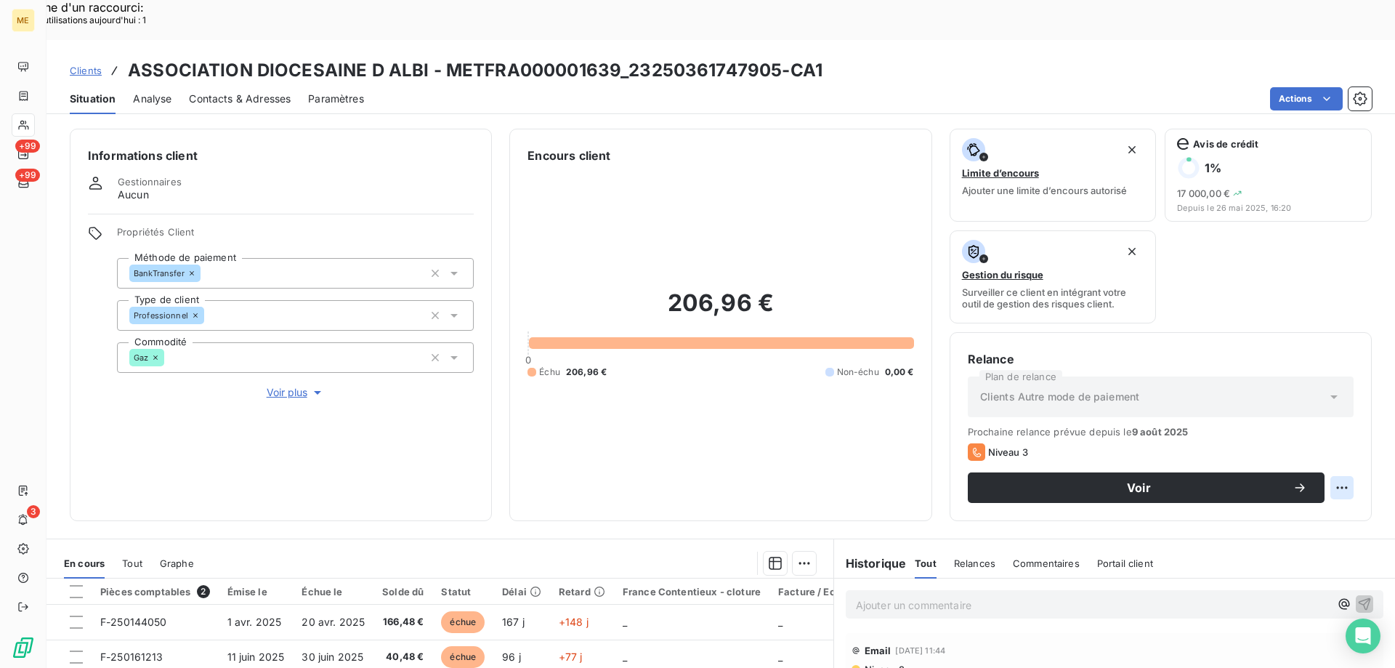
click at [1252, 475] on div "Replanifier cette action" at bounding box center [1271, 479] width 130 height 23
select select "8"
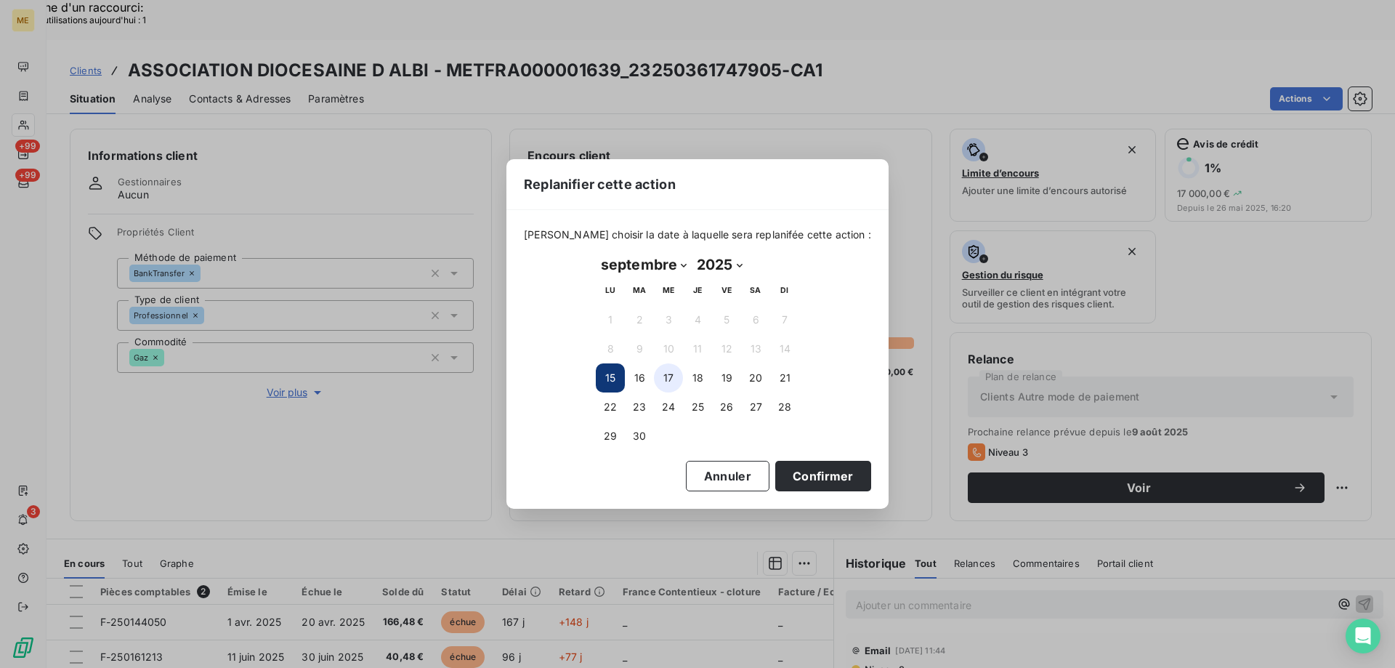
click at [669, 378] on button "17" at bounding box center [668, 377] width 29 height 29
click at [783, 473] on button "Confirmer" at bounding box center [823, 476] width 96 height 31
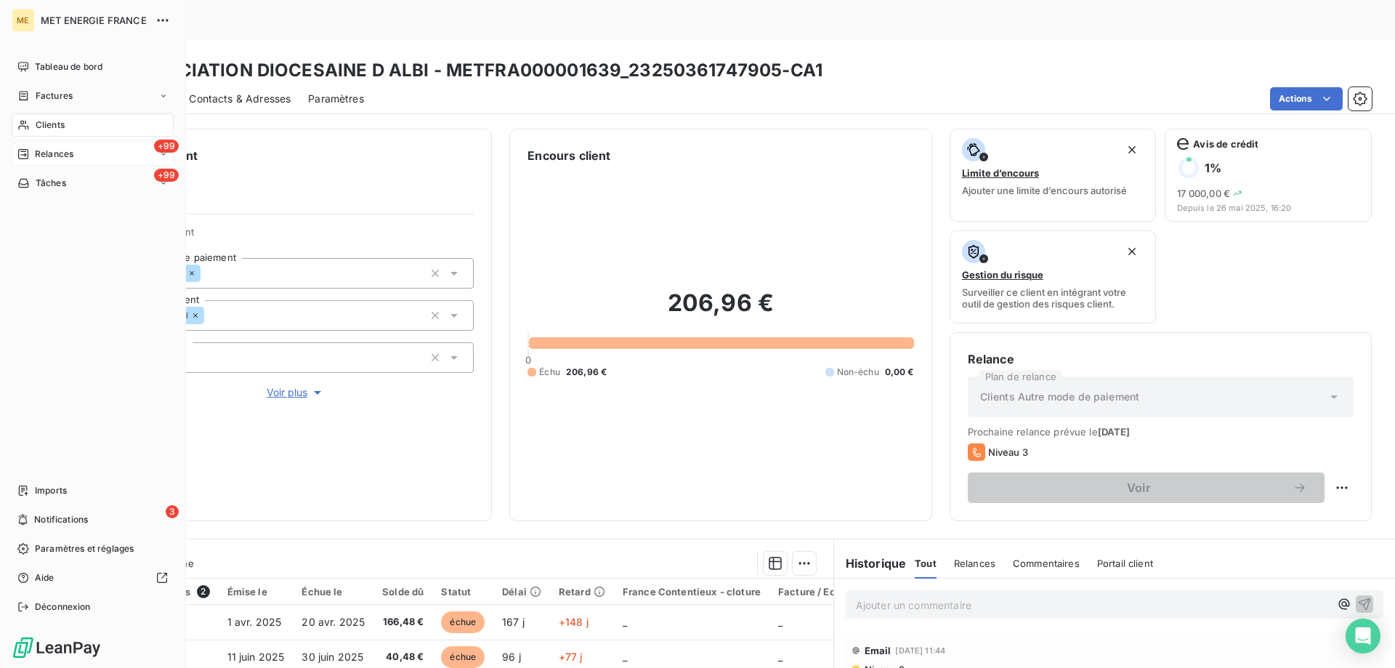
click at [83, 150] on div "+99 Relances" at bounding box center [93, 153] width 162 height 23
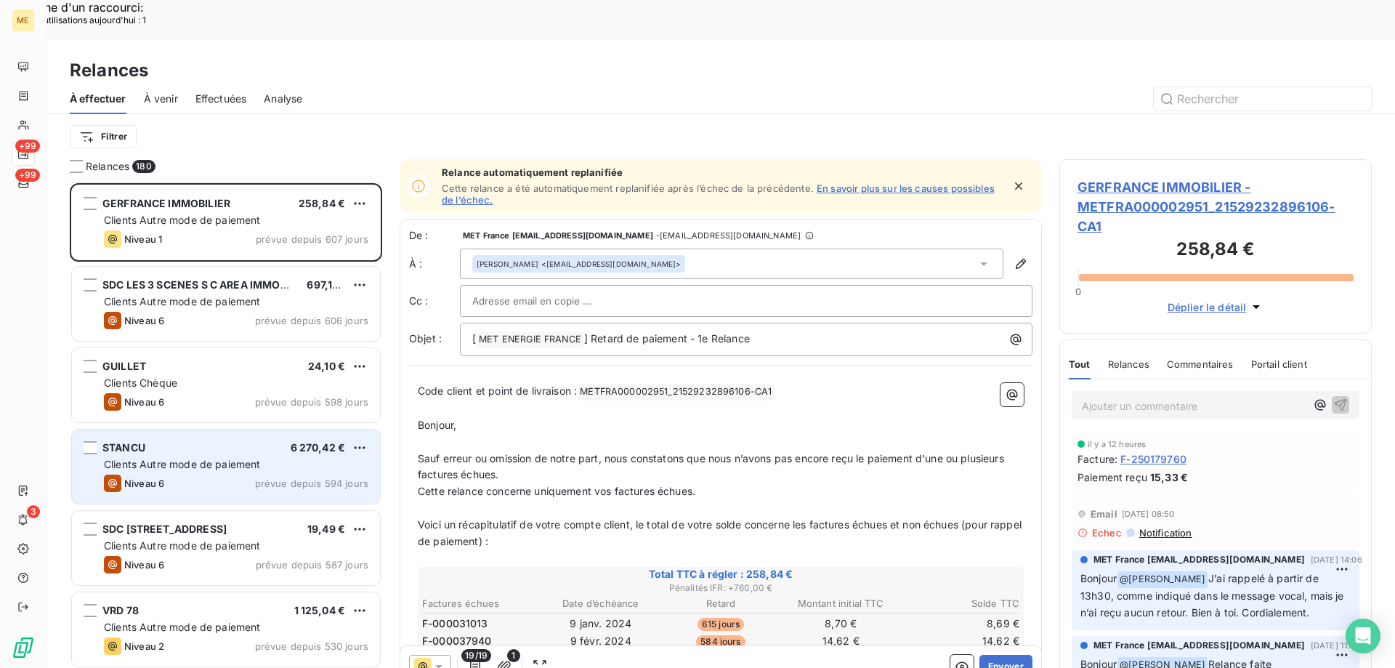
scroll to position [582, 0]
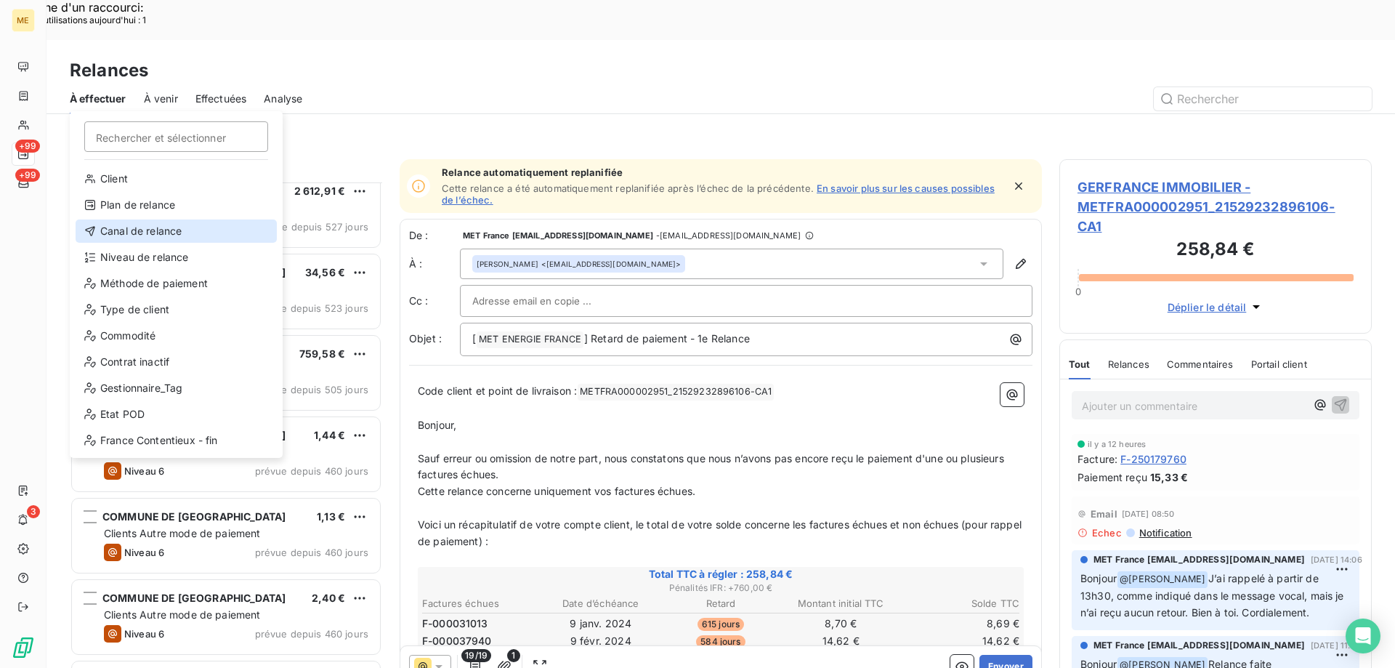
click at [124, 239] on div "Canal de relance" at bounding box center [176, 230] width 201 height 23
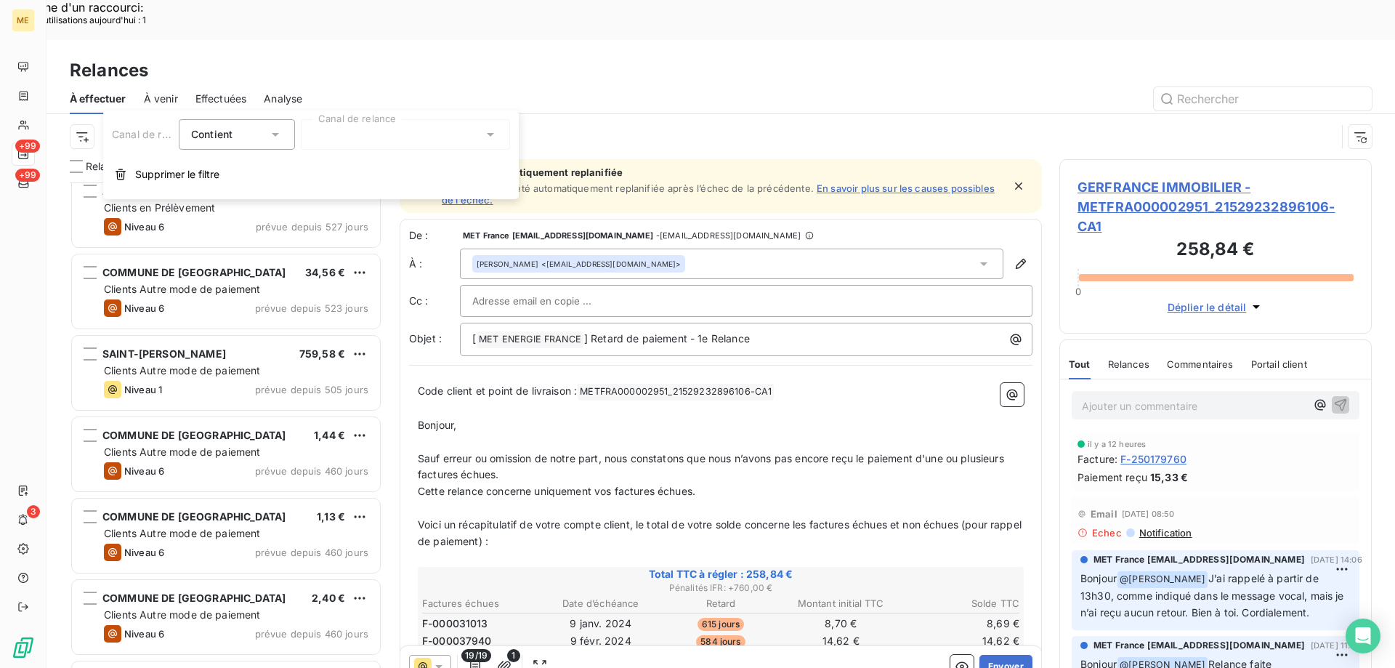
click at [333, 146] on div at bounding box center [405, 134] width 209 height 31
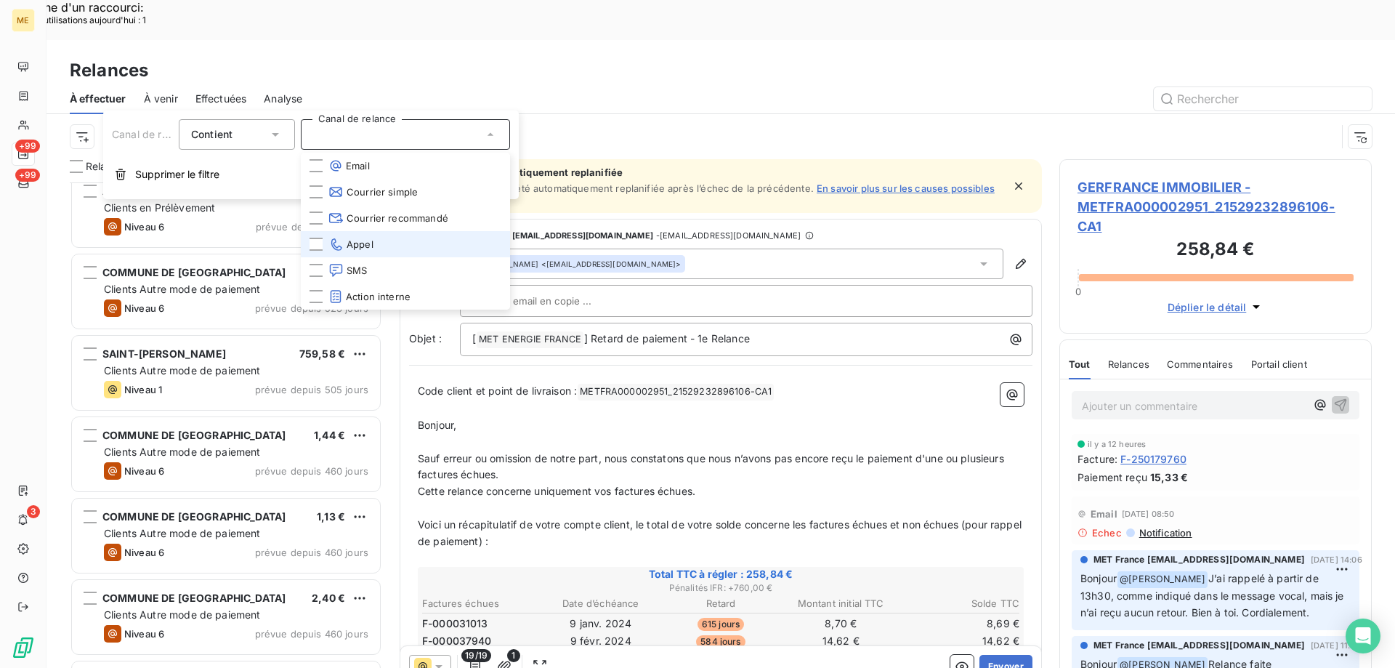
click at [395, 243] on li "Appel" at bounding box center [405, 244] width 209 height 26
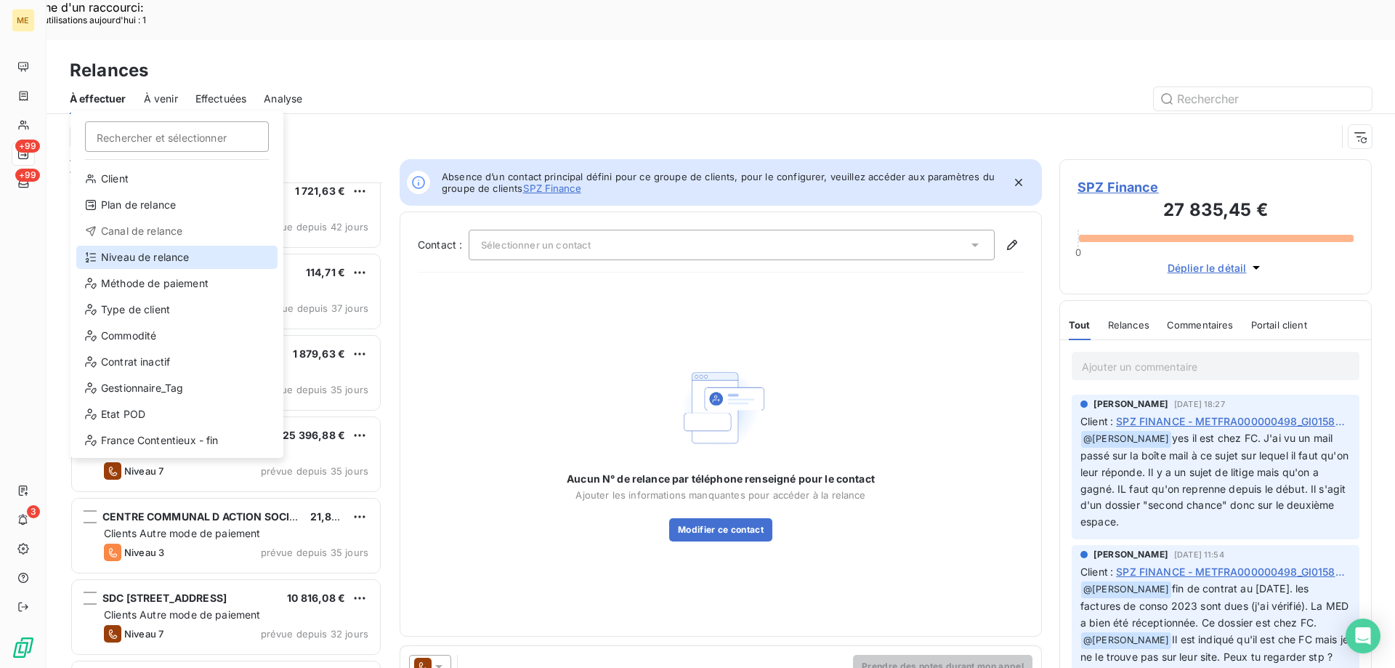
click at [127, 257] on div "Niveau de relance" at bounding box center [176, 257] width 201 height 23
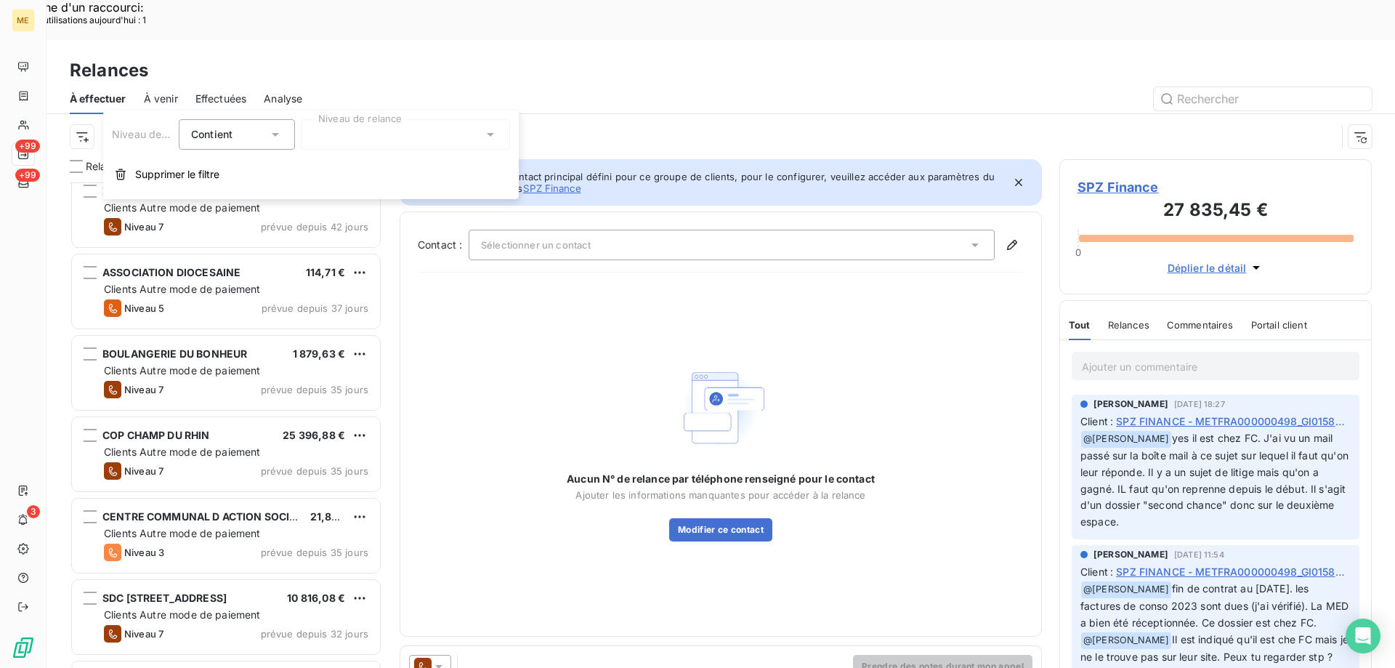
click at [525, 318] on div "Aucun N° de relance par téléphone renseigné pour le contact Ajouter les informa…" at bounding box center [721, 451] width 606 height 334
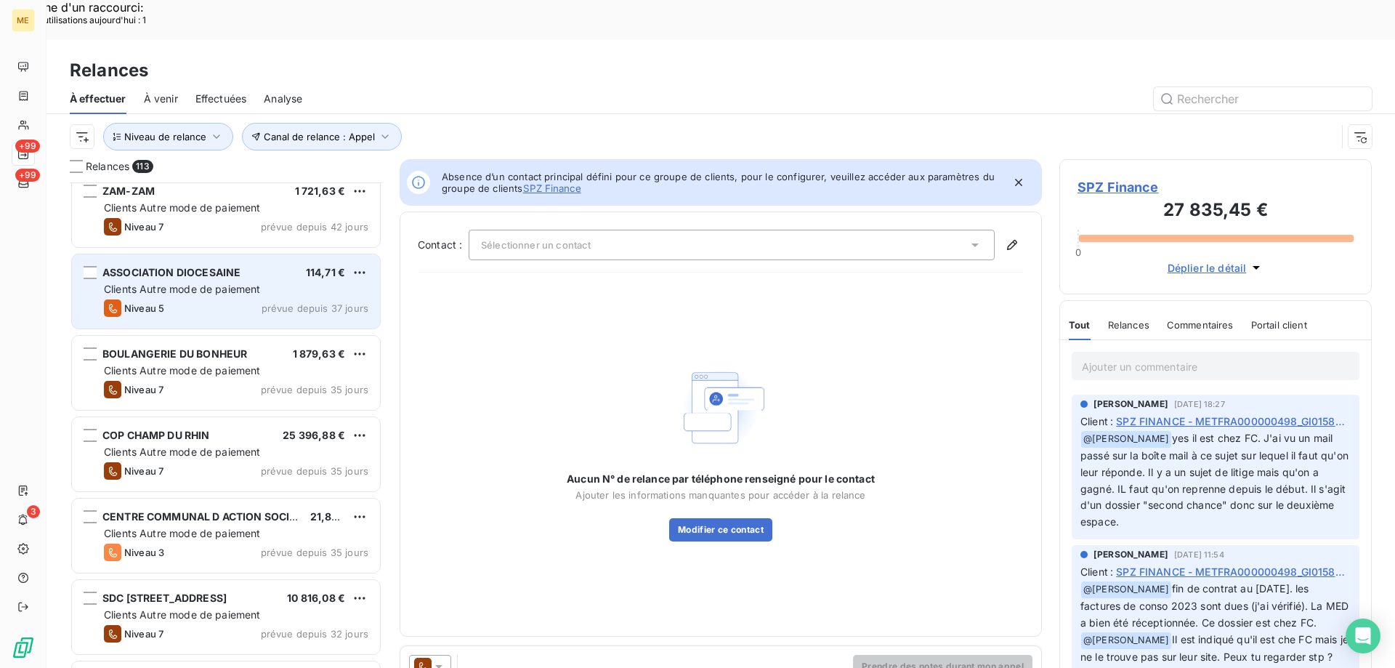
click at [275, 282] on div "Clients Autre mode de paiement" at bounding box center [236, 289] width 265 height 15
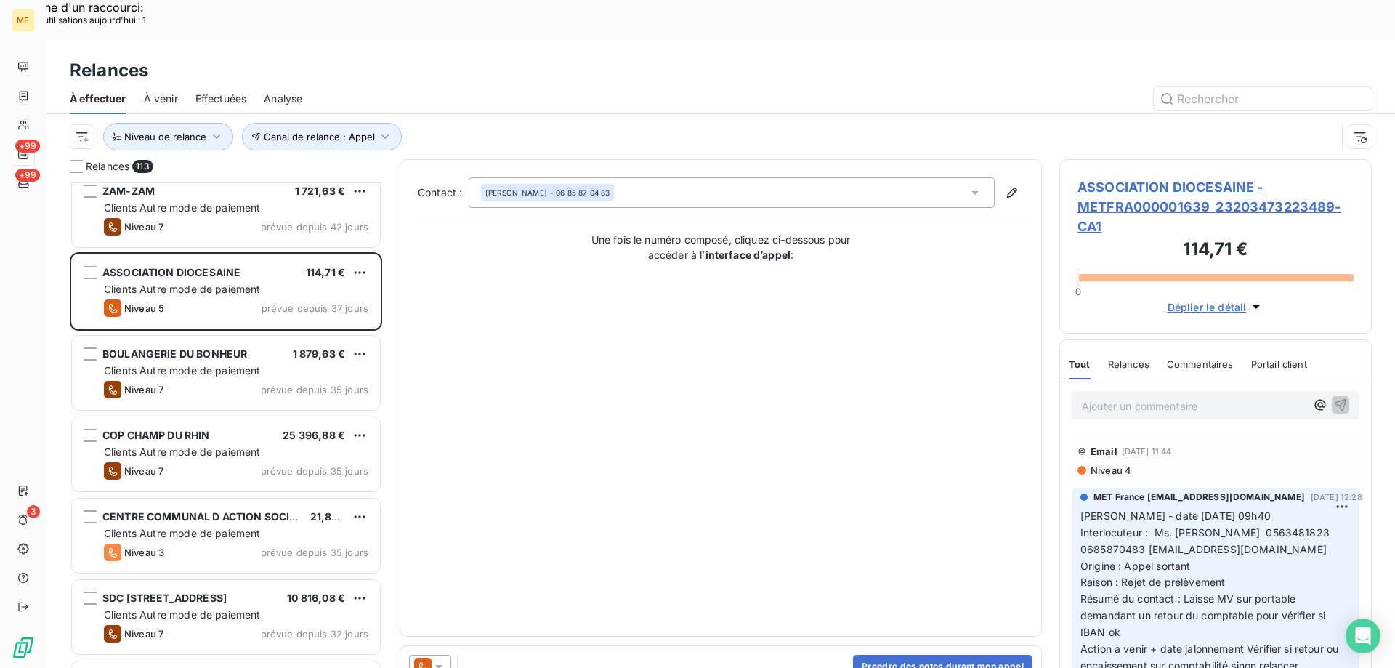
click at [1158, 177] on span "ASSOCIATION DIOCESAINE - METFRA000001639_23203473223489-CA1" at bounding box center [1216, 206] width 276 height 59
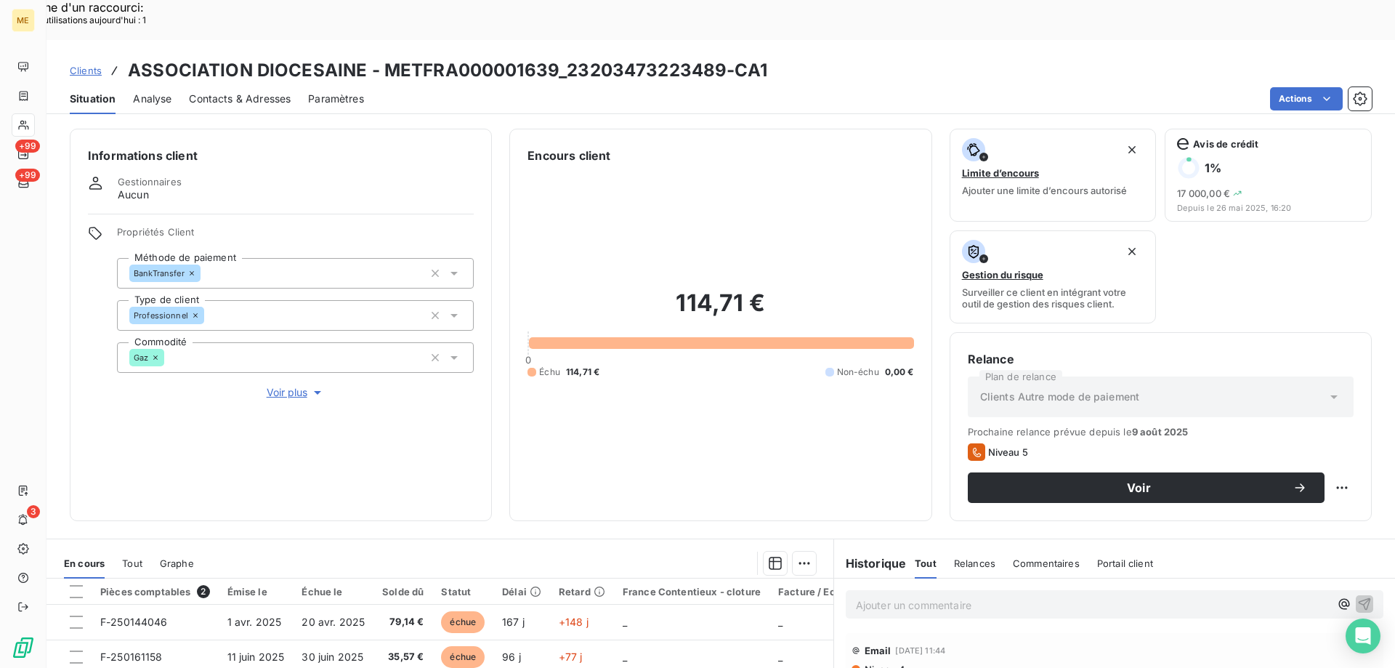
click at [273, 385] on span "Voir plus" at bounding box center [296, 392] width 58 height 15
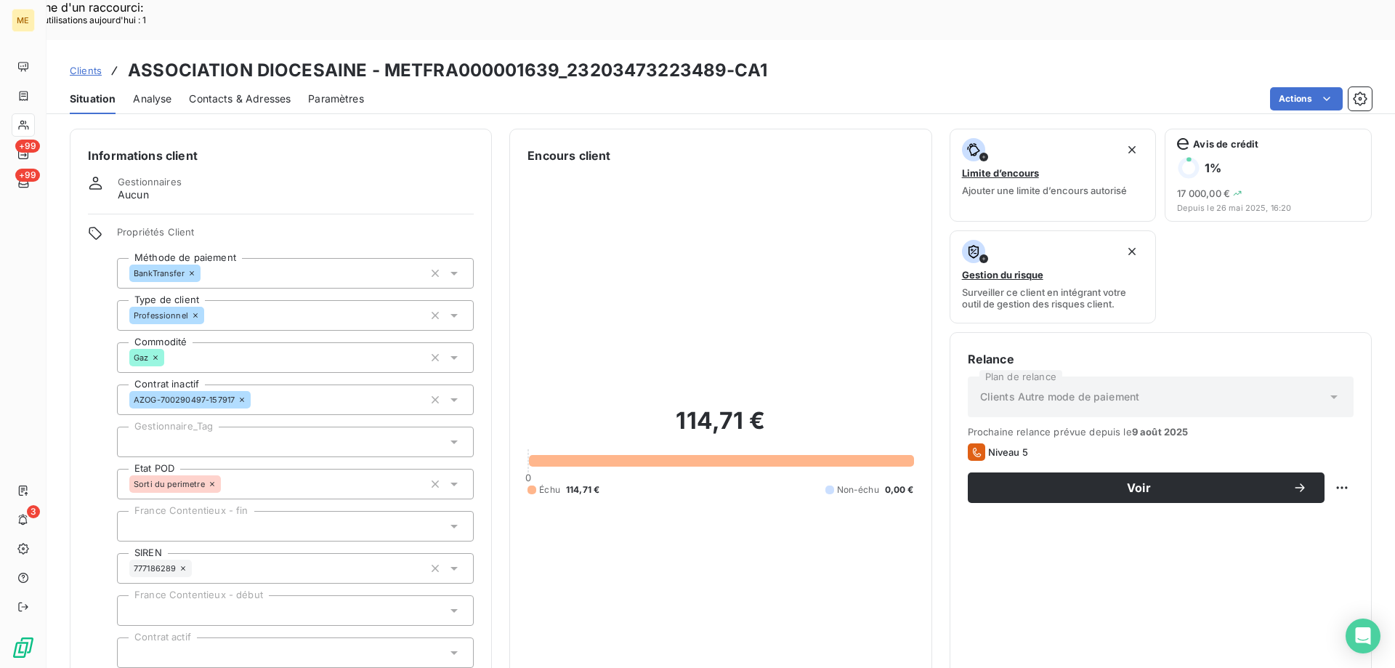
click at [250, 427] on div at bounding box center [295, 442] width 357 height 31
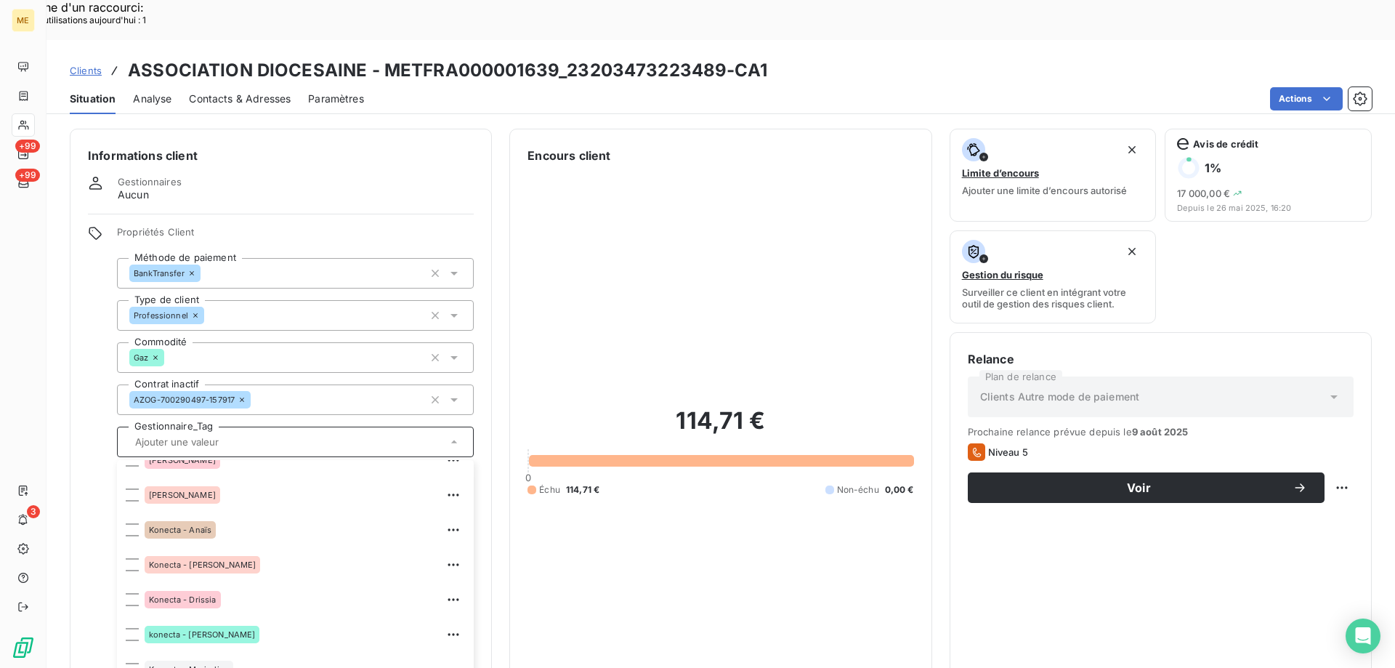
scroll to position [291, 0]
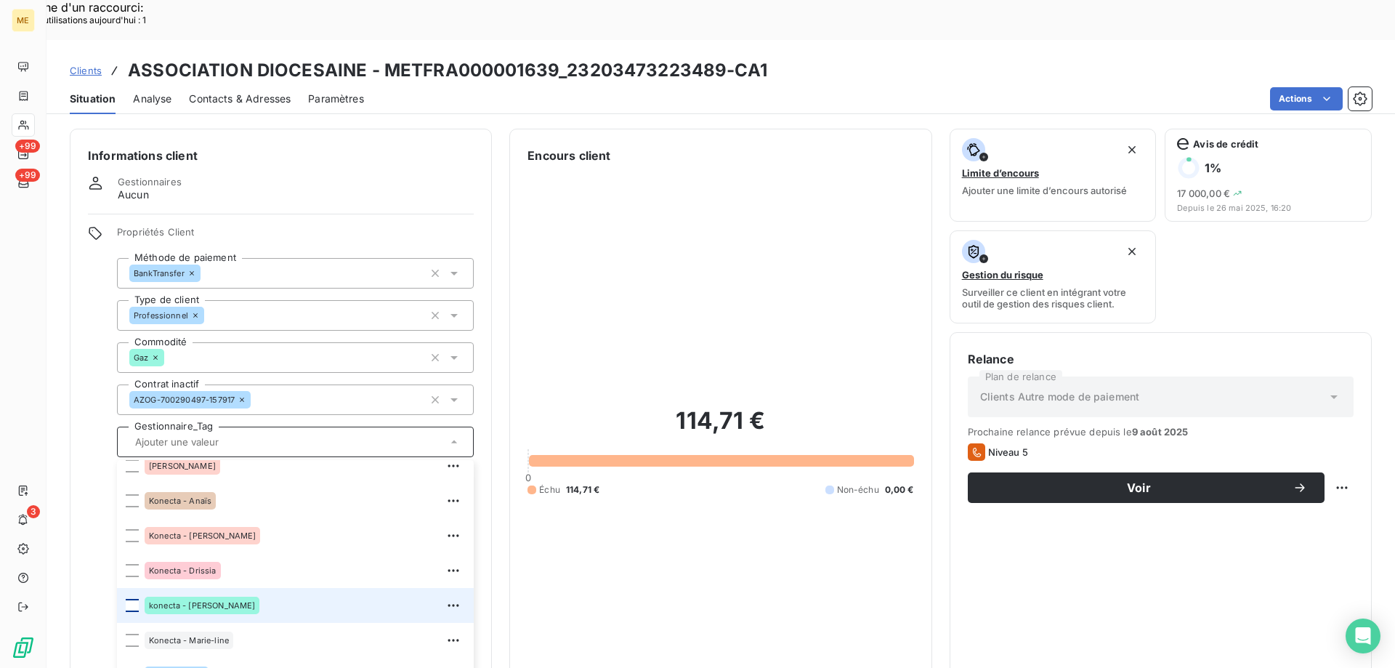
click at [131, 599] on div at bounding box center [132, 605] width 13 height 13
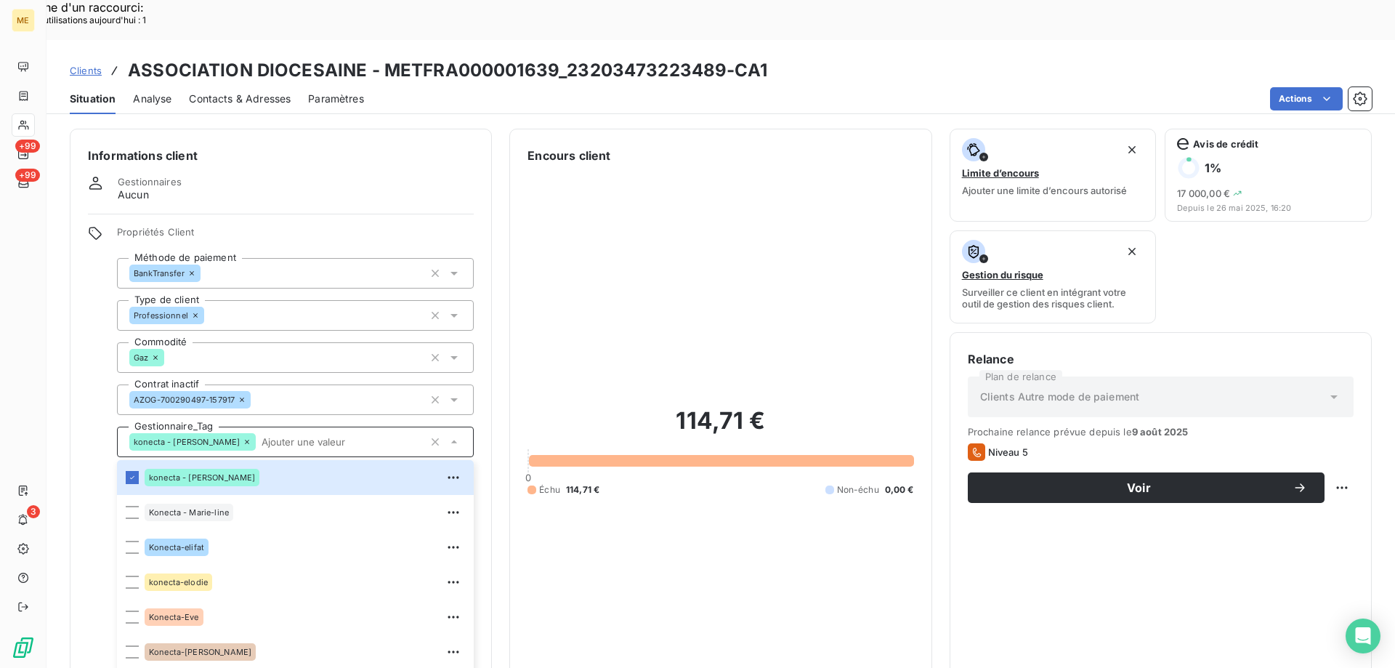
scroll to position [218, 0]
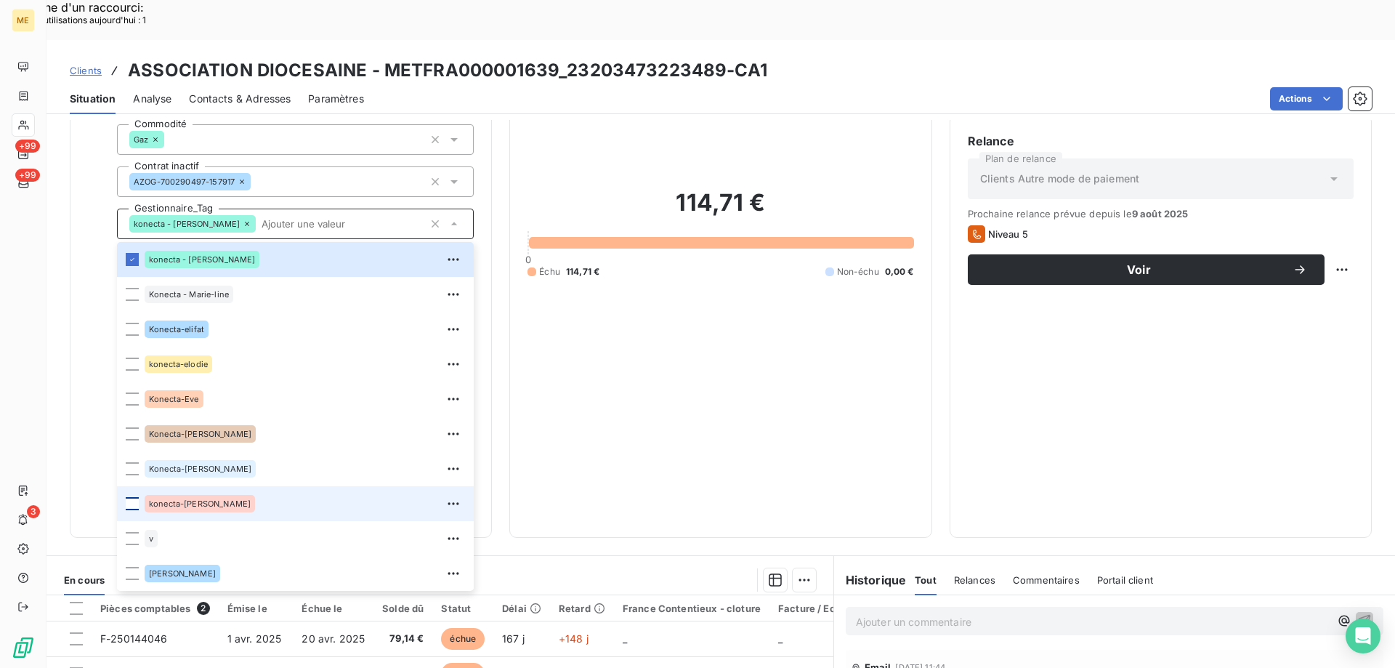
click at [129, 497] on div at bounding box center [132, 503] width 13 height 13
click at [790, 384] on div "114,71 € 0 Échu 114,71 € Non-échu 0,00 €" at bounding box center [721, 232] width 386 height 573
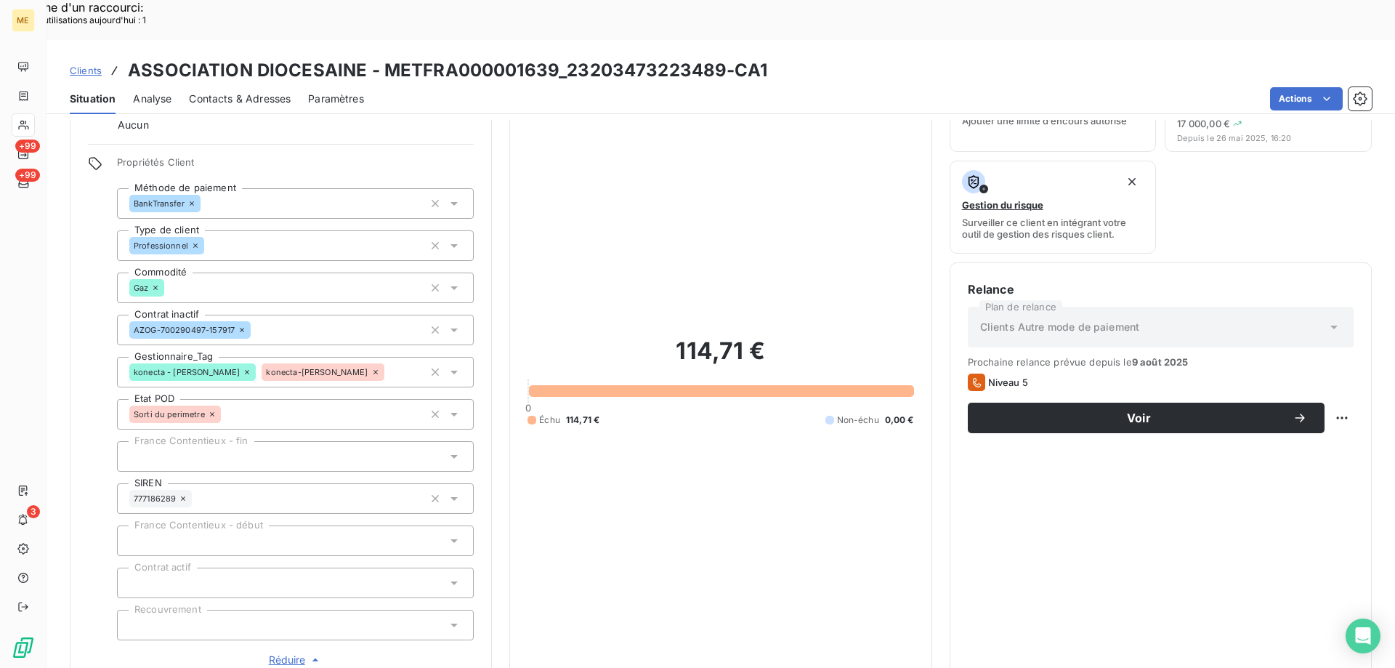
scroll to position [0, 0]
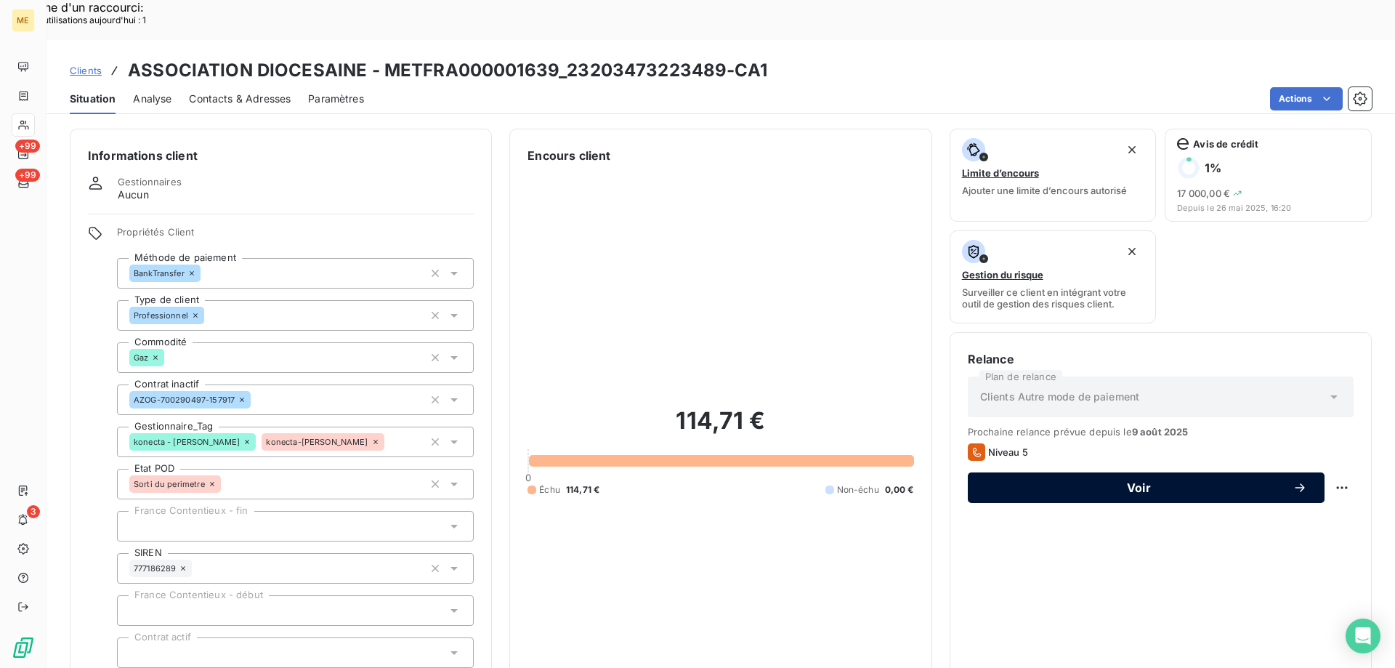
click at [1006, 482] on span "Voir" at bounding box center [1139, 488] width 307 height 12
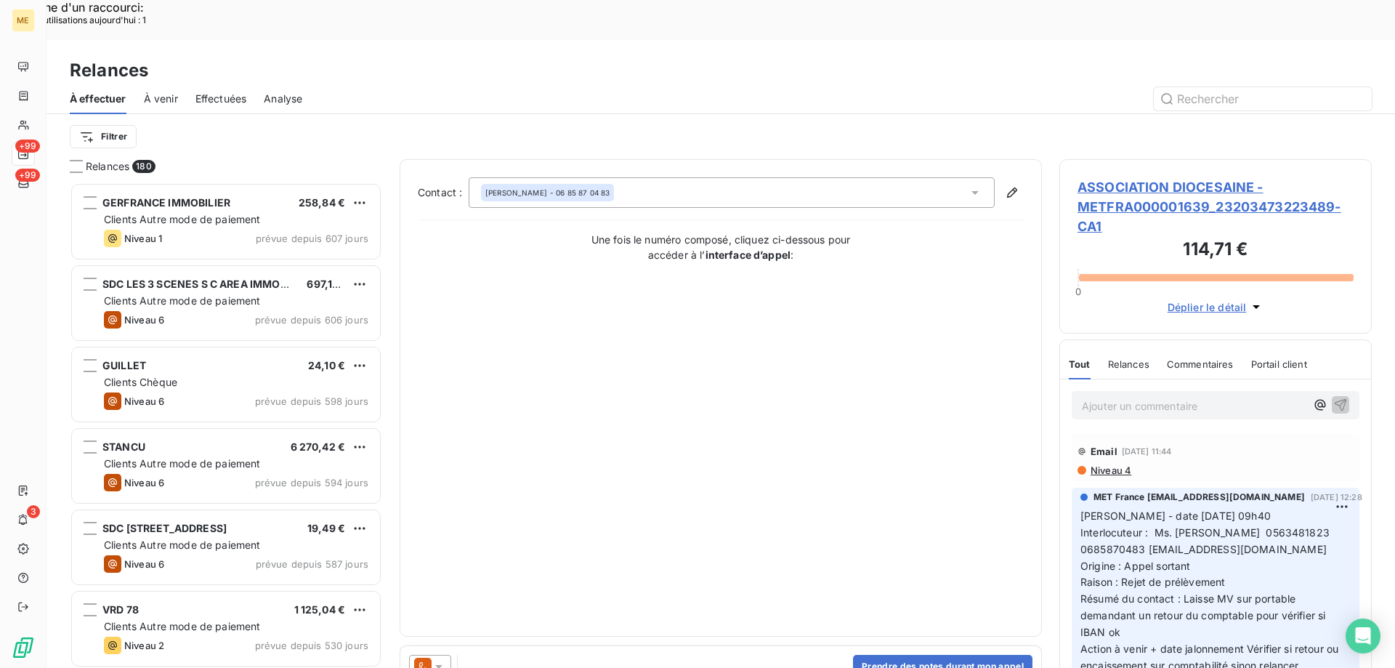
scroll to position [515, 302]
click at [1132, 177] on span "ASSOCIATION DIOCESAINE - METFRA000001639_23203473223489-CA1" at bounding box center [1216, 206] width 276 height 59
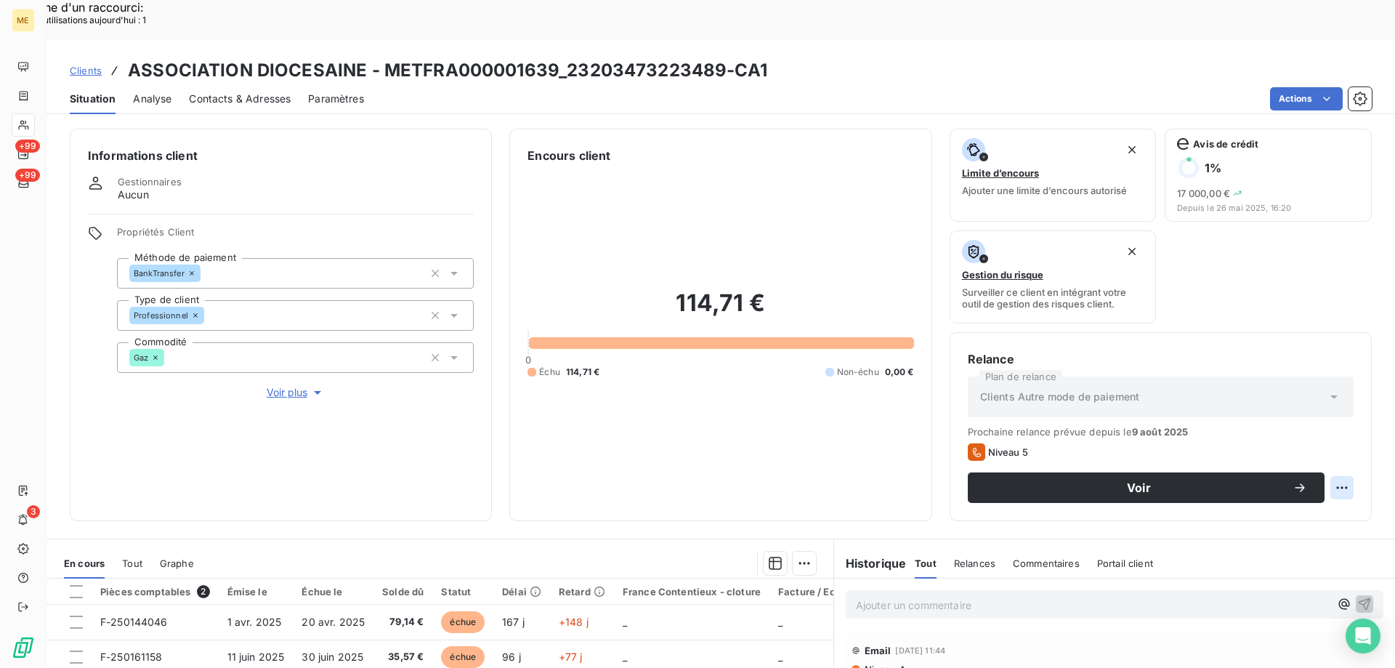
click at [1262, 486] on div "Replanifier cette action" at bounding box center [1271, 479] width 130 height 23
select select "8"
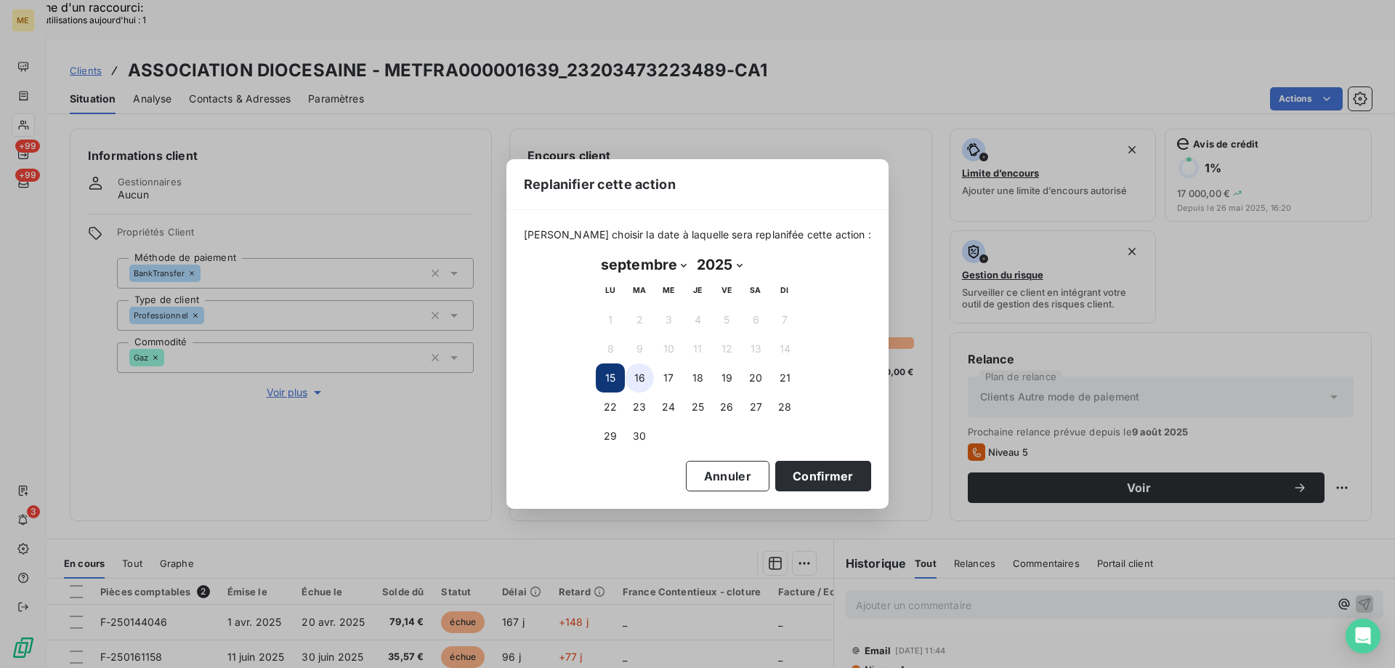
click at [647, 379] on button "16" at bounding box center [639, 377] width 29 height 29
click at [821, 477] on button "Confirmer" at bounding box center [823, 476] width 96 height 31
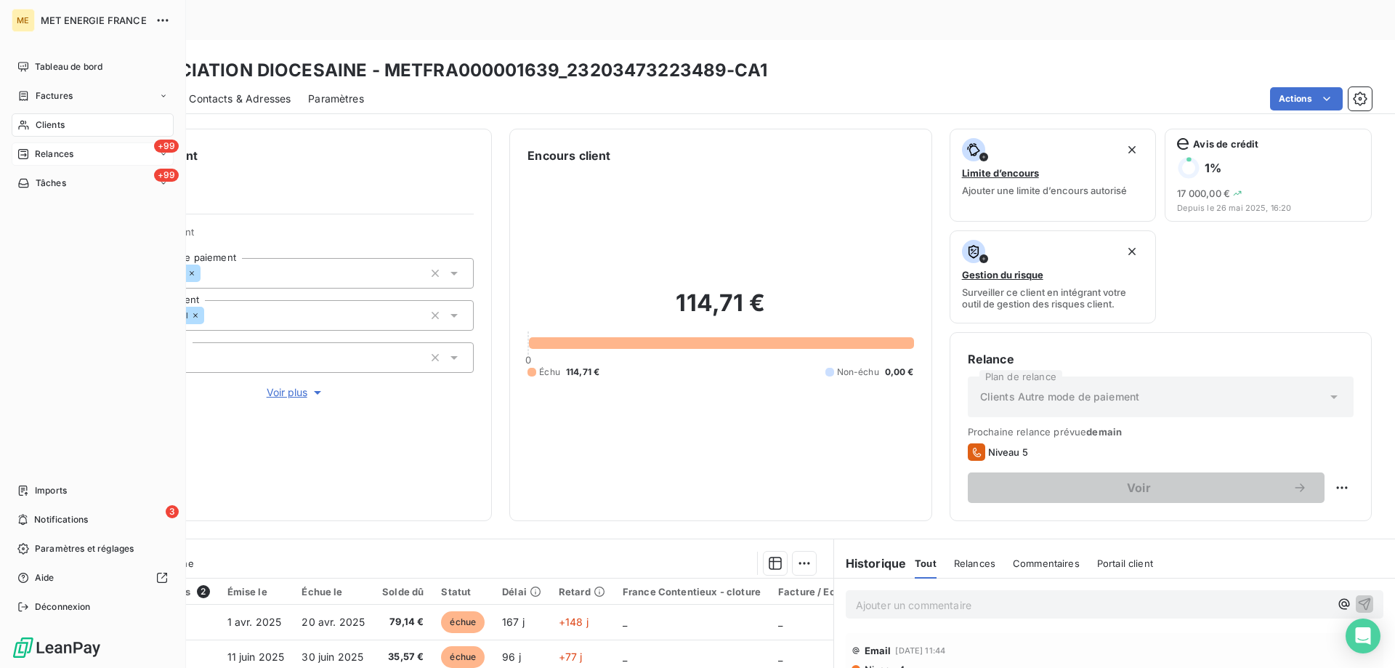
click at [36, 148] on span "Relances" at bounding box center [54, 154] width 39 height 13
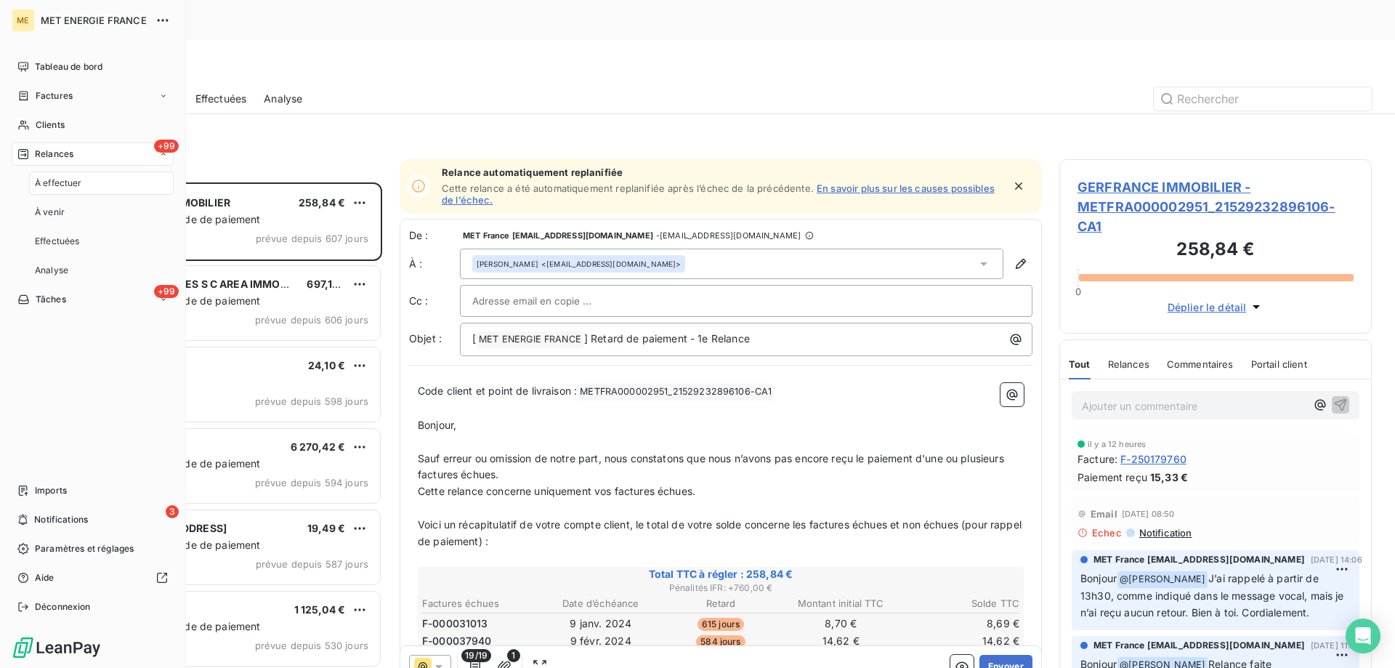
scroll to position [515, 302]
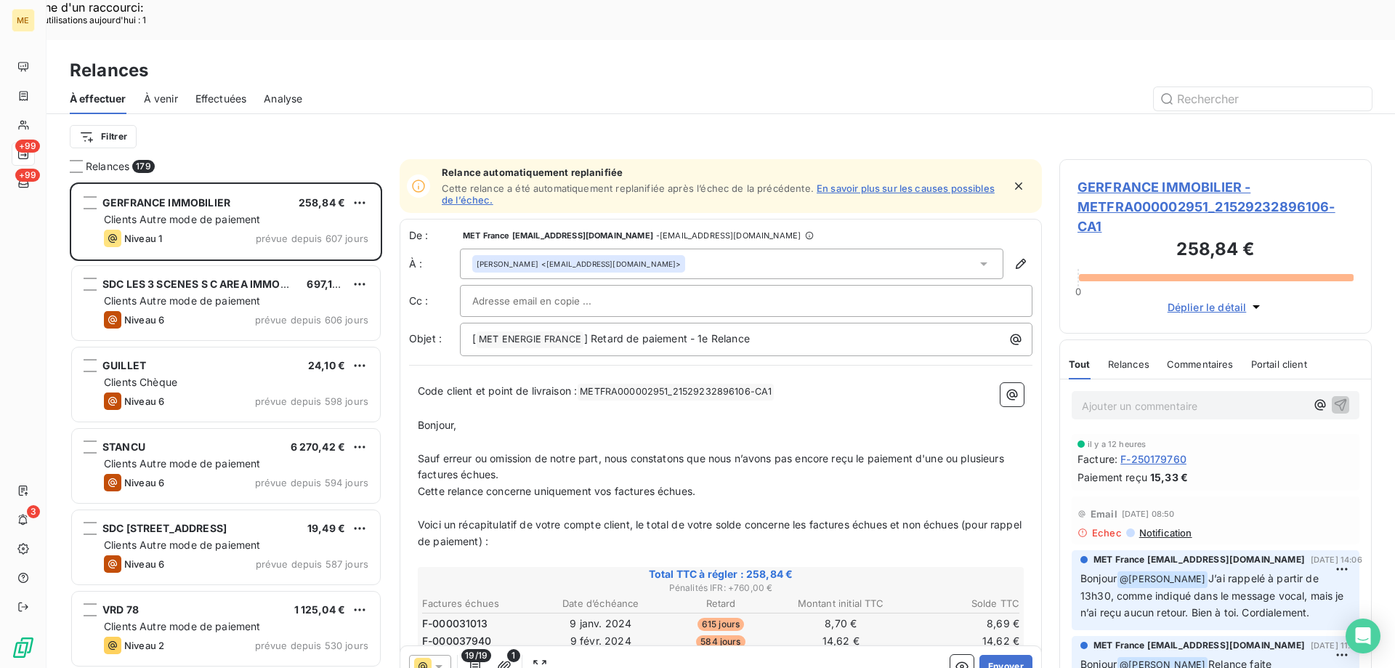
click at [142, 123] on div "Filtrer" at bounding box center [721, 137] width 1302 height 28
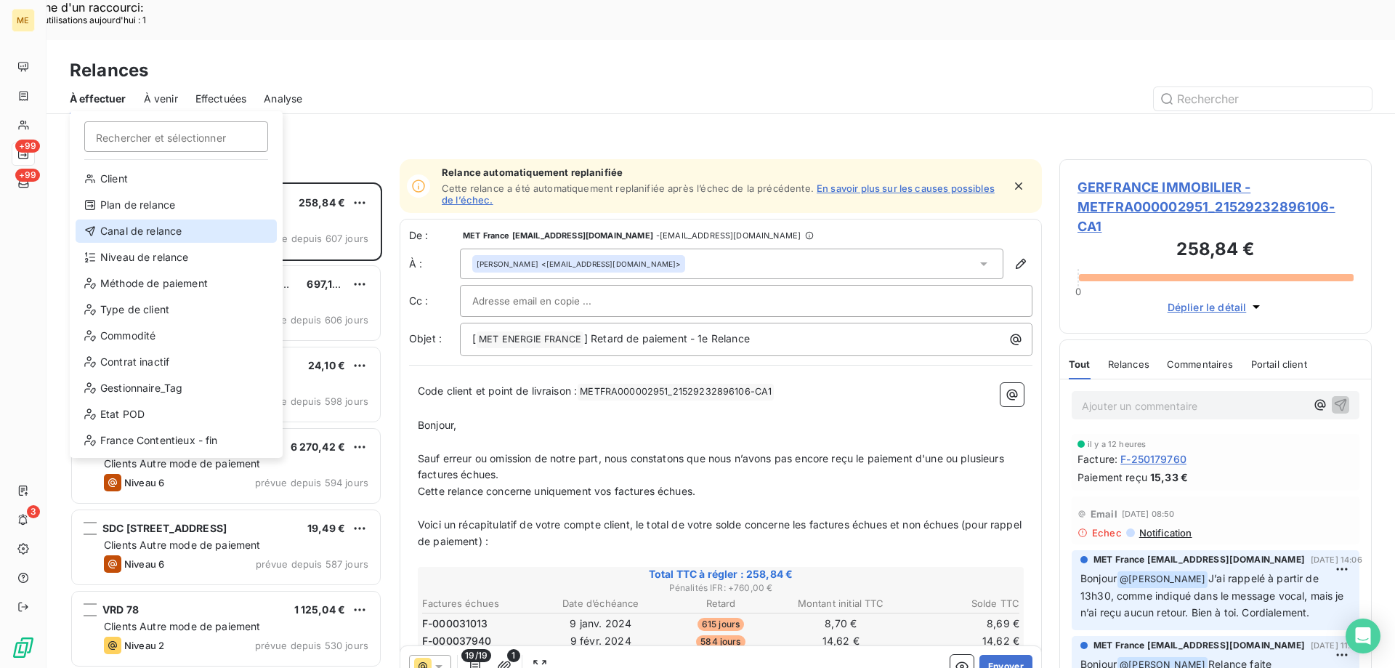
click at [152, 235] on div "Canal de relance" at bounding box center [176, 230] width 201 height 23
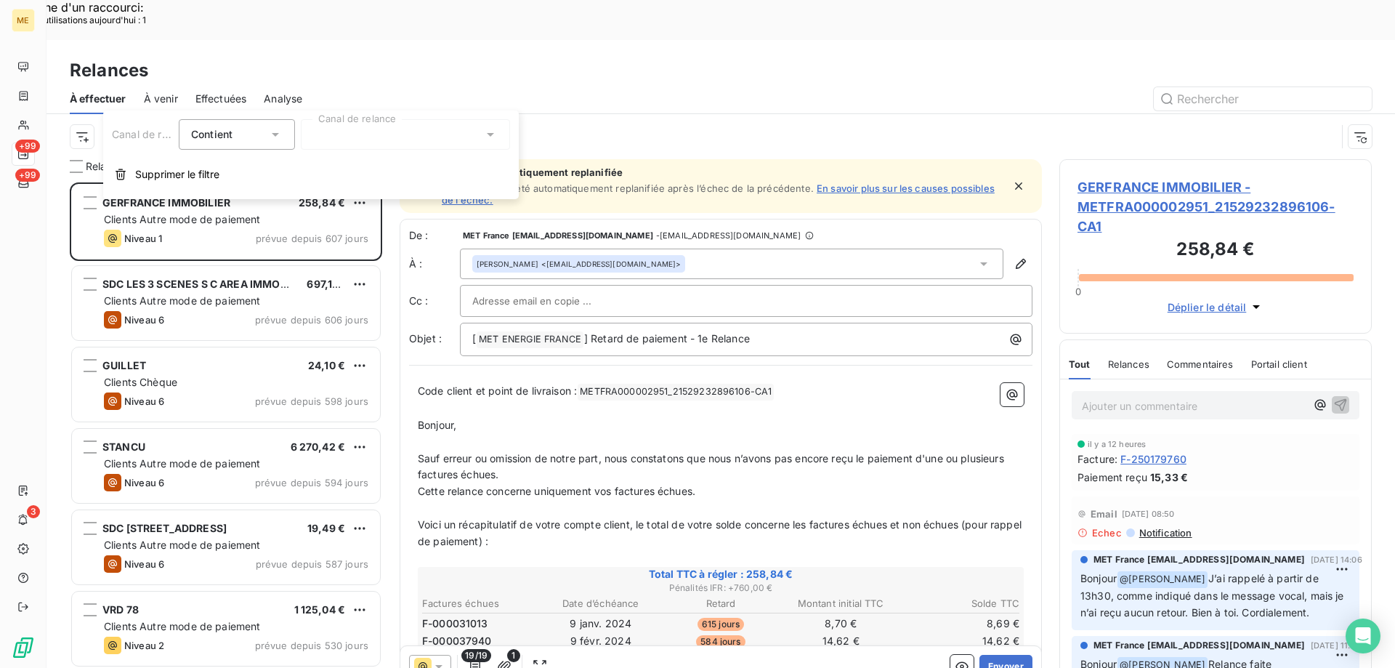
click at [382, 140] on div at bounding box center [405, 134] width 209 height 31
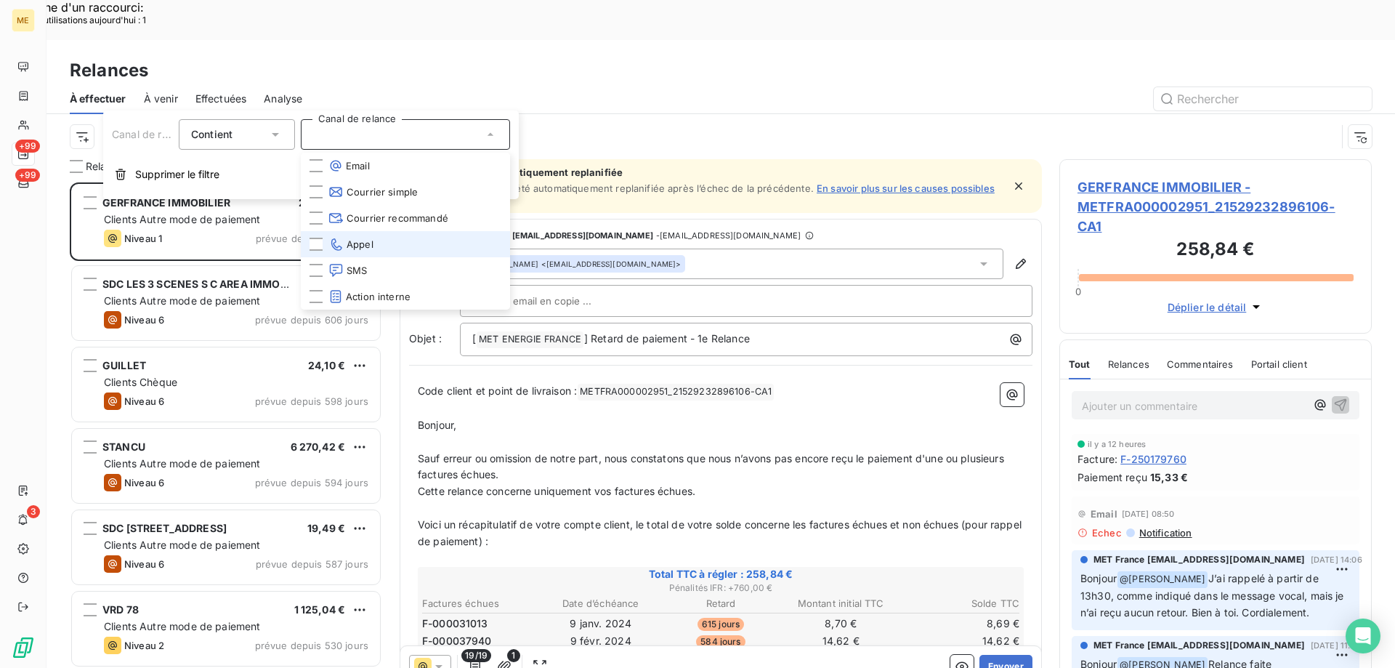
click at [366, 244] on span "Appel" at bounding box center [351, 244] width 45 height 15
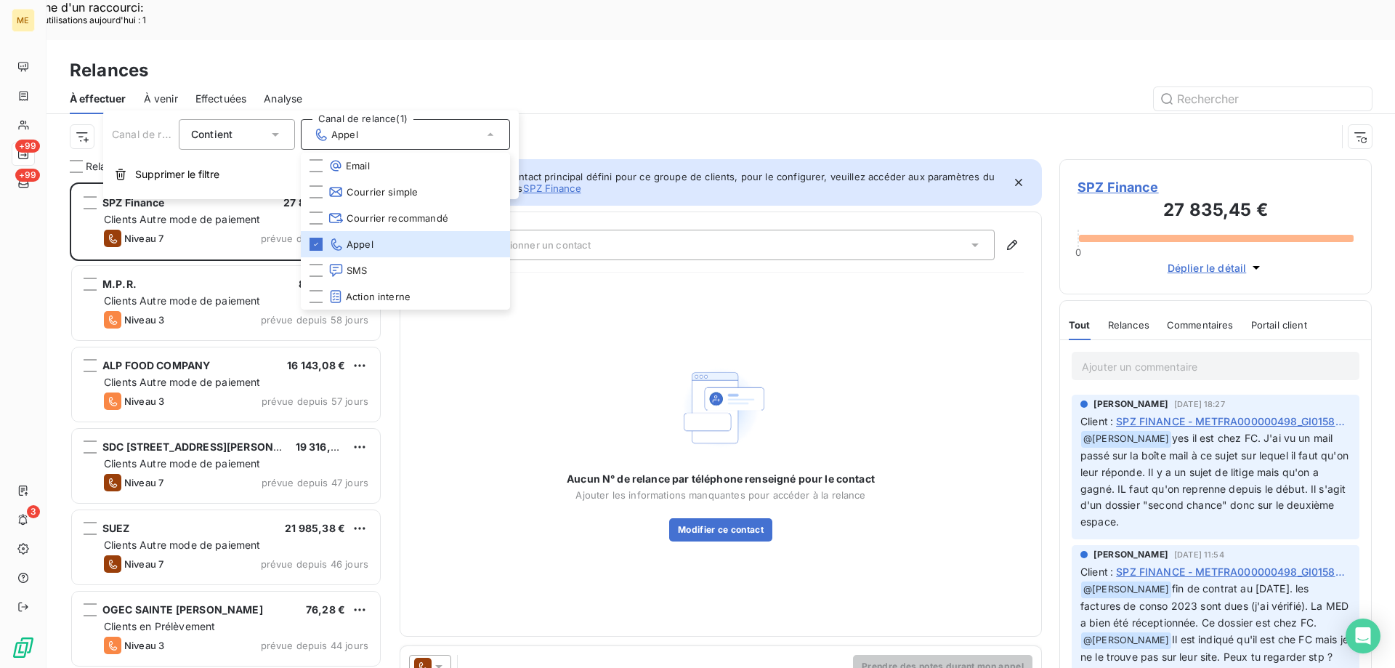
click at [84, 123] on div "Canal de relance : Appel" at bounding box center [703, 137] width 1267 height 28
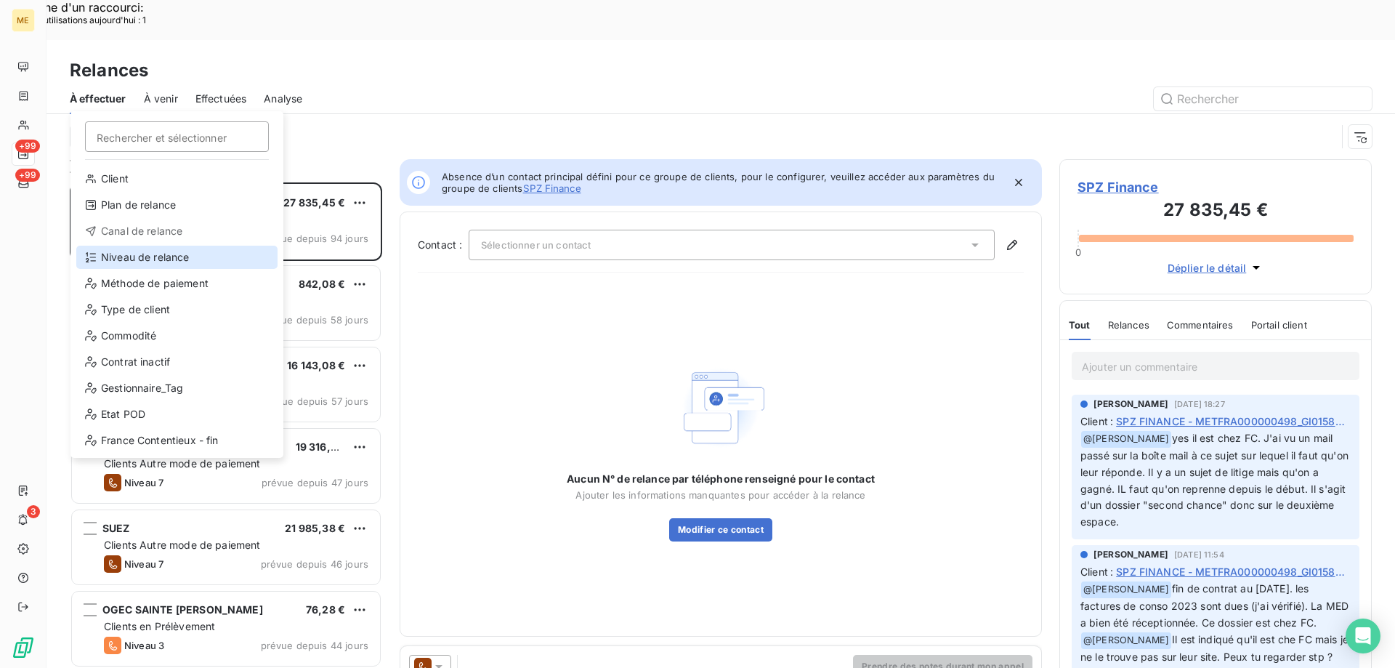
click at [151, 259] on div "Niveau de relance" at bounding box center [176, 257] width 201 height 23
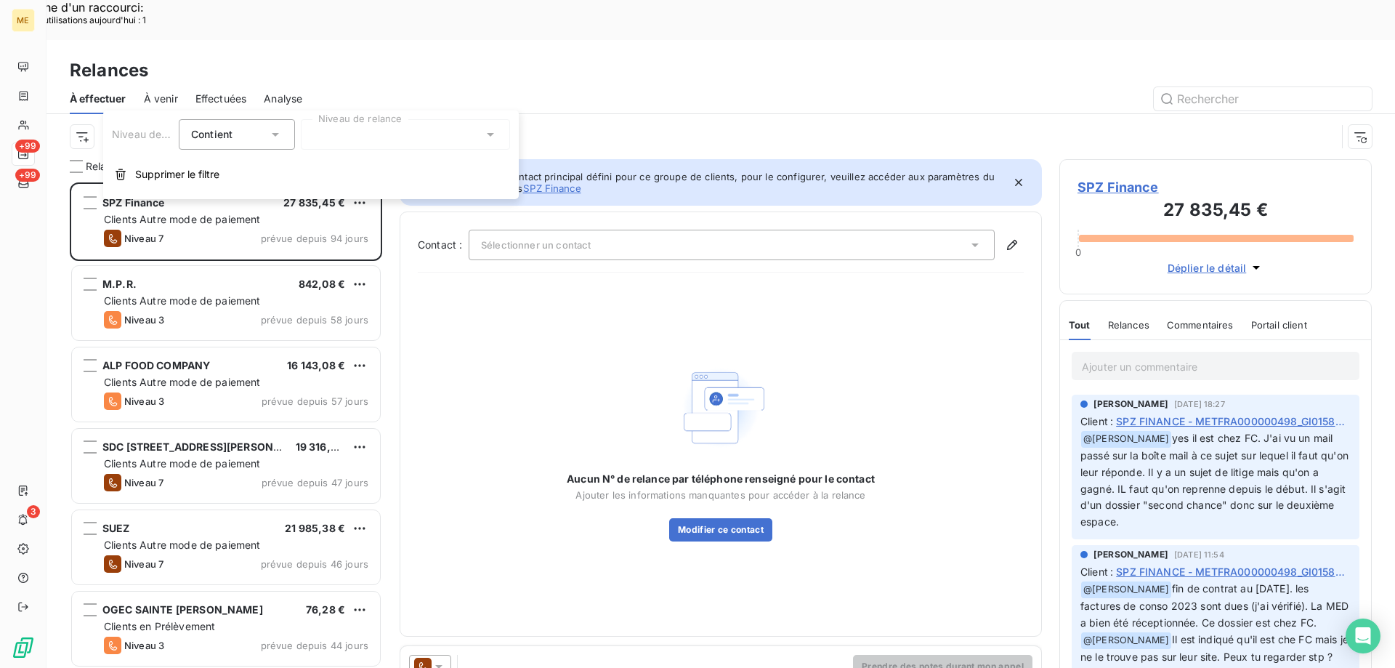
click at [370, 132] on div at bounding box center [405, 134] width 209 height 31
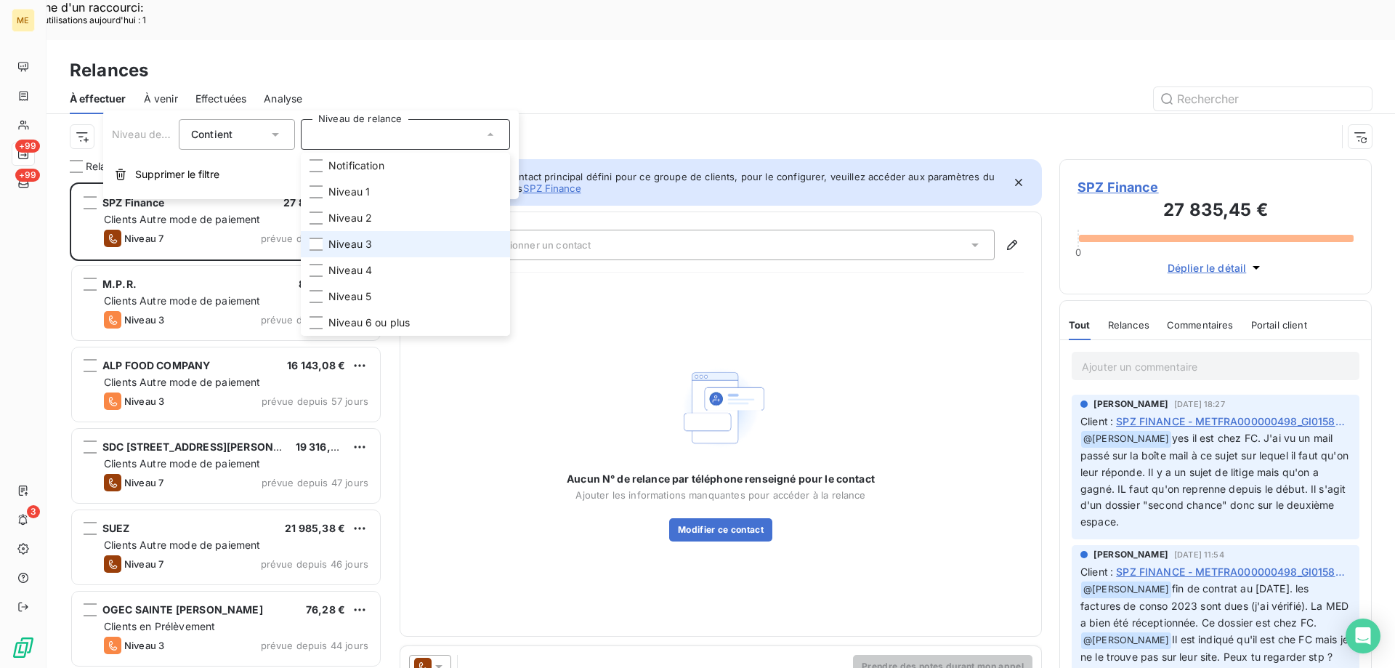
click at [391, 238] on li "Niveau 3" at bounding box center [405, 244] width 209 height 26
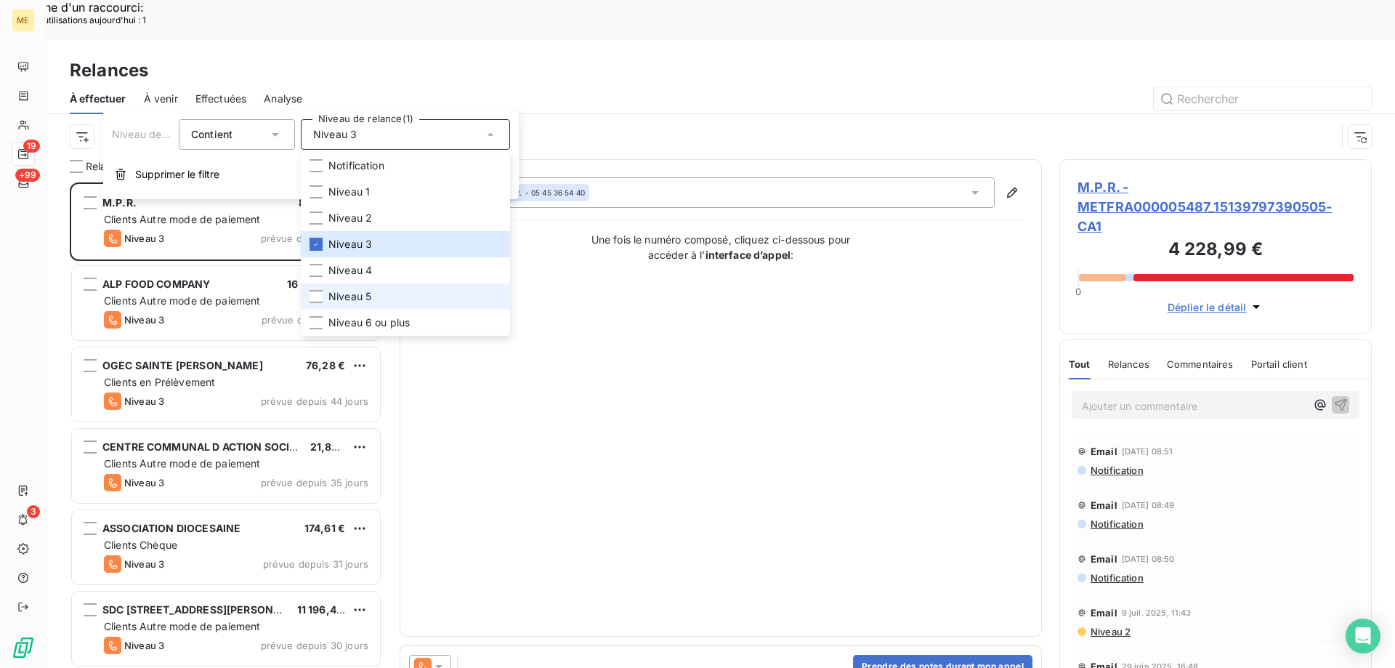
click at [387, 285] on li "Niveau 5" at bounding box center [405, 296] width 209 height 26
click at [384, 319] on span "Niveau 6 ou plus" at bounding box center [369, 322] width 81 height 15
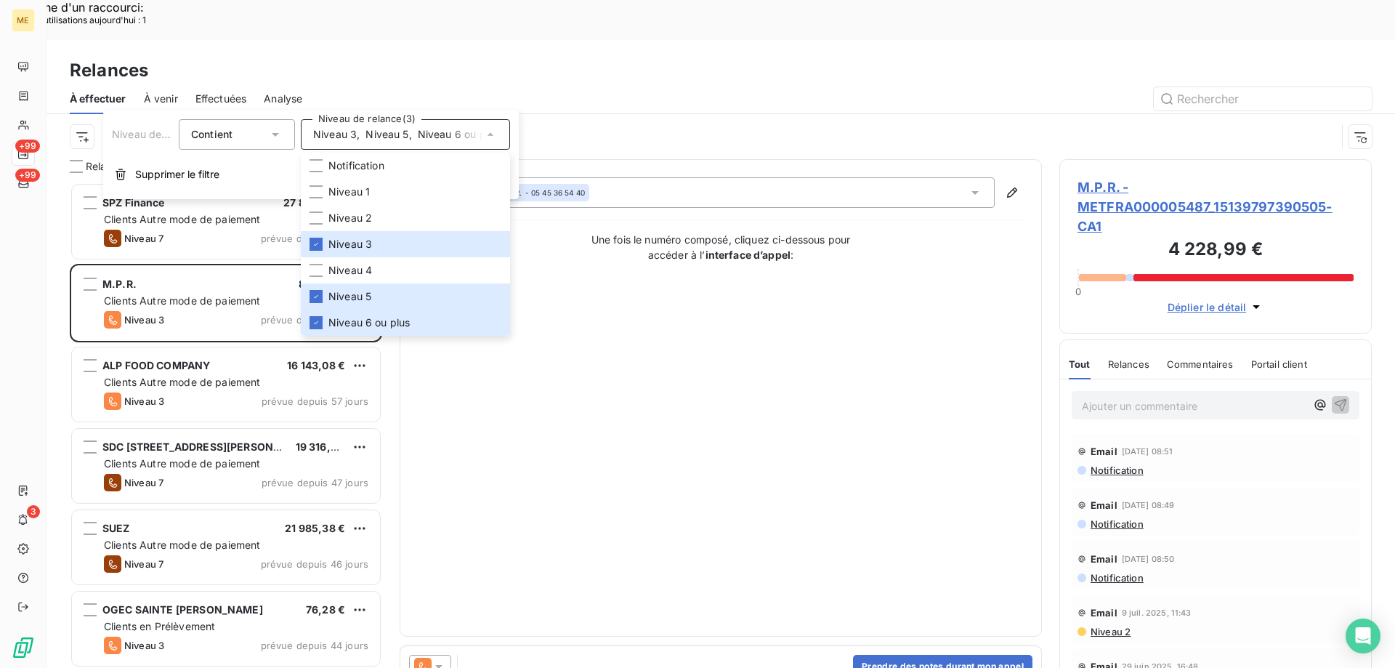
click at [725, 443] on div "Contact : null M.P.R. - 05 45 36 54 40 Une fois le numéro composé, cliquez ci-d…" at bounding box center [721, 397] width 606 height 441
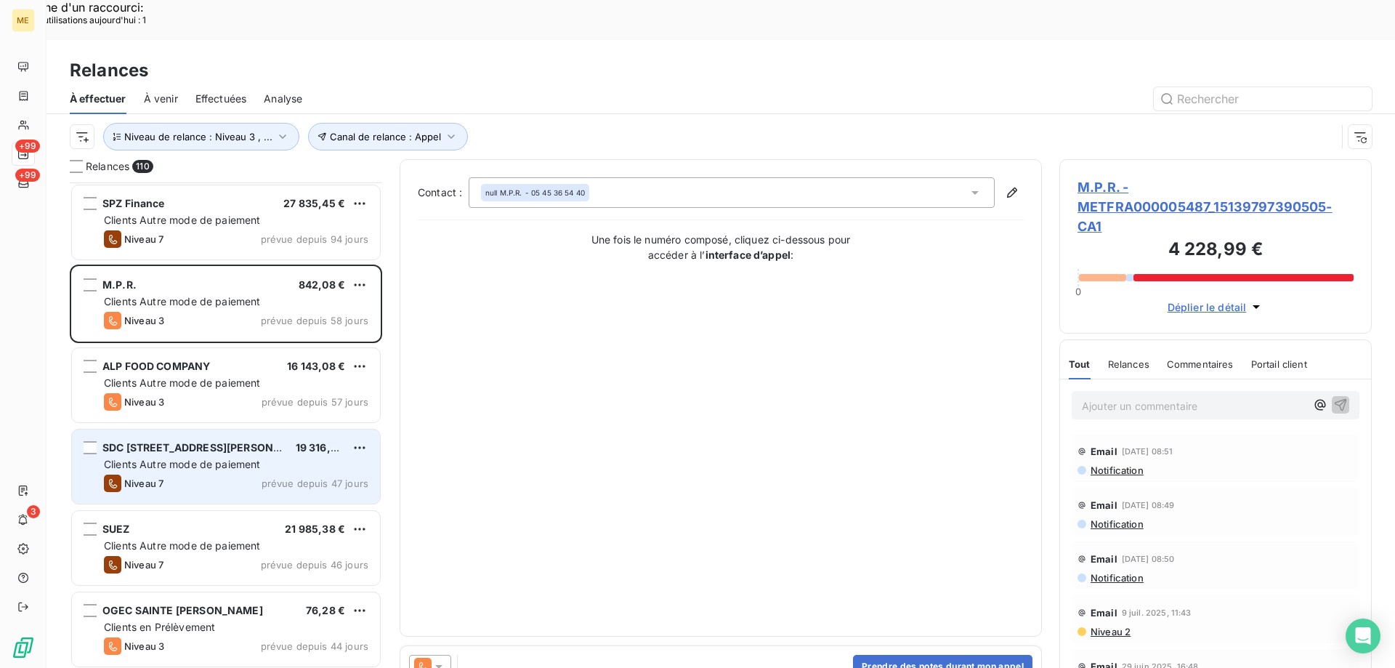
scroll to position [437, 0]
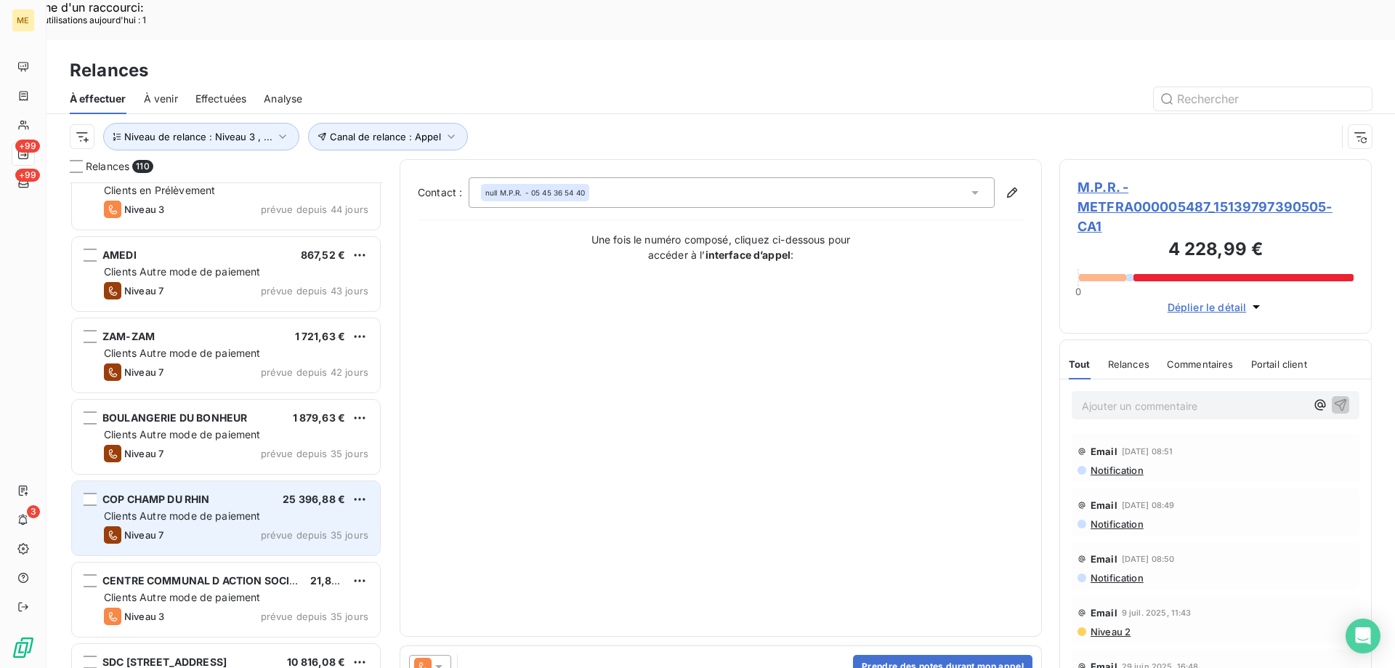
click at [230, 526] on div "Niveau 7 prévue depuis 35 jours" at bounding box center [236, 534] width 265 height 17
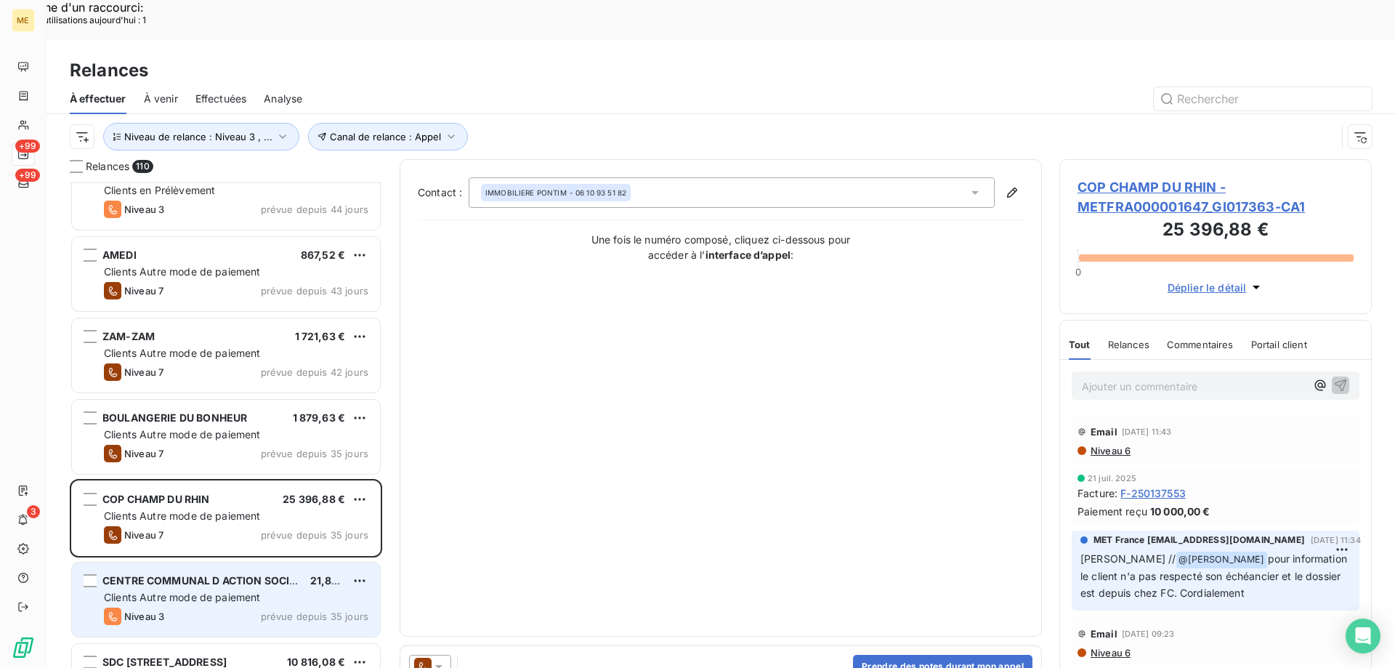
click at [237, 563] on div "CENTRE COMMUNAL D ACTION SOCIALE 21,87 € Clients Autre mode de paiement Niveau …" at bounding box center [226, 600] width 308 height 74
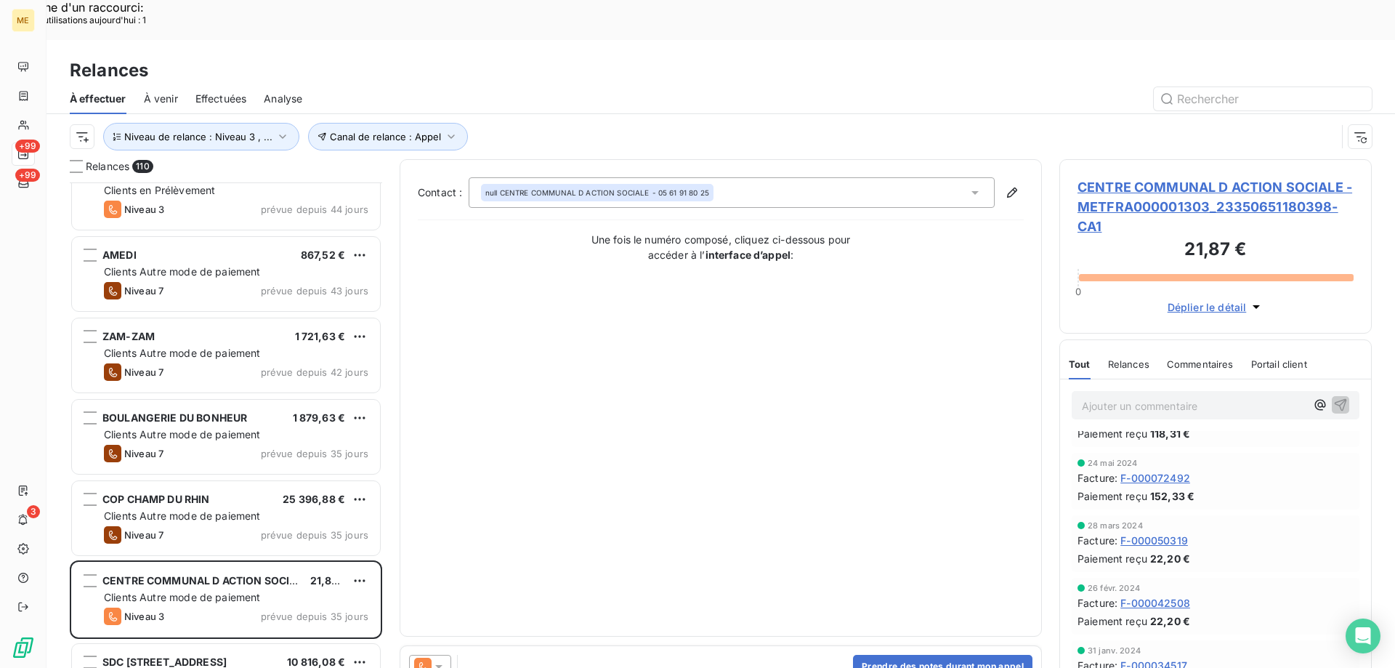
scroll to position [1310, 0]
click at [1109, 177] on span "CENTRE COMMUNAL D ACTION SOCIALE - METFRA000001303_23350651180398-CA1" at bounding box center [1216, 206] width 276 height 59
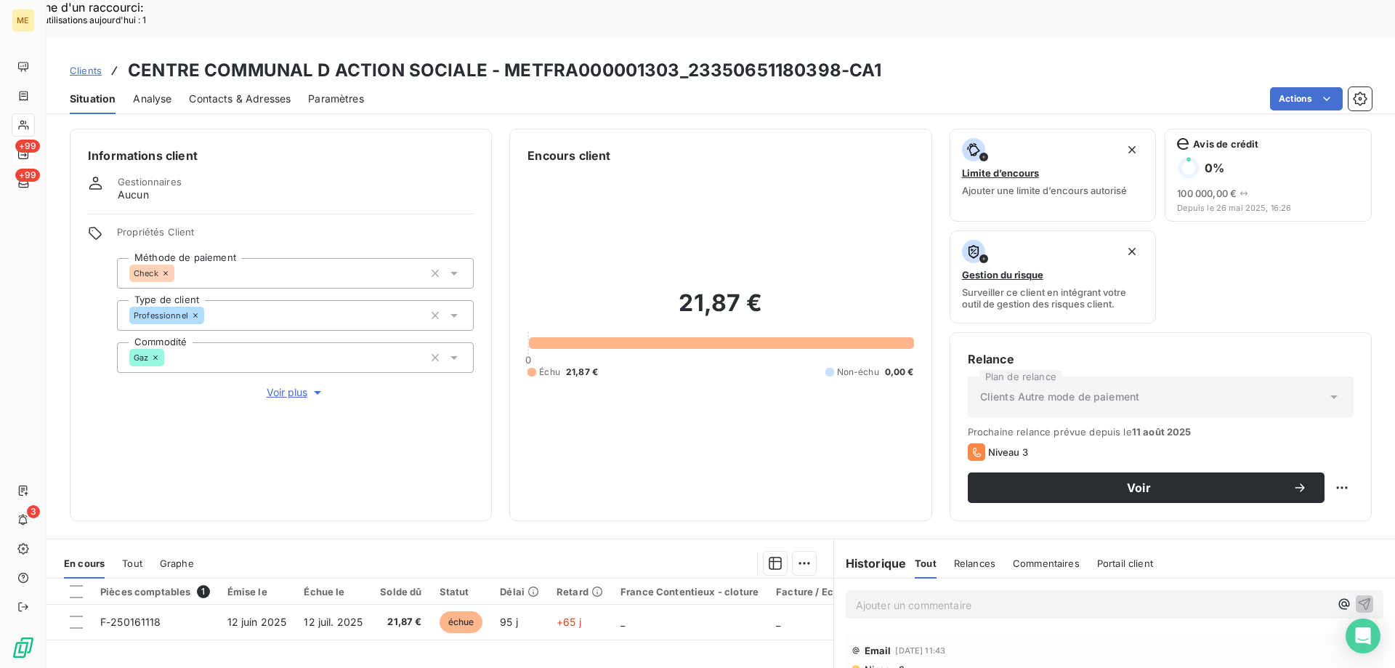
click at [278, 385] on span "Voir plus" at bounding box center [296, 392] width 58 height 15
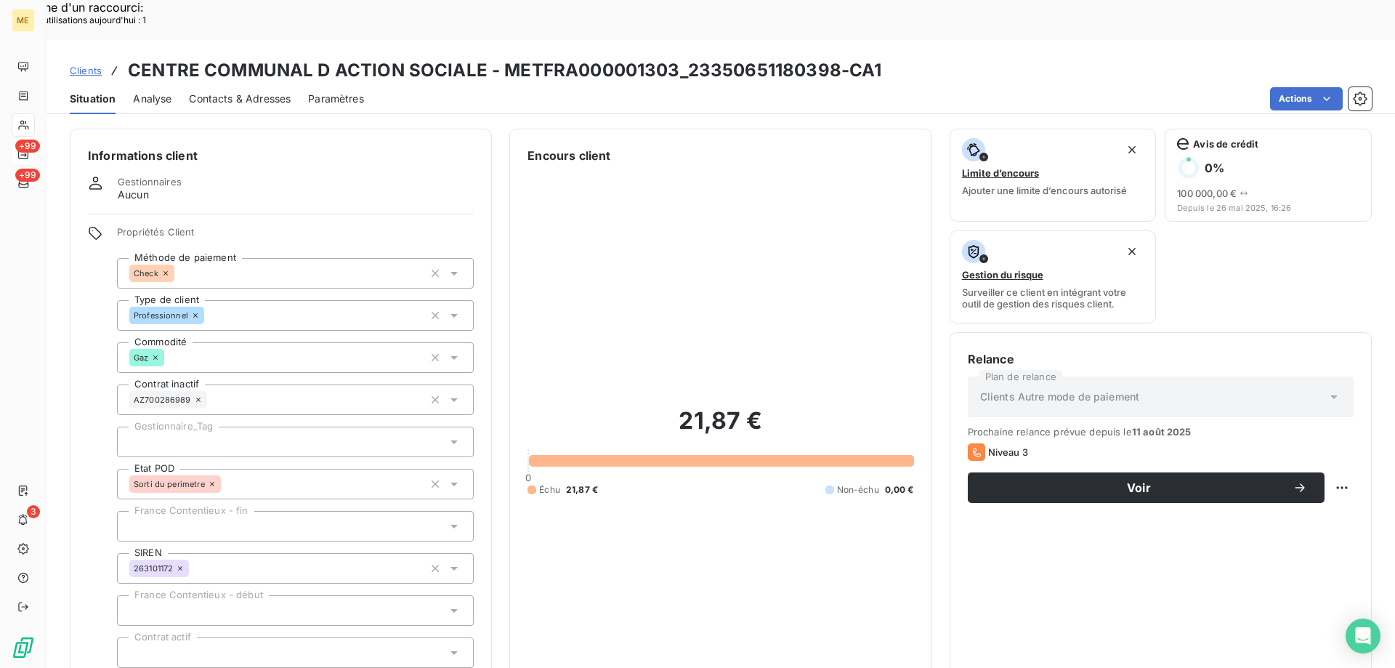
click at [206, 427] on div at bounding box center [295, 442] width 357 height 31
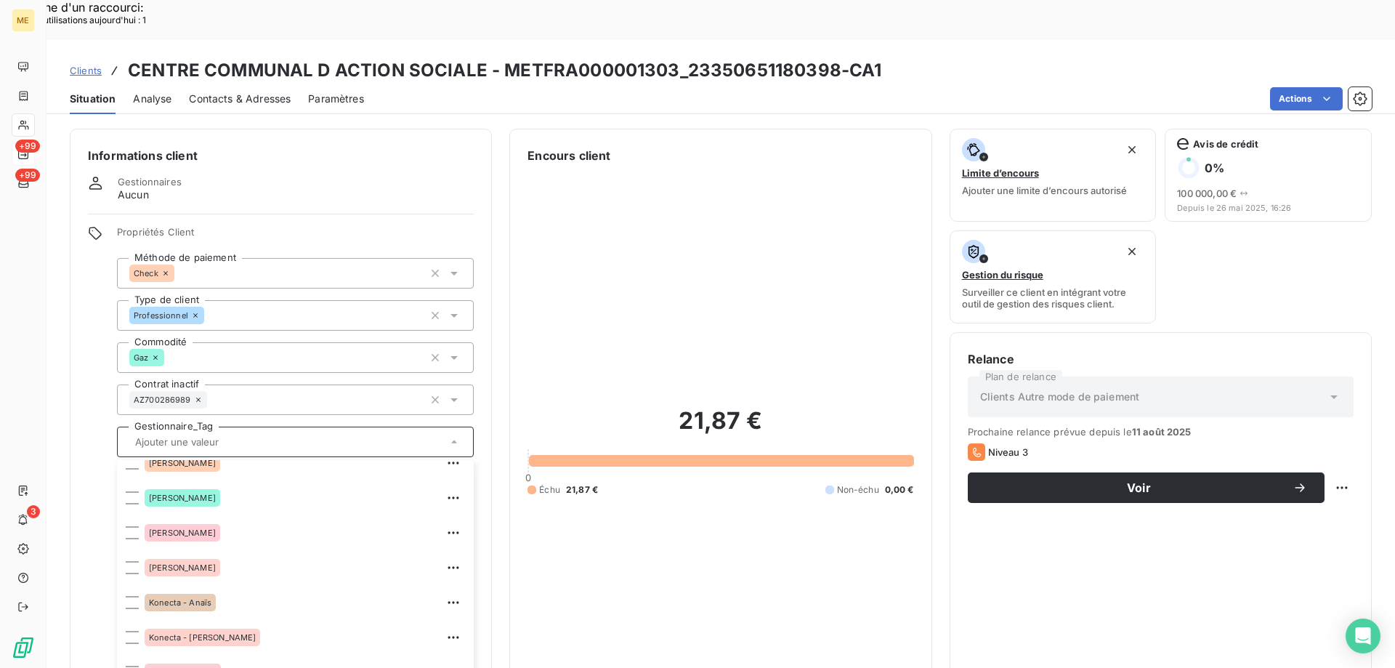
scroll to position [218, 0]
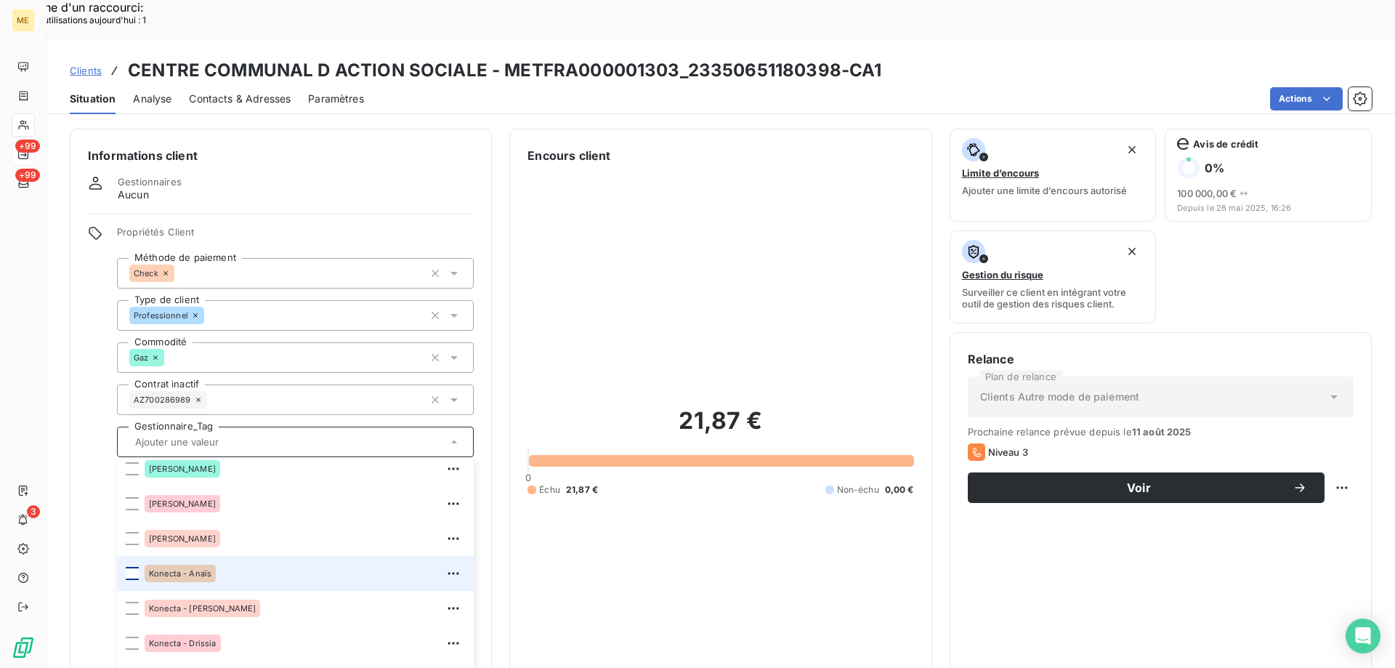
click at [132, 567] on div at bounding box center [132, 573] width 13 height 13
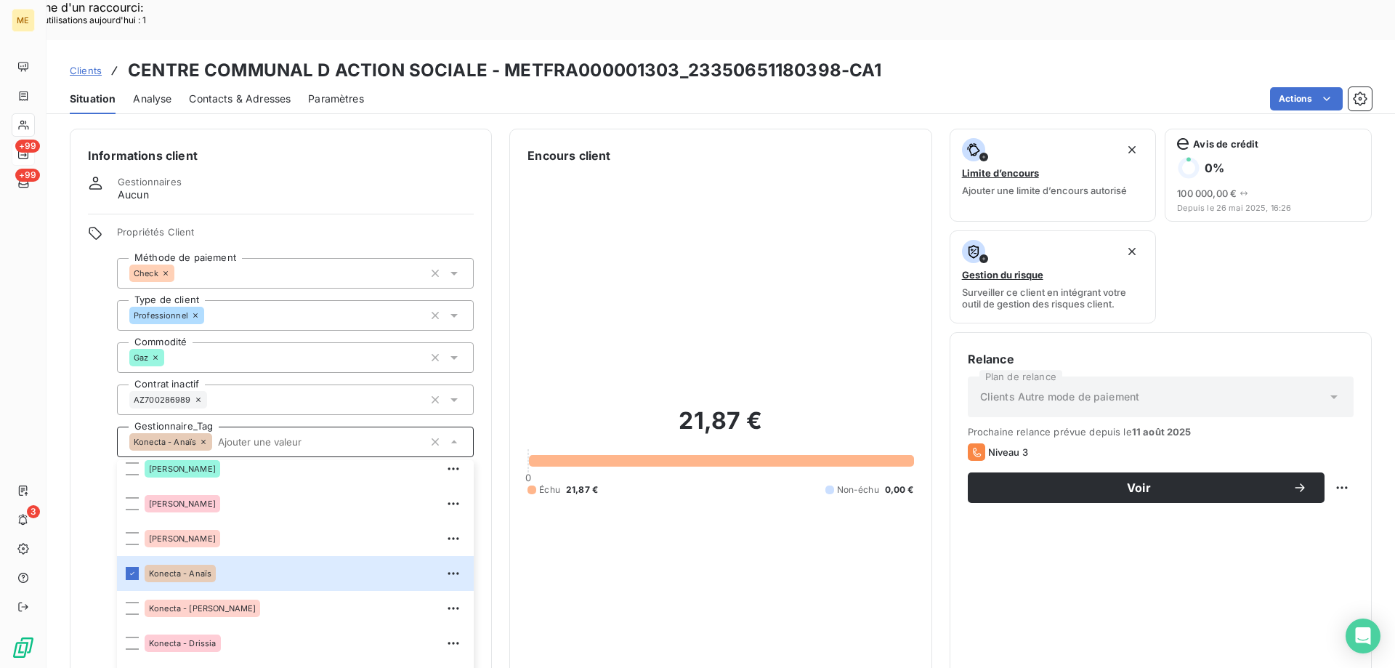
click at [1011, 531] on div "Relance Plan de relance Clients Autre mode de paiement Prochaine relance prévue…" at bounding box center [1161, 543] width 386 height 387
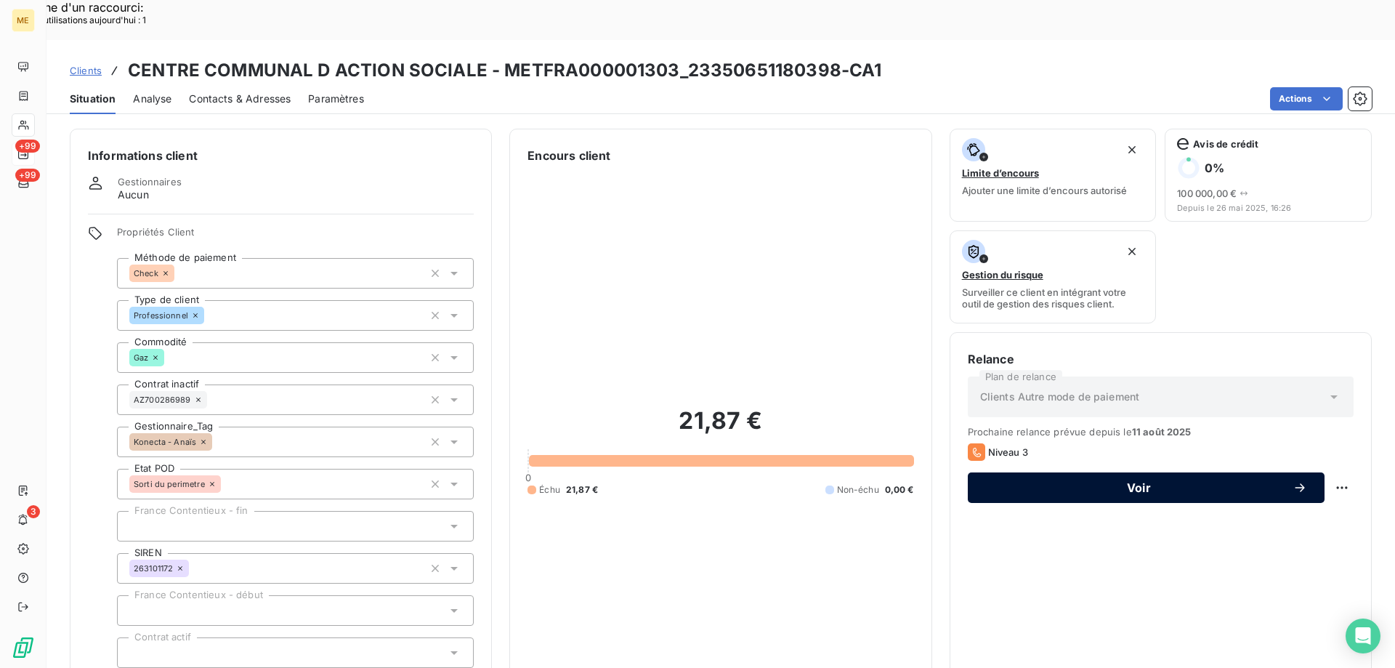
click at [1129, 482] on span "Voir" at bounding box center [1139, 488] width 307 height 12
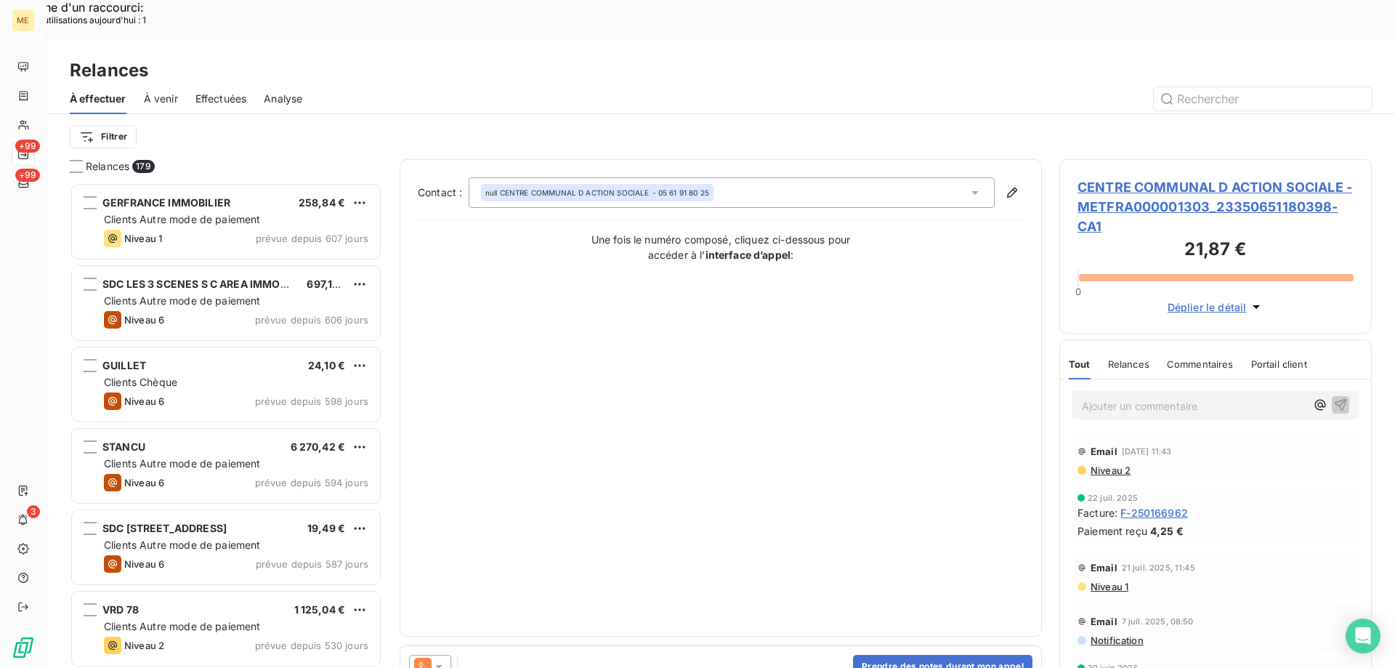
scroll to position [515, 302]
click at [1214, 177] on span "CENTRE COMMUNAL D ACTION SOCIALE - METFRA000001303_23350651180398-CA1" at bounding box center [1216, 206] width 276 height 59
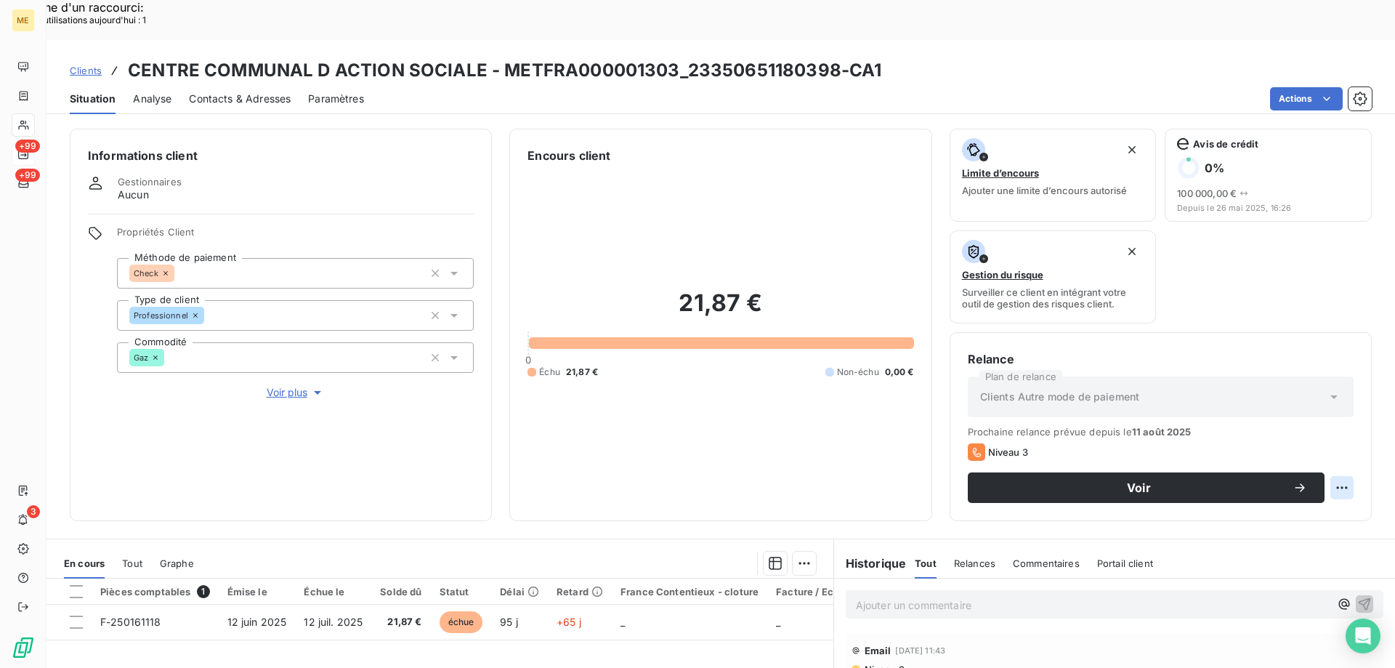
click at [1303, 486] on div "Replanifier cette action" at bounding box center [1271, 479] width 130 height 23
select select "8"
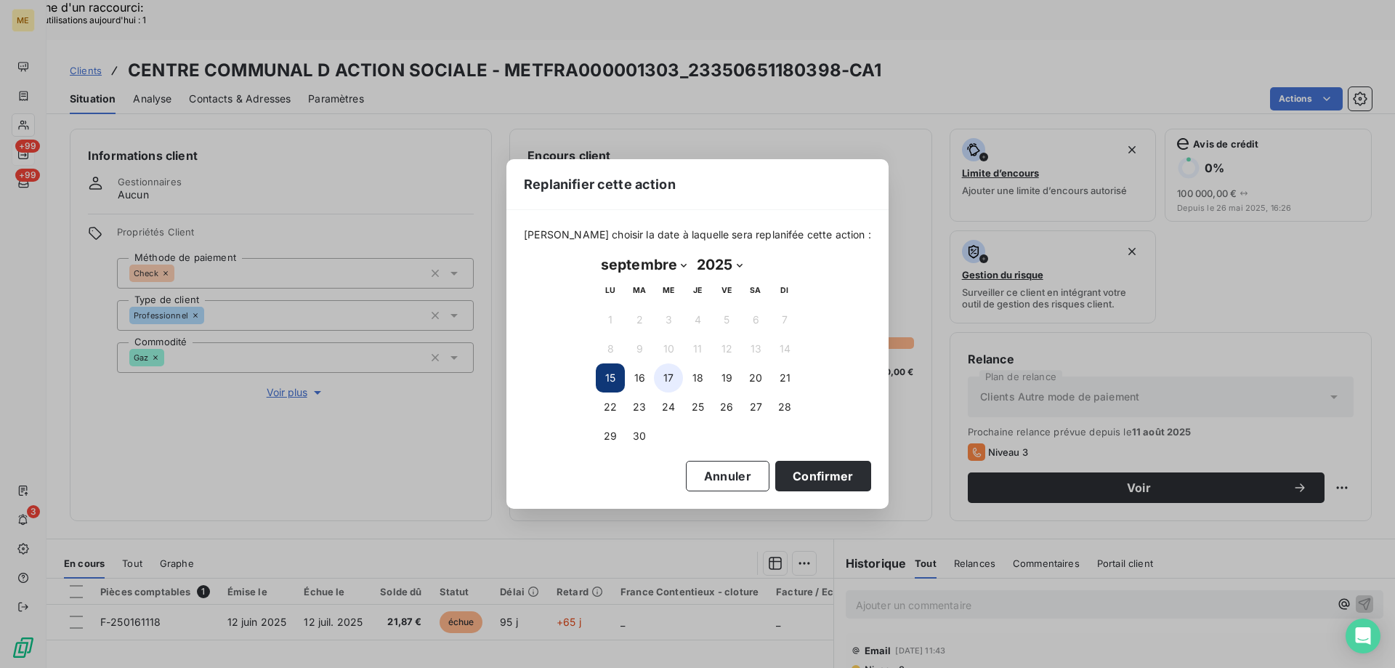
click at [674, 377] on button "17" at bounding box center [668, 377] width 29 height 29
click at [794, 475] on button "Confirmer" at bounding box center [823, 476] width 96 height 31
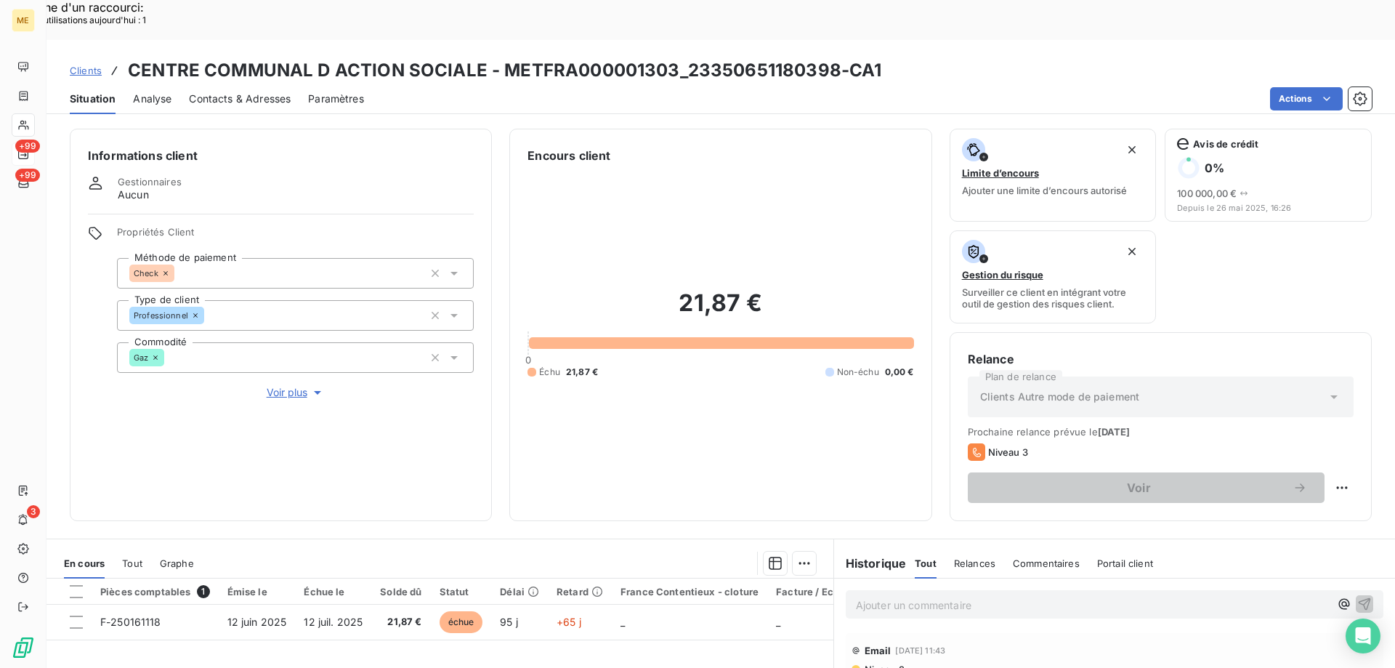
click at [697, 419] on div "21,87 € 0 Échu 21,87 € Non-échu 0,00 €" at bounding box center [721, 333] width 386 height 339
click at [301, 385] on span "Voir plus" at bounding box center [296, 392] width 58 height 15
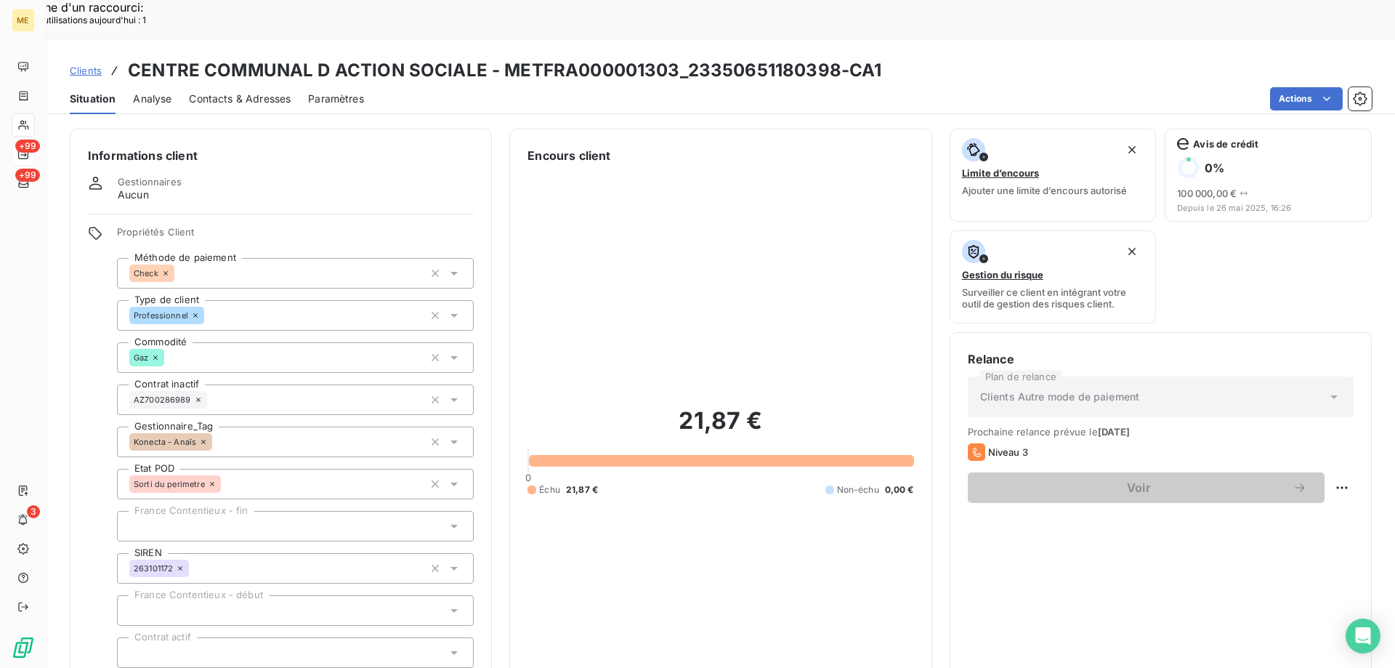
click at [725, 257] on div "21,87 € 0 Échu 21,87 € Non-échu 0,00 €" at bounding box center [721, 450] width 386 height 573
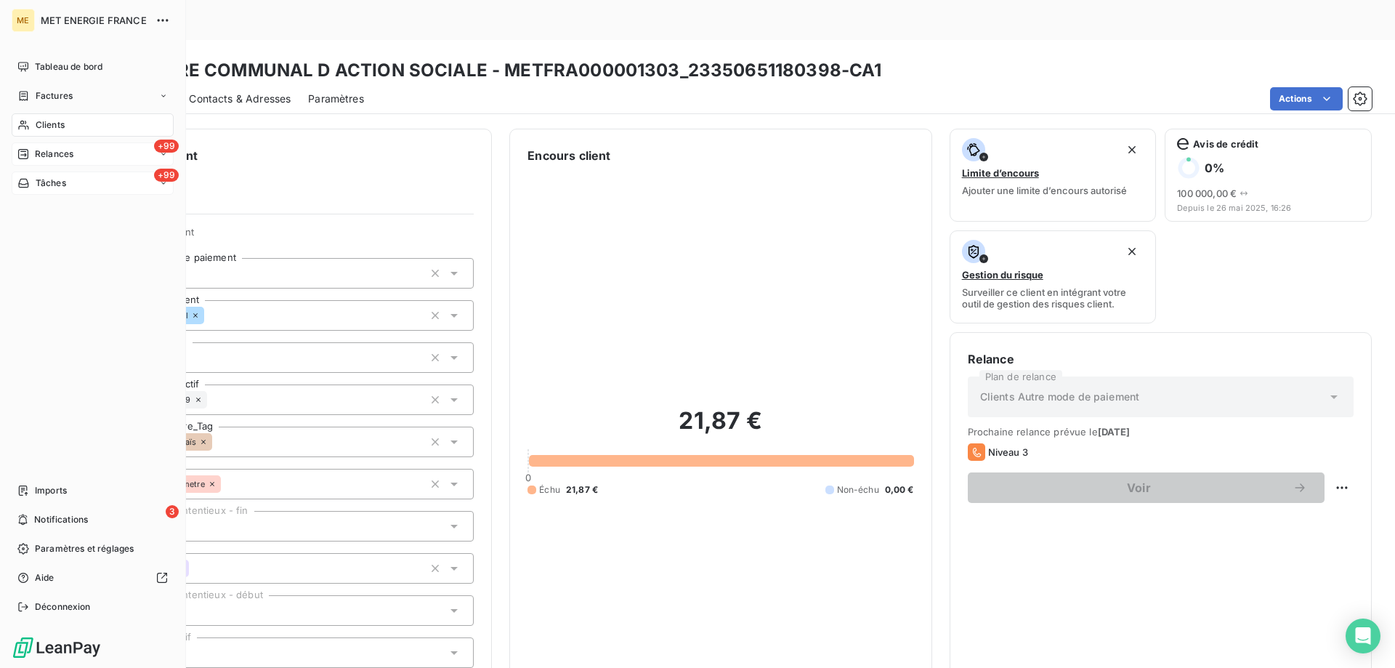
click at [32, 187] on div "Tâches" at bounding box center [41, 183] width 49 height 13
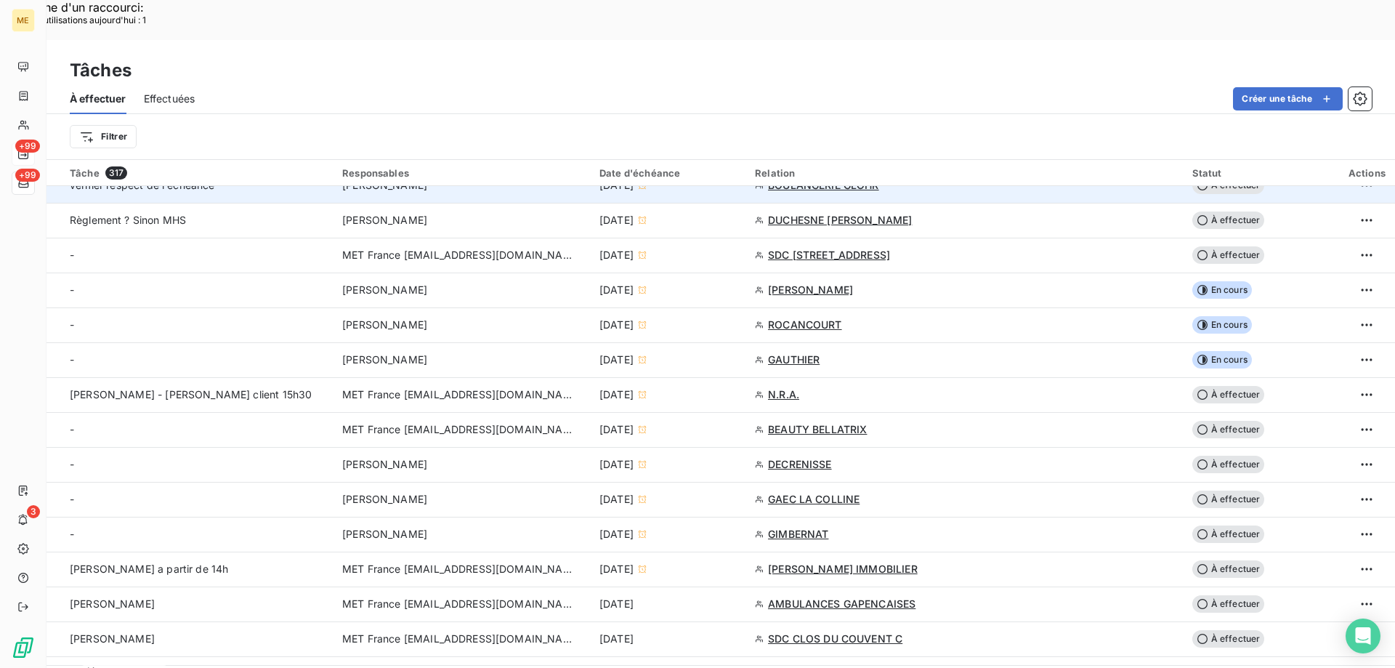
scroll to position [436, 0]
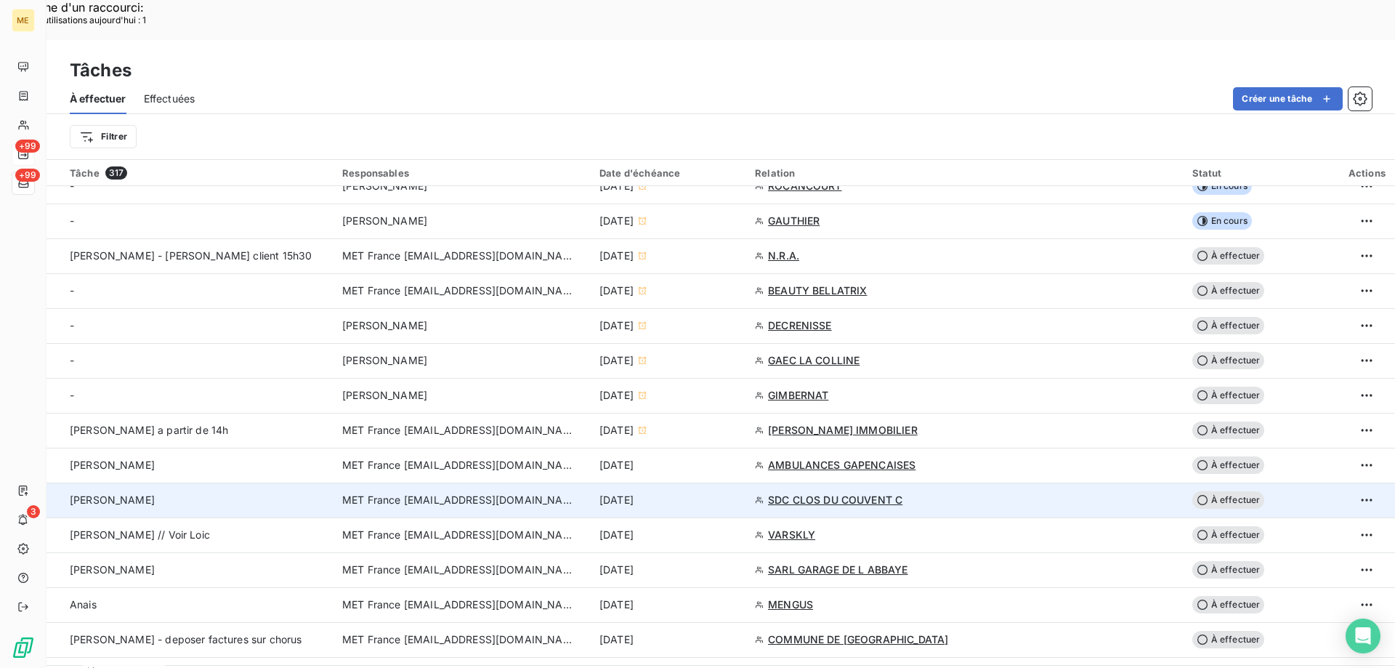
click at [464, 493] on span "MET France [EMAIL_ADDRESS][DOMAIN_NAME]" at bounding box center [458, 500] width 233 height 15
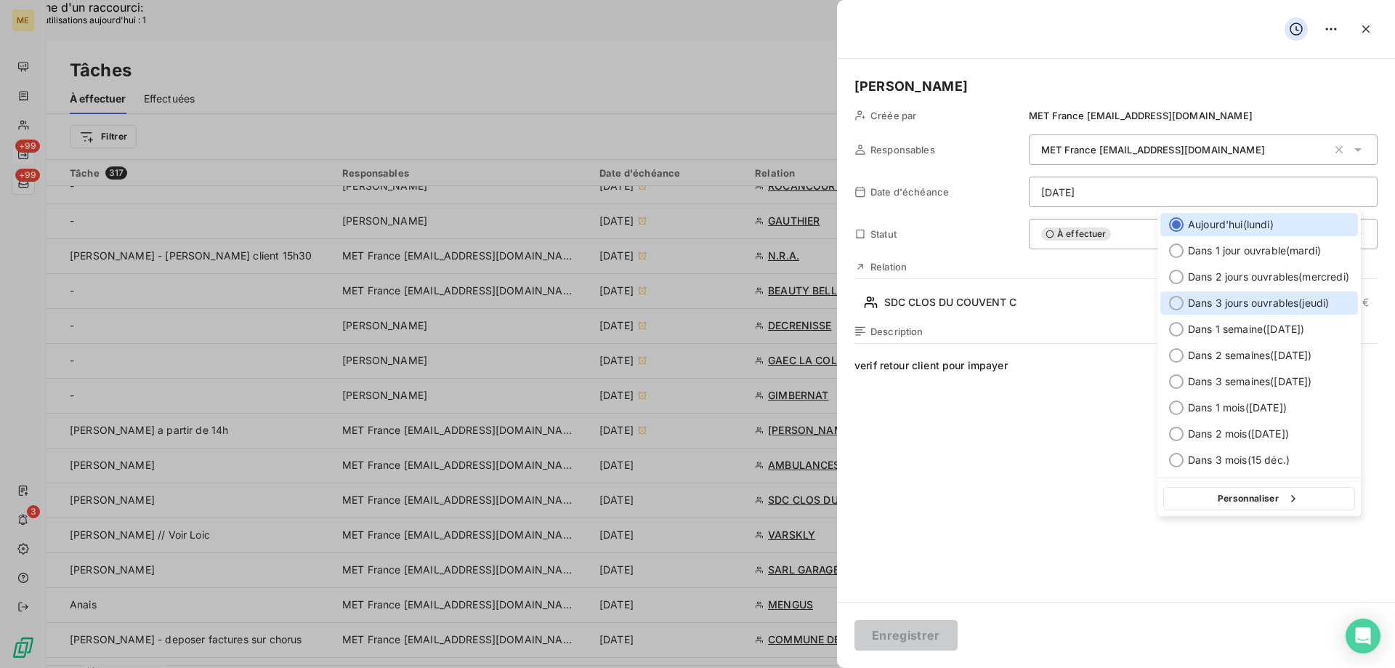
click at [1175, 307] on div at bounding box center [1176, 303] width 15 height 15
type input "18/09/2025"
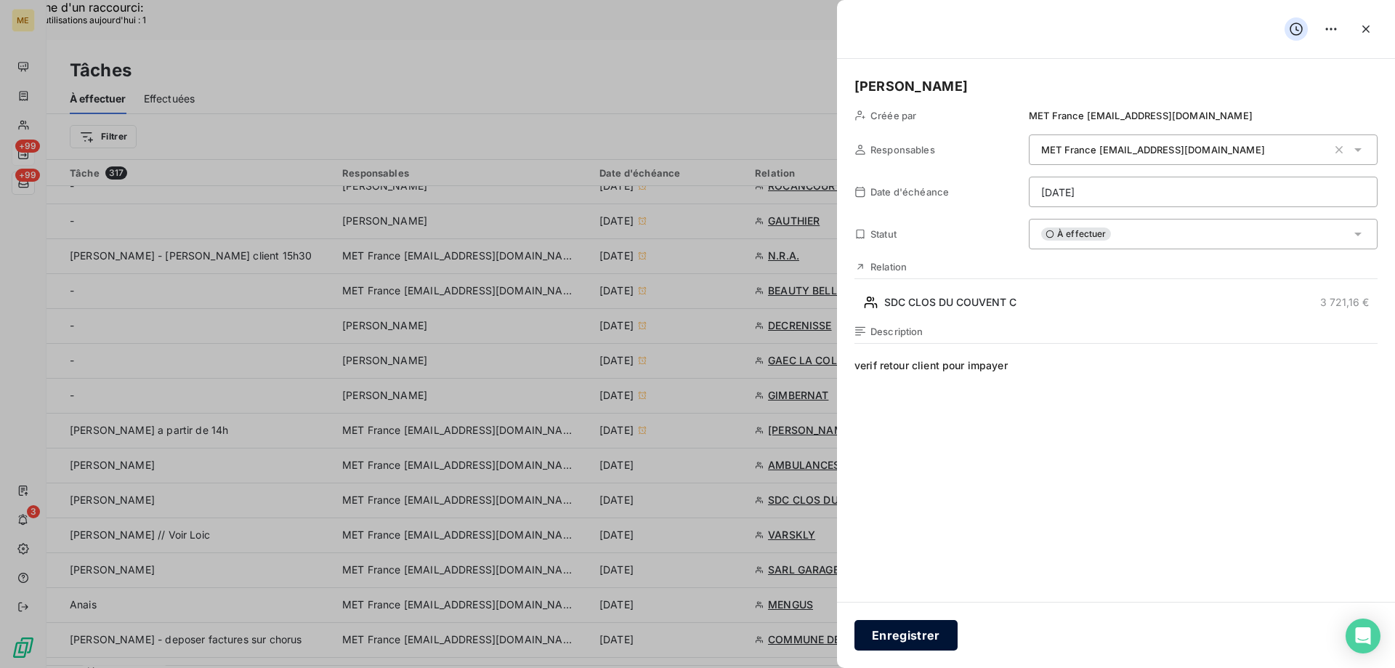
click at [904, 632] on button "Enregistrer" at bounding box center [906, 635] width 103 height 31
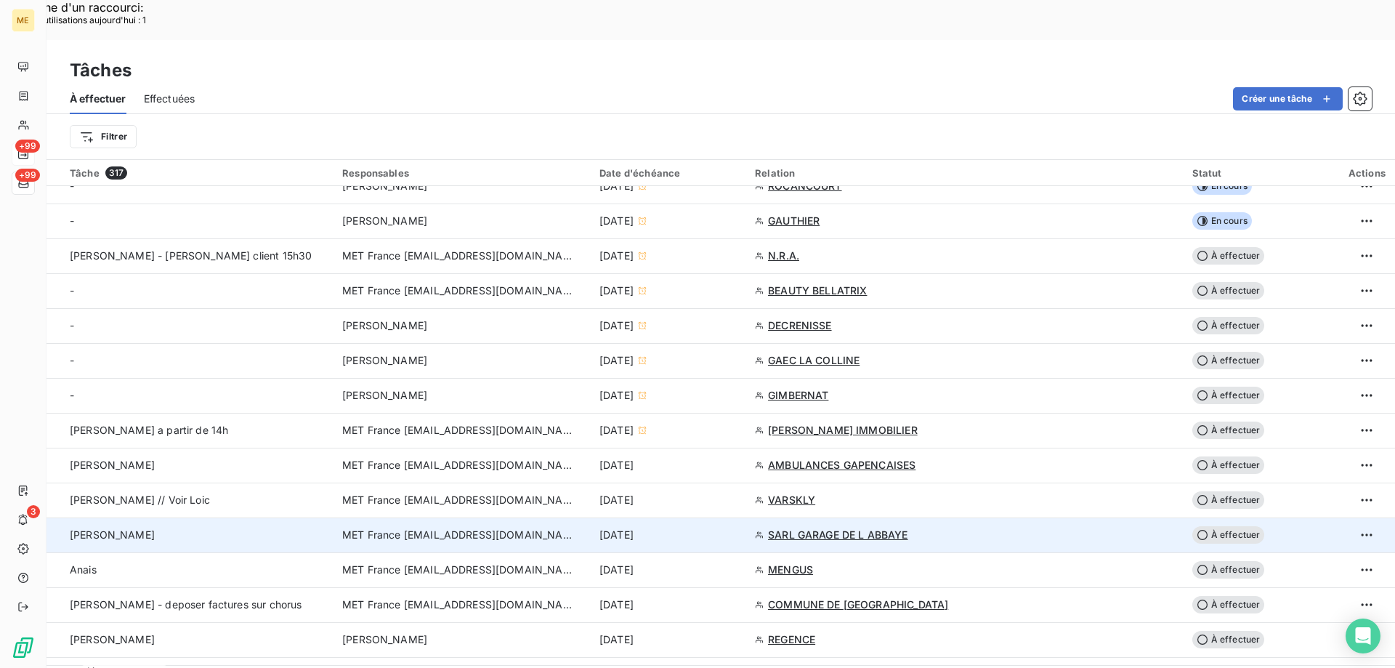
click at [483, 528] on span "MET France [EMAIL_ADDRESS][DOMAIN_NAME]" at bounding box center [458, 535] width 233 height 15
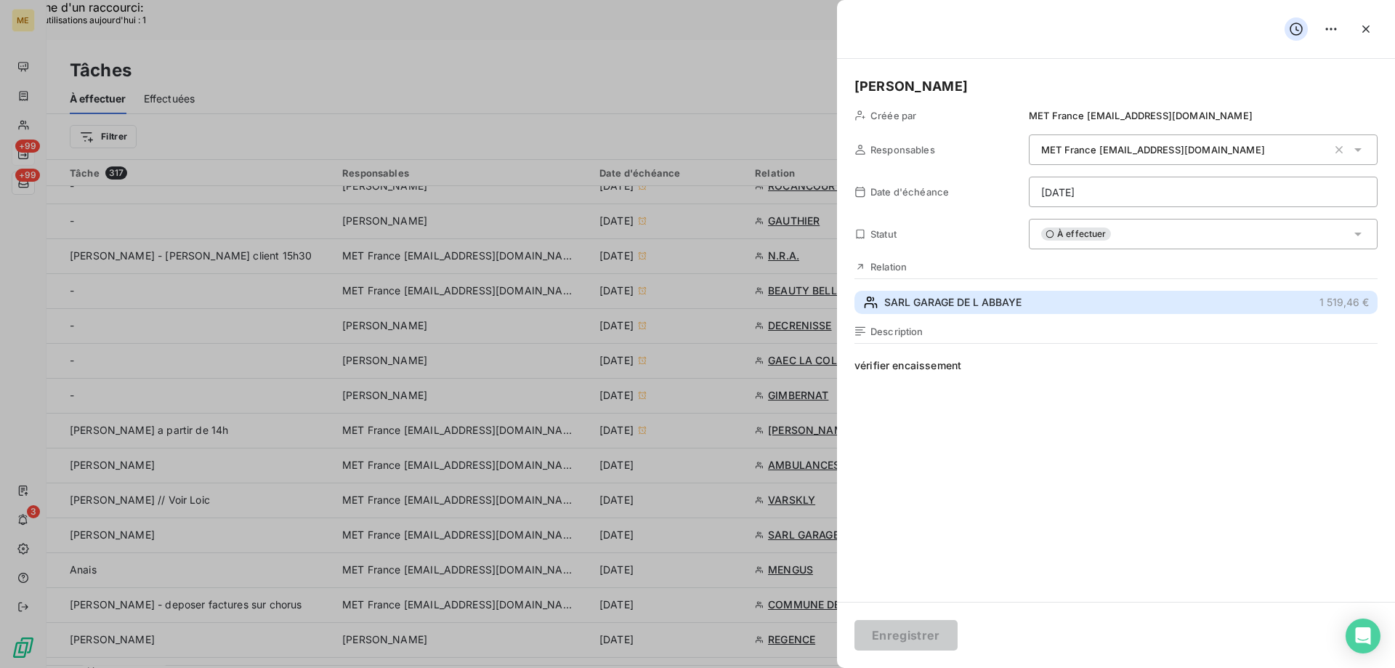
click at [895, 310] on span "SARL GARAGE DE L ABBAYE" at bounding box center [953, 302] width 137 height 15
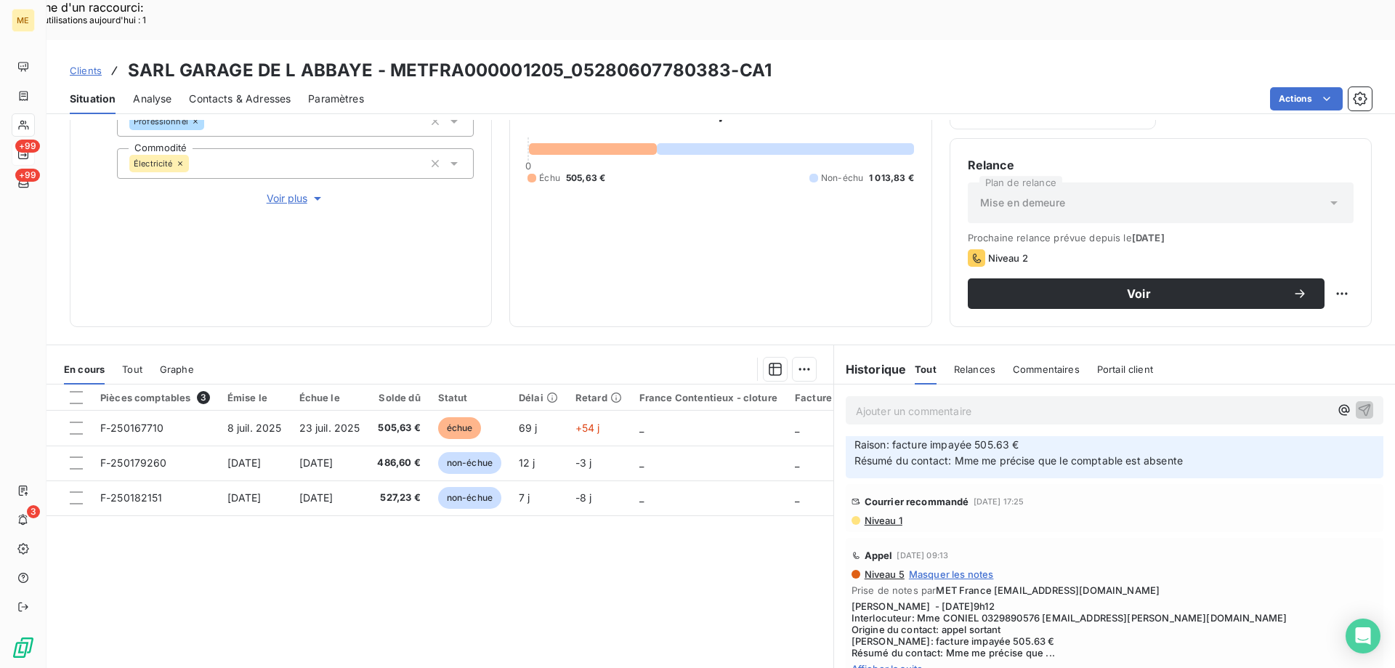
scroll to position [218, 0]
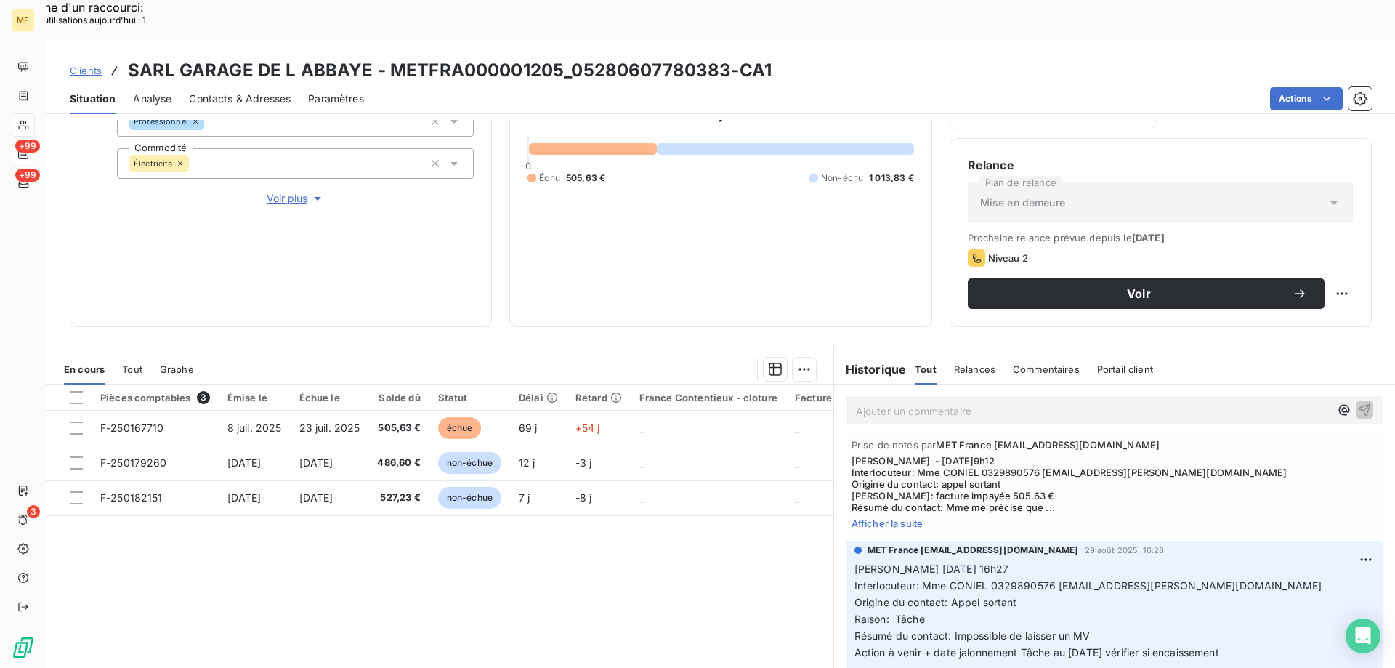
click at [899, 517] on span "Afficher la suite" at bounding box center [1115, 523] width 526 height 12
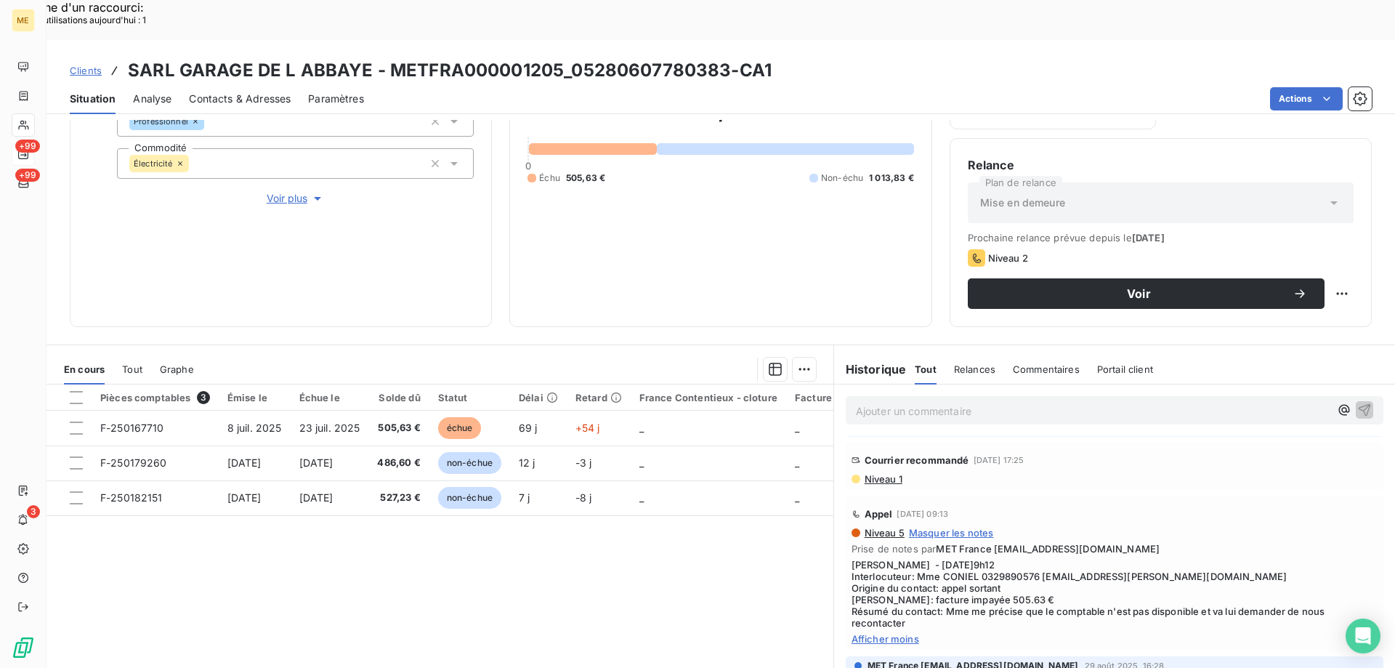
scroll to position [0, 0]
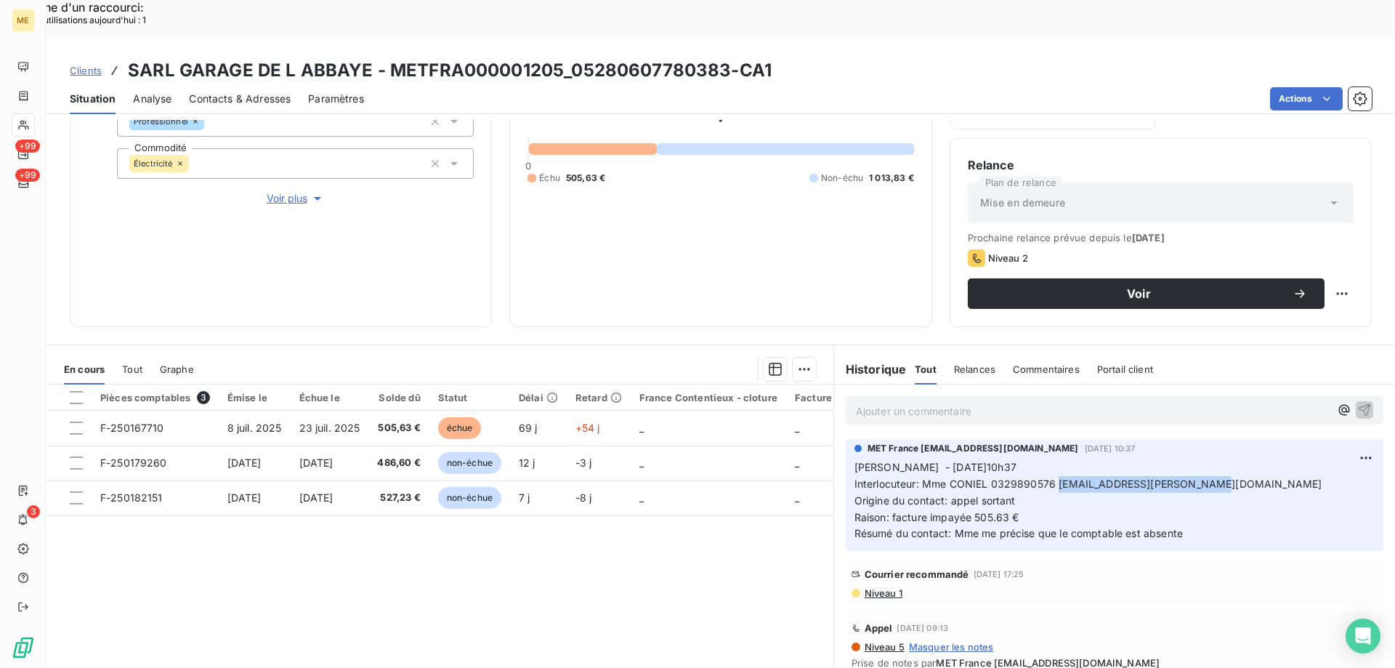
drag, startPoint x: 1052, startPoint y: 448, endPoint x: 1190, endPoint y: 448, distance: 138.8
click at [1190, 478] on span "Interlocuteur: Mme CONIEL 0329890576 garage.brix.linda@gmail.com" at bounding box center [1089, 484] width 468 height 12
copy span "garage.brix.linda@gmail.com"
drag, startPoint x: 570, startPoint y: 31, endPoint x: 722, endPoint y: 33, distance: 152.6
click at [722, 57] on h3 "SARL GARAGE DE L ABBAYE - METFRA000001205_05280607780383-CA1" at bounding box center [450, 70] width 644 height 26
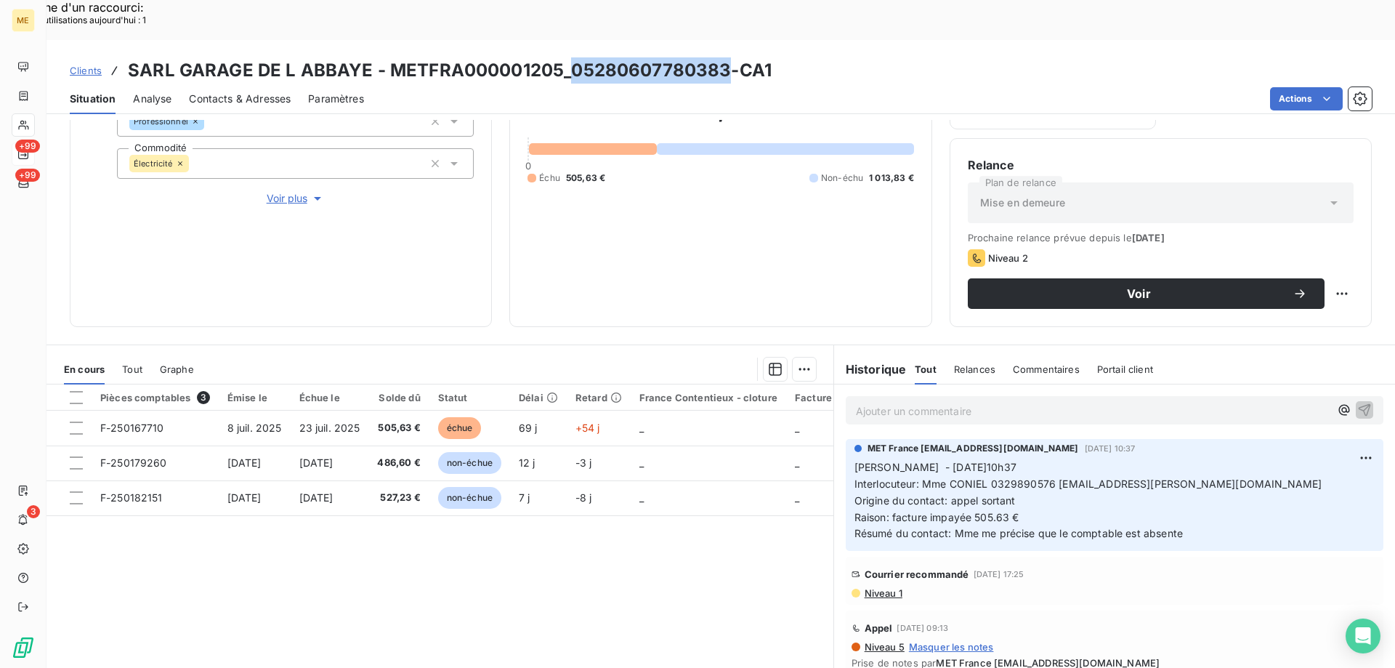
copy h3 "05280607780383"
drag, startPoint x: 986, startPoint y: 448, endPoint x: 1047, endPoint y: 445, distance: 61.1
click at [1047, 478] on span "Interlocuteur: Mme CONIEL 0329890576 garage.brix.linda@gmail.com" at bounding box center [1089, 484] width 468 height 12
copy span "0329890576"
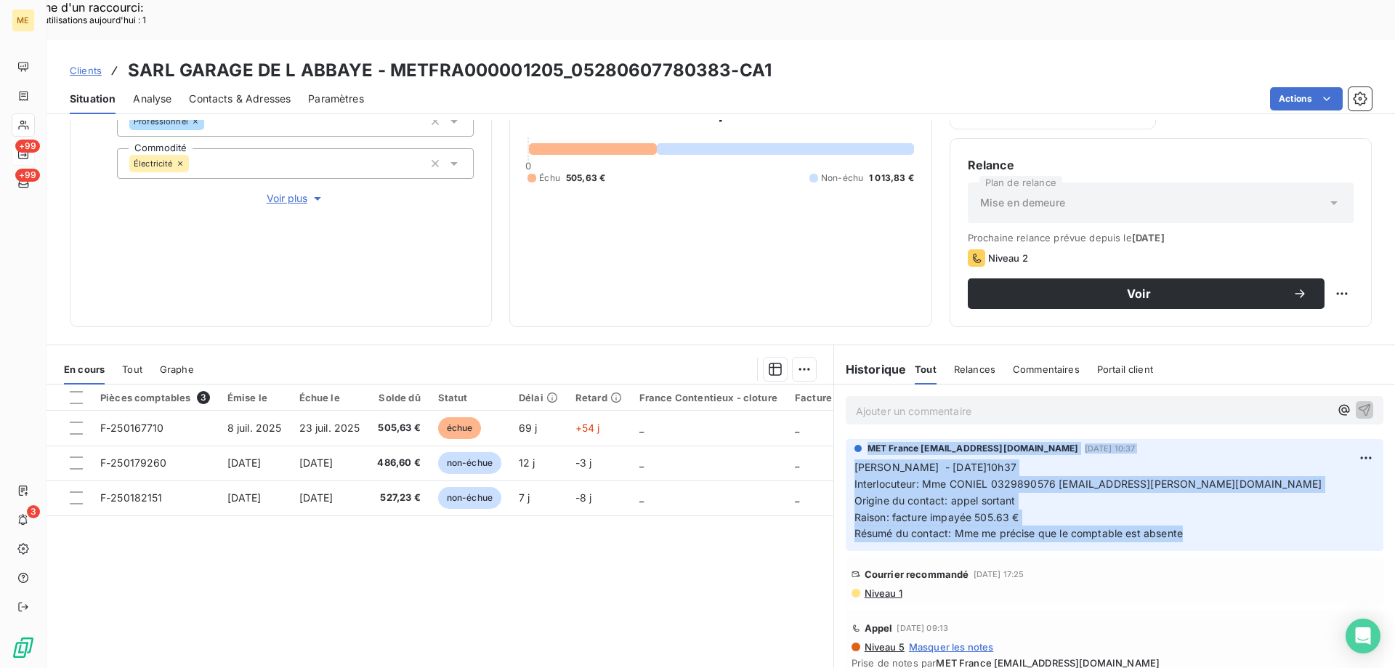
drag, startPoint x: 1216, startPoint y: 497, endPoint x: 838, endPoint y: 416, distance: 386.6
click at [838, 436] on div "MET France met-france@recouvrement.met.com 8 sept. 2025, 10:37 Sylvain - 08/09/…" at bounding box center [1114, 495] width 561 height 118
click at [1184, 458] on div "Sylvain - 08/09/2025 -10h37 Interlocuteur: Mme CONIEL 0329890576 garage.brix.li…" at bounding box center [1115, 500] width 520 height 84
click at [1206, 459] on p "Sylvain - 08/09/2025 -10h37 Interlocuteur: Mme CONIEL 0329890576 garage.brix.li…" at bounding box center [1115, 500] width 520 height 83
drag, startPoint x: 1185, startPoint y: 506, endPoint x: 847, endPoint y: 432, distance: 346.6
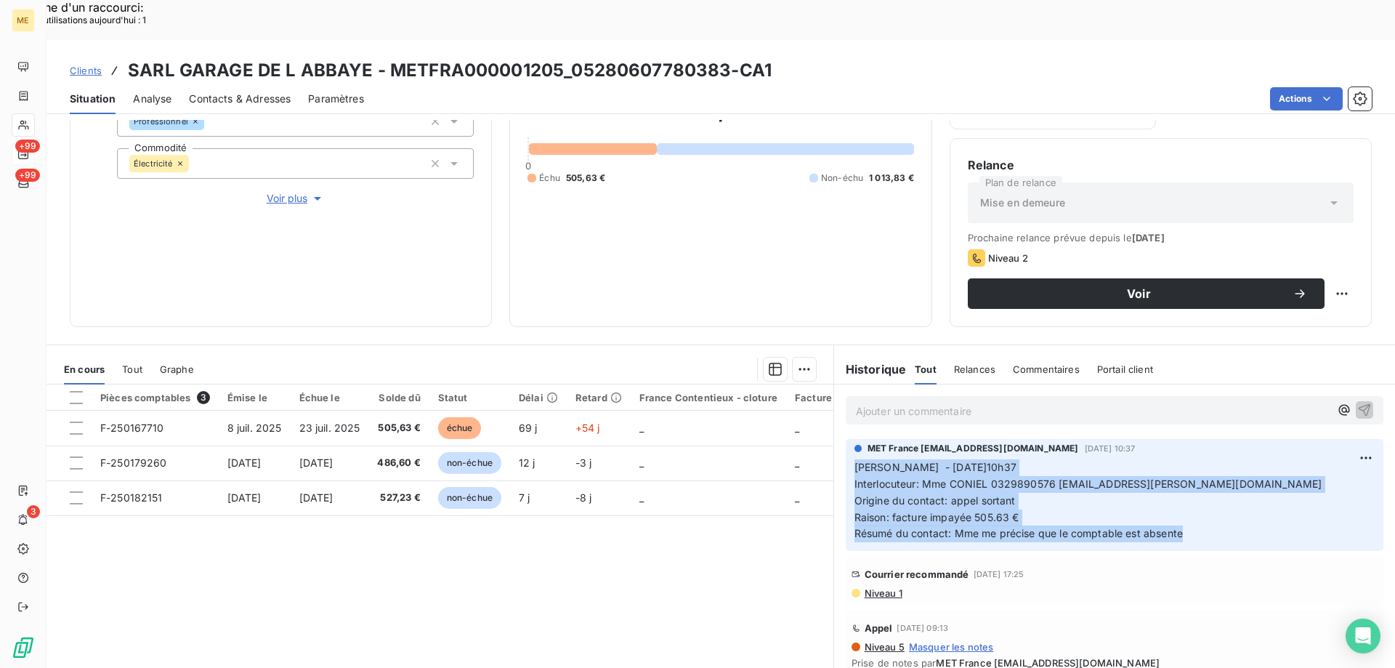
click at [847, 439] on div "MET France met-france@recouvrement.met.com 8 sept. 2025, 10:37 Sylvain - 08/09/…" at bounding box center [1115, 495] width 538 height 112
copy p "Sylvain - 08/09/2025 -10h37 Interlocuteur: Mme CONIEL 0329890576 garage.brix.li…"
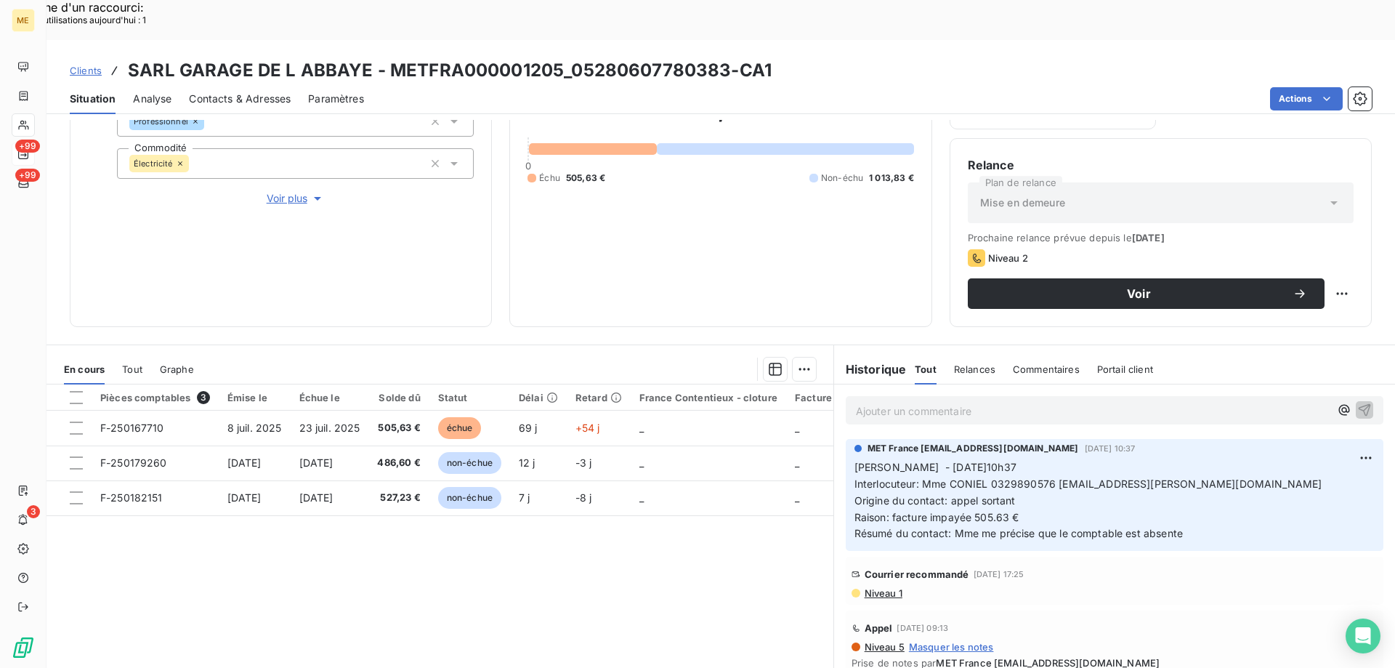
click at [871, 402] on p "Ajouter un commentaire ﻿" at bounding box center [1093, 411] width 474 height 18
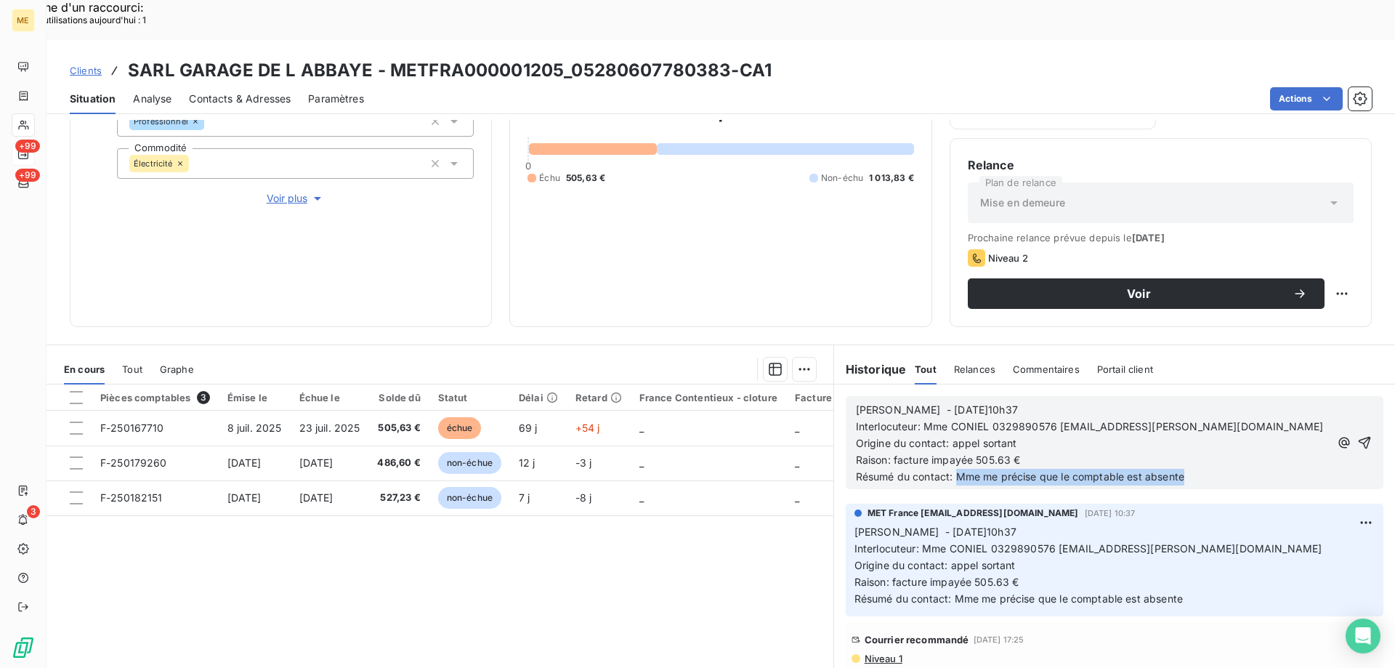
drag, startPoint x: 1193, startPoint y: 442, endPoint x: 951, endPoint y: 437, distance: 241.4
click at [951, 469] on p "Résumé du contact: Mme me précise que le comptable est absente" at bounding box center [1093, 477] width 474 height 17
click at [908, 403] on span "Sylvain - 08/09/2025 -10h37" at bounding box center [937, 409] width 162 height 12
click at [1013, 402] on p "Sylvain - 15/09/2025 -10h37" at bounding box center [1093, 410] width 474 height 17
click at [1358, 435] on icon "button" at bounding box center [1365, 442] width 15 height 15
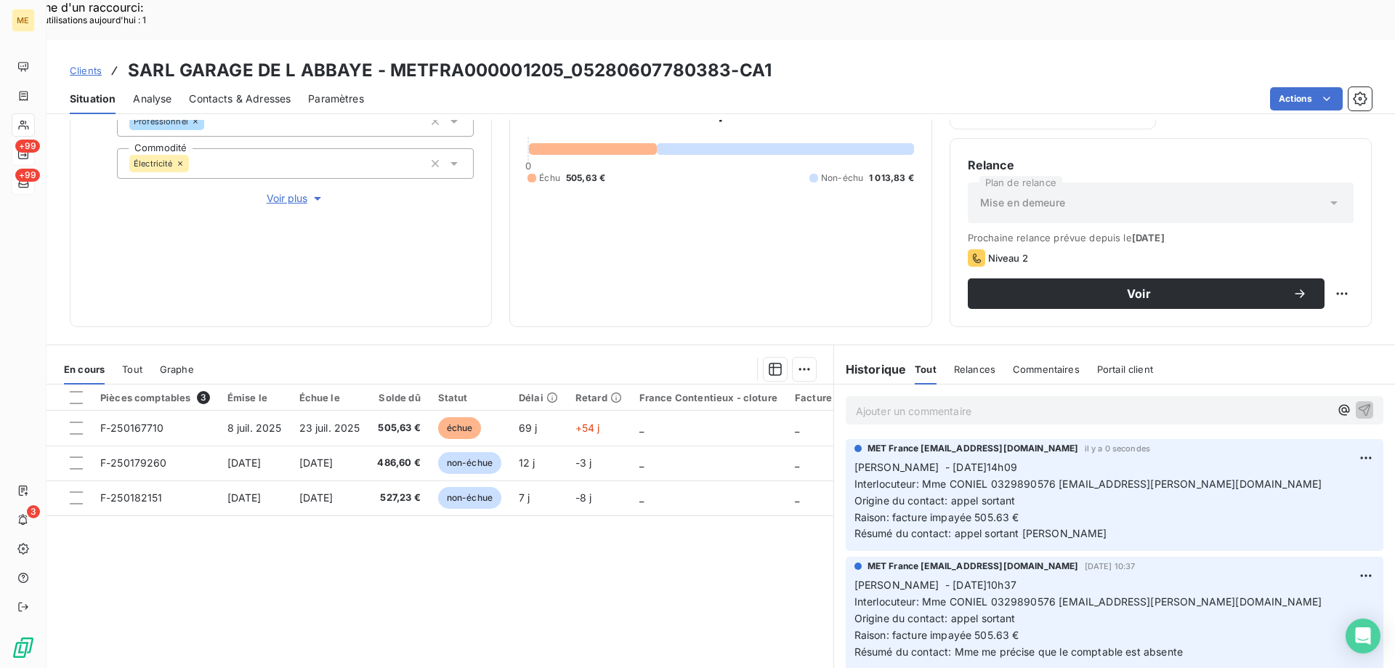
click at [26, 188] on icon at bounding box center [23, 183] width 12 height 12
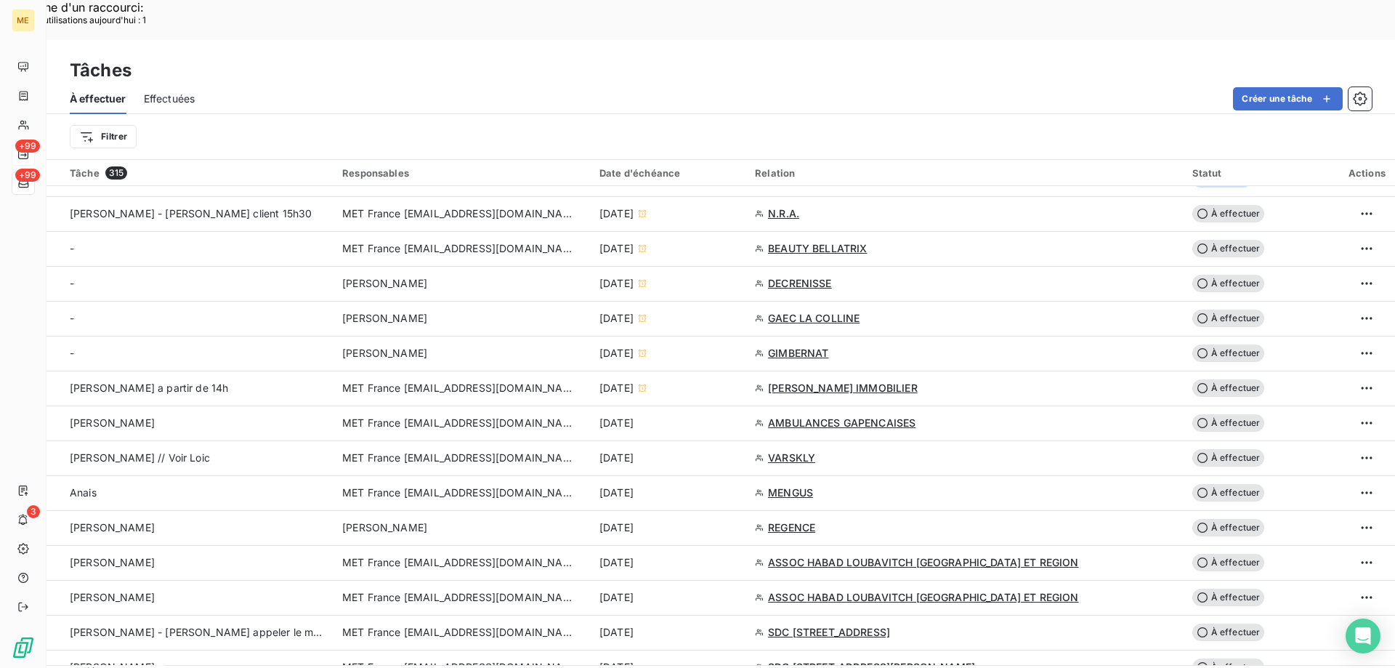
scroll to position [509, 0]
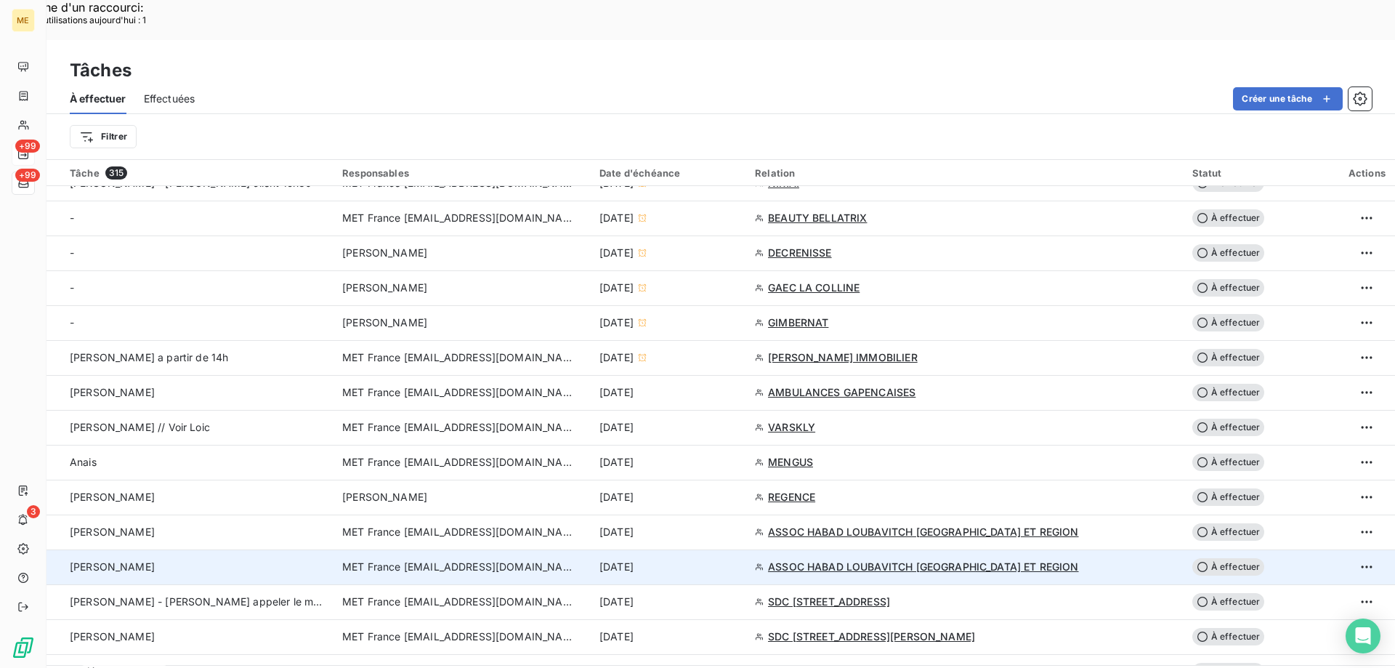
click at [423, 560] on span "MET France [EMAIL_ADDRESS][DOMAIN_NAME]" at bounding box center [458, 567] width 233 height 15
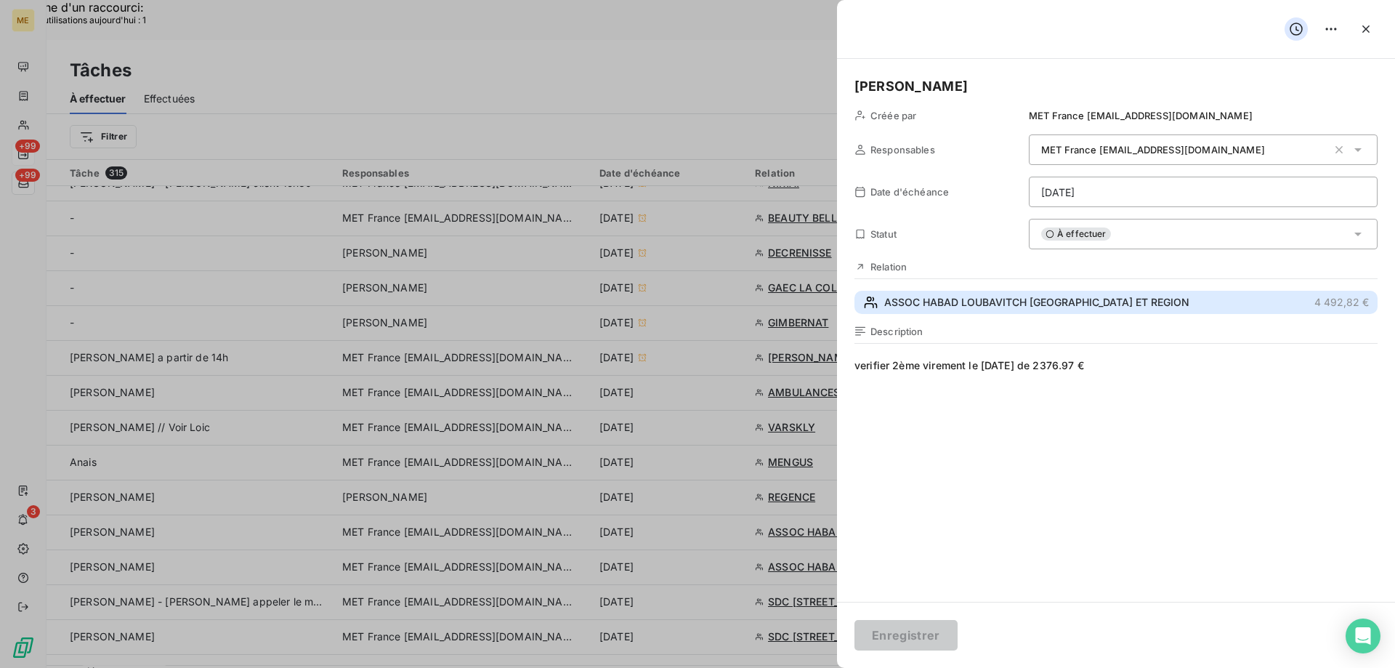
click at [930, 301] on span "ASSOC HABAD LOUBAVITCH NICE ET REGION" at bounding box center [1037, 302] width 305 height 15
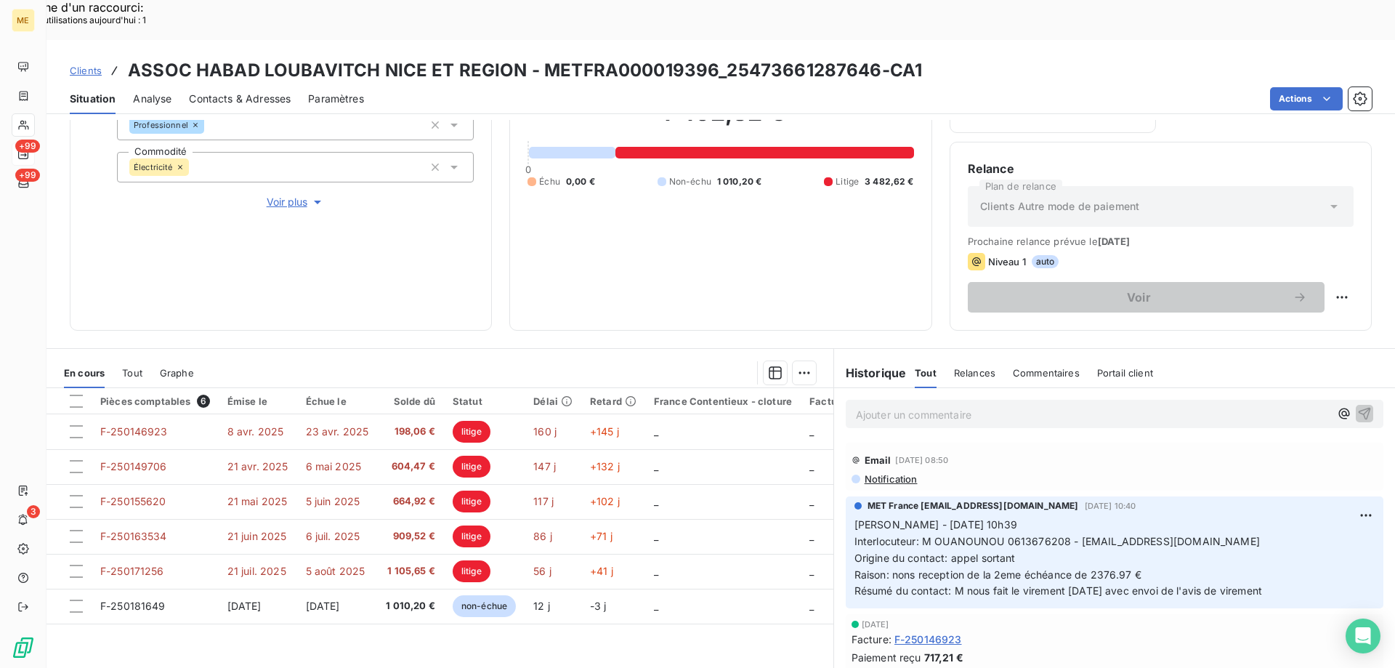
scroll to position [194, 0]
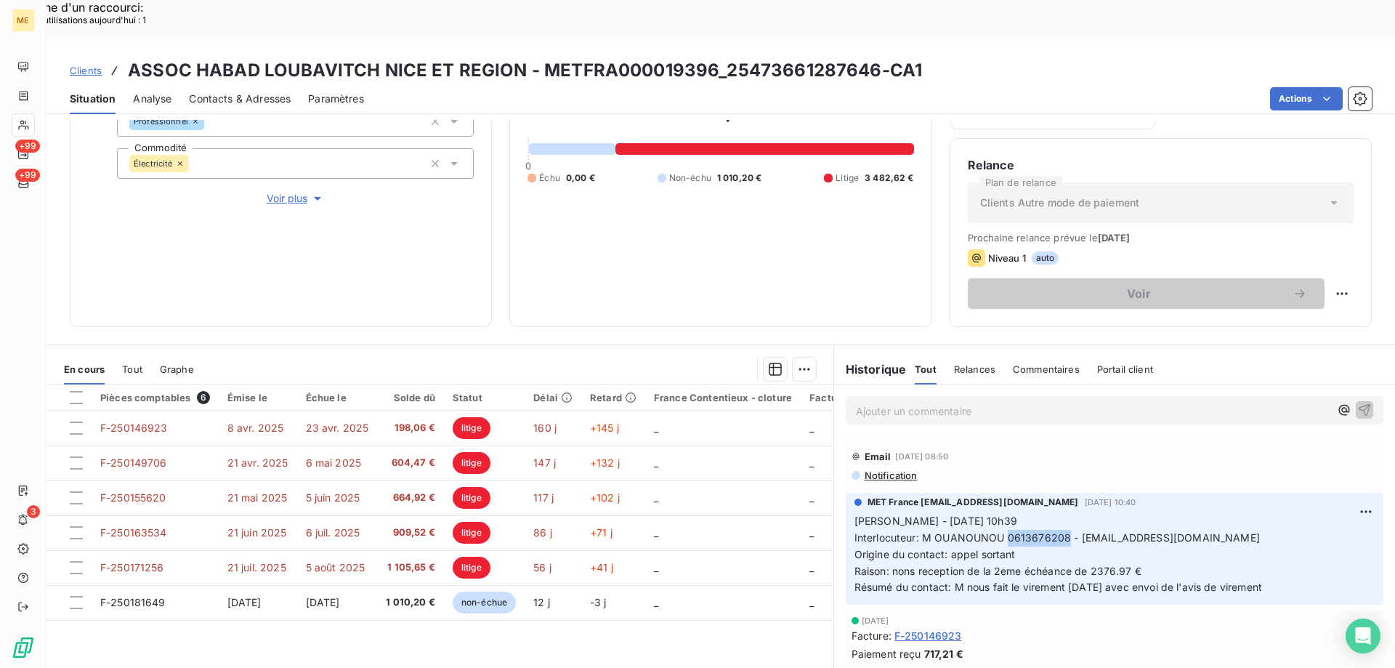
drag, startPoint x: 1002, startPoint y: 496, endPoint x: 1060, endPoint y: 498, distance: 58.2
click at [1060, 531] on span "Interlocuteur: M OUANOUNOU 0613676208 - habadnice@gmail.com" at bounding box center [1058, 537] width 406 height 12
copy span "0613676208"
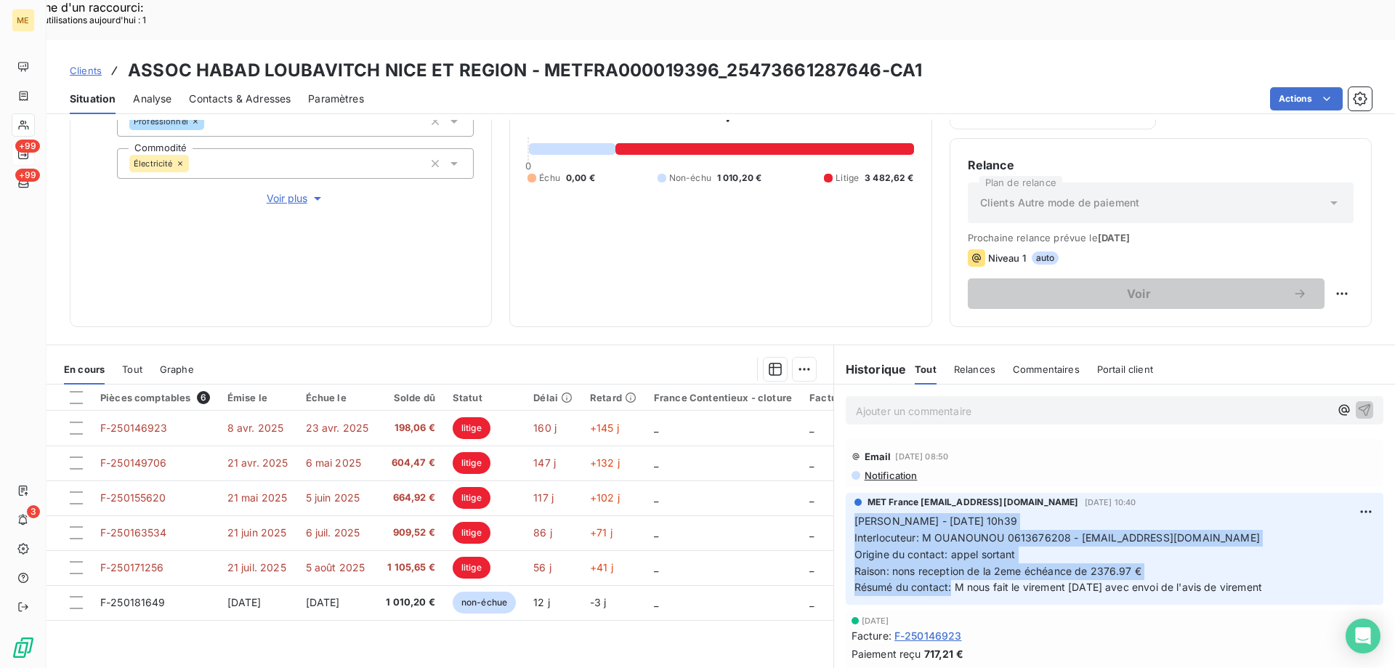
drag, startPoint x: 946, startPoint y: 550, endPoint x: 842, endPoint y: 484, distance: 122.6
click at [846, 493] on div "MET France met-france@recouvrement.met.com 10 sept. 2025, 10:40 Sylvain - 10/09…" at bounding box center [1115, 549] width 538 height 112
copy p "Sylvain - 10/09/2025 - 10h39 Interlocuteur: M OUANOUNOU 0613676208 - habadnice@…"
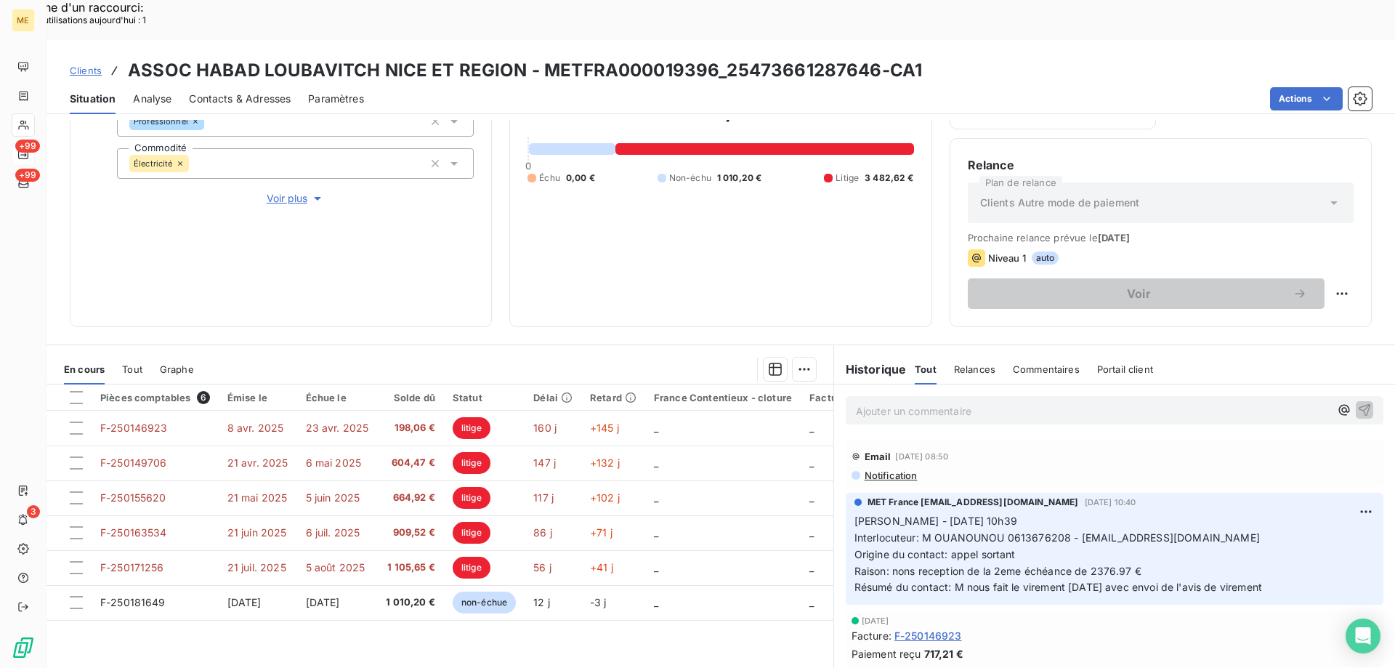
click at [895, 402] on p "Ajouter un commentaire ﻿" at bounding box center [1093, 411] width 474 height 18
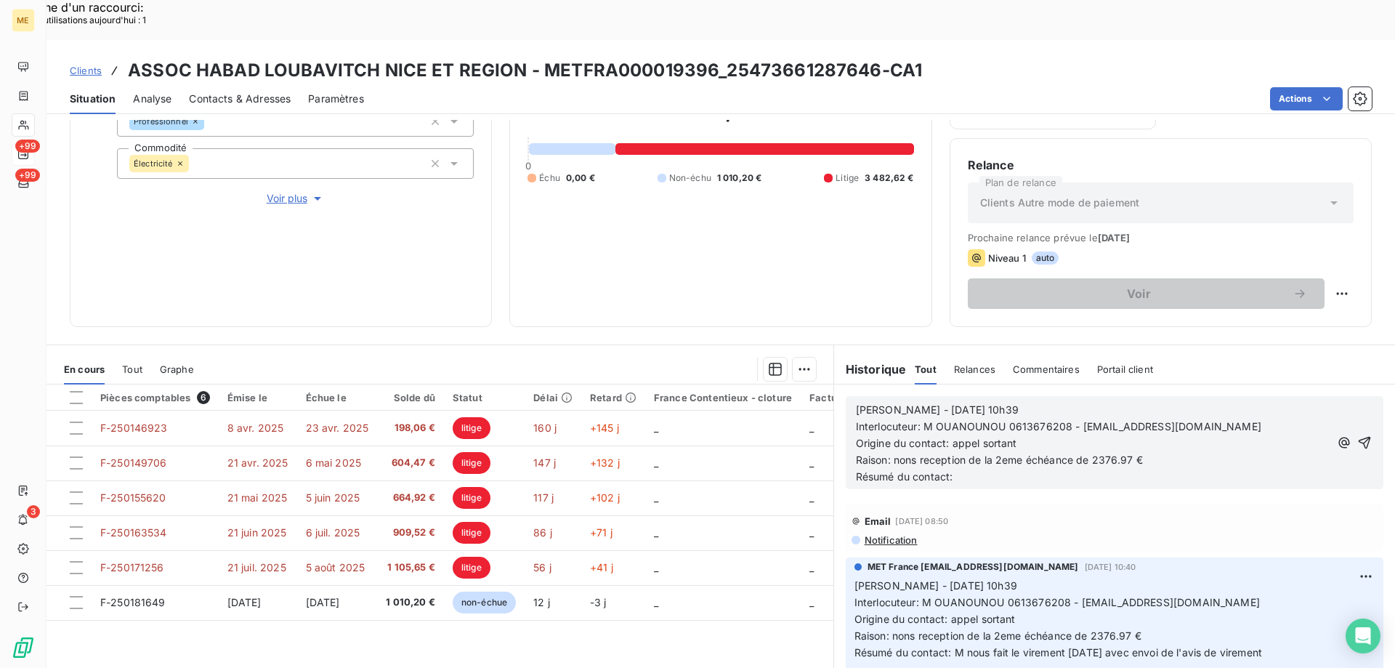
click at [903, 403] on span "Sylvain - 10/09/2025 - 10h39" at bounding box center [937, 409] width 163 height 12
click at [1025, 402] on p "Sylvain - 15/09/2025 - 10h39" at bounding box center [1093, 410] width 474 height 17
click at [986, 446] on div "Sylvain - 15/09/2025 - 14h17 Interlocuteur: M OUANOUNOU 0613676208 - habadnice@…" at bounding box center [1115, 442] width 538 height 93
click at [983, 469] on p "Résumé du contact:" at bounding box center [1093, 477] width 474 height 17
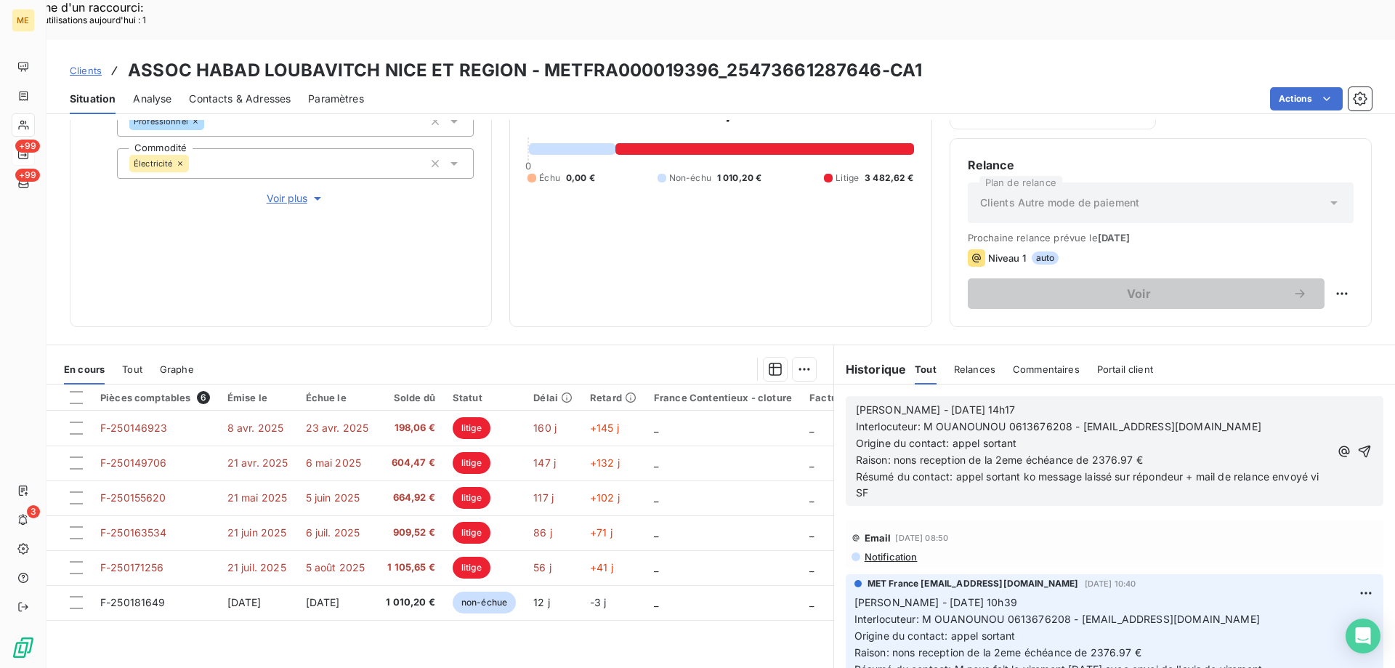
click at [898, 469] on p "Résumé du contact: appel sortant ko message laissé sur répondeur + mail de rela…" at bounding box center [1093, 485] width 475 height 33
click at [935, 469] on p "Résumé du contact: appel sortant ko message laissé sur répondeur + mail de rela…" at bounding box center [1095, 485] width 478 height 33
drag, startPoint x: 1023, startPoint y: 461, endPoint x: 824, endPoint y: 366, distance: 219.8
click at [824, 366] on div "En cours Tout Graphe Pièces comptables 6 Émise le Échue le Solde dû Statut Déla…" at bounding box center [721, 526] width 1349 height 363
copy div "Sylvain - 15/09/2025 - 14h17 Interlocuteur: M OUANOUNOU 0613676208 - habadnice@…"
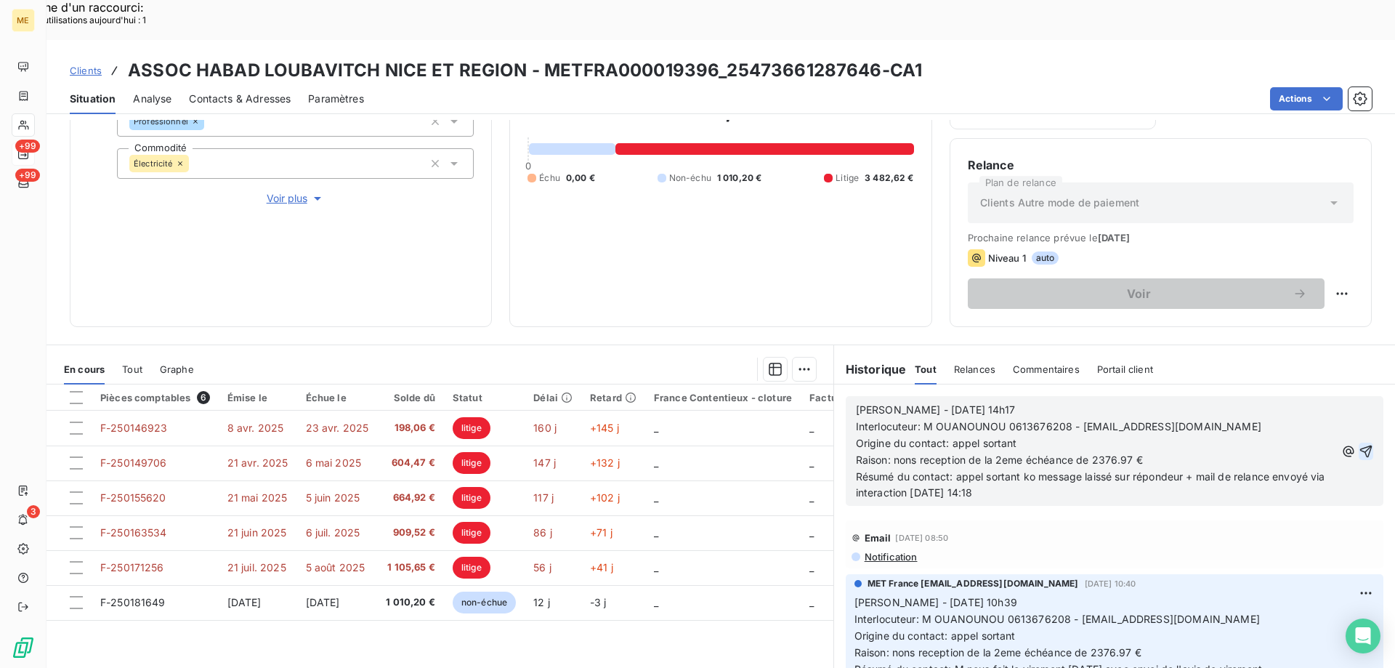
click at [1359, 444] on icon "button" at bounding box center [1366, 451] width 15 height 15
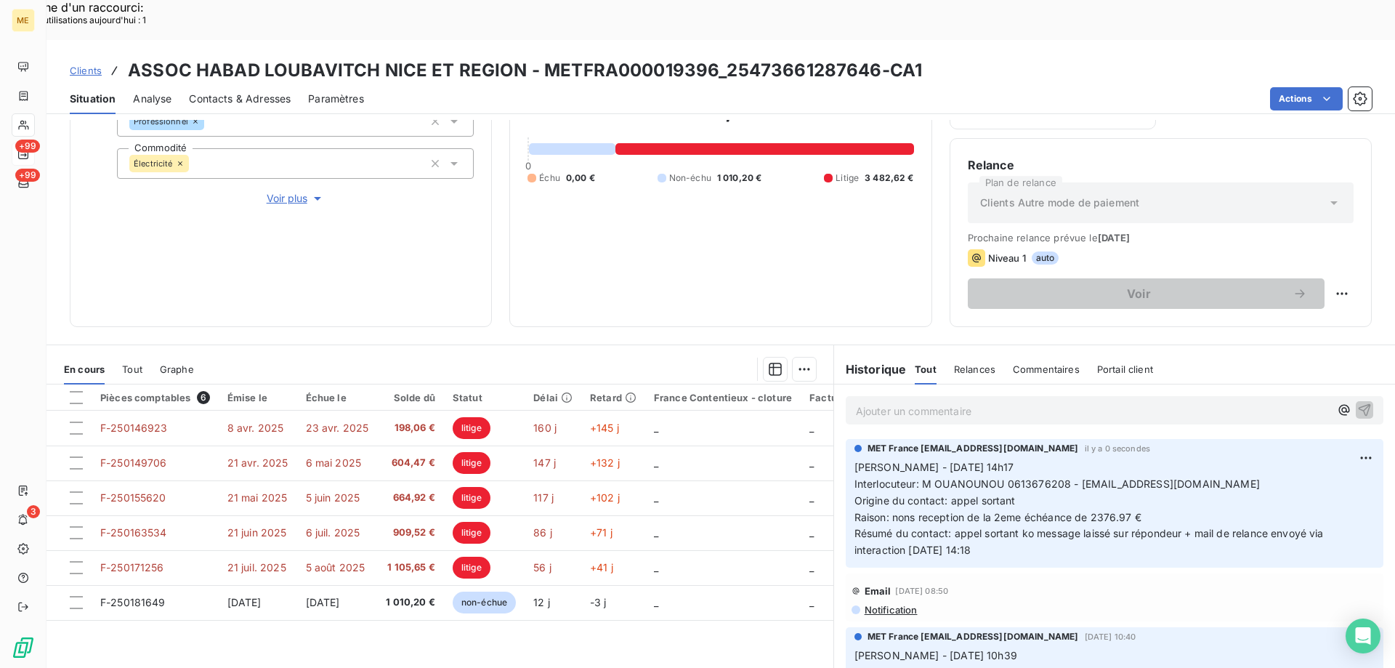
drag, startPoint x: 1005, startPoint y: 511, endPoint x: 827, endPoint y: 432, distance: 194.6
click at [834, 436] on div "MET France met-france@recouvrement.met.com il y a 0 secondes Sylvain - 15/09/20…" at bounding box center [1114, 503] width 561 height 134
copy p "Sylvain - 15/09/2025 - 14h17 Interlocuteur: M OUANOUNOU 0613676208 - habadnice@…"
click at [990, 470] on p "Sylvain - 15/09/2025 - 14h17 Interlocuteur: M OUANOUNOU 0613676208 - habadnice@…" at bounding box center [1115, 509] width 520 height 100
drag, startPoint x: 1071, startPoint y: 445, endPoint x: 1186, endPoint y: 443, distance: 114.8
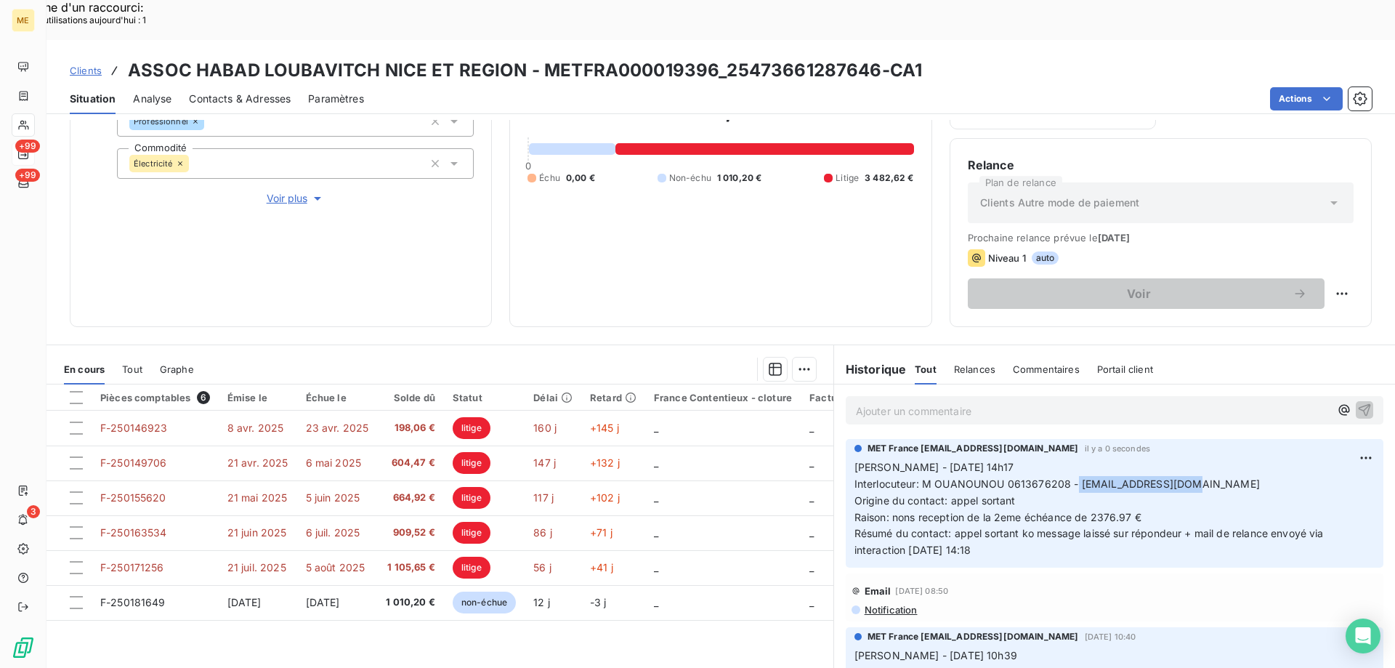
click at [1186, 459] on p "Sylvain - 15/09/2025 - 14h17 Interlocuteur: M OUANOUNOU 0613676208 - habadnice@…" at bounding box center [1115, 509] width 520 height 100
copy span "habadnice@gmail.com"
drag, startPoint x: 720, startPoint y: 33, endPoint x: 871, endPoint y: 31, distance: 151.2
click at [871, 57] on h3 "ASSOC HABAD LOUBAVITCH NICE ET REGION - METFRA000019396_25473661287646-CA1" at bounding box center [525, 70] width 794 height 26
copy h3 "25473661287646"
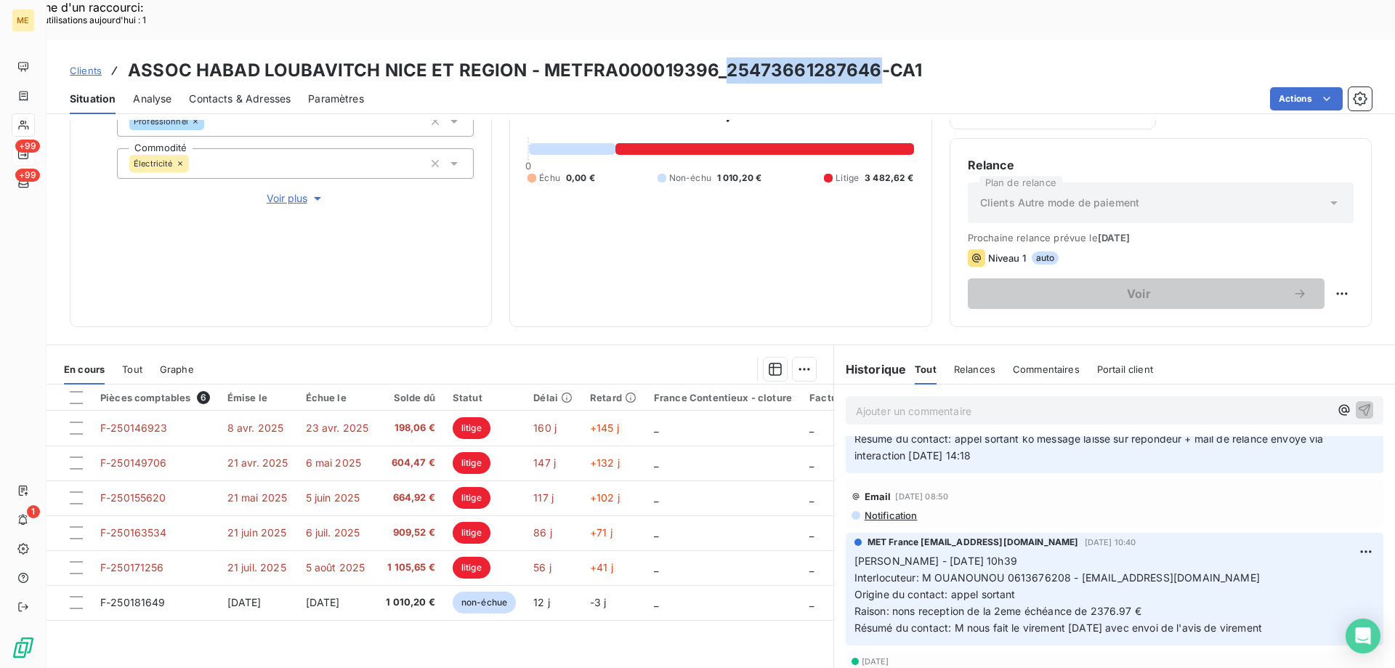
scroll to position [0, 0]
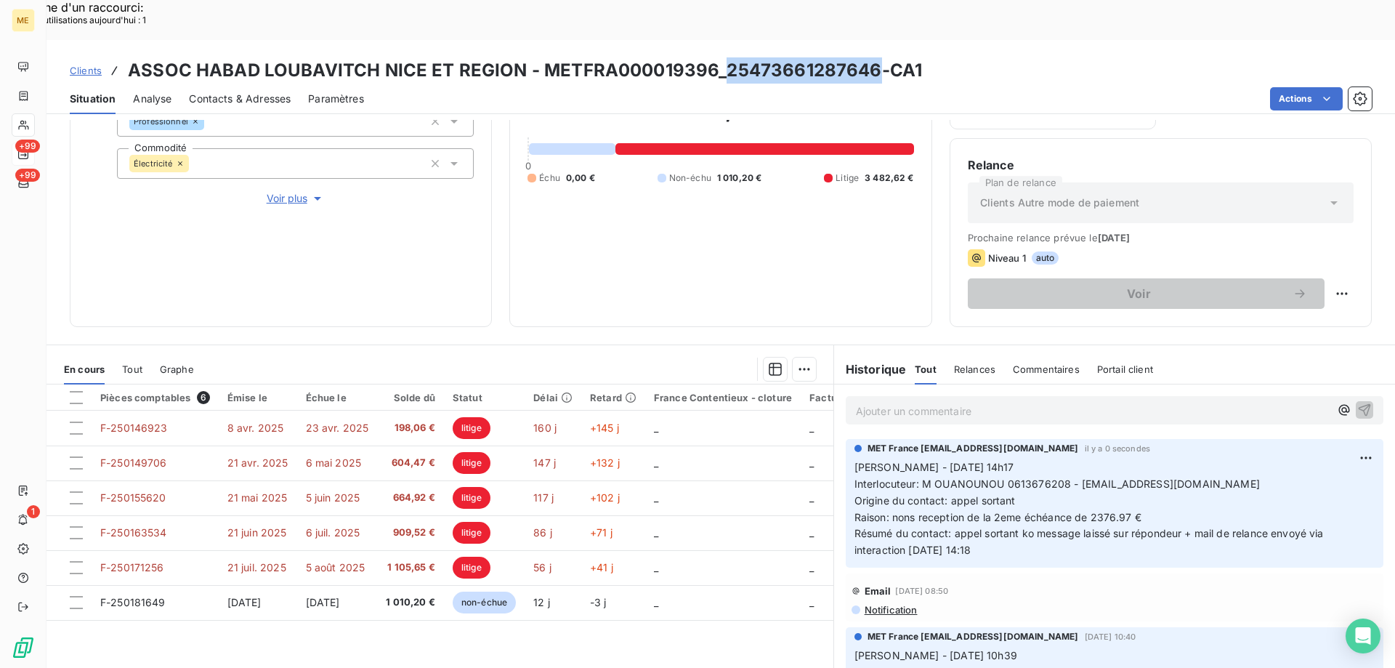
drag, startPoint x: 993, startPoint y: 509, endPoint x: 845, endPoint y: 419, distance: 173.9
click at [846, 439] on div "MET France met-france@recouvrement.met.com il y a 0 secondes Sylvain - 15/09/20…" at bounding box center [1115, 503] width 538 height 129
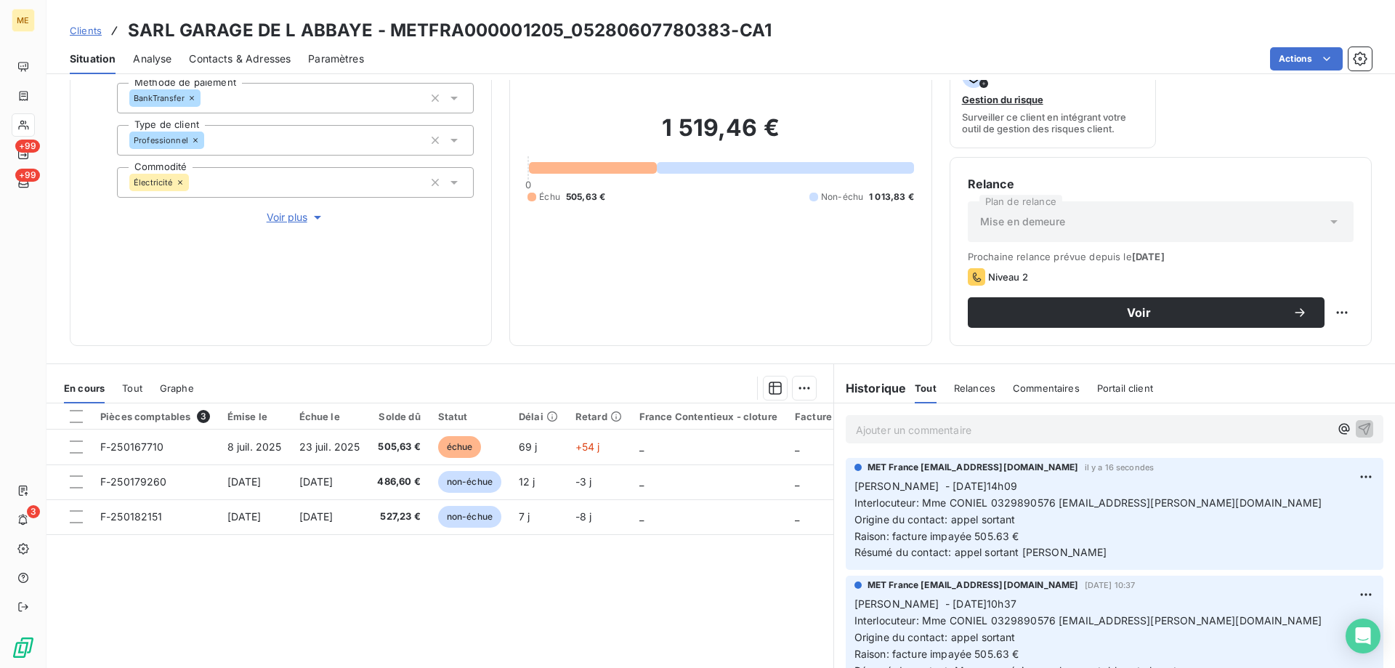
scroll to position [145, 0]
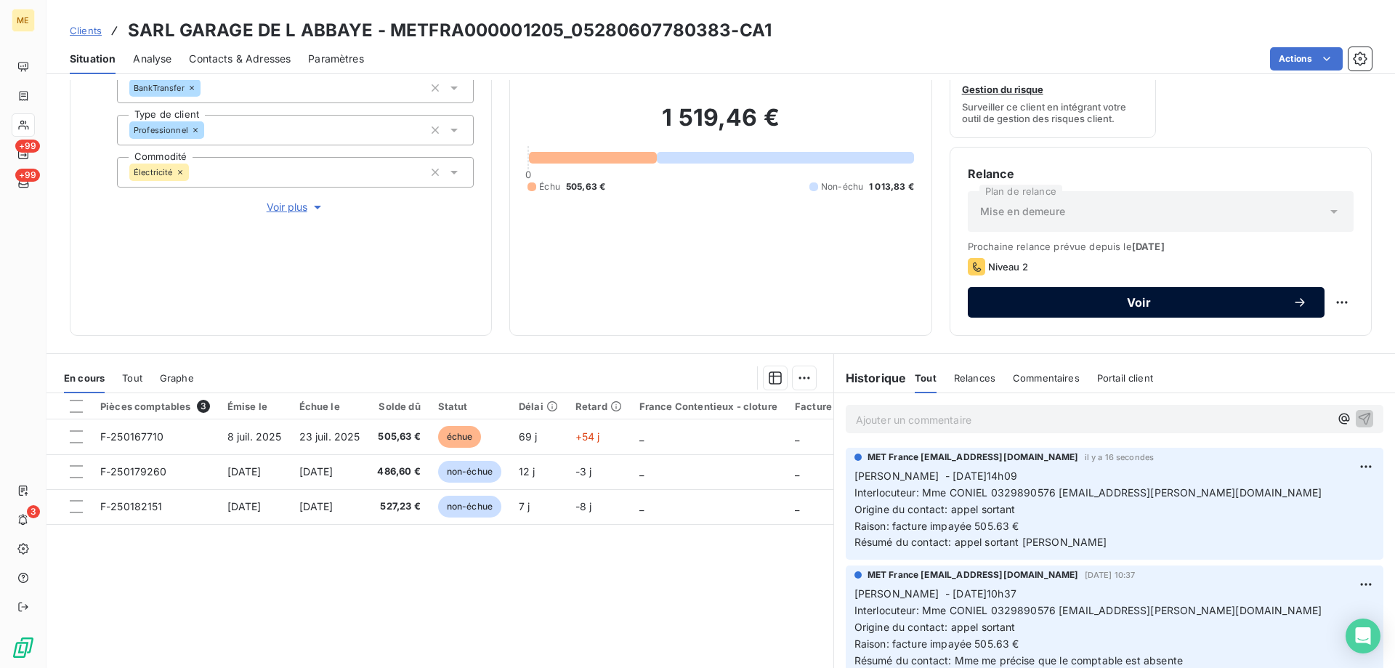
click at [1027, 308] on div "Voir" at bounding box center [1147, 302] width 322 height 15
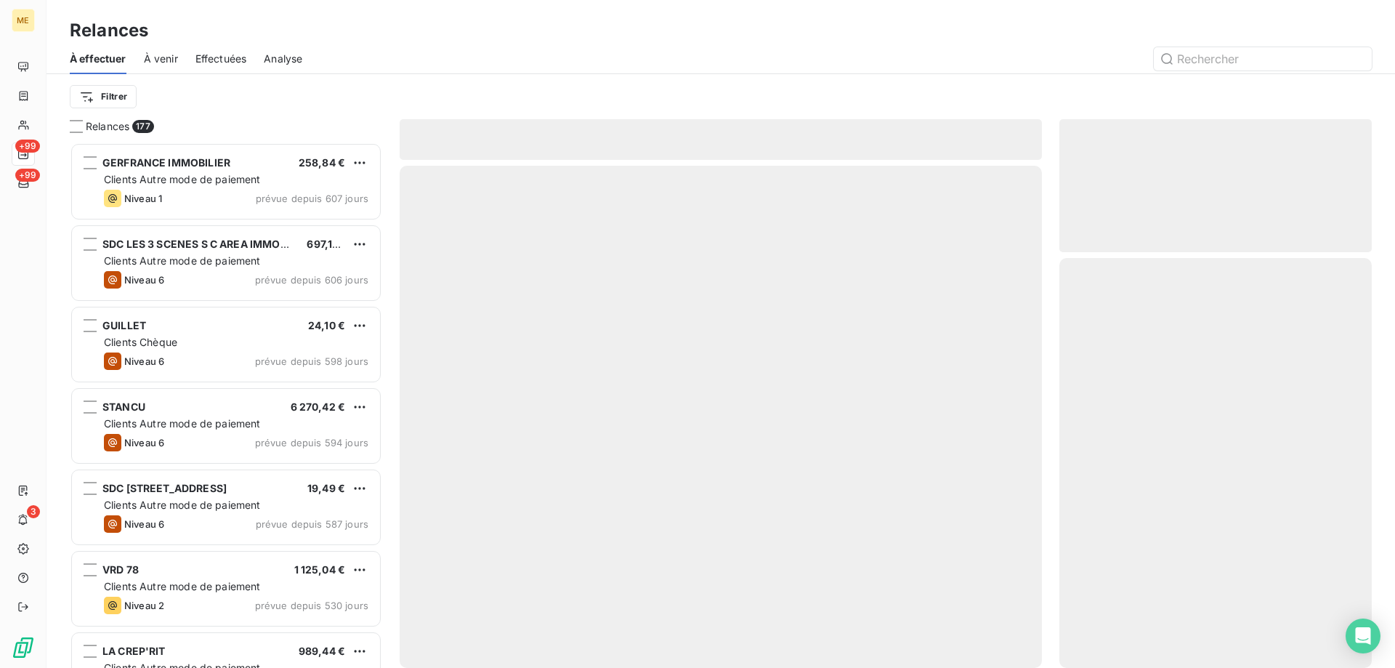
scroll to position [515, 302]
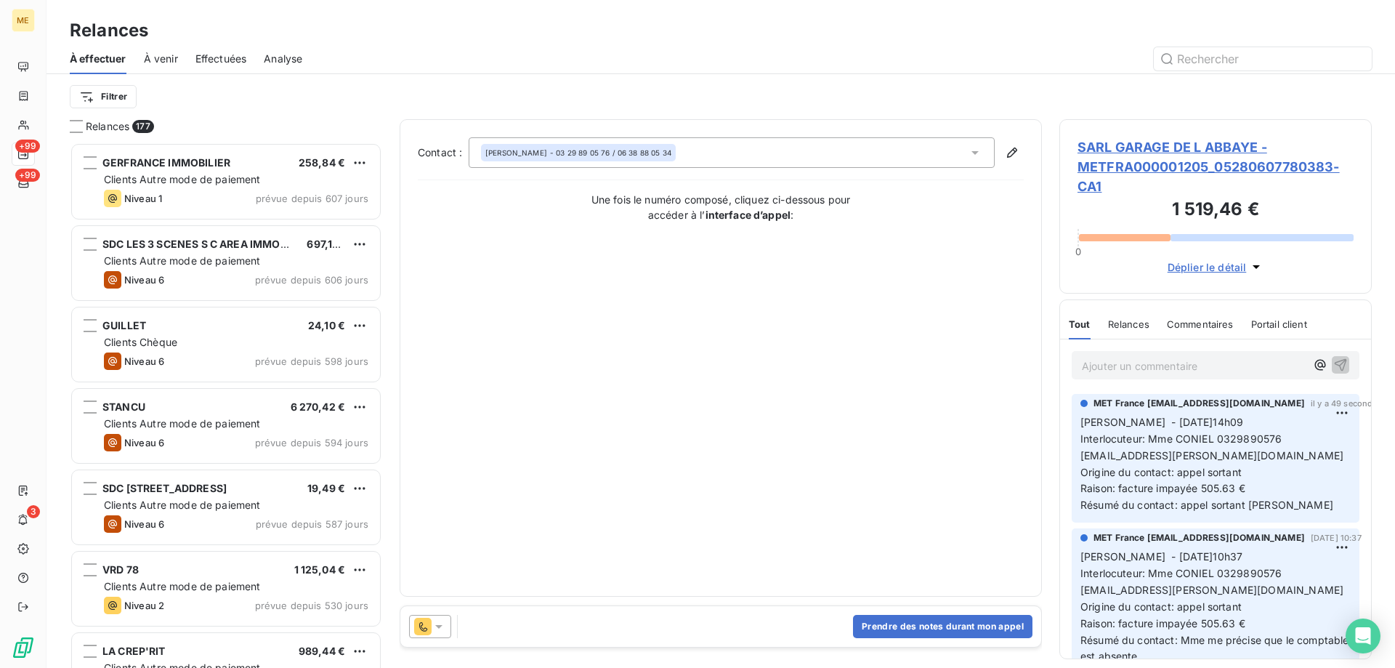
click at [448, 626] on div at bounding box center [430, 626] width 42 height 23
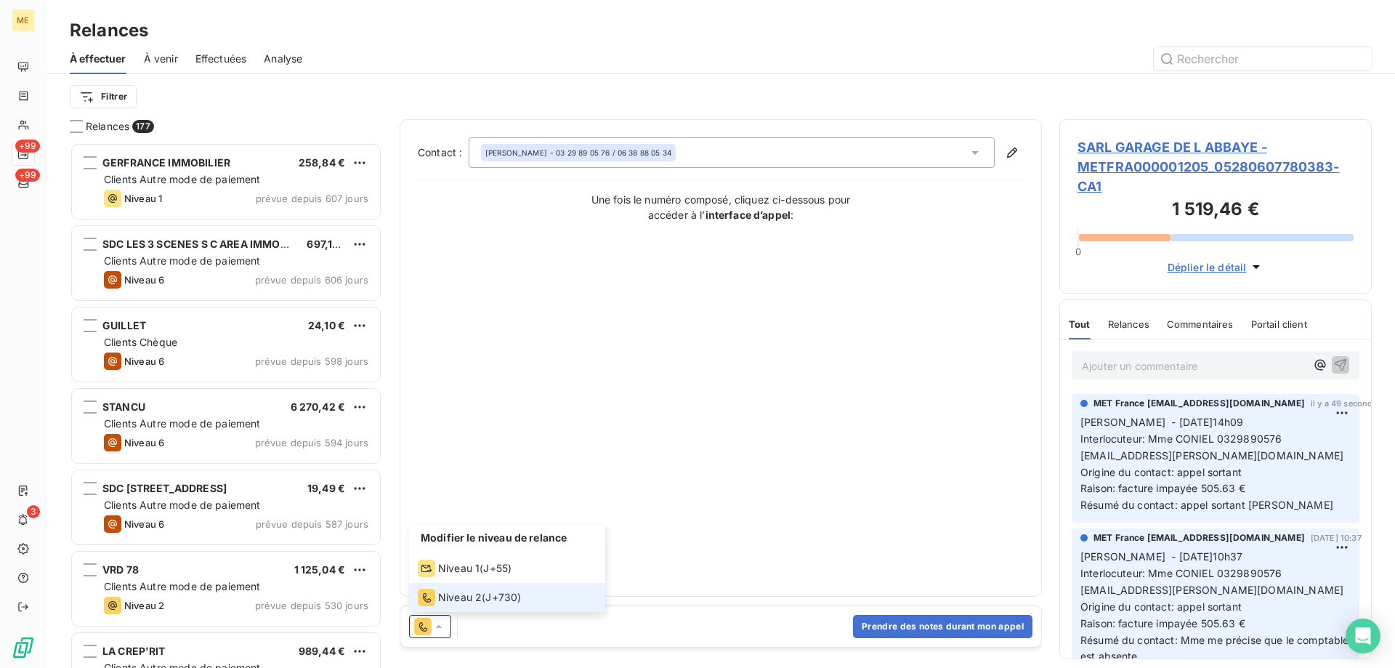
click at [853, 438] on div "Contact : BENOIT BRIX - 03 29 89 05 76 / 06 38 88 05 34 Une fois le numéro comp…" at bounding box center [721, 357] width 606 height 441
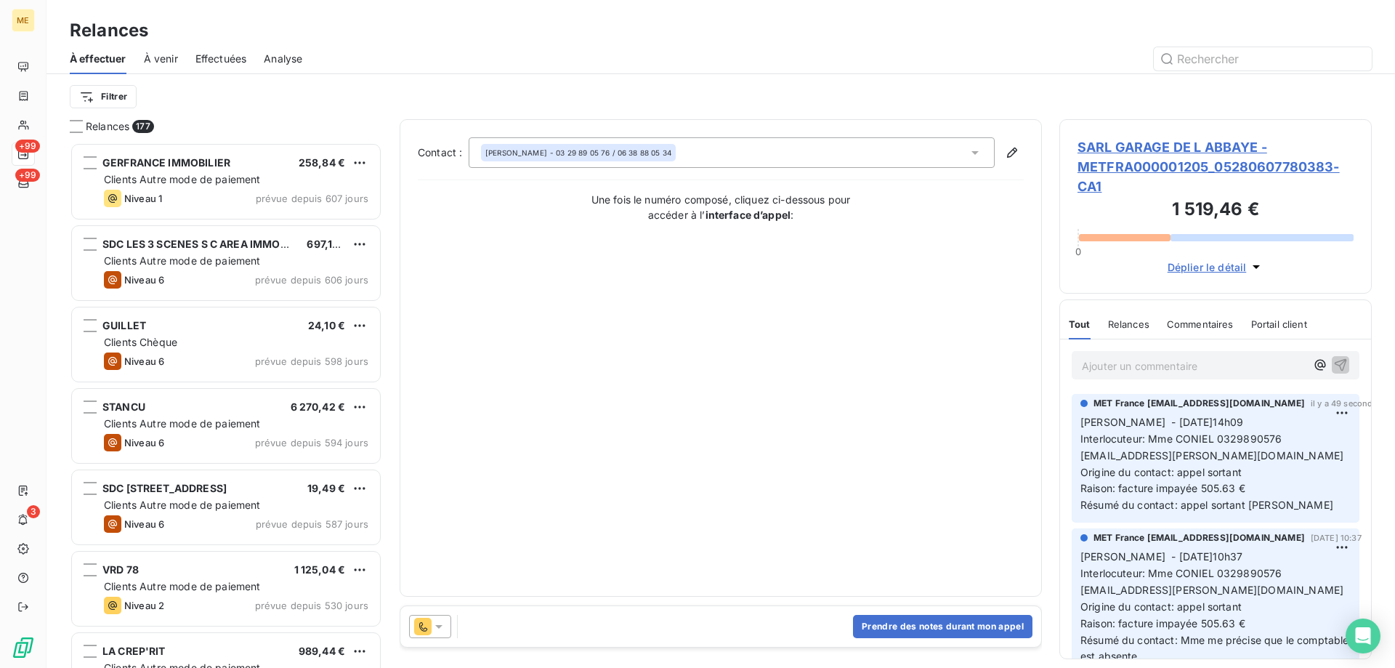
click at [1221, 149] on span "SARL GARAGE DE L ABBAYE - METFRA000001205_05280607780383-CA1" at bounding box center [1216, 166] width 276 height 59
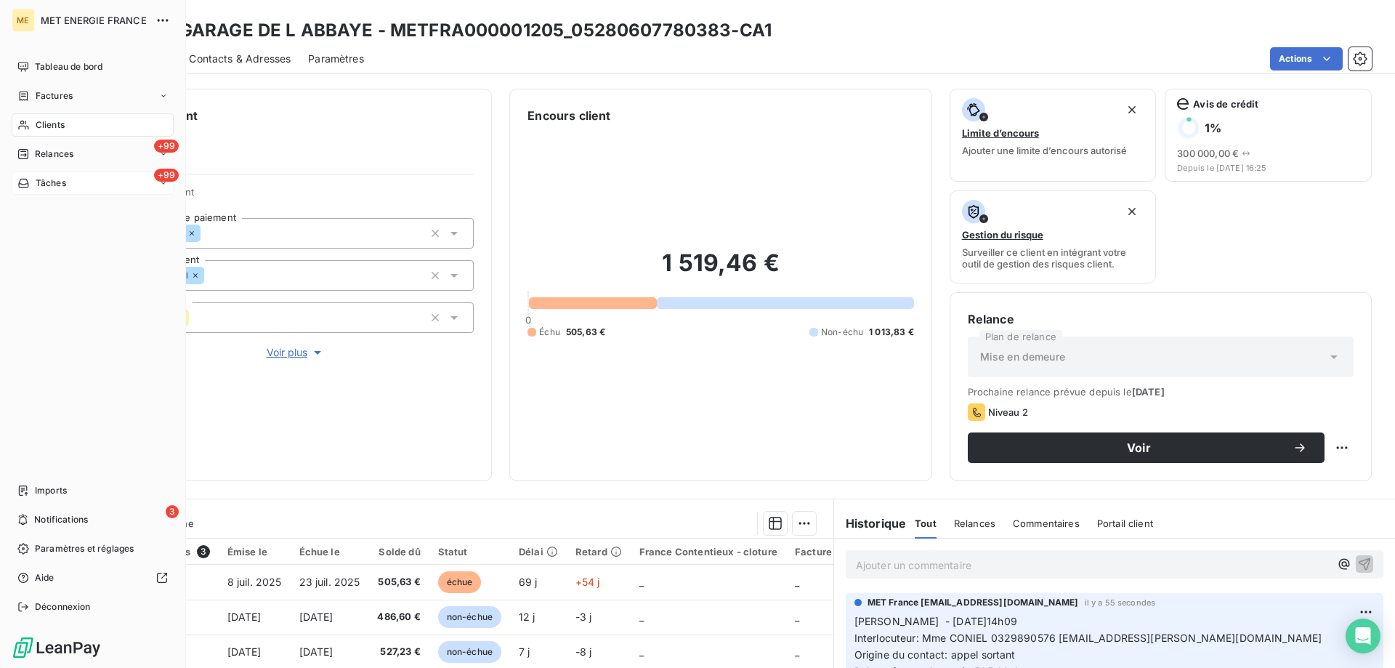
click at [48, 186] on span "Tâches" at bounding box center [51, 183] width 31 height 13
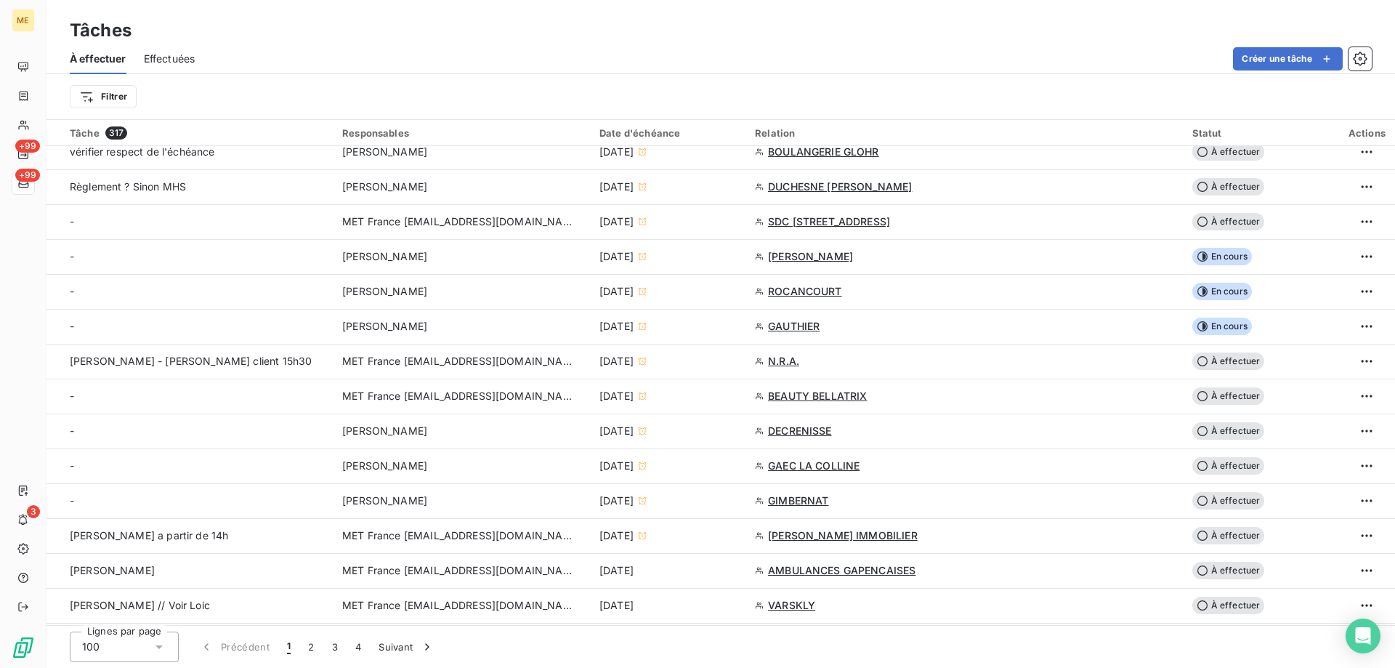
scroll to position [436, 0]
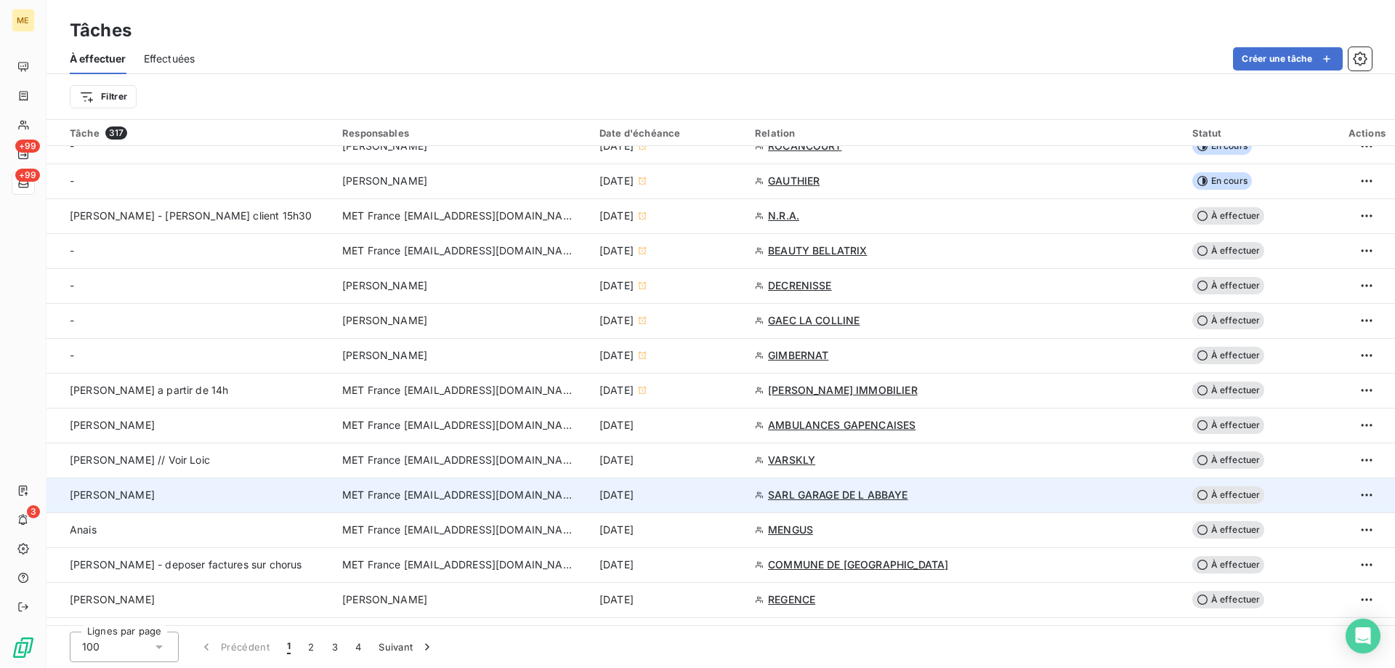
click at [523, 492] on span "MET France [EMAIL_ADDRESS][DOMAIN_NAME]" at bounding box center [458, 495] width 233 height 15
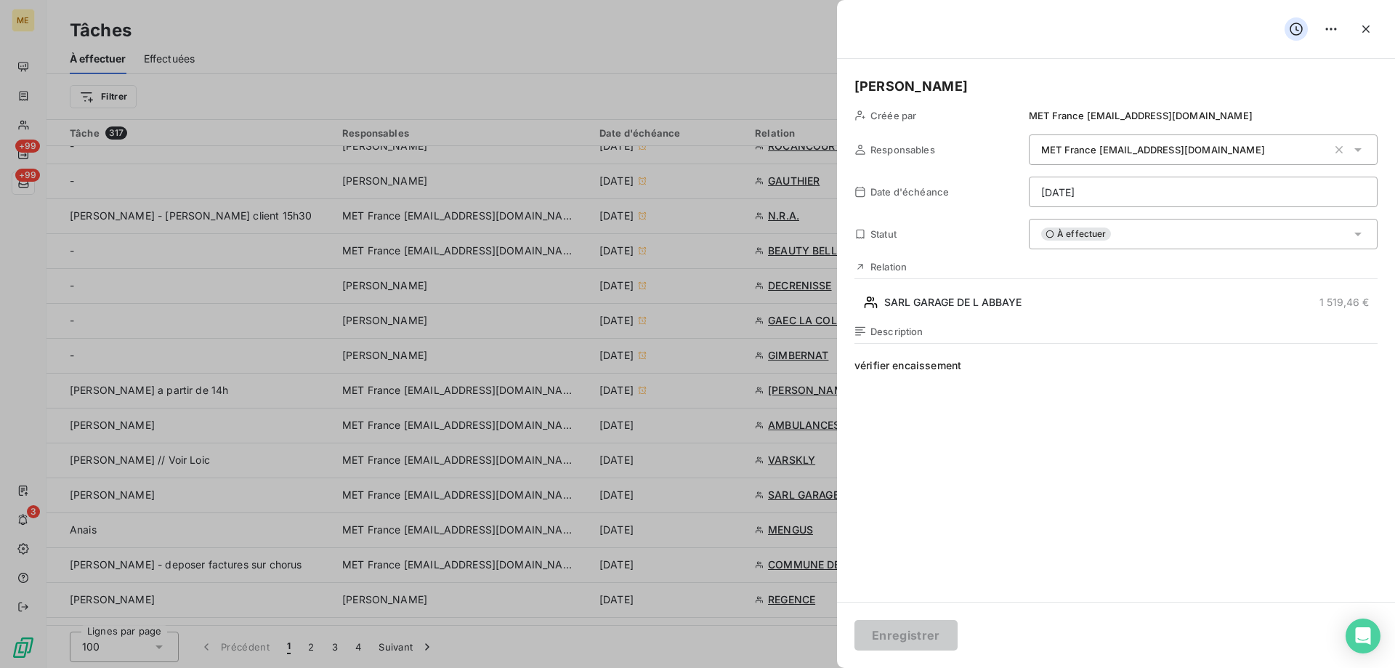
click at [1178, 240] on div "À effectuer" at bounding box center [1203, 234] width 349 height 31
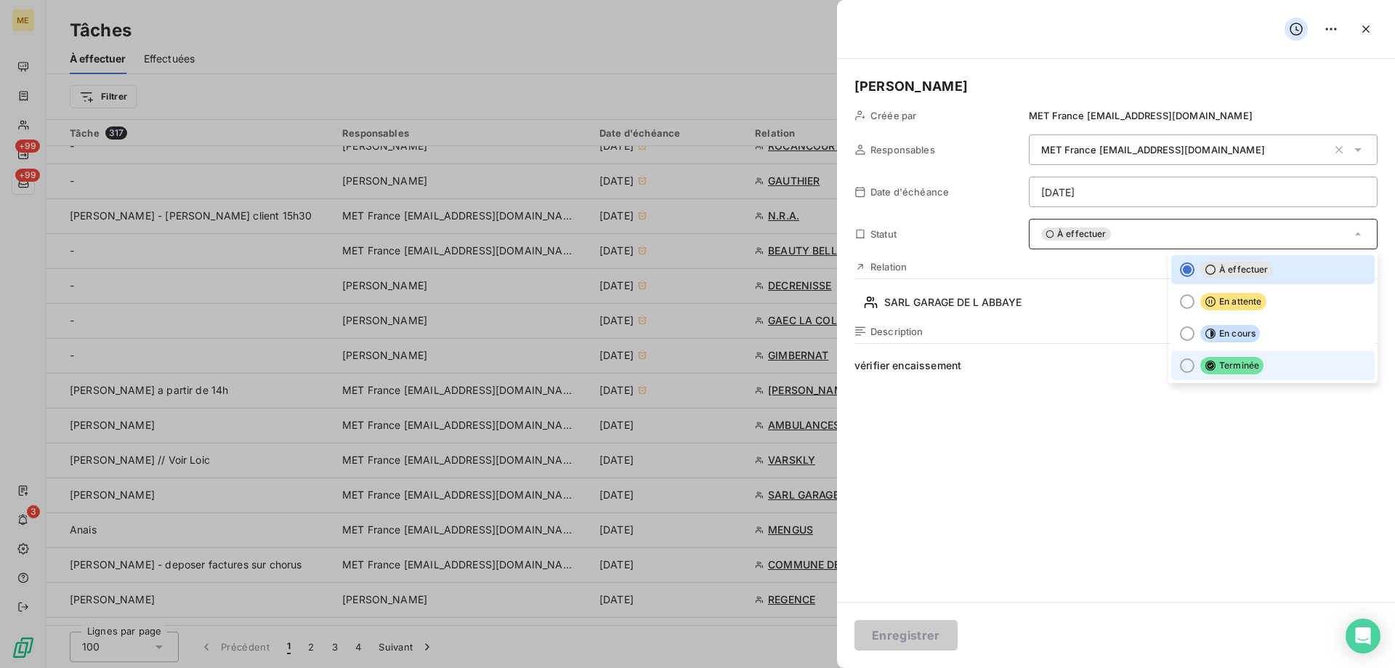
click at [1172, 353] on li "Terminée" at bounding box center [1274, 365] width 204 height 29
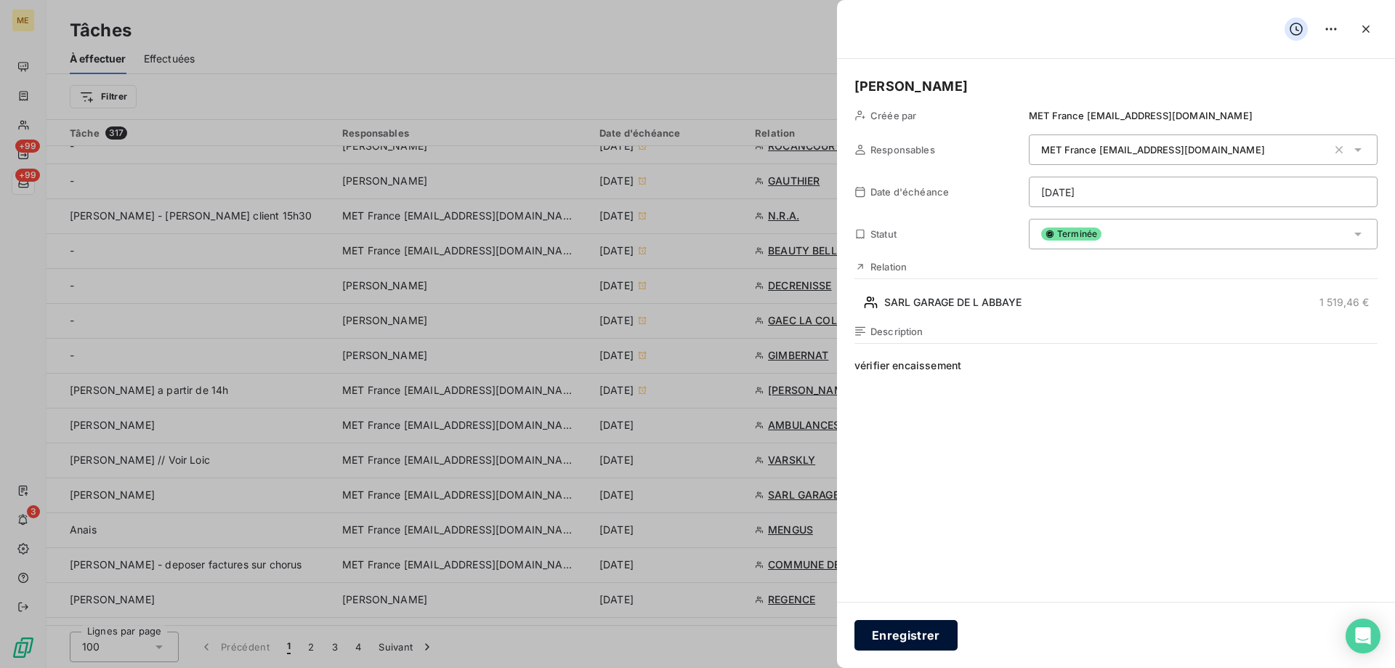
click at [917, 629] on button "Enregistrer" at bounding box center [906, 635] width 103 height 31
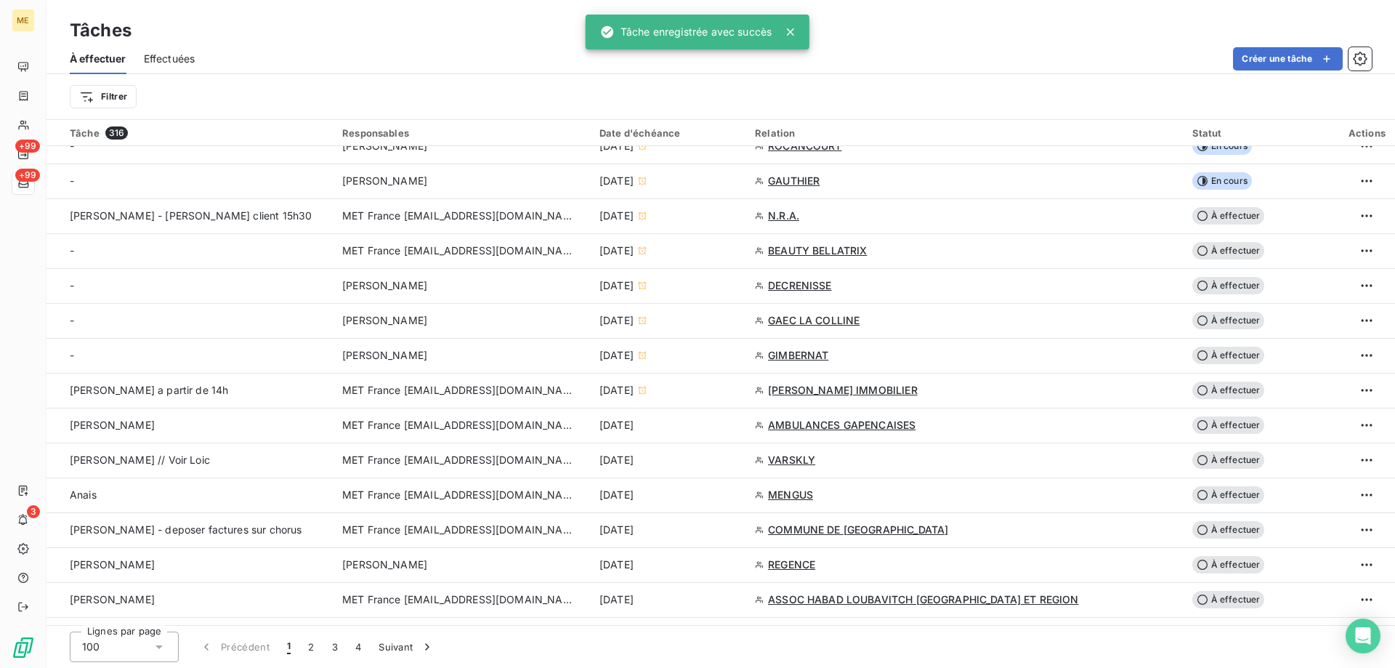
scroll to position [509, 0]
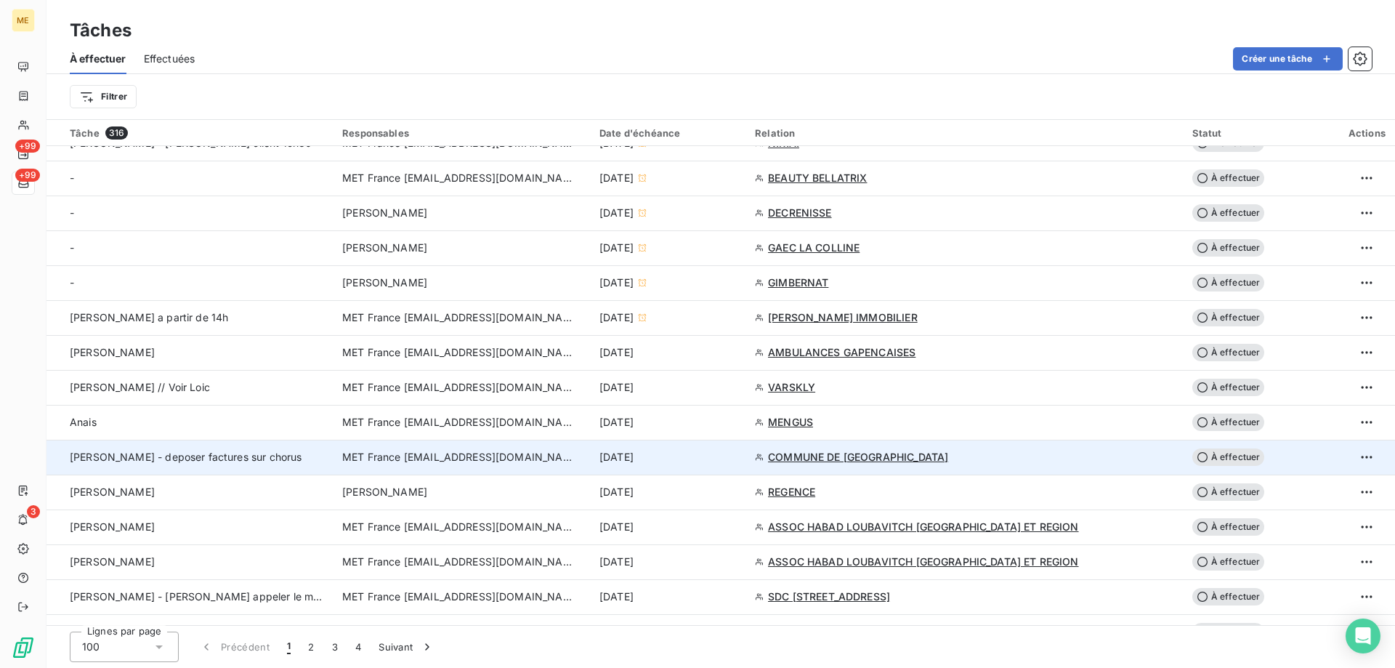
click at [368, 449] on td "MET France [EMAIL_ADDRESS][DOMAIN_NAME]" at bounding box center [462, 457] width 257 height 35
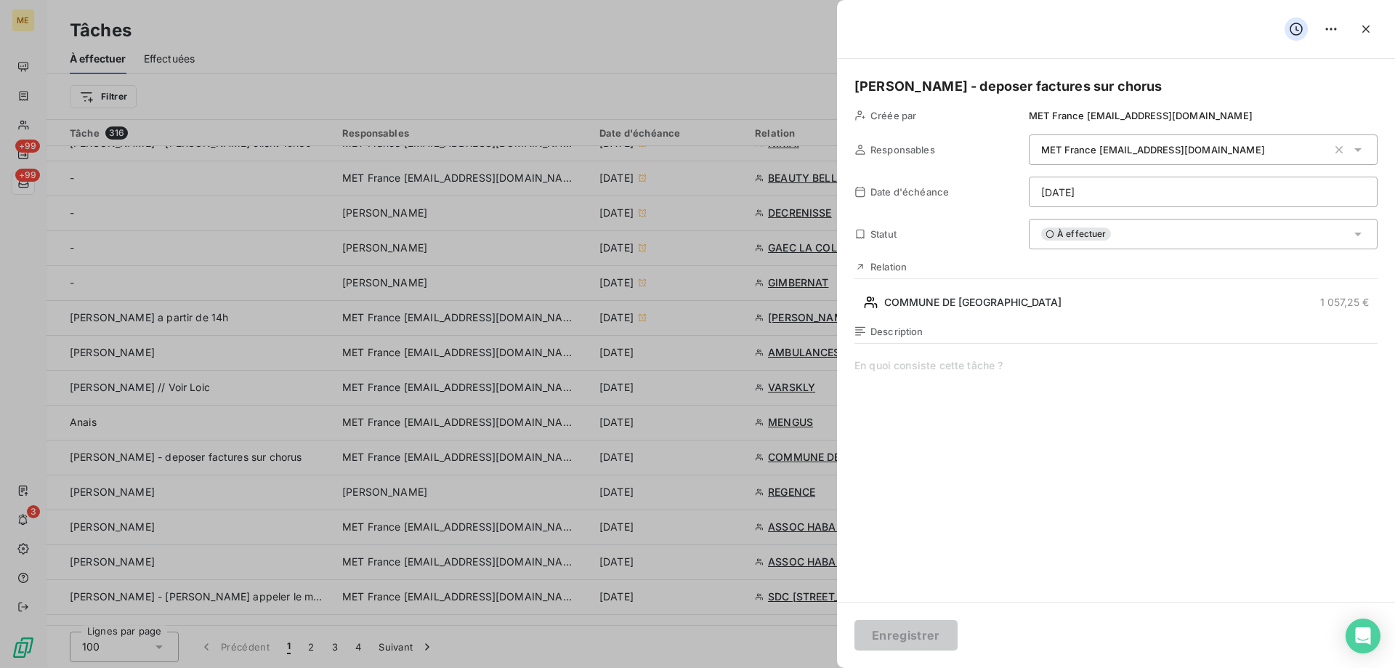
click at [1097, 201] on html "ME +99 +99 3 Tâches À effectuer Effectuées Créer une tâche Filtrer Tâche 316 Re…" at bounding box center [697, 406] width 1395 height 813
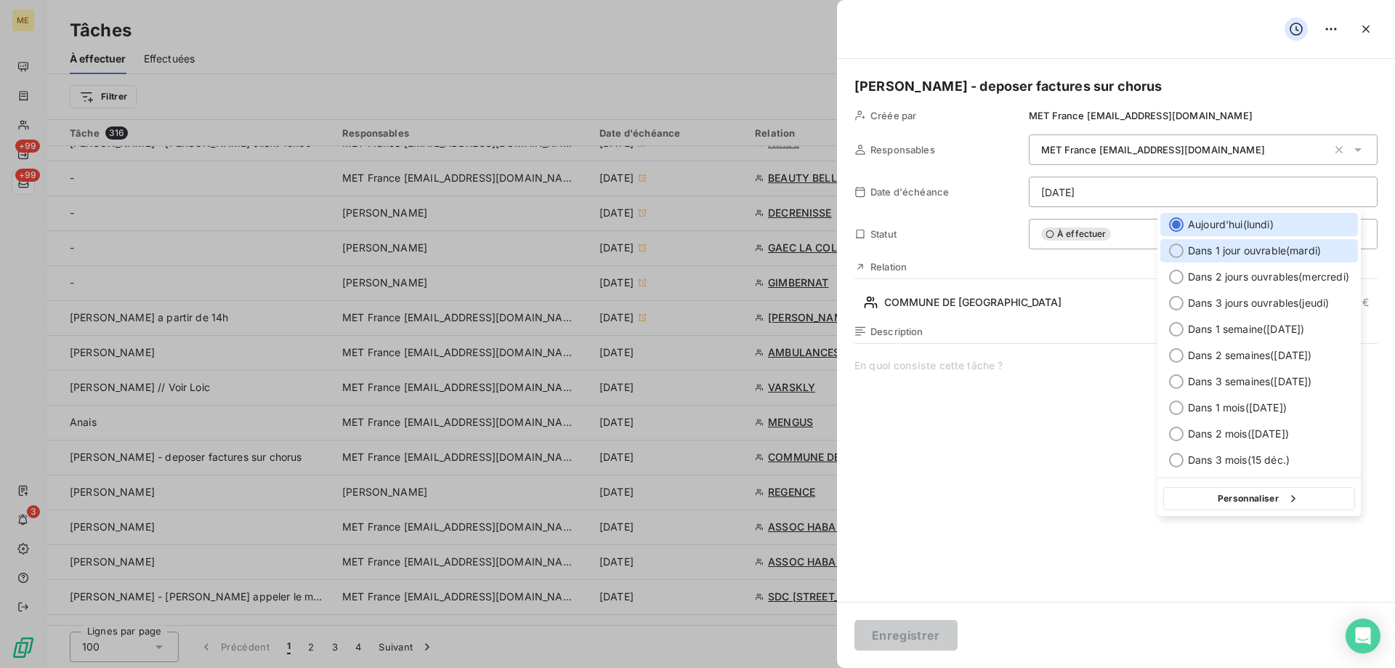
click at [1177, 252] on div at bounding box center [1176, 250] width 15 height 15
type input "16/09/2025"
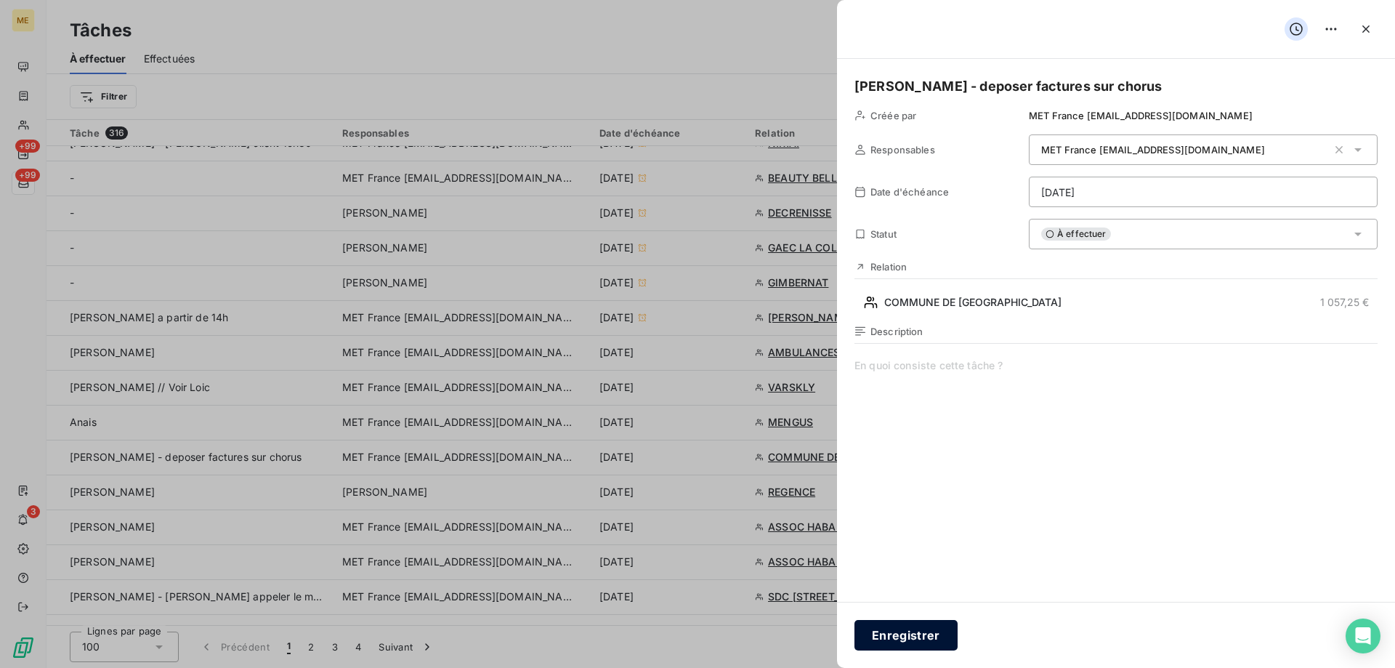
click at [914, 631] on button "Enregistrer" at bounding box center [906, 635] width 103 height 31
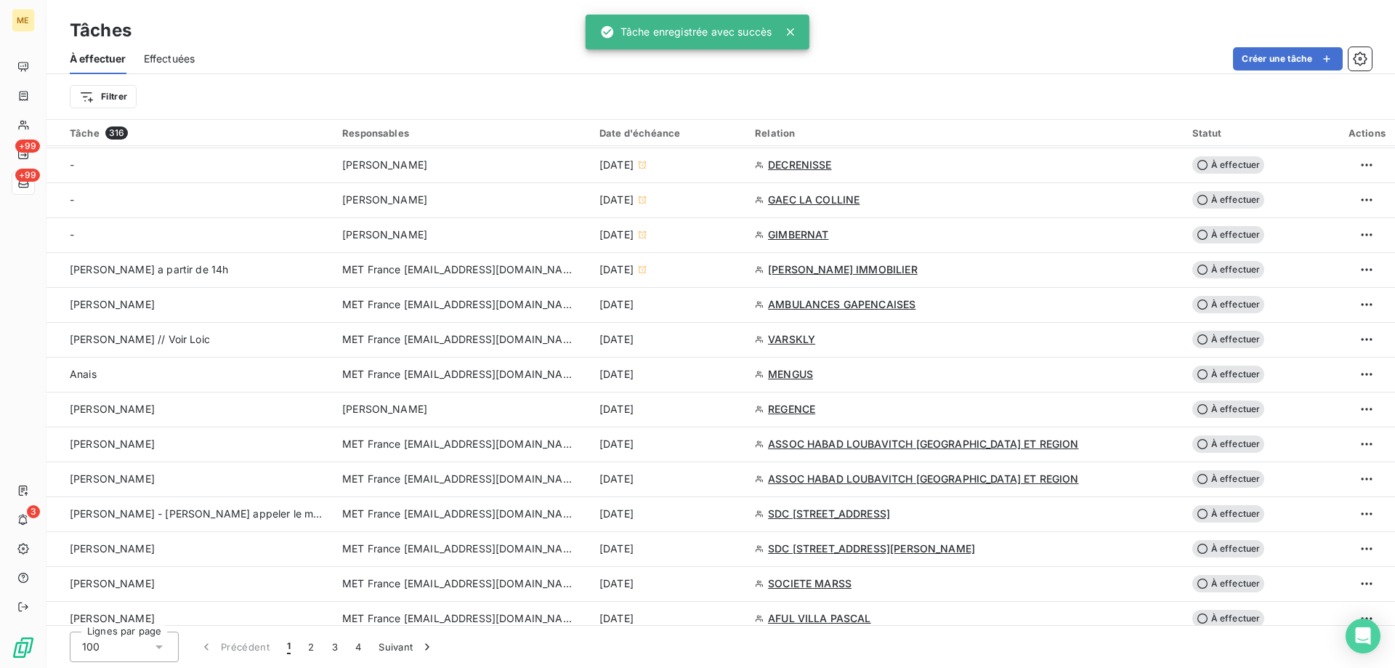
scroll to position [581, 0]
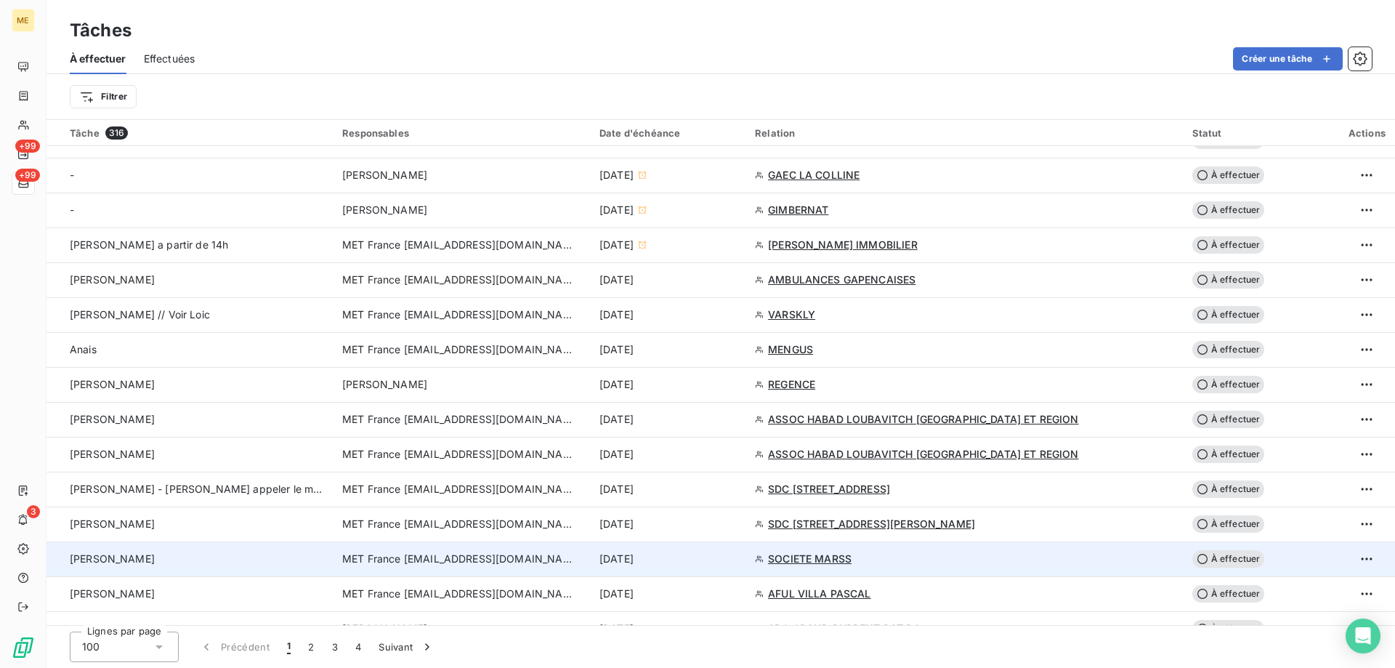
click at [420, 560] on span "MET France [EMAIL_ADDRESS][DOMAIN_NAME]" at bounding box center [458, 559] width 233 height 15
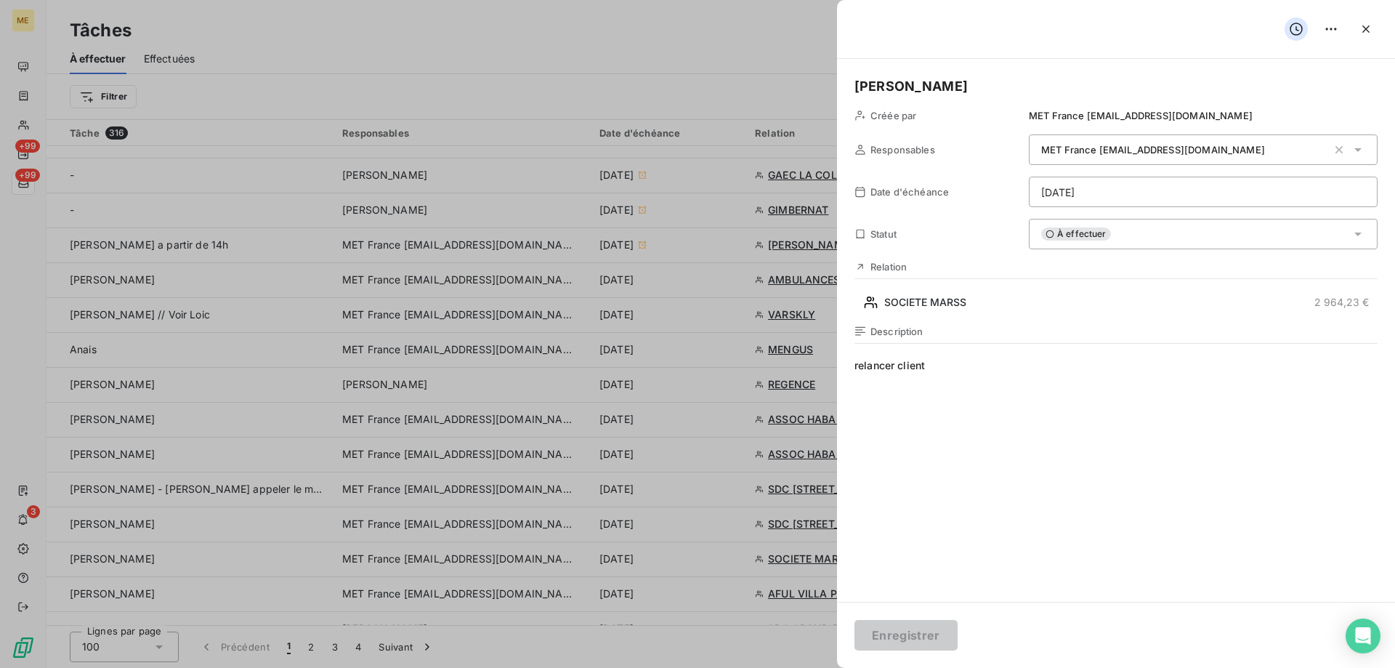
click at [1116, 236] on div "À effectuer" at bounding box center [1203, 234] width 349 height 31
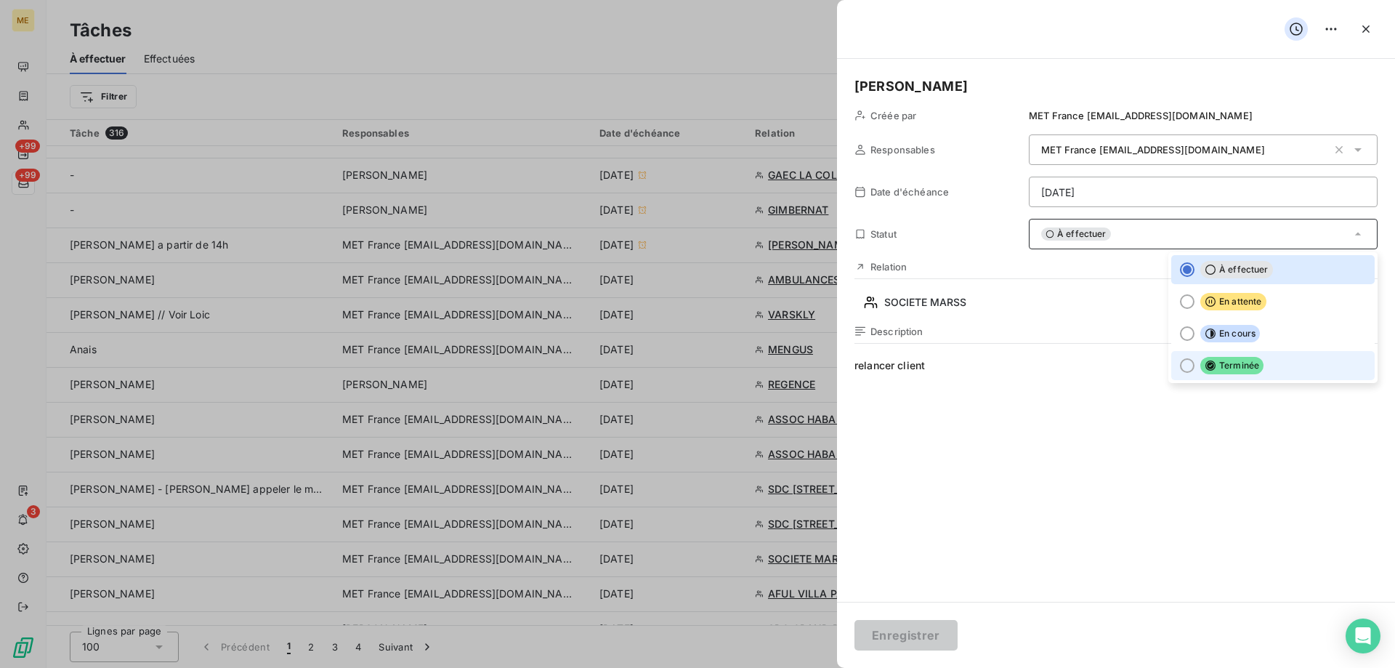
click at [1180, 361] on div at bounding box center [1187, 365] width 15 height 15
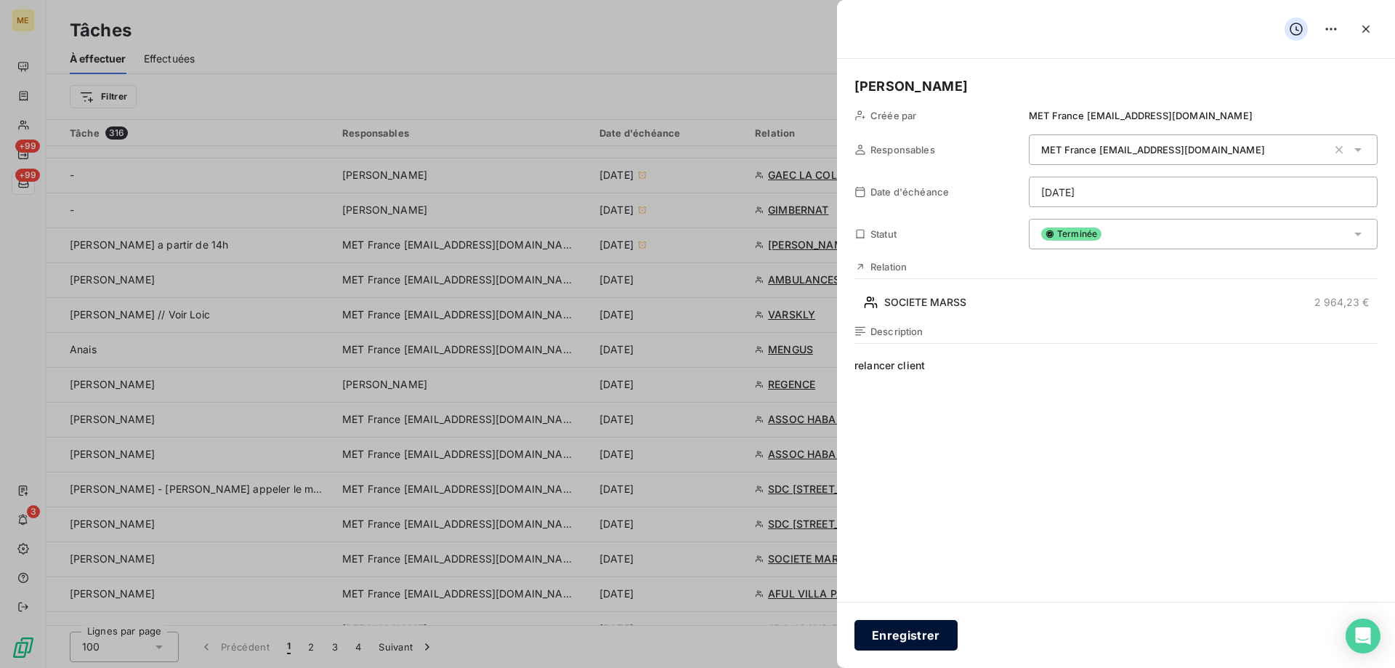
click at [886, 638] on button "Enregistrer" at bounding box center [906, 635] width 103 height 31
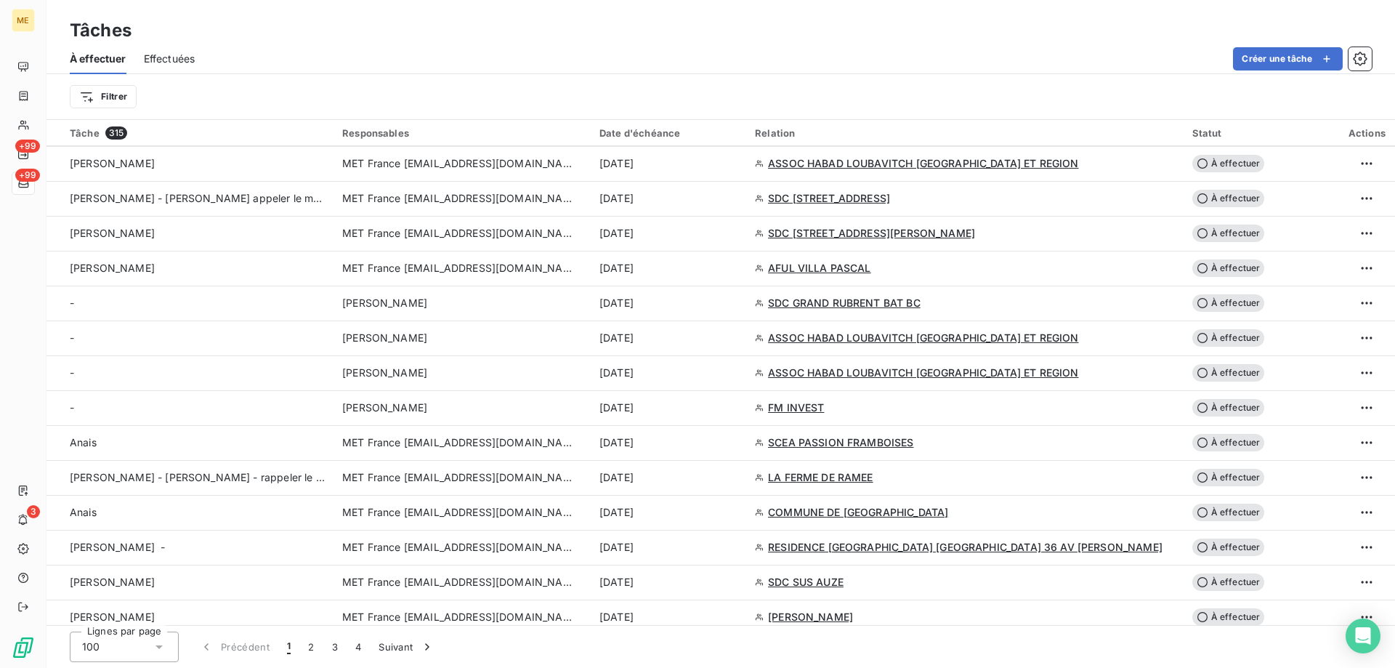
scroll to position [654, 0]
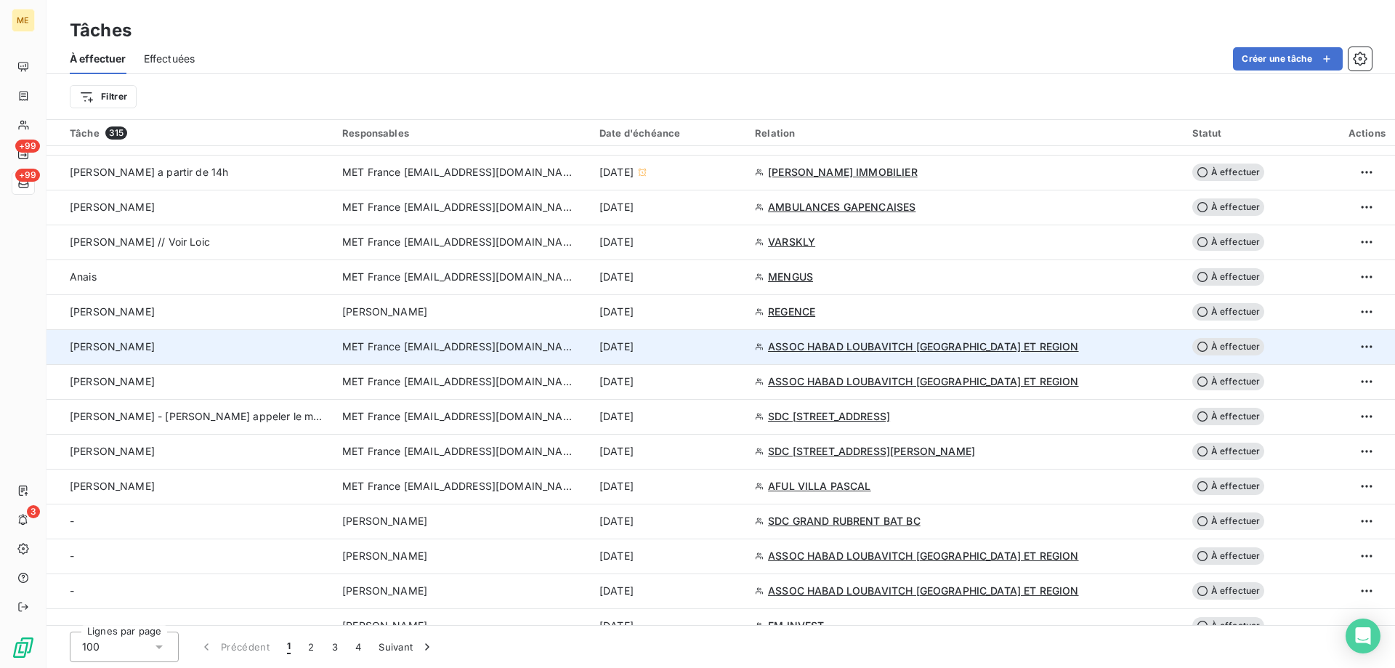
click at [438, 347] on span "MET France [EMAIL_ADDRESS][DOMAIN_NAME]" at bounding box center [458, 346] width 233 height 15
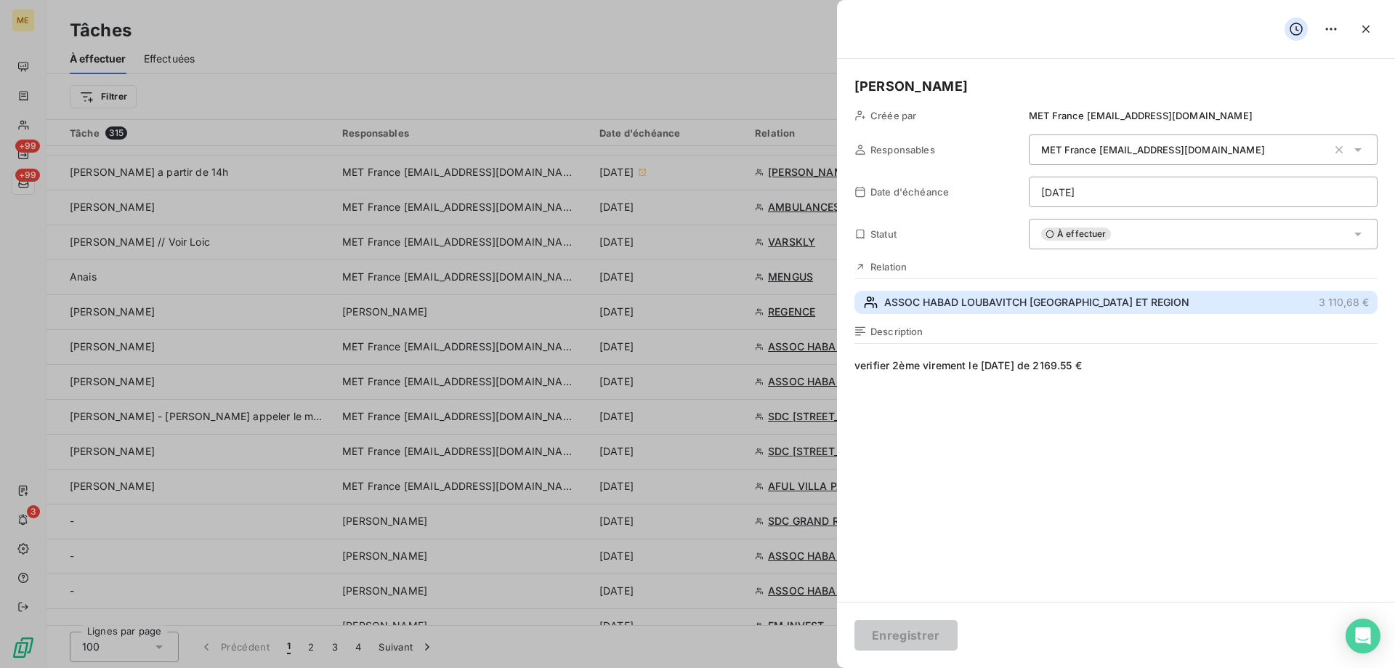
click at [922, 306] on span "ASSOC HABAD LOUBAVITCH NICE ET REGION" at bounding box center [1037, 302] width 305 height 15
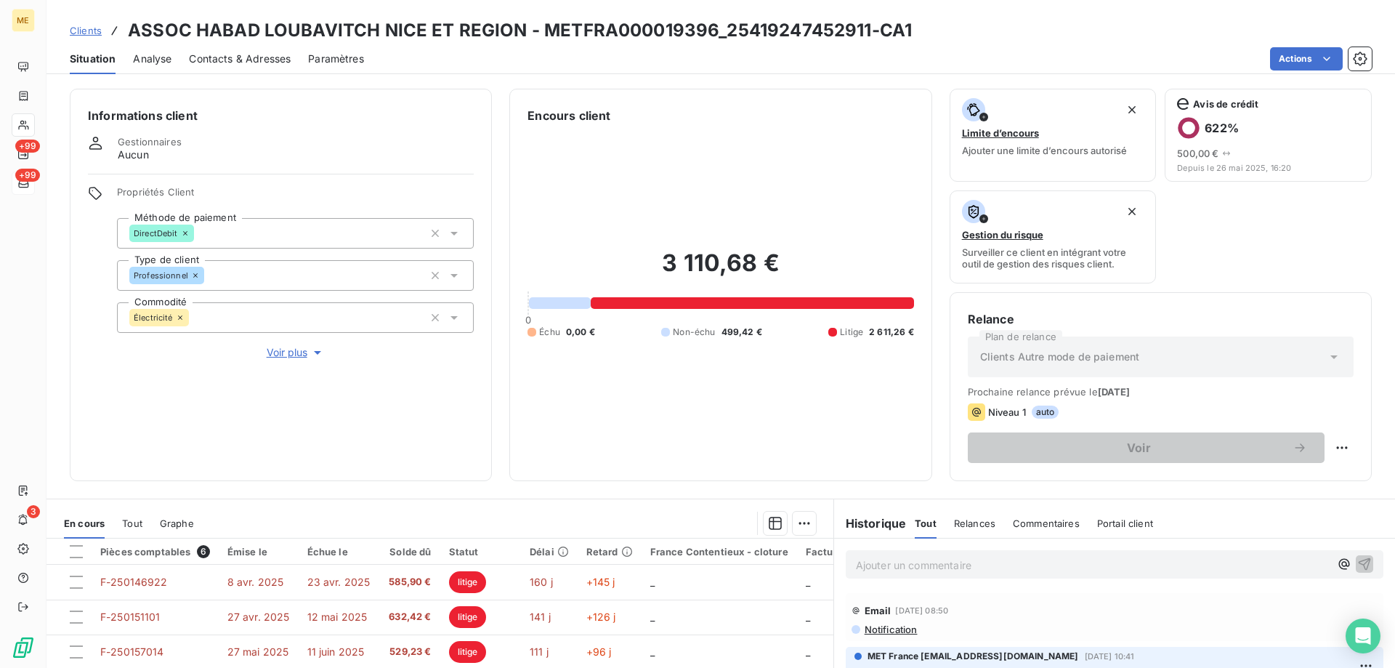
scroll to position [194, 0]
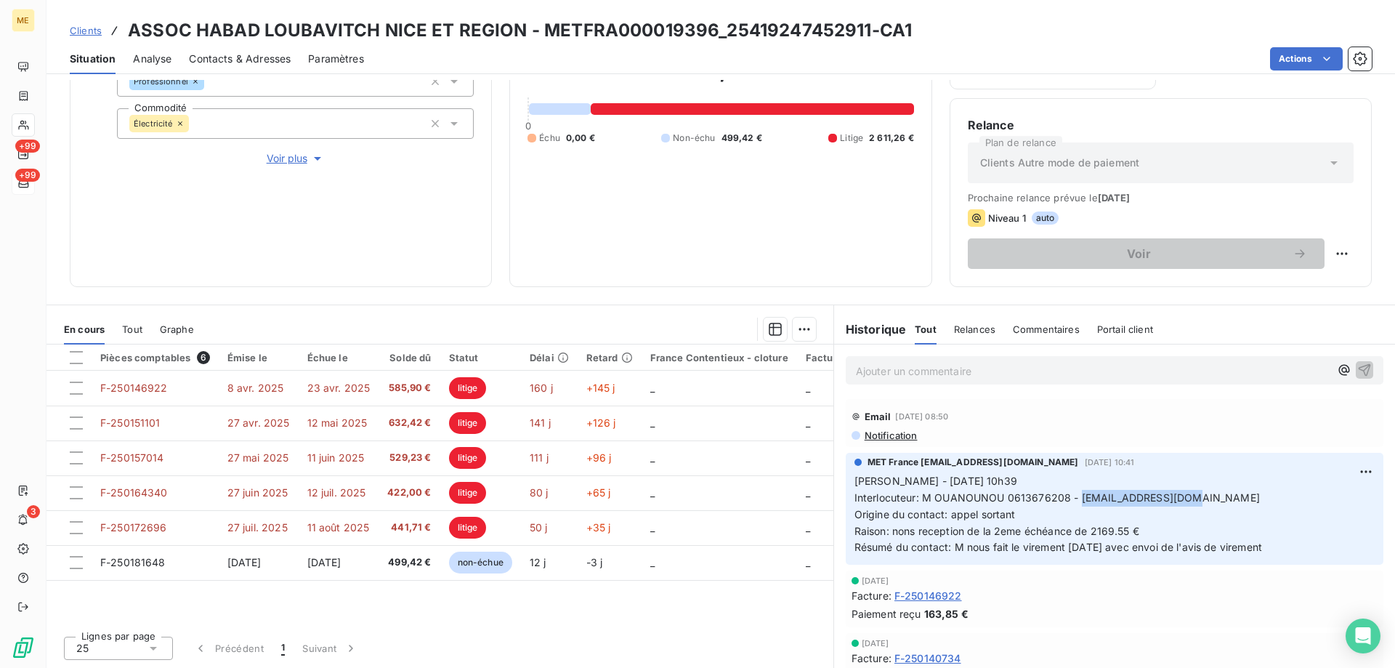
drag, startPoint x: 1073, startPoint y: 497, endPoint x: 1187, endPoint y: 499, distance: 114.1
click at [1187, 499] on p "Sylvain - 10/09/2025 - 10h39 Interlocuteur: M OUANOUNOU 0613676208 - habadnice@…" at bounding box center [1115, 514] width 520 height 83
copy span "habadnice@gmail.com"
click at [863, 367] on p "Ajouter un commentaire ﻿" at bounding box center [1093, 371] width 474 height 18
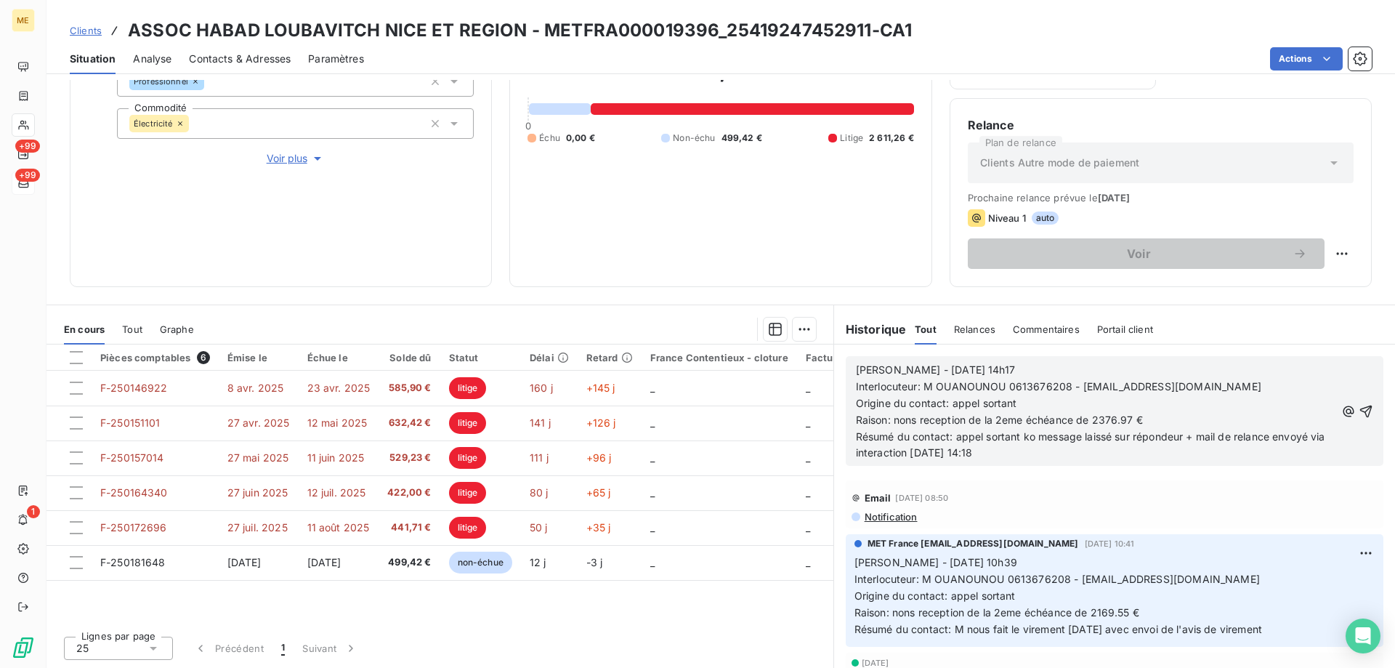
click at [1127, 414] on span "Raison: nons reception de la 2eme échéance de 2376.97 €" at bounding box center [999, 420] width 287 height 12
click at [1359, 416] on icon "button" at bounding box center [1366, 411] width 15 height 15
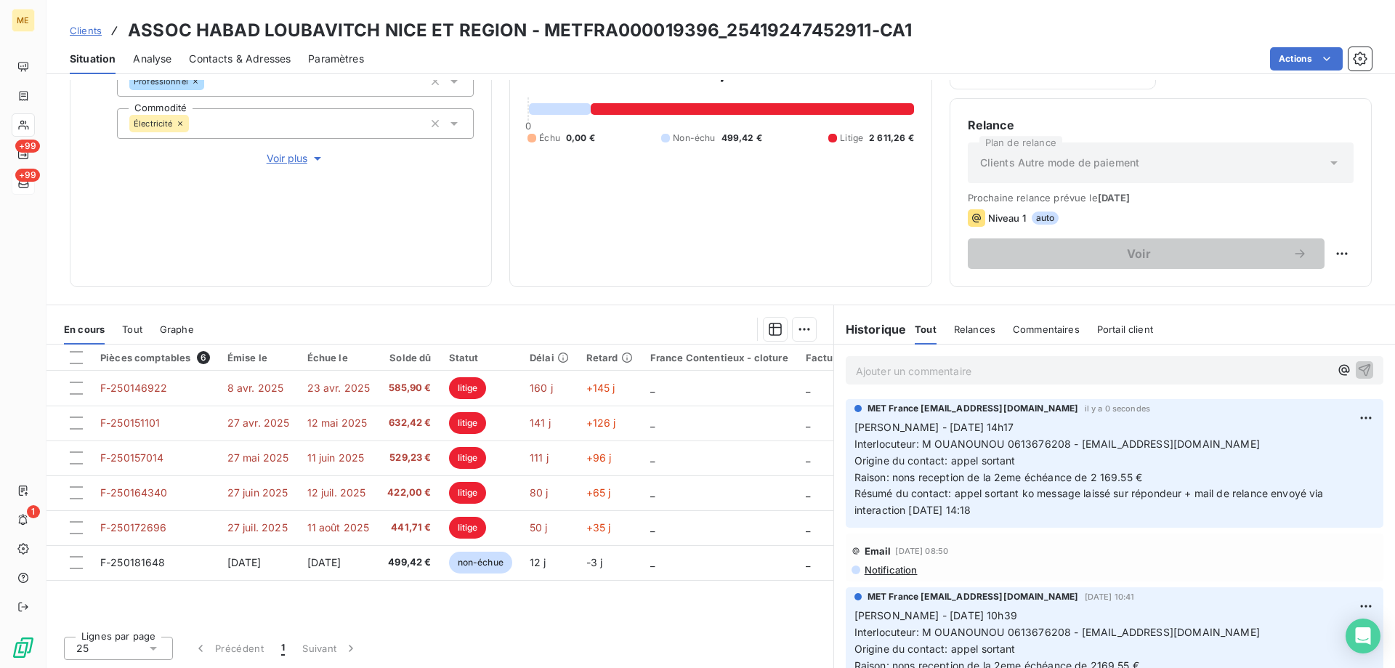
click at [1113, 446] on span "Interlocuteur: M OUANOUNOU 0613676208 - habadnice@gmail.com" at bounding box center [1058, 444] width 406 height 12
drag, startPoint x: 1074, startPoint y: 445, endPoint x: 1205, endPoint y: 446, distance: 130.8
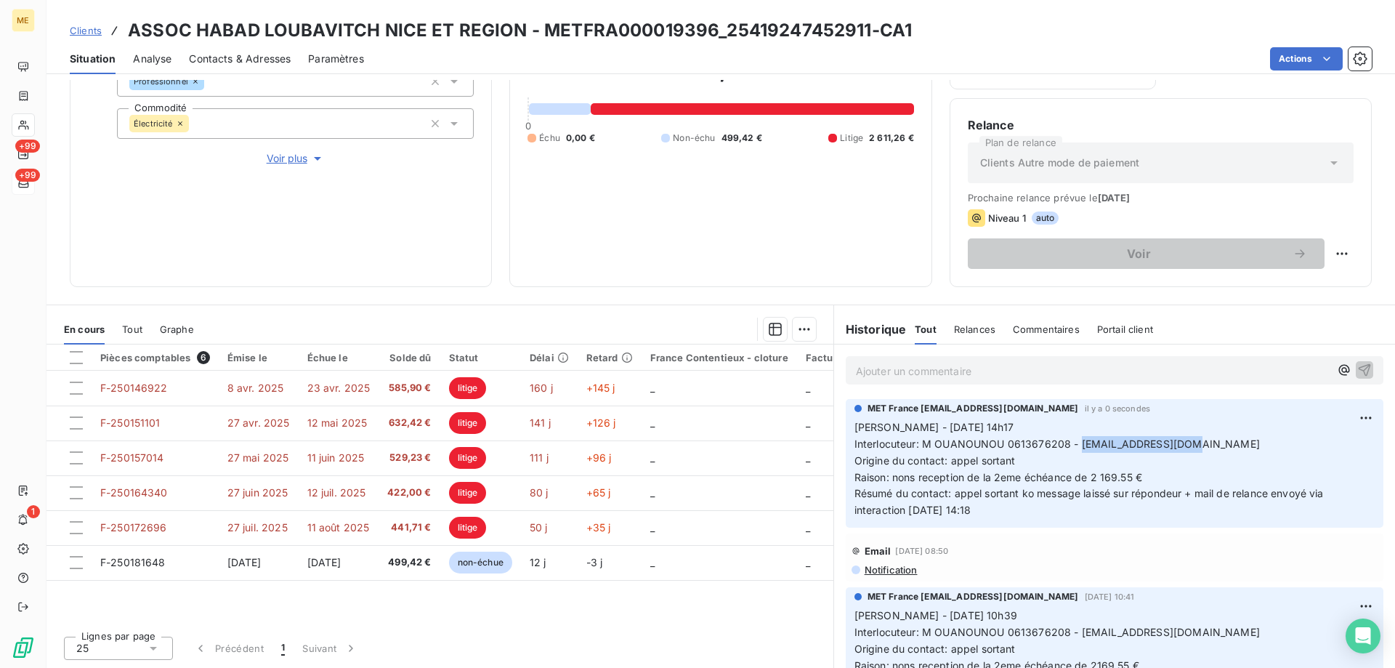
click at [1205, 446] on p "Sylvain - 15/09/2025 - 14h17 Interlocuteur: M OUANOUNOU 0613676208 - habadnice@…" at bounding box center [1115, 469] width 520 height 100
copy span "habadnice@gmail.com"
drag, startPoint x: 1010, startPoint y: 507, endPoint x: 831, endPoint y: 428, distance: 195.3
click at [834, 428] on div "MET France met-france@recouvrement.met.com il y a 0 secondes Sylvain - 15/09/20…" at bounding box center [1114, 463] width 561 height 134
copy p "Sylvain - 15/09/2025 - 14h17 Interlocuteur: M OUANOUNOU 0613676208 - habadnice@…"
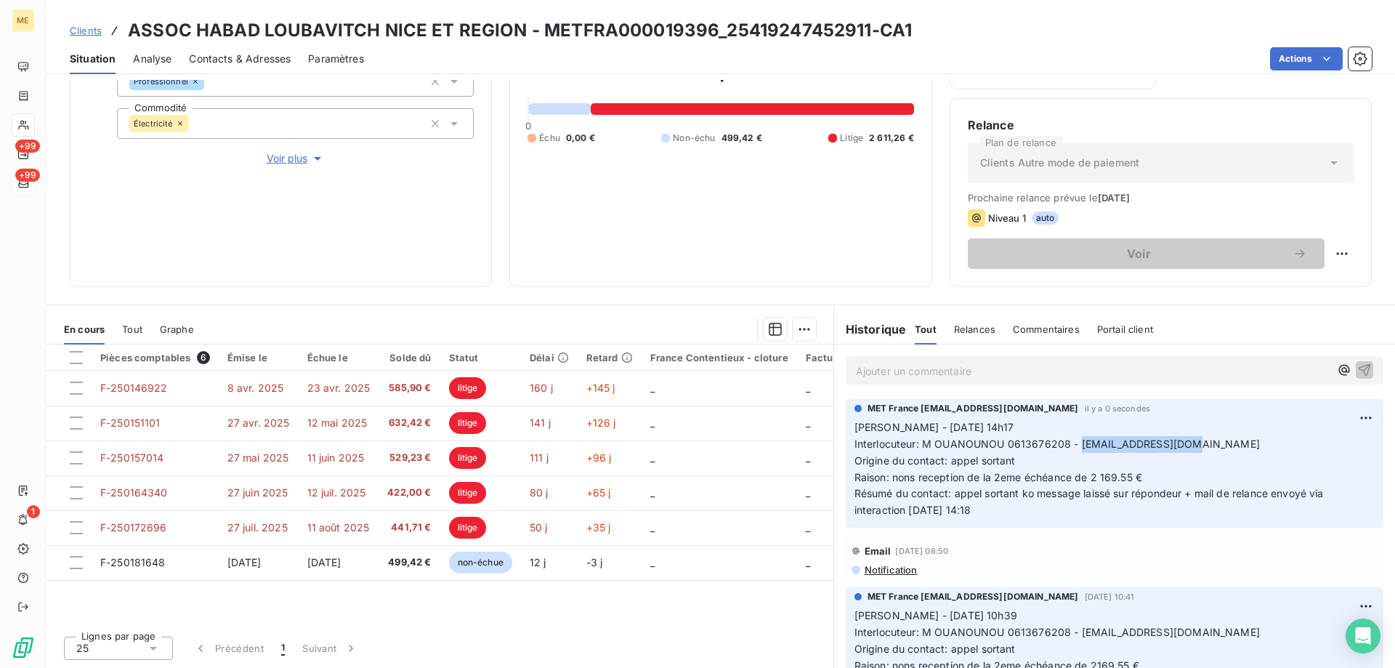
click at [733, 328] on div at bounding box center [513, 329] width 605 height 23
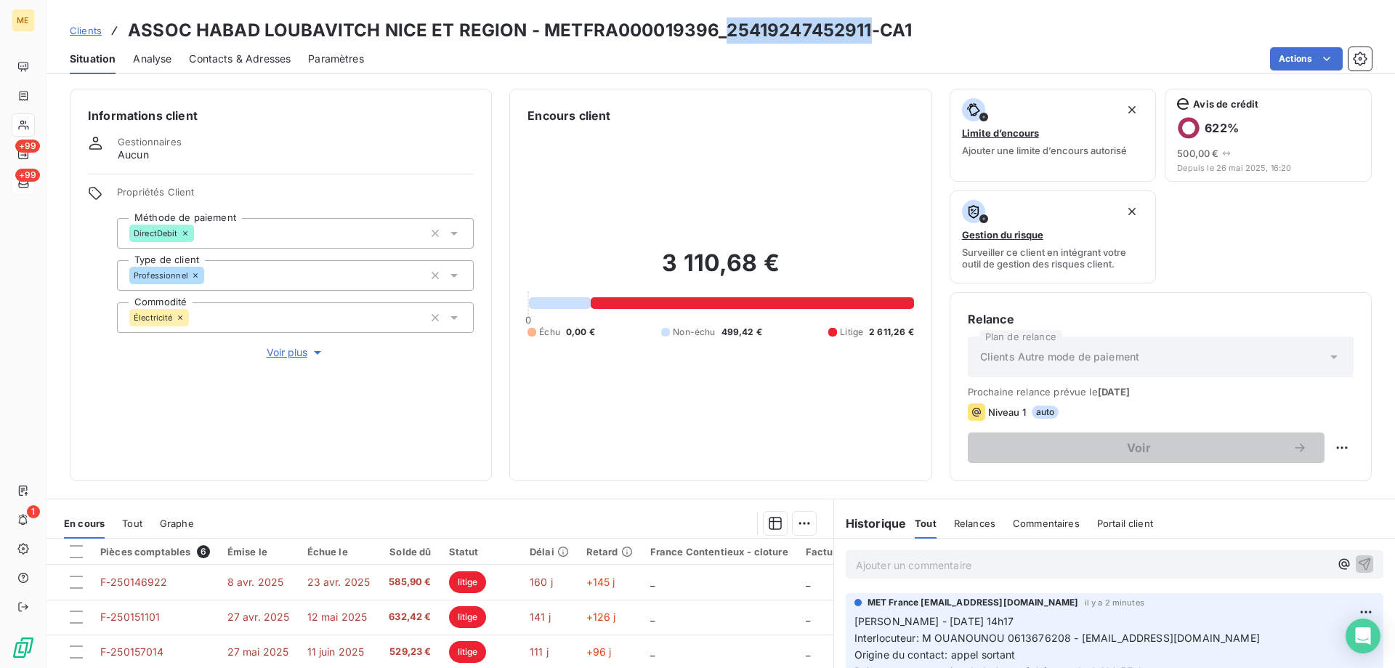
drag, startPoint x: 725, startPoint y: 33, endPoint x: 863, endPoint y: 28, distance: 138.2
click at [863, 28] on h3 "ASSOC HABAD LOUBAVITCH NICE ET REGION - METFRA000019396_25419247452911-CA1" at bounding box center [520, 30] width 784 height 26
copy h3 "25419247452911"
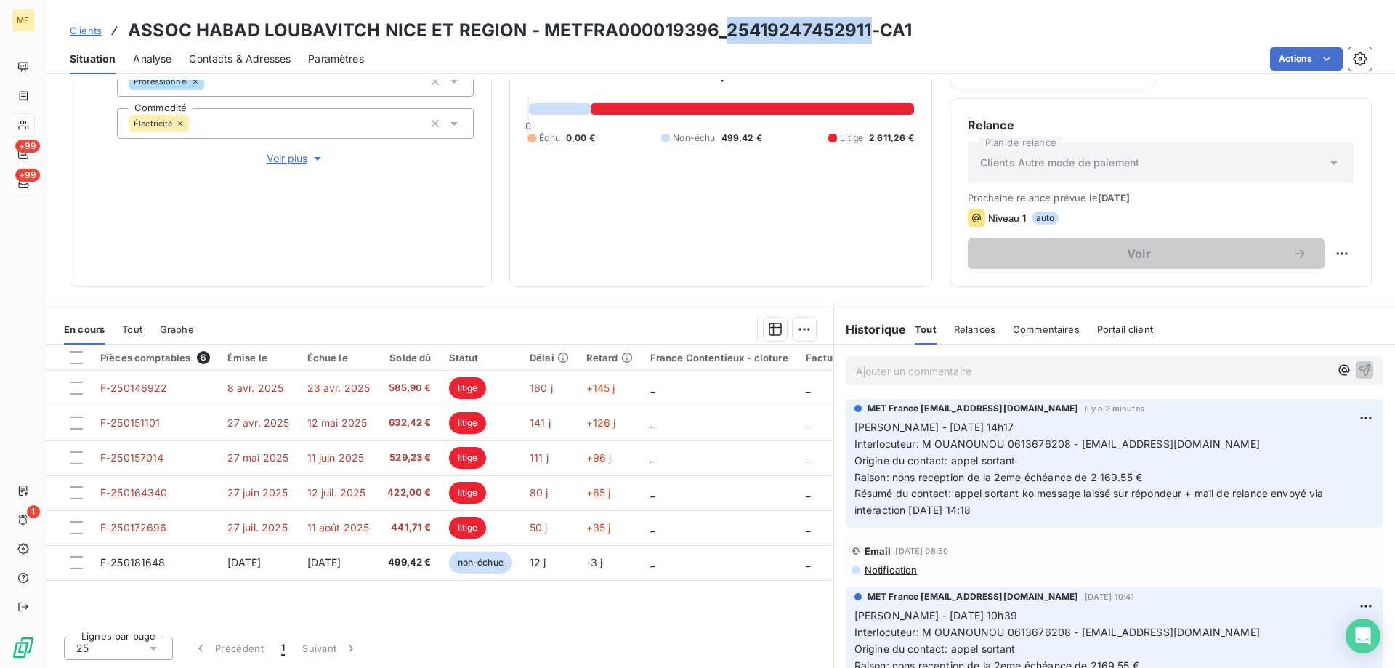
click at [44, 177] on div "ME +99 +99 1" at bounding box center [23, 334] width 47 height 668
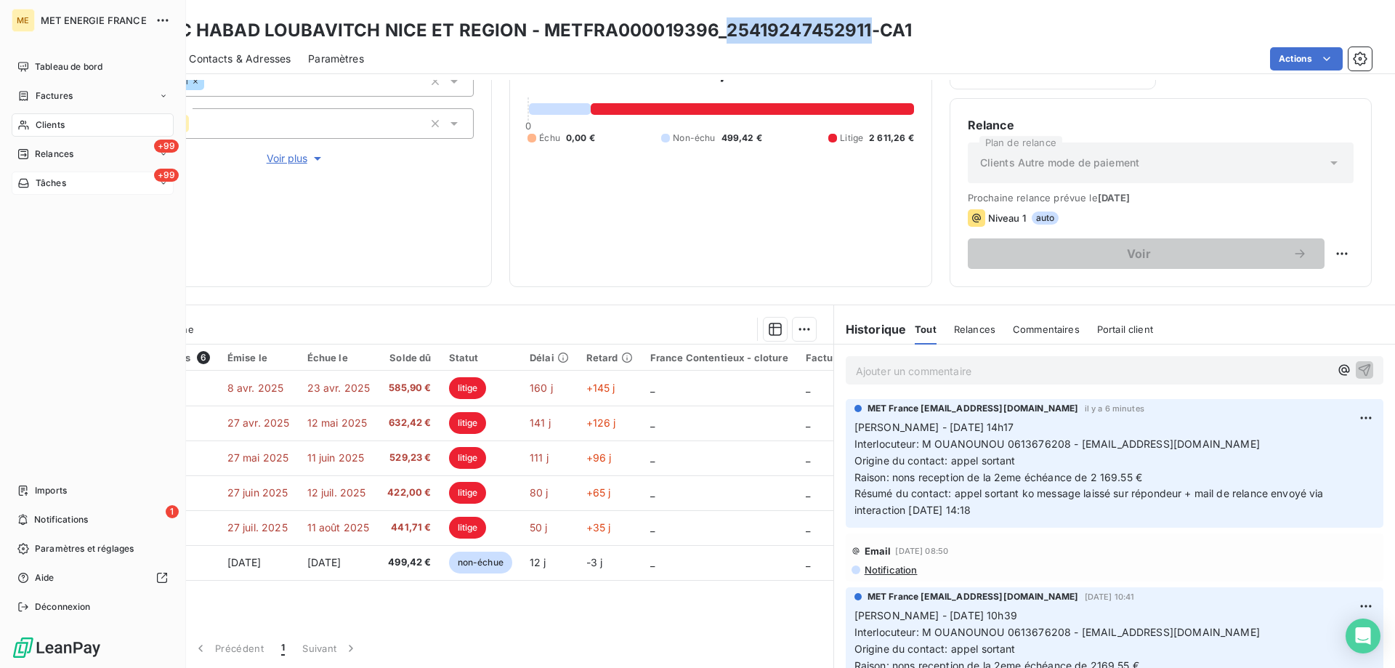
click at [52, 187] on span "Tâches" at bounding box center [51, 183] width 31 height 13
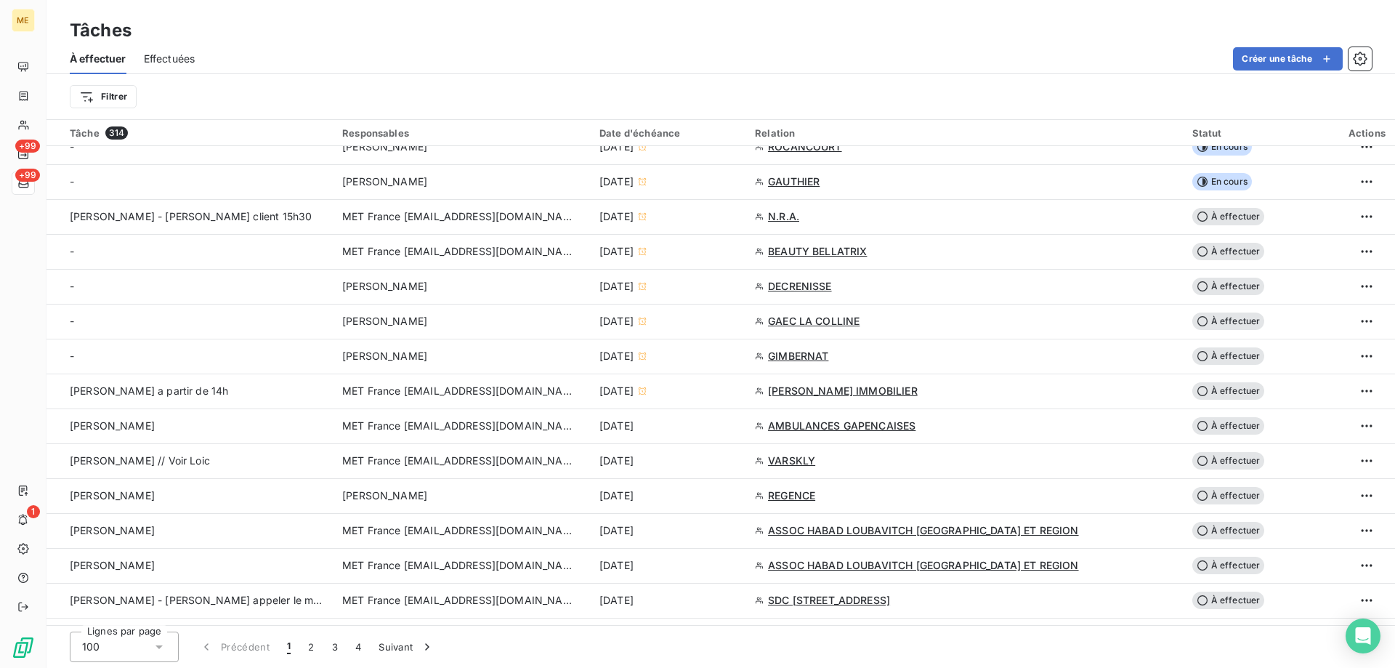
scroll to position [436, 0]
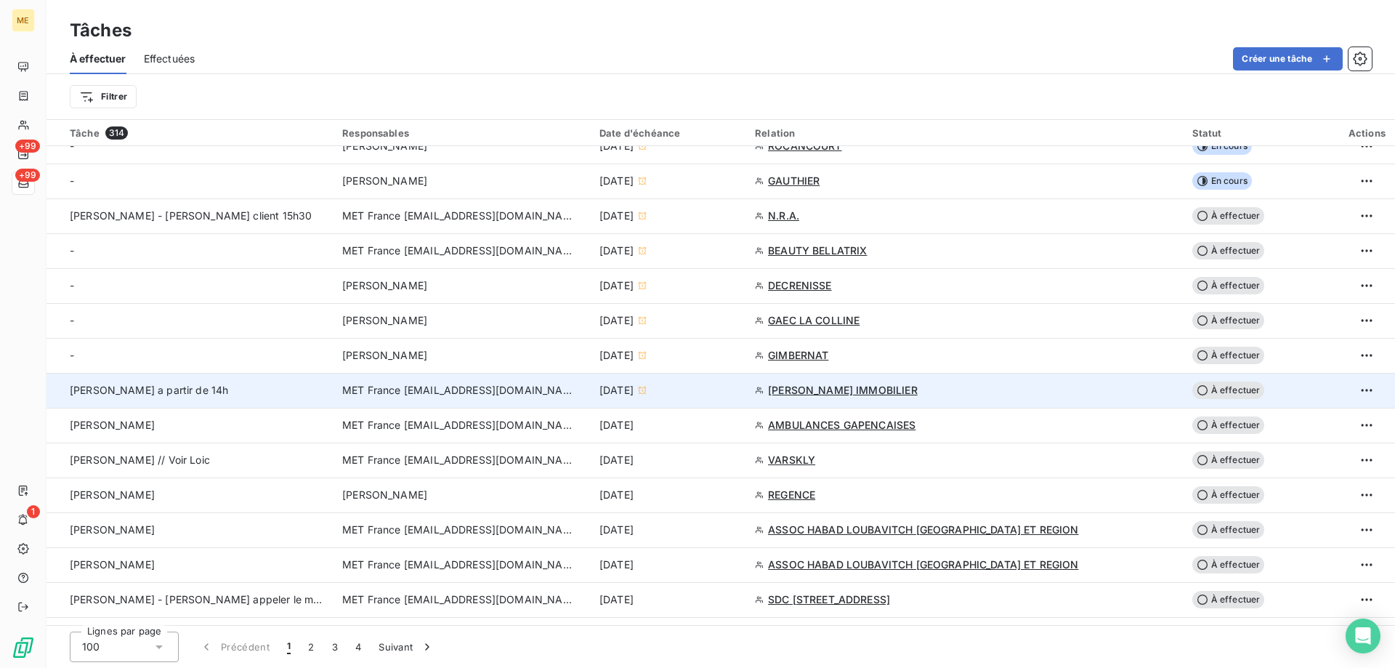
click at [432, 385] on span "MET France [EMAIL_ADDRESS][DOMAIN_NAME]" at bounding box center [458, 390] width 233 height 15
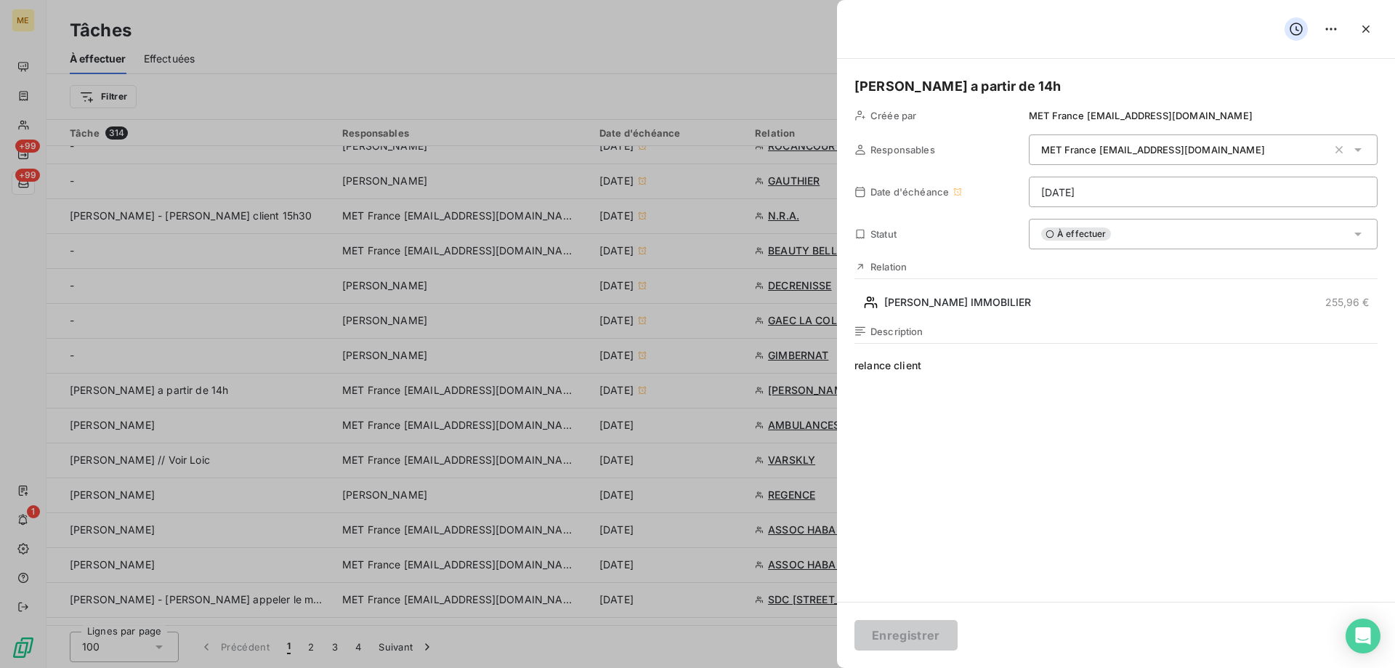
click at [1092, 196] on html "ME +99 +99 1 Tâches À effectuer Effectuées Créer une tâche Filtrer Tâche 314 Re…" at bounding box center [697, 406] width 1395 height 813
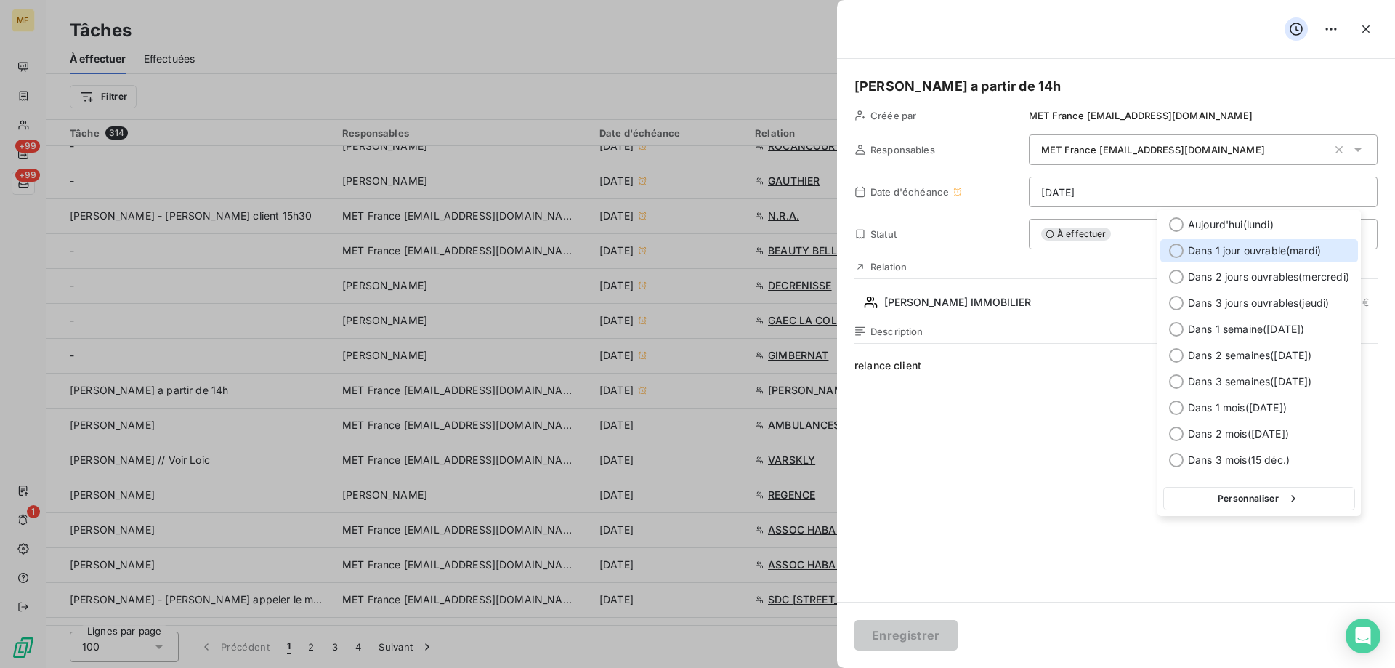
click at [1222, 258] on div "Dans 1 jour ouvrable ( mardi )" at bounding box center [1260, 250] width 198 height 23
type input "16/09/2025"
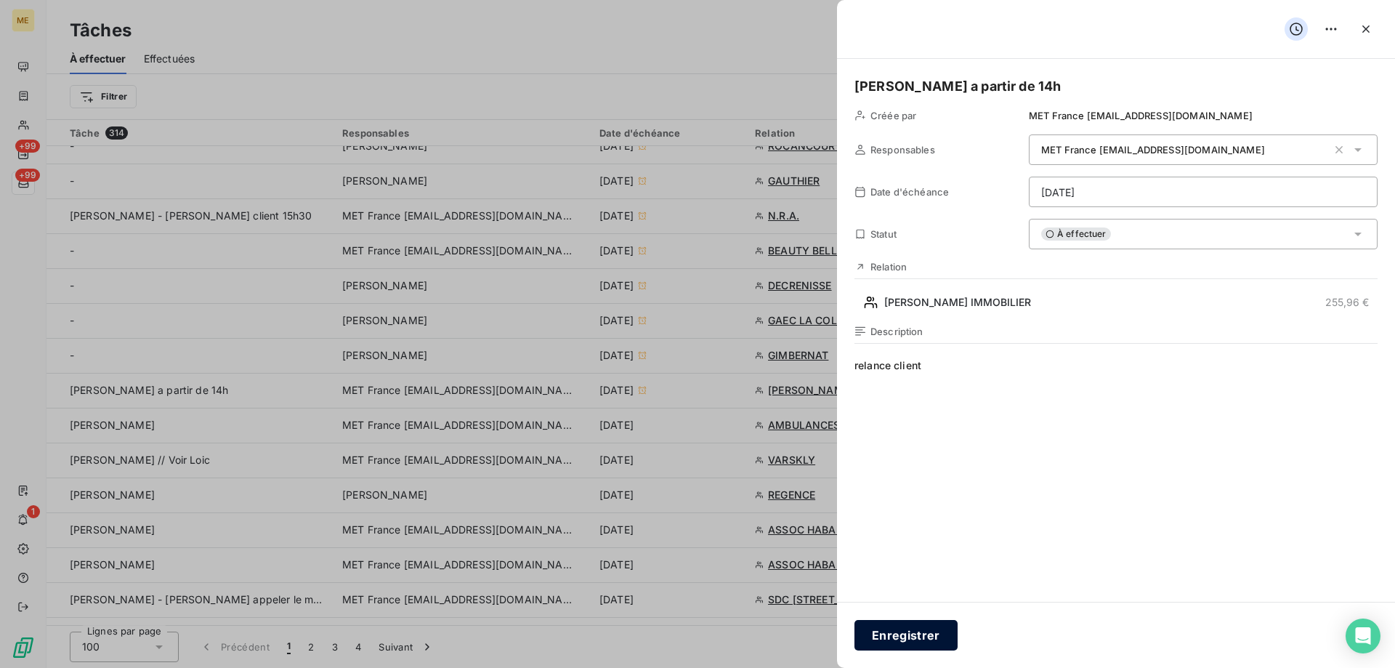
click at [908, 637] on button "Enregistrer" at bounding box center [906, 635] width 103 height 31
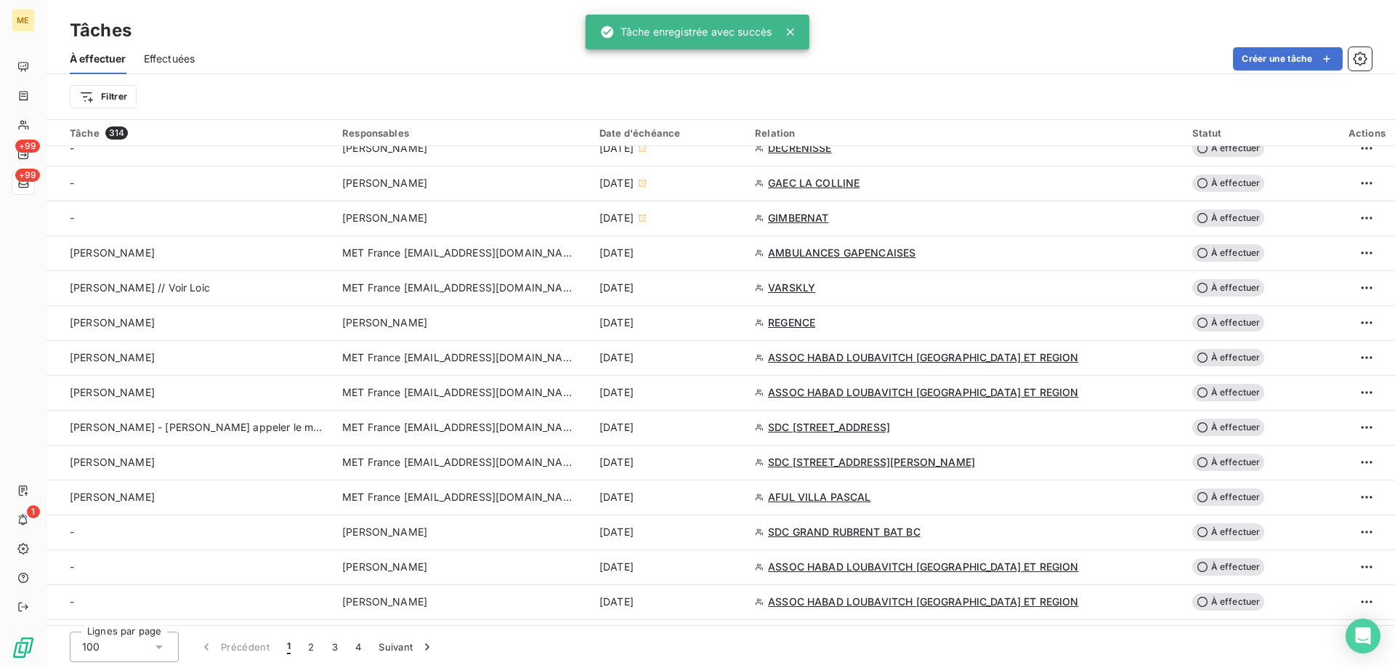
scroll to position [581, 0]
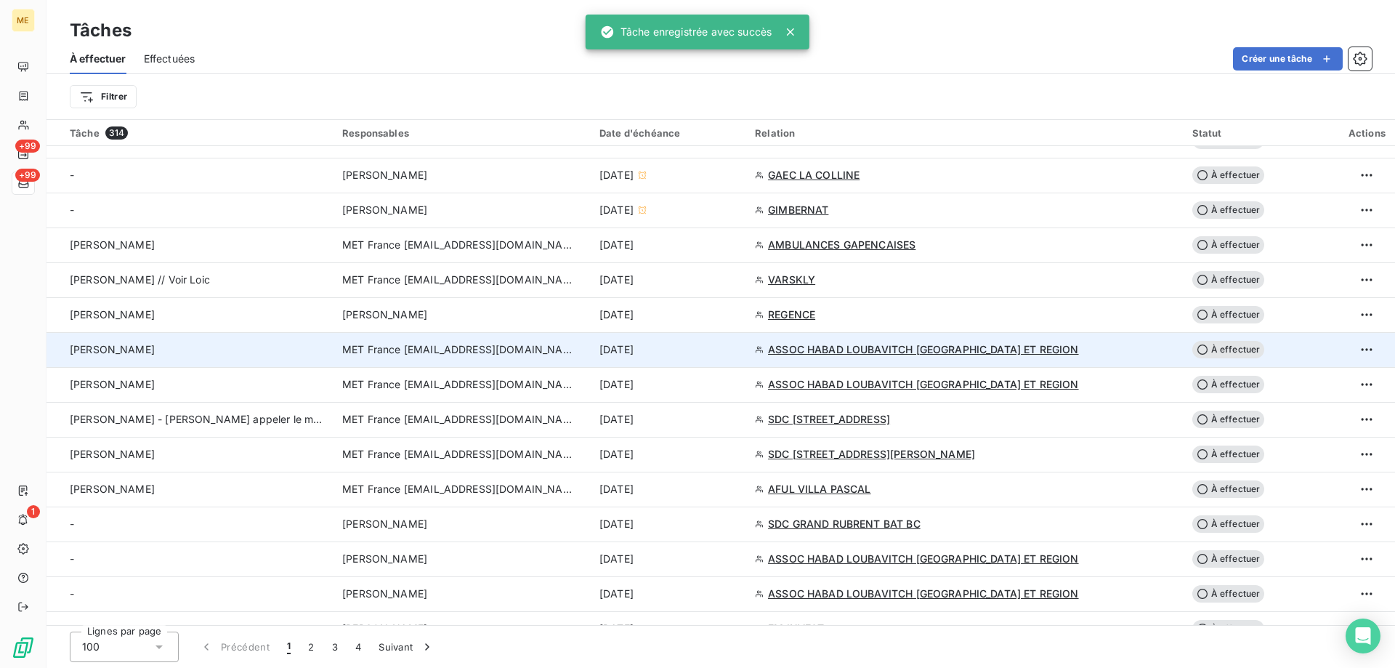
click at [204, 344] on div "Sylvain" at bounding box center [197, 349] width 255 height 15
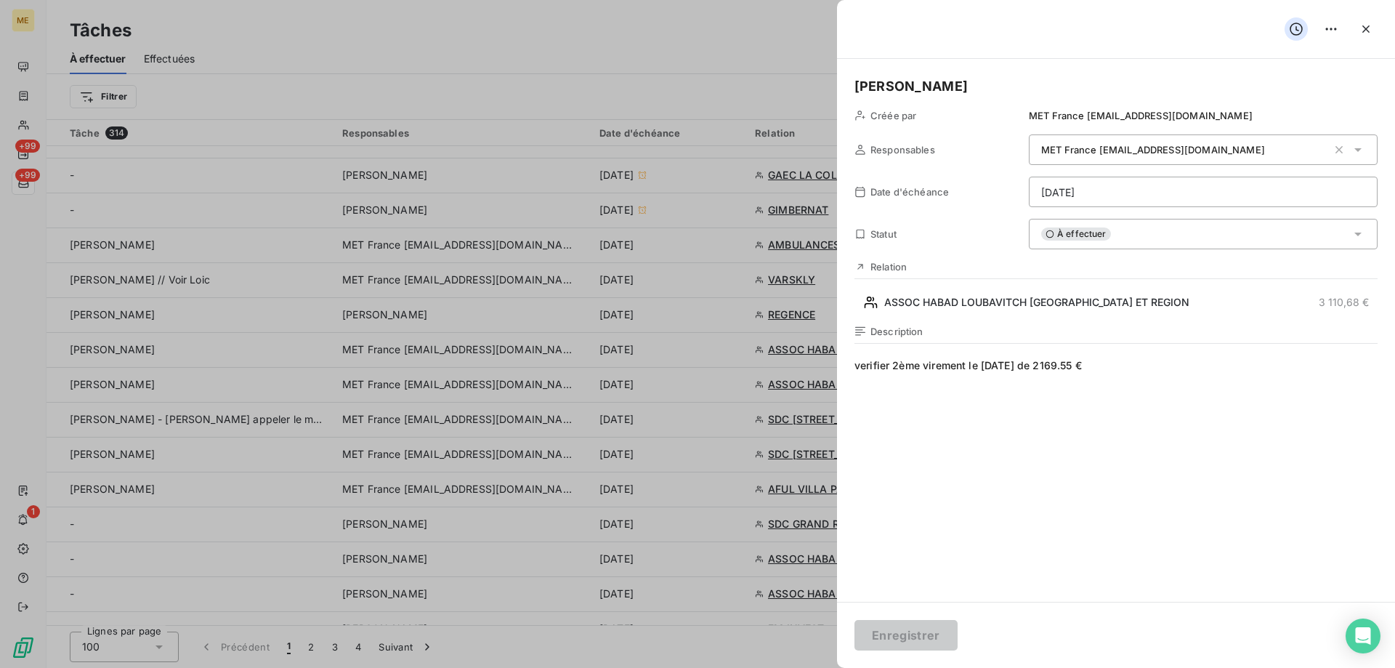
click at [1099, 201] on html "ME +99 +99 1 Tâches À effectuer Effectuées Créer une tâche Filtrer Tâche 314 Re…" at bounding box center [697, 406] width 1395 height 813
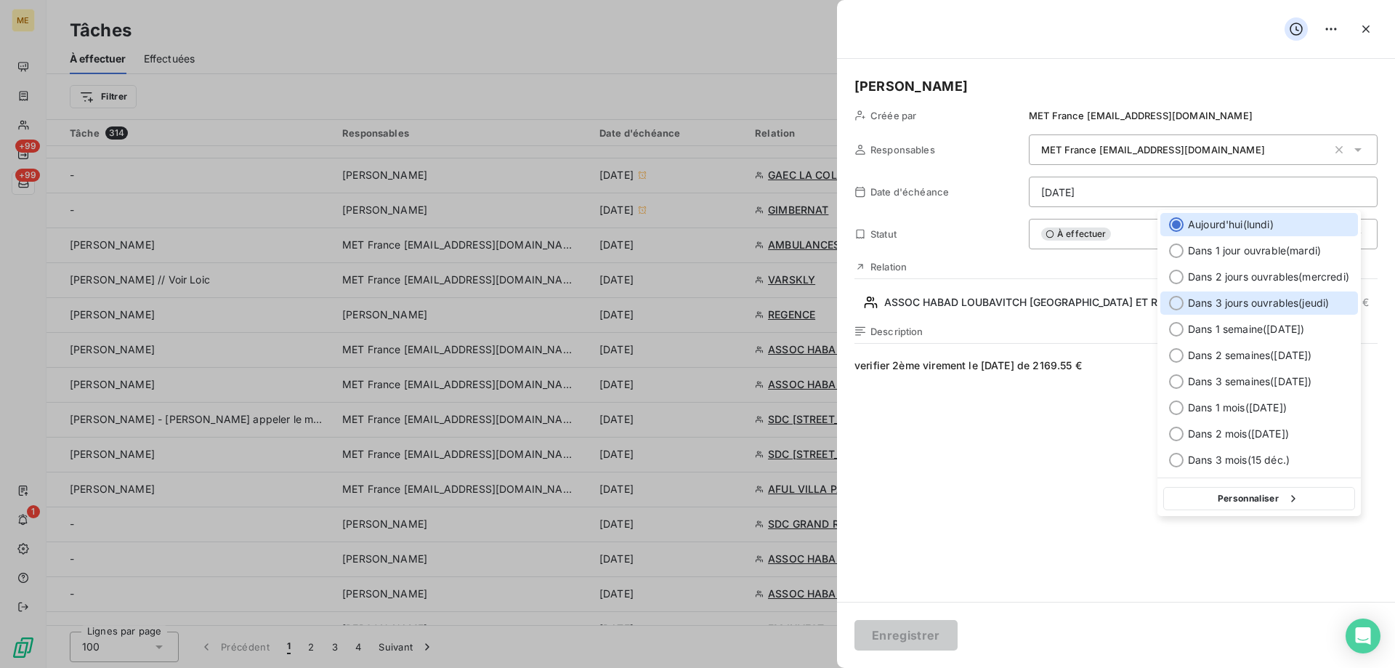
click at [1175, 303] on div at bounding box center [1176, 303] width 15 height 15
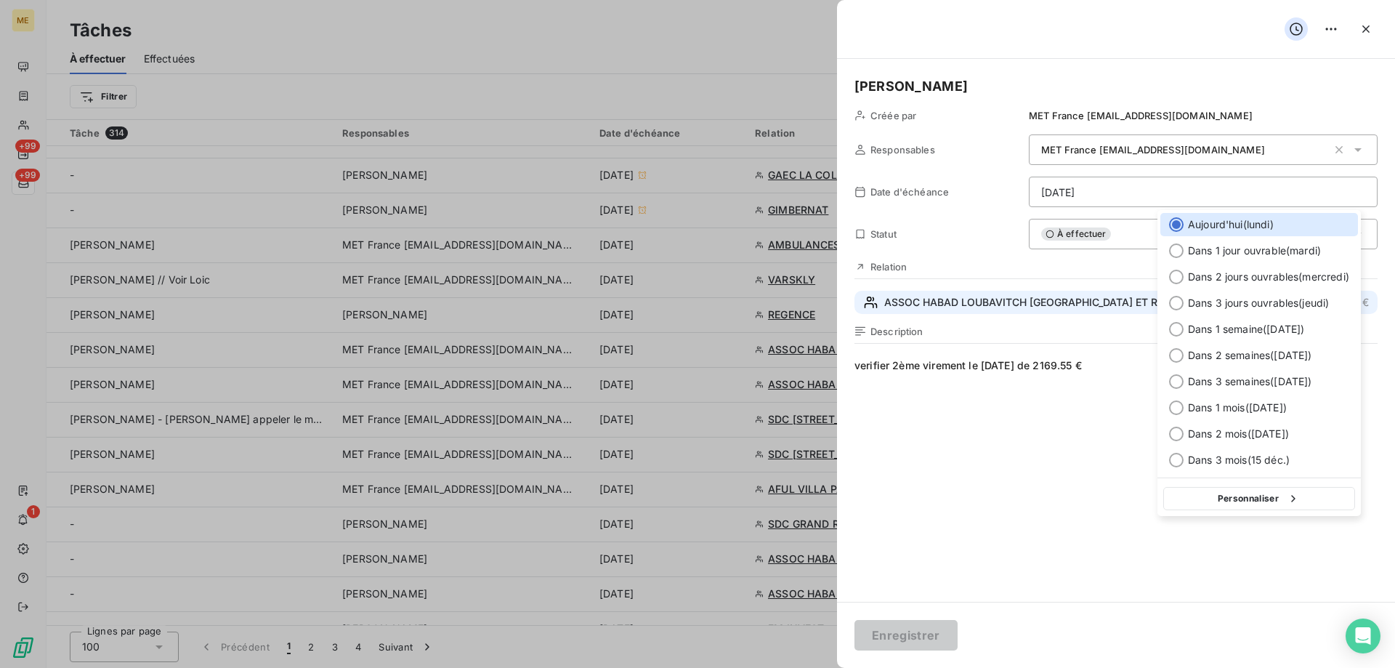
type input "18/09/2025"
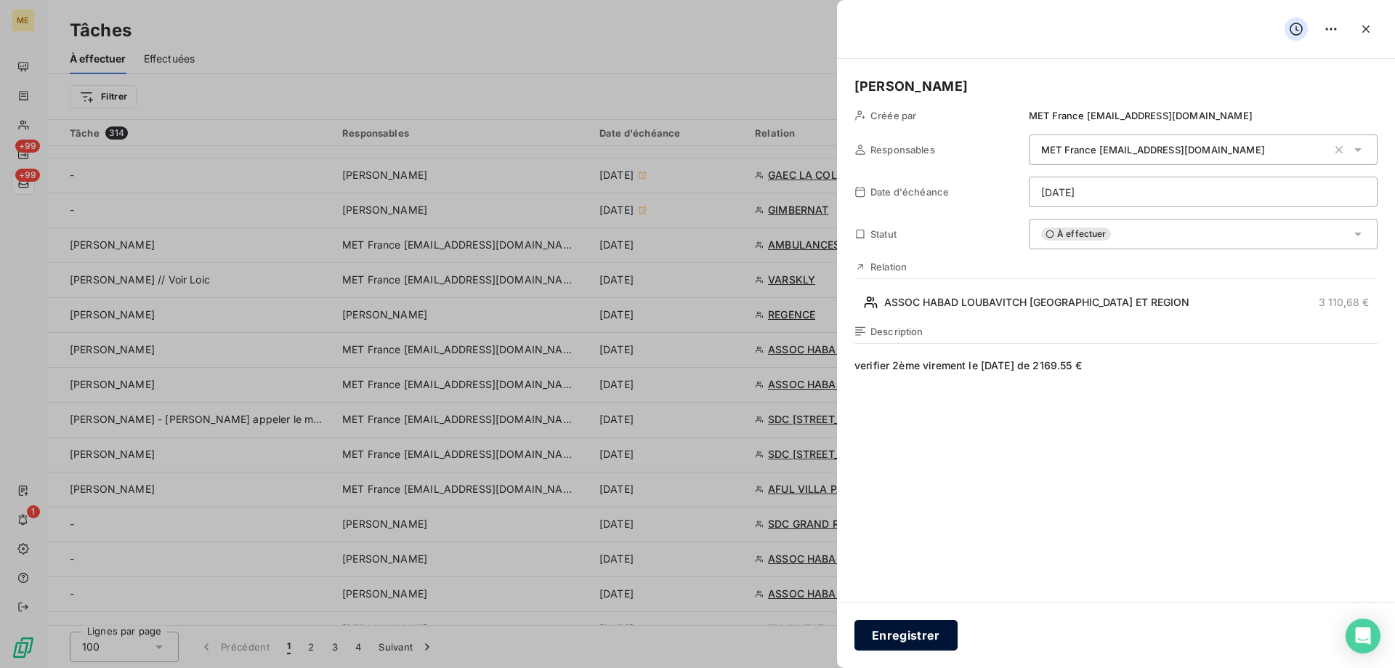
click at [938, 625] on button "Enregistrer" at bounding box center [906, 635] width 103 height 31
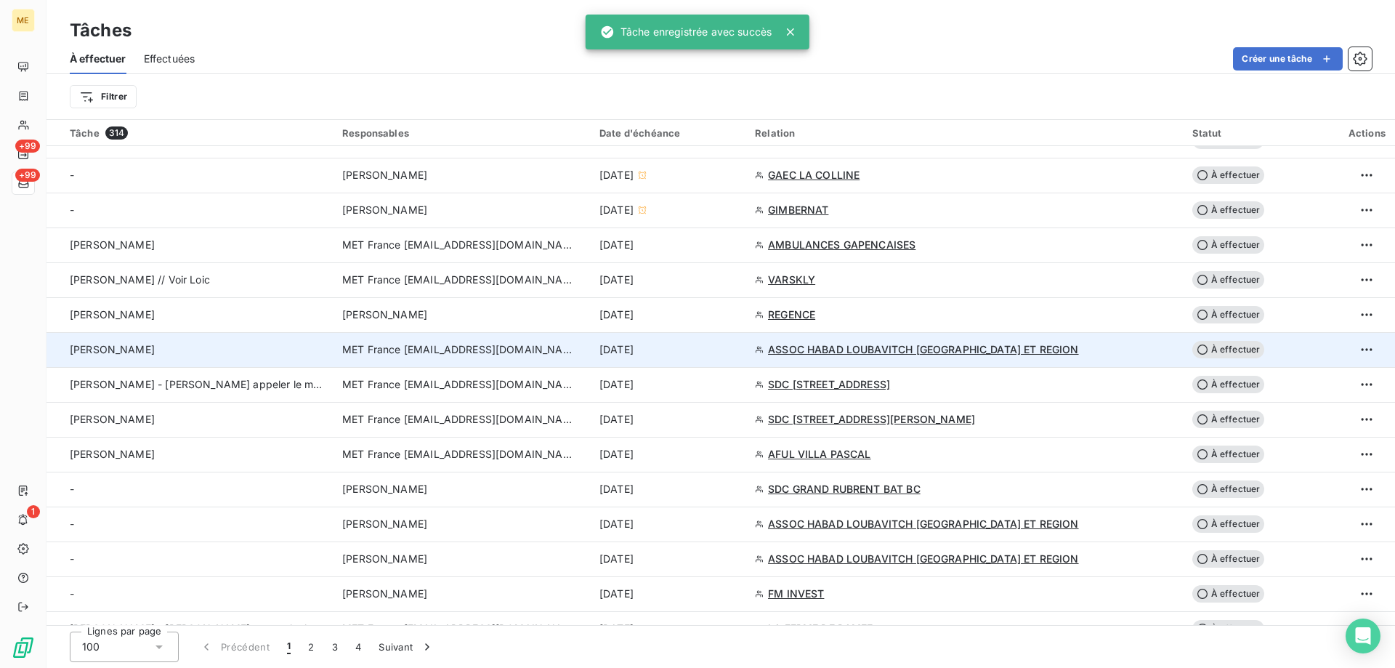
click at [131, 350] on div "Sylvain" at bounding box center [197, 349] width 255 height 15
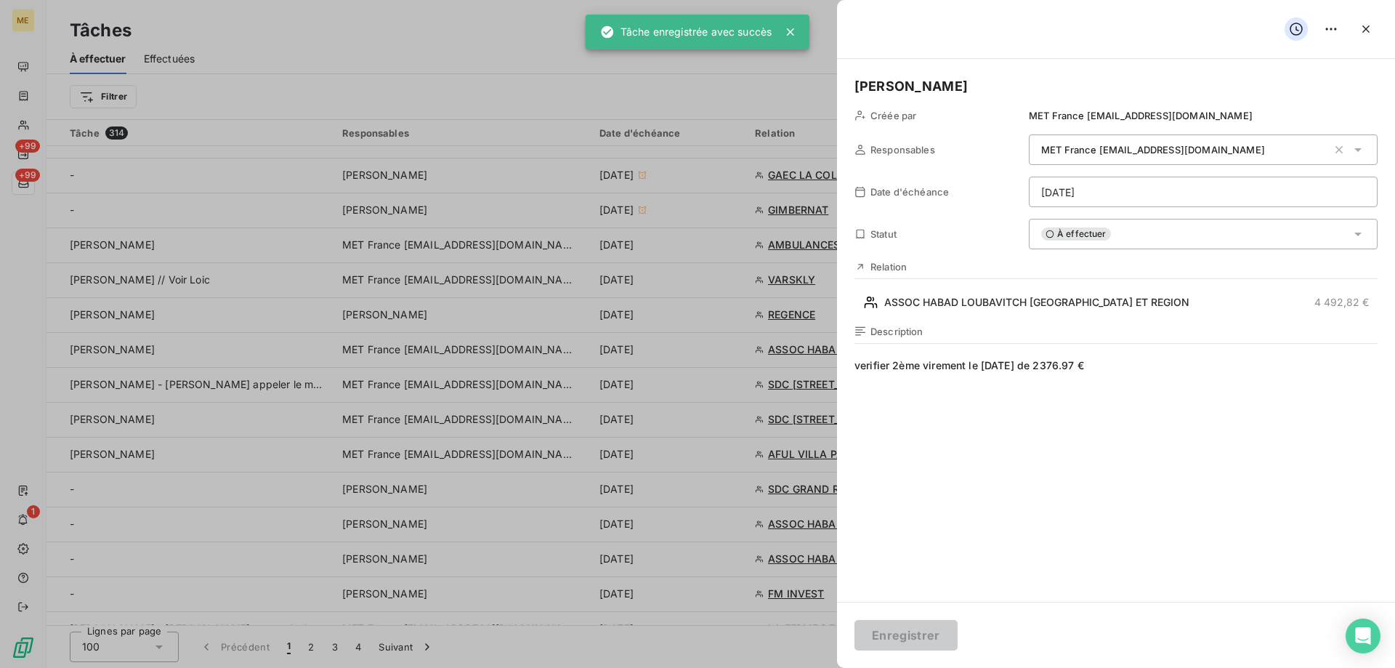
click at [1120, 224] on div "À effectuer" at bounding box center [1203, 234] width 349 height 31
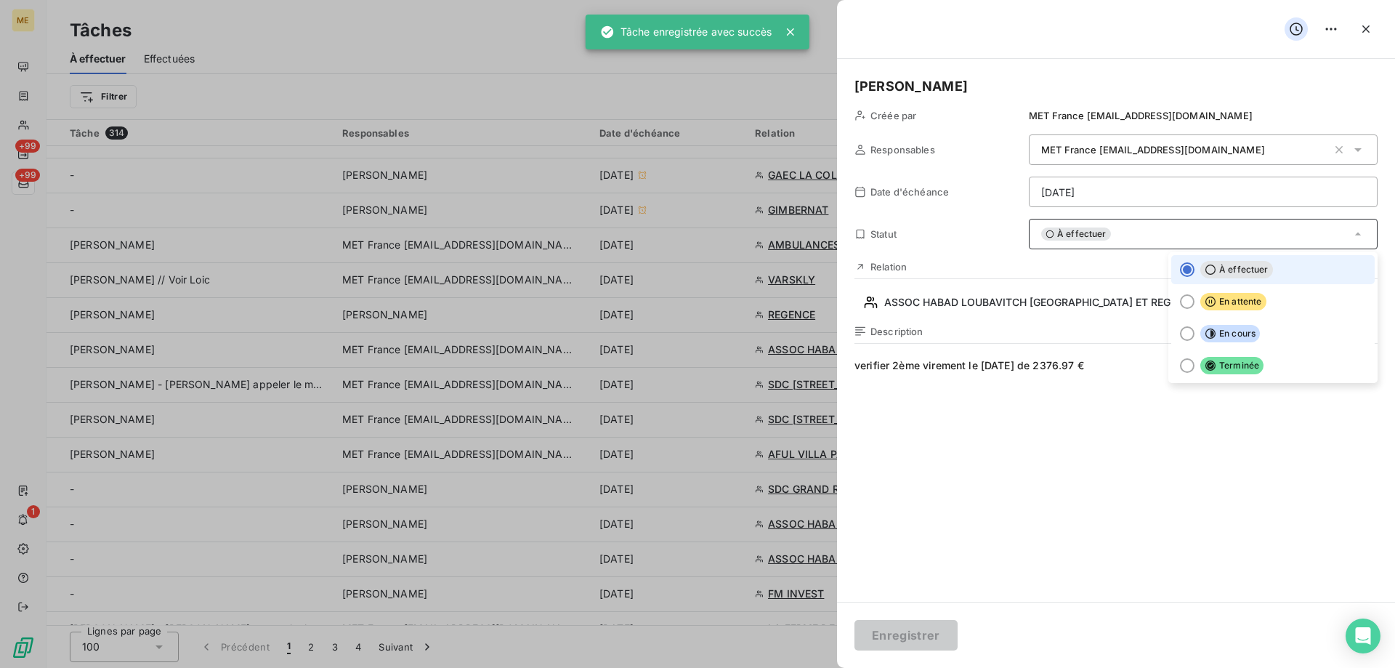
click at [1113, 206] on html "ME +99 +99 1 Tâches À effectuer Effectuées Créer une tâche Filtrer Tâche 314 Re…" at bounding box center [697, 406] width 1395 height 813
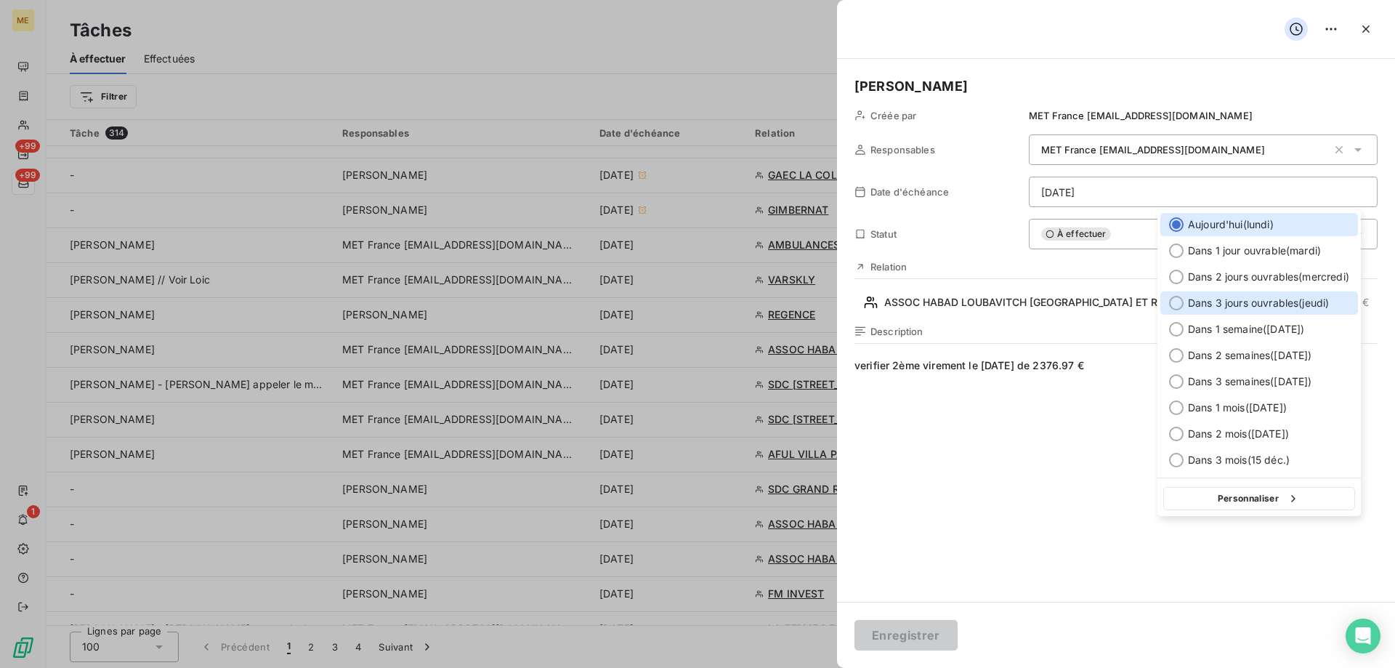
click at [1174, 307] on div at bounding box center [1176, 303] width 15 height 15
type input "18/09/2025"
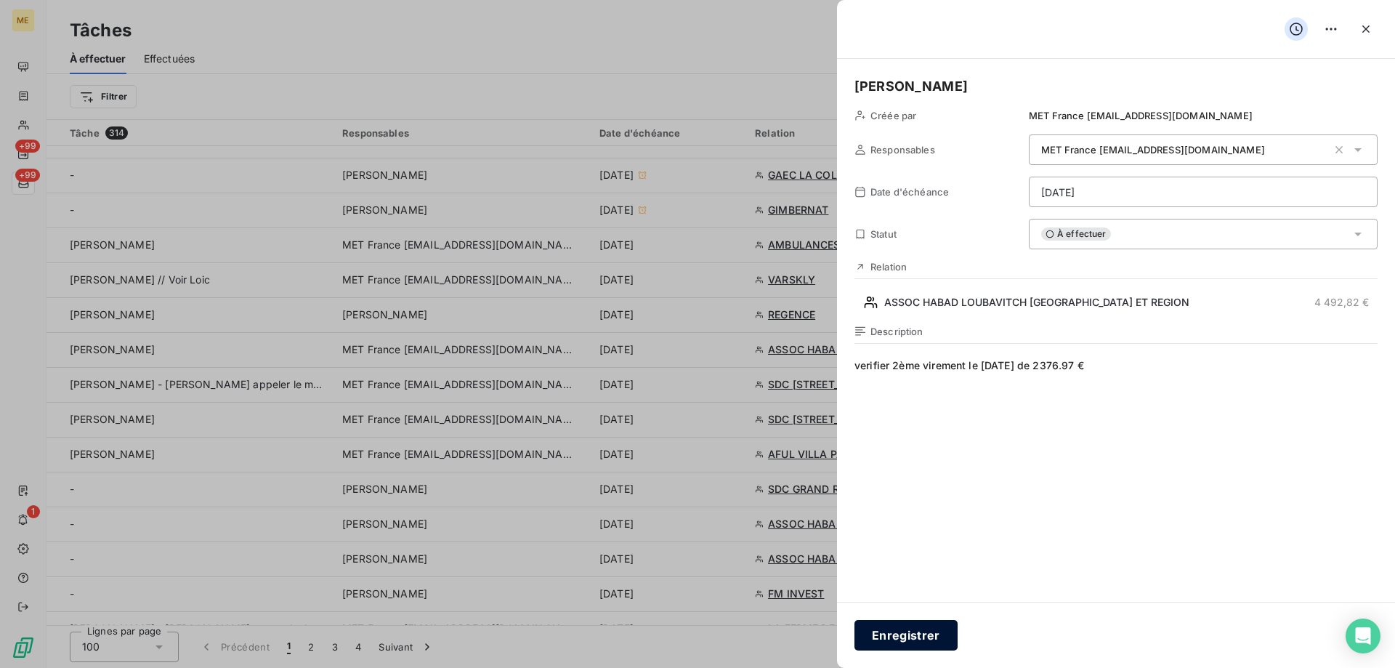
click at [898, 633] on button "Enregistrer" at bounding box center [906, 635] width 103 height 31
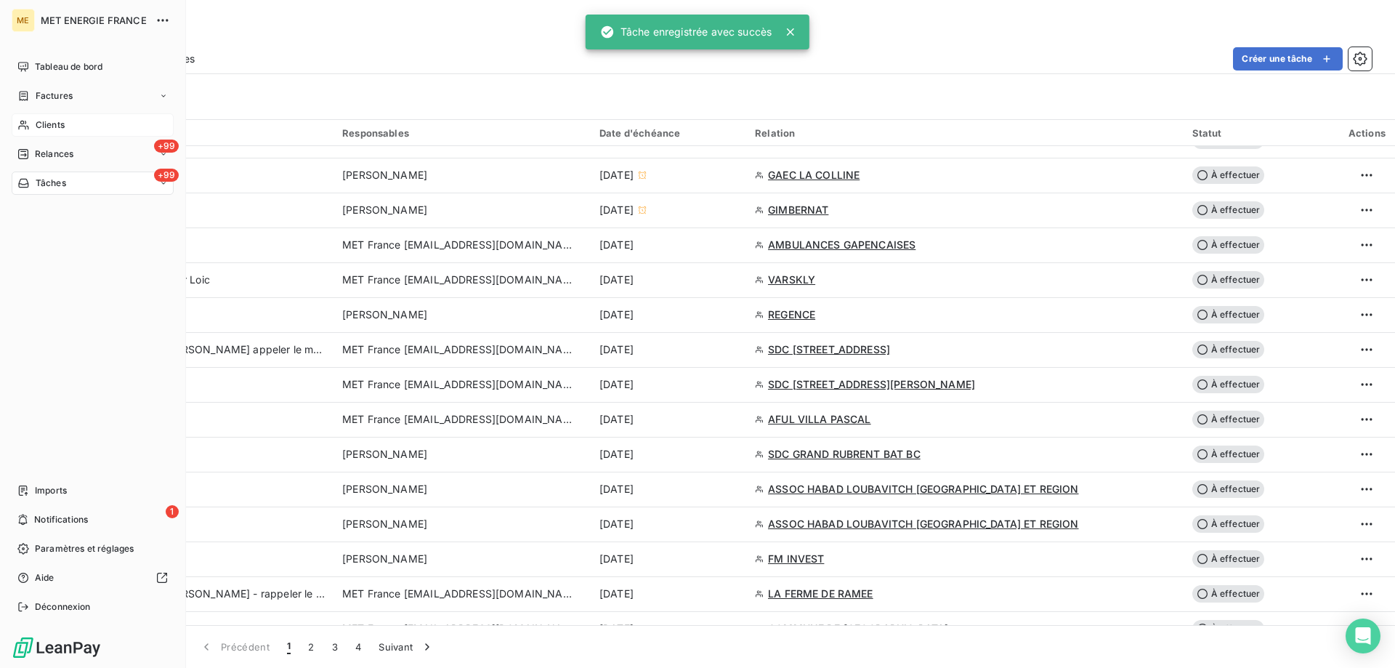
click at [24, 123] on icon at bounding box center [23, 125] width 10 height 9
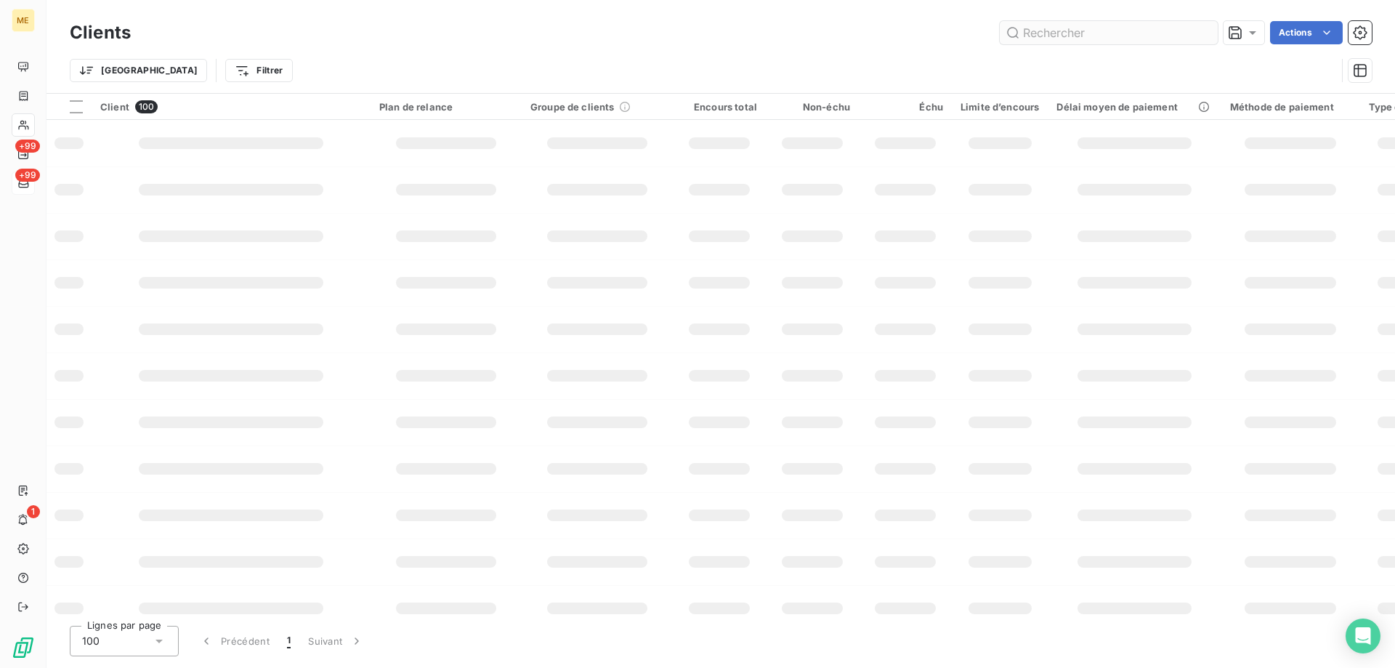
click at [1077, 33] on input "text" at bounding box center [1109, 32] width 218 height 23
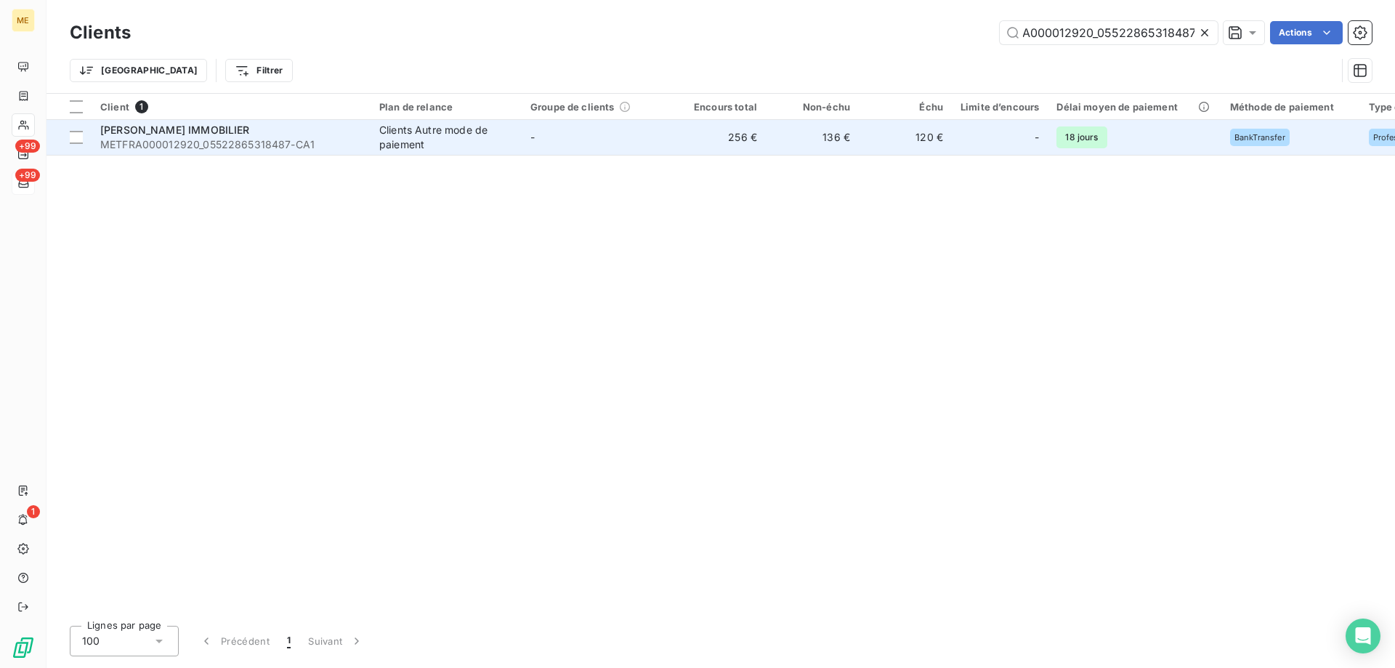
type input "METFRA000012920_05522865318487"
click at [215, 140] on span "METFRA000012920_05522865318487-CA1" at bounding box center [231, 144] width 262 height 15
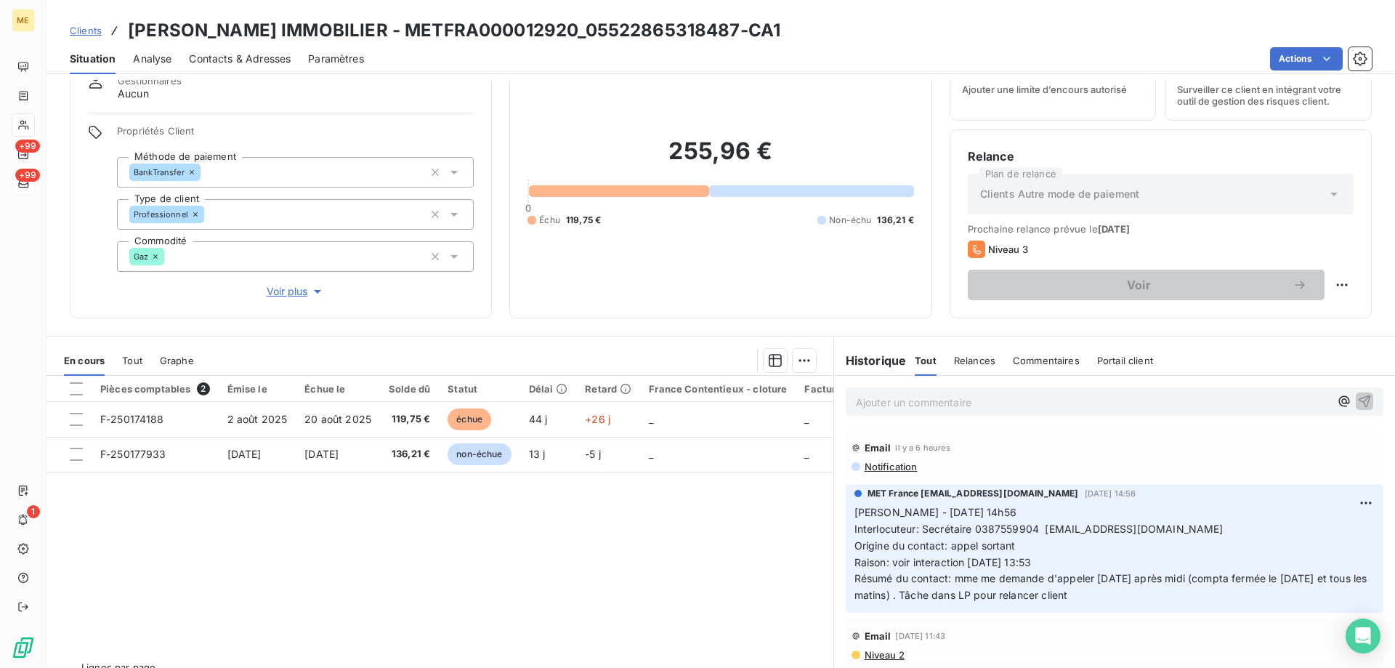
scroll to position [92, 0]
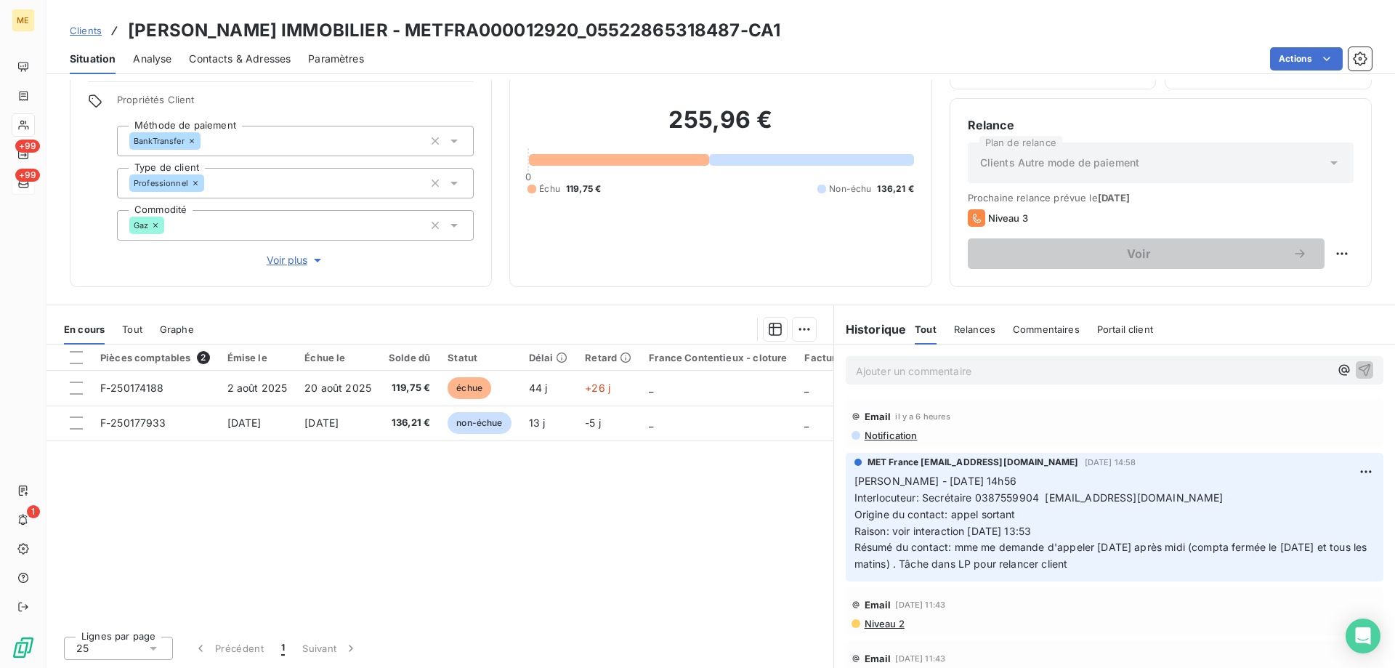
click at [89, 33] on span "Clients" at bounding box center [86, 31] width 32 height 12
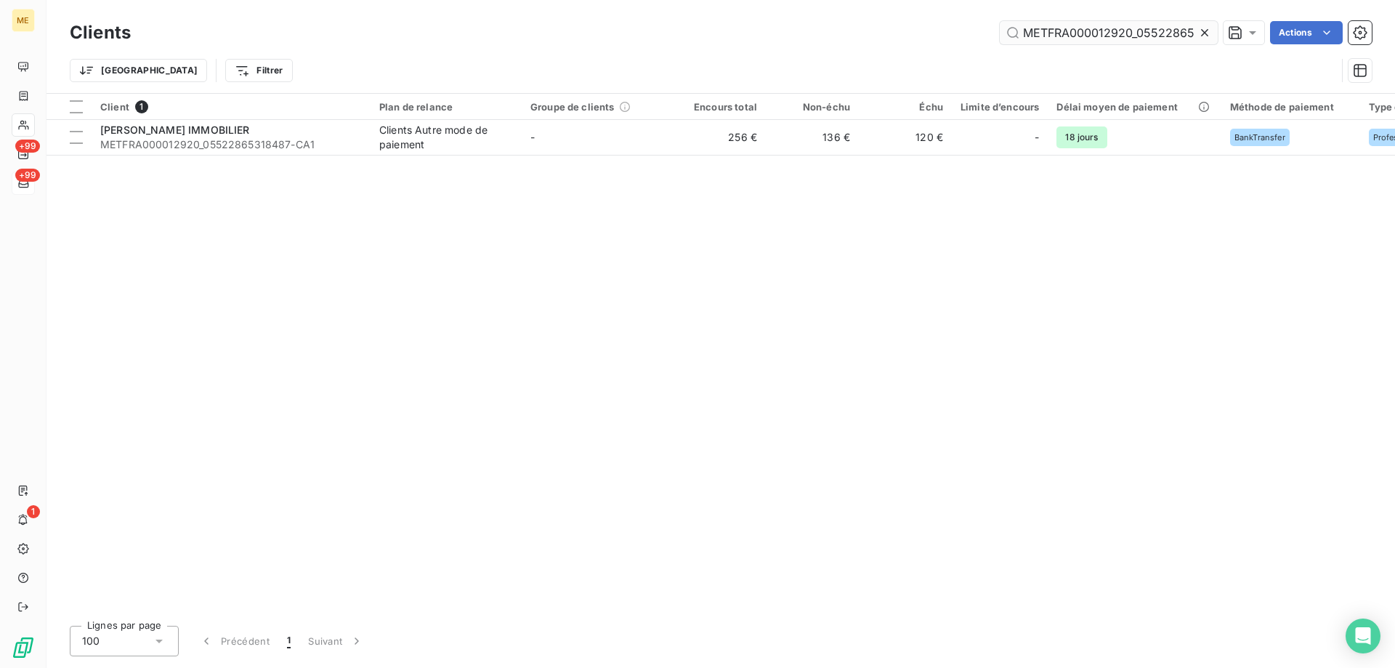
scroll to position [0, 40]
click at [1029, 28] on input "METFRA000012920_05522865318487" at bounding box center [1109, 32] width 218 height 23
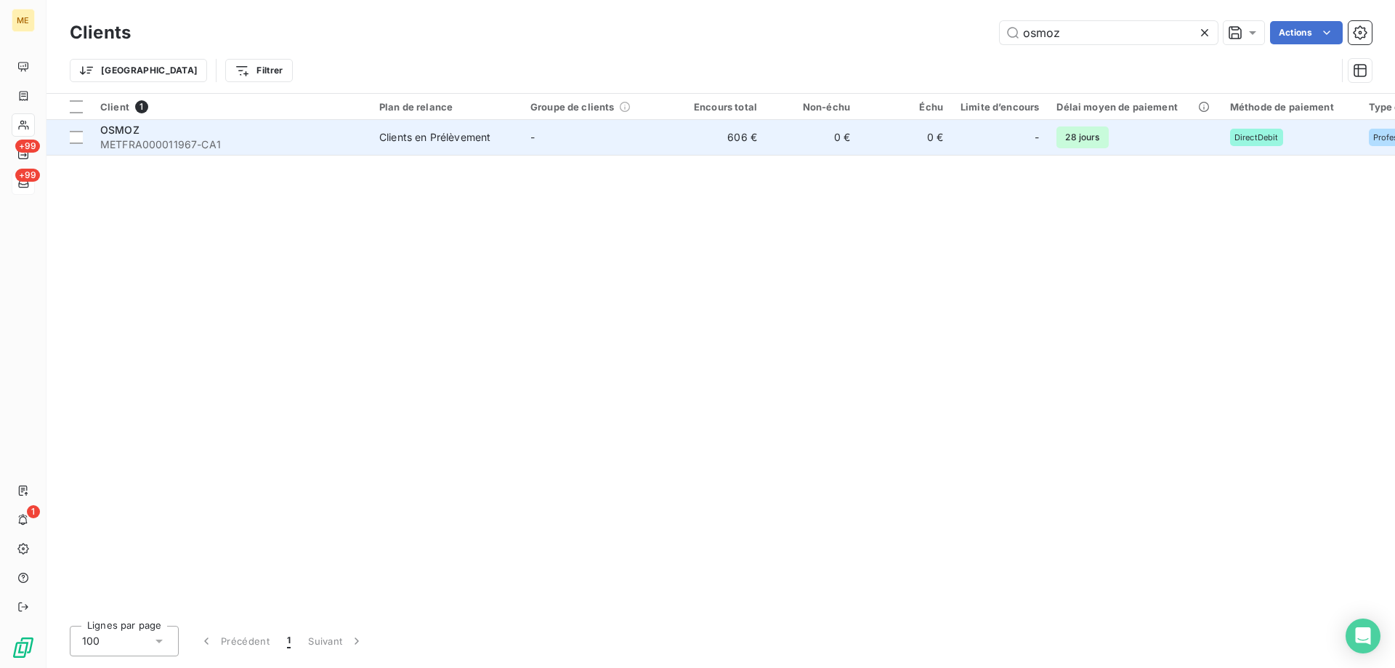
type input "osmoz"
click at [150, 132] on div "OSMOZ" at bounding box center [231, 130] width 262 height 15
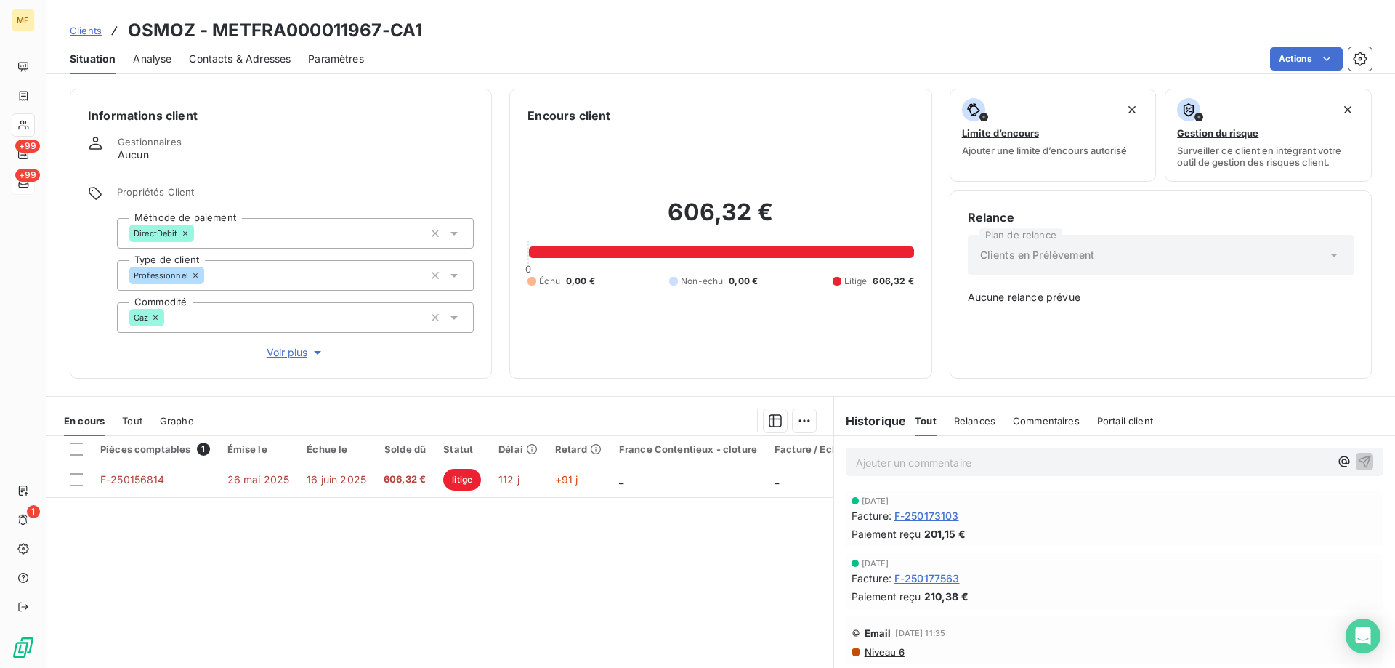
click at [144, 416] on div "En cours Tout Graphe" at bounding box center [440, 421] width 787 height 31
click at [132, 415] on span "Tout" at bounding box center [132, 421] width 20 height 12
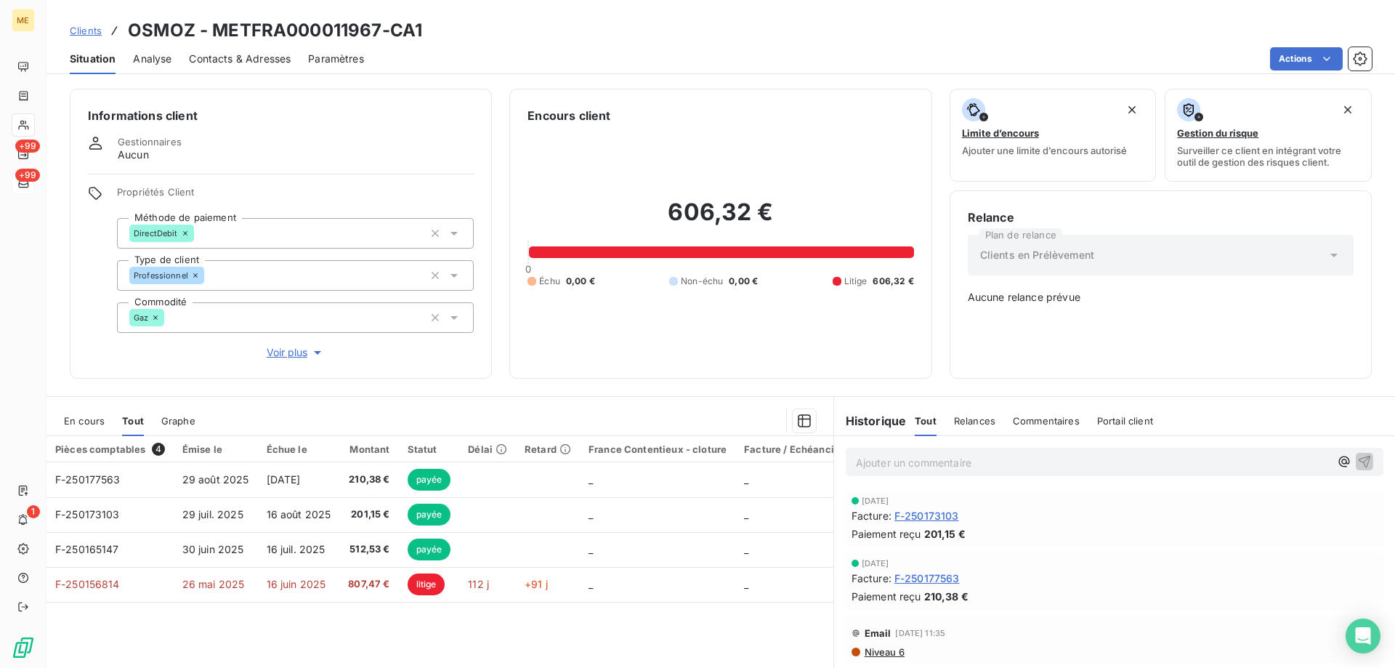
click at [95, 416] on span "En cours" at bounding box center [84, 421] width 41 height 12
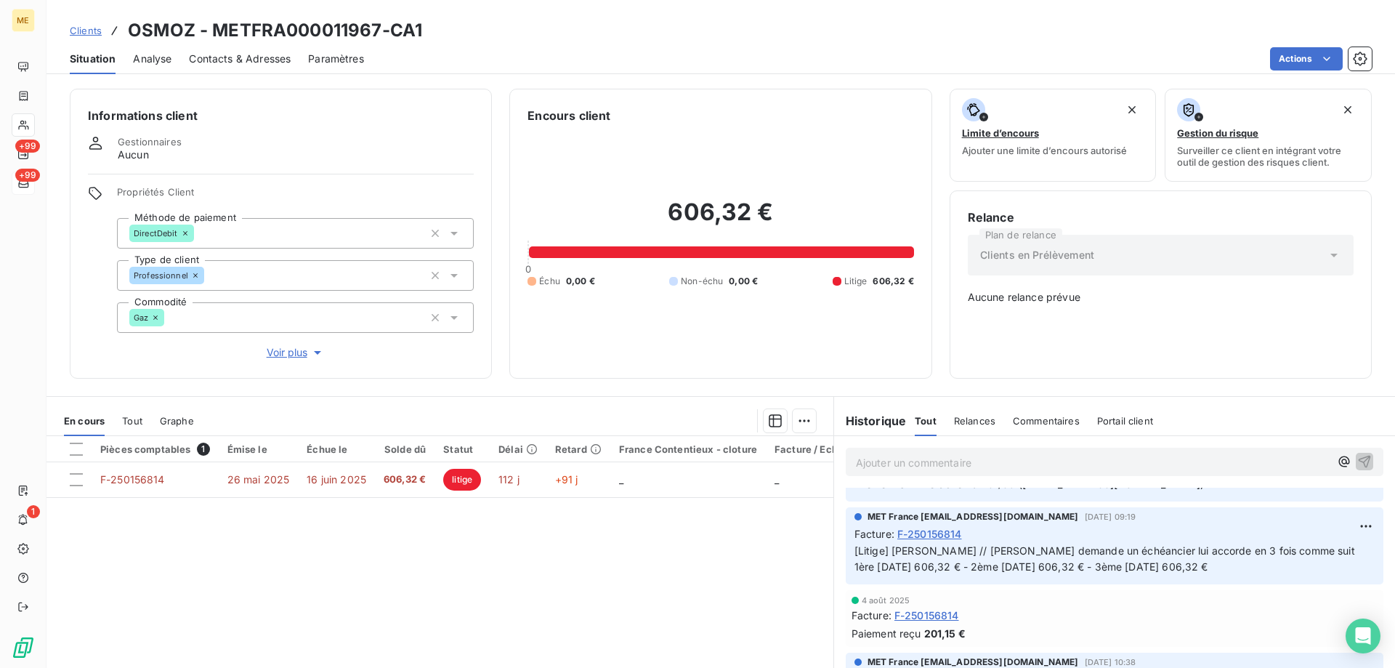
scroll to position [509, 0]
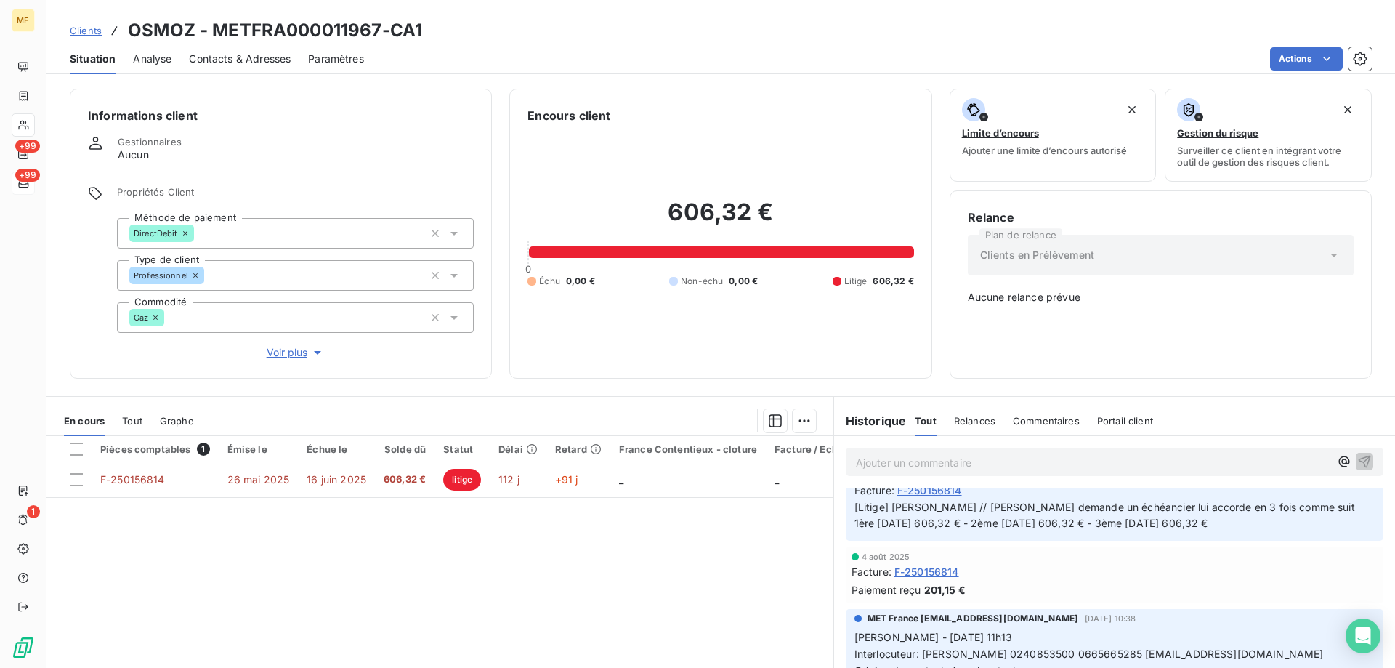
click at [142, 417] on span "Tout" at bounding box center [132, 421] width 20 height 12
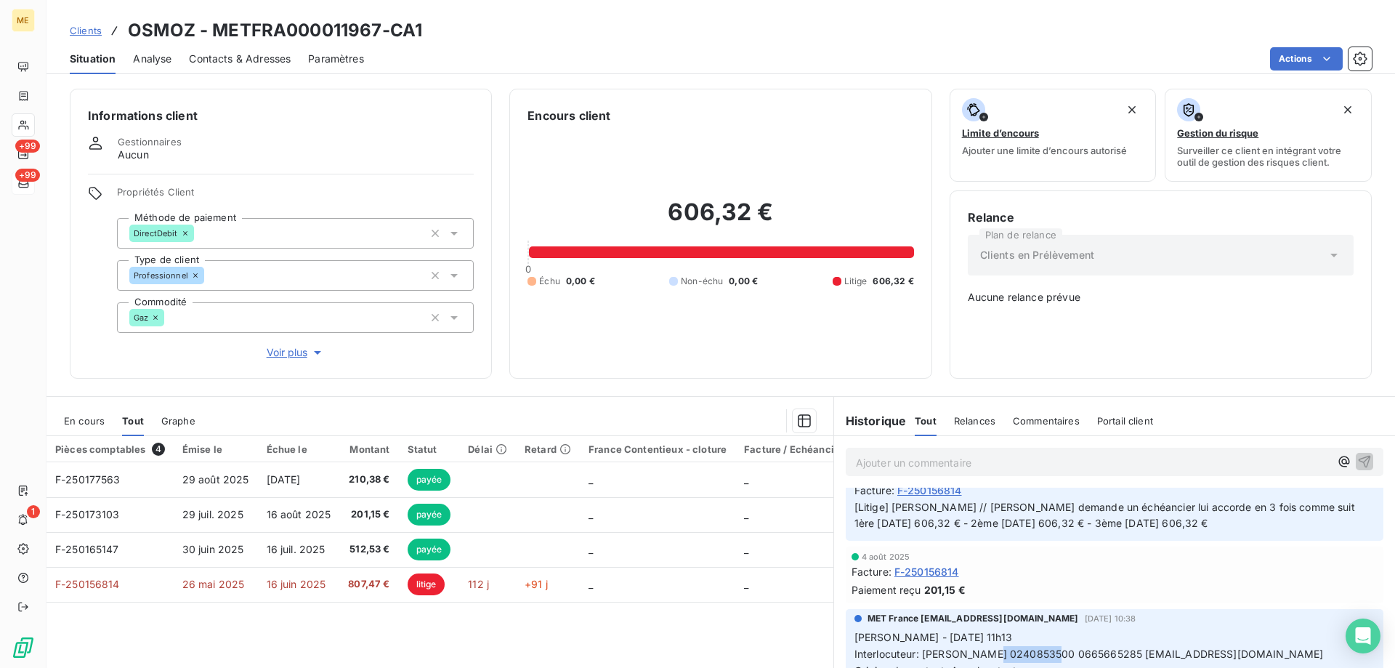
drag, startPoint x: 990, startPoint y: 648, endPoint x: 1055, endPoint y: 649, distance: 64.7
click at [1055, 649] on span "Interlocuteur: [PERSON_NAME] 0240853500 0665665285 [EMAIL_ADDRESS][DOMAIN_NAME]" at bounding box center [1090, 654] width 470 height 12
copy span "0240853500"
click at [69, 415] on span "En cours" at bounding box center [84, 421] width 41 height 12
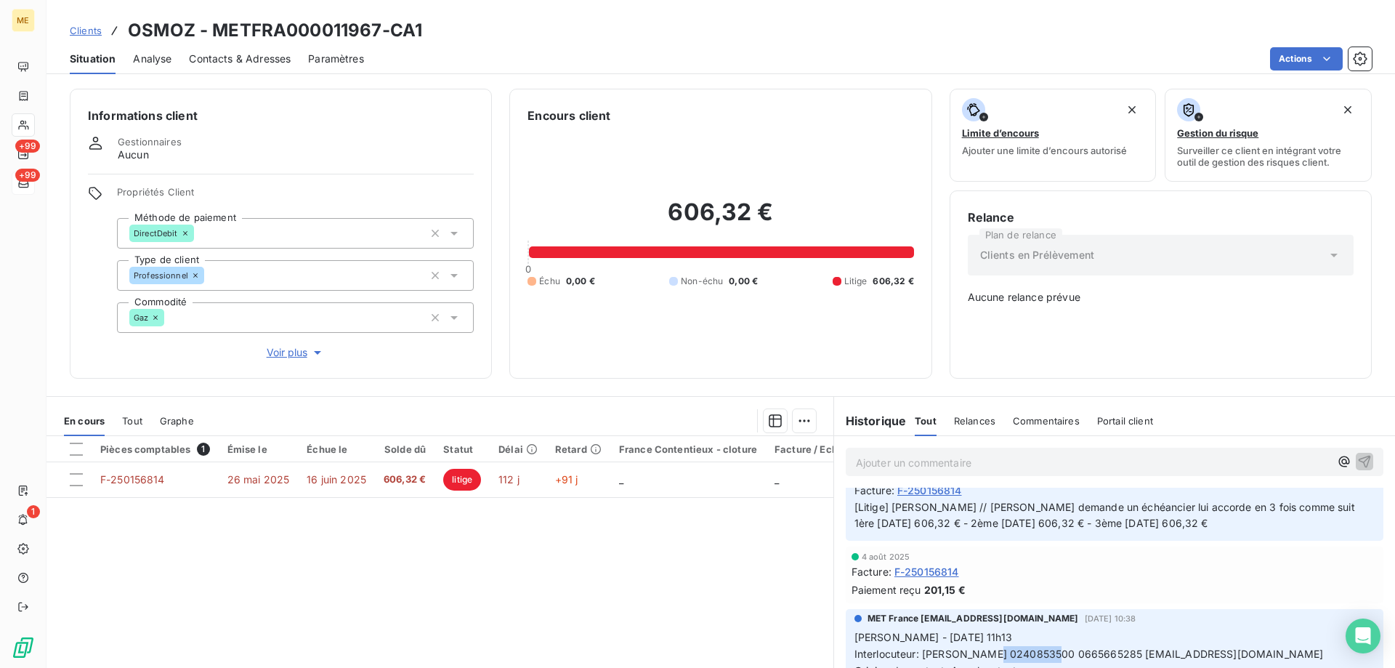
click at [138, 415] on span "Tout" at bounding box center [132, 421] width 20 height 12
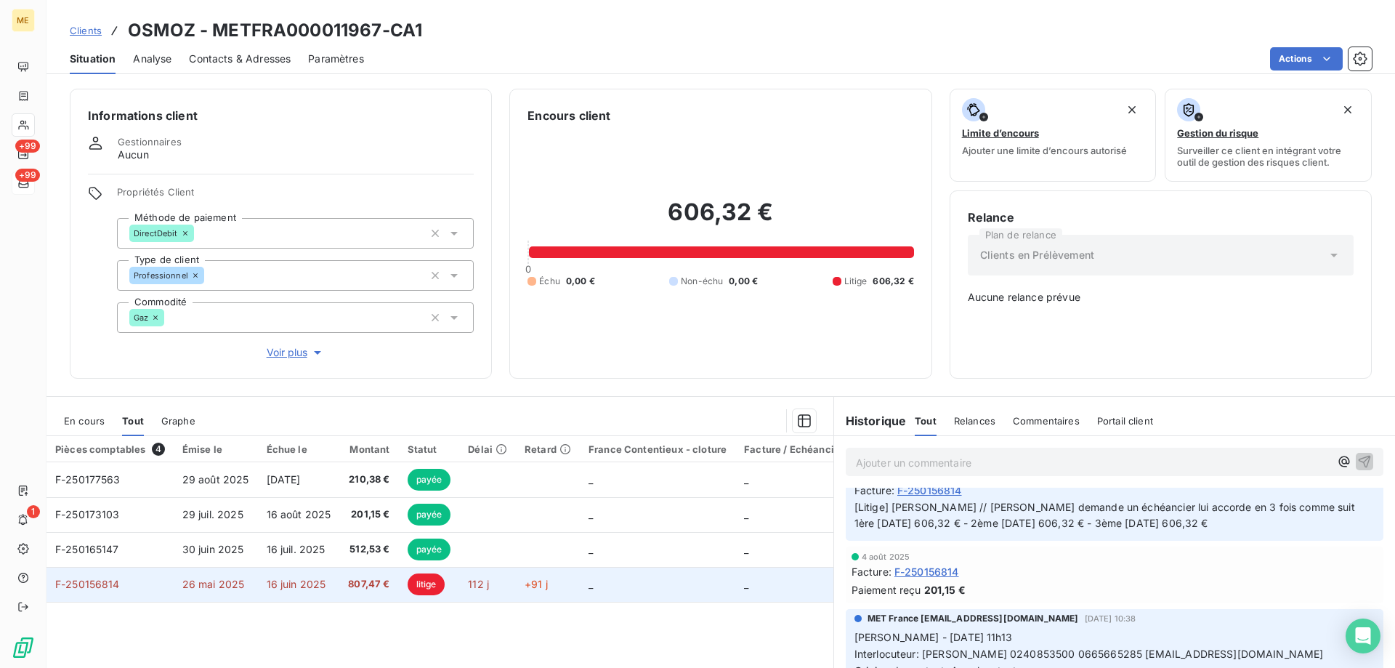
click at [102, 578] on span "F-250156814" at bounding box center [87, 584] width 65 height 12
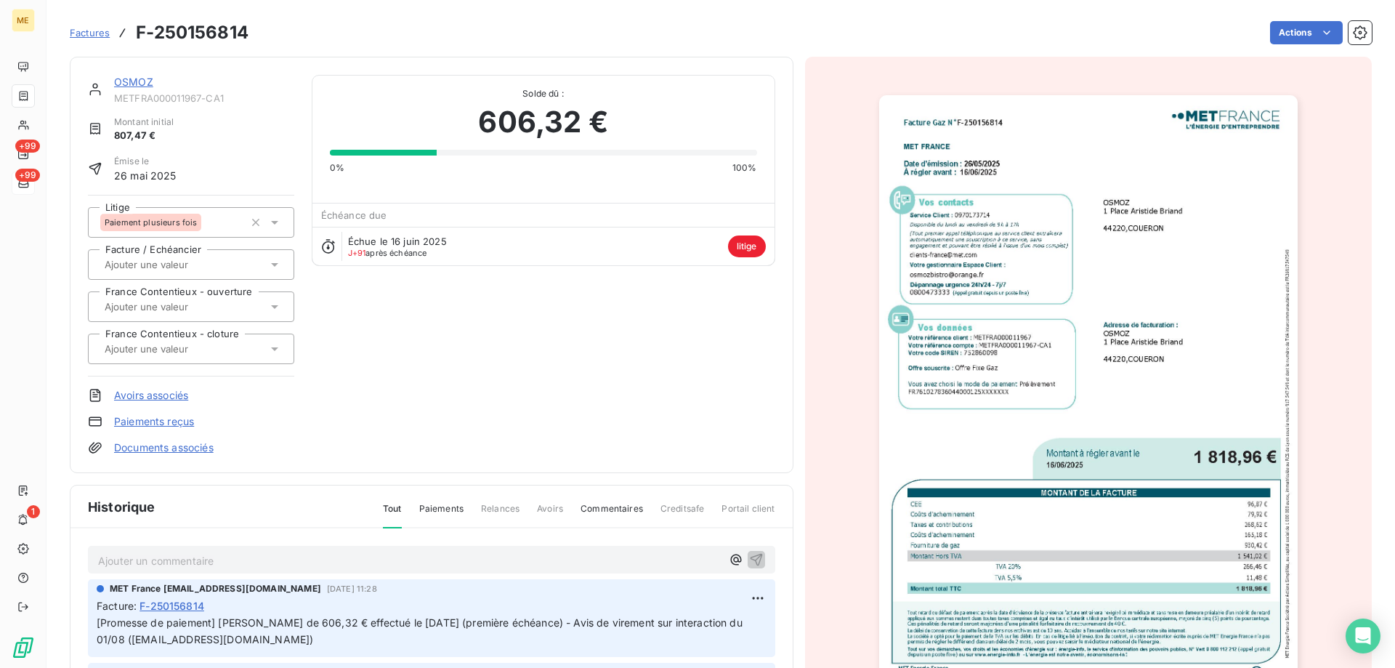
click at [150, 80] on link "OSMOZ" at bounding box center [133, 82] width 39 height 12
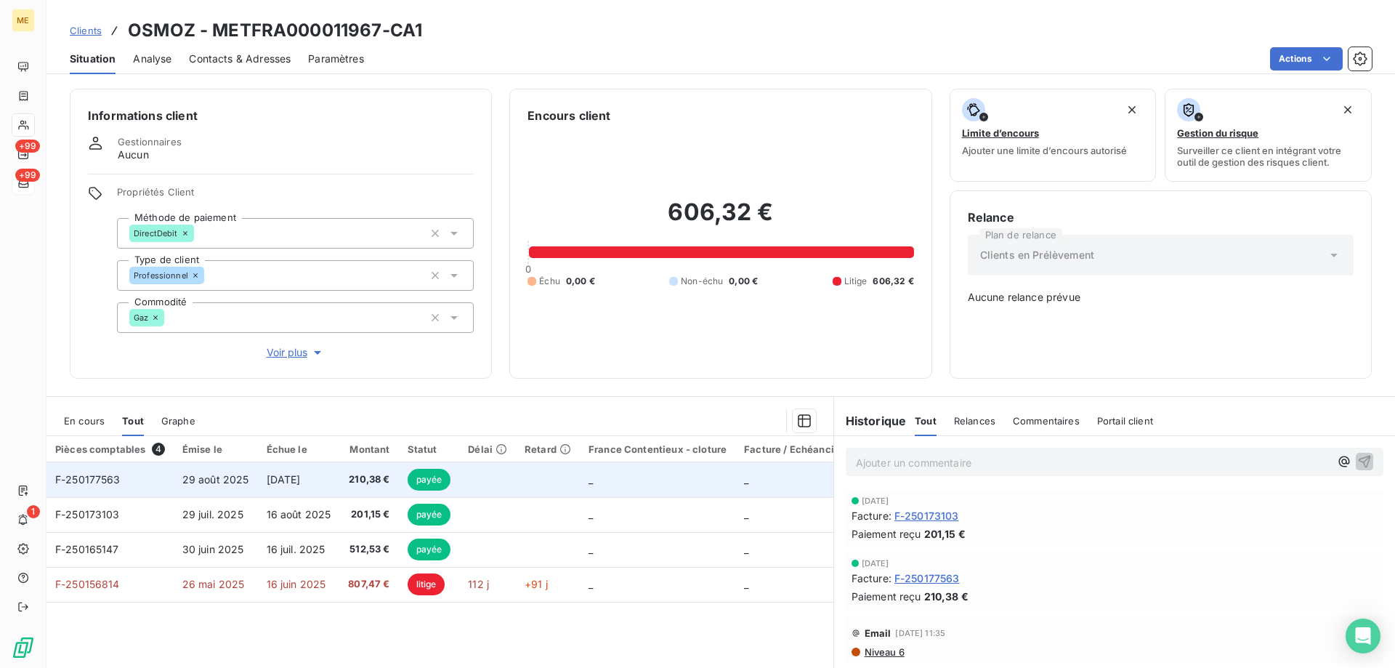
scroll to position [73, 0]
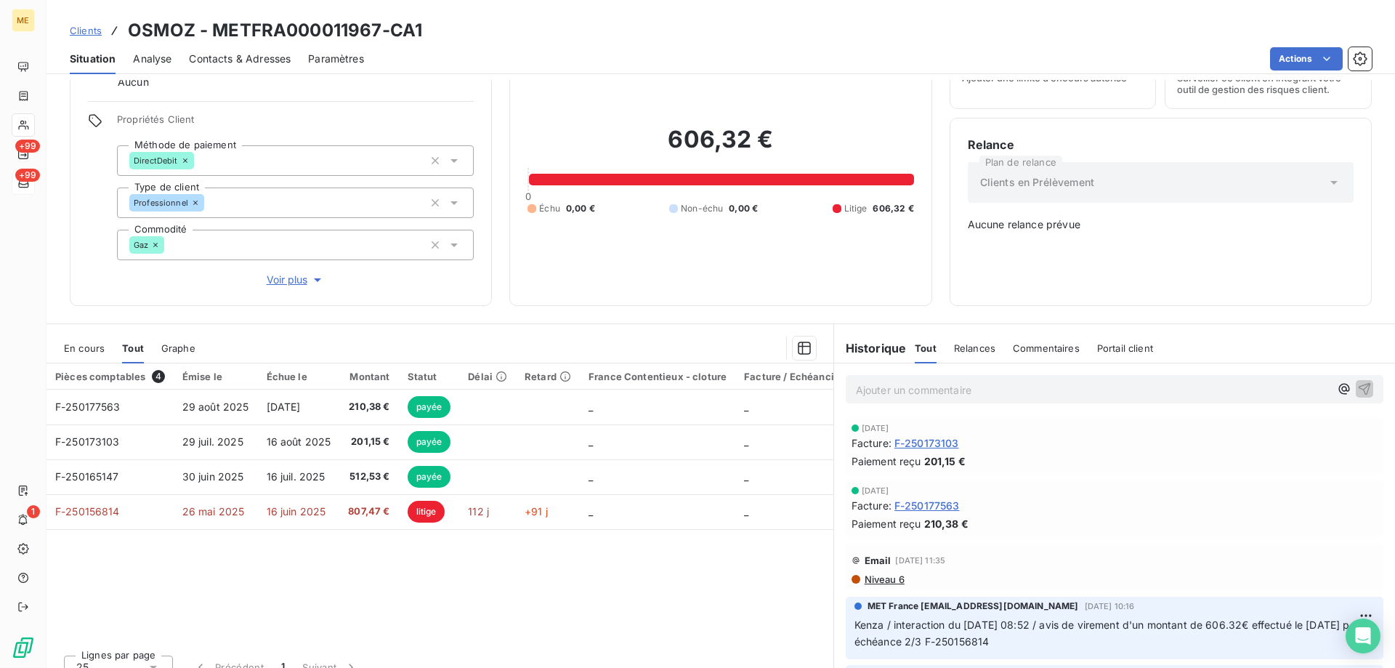
click at [81, 342] on span "En cours" at bounding box center [84, 348] width 41 height 12
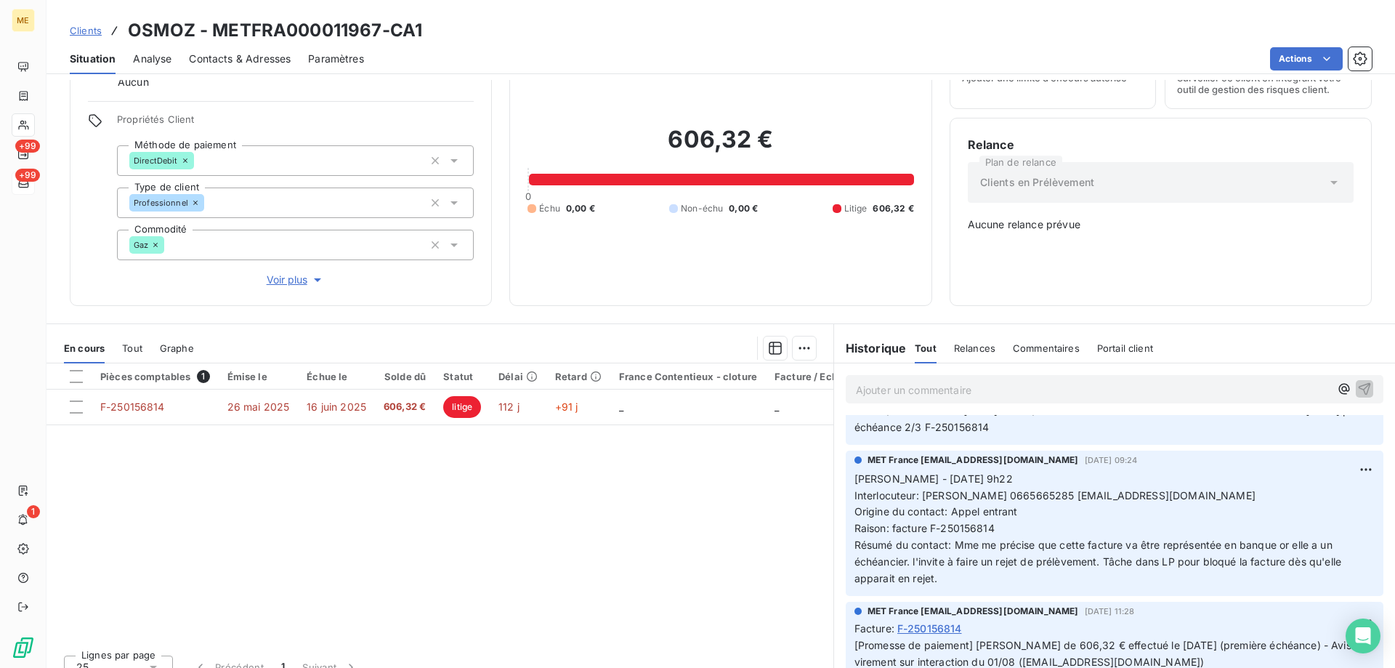
scroll to position [218, 0]
drag, startPoint x: 990, startPoint y: 486, endPoint x: 1053, endPoint y: 487, distance: 63.2
click at [1053, 487] on span "Interlocuteur: [PERSON_NAME] 0665665285 [EMAIL_ADDRESS][DOMAIN_NAME]" at bounding box center [1055, 492] width 401 height 12
copy span "0665665285"
click at [138, 342] on span "Tout" at bounding box center [132, 348] width 20 height 12
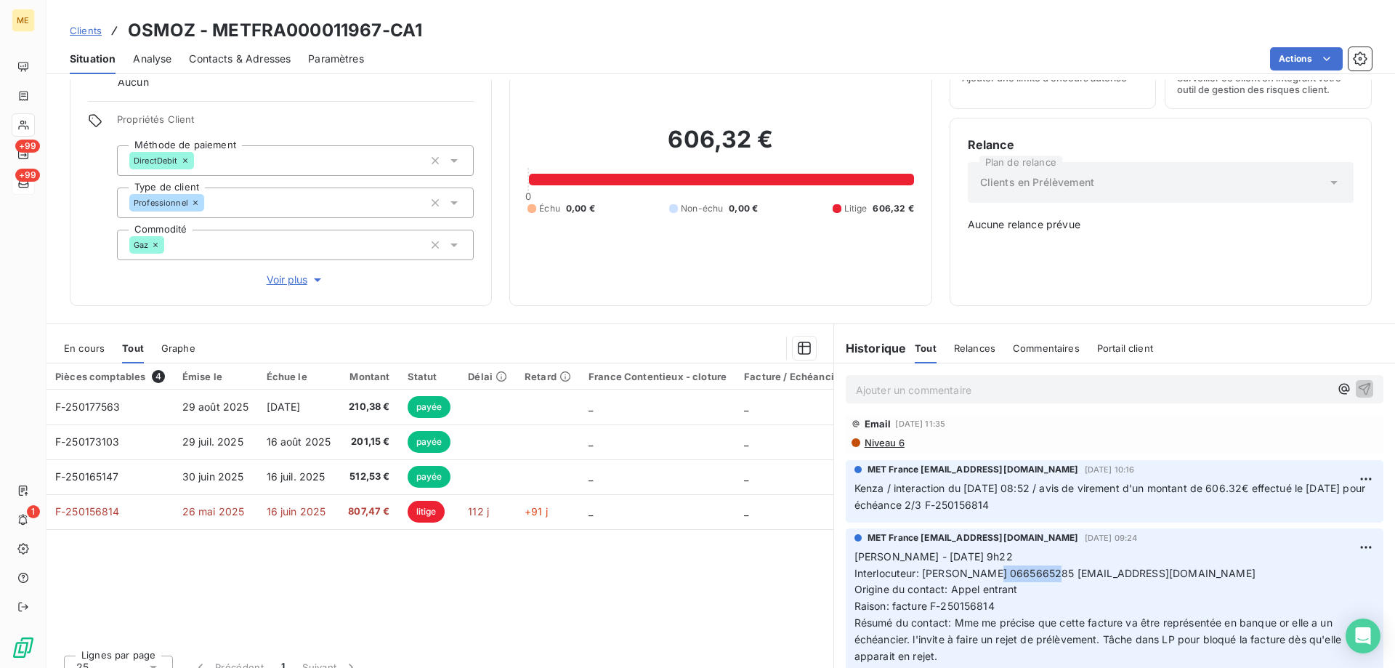
scroll to position [0, 0]
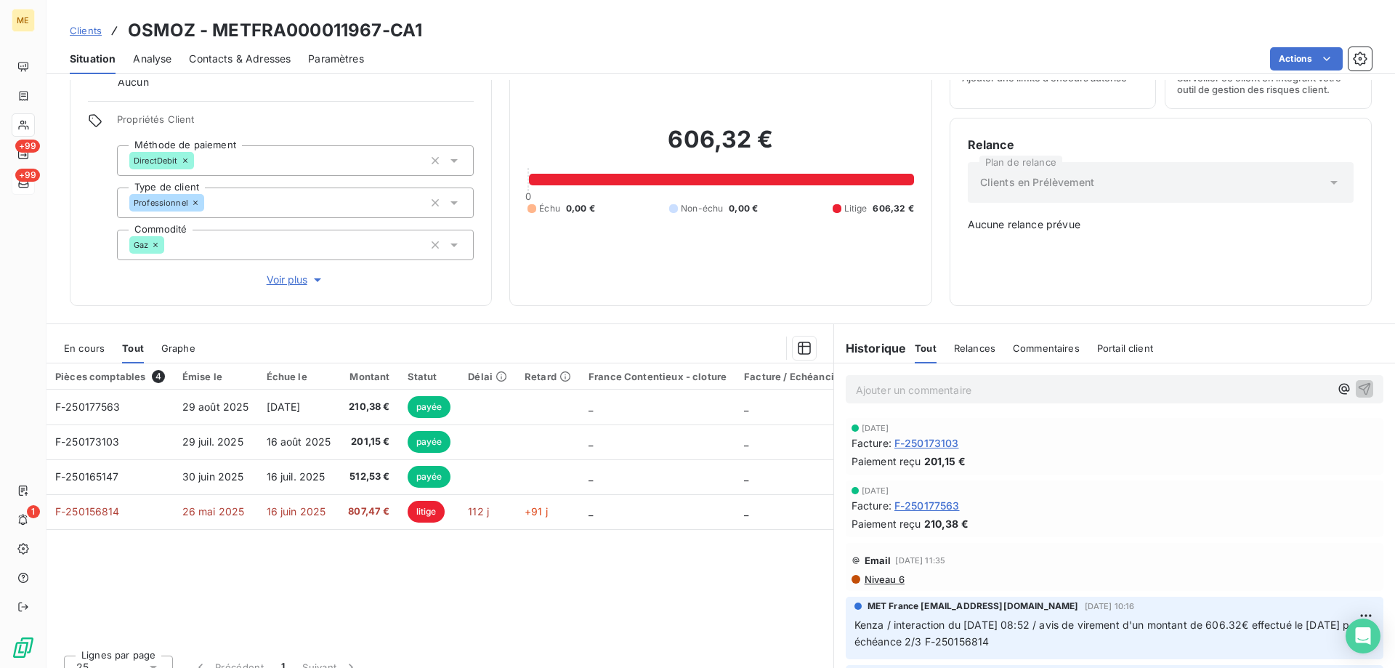
click at [240, 33] on h3 "OSMOZ - METFRA000011967-CA1" at bounding box center [275, 30] width 294 height 26
copy h3 "METFRA000011967"
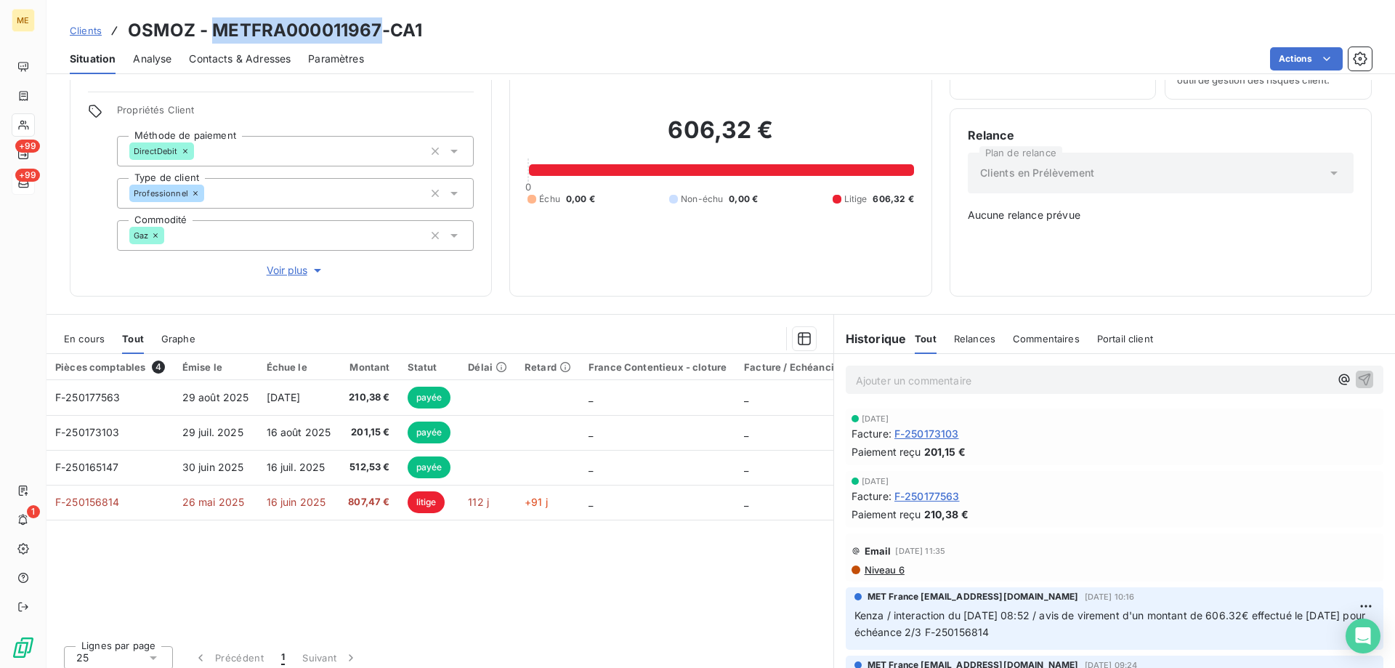
scroll to position [83, 0]
click at [923, 380] on div "Ajouter un commentaire ﻿" at bounding box center [1115, 379] width 538 height 28
click at [886, 371] on p "Ajouter un commentaire ﻿" at bounding box center [1093, 380] width 474 height 18
click at [79, 332] on span "En cours" at bounding box center [84, 338] width 41 height 12
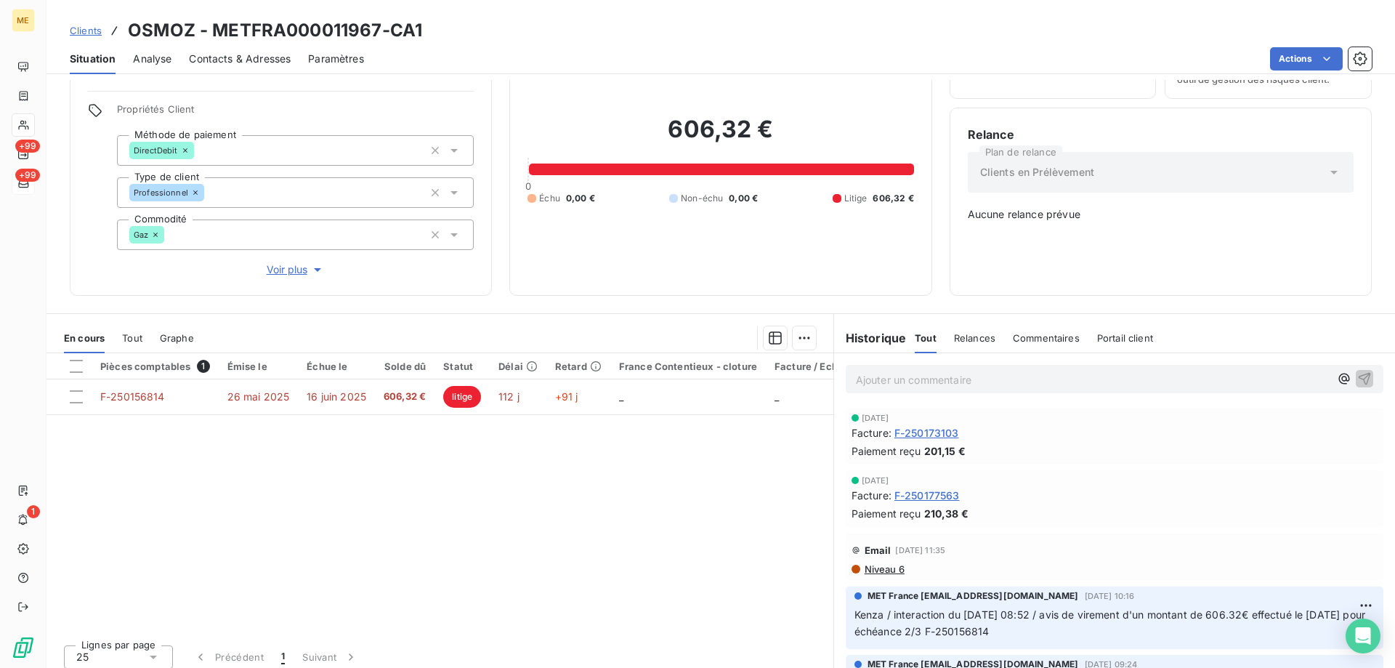
click at [888, 372] on p "Ajouter un commentaire ﻿" at bounding box center [1093, 380] width 474 height 18
click at [1159, 376] on p "Sylvain // avis de virement de 201.15 € sur interaction" at bounding box center [1093, 379] width 474 height 17
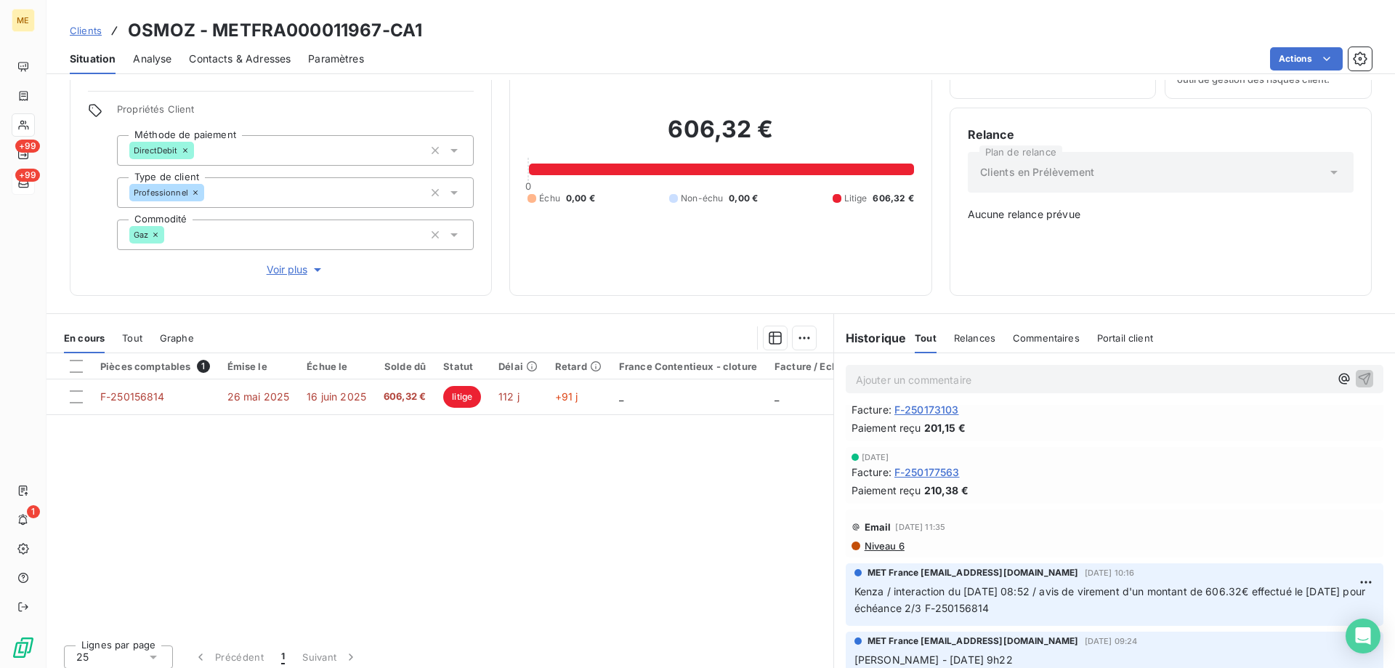
scroll to position [218, 0]
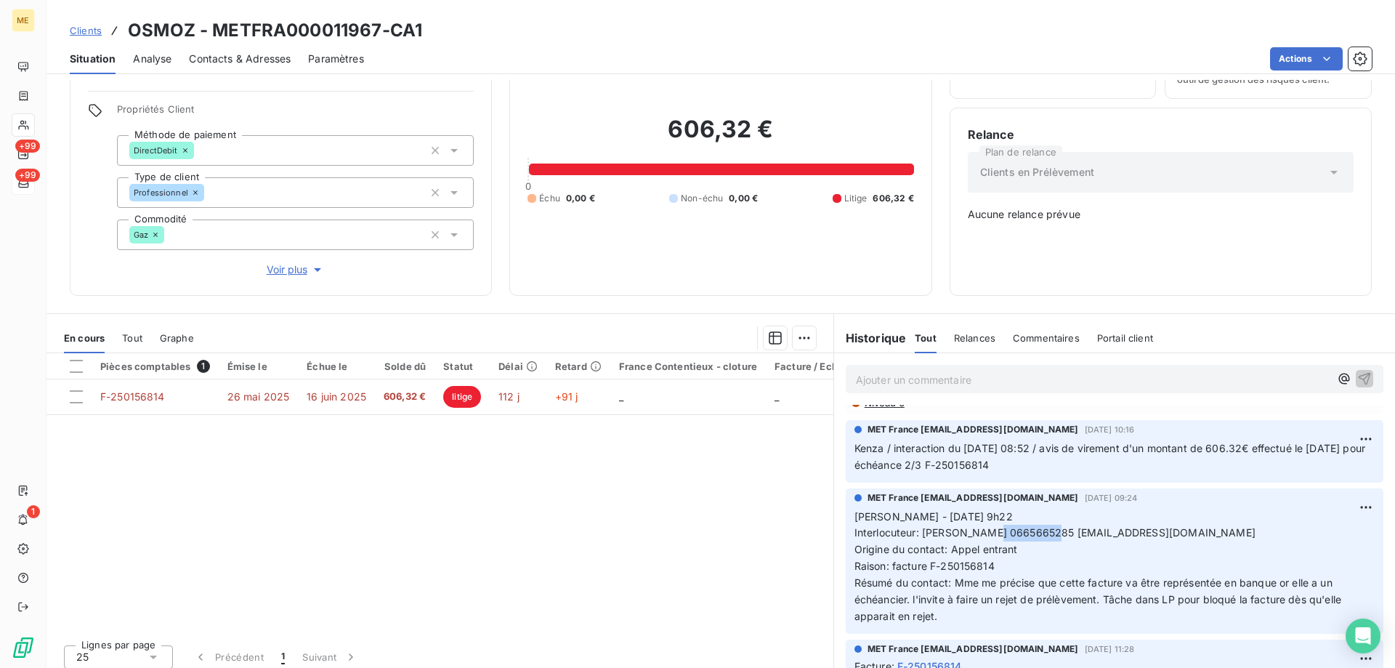
drag, startPoint x: 992, startPoint y: 542, endPoint x: 1055, endPoint y: 545, distance: 62.6
click at [1055, 539] on span "Interlocuteur: [PERSON_NAME] 0665665285 [EMAIL_ADDRESS][DOMAIN_NAME]" at bounding box center [1055, 532] width 401 height 12
copy span "0665665285"
click at [129, 337] on div "Tout" at bounding box center [132, 338] width 20 height 31
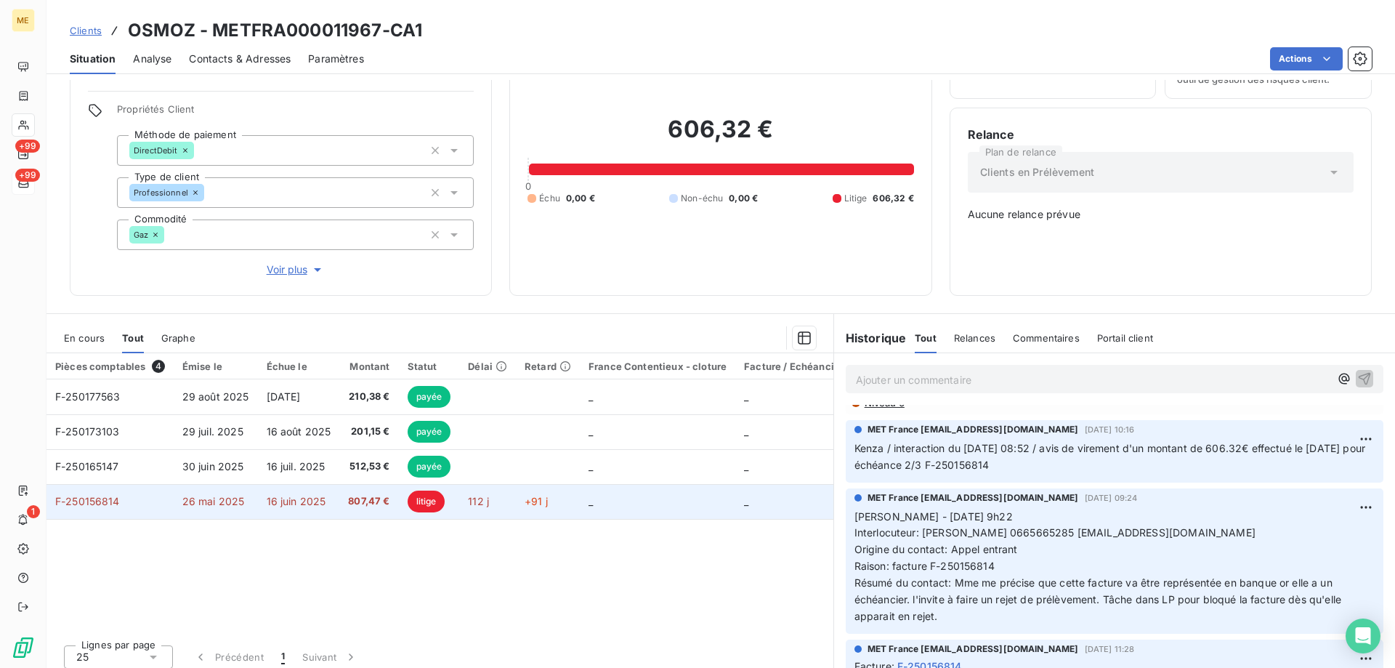
click at [105, 495] on span "F-250156814" at bounding box center [87, 501] width 65 height 12
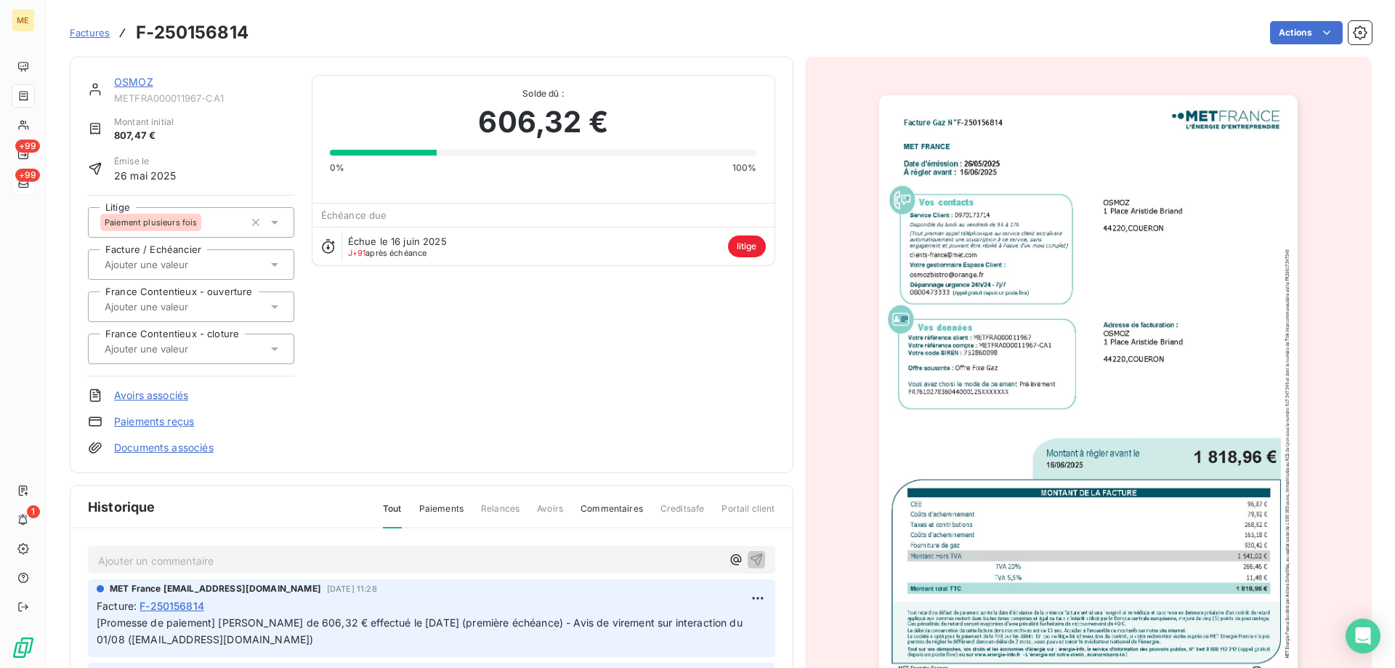
click at [126, 83] on link "OSMOZ" at bounding box center [133, 82] width 39 height 12
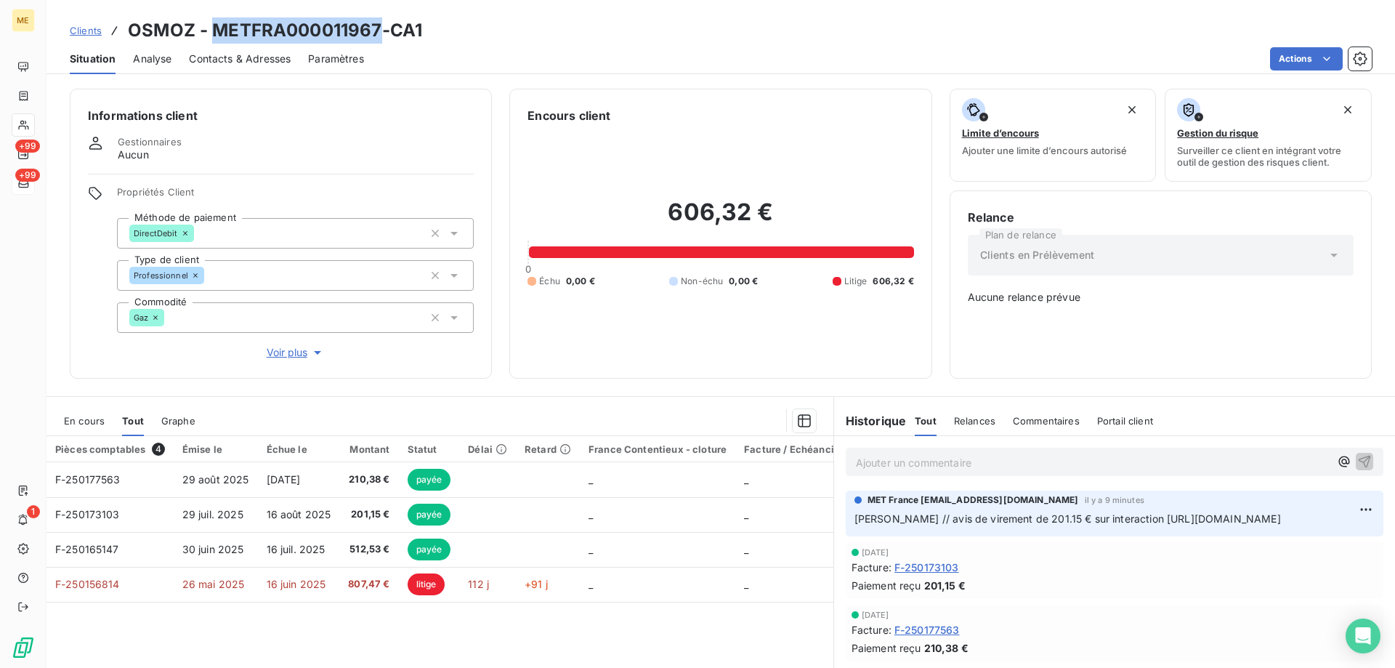
drag, startPoint x: 213, startPoint y: 29, endPoint x: 384, endPoint y: 28, distance: 171.5
click at [384, 28] on h3 "OSMOZ - METFRA000011967-CA1" at bounding box center [275, 30] width 294 height 26
copy h3 "METFRA000011967"
click at [82, 415] on span "En cours" at bounding box center [84, 421] width 41 height 12
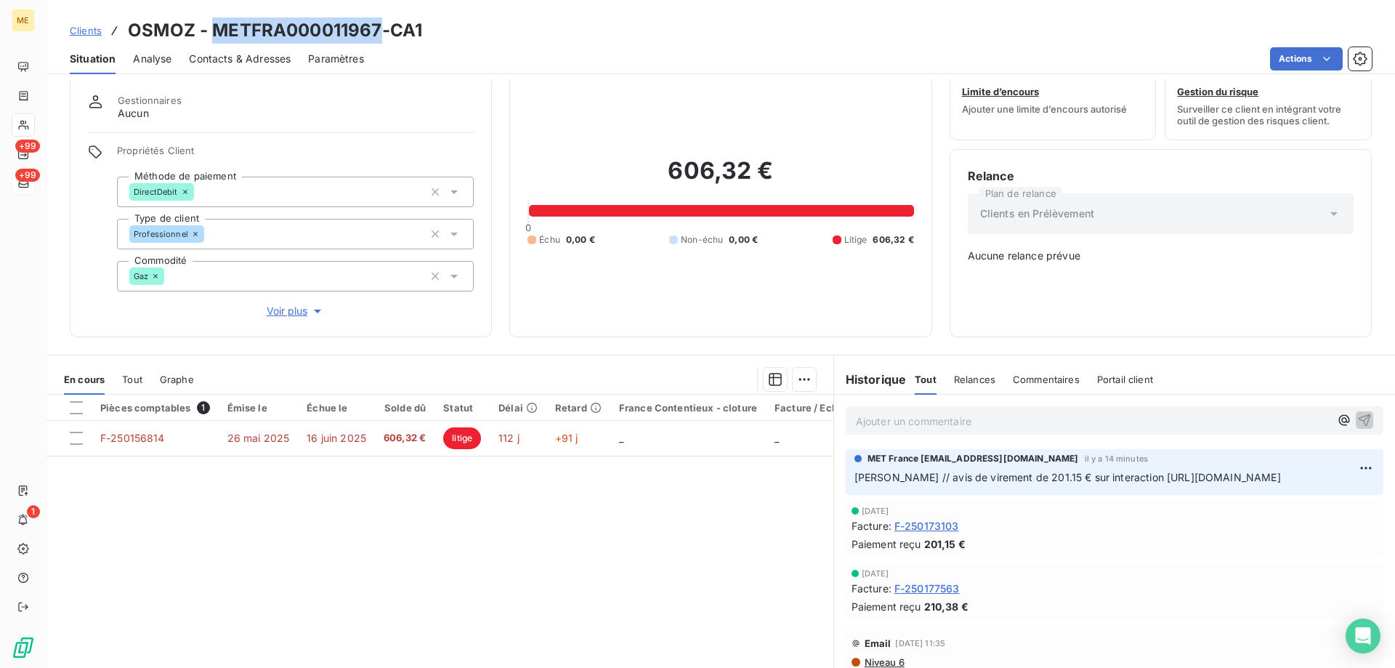
scroll to position [83, 0]
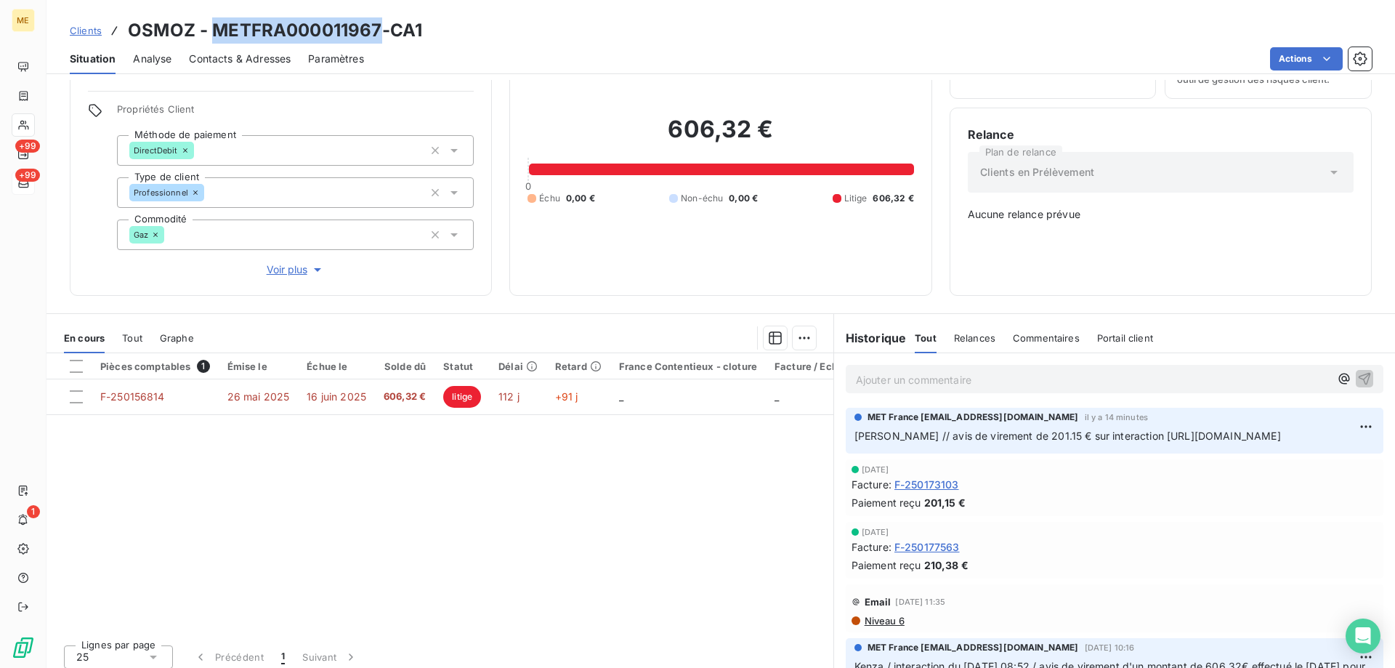
click at [132, 332] on span "Tout" at bounding box center [132, 338] width 20 height 12
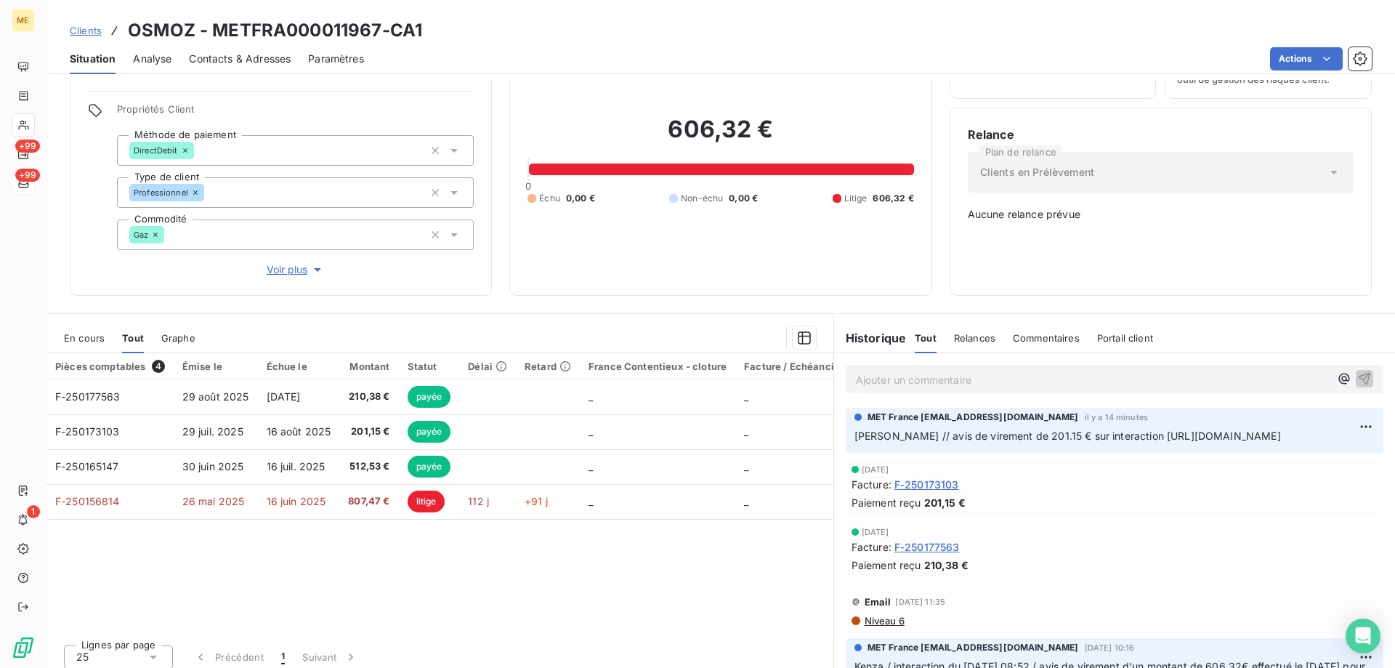
click at [895, 369] on div "Ajouter un commentaire ﻿" at bounding box center [1093, 379] width 474 height 20
click at [893, 371] on p "Ajouter un commentaire ﻿" at bounding box center [1093, 380] width 474 height 18
drag, startPoint x: 848, startPoint y: 427, endPoint x: 1168, endPoint y: 428, distance: 319.8
click at [1168, 428] on p "Sylvain // avis de virement de 201.15 € sur interaction https://metholdingag.li…" at bounding box center [1115, 436] width 520 height 17
click at [55, 327] on div "En cours Tout Graphe" at bounding box center [440, 338] width 787 height 31
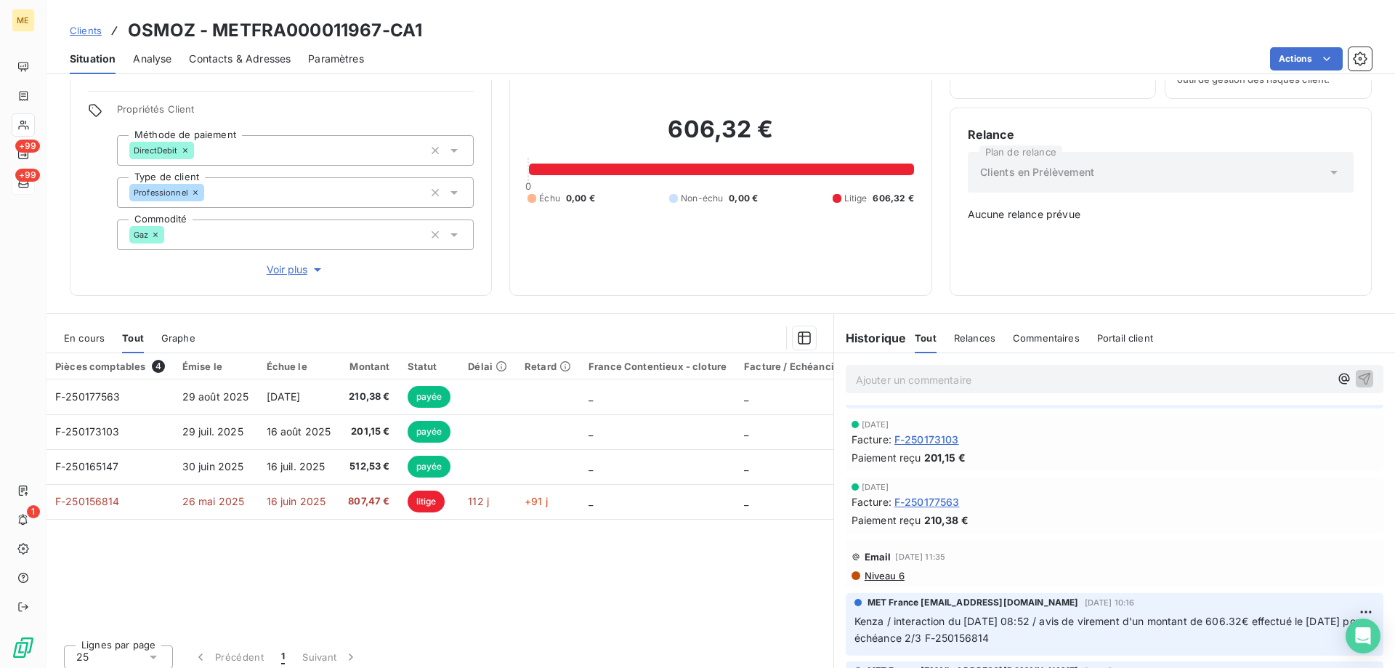
scroll to position [0, 0]
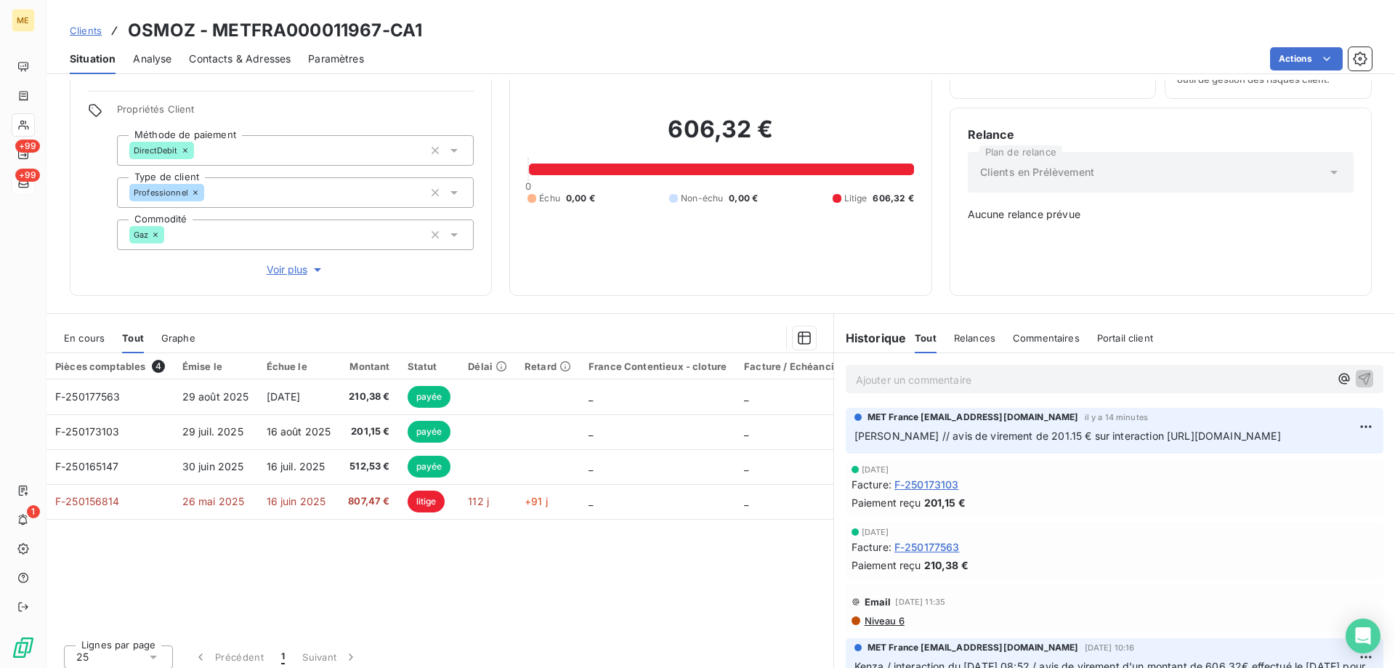
click at [871, 369] on div "Ajouter un commentaire ﻿" at bounding box center [1093, 379] width 474 height 20
click at [873, 371] on p "Ajouter un commentaire ﻿" at bounding box center [1093, 380] width 474 height 18
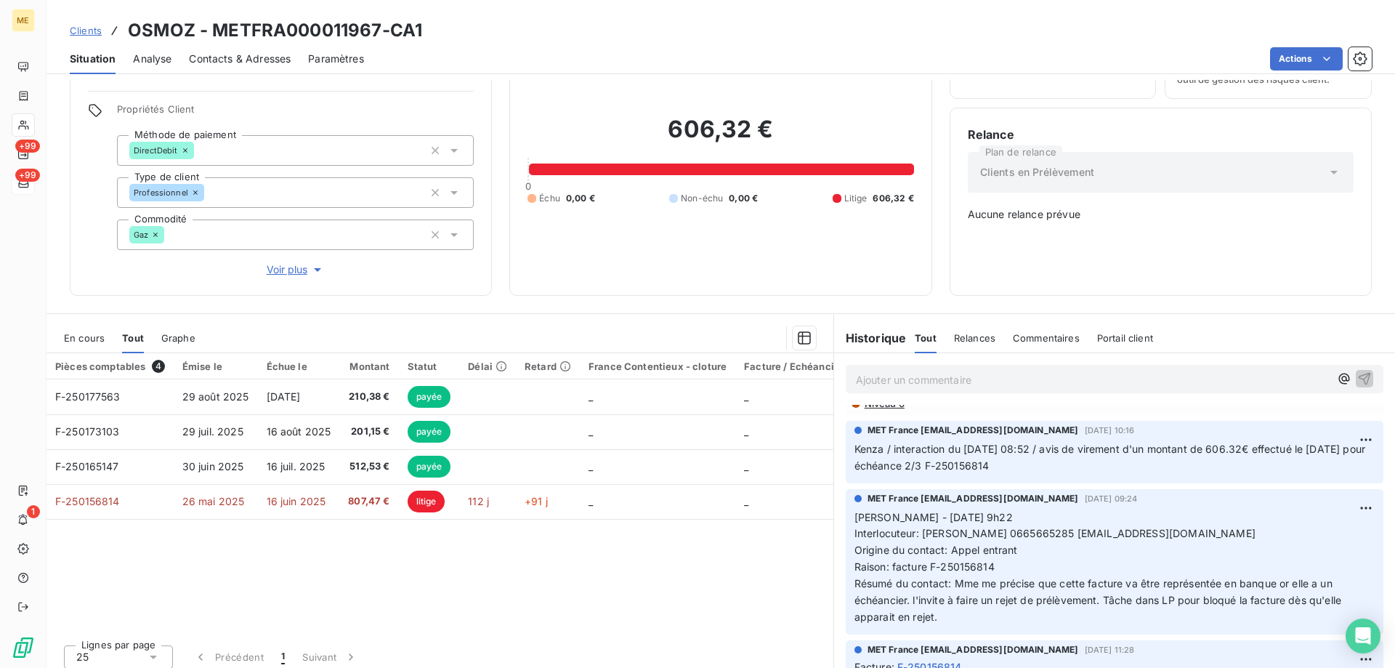
scroll to position [218, 0]
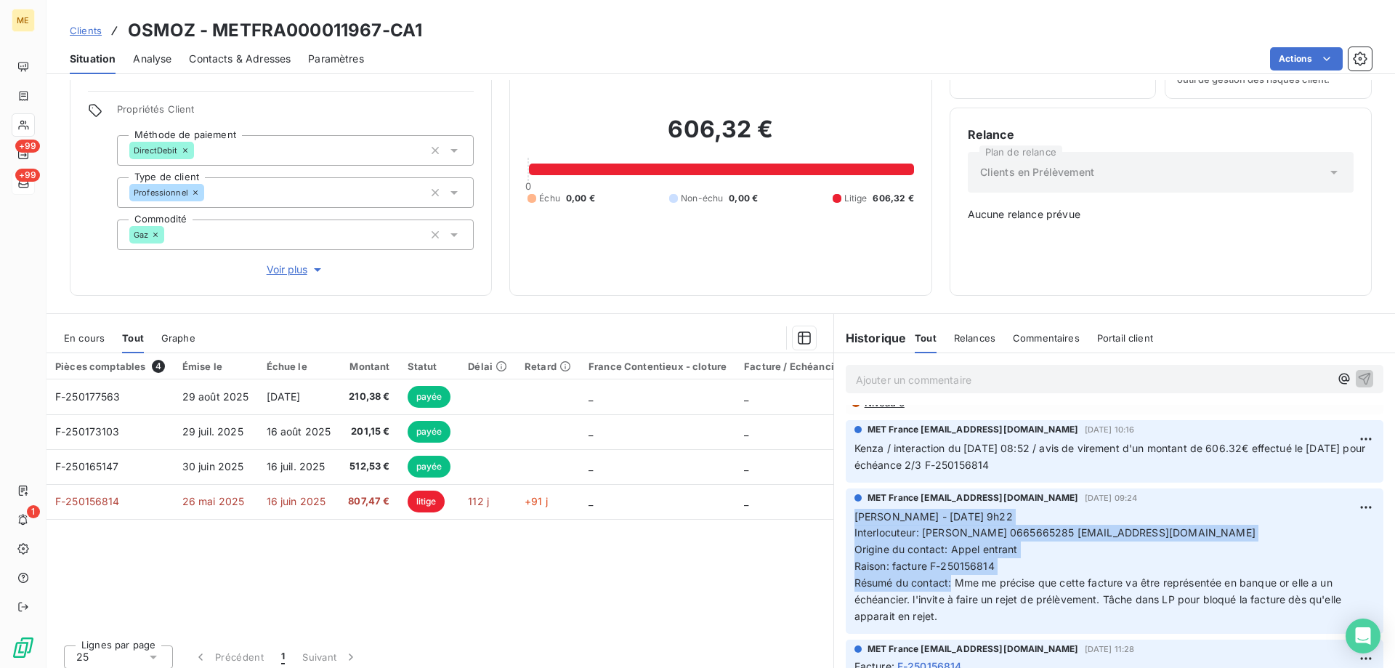
drag, startPoint x: 947, startPoint y: 590, endPoint x: 835, endPoint y: 528, distance: 128.2
click at [835, 528] on div "MET France met-france@recouvrement.met.com 6 août 2025, 09:24 Sylvain - 06/08/2…" at bounding box center [1114, 561] width 561 height 151
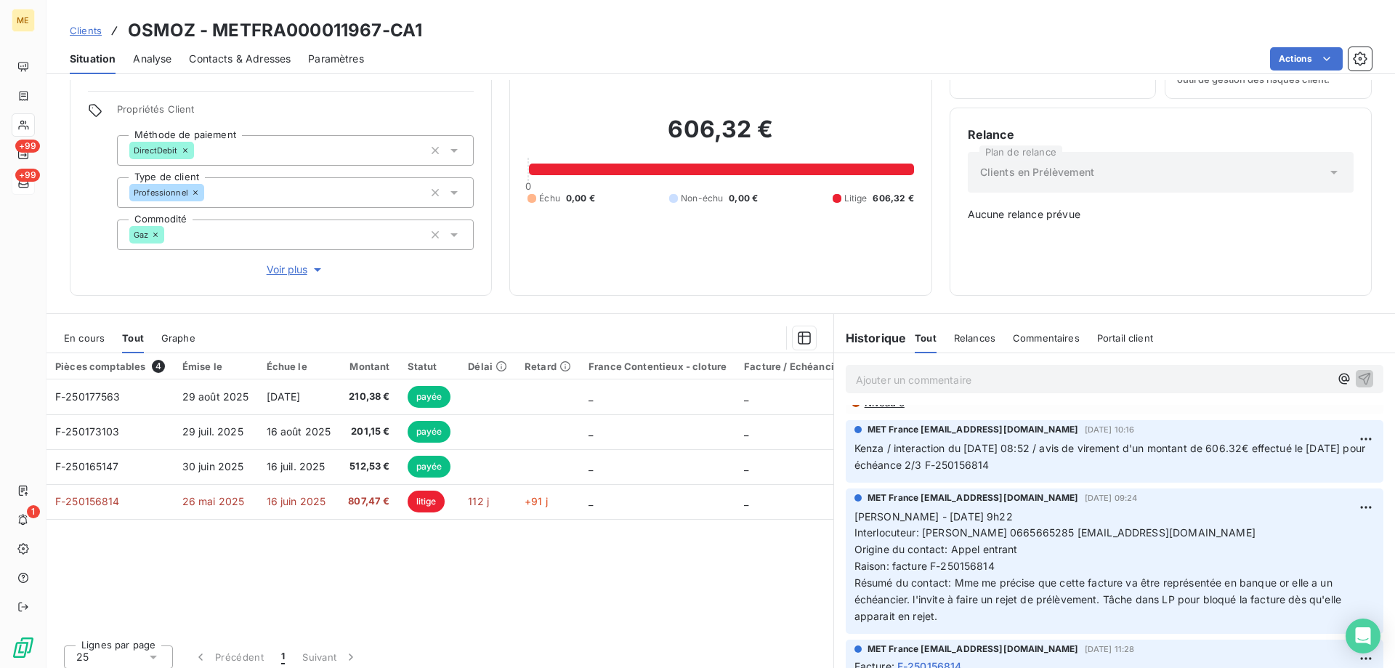
click at [906, 371] on p "Ajouter un commentaire ﻿" at bounding box center [1093, 380] width 474 height 18
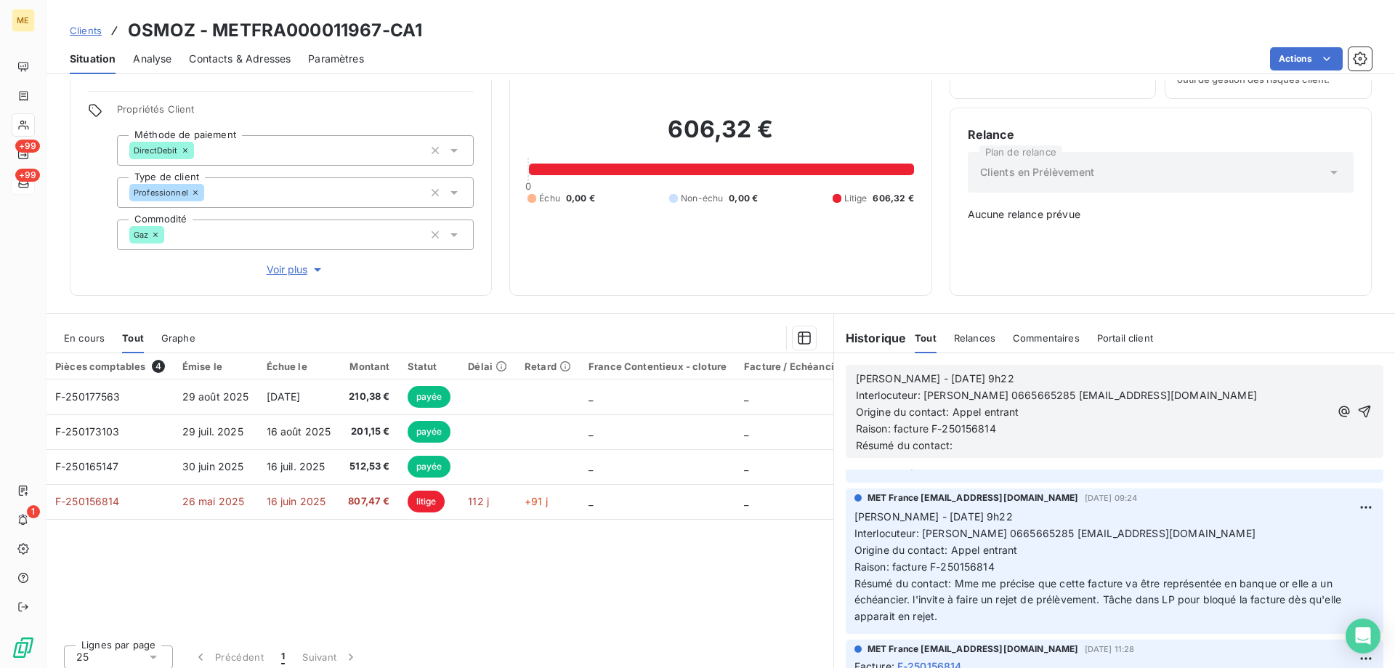
click at [907, 374] on span "[PERSON_NAME] - [DATE] 9h22" at bounding box center [935, 378] width 158 height 12
click at [998, 371] on p "Sylvain - 15/08/2025 - 9h22" at bounding box center [1093, 379] width 474 height 17
drag, startPoint x: 994, startPoint y: 416, endPoint x: 888, endPoint y: 419, distance: 106.2
click at [888, 421] on p "Raison: facture F-250156814" at bounding box center [1093, 429] width 474 height 17
click at [1031, 421] on p "Raison: facture F-250156814" at bounding box center [1093, 429] width 474 height 17
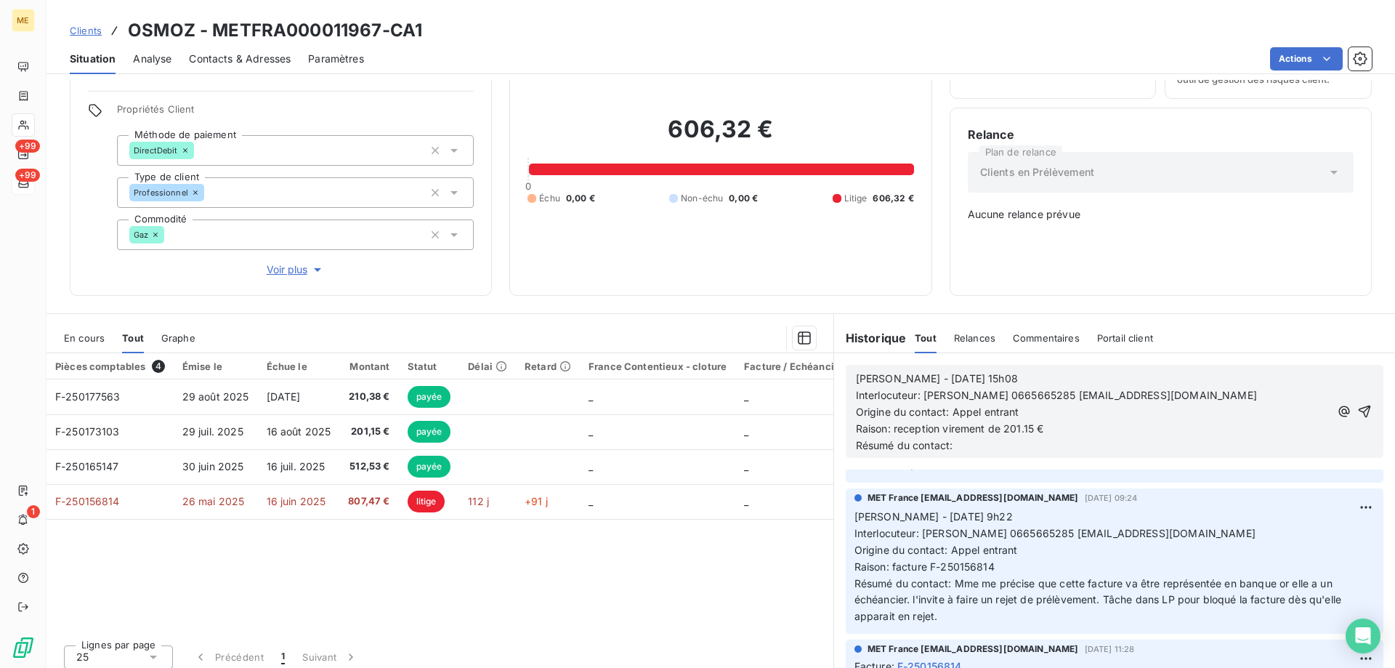
click at [1029, 438] on p "Résumé du contact:" at bounding box center [1093, 446] width 474 height 17
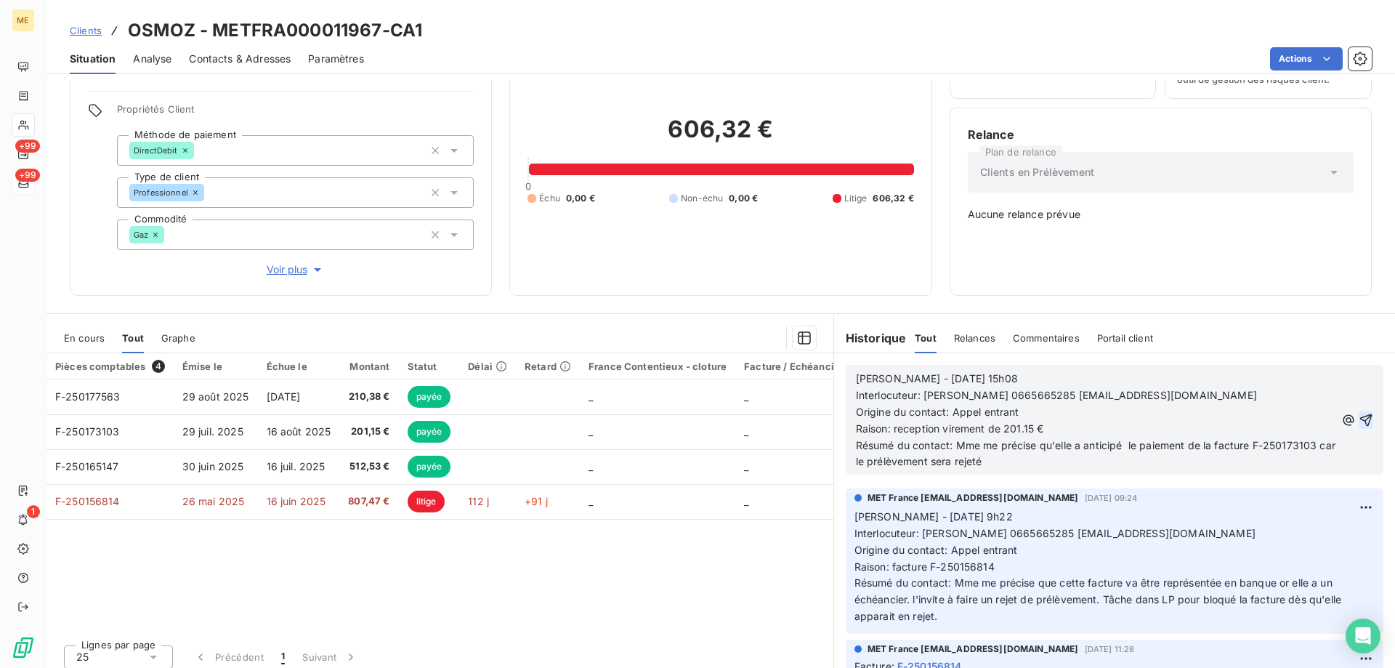
click at [1359, 413] on icon "button" at bounding box center [1366, 420] width 15 height 15
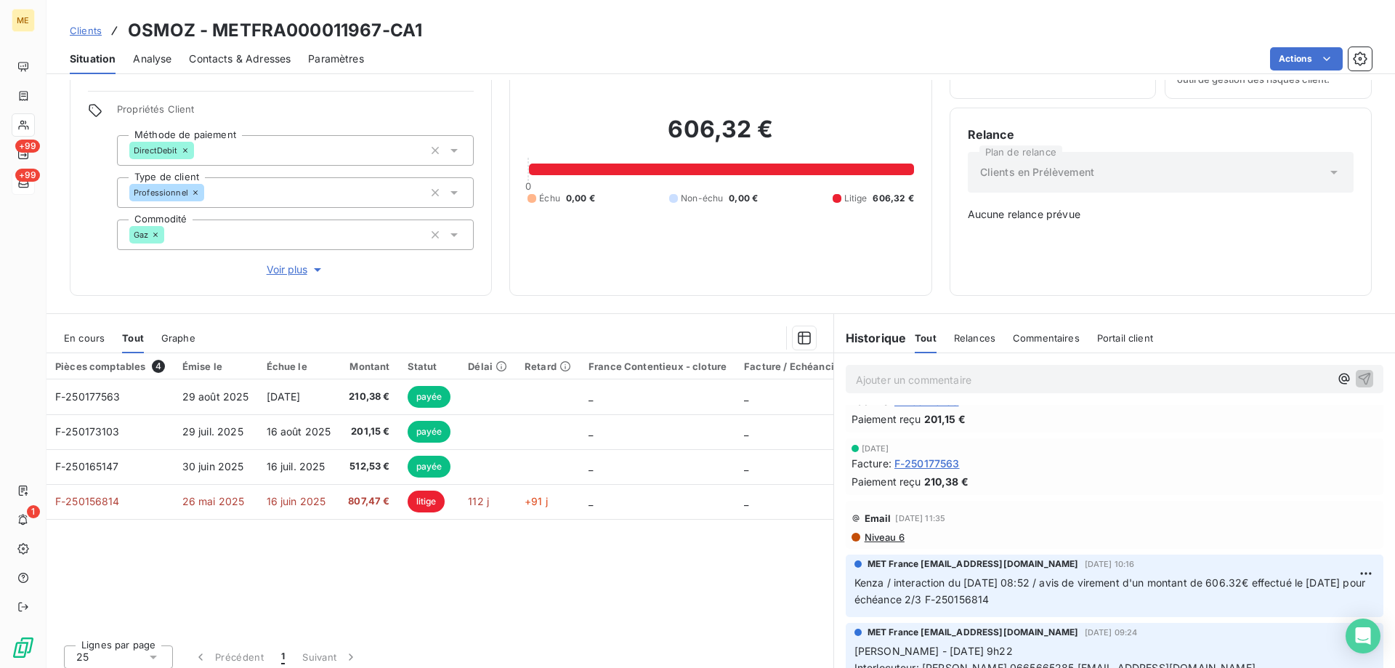
scroll to position [352, 0]
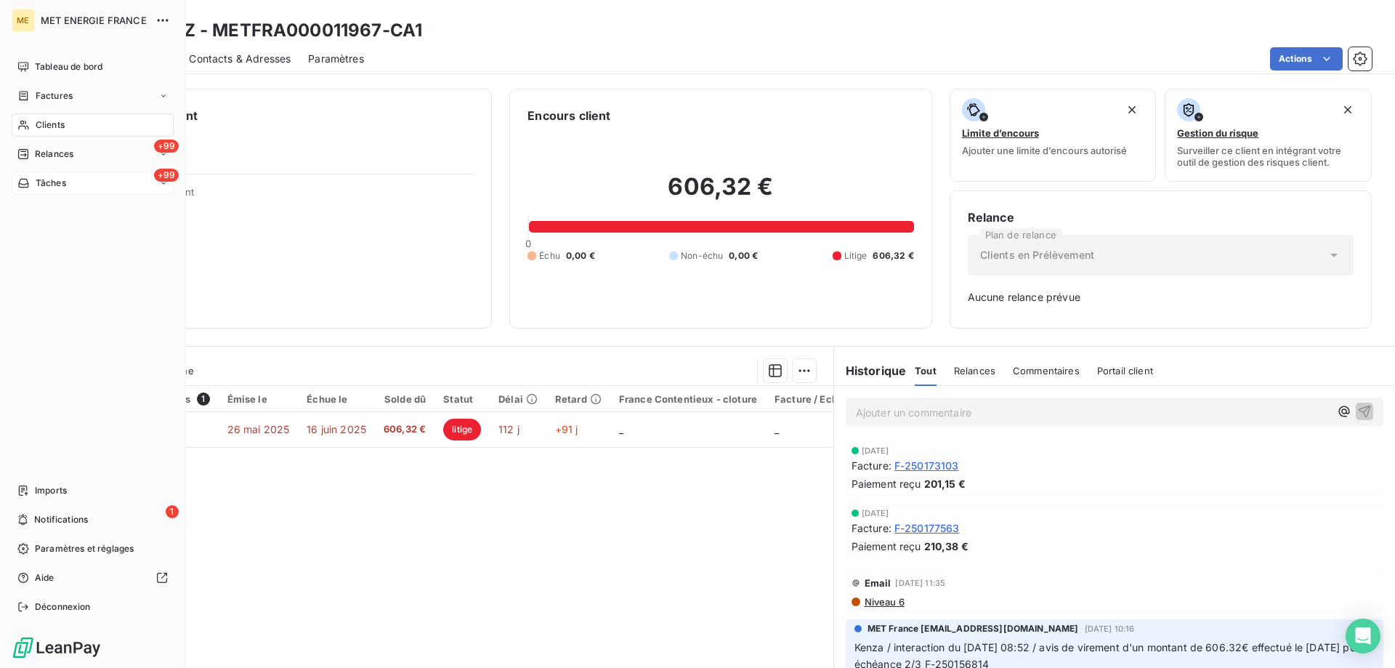
click at [58, 185] on span "Tâches" at bounding box center [51, 183] width 31 height 13
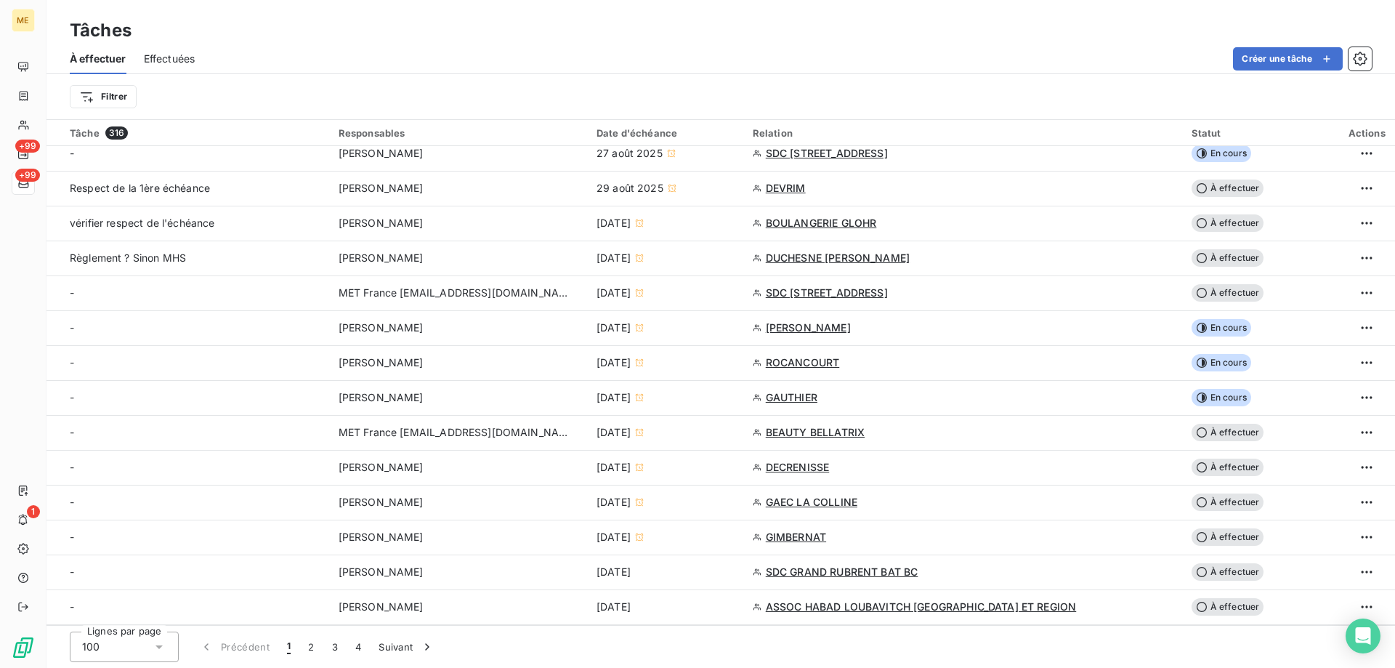
scroll to position [2180, 0]
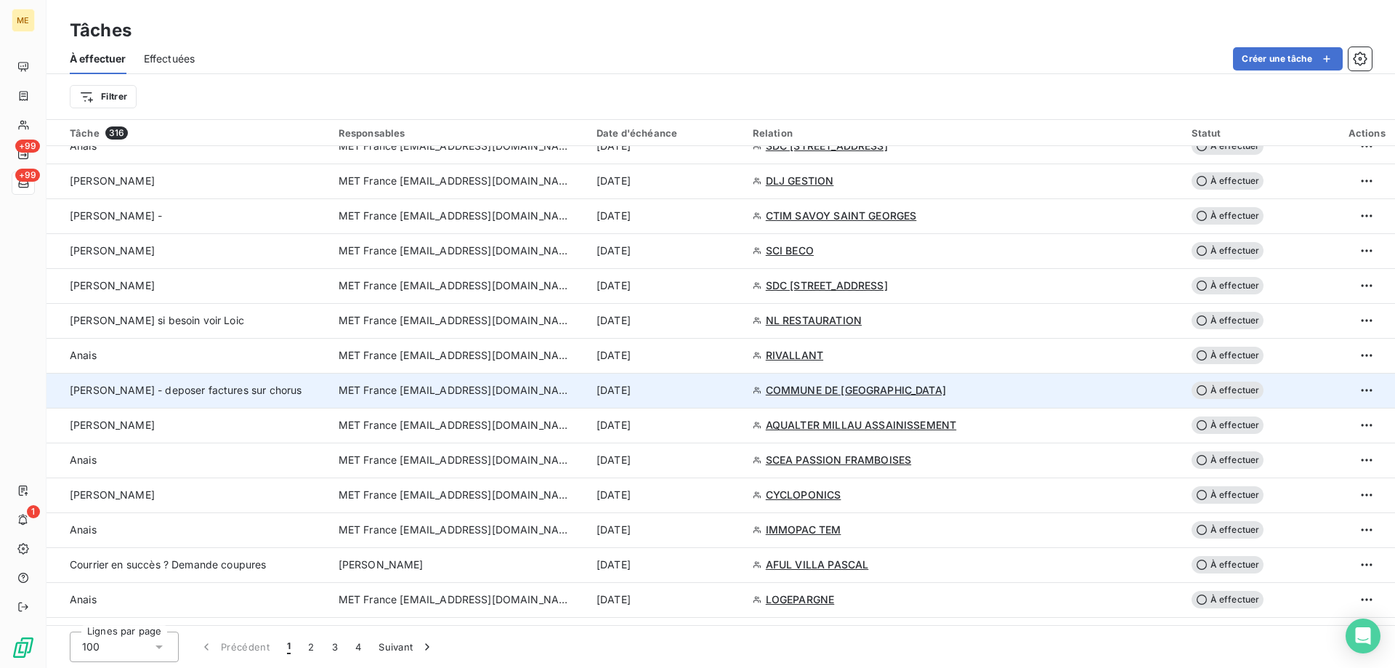
click at [848, 384] on span "COMMUNE DE [GEOGRAPHIC_DATA]" at bounding box center [856, 390] width 180 height 15
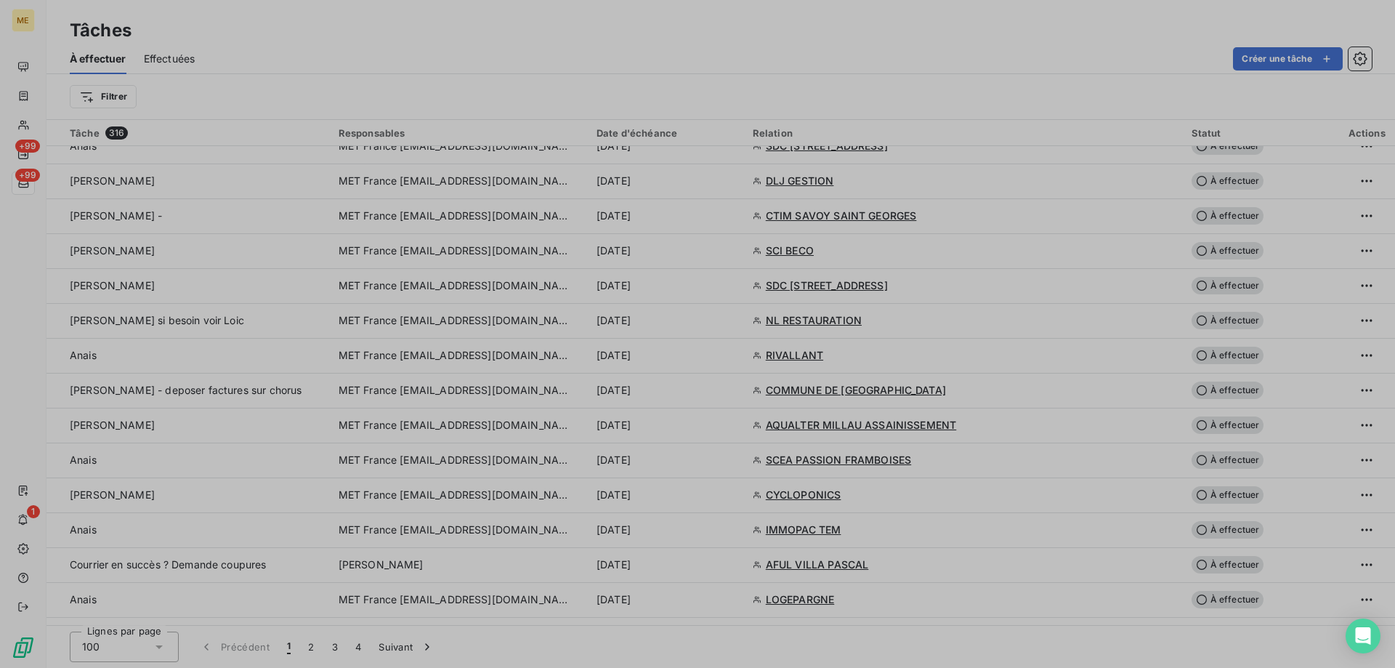
type input "[DATE]"
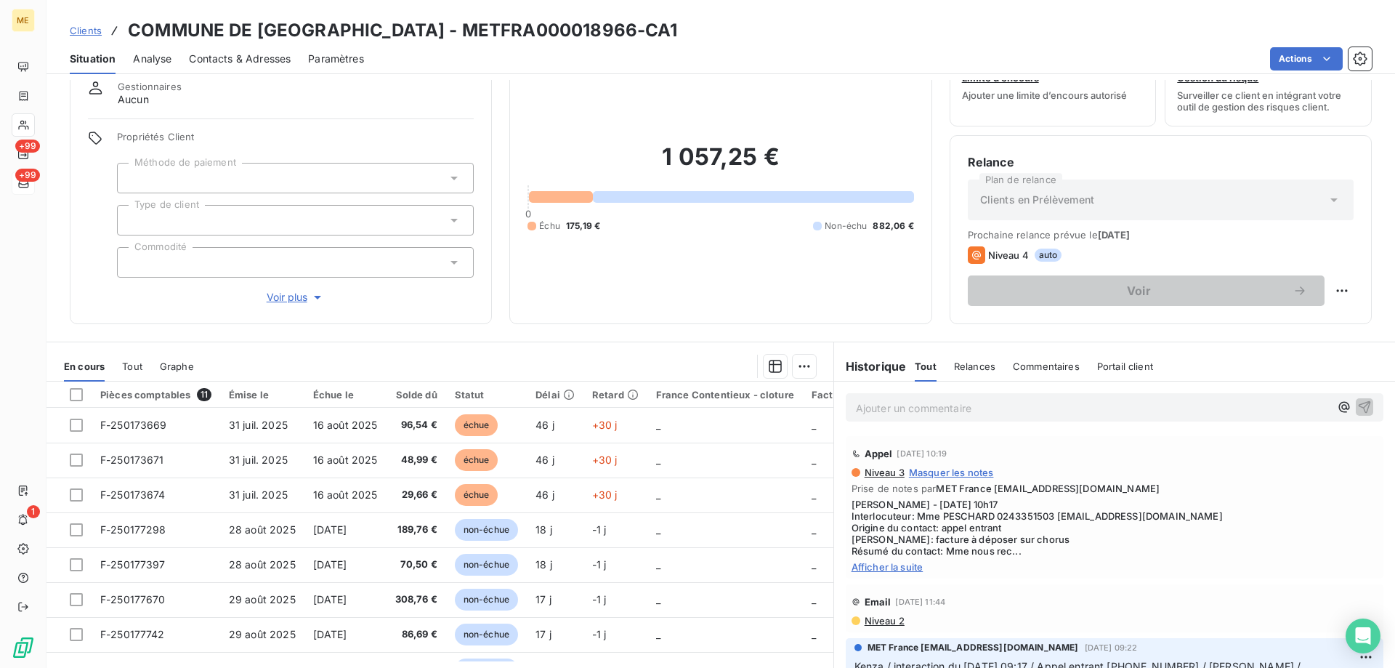
scroll to position [92, 0]
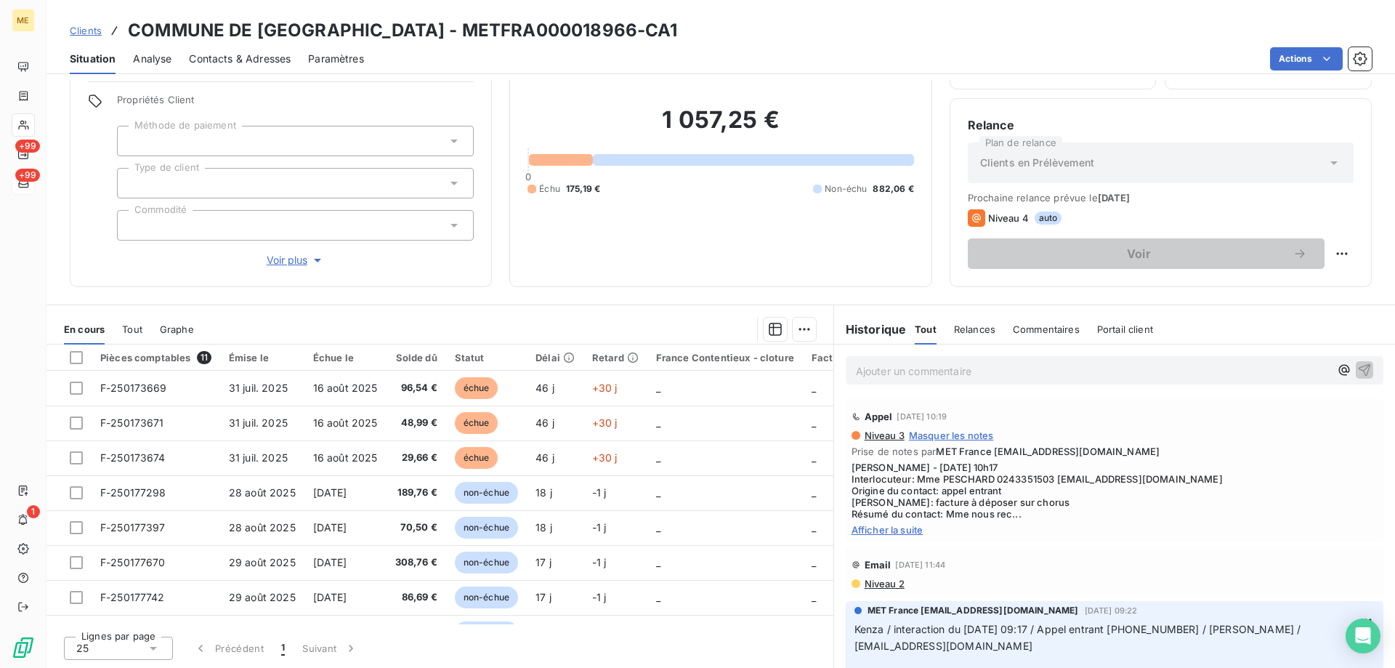
click at [871, 528] on span "Afficher la suite" at bounding box center [1115, 530] width 526 height 12
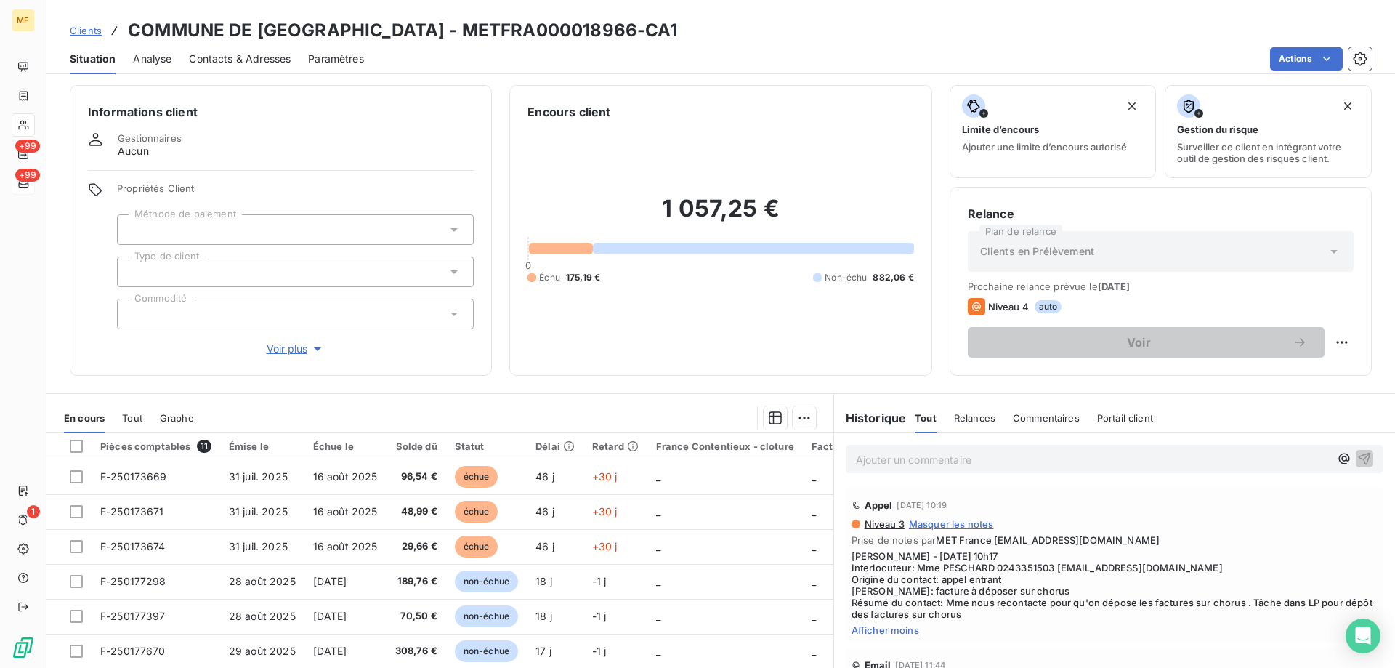
scroll to position [0, 0]
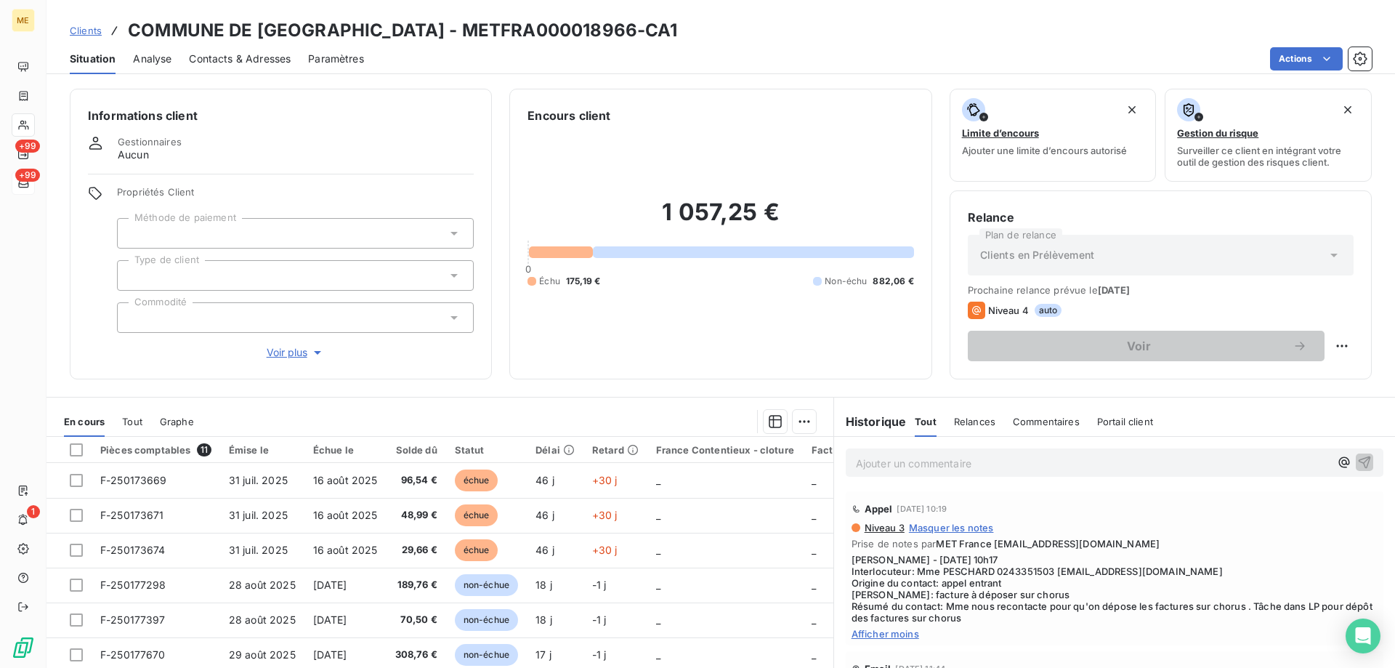
click at [281, 345] on span "Voir plus" at bounding box center [296, 352] width 58 height 15
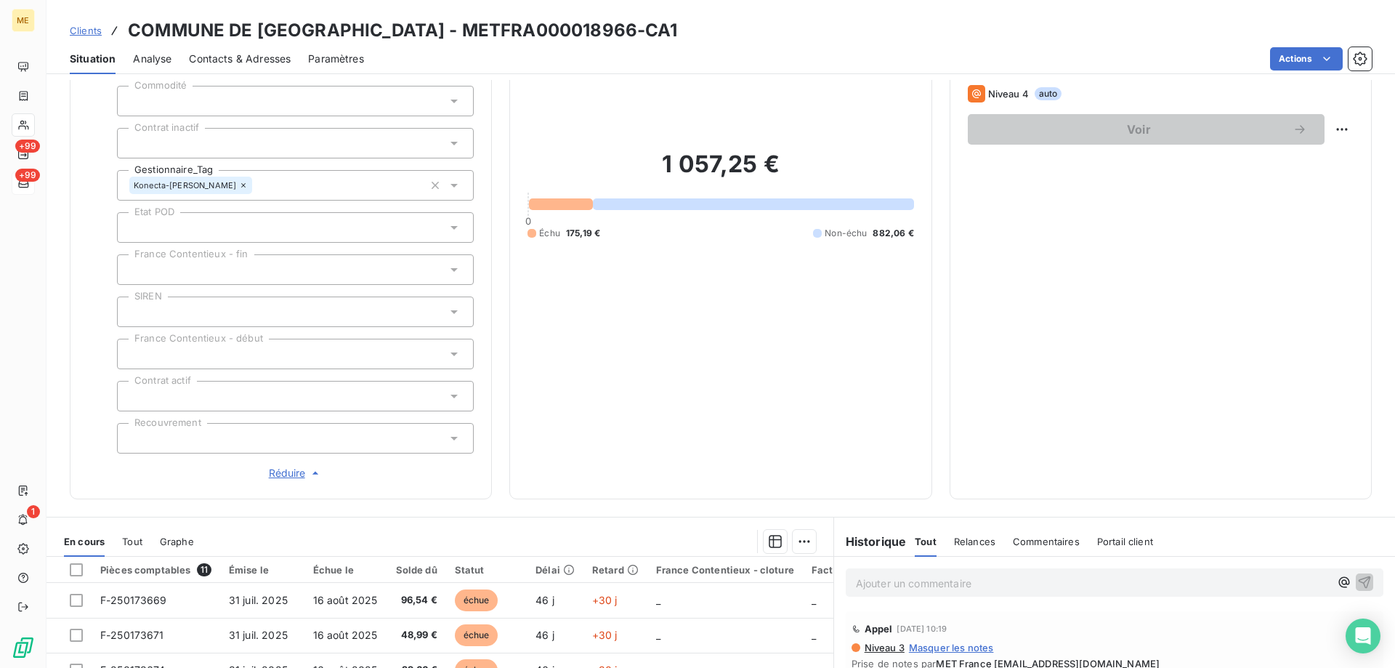
scroll to position [218, 0]
drag, startPoint x: 378, startPoint y: 28, endPoint x: 545, endPoint y: 39, distance: 167.6
click at [545, 39] on h3 "COMMUNE DE [GEOGRAPHIC_DATA] - METFRA000018966-CA1" at bounding box center [403, 30] width 550 height 26
copy h3 "METFRA000018966"
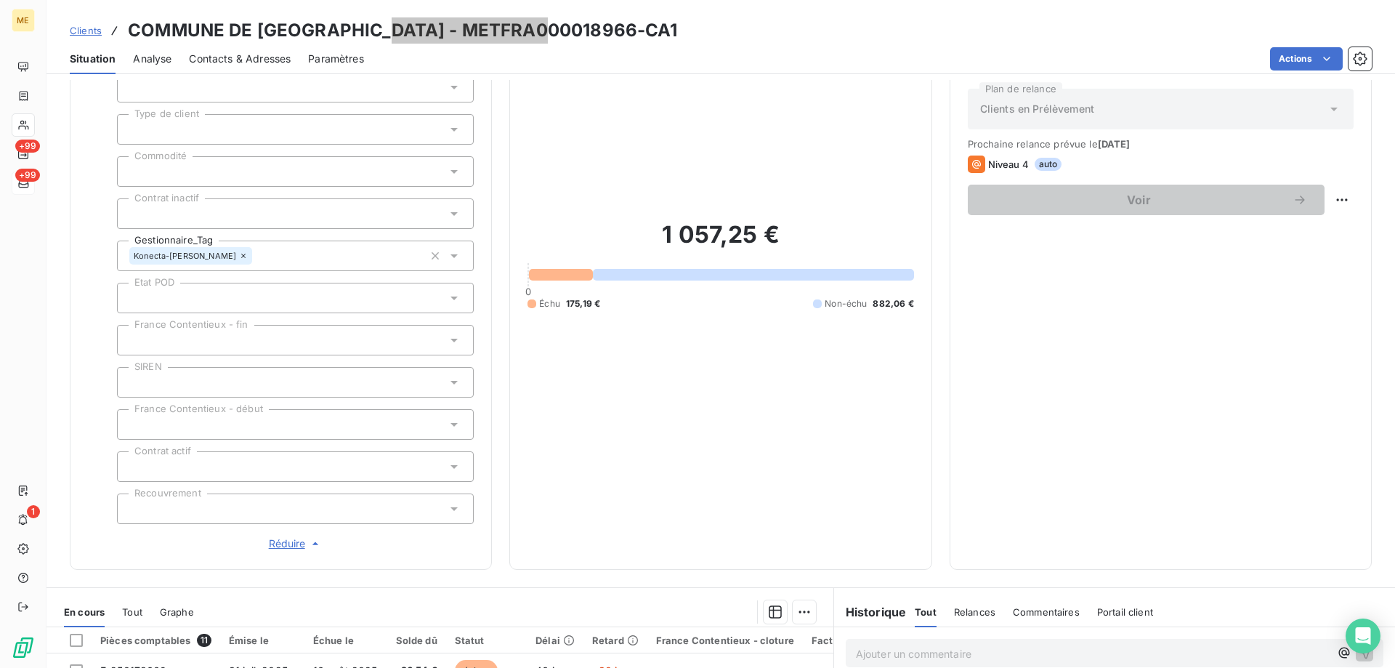
scroll to position [145, 0]
click at [246, 283] on div at bounding box center [295, 298] width 357 height 31
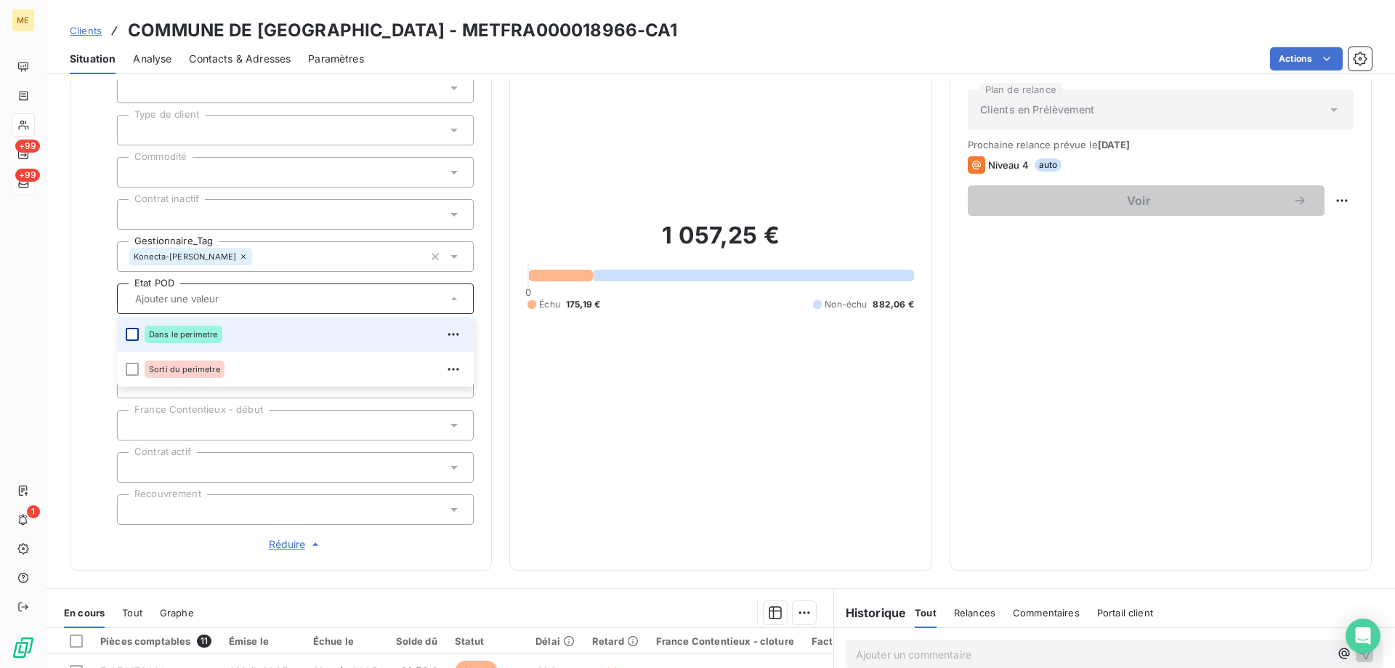
click at [136, 328] on div at bounding box center [132, 334] width 13 height 13
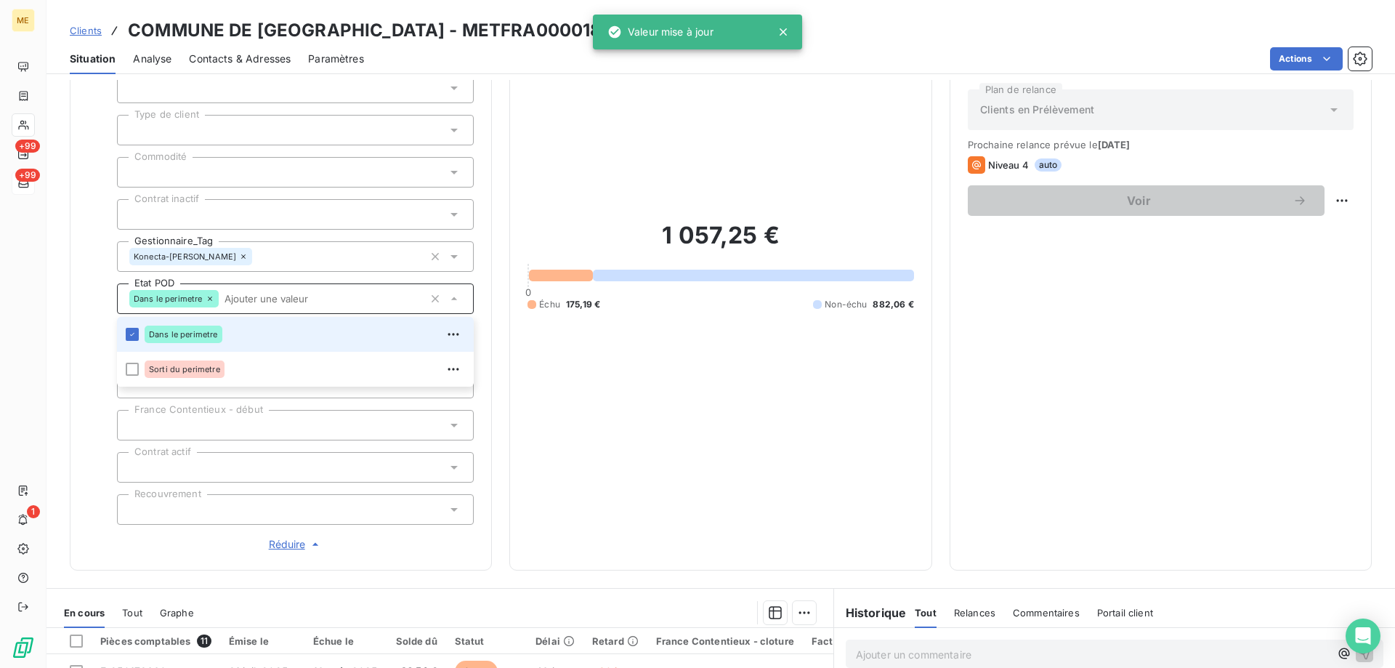
click at [160, 125] on div at bounding box center [295, 130] width 357 height 31
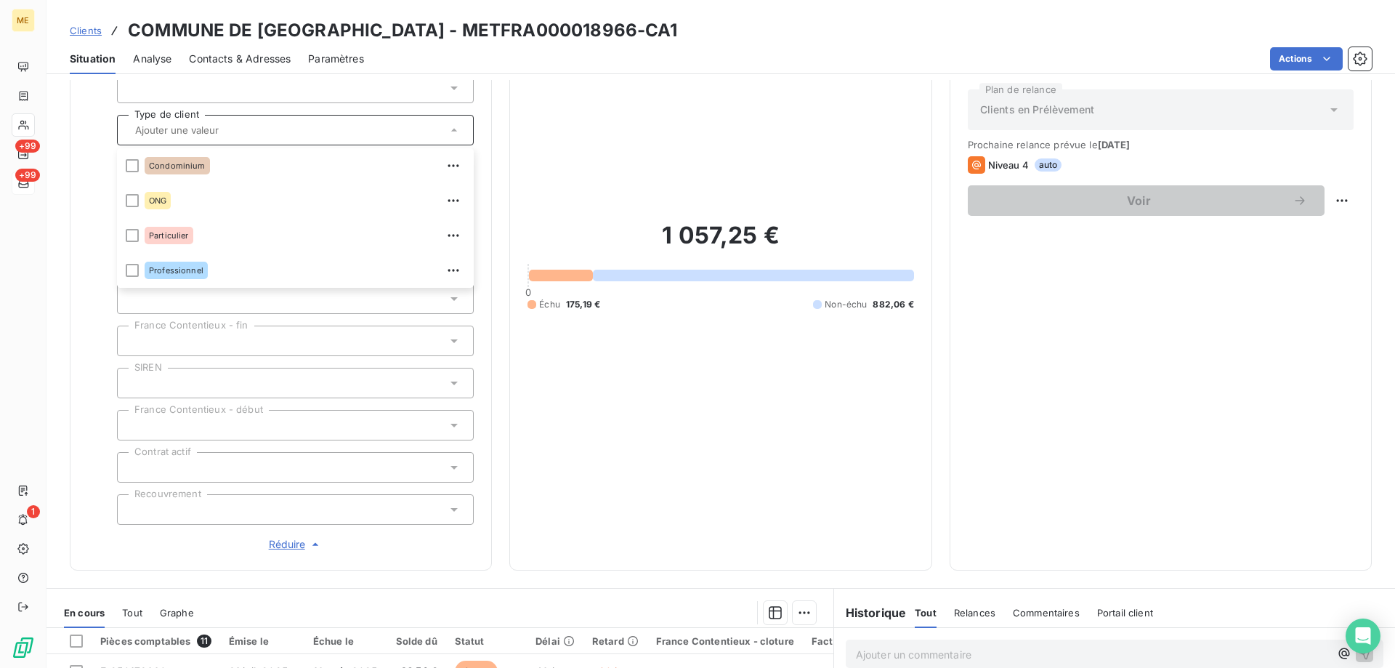
click at [619, 170] on div "1 057,25 € 0 Échu 175,19 € Non-échu 882,06 €" at bounding box center [721, 265] width 386 height 573
click at [206, 158] on div at bounding box center [295, 172] width 357 height 31
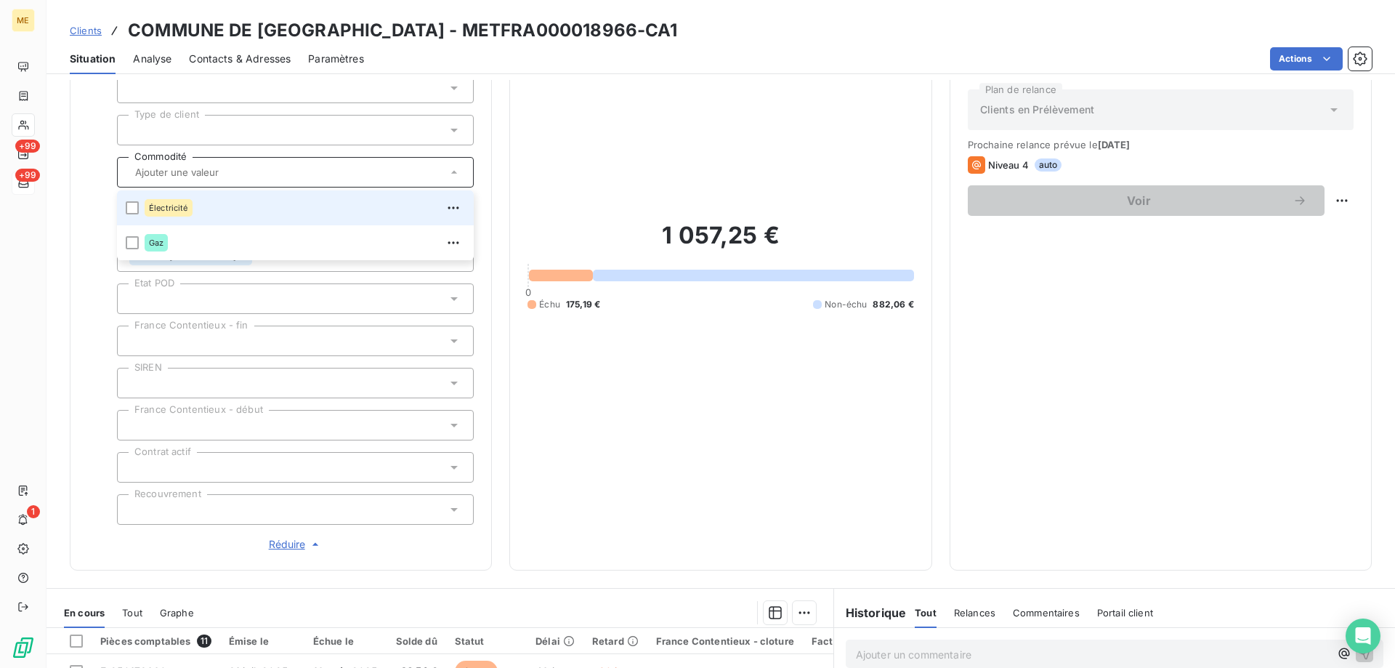
drag, startPoint x: 132, startPoint y: 201, endPoint x: 642, endPoint y: 360, distance: 534.5
click at [134, 201] on div at bounding box center [132, 207] width 13 height 13
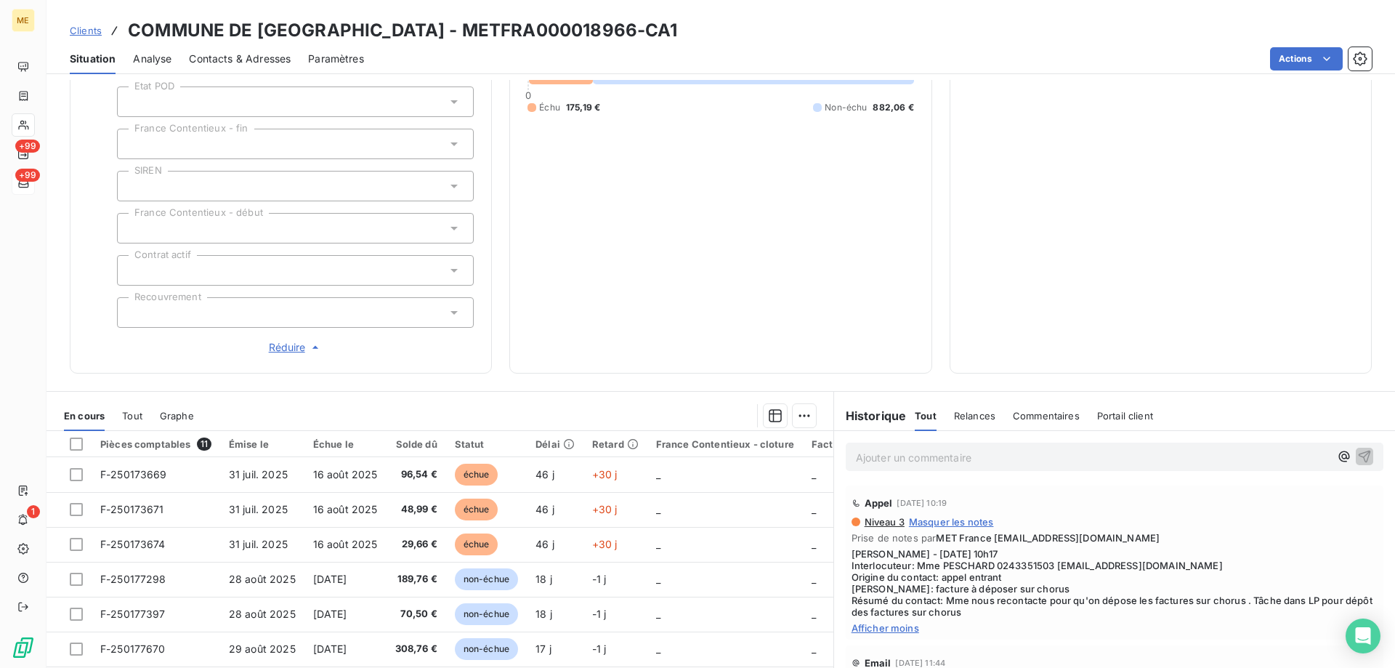
scroll to position [0, 0]
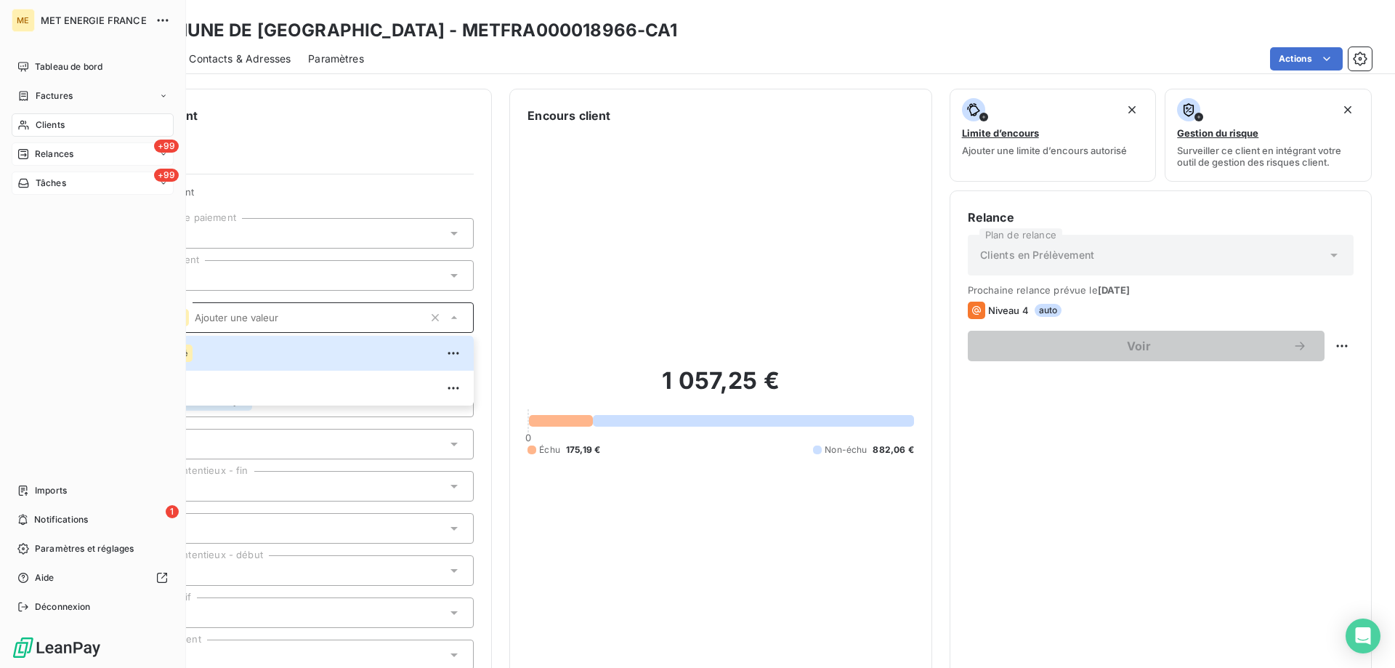
click at [53, 153] on span "Relances" at bounding box center [54, 154] width 39 height 13
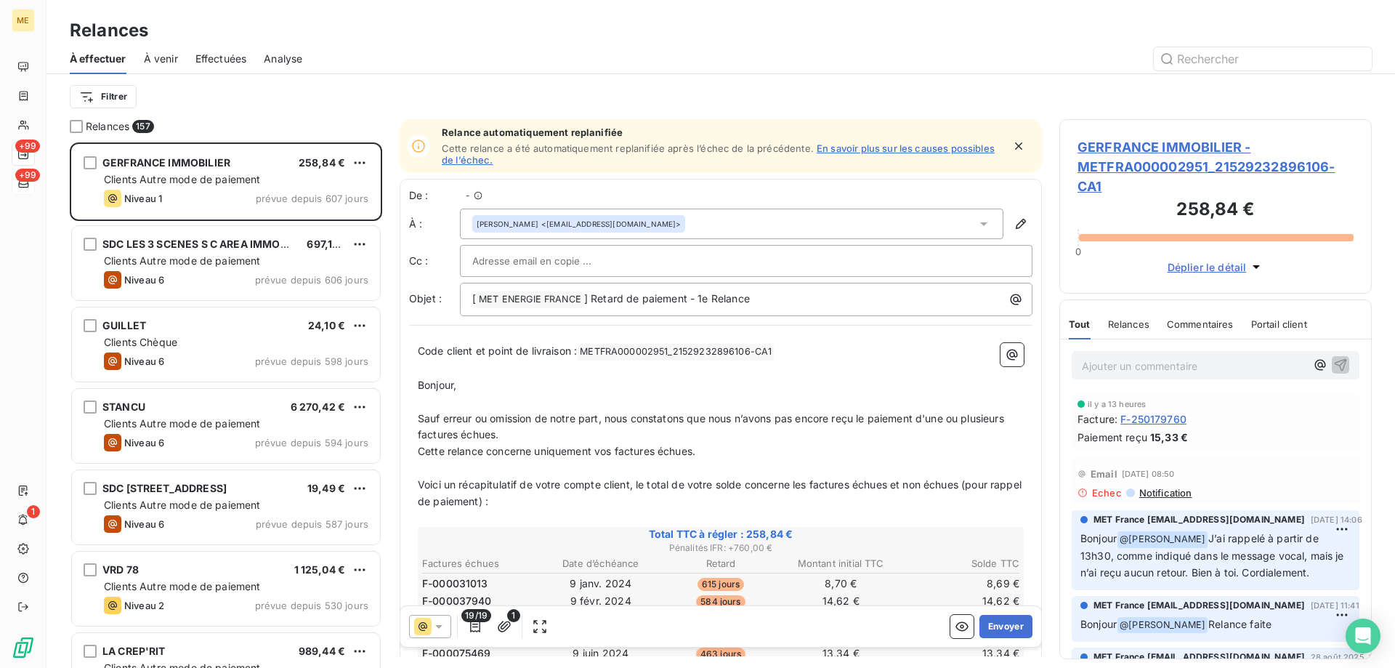
scroll to position [515, 302]
click at [105, 95] on html "ME +99 +99 1 Relances À effectuer À venir Effectuées Analyse Filtrer Relances 1…" at bounding box center [697, 406] width 1395 height 813
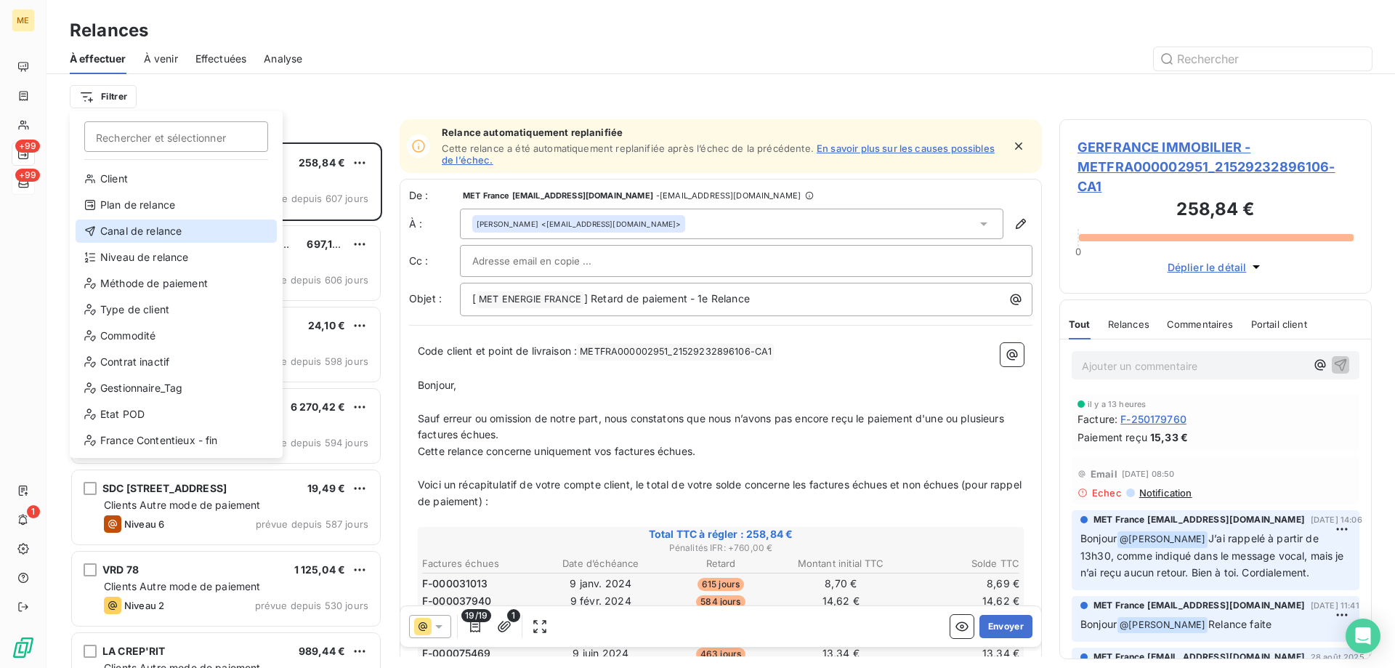
click at [134, 234] on div "Canal de relance" at bounding box center [176, 230] width 201 height 23
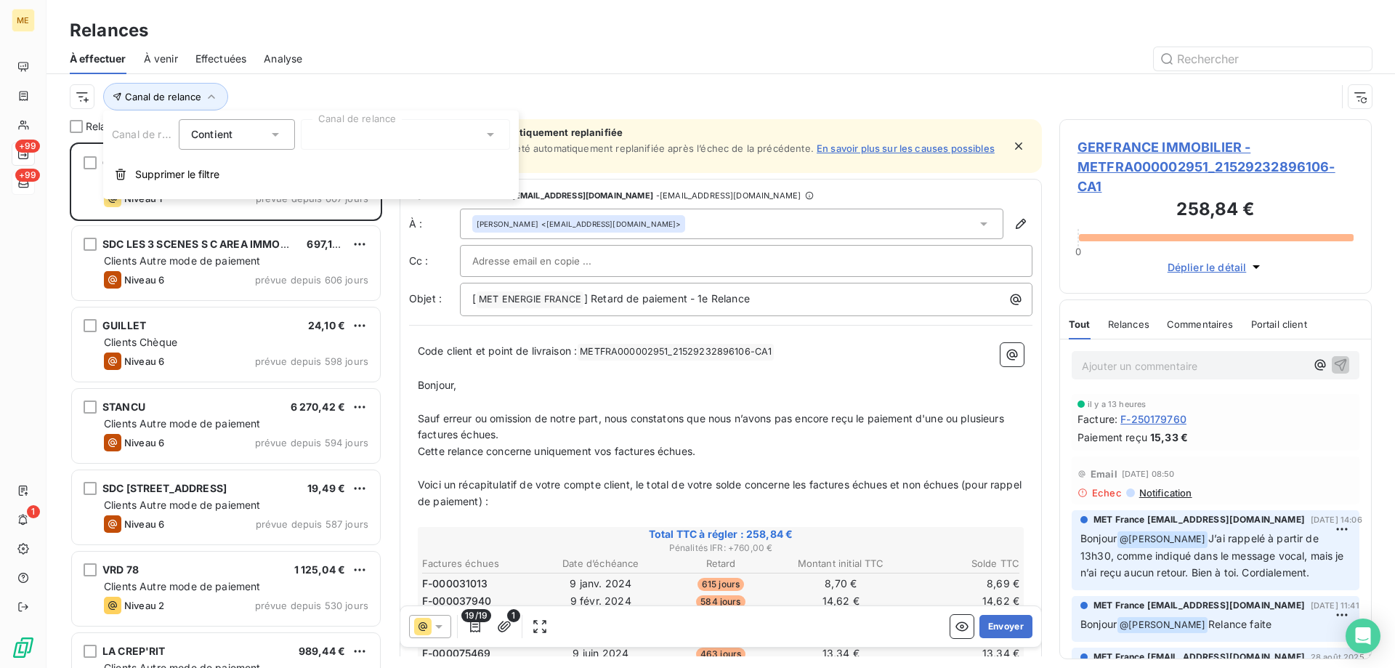
click at [363, 138] on div at bounding box center [405, 134] width 209 height 31
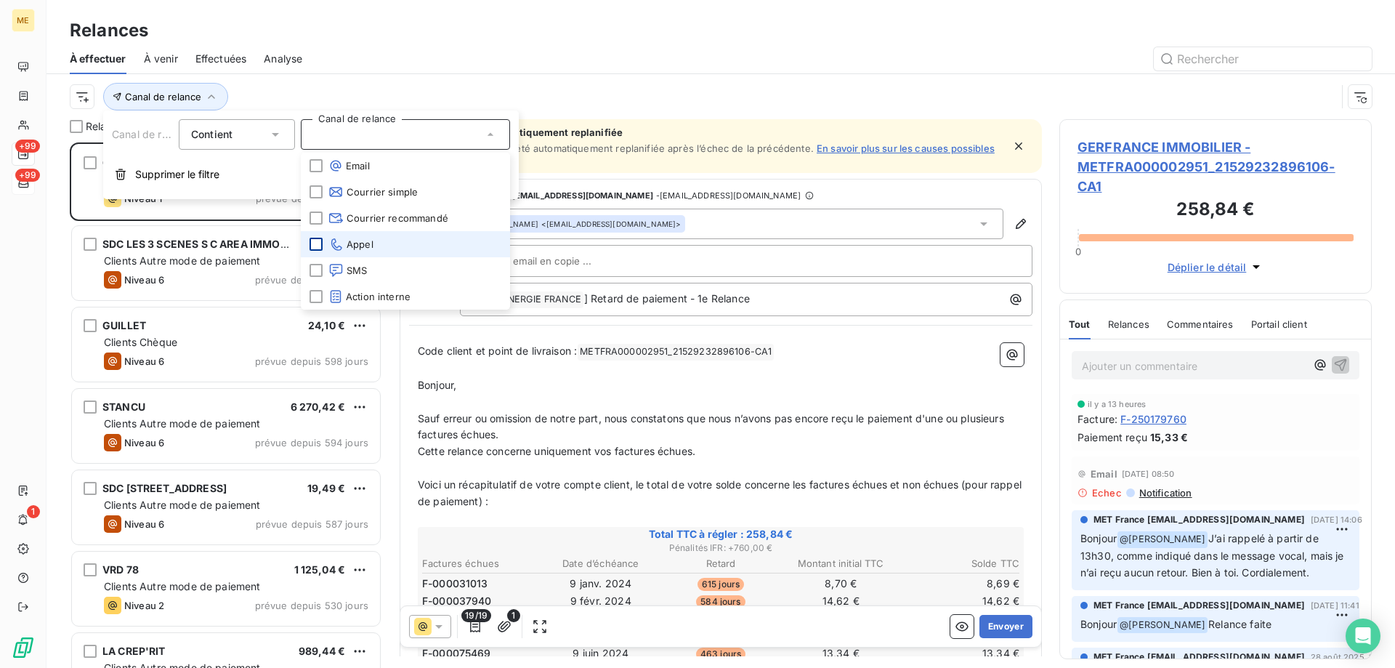
click at [317, 249] on div at bounding box center [316, 244] width 13 height 13
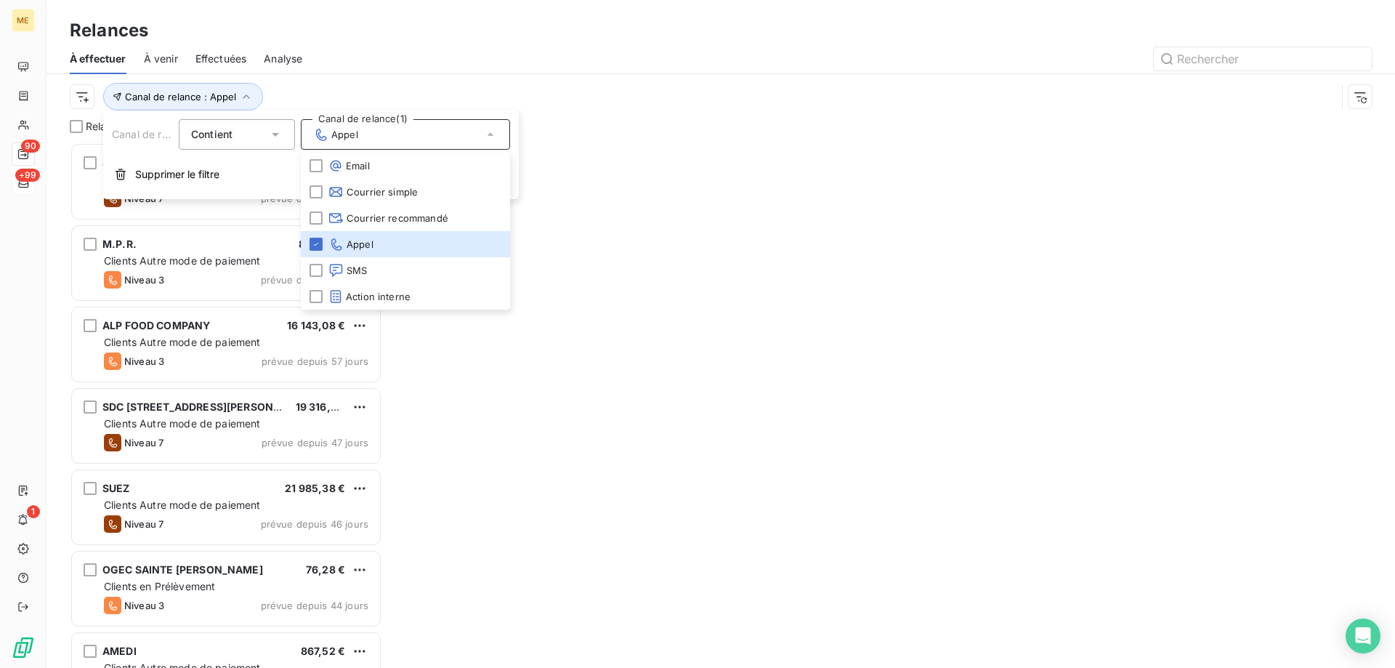
scroll to position [515, 302]
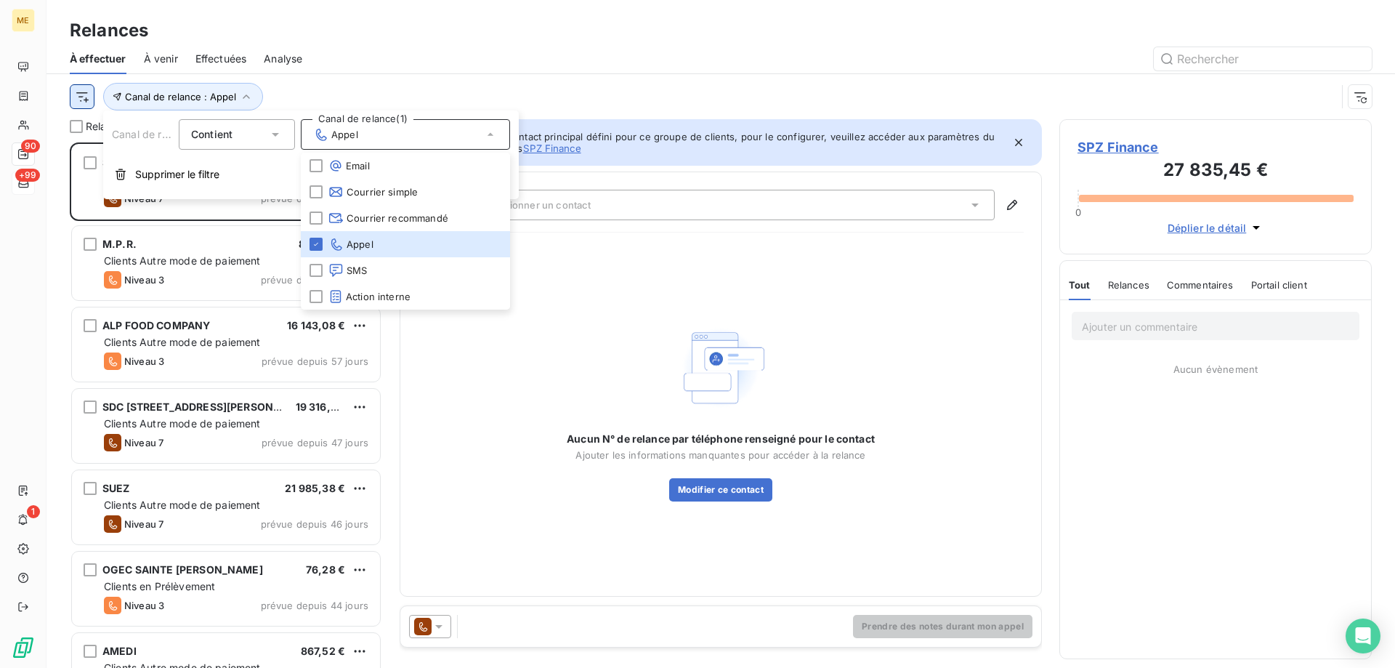
click at [73, 98] on html "ME 90 +99 1 Relances À effectuer À venir Effectuées Analyse Canal de relance : …" at bounding box center [697, 406] width 1395 height 813
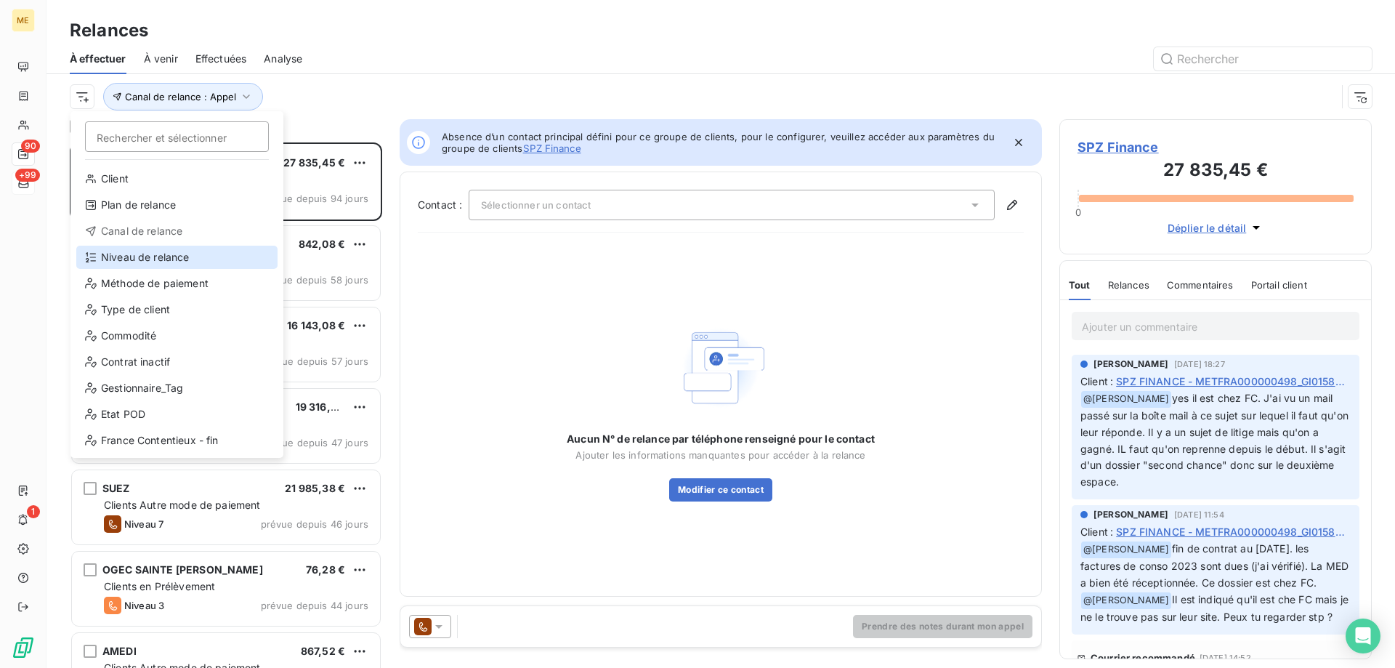
click at [132, 262] on div "Niveau de relance" at bounding box center [176, 257] width 201 height 23
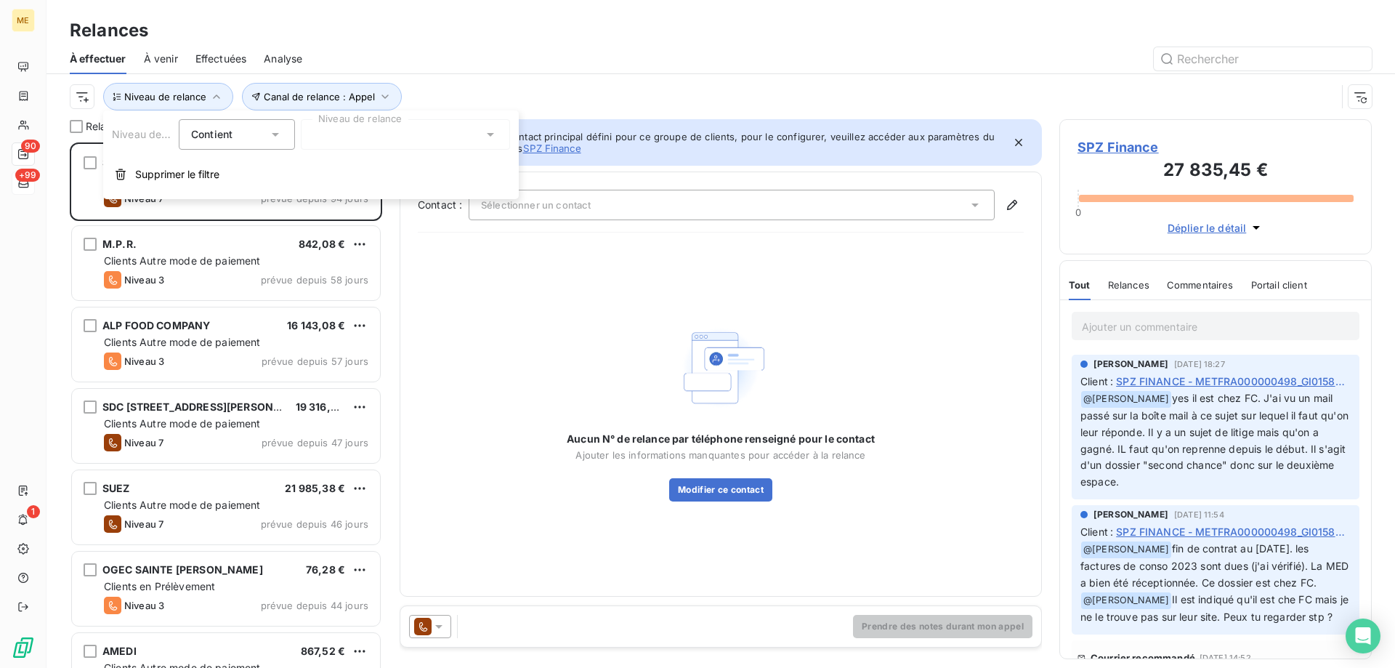
click at [355, 136] on div at bounding box center [405, 134] width 209 height 31
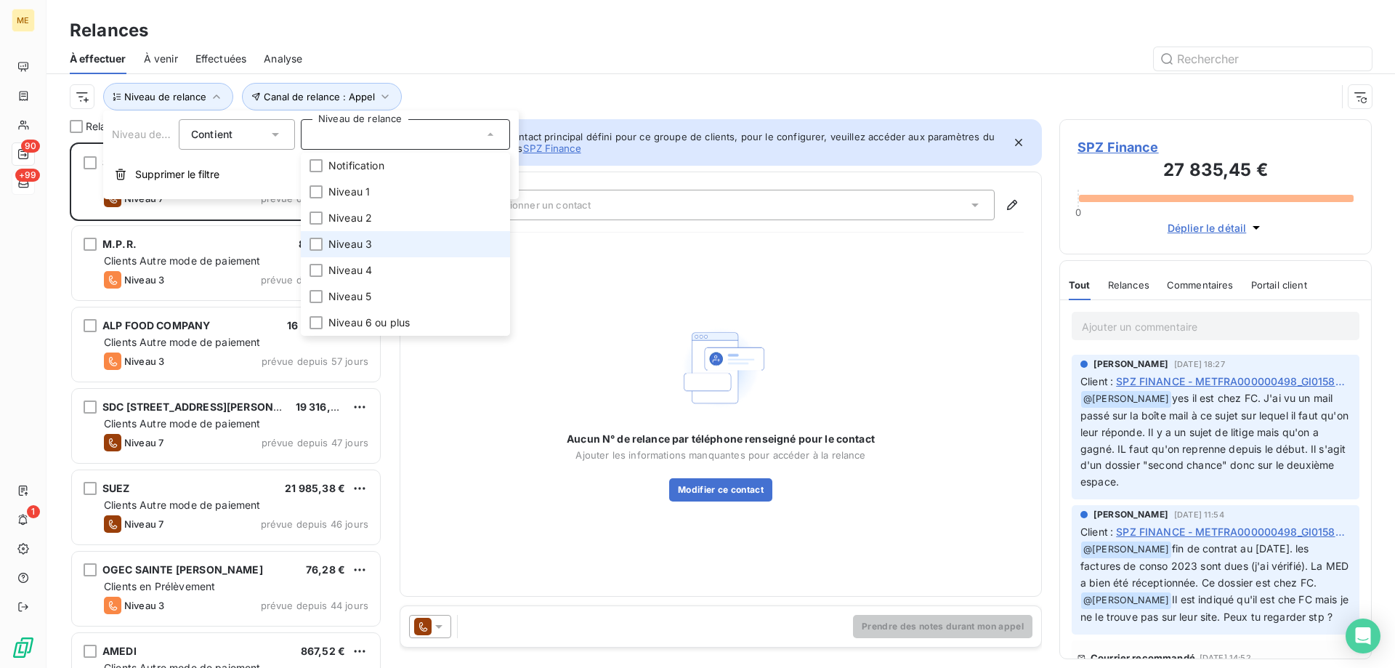
click at [350, 242] on span "Niveau 3" at bounding box center [351, 244] width 44 height 15
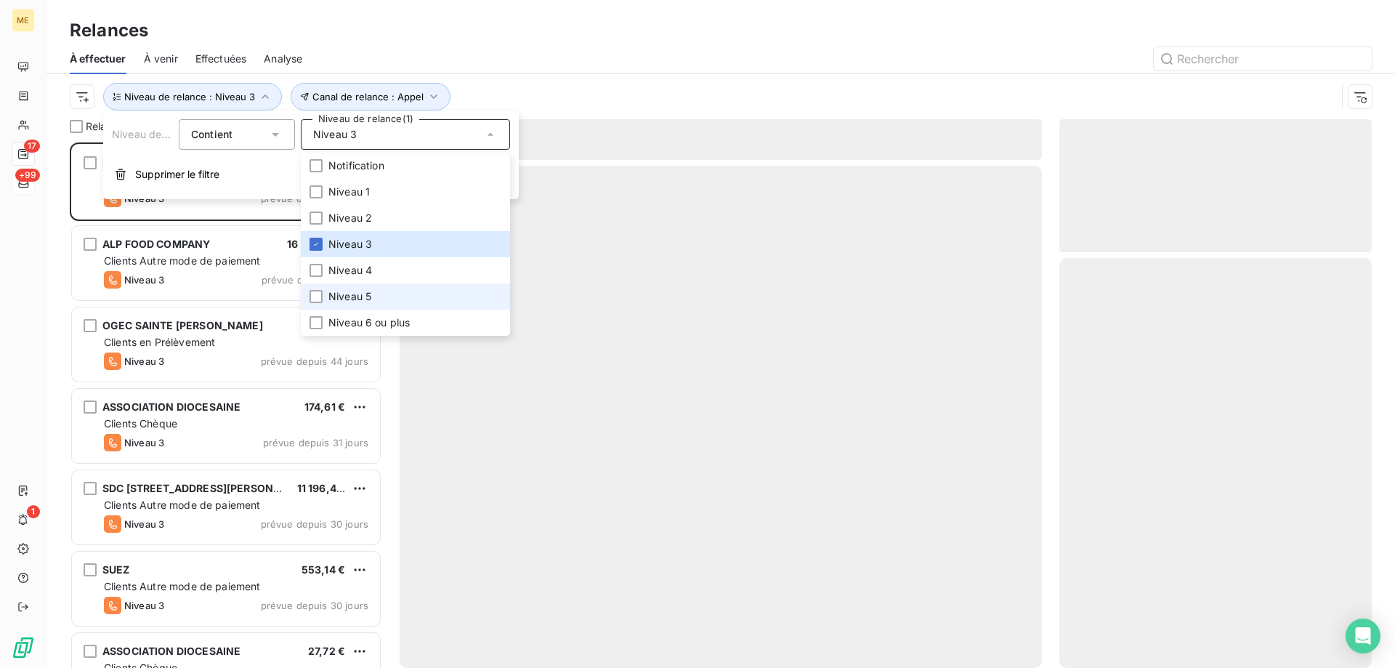
scroll to position [515, 302]
click at [370, 289] on li "Niveau 5" at bounding box center [405, 296] width 209 height 26
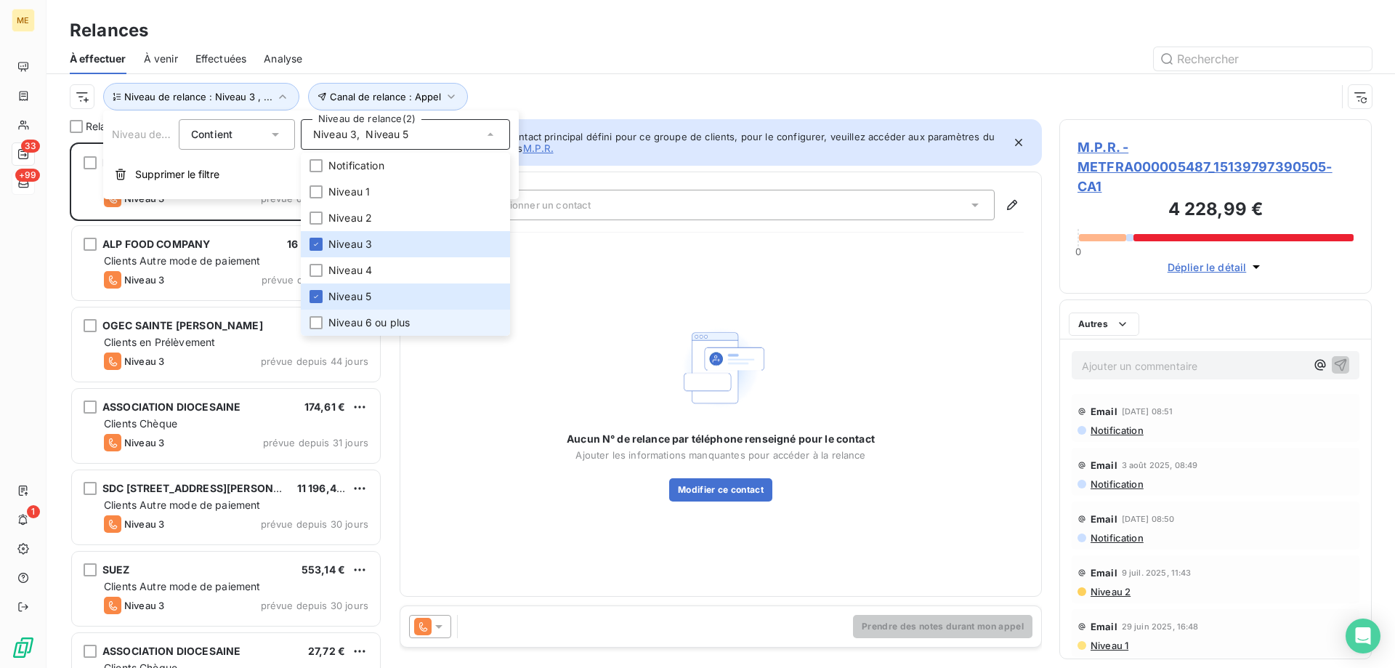
click at [359, 326] on span "Niveau 6 ou plus" at bounding box center [369, 322] width 81 height 15
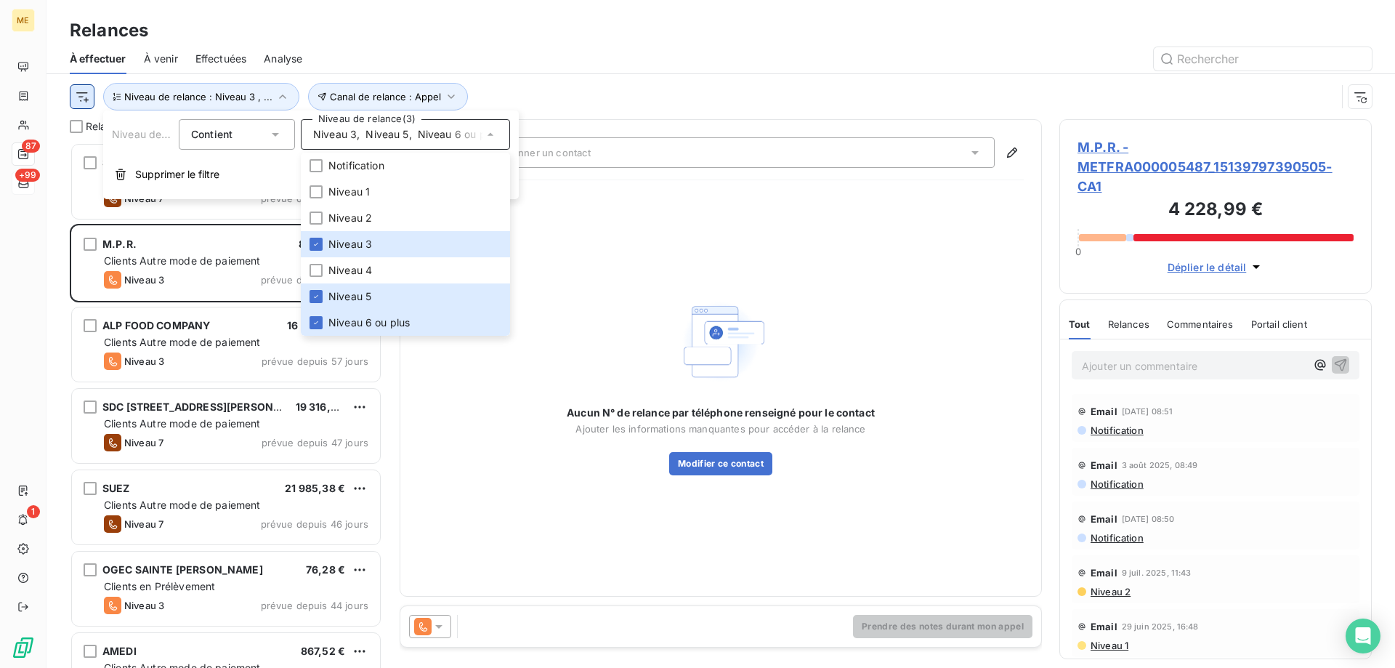
click at [82, 94] on html "ME 87 +99 1 Relances À effectuer À venir Effectuées Analyse Canal de relance : …" at bounding box center [697, 406] width 1395 height 813
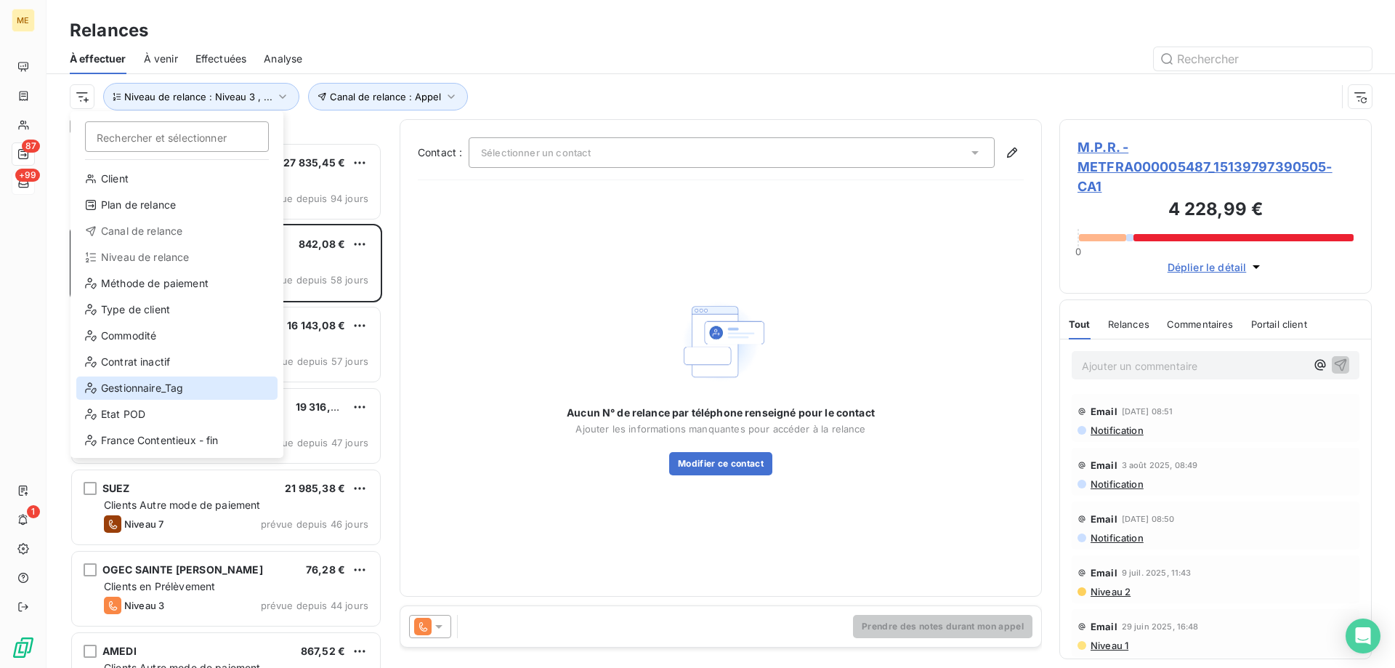
click at [214, 387] on div "Gestionnaire_Tag" at bounding box center [176, 387] width 201 height 23
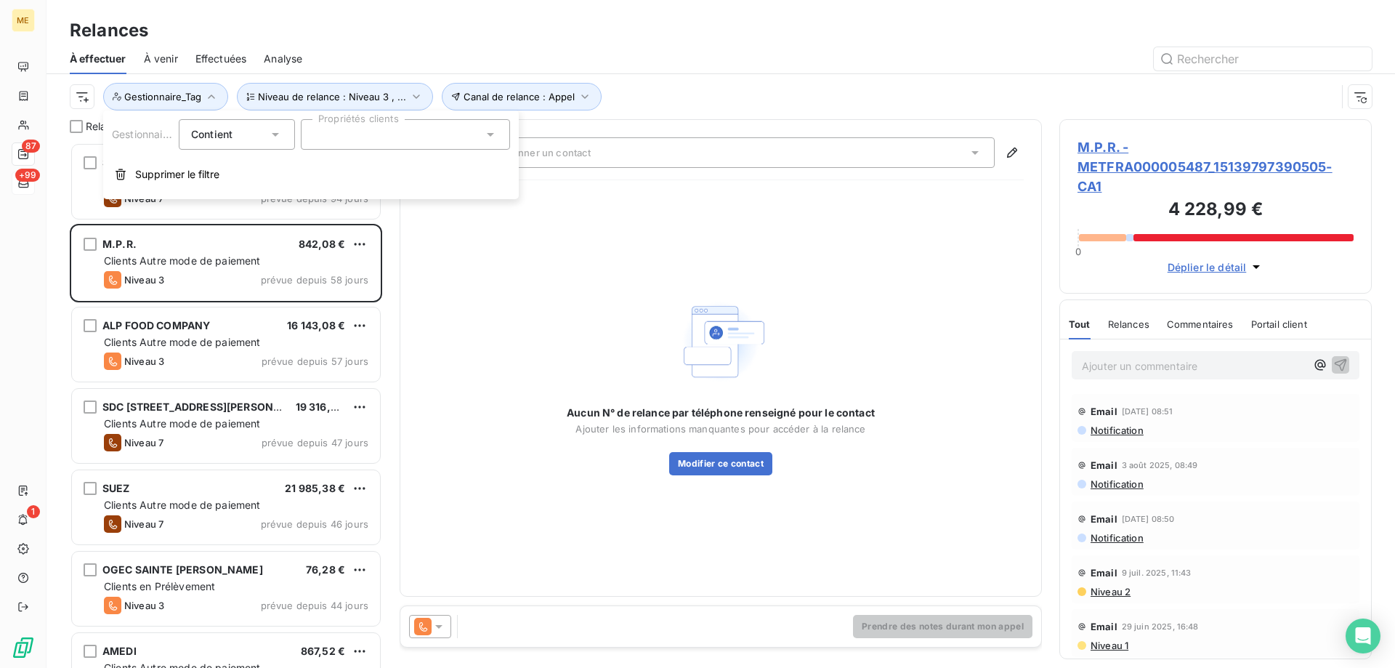
click at [414, 139] on div at bounding box center [405, 134] width 209 height 31
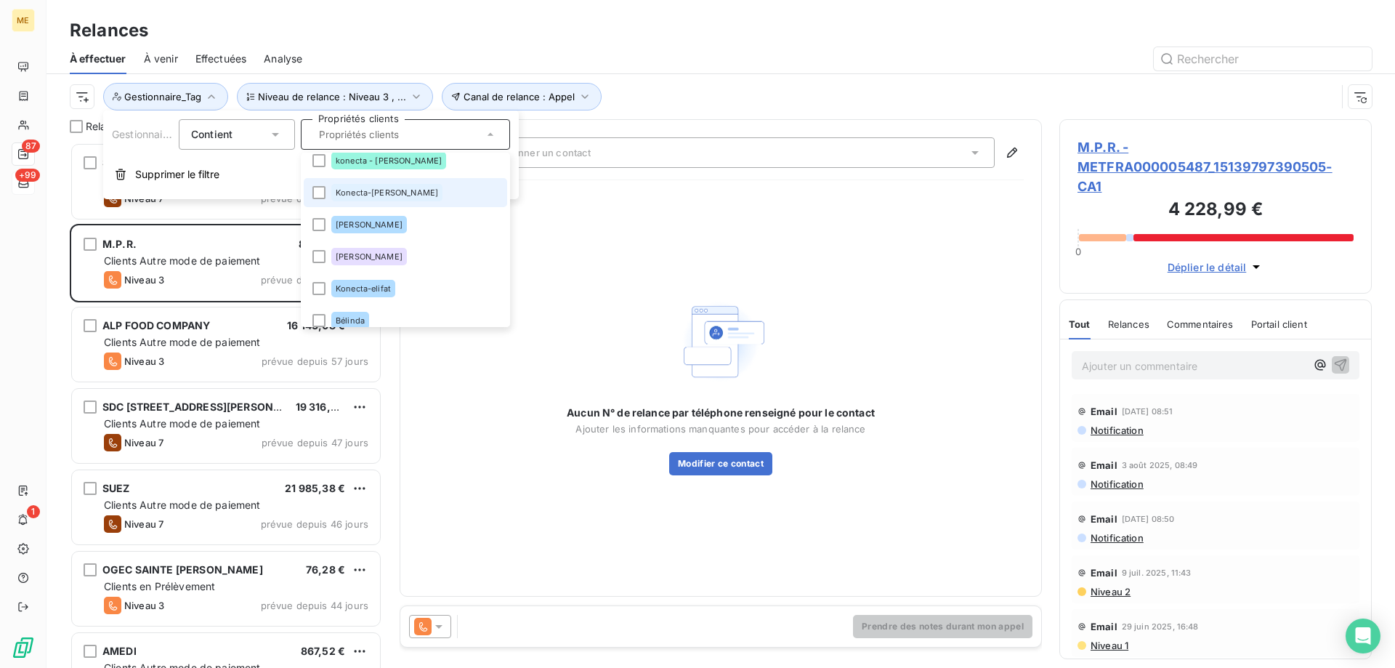
scroll to position [459, 0]
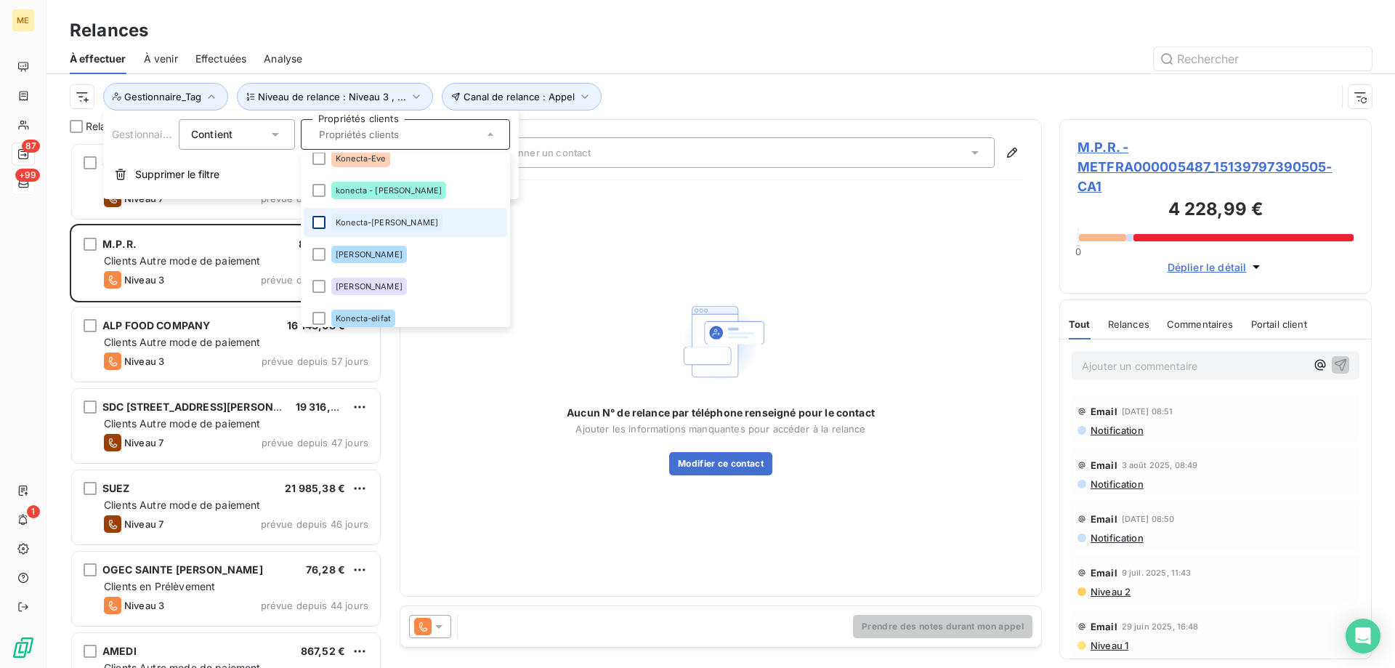
click at [321, 224] on div at bounding box center [319, 222] width 13 height 13
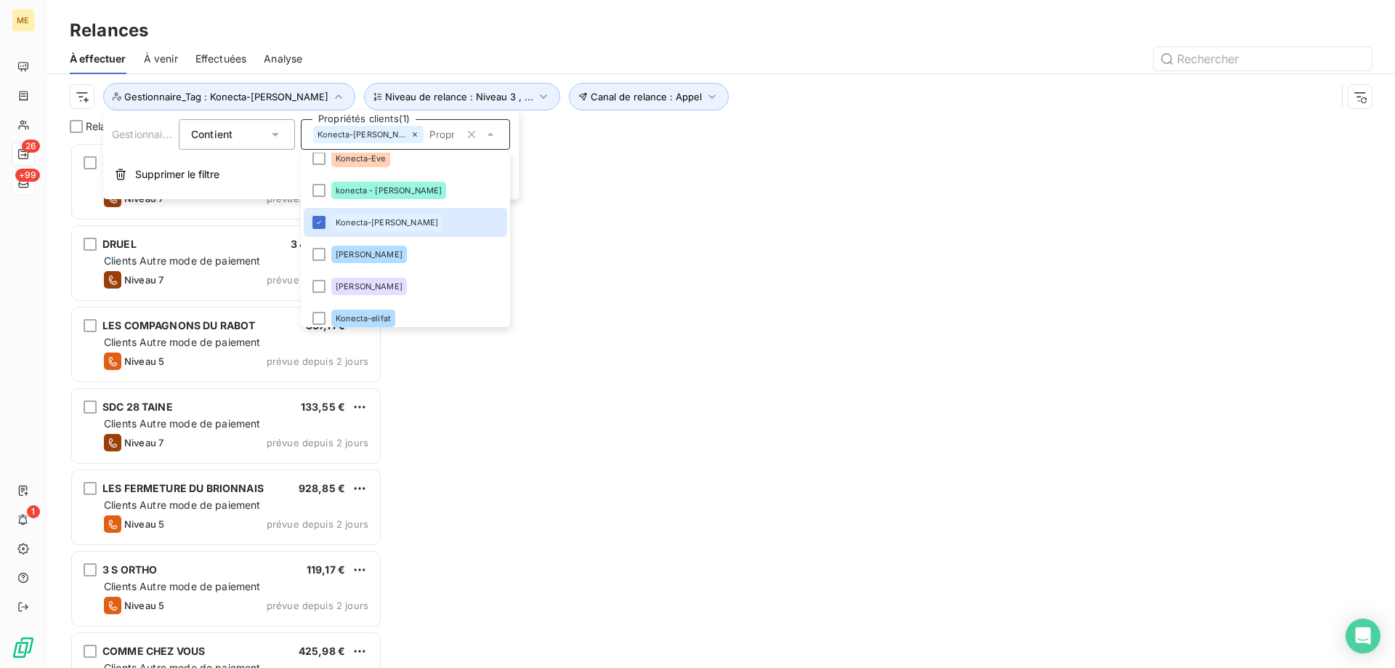
scroll to position [515, 302]
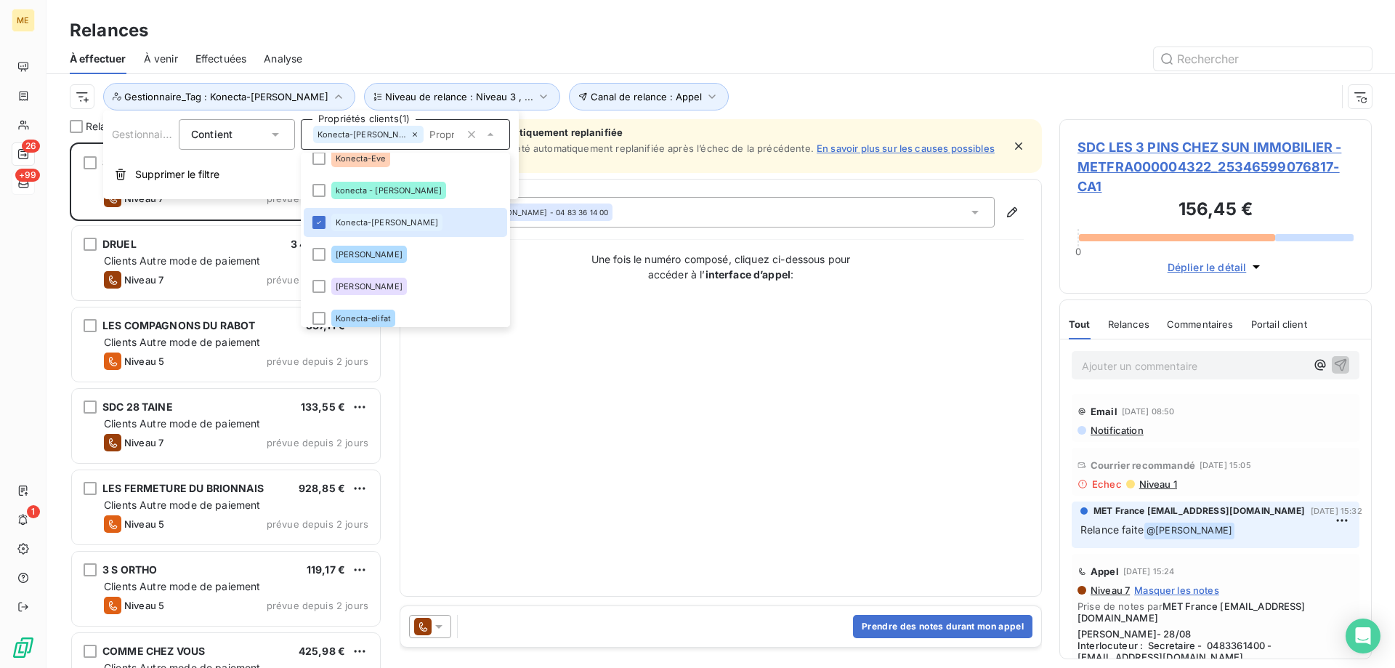
click at [711, 376] on div "Contact : Veronique POGGIOLI - 04 83 36 14 00 Une fois le numéro composé, cliqu…" at bounding box center [721, 388] width 606 height 382
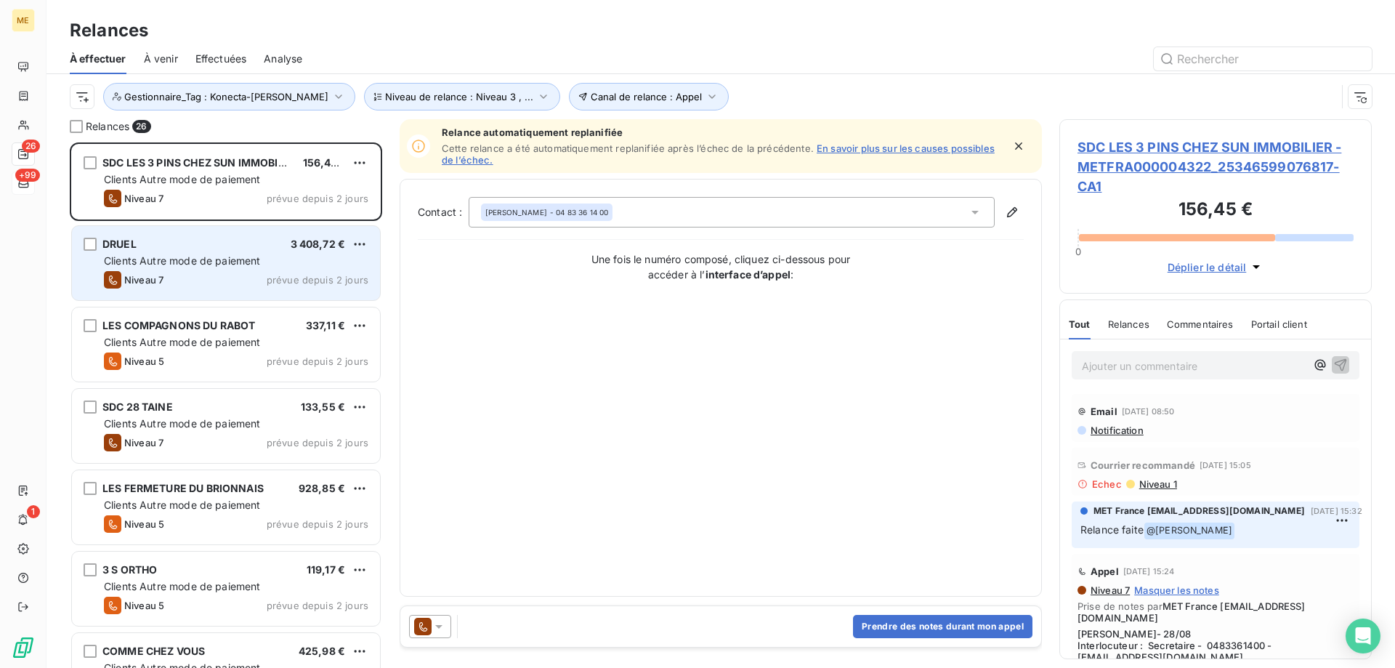
click at [207, 250] on div "DRUEL 3 408,72 €" at bounding box center [236, 244] width 265 height 13
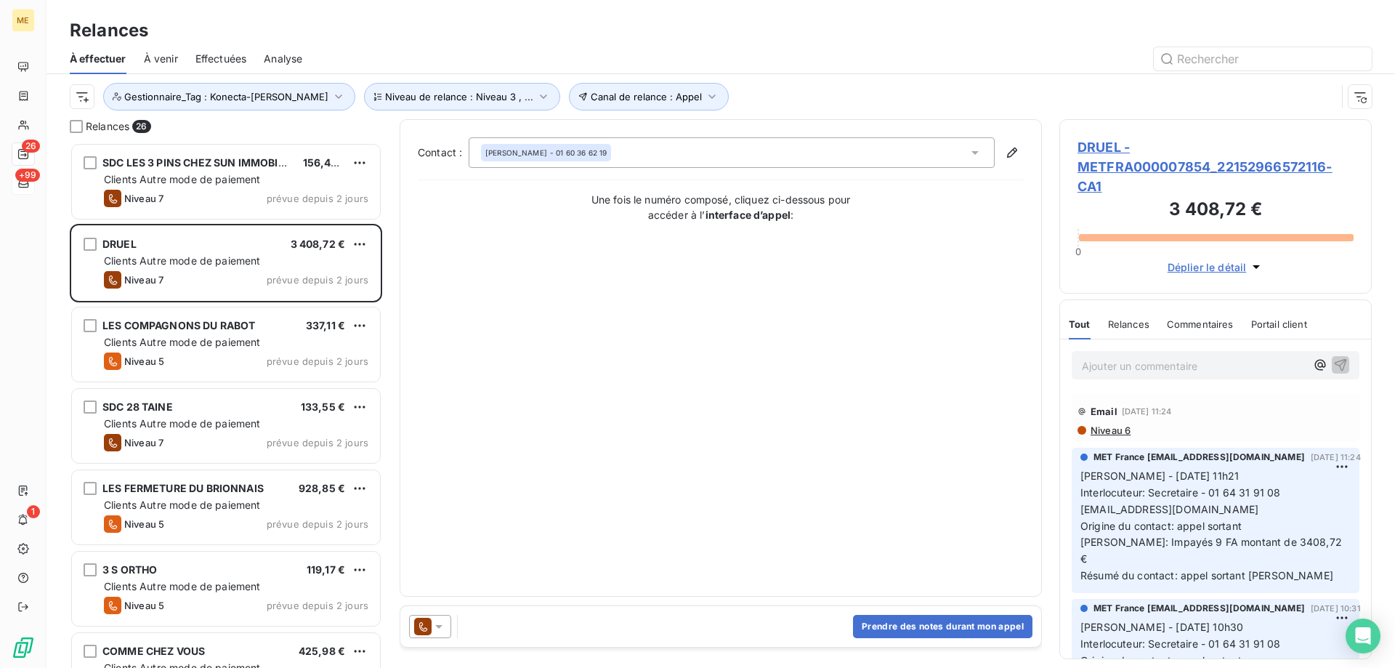
click at [1100, 171] on span "DRUEL - METFRA000007854_22152966572116-CA1" at bounding box center [1216, 166] width 276 height 59
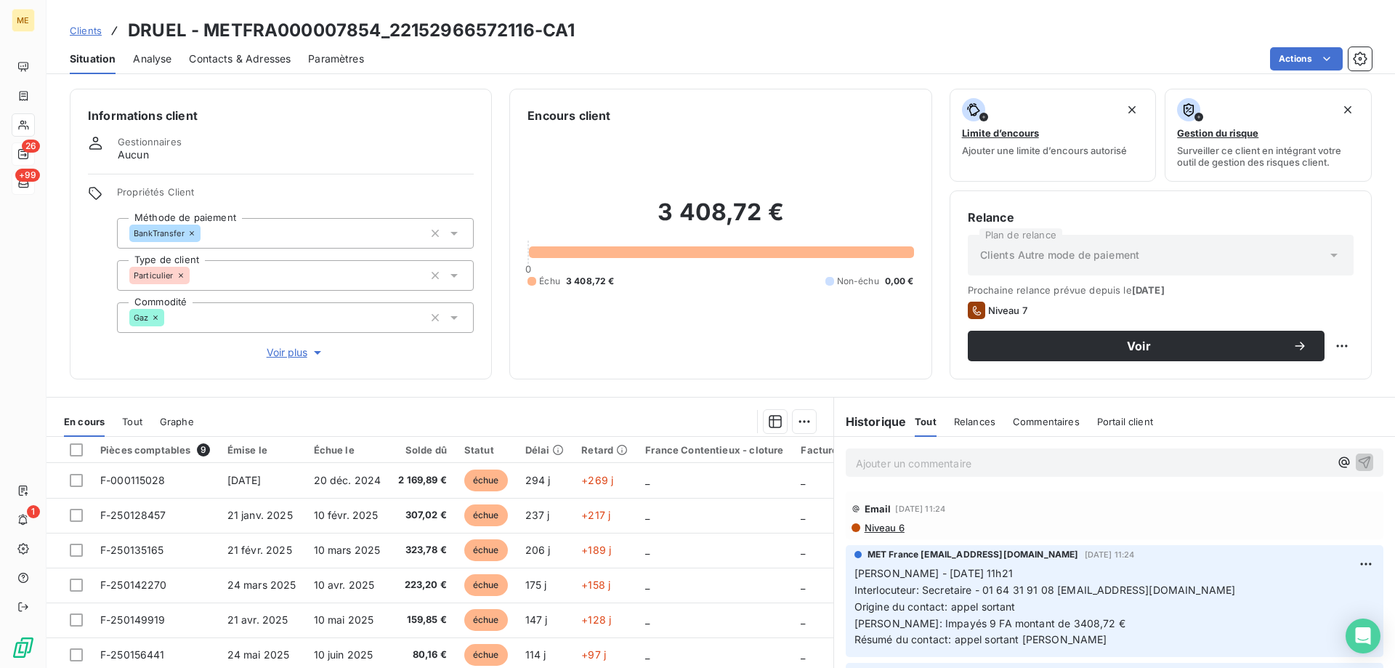
click at [295, 345] on span "Voir plus" at bounding box center [296, 352] width 58 height 15
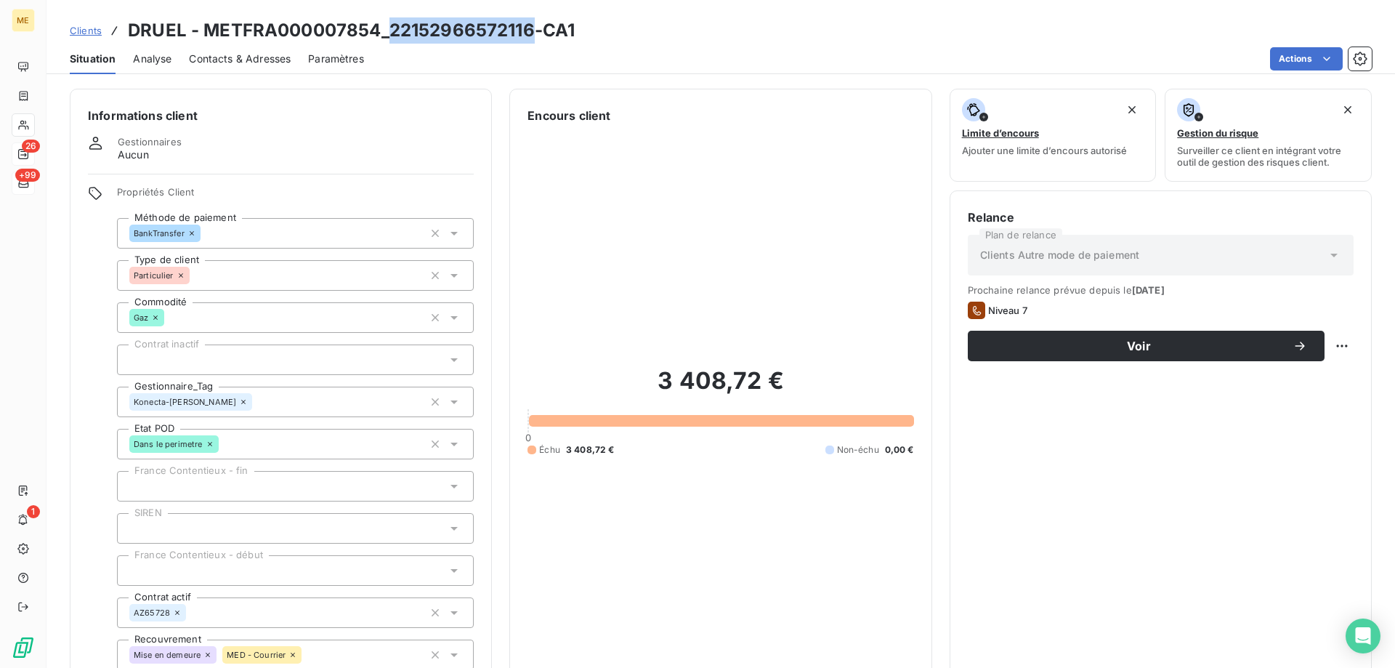
drag, startPoint x: 391, startPoint y: 32, endPoint x: 532, endPoint y: 40, distance: 141.2
click at [532, 40] on h3 "DRUEL - METFRA000007854_22152966572116-CA1" at bounding box center [351, 30] width 447 height 26
copy h3 "22152966572116"
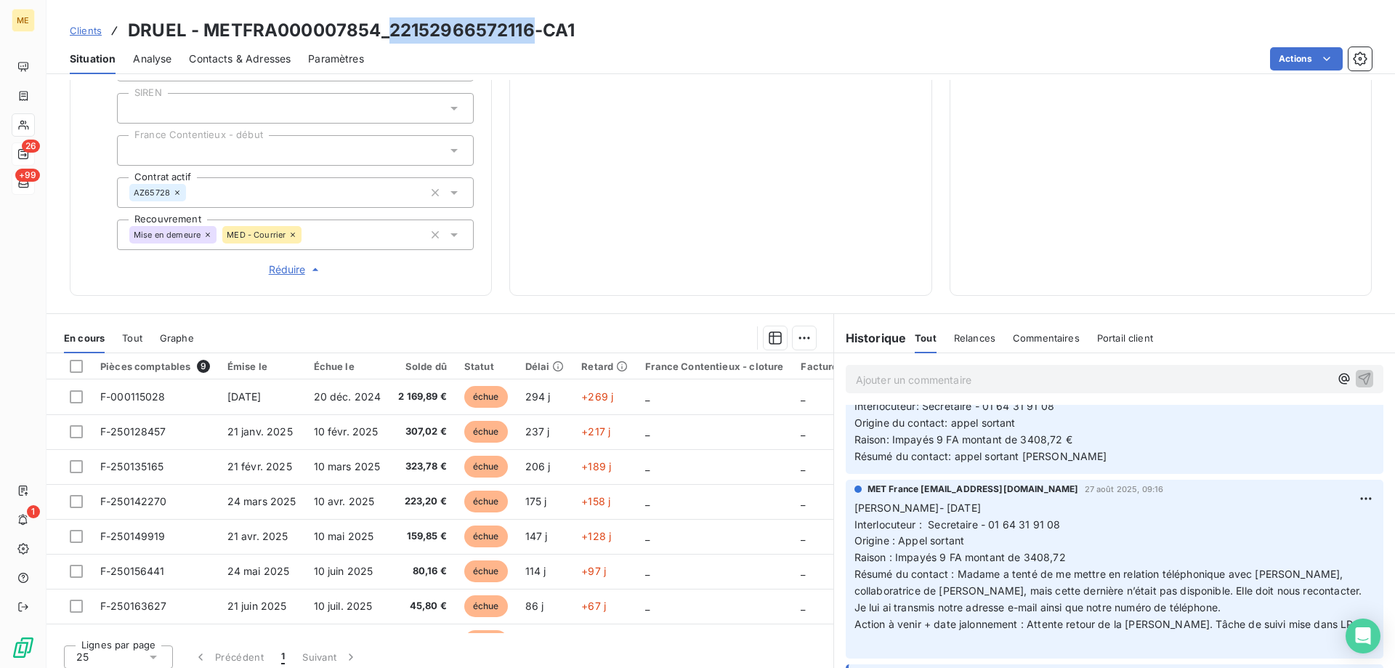
scroll to position [73, 0]
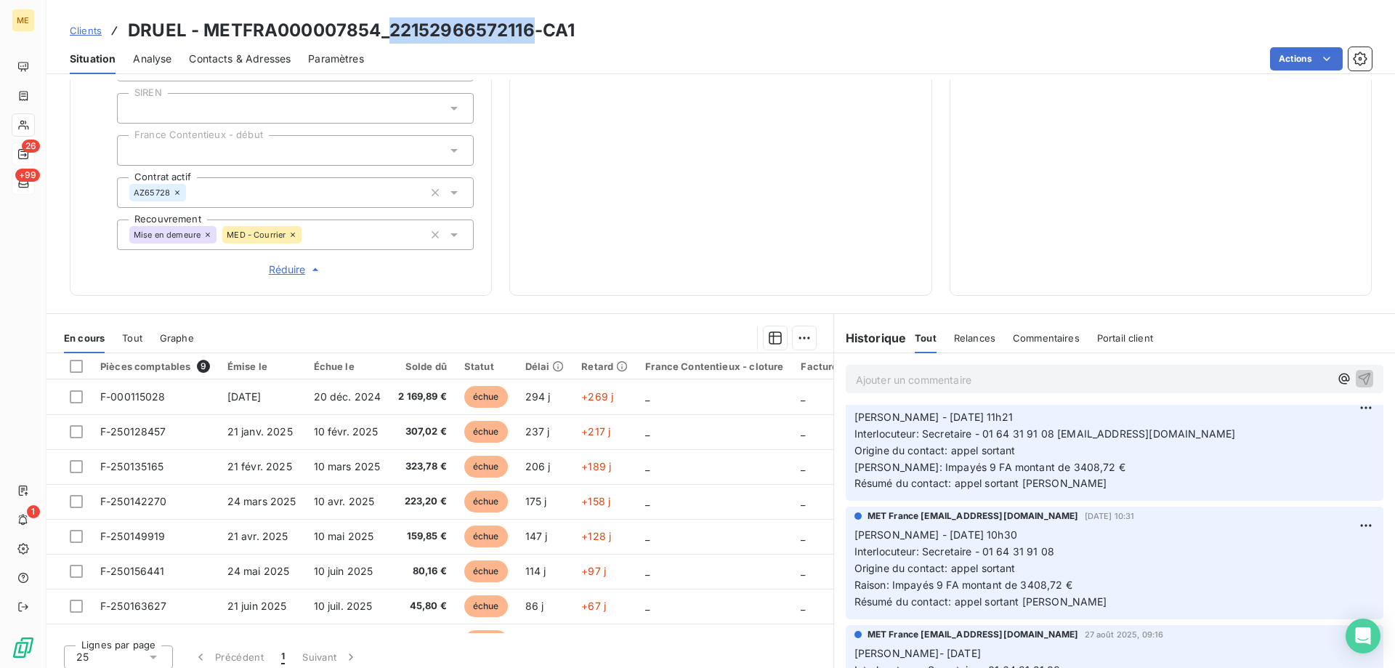
copy h3 "22152966572116"
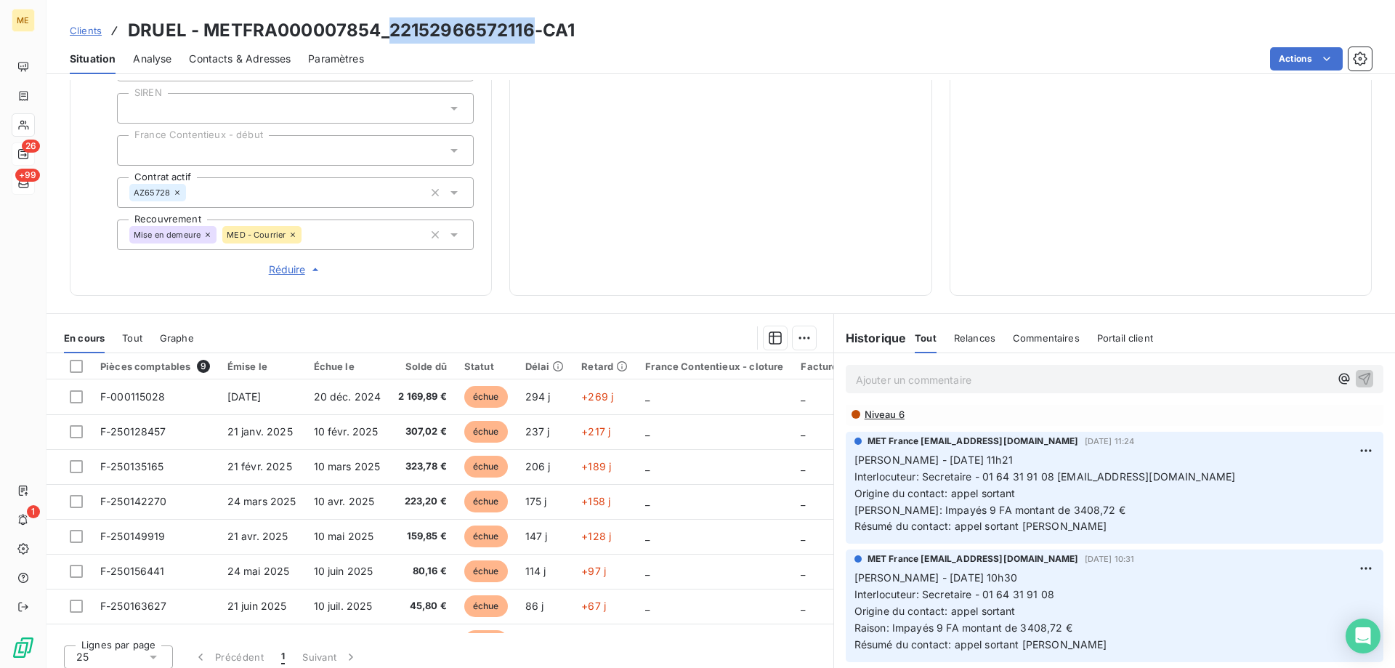
scroll to position [0, 0]
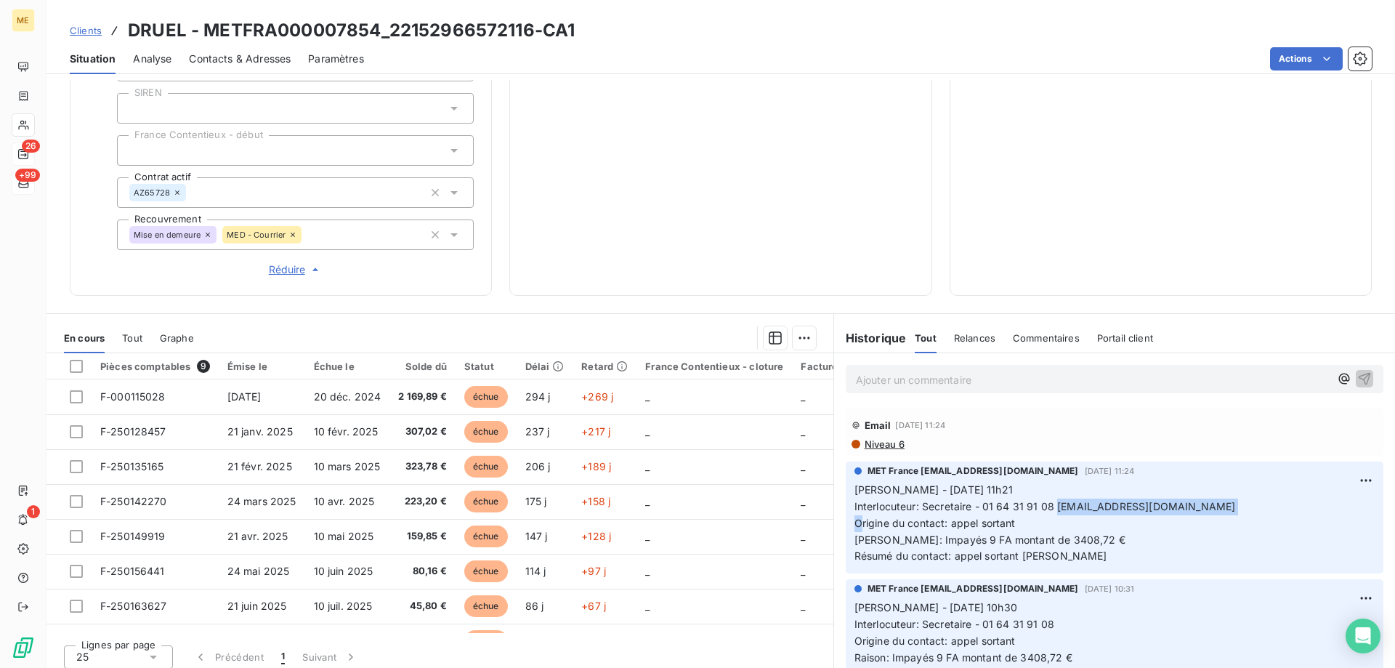
drag, startPoint x: 1053, startPoint y: 498, endPoint x: 1207, endPoint y: 502, distance: 154.1
click at [1207, 502] on p "Sylvain - 03/09/2025 - 11h21 Interlocuteur: Secretaire - 01 64 31 91 08 office.…" at bounding box center [1115, 523] width 520 height 83
copy span "office.groslambert@notaires.fr"
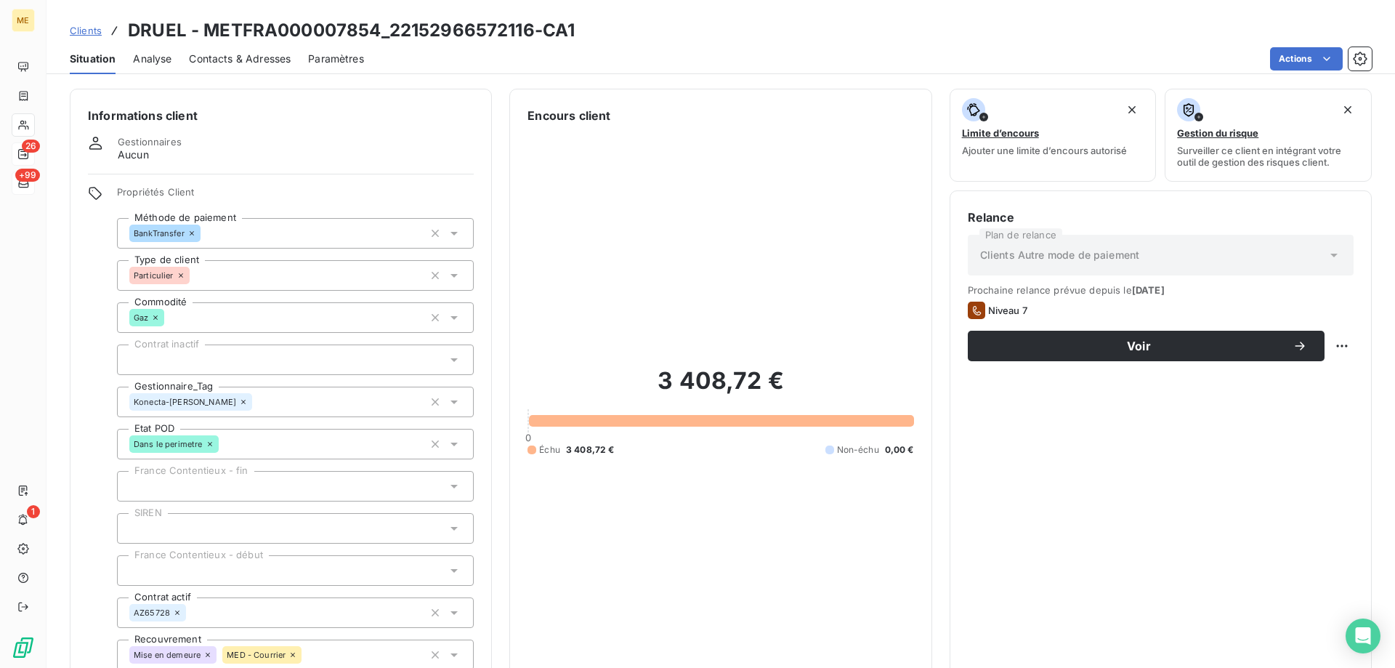
click at [235, 64] on span "Contacts & Adresses" at bounding box center [240, 59] width 102 height 15
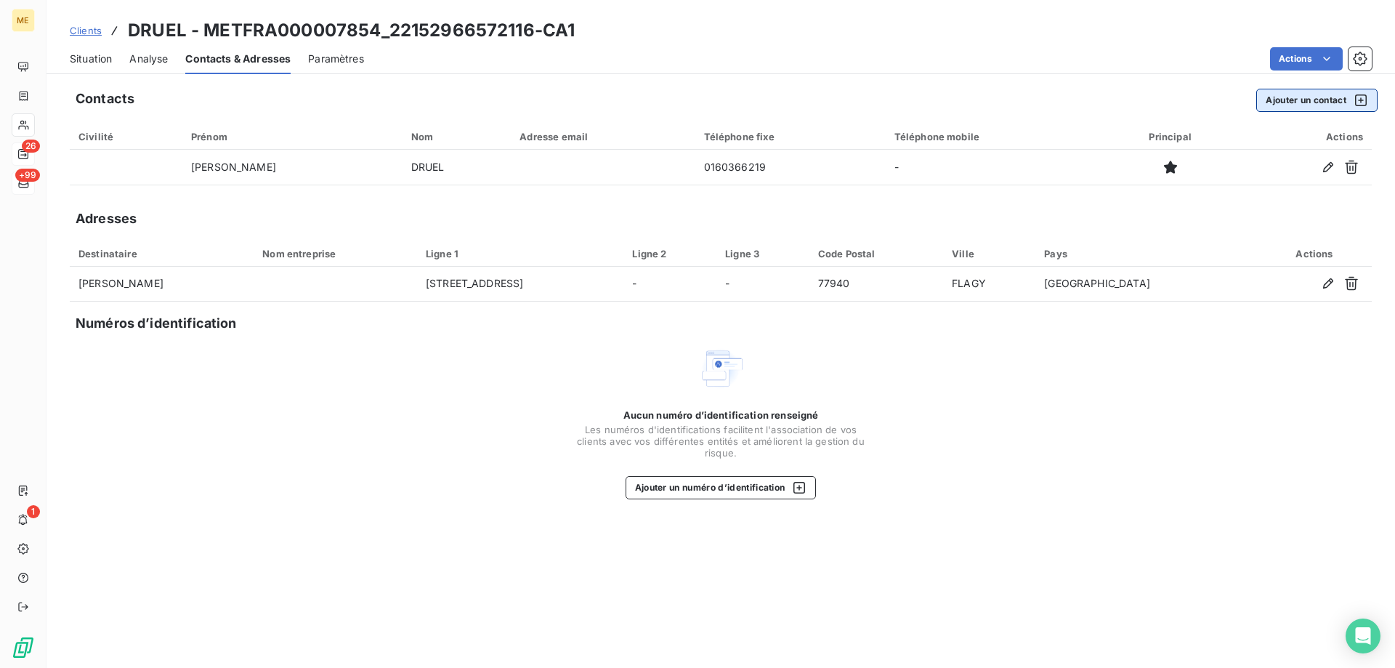
click at [1283, 100] on button "Ajouter un contact" at bounding box center [1317, 100] width 121 height 23
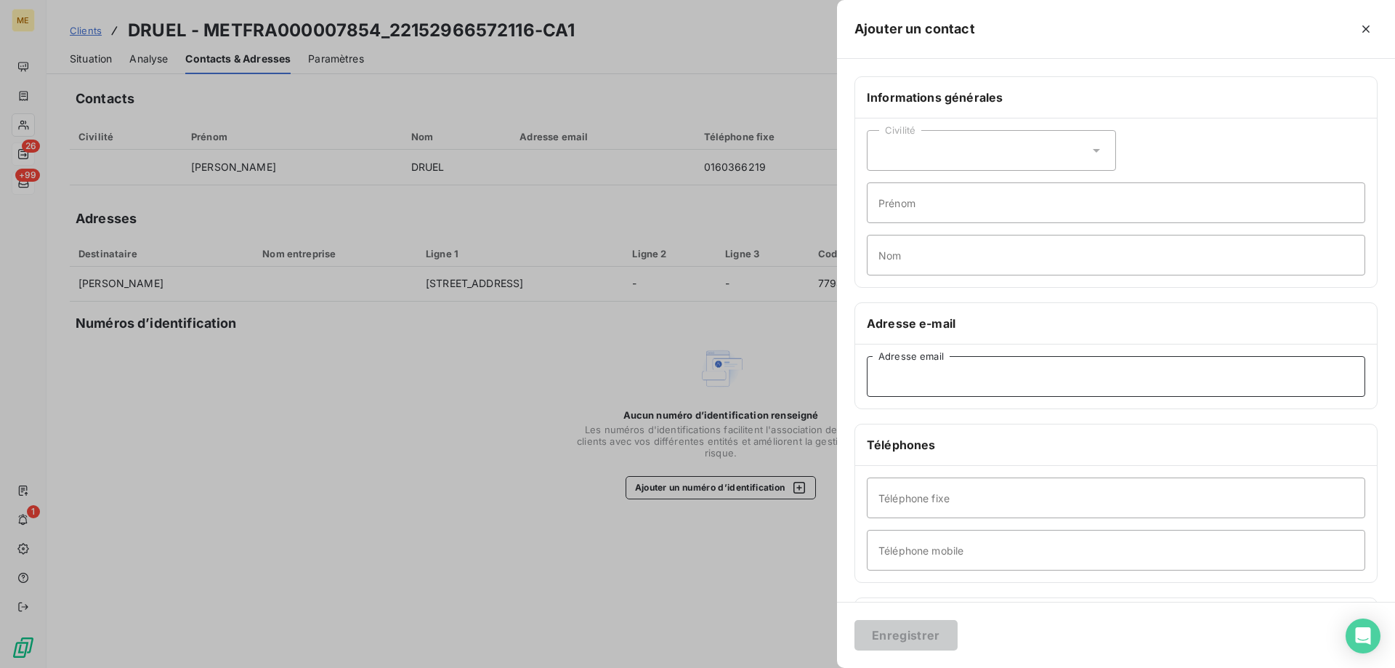
click at [877, 372] on input "Adresse email" at bounding box center [1116, 376] width 499 height 41
paste input "office.groslambert@notaires.fr"
type input "office.groslambert@notaires.fr"
click at [892, 635] on button "Enregistrer" at bounding box center [906, 635] width 103 height 31
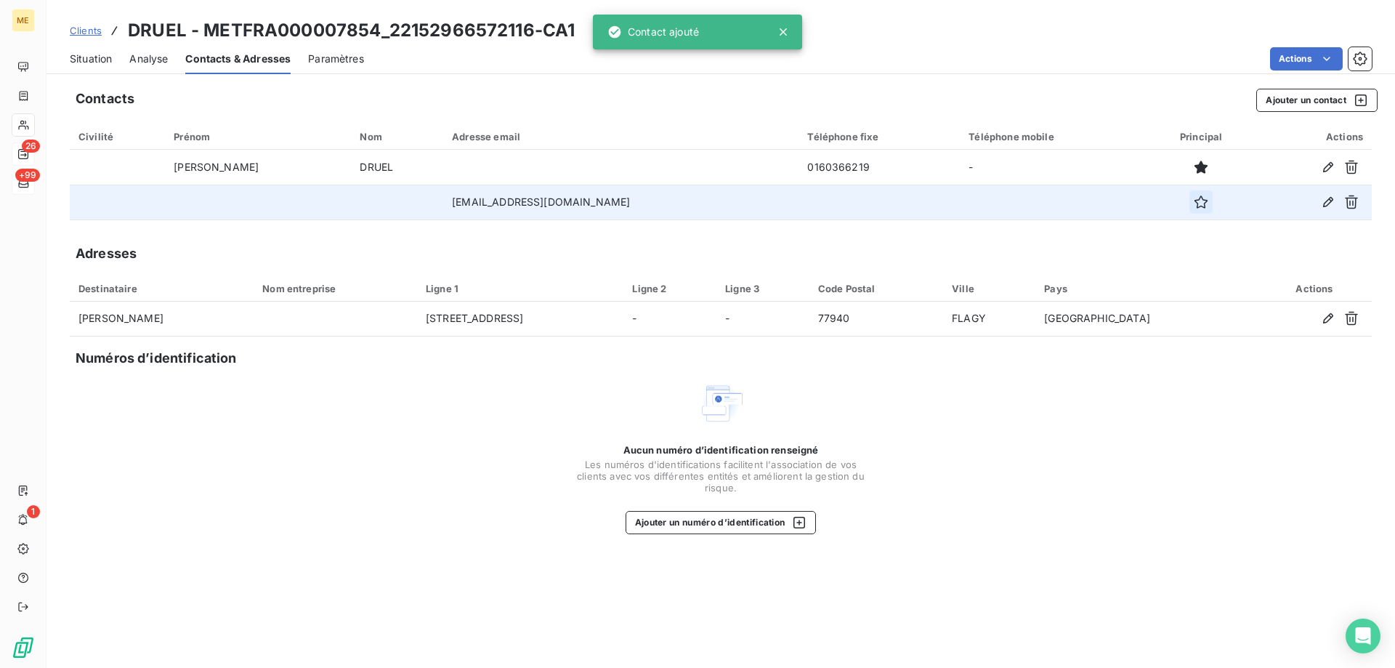
click at [1194, 203] on icon "button" at bounding box center [1201, 202] width 15 height 15
click at [99, 63] on span "Situation" at bounding box center [91, 59] width 42 height 15
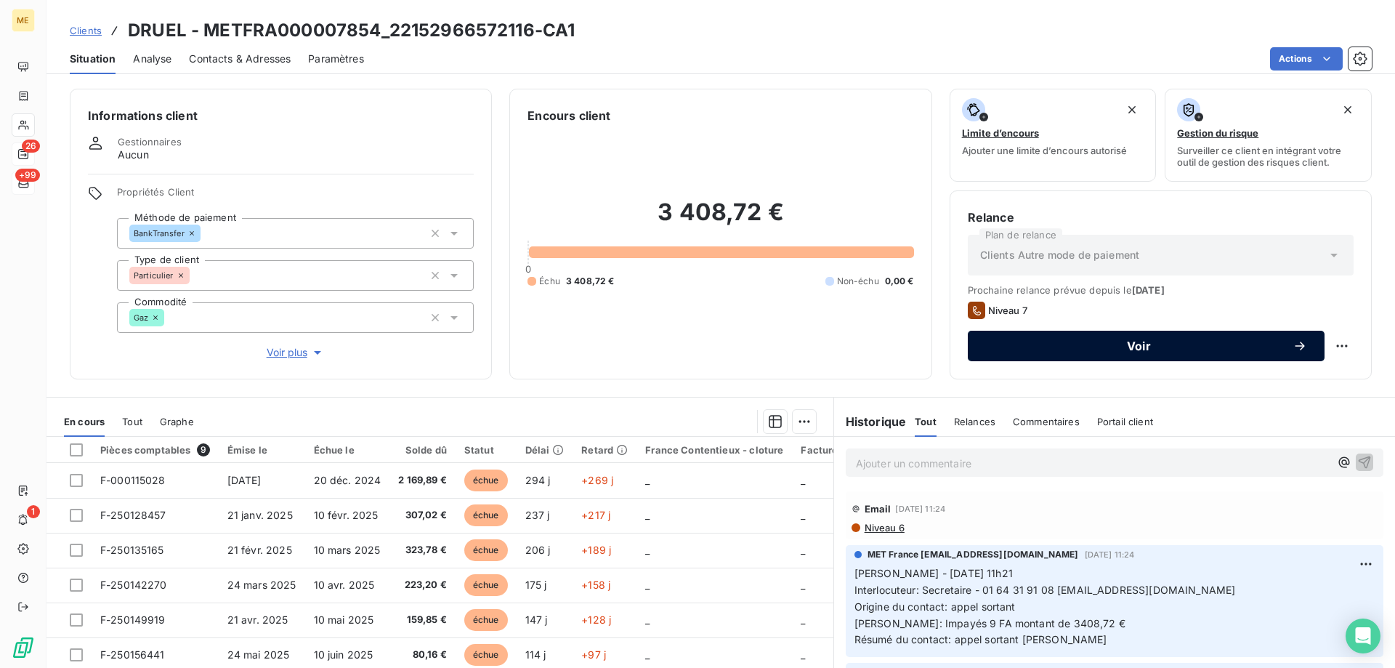
click at [1074, 342] on span "Voir" at bounding box center [1139, 346] width 307 height 12
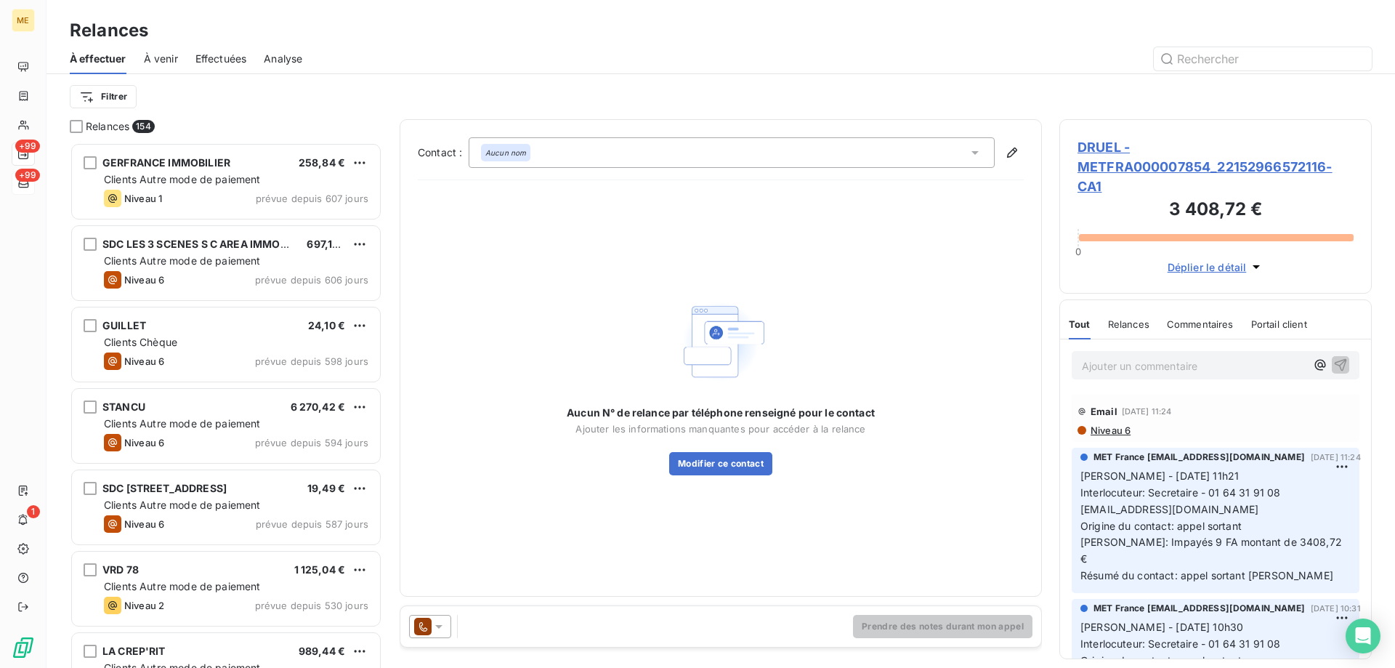
scroll to position [515, 302]
click at [436, 622] on icon at bounding box center [439, 626] width 15 height 15
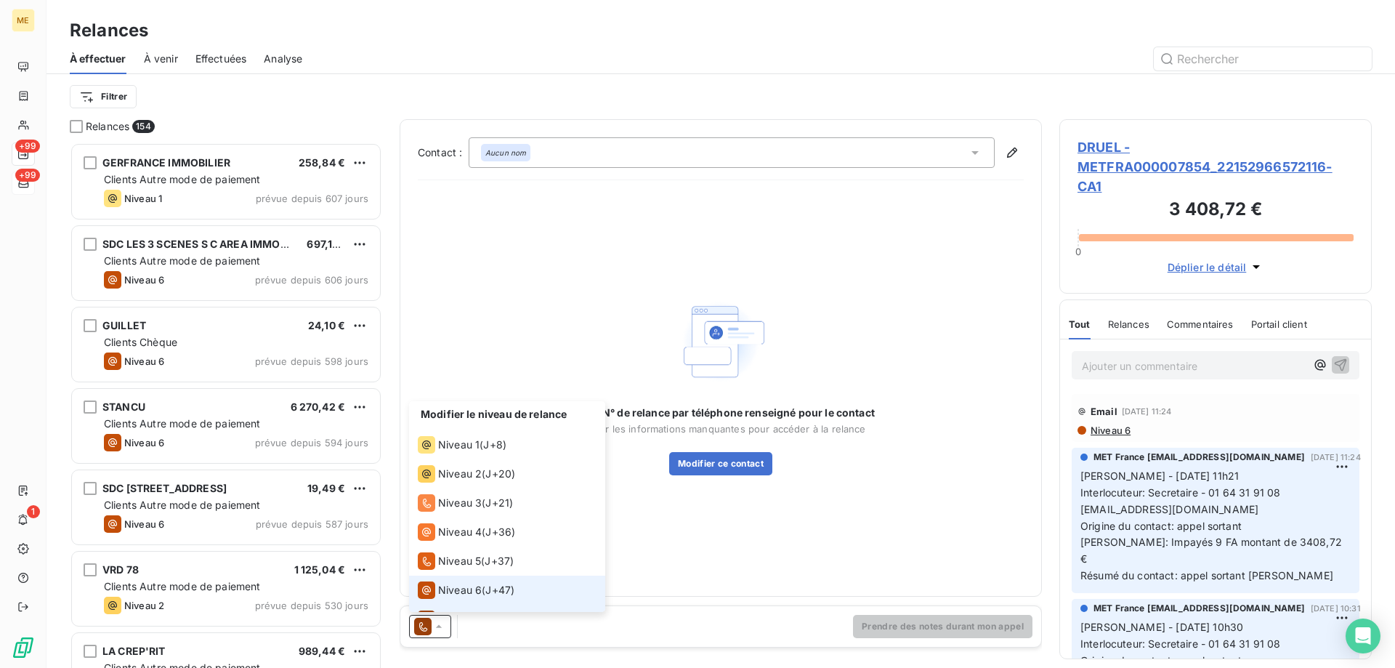
scroll to position [22, 0]
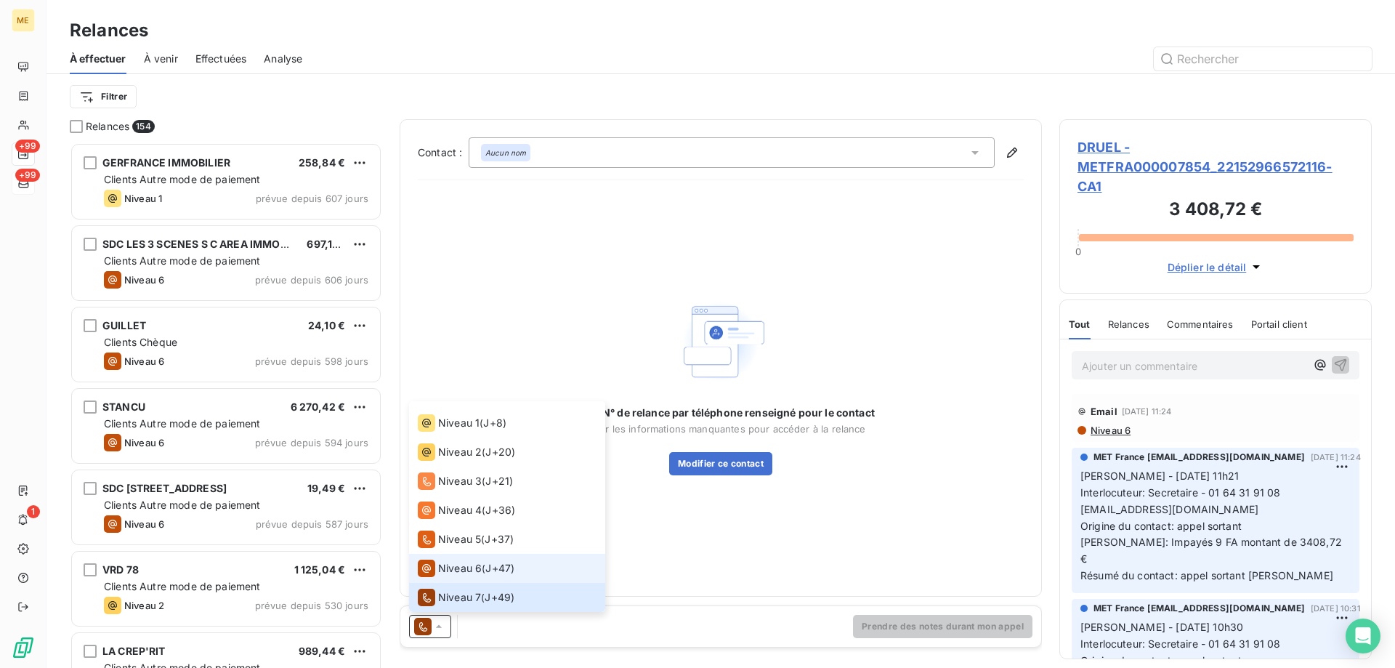
click at [470, 568] on span "Niveau 6" at bounding box center [460, 568] width 44 height 15
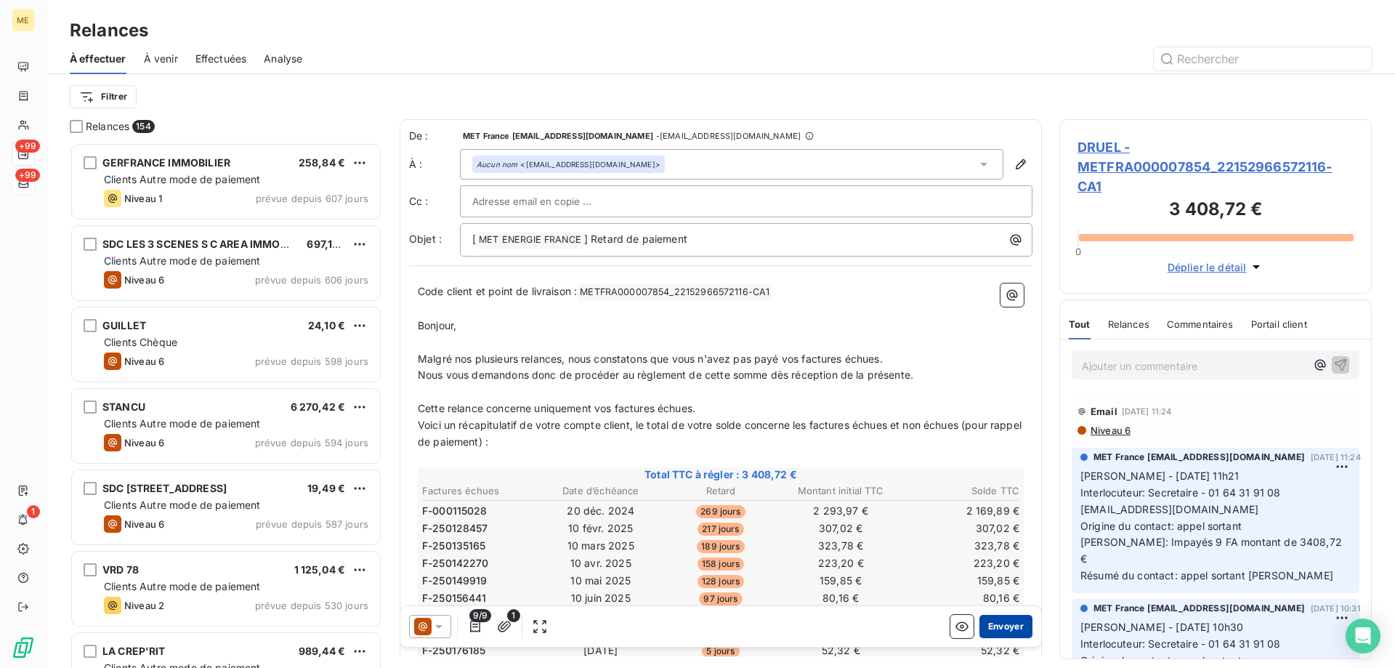
click at [996, 623] on button "Envoyer" at bounding box center [1006, 626] width 53 height 23
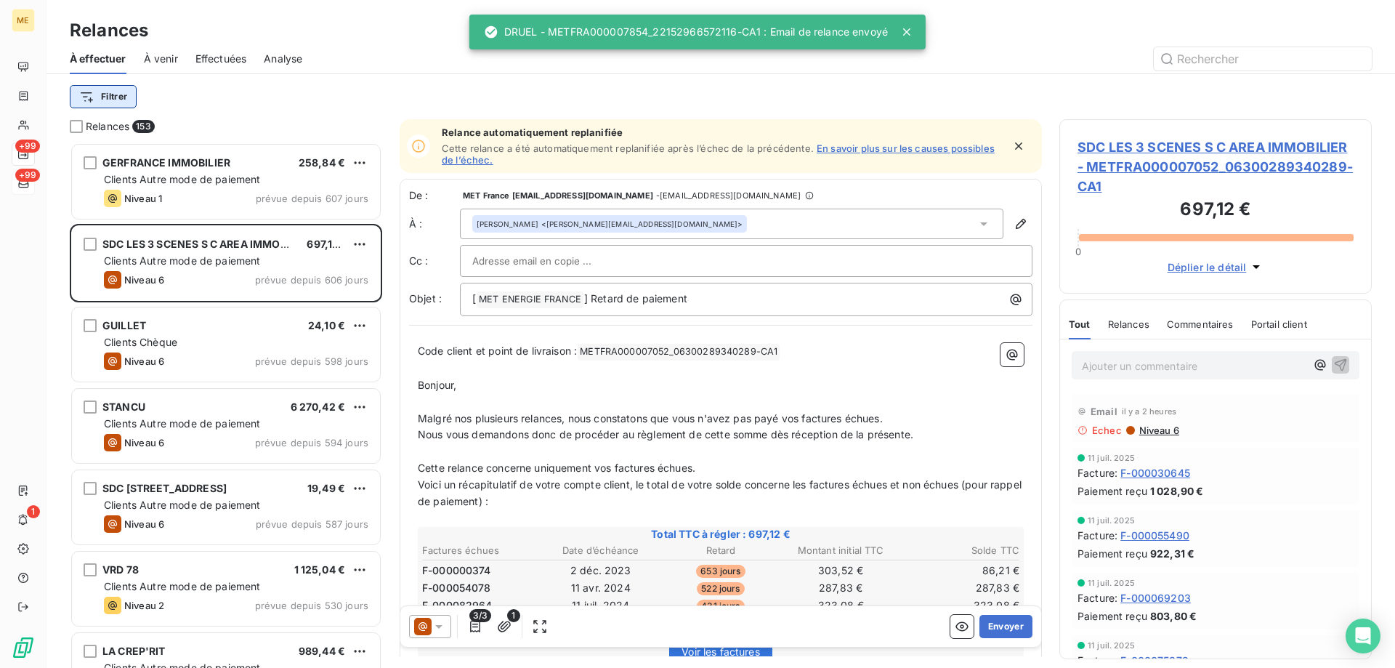
click at [108, 102] on html "ME +99 +99 1 Relances À effectuer À venir Effectuées Analyse Filtrer Relances 1…" at bounding box center [697, 406] width 1395 height 813
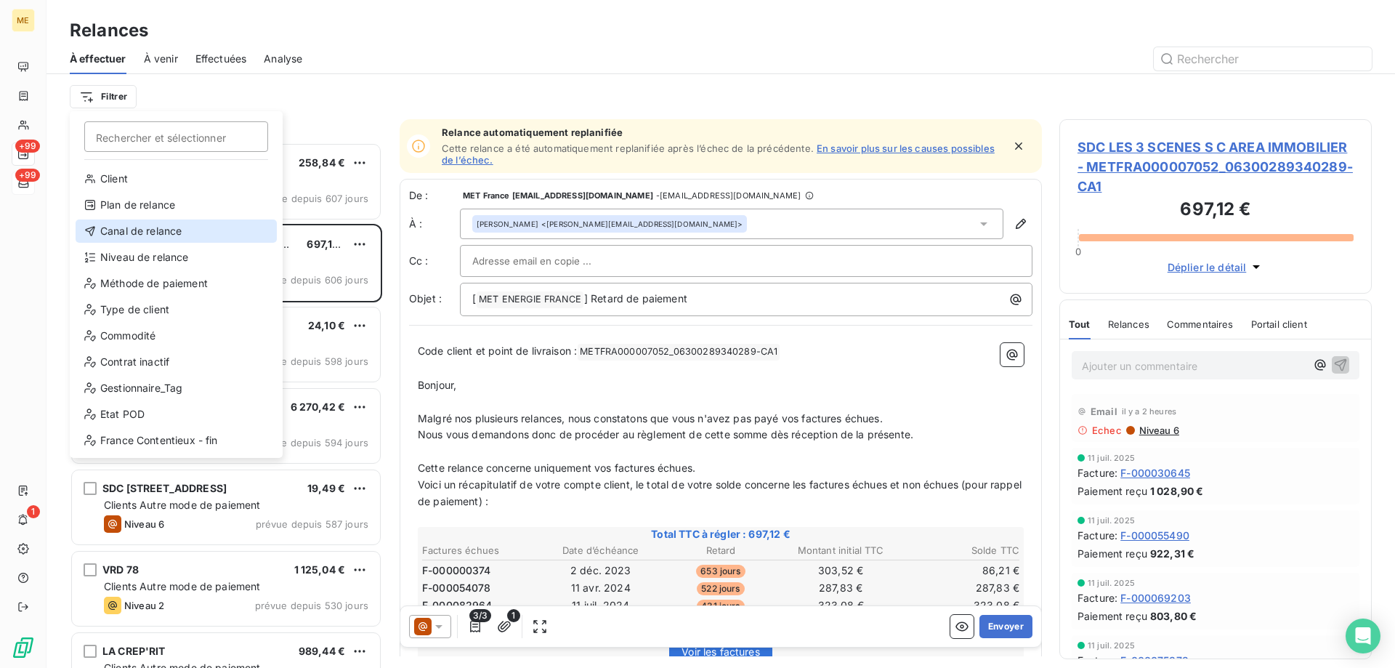
click at [144, 238] on div "Canal de relance" at bounding box center [176, 230] width 201 height 23
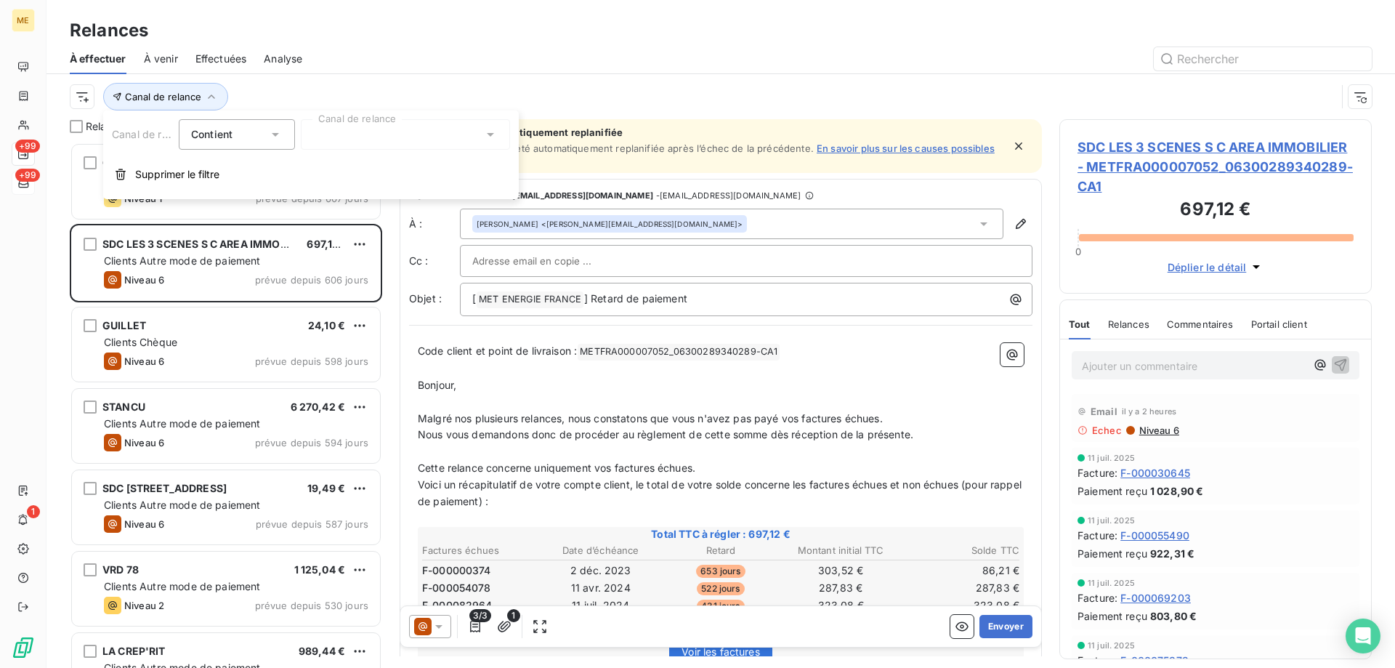
click at [349, 124] on div at bounding box center [405, 134] width 209 height 31
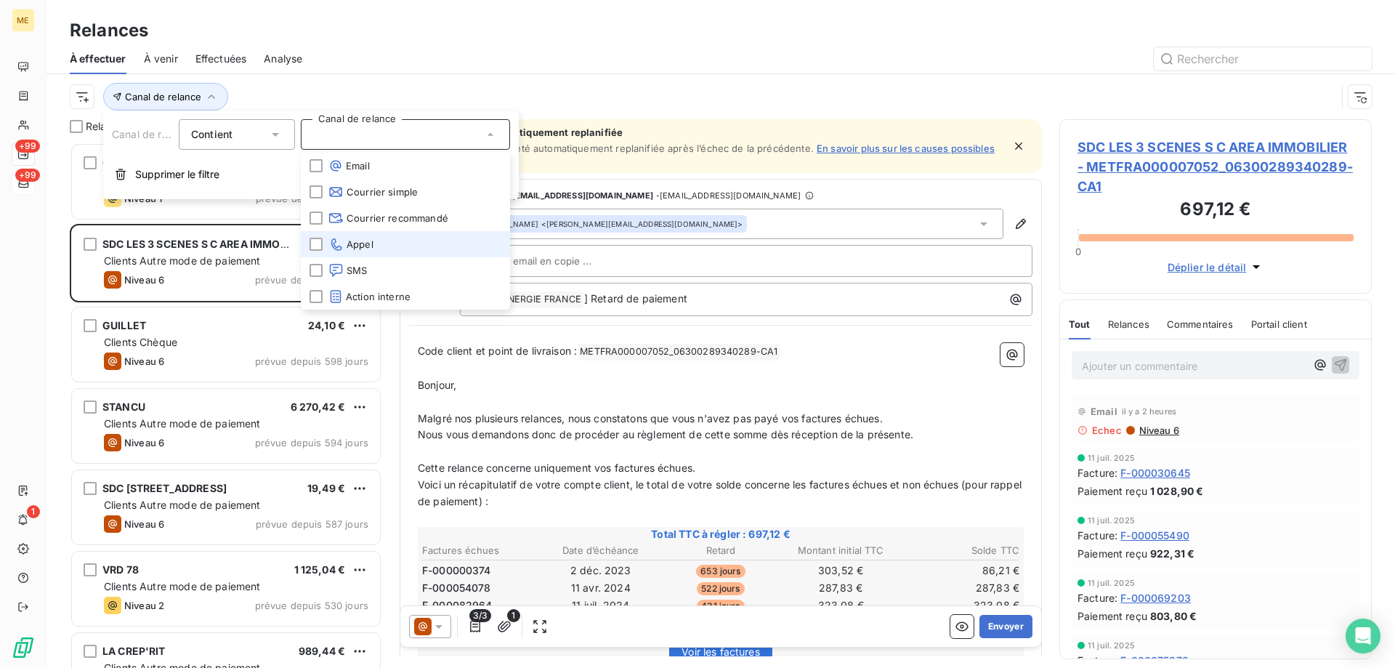
click at [379, 241] on li "Appel" at bounding box center [405, 244] width 209 height 26
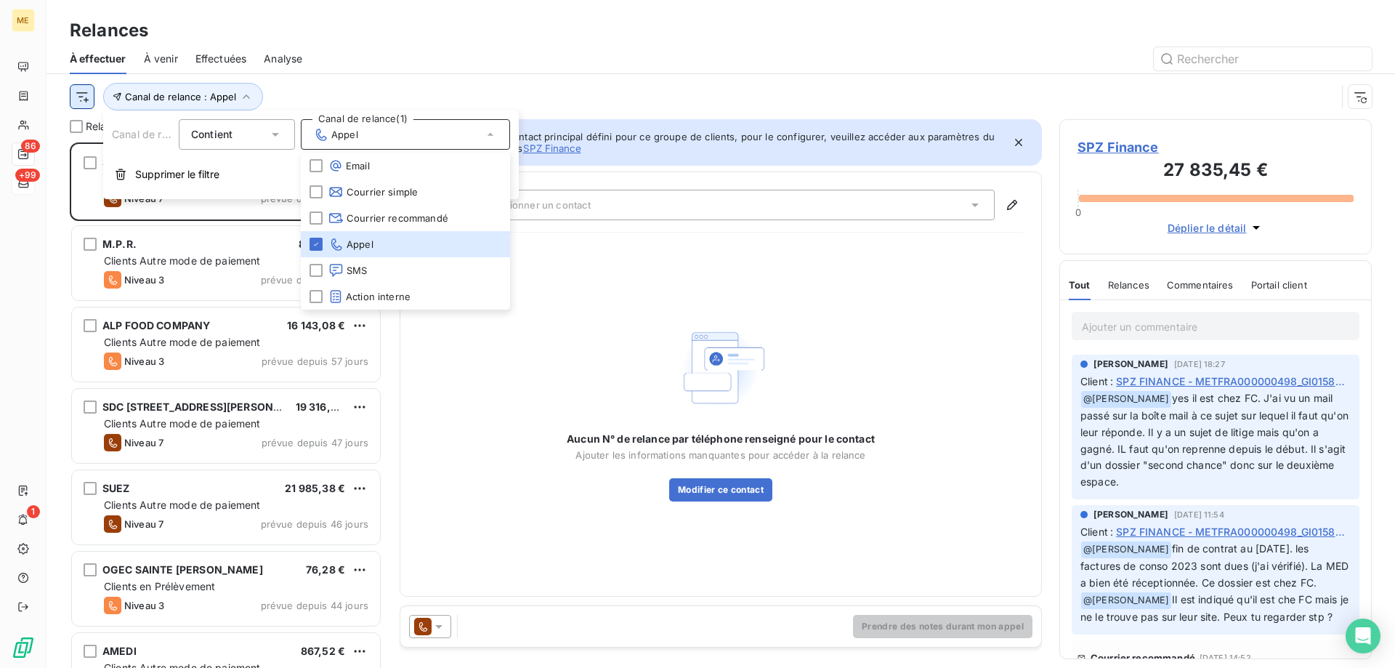
click at [79, 93] on html "ME 86 +99 1 Relances À effectuer À venir Effectuées Analyse Canal de relance : …" at bounding box center [697, 406] width 1395 height 813
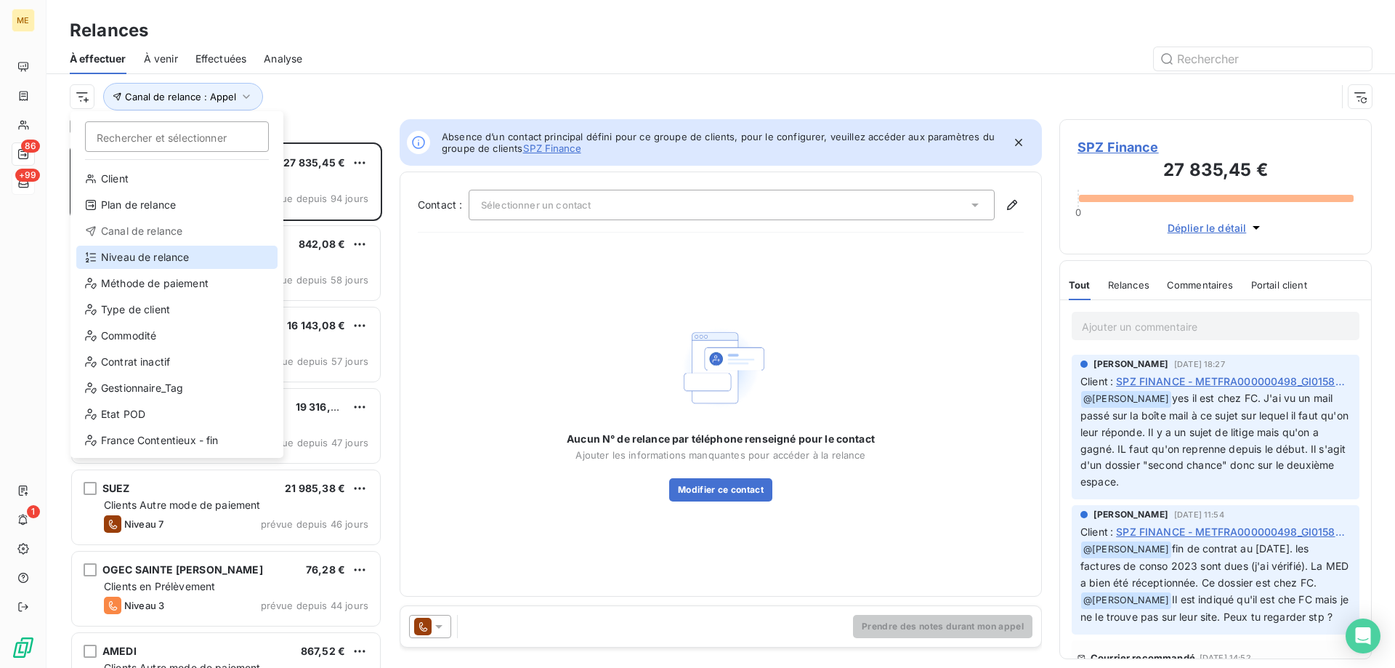
click at [139, 261] on div "Niveau de relance" at bounding box center [176, 257] width 201 height 23
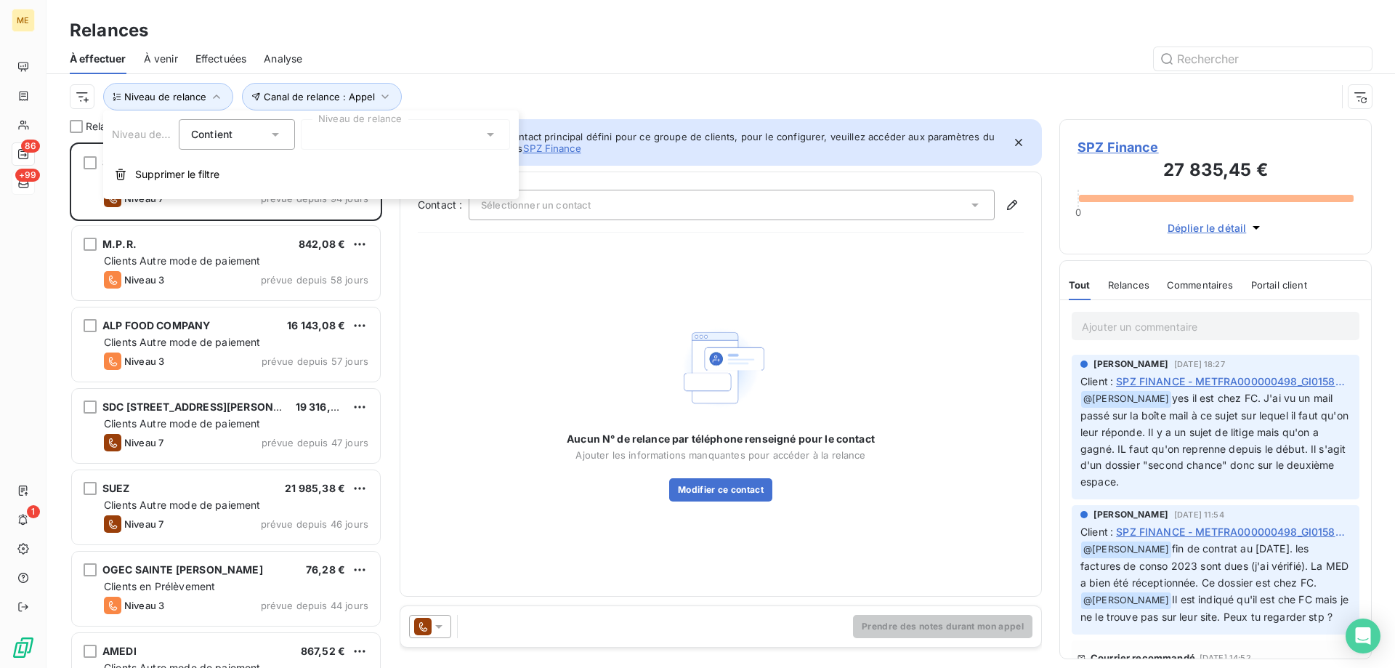
click at [398, 135] on div at bounding box center [405, 134] width 209 height 31
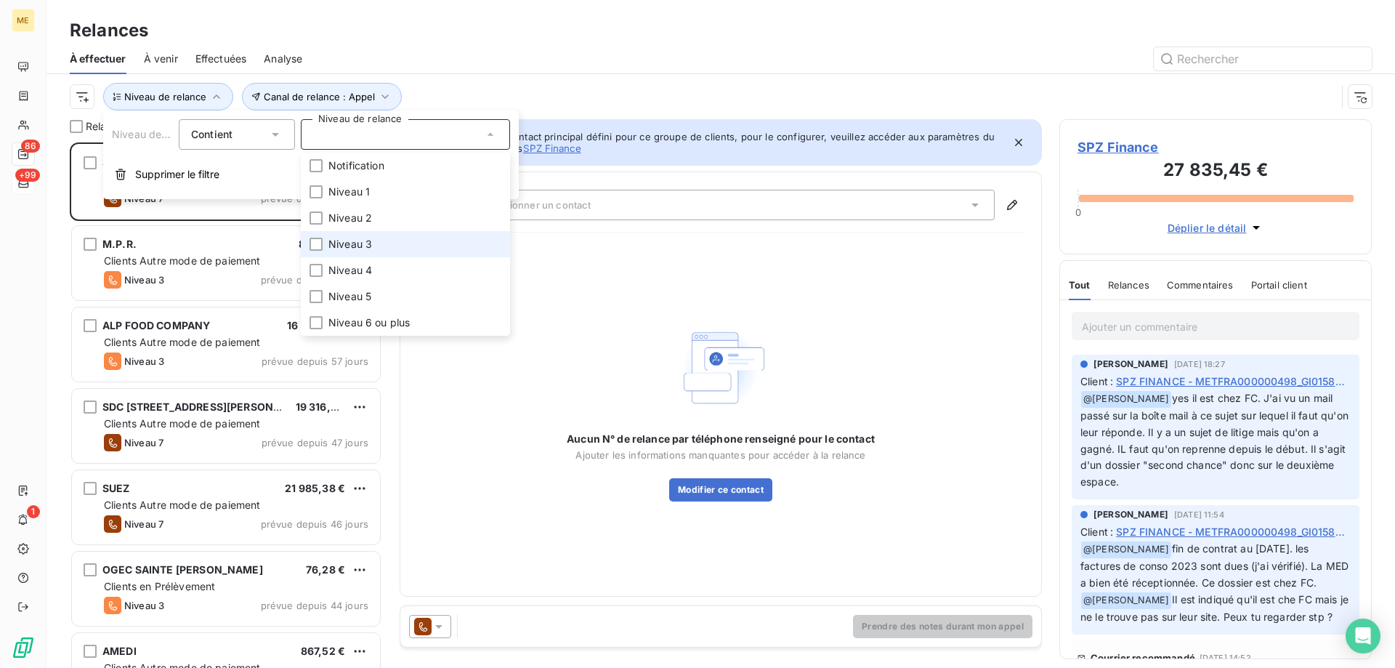
click at [371, 240] on span "Niveau 3" at bounding box center [351, 244] width 44 height 15
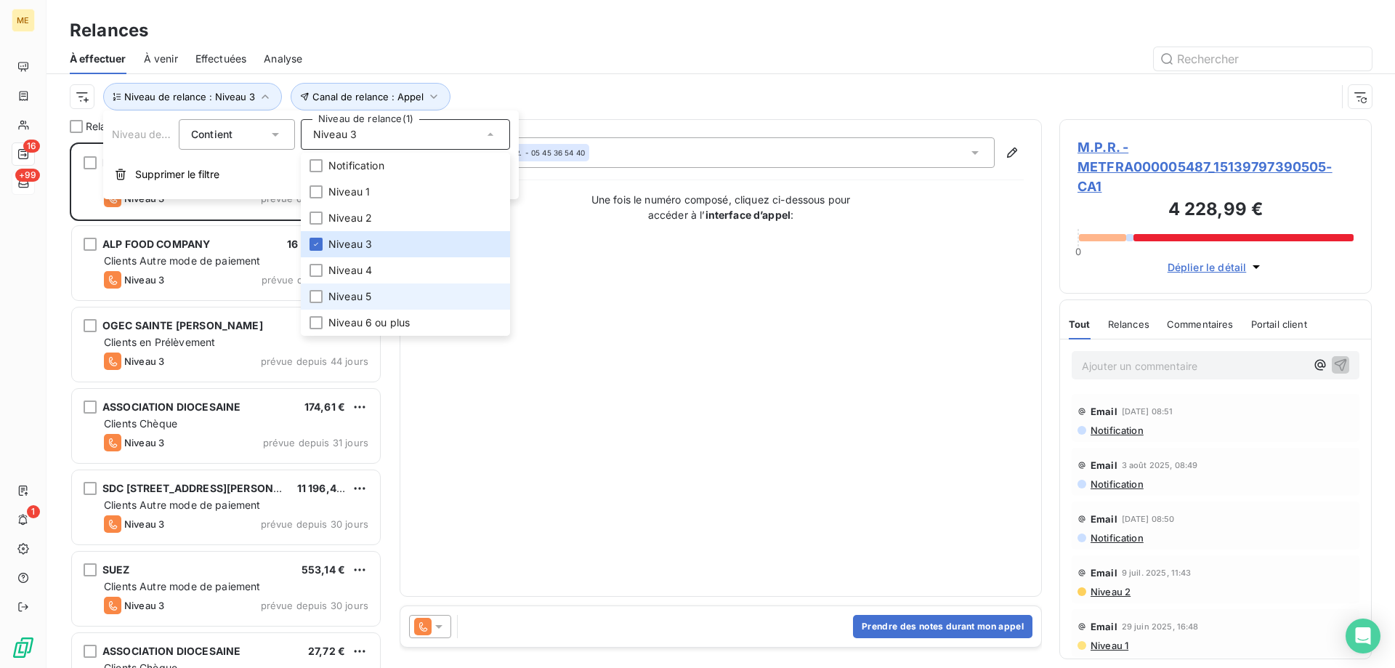
click at [372, 291] on li "Niveau 5" at bounding box center [405, 296] width 209 height 26
click at [368, 307] on li "Niveau 5" at bounding box center [405, 296] width 209 height 26
click at [366, 309] on li "Niveau 5" at bounding box center [405, 296] width 209 height 26
click at [361, 315] on li "Niveau 6 ou plus" at bounding box center [405, 323] width 209 height 26
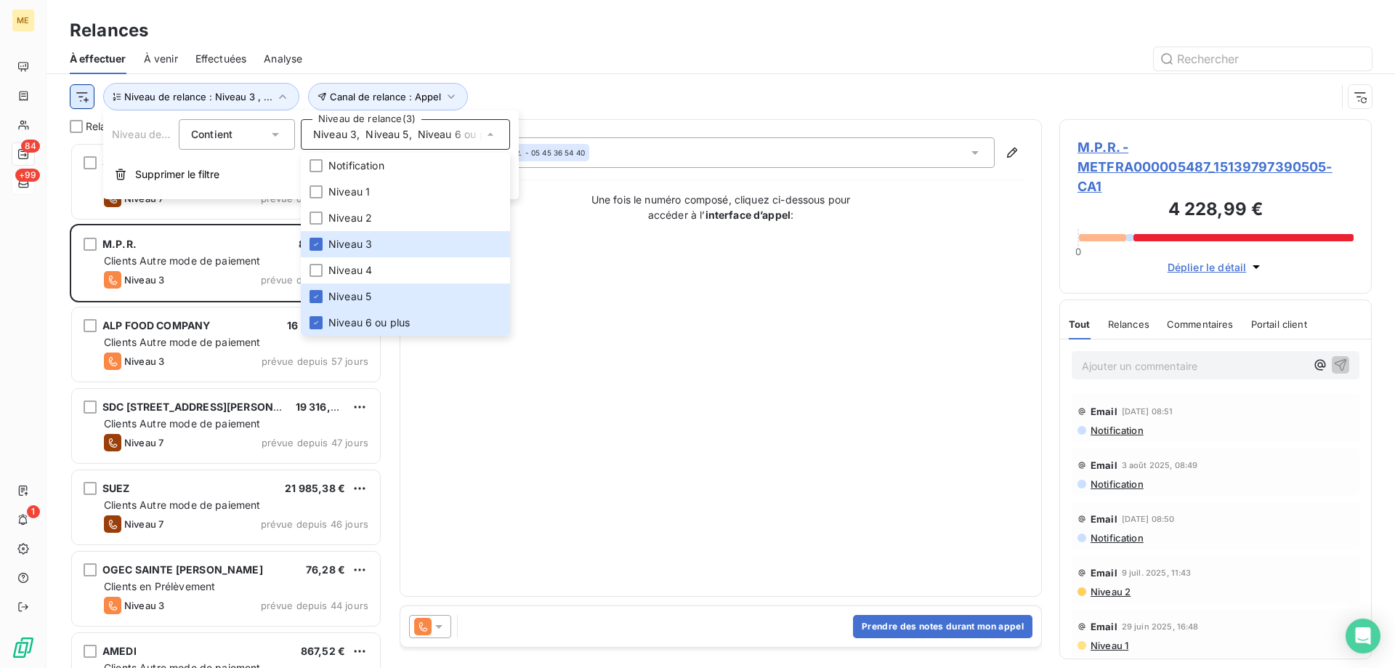
click at [87, 95] on html "ME 84 +99 1 Relances À effectuer À venir Effectuées Analyse Canal de relance : …" at bounding box center [697, 406] width 1395 height 813
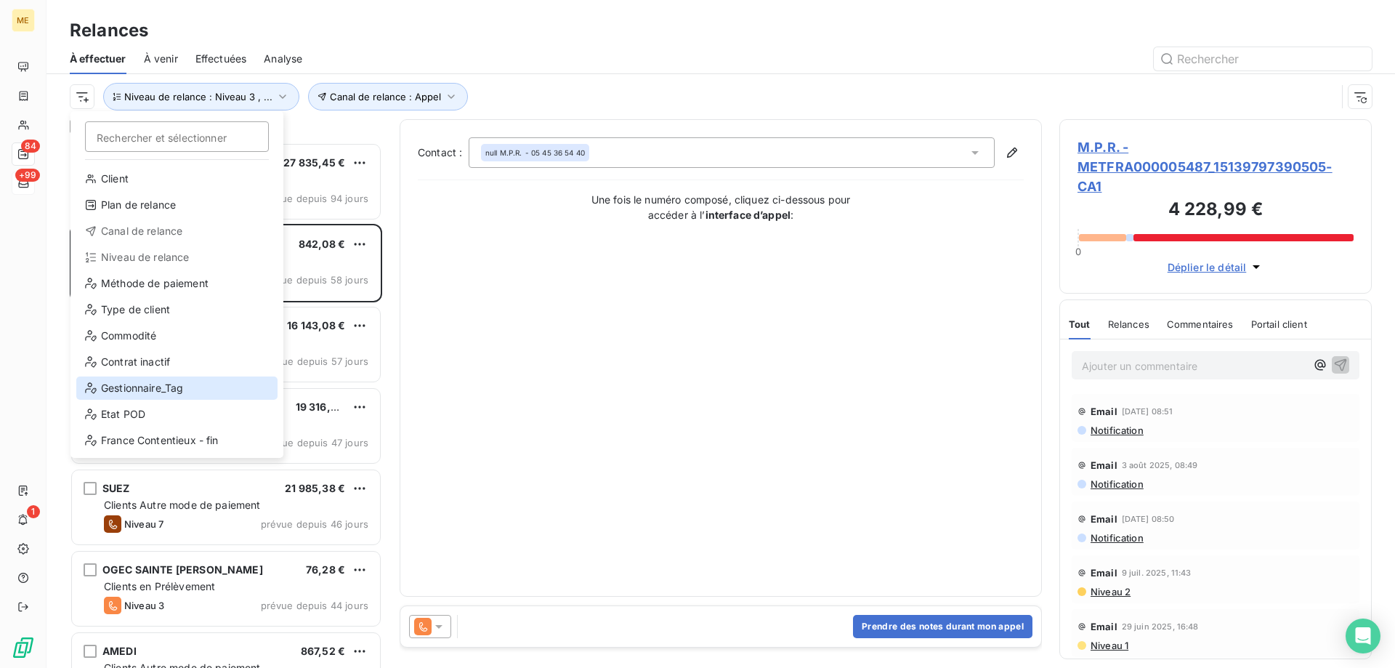
click at [138, 388] on div "Gestionnaire_Tag" at bounding box center [176, 387] width 201 height 23
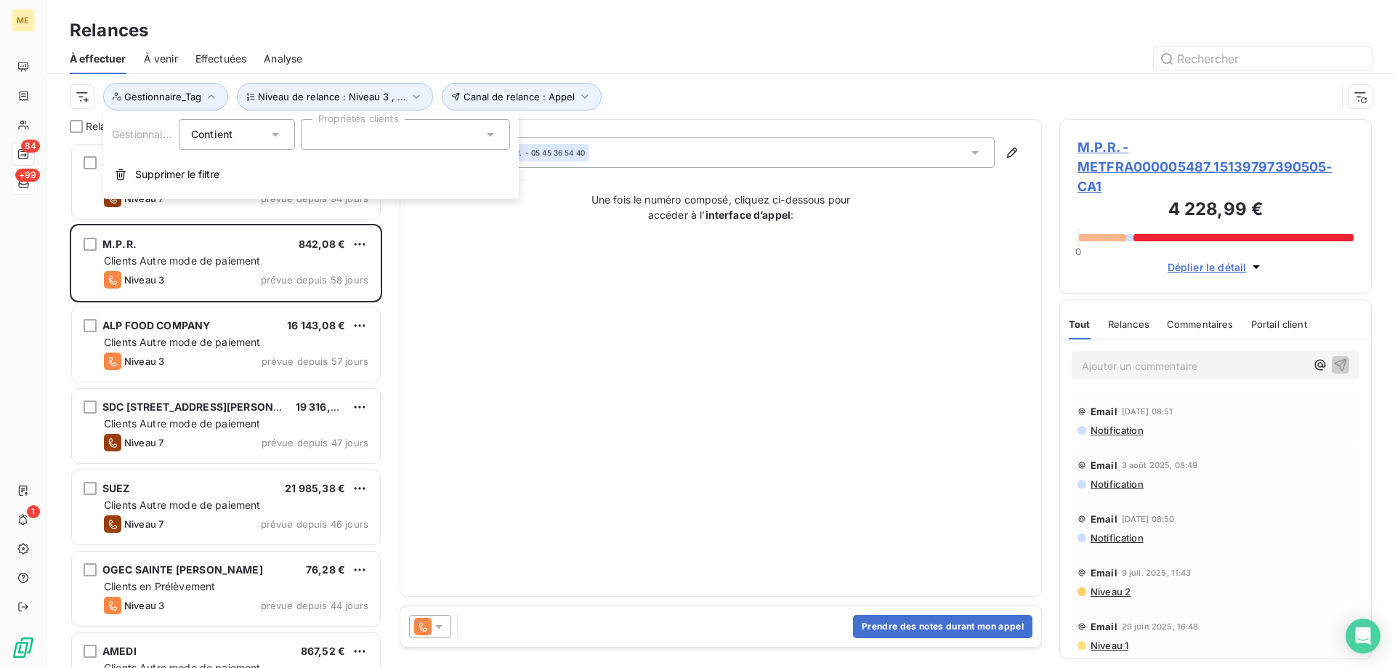
click at [330, 140] on div at bounding box center [405, 134] width 209 height 31
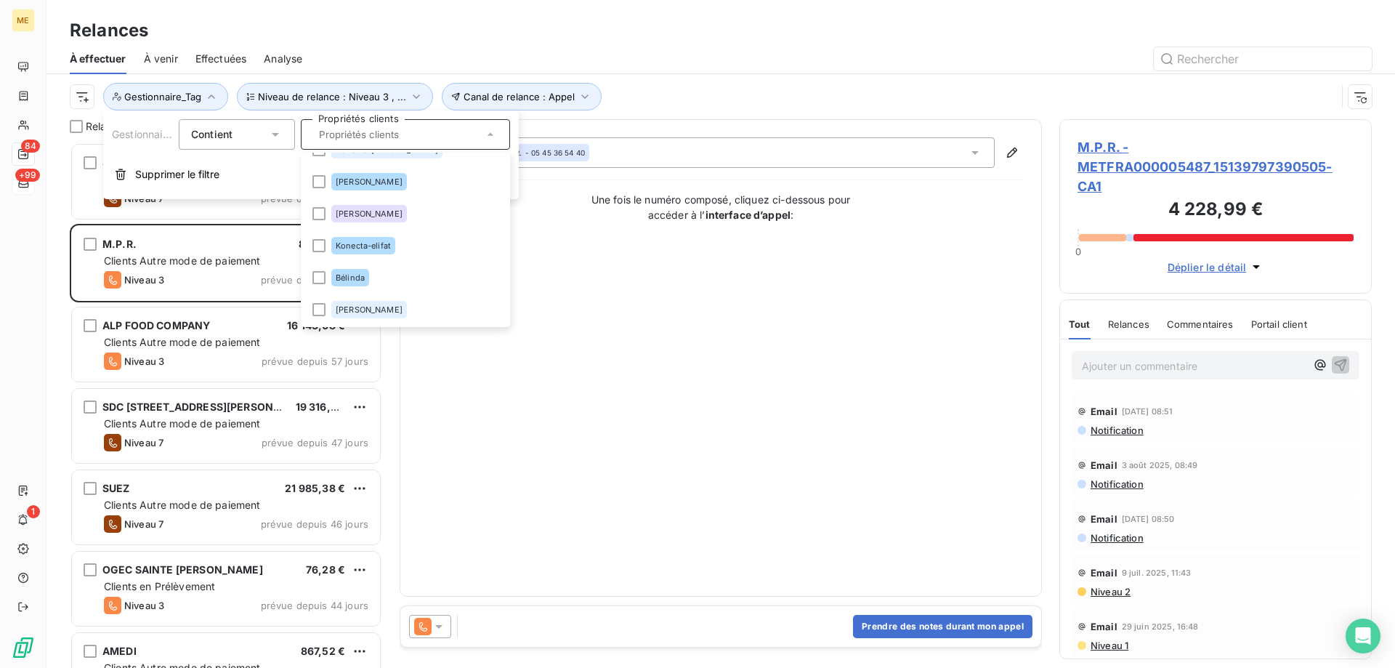
scroll to position [459, 0]
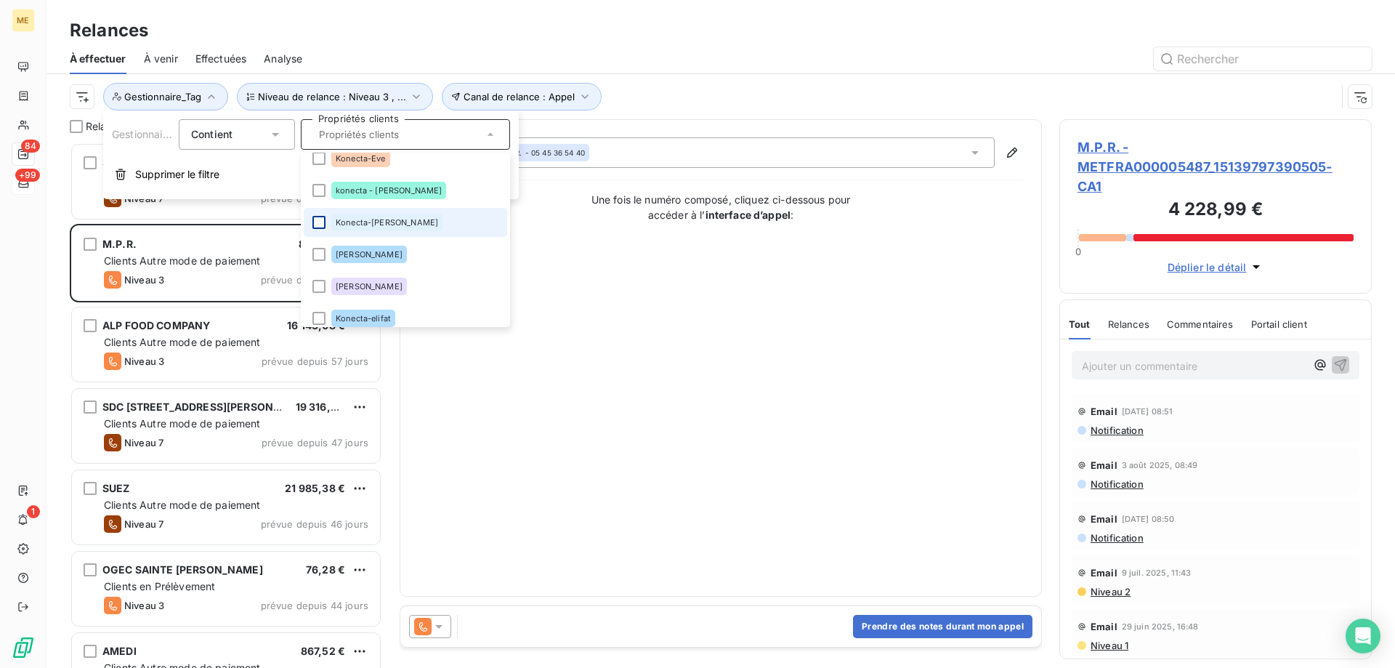
click at [321, 225] on div at bounding box center [319, 222] width 13 height 13
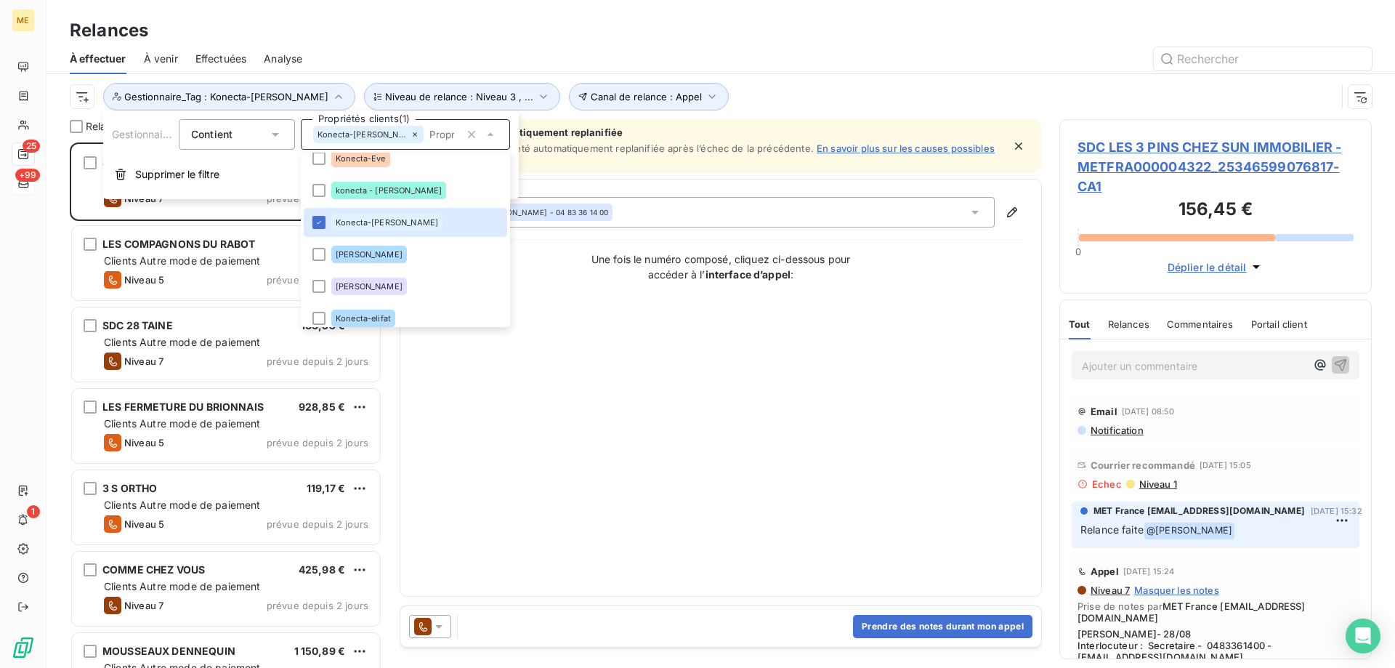
click at [691, 420] on div "Contact : Veronique POGGIOLI - 04 83 36 14 00 Une fois le numéro composé, cliqu…" at bounding box center [721, 388] width 606 height 382
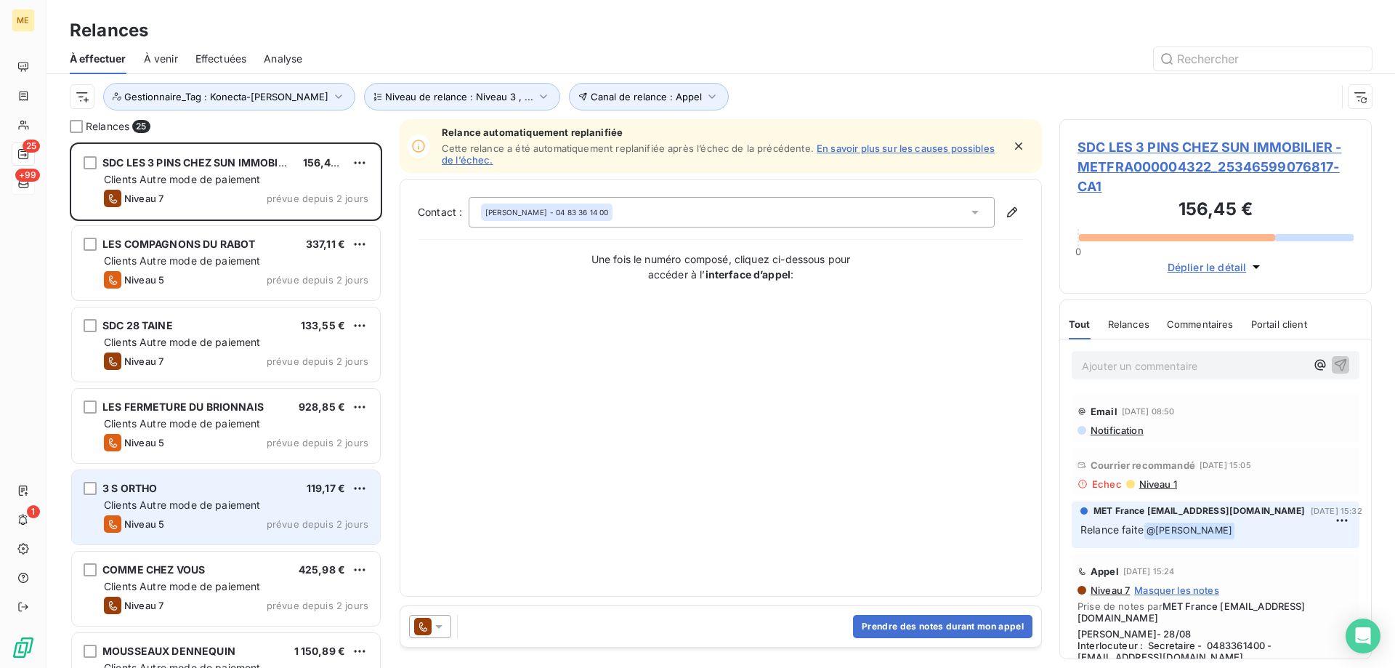
click at [214, 478] on div "3 S ORTHO 119,17 € Clients Autre mode de paiement Niveau 5 prévue depuis 2 jours" at bounding box center [226, 507] width 308 height 74
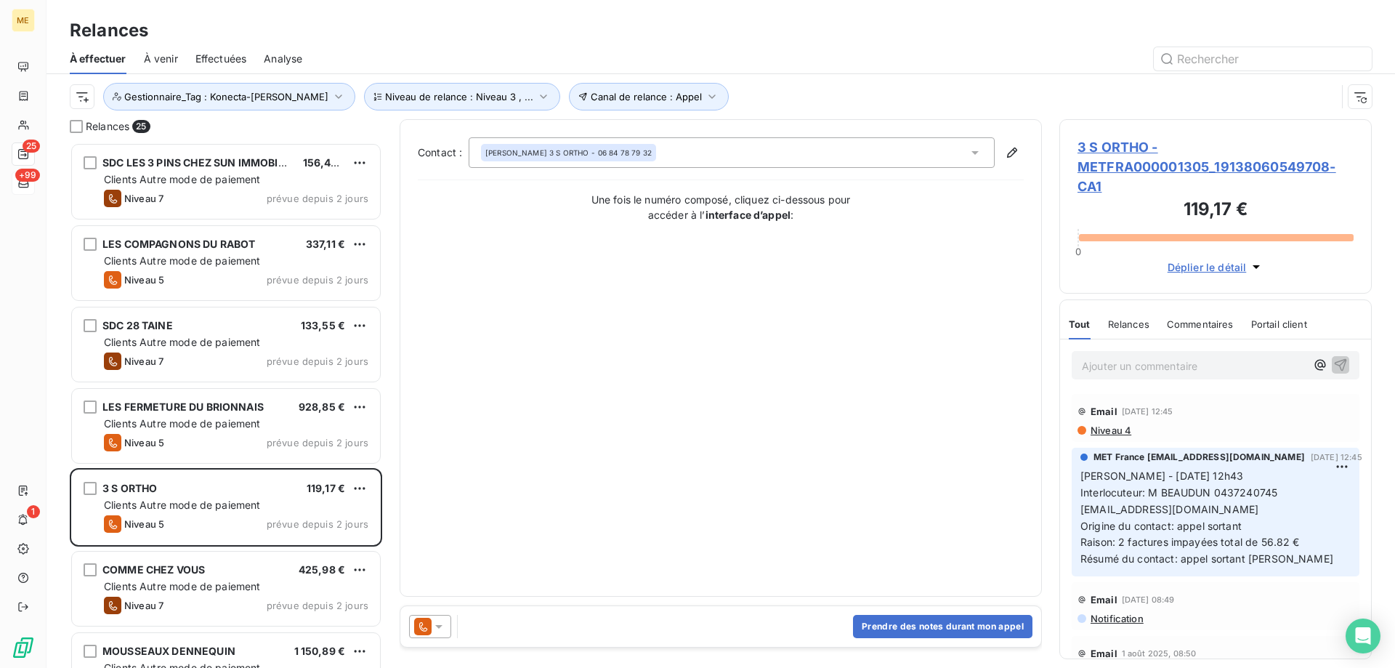
click at [1106, 164] on span "3 S ORTHO - METFRA000001305_19138060549708-CA1" at bounding box center [1216, 166] width 276 height 59
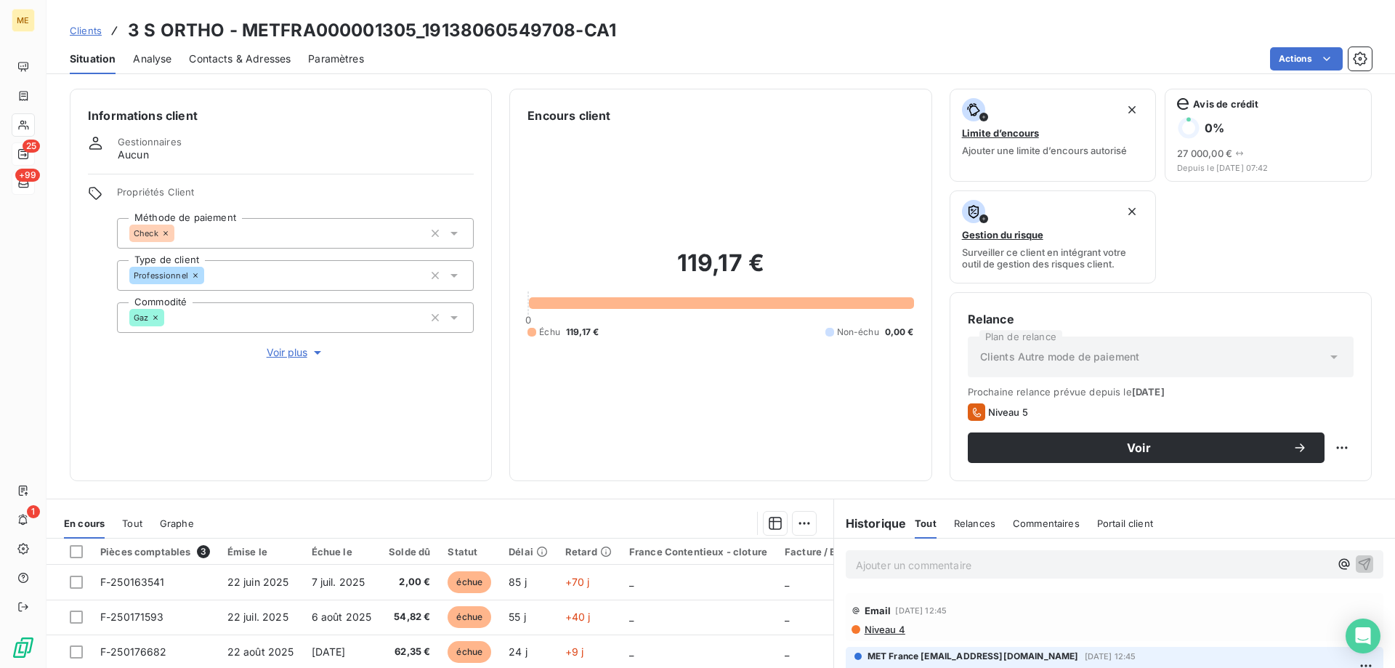
click at [298, 345] on span "Voir plus" at bounding box center [296, 352] width 58 height 15
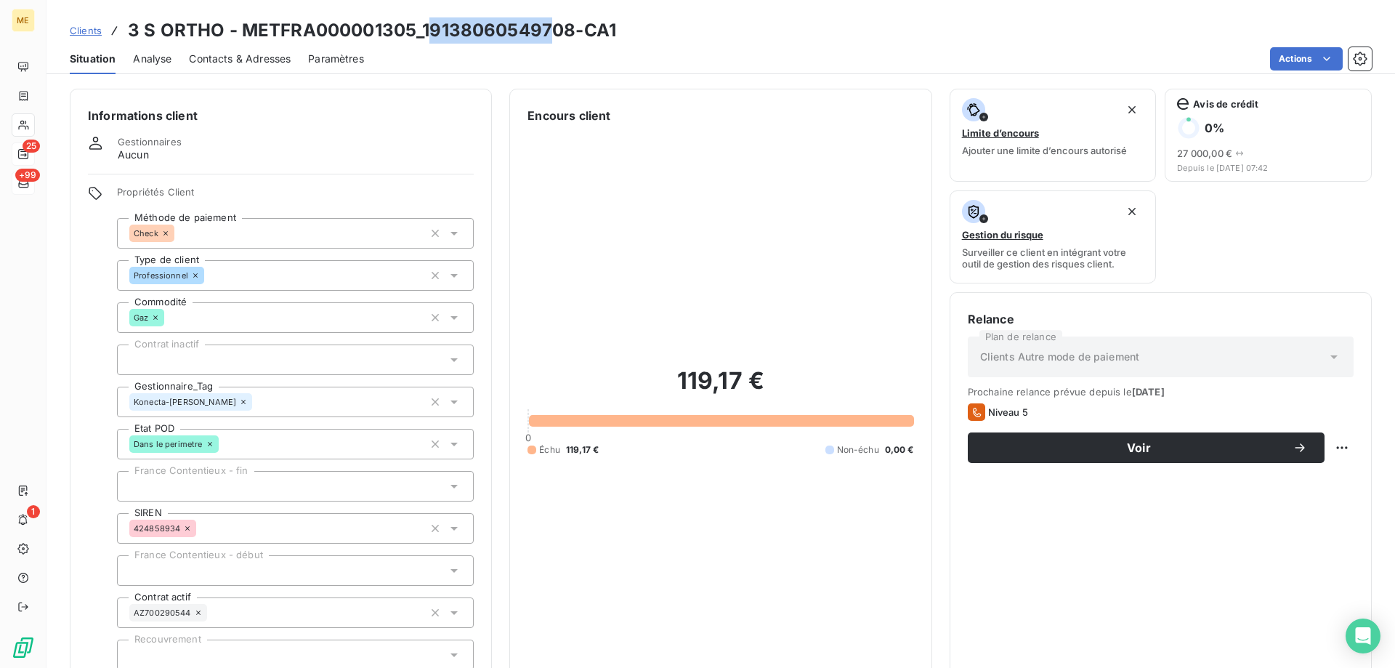
drag, startPoint x: 426, startPoint y: 35, endPoint x: 551, endPoint y: 33, distance: 125.0
click at [551, 33] on h3 "3 S ORTHO - METFRA000001305_19138060549708-CA1" at bounding box center [372, 30] width 488 height 26
drag, startPoint x: 419, startPoint y: 31, endPoint x: 571, endPoint y: 41, distance: 151.5
click at [571, 41] on h3 "3 S ORTHO - METFRA000001305_19138060549708-CA1" at bounding box center [372, 30] width 488 height 26
copy h3 "19138060549708"
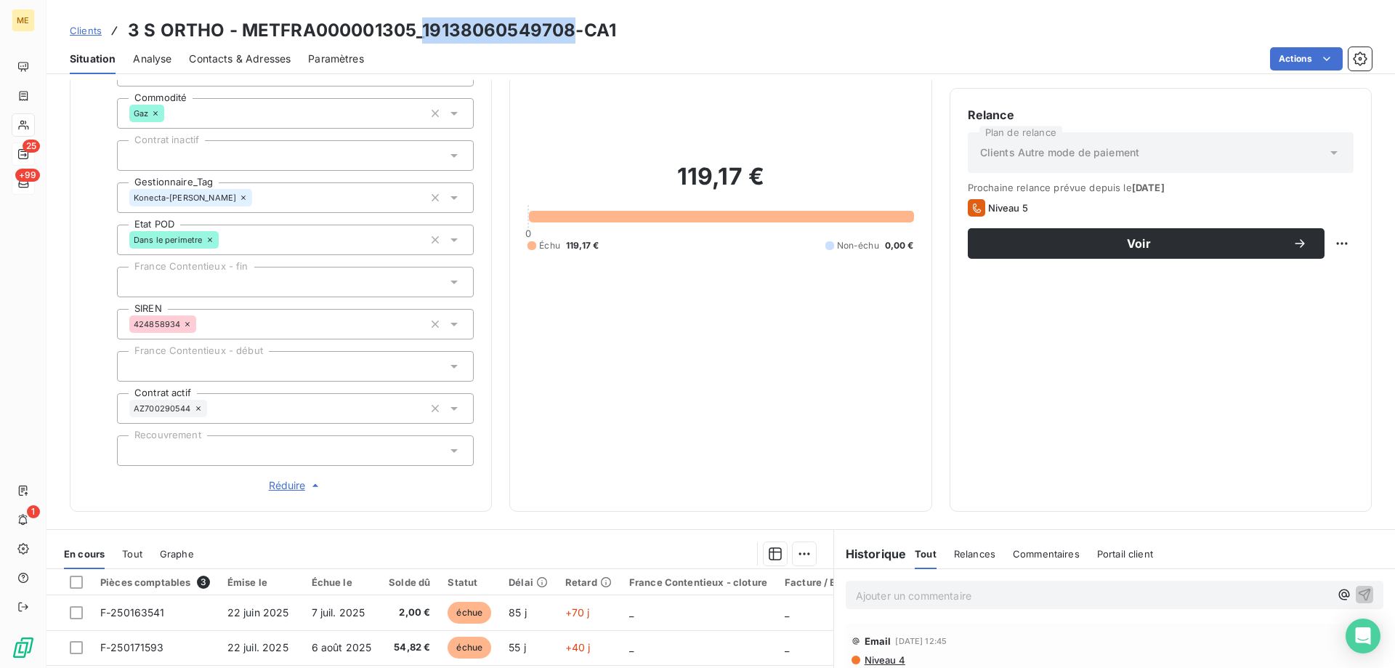
scroll to position [420, 0]
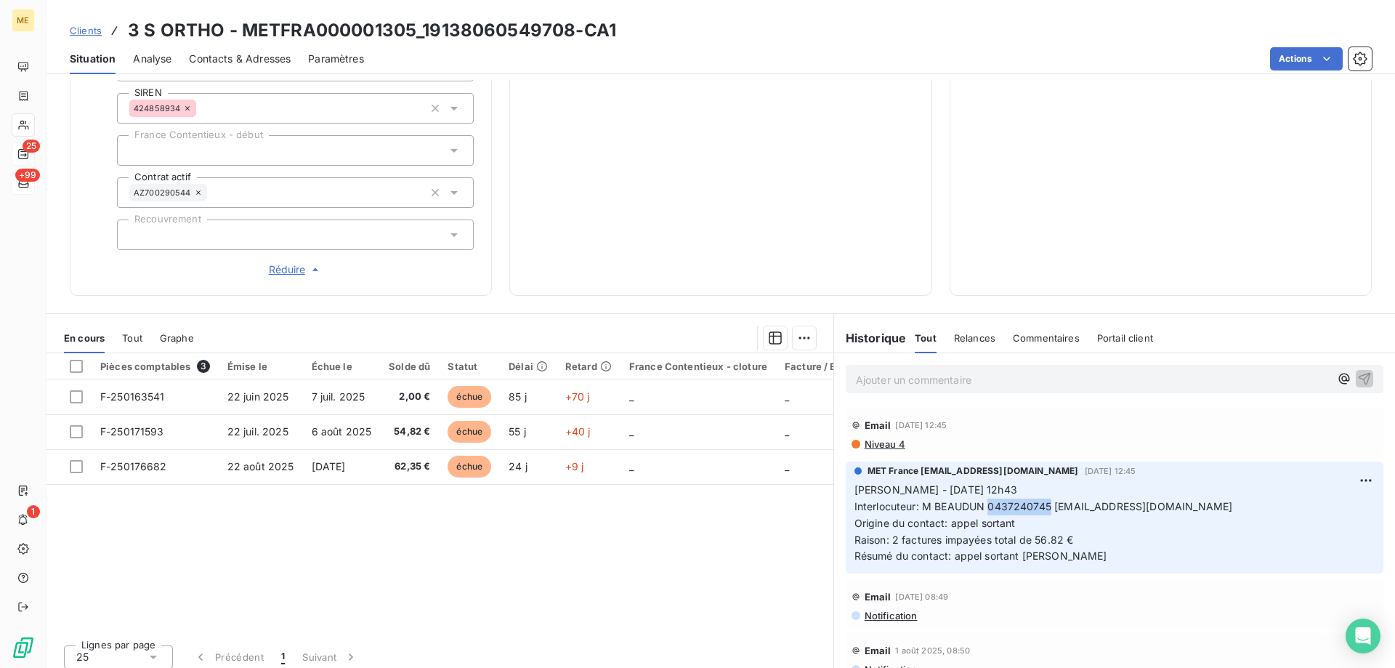
drag, startPoint x: 982, startPoint y: 499, endPoint x: 1047, endPoint y: 500, distance: 64.7
click at [1047, 500] on span "Interlocuteur: M BEAUDUN 0437240745 P.BEAUDUN@3SORTHO.COM" at bounding box center [1044, 506] width 379 height 12
copy span "0437240745"
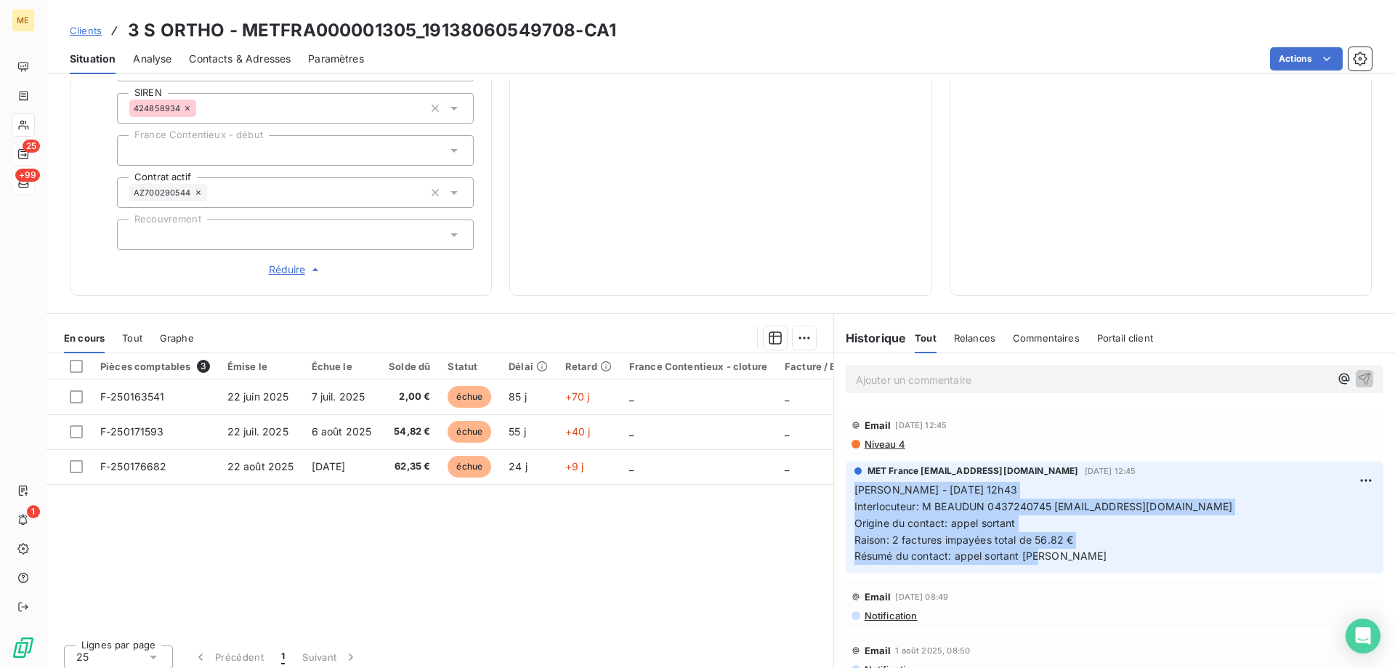
drag, startPoint x: 1042, startPoint y: 553, endPoint x: 846, endPoint y: 482, distance: 208.1
click at [846, 482] on div "MET France met-france@recouvrement.met.com 3 sept. 2025, 12:45 Sylvain - 03/09/…" at bounding box center [1115, 518] width 538 height 112
copy p "Sylvain - 03/09/2025 - 12h43 Interlocuteur: M BEAUDUN 0437240745 P.BEAUDUN@3SOR…"
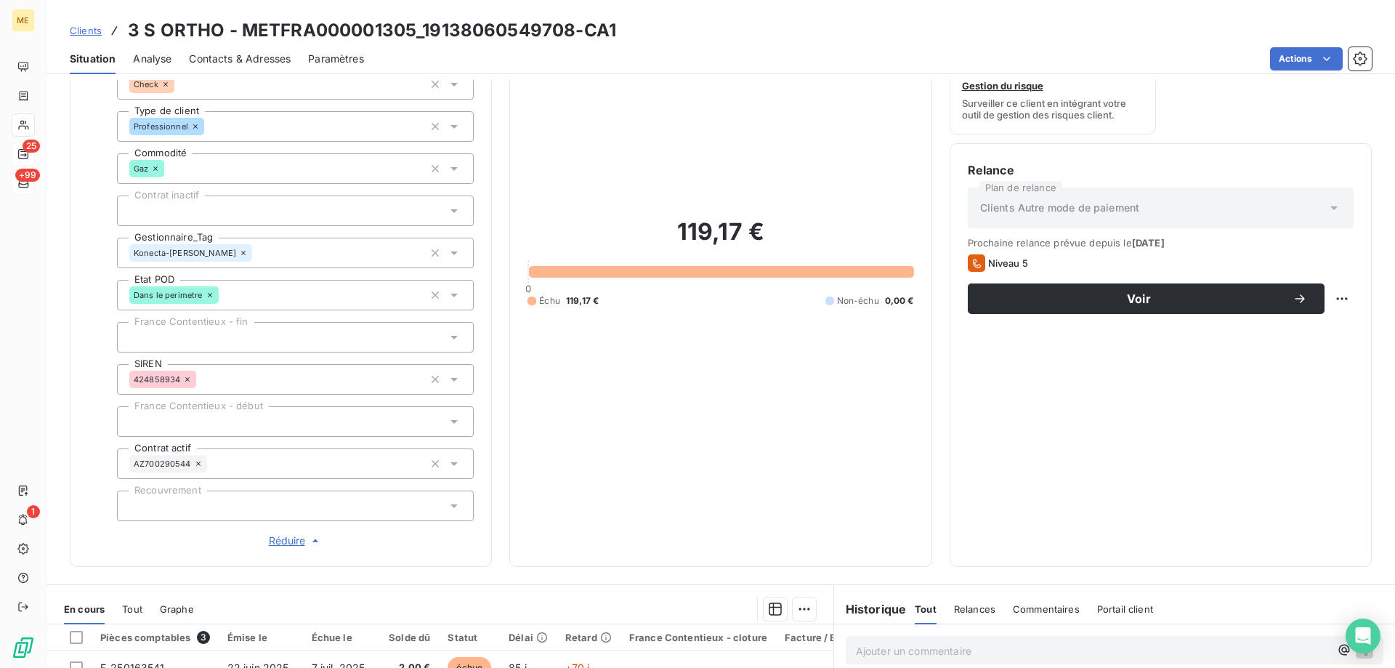
scroll to position [0, 0]
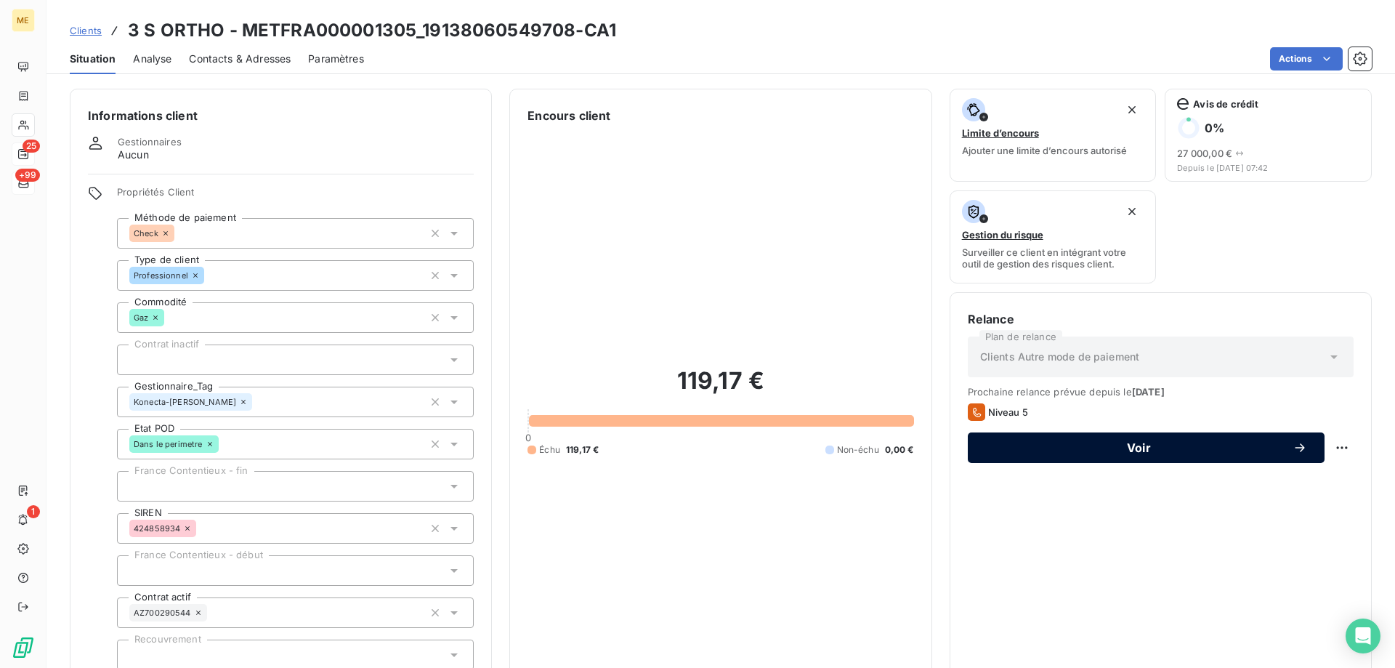
click at [1108, 454] on div "Voir" at bounding box center [1147, 447] width 322 height 15
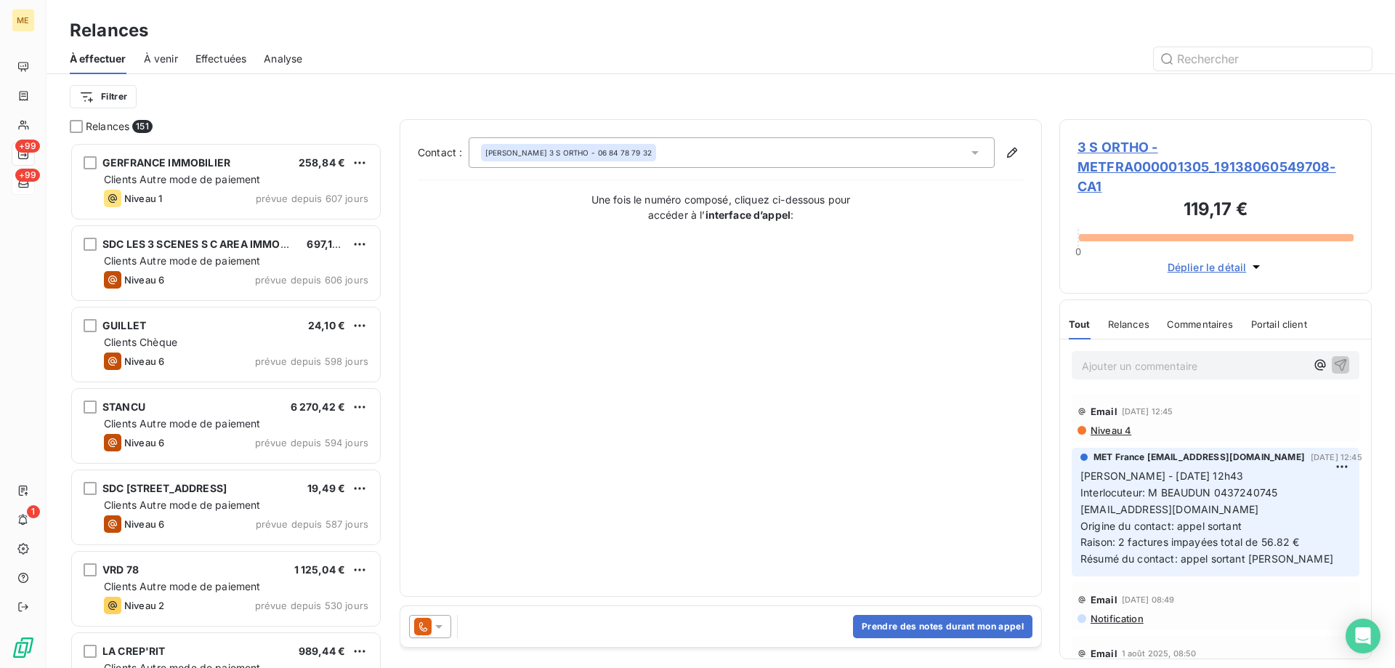
scroll to position [515, 302]
click at [873, 628] on button "Prendre des notes durant mon appel" at bounding box center [943, 626] width 180 height 23
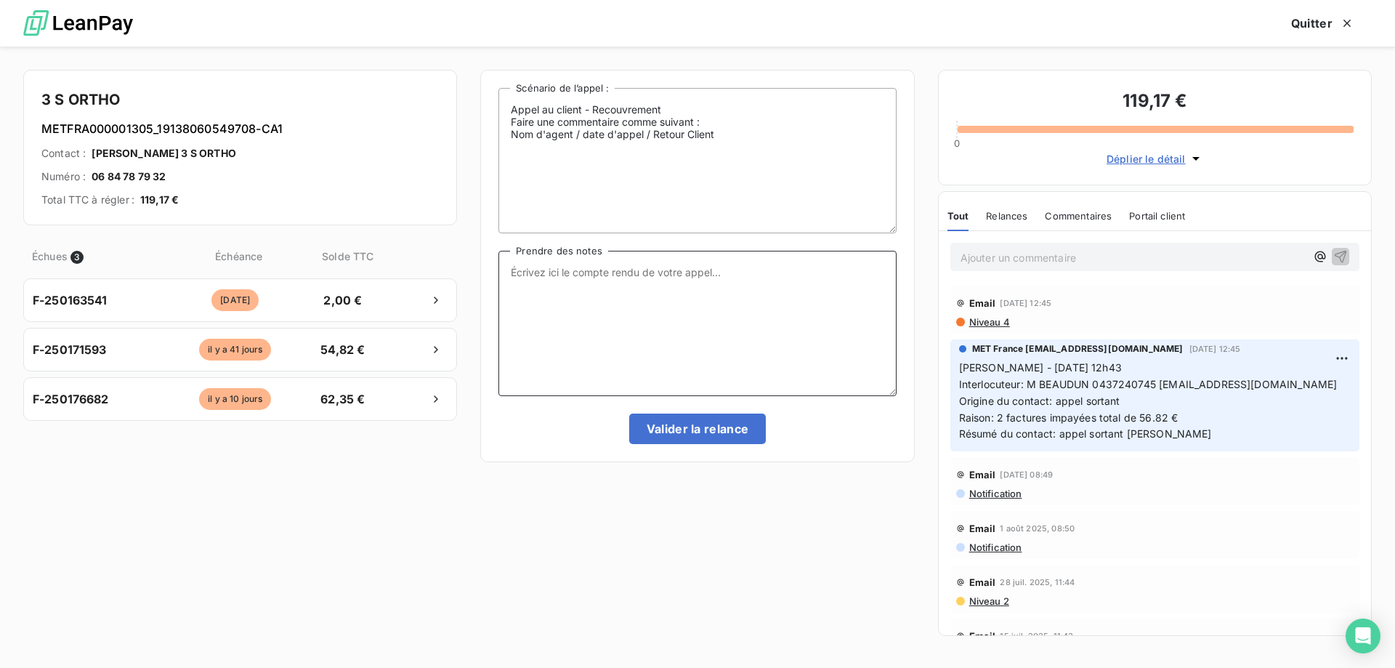
click at [535, 266] on textarea "Prendre des notes" at bounding box center [698, 323] width 398 height 145
paste textarea "Sylvain - 03/09/2025 - 12h43 Interlocuteur: M BEAUDUN 0437240745 P.BEAUDUN@3SOR…"
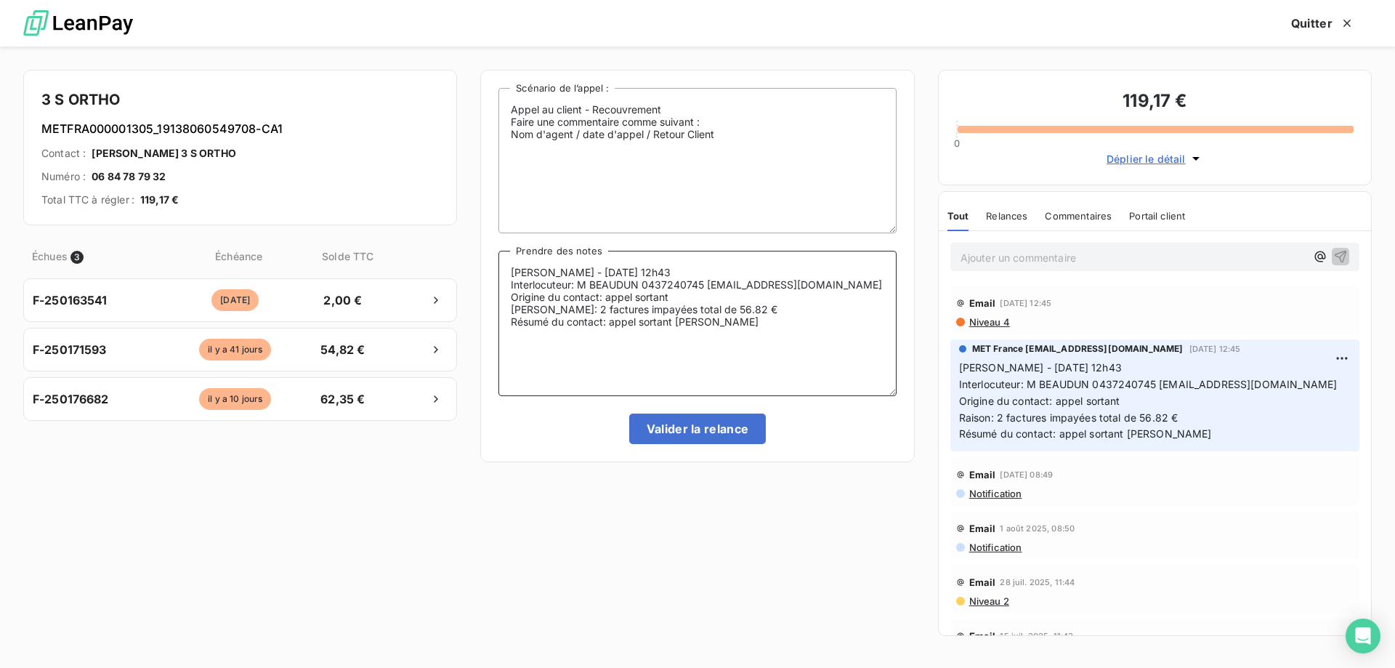
click at [564, 272] on textarea "Sylvain - 03/09/2025 - 12h43 Interlocuteur: M BEAUDUN 0437240745 P.BEAUDUN@3SOR…" at bounding box center [698, 323] width 398 height 145
click at [656, 273] on textarea "Sylvain - 15/09/2025 - 12h43 Interlocuteur: M BEAUDUN 0437240745 P.BEAUDUN@3SOR…" at bounding box center [698, 323] width 398 height 145
click at [554, 310] on textarea "Sylvain - 15/09/2025 - 15h22 Interlocuteur: M BEAUDUN 0437240745 P.BEAUDUN@3SOR…" at bounding box center [698, 323] width 398 height 145
drag, startPoint x: 715, startPoint y: 313, endPoint x: 690, endPoint y: 312, distance: 25.4
click at [690, 312] on textarea "Sylvain - 15/09/2025 - 15h22 Interlocuteur: M BEAUDUN 0437240745 P.BEAUDUN@3SOR…" at bounding box center [698, 323] width 398 height 145
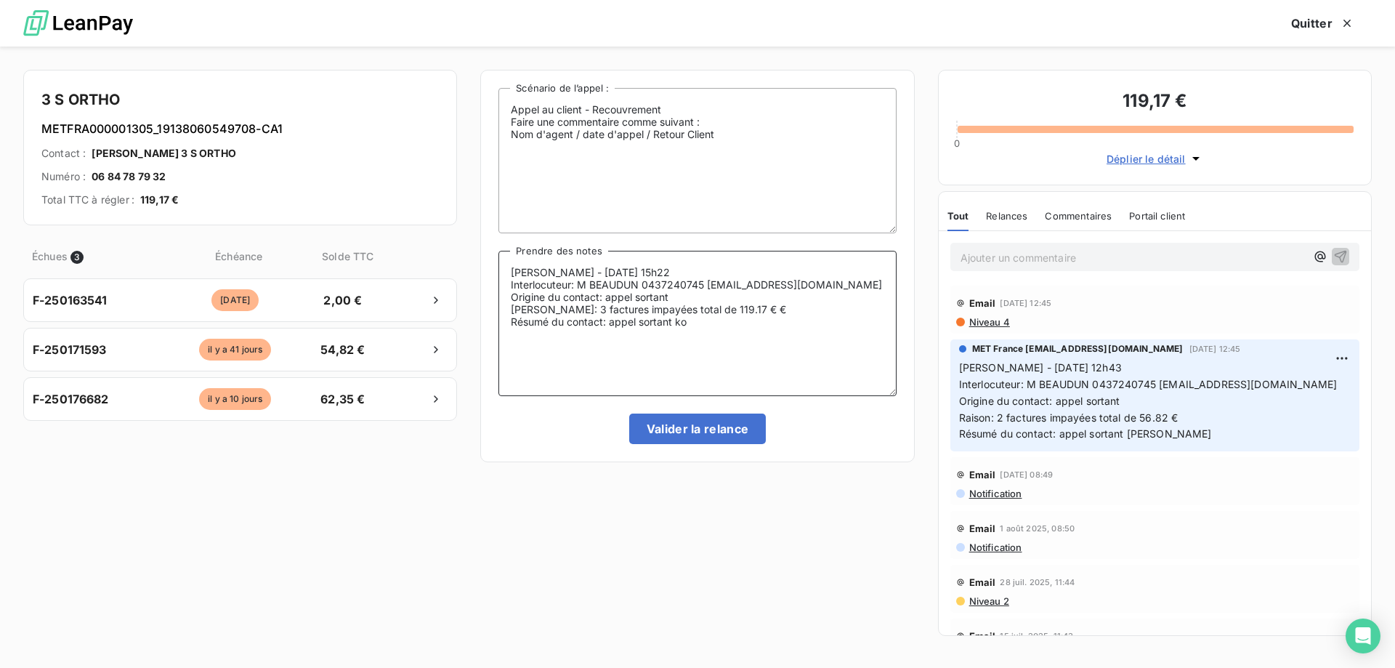
drag, startPoint x: 717, startPoint y: 326, endPoint x: 610, endPoint y: 318, distance: 107.8
click at [610, 318] on textarea "Sylvain - 15/09/2025 - 15h22 Interlocuteur: M BEAUDUN 0437240745 P.BEAUDUN@3SOR…" at bounding box center [698, 323] width 398 height 145
drag, startPoint x: 639, startPoint y: 286, endPoint x: 577, endPoint y: 289, distance: 61.8
click at [577, 289] on textarea "Sylvain - 15/09/2025 - 15h22 Interlocuteur: M BEAUDUN 0437240745 P.BEAUDUN@3SOR…" at bounding box center [698, 323] width 398 height 145
click at [698, 321] on textarea "Sylvain - 15/09/2025 - 15h22 Interlocuteur: secxreatire 0437240745 P.BEAUDUN@3S…" at bounding box center [698, 323] width 398 height 145
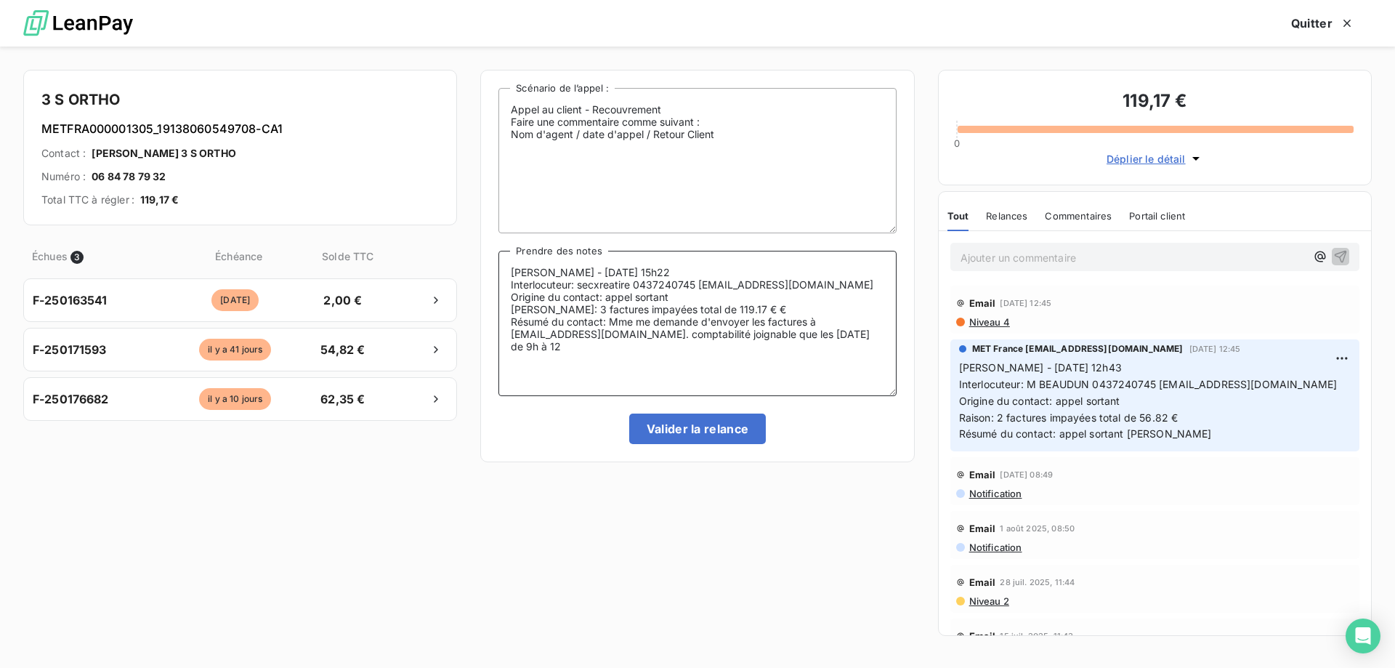
type textarea "Sylvain - 15/09/2025 - 15h22 Interlocuteur: secxreatire 0437240745 P.BEAUDUN@3S…"
click at [642, 427] on button "Valider la relance" at bounding box center [697, 429] width 137 height 31
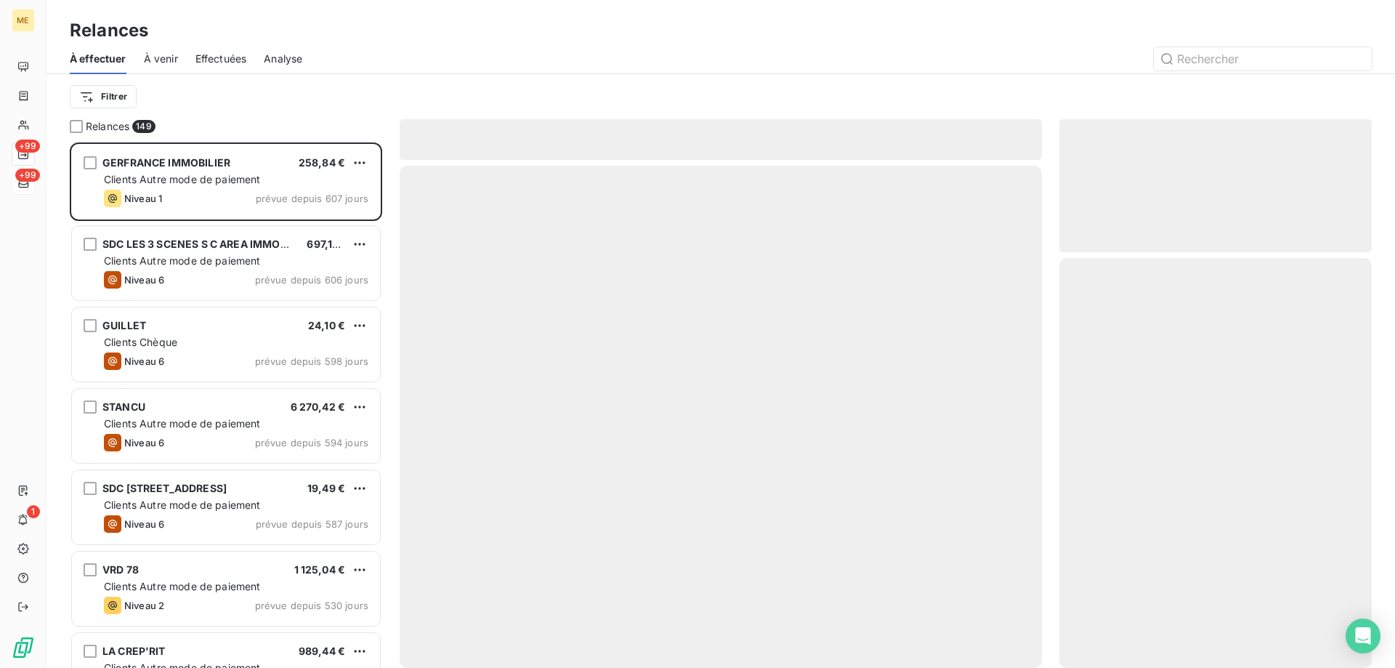
click at [195, 59] on div "À effectuer À venir Effectuées Analyse" at bounding box center [721, 59] width 1349 height 31
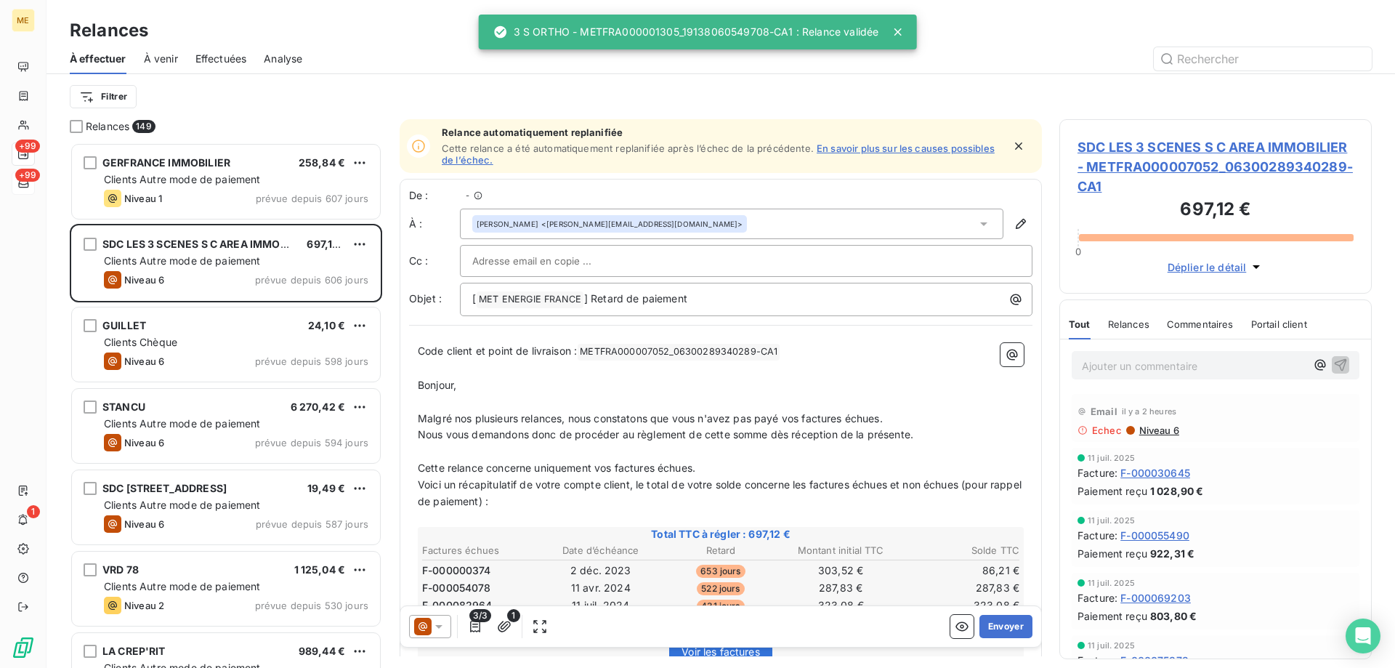
click at [209, 61] on span "Effectuées" at bounding box center [222, 59] width 52 height 15
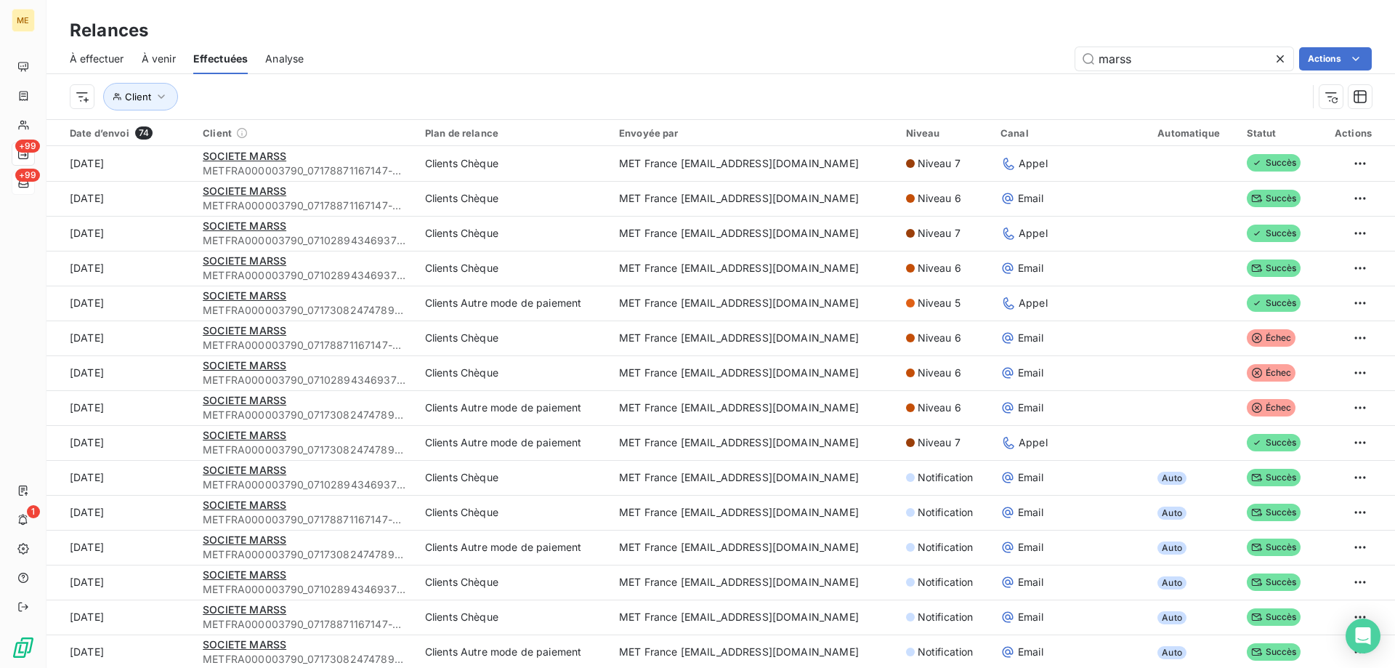
click at [1279, 53] on icon at bounding box center [1280, 59] width 15 height 15
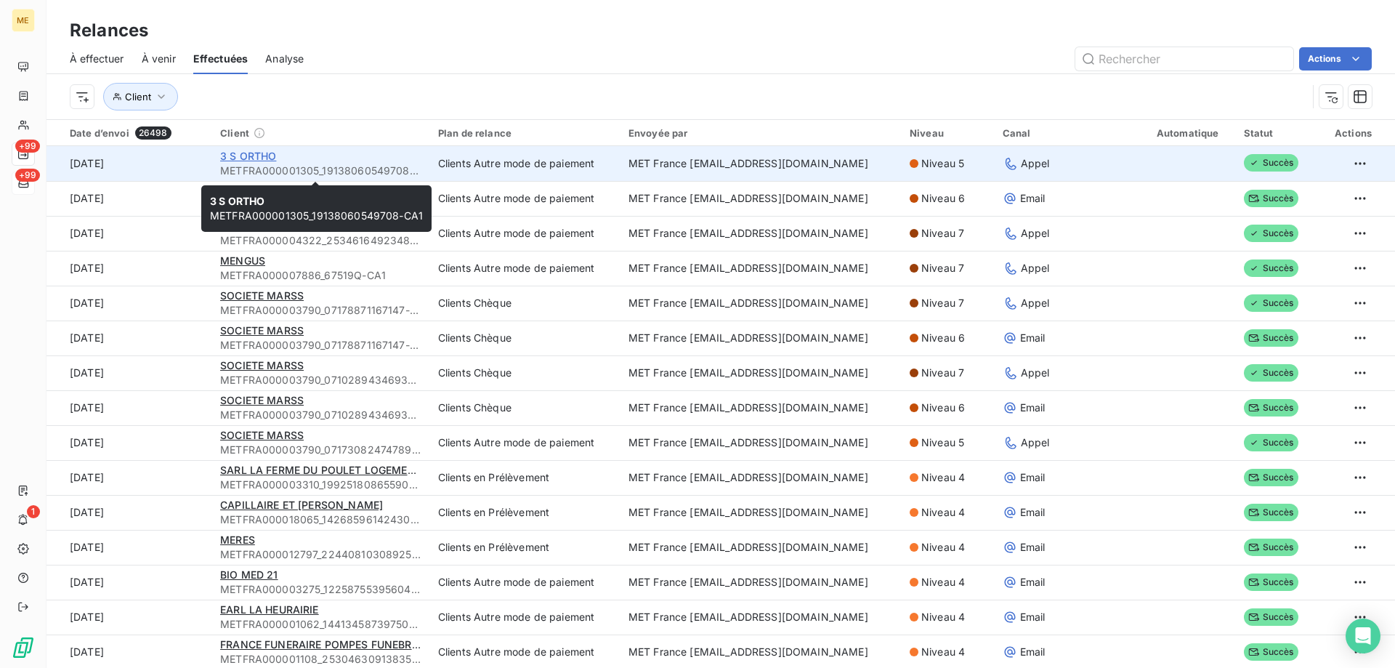
click at [227, 154] on span "3 S ORTHO" at bounding box center [248, 156] width 56 height 12
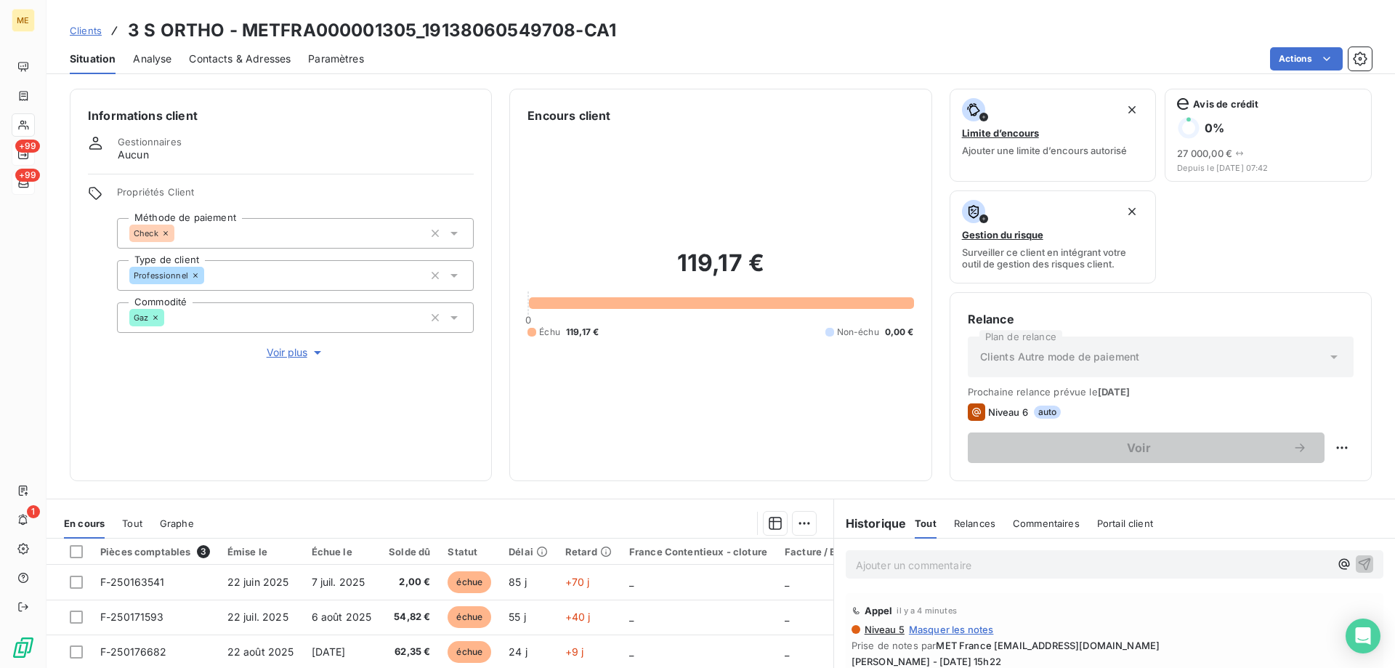
scroll to position [194, 0]
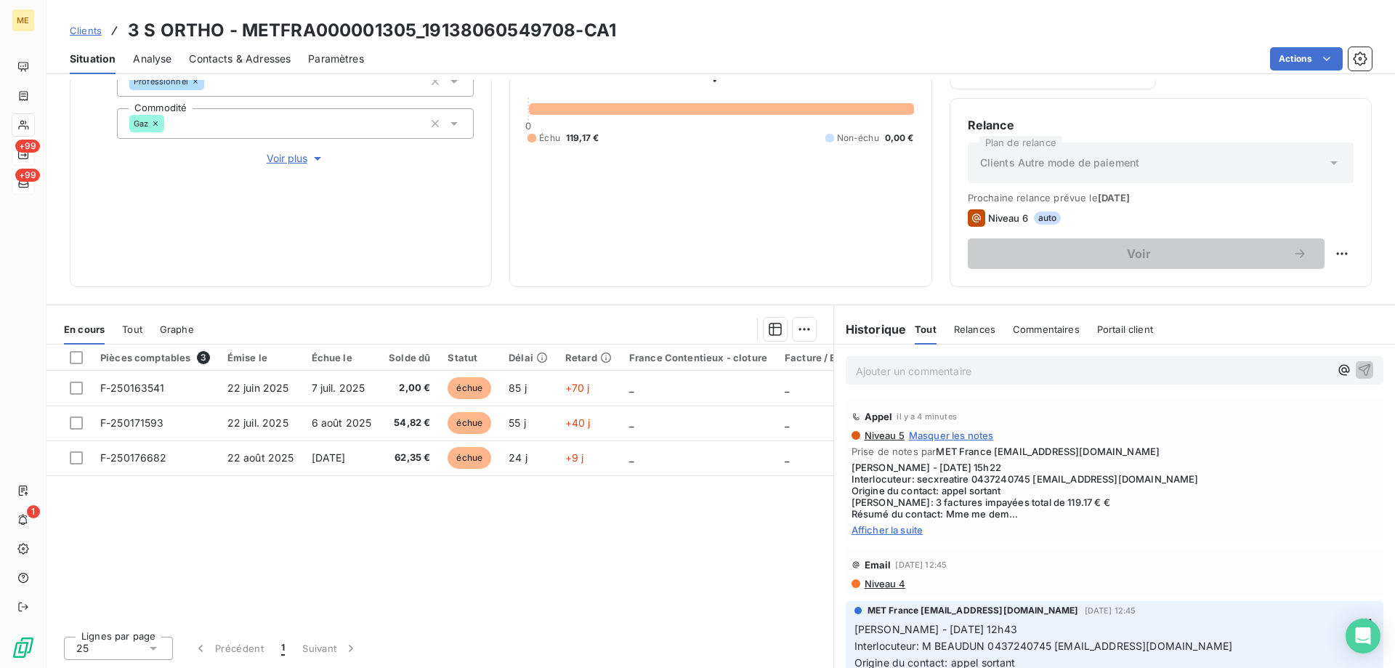
click at [255, 63] on span "Contacts & Adresses" at bounding box center [240, 59] width 102 height 15
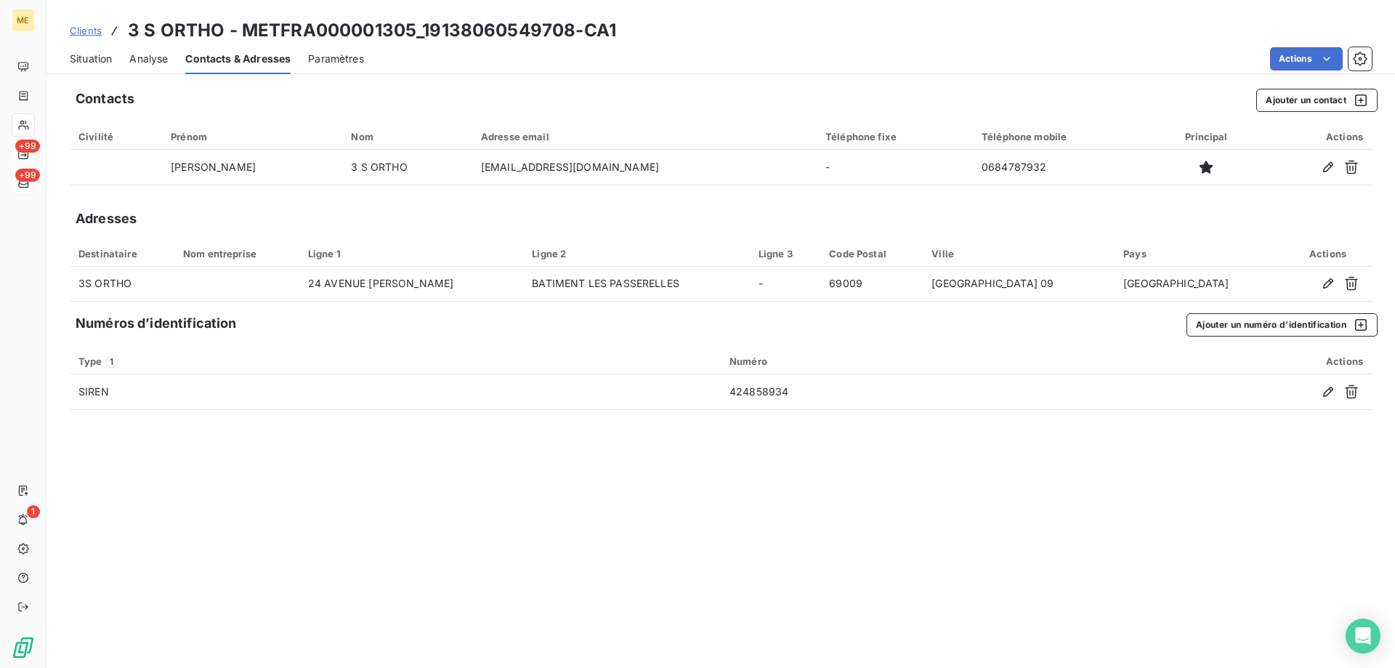
click at [86, 62] on span "Situation" at bounding box center [91, 59] width 42 height 15
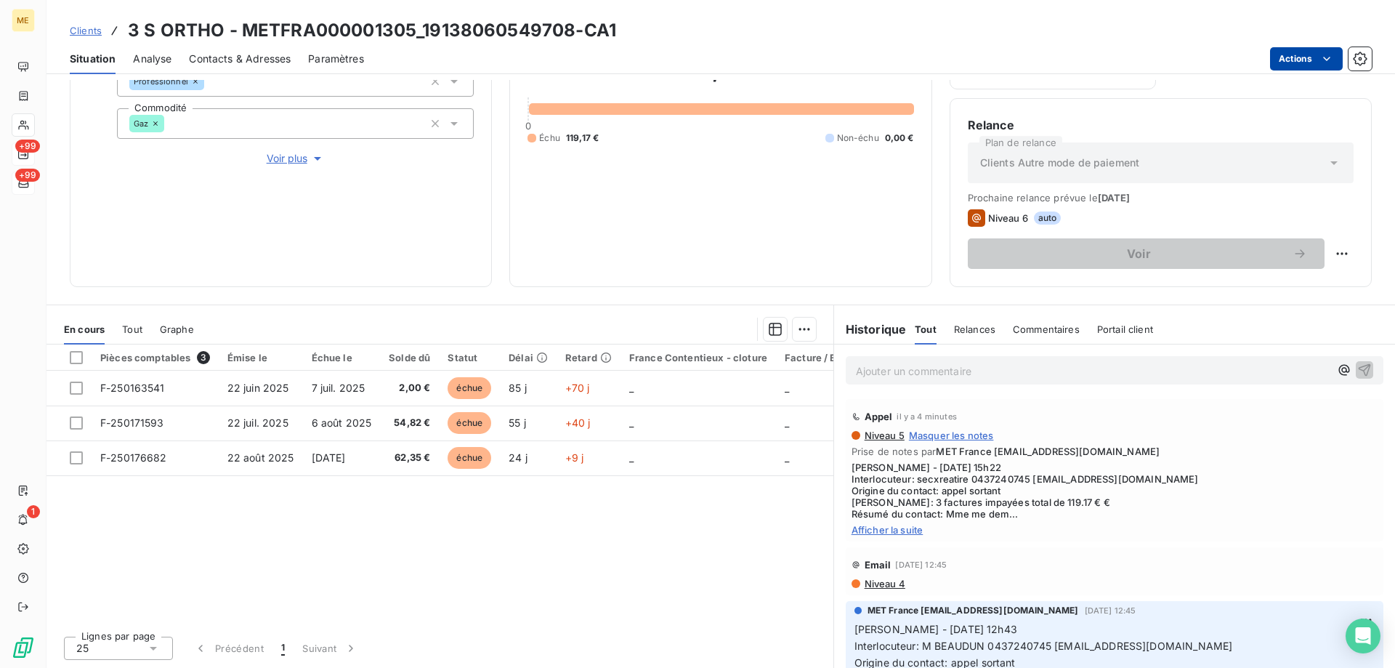
click at [1286, 56] on html "ME +99 +99 1 Clients 3 S ORTHO - METFRA000001305_19138060549708-CA1 Situation A…" at bounding box center [697, 406] width 1395 height 813
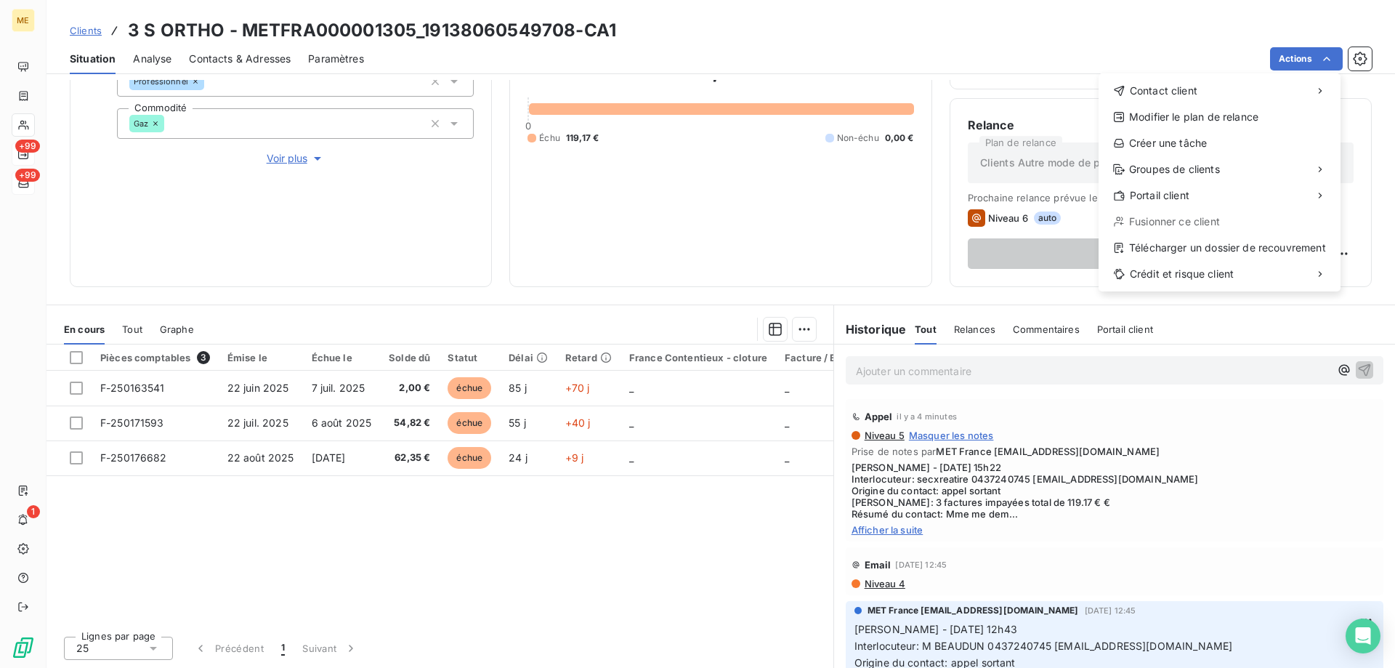
click at [817, 251] on html "ME +99 +99 1 Clients 3 S ORTHO - METFRA000001305_19138060549708-CA1 Situation A…" at bounding box center [697, 406] width 1395 height 813
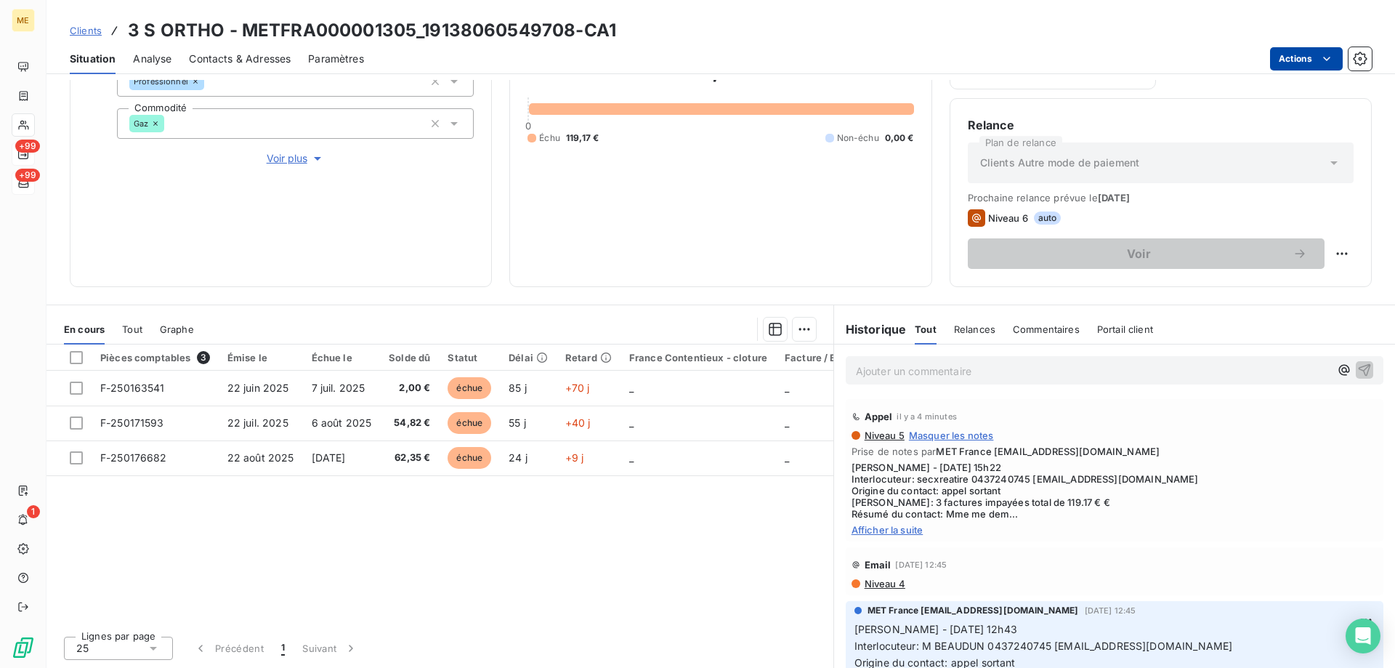
click at [1291, 67] on html "ME +99 +99 1 Clients 3 S ORTHO - METFRA000001305_19138060549708-CA1 Situation A…" at bounding box center [697, 406] width 1395 height 813
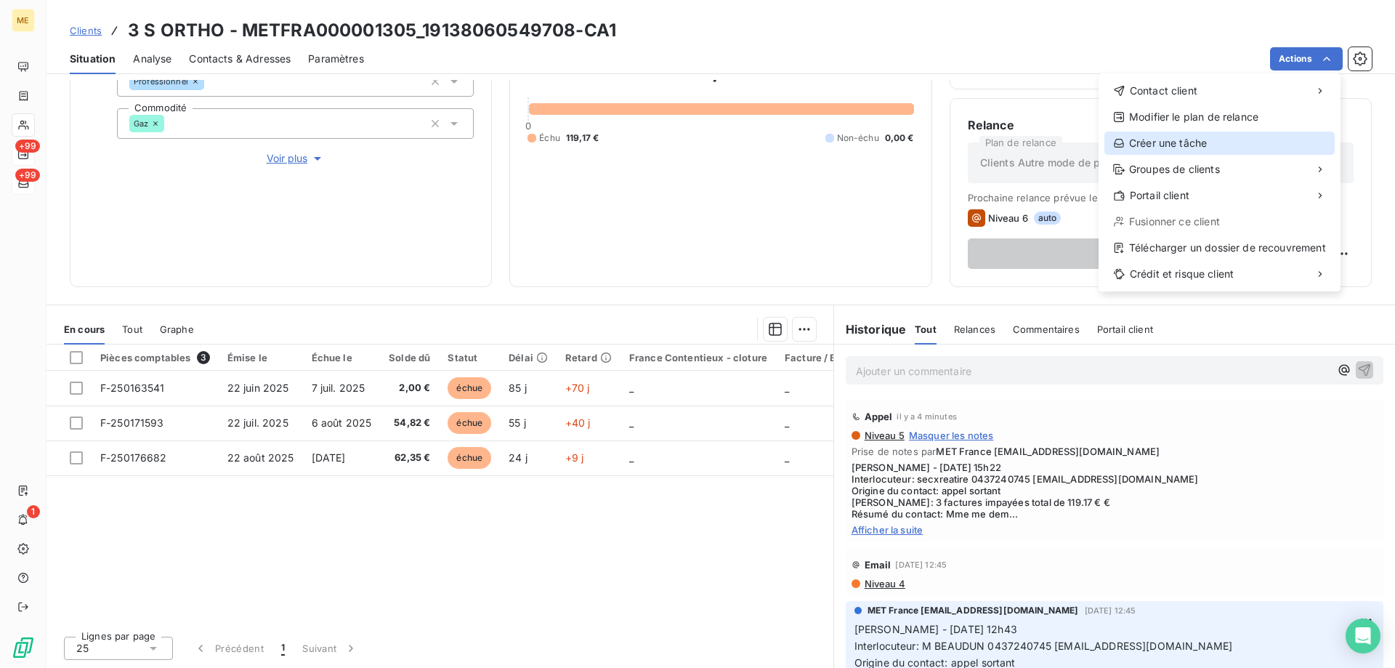
click at [1169, 150] on div "Créer une tâche" at bounding box center [1220, 143] width 230 height 23
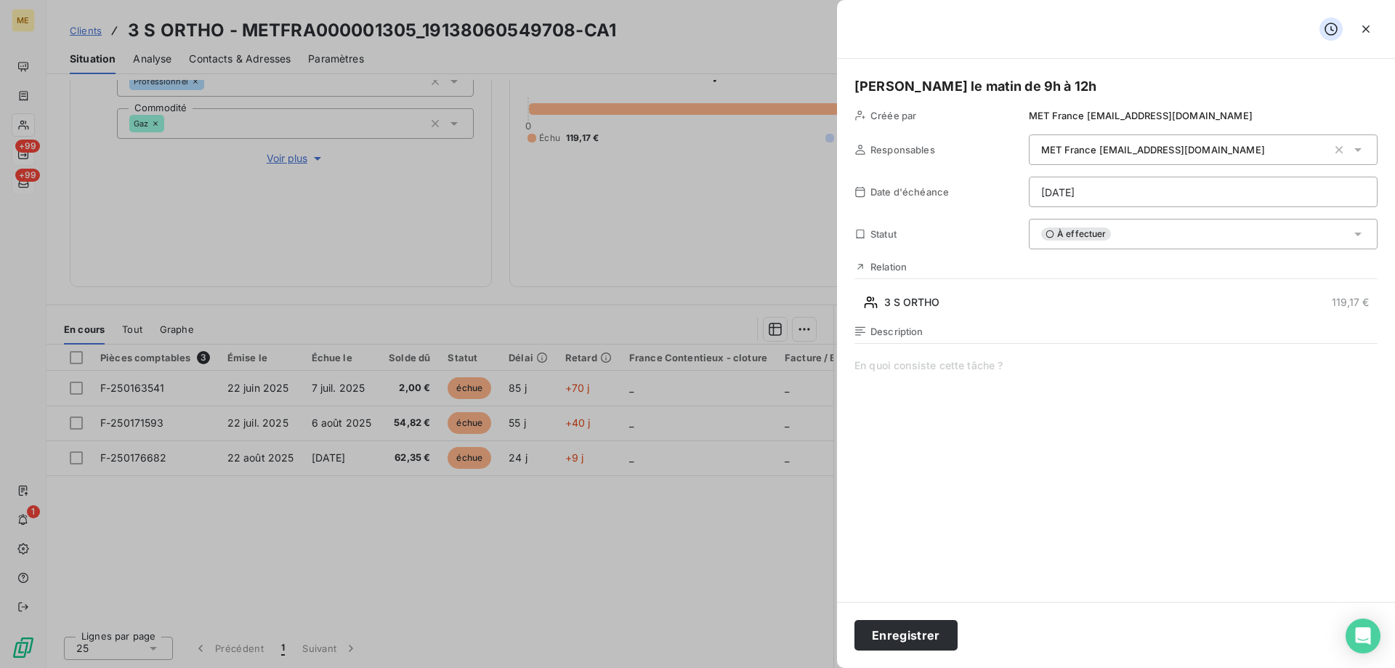
scroll to position [53, 0]
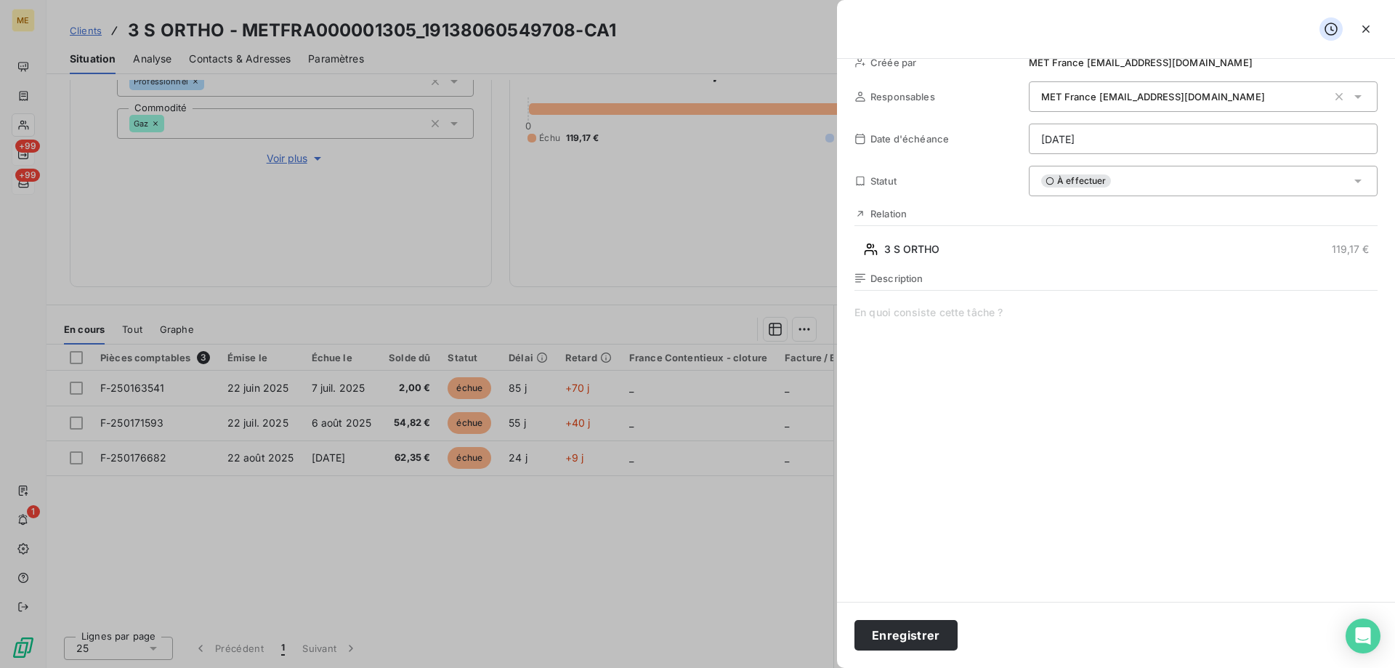
click at [1112, 128] on html "ME +99 +99 1 Clients 3 S ORTHO - METFRA000001305_19138060549708-CA1 Situation A…" at bounding box center [697, 406] width 1395 height 813
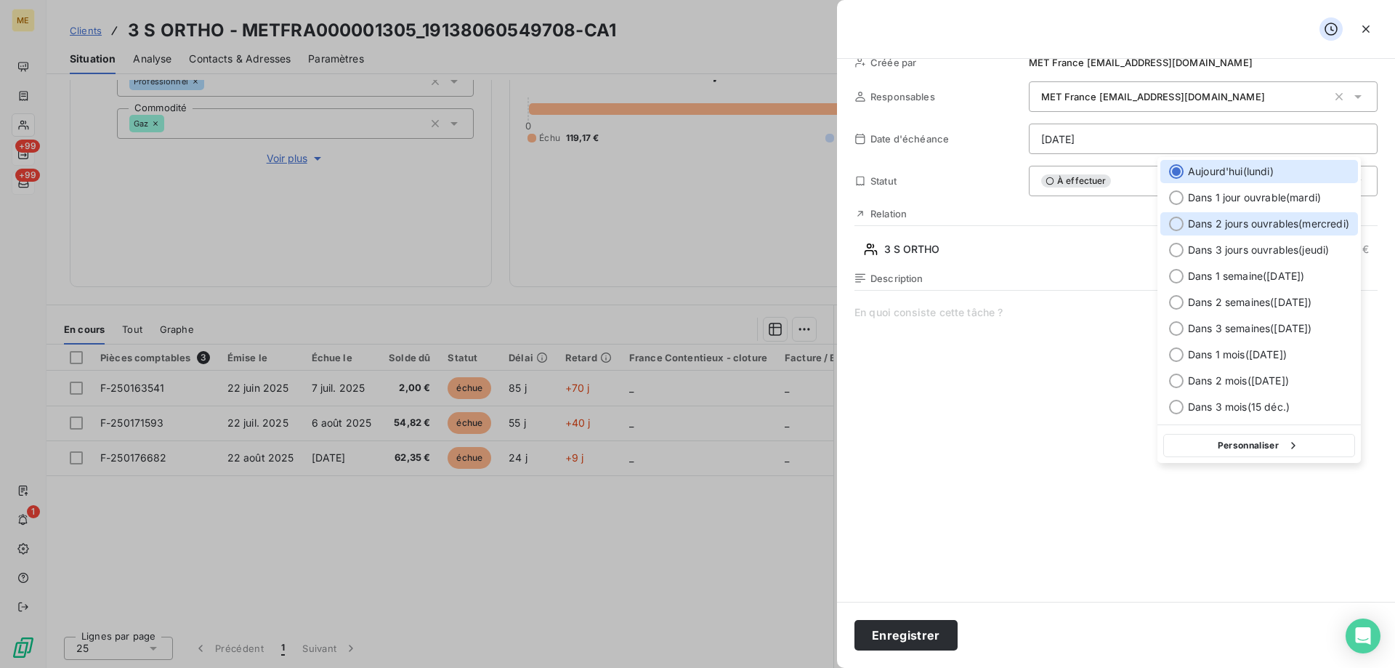
click at [1177, 229] on div at bounding box center [1176, 224] width 15 height 15
type input "17/09/2025"
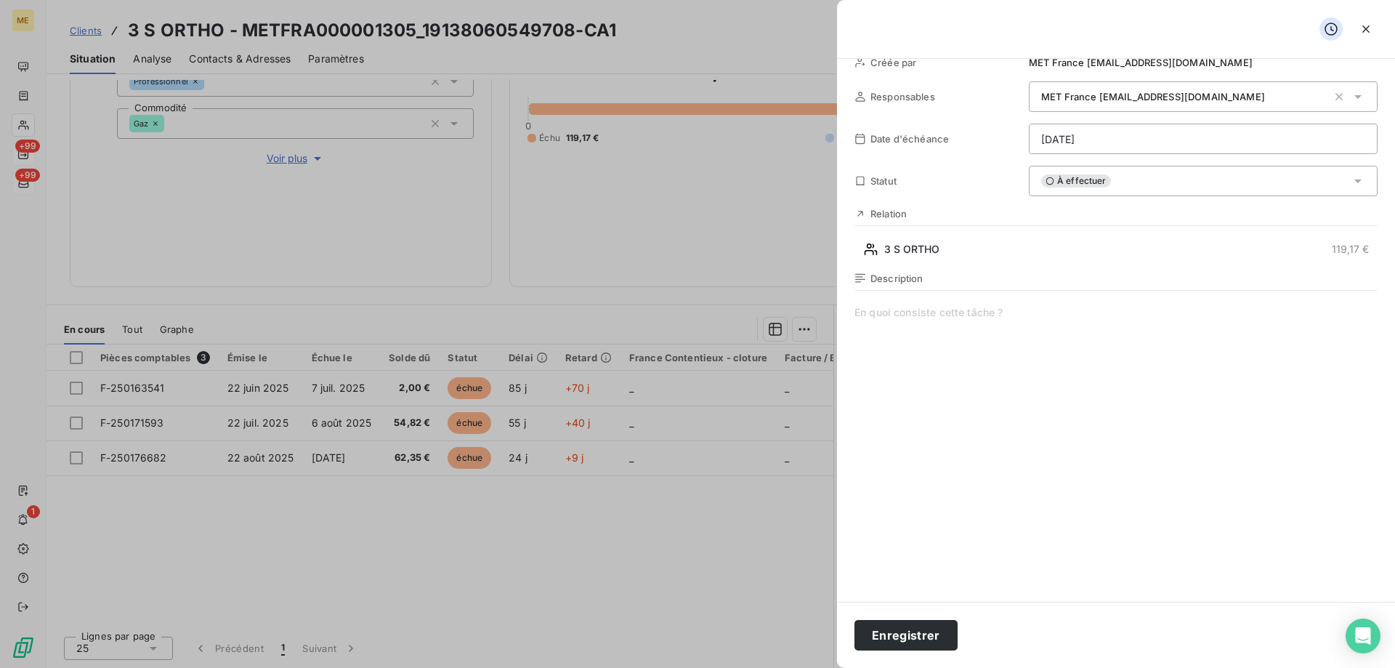
scroll to position [0, 0]
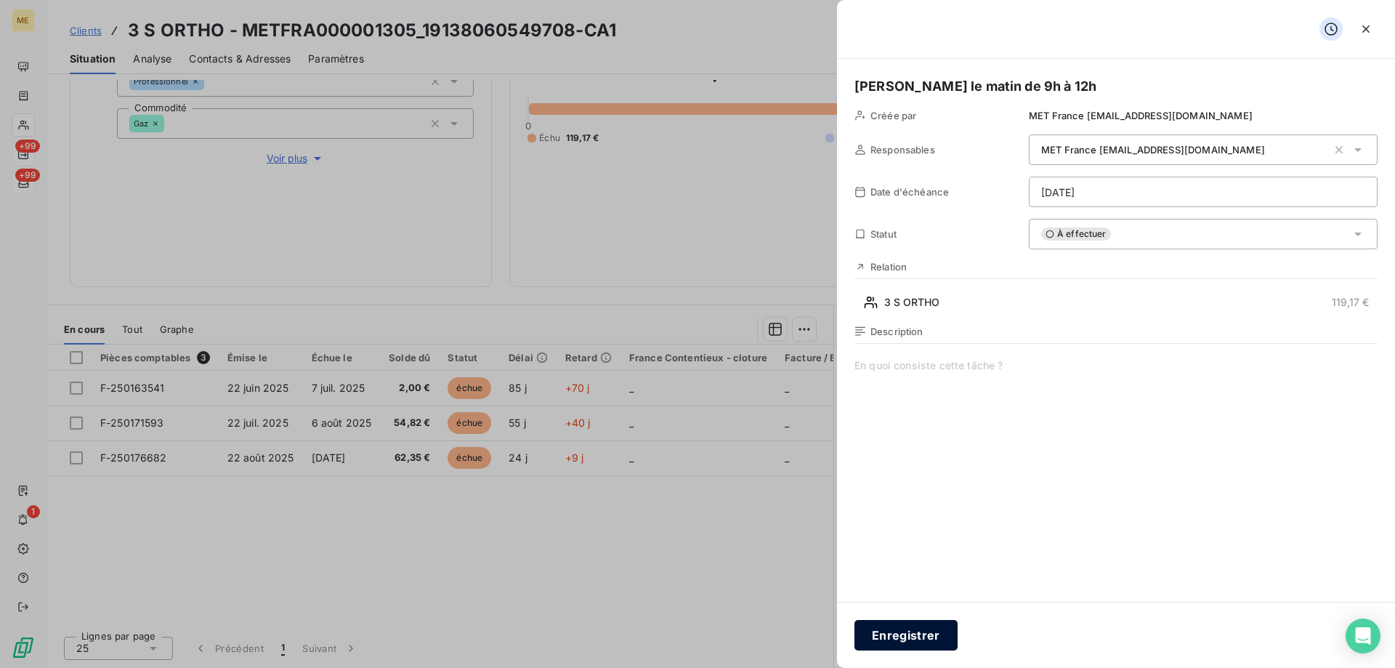
click at [919, 629] on button "Enregistrer" at bounding box center [906, 635] width 103 height 31
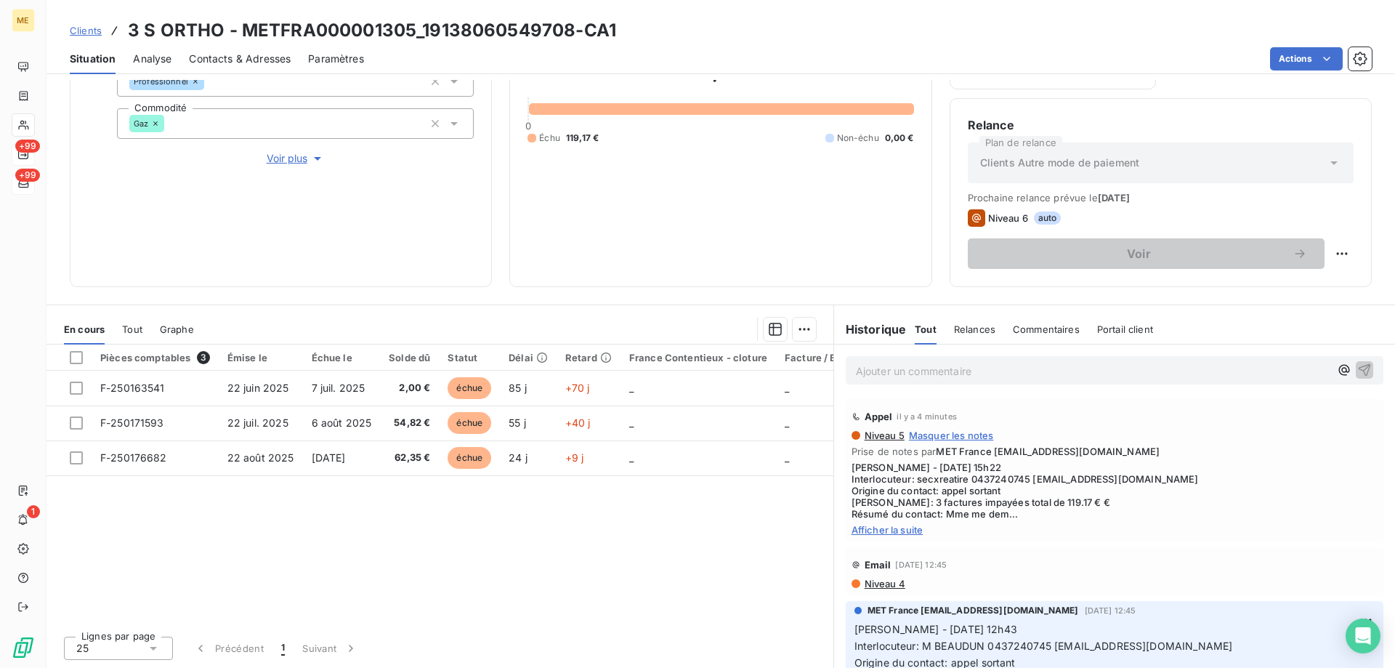
click at [84, 33] on span "Clients" at bounding box center [86, 31] width 32 height 12
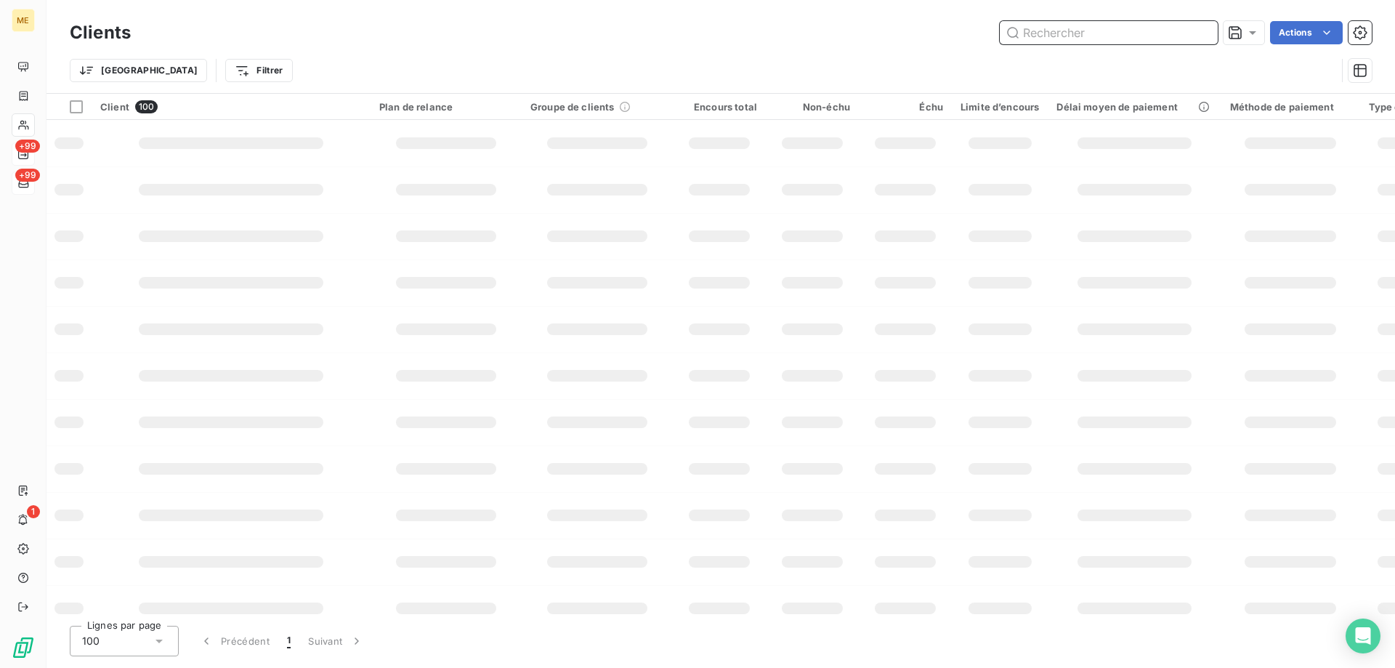
click at [1068, 23] on input "text" at bounding box center [1109, 32] width 218 height 23
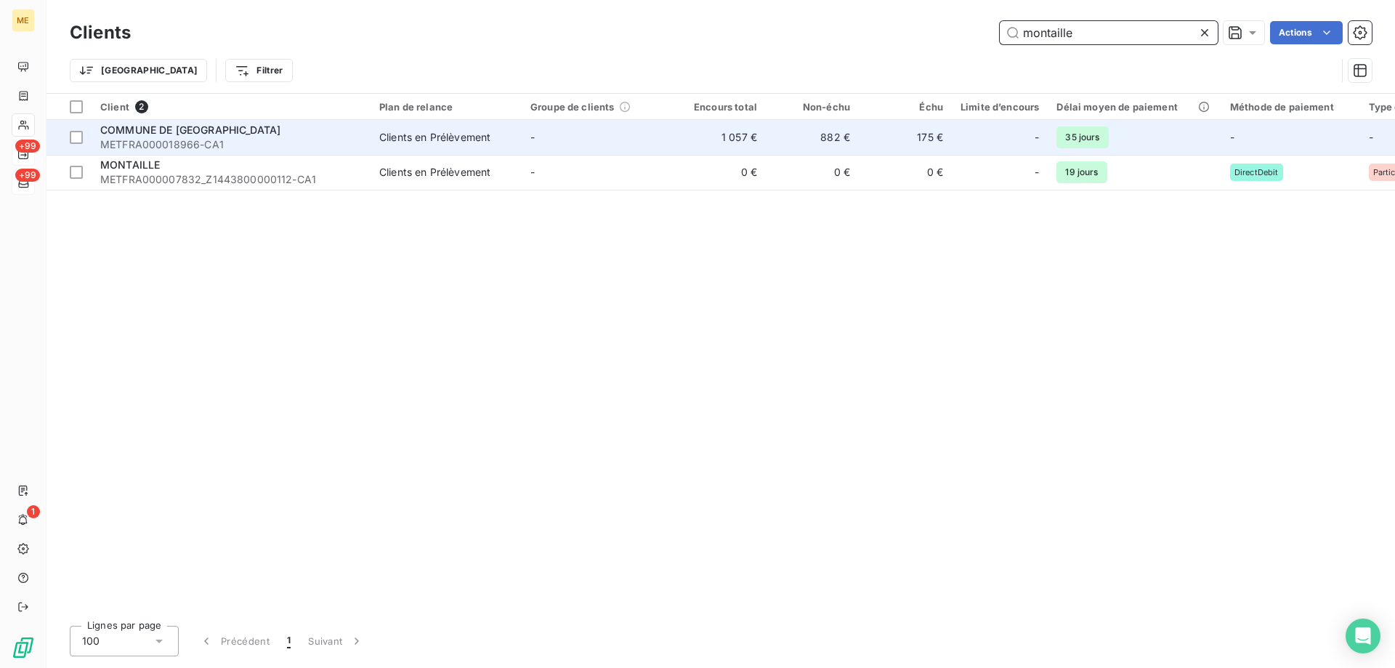
type input "montaille"
click at [278, 137] on span "METFRA000018966-CA1" at bounding box center [231, 144] width 262 height 15
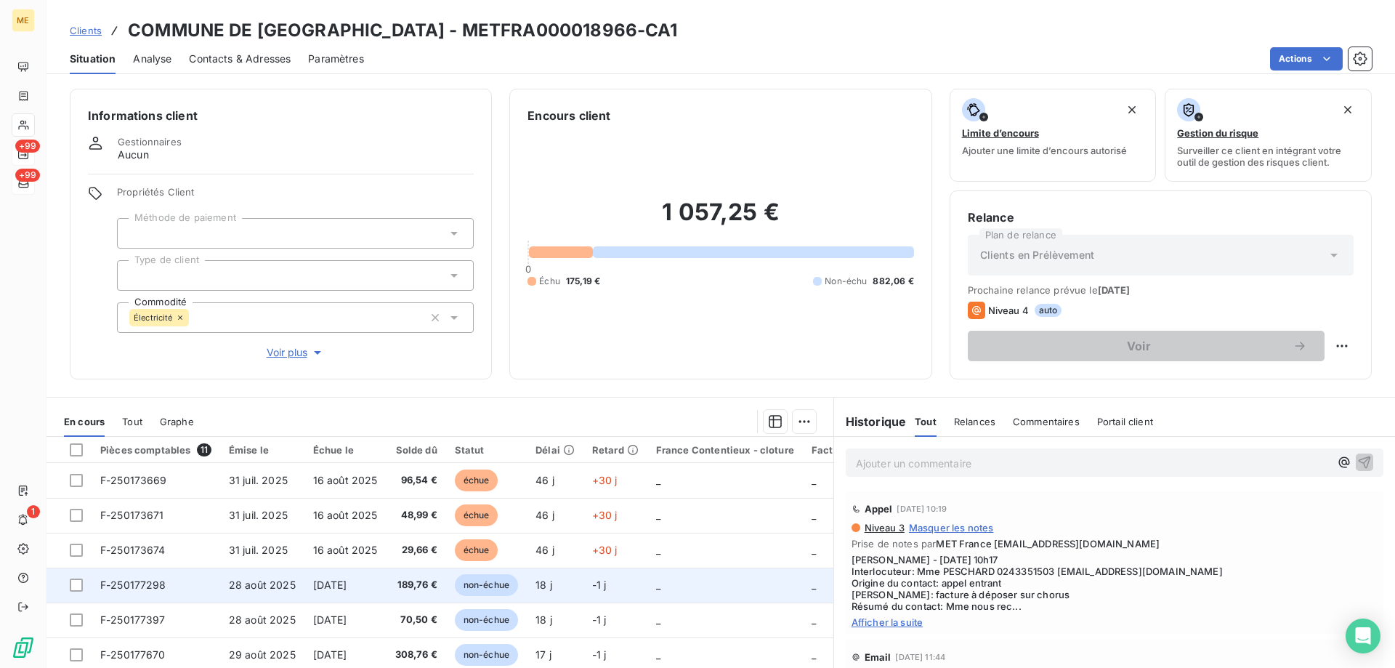
click at [140, 586] on span "F-250177298" at bounding box center [133, 585] width 66 height 12
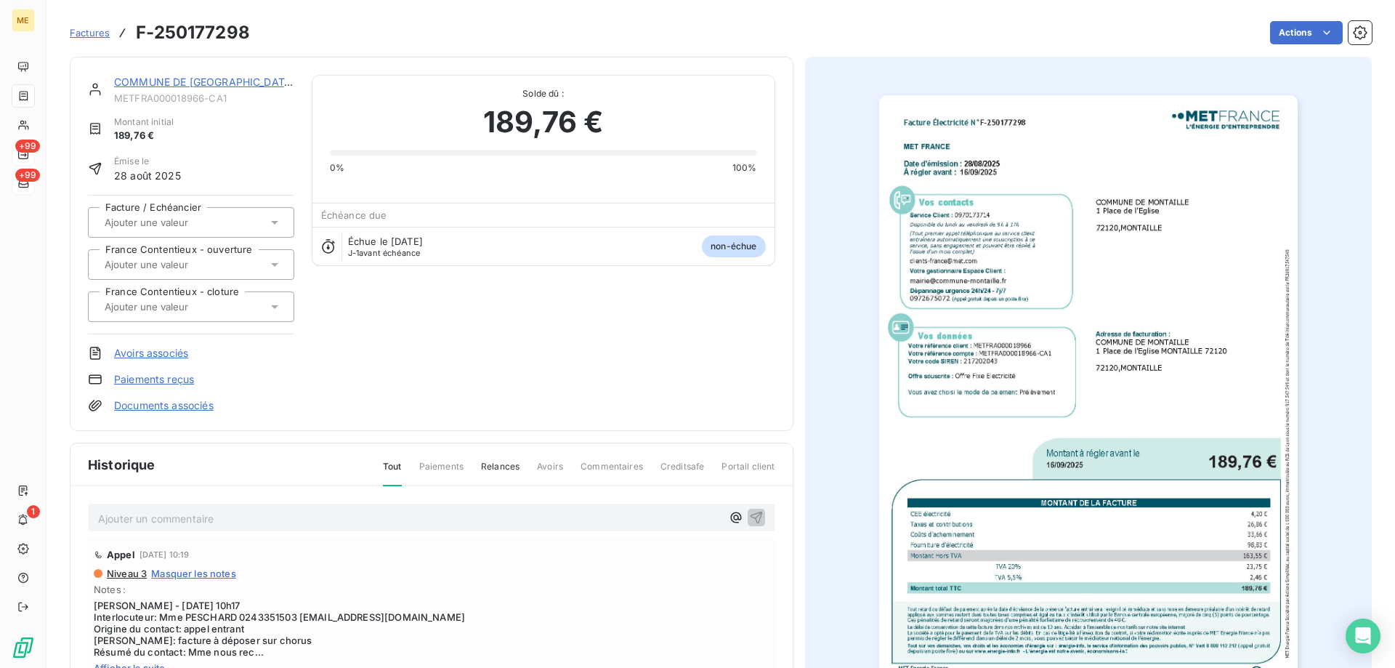
click at [81, 42] on div "Factures F-250177298" at bounding box center [160, 33] width 180 height 26
click at [80, 33] on span "Factures" at bounding box center [90, 33] width 40 height 12
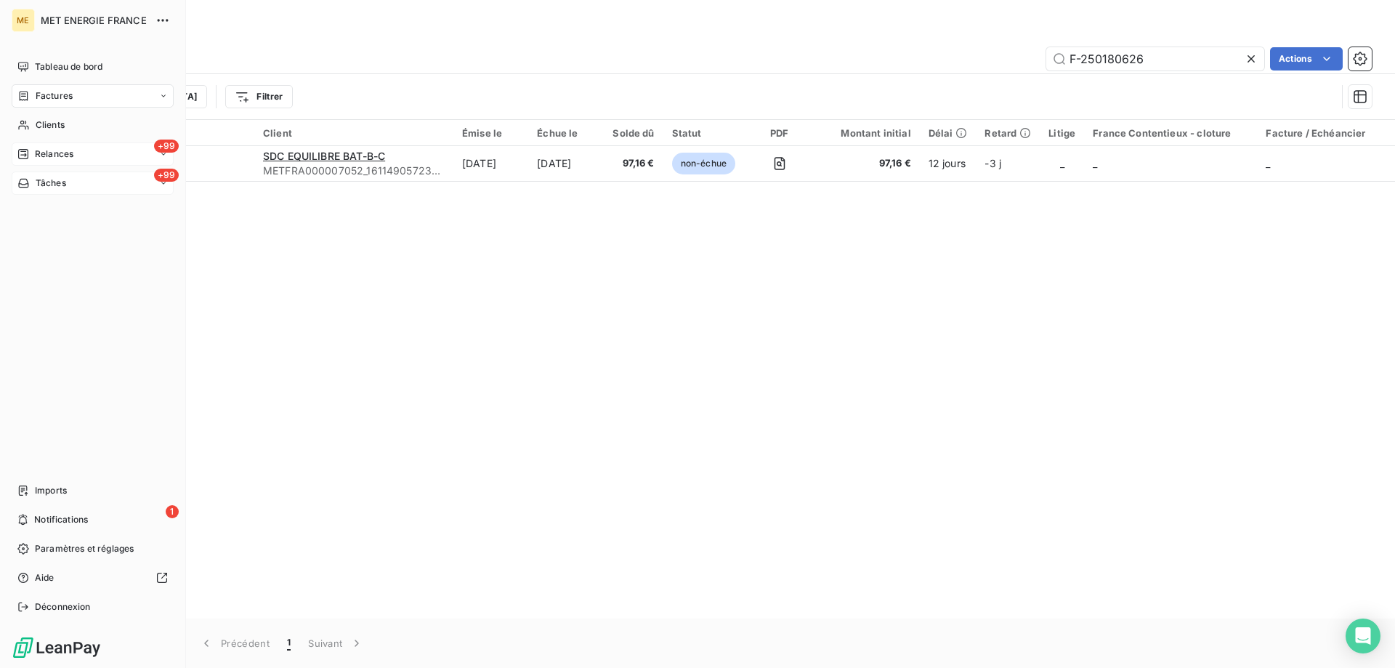
click at [45, 156] on span "Relances" at bounding box center [54, 154] width 39 height 13
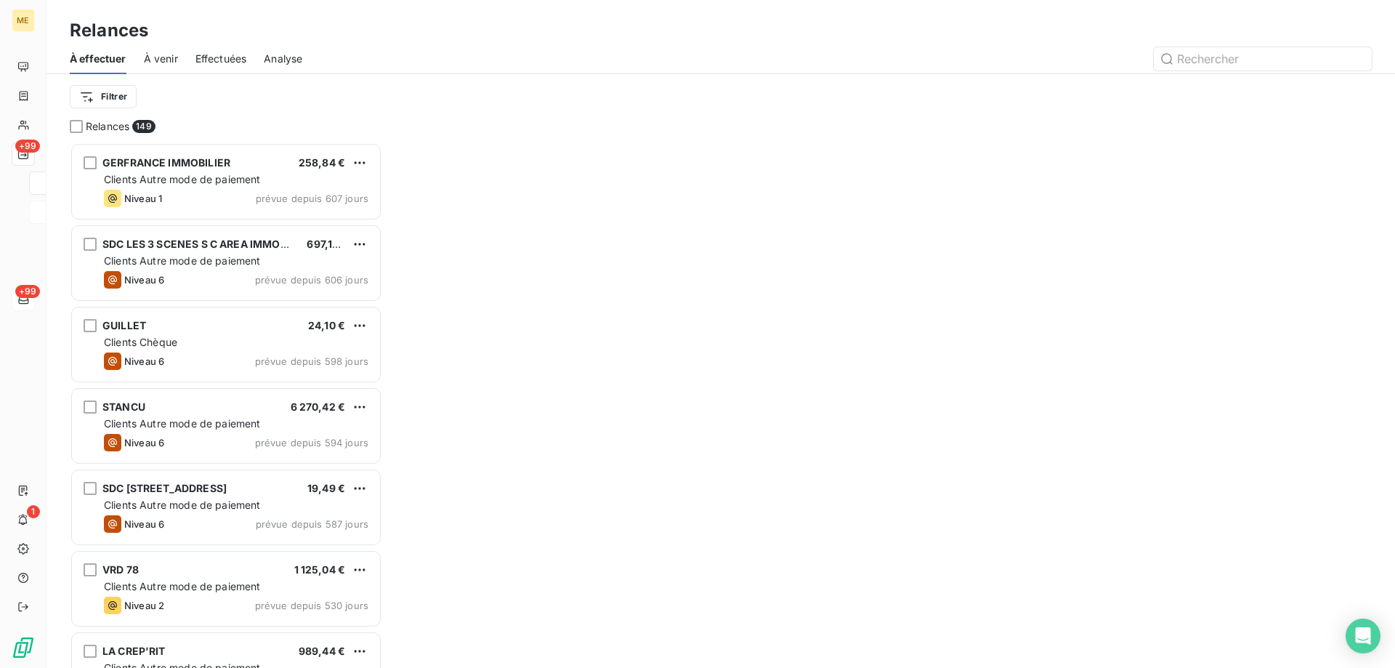
scroll to position [515, 302]
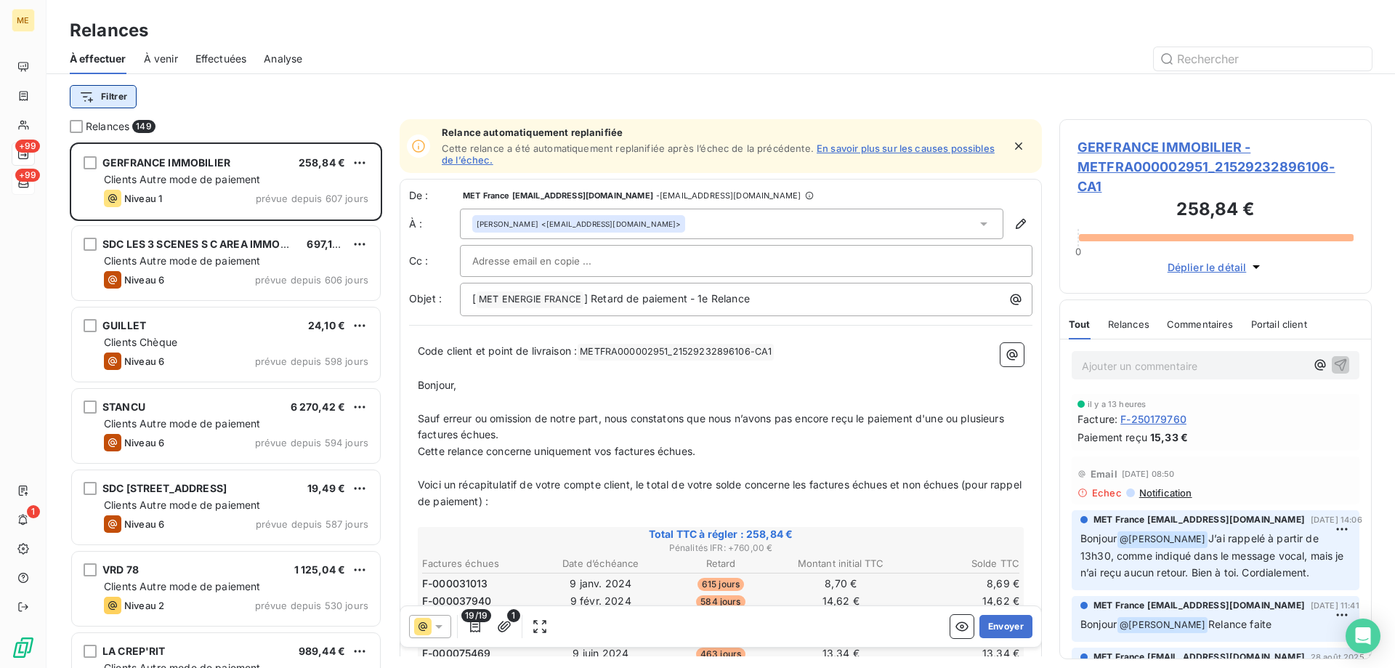
click at [103, 101] on html "ME +99 +99 1 Relances À effectuer À venir Effectuées Analyse Filtrer Relances 1…" at bounding box center [697, 406] width 1395 height 813
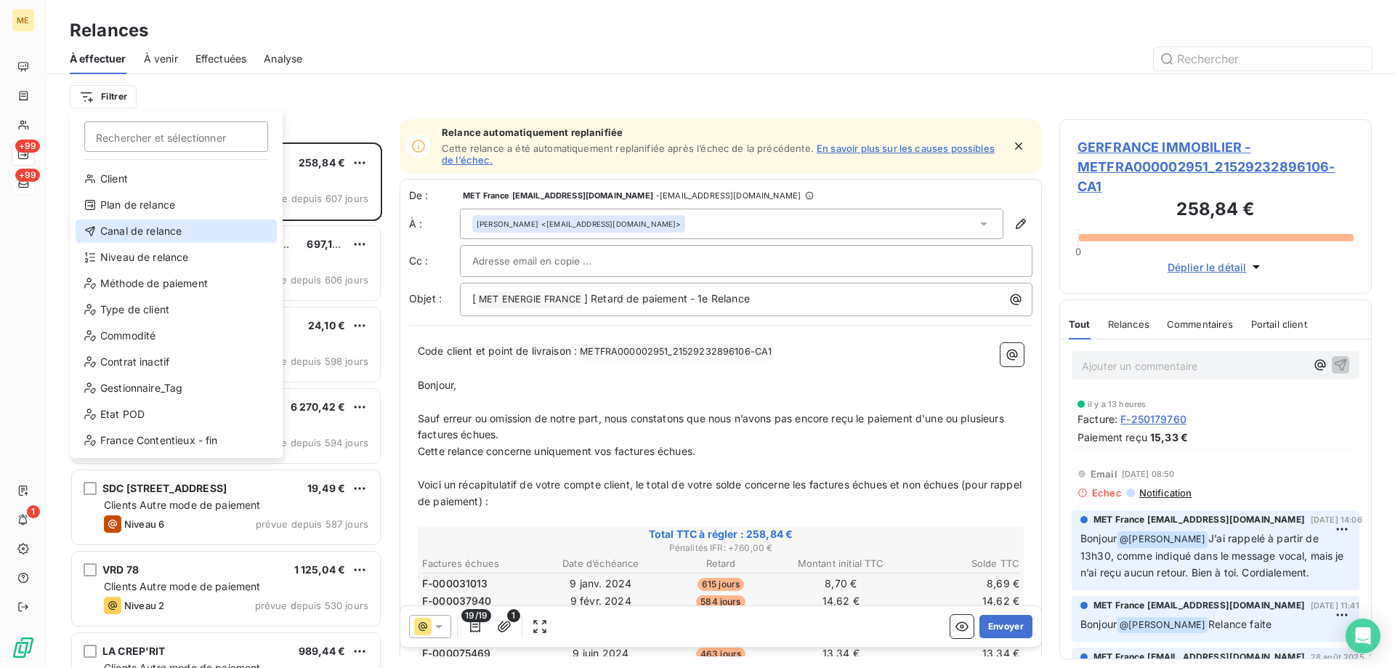
click at [121, 222] on div "Canal de relance" at bounding box center [176, 230] width 201 height 23
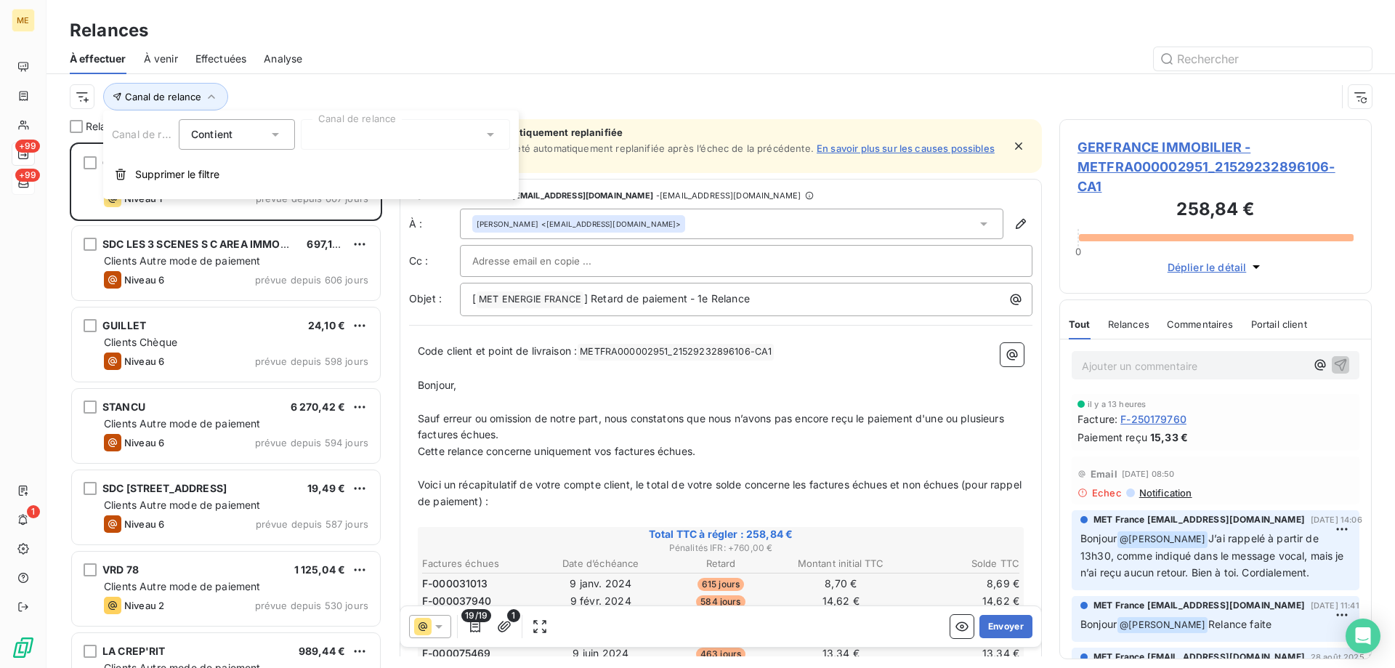
click at [382, 124] on div at bounding box center [405, 134] width 209 height 31
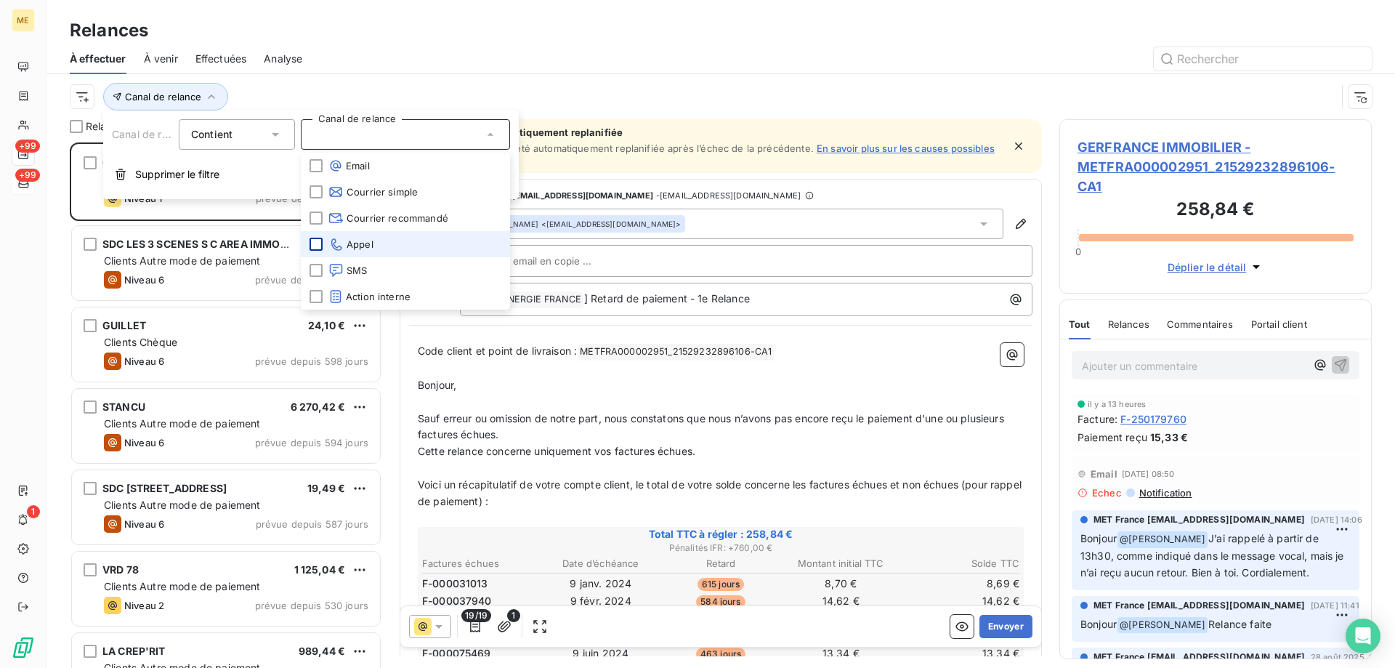
click at [314, 242] on div at bounding box center [316, 244] width 13 height 13
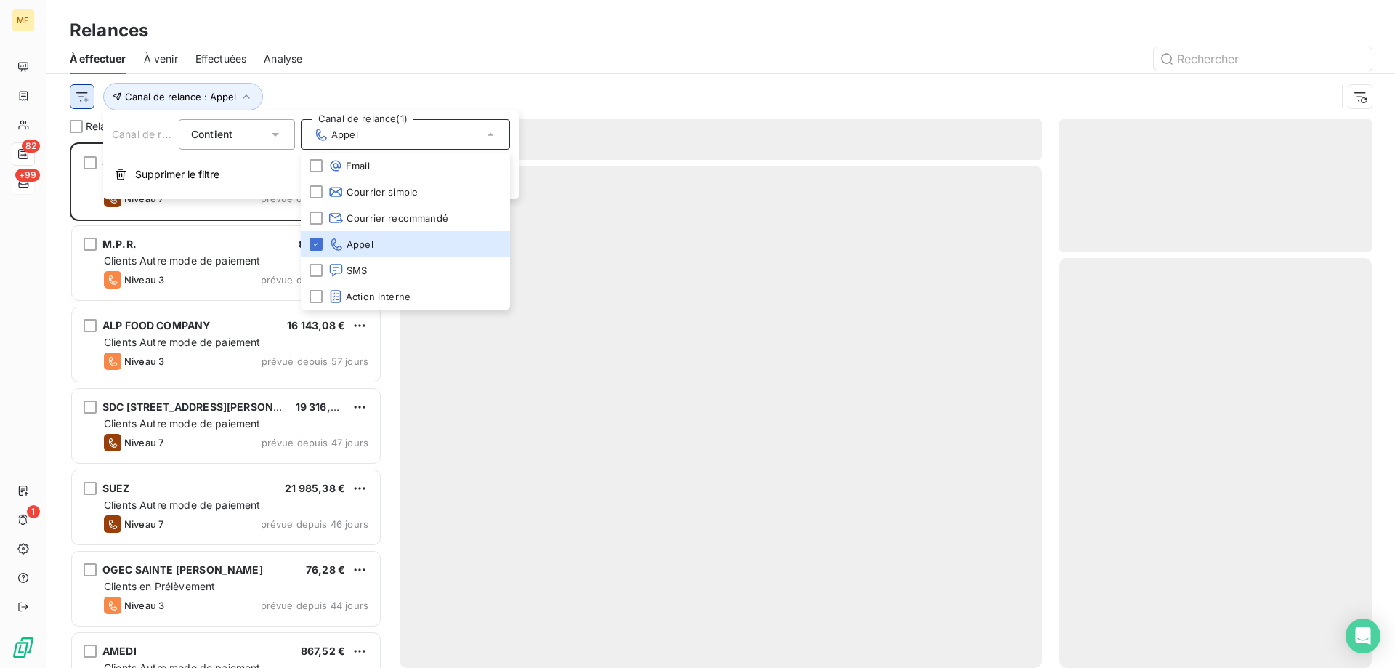
scroll to position [515, 302]
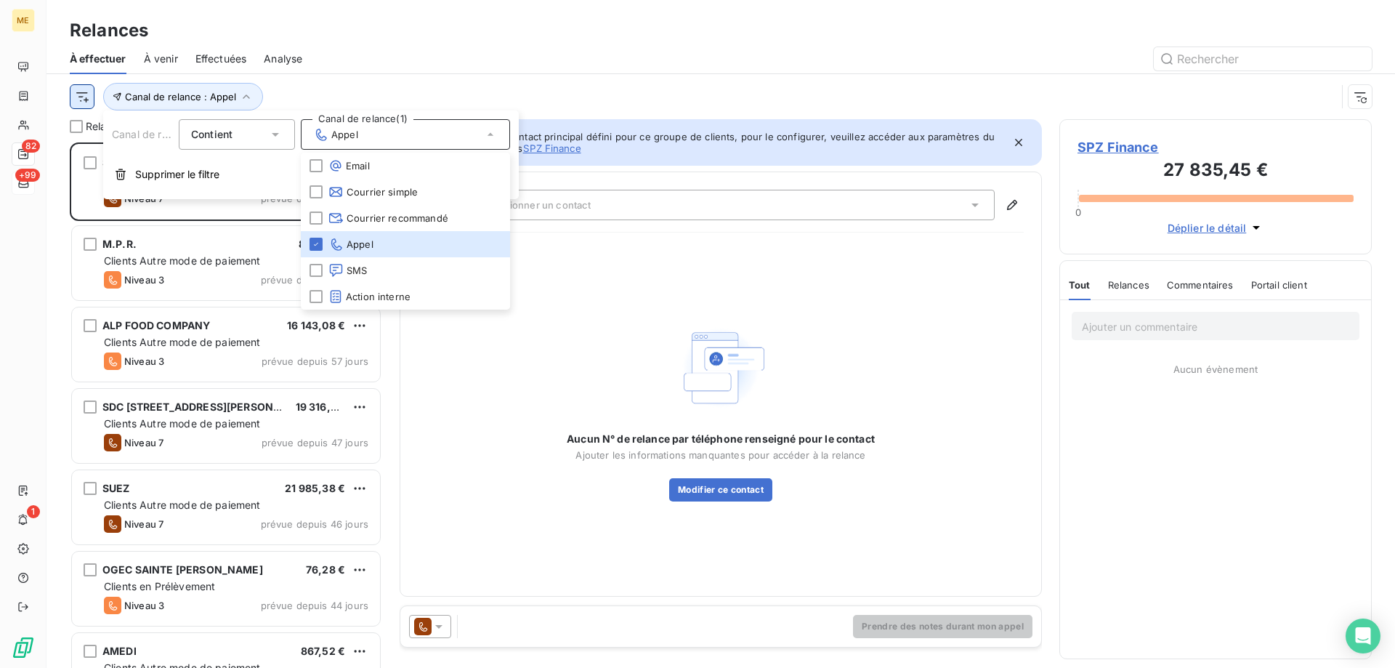
click at [86, 97] on html "ME 82 +99 1 Relances À effectuer À venir Effectuées Analyse Canal de relance : …" at bounding box center [697, 406] width 1395 height 813
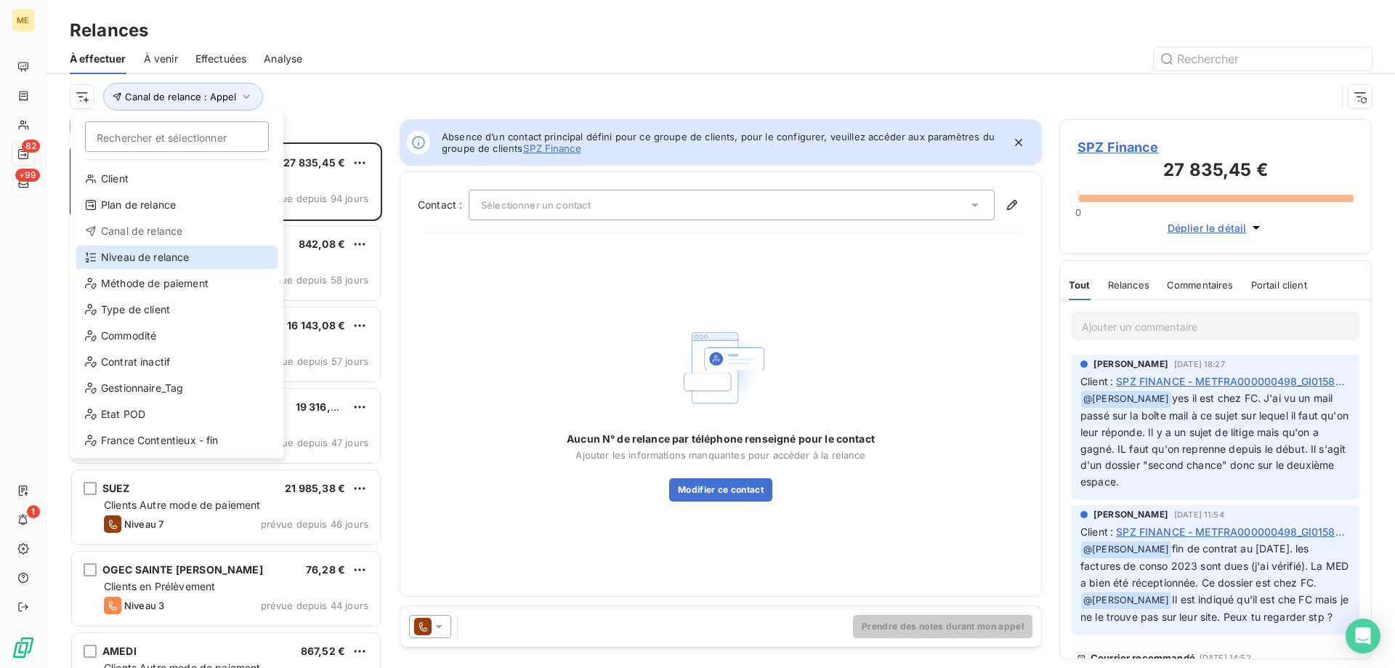
click at [113, 257] on div "Niveau de relance" at bounding box center [176, 257] width 201 height 23
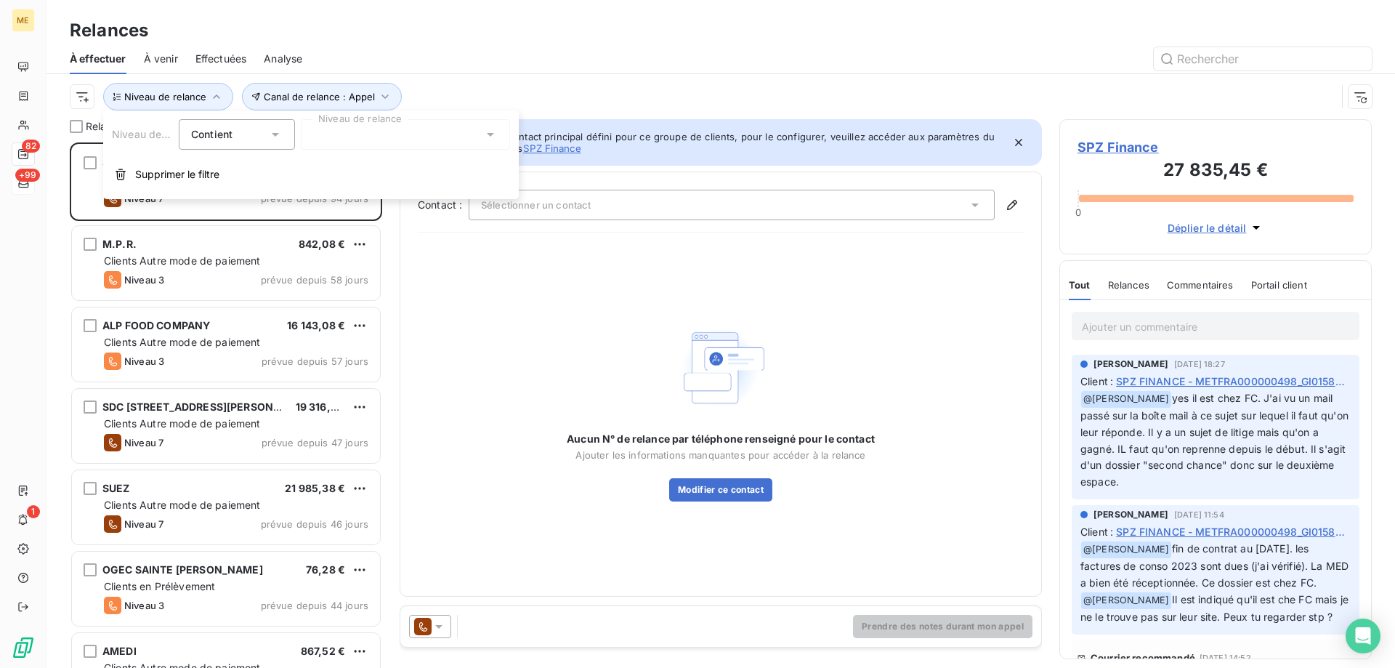
click at [337, 145] on div at bounding box center [405, 134] width 209 height 31
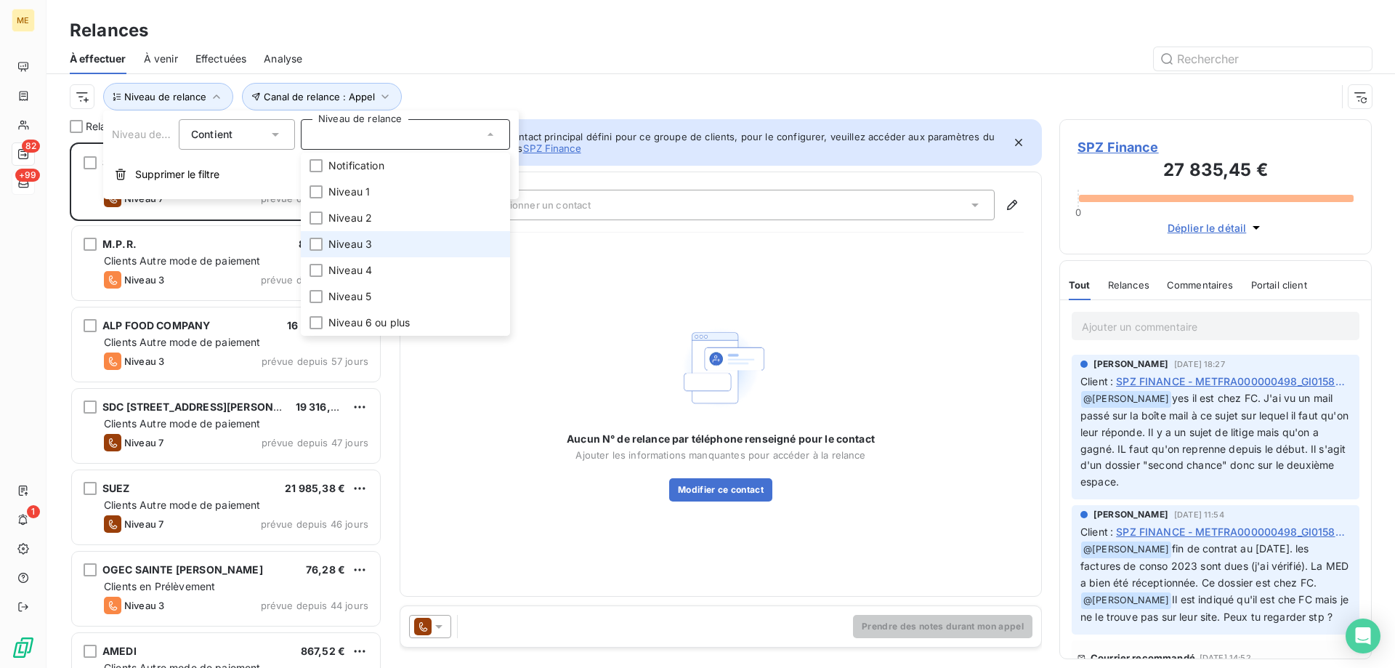
click at [390, 237] on li "Niveau 3" at bounding box center [405, 244] width 209 height 26
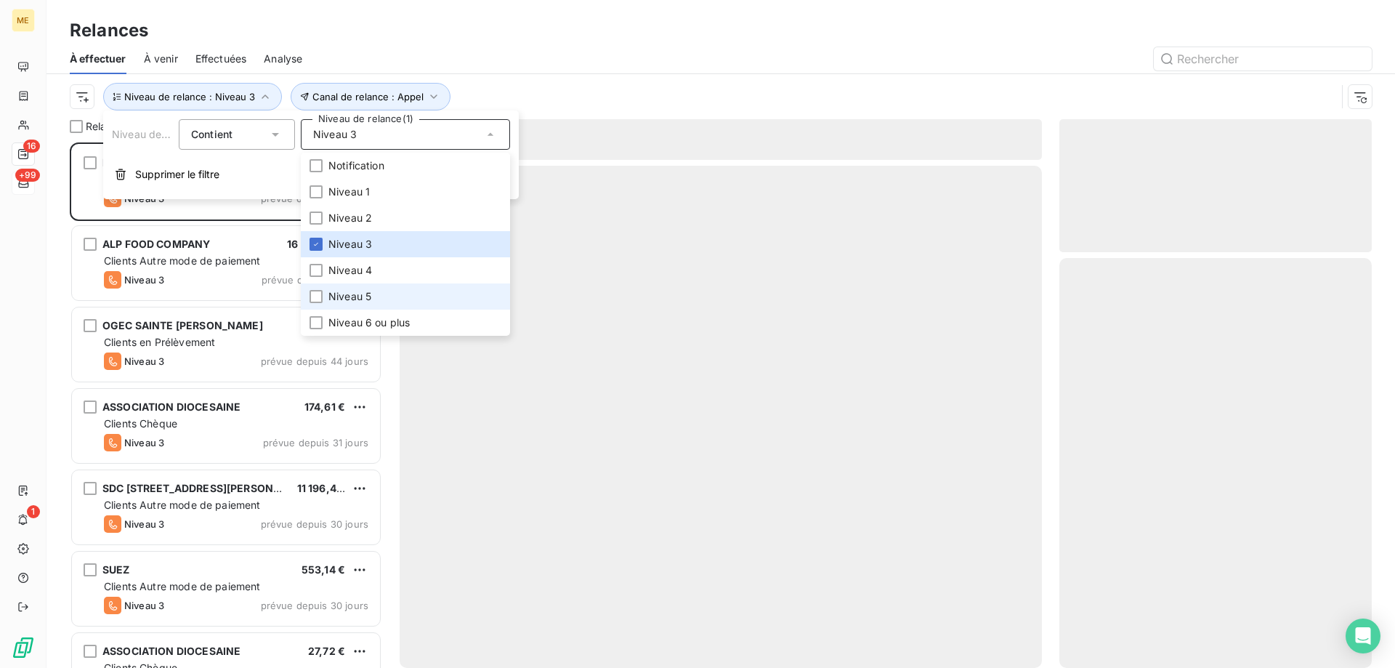
scroll to position [515, 302]
drag, startPoint x: 379, startPoint y: 294, endPoint x: 400, endPoint y: 309, distance: 26.6
click at [378, 294] on li "Niveau 5" at bounding box center [405, 296] width 209 height 26
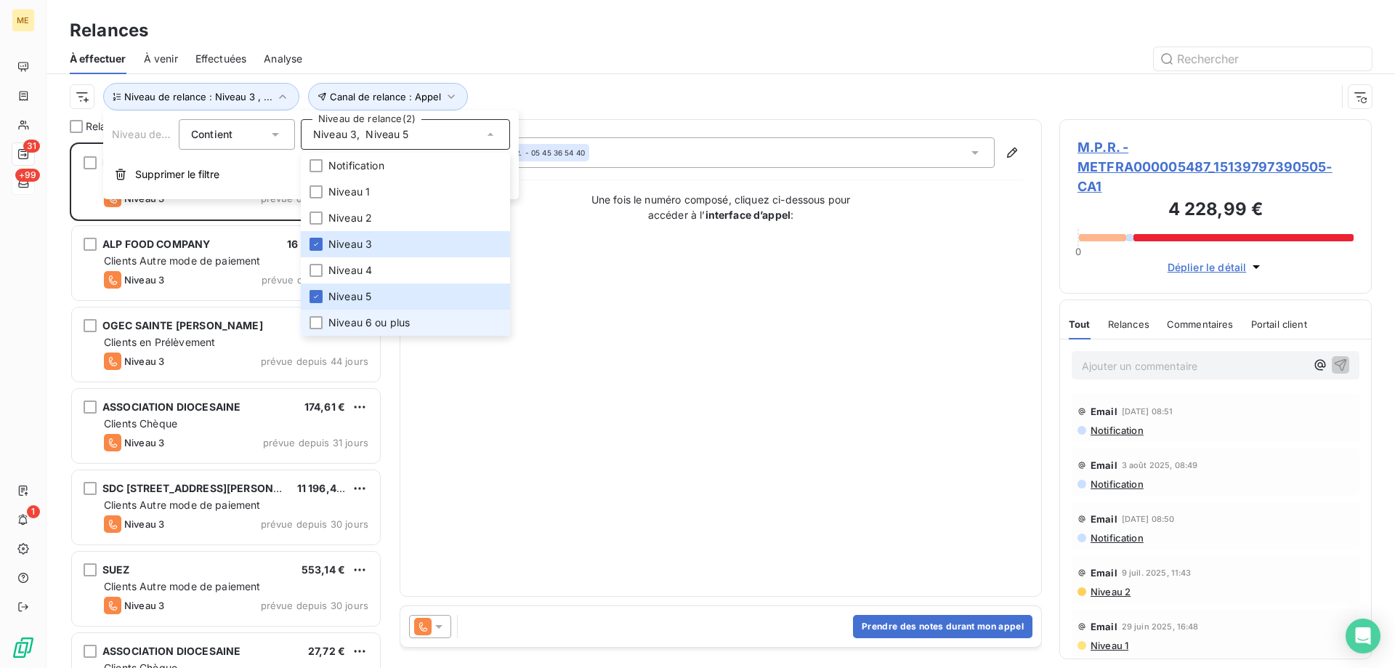
click at [414, 315] on li "Niveau 6 ou plus" at bounding box center [405, 323] width 209 height 26
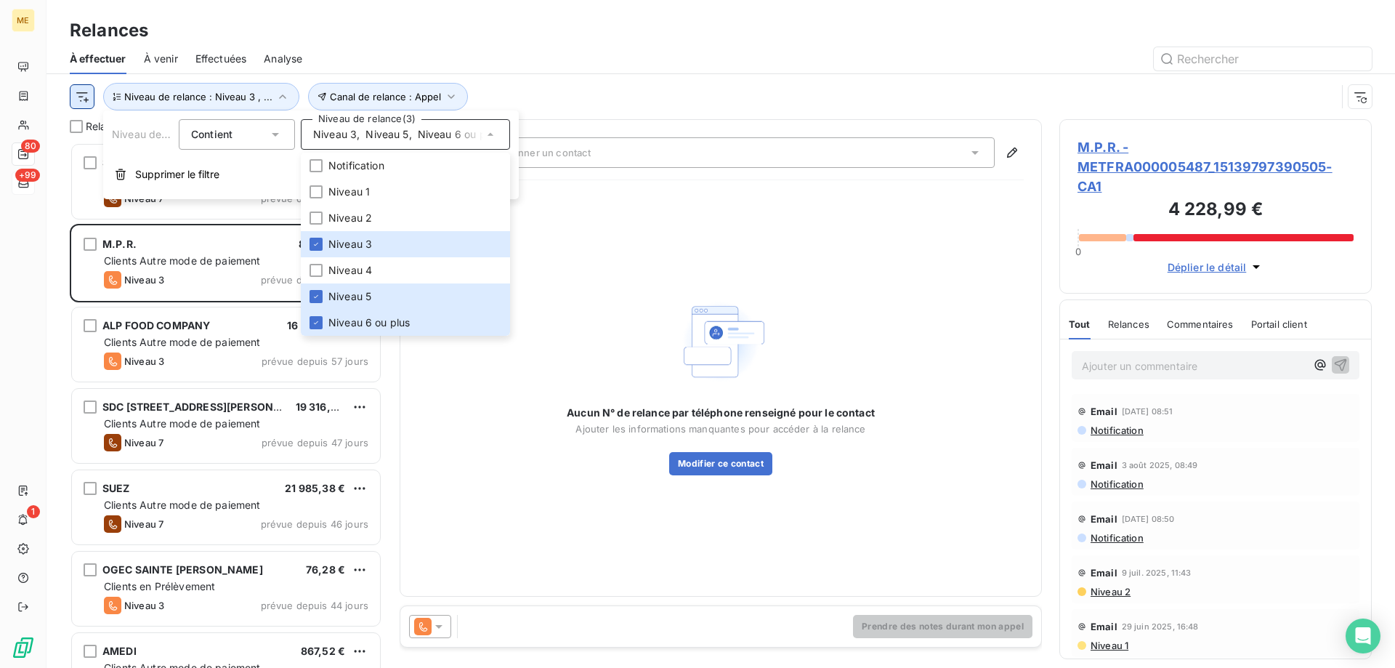
click at [87, 95] on html "ME 80 +99 1 Relances À effectuer À venir Effectuées Analyse Canal de relance : …" at bounding box center [697, 406] width 1395 height 813
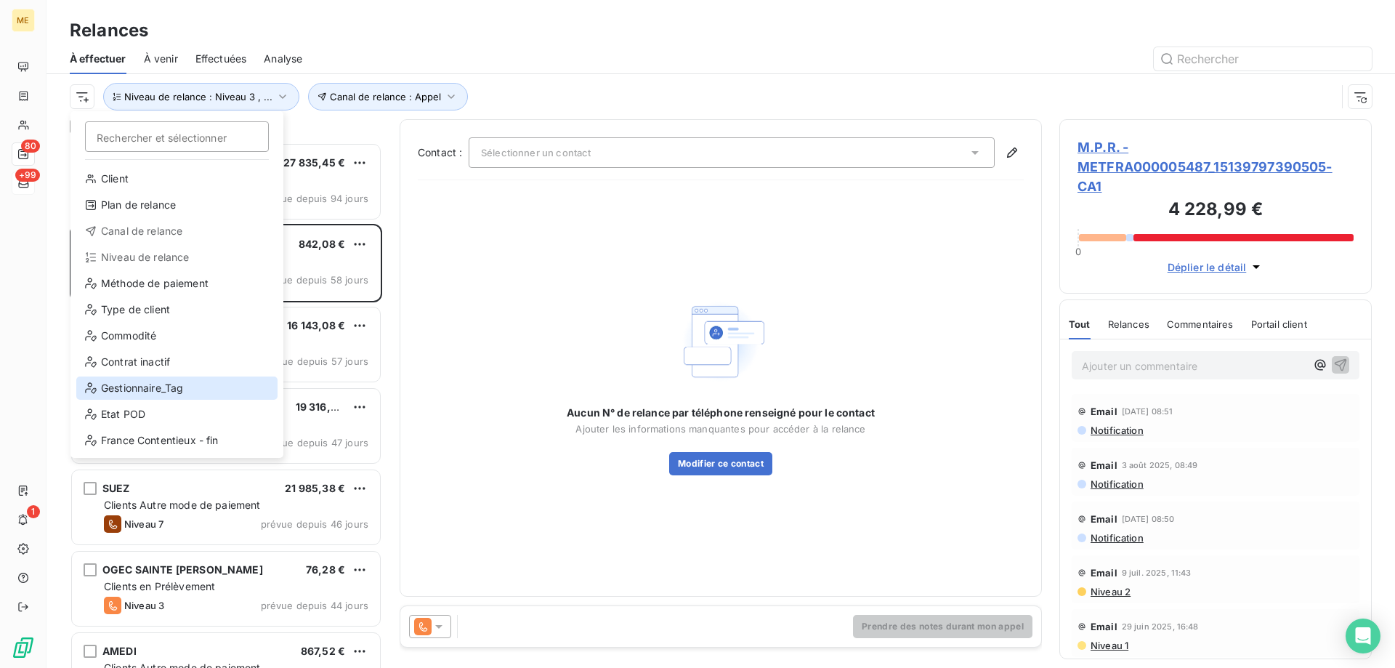
click at [118, 392] on div "Gestionnaire_Tag" at bounding box center [176, 387] width 201 height 23
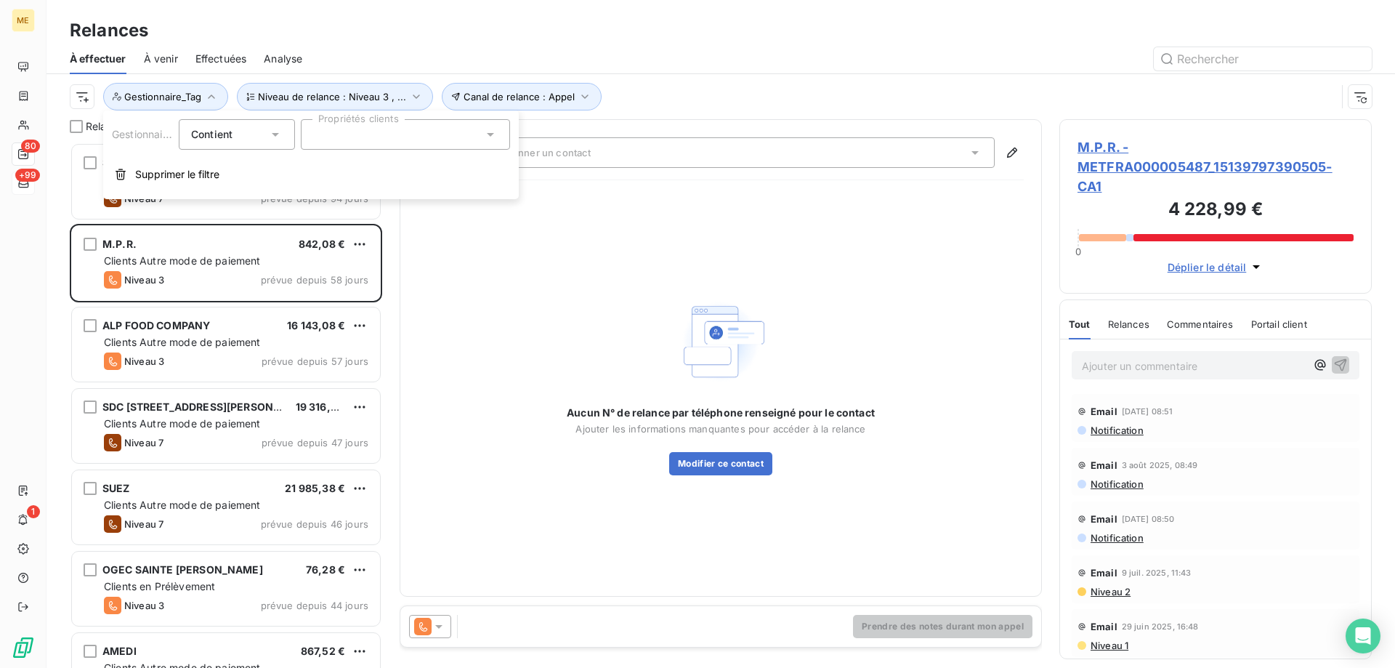
click at [423, 142] on div at bounding box center [405, 134] width 209 height 31
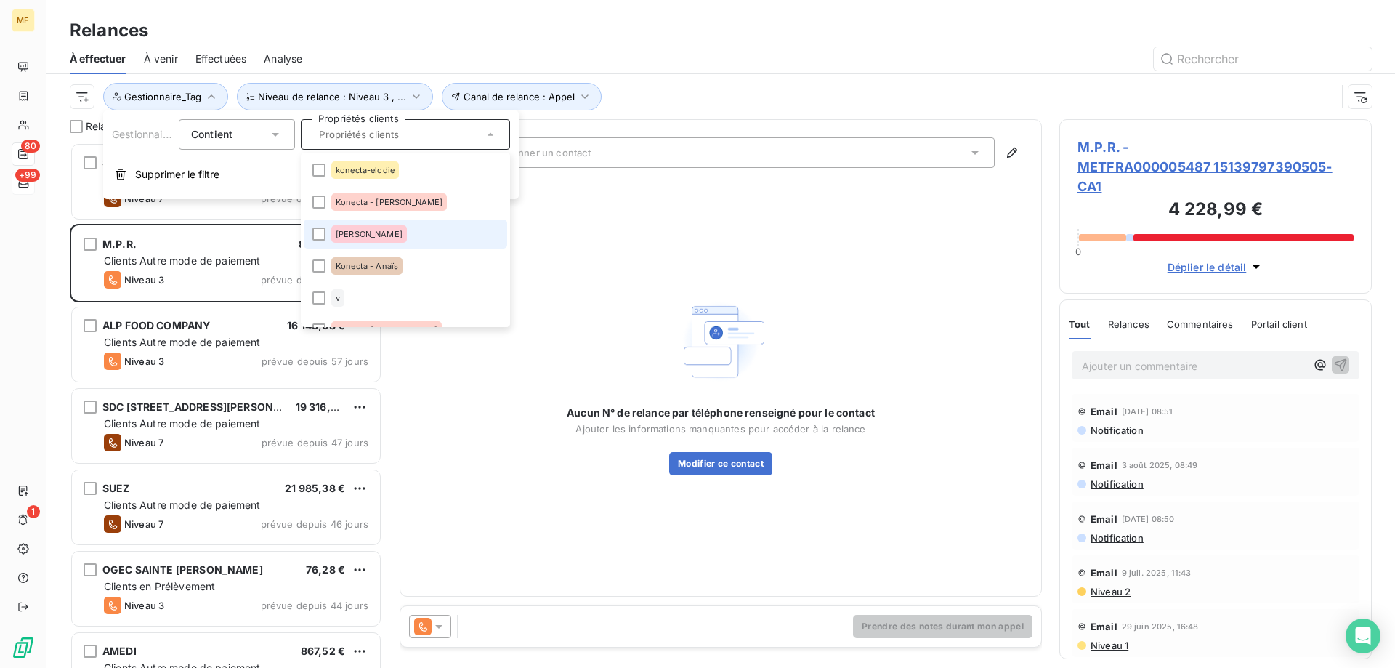
scroll to position [436, 0]
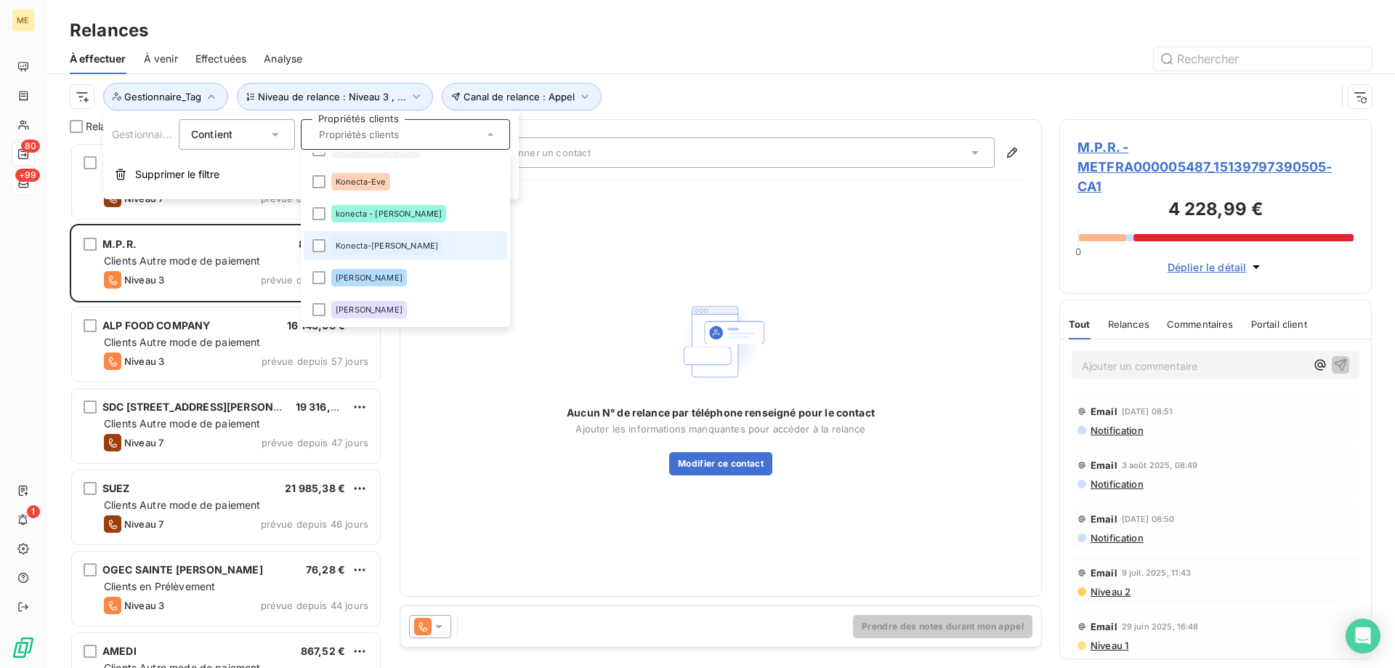
click at [342, 243] on span "Konecta-Sylvain" at bounding box center [387, 245] width 102 height 9
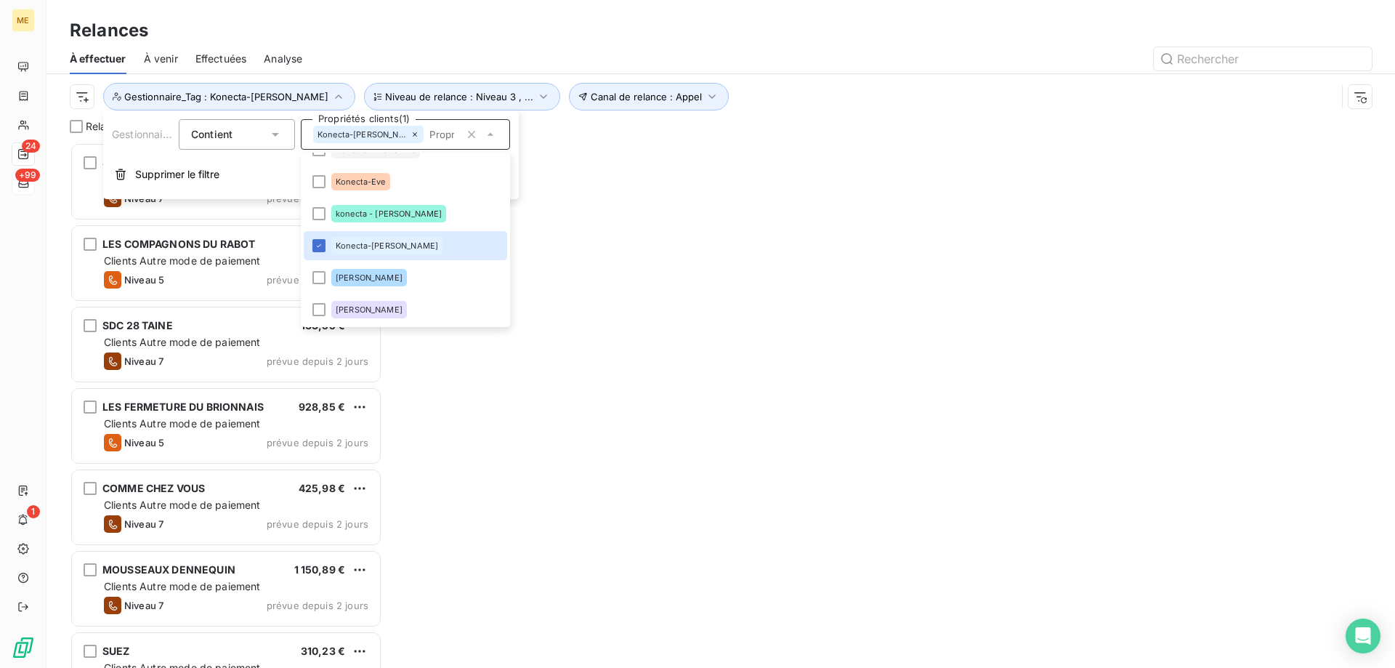
scroll to position [515, 302]
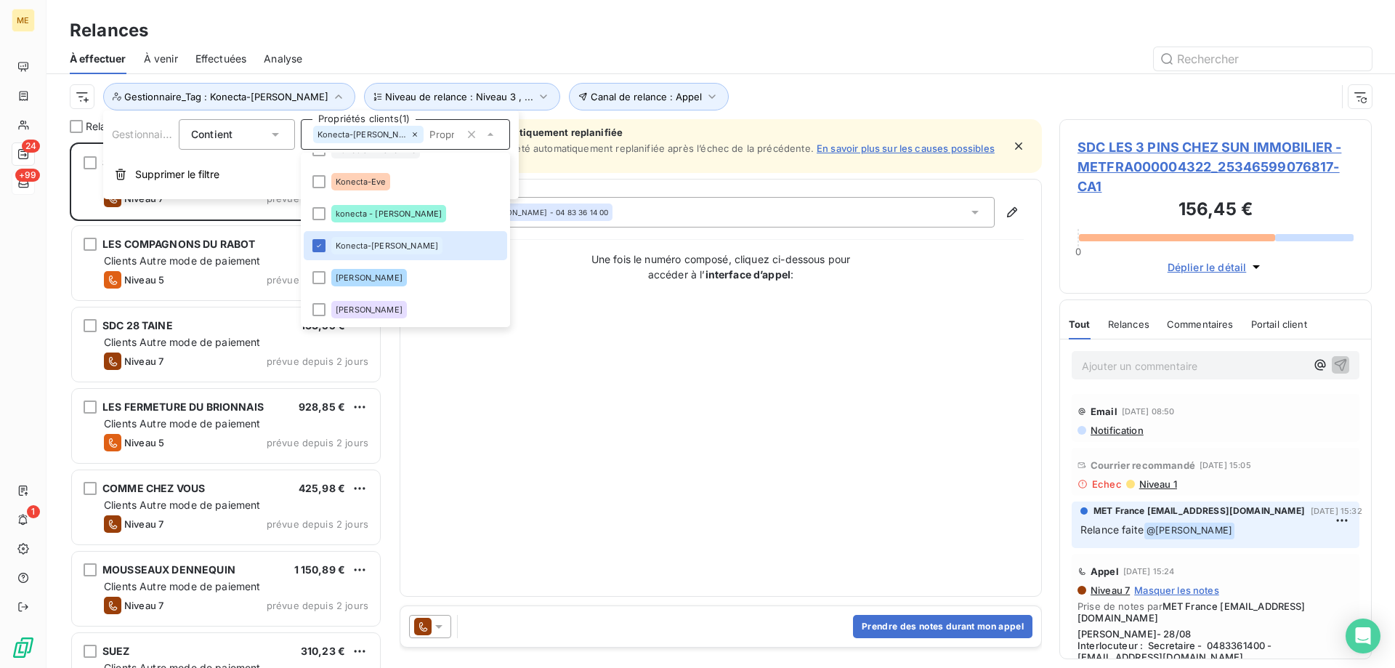
click at [925, 358] on div "Contact : Veronique POGGIOLI - 04 83 36 14 00 Une fois le numéro composé, cliqu…" at bounding box center [721, 388] width 606 height 382
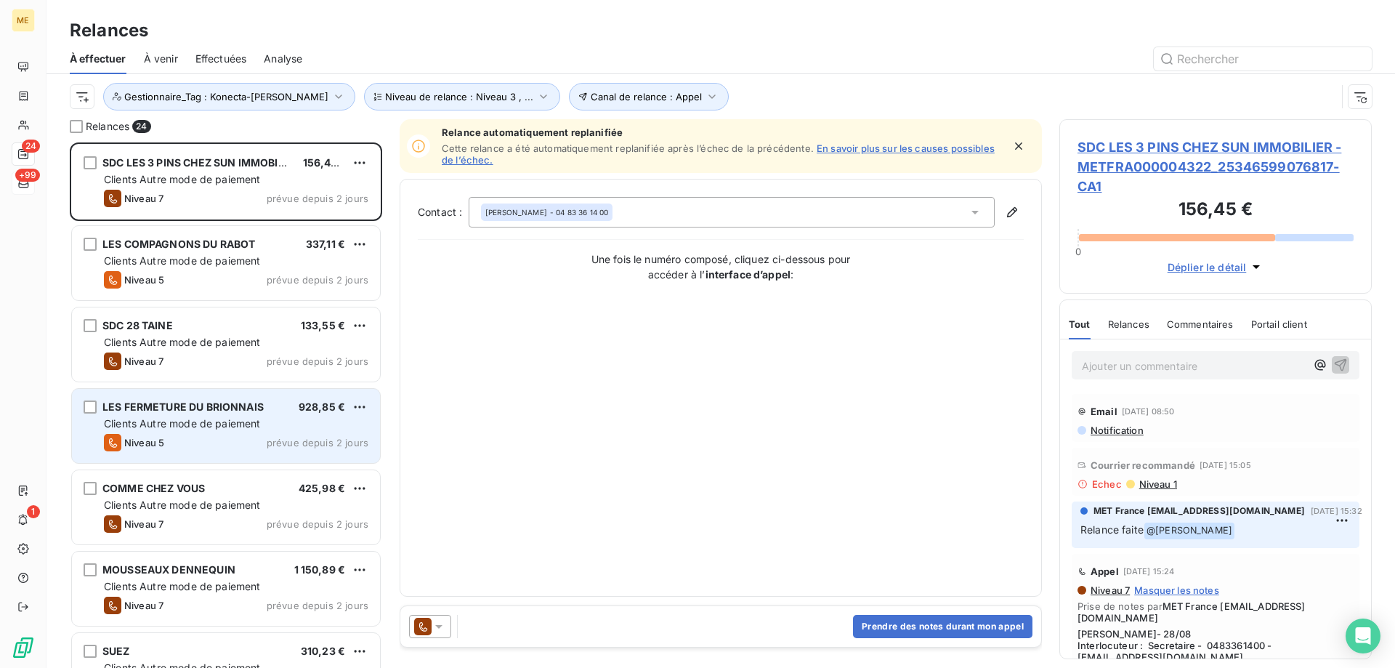
click at [158, 435] on div "Niveau 5" at bounding box center [134, 442] width 60 height 17
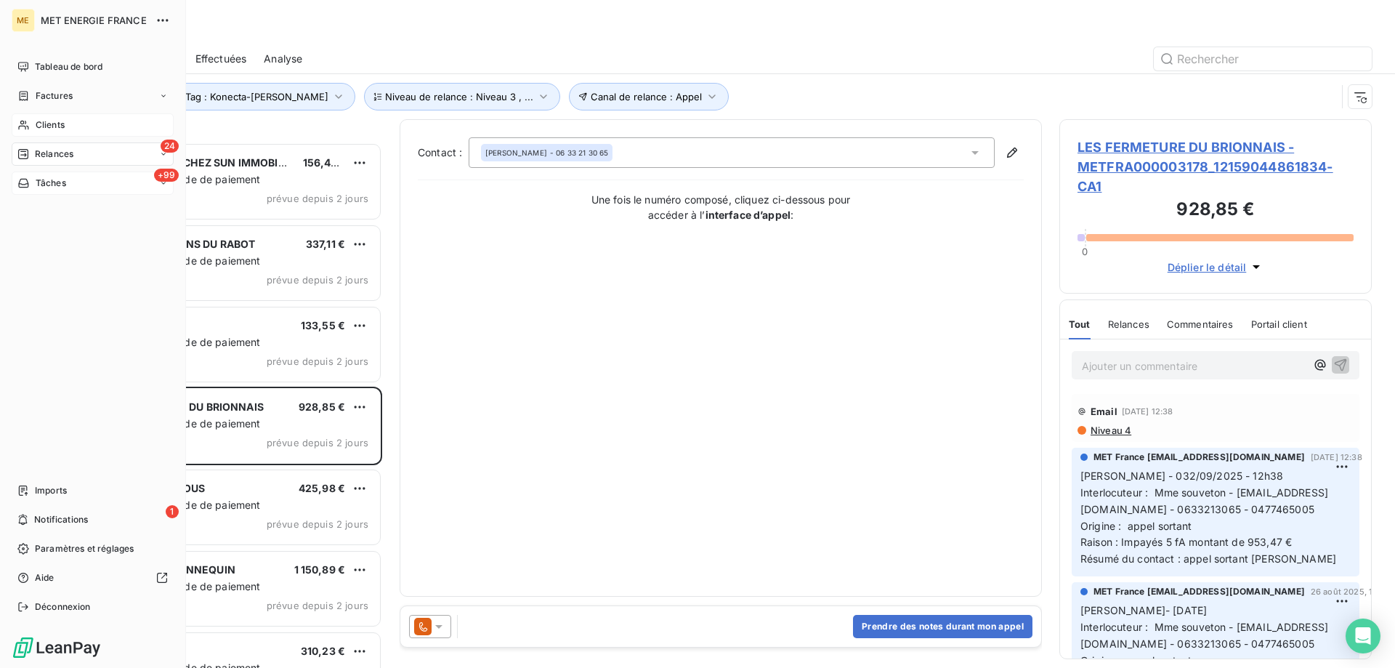
click at [21, 134] on div "Clients" at bounding box center [93, 124] width 162 height 23
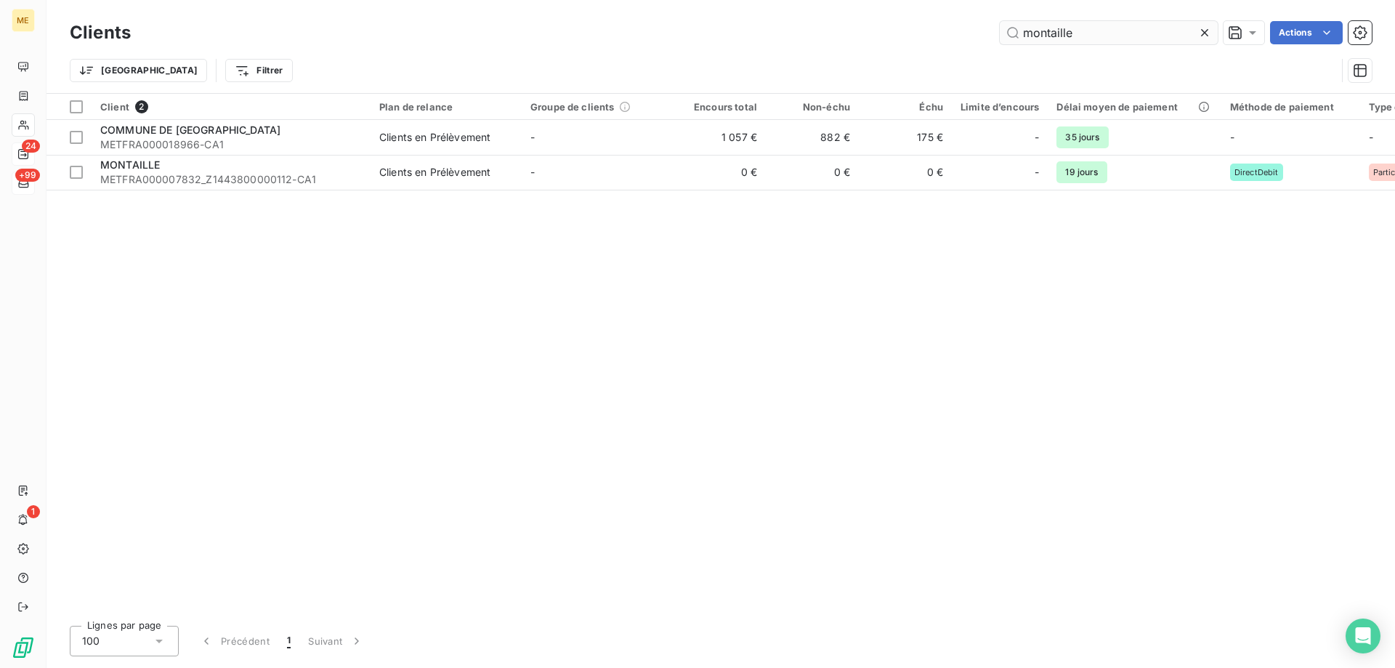
click at [1046, 36] on input "montaille" at bounding box center [1109, 32] width 218 height 23
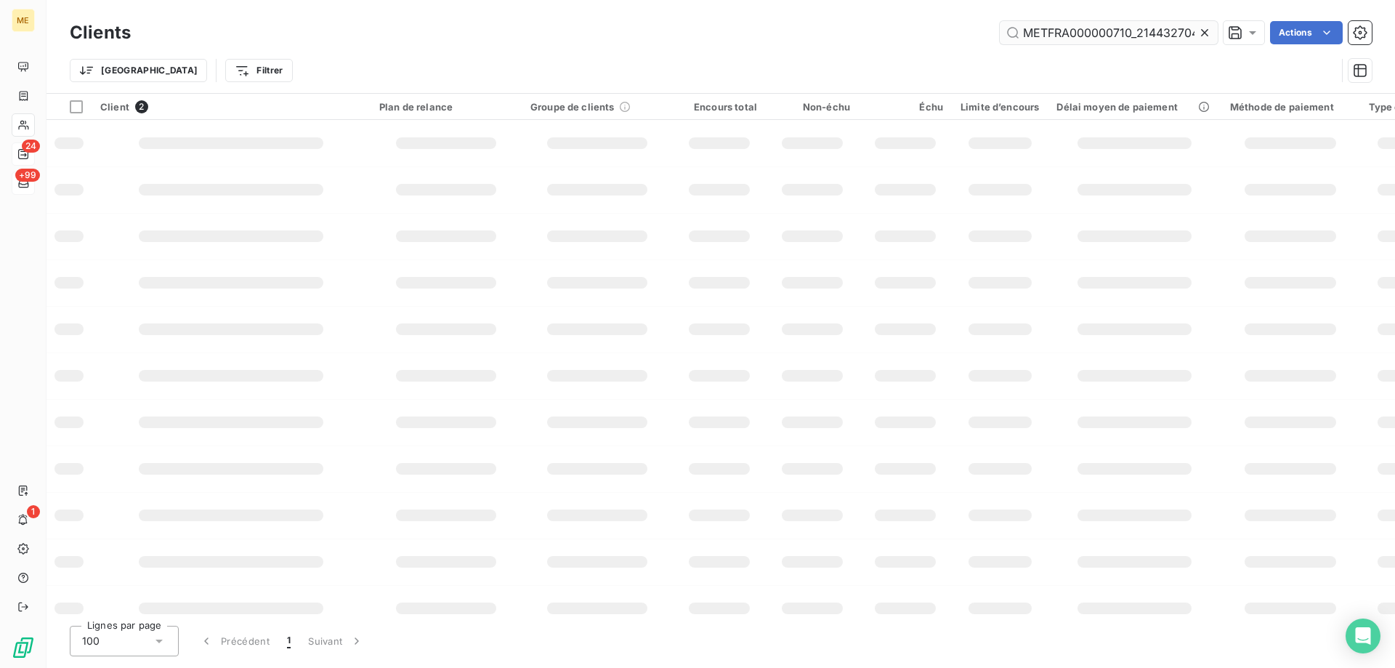
scroll to position [0, 41]
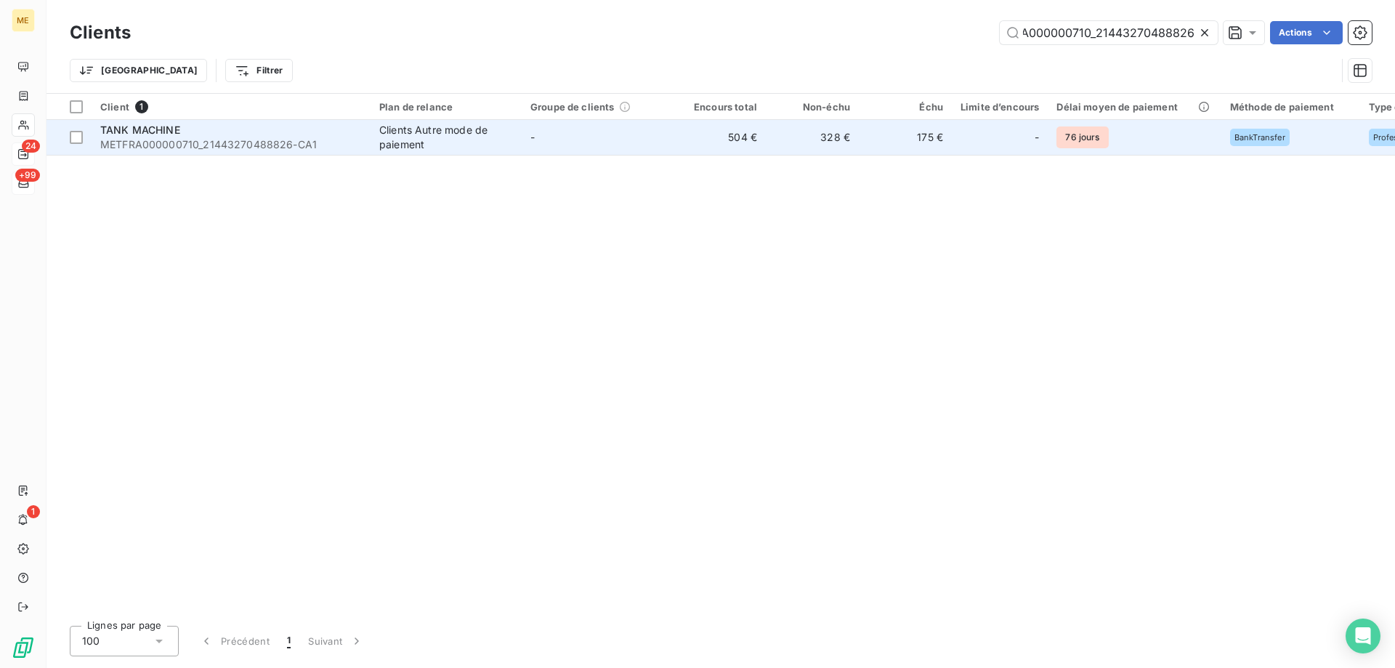
type input "METFRA000000710_21443270488826"
click at [135, 144] on span "METFRA000000710_21443270488826-CA1" at bounding box center [231, 144] width 262 height 15
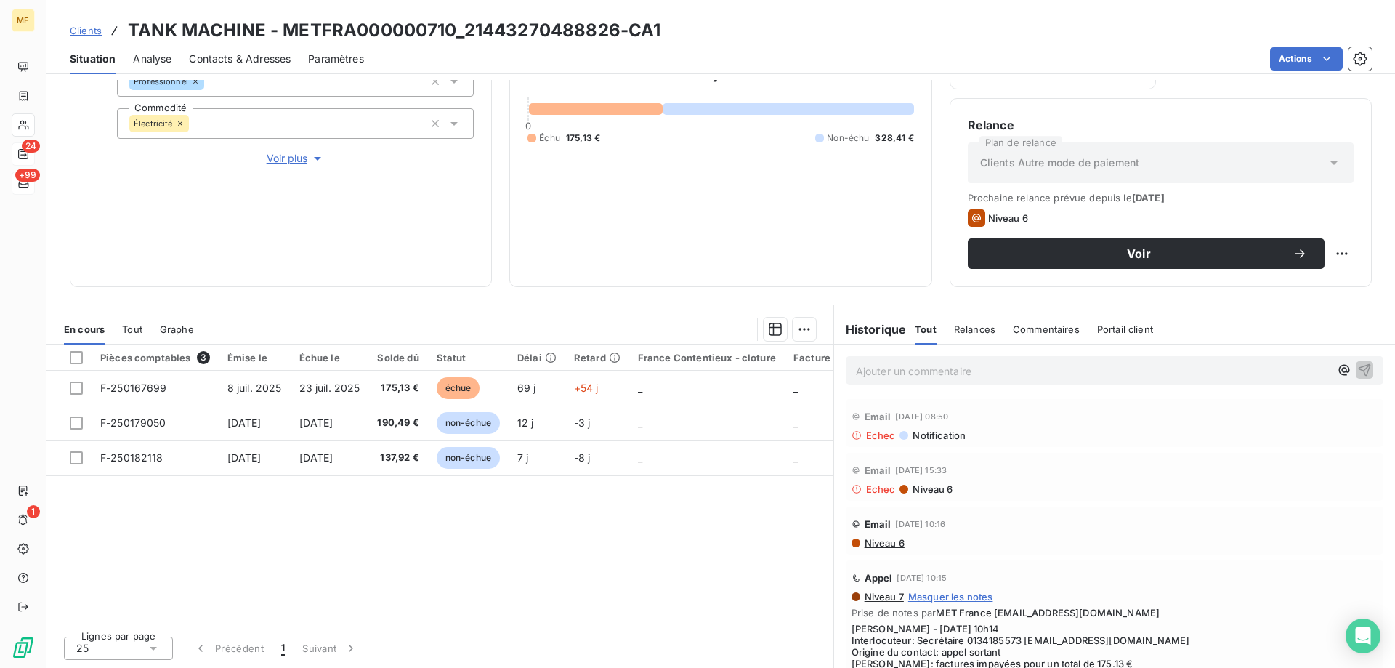
scroll to position [145, 0]
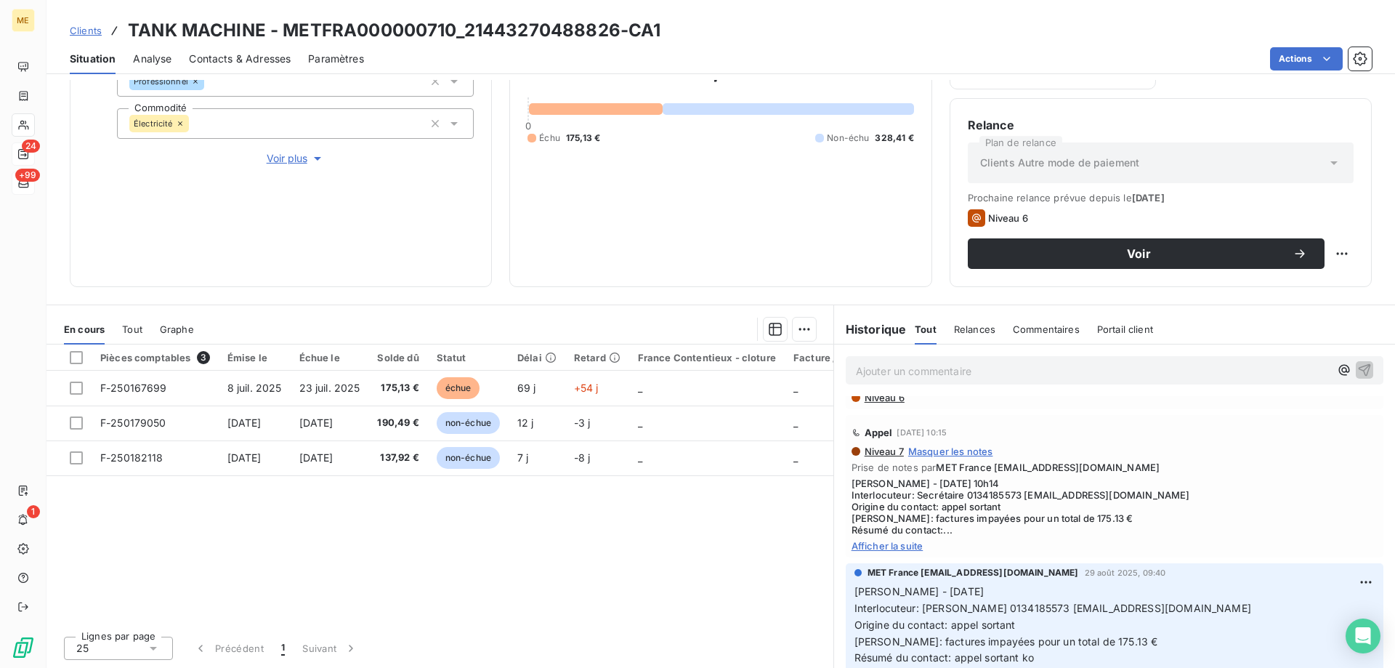
click at [909, 540] on span "Afficher la suite" at bounding box center [1115, 546] width 526 height 12
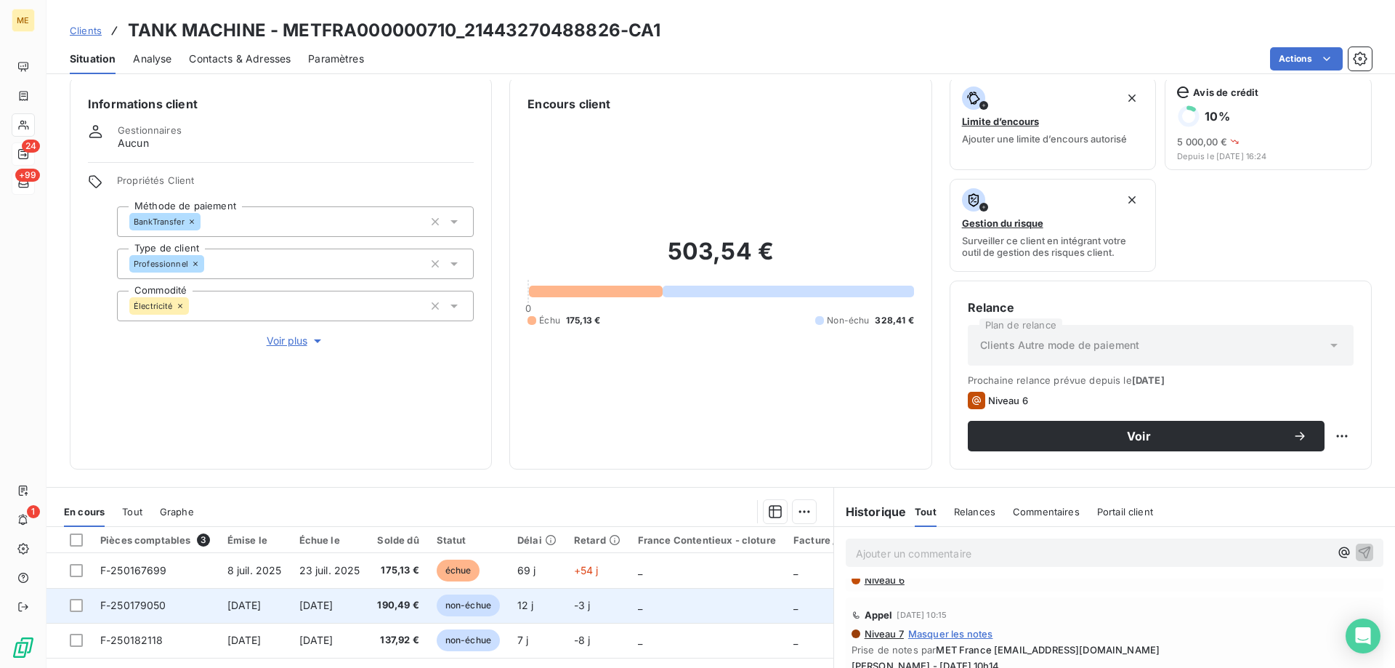
scroll to position [0, 0]
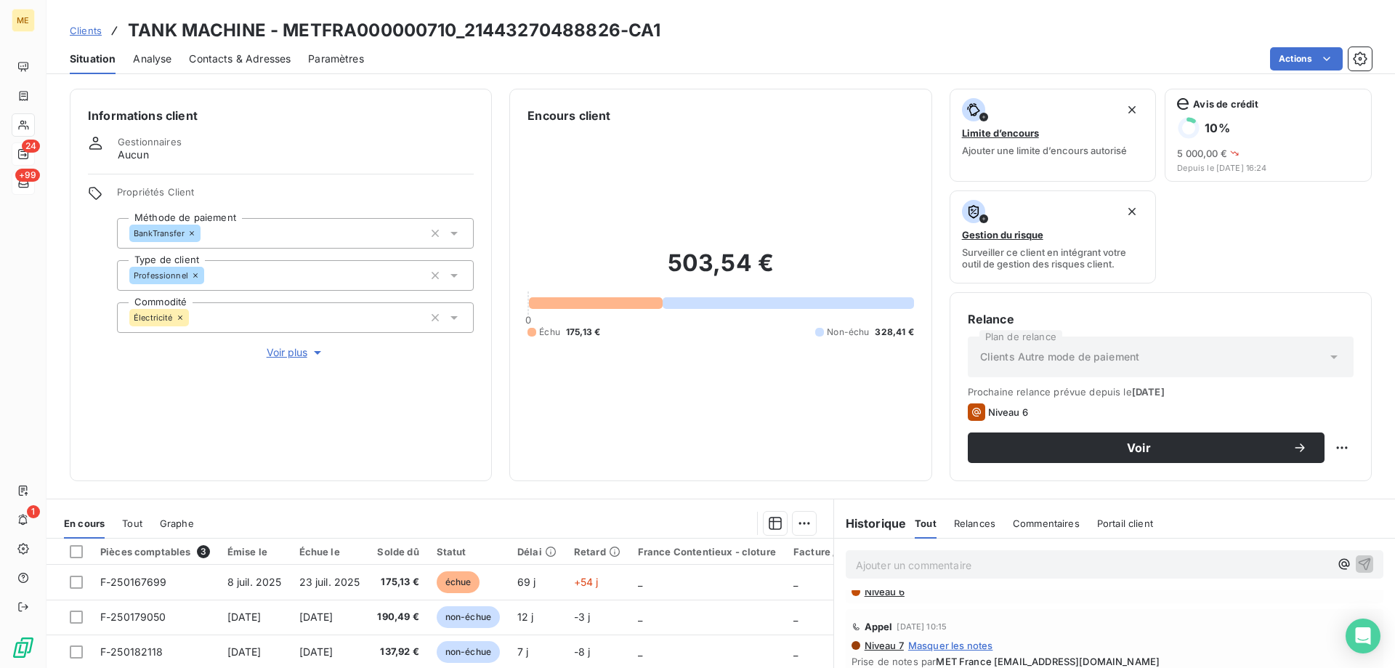
click at [265, 60] on span "Contacts & Adresses" at bounding box center [240, 59] width 102 height 15
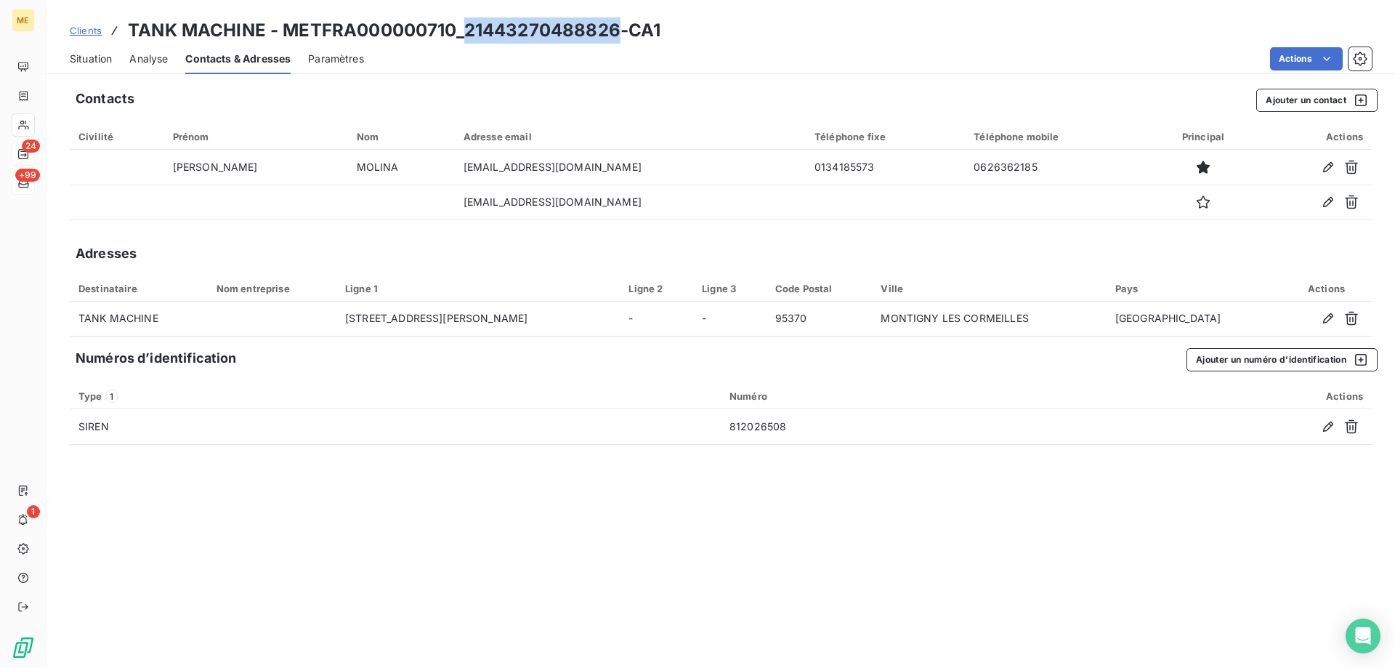
drag, startPoint x: 464, startPoint y: 33, endPoint x: 616, endPoint y: 34, distance: 151.9
click at [616, 34] on h3 "TANK MACHINE - METFRA000000710_21443270488826-CA1" at bounding box center [394, 30] width 533 height 26
copy h3 "21443270488826"
click at [98, 60] on span "Situation" at bounding box center [91, 59] width 42 height 15
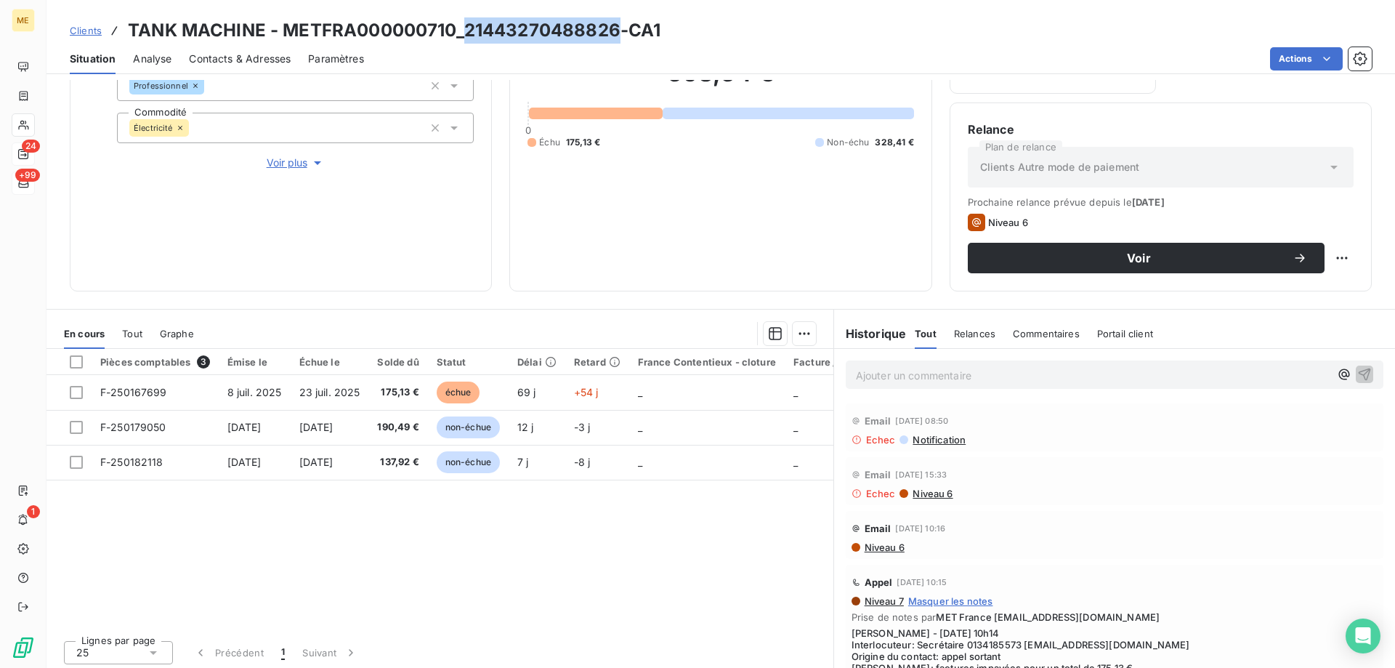
scroll to position [194, 0]
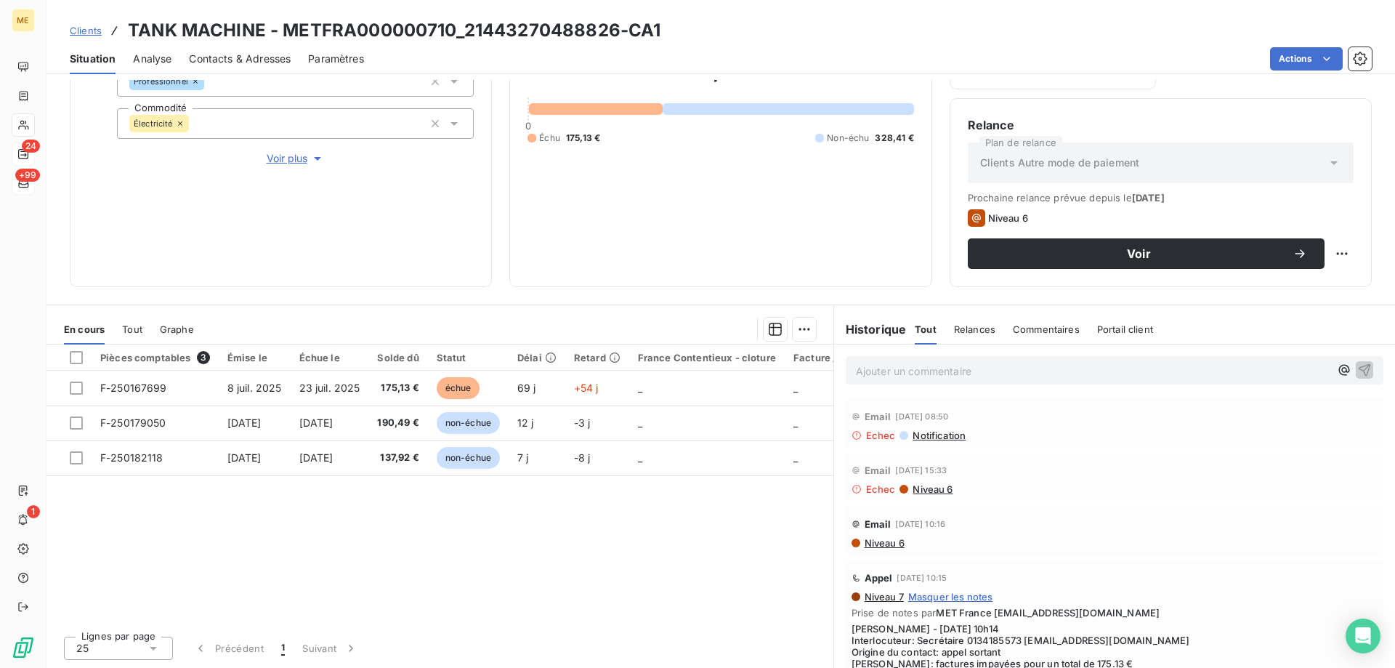
click at [886, 385] on div "Ajouter un commentaire ﻿" at bounding box center [1114, 371] width 561 height 52
click at [867, 368] on p "Ajouter un commentaire ﻿" at bounding box center [1093, 371] width 474 height 18
click at [983, 374] on span "Sylvain - demande de cououre afaitree n° G09NDNC3" at bounding box center [1013, 369] width 314 height 12
click at [1034, 369] on span "Sylvain - demande de coupure afaitree n° G09NDNC3" at bounding box center [1013, 369] width 315 height 12
click at [1358, 371] on icon "button" at bounding box center [1365, 369] width 15 height 15
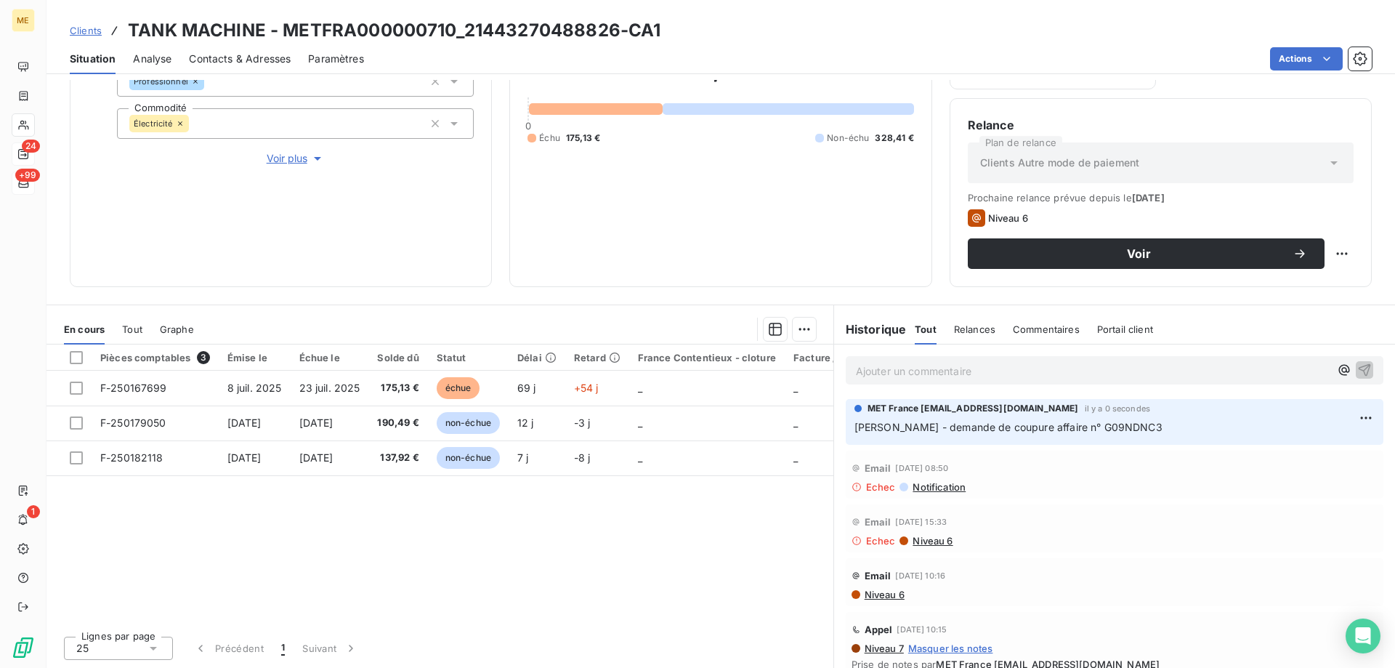
click at [223, 54] on span "Contacts & Adresses" at bounding box center [240, 59] width 102 height 15
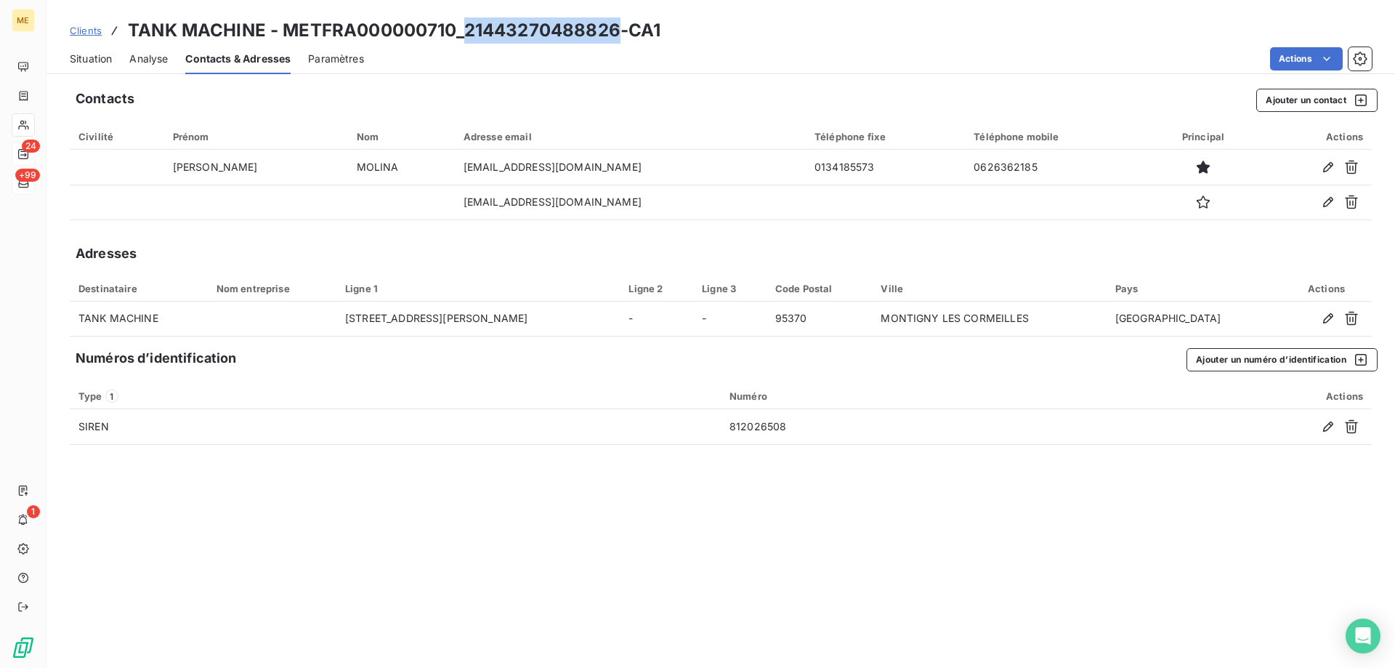
drag, startPoint x: 463, startPoint y: 31, endPoint x: 618, endPoint y: 31, distance: 154.8
click at [618, 31] on h3 "TANK MACHINE - METFRA000000710_21443270488826-CA1" at bounding box center [394, 30] width 533 height 26
click at [86, 61] on span "Situation" at bounding box center [91, 59] width 42 height 15
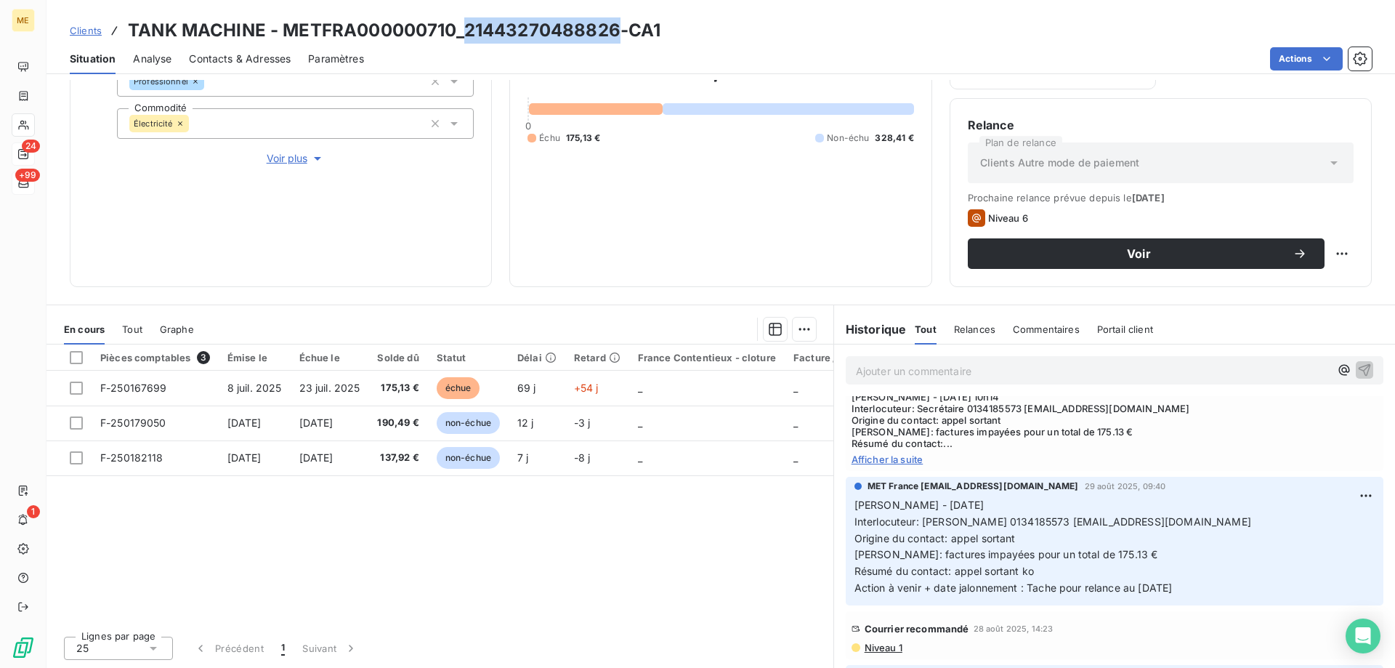
scroll to position [291, 0]
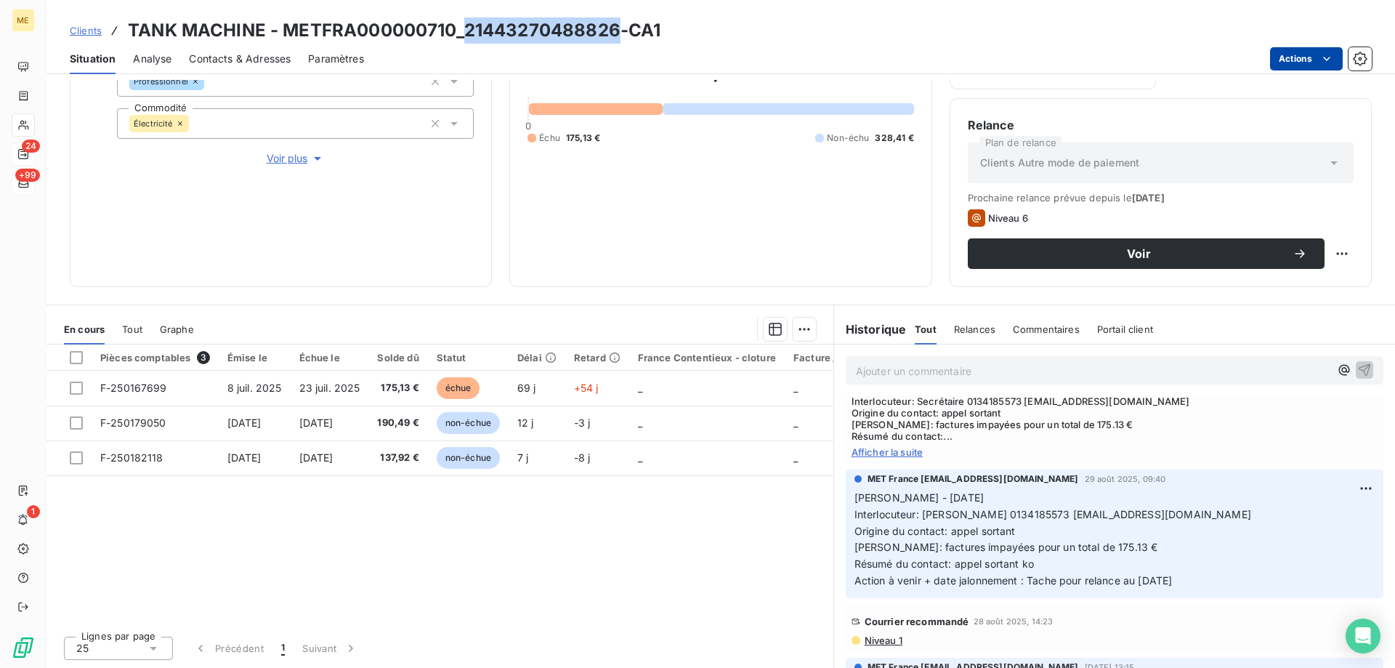
click at [1307, 56] on html "ME 24 +99 1 Clients TANK MACHINE - METFRA000000710_21443270488826-CA1 Situation…" at bounding box center [697, 406] width 1395 height 813
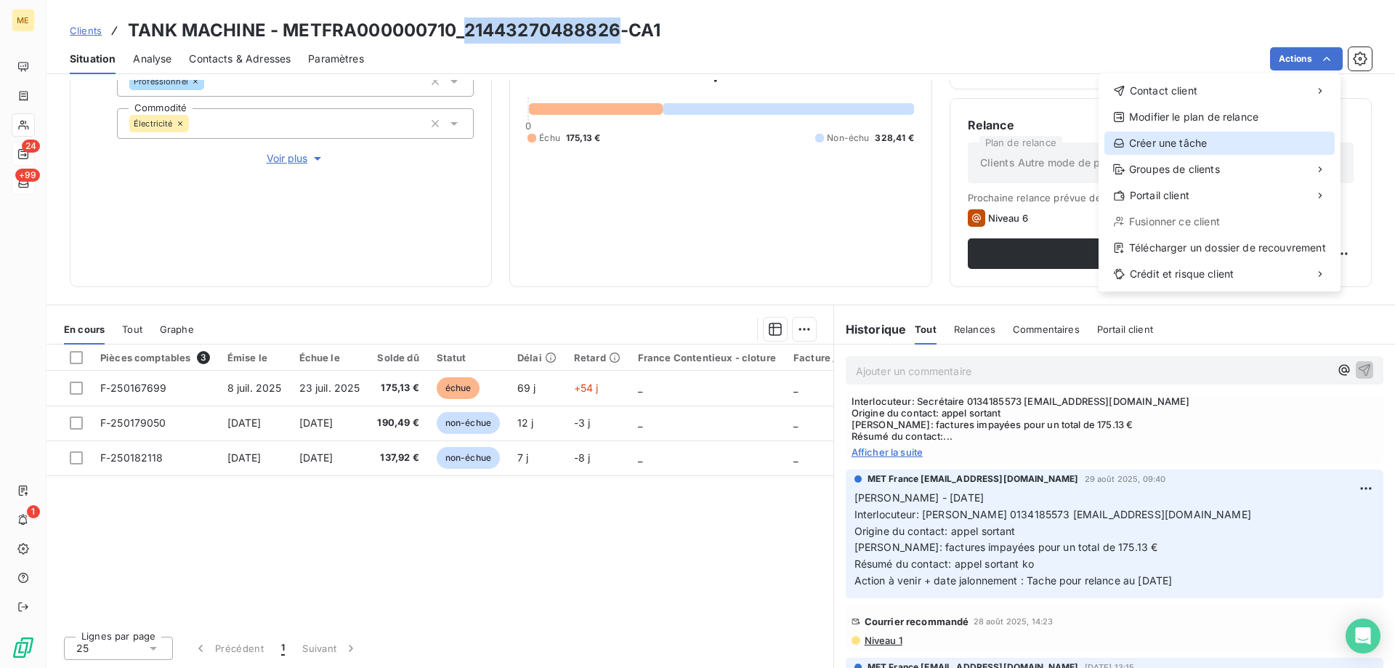
click at [1185, 148] on div "Créer une tâche" at bounding box center [1220, 143] width 230 height 23
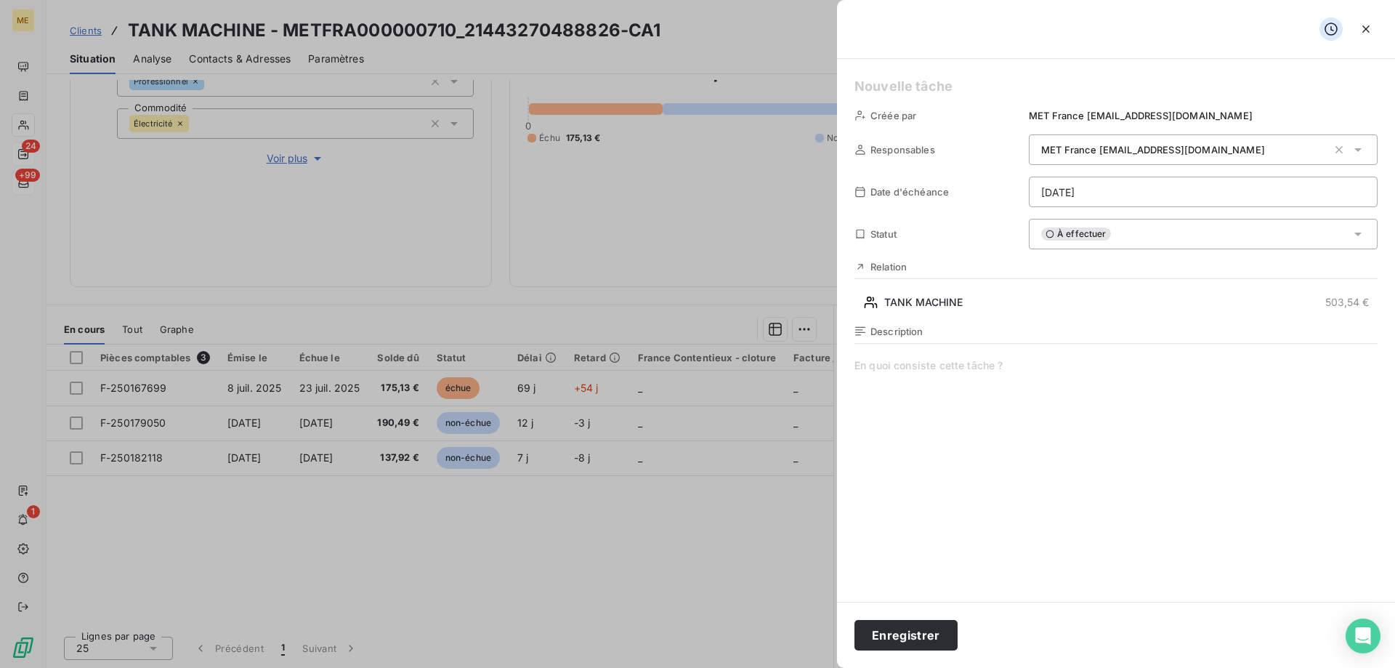
click at [1127, 185] on html "ME 24 +99 1 Clients TANK MACHINE - METFRA000000710_21443270488826-CA1 Situation…" at bounding box center [697, 406] width 1395 height 813
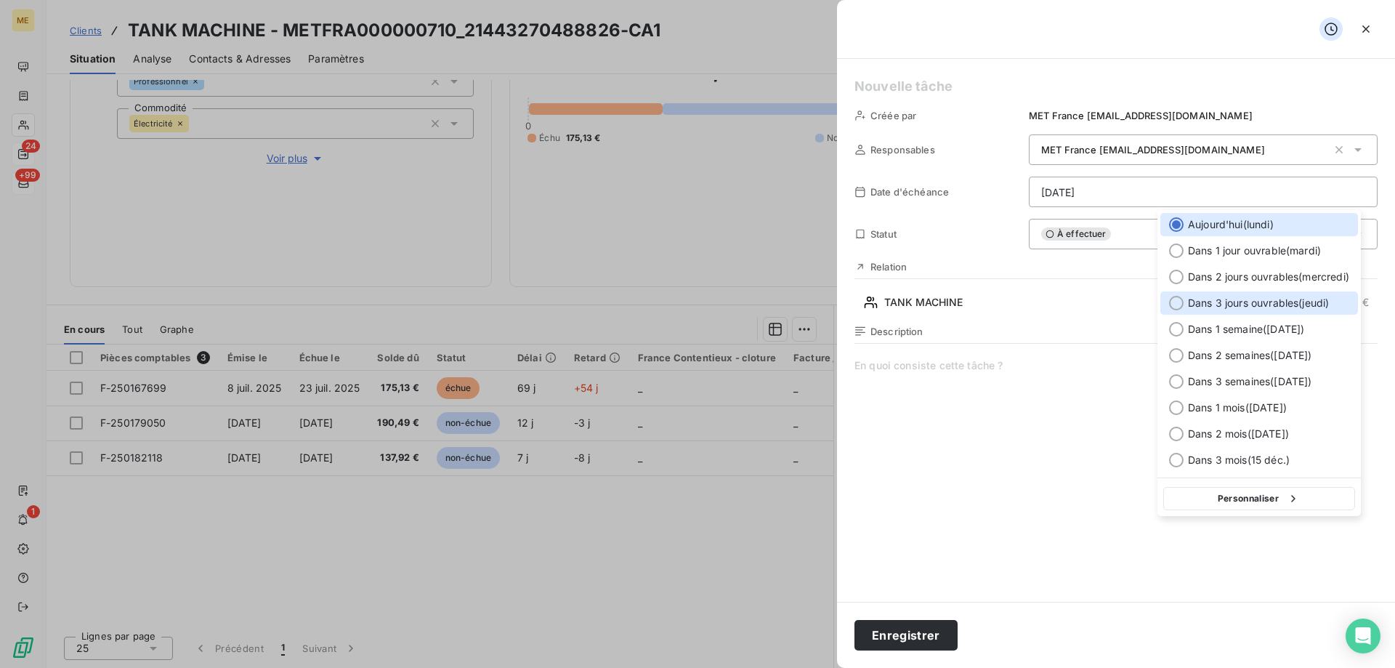
click at [1250, 311] on div "Dans 3 jours ouvrables ( jeudi )" at bounding box center [1260, 302] width 198 height 23
type input "18/09/2025"
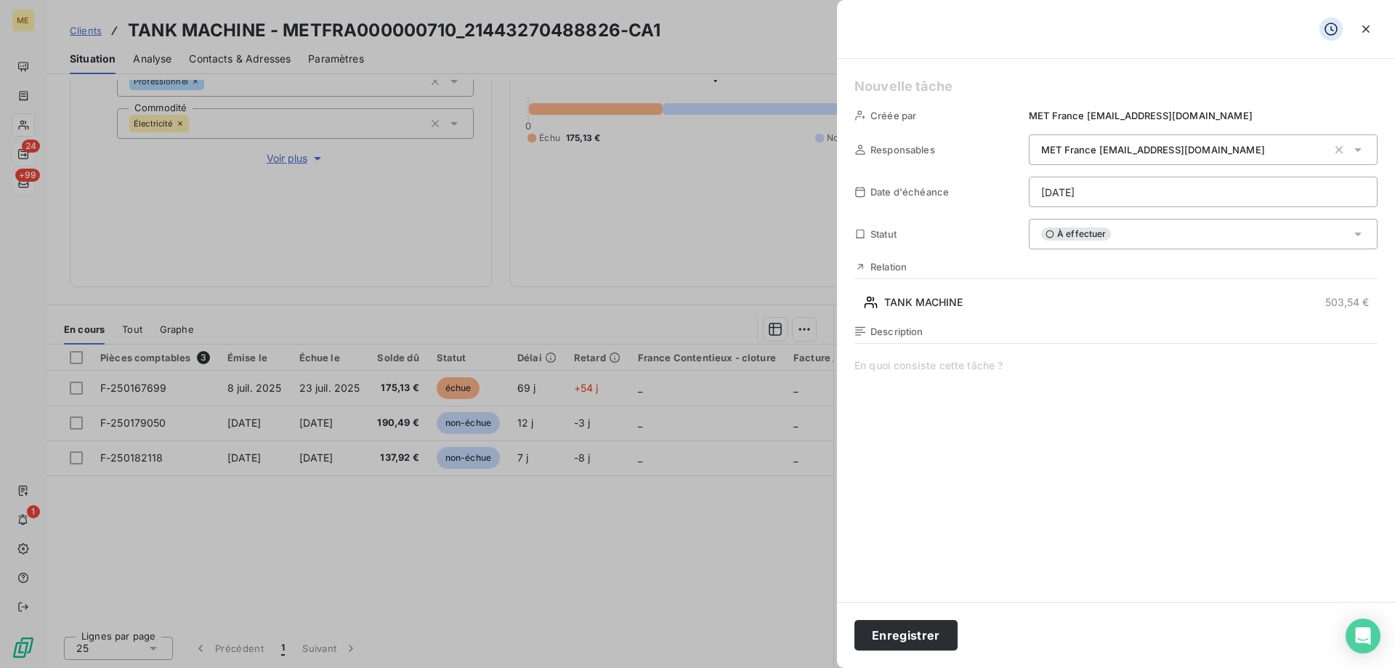
click at [880, 87] on h5 at bounding box center [1116, 86] width 523 height 20
click at [895, 646] on button "Enregistrer" at bounding box center [906, 635] width 103 height 31
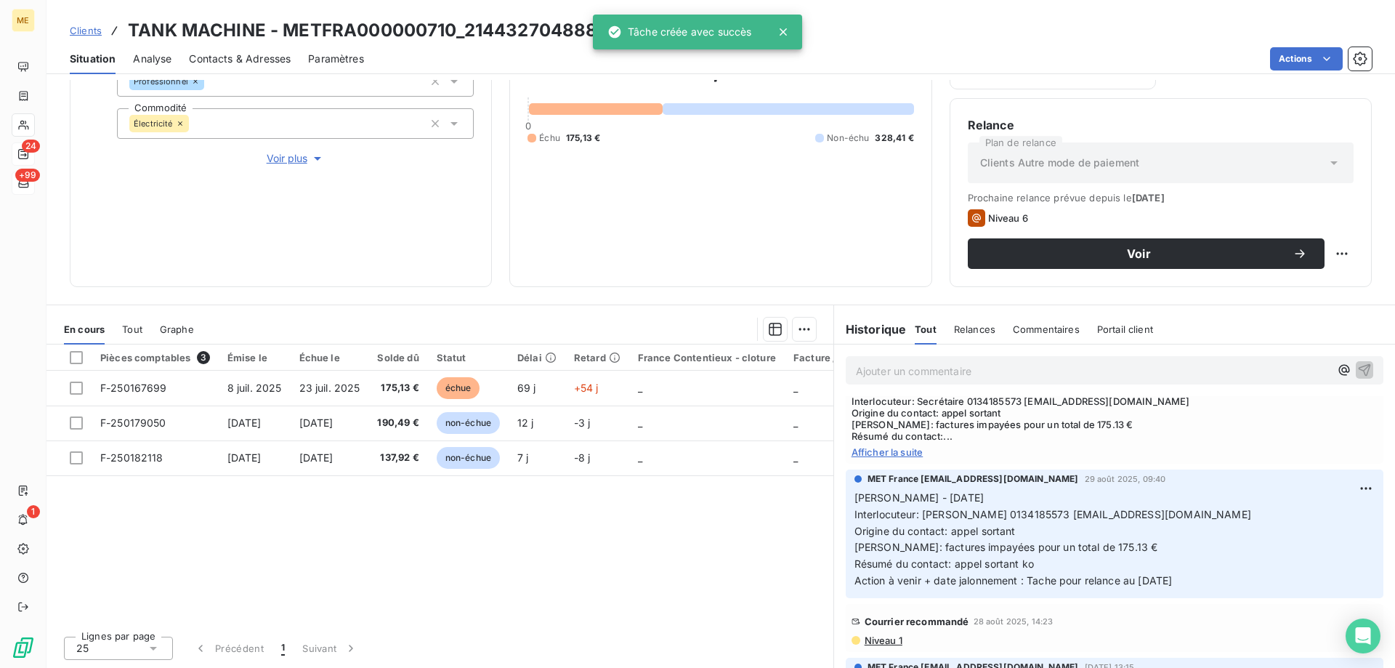
scroll to position [0, 0]
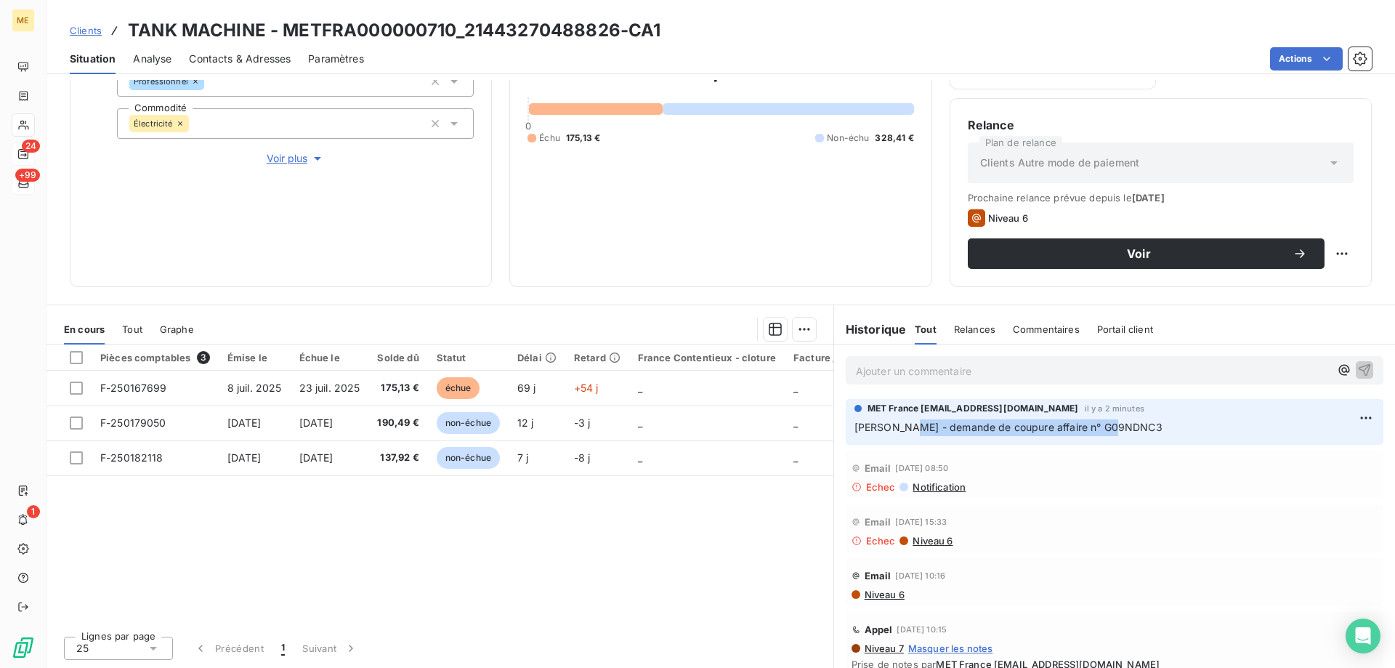
drag, startPoint x: 1138, startPoint y: 426, endPoint x: 896, endPoint y: 427, distance: 242.0
click at [896, 427] on p "Sylvain - demande de coupure affaire n° G09NDNC3" at bounding box center [1115, 427] width 520 height 17
click at [90, 36] on span "Clients" at bounding box center [86, 31] width 32 height 12
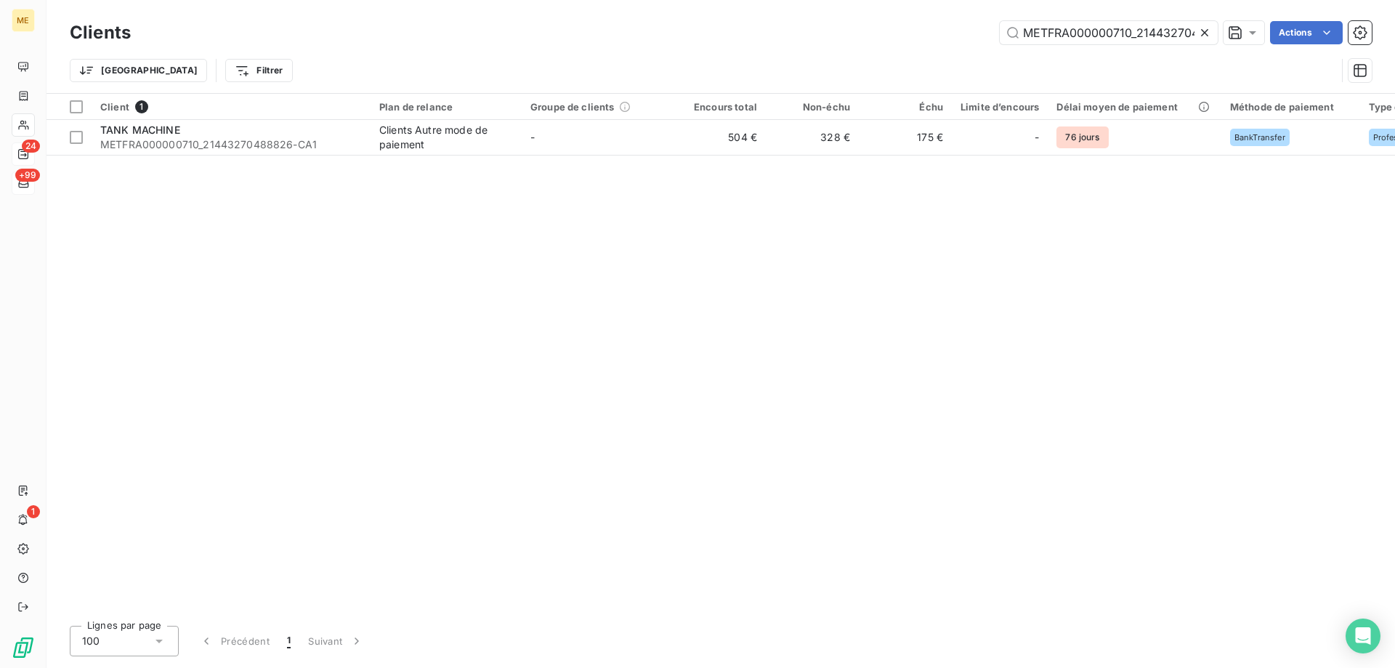
scroll to position [0, 41]
click at [1047, 32] on input "METFRA000000710_21443270488826" at bounding box center [1109, 32] width 218 height 23
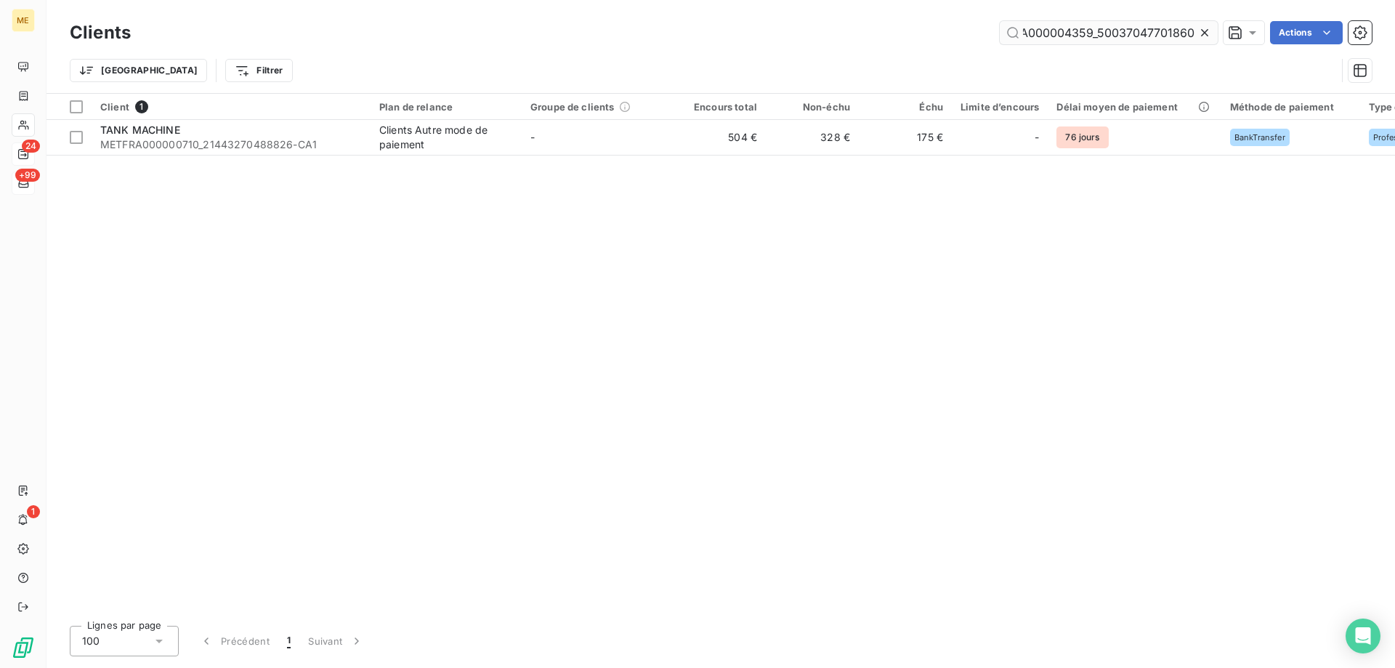
scroll to position [0, 42]
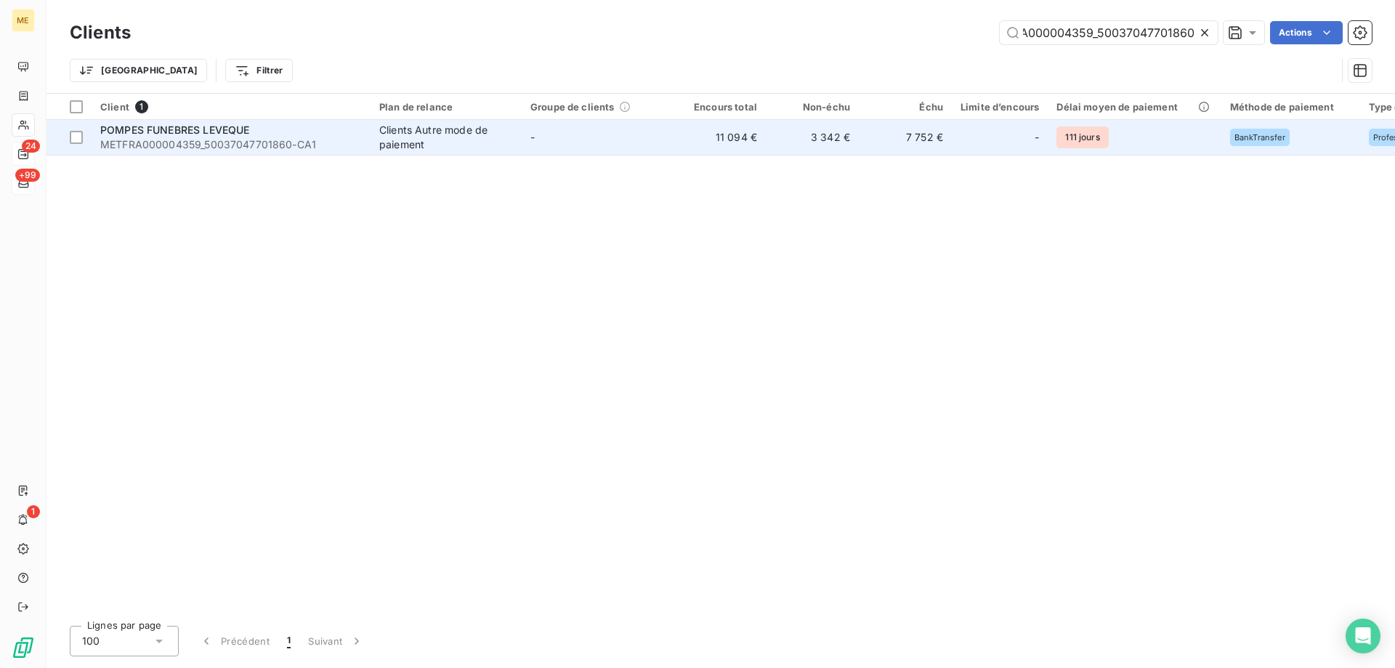
type input "METFRA000004359_50037047701860"
click at [220, 140] on span "METFRA000004359_50037047701860-CA1" at bounding box center [231, 144] width 262 height 15
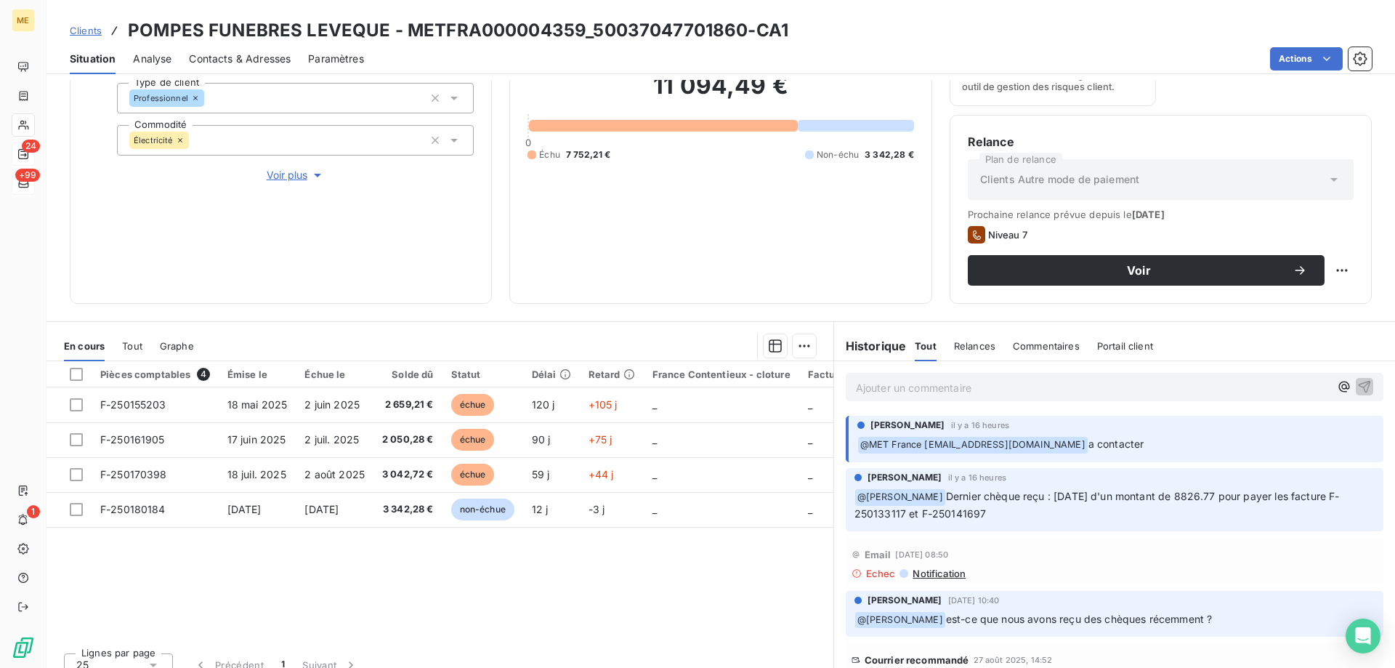
scroll to position [194, 0]
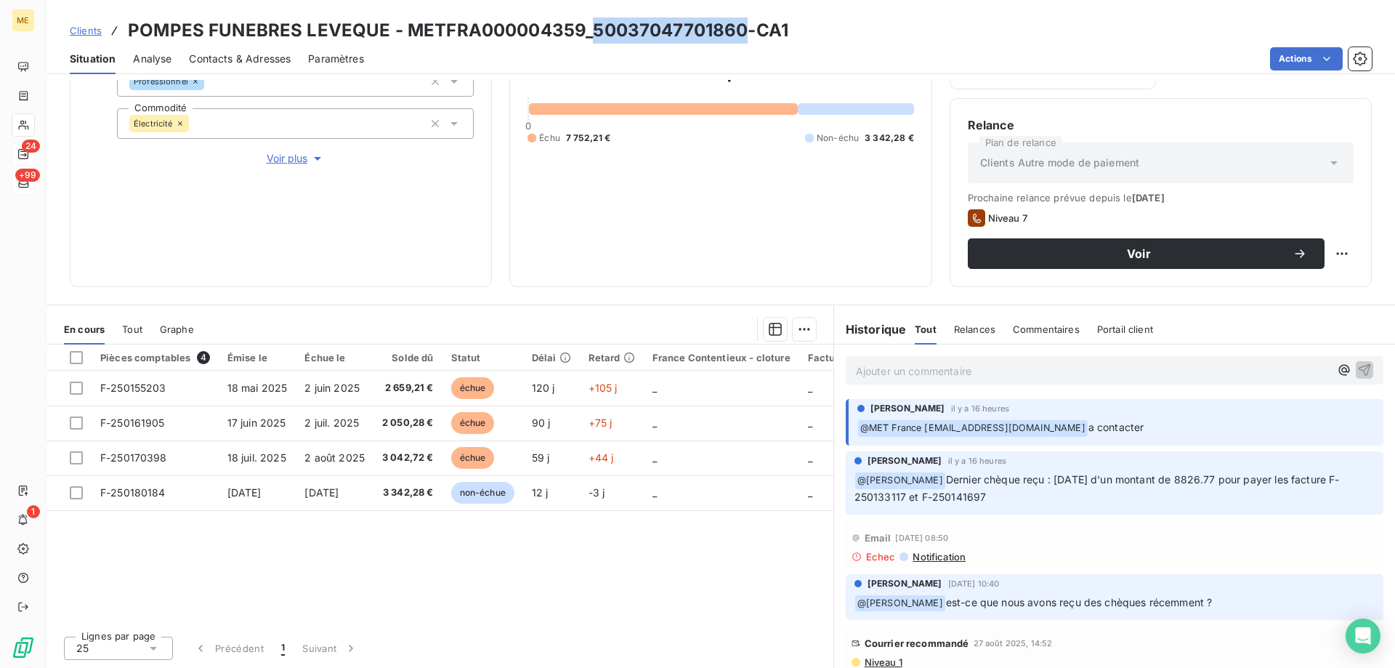
drag, startPoint x: 591, startPoint y: 23, endPoint x: 741, endPoint y: 42, distance: 151.6
click at [741, 42] on h3 "POMPES FUNEBRES LEVEQUE - METFRA000004359_50037047701860-CA1" at bounding box center [458, 30] width 661 height 26
click at [860, 374] on p "Ajouter un commentaire ﻿" at bounding box center [1093, 371] width 474 height 18
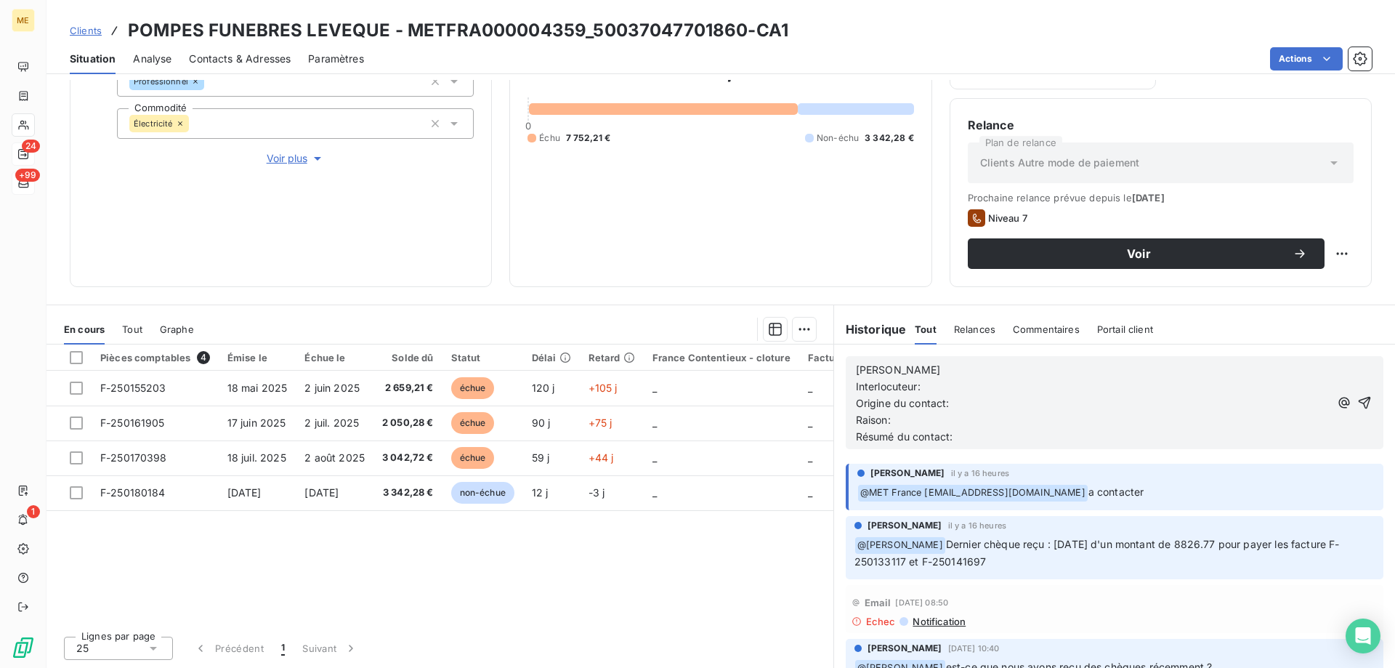
click at [932, 368] on p "Sylvain" at bounding box center [1093, 370] width 474 height 17
click at [935, 389] on p "Interlocuteur:" at bounding box center [1093, 387] width 474 height 17
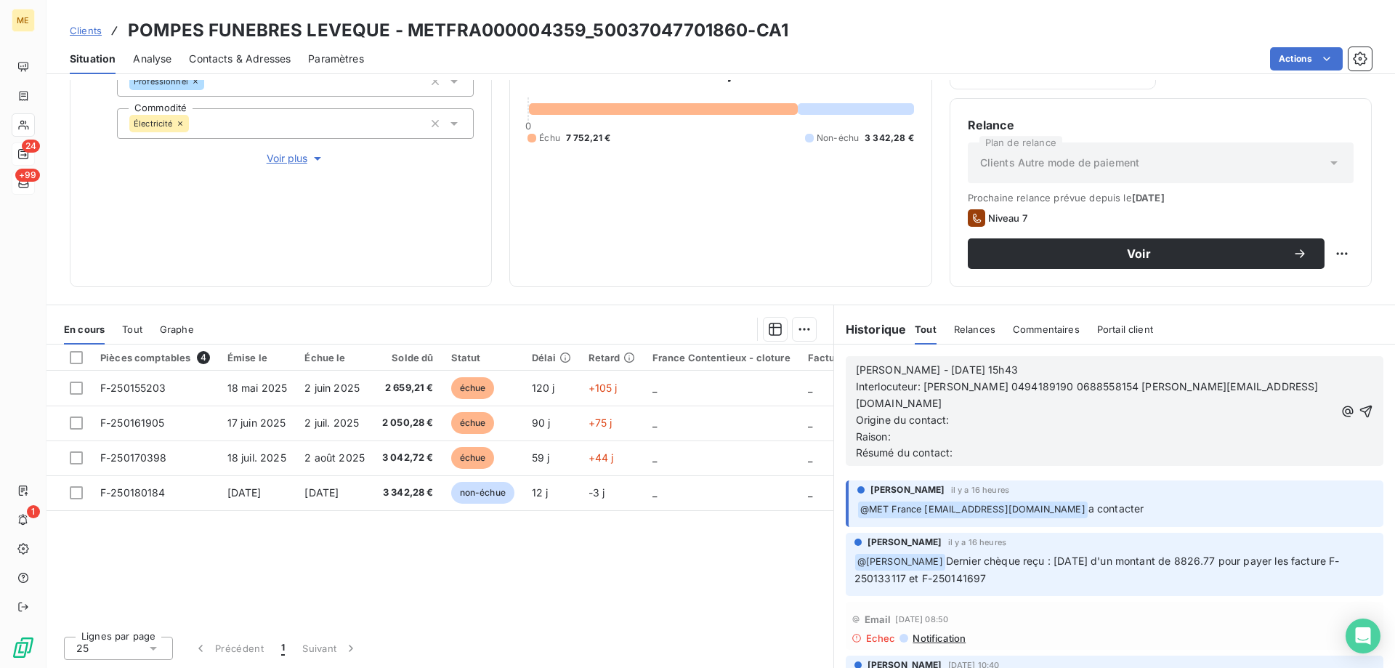
click at [1013, 412] on p "Origine du contact:" at bounding box center [1095, 420] width 479 height 17
click at [932, 429] on p "Raison:" at bounding box center [1095, 437] width 479 height 17
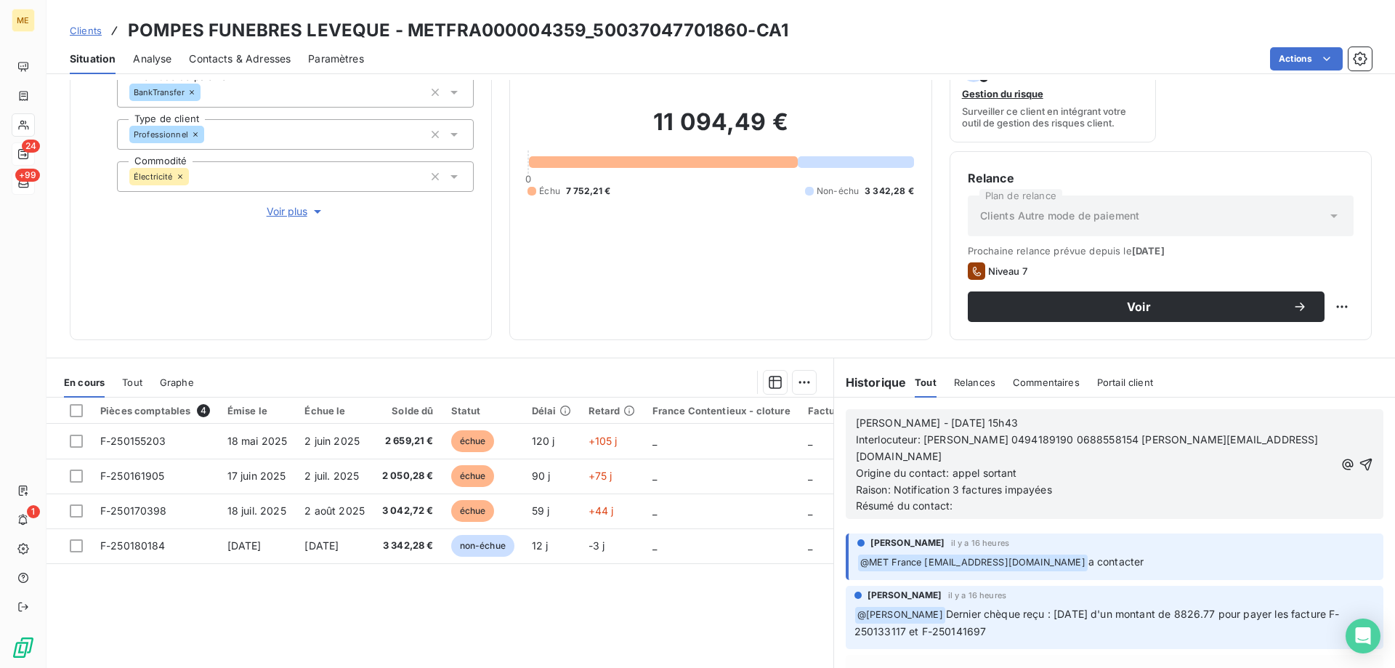
scroll to position [121, 0]
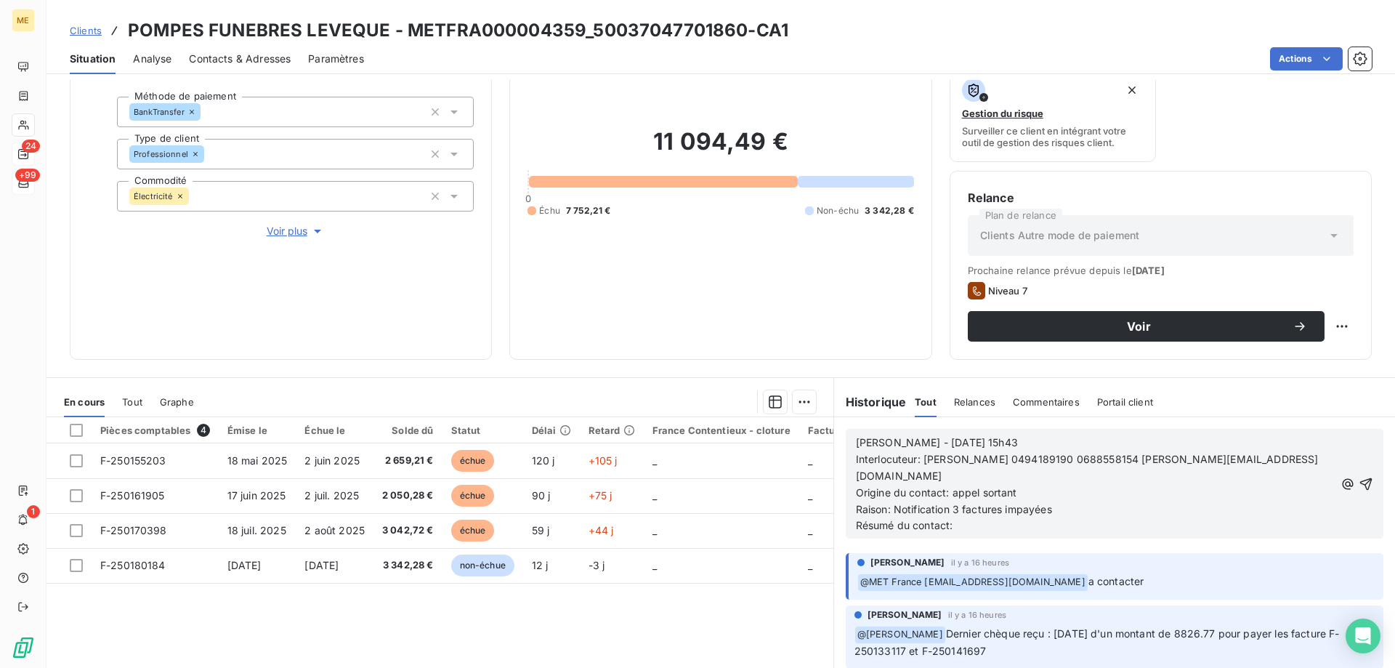
click at [289, 224] on span "Voir plus" at bounding box center [296, 231] width 58 height 15
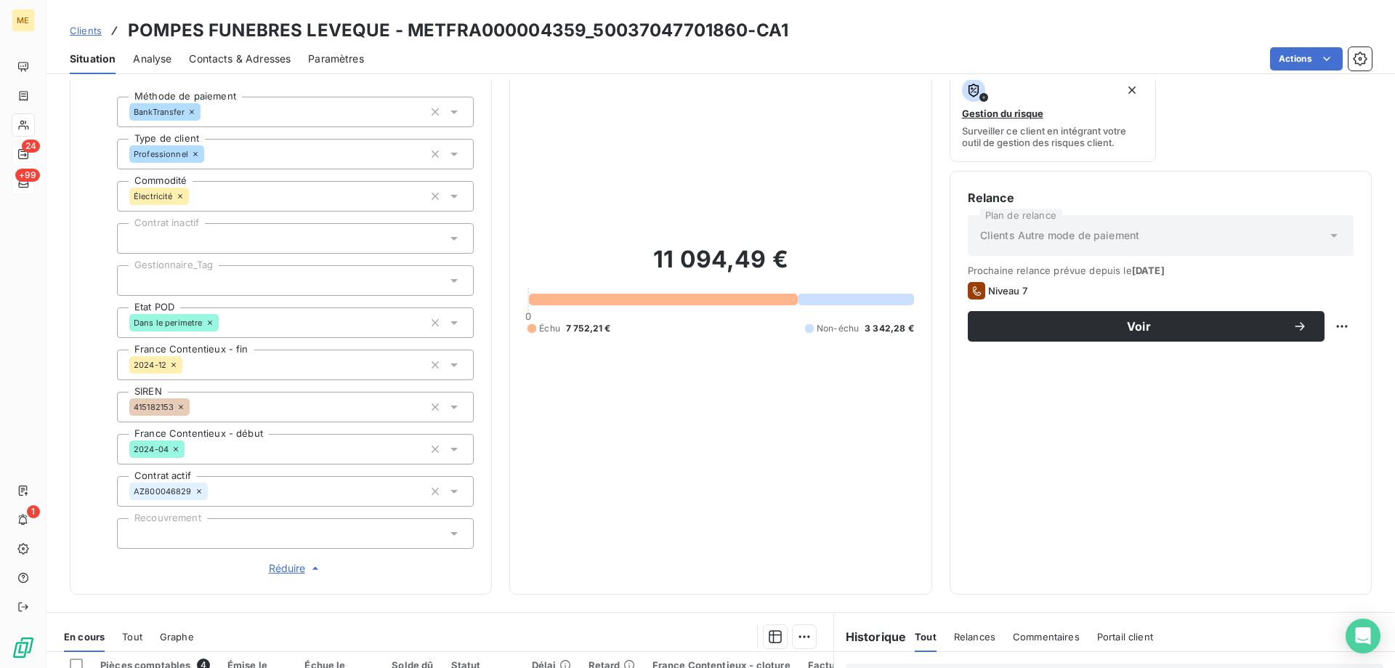
scroll to position [412, 0]
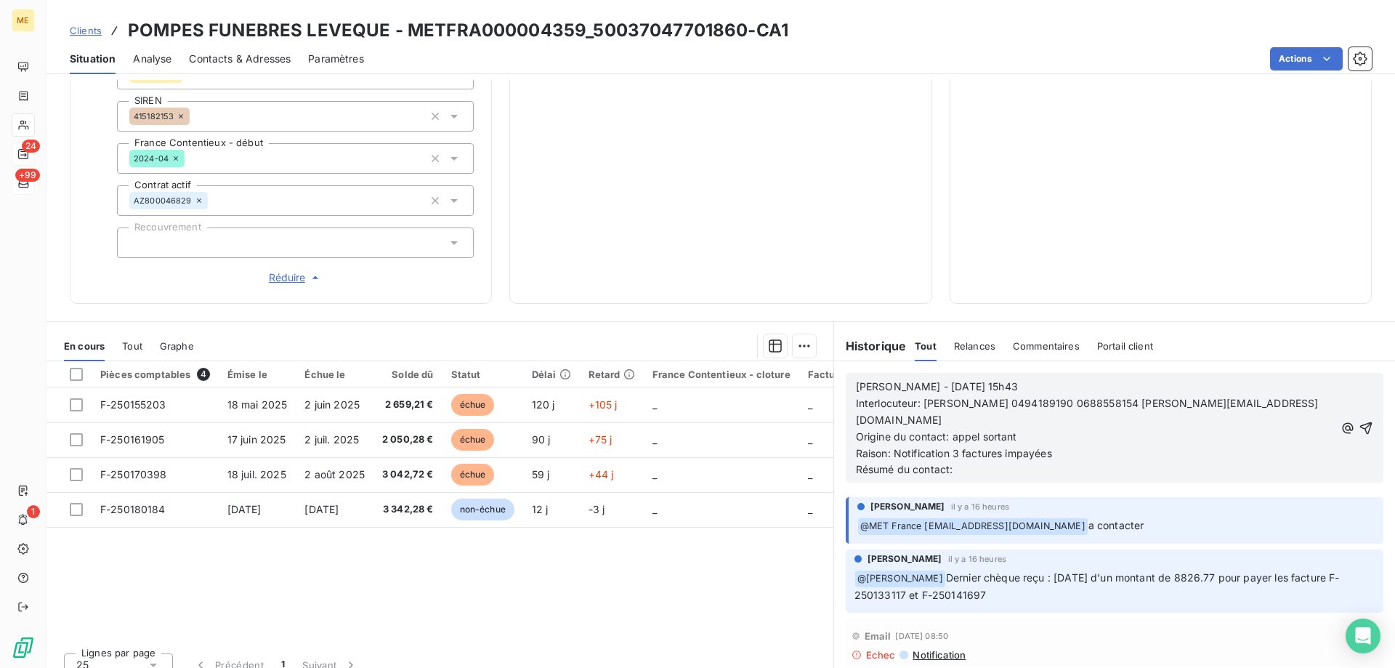
click at [1109, 446] on p "Raison: Notification 3 factures impayées" at bounding box center [1095, 454] width 479 height 17
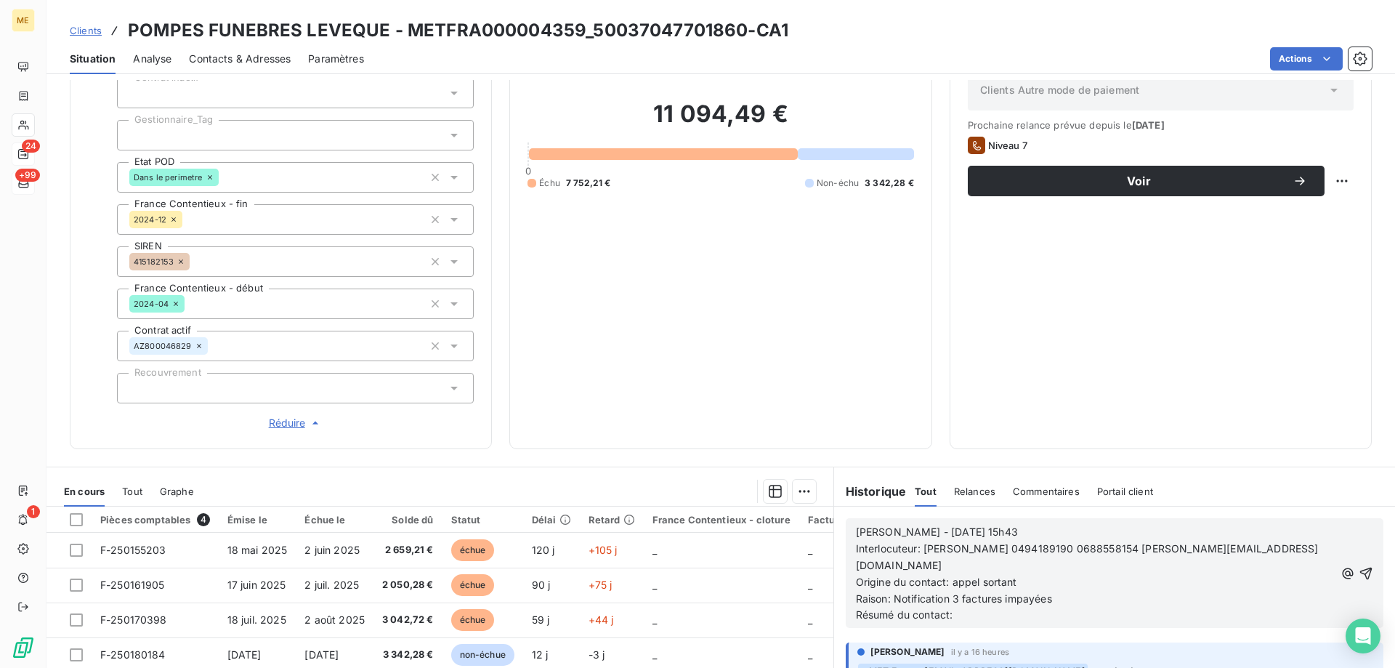
scroll to position [339, 0]
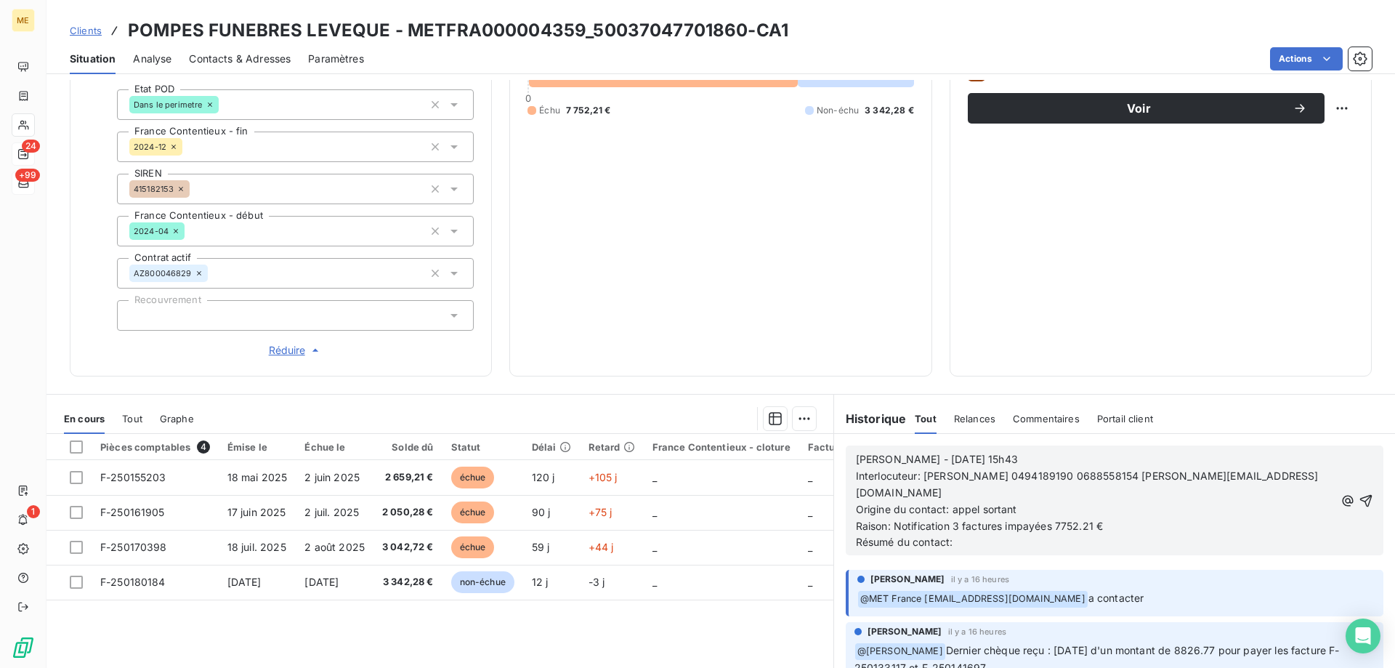
click at [986, 534] on p "Résumé du contact:" at bounding box center [1095, 542] width 479 height 17
click at [1359, 493] on icon "button" at bounding box center [1366, 500] width 15 height 15
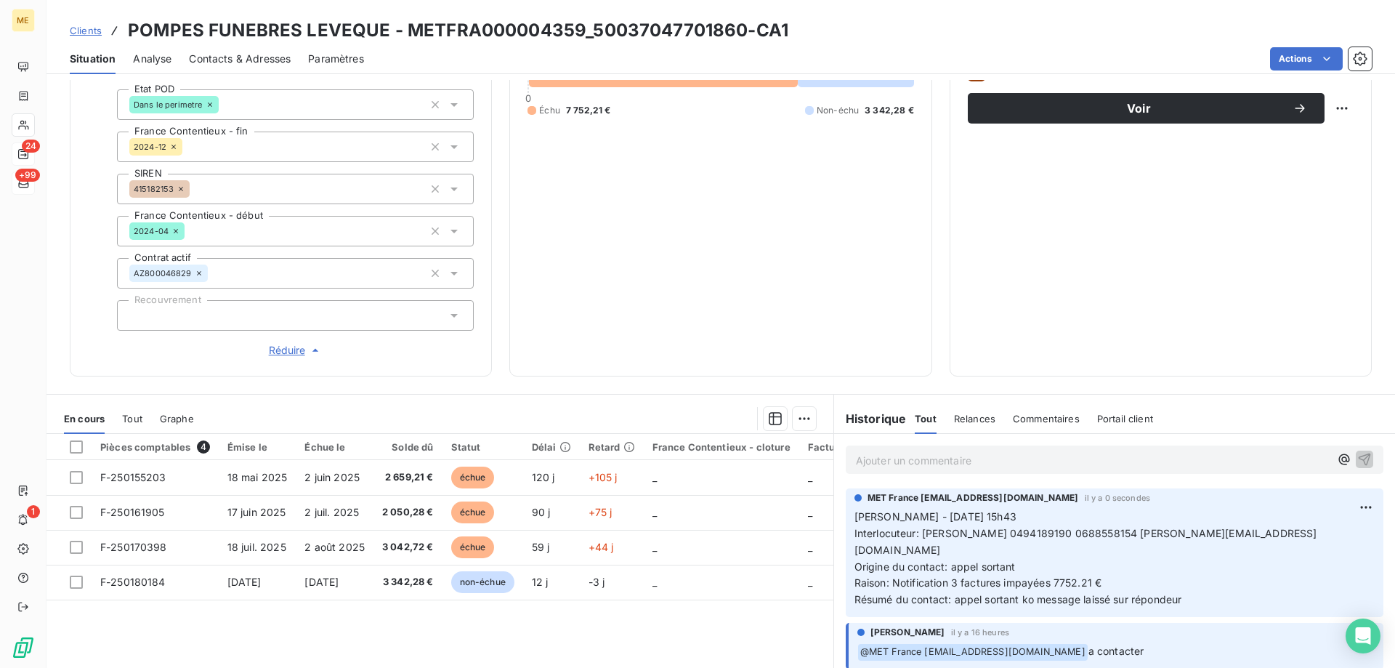
scroll to position [121, 0]
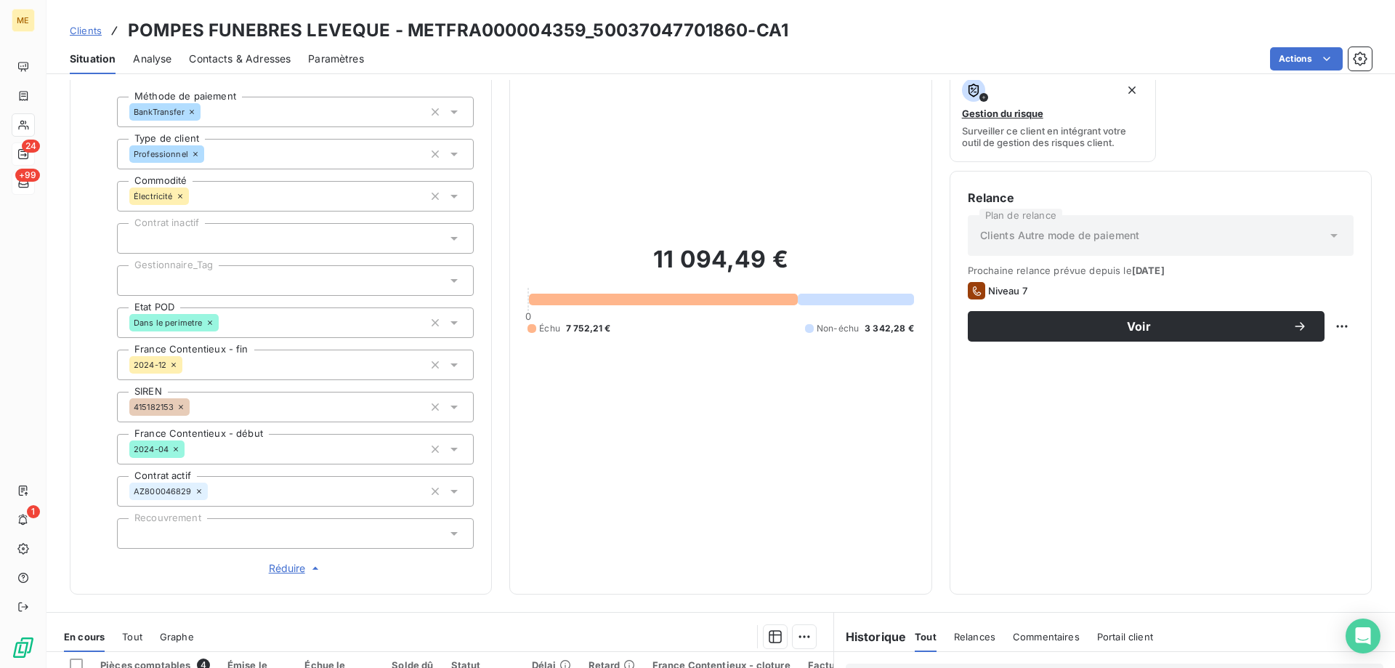
click at [209, 267] on div at bounding box center [295, 280] width 357 height 31
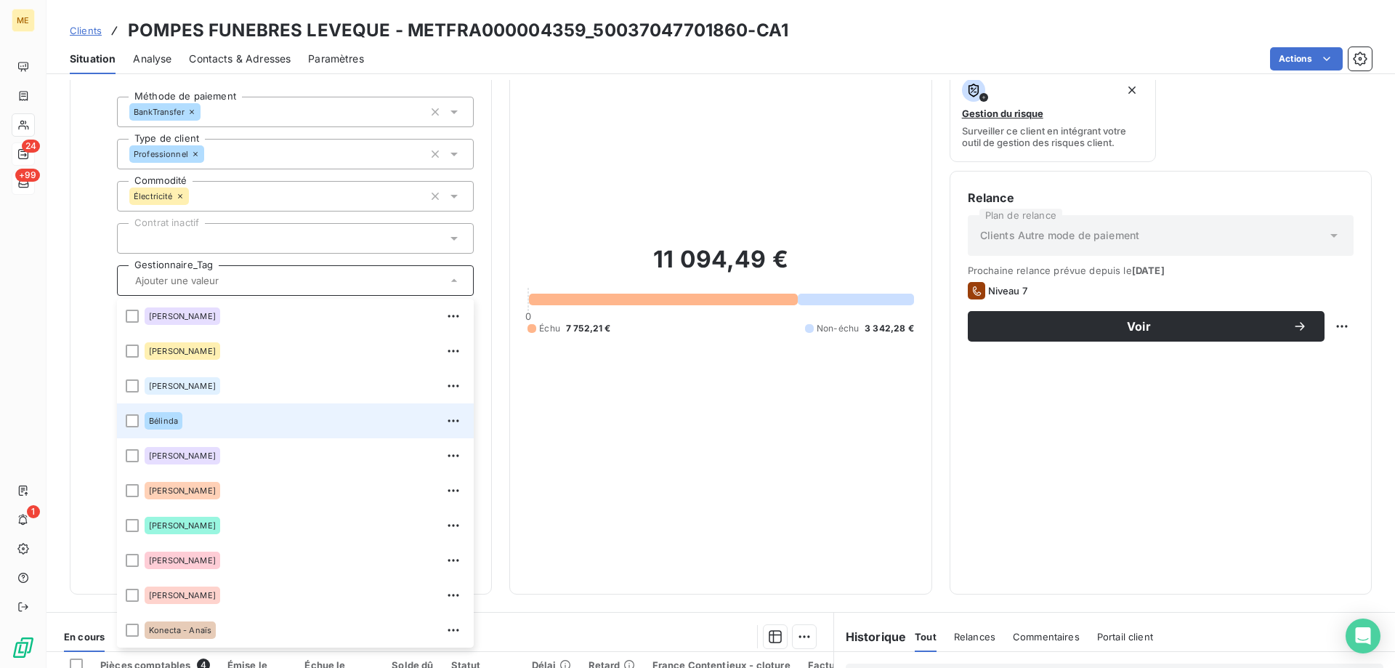
scroll to position [419, 0]
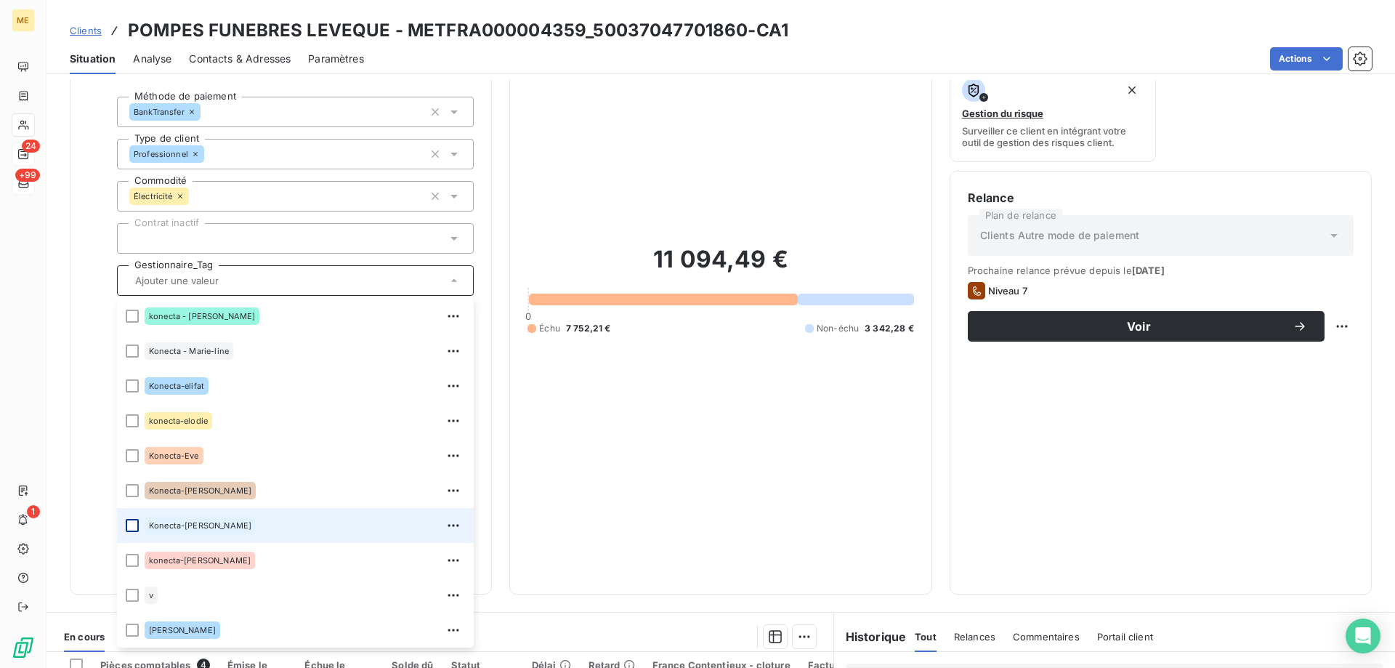
click at [132, 520] on div at bounding box center [132, 525] width 13 height 13
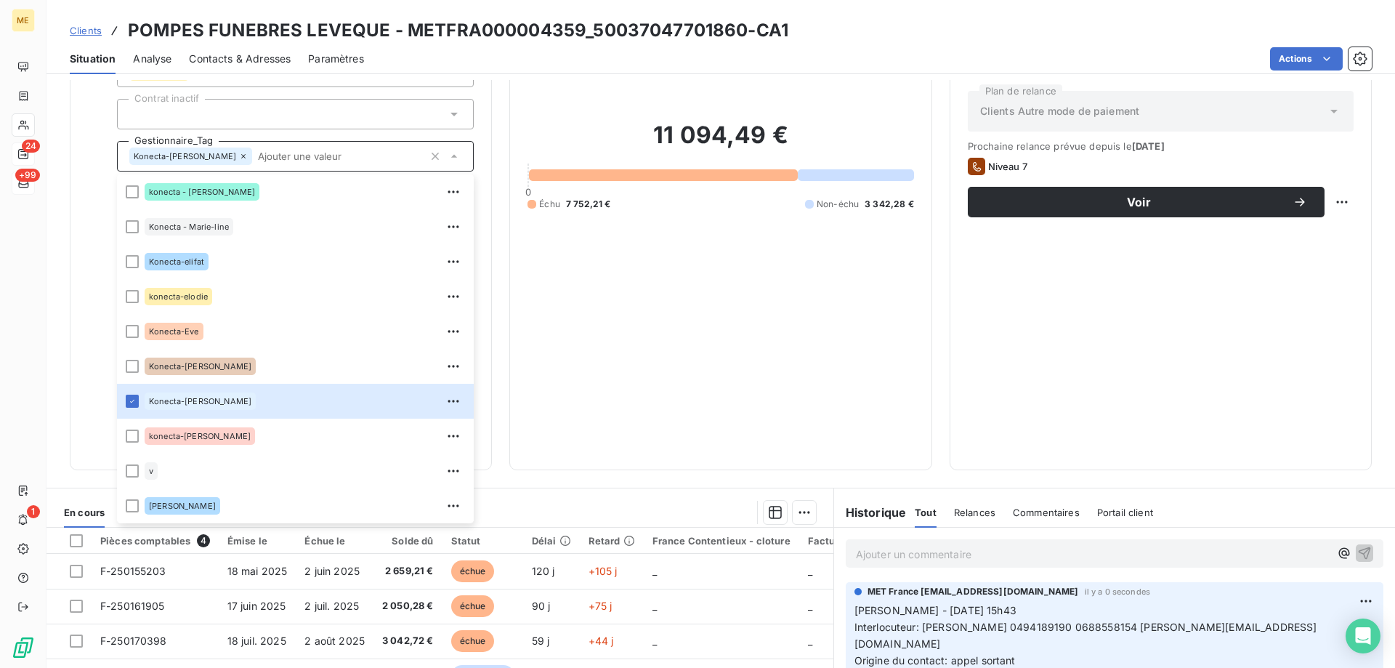
scroll to position [420, 0]
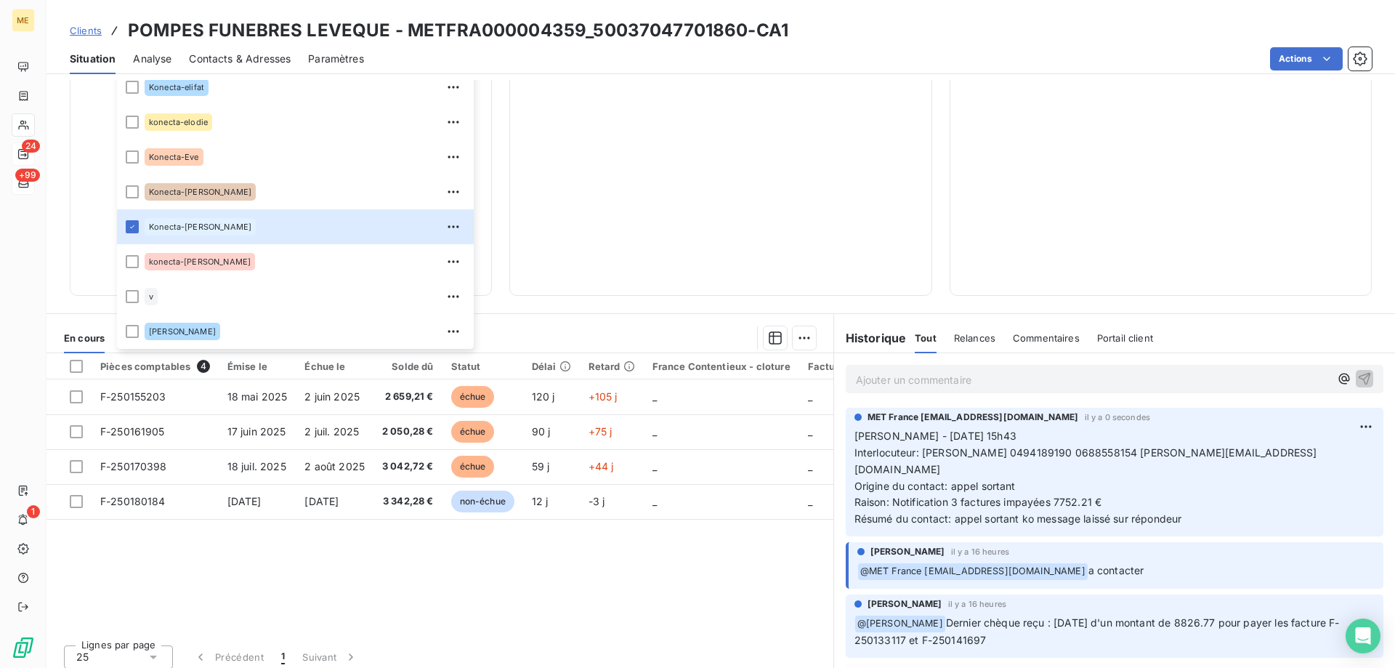
click at [889, 371] on p "Ajouter un commentaire ﻿" at bounding box center [1093, 380] width 474 height 18
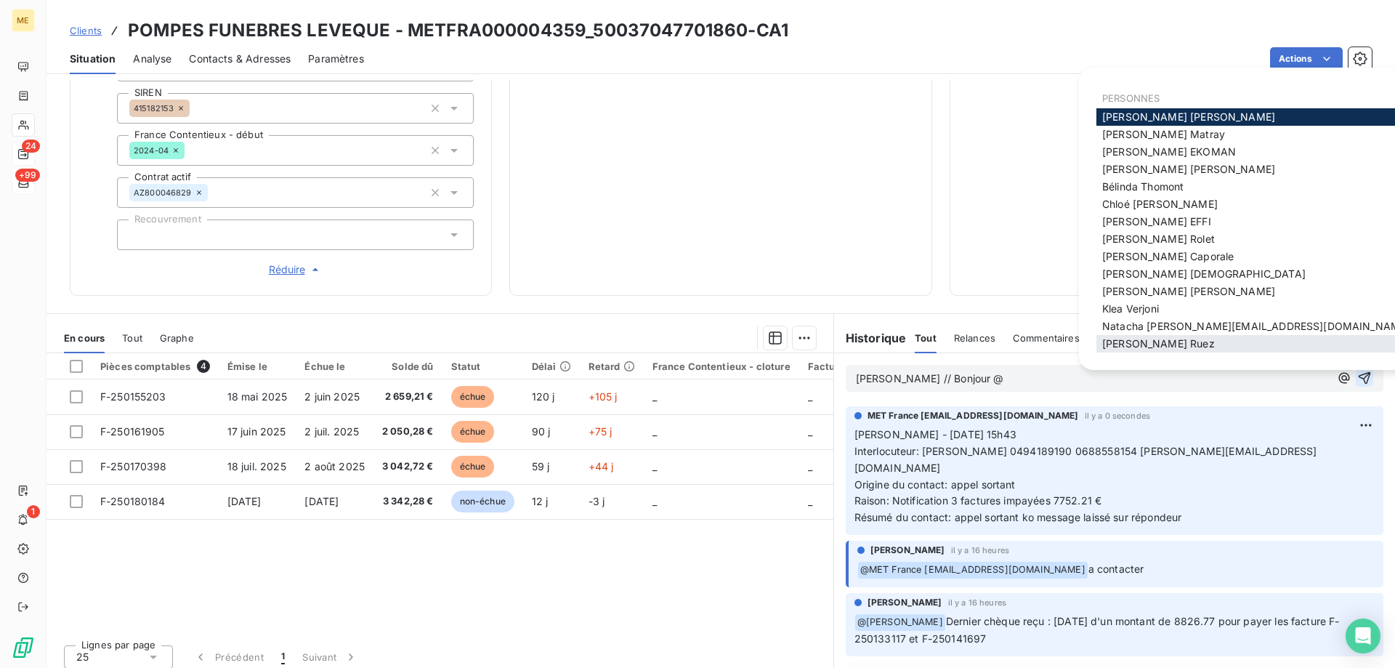
click at [1214, 347] on div "Xavier Ruez" at bounding box center [1256, 343] width 319 height 17
click at [1112, 345] on span "Xavier Ruez" at bounding box center [1159, 343] width 113 height 12
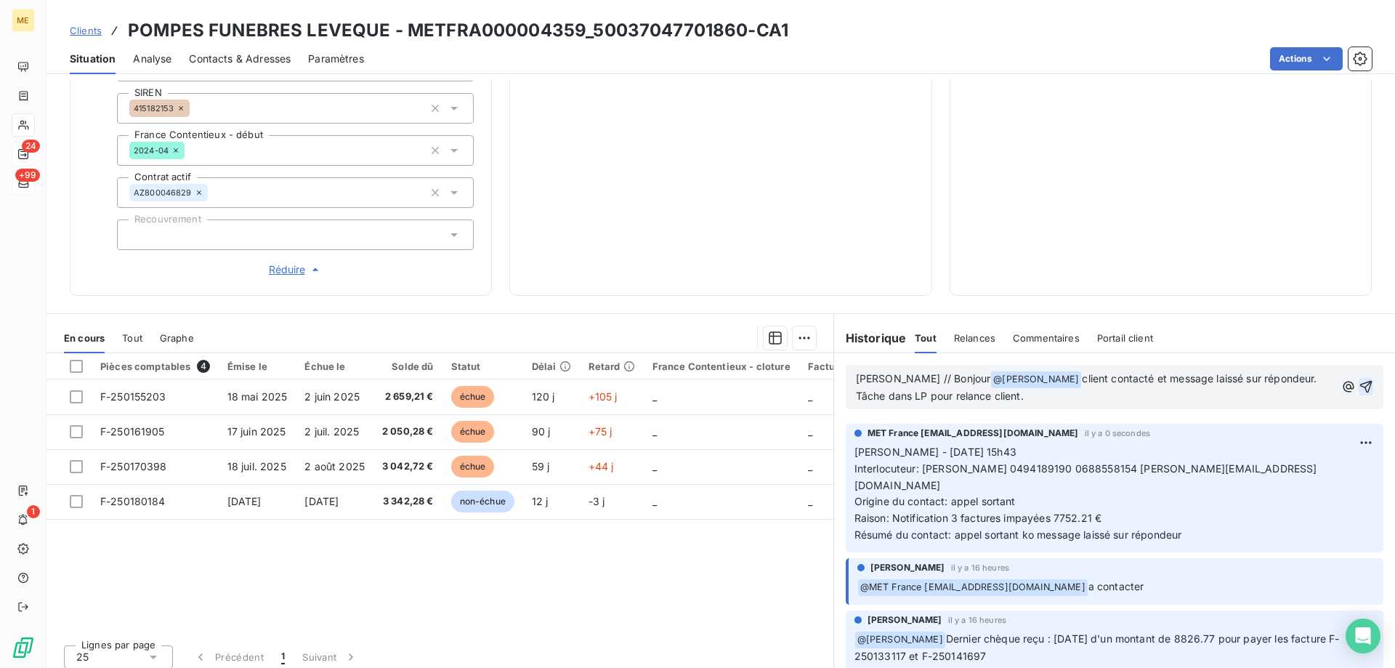
click at [1359, 379] on icon "button" at bounding box center [1366, 386] width 15 height 15
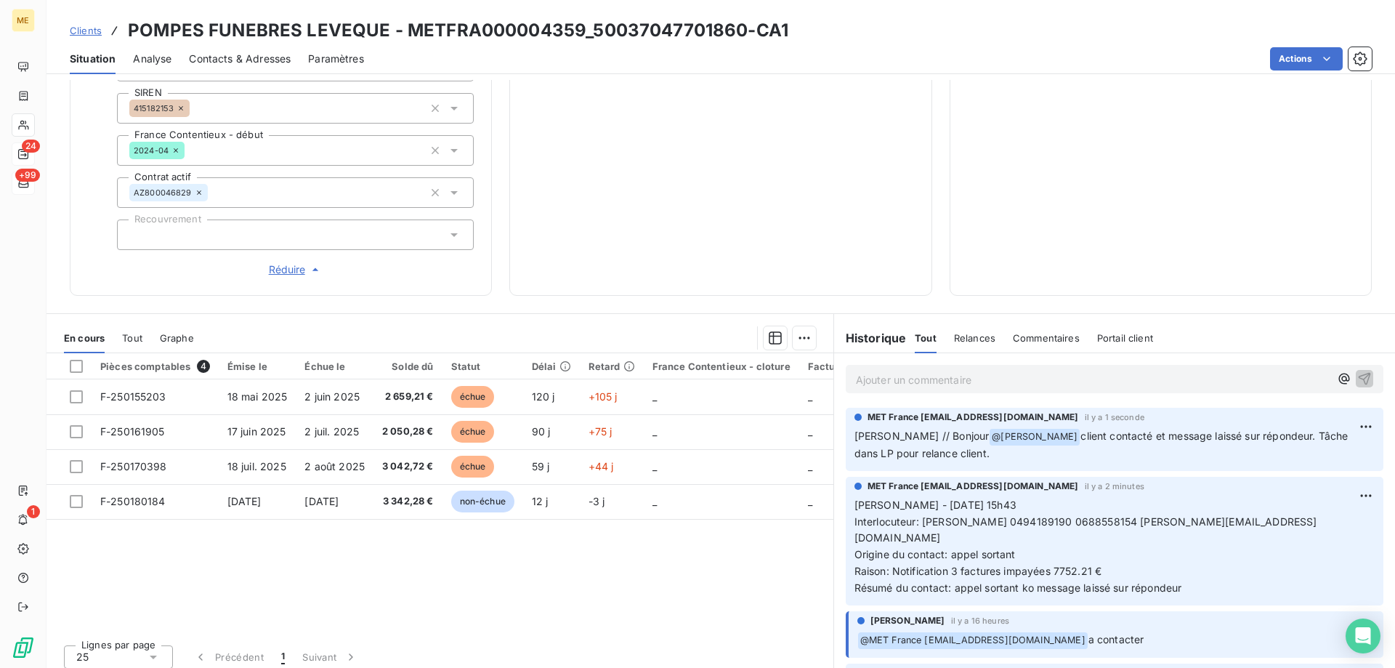
click at [249, 63] on span "Contacts & Adresses" at bounding box center [240, 59] width 102 height 15
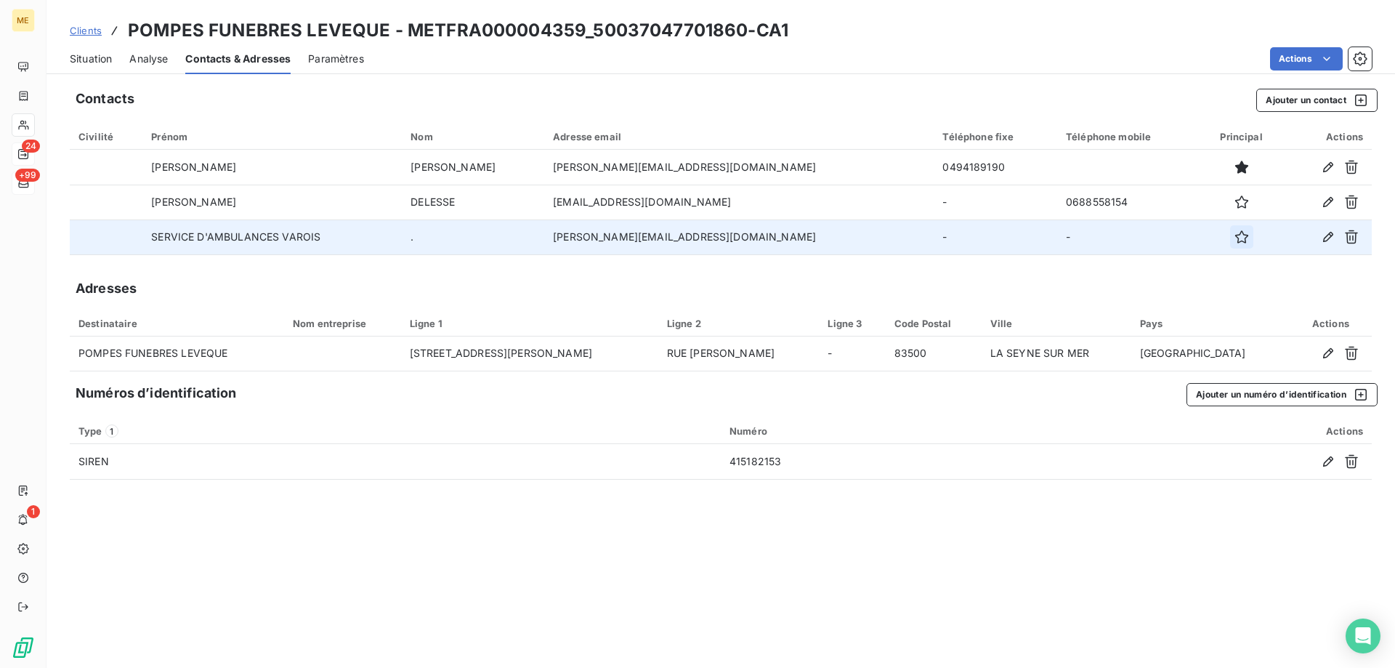
click at [1235, 243] on icon "button" at bounding box center [1242, 237] width 15 height 15
click at [94, 60] on span "Situation" at bounding box center [91, 59] width 42 height 15
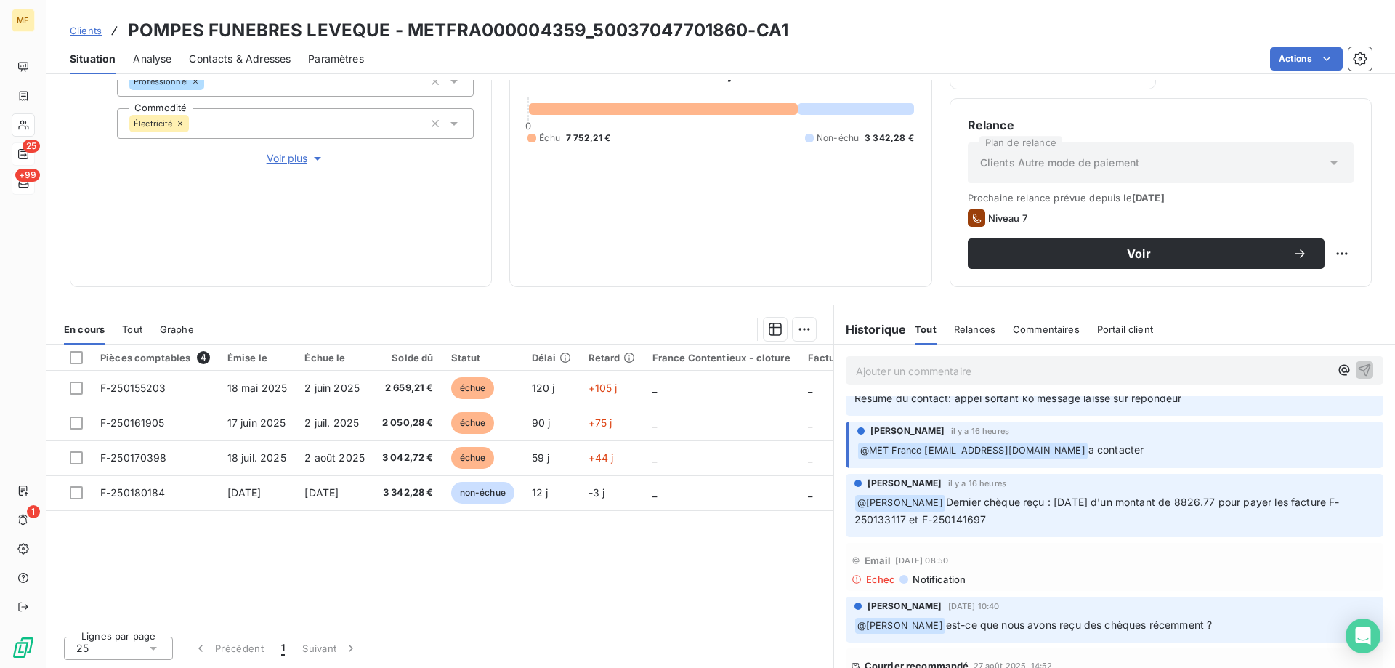
scroll to position [218, 0]
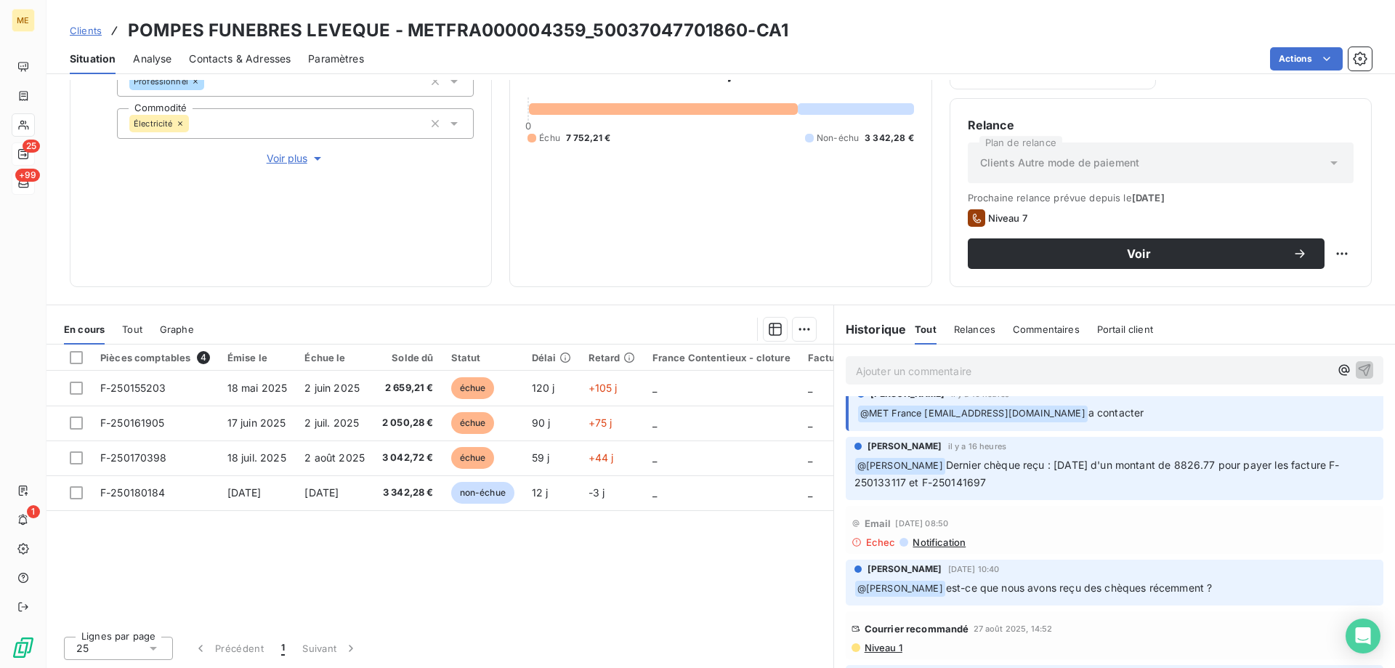
click at [922, 536] on span "Notification" at bounding box center [938, 542] width 55 height 12
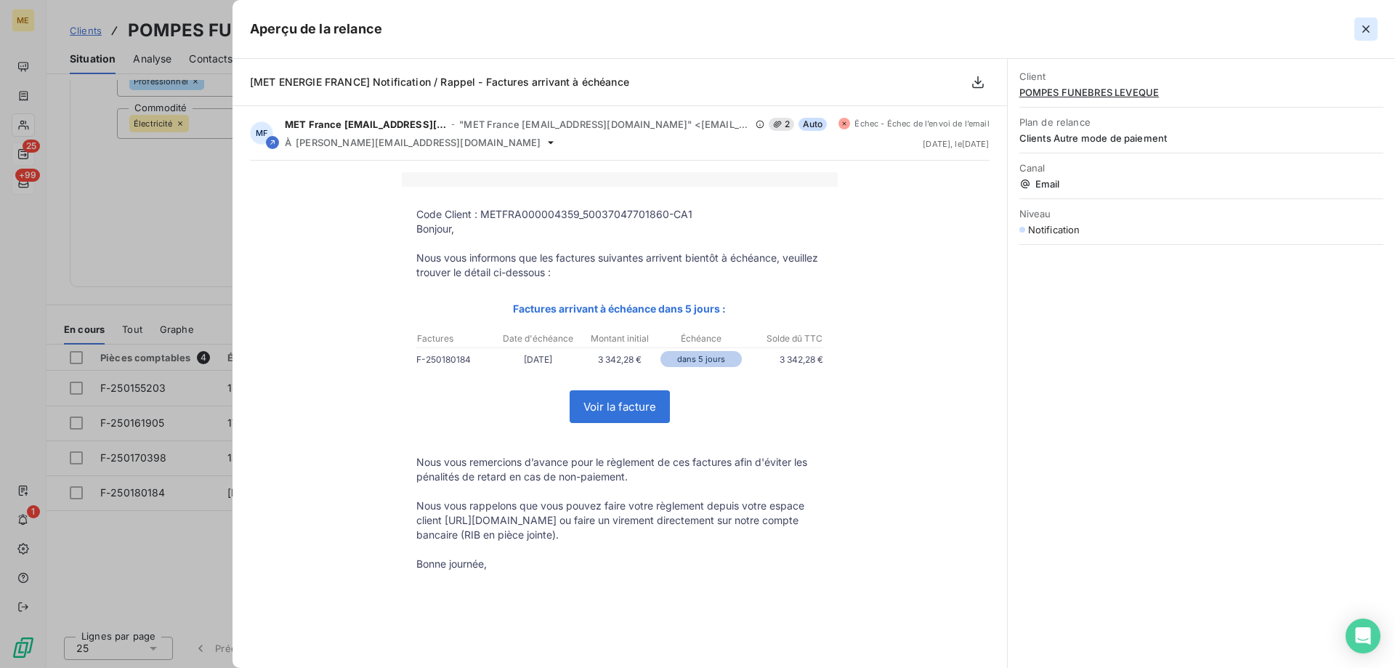
click at [1372, 27] on icon "button" at bounding box center [1366, 29] width 15 height 15
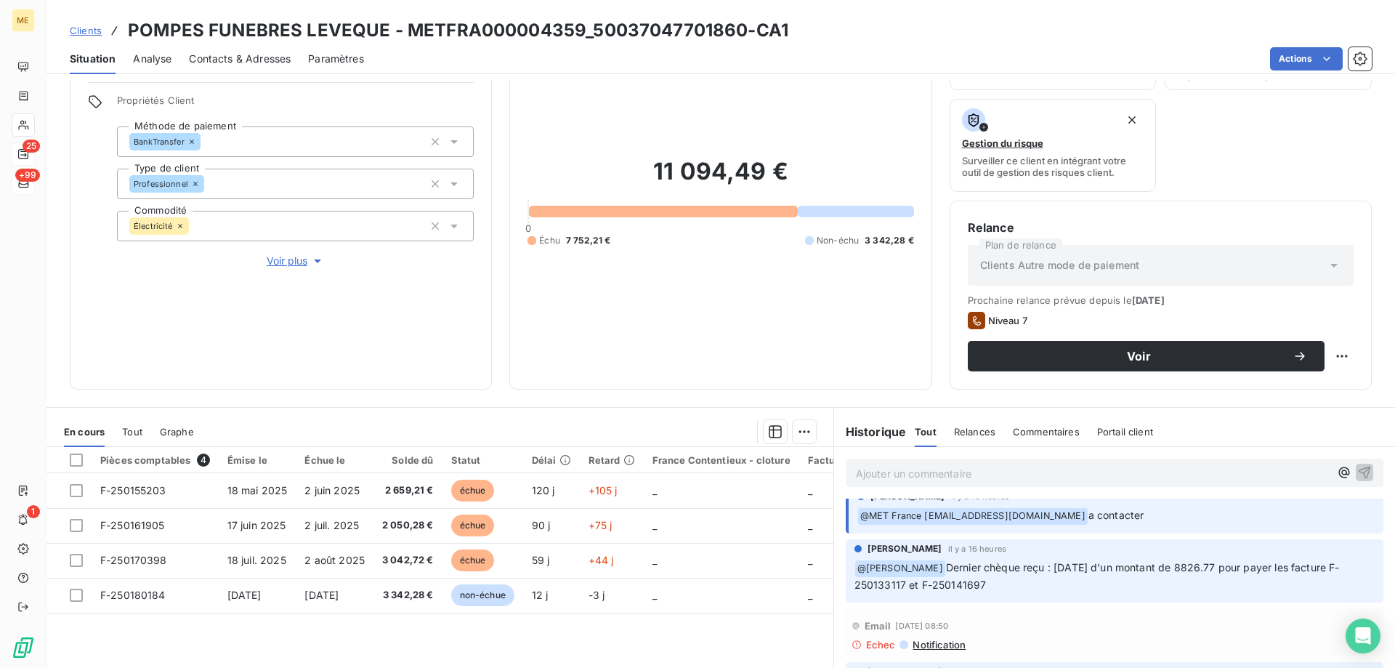
scroll to position [0, 0]
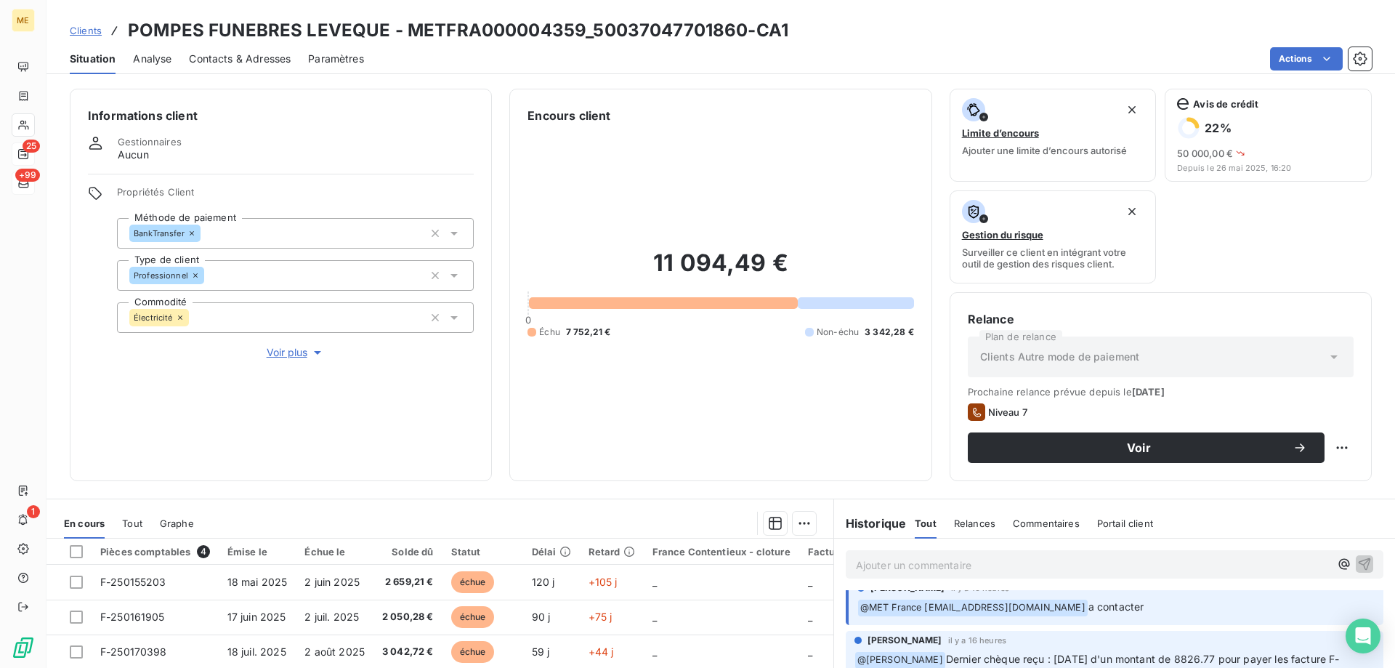
click at [229, 63] on span "Contacts & Adresses" at bounding box center [240, 59] width 102 height 15
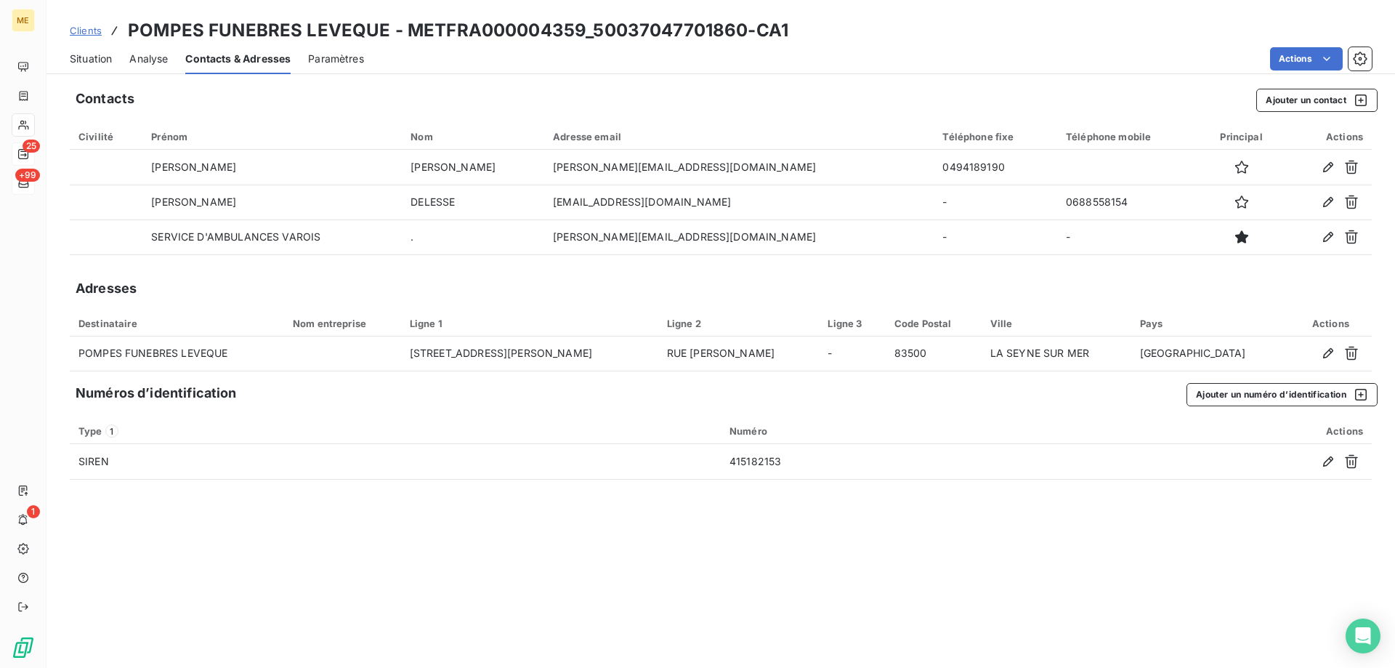
click at [77, 63] on span "Situation" at bounding box center [91, 59] width 42 height 15
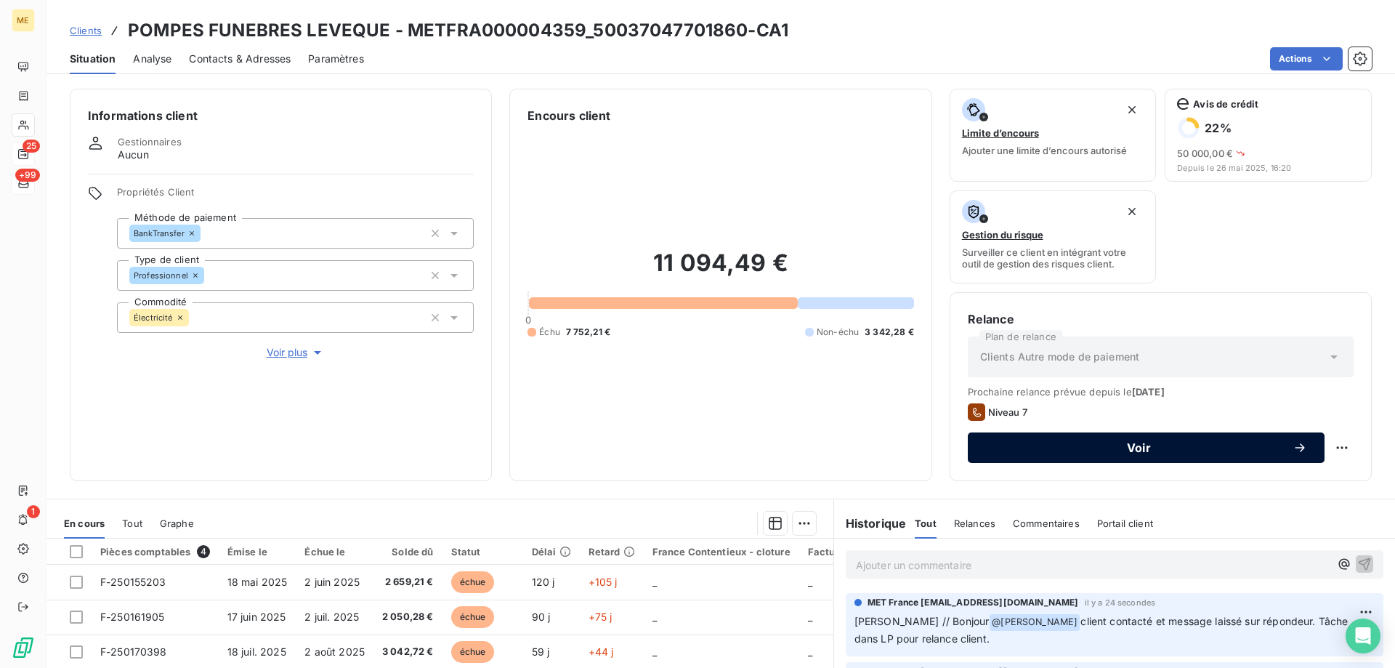
click at [1150, 456] on button "Voir" at bounding box center [1146, 447] width 357 height 31
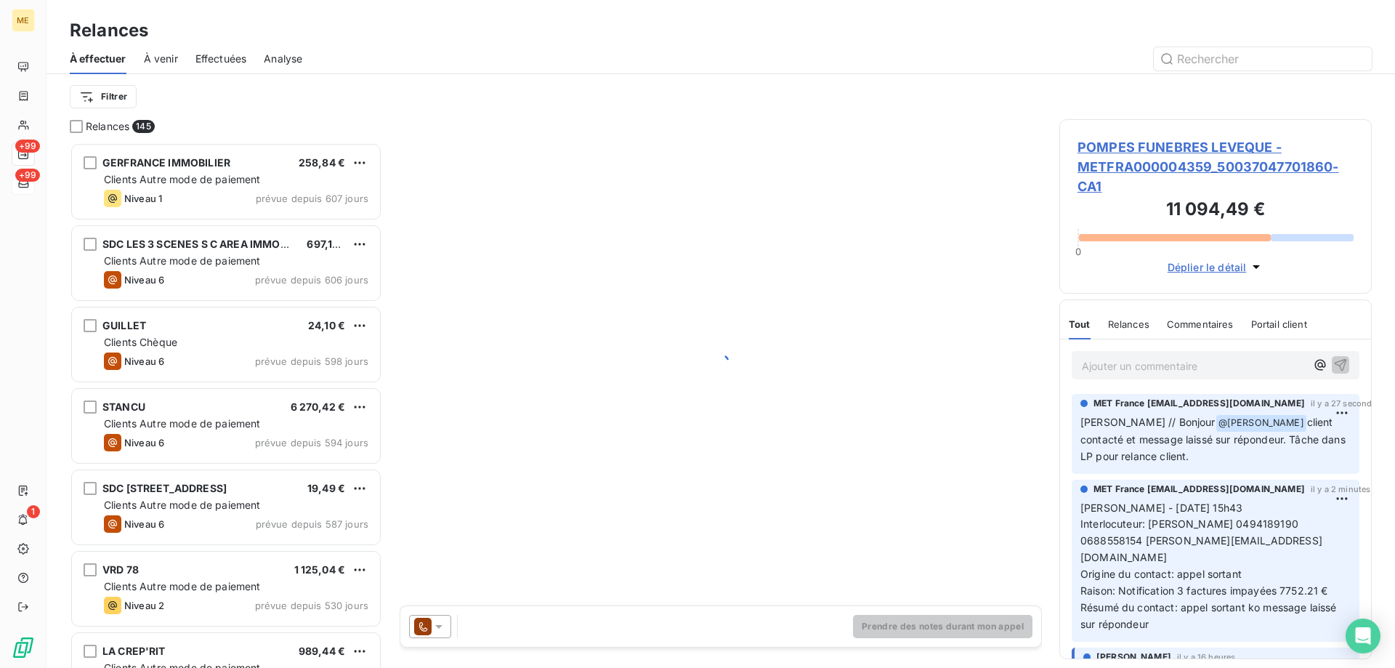
scroll to position [515, 302]
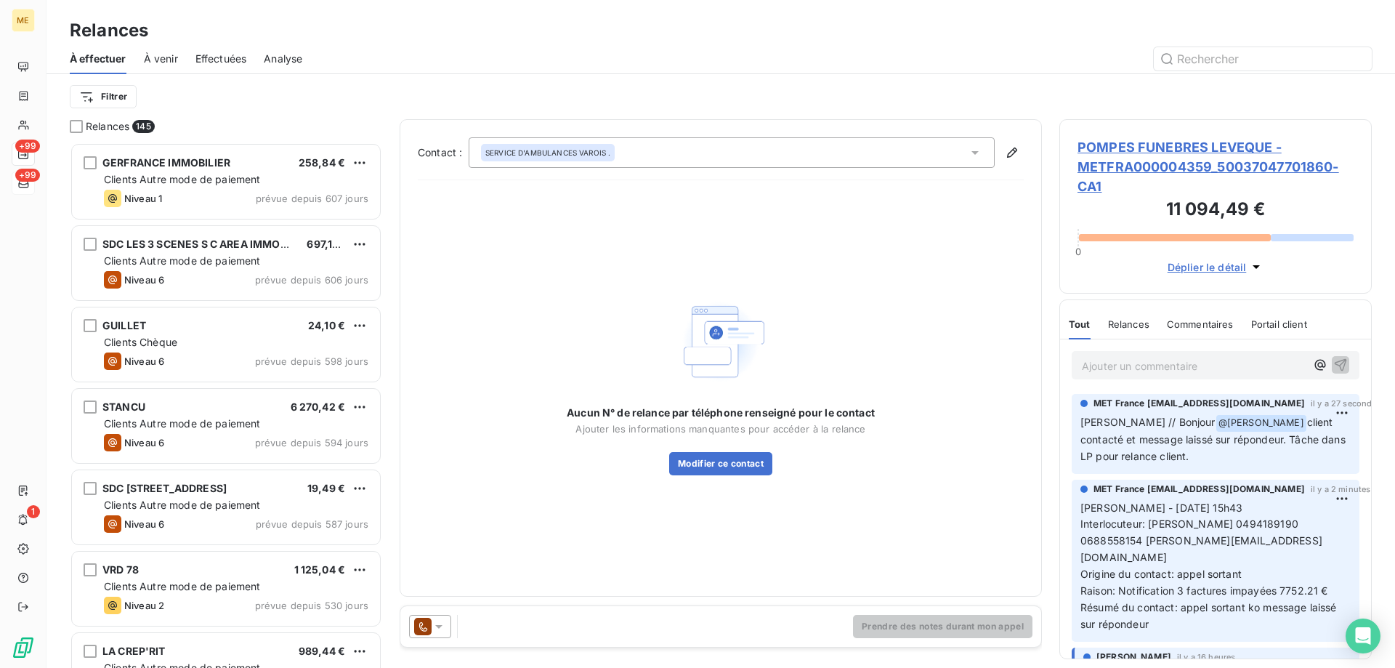
click at [441, 614] on div "Prendre des notes durant mon appel" at bounding box center [720, 626] width 641 height 41
click at [440, 624] on icon at bounding box center [439, 626] width 15 height 15
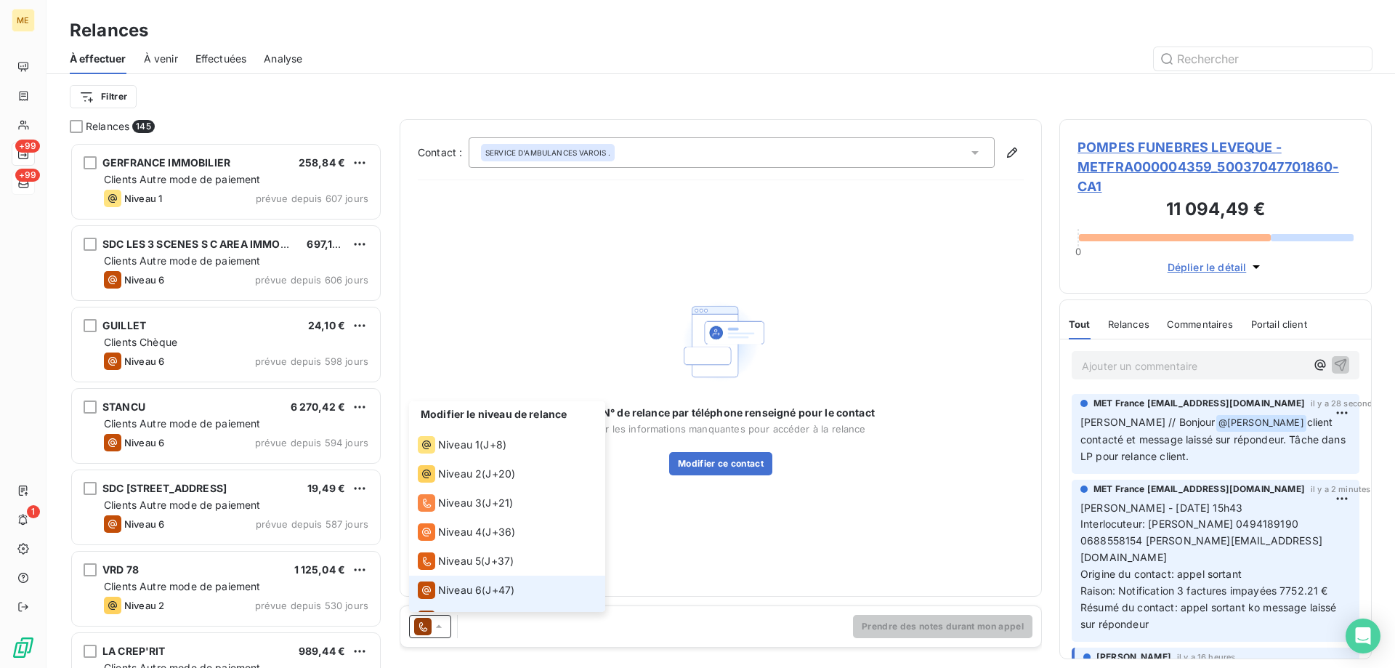
scroll to position [22, 0]
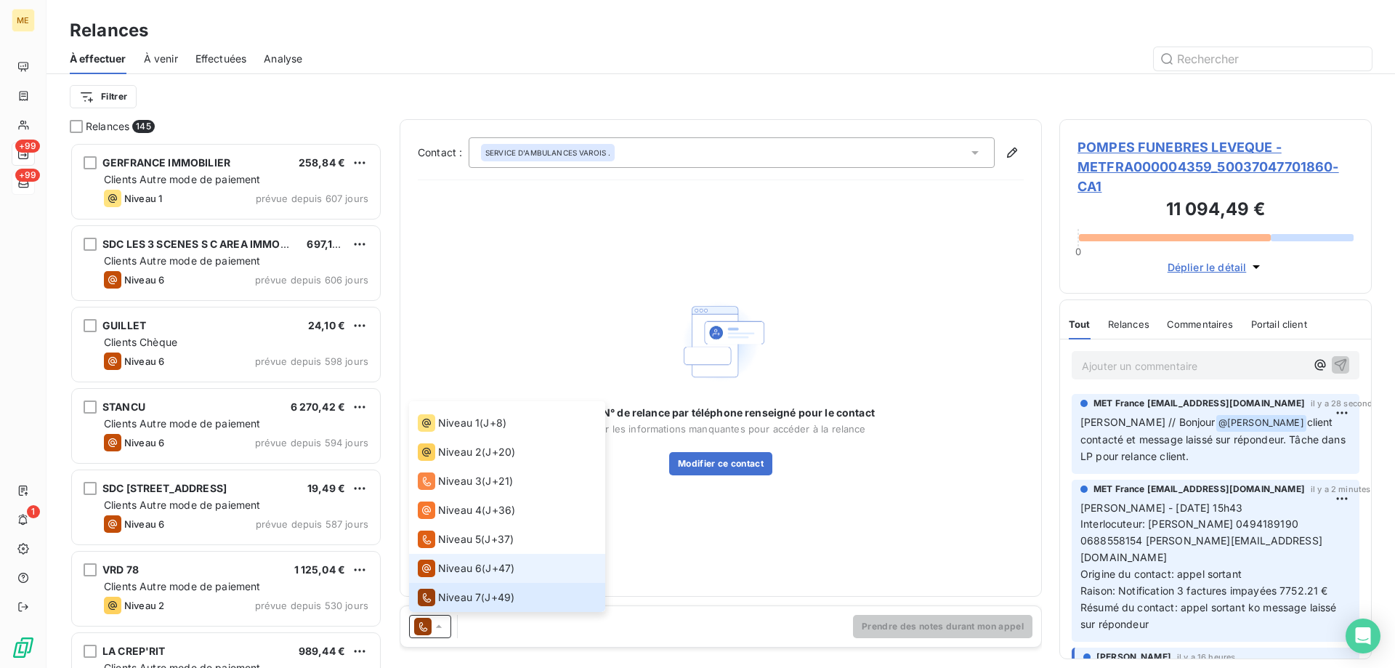
click at [456, 573] on span "Niveau 6" at bounding box center [460, 568] width 44 height 15
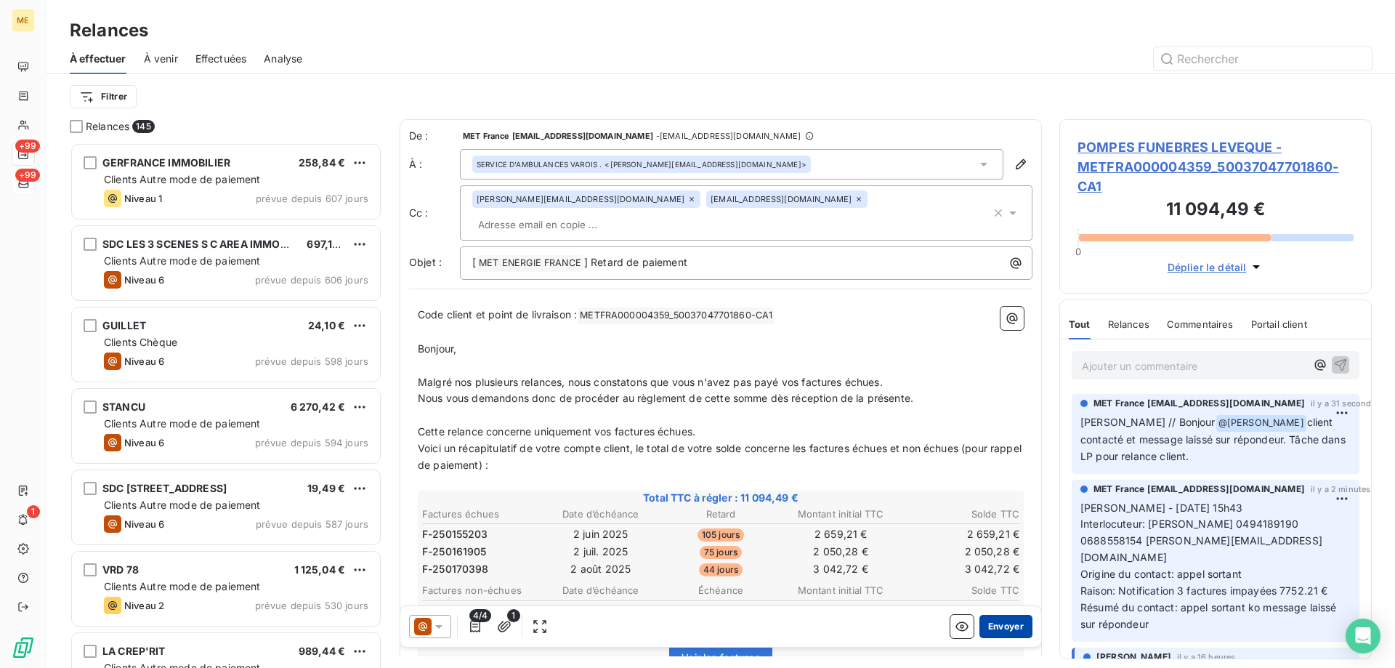
click at [985, 623] on button "Envoyer" at bounding box center [1006, 626] width 53 height 23
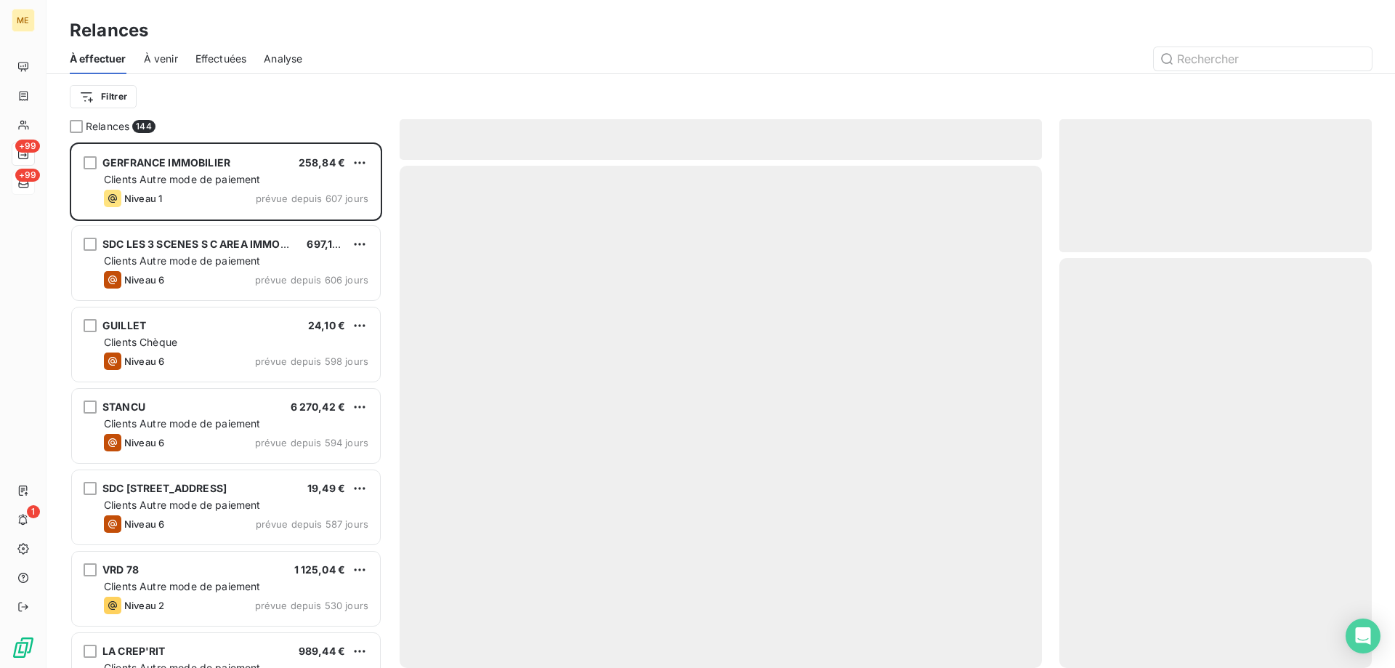
click at [232, 59] on span "Effectuées" at bounding box center [222, 59] width 52 height 15
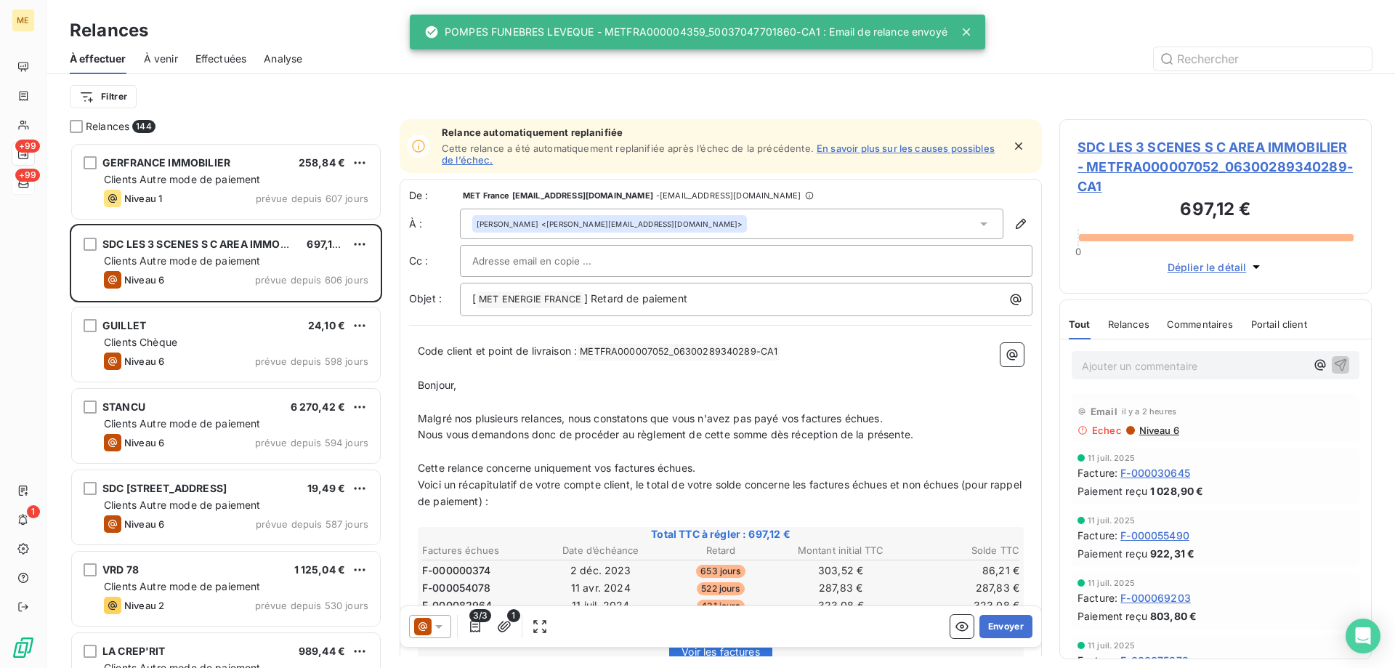
click at [220, 55] on span "Effectuées" at bounding box center [222, 59] width 52 height 15
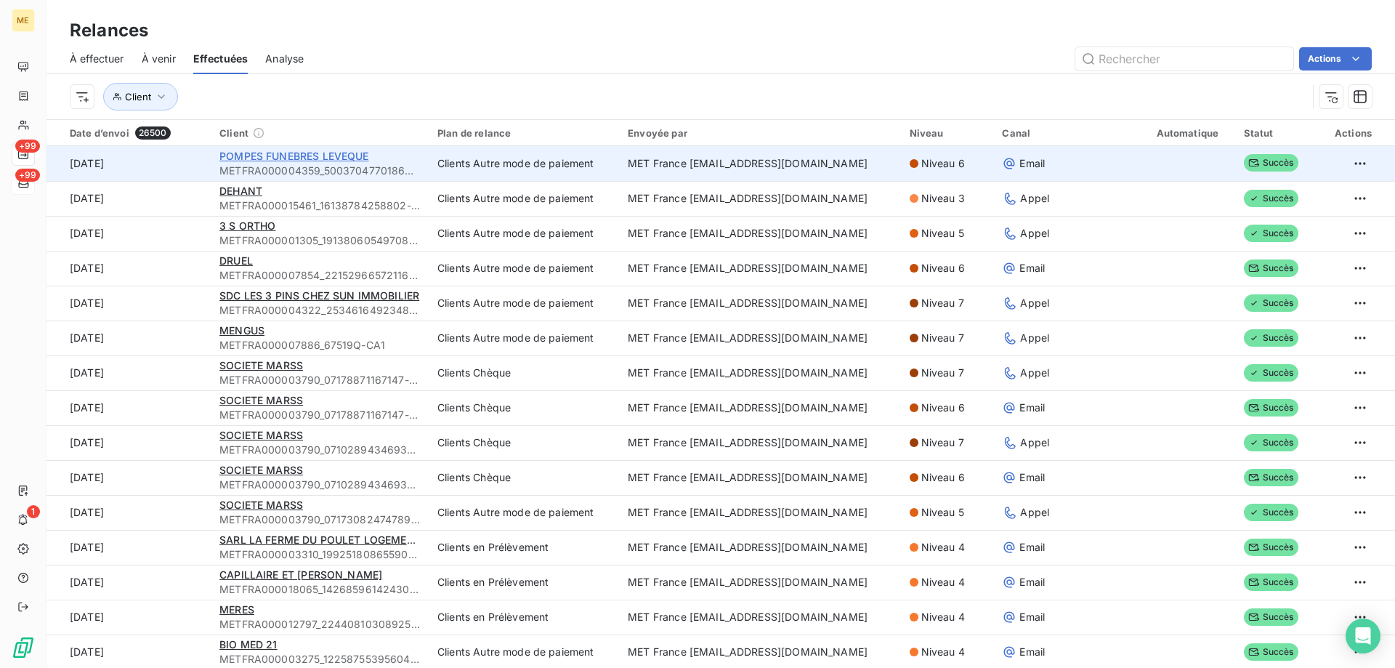
click at [305, 158] on span "POMPES FUNEBRES LEVEQUE" at bounding box center [293, 156] width 149 height 12
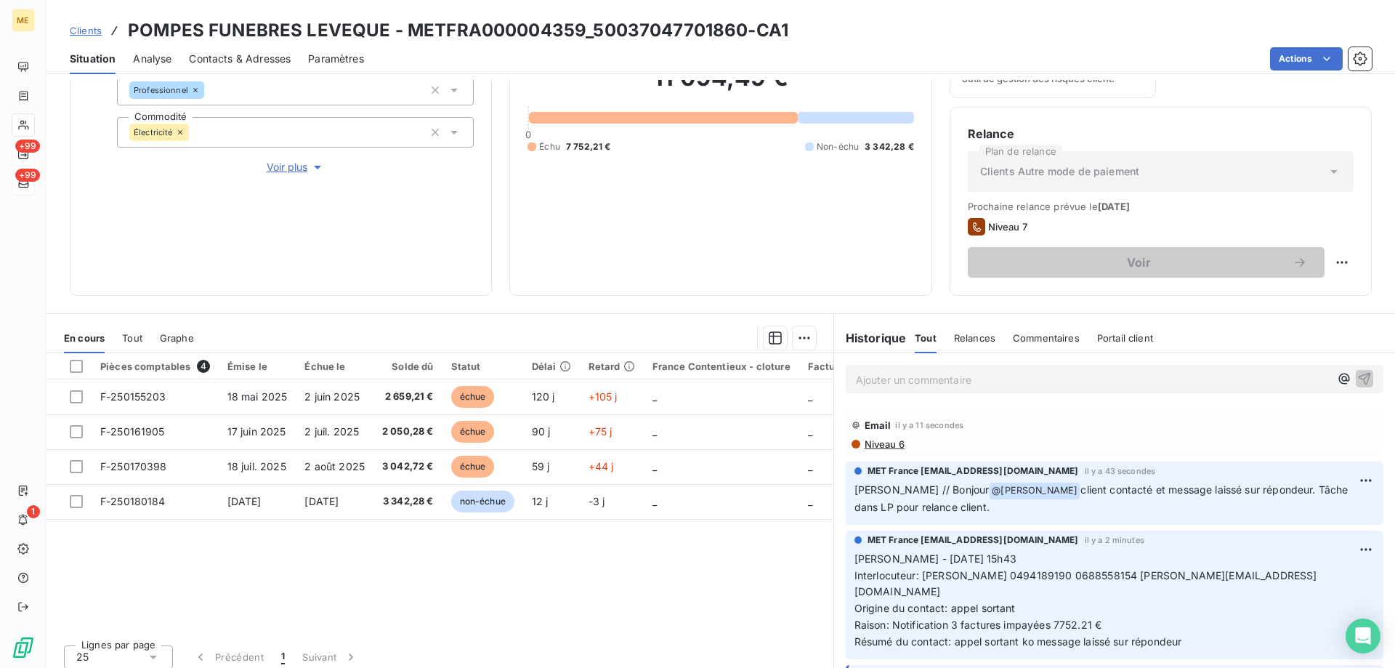
scroll to position [194, 0]
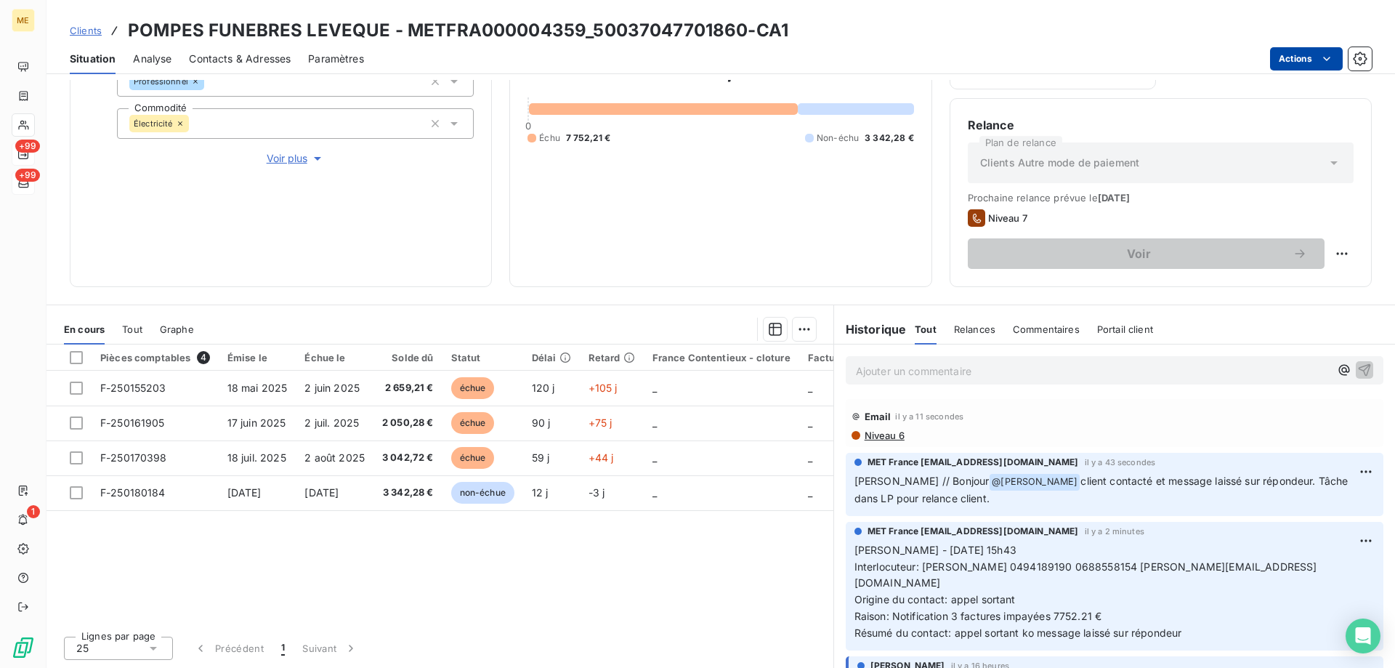
click at [1282, 62] on html "ME +99 +99 1 Clients POMPES FUNEBRES LEVEQUE - METFRA000004359_50037047701860-C…" at bounding box center [697, 406] width 1395 height 813
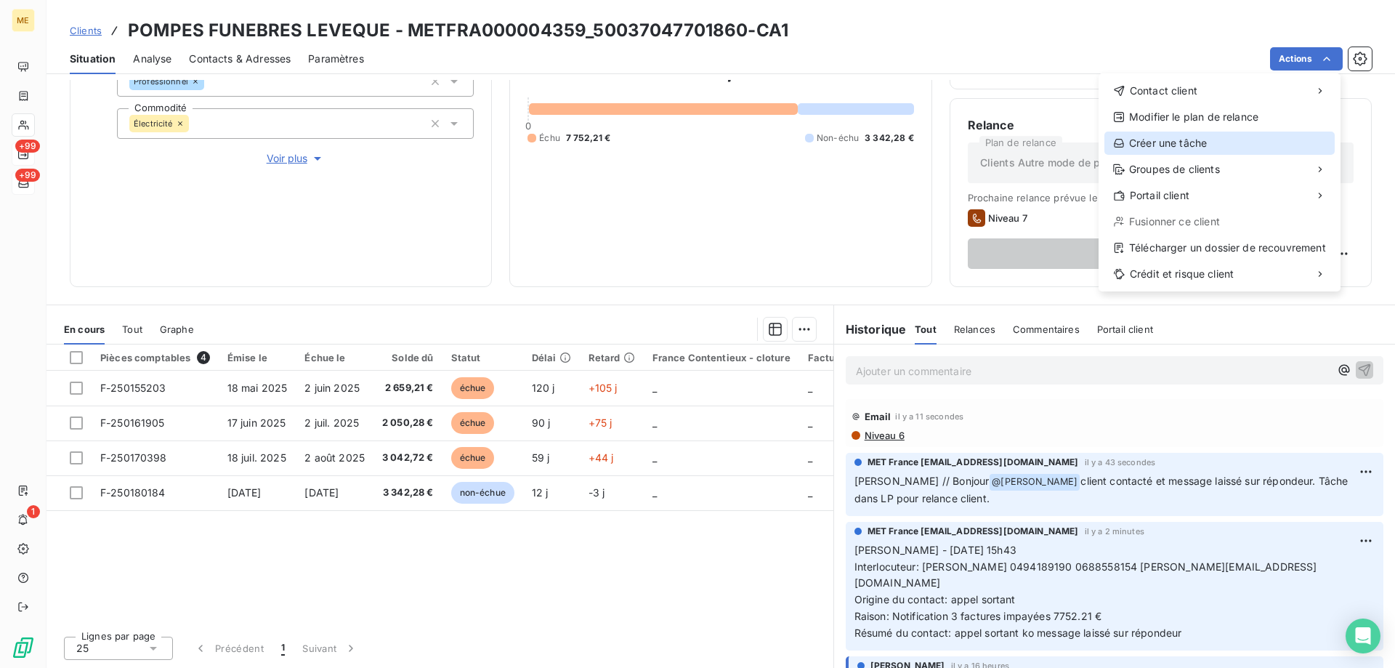
click at [1180, 149] on div "Créer une tâche" at bounding box center [1220, 143] width 230 height 23
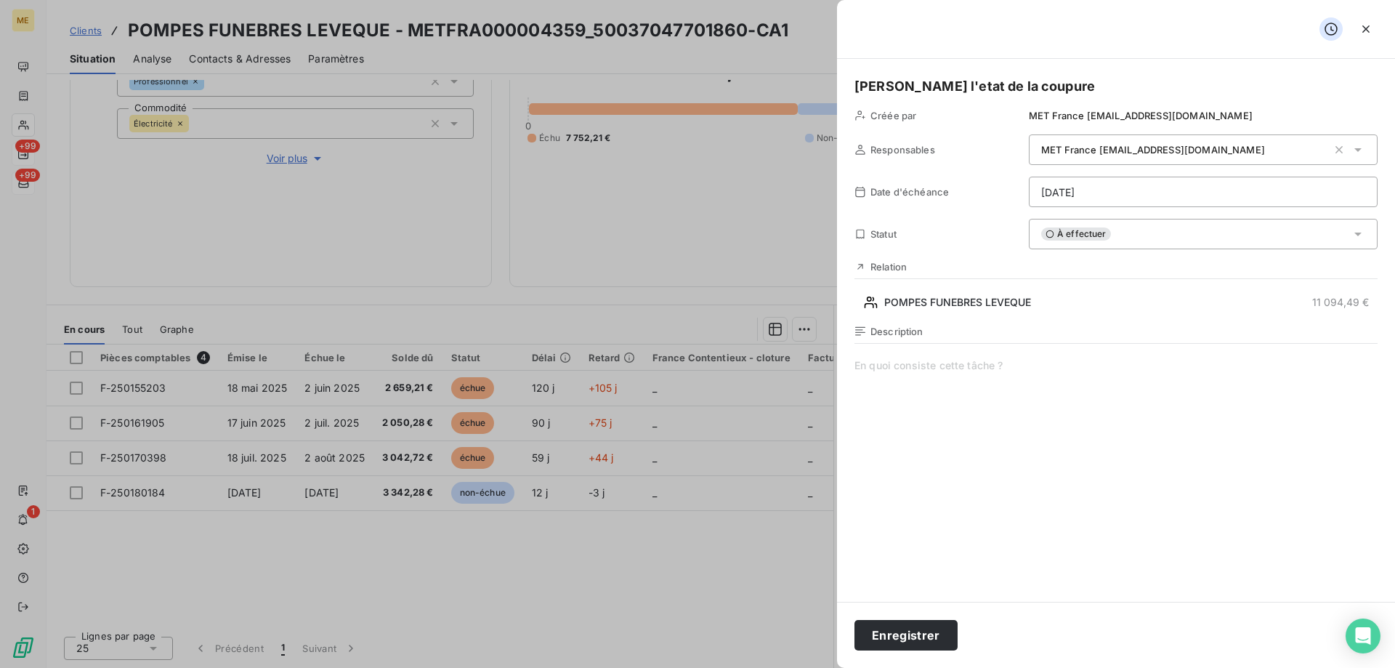
click at [1083, 197] on html "ME +99 +99 1 Clients POMPES FUNEBRES LEVEQUE - METFRA000004359_50037047701860-C…" at bounding box center [697, 406] width 1395 height 813
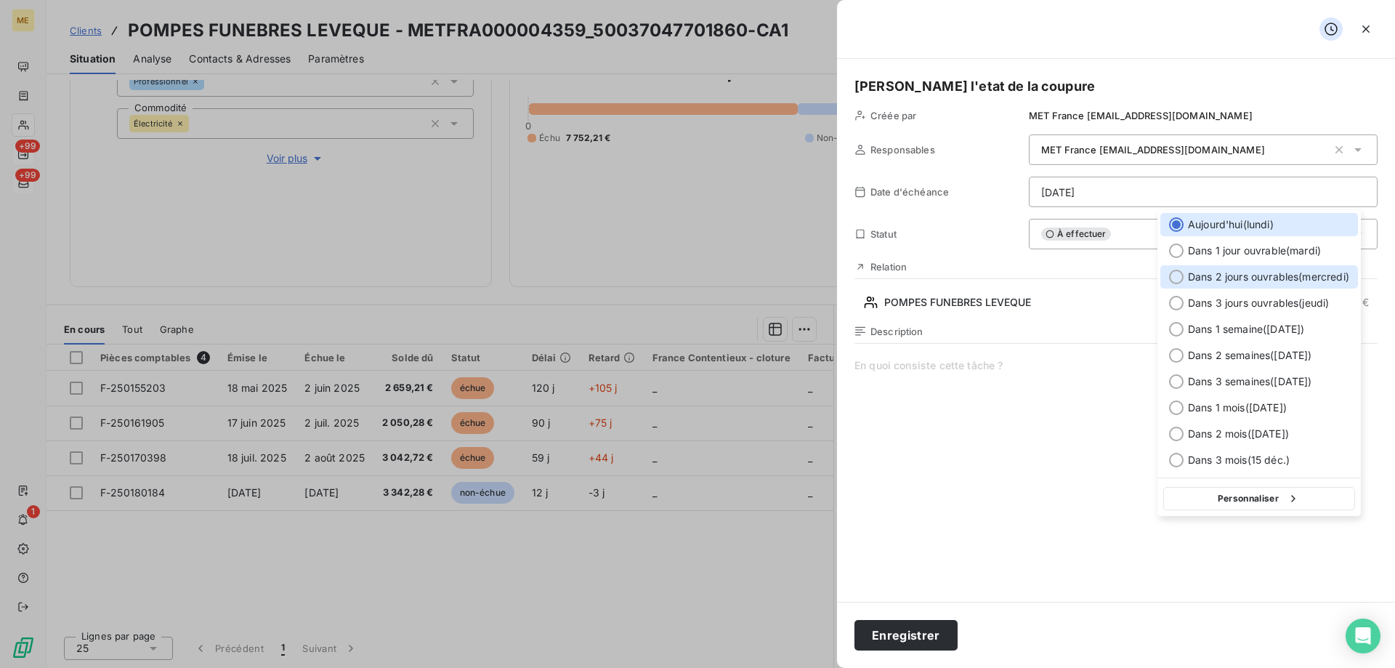
click at [1177, 274] on div at bounding box center [1176, 277] width 15 height 15
type input "17/09/2025"
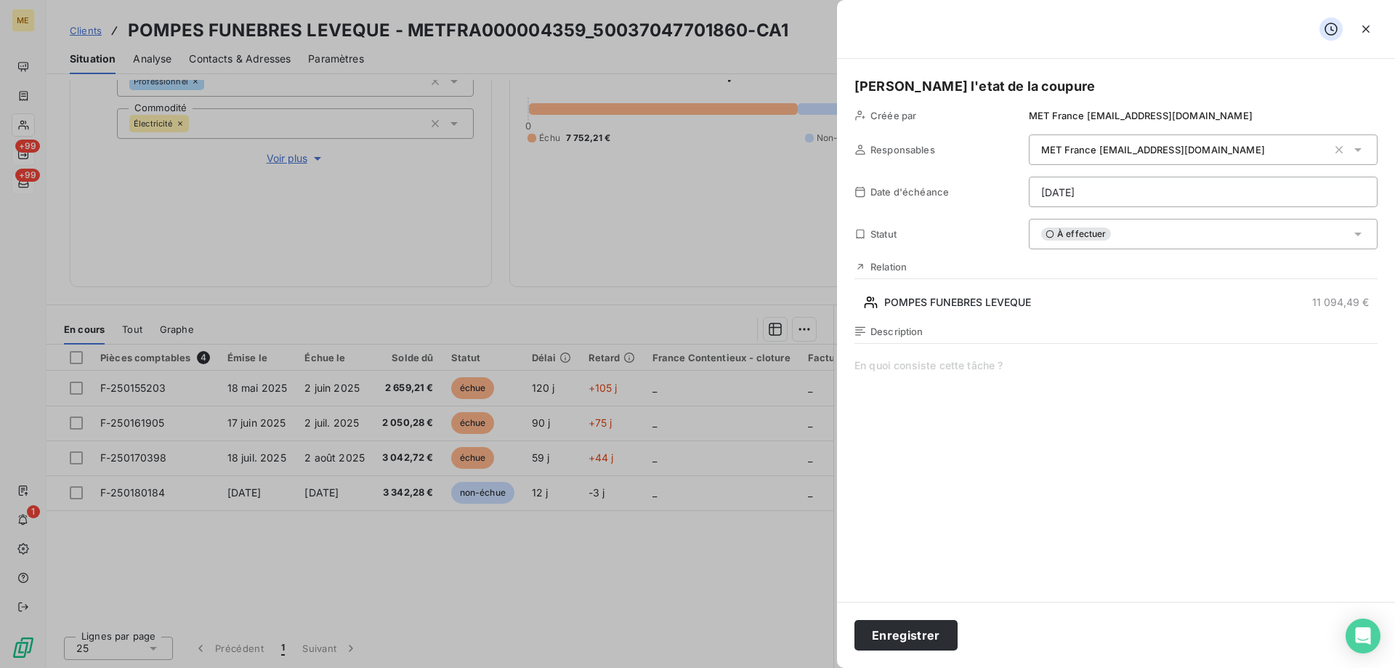
click at [1124, 425] on span at bounding box center [1116, 497] width 523 height 279
click at [926, 632] on button "Enregistrer" at bounding box center [906, 635] width 103 height 31
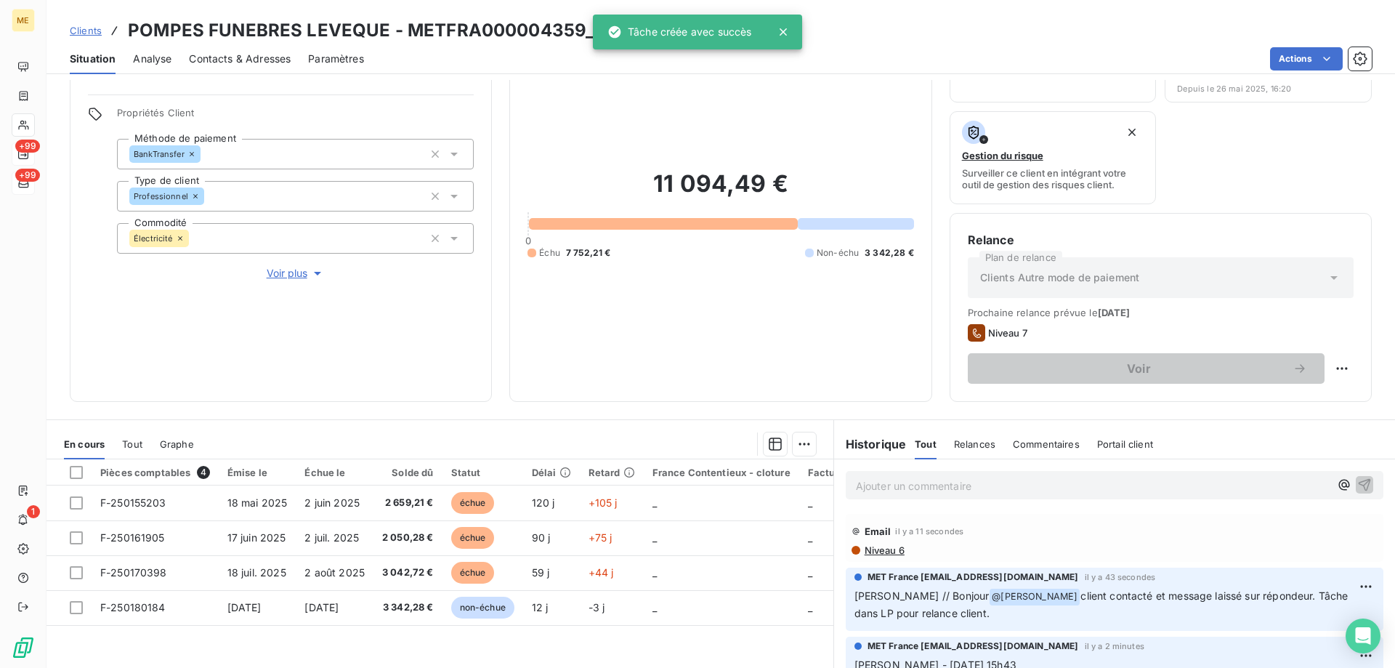
scroll to position [0, 0]
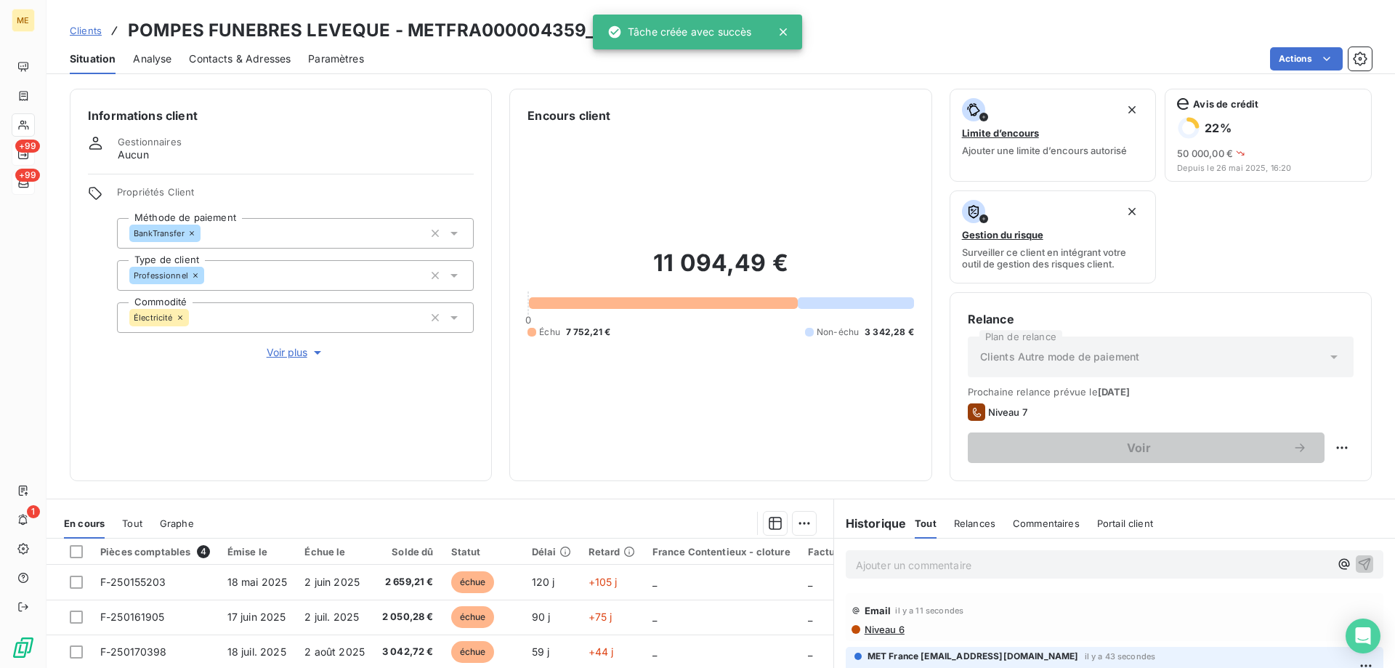
click at [785, 32] on icon at bounding box center [783, 32] width 15 height 15
drag, startPoint x: 589, startPoint y: 25, endPoint x: 739, endPoint y: 33, distance: 149.9
click at [739, 33] on h3 "POMPES FUNEBRES LEVEQUE - METFRA000004359_50037047701860-CA1" at bounding box center [458, 30] width 661 height 26
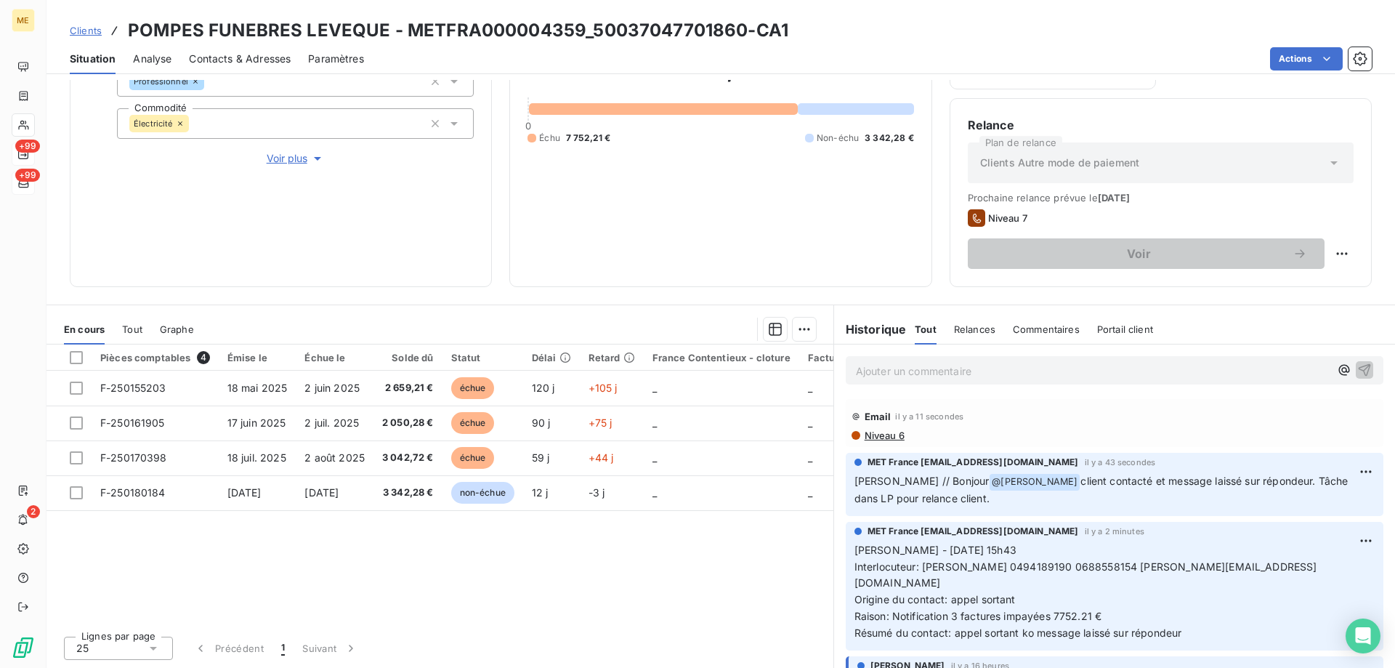
click at [877, 374] on p "Ajouter un commentaire ﻿" at bounding box center [1093, 371] width 474 height 18
click at [1358, 372] on icon "button" at bounding box center [1365, 369] width 15 height 15
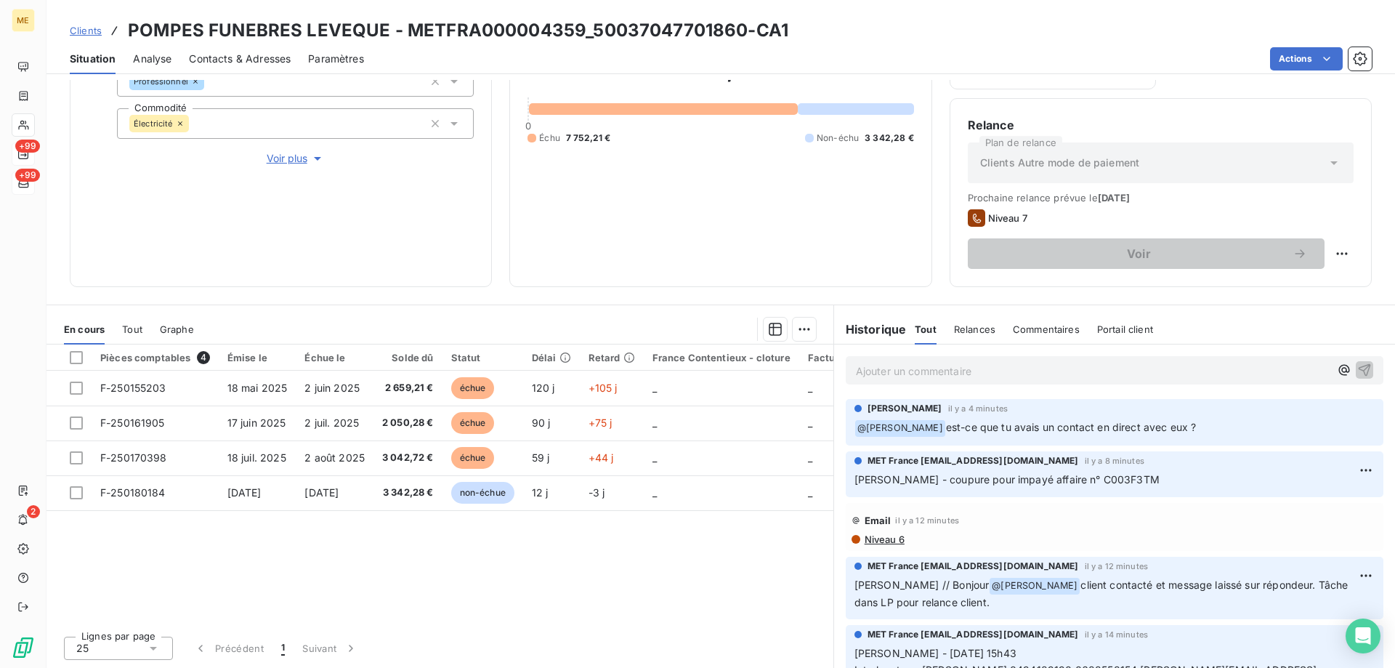
click at [1160, 493] on div "MET France met-france@recouvrement.met.com il y a 8 minutes Sylvain - coupure p…" at bounding box center [1115, 474] width 538 height 46
click at [1150, 478] on p "Sylvain - coupure pour impayé affaire n° C003F3TM" at bounding box center [1115, 480] width 520 height 17
drag, startPoint x: 1110, startPoint y: 479, endPoint x: 895, endPoint y: 482, distance: 214.4
click at [895, 482] on p "Sylvain - coupure pour impayé affaire n° C003F3TM" at bounding box center [1115, 480] width 520 height 17
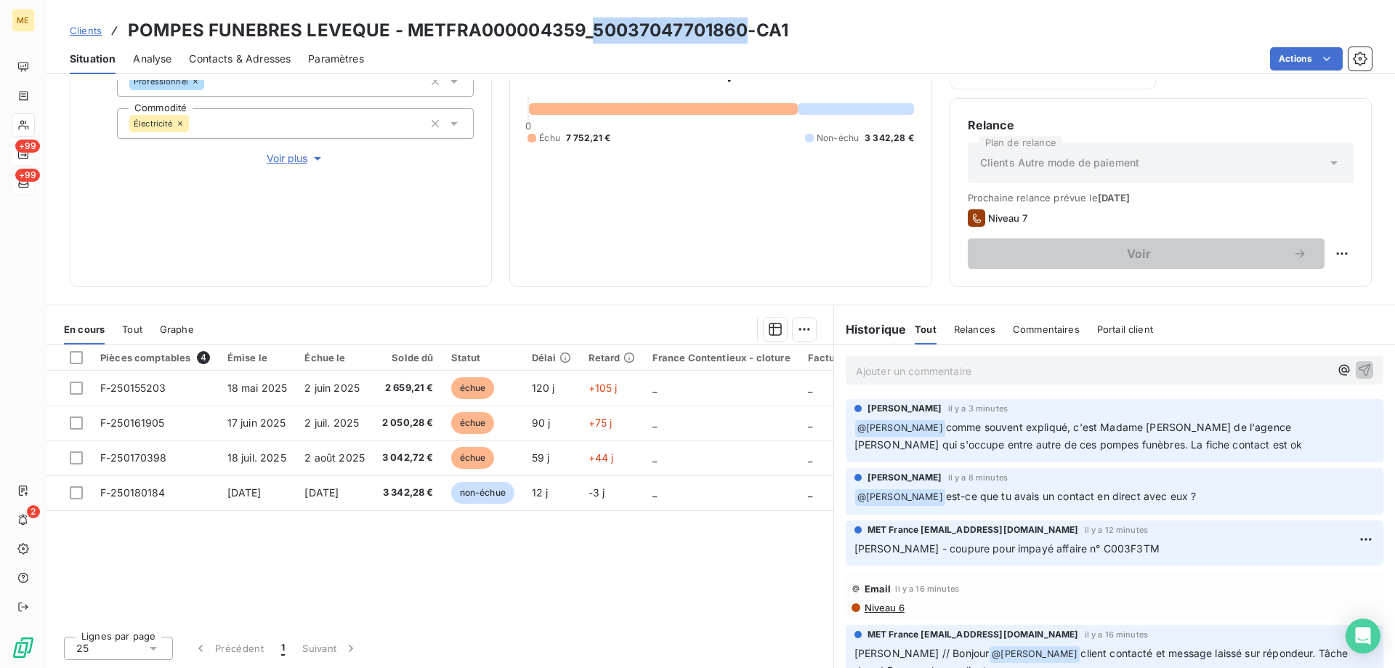
drag, startPoint x: 590, startPoint y: 29, endPoint x: 737, endPoint y: 29, distance: 146.8
click at [737, 29] on h3 "POMPES FUNEBRES LEVEQUE - METFRA000004359_50037047701860-CA1" at bounding box center [458, 30] width 661 height 26
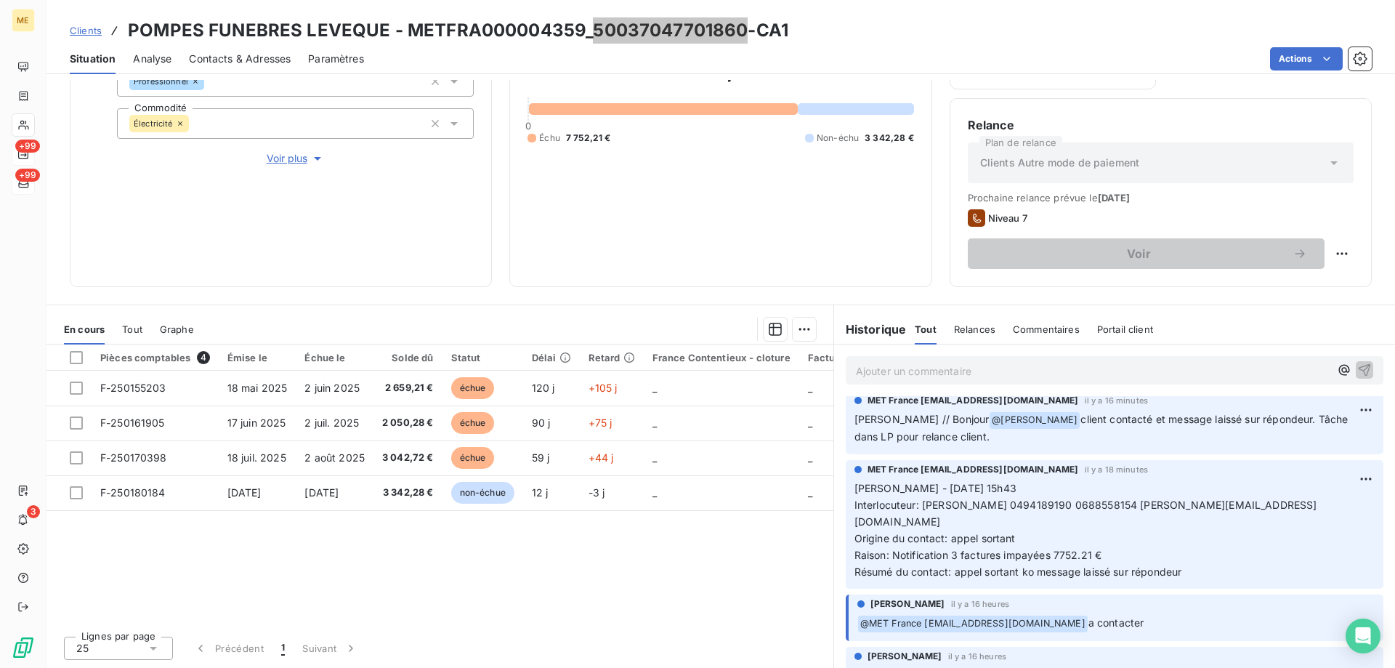
scroll to position [0, 0]
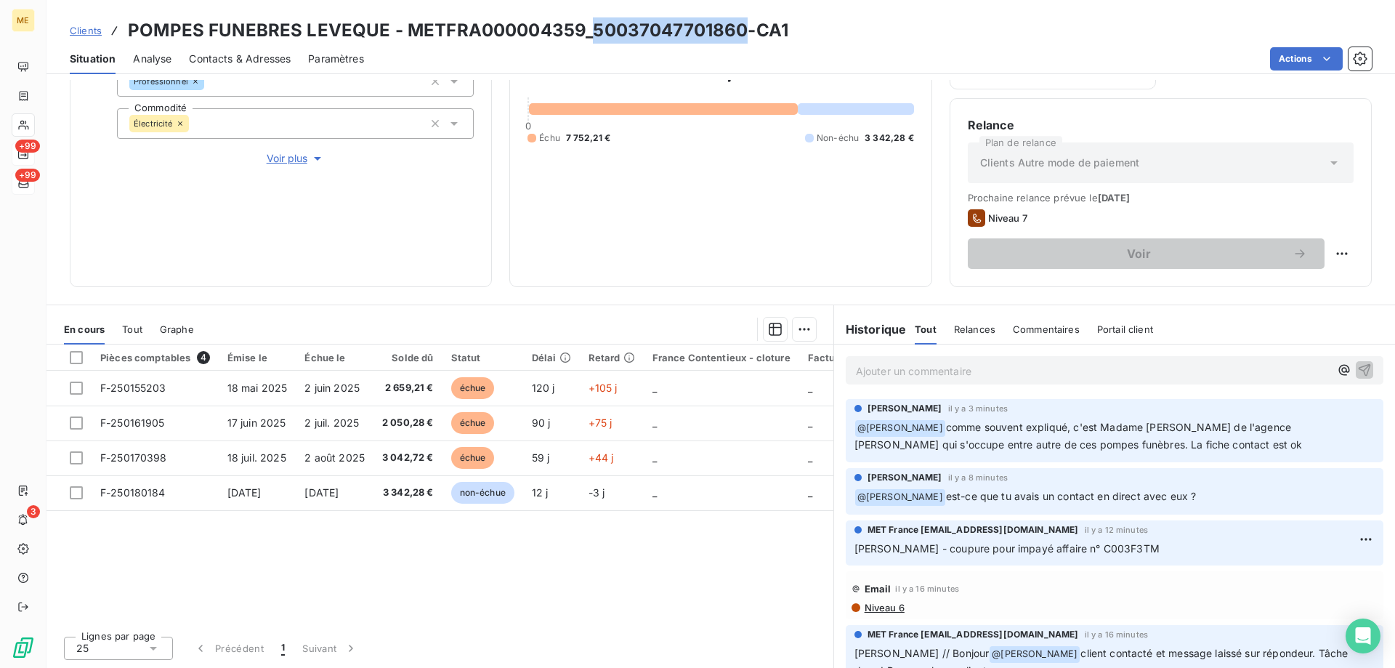
click at [88, 34] on span "Clients" at bounding box center [86, 31] width 32 height 12
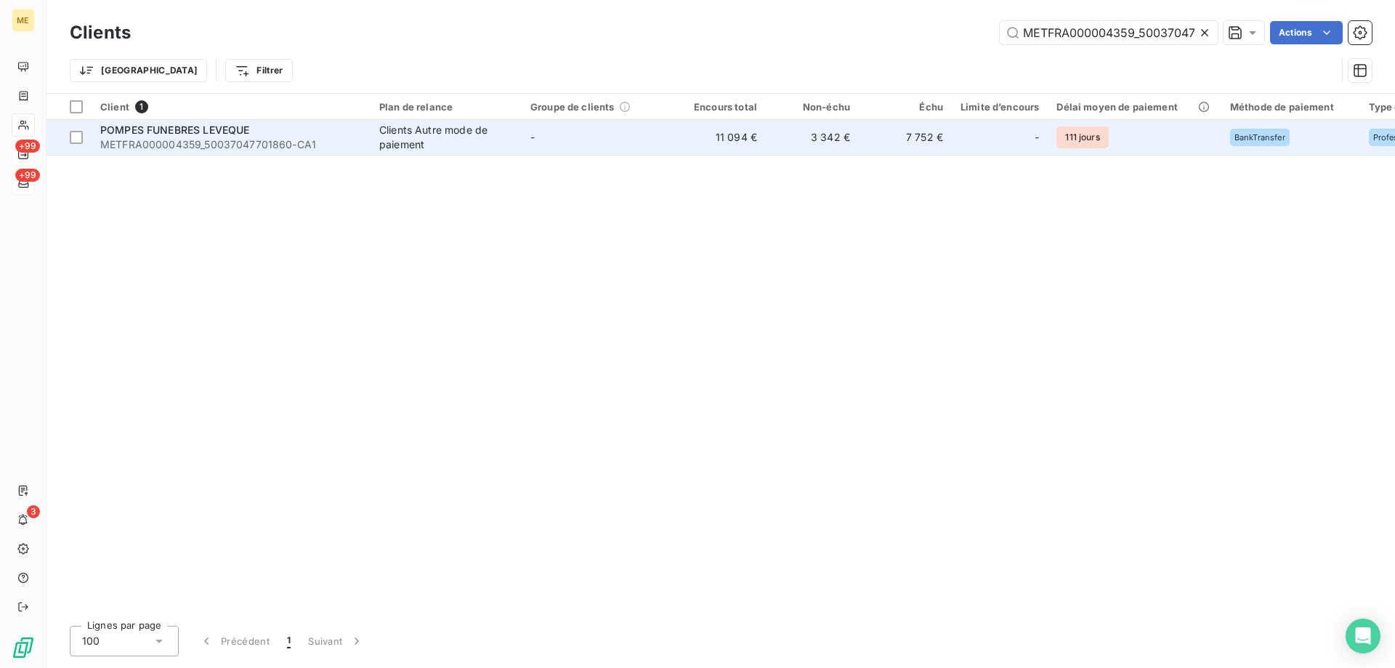
scroll to position [0, 43]
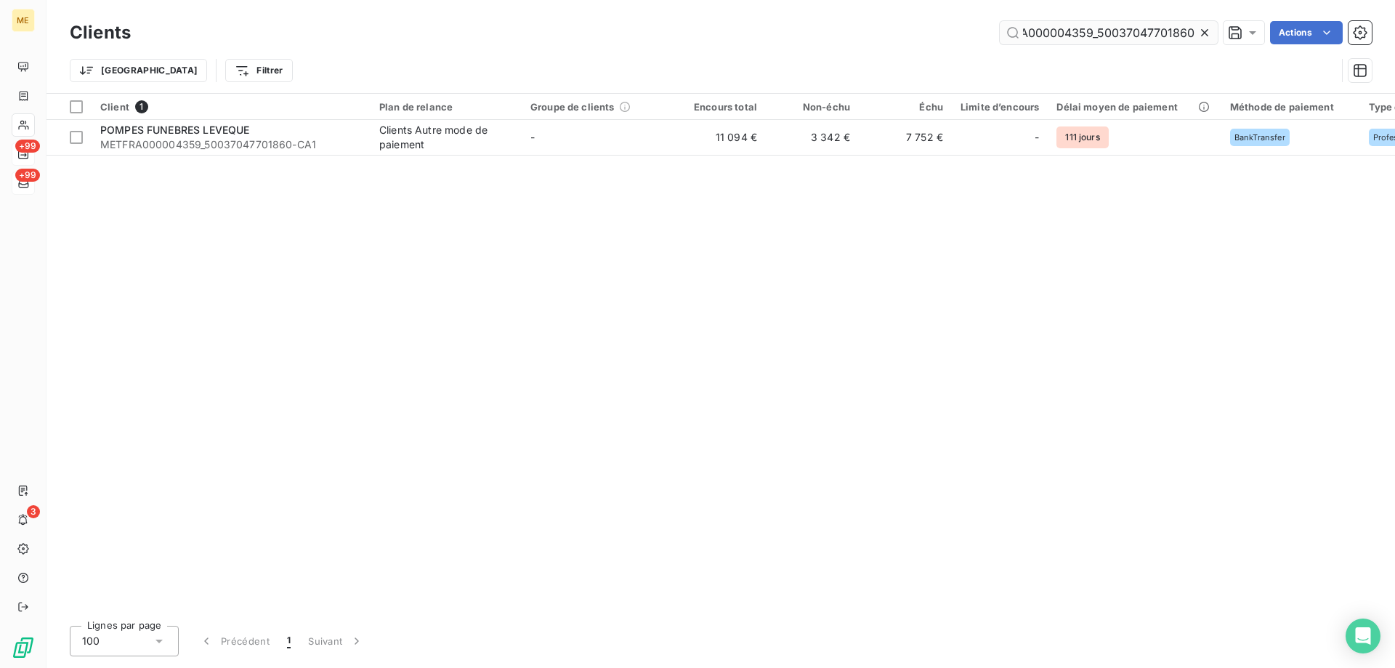
click at [1049, 38] on input "METFRA000004359_50037047701860" at bounding box center [1109, 32] width 218 height 23
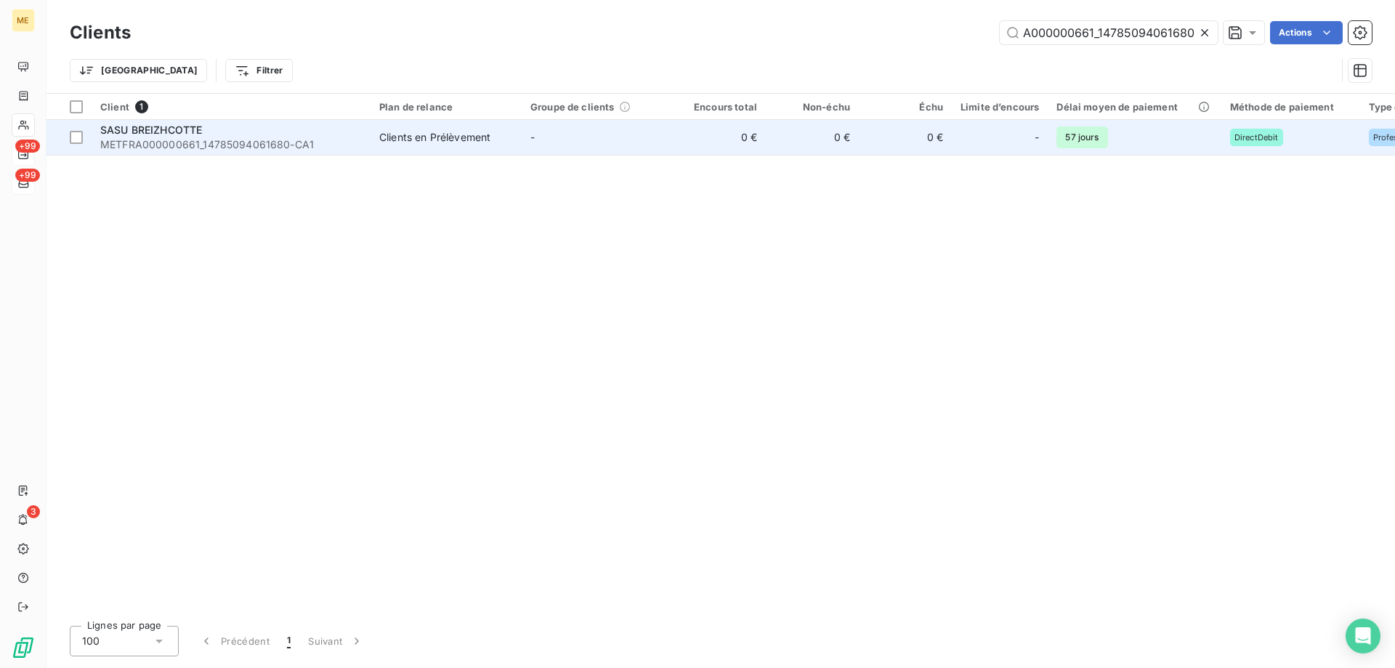
type input "METFRA000000661_14785094061680"
click at [165, 134] on span "SASU BREIZHCOTTE" at bounding box center [151, 130] width 102 height 12
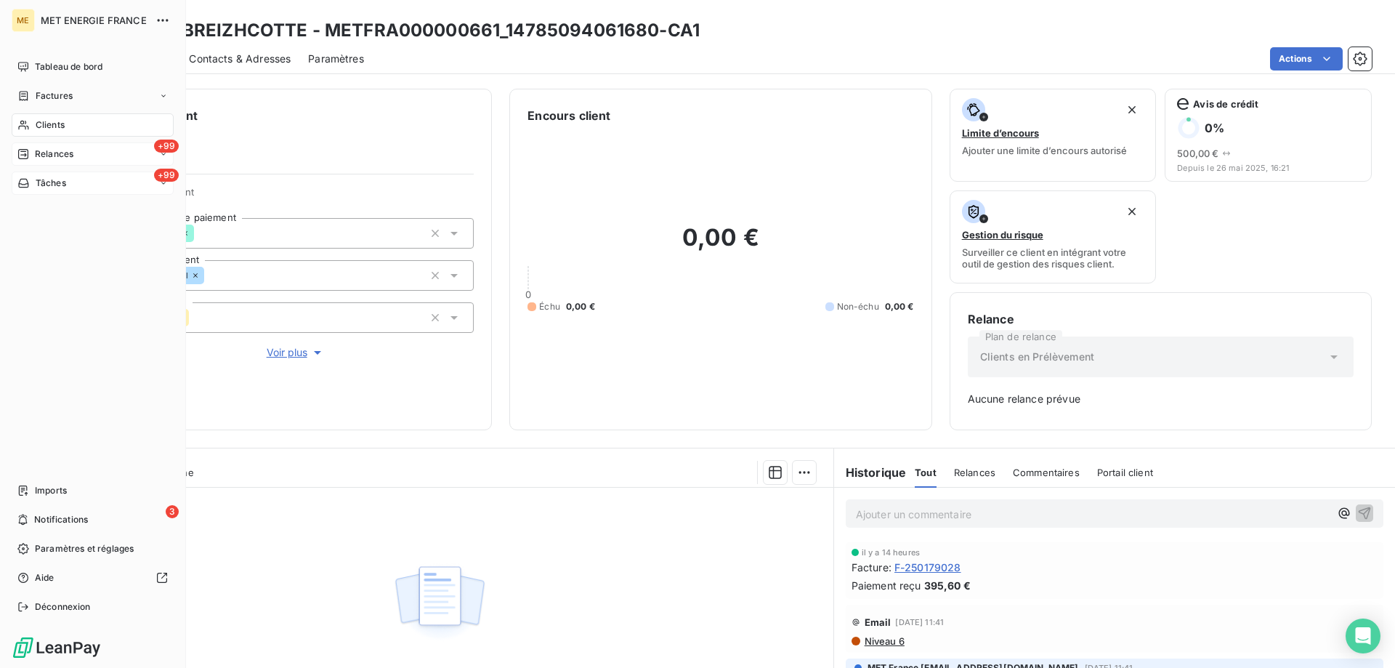
click at [58, 152] on span "Relances" at bounding box center [54, 154] width 39 height 13
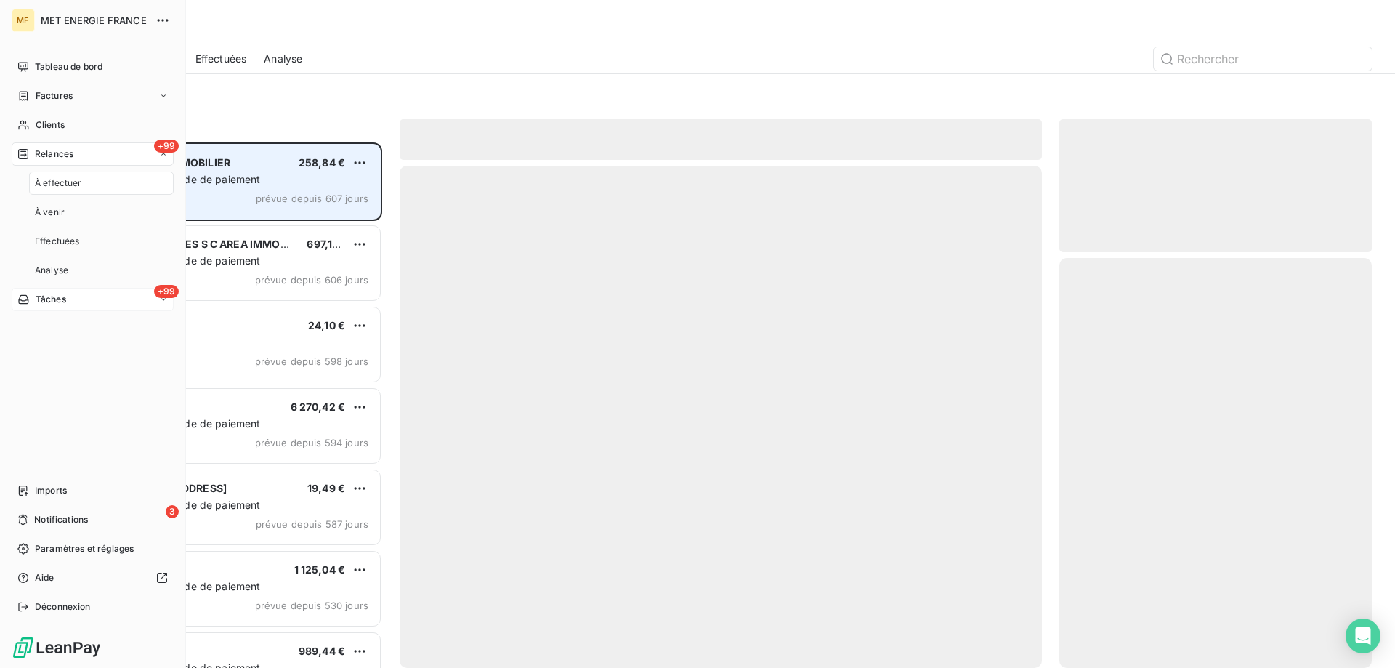
scroll to position [515, 302]
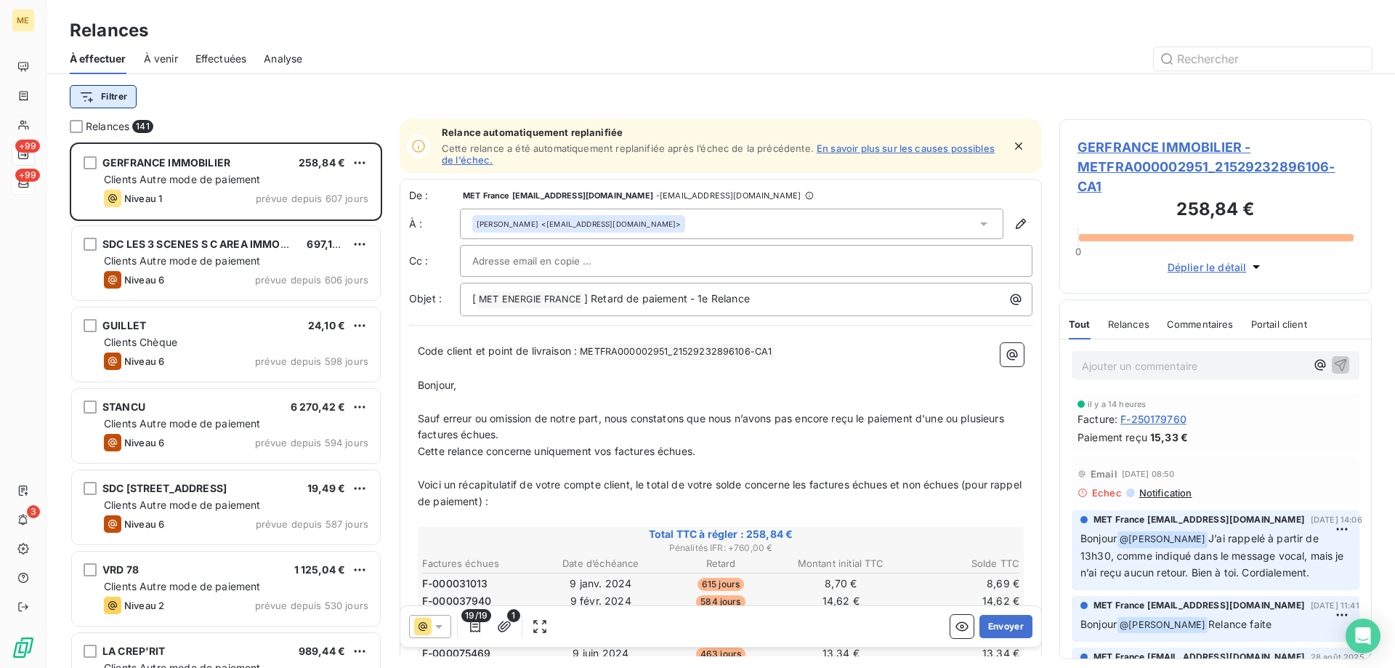
click at [113, 102] on html "ME +99 +99 3 Relances À effectuer À venir Effectuées Analyse Filtrer Relances 1…" at bounding box center [697, 406] width 1395 height 813
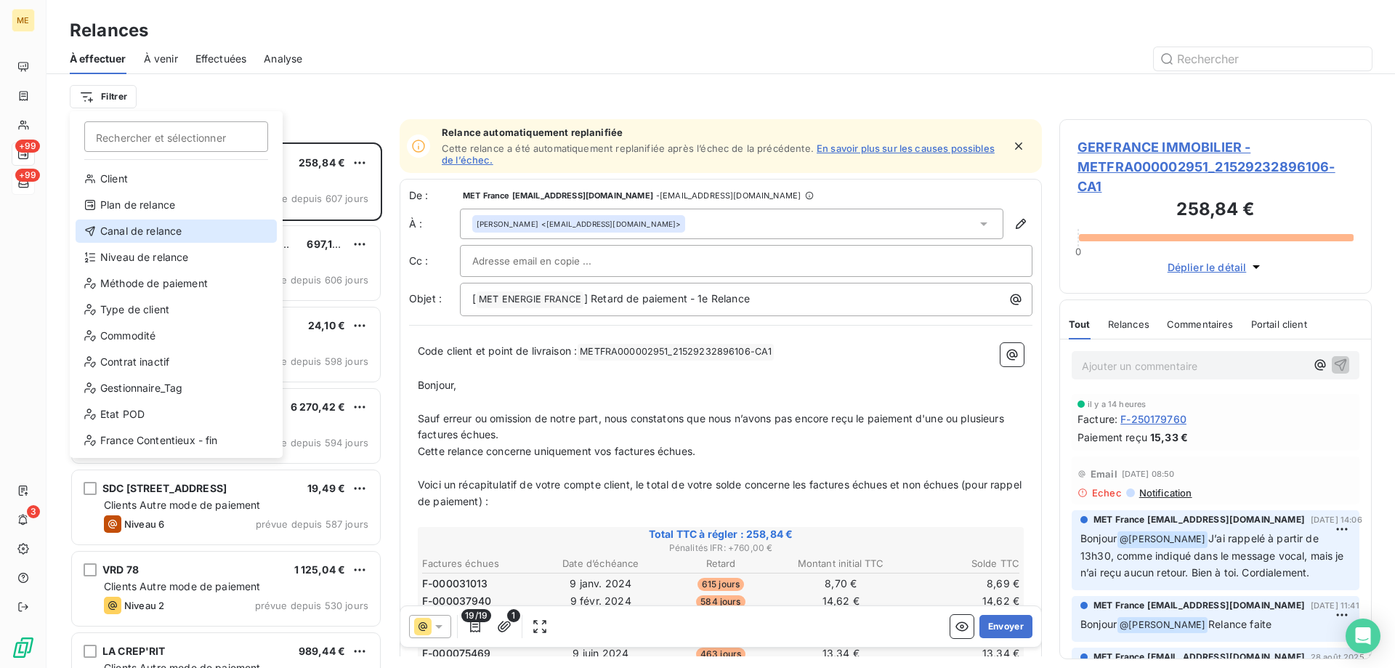
click at [142, 226] on div "Canal de relance" at bounding box center [176, 230] width 201 height 23
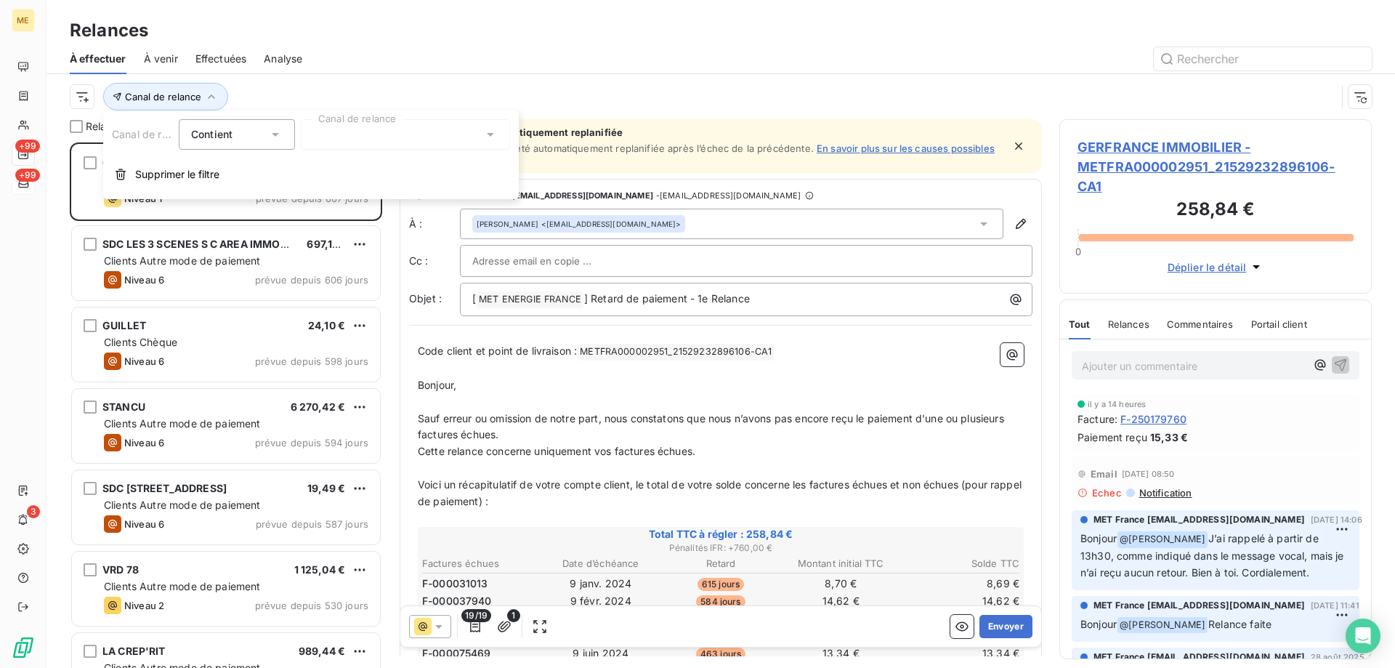
click at [330, 137] on div at bounding box center [405, 134] width 209 height 31
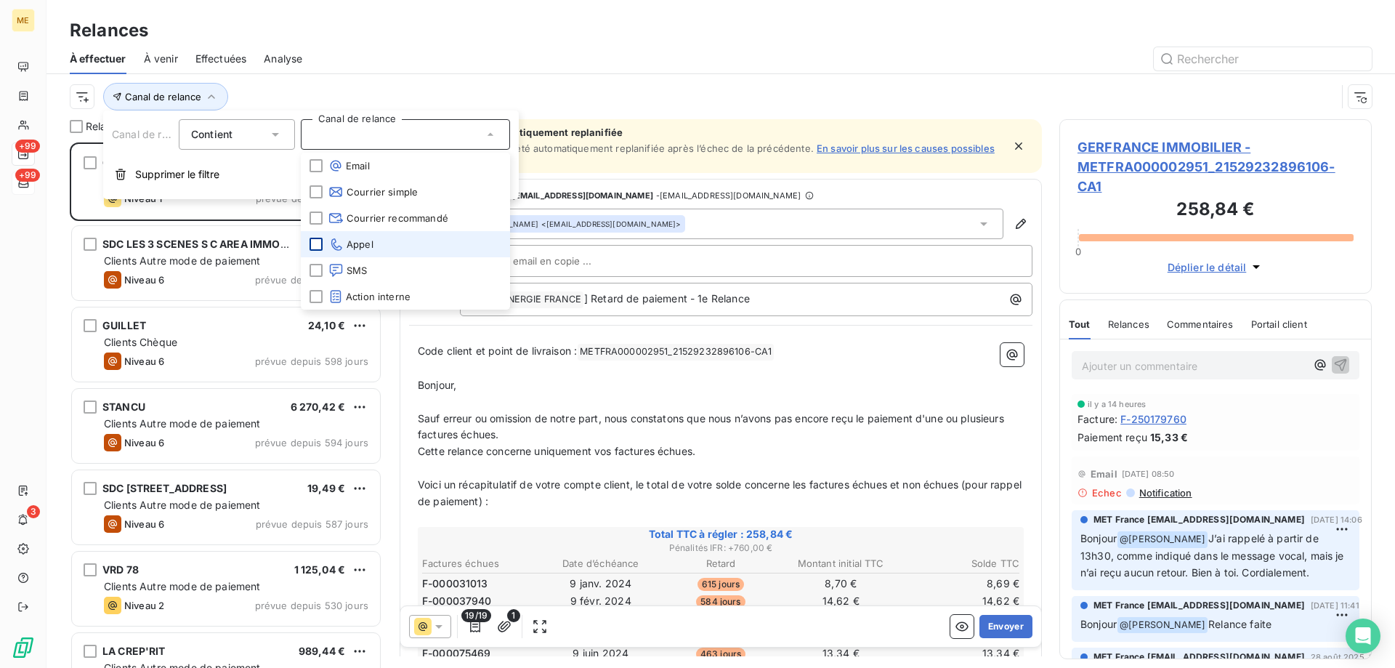
click at [318, 243] on div at bounding box center [316, 244] width 13 height 13
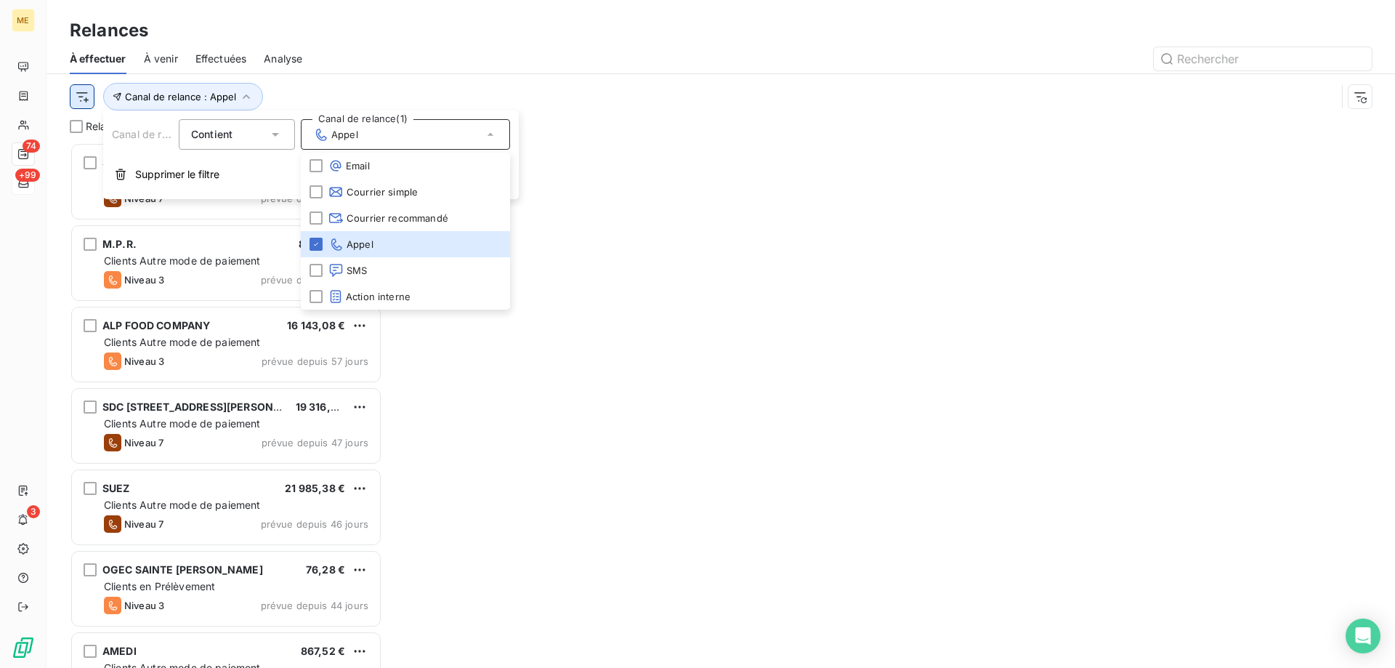
scroll to position [515, 302]
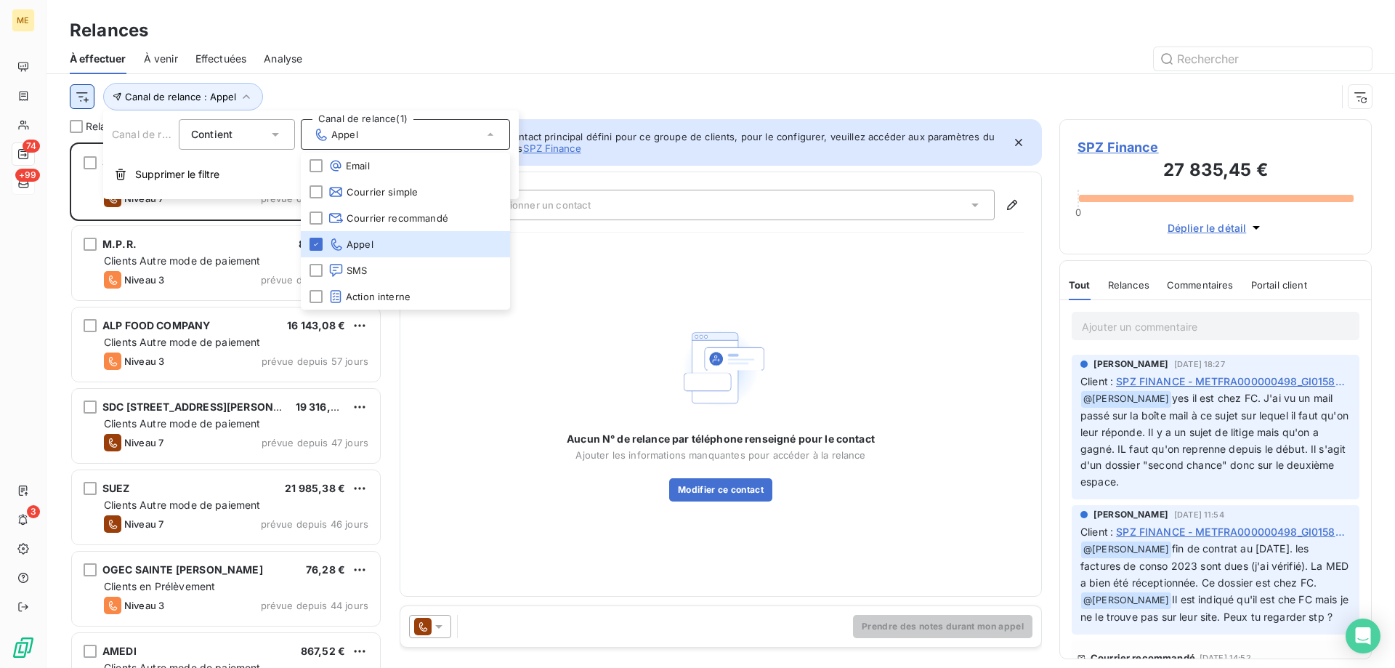
click at [86, 101] on html "ME 74 +99 3 Relances À effectuer À venir Effectuées Analyse Canal de relance : …" at bounding box center [697, 406] width 1395 height 813
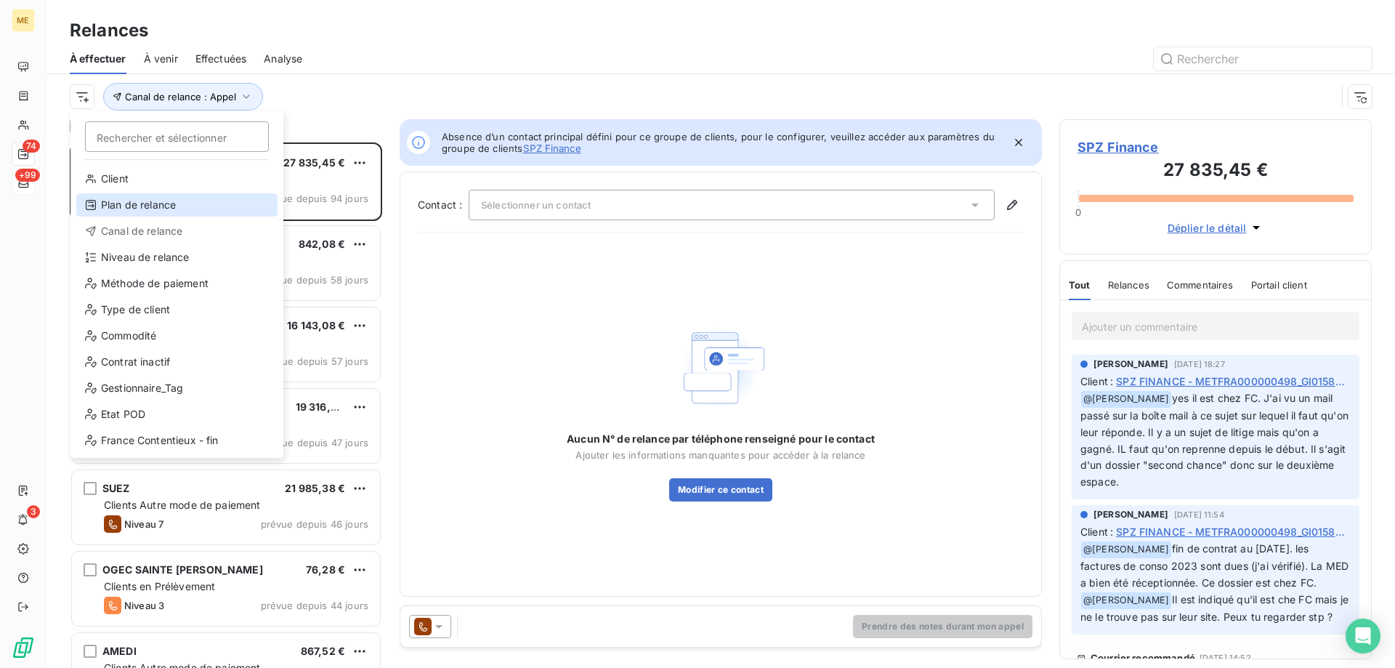
click at [131, 204] on div "Plan de relance" at bounding box center [176, 204] width 201 height 23
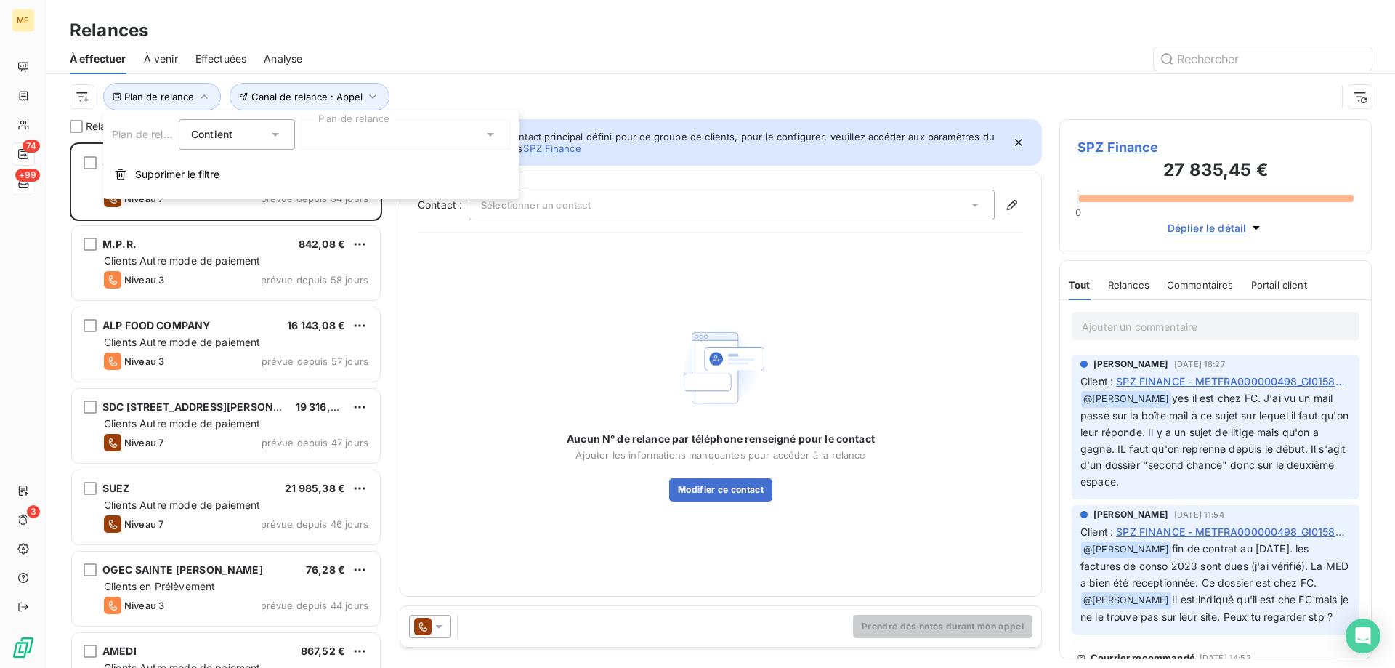
click at [379, 140] on div at bounding box center [405, 134] width 209 height 31
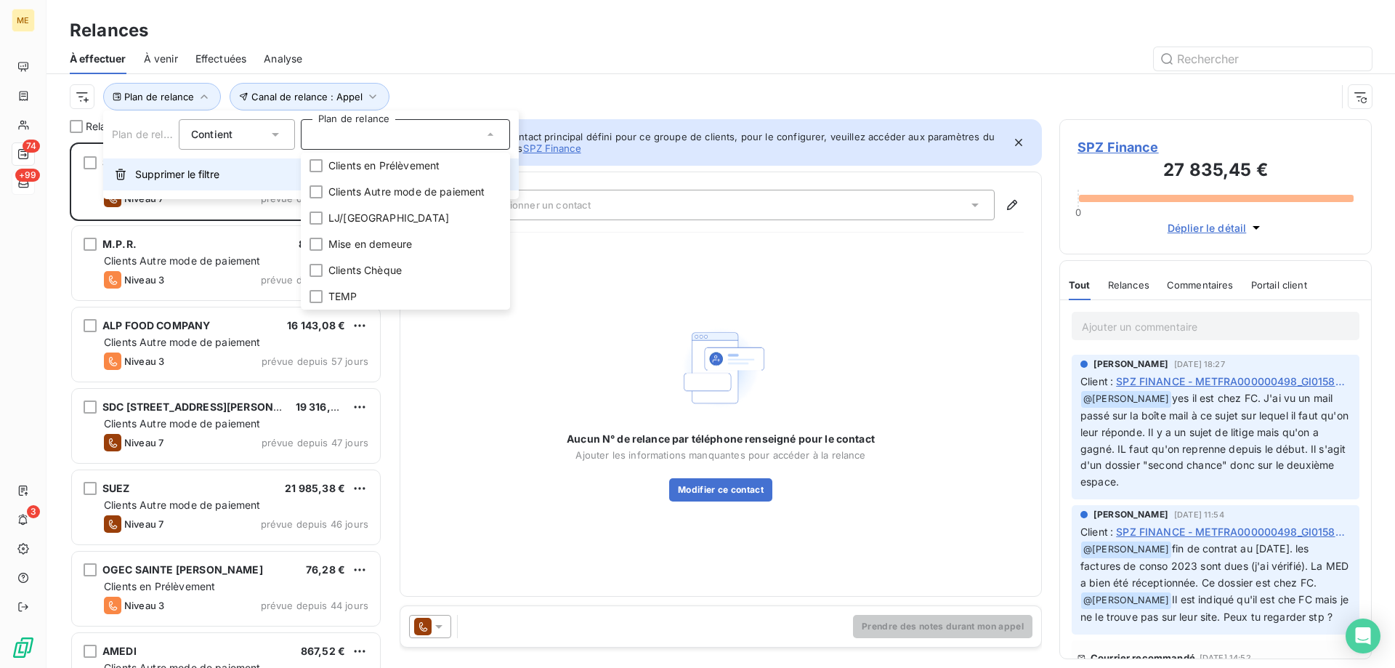
click at [191, 177] on span "Supprimer le filtre" at bounding box center [177, 174] width 84 height 15
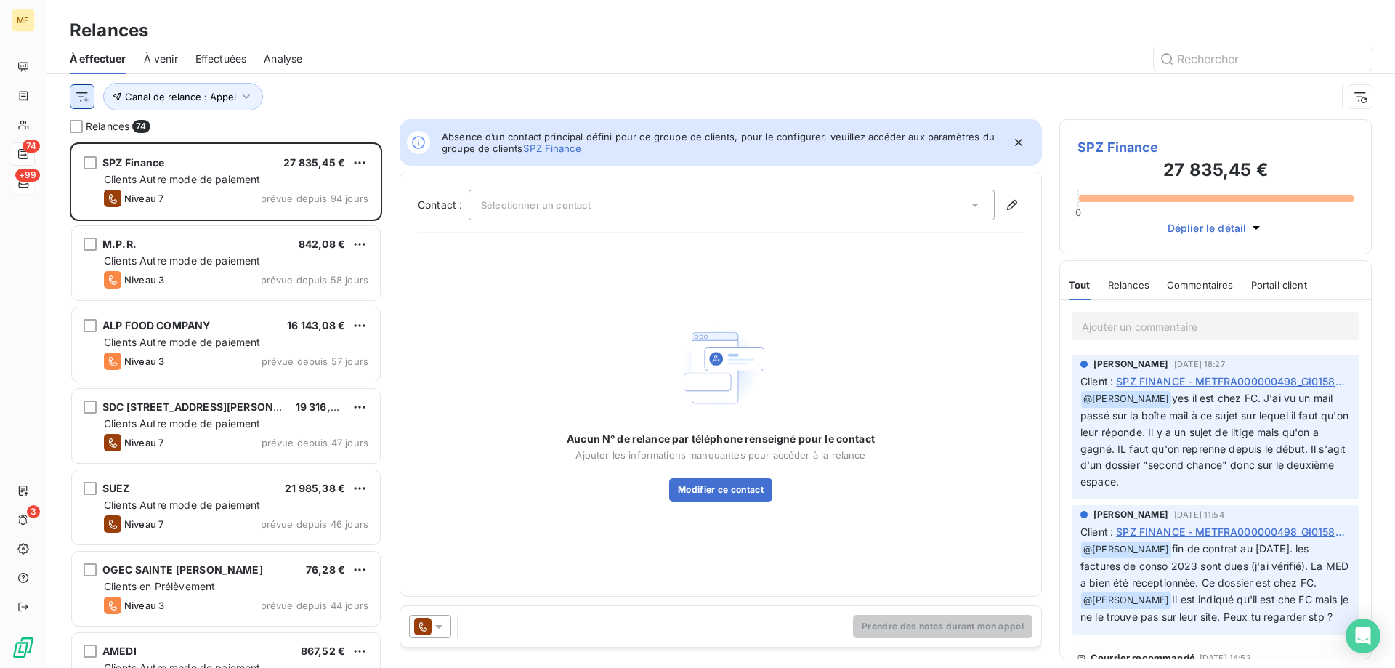
click at [87, 93] on html "ME 74 +99 3 Relances À effectuer À venir Effectuées Analyse Canal de relance : …" at bounding box center [697, 406] width 1395 height 813
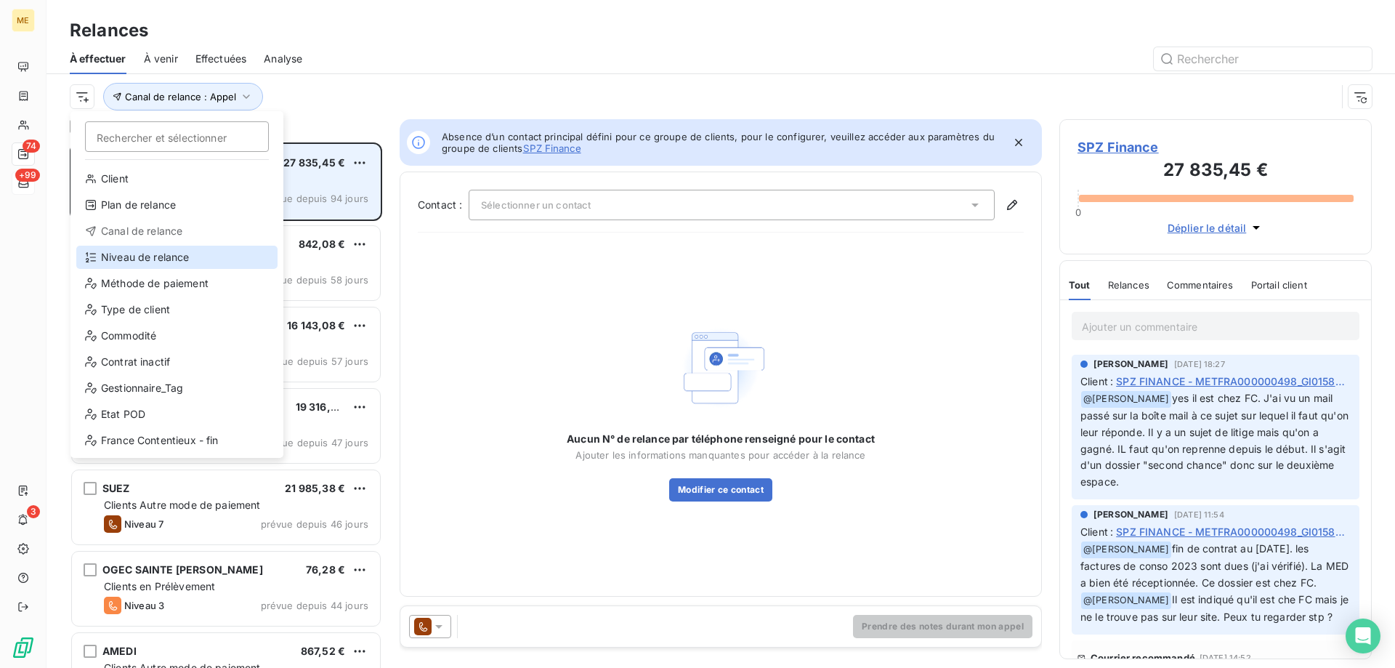
click at [109, 254] on div "Niveau de relance" at bounding box center [176, 257] width 201 height 23
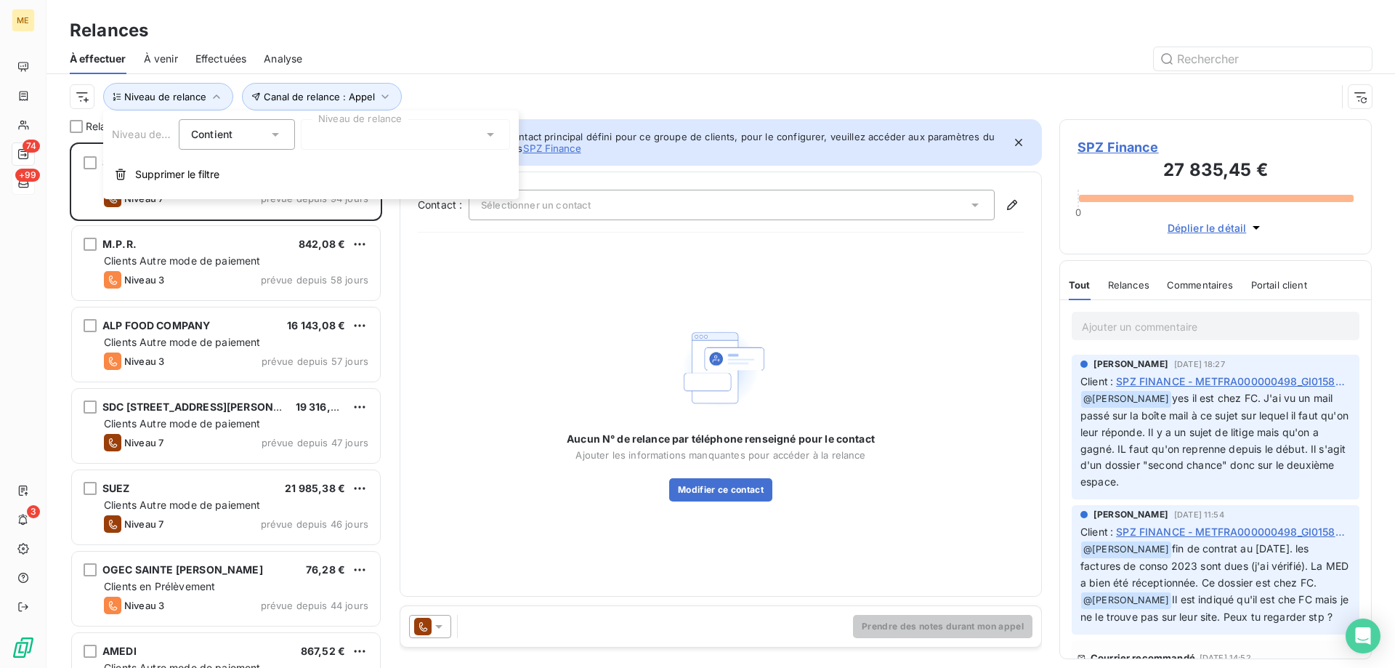
click at [387, 129] on div at bounding box center [405, 134] width 209 height 31
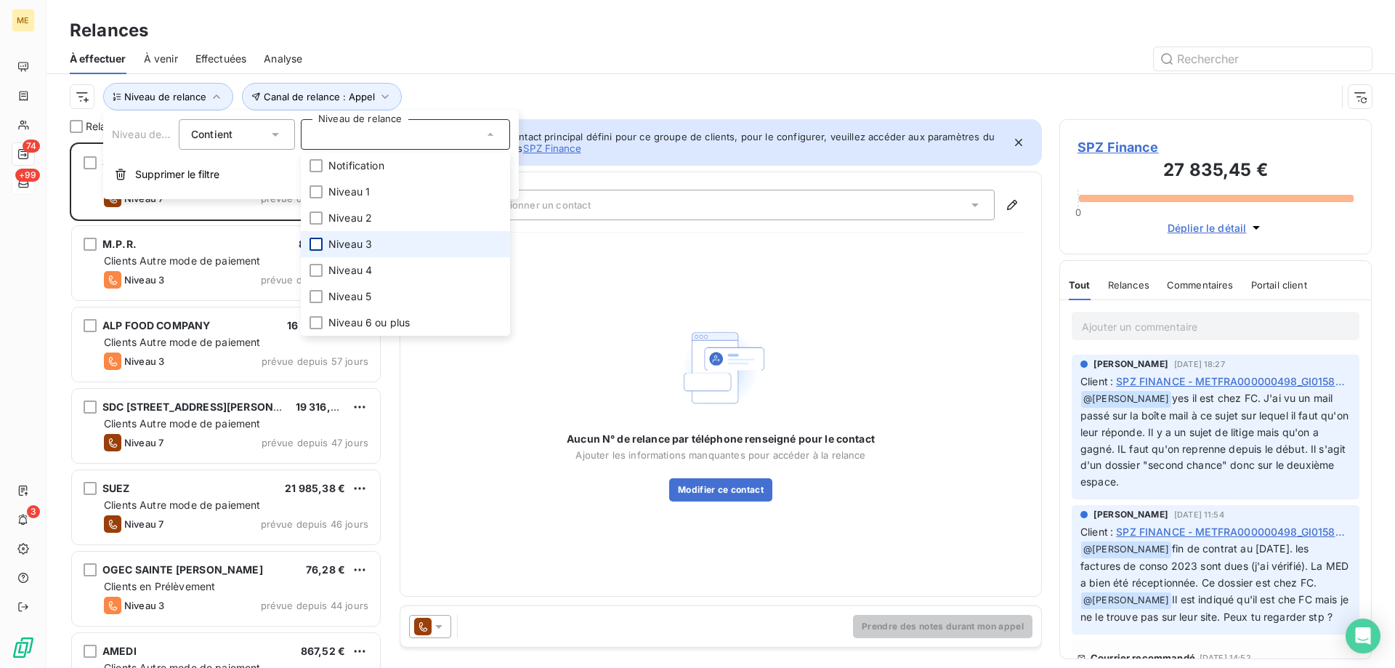
click at [317, 243] on div at bounding box center [316, 244] width 13 height 13
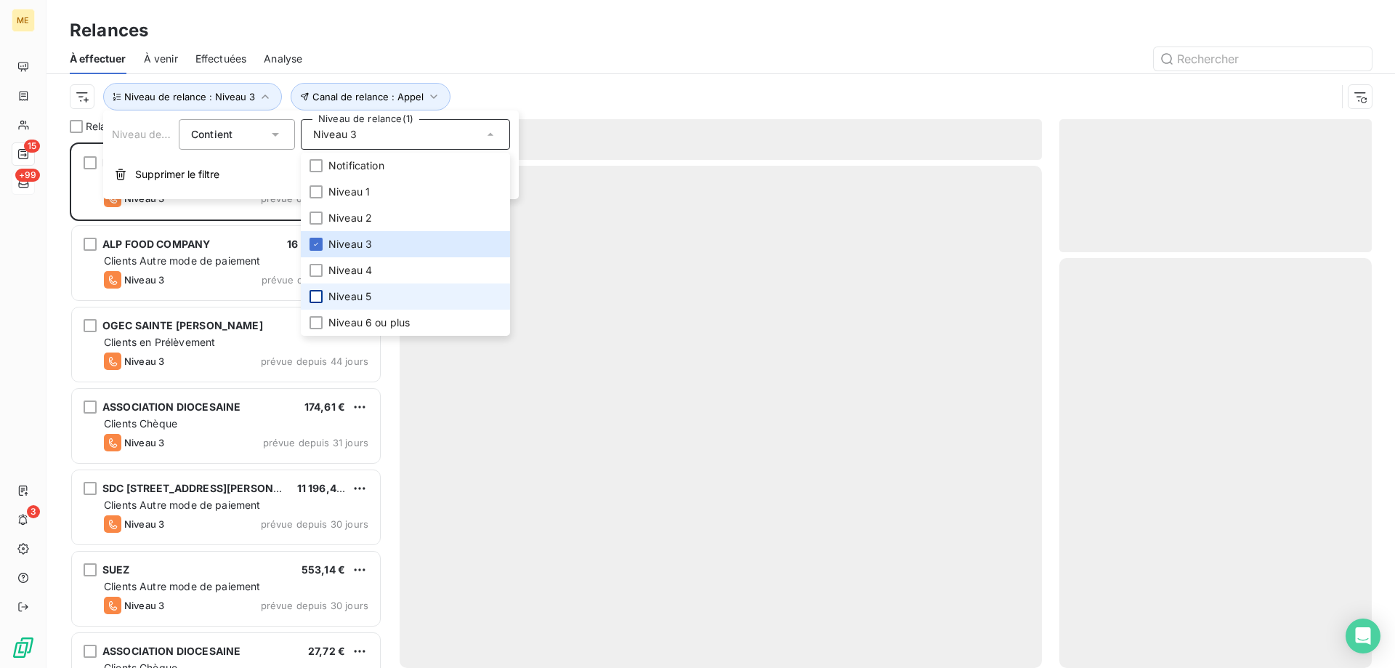
scroll to position [515, 302]
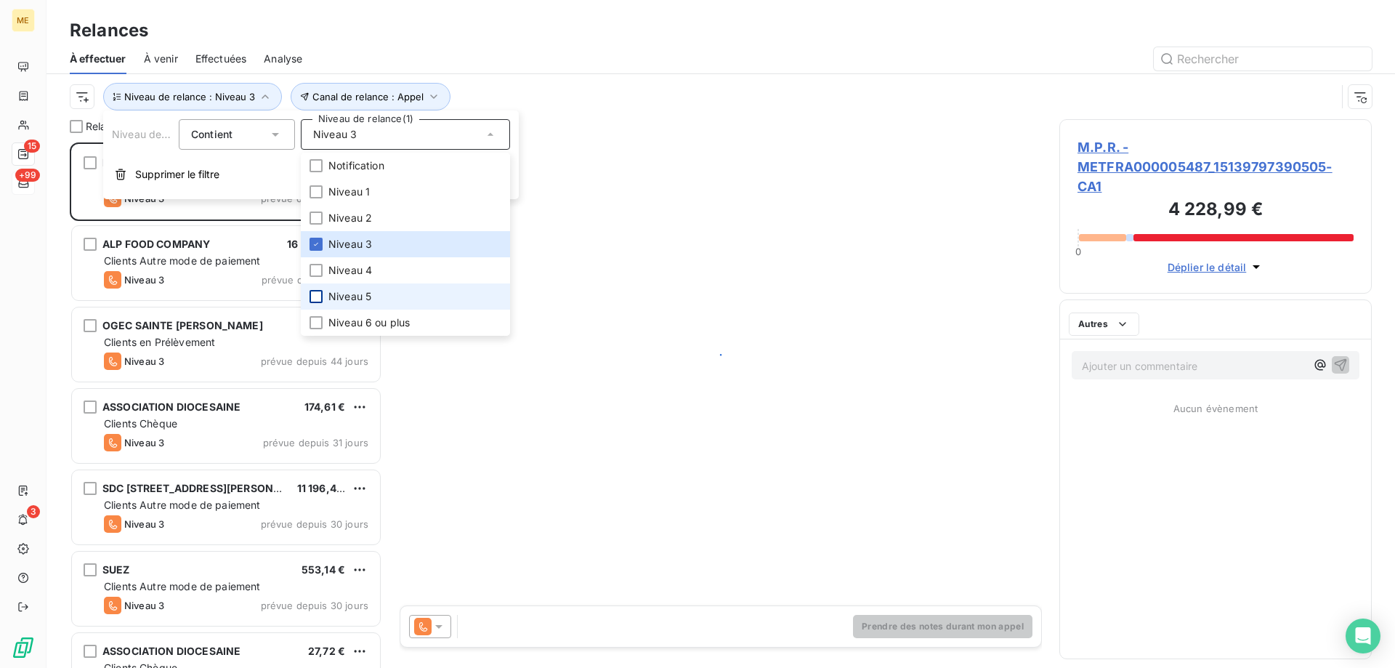
click at [315, 299] on div at bounding box center [316, 296] width 13 height 13
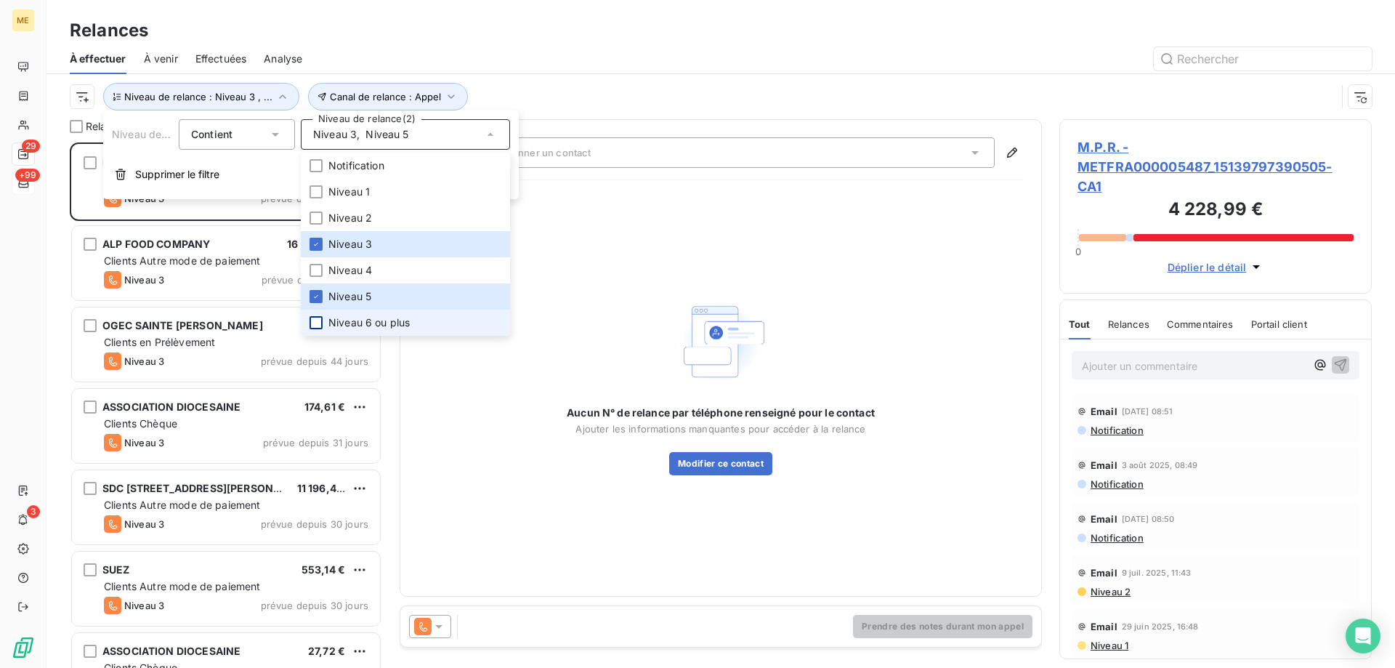
click at [316, 321] on div at bounding box center [316, 322] width 13 height 13
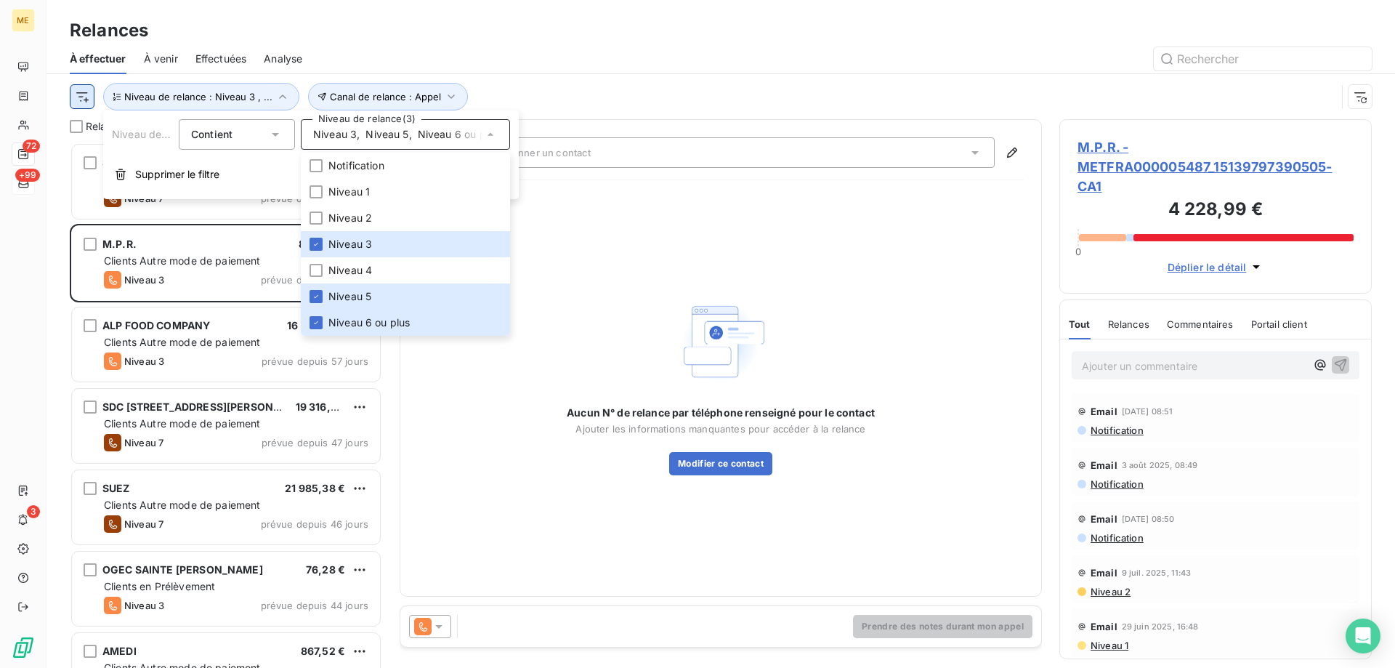
click at [89, 100] on html "ME 72 +99 3 Relances À effectuer À venir Effectuées Analyse Canal de relance : …" at bounding box center [697, 406] width 1395 height 813
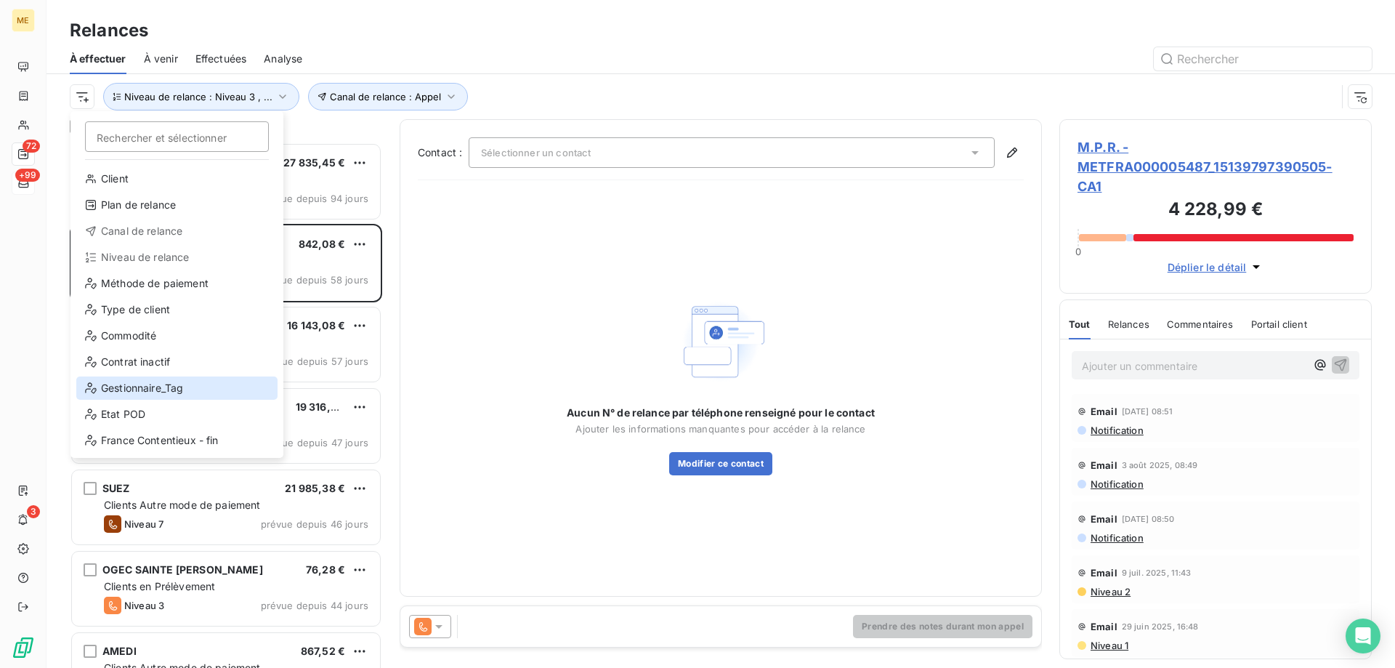
click at [101, 398] on div "Gestionnaire_Tag" at bounding box center [176, 387] width 201 height 23
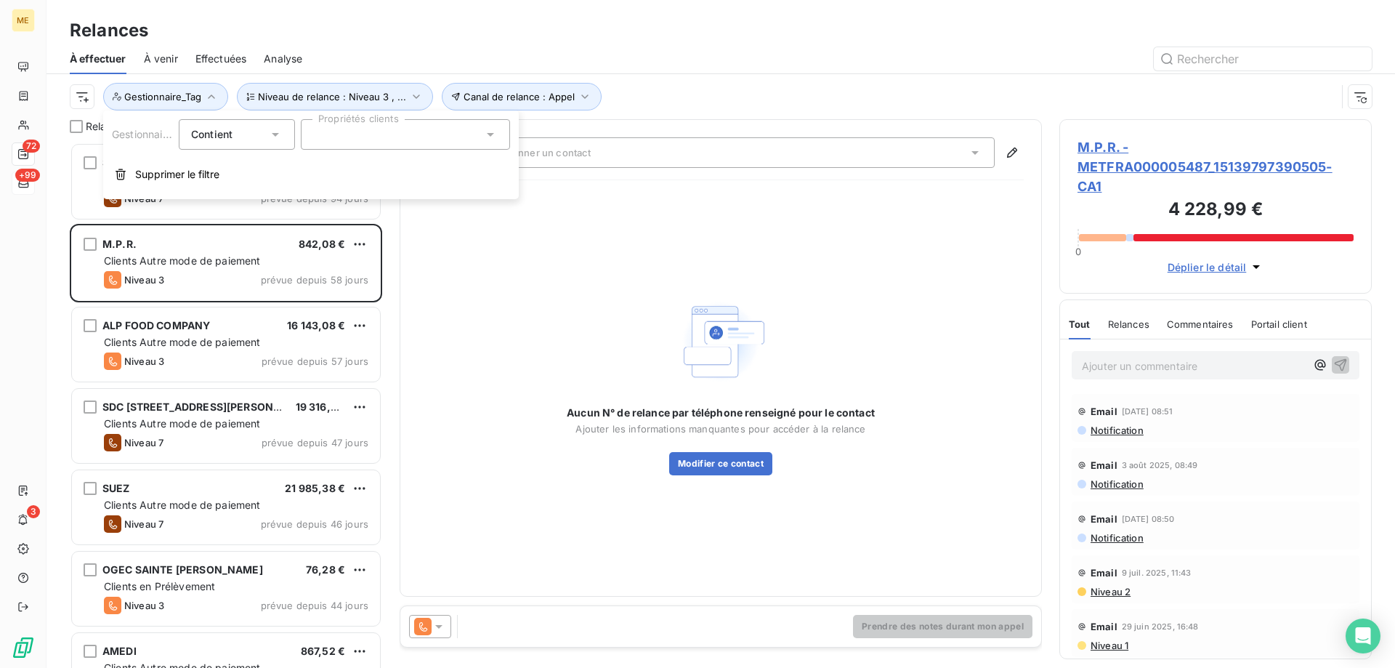
click at [372, 140] on div at bounding box center [405, 134] width 209 height 31
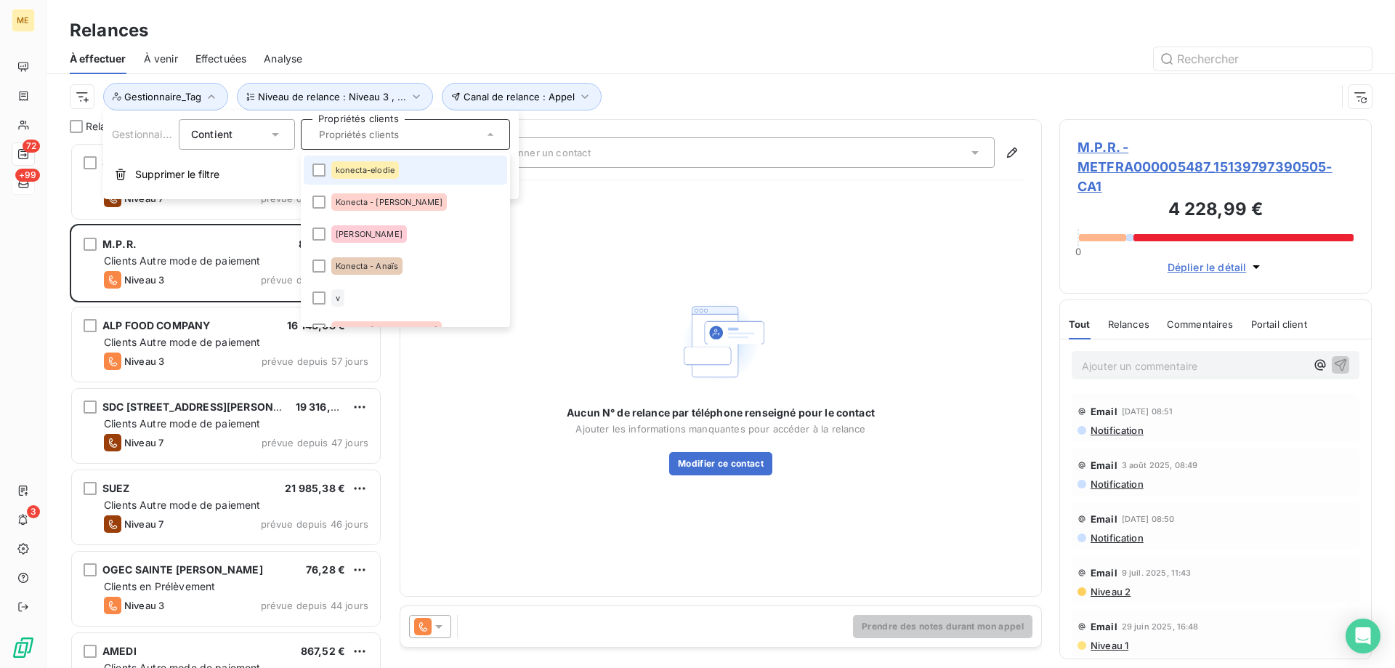
scroll to position [436, 0]
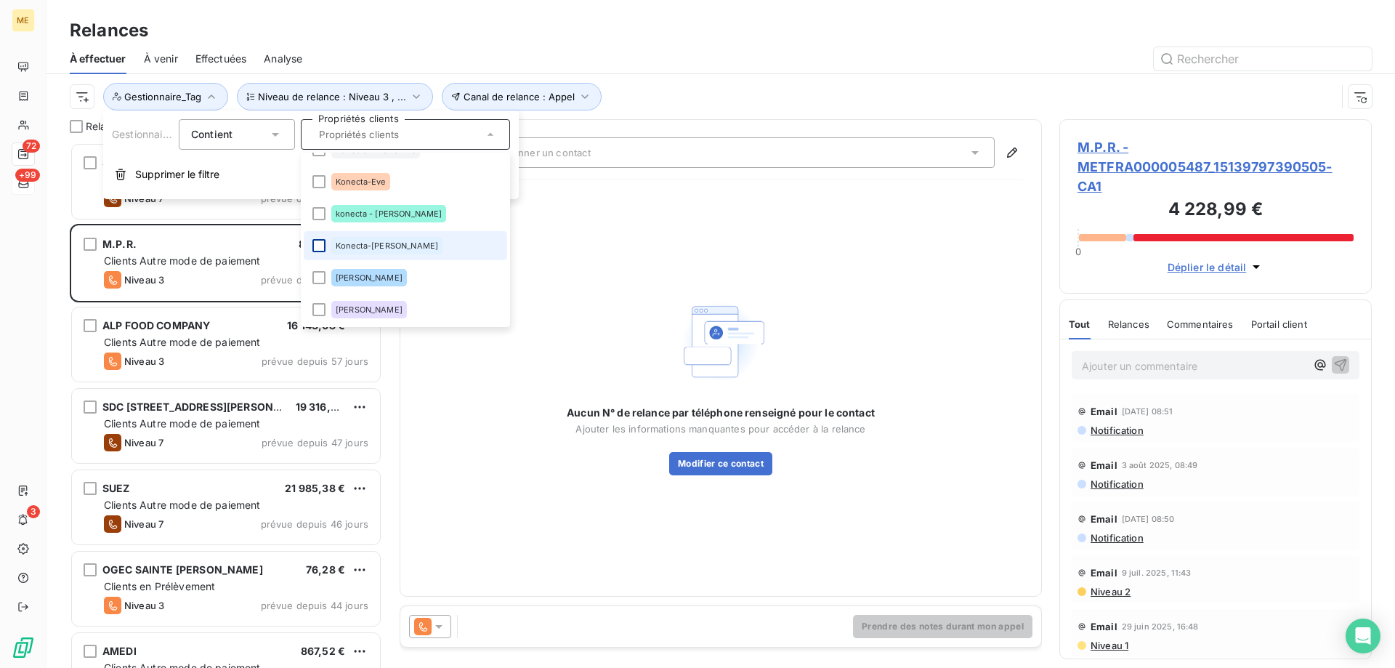
click at [317, 249] on div at bounding box center [319, 245] width 13 height 13
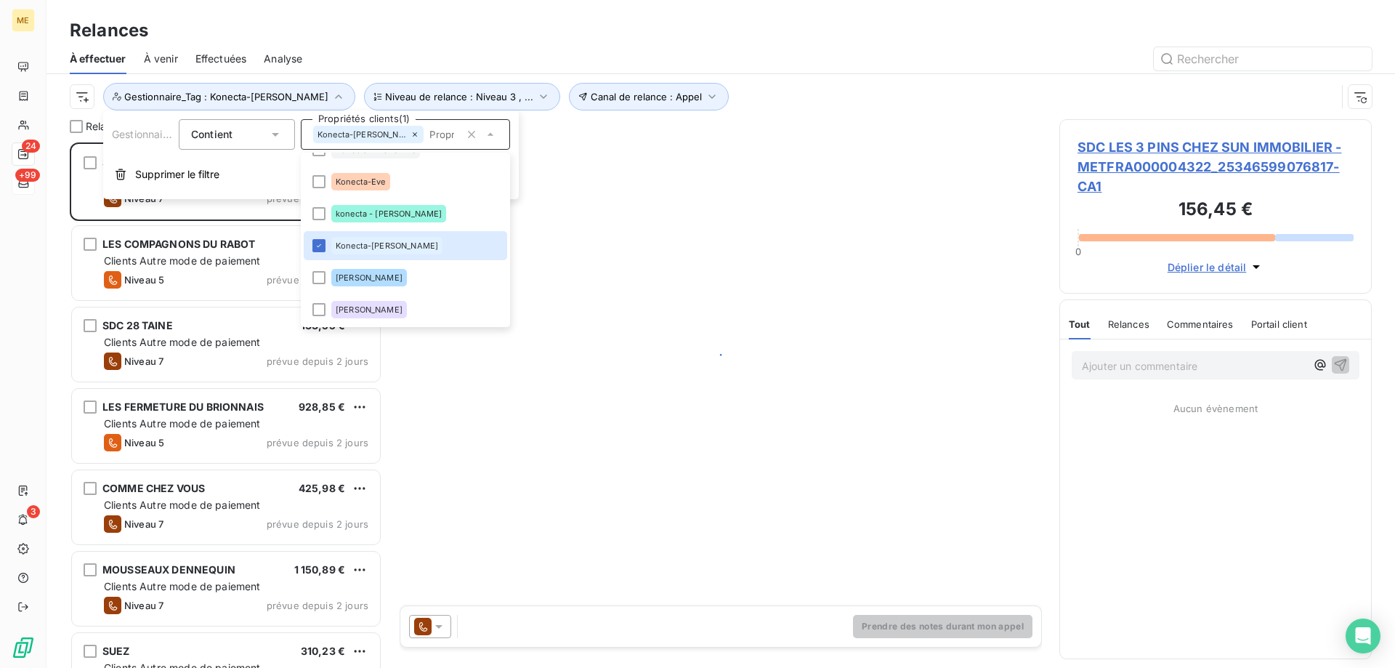
scroll to position [515, 302]
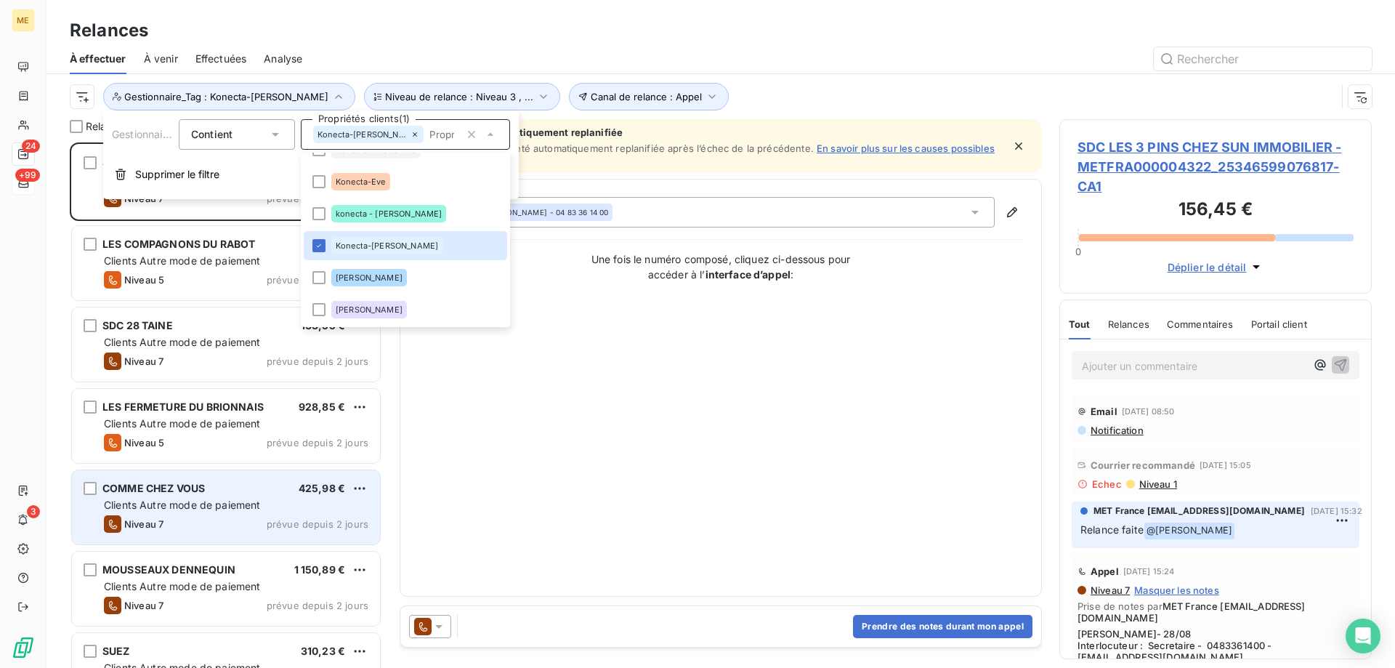
click at [250, 472] on div "COMME CHEZ VOUS 425,98 € Clients Autre mode de paiement Niveau 7 prévue depuis …" at bounding box center [226, 507] width 308 height 74
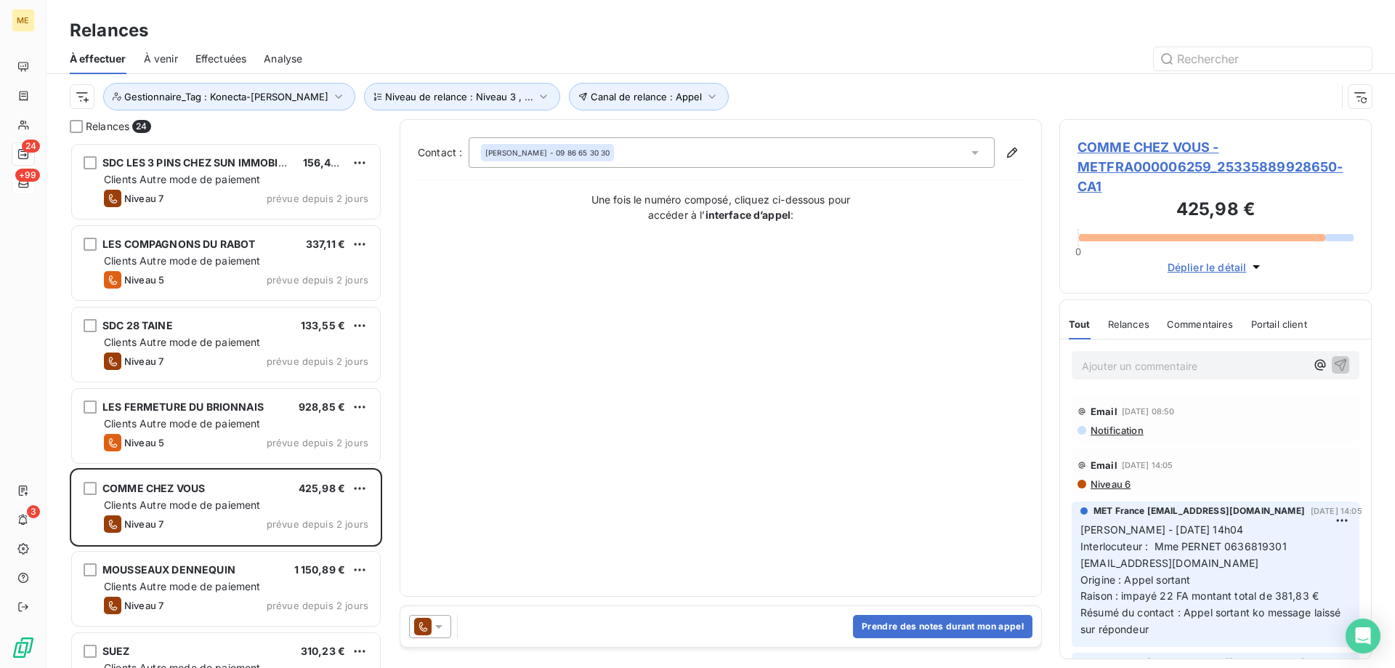
click at [1135, 157] on span "COMME CHEZ VOUS - METFRA000006259_25335889928650-CA1" at bounding box center [1216, 166] width 276 height 59
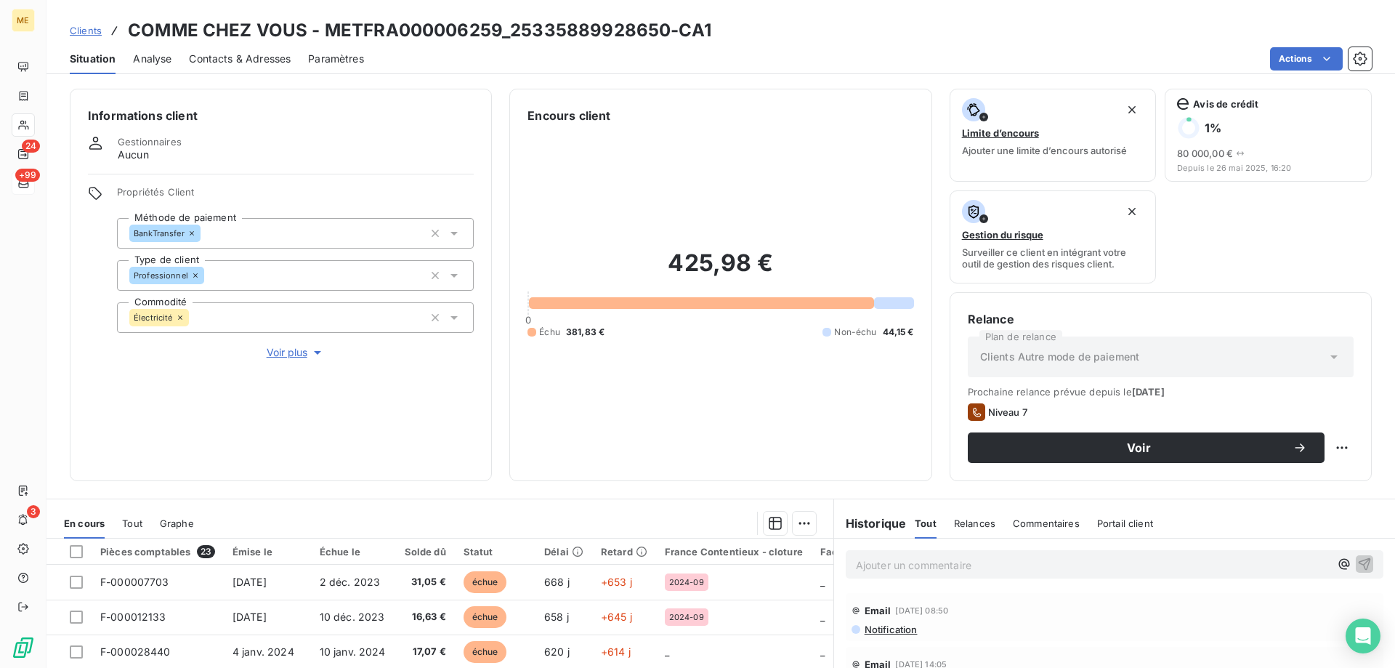
click at [290, 345] on span "Voir plus" at bounding box center [296, 352] width 58 height 15
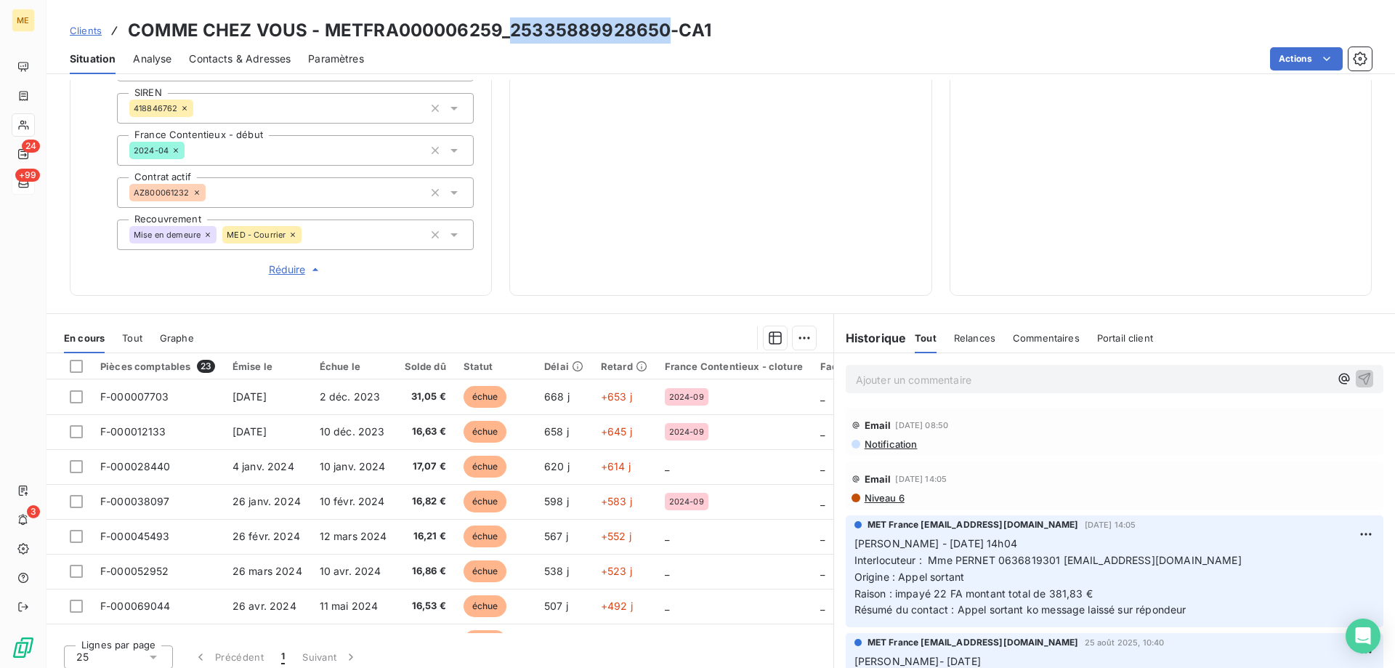
drag, startPoint x: 507, startPoint y: 25, endPoint x: 664, endPoint y: 34, distance: 156.5
click at [664, 34] on h3 "COMME CHEZ VOUS - METFRA000006259_25335889928650-CA1" at bounding box center [420, 30] width 584 height 26
drag, startPoint x: 994, startPoint y: 551, endPoint x: 1055, endPoint y: 557, distance: 60.7
click at [1055, 557] on p "Sylvain - 03/09/2025 - 14h04 Interlocuteur : Mme PERNET 0636819301 PERNETVALERI…" at bounding box center [1115, 577] width 520 height 83
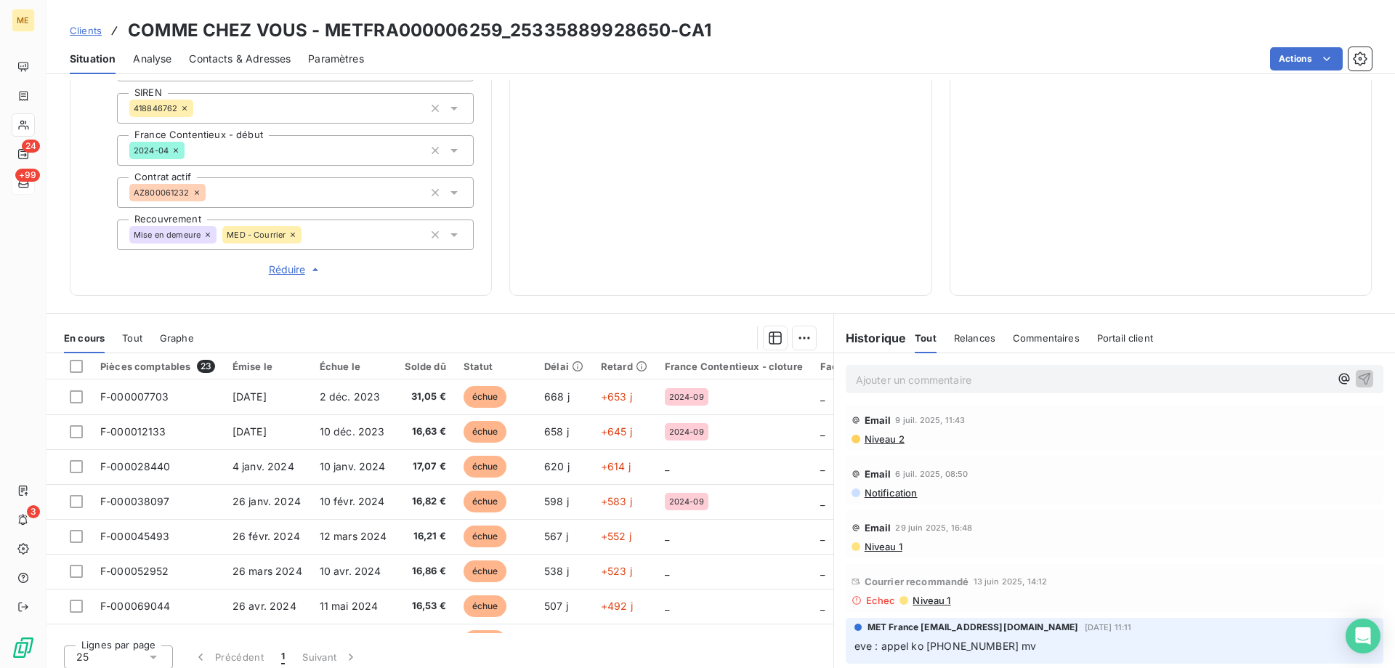
scroll to position [1236, 0]
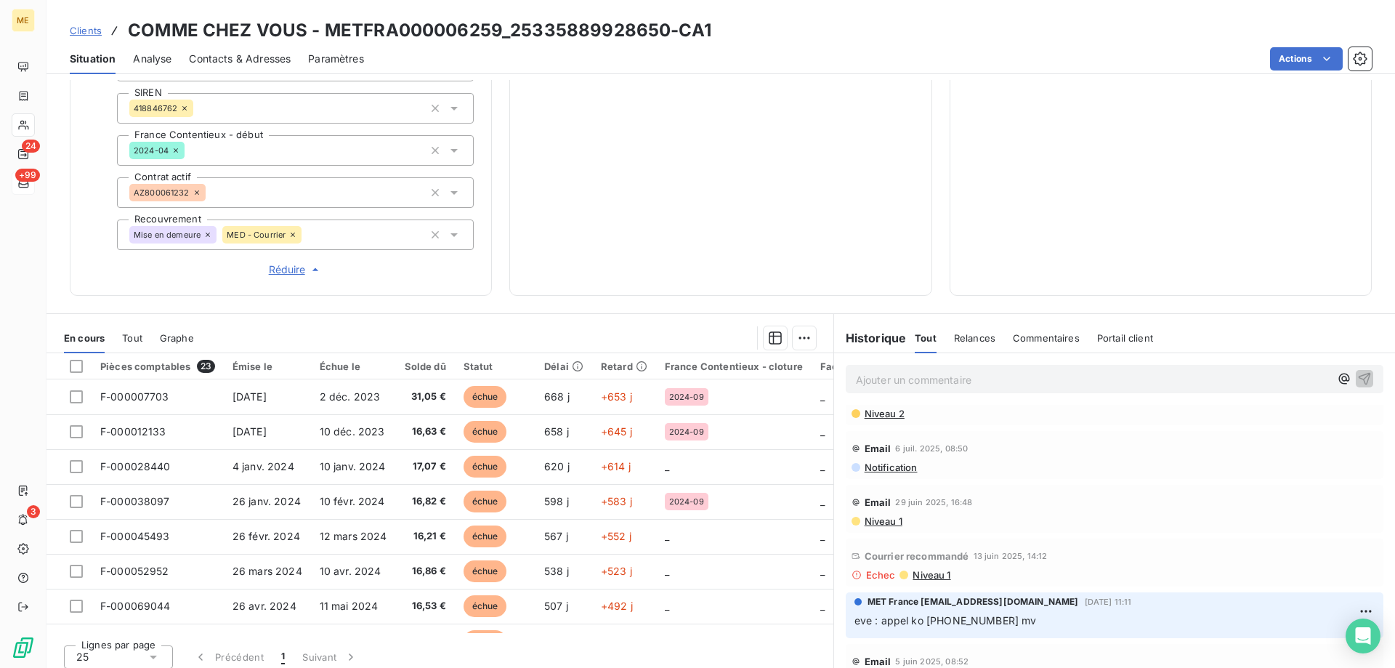
click at [924, 571] on span "Niveau 1" at bounding box center [930, 575] width 39 height 12
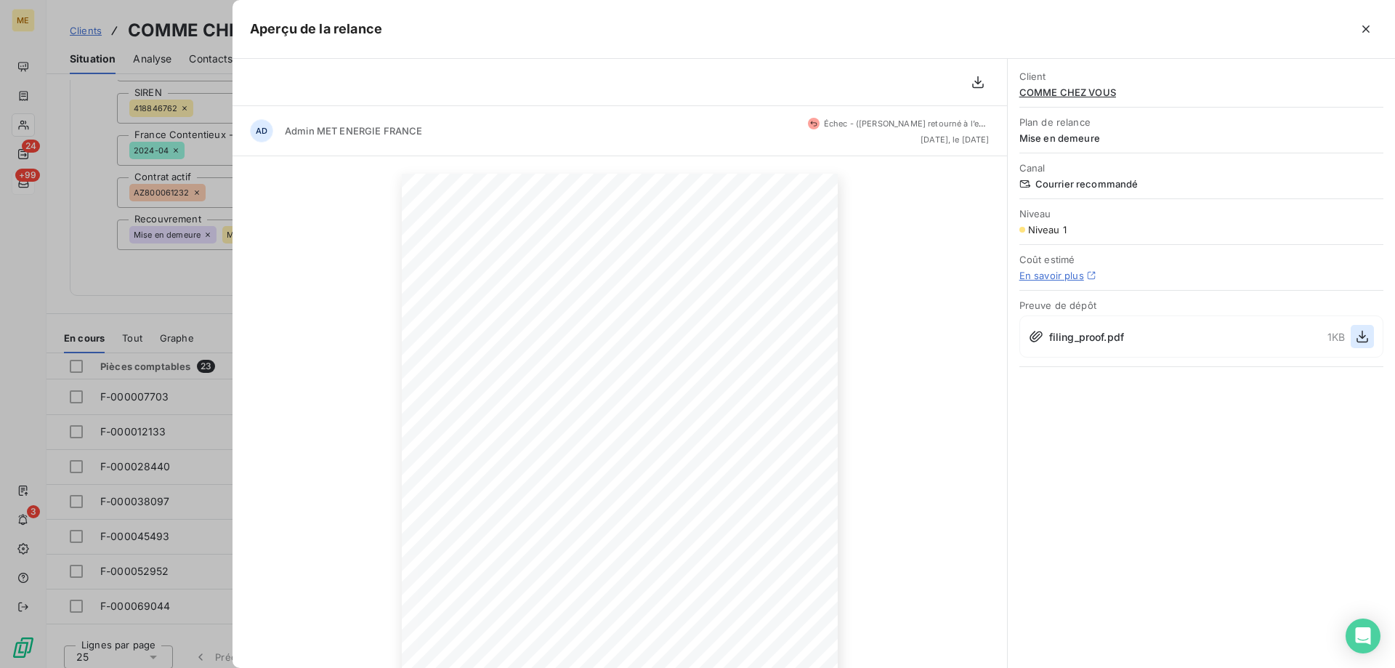
click at [1366, 340] on icon "button" at bounding box center [1362, 336] width 15 height 15
click at [1367, 33] on icon "button" at bounding box center [1366, 29] width 15 height 15
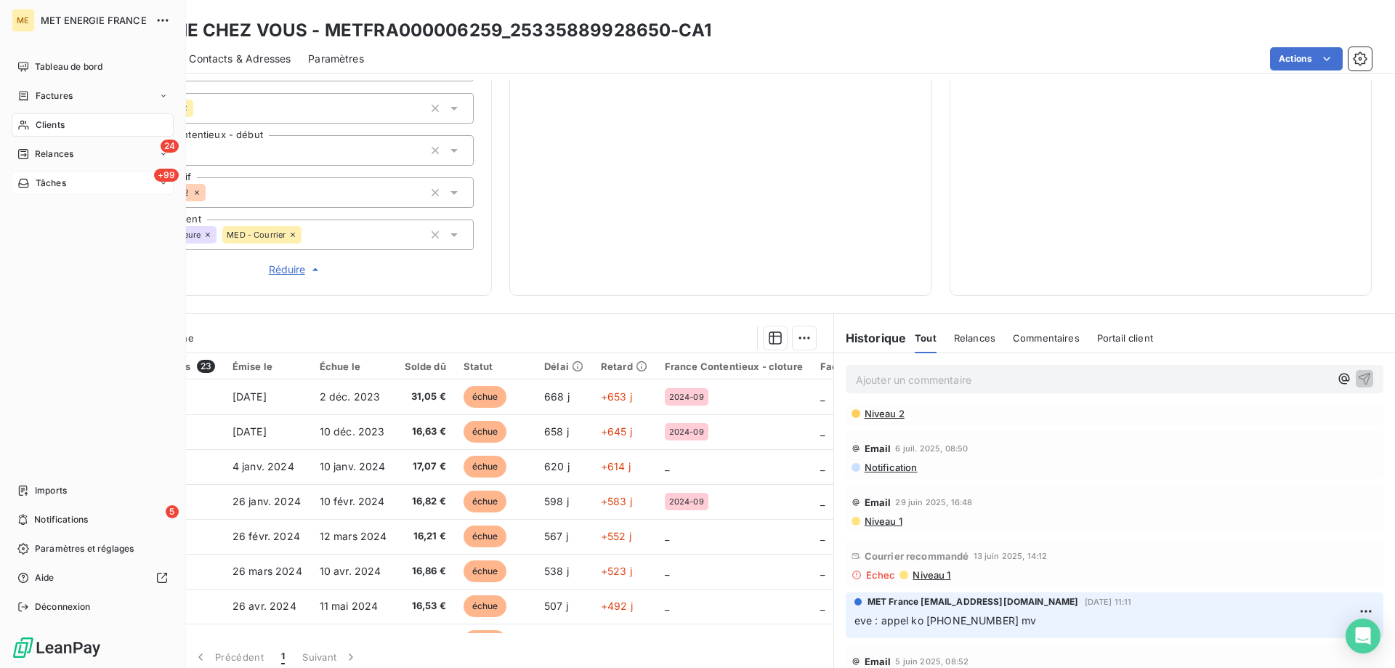
click at [48, 181] on span "Tâches" at bounding box center [51, 183] width 31 height 13
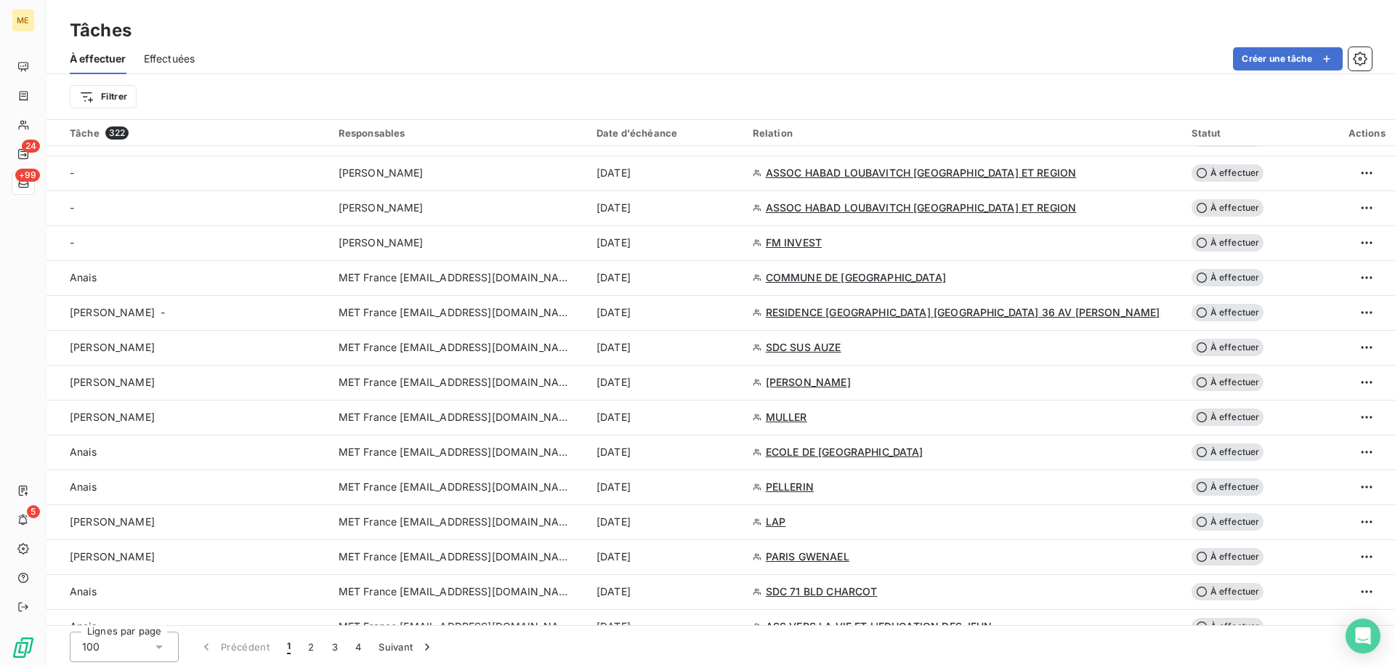
scroll to position [654, 0]
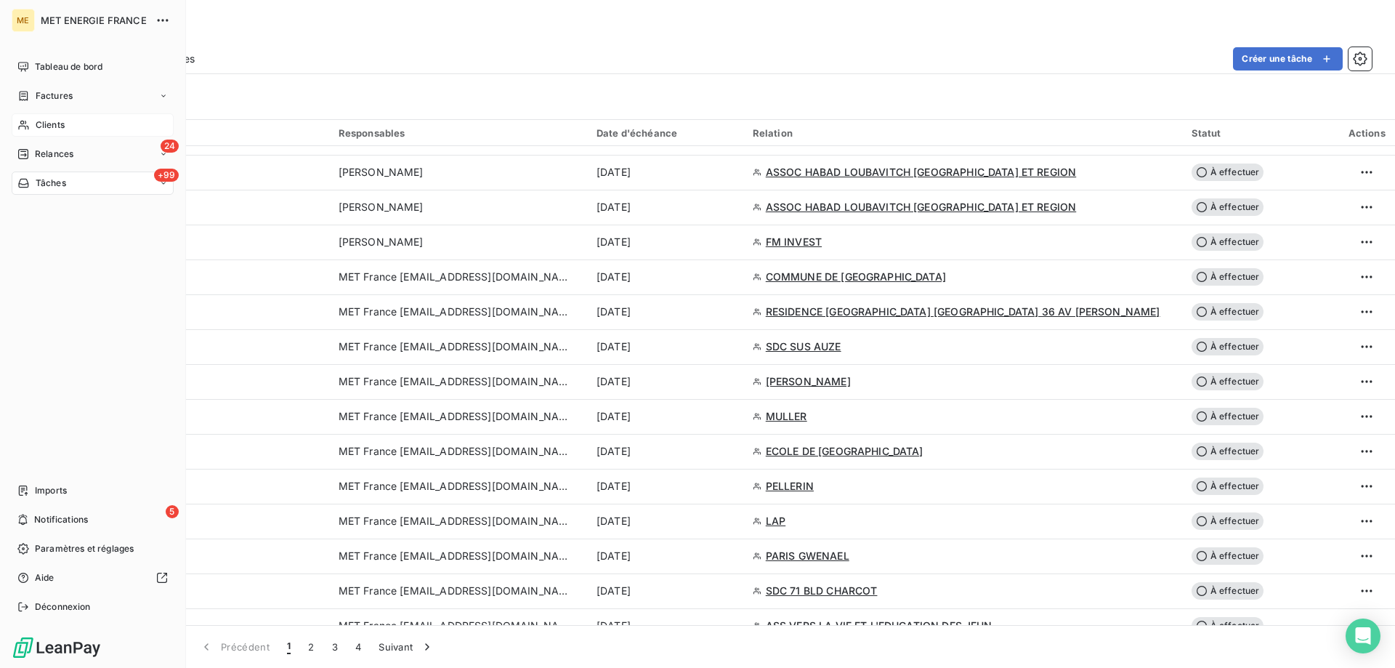
click at [27, 125] on icon at bounding box center [23, 125] width 12 height 12
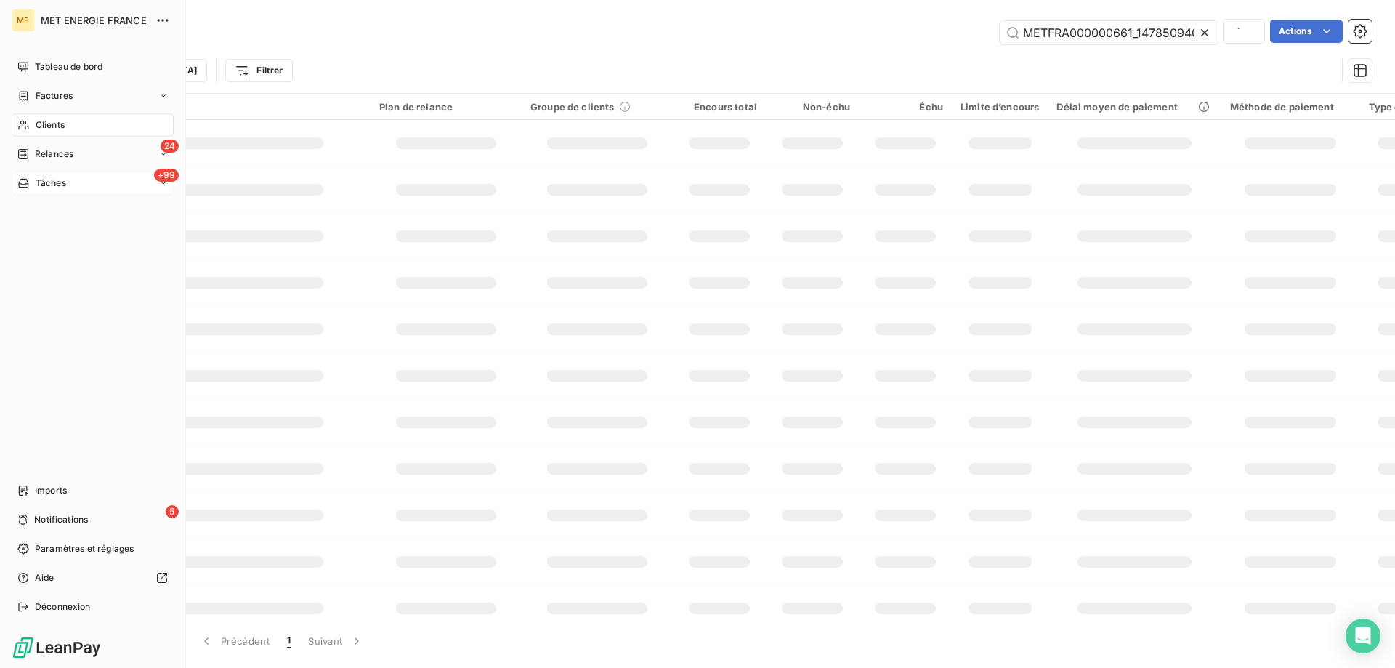
scroll to position [0, 39]
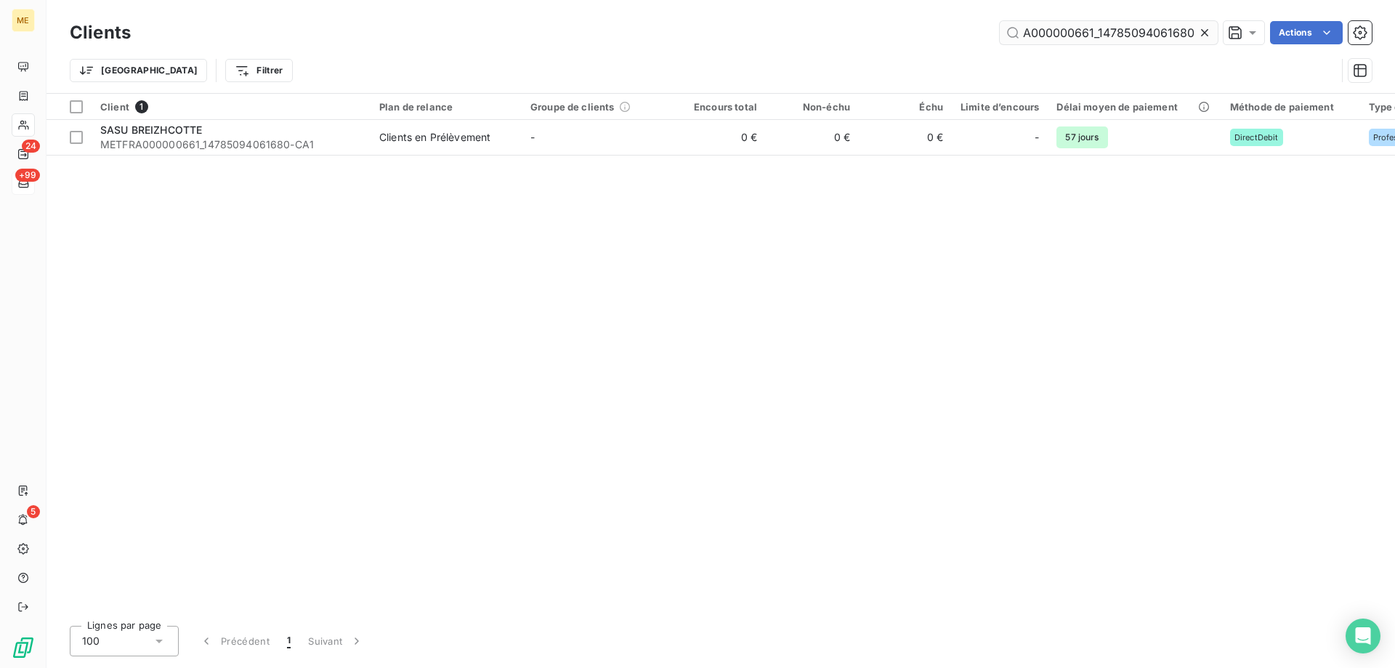
click at [1083, 31] on input "METFRA000000661_14785094061680" at bounding box center [1109, 32] width 218 height 23
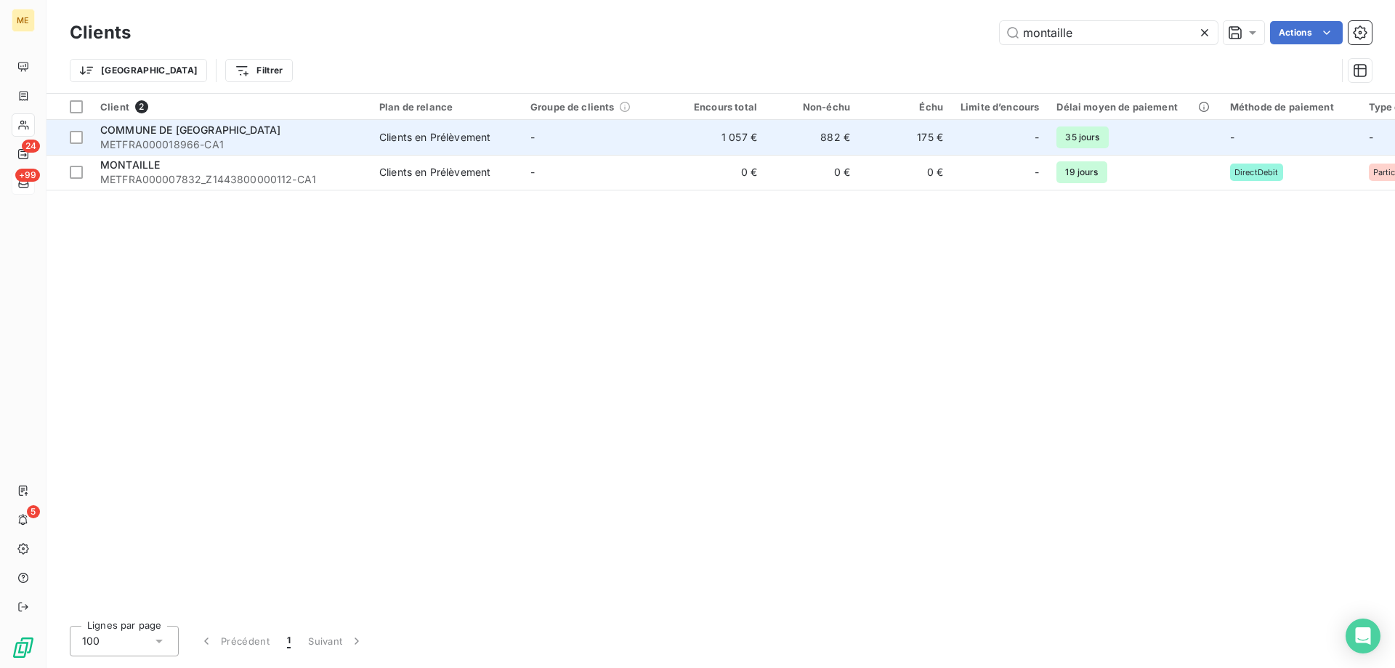
type input "montaille"
click at [203, 133] on span "COMMUNE DE MONTAILLE" at bounding box center [190, 130] width 180 height 12
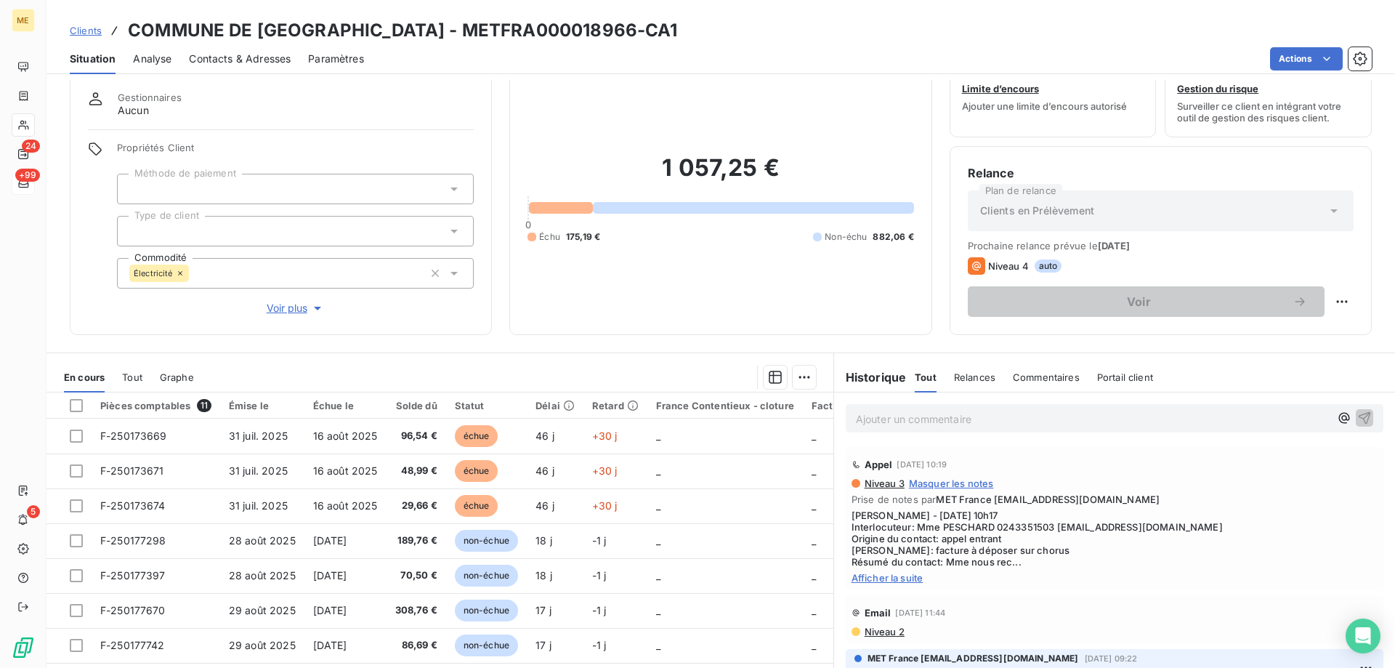
scroll to position [92, 0]
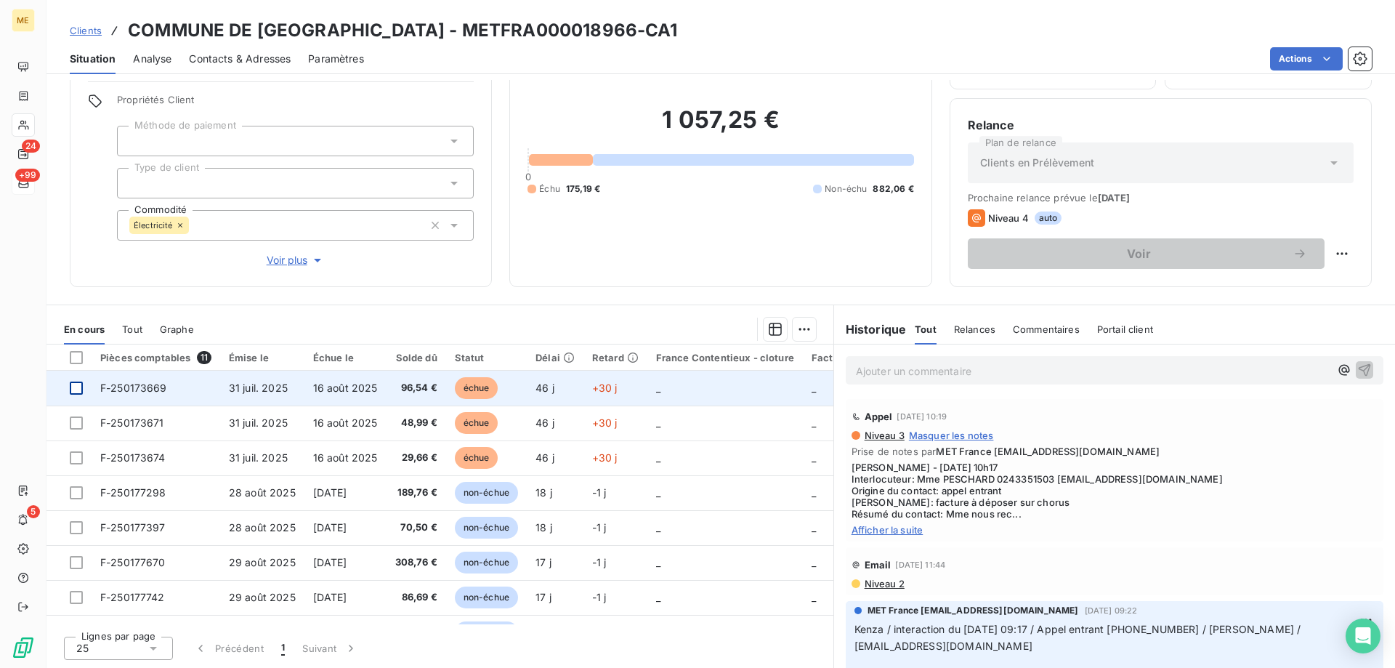
click at [76, 391] on div at bounding box center [76, 388] width 13 height 13
click at [157, 388] on span "F-250173669" at bounding box center [133, 388] width 67 height 12
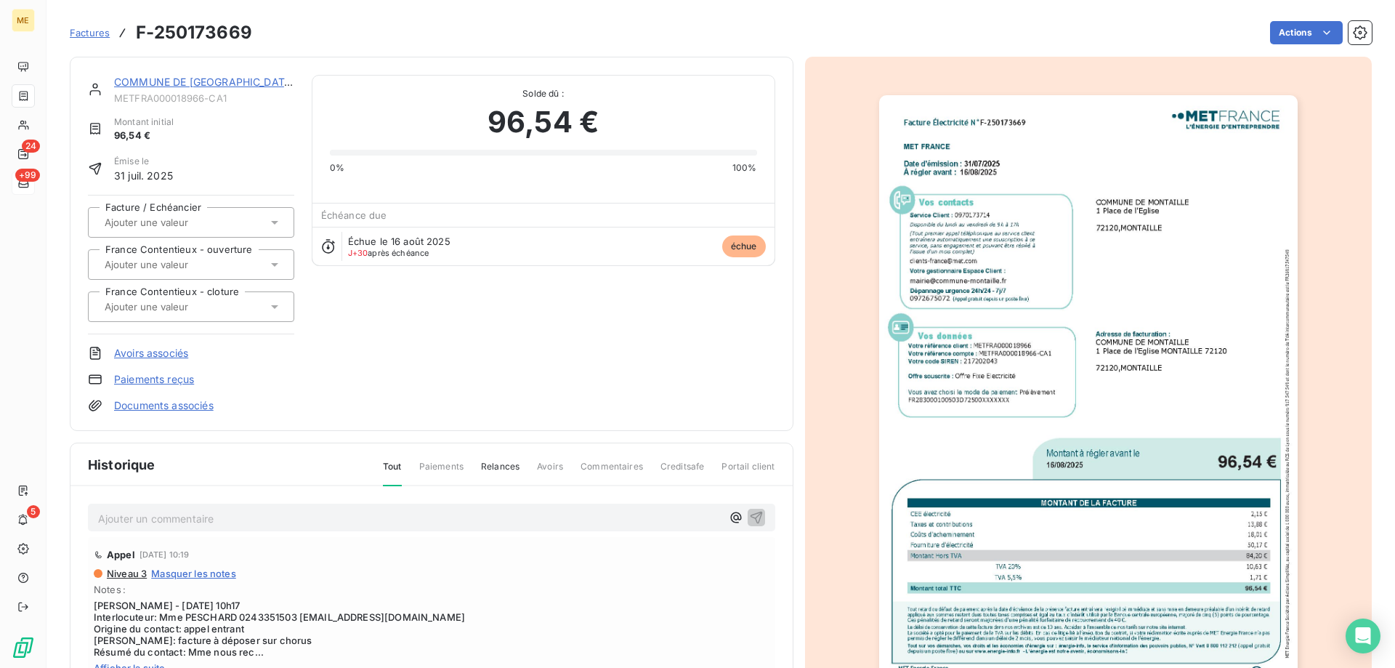
click at [1177, 360] on img "button" at bounding box center [1088, 391] width 419 height 592
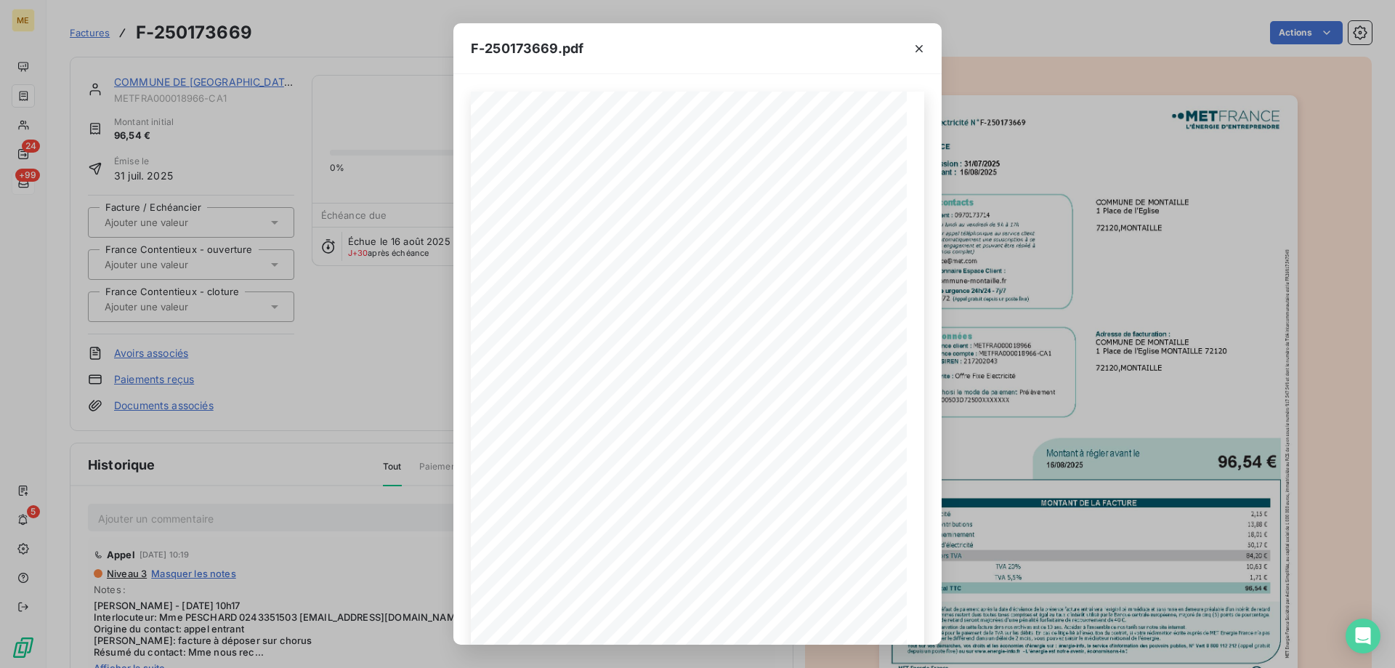
scroll to position [100, 0]
click at [722, 538] on span "l’exigibilité" at bounding box center [725, 535] width 22 height 4
click at [752, 621] on icon "button" at bounding box center [752, 620] width 12 height 12
click at [911, 47] on button "button" at bounding box center [919, 48] width 23 height 23
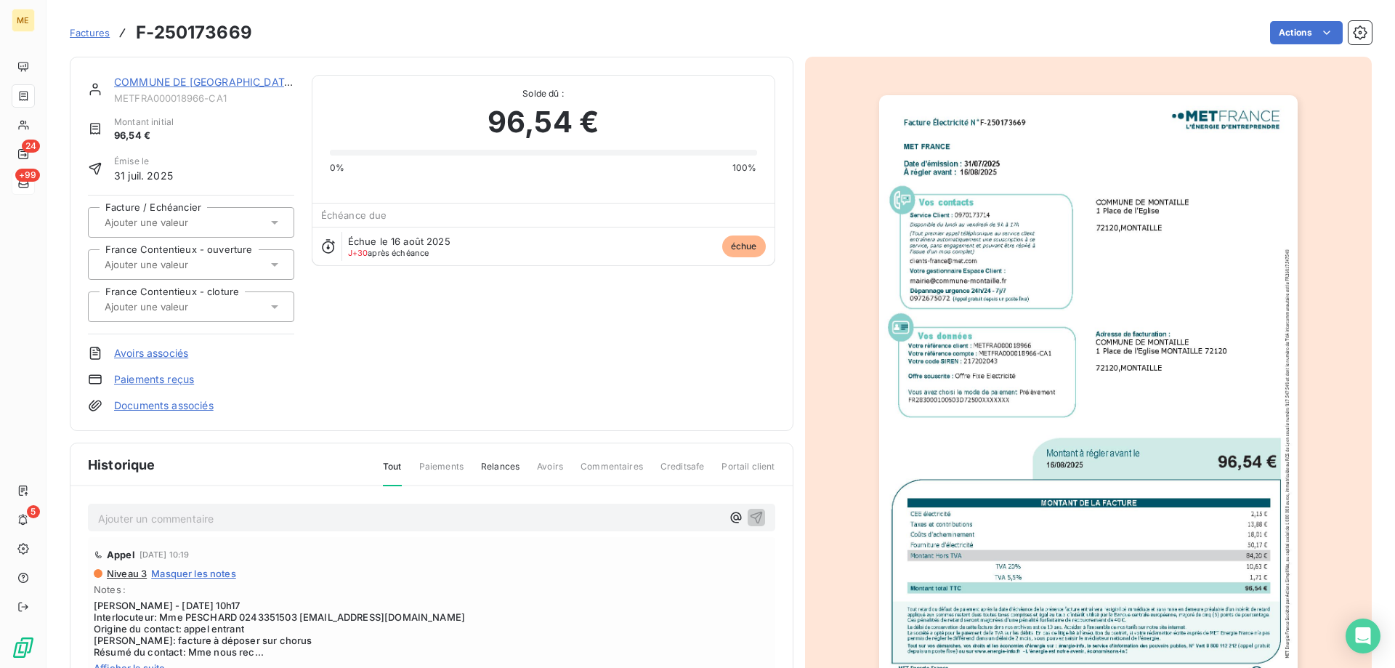
click at [958, 315] on img "button" at bounding box center [1088, 391] width 419 height 592
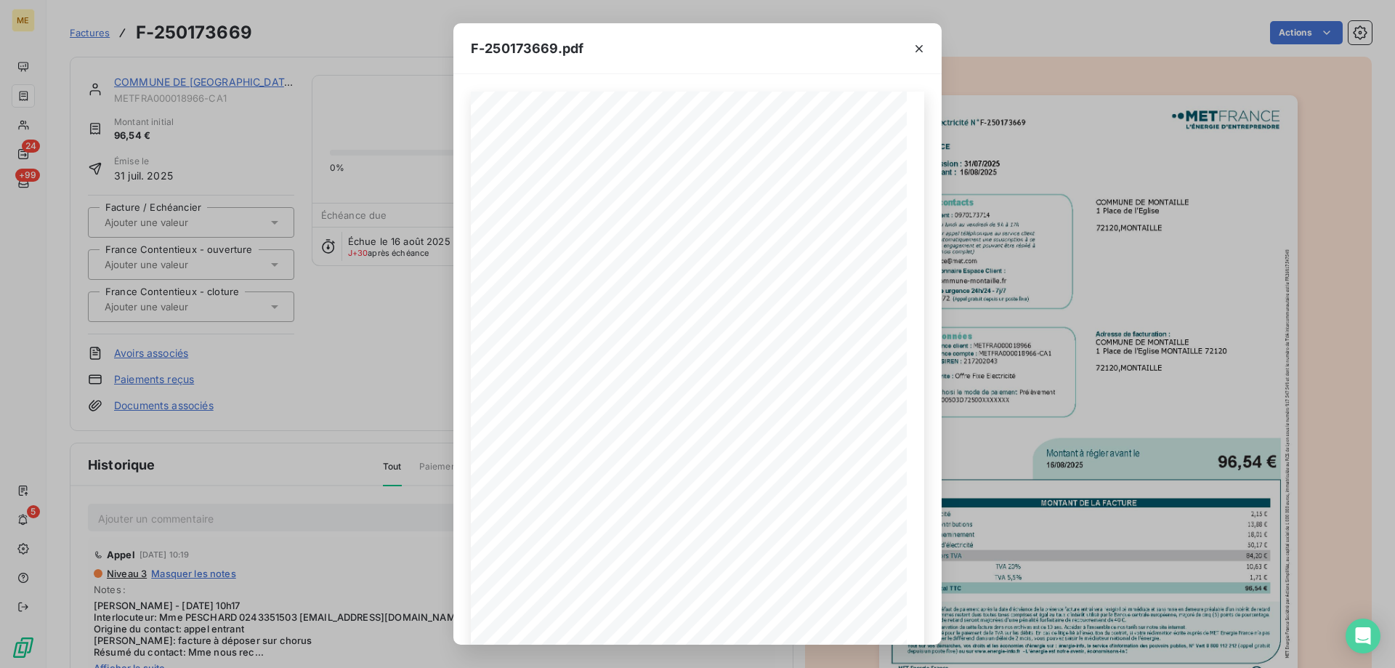
click at [922, 46] on icon "button" at bounding box center [919, 48] width 7 height 7
click at [917, 45] on icon "button" at bounding box center [919, 48] width 15 height 15
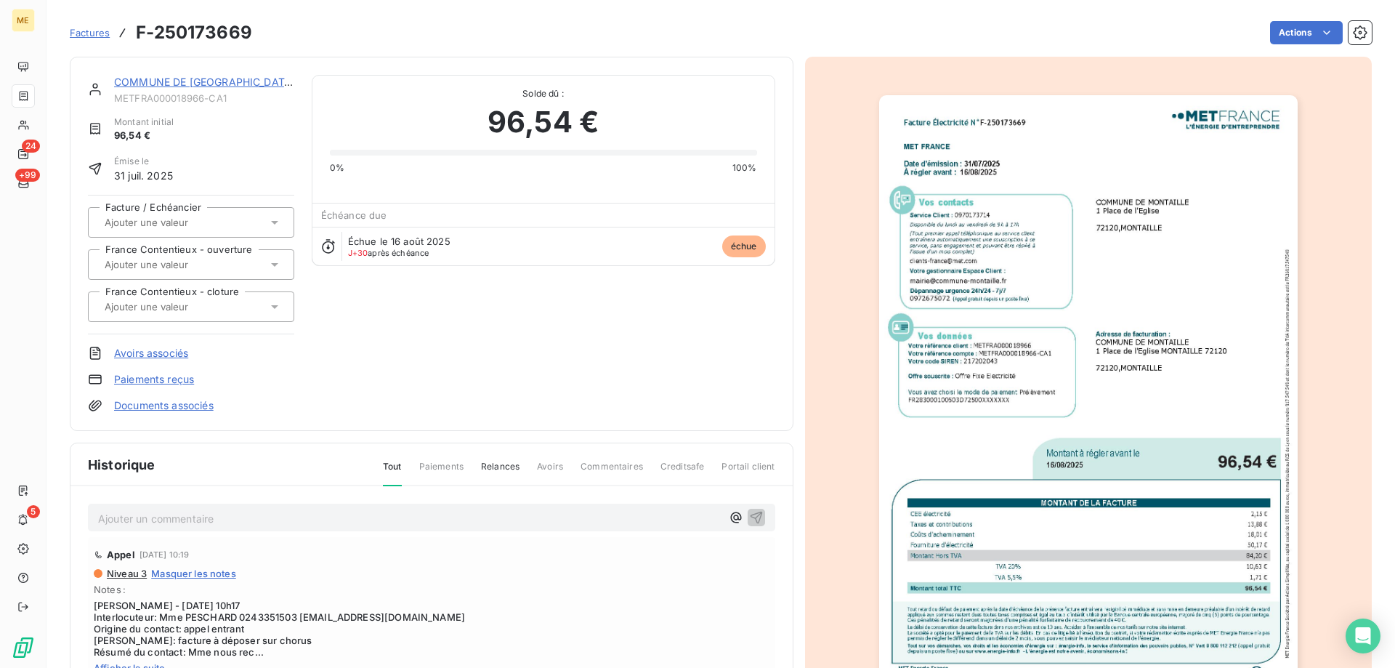
click at [161, 81] on link "COMMUNE DE [GEOGRAPHIC_DATA]" at bounding box center [204, 82] width 181 height 12
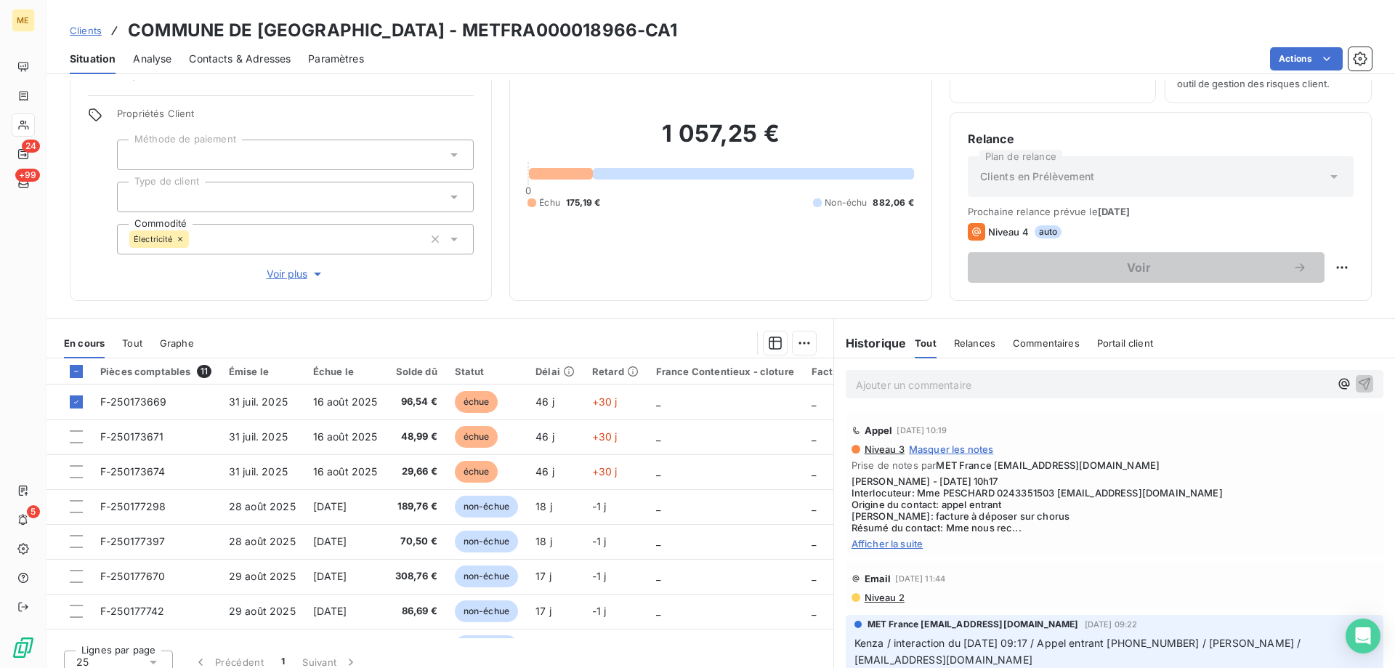
scroll to position [92, 0]
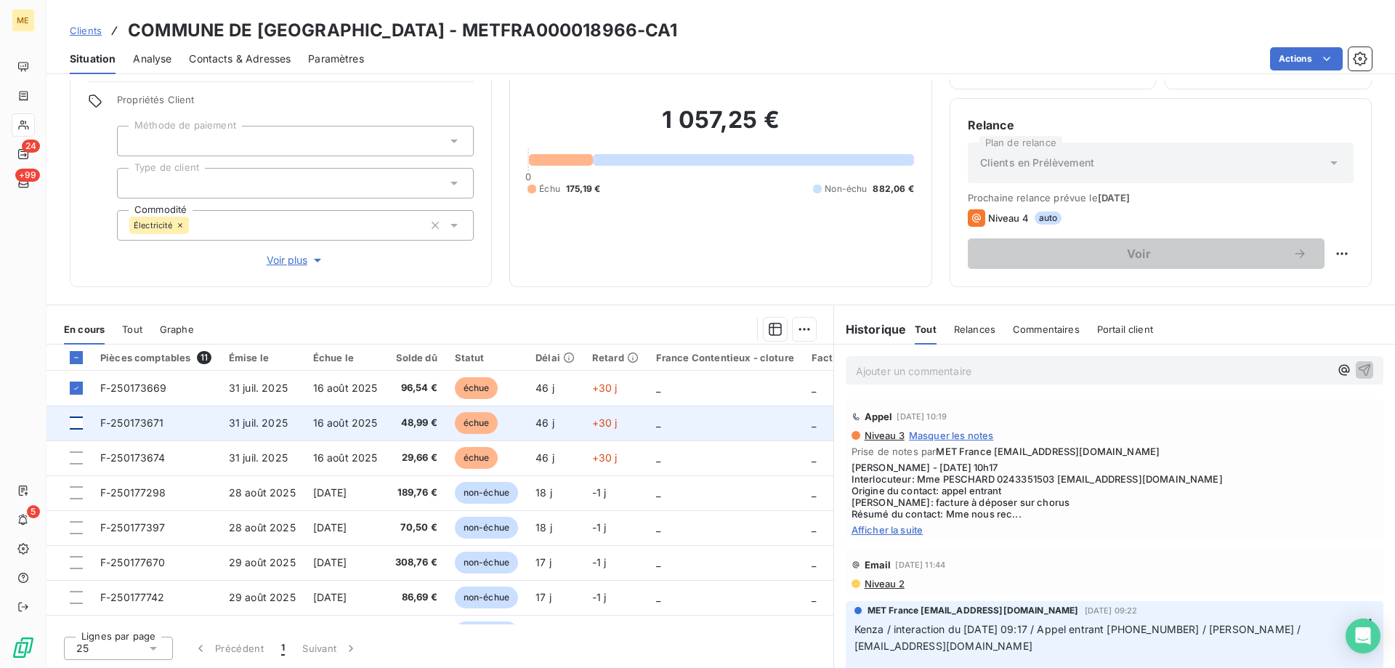
click at [77, 420] on div at bounding box center [76, 422] width 13 height 13
click at [121, 423] on span "F-250173671" at bounding box center [132, 422] width 64 height 12
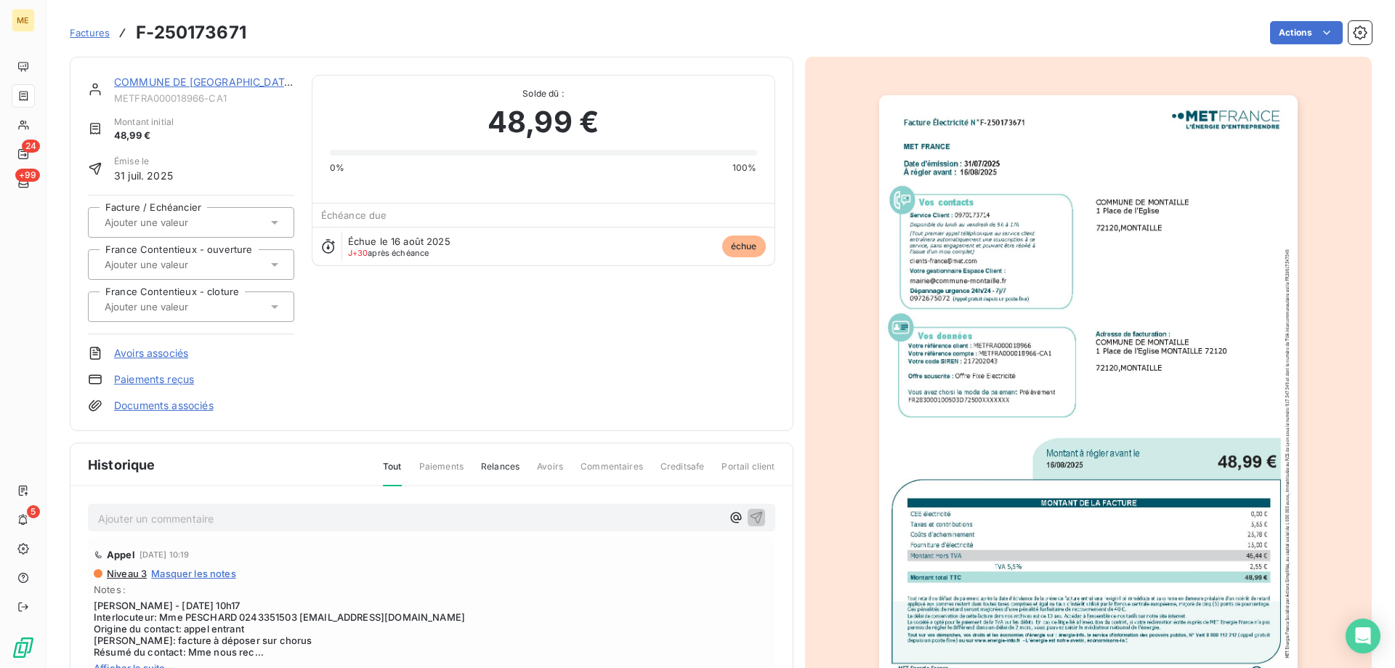
click at [1168, 320] on img "button" at bounding box center [1088, 391] width 419 height 592
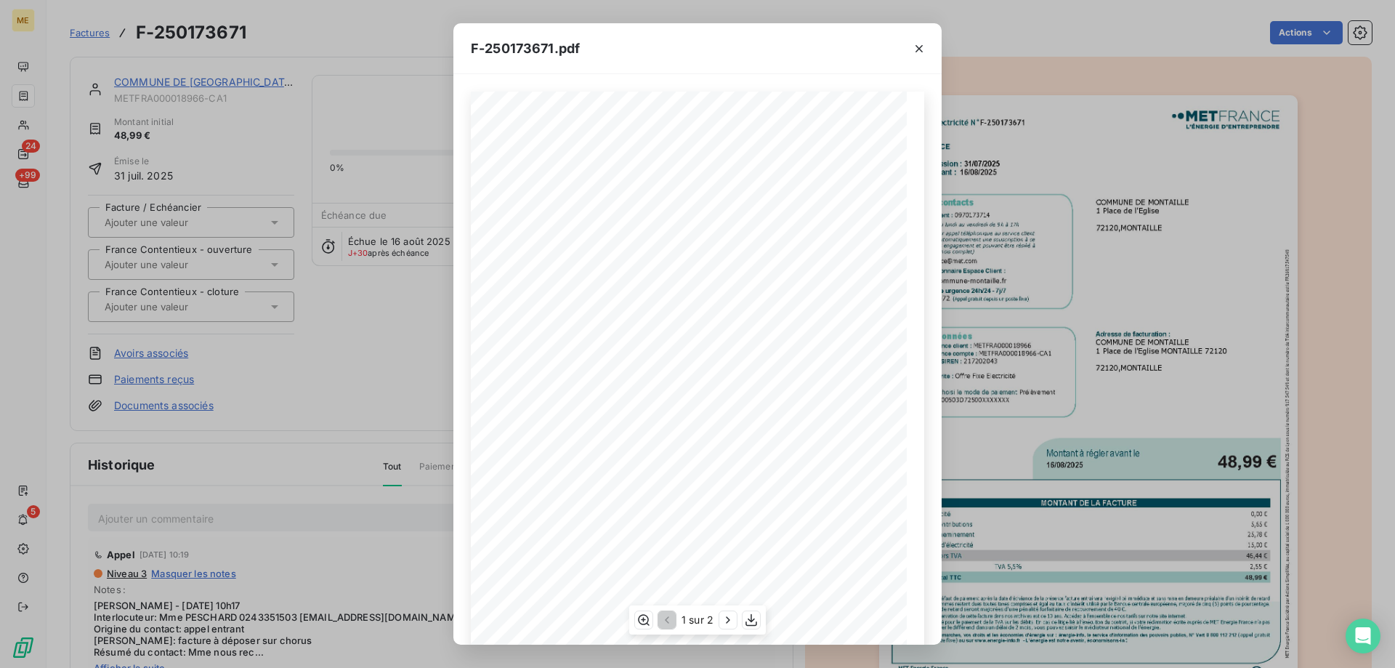
scroll to position [100, 0]
click at [749, 621] on icon "button" at bounding box center [751, 620] width 15 height 15
click at [916, 52] on icon "button" at bounding box center [919, 48] width 7 height 7
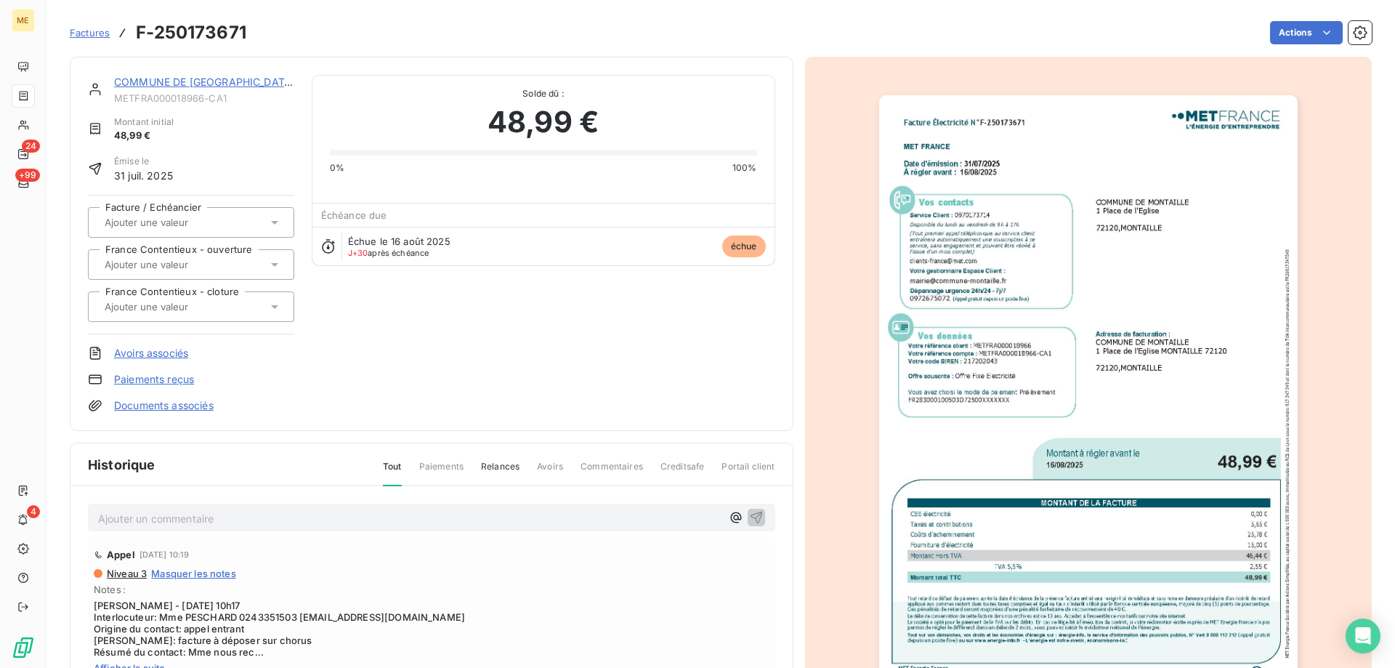
click at [235, 82] on link "COMMUNE DE [GEOGRAPHIC_DATA]" at bounding box center [204, 82] width 181 height 12
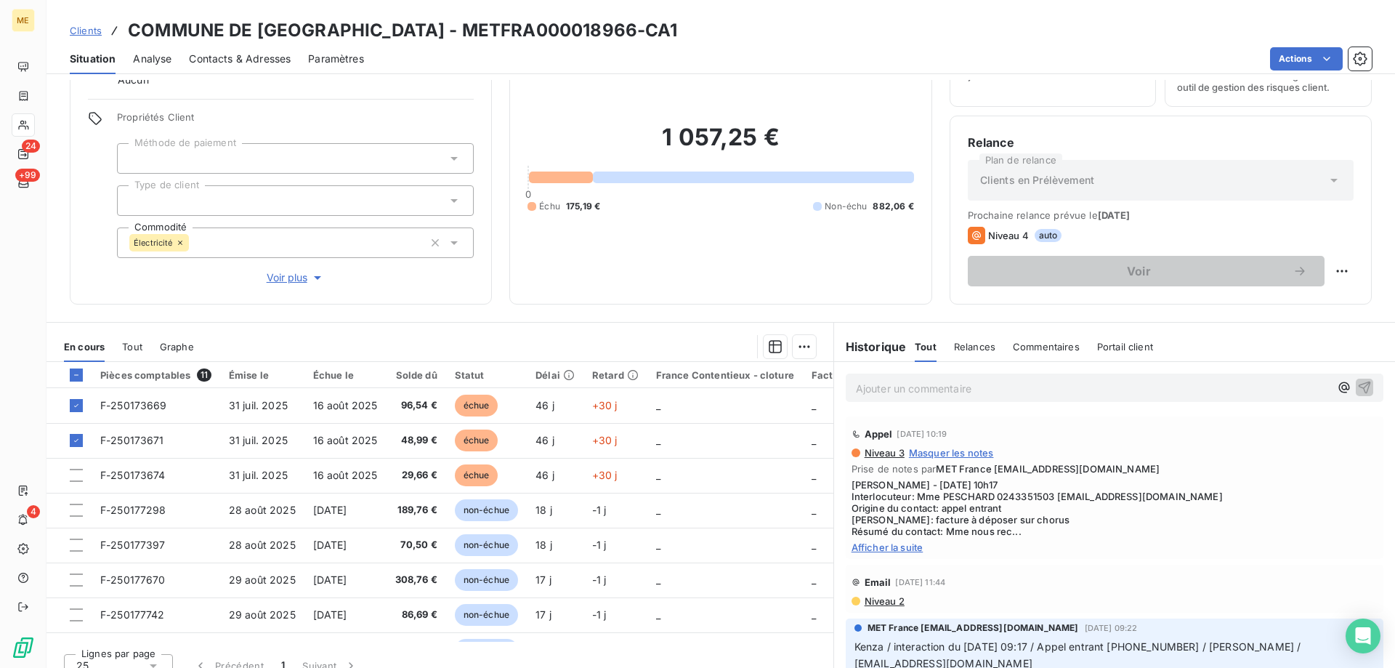
scroll to position [92, 0]
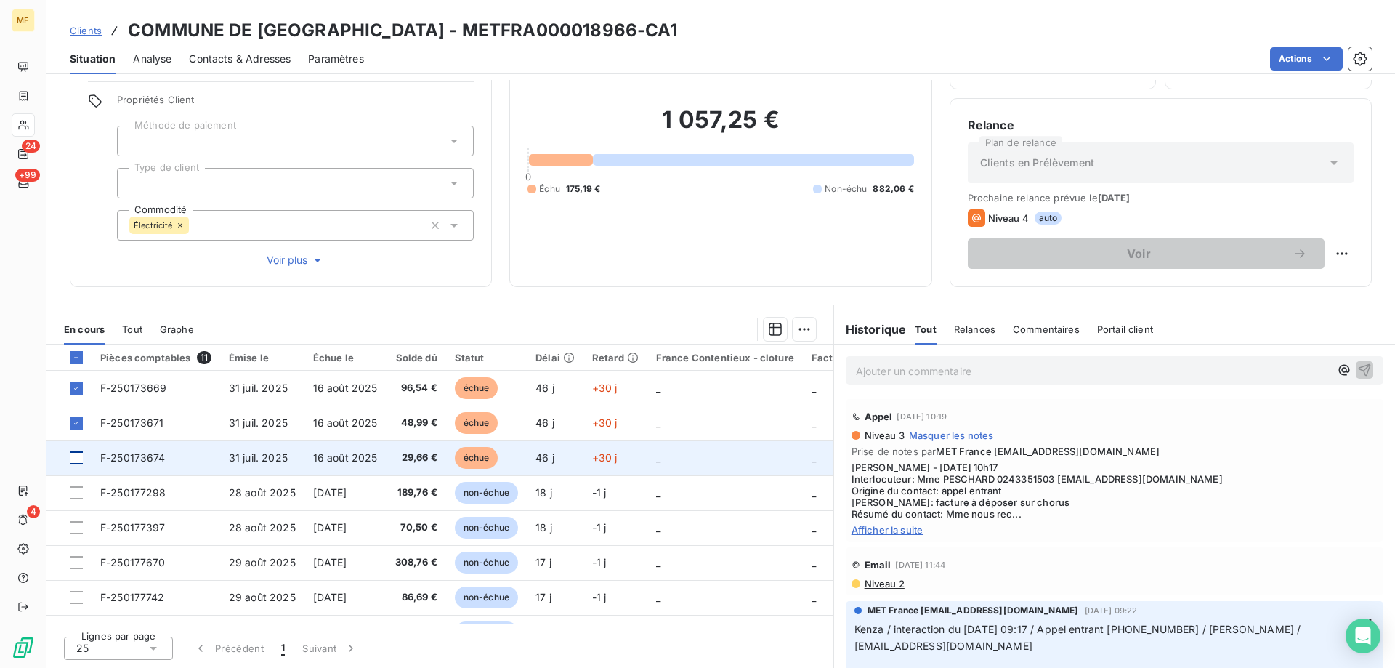
click at [77, 459] on div at bounding box center [76, 457] width 13 height 13
click at [155, 459] on span "F-250173674" at bounding box center [132, 457] width 65 height 12
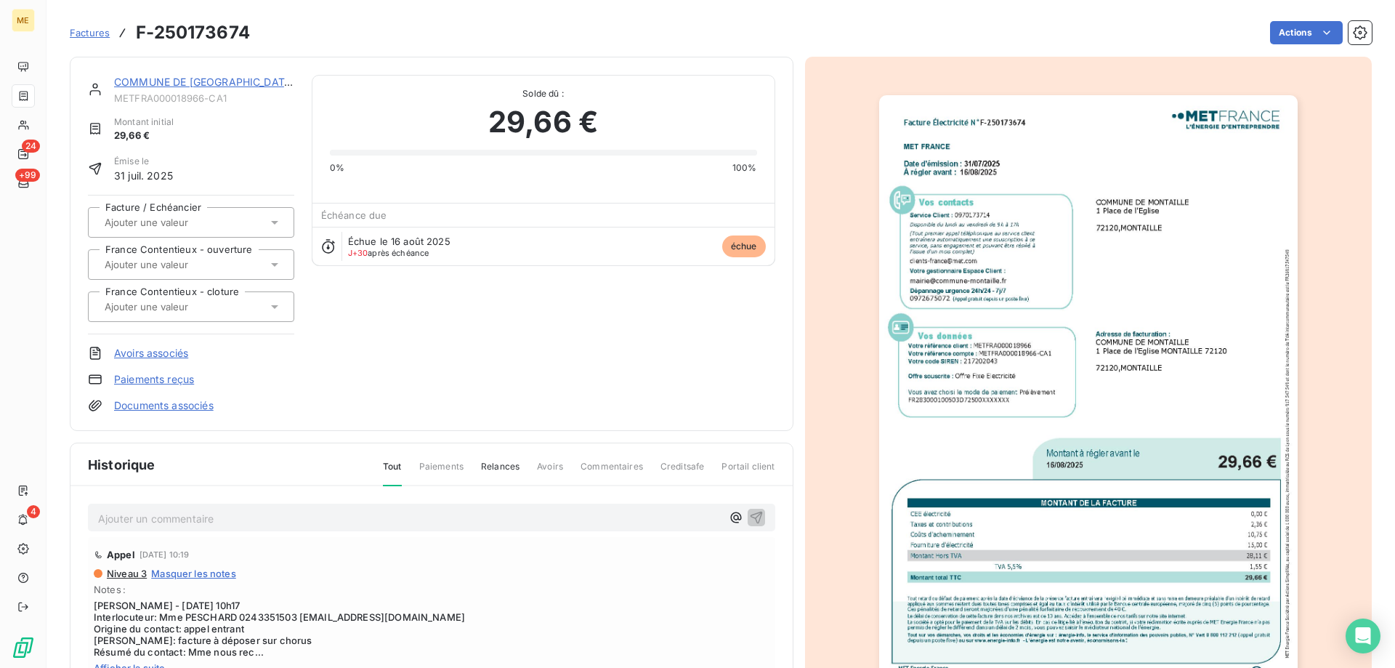
click at [996, 292] on img "button" at bounding box center [1088, 391] width 419 height 592
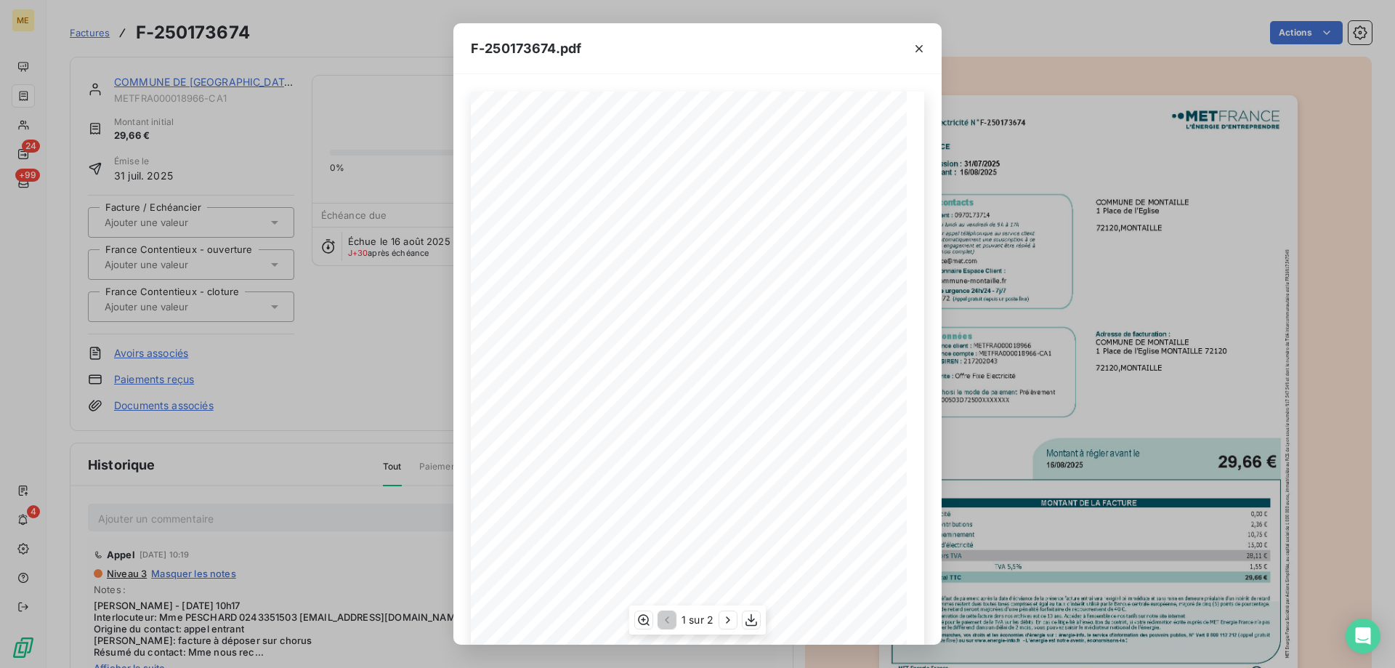
scroll to position [100, 0]
click at [752, 620] on icon "button" at bounding box center [751, 620] width 15 height 15
click at [919, 49] on icon "button" at bounding box center [919, 48] width 7 height 7
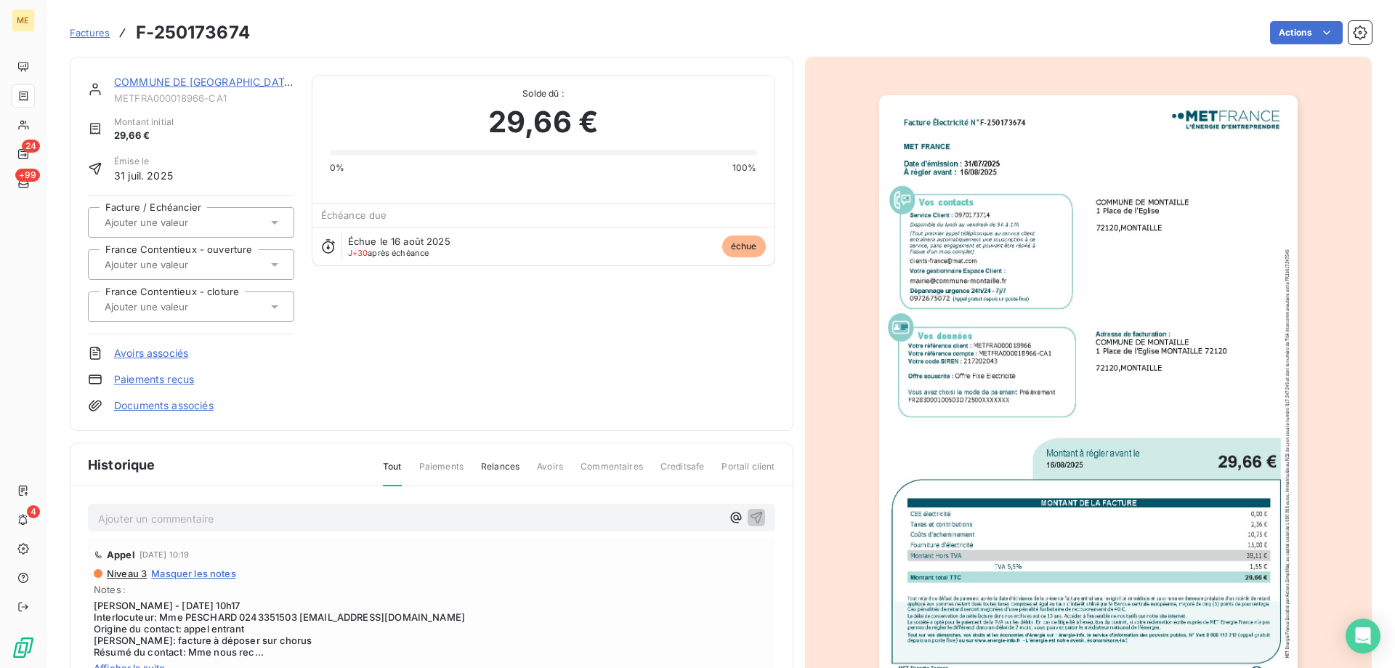
click at [205, 82] on link "COMMUNE DE [GEOGRAPHIC_DATA]" at bounding box center [204, 82] width 181 height 12
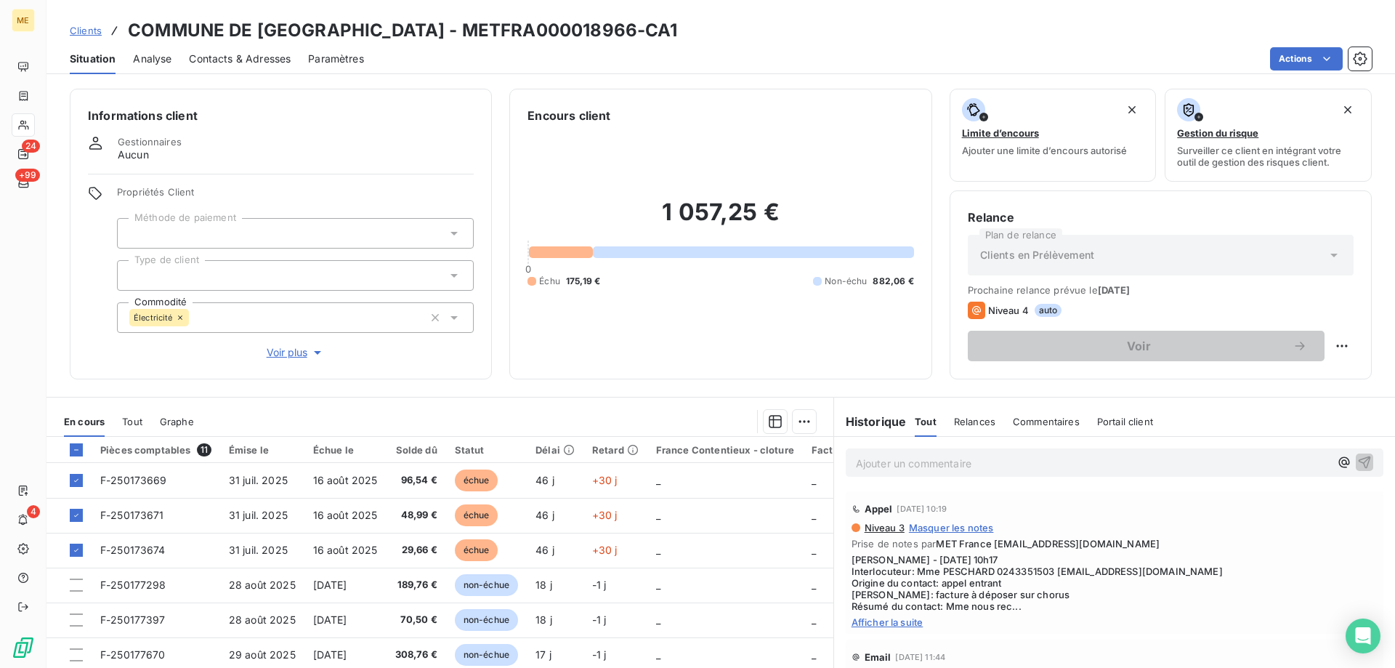
scroll to position [92, 0]
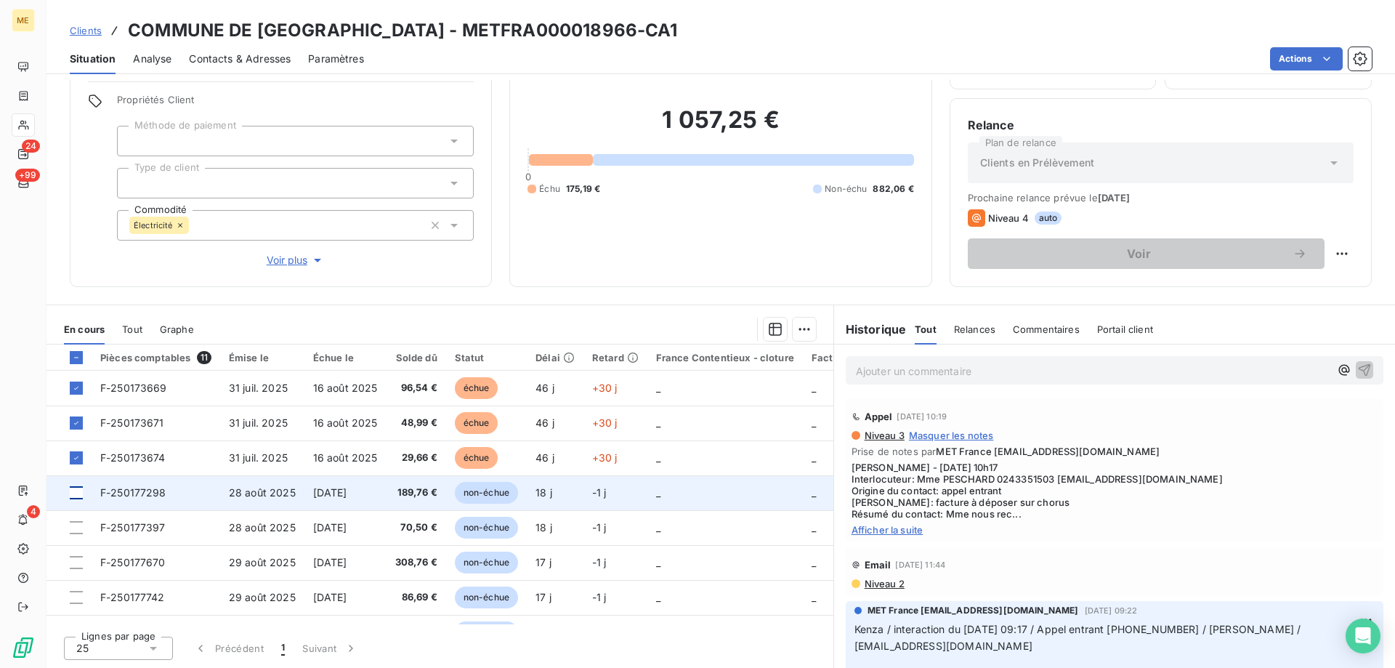
click at [76, 493] on div at bounding box center [76, 492] width 13 height 13
click at [142, 488] on span "F-250177298" at bounding box center [133, 492] width 66 height 12
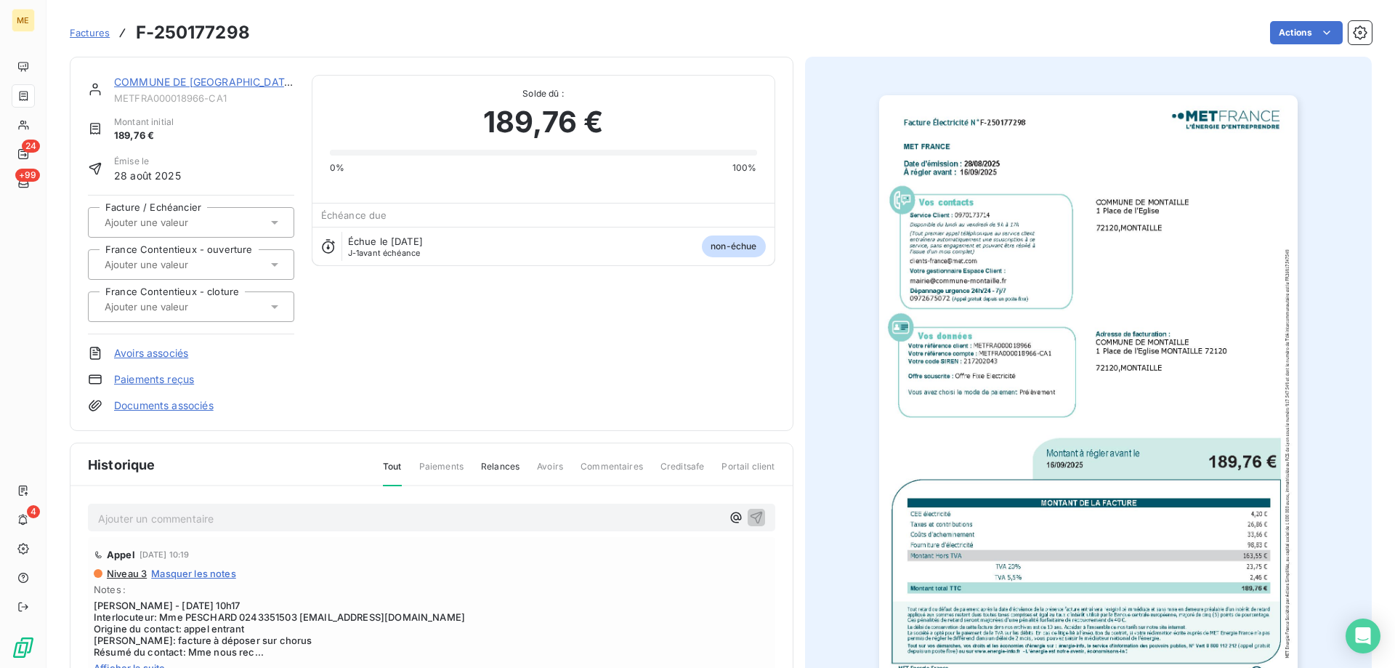
click at [1014, 323] on img "button" at bounding box center [1088, 391] width 419 height 592
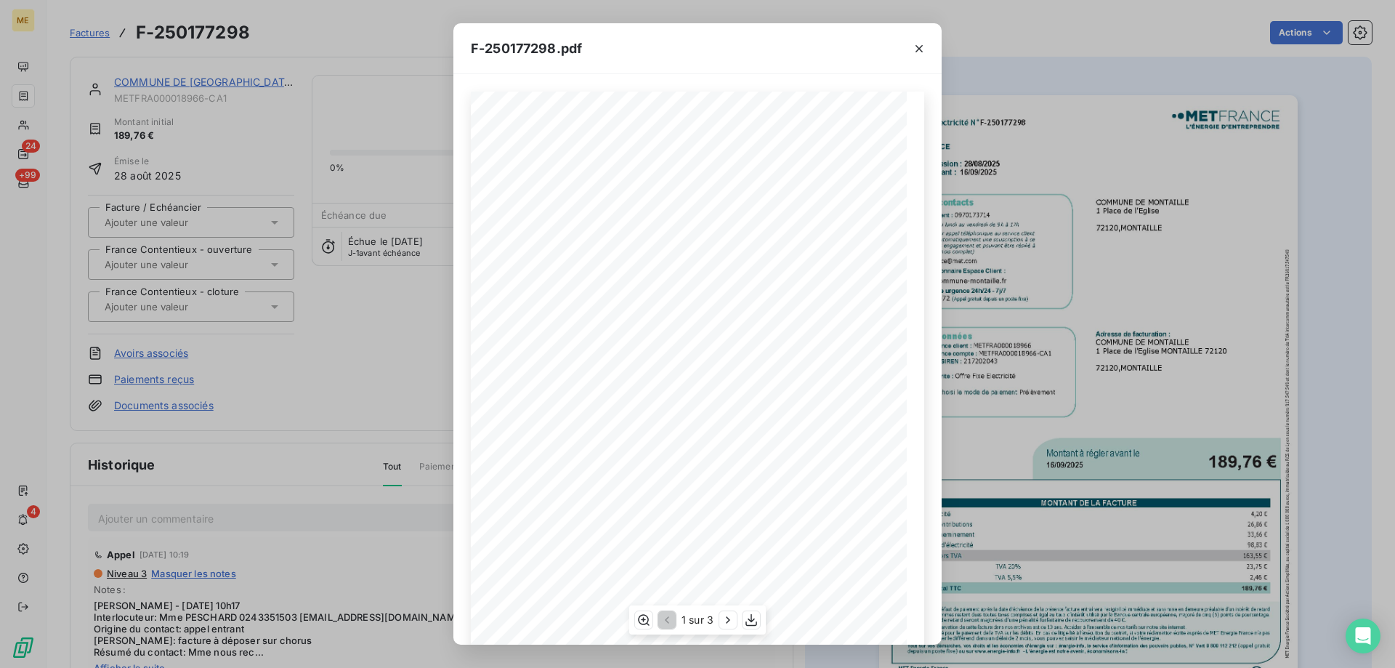
scroll to position [100, 0]
click at [750, 621] on icon "button" at bounding box center [751, 620] width 15 height 15
click at [915, 44] on icon "button" at bounding box center [919, 48] width 15 height 15
click at [921, 47] on icon "button" at bounding box center [919, 48] width 7 height 7
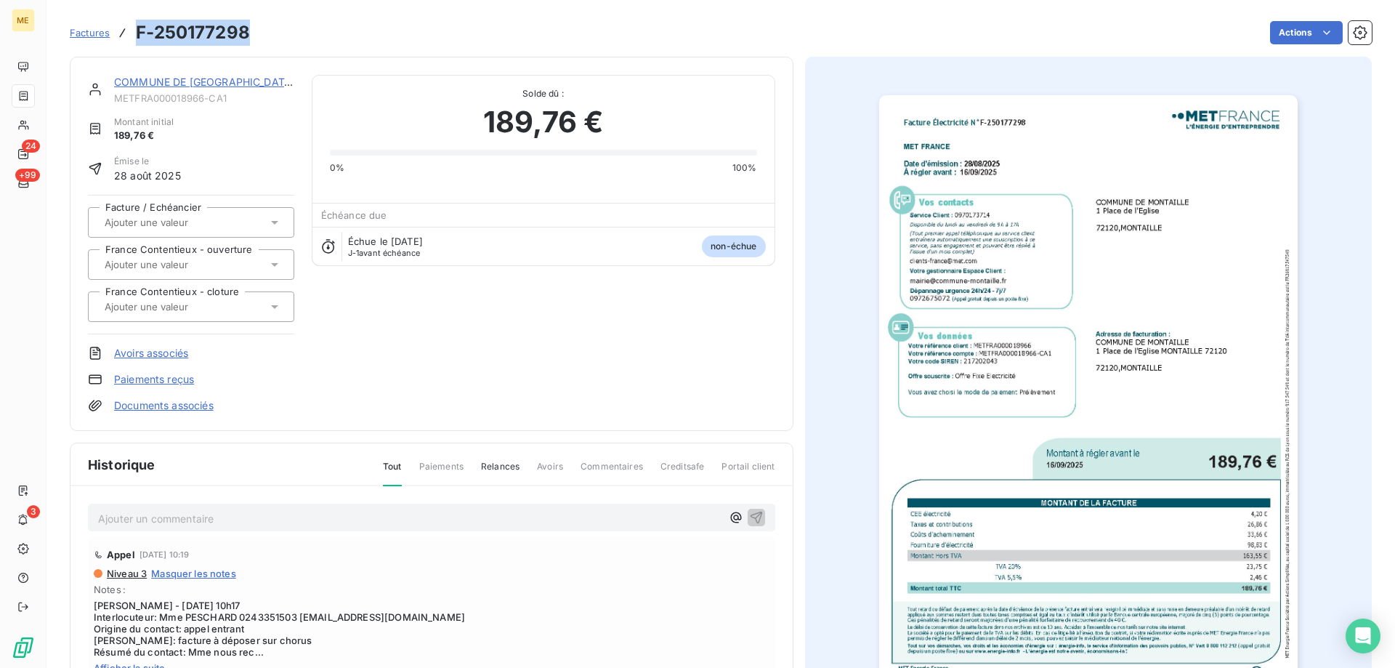
drag, startPoint x: 137, startPoint y: 32, endPoint x: 246, endPoint y: 36, distance: 109.8
click at [246, 36] on h3 "F-250177298" at bounding box center [193, 33] width 114 height 26
copy h3 "F-250177298"
click at [227, 76] on link "COMMUNE DE [GEOGRAPHIC_DATA]" at bounding box center [204, 82] width 181 height 12
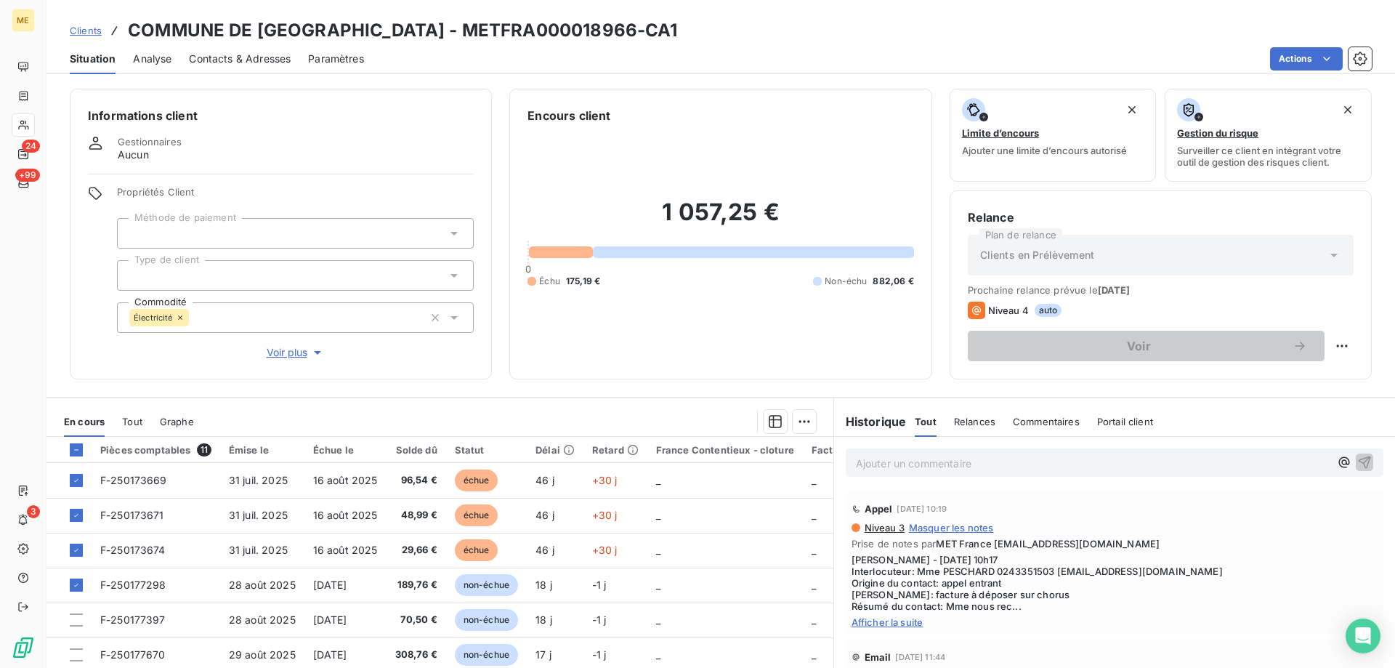
scroll to position [92, 0]
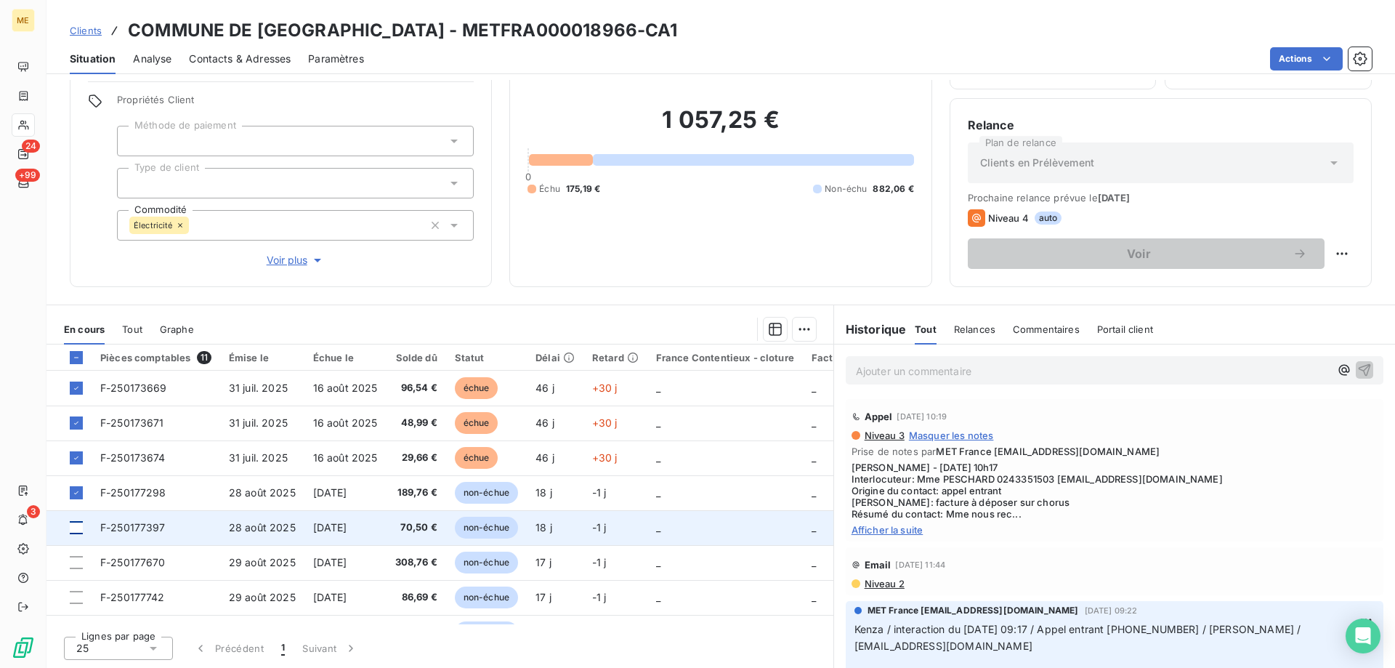
click at [73, 527] on div at bounding box center [76, 527] width 13 height 13
click at [137, 526] on span "F-250177397" at bounding box center [132, 527] width 65 height 12
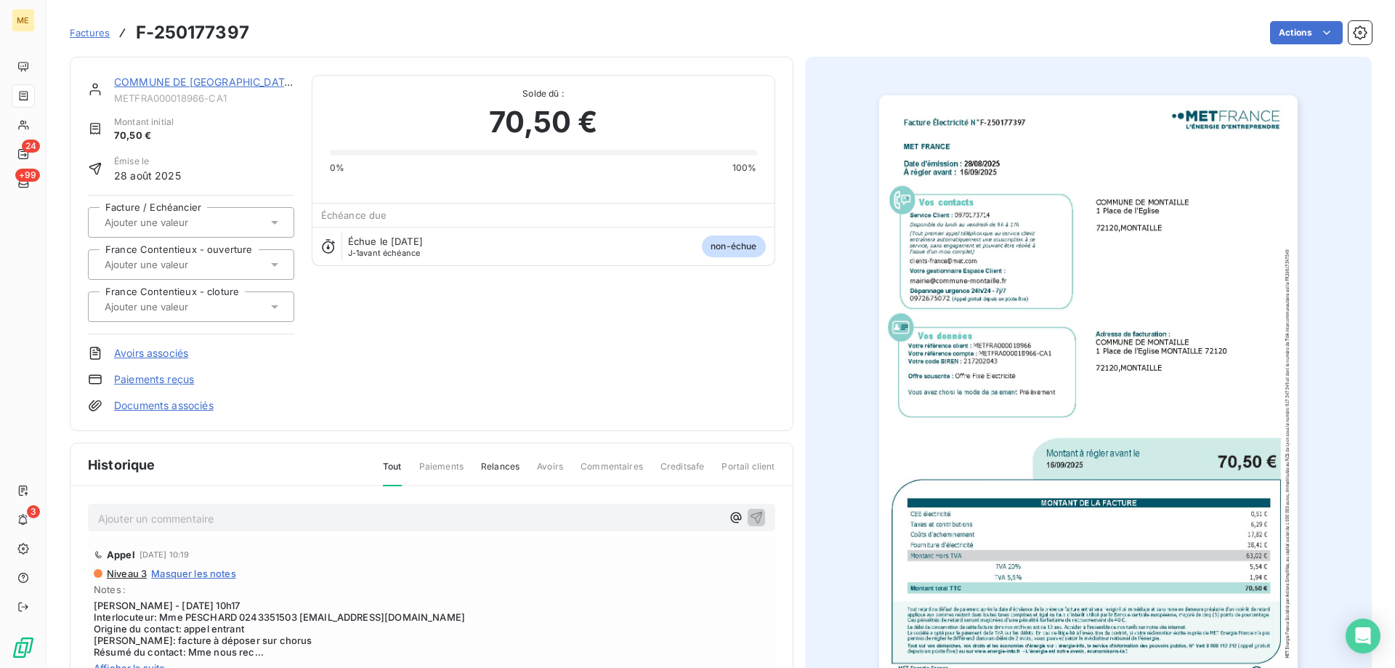
click at [1064, 455] on img "button" at bounding box center [1088, 391] width 419 height 592
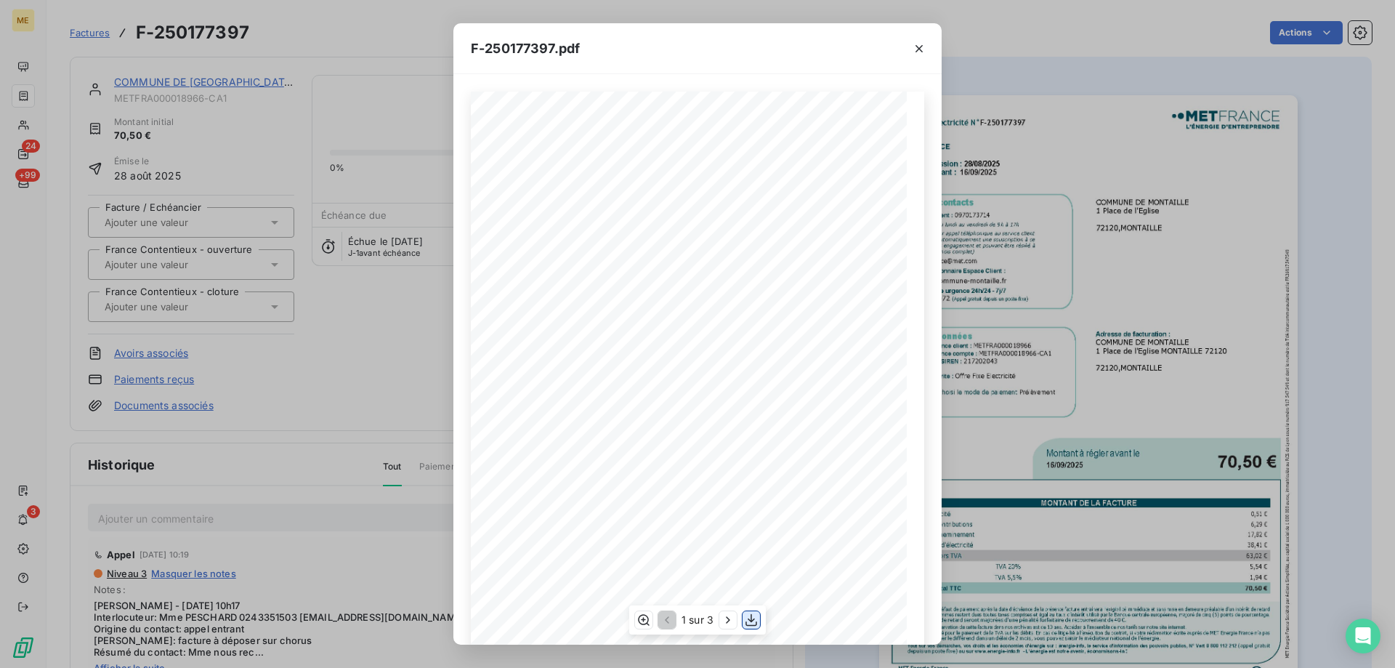
click at [748, 615] on icon "button" at bounding box center [751, 620] width 15 height 15
click at [919, 50] on icon "button" at bounding box center [919, 48] width 15 height 15
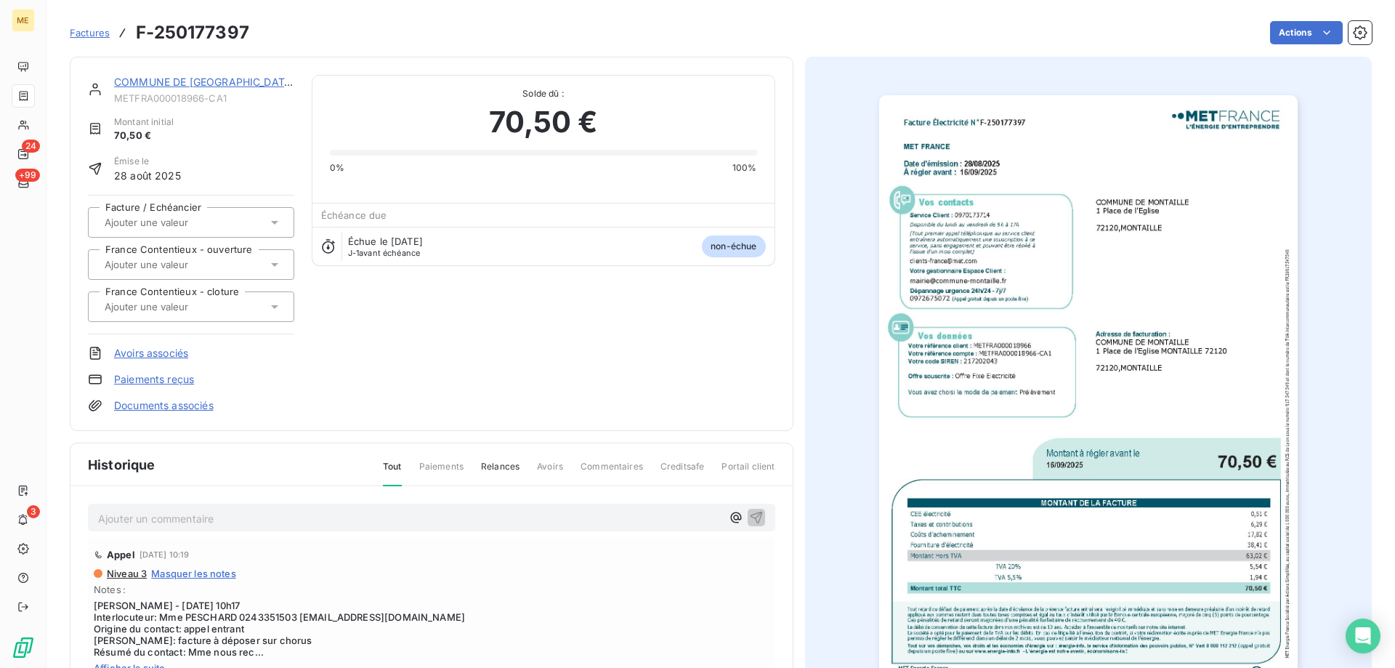
click at [200, 88] on div "COMMUNE DE [GEOGRAPHIC_DATA]" at bounding box center [204, 82] width 180 height 15
click at [196, 83] on link "COMMUNE DE [GEOGRAPHIC_DATA]" at bounding box center [204, 82] width 181 height 12
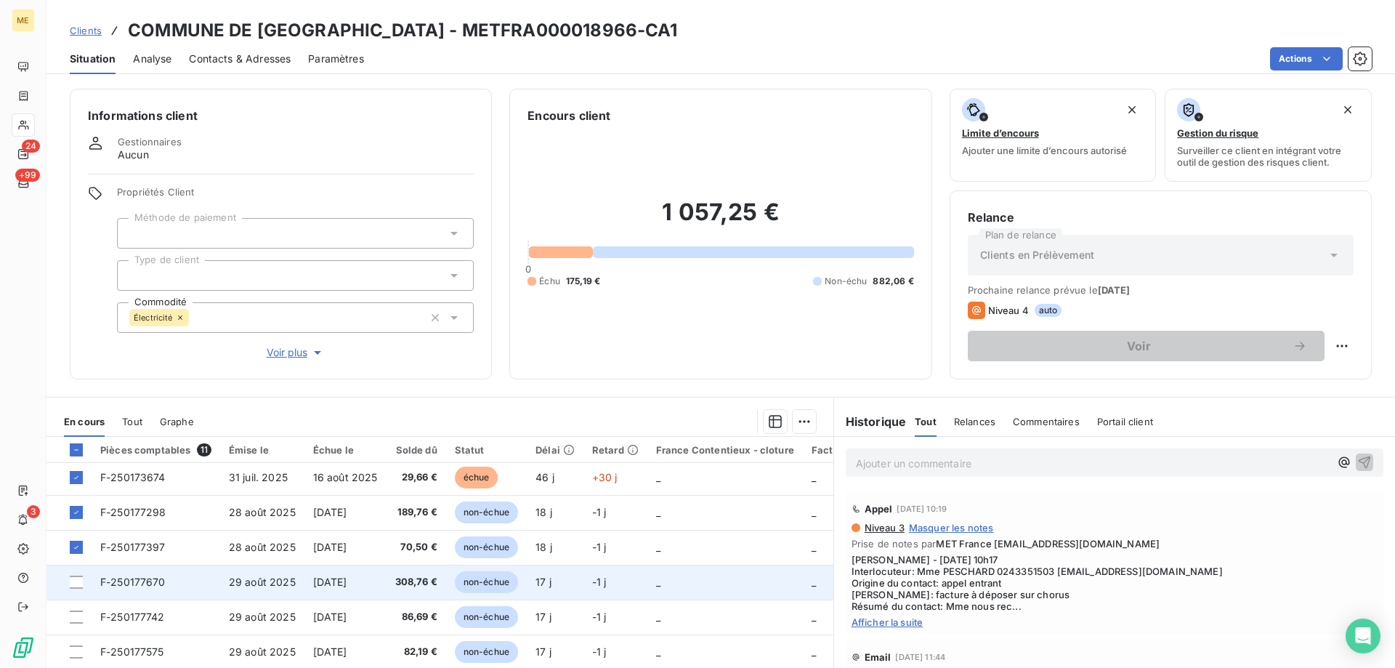
scroll to position [137, 0]
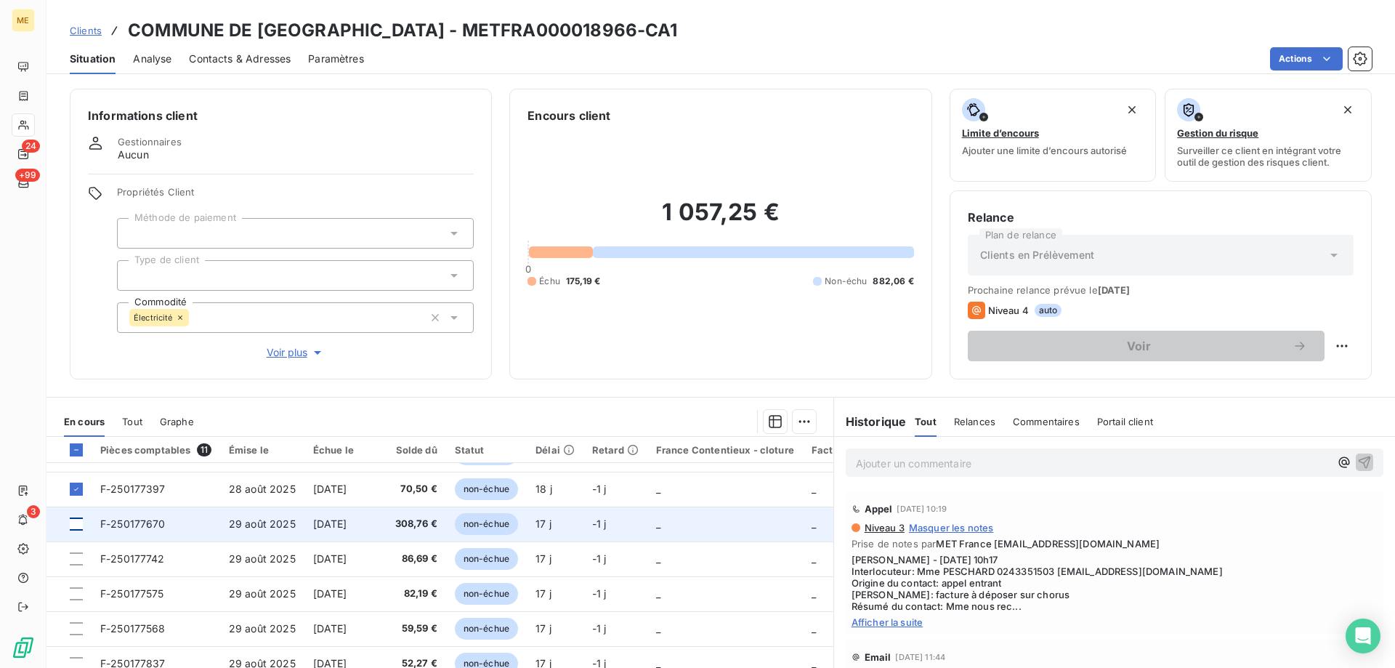
click at [74, 520] on div at bounding box center [76, 523] width 13 height 13
click at [141, 517] on span "F-250177670" at bounding box center [132, 523] width 65 height 12
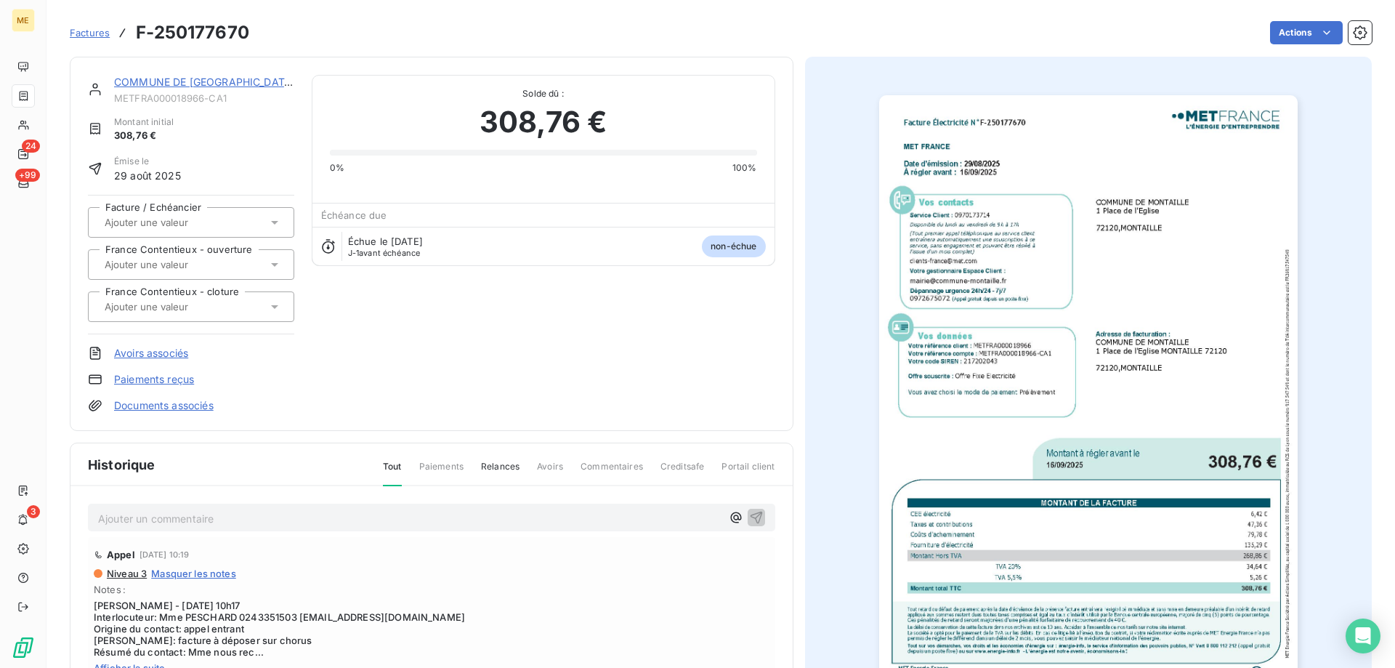
click at [1079, 313] on img "button" at bounding box center [1088, 391] width 419 height 592
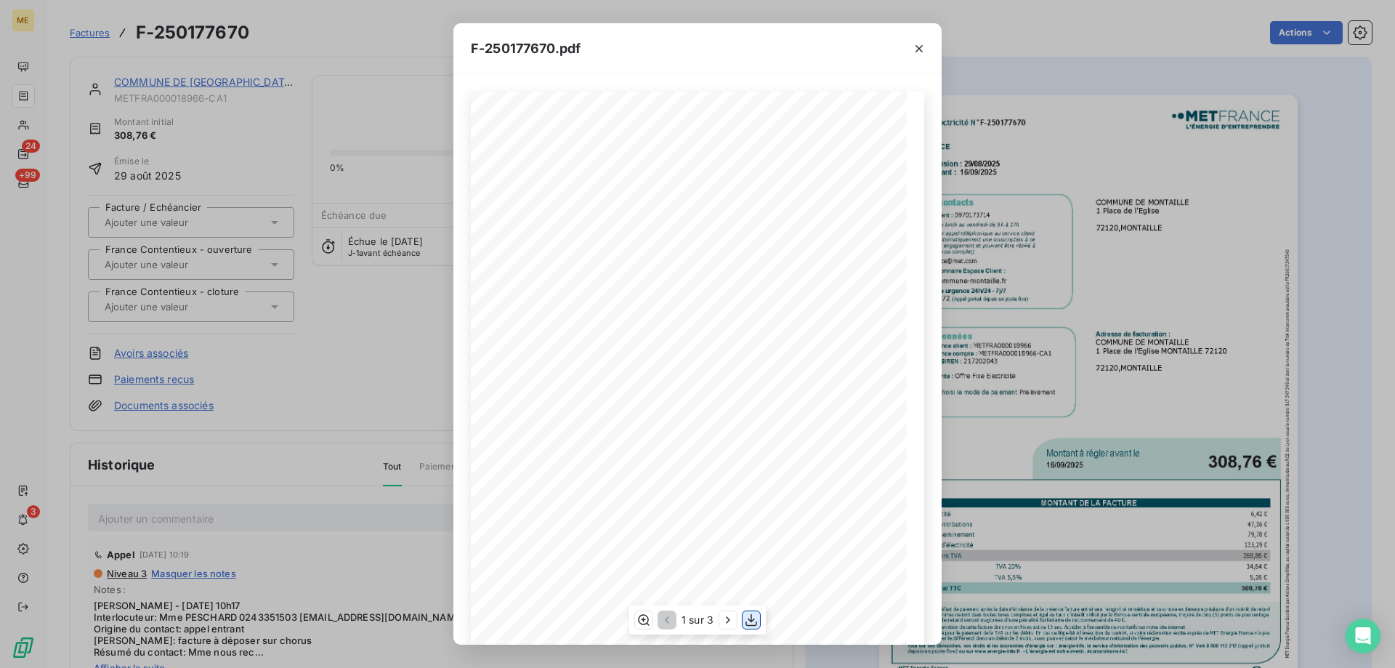
click at [755, 613] on icon "button" at bounding box center [751, 620] width 15 height 15
click at [919, 48] on icon "button" at bounding box center [919, 48] width 7 height 7
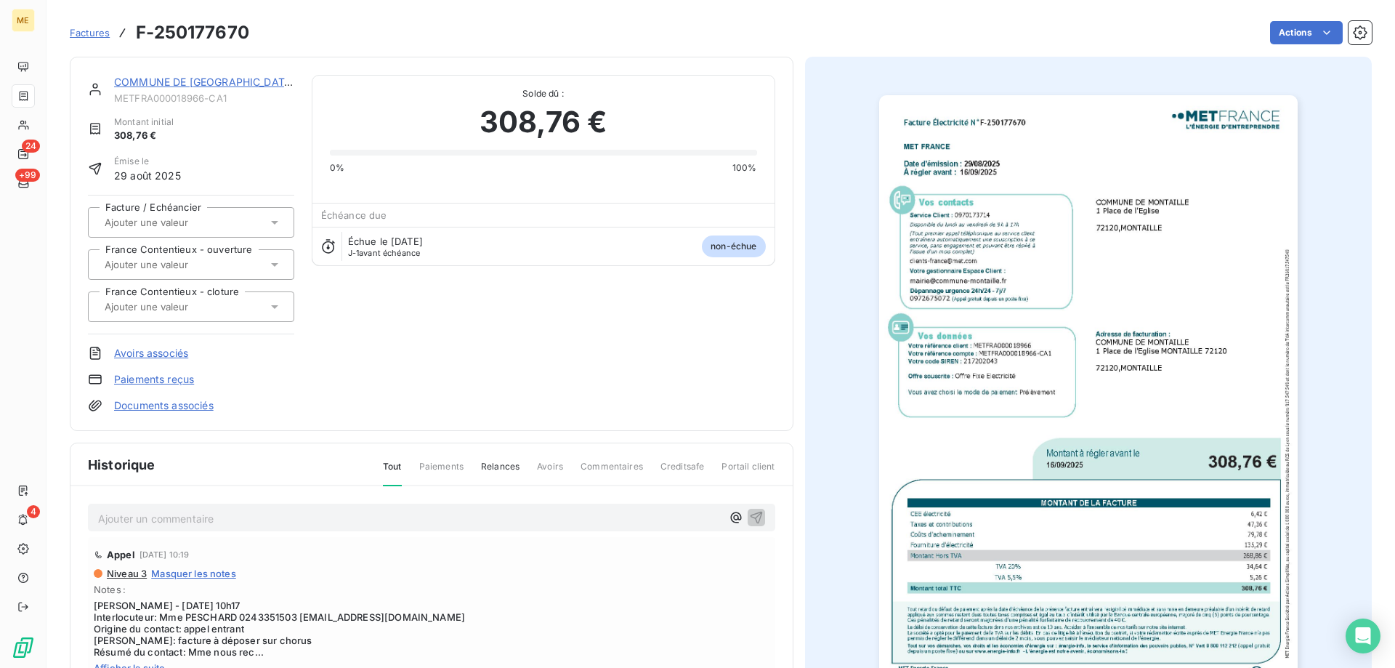
click at [145, 83] on link "COMMUNE DE [GEOGRAPHIC_DATA]" at bounding box center [204, 82] width 181 height 12
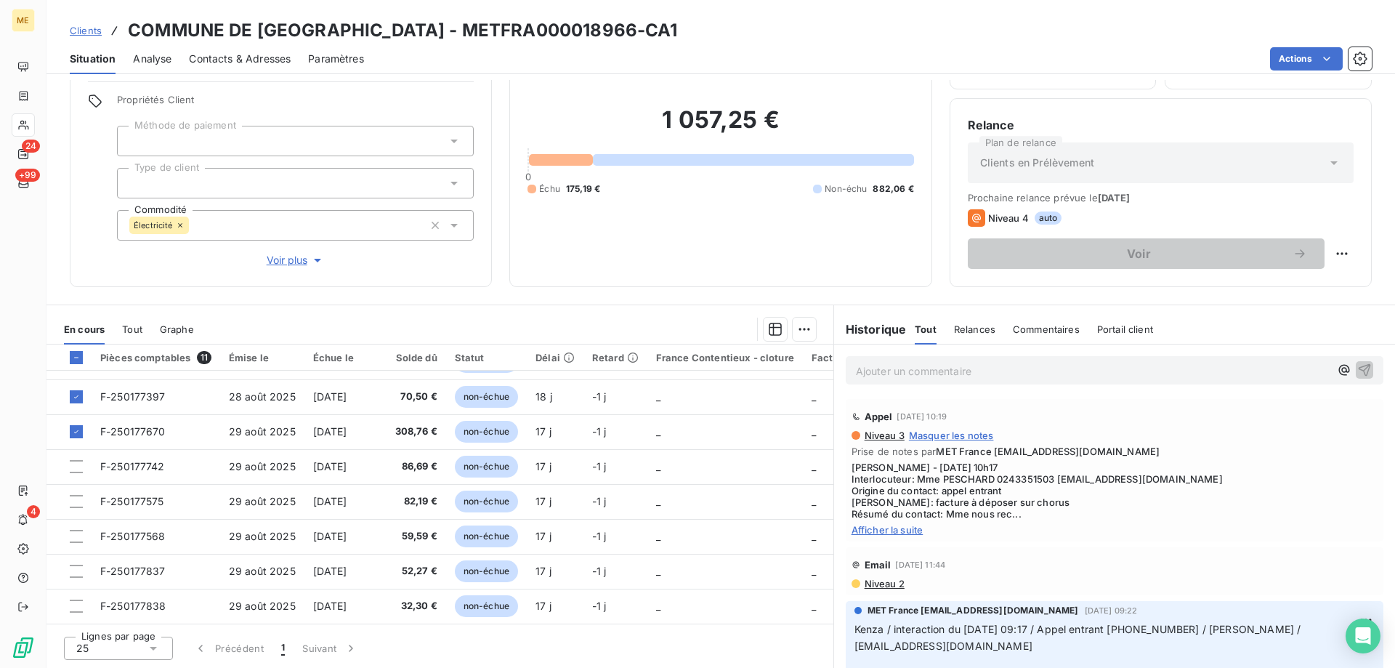
scroll to position [137, 0]
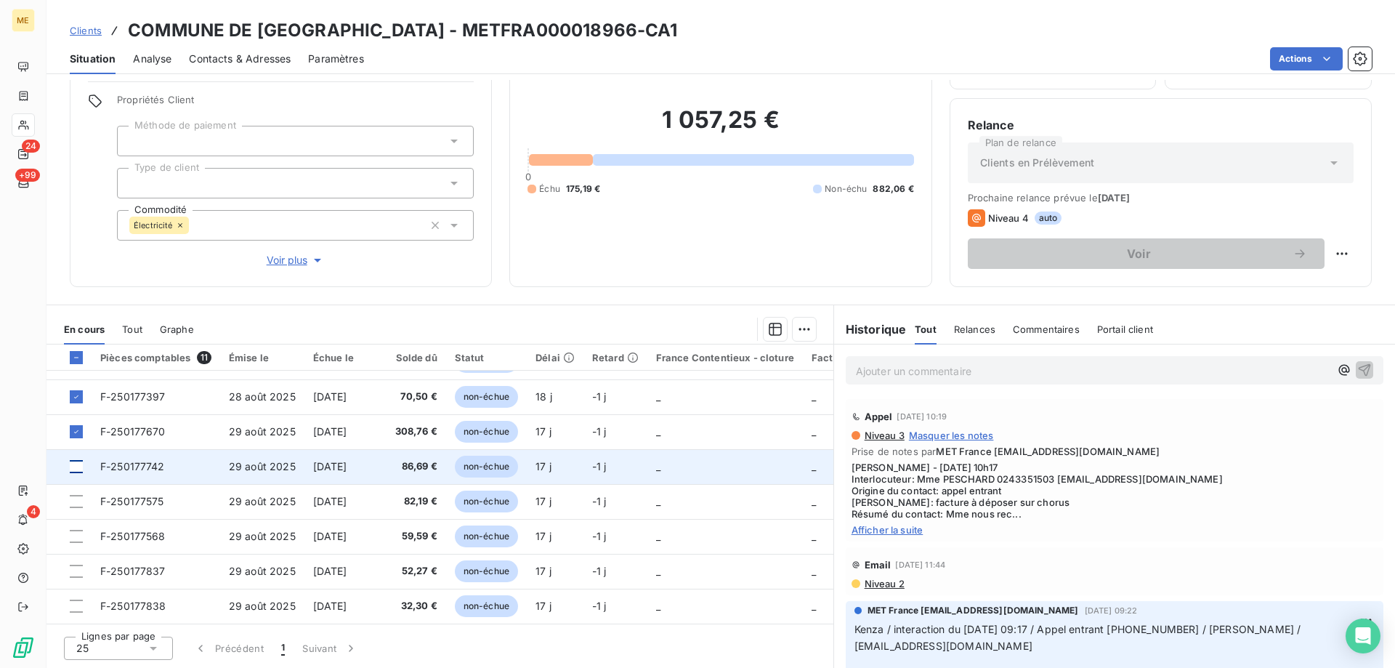
click at [76, 464] on div at bounding box center [76, 466] width 13 height 13
click at [117, 460] on span "F-250177742" at bounding box center [132, 466] width 65 height 12
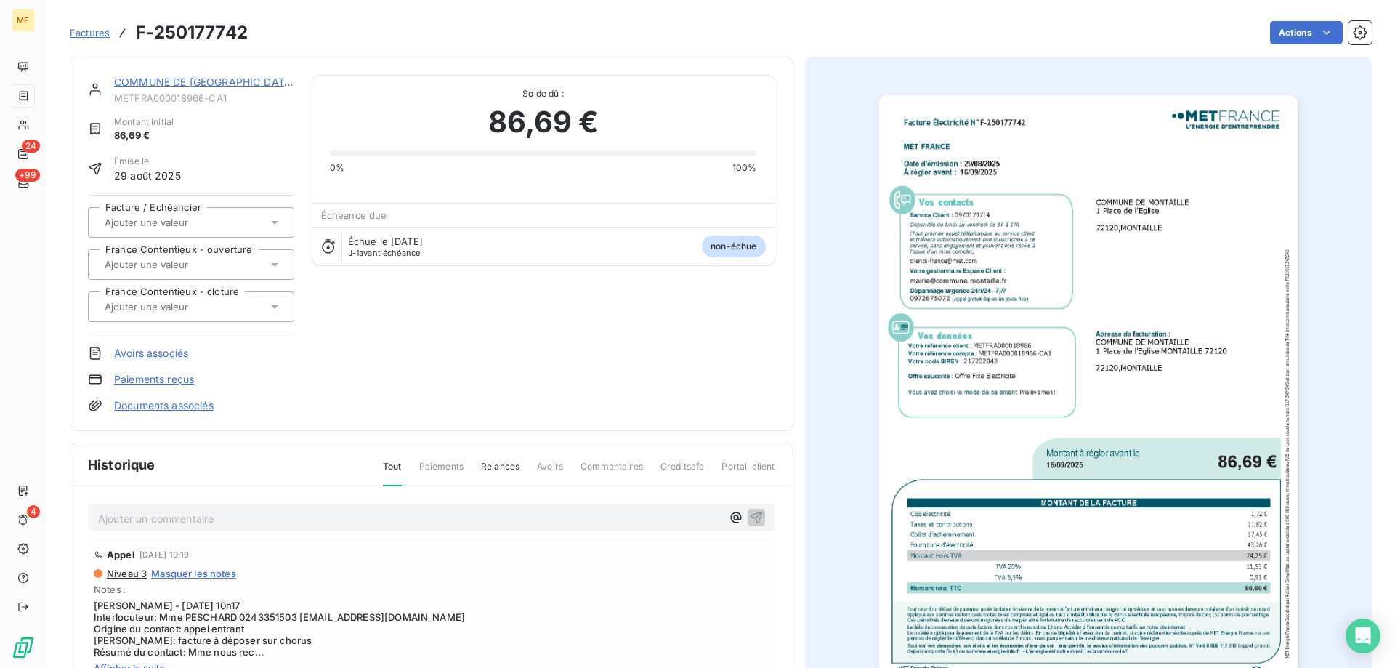
click at [974, 305] on img "button" at bounding box center [1088, 391] width 419 height 592
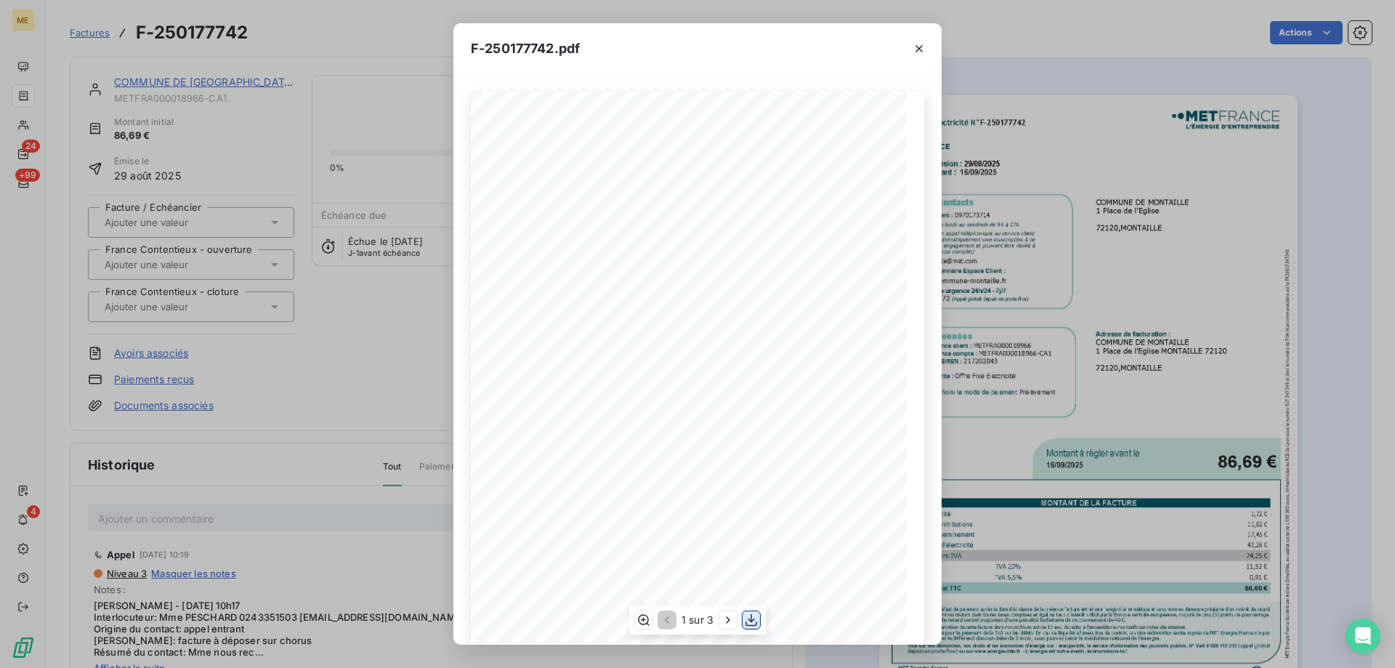
click at [754, 622] on icon "button" at bounding box center [751, 620] width 15 height 15
click at [919, 50] on icon "button" at bounding box center [919, 48] width 15 height 15
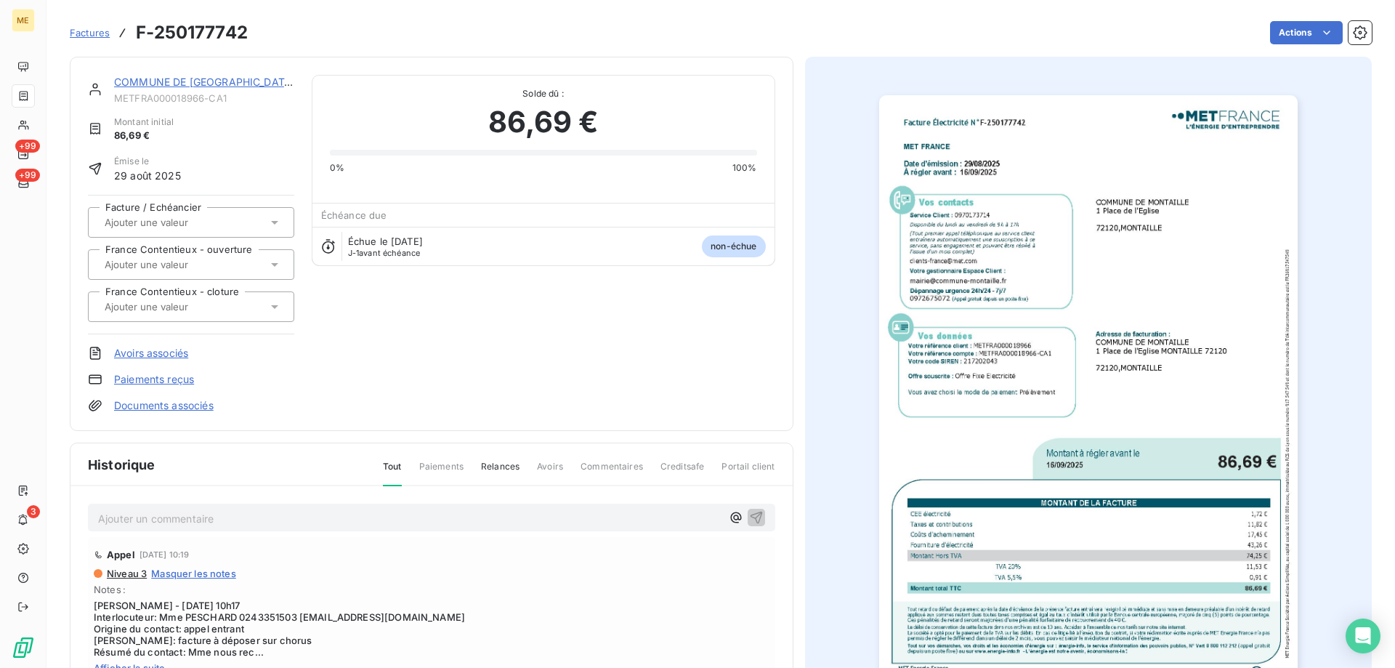
click at [193, 81] on link "COMMUNE DE [GEOGRAPHIC_DATA]" at bounding box center [204, 82] width 181 height 12
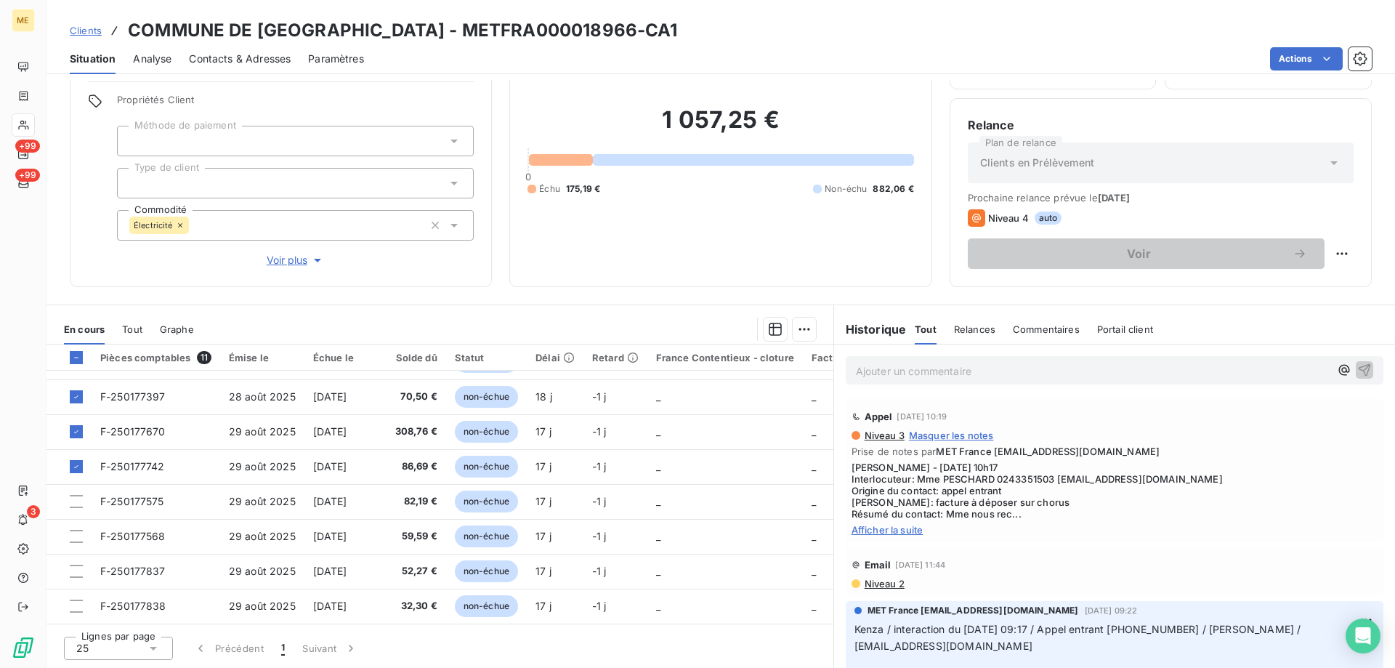
scroll to position [137, 0]
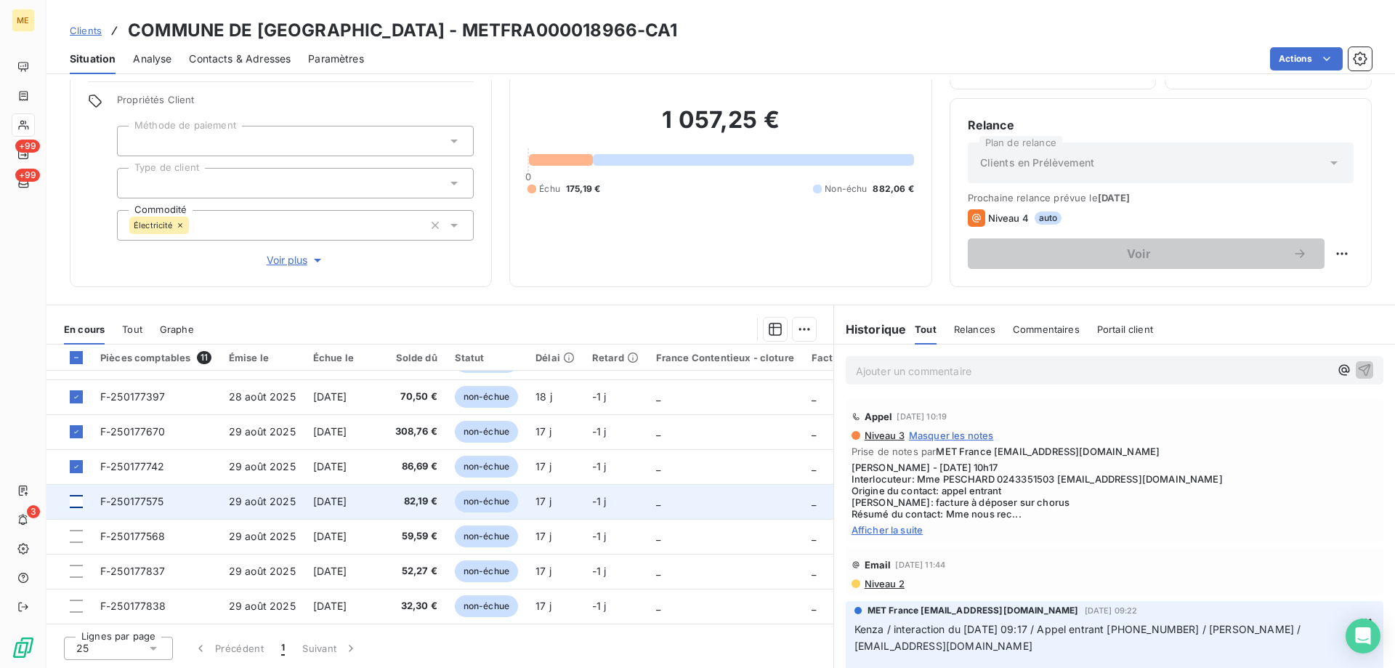
click at [74, 496] on div at bounding box center [76, 501] width 13 height 13
click at [129, 495] on span "F-250177575" at bounding box center [132, 501] width 64 height 12
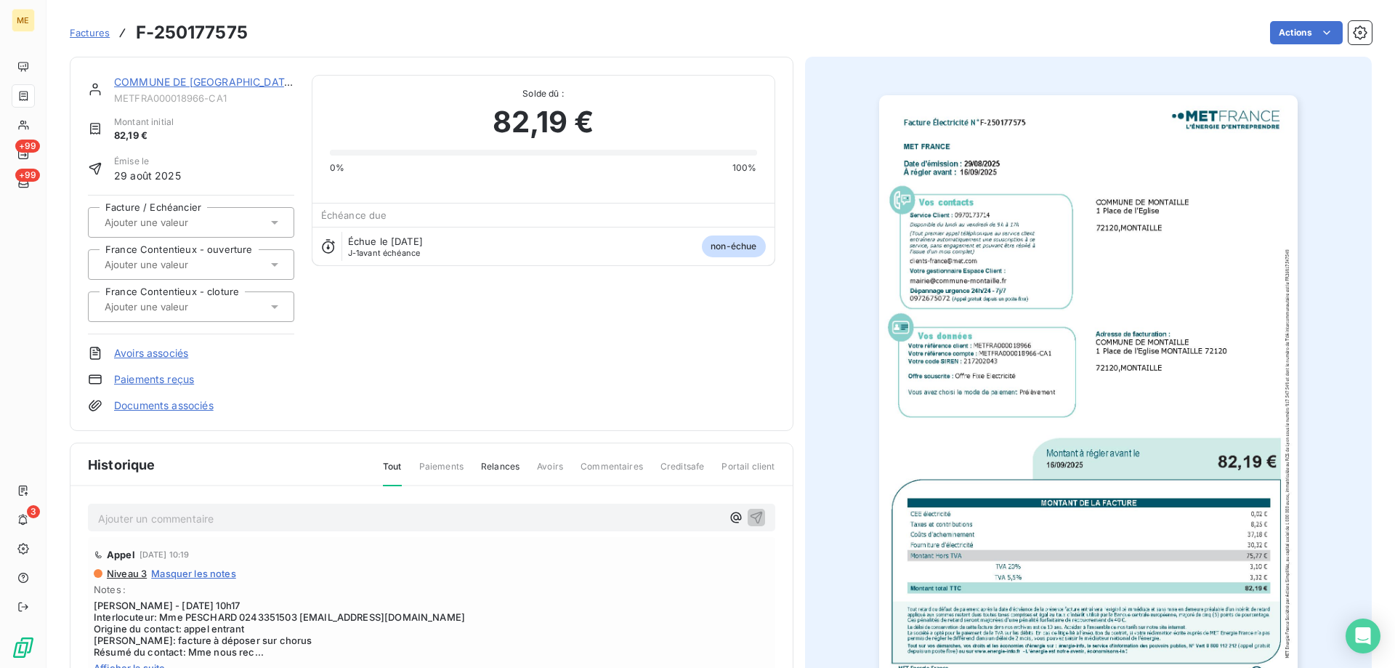
click at [964, 427] on img "button" at bounding box center [1088, 391] width 419 height 592
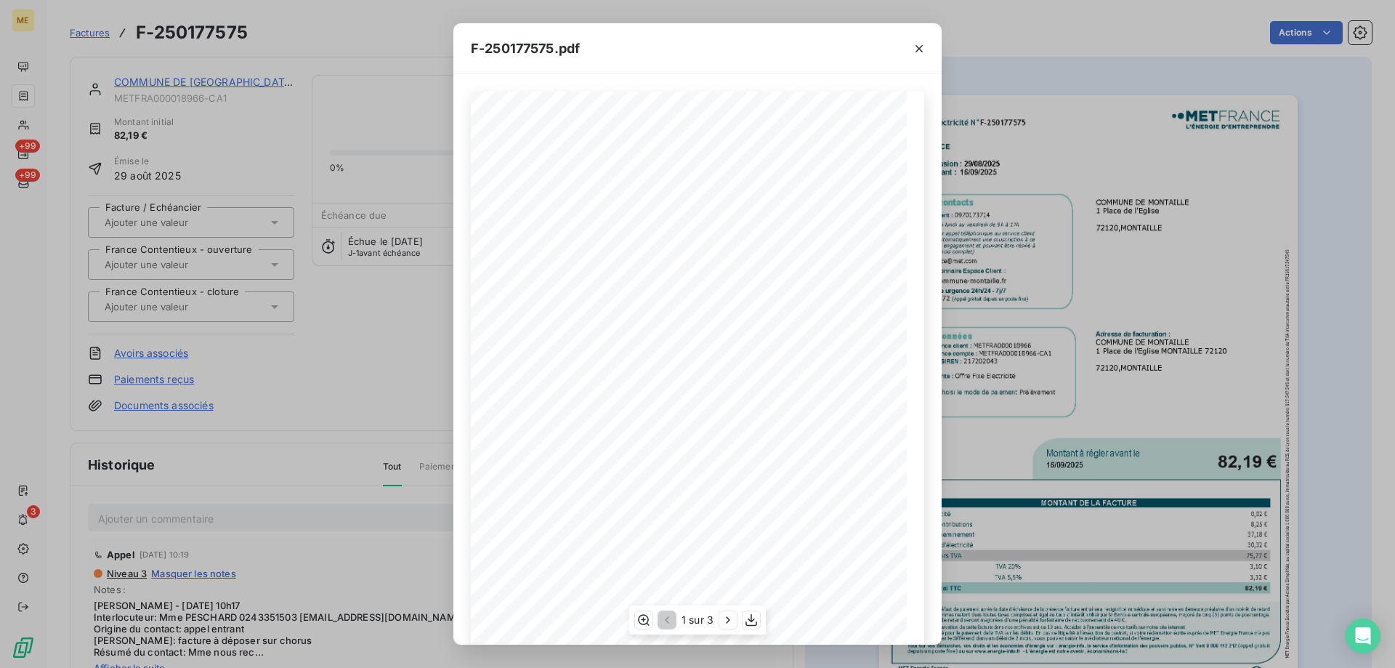
scroll to position [100, 0]
click at [747, 619] on icon "button" at bounding box center [751, 620] width 15 height 15
click at [918, 49] on icon "button" at bounding box center [919, 48] width 7 height 7
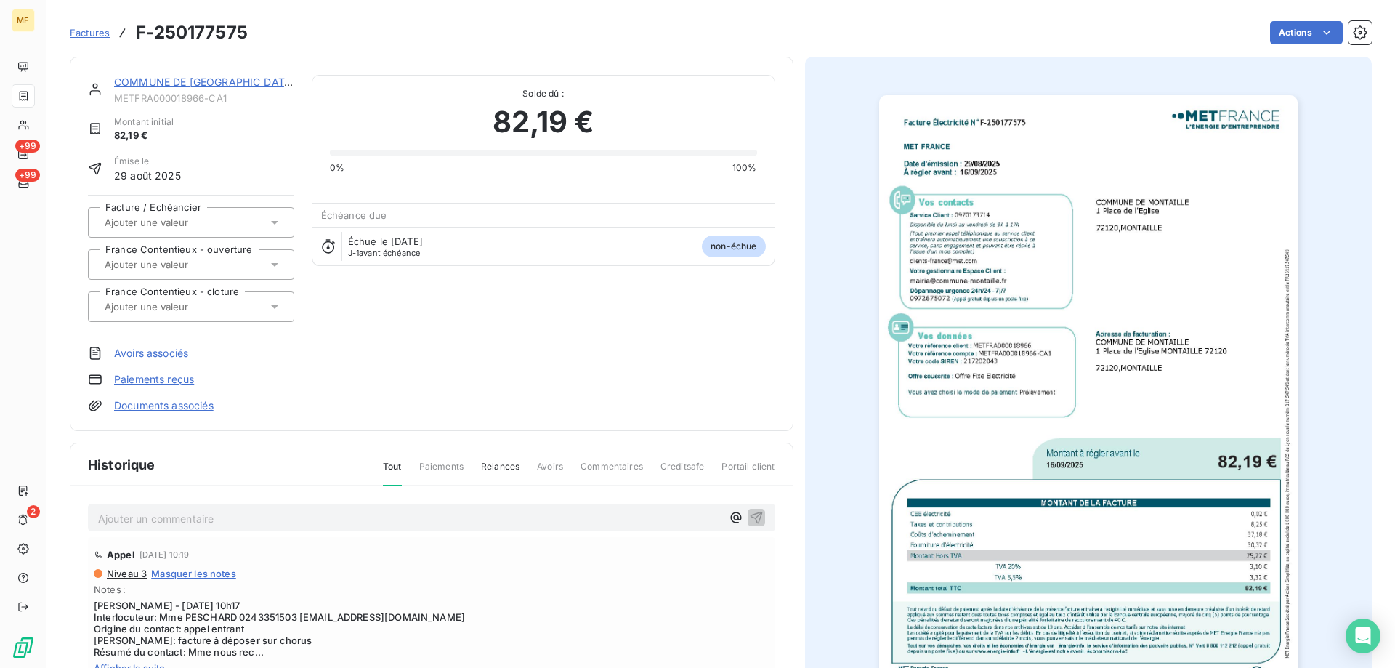
click at [153, 81] on link "COMMUNE DE [GEOGRAPHIC_DATA]" at bounding box center [204, 82] width 181 height 12
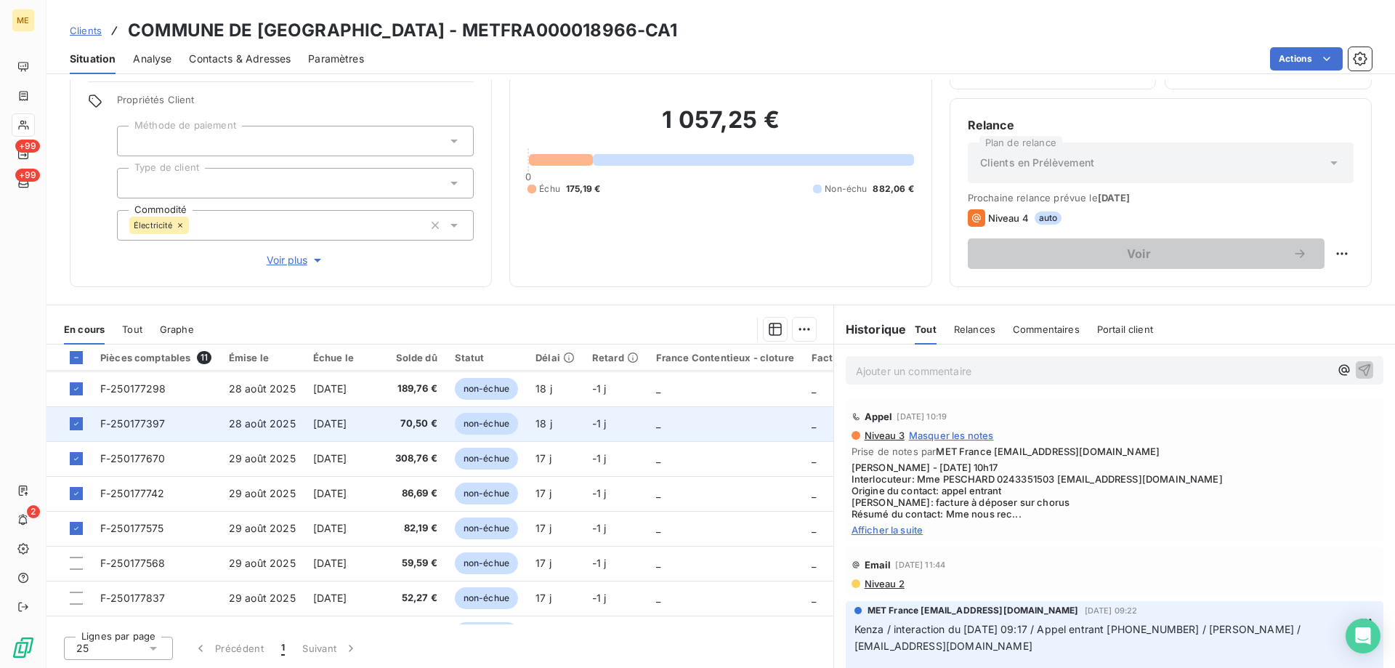
scroll to position [137, 0]
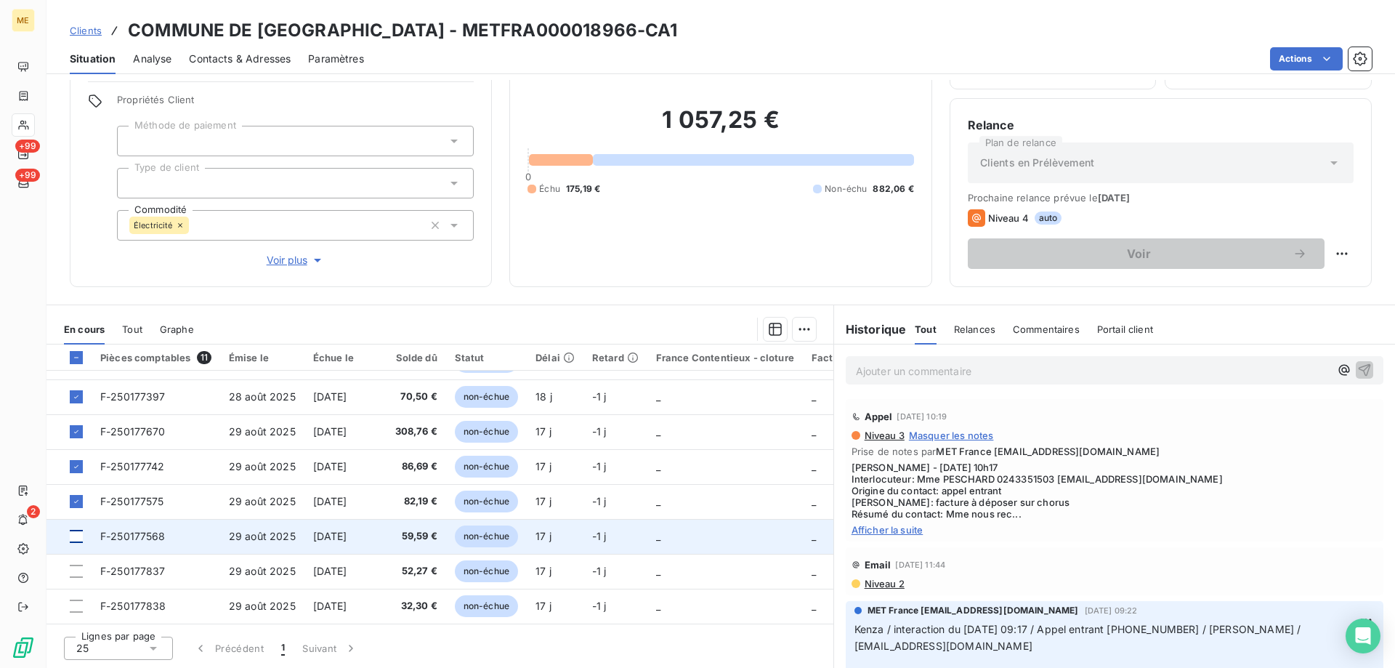
click at [75, 532] on div at bounding box center [76, 536] width 13 height 13
click at [152, 531] on span "F-250177568" at bounding box center [132, 536] width 65 height 12
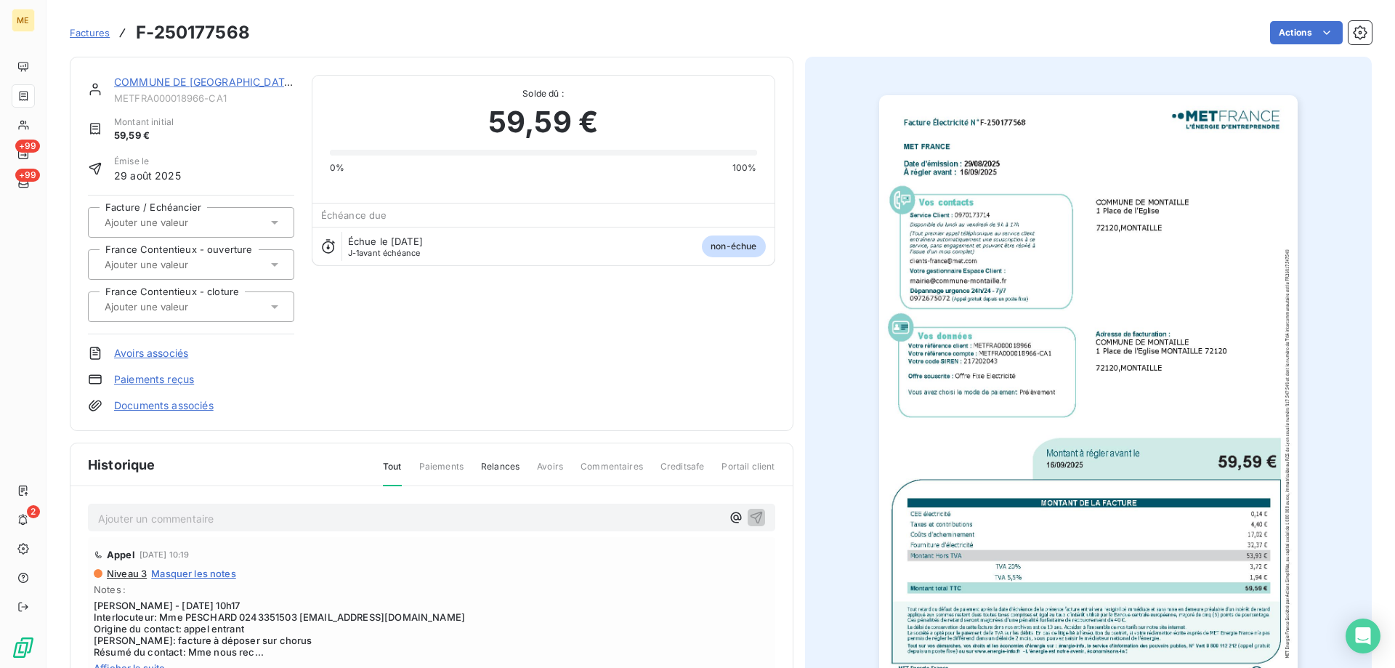
click at [1076, 219] on img "button" at bounding box center [1088, 391] width 419 height 592
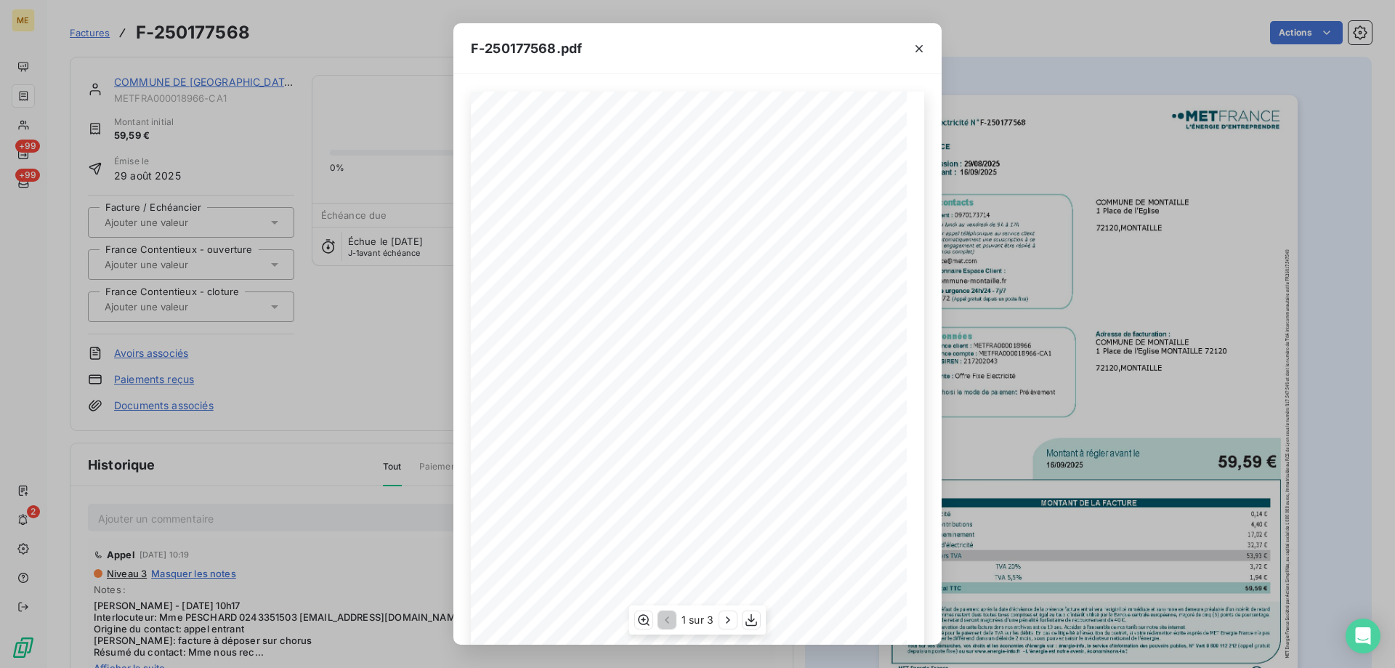
scroll to position [100, 0]
click at [748, 623] on icon "button" at bounding box center [751, 620] width 15 height 15
click at [923, 47] on icon "button" at bounding box center [919, 48] width 15 height 15
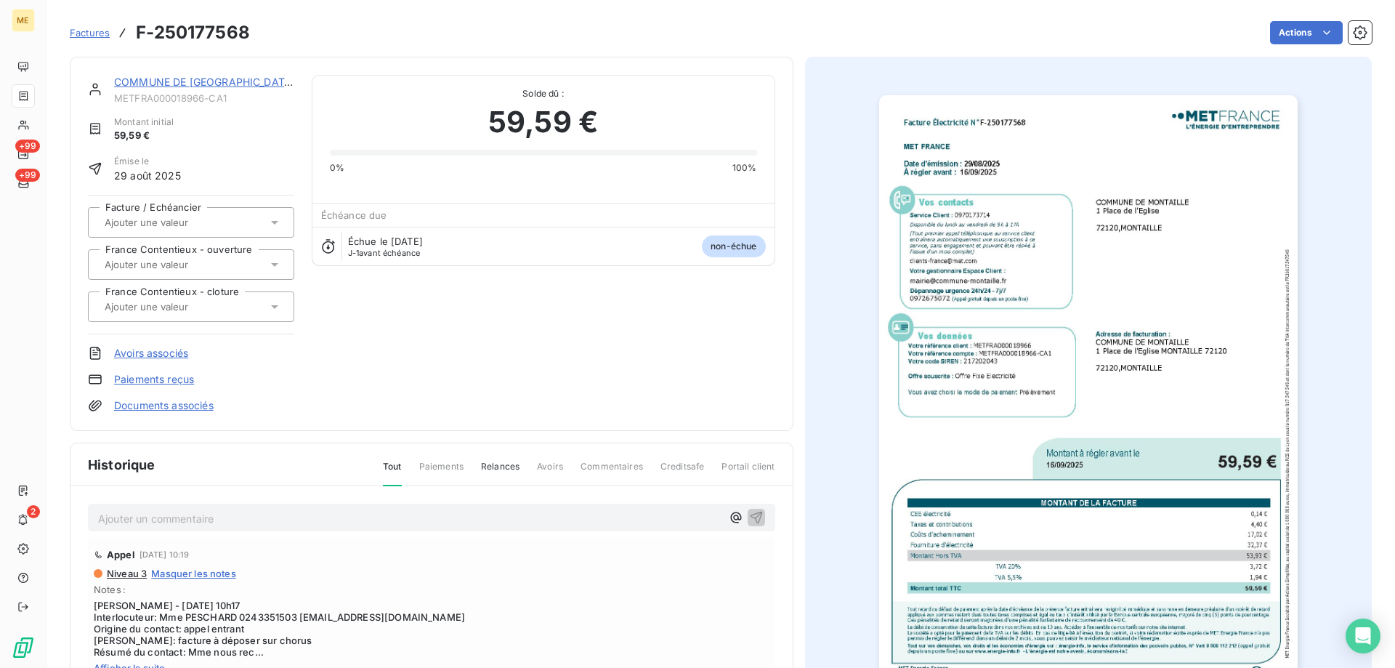
click at [227, 80] on link "COMMUNE DE [GEOGRAPHIC_DATA]" at bounding box center [204, 82] width 181 height 12
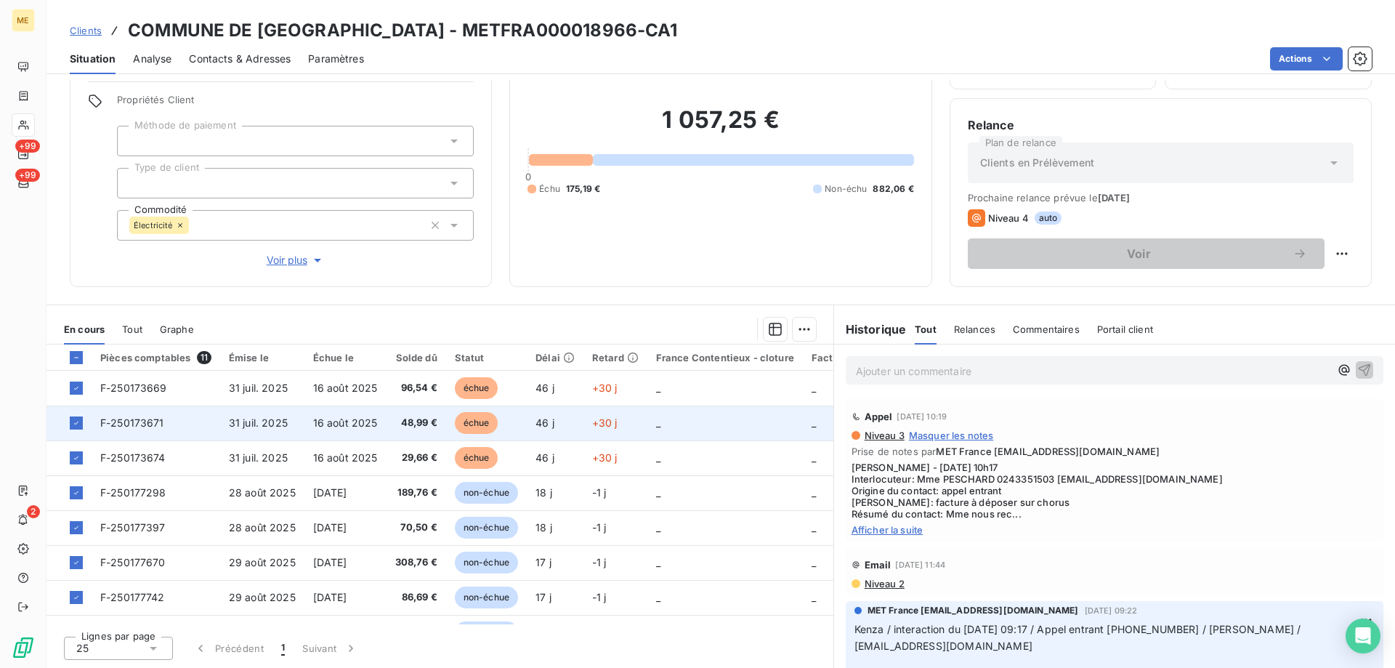
scroll to position [137, 0]
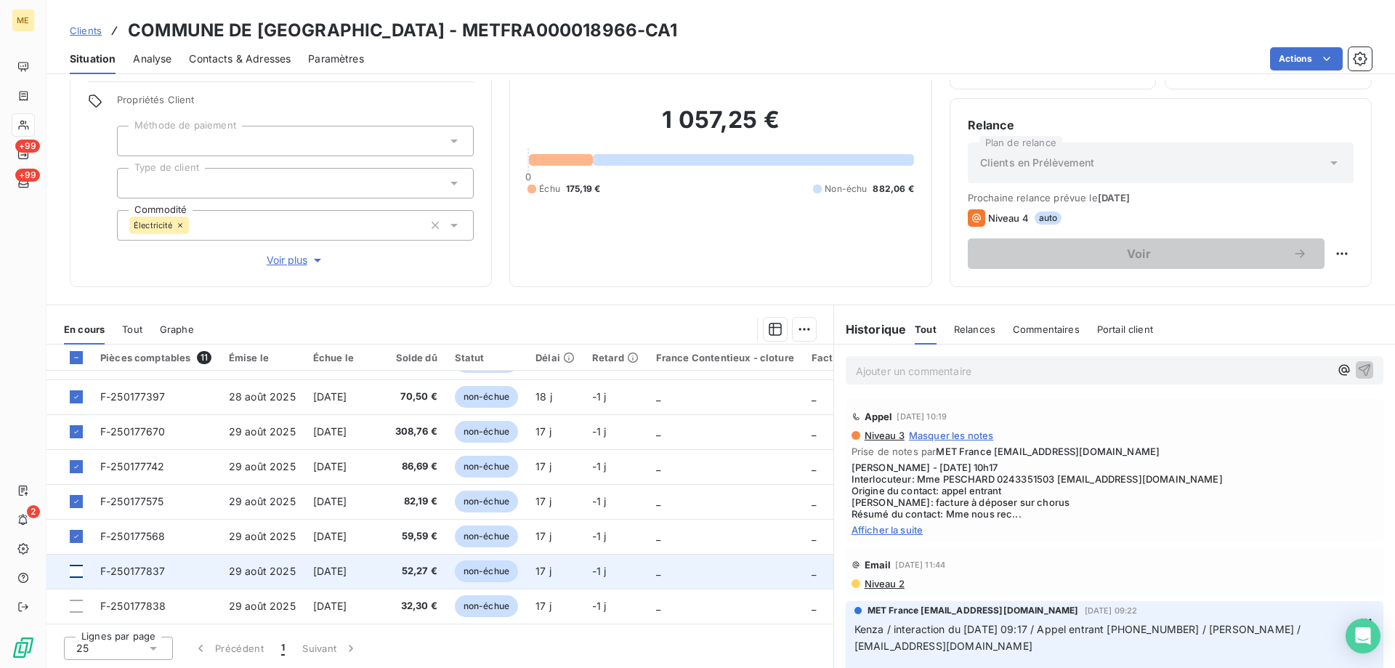
click at [76, 566] on div at bounding box center [76, 571] width 13 height 13
click at [134, 565] on span "F-250177837" at bounding box center [132, 571] width 65 height 12
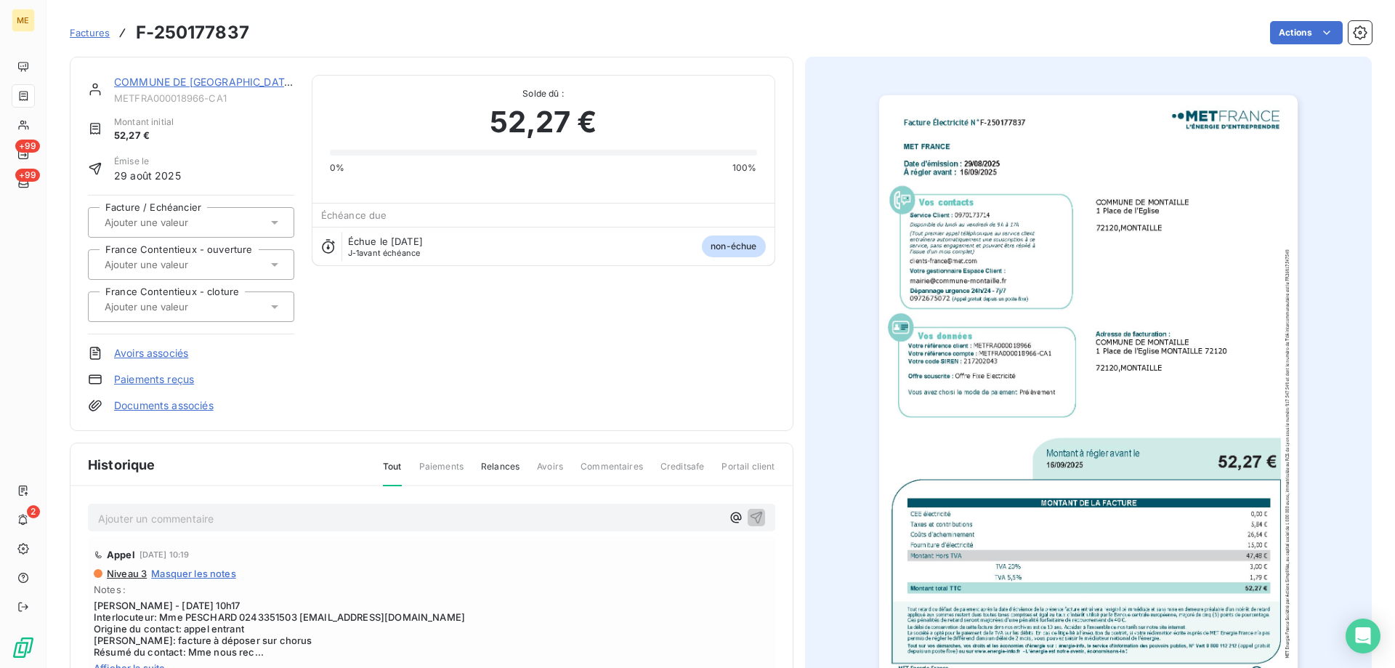
click at [992, 267] on img "button" at bounding box center [1088, 391] width 419 height 592
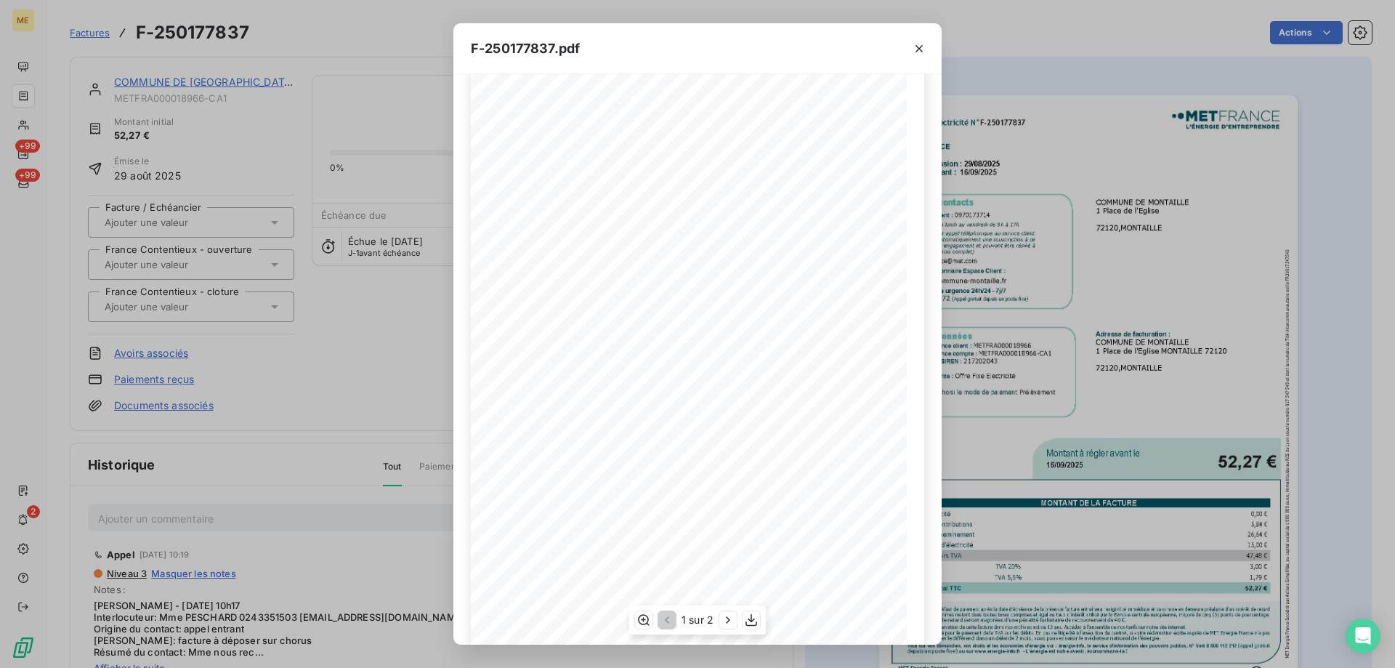
scroll to position [100, 0]
click at [749, 623] on icon "button" at bounding box center [751, 620] width 15 height 15
click at [922, 49] on icon "button" at bounding box center [919, 48] width 15 height 15
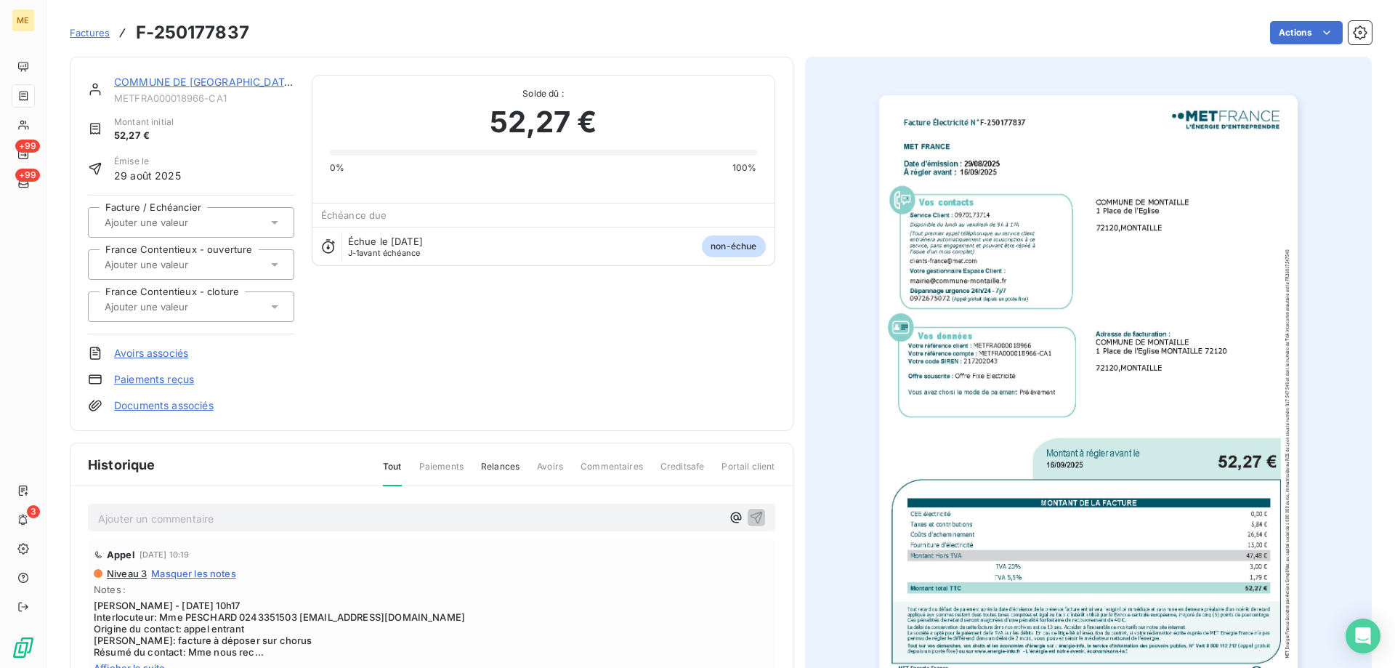
click at [140, 81] on link "COMMUNE DE [GEOGRAPHIC_DATA]" at bounding box center [204, 82] width 181 height 12
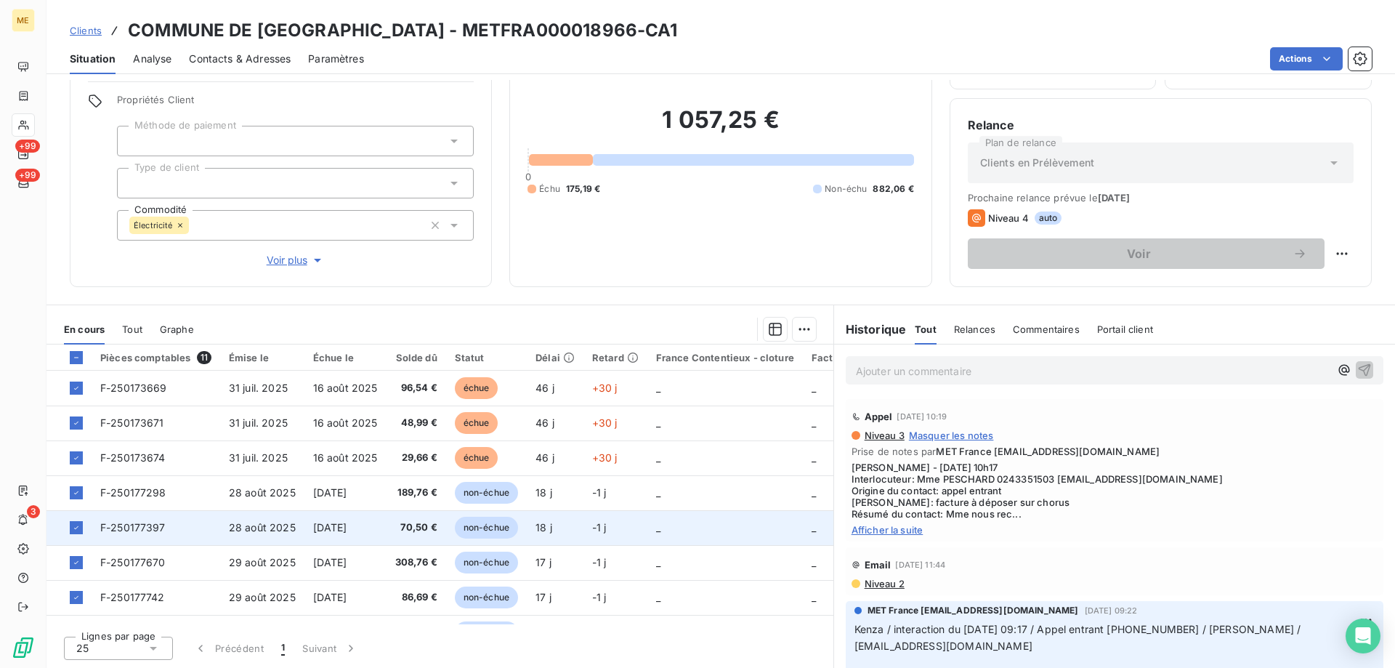
scroll to position [137, 0]
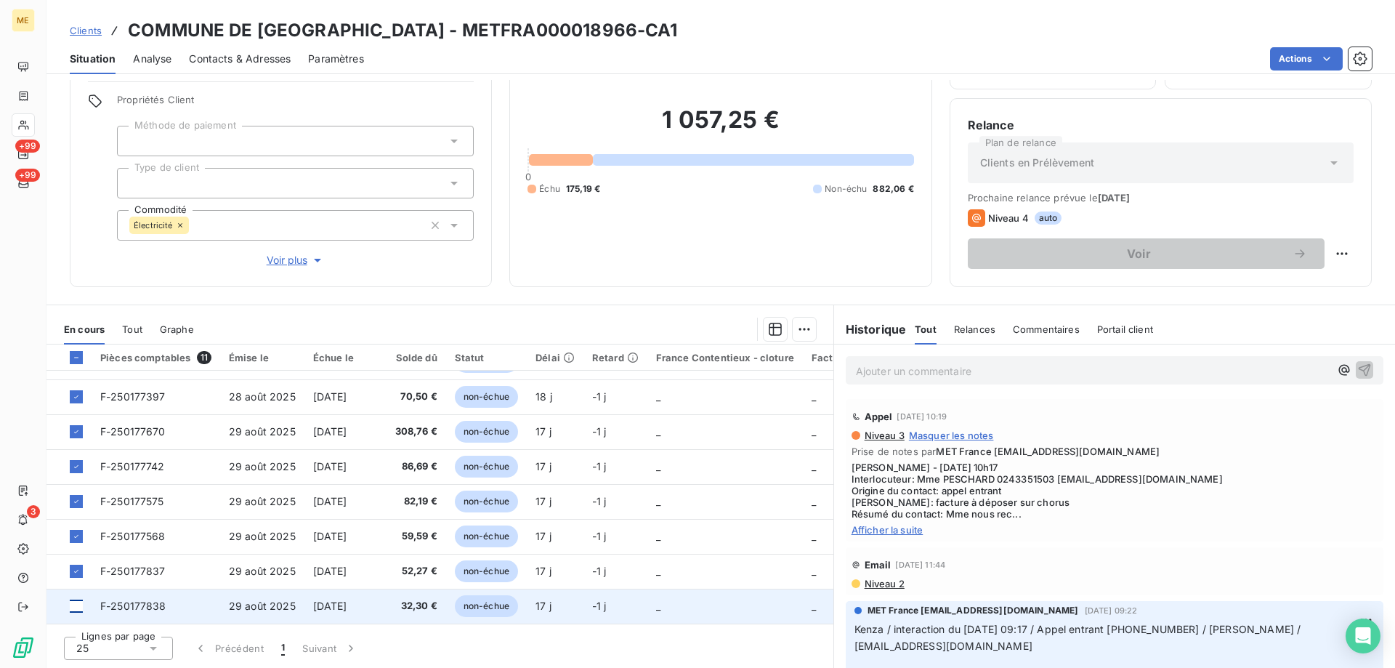
click at [74, 600] on div at bounding box center [76, 606] width 13 height 13
click at [120, 603] on span "F-250177838" at bounding box center [133, 606] width 66 height 12
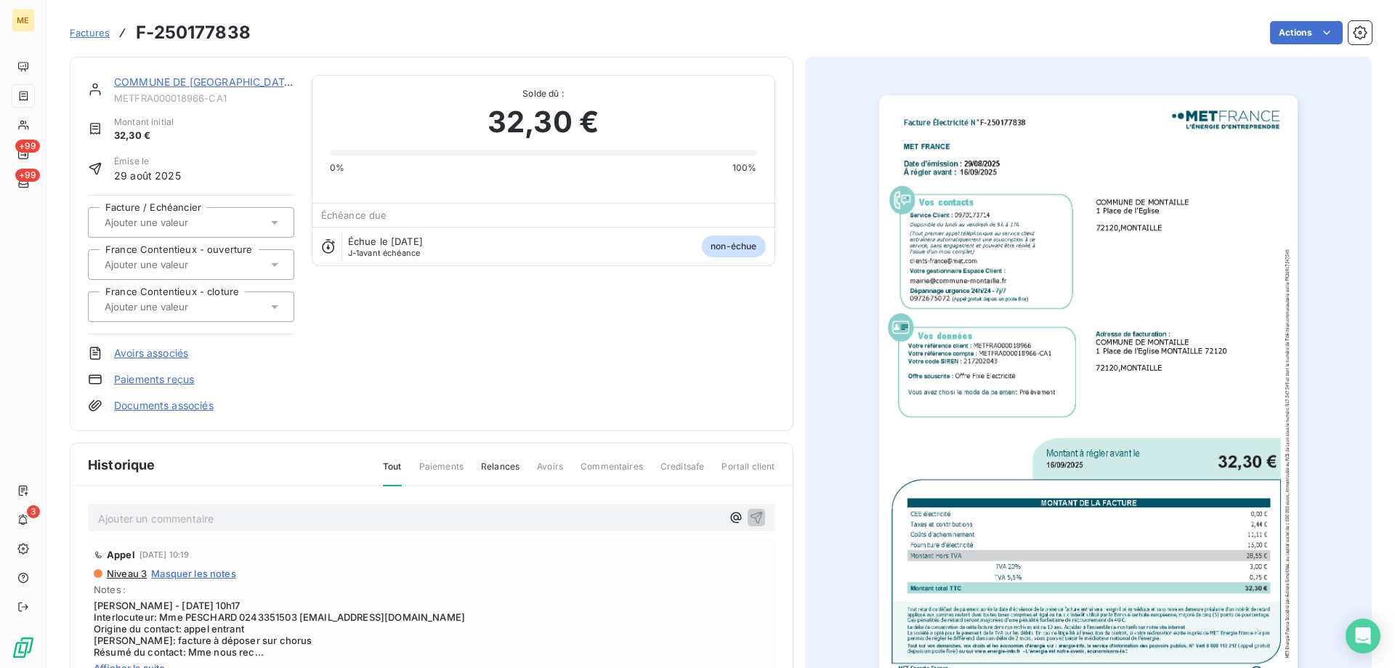
click at [980, 310] on img "button" at bounding box center [1088, 391] width 419 height 592
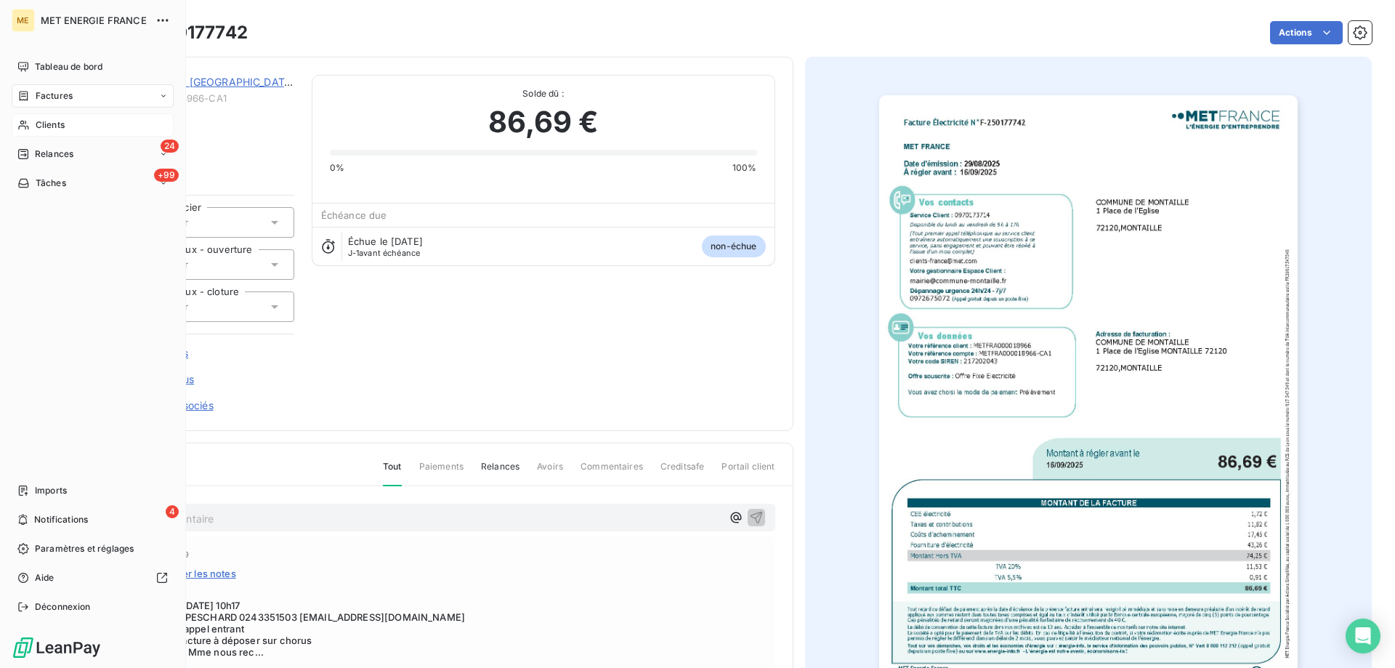
click at [43, 129] on span "Clients" at bounding box center [50, 124] width 29 height 13
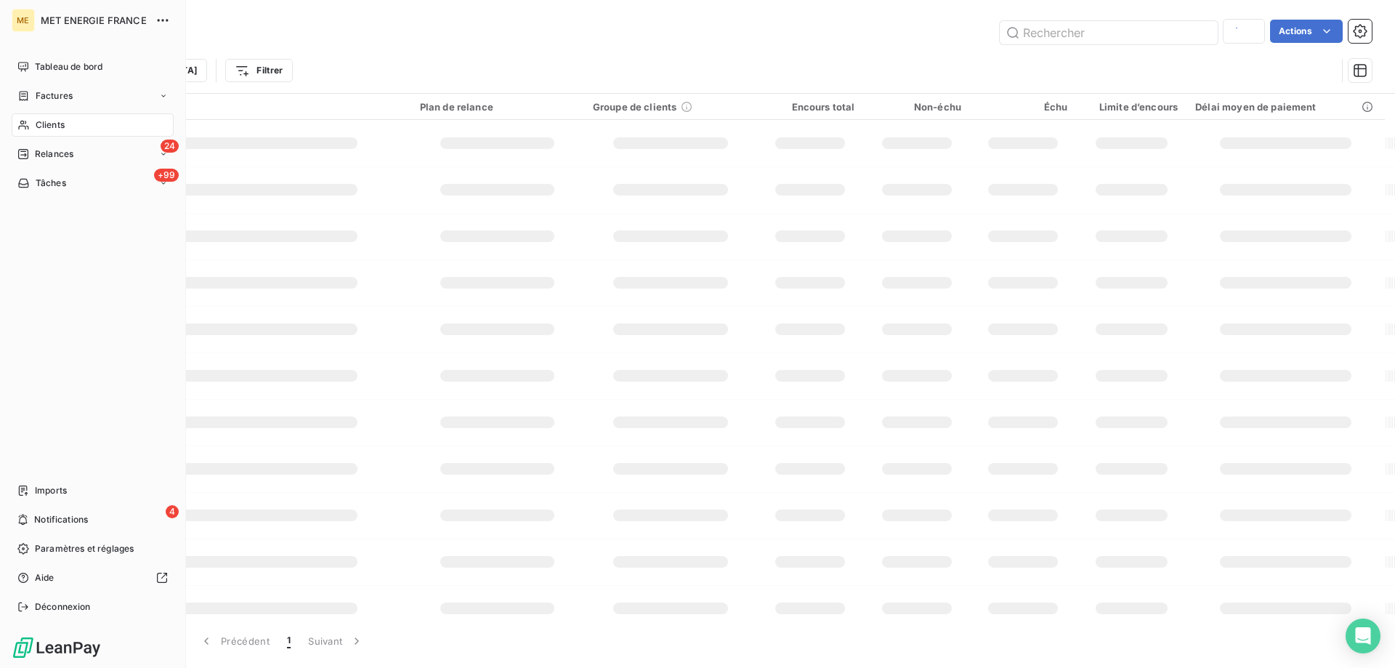
type input "montaille"
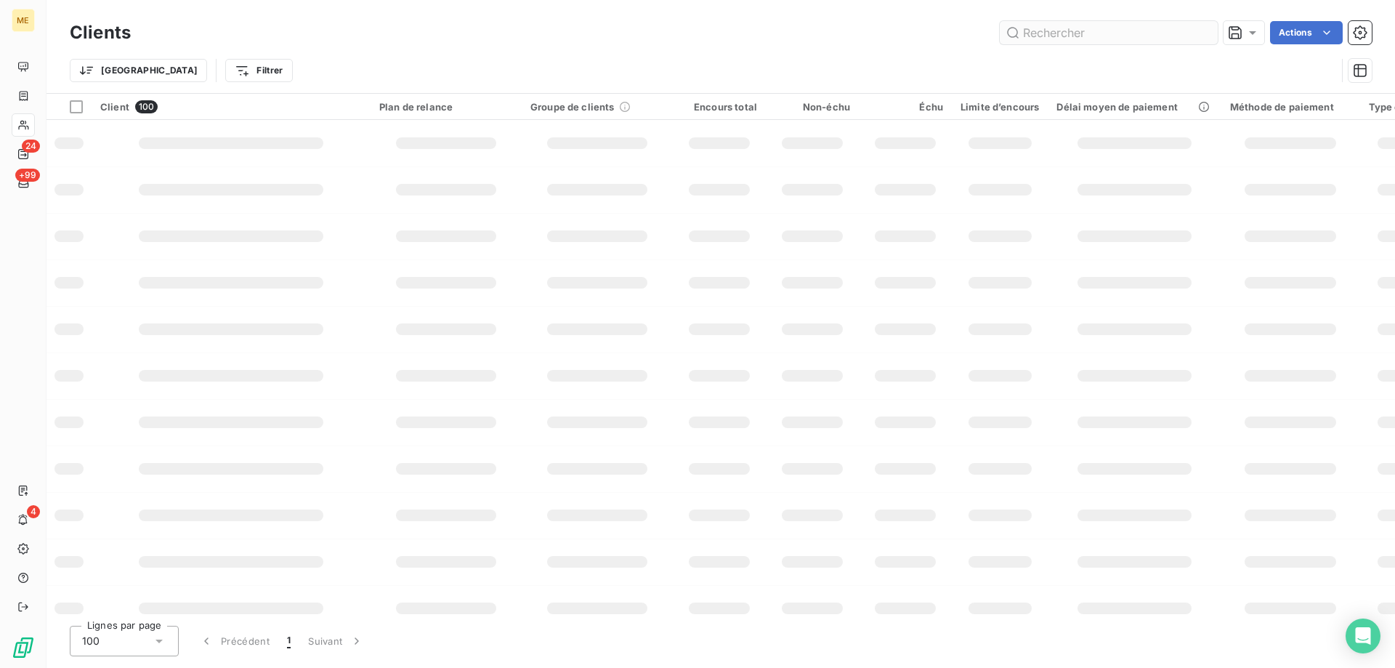
click at [1046, 30] on input "text" at bounding box center [1109, 32] width 218 height 23
click at [1047, 30] on input "text" at bounding box center [1109, 32] width 218 height 23
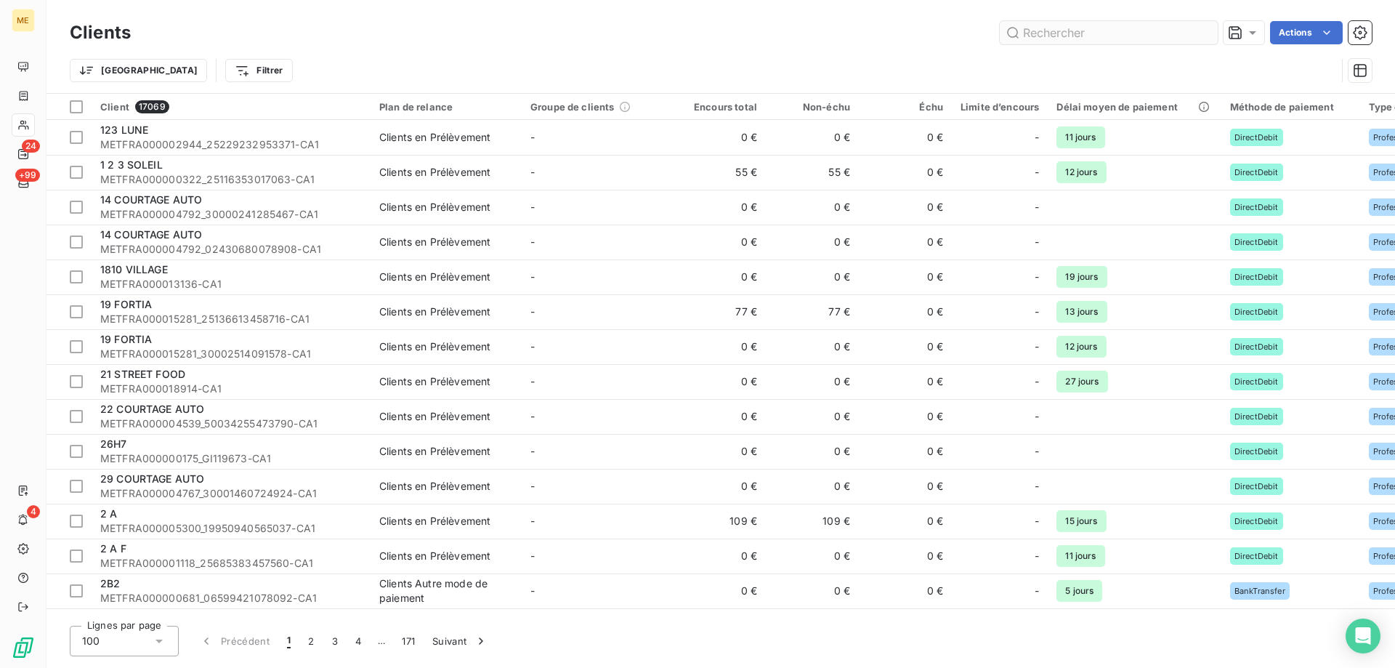
click at [1083, 33] on input "text" at bounding box center [1109, 32] width 218 height 23
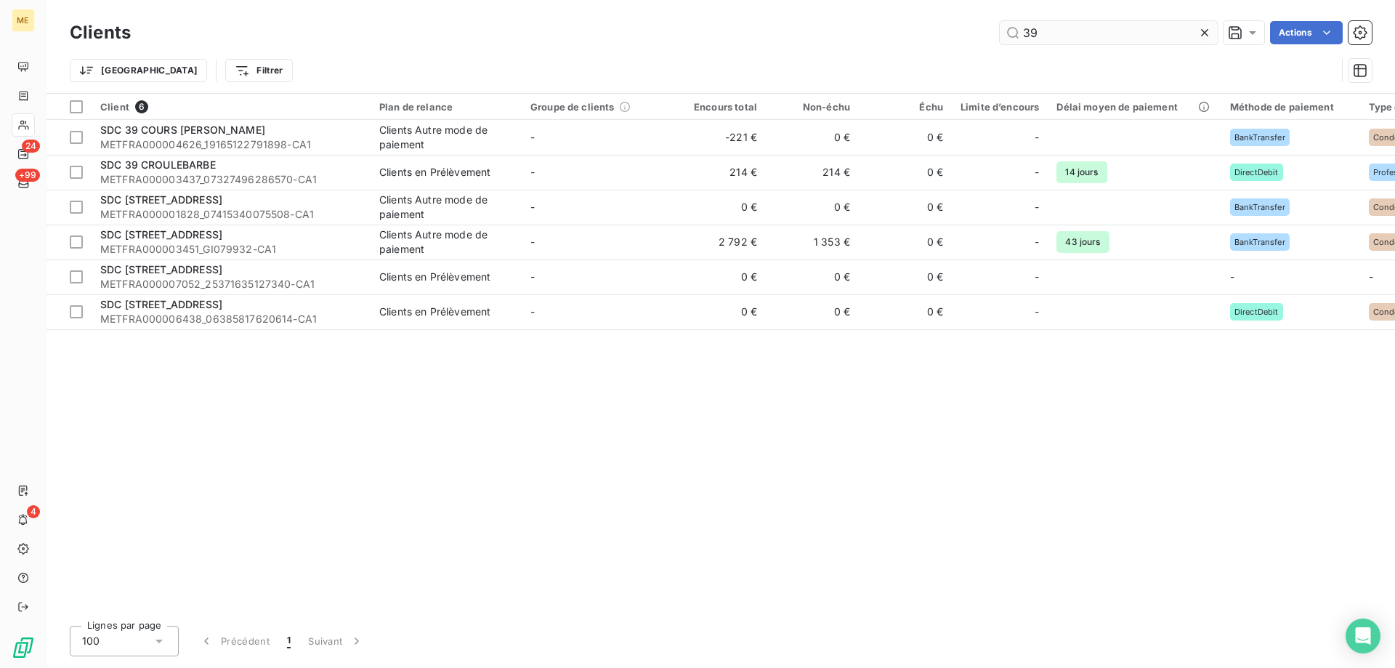
type input "3"
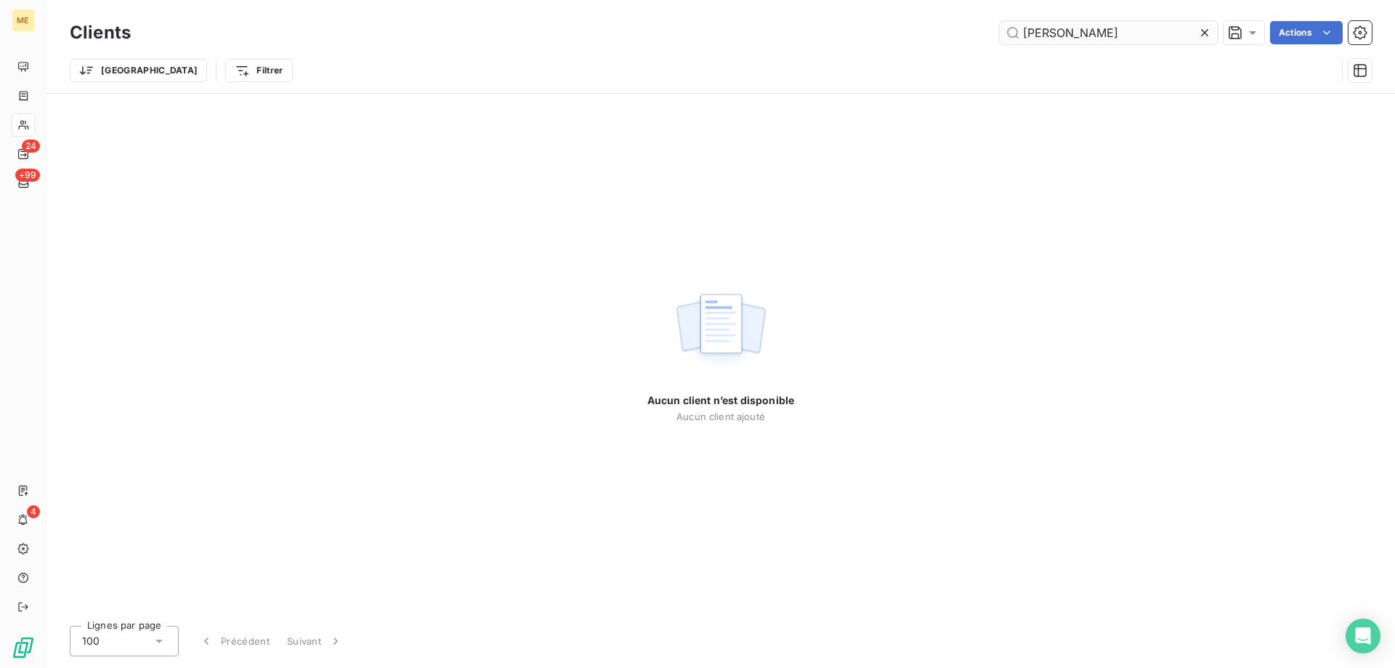
drag, startPoint x: 1068, startPoint y: 34, endPoint x: 1015, endPoint y: 32, distance: 53.1
click at [1015, 32] on input "marois" at bounding box center [1109, 32] width 218 height 23
click at [1034, 39] on input "terasse" at bounding box center [1109, 32] width 218 height 23
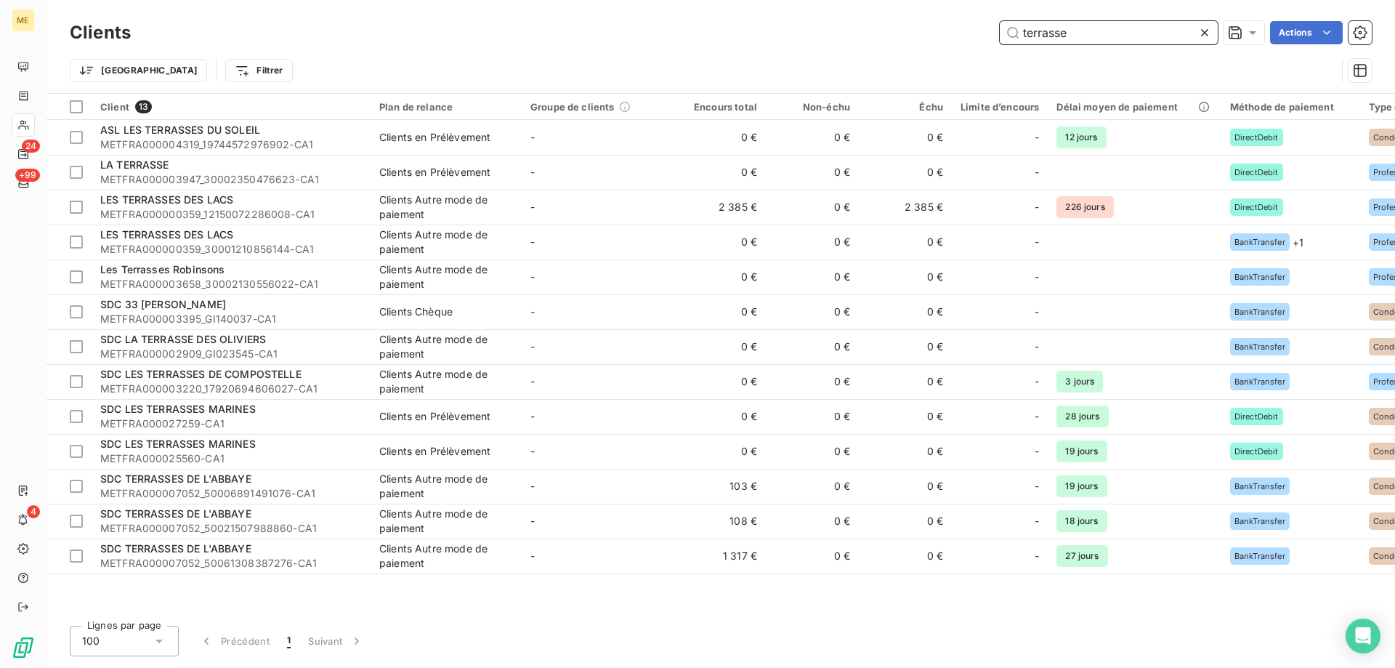
click at [1076, 35] on input "terrasse" at bounding box center [1109, 32] width 218 height 23
paste input "METFRA000013535"
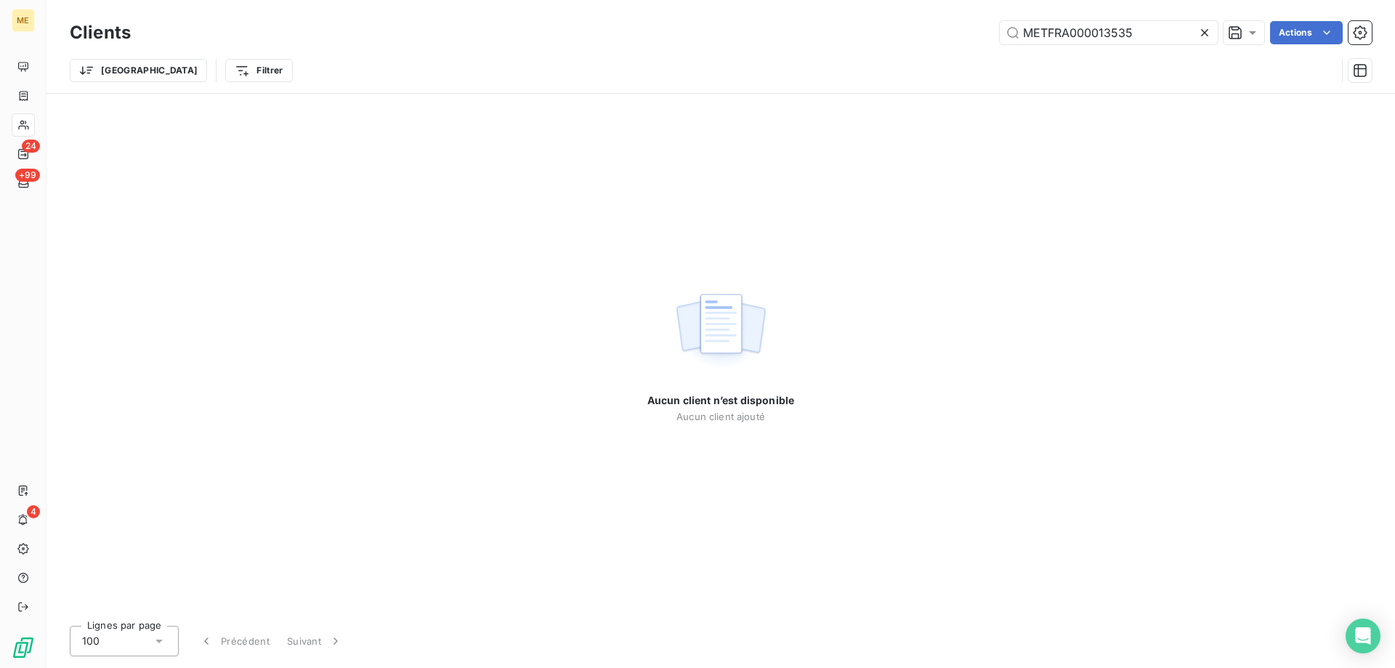
click at [1076, 17] on div "Clients METFRA000013535 Actions" at bounding box center [721, 32] width 1302 height 31
click at [1075, 36] on input "METFRA000013535" at bounding box center [1109, 32] width 218 height 23
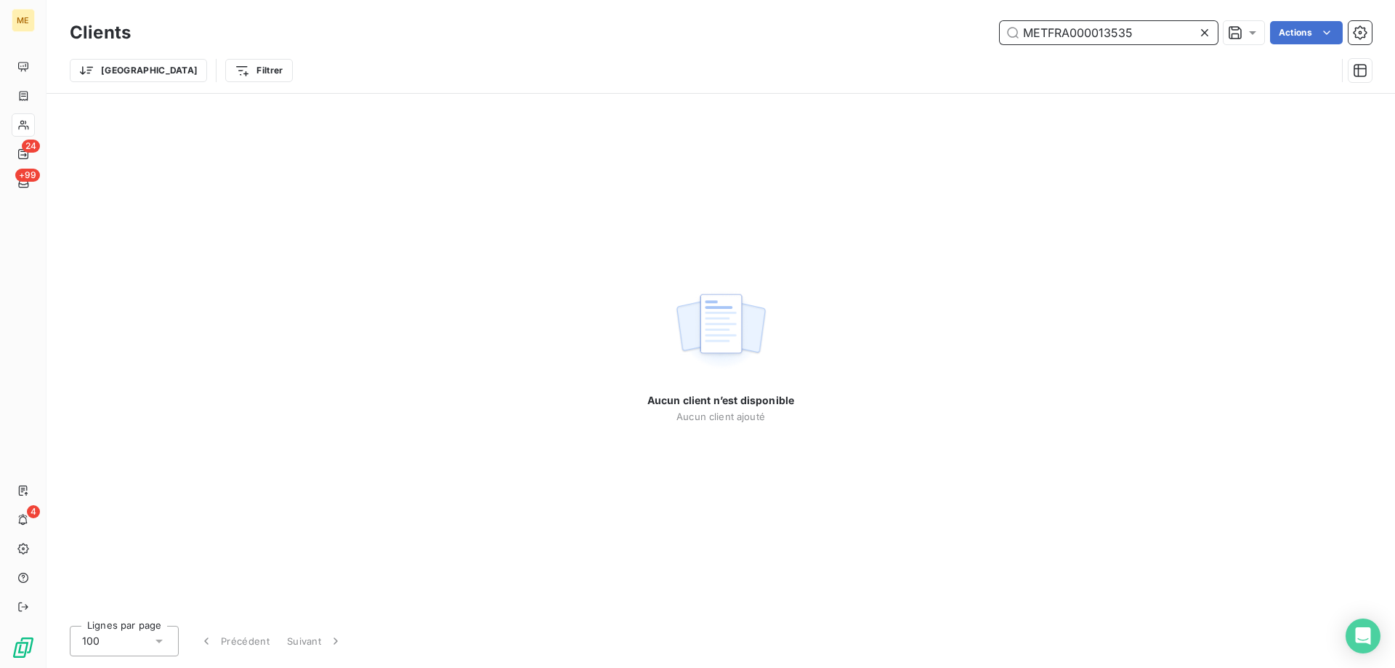
click at [1075, 36] on input "METFRA000013535" at bounding box center [1109, 32] width 218 height 23
paste input "713"
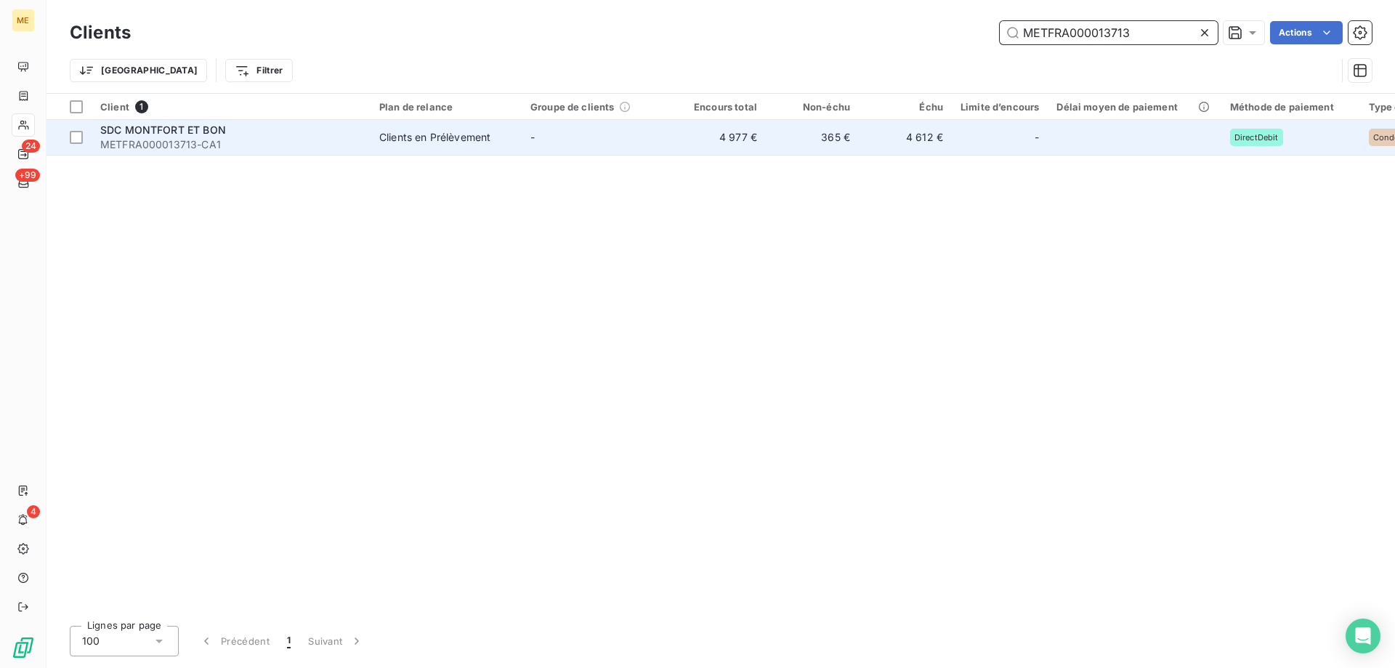
type input "METFRA000013713"
click at [149, 136] on div "SDC MONTFORT ET BON" at bounding box center [231, 130] width 262 height 15
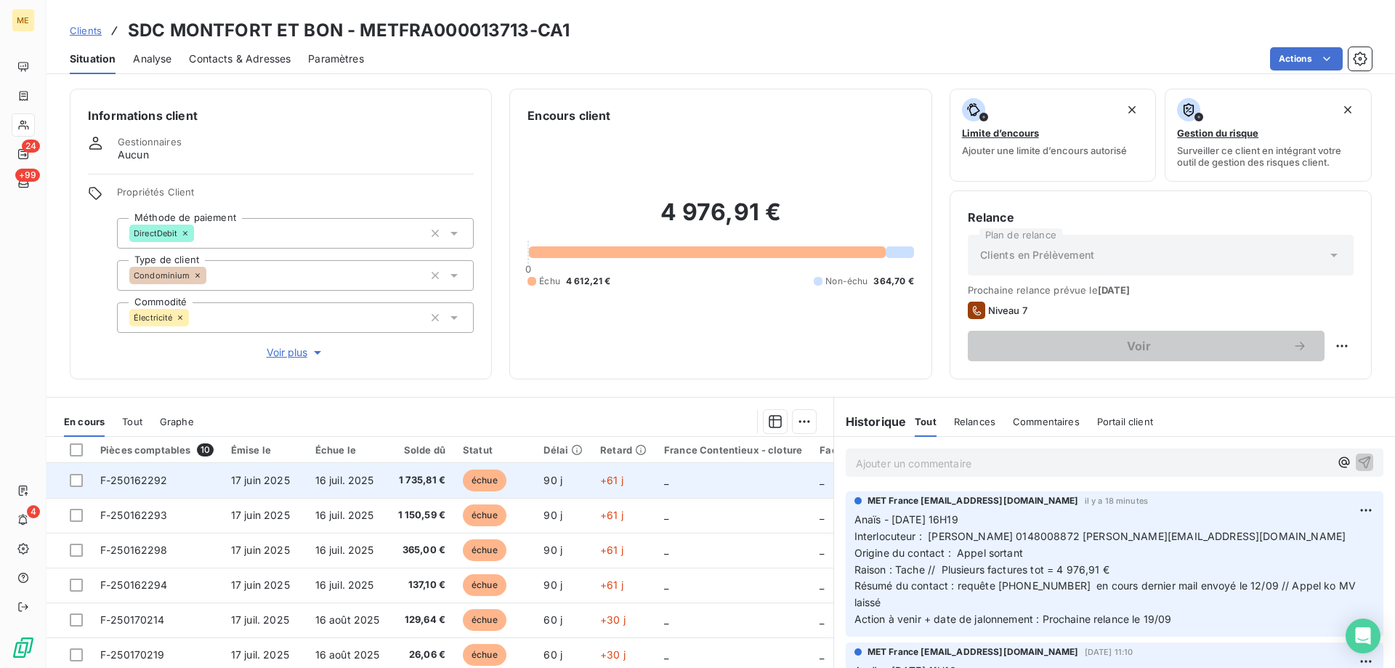
click at [142, 487] on td "F-250162292" at bounding box center [157, 480] width 131 height 35
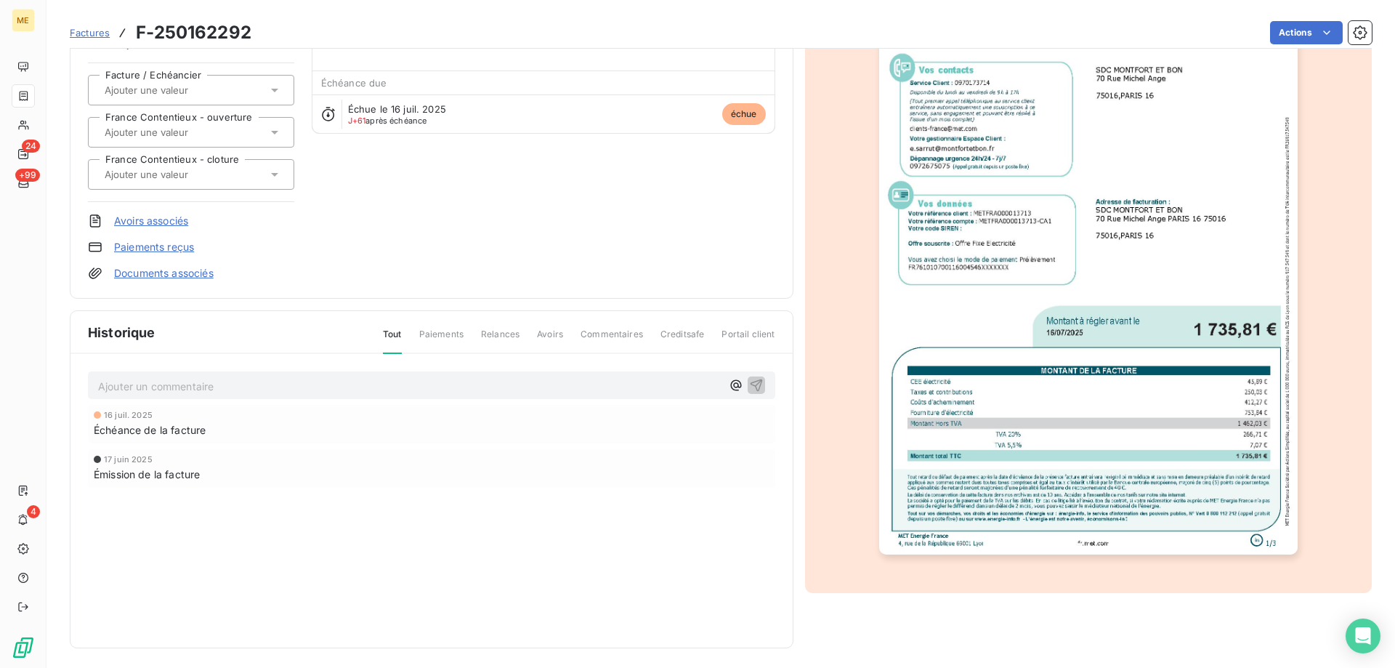
scroll to position [137, 0]
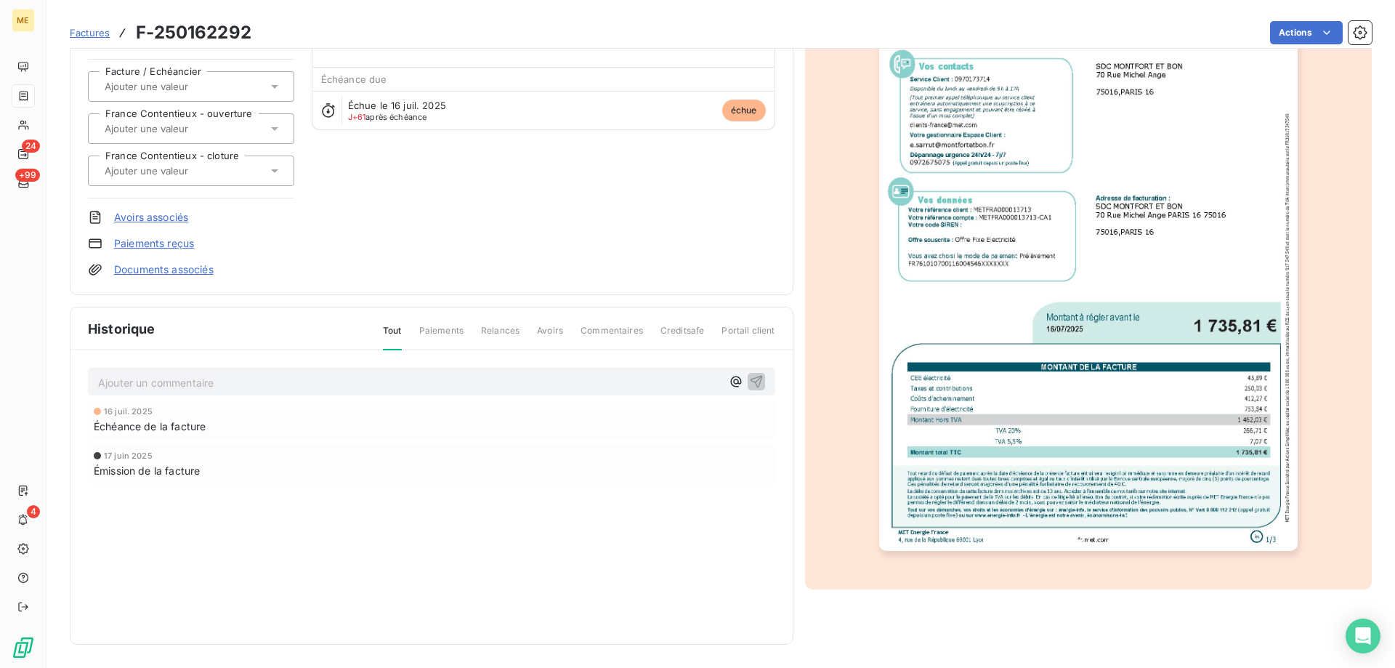
click at [1002, 430] on img "button" at bounding box center [1088, 255] width 419 height 592
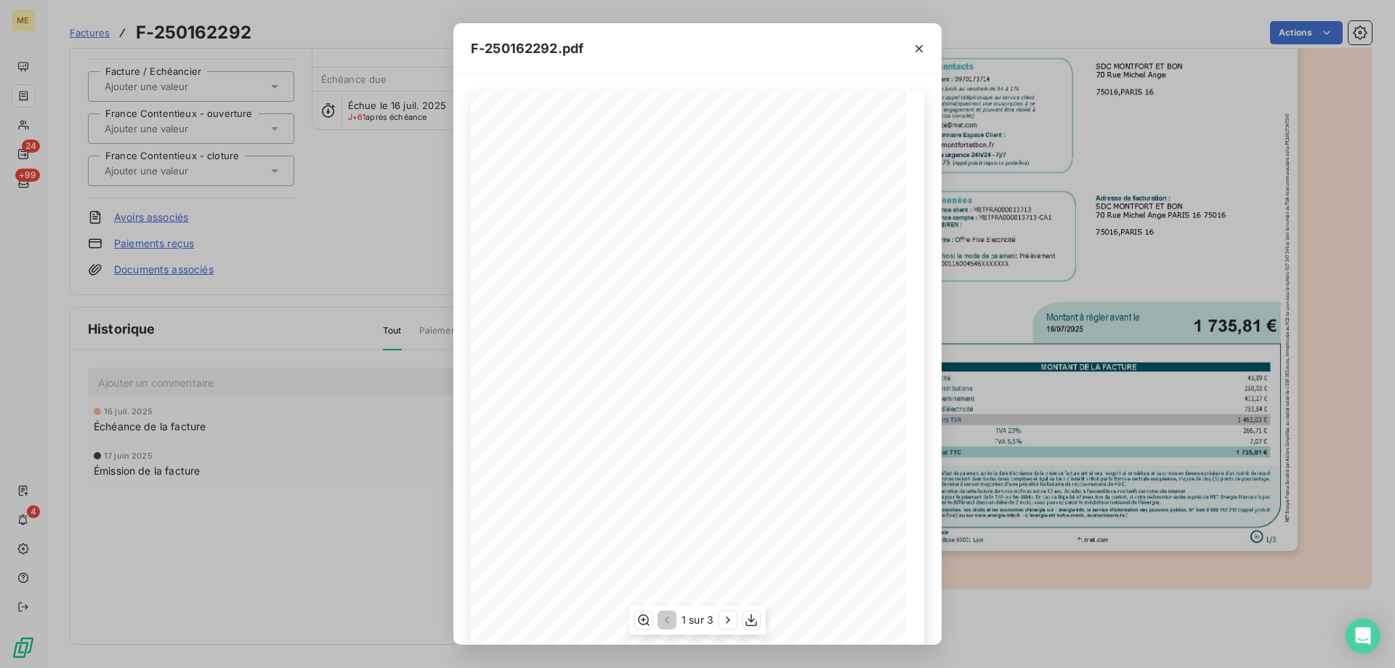
scroll to position [100, 0]
click at [727, 617] on icon "button" at bounding box center [728, 619] width 4 height 7
click at [918, 50] on icon "button" at bounding box center [919, 48] width 7 height 7
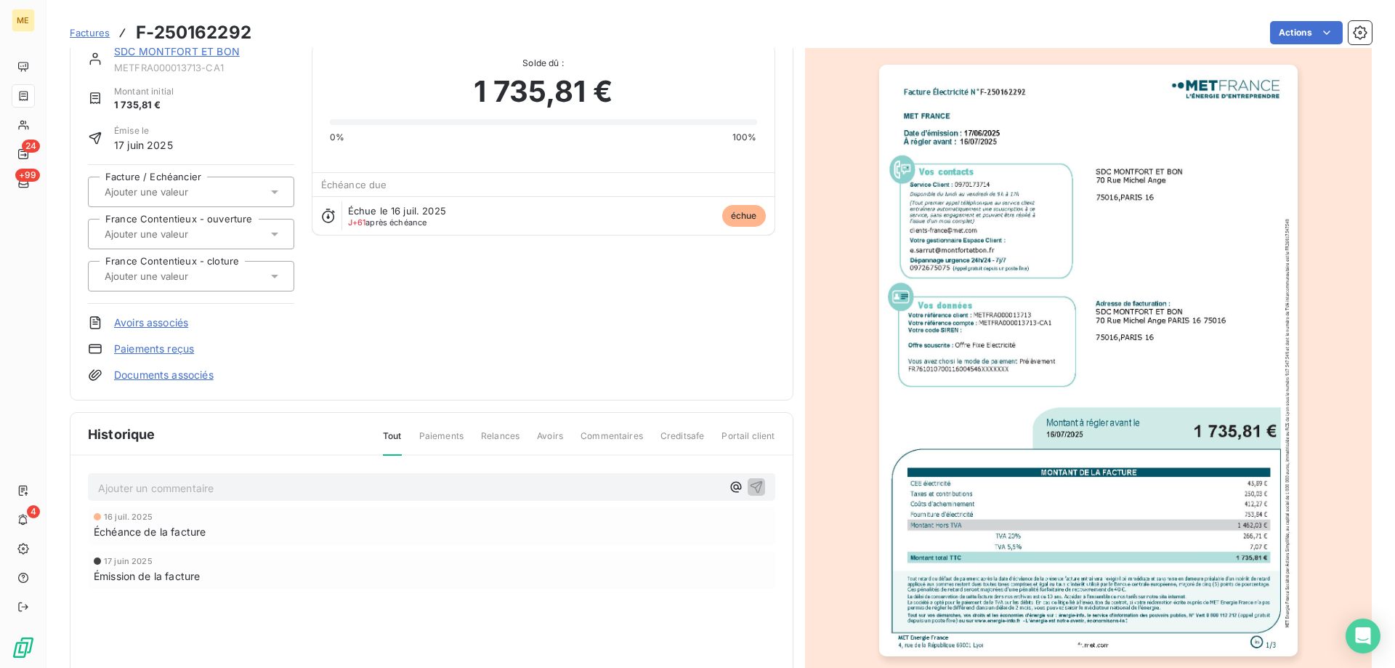
scroll to position [0, 0]
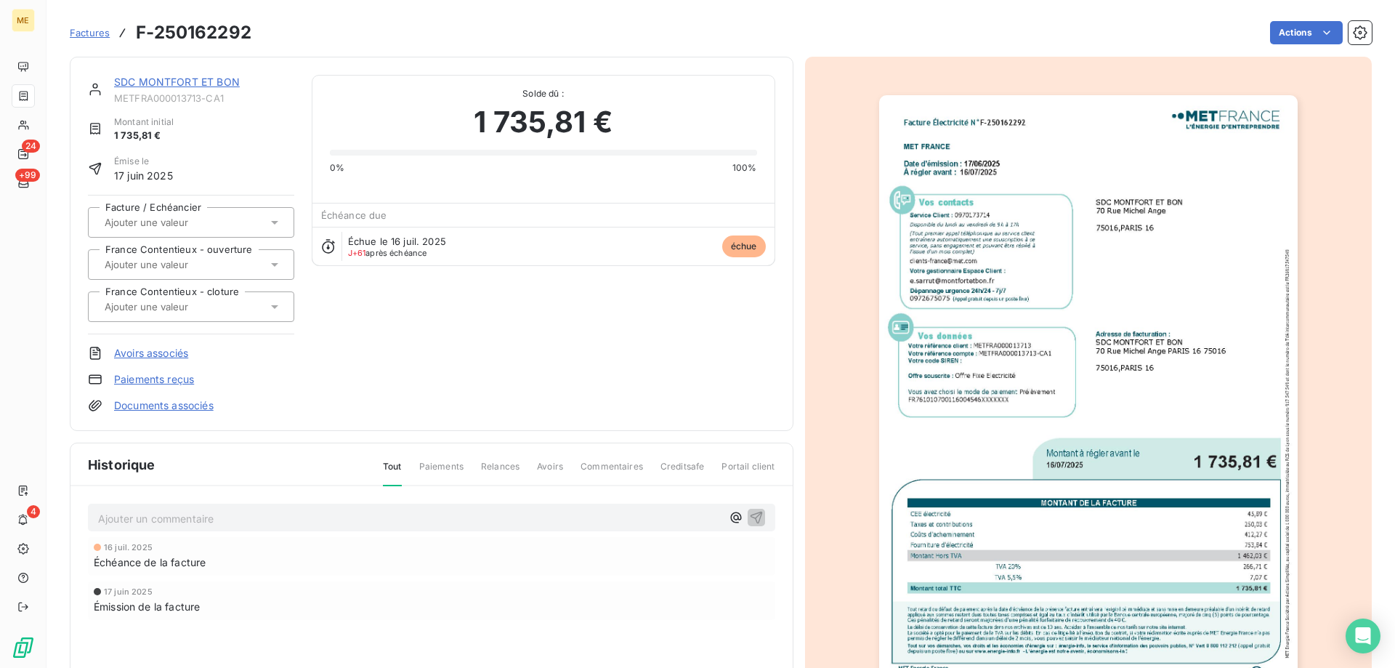
click at [126, 81] on link "SDC MONTFORT ET BON" at bounding box center [177, 82] width 126 height 12
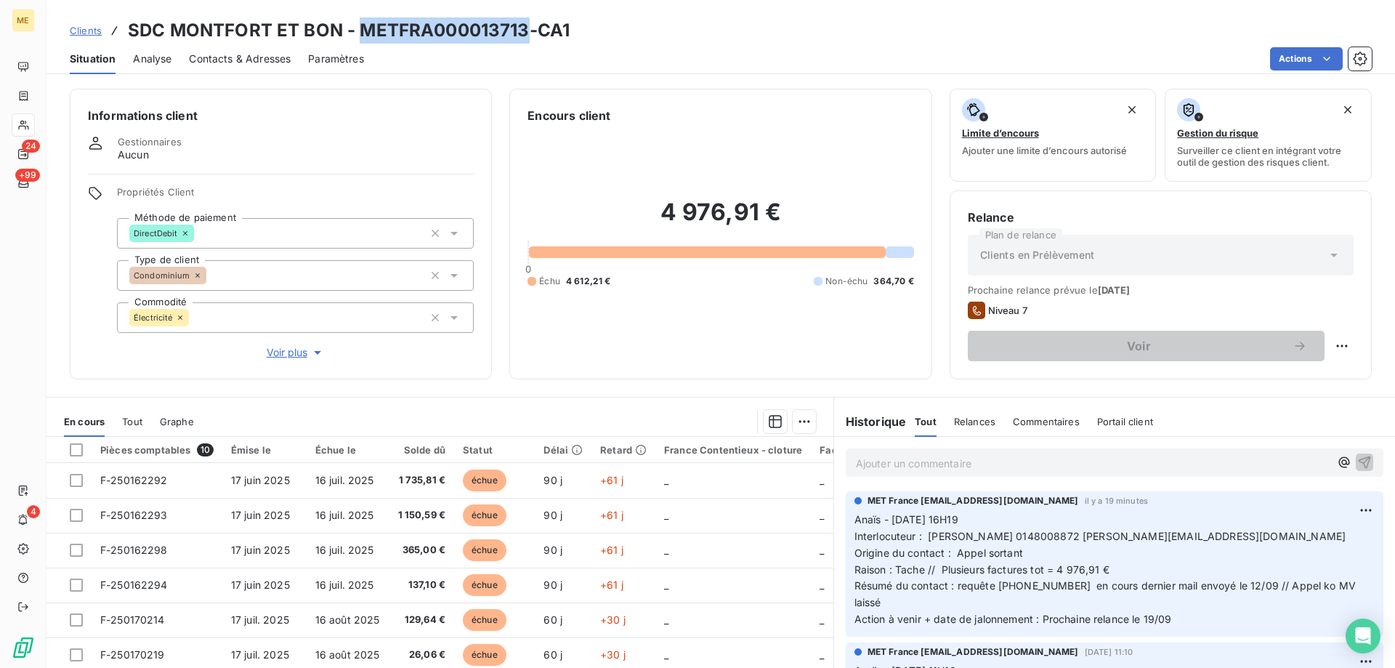
drag, startPoint x: 360, startPoint y: 27, endPoint x: 525, endPoint y: 32, distance: 165.8
click at [525, 32] on h3 "SDC MONTFORT ET BON - METFRA000013713-CA1" at bounding box center [349, 30] width 442 height 26
copy h3 "METFRA000013713"
drag, startPoint x: 1059, startPoint y: 538, endPoint x: 1158, endPoint y: 532, distance: 99.0
click at [1158, 532] on span "Interlocuteur : Sophie Farion 0148008872 sophie.farion@gtf.fr" at bounding box center [1100, 536] width 491 height 12
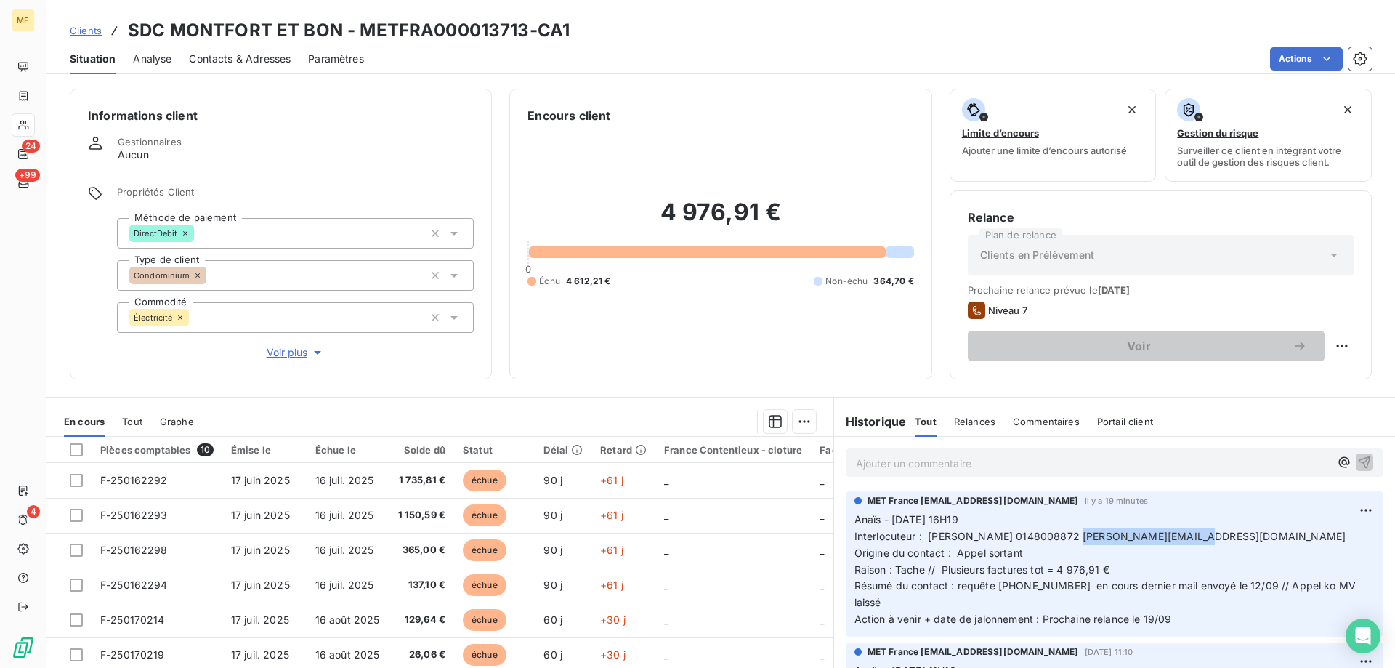
copy span "sophie.farion@gtf.fr"
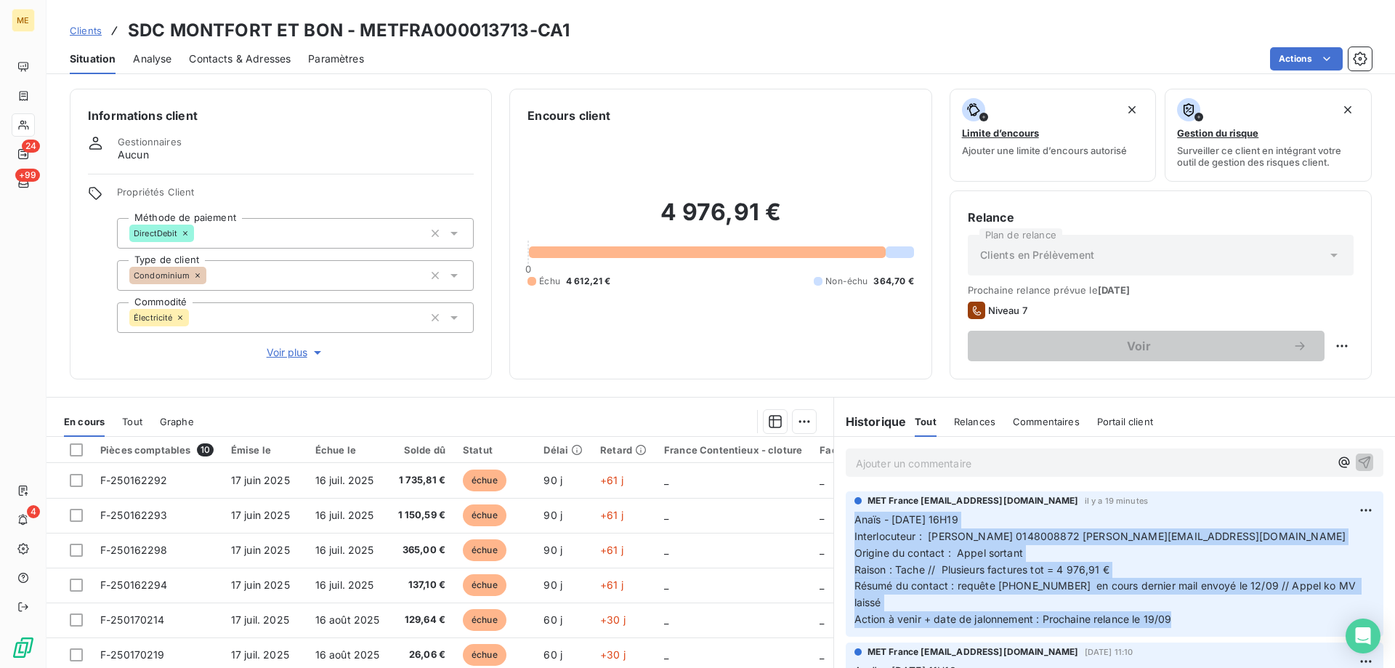
drag, startPoint x: 1183, startPoint y: 612, endPoint x: 845, endPoint y: 518, distance: 350.0
click at [846, 518] on div "MET France met-france@recouvrement.met.com il y a 19 minutes Anaïs - 15/09/2025…" at bounding box center [1115, 563] width 538 height 145
copy p "Anaïs - 15/09/2025 - 16H19 Interlocuteur : Sophie Farion 0148008872 sophie.fari…"
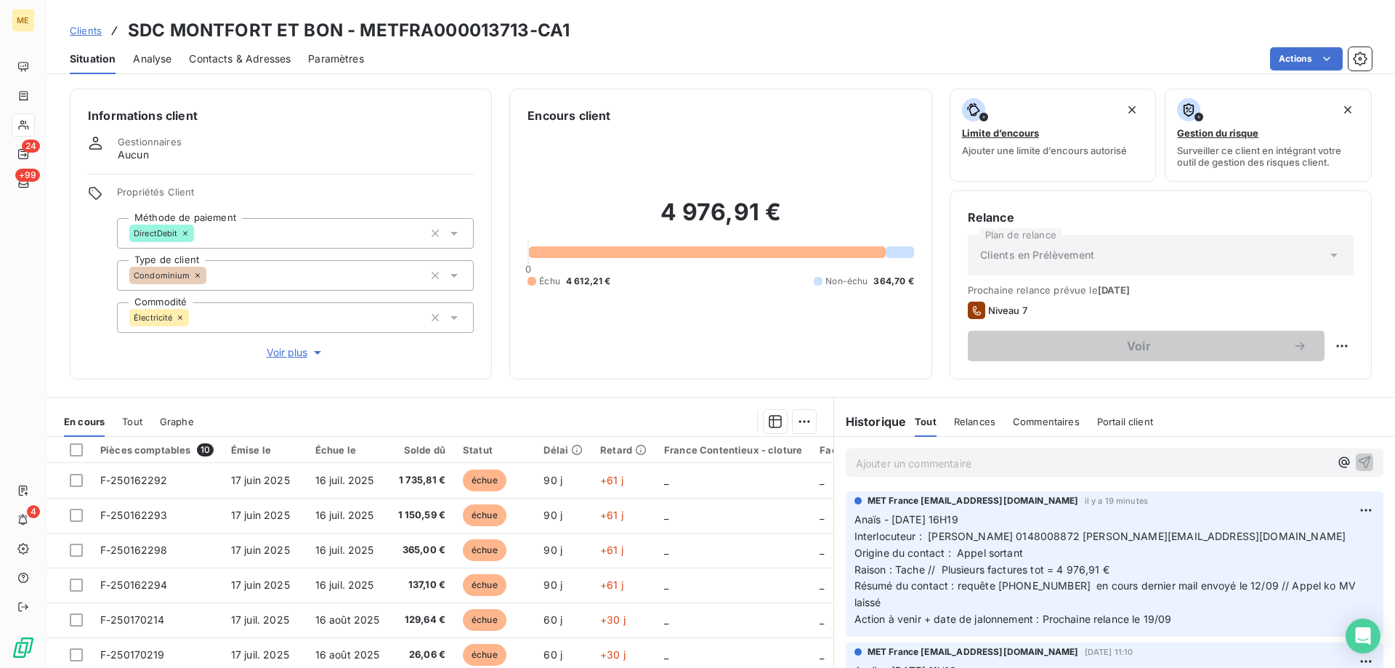
click at [911, 459] on p "Ajouter un commentaire ﻿" at bounding box center [1093, 463] width 474 height 18
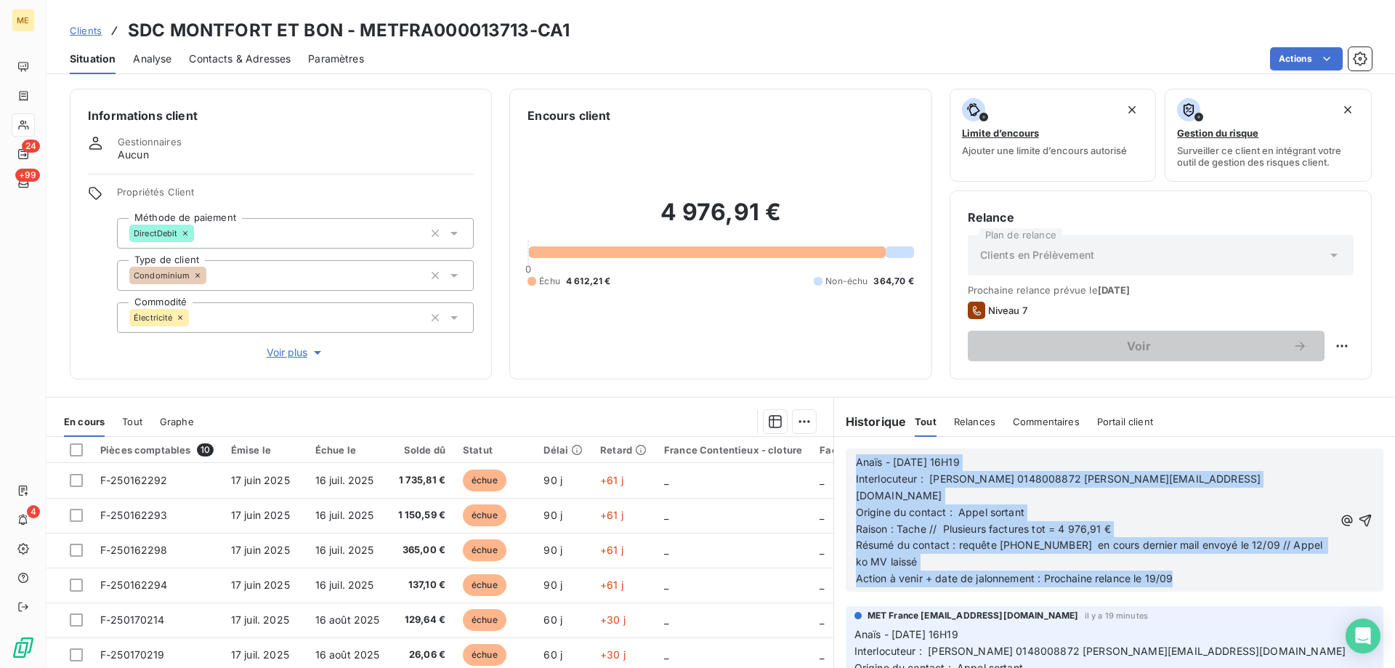
drag, startPoint x: 1207, startPoint y: 562, endPoint x: 836, endPoint y: 465, distance: 383.8
click at [836, 465] on div "Anaïs - 15/09/2025 - 16H19 Interlocuteur : Sophie Farion 0148008872 sophie.fari…" at bounding box center [1114, 520] width 561 height 166
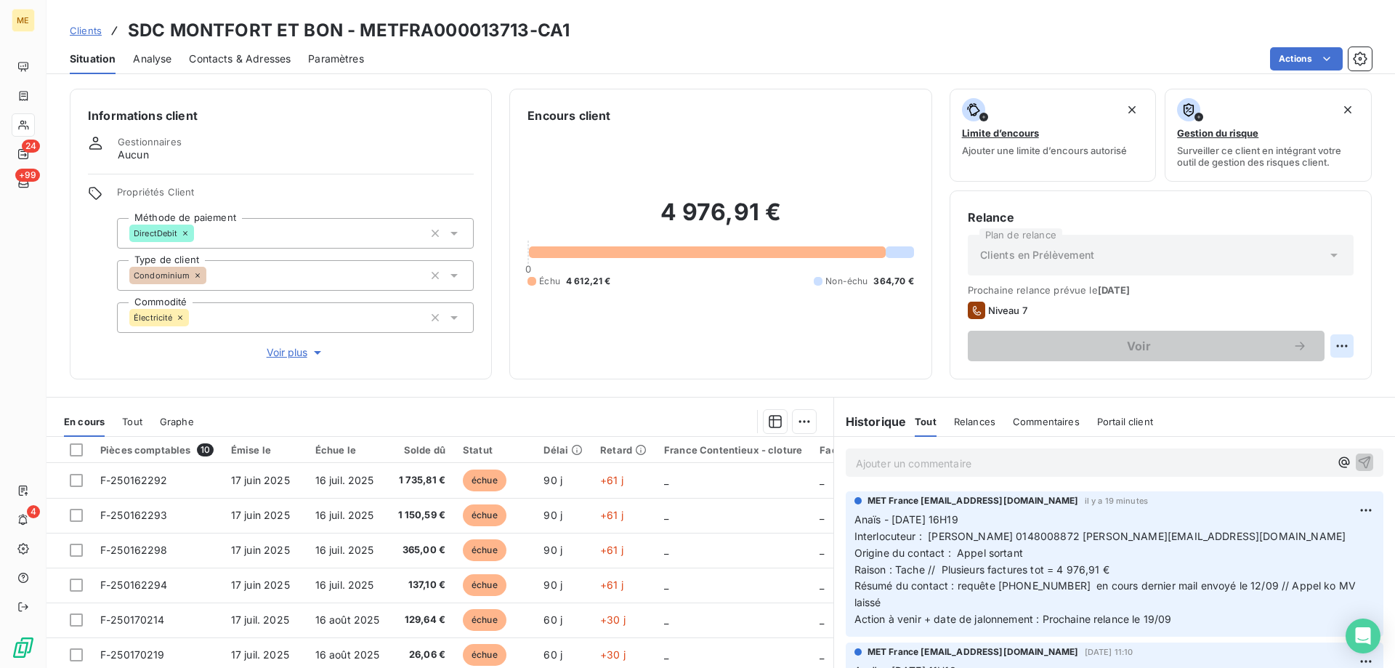
click at [1332, 344] on html "ME 24 +99 4 Clients SDC MONTFORT ET BON - METFRA000013713-CA1 Situation Analyse…" at bounding box center [697, 406] width 1395 height 813
click at [1249, 367] on div "Replanifier cette action" at bounding box center [1271, 377] width 130 height 23
select select "8"
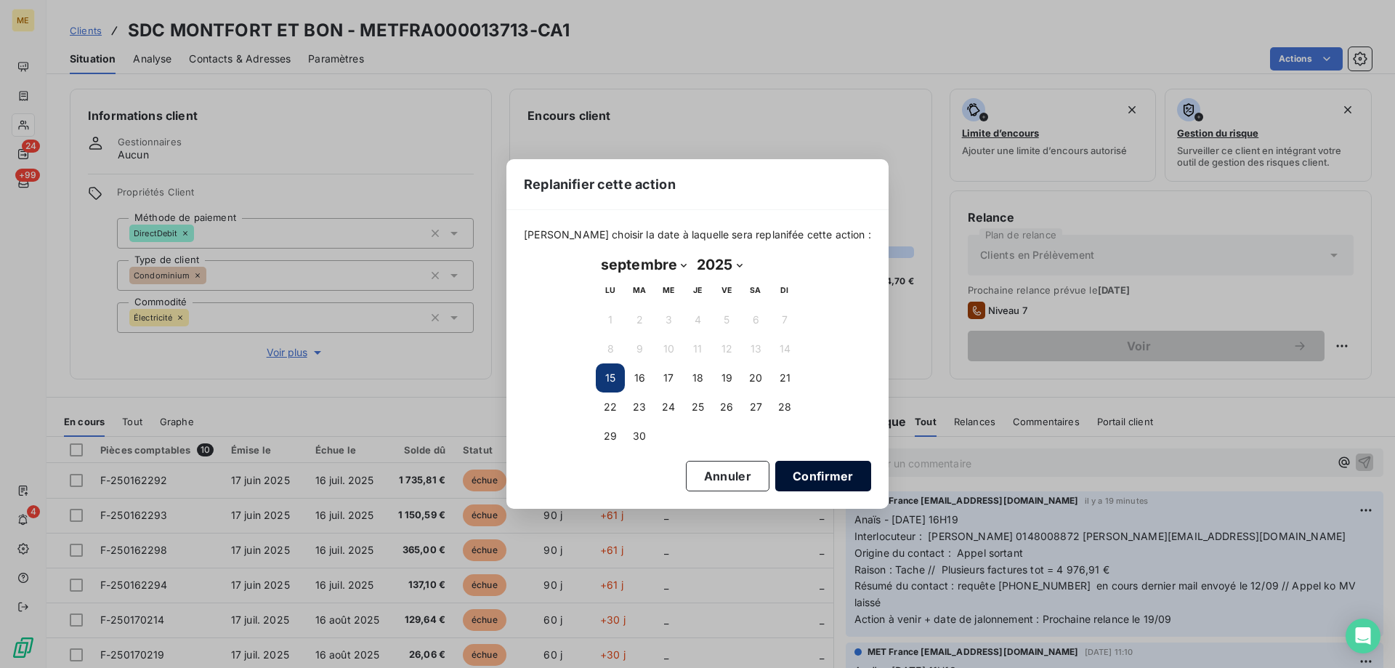
click at [815, 477] on button "Confirmer" at bounding box center [823, 476] width 96 height 31
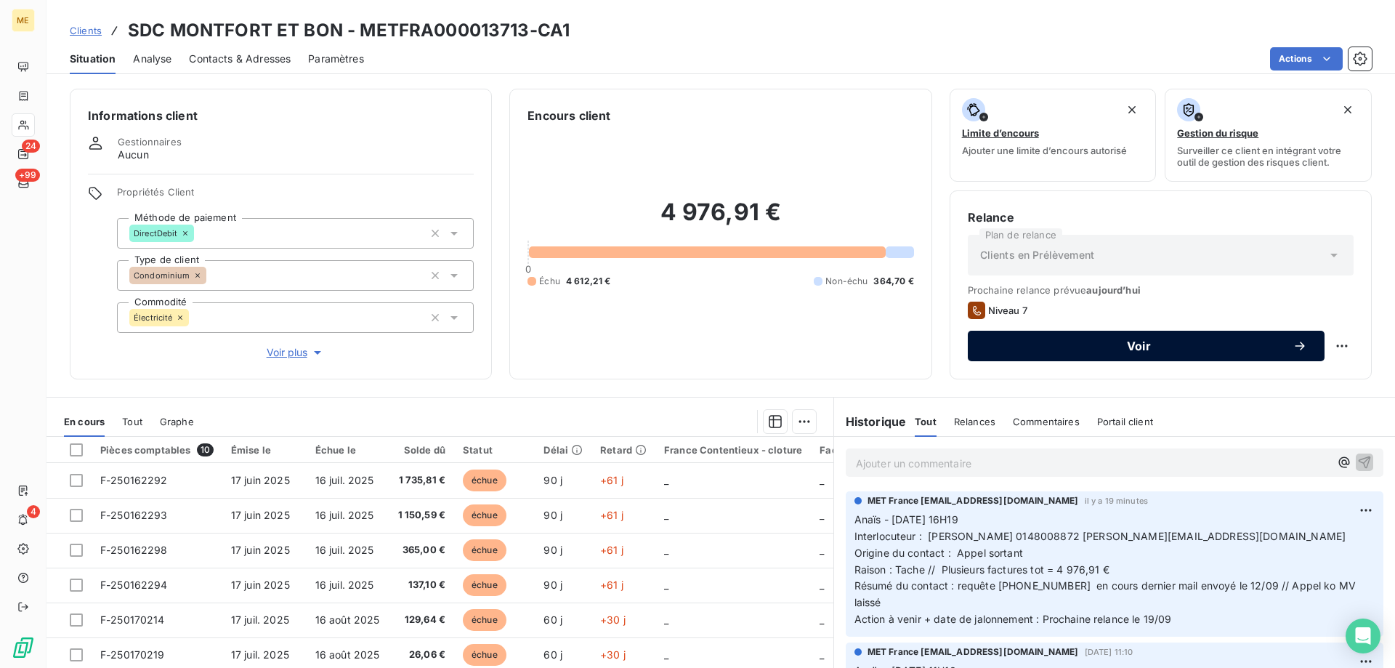
click at [1077, 348] on span "Voir" at bounding box center [1139, 346] width 307 height 12
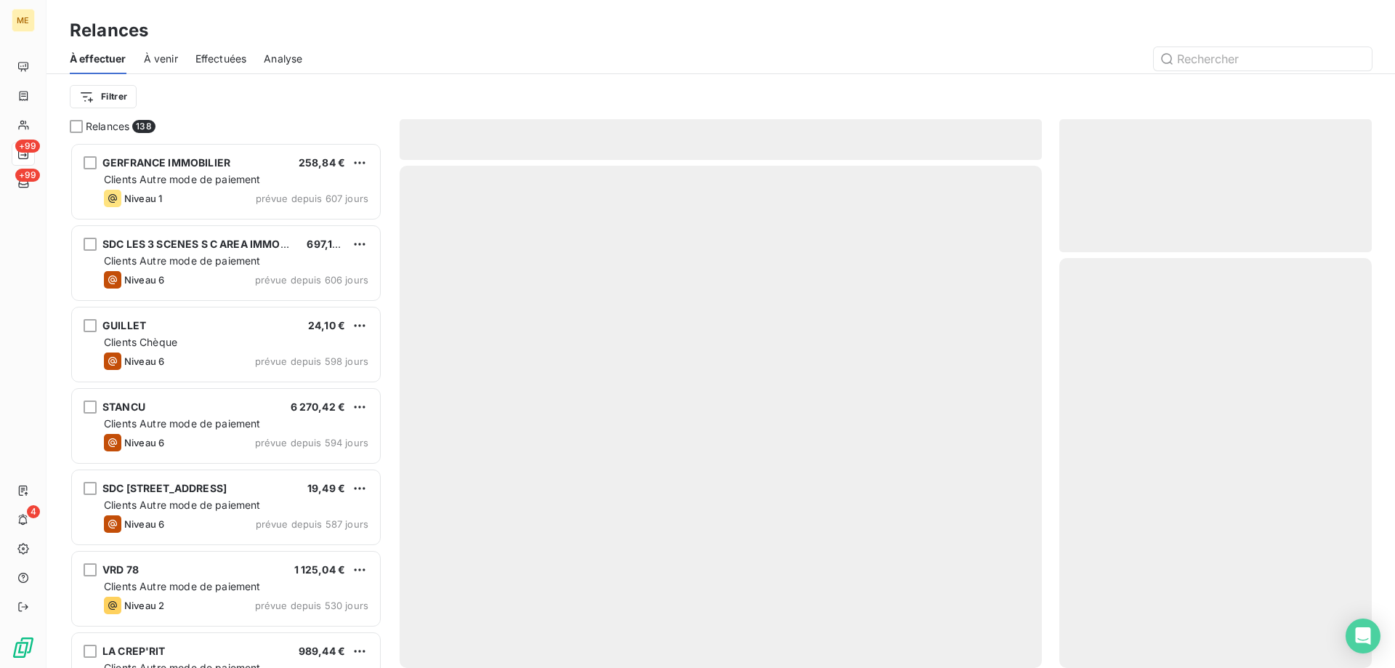
scroll to position [515, 302]
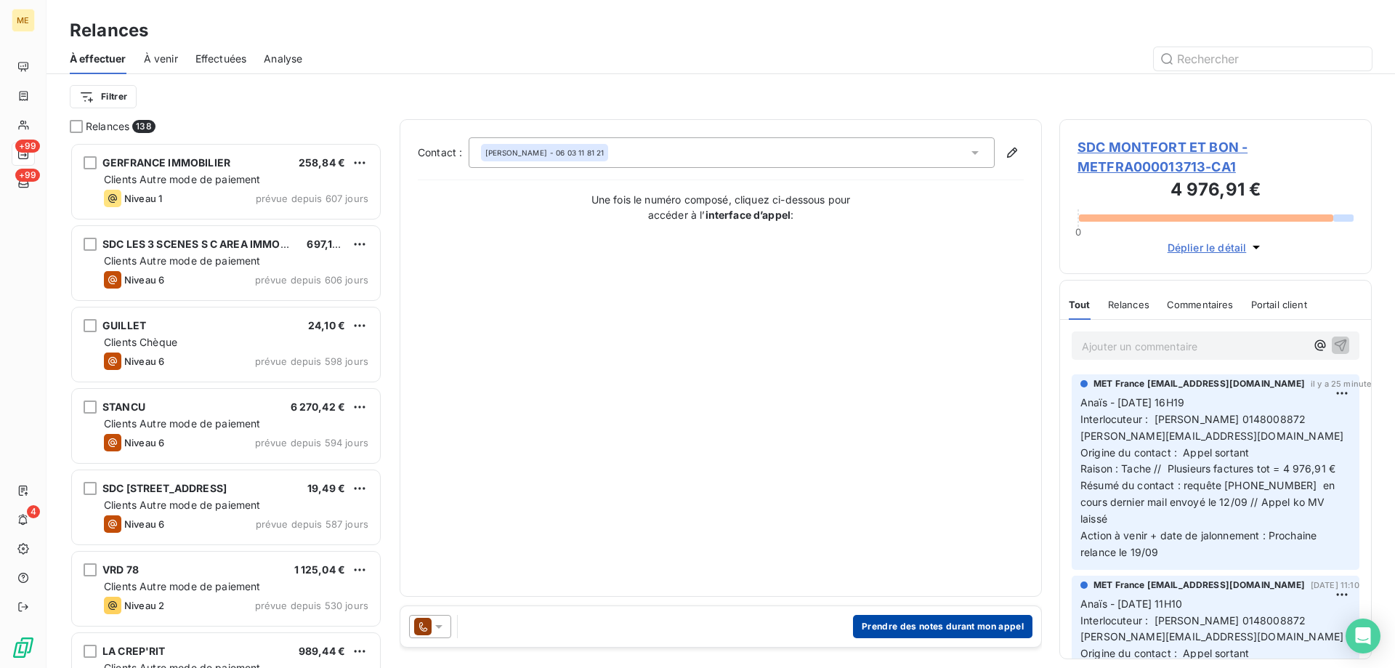
click at [883, 618] on button "Prendre des notes durant mon appel" at bounding box center [943, 626] width 180 height 23
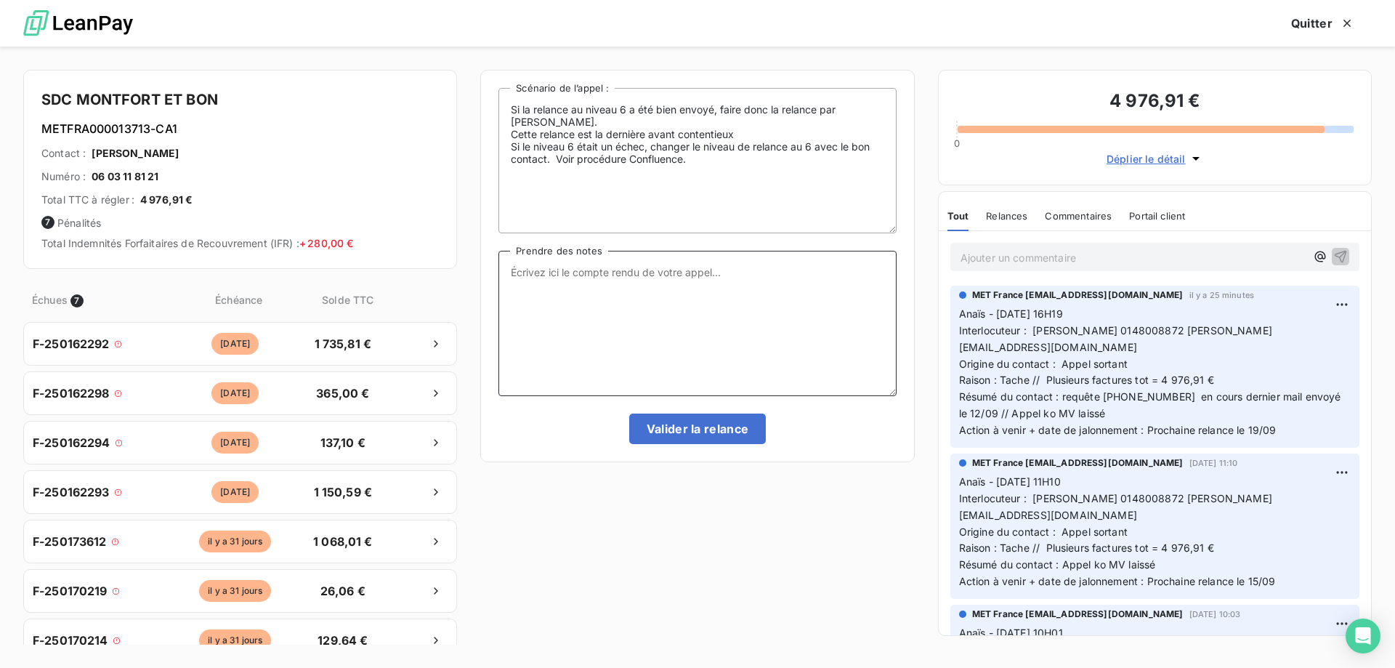
click at [633, 261] on textarea "Prendre des notes" at bounding box center [698, 323] width 398 height 145
paste textarea "Anaïs - 15/09/2025 - 16H19 Interlocuteur : Sophie Farion 0148008872 sophie.fari…"
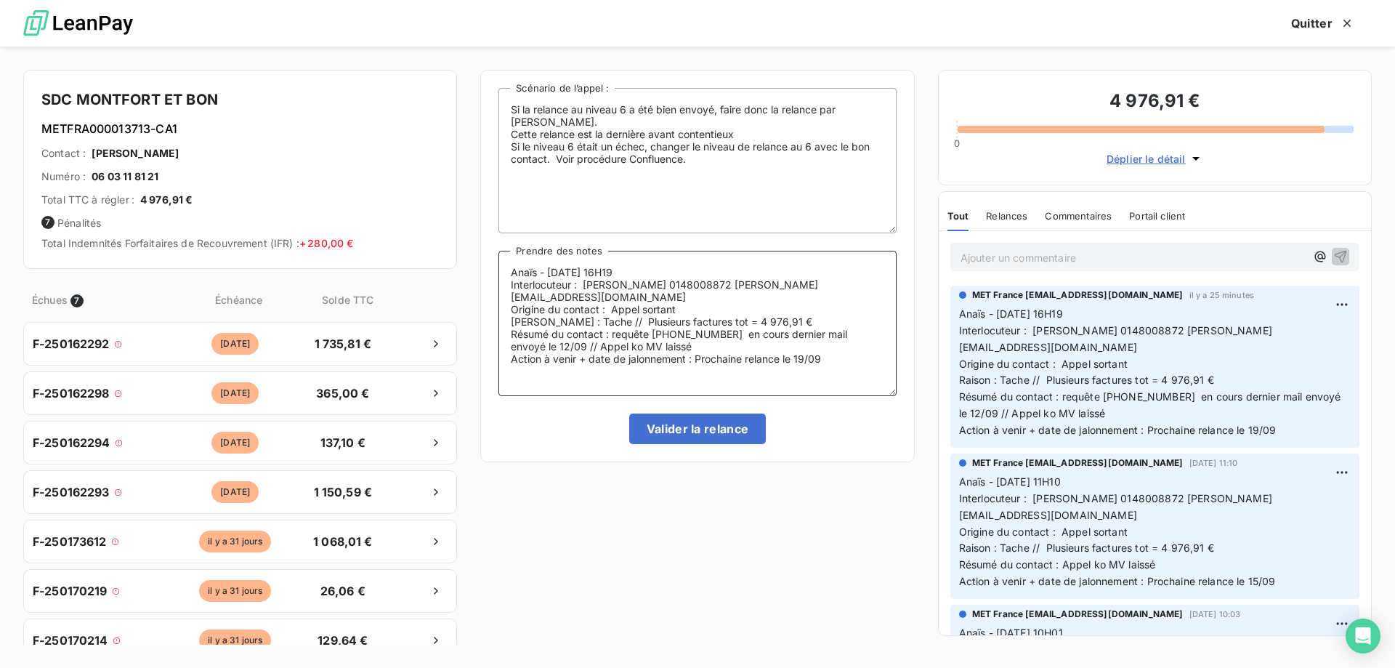
click at [650, 269] on textarea "Anaïs - 15/09/2025 - 16H19 Interlocuteur : Sophie Farion 0148008872 sophie.fari…" at bounding box center [698, 323] width 398 height 145
drag, startPoint x: 659, startPoint y: 282, endPoint x: 711, endPoint y: 286, distance: 51.8
click at [711, 286] on textarea "Anaïs - 15/09/2025 - 16h45 Interlocuteur : Sophie Farion 0148008872 sophie.fari…" at bounding box center [698, 323] width 398 height 145
paste textarea "900"
click at [690, 299] on textarea "Anaïs - 15/09/2025 - 16h45 Interlocuteur : Sophie Farion 0148008900 sophie.fari…" at bounding box center [698, 323] width 398 height 145
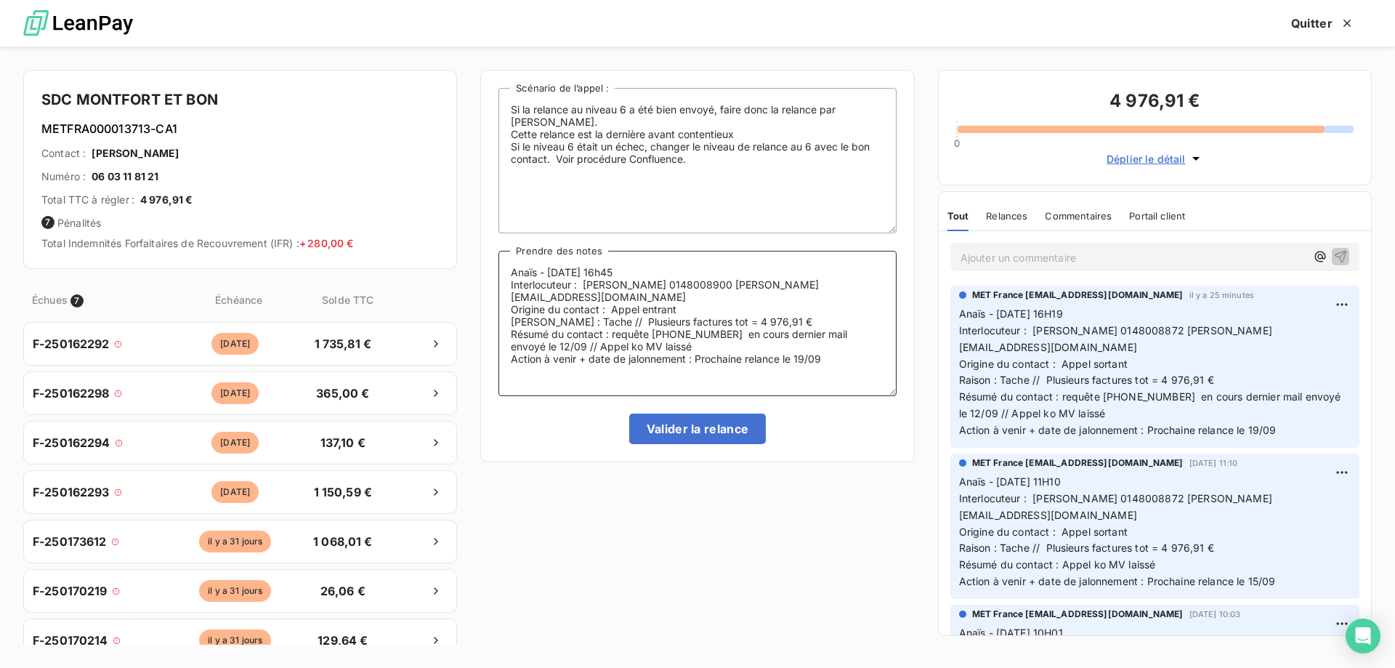
drag, startPoint x: 615, startPoint y: 322, endPoint x: 890, endPoint y: 348, distance: 276.7
click at [890, 348] on textarea "Anaïs - 15/09/2025 - 16h45 Interlocuteur : Sophie Farion 0148008900 sophie.fari…" at bounding box center [698, 323] width 398 height 145
type textarea "Anaïs - 15/09/2025 - 16h45 Interlocuteur : Sophie Farion 0148008900 sophie.fari…"
click at [701, 435] on button "Valider la relance" at bounding box center [697, 429] width 137 height 31
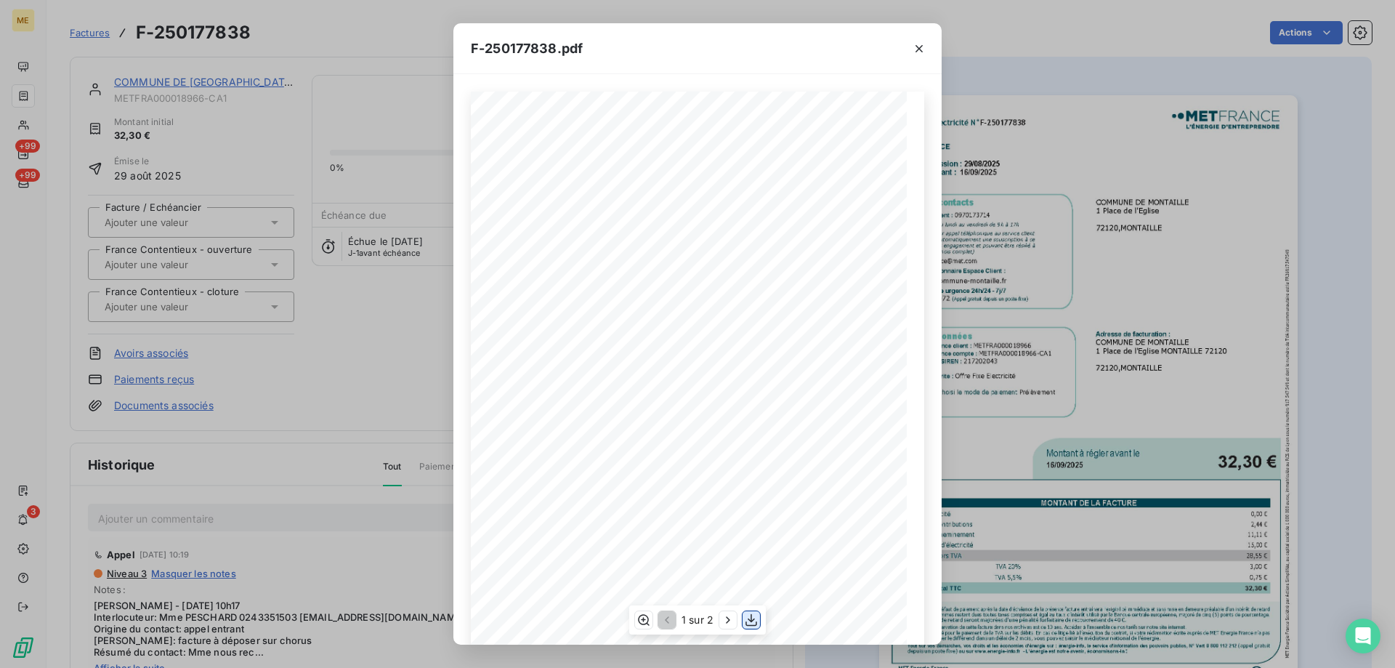
click at [750, 617] on icon "button" at bounding box center [751, 620] width 15 height 15
click at [916, 50] on icon "button" at bounding box center [919, 48] width 15 height 15
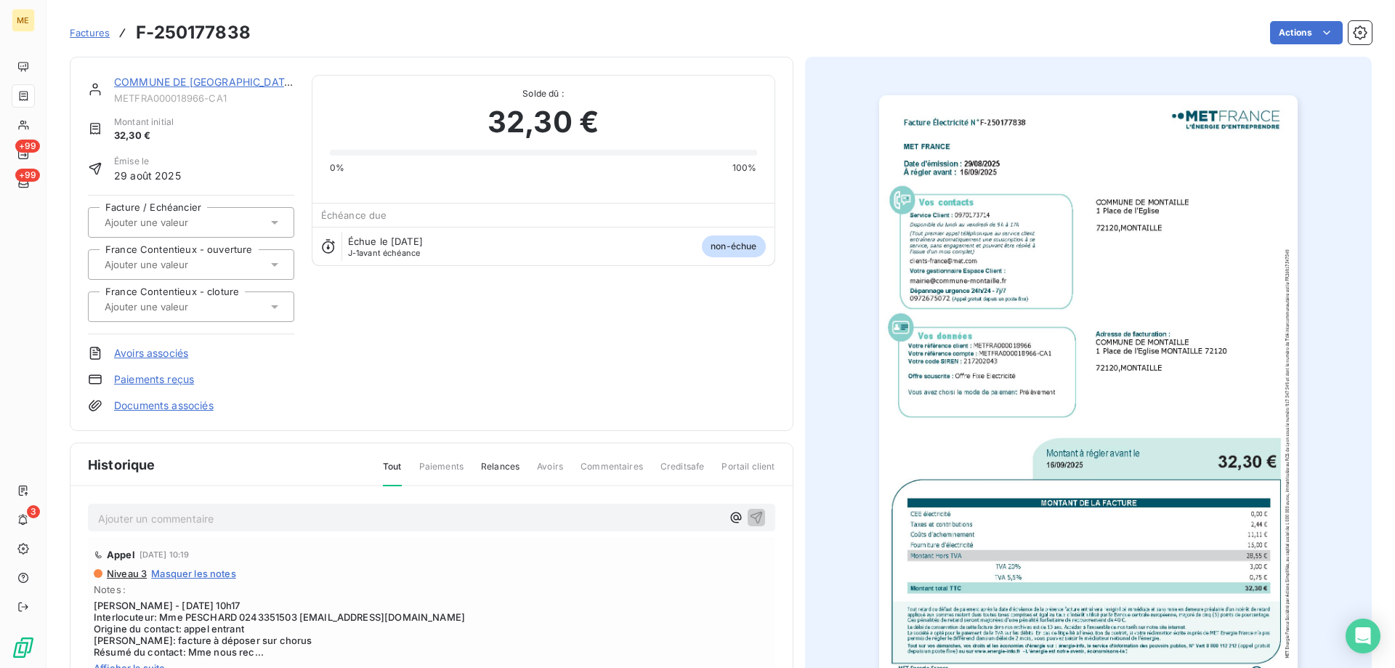
click at [246, 84] on link "COMMUNE DE [GEOGRAPHIC_DATA]" at bounding box center [204, 82] width 181 height 12
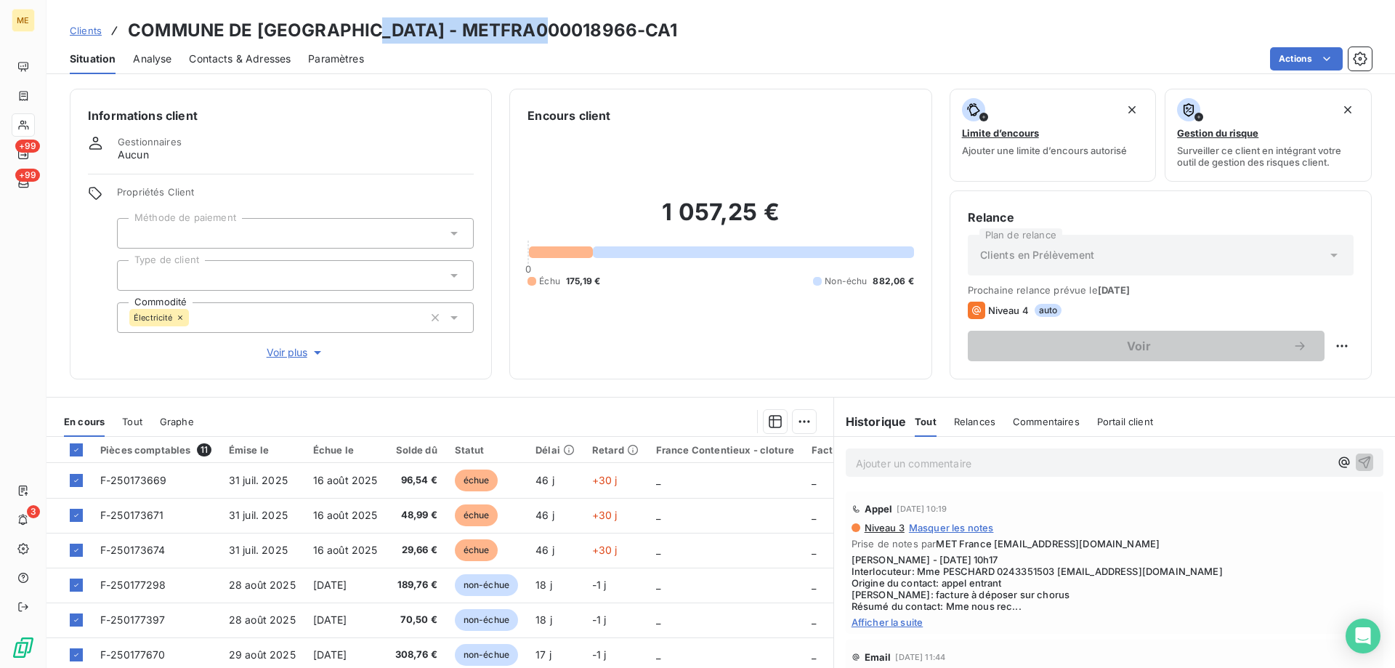
drag, startPoint x: 372, startPoint y: 36, endPoint x: 544, endPoint y: 21, distance: 172.9
click at [544, 21] on h3 "COMMUNE DE [GEOGRAPHIC_DATA] - METFRA000018966-CA1" at bounding box center [403, 30] width 550 height 26
copy h3 "METFRA000018966"
click at [84, 33] on span "Clients" at bounding box center [86, 31] width 32 height 12
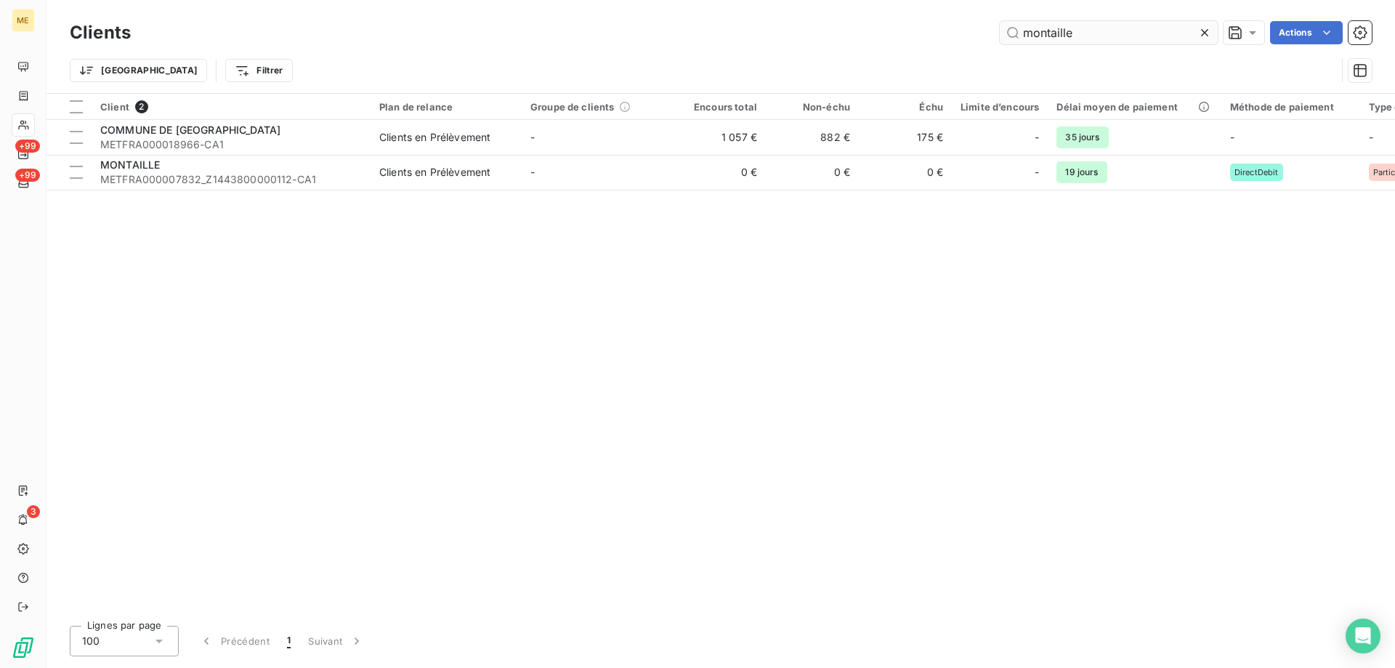
click at [1066, 25] on input "montaille" at bounding box center [1109, 32] width 218 height 23
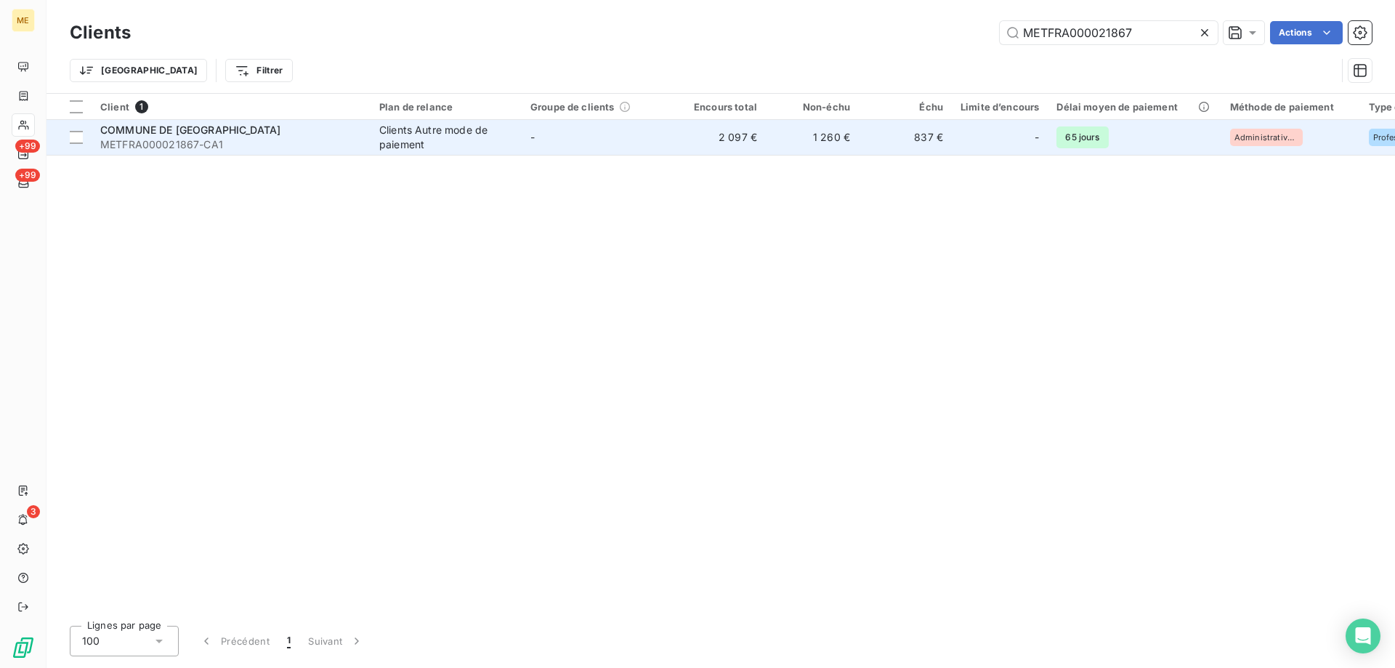
type input "METFRA000021867"
click at [195, 128] on span "COMMUNE DE [GEOGRAPHIC_DATA]" at bounding box center [190, 130] width 180 height 12
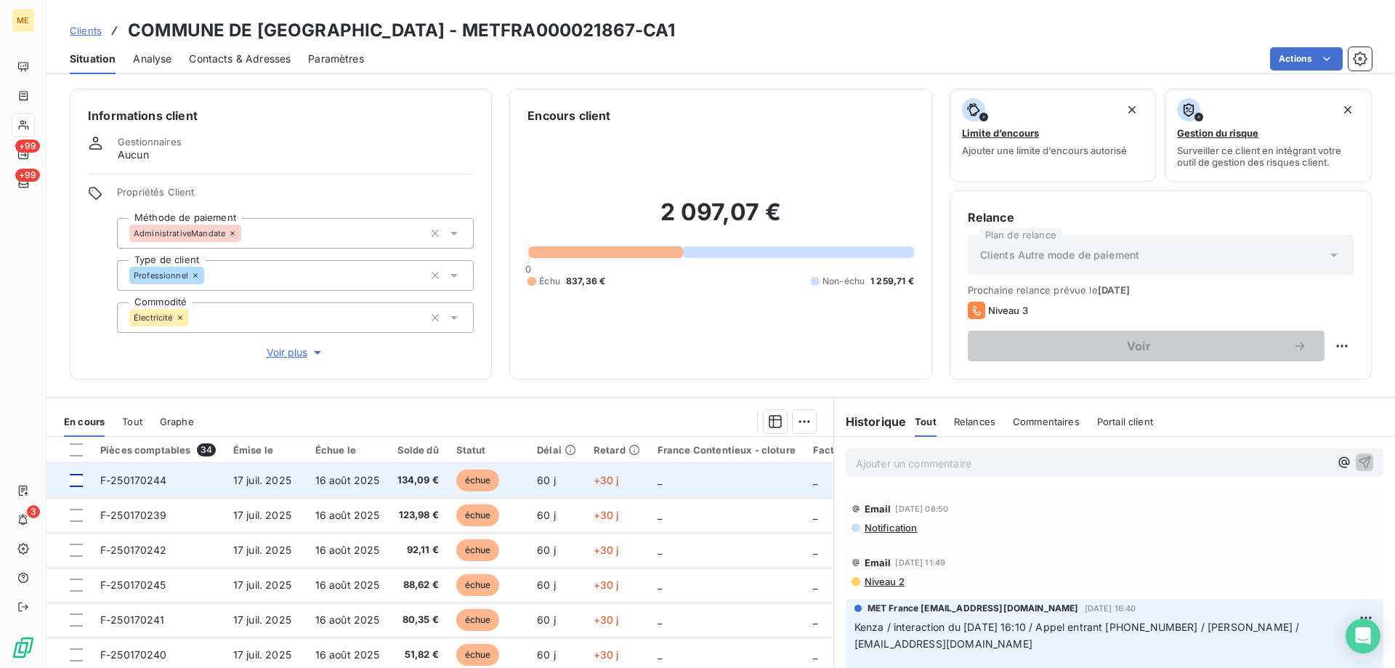
click at [77, 476] on div at bounding box center [76, 480] width 13 height 13
click at [135, 481] on span "F-250170244" at bounding box center [133, 480] width 67 height 12
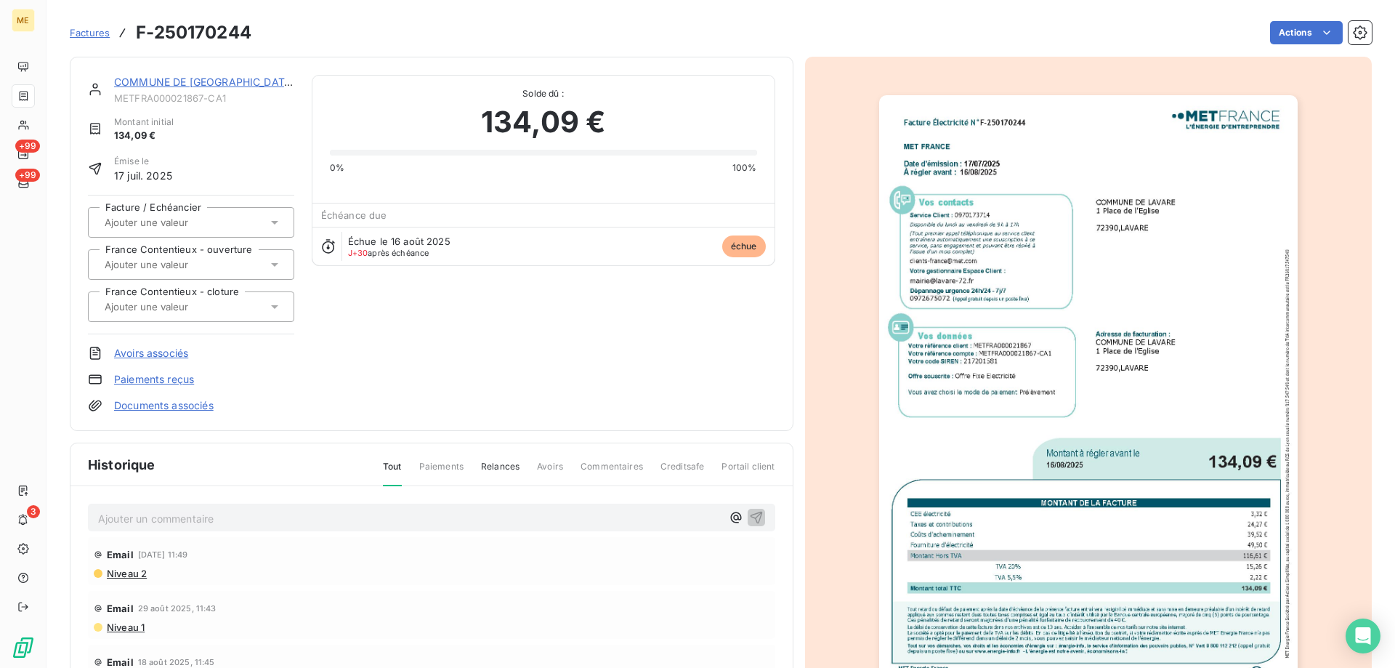
click at [985, 304] on img "button" at bounding box center [1088, 391] width 419 height 592
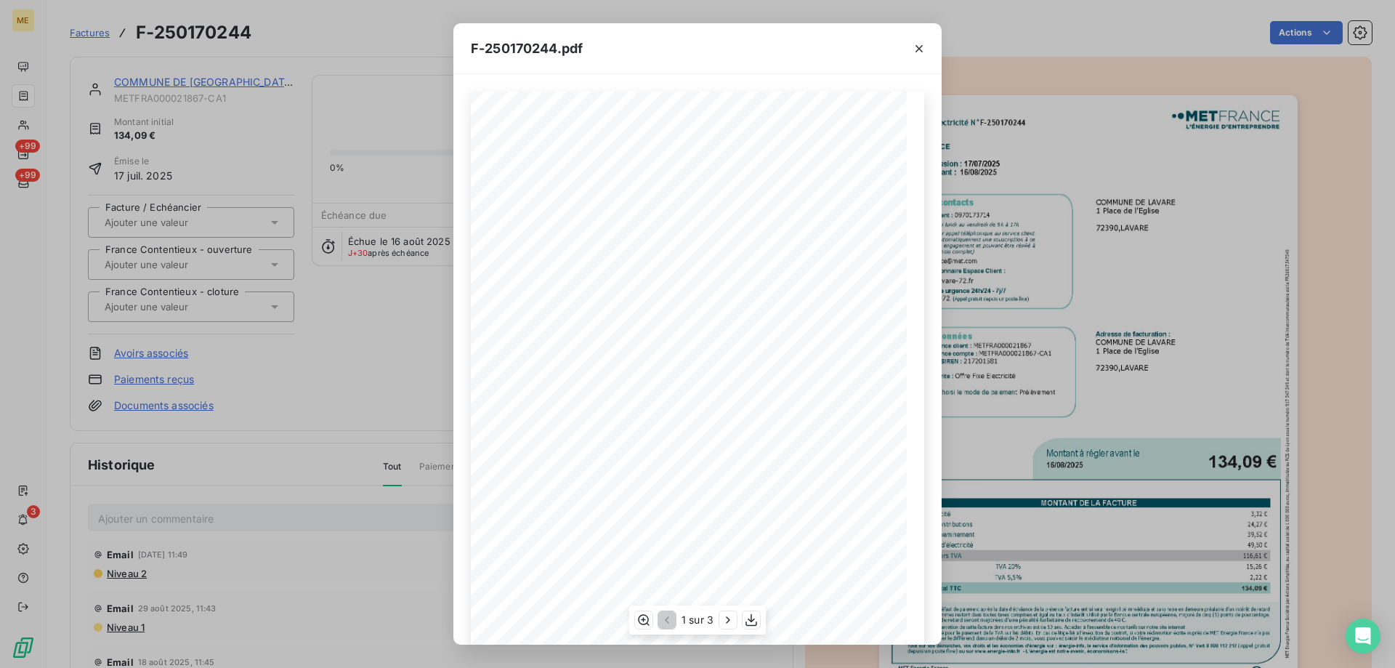
scroll to position [100, 0]
click at [748, 620] on icon "button" at bounding box center [751, 620] width 15 height 15
click at [919, 52] on icon "button" at bounding box center [919, 48] width 15 height 15
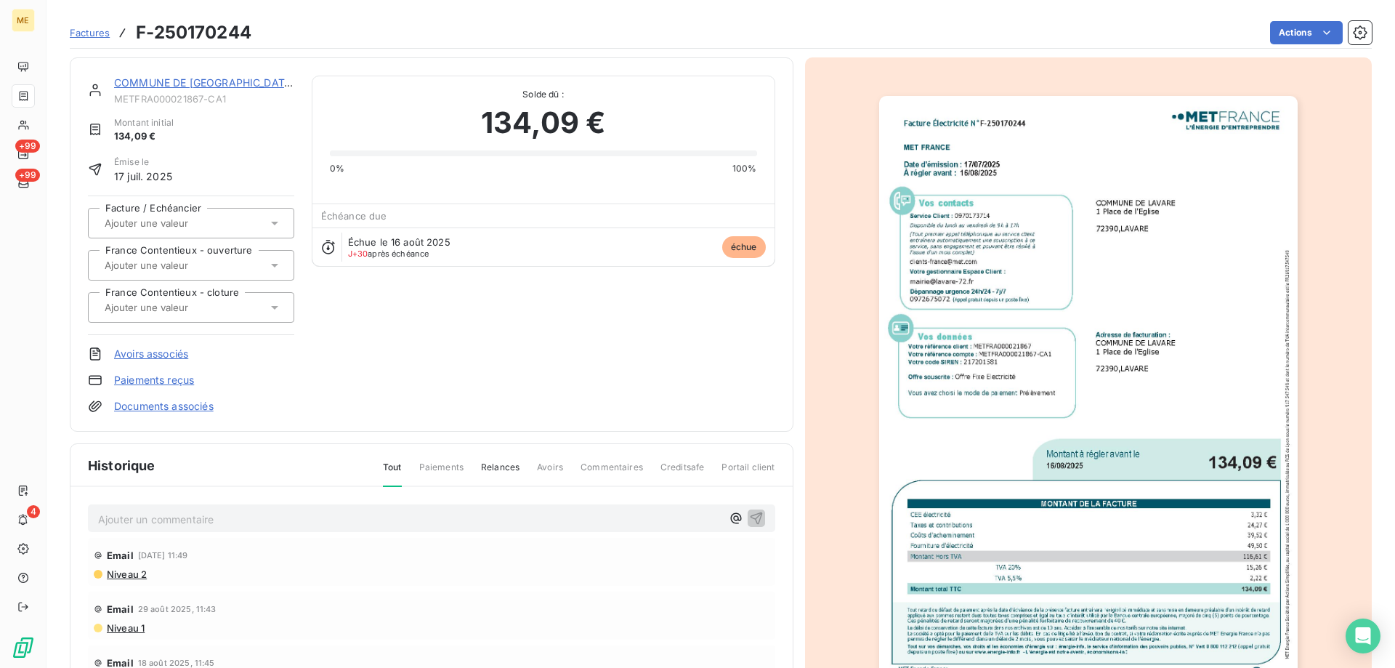
scroll to position [1, 0]
click at [172, 81] on link "COMMUNE DE [GEOGRAPHIC_DATA]" at bounding box center [204, 81] width 181 height 12
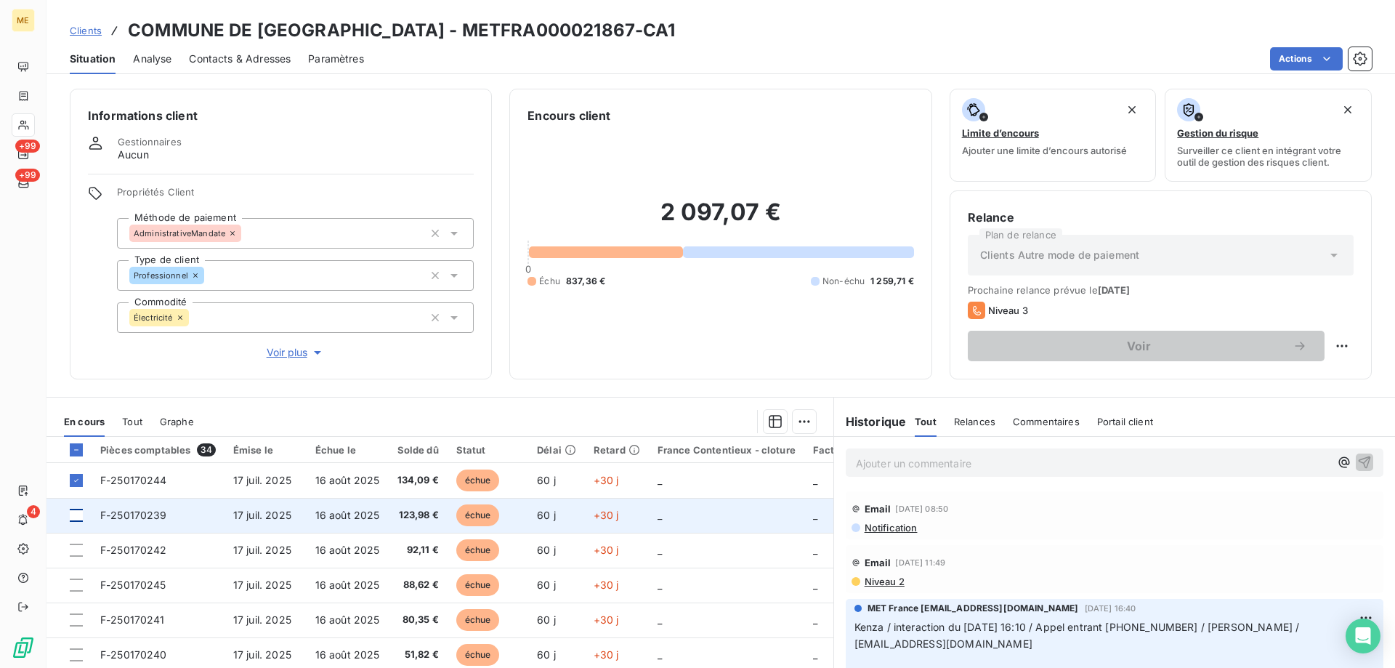
click at [76, 513] on div at bounding box center [76, 515] width 13 height 13
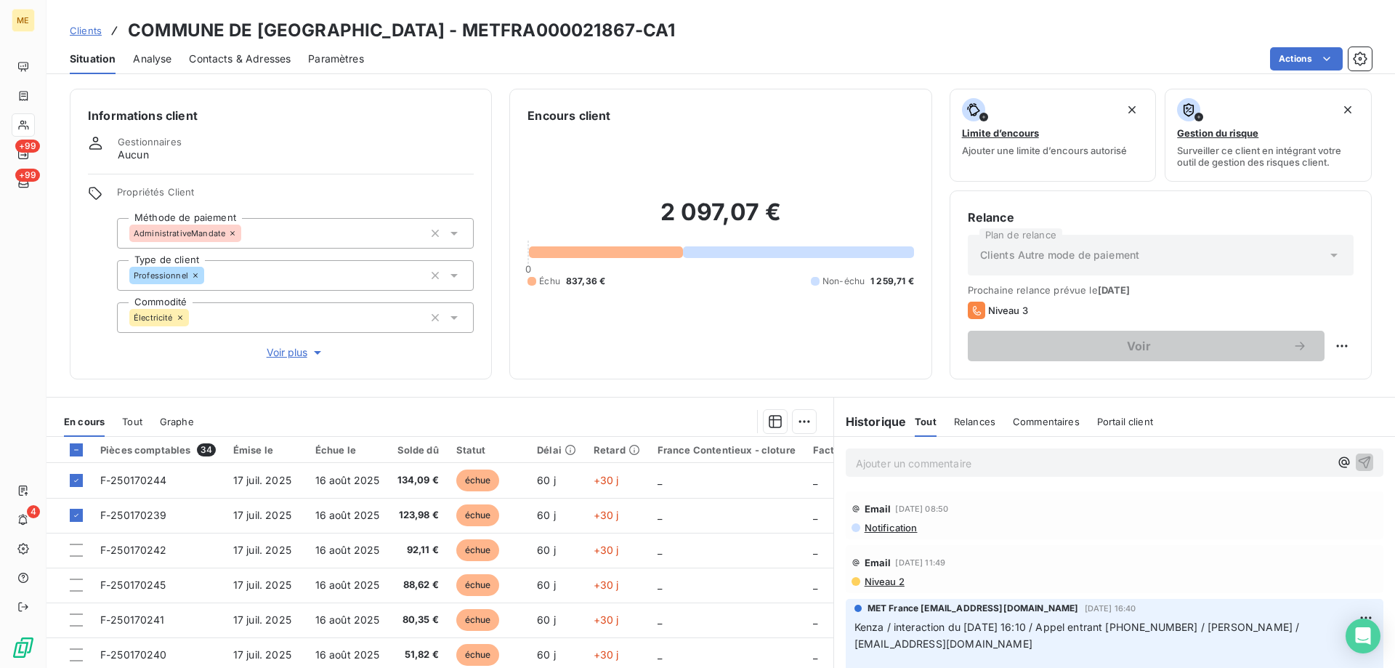
scroll to position [73, 0]
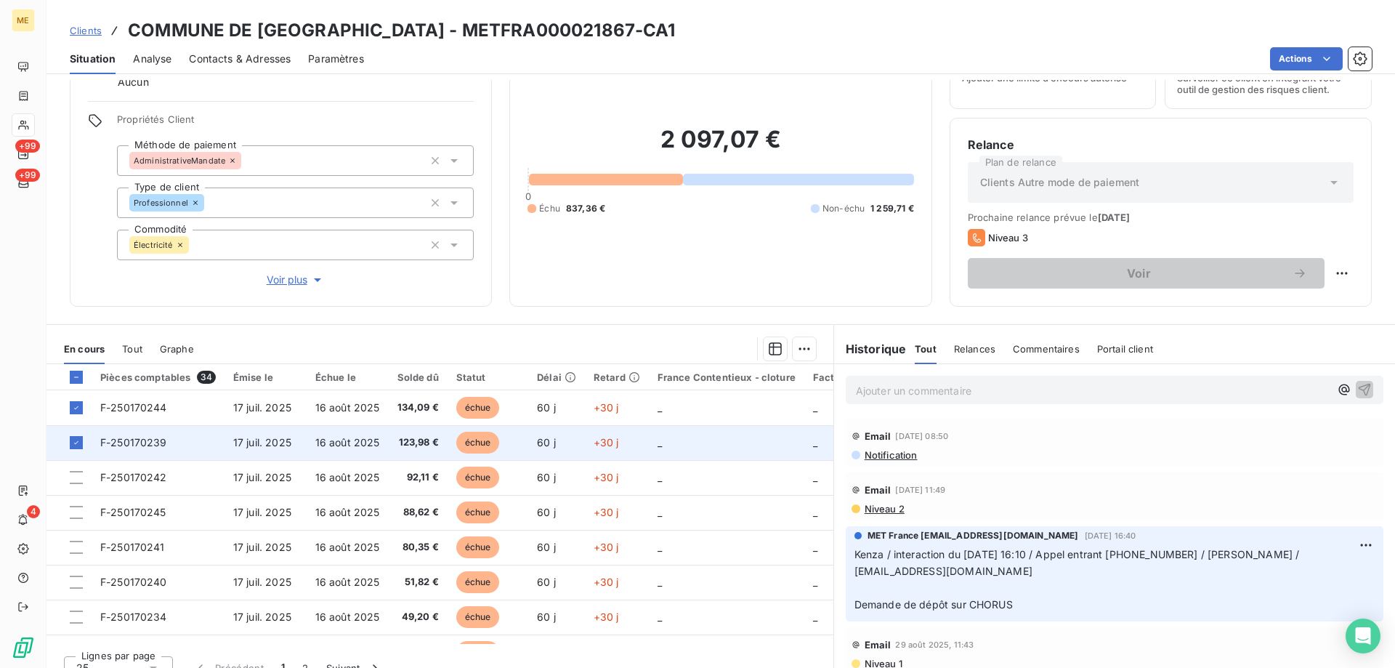
click at [138, 440] on span "F-250170239" at bounding box center [133, 442] width 67 height 12
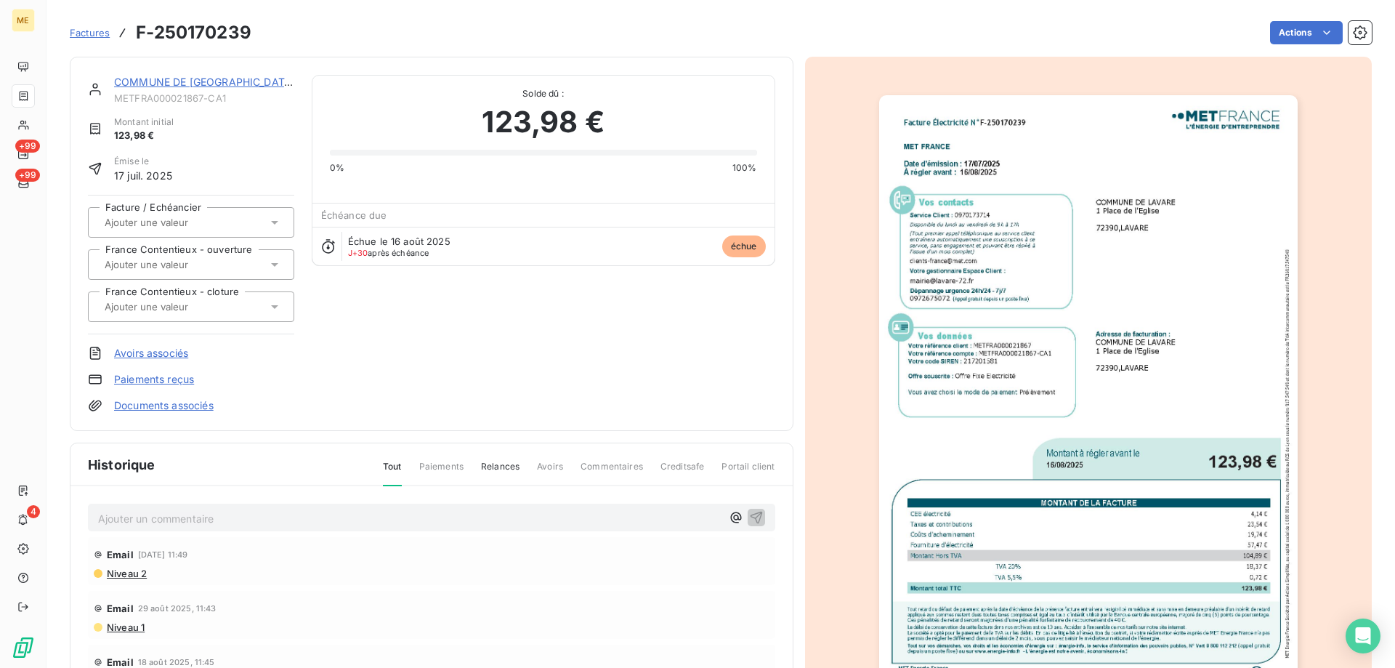
click at [1137, 340] on img "button" at bounding box center [1088, 391] width 419 height 592
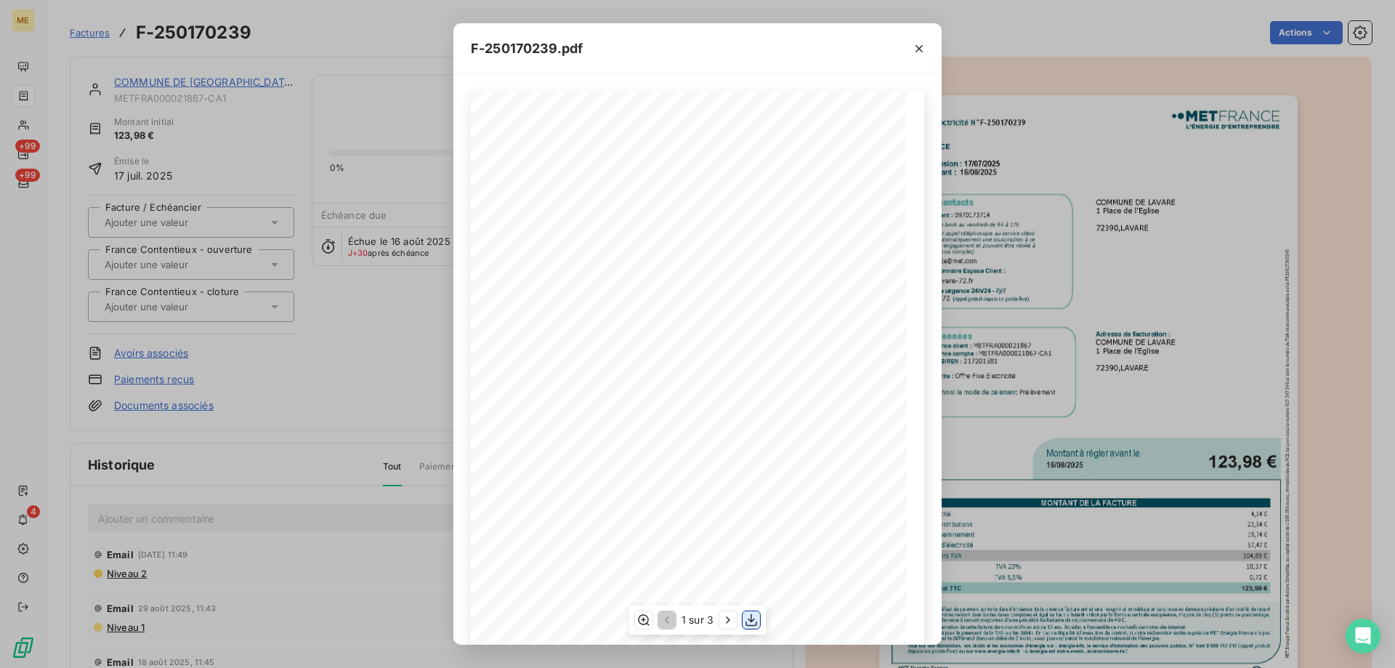
click at [752, 616] on icon "button" at bounding box center [752, 620] width 12 height 12
click at [922, 51] on icon "button" at bounding box center [919, 48] width 7 height 7
click at [916, 48] on icon "button" at bounding box center [919, 48] width 15 height 15
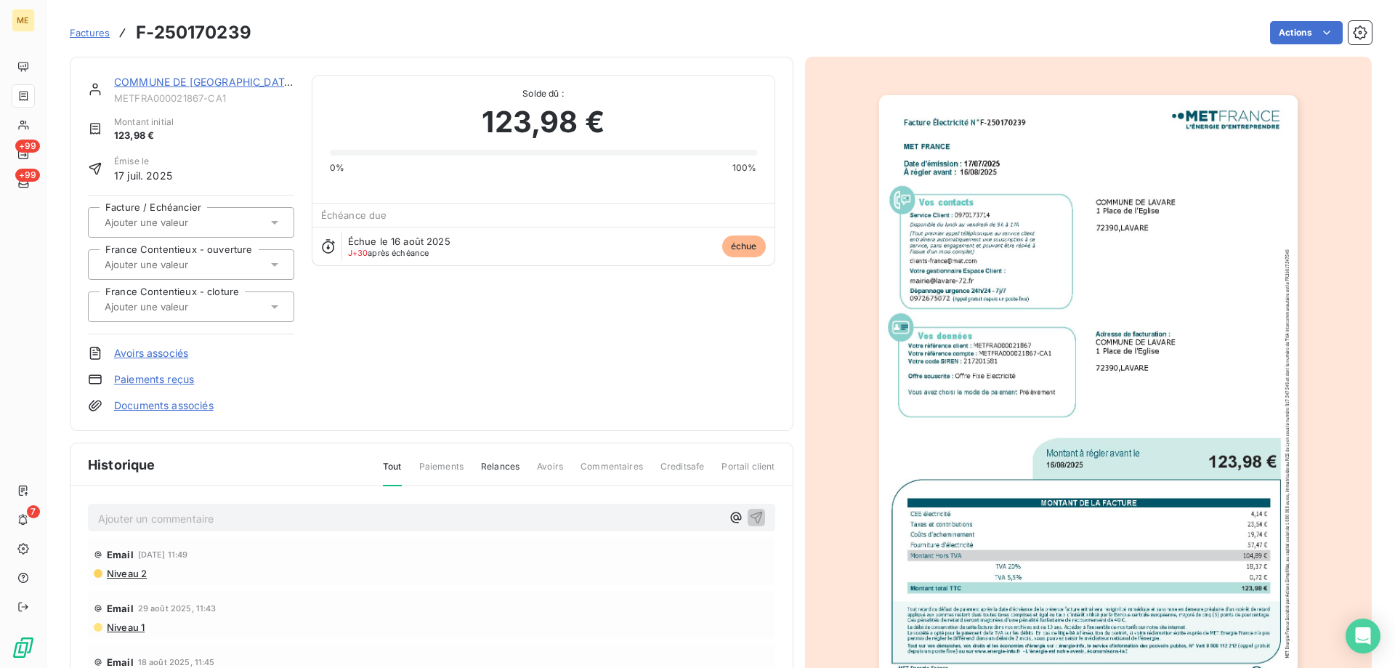
click at [223, 84] on link "COMMUNE DE [GEOGRAPHIC_DATA]" at bounding box center [204, 82] width 181 height 12
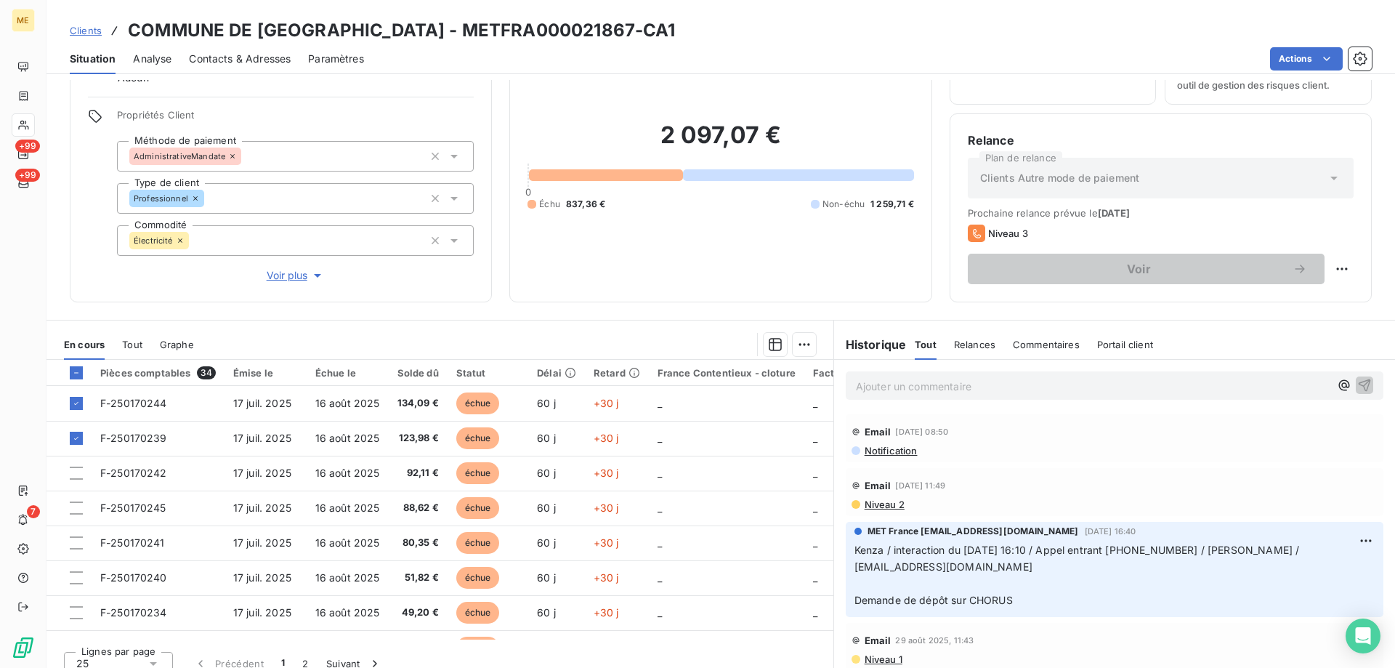
scroll to position [92, 0]
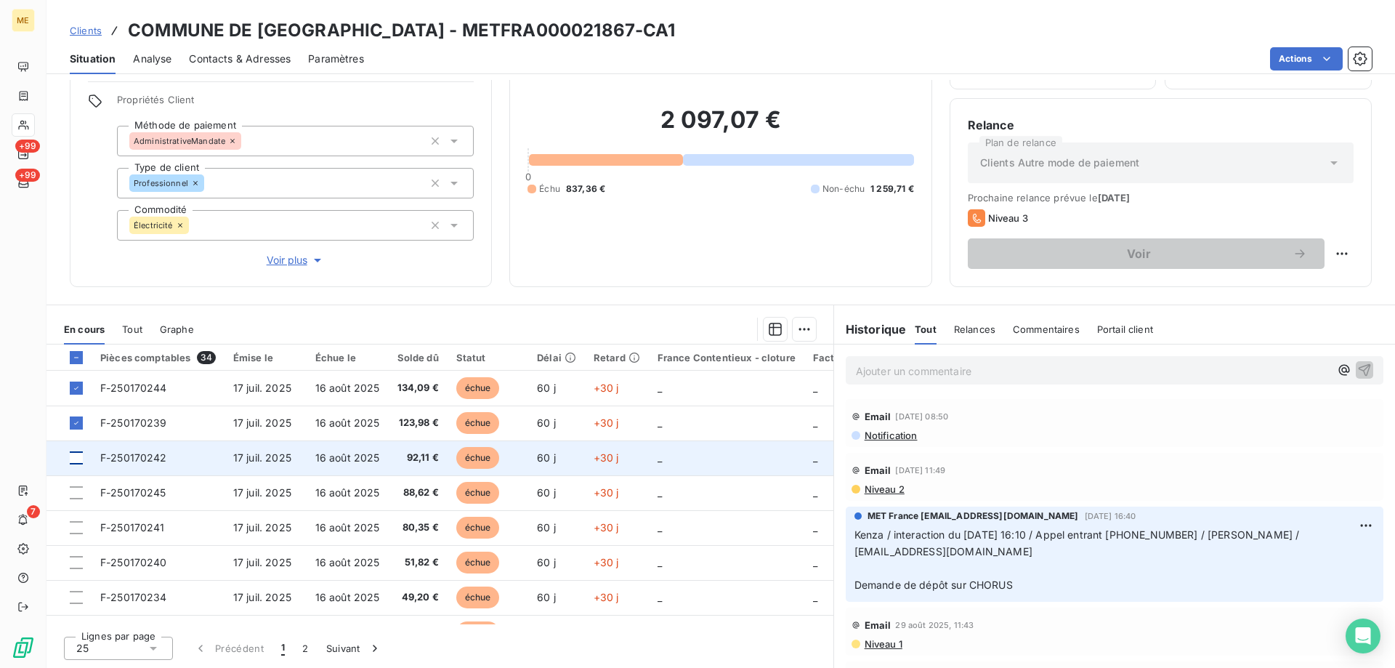
click at [75, 462] on div at bounding box center [76, 457] width 13 height 13
click at [129, 460] on span "F-250170242" at bounding box center [133, 457] width 67 height 12
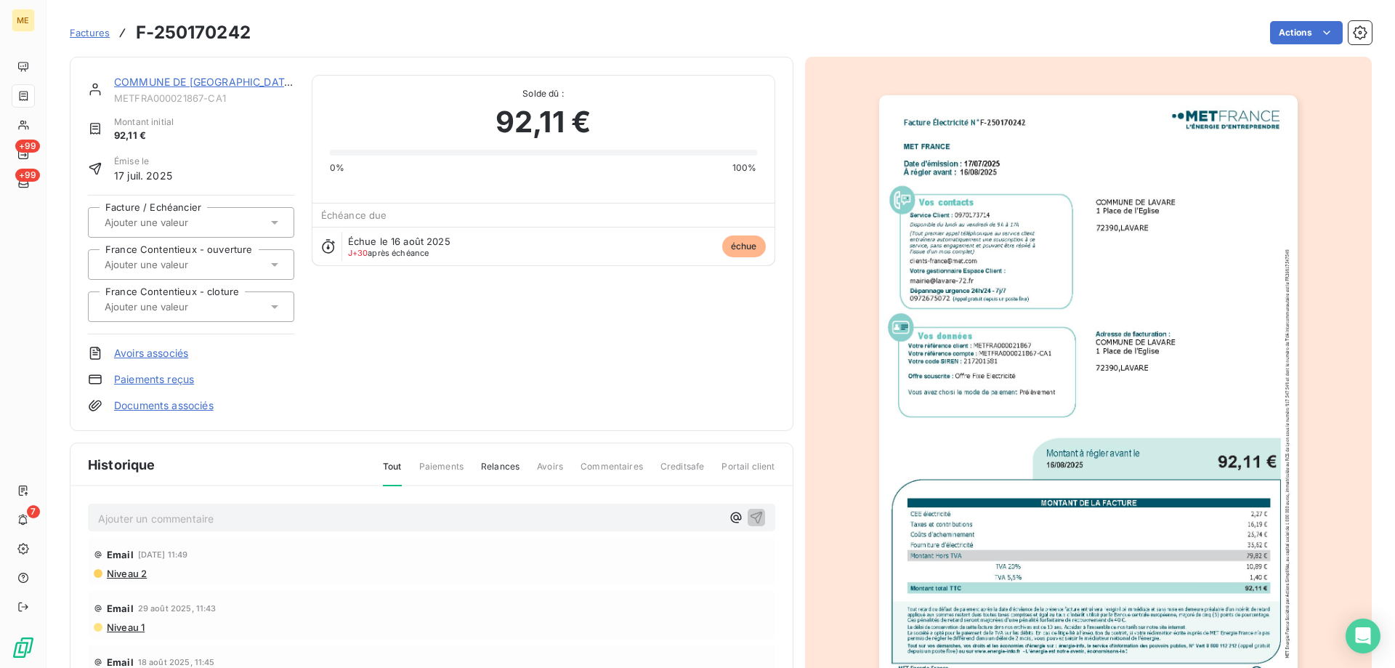
click at [1078, 317] on img "button" at bounding box center [1088, 391] width 419 height 592
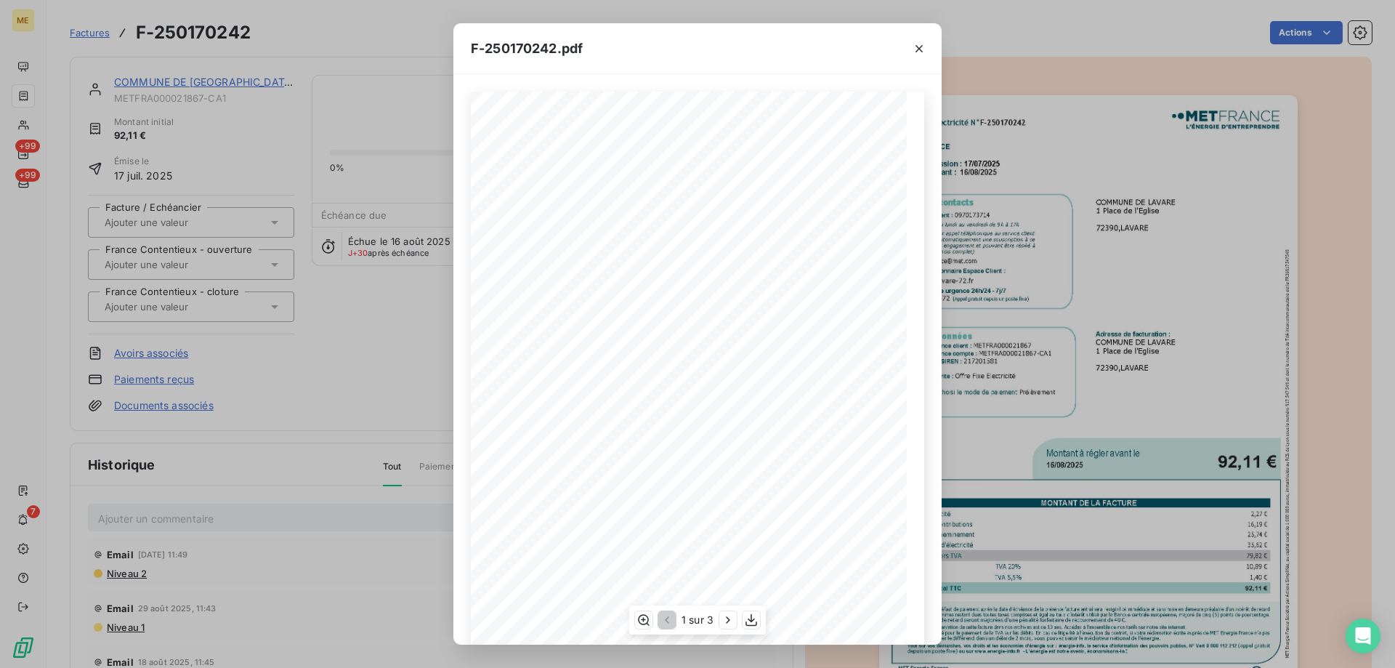
scroll to position [100, 0]
click at [754, 616] on icon "button" at bounding box center [751, 620] width 15 height 15
click at [919, 49] on icon "button" at bounding box center [919, 48] width 7 height 7
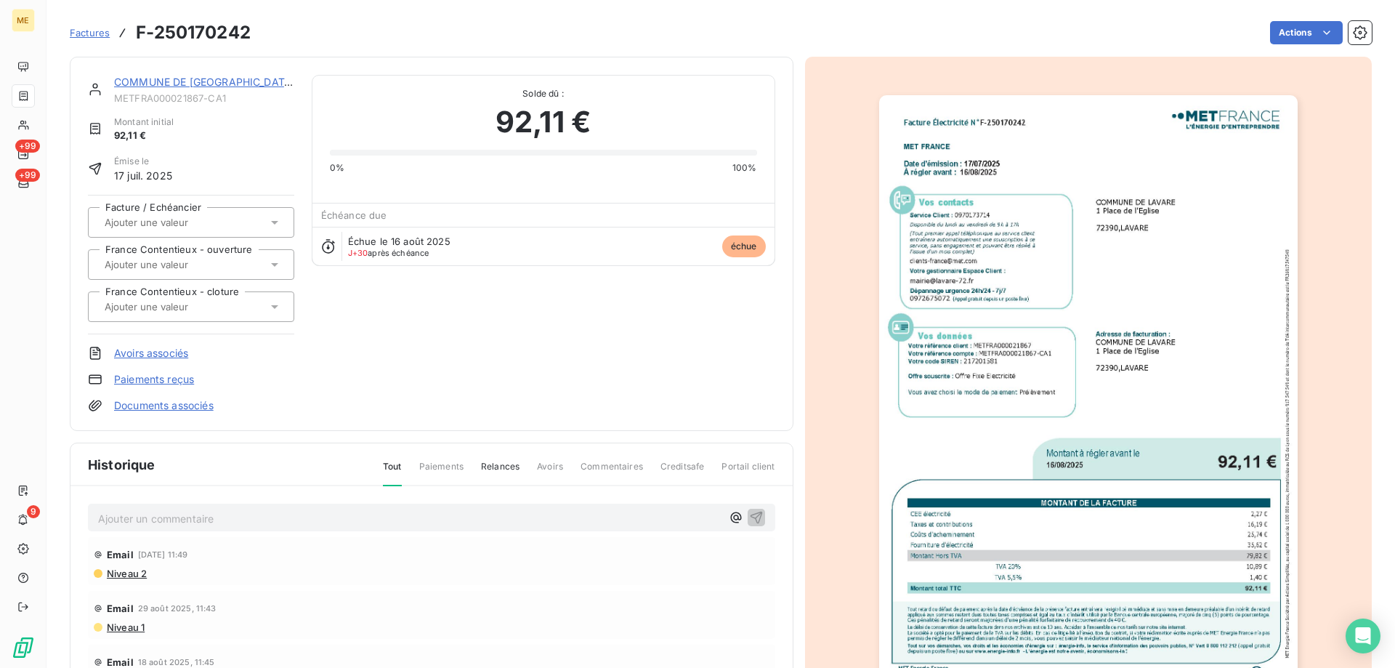
click at [131, 84] on link "COMMUNE DE [GEOGRAPHIC_DATA]" at bounding box center [204, 82] width 181 height 12
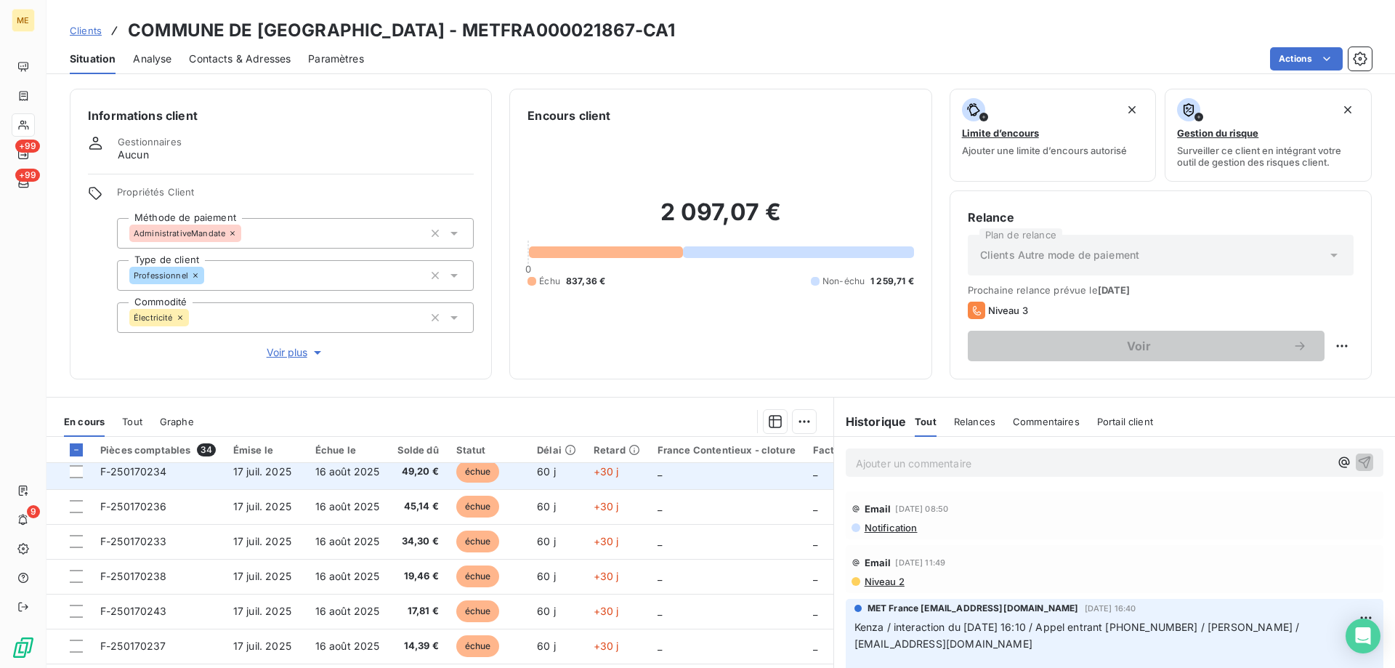
scroll to position [73, 0]
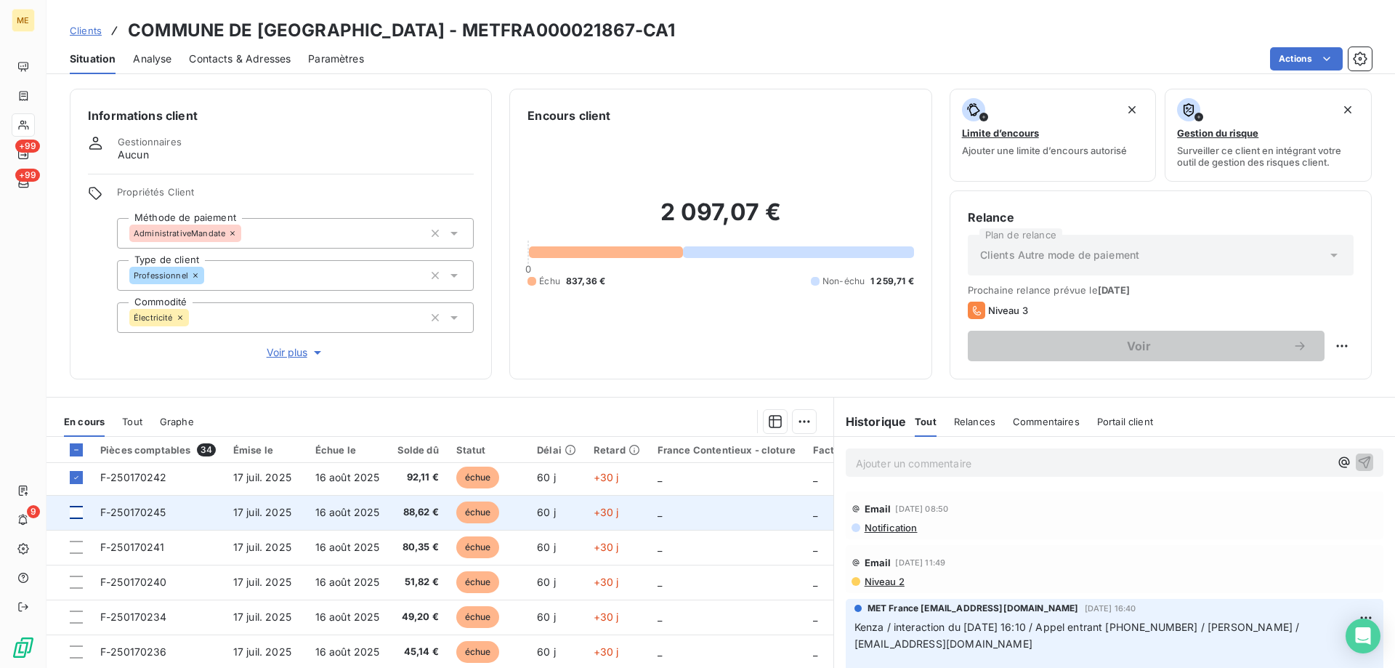
click at [79, 512] on div at bounding box center [76, 512] width 13 height 13
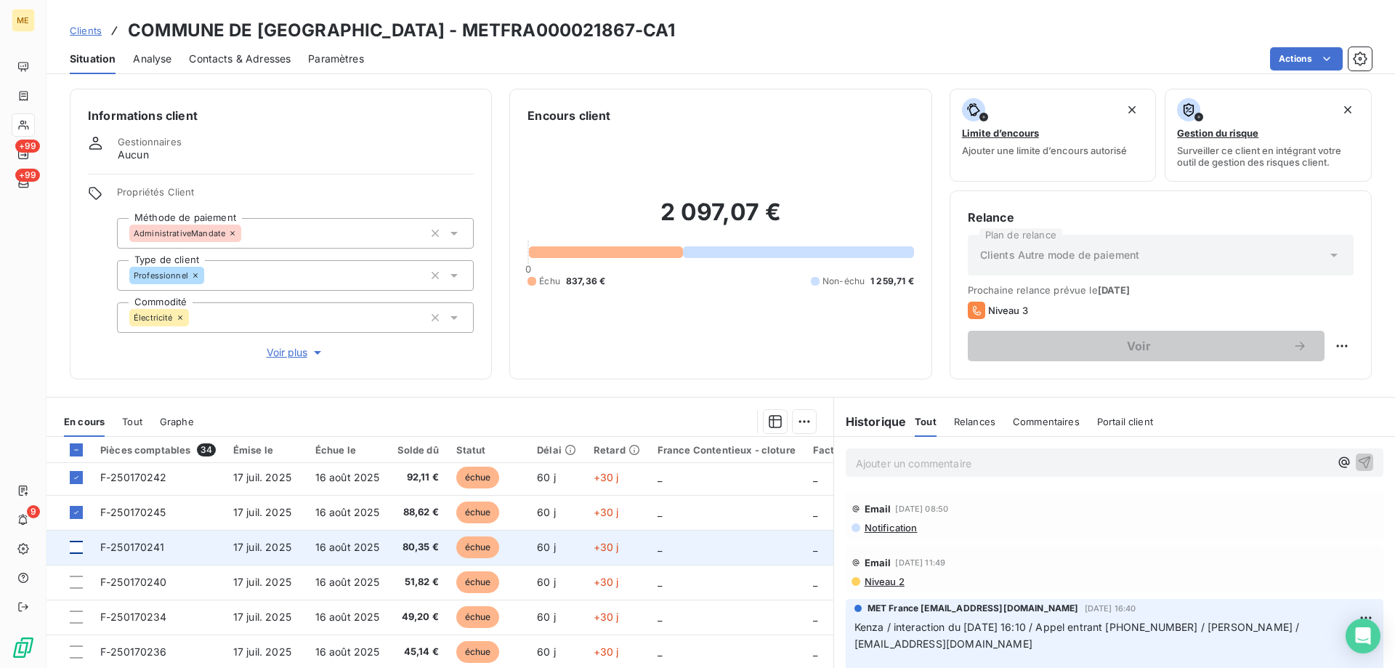
click at [74, 549] on div at bounding box center [76, 547] width 13 height 13
click at [150, 549] on span "F-250170241" at bounding box center [132, 547] width 65 height 12
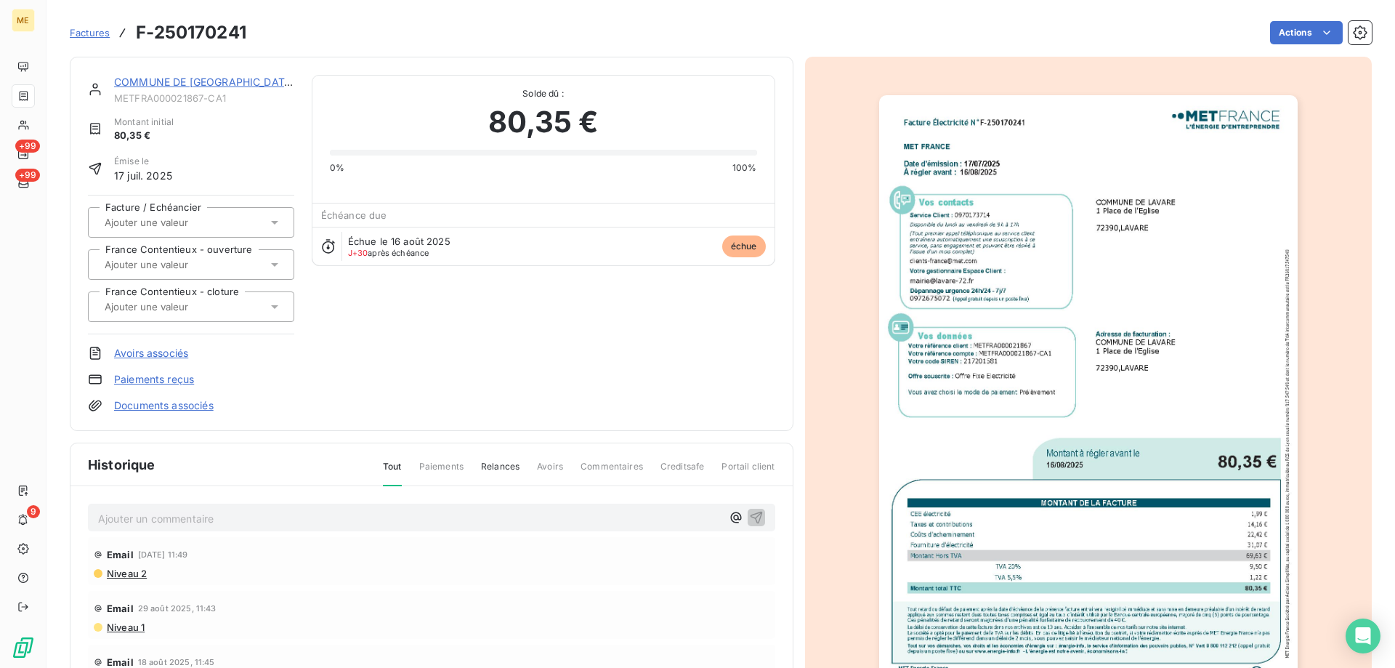
click at [1006, 380] on img "button" at bounding box center [1088, 391] width 419 height 592
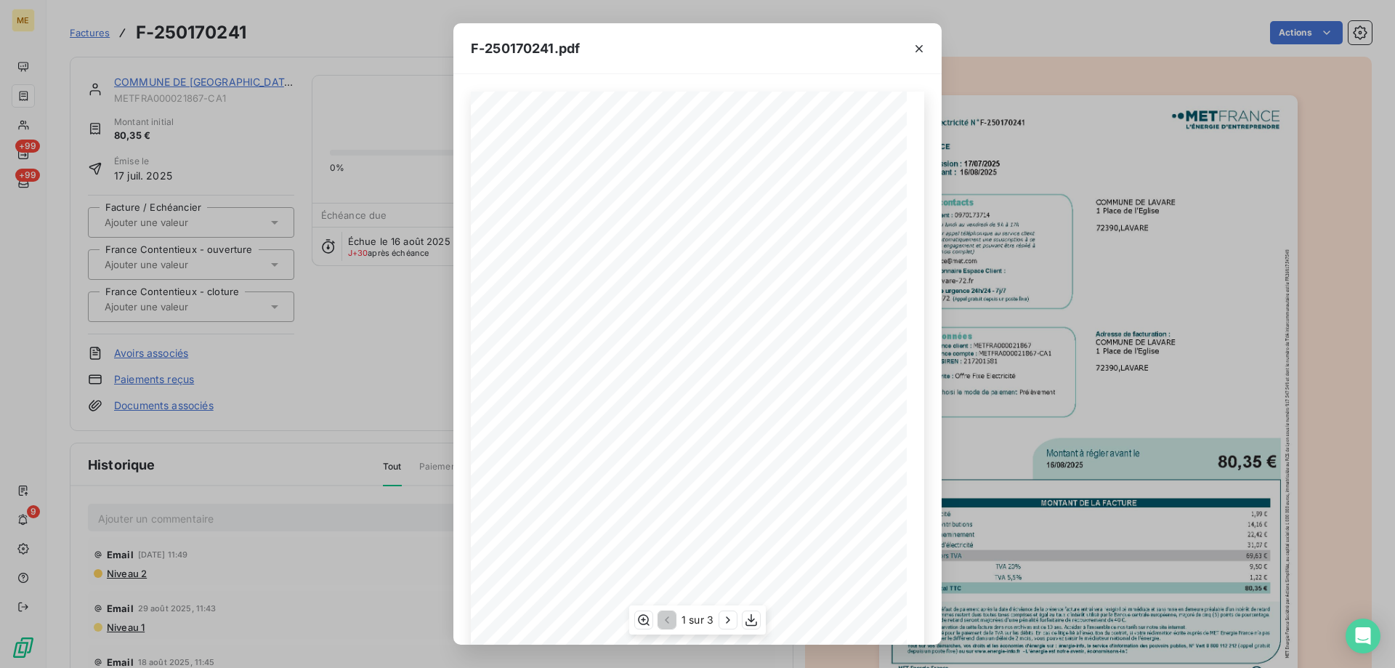
scroll to position [100, 0]
click at [749, 620] on icon "button" at bounding box center [751, 620] width 15 height 15
click at [921, 49] on icon "button" at bounding box center [919, 48] width 7 height 7
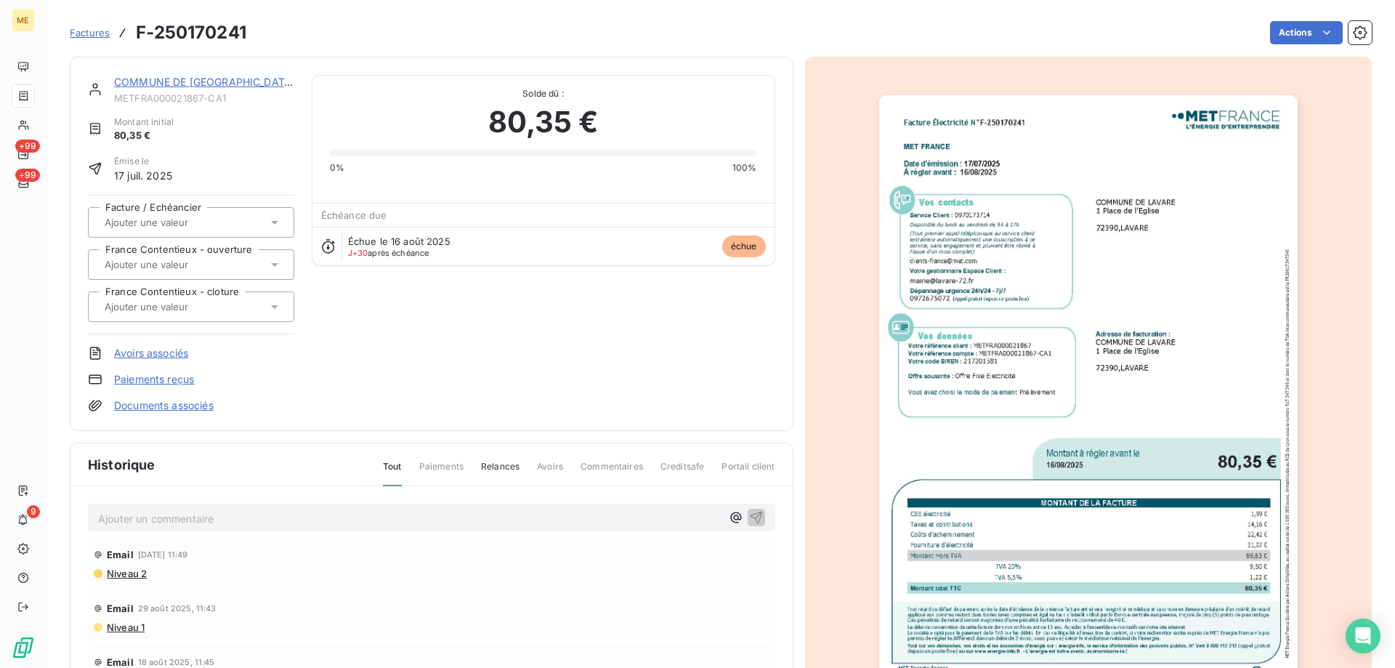
click at [219, 84] on link "COMMUNE DE [GEOGRAPHIC_DATA]" at bounding box center [204, 82] width 181 height 12
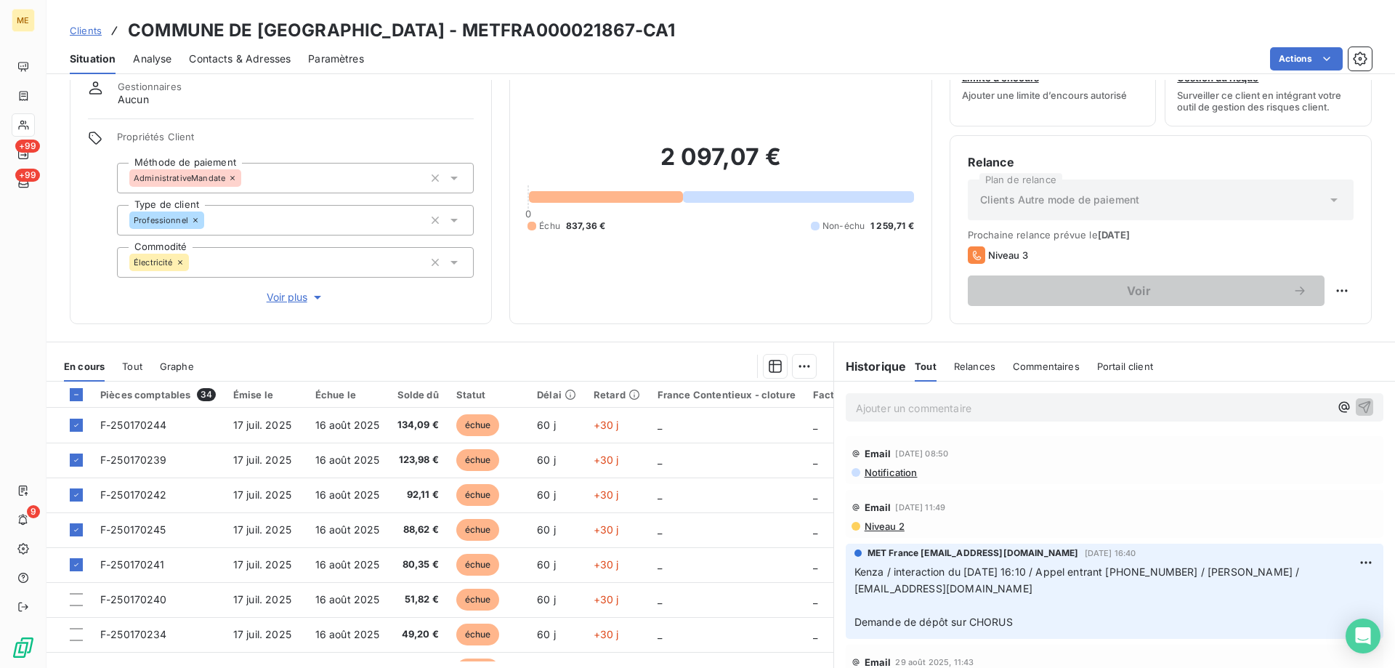
scroll to position [92, 0]
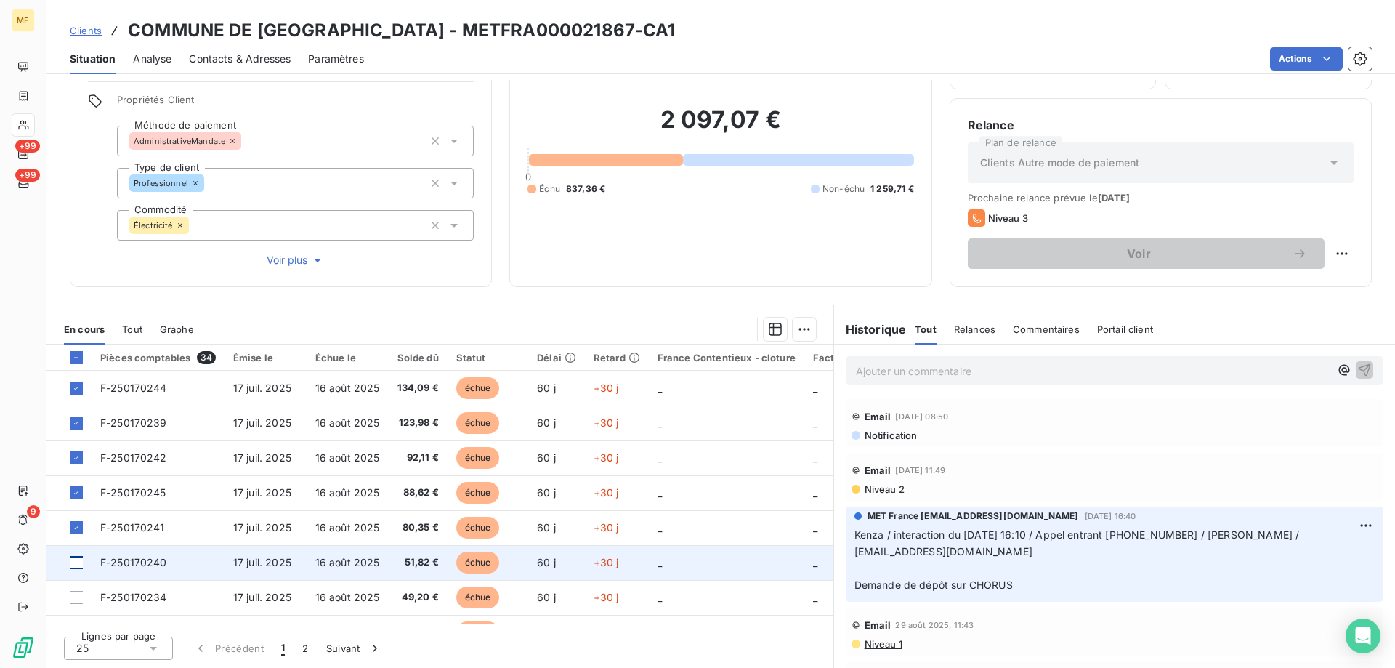
click at [76, 561] on div at bounding box center [76, 562] width 13 height 13
click at [185, 562] on td "F-250170240" at bounding box center [158, 562] width 133 height 35
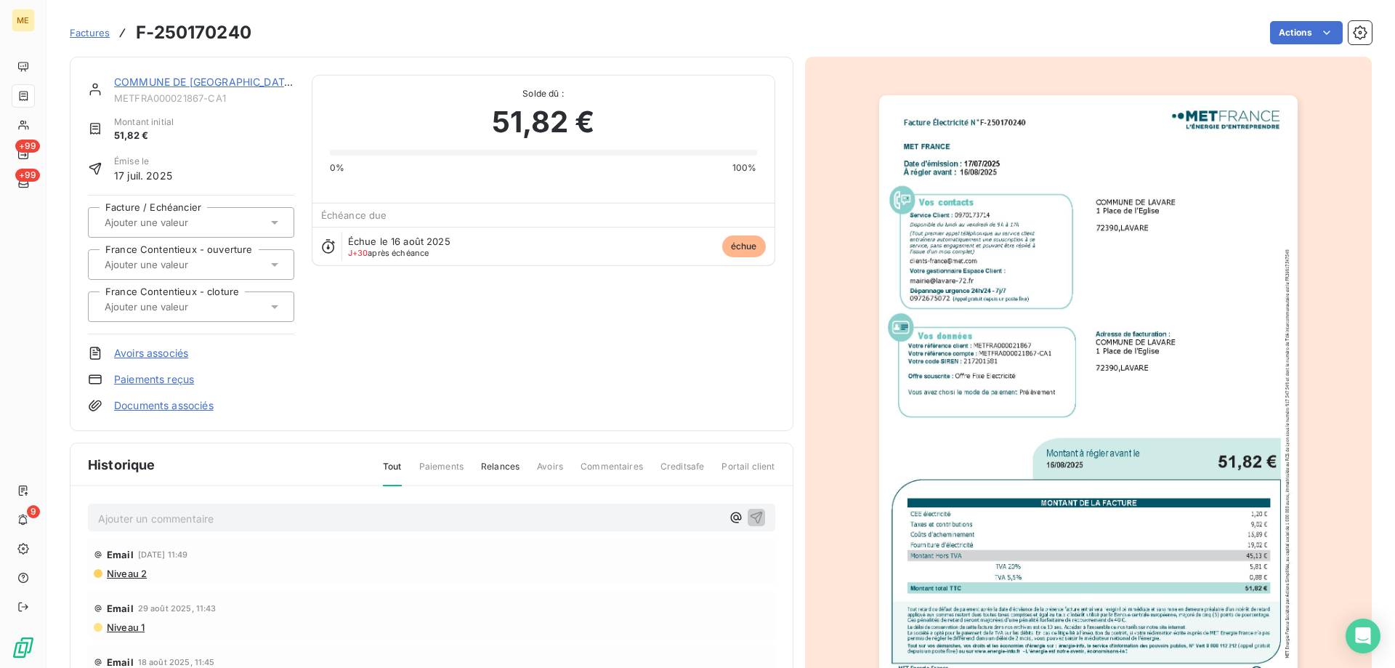
click at [985, 259] on img "button" at bounding box center [1088, 391] width 419 height 592
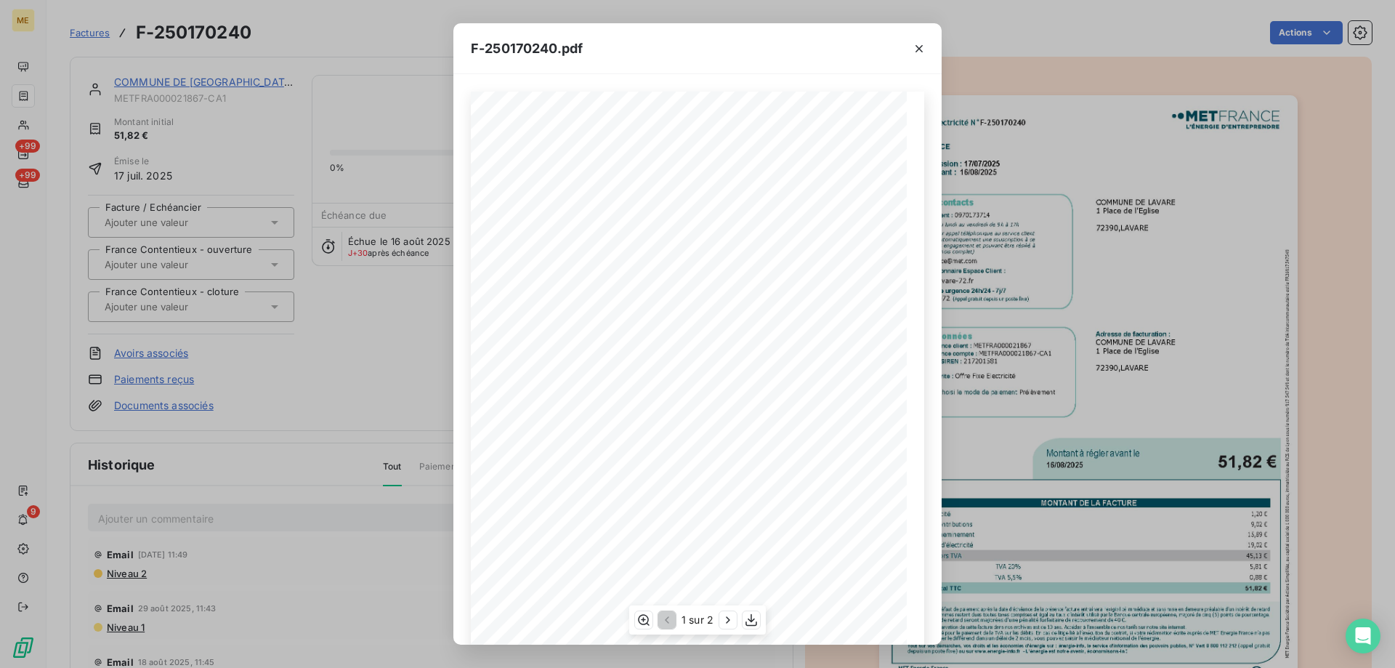
scroll to position [100, 0]
click at [753, 619] on icon "button" at bounding box center [751, 620] width 15 height 15
click at [916, 52] on icon "button" at bounding box center [919, 48] width 7 height 7
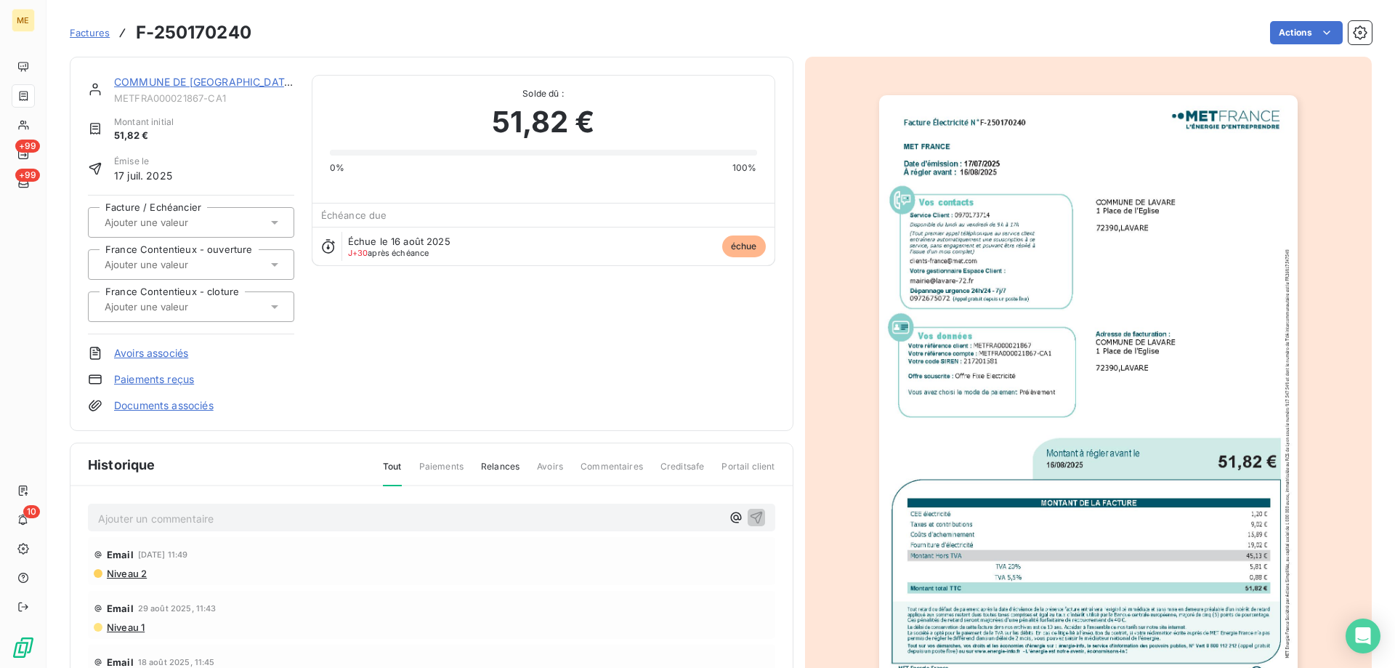
click at [142, 84] on link "COMMUNE DE [GEOGRAPHIC_DATA]" at bounding box center [204, 82] width 181 height 12
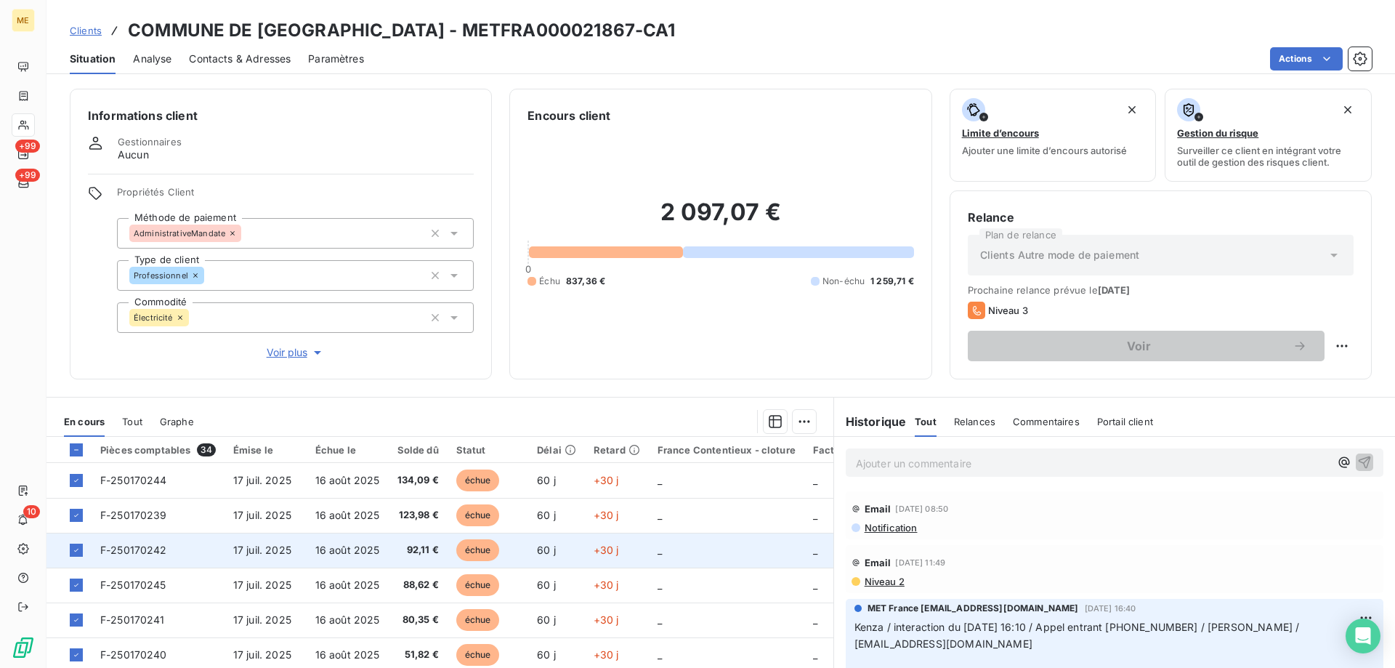
scroll to position [73, 0]
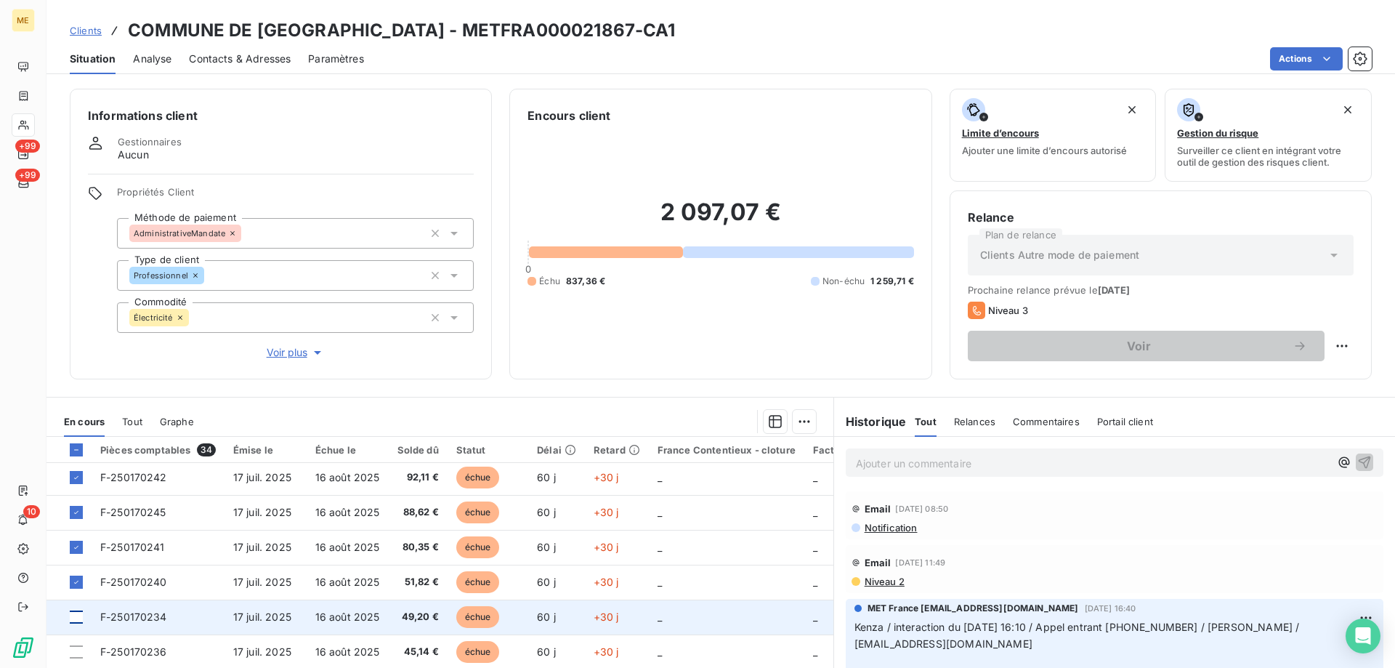
click at [75, 618] on div at bounding box center [76, 617] width 13 height 13
click at [110, 614] on span "F-250170234" at bounding box center [133, 617] width 67 height 12
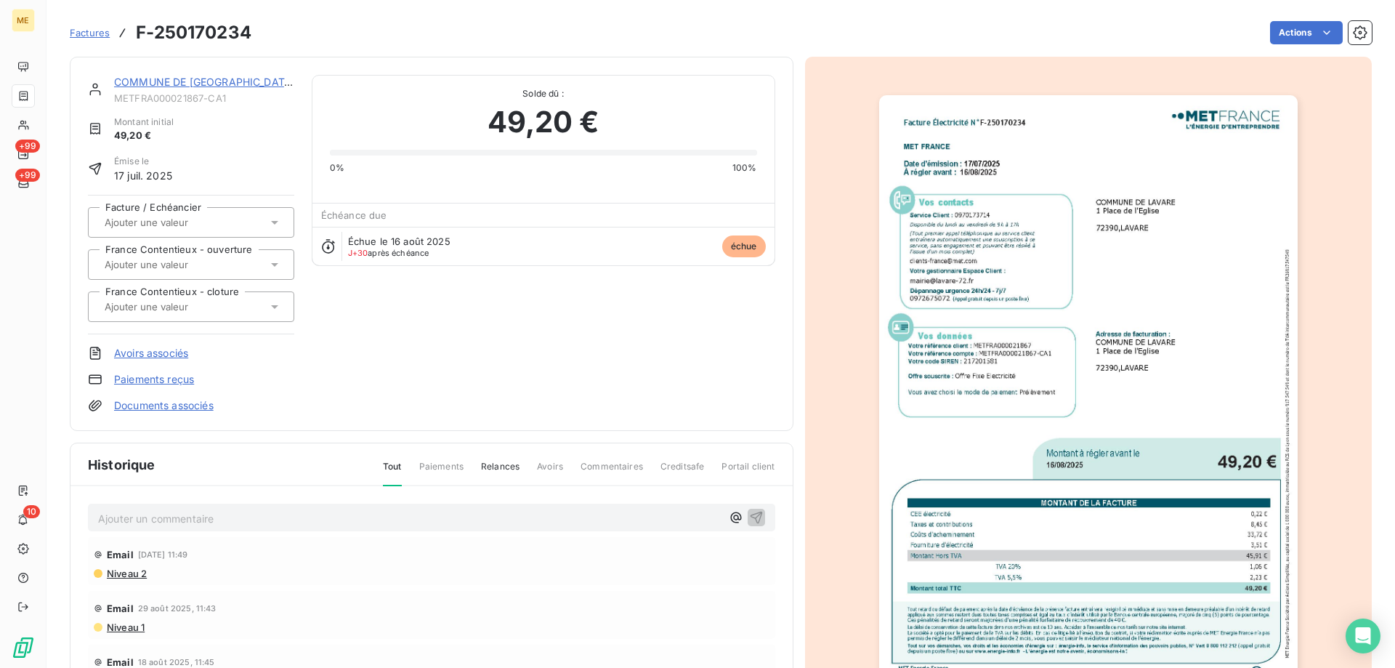
click at [1109, 278] on img "button" at bounding box center [1088, 391] width 419 height 592
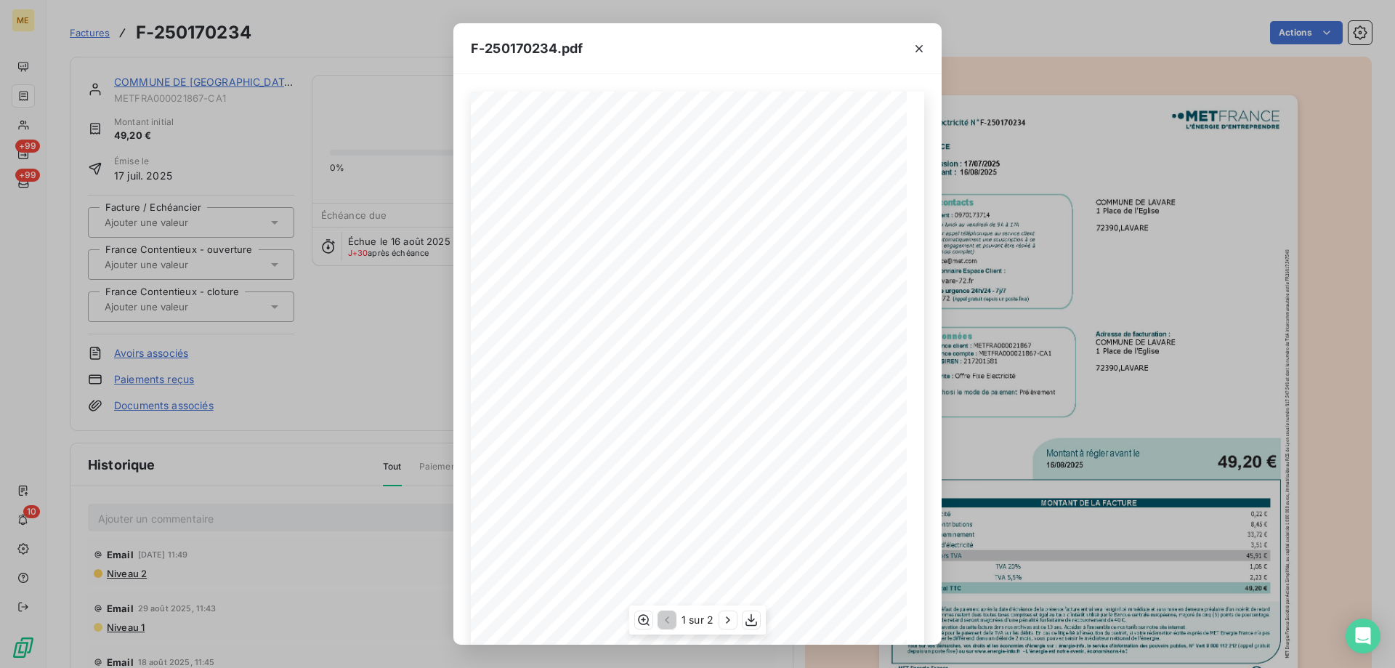
scroll to position [100, 0]
click at [748, 621] on icon "button" at bounding box center [751, 620] width 15 height 15
click at [918, 52] on icon "button" at bounding box center [919, 48] width 15 height 15
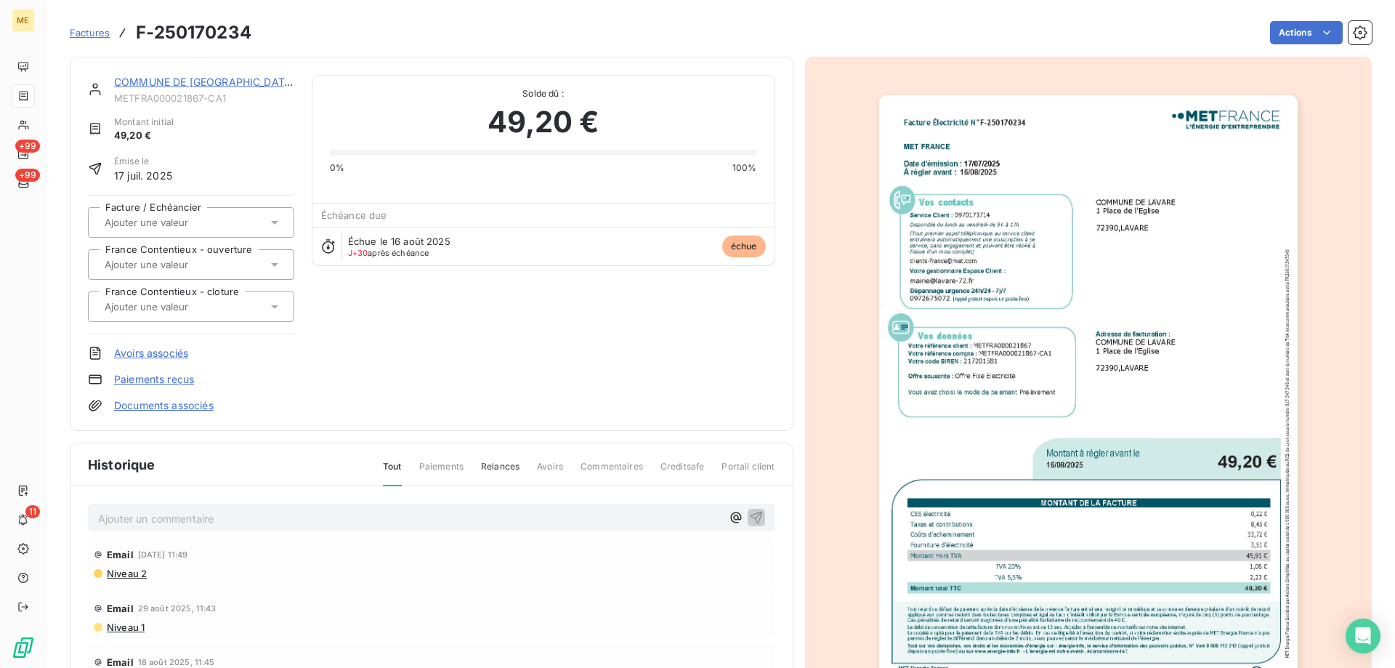
click at [187, 82] on link "COMMUNE DE [GEOGRAPHIC_DATA]" at bounding box center [204, 82] width 181 height 12
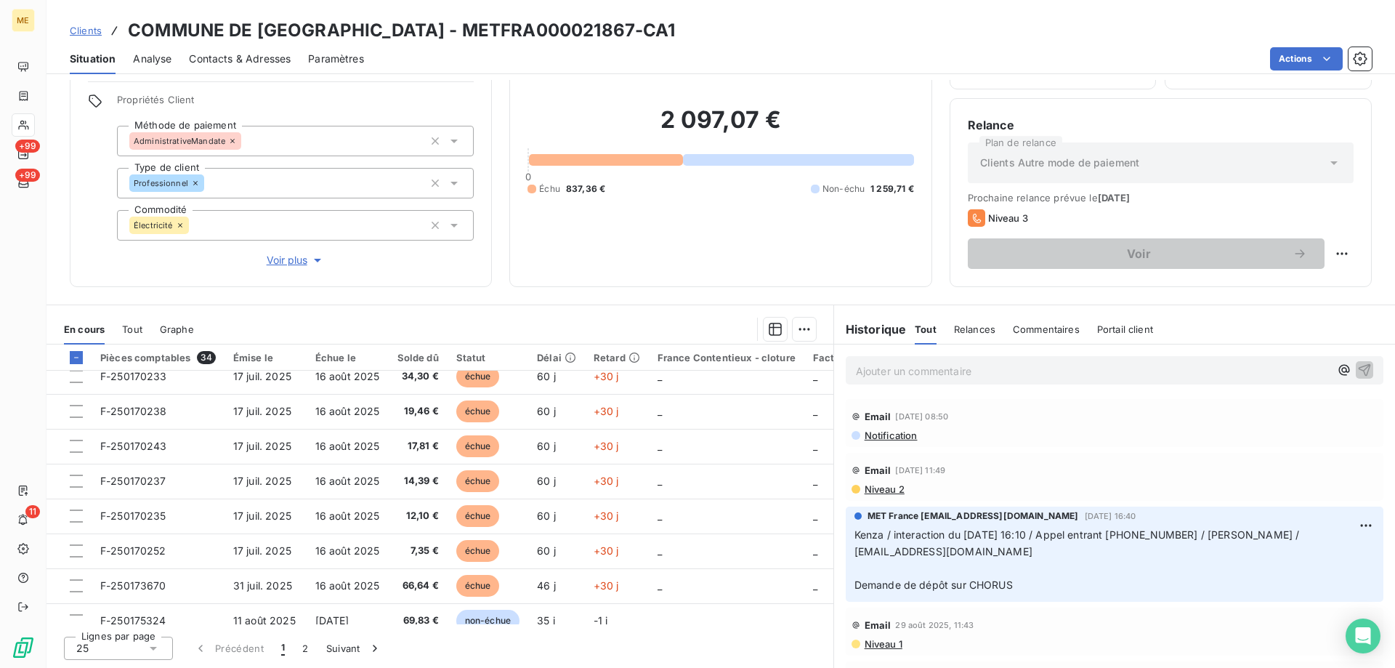
scroll to position [218, 0]
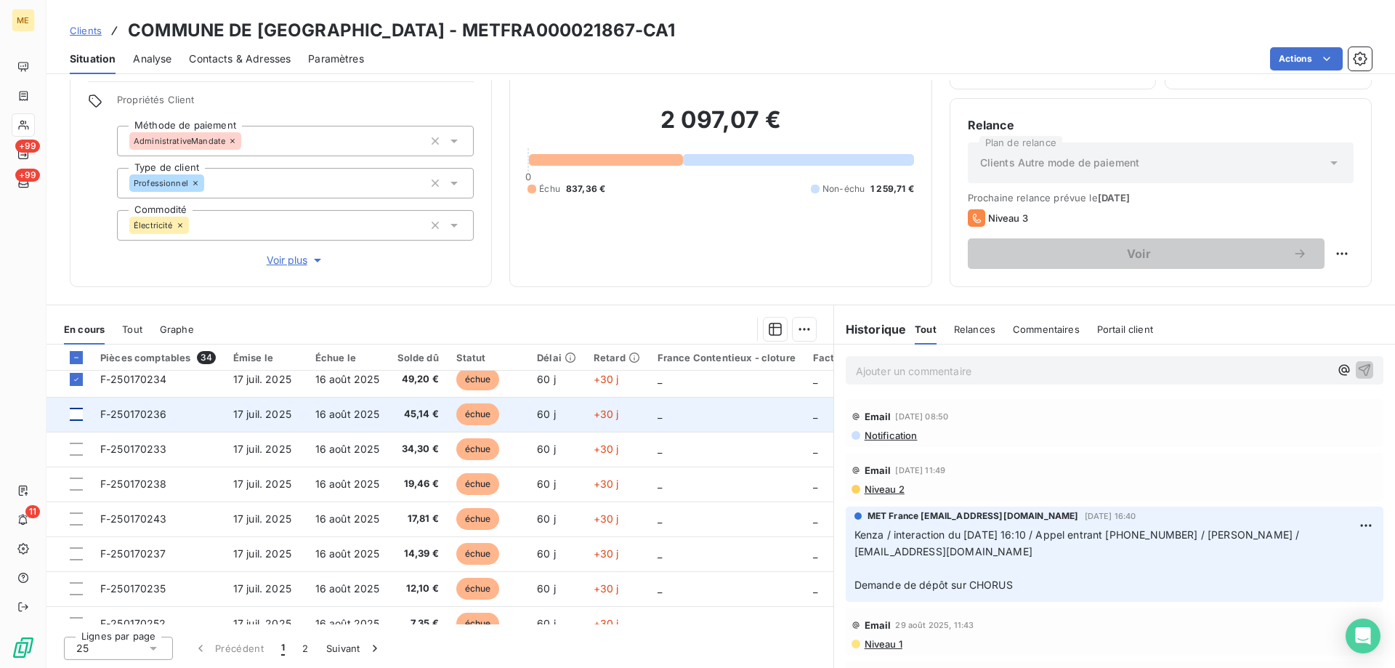
click at [73, 416] on div at bounding box center [76, 414] width 13 height 13
click at [151, 414] on span "F-250170236" at bounding box center [133, 414] width 67 height 12
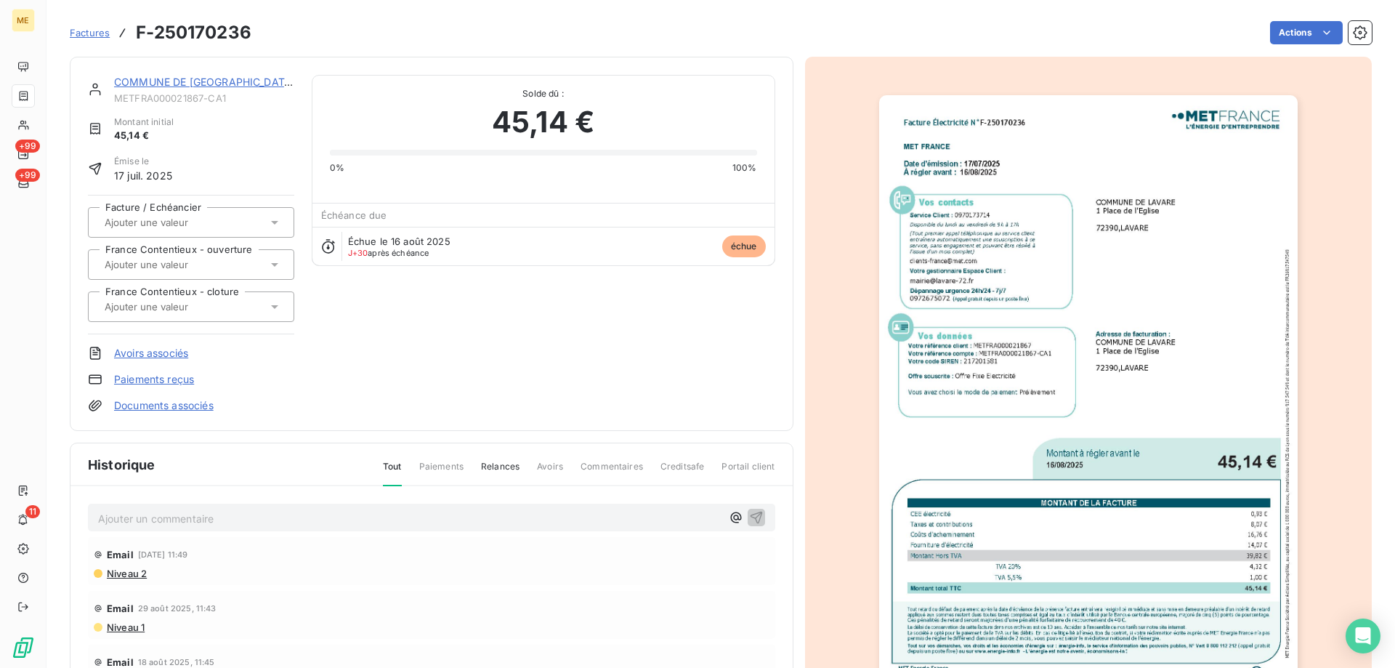
click at [994, 349] on img "button" at bounding box center [1088, 391] width 419 height 592
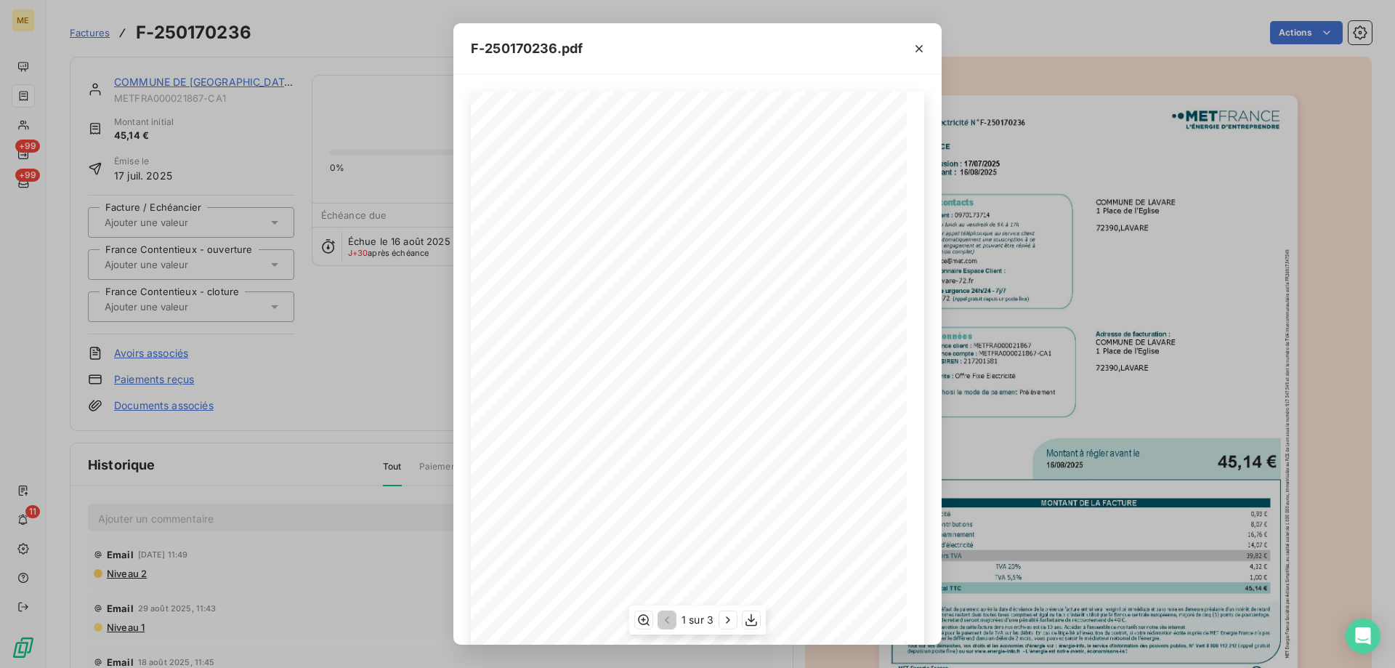
scroll to position [100, 0]
click at [754, 621] on icon "button" at bounding box center [751, 620] width 15 height 15
click at [918, 48] on icon "button" at bounding box center [919, 48] width 15 height 15
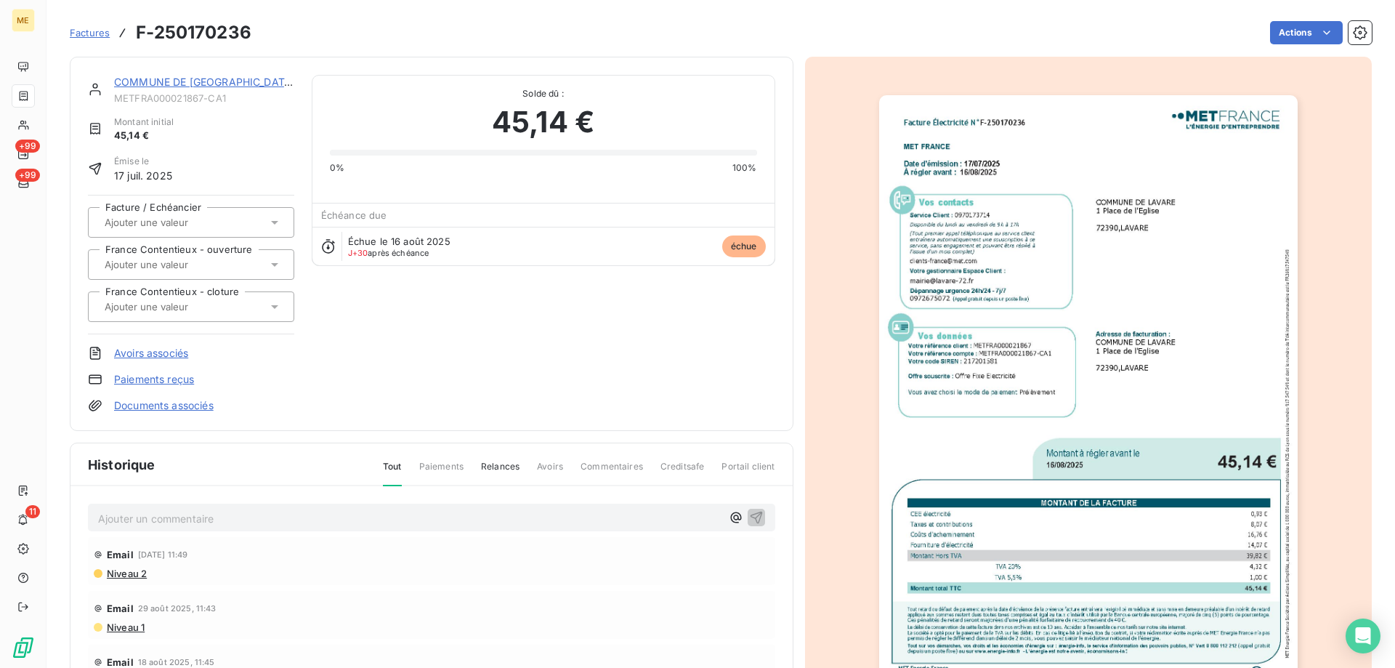
click at [201, 81] on link "COMMUNE DE [GEOGRAPHIC_DATA]" at bounding box center [204, 82] width 181 height 12
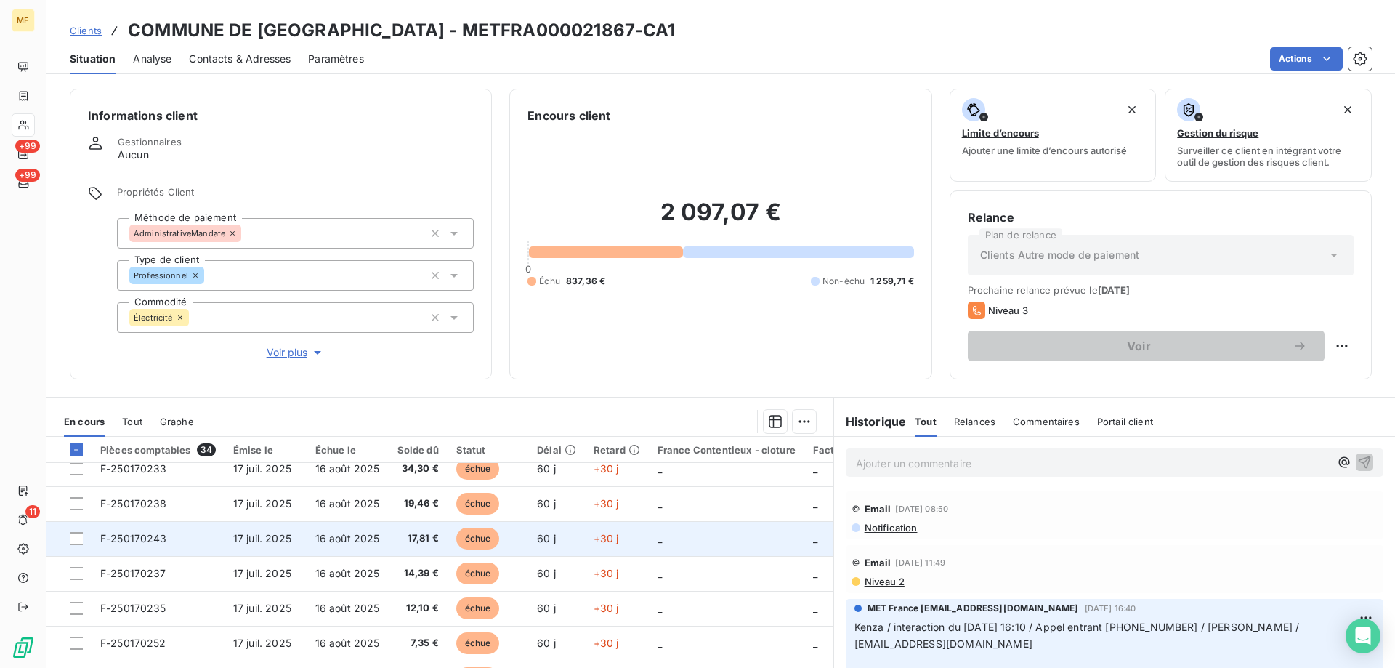
scroll to position [145, 0]
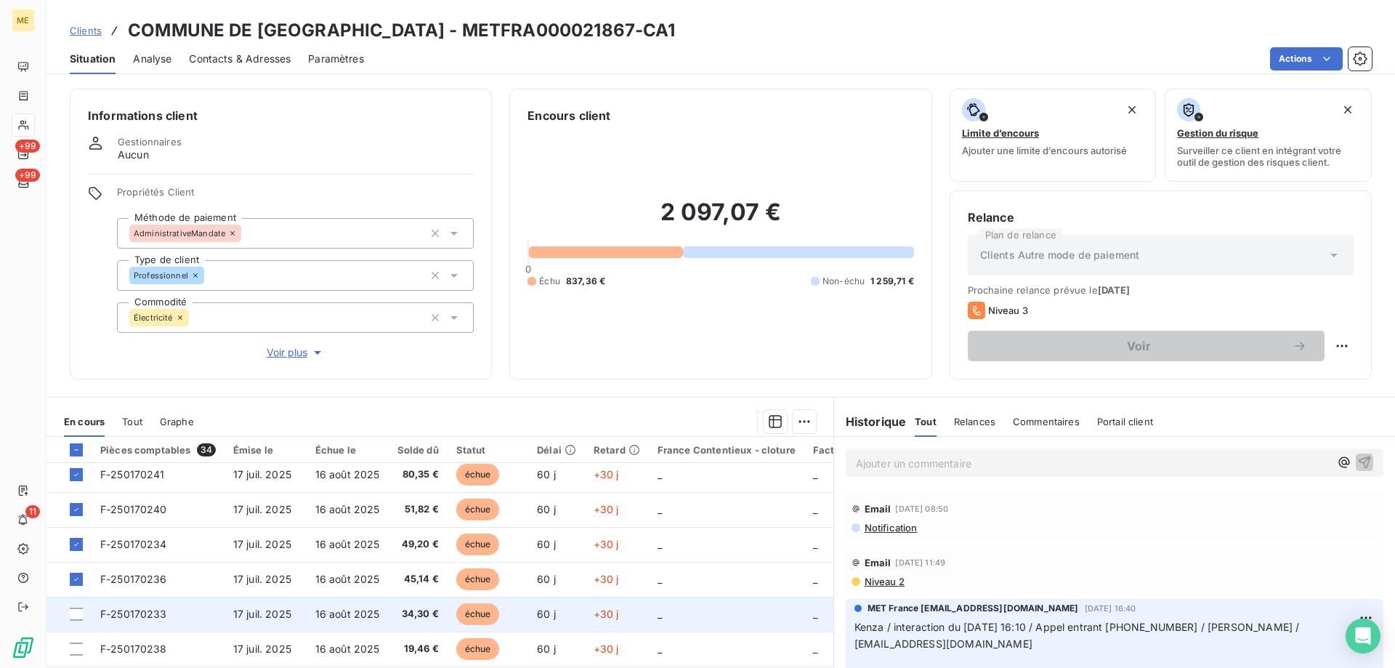
drag, startPoint x: 78, startPoint y: 615, endPoint x: 91, endPoint y: 610, distance: 13.4
click at [78, 615] on div at bounding box center [76, 614] width 13 height 13
click at [135, 614] on span "F-250170233" at bounding box center [133, 614] width 67 height 12
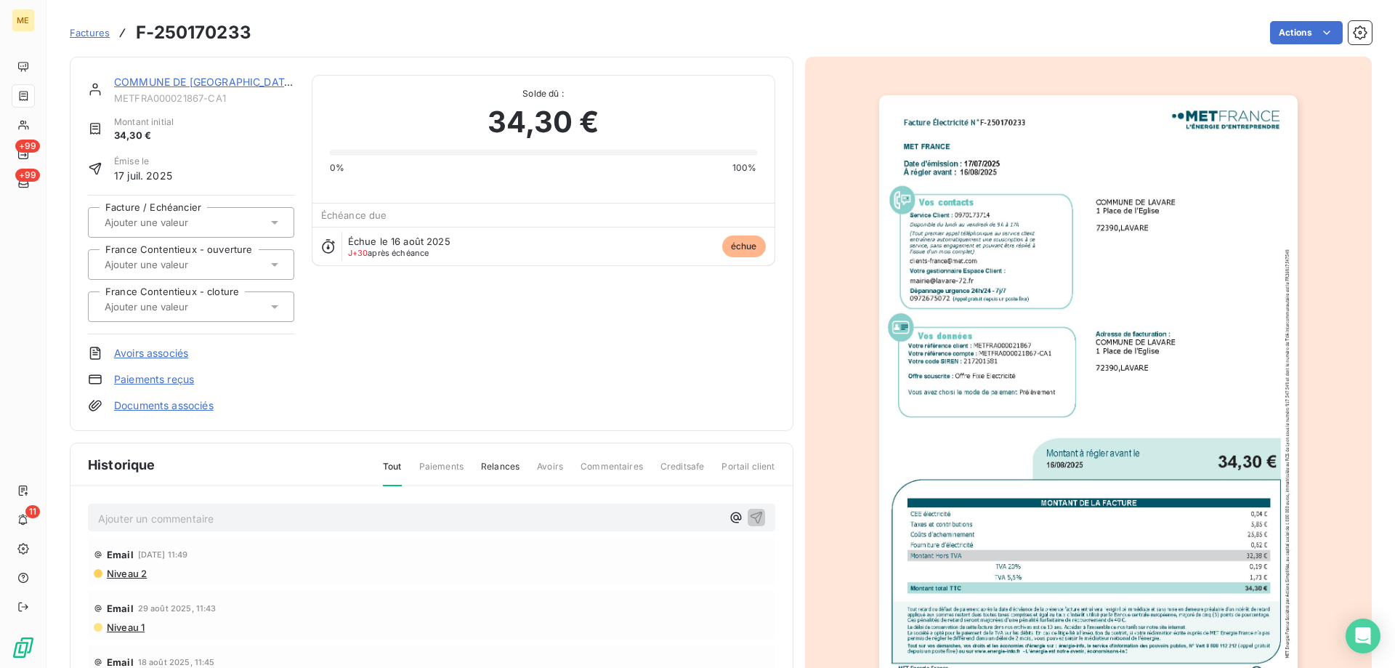
click at [1121, 261] on img "button" at bounding box center [1088, 391] width 419 height 592
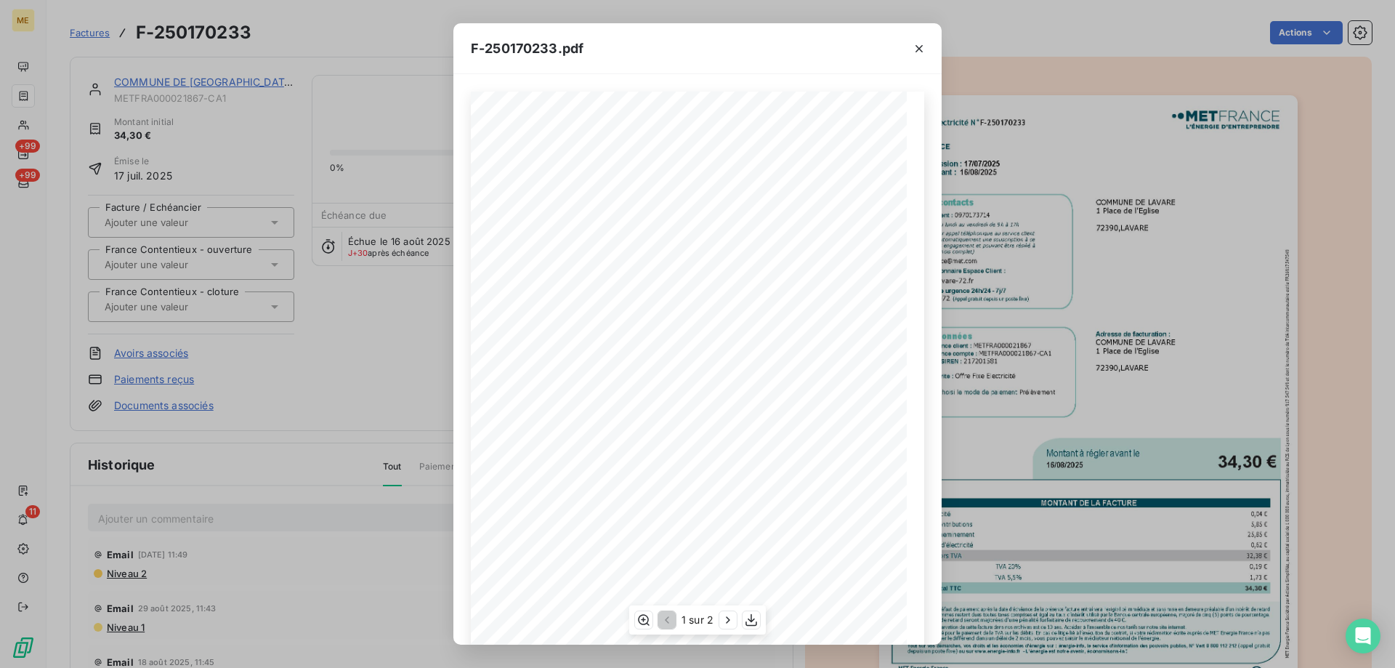
scroll to position [100, 0]
click at [752, 623] on icon "button" at bounding box center [751, 620] width 15 height 15
click at [916, 49] on icon "button" at bounding box center [919, 48] width 15 height 15
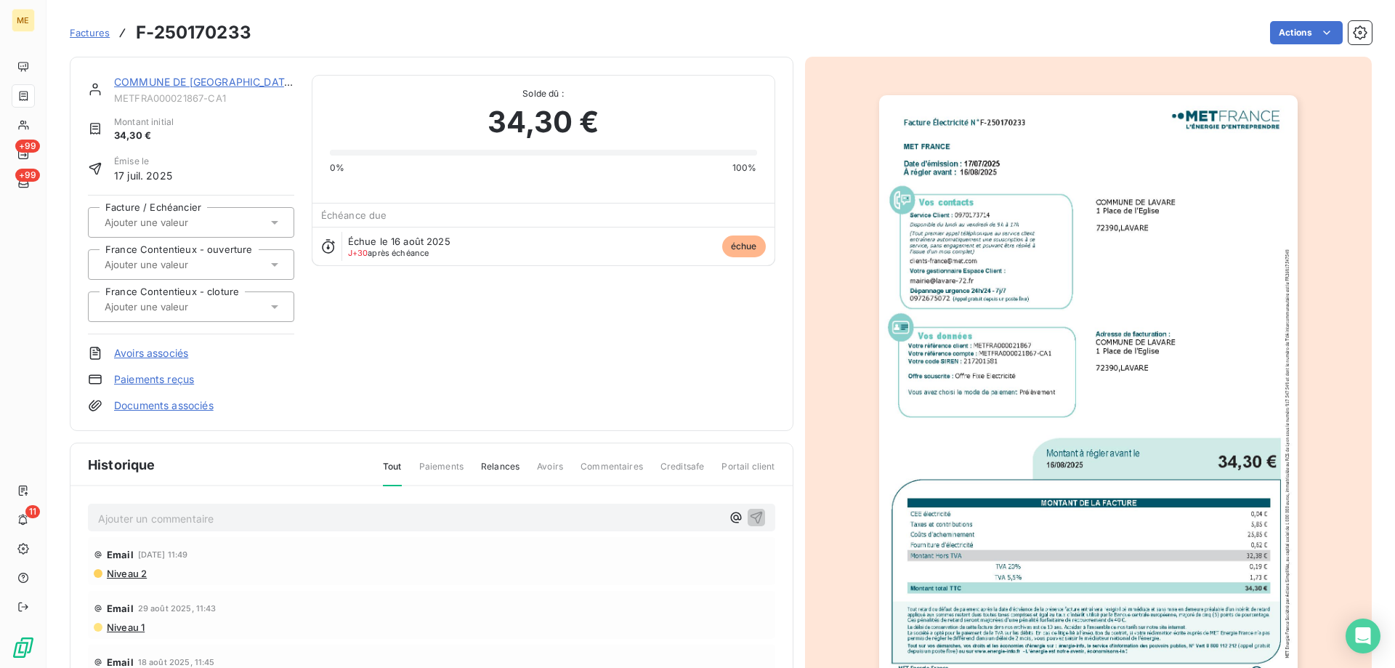
click at [172, 81] on link "COMMUNE DE [GEOGRAPHIC_DATA]" at bounding box center [204, 82] width 181 height 12
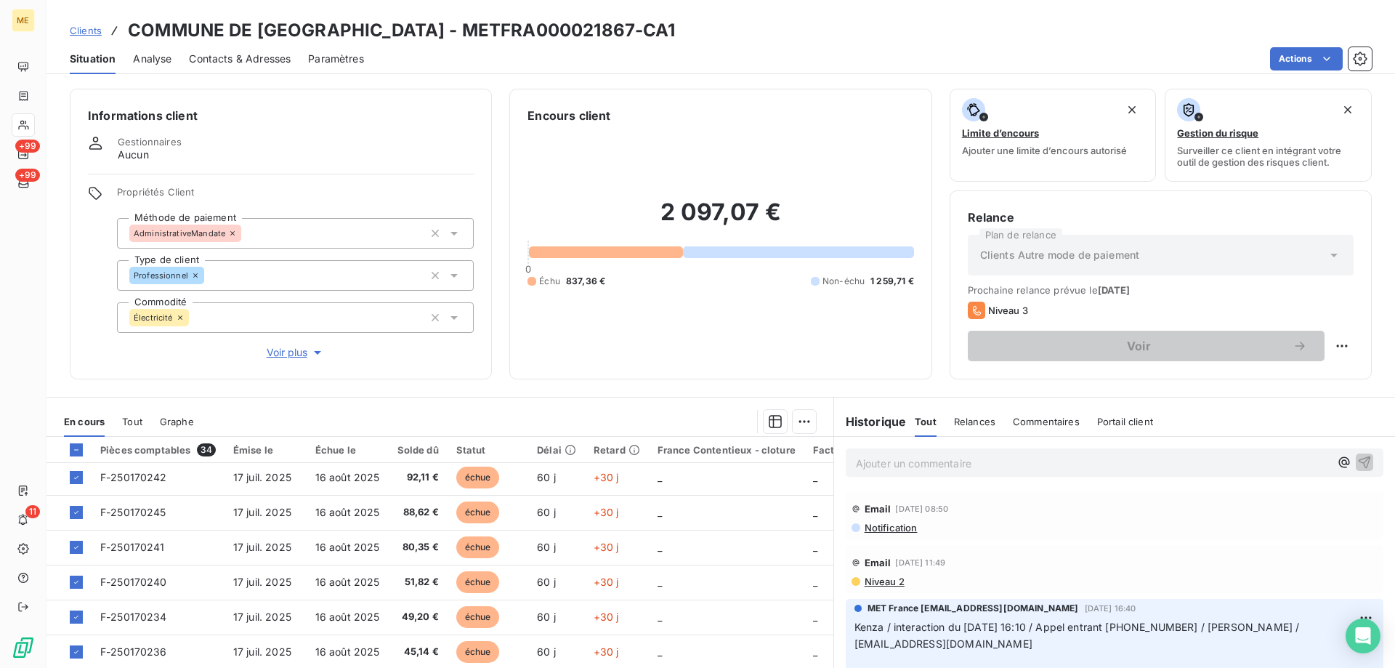
scroll to position [145, 0]
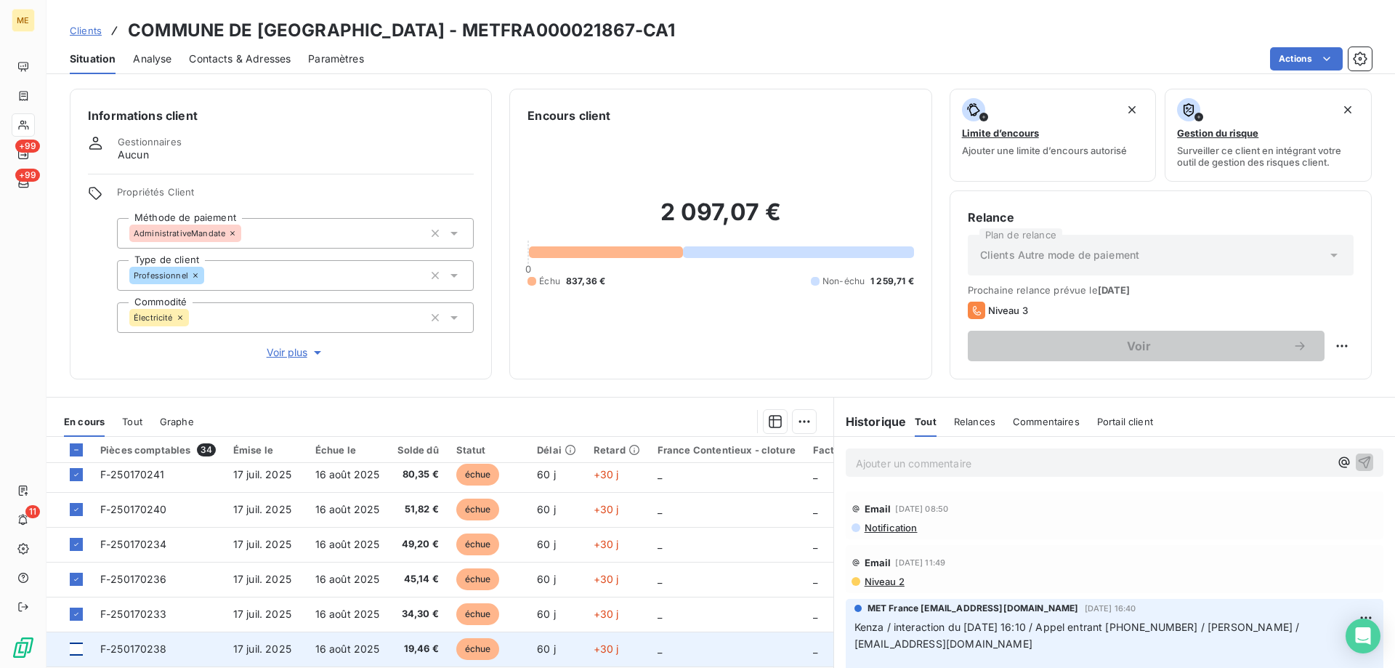
click at [76, 647] on div at bounding box center [76, 648] width 13 height 13
click at [111, 647] on span "F-250170238" at bounding box center [133, 648] width 67 height 12
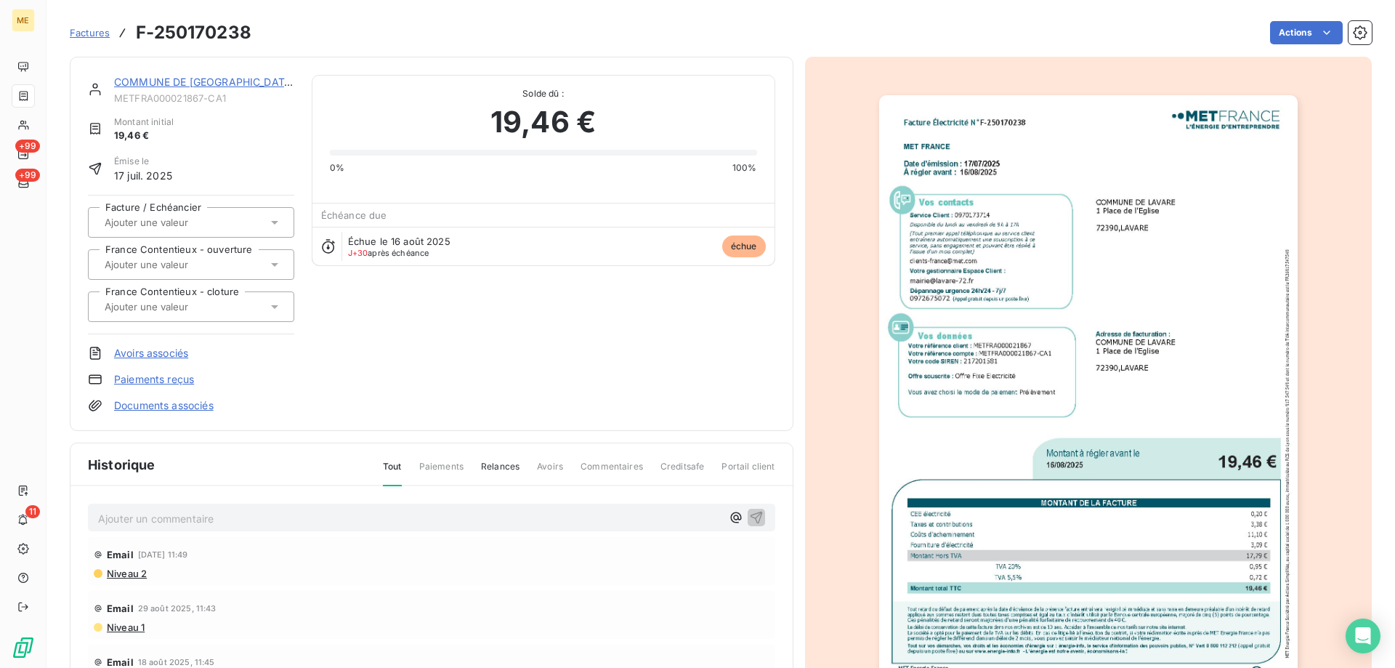
click at [1095, 281] on img "button" at bounding box center [1088, 391] width 419 height 592
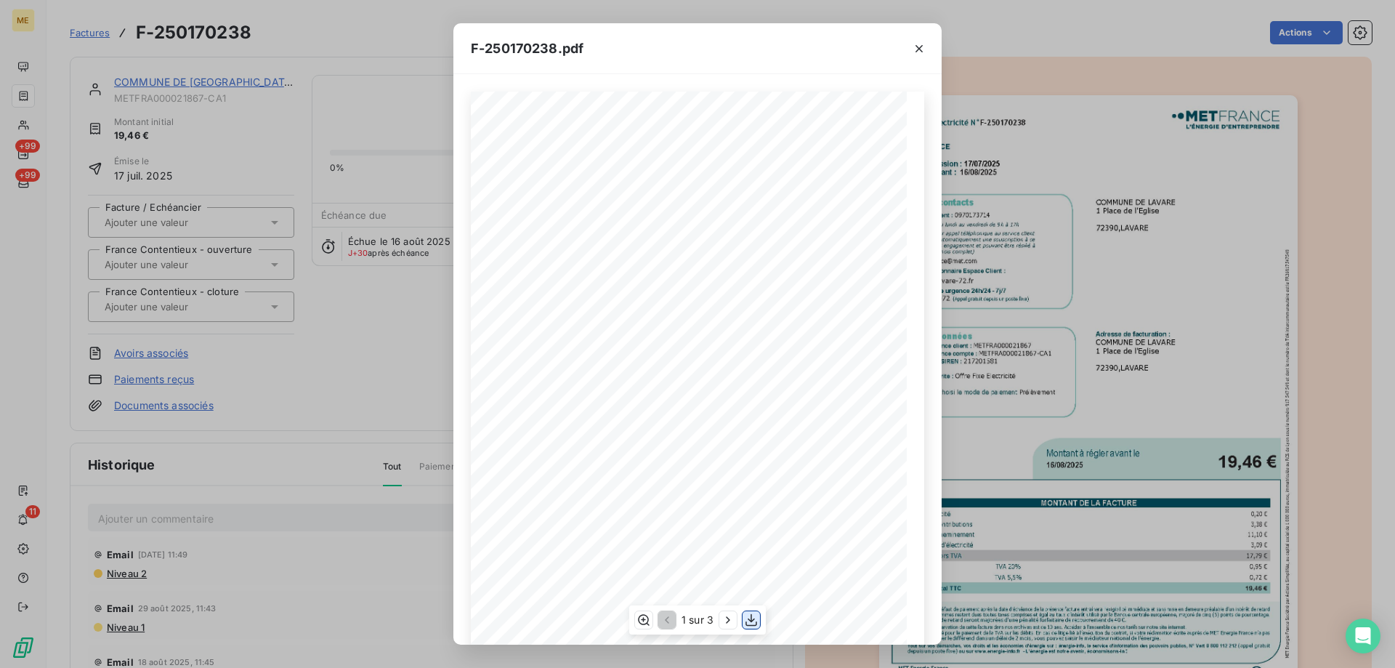
click at [752, 622] on icon "button" at bounding box center [752, 620] width 12 height 12
click at [917, 51] on icon "button" at bounding box center [919, 48] width 7 height 7
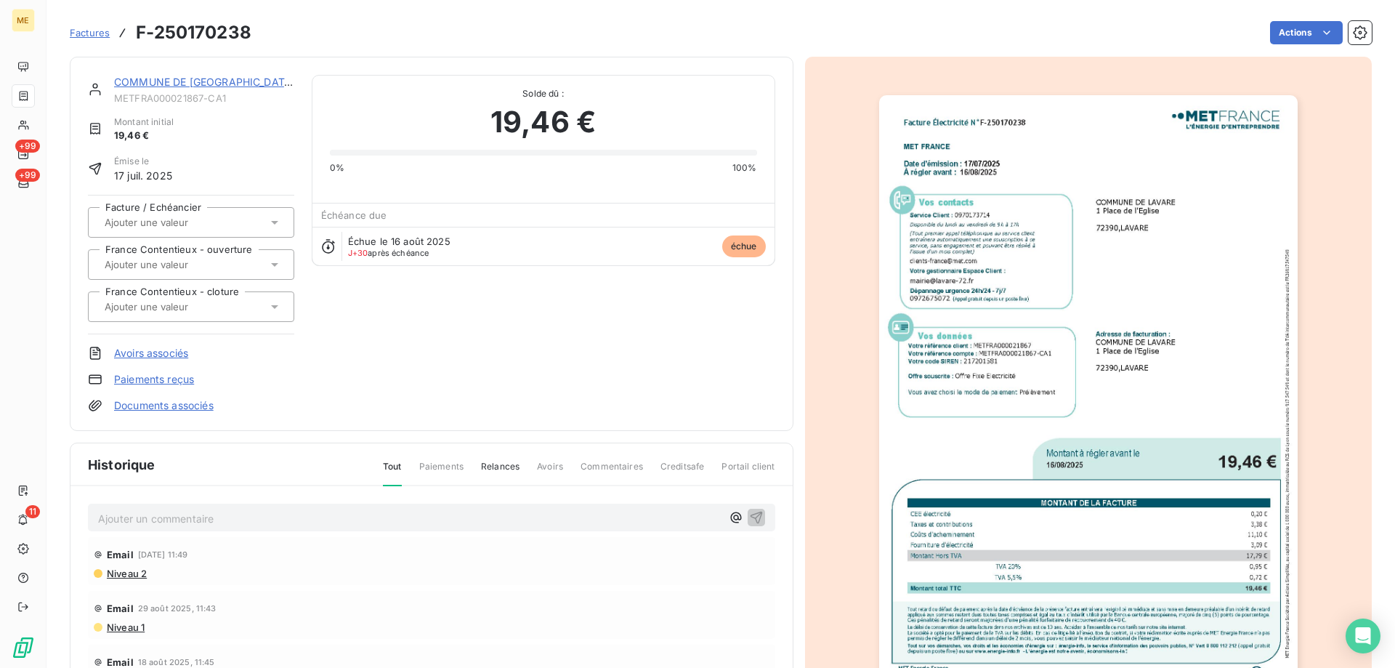
click at [184, 81] on link "COMMUNE DE [GEOGRAPHIC_DATA]" at bounding box center [204, 82] width 181 height 12
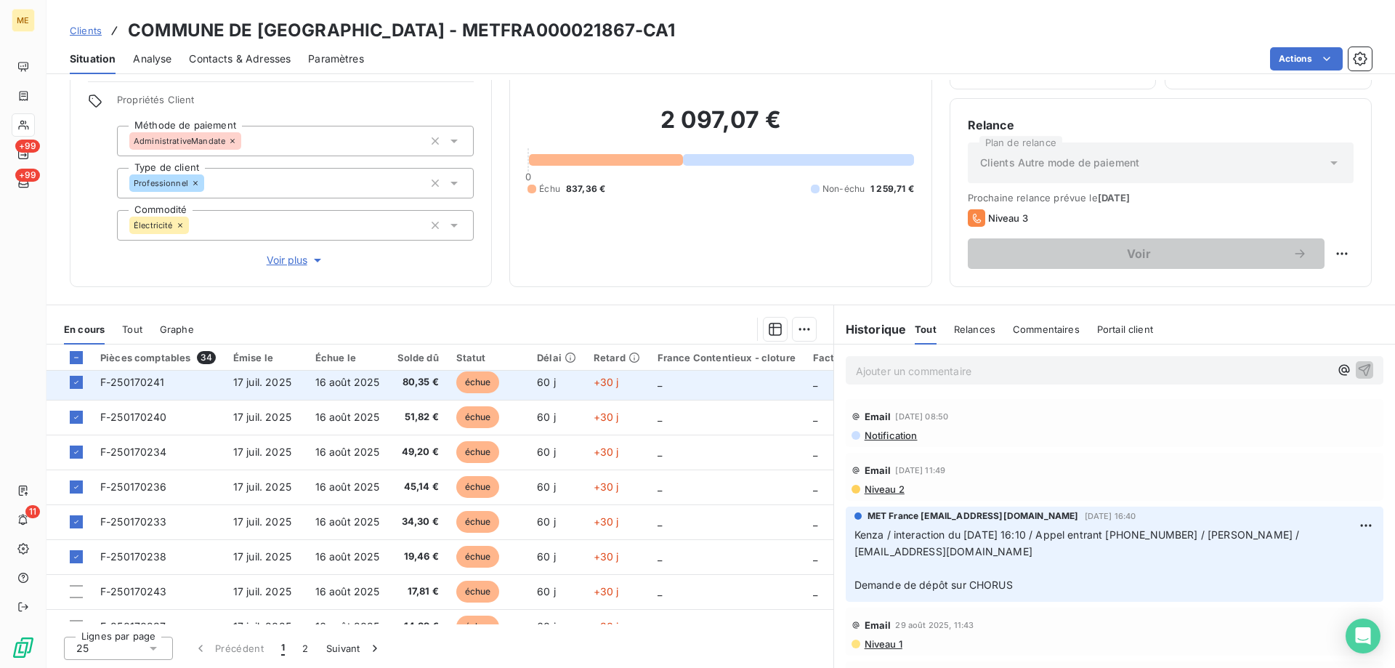
scroll to position [291, 0]
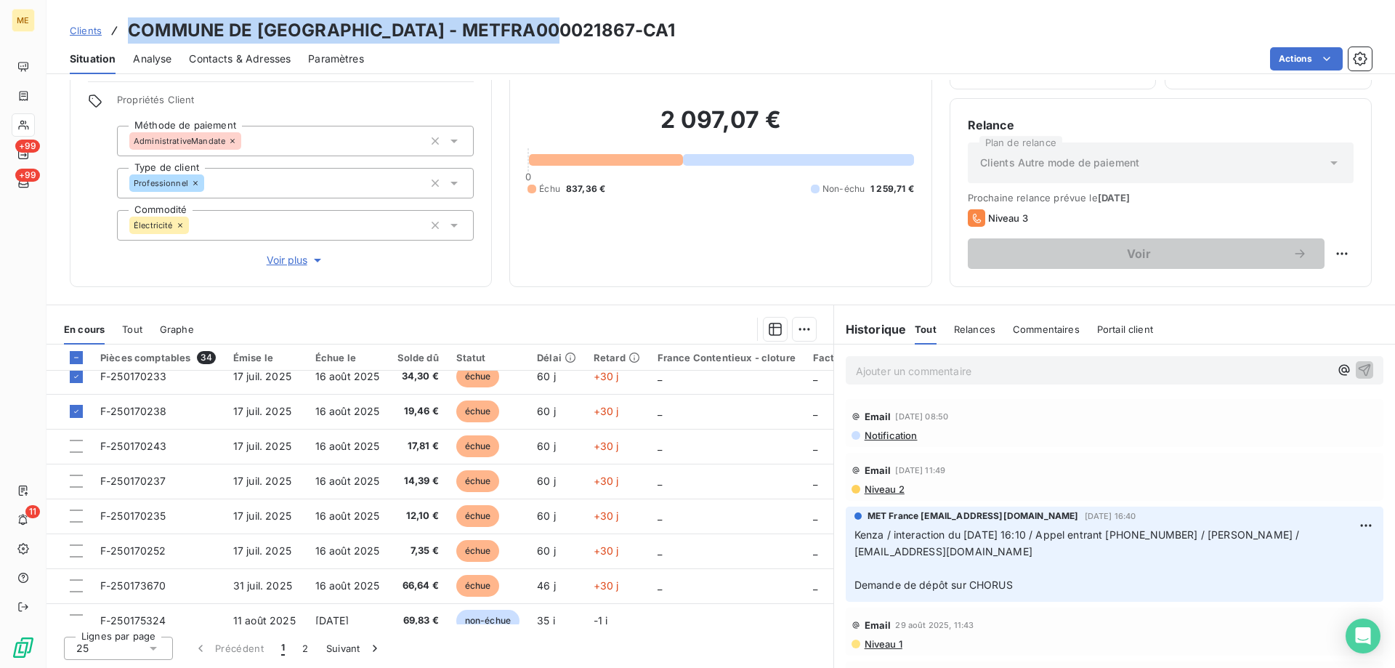
drag, startPoint x: 129, startPoint y: 32, endPoint x: 555, endPoint y: 32, distance: 425.9
click at [555, 32] on h3 "COMMUNE DE [GEOGRAPHIC_DATA] - METFRA000021867-CA1" at bounding box center [402, 30] width 548 height 26
copy h3 "COMMUNE DE [GEOGRAPHIC_DATA] - METFRA000021867-CA1"
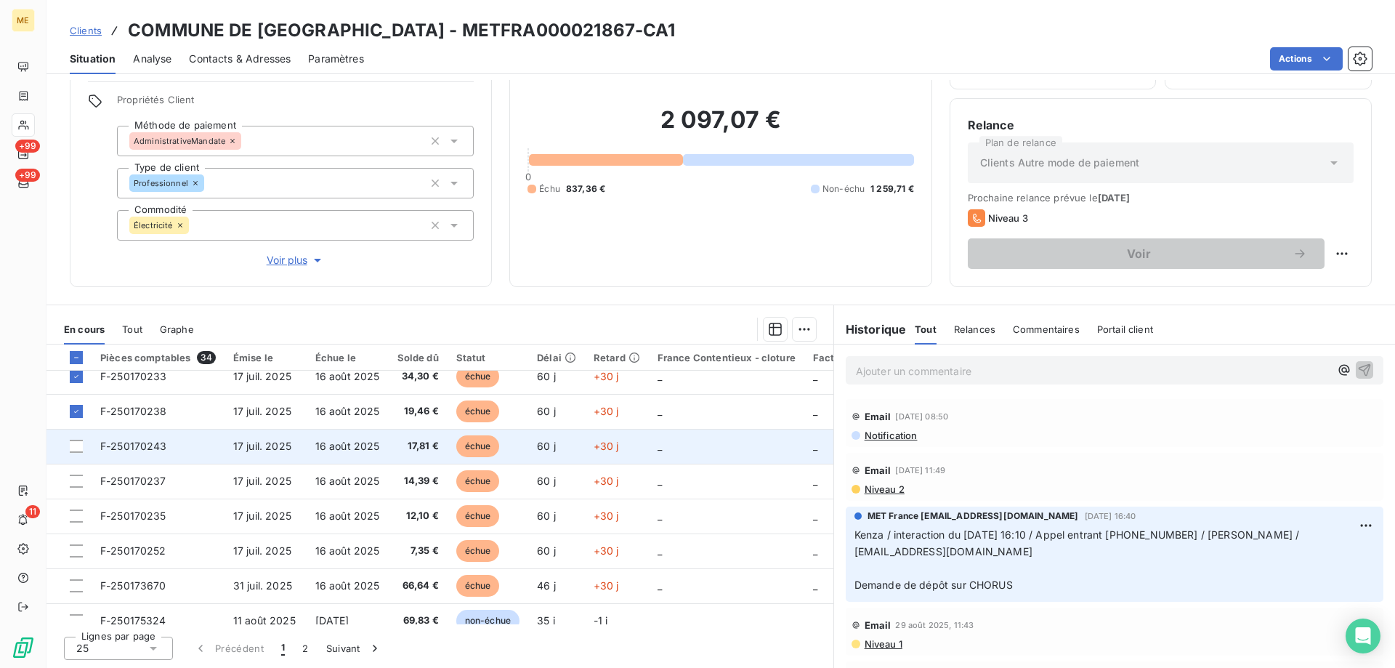
click at [149, 443] on span "F-250170243" at bounding box center [133, 446] width 67 height 12
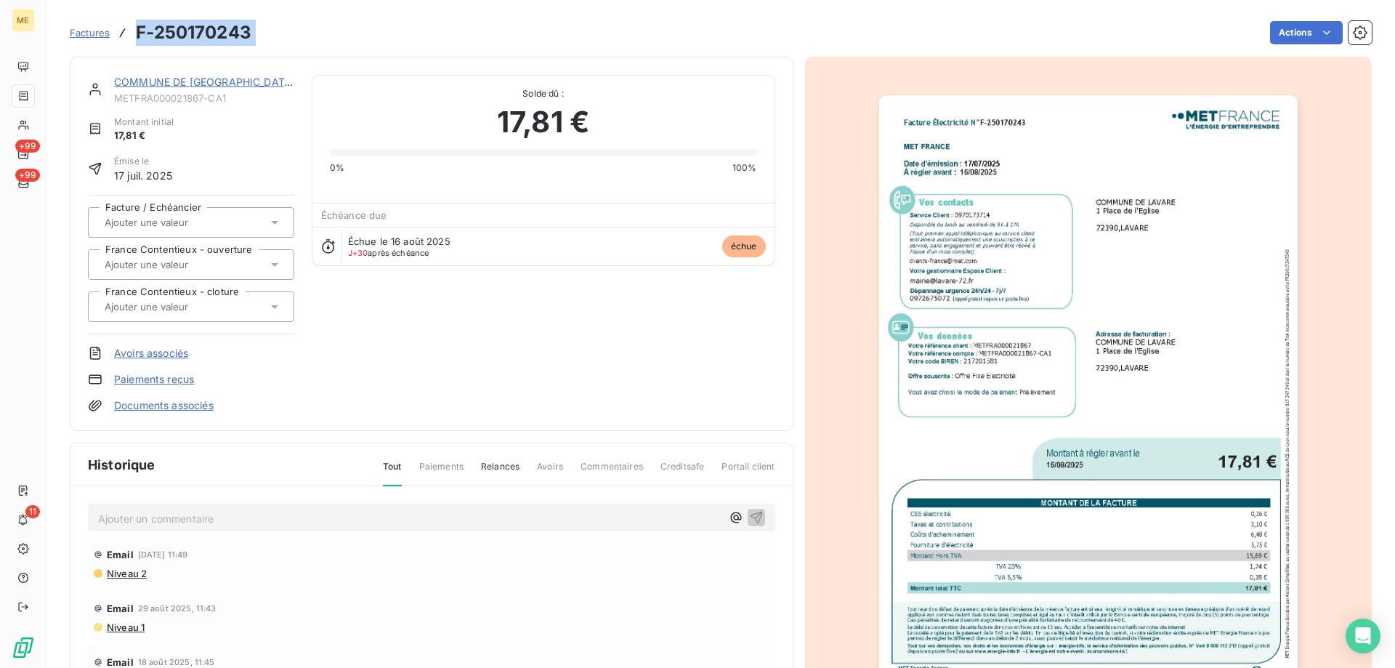
drag, startPoint x: 267, startPoint y: 31, endPoint x: 137, endPoint y: 30, distance: 130.8
click at [137, 30] on div "Factures F-250170243 Actions" at bounding box center [721, 32] width 1302 height 31
copy section "F-250170243 Actions"
